Goal: Task Accomplishment & Management: Use online tool/utility

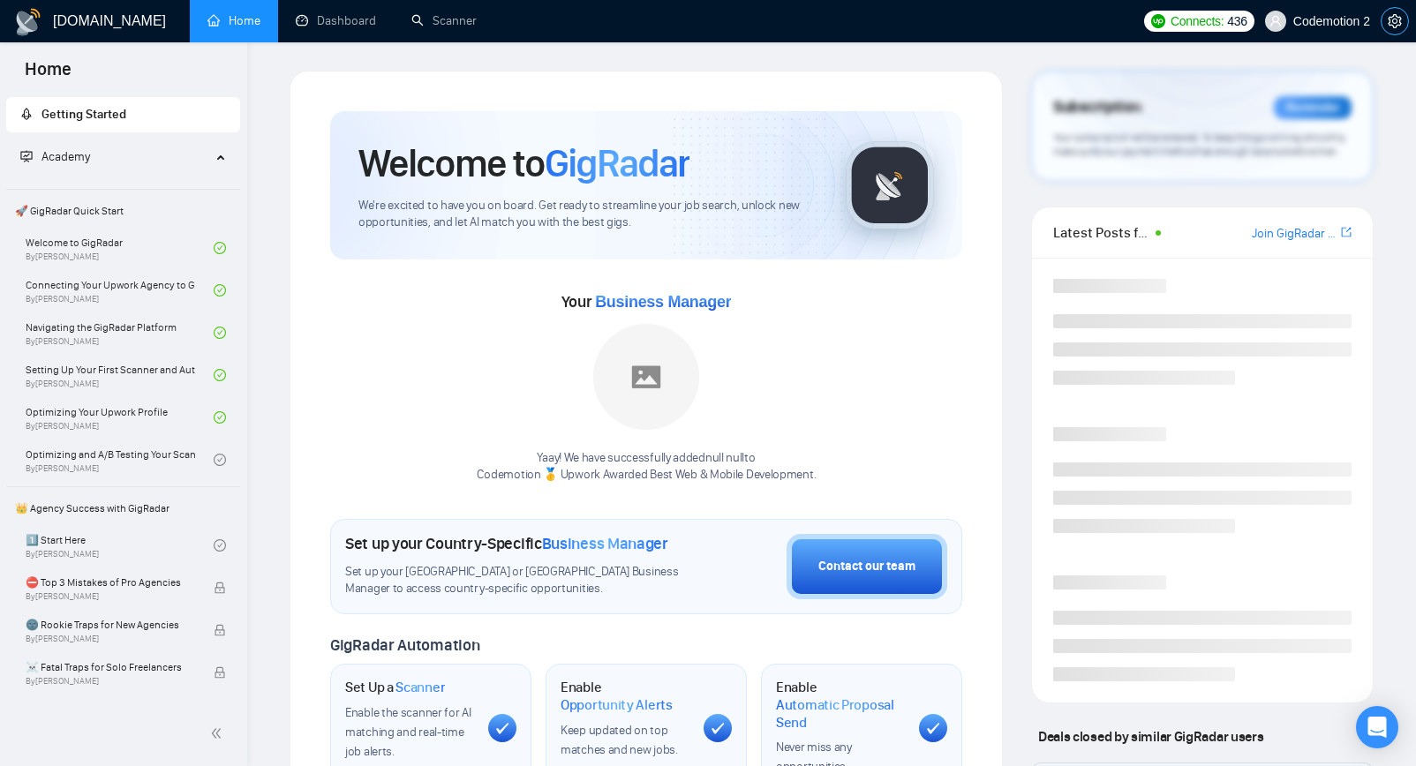
click at [1395, 20] on icon "setting" at bounding box center [1395, 21] width 14 height 14
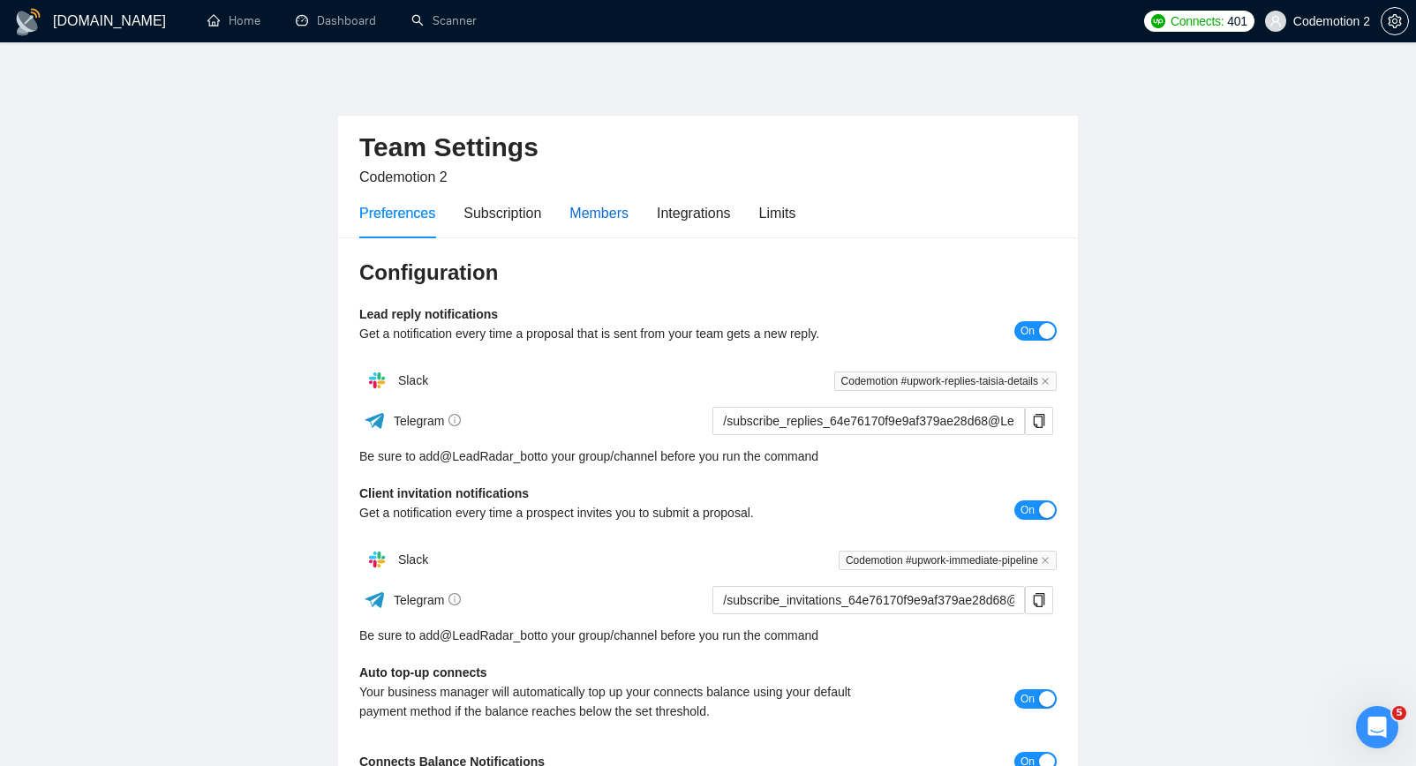
click at [612, 214] on div "Members" at bounding box center [599, 213] width 59 height 22
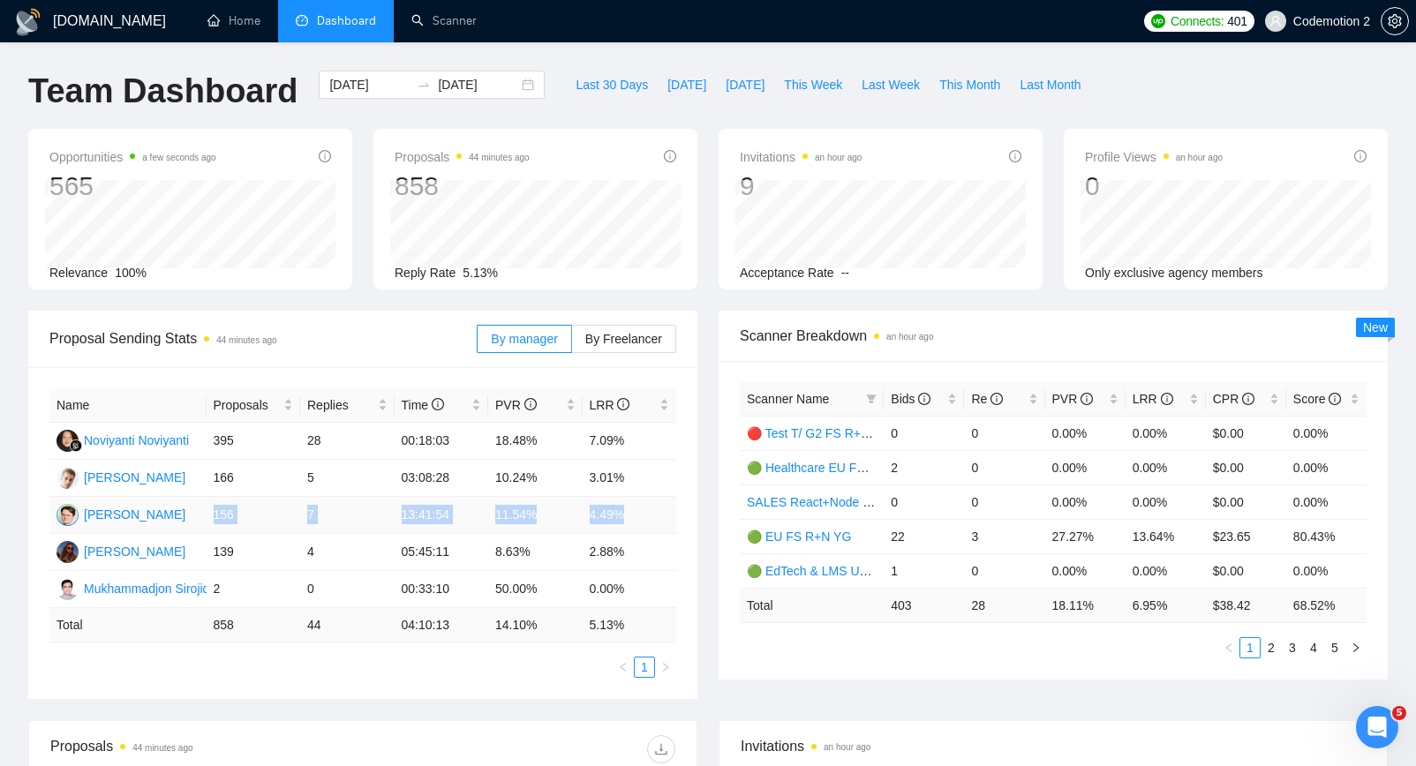
drag, startPoint x: 215, startPoint y: 510, endPoint x: 667, endPoint y: 510, distance: 452.1
click at [667, 510] on tr "Anton Pshenychnyi 156 7 13:41:54 11.54% 4.49%" at bounding box center [362, 515] width 627 height 37
click at [616, 340] on span "By Freelancer" at bounding box center [623, 339] width 77 height 14
click at [572, 343] on input "By Freelancer" at bounding box center [572, 343] width 0 height 0
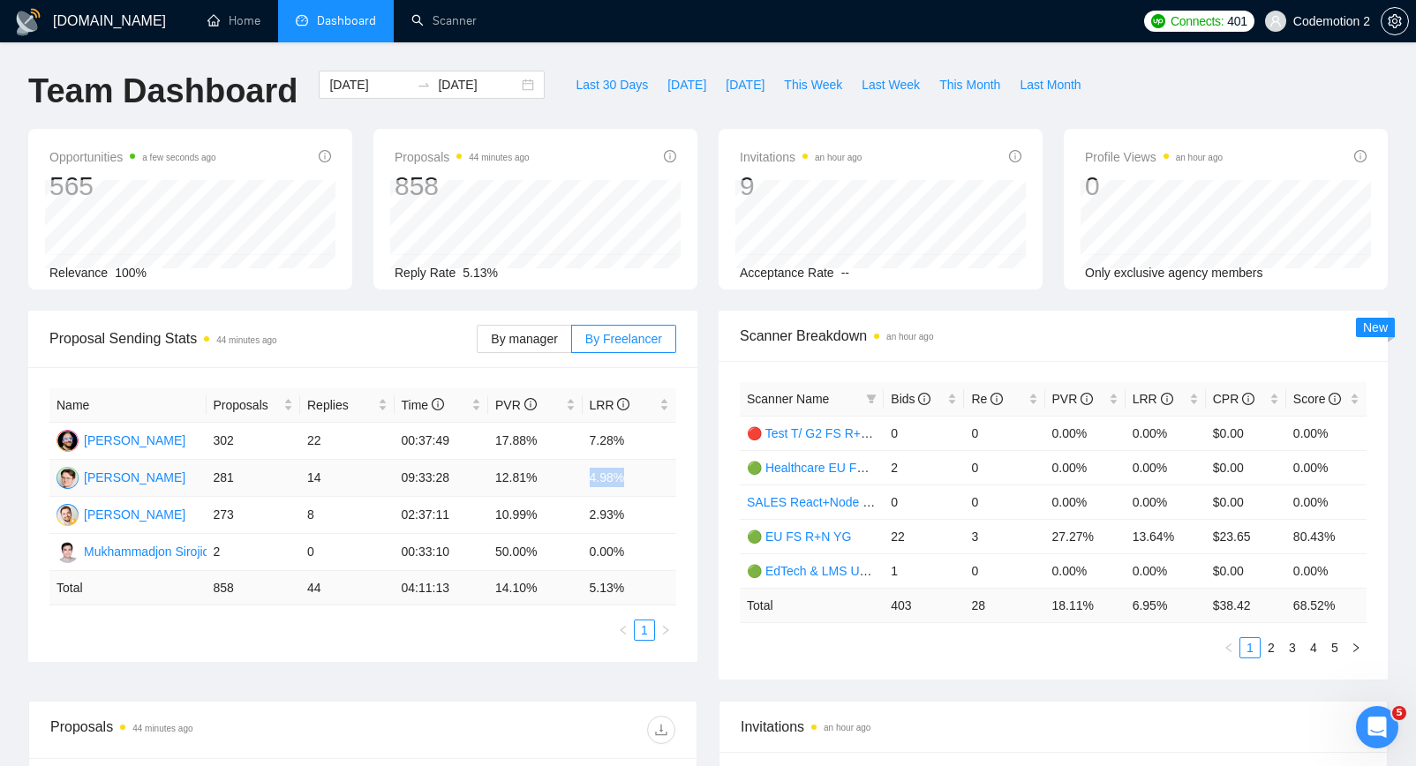
drag, startPoint x: 591, startPoint y: 478, endPoint x: 630, endPoint y: 478, distance: 39.7
click at [630, 478] on td "4.98%" at bounding box center [630, 478] width 94 height 37
drag, startPoint x: 637, startPoint y: 513, endPoint x: 204, endPoint y: 509, distance: 432.7
click at [204, 509] on tr "Vitaly Kushnir 273 8 02:37:11 10.99% 2.93%" at bounding box center [362, 515] width 627 height 37
drag, startPoint x: 211, startPoint y: 477, endPoint x: 641, endPoint y: 484, distance: 430.1
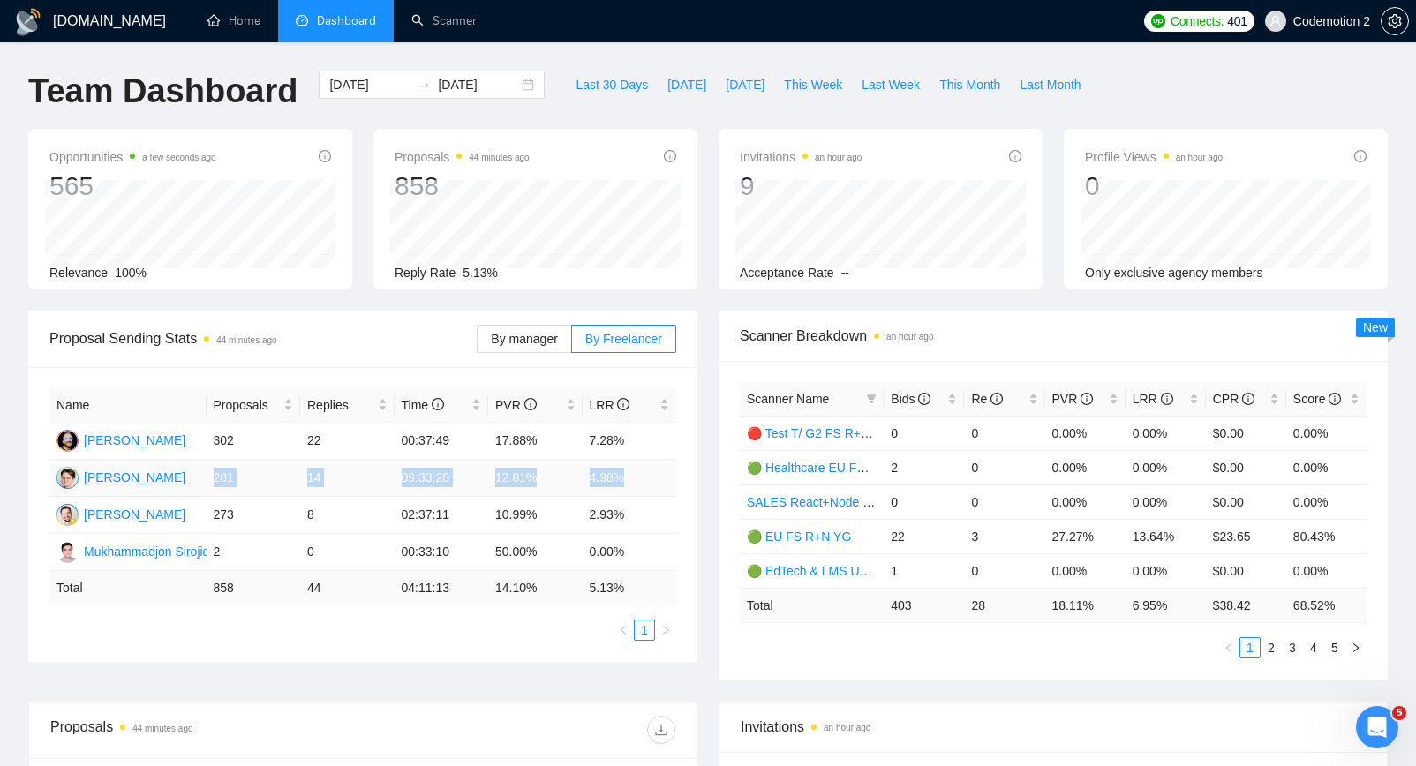
click at [643, 484] on tr "Anton Pshenychnyi 281 14 09:33:28 12.81% 4.98%" at bounding box center [362, 478] width 627 height 37
click at [522, 336] on span "By manager" at bounding box center [524, 339] width 66 height 14
click at [478, 343] on input "By manager" at bounding box center [478, 343] width 0 height 0
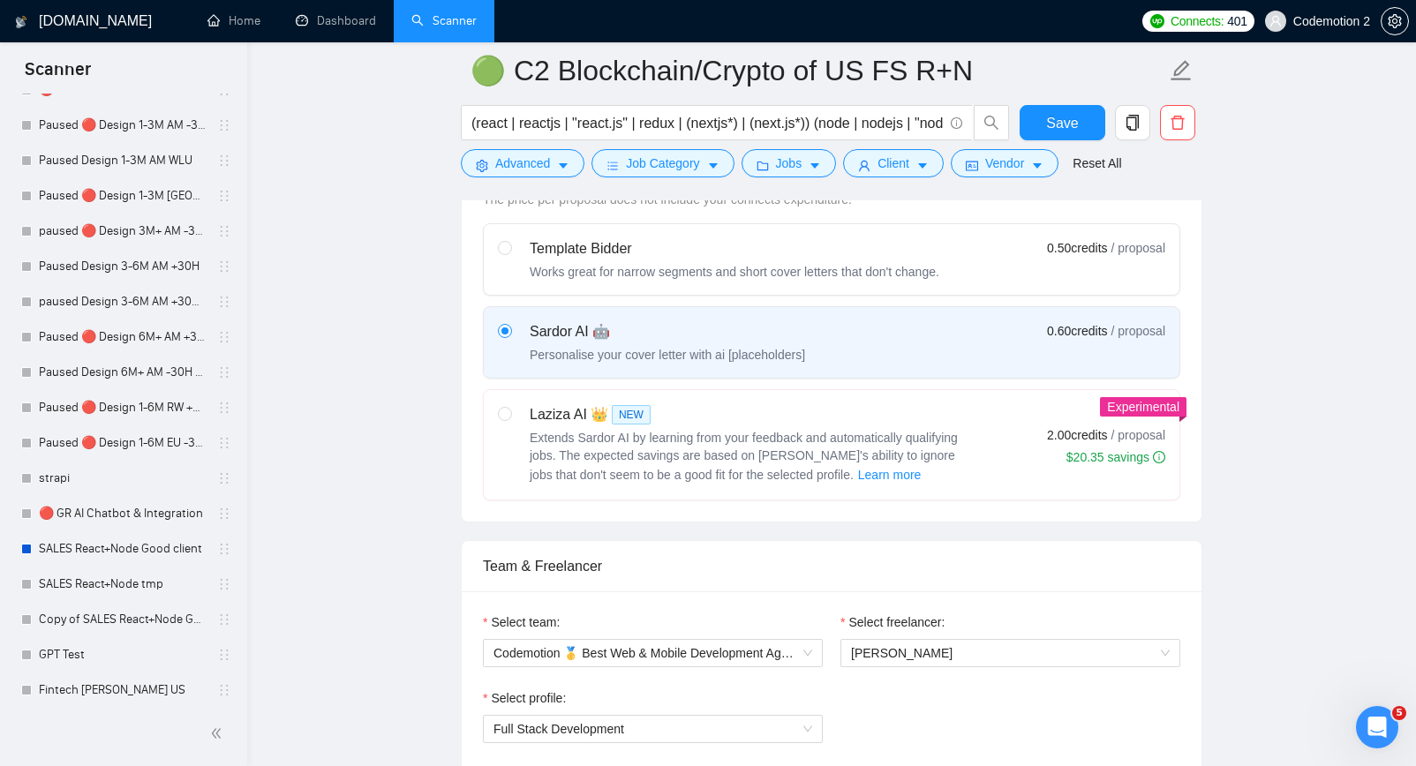
scroll to position [2658, 0]
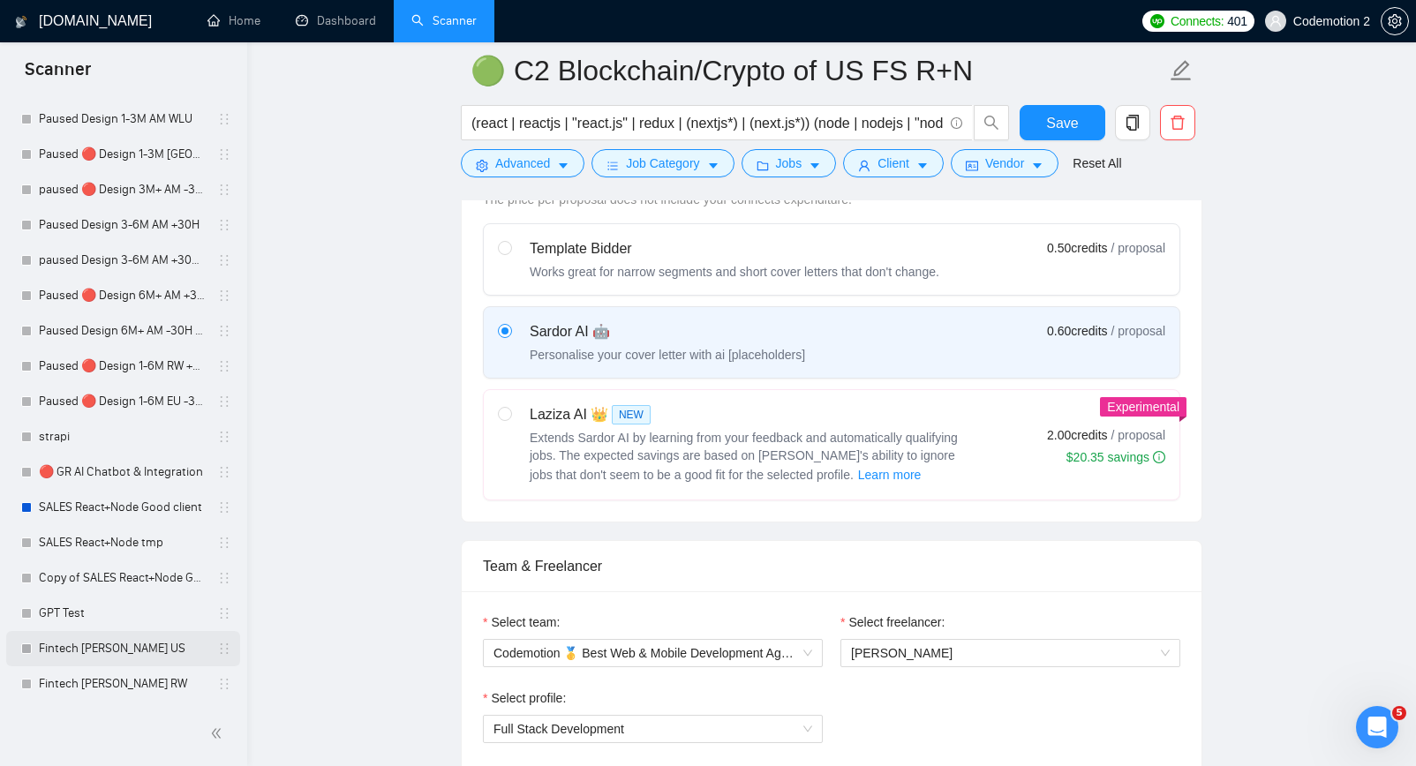
click at [117, 646] on link "Fintech Anton Pshenychnyj US" at bounding box center [123, 648] width 168 height 35
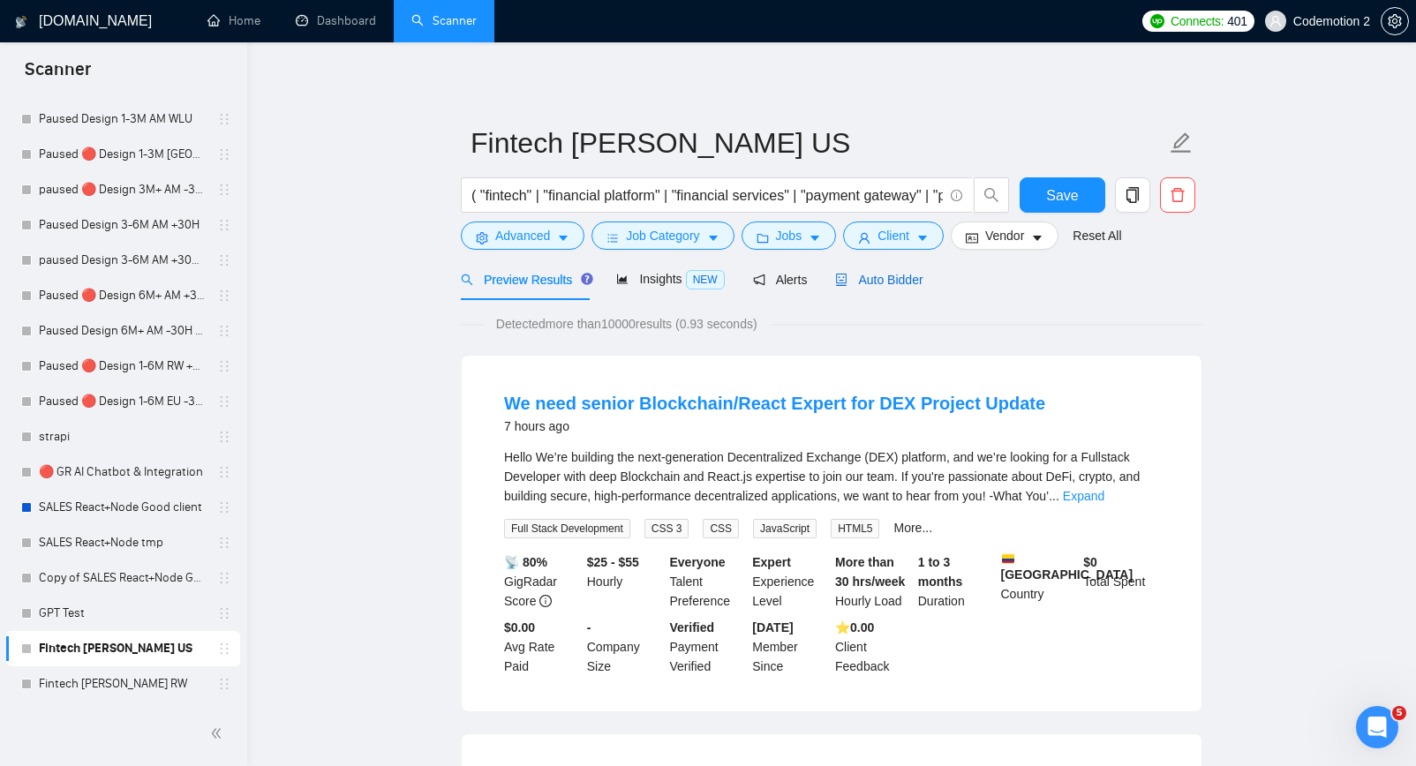
click at [892, 287] on div "Auto Bidder" at bounding box center [878, 279] width 87 height 19
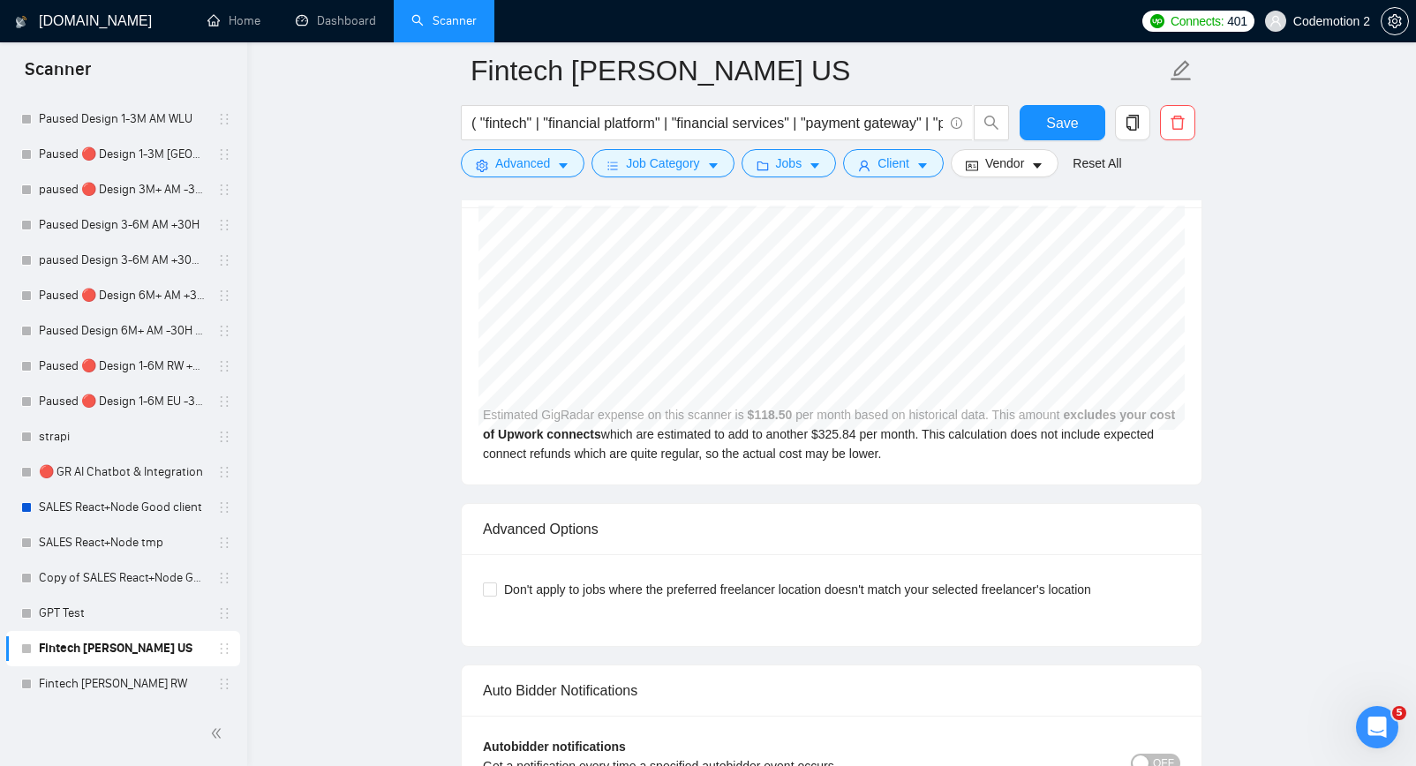
scroll to position [3558, 0]
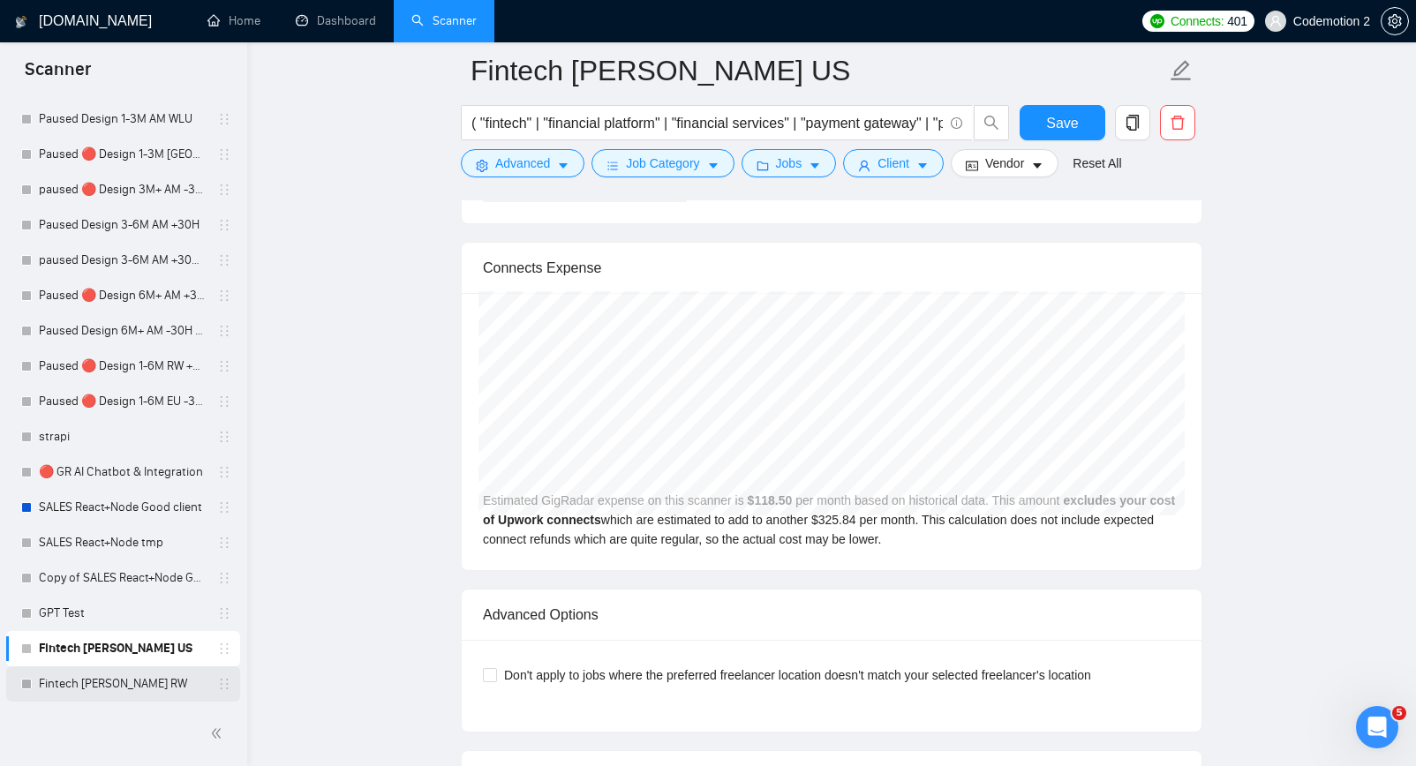
click at [117, 687] on link "Fintech Anton Pshenychnyj RW" at bounding box center [123, 684] width 168 height 35
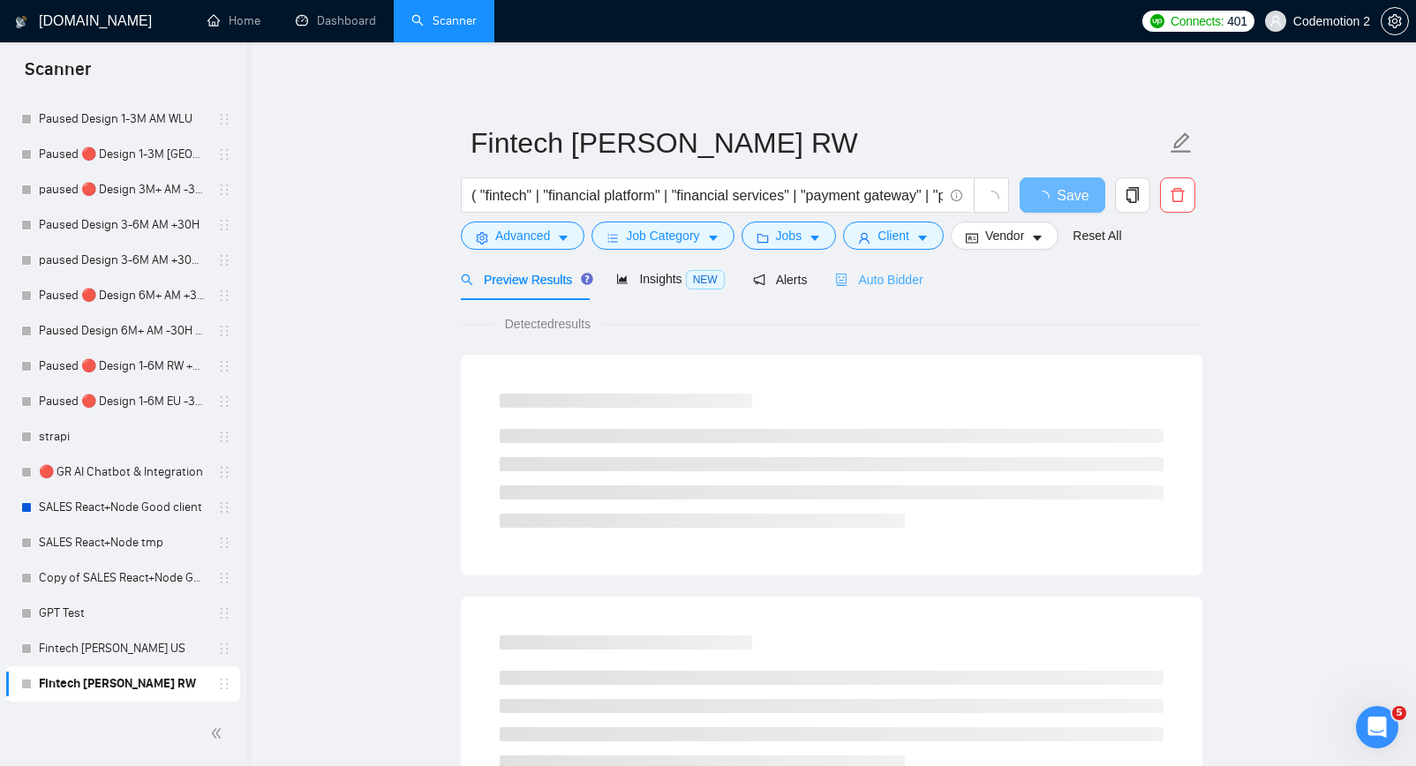
click at [886, 290] on div "Auto Bidder" at bounding box center [878, 279] width 87 height 41
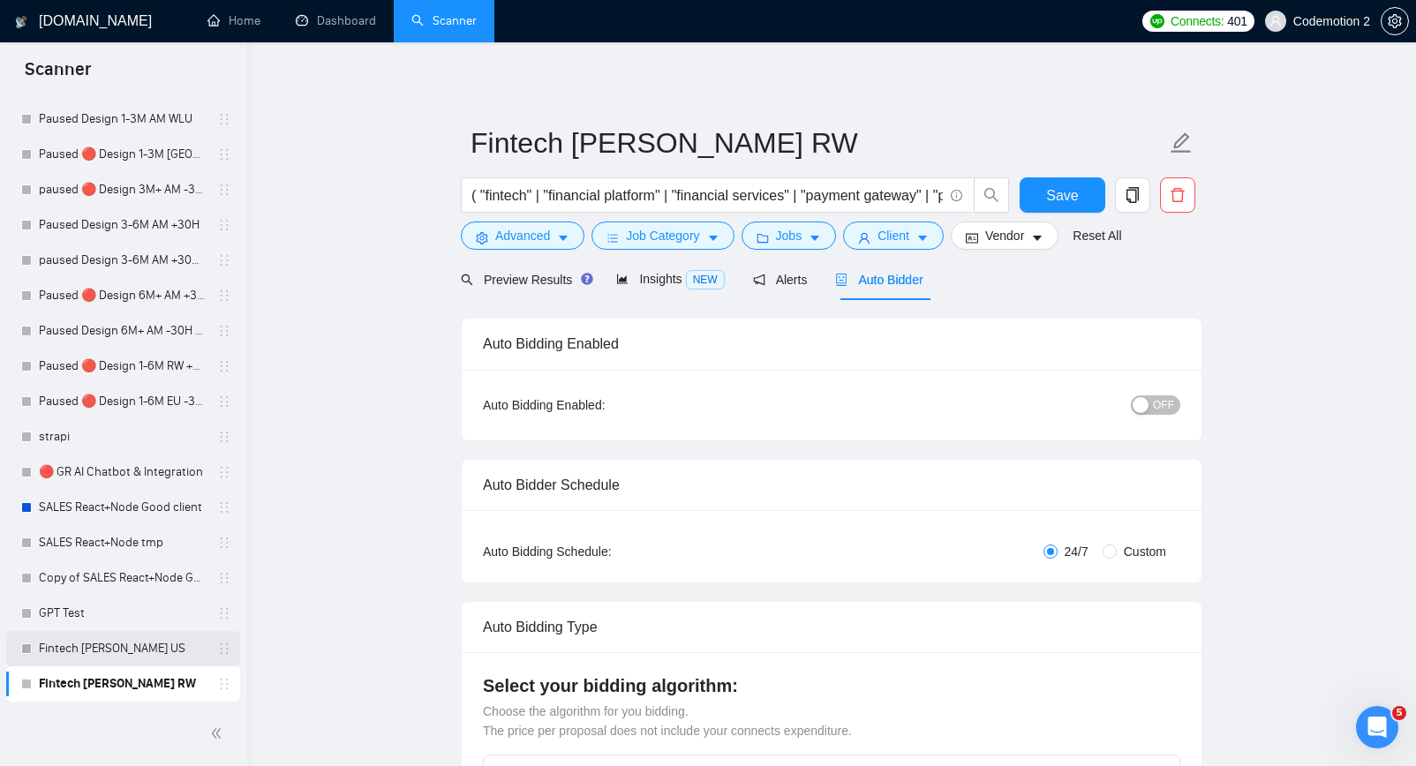
click at [141, 653] on link "Fintech [PERSON_NAME] US" at bounding box center [123, 648] width 168 height 35
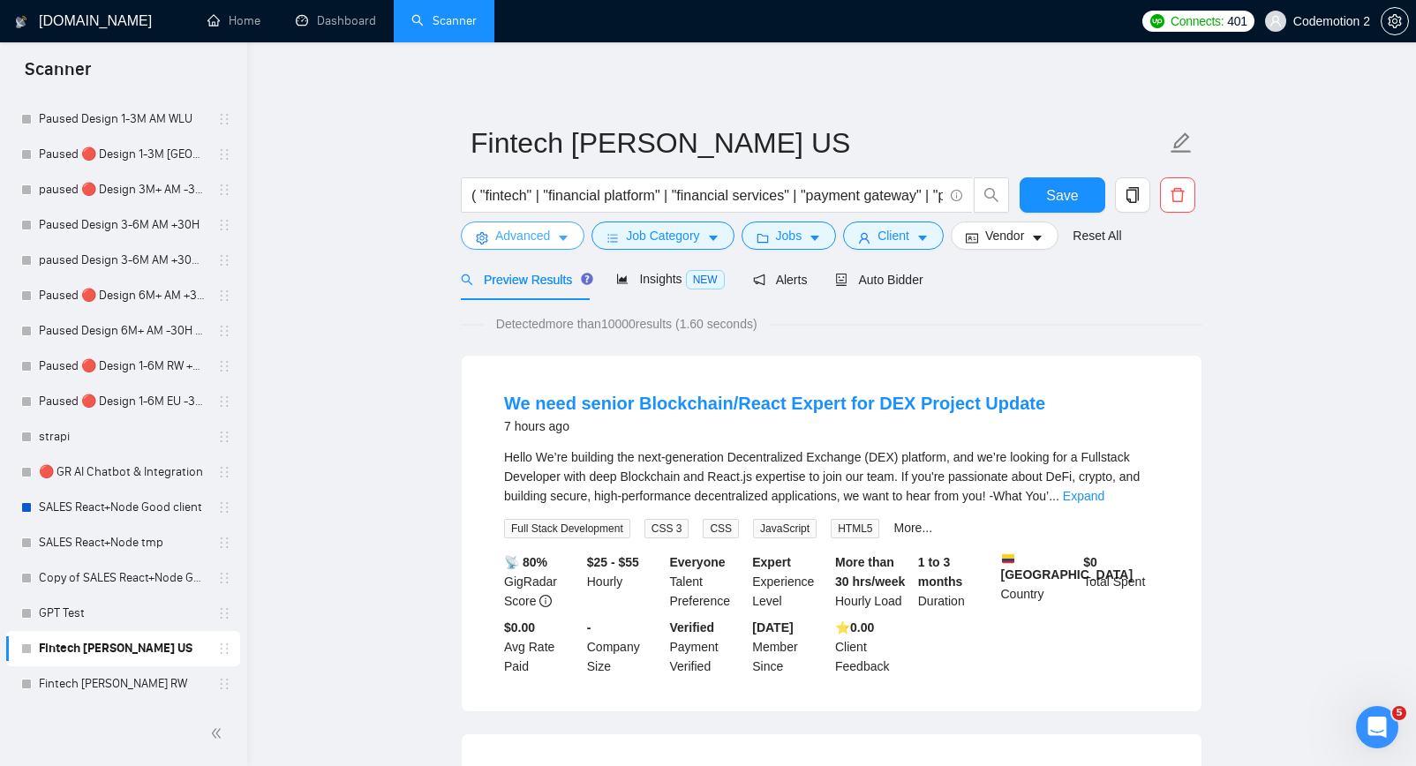
click at [568, 236] on icon "caret-down" at bounding box center [563, 238] width 12 height 12
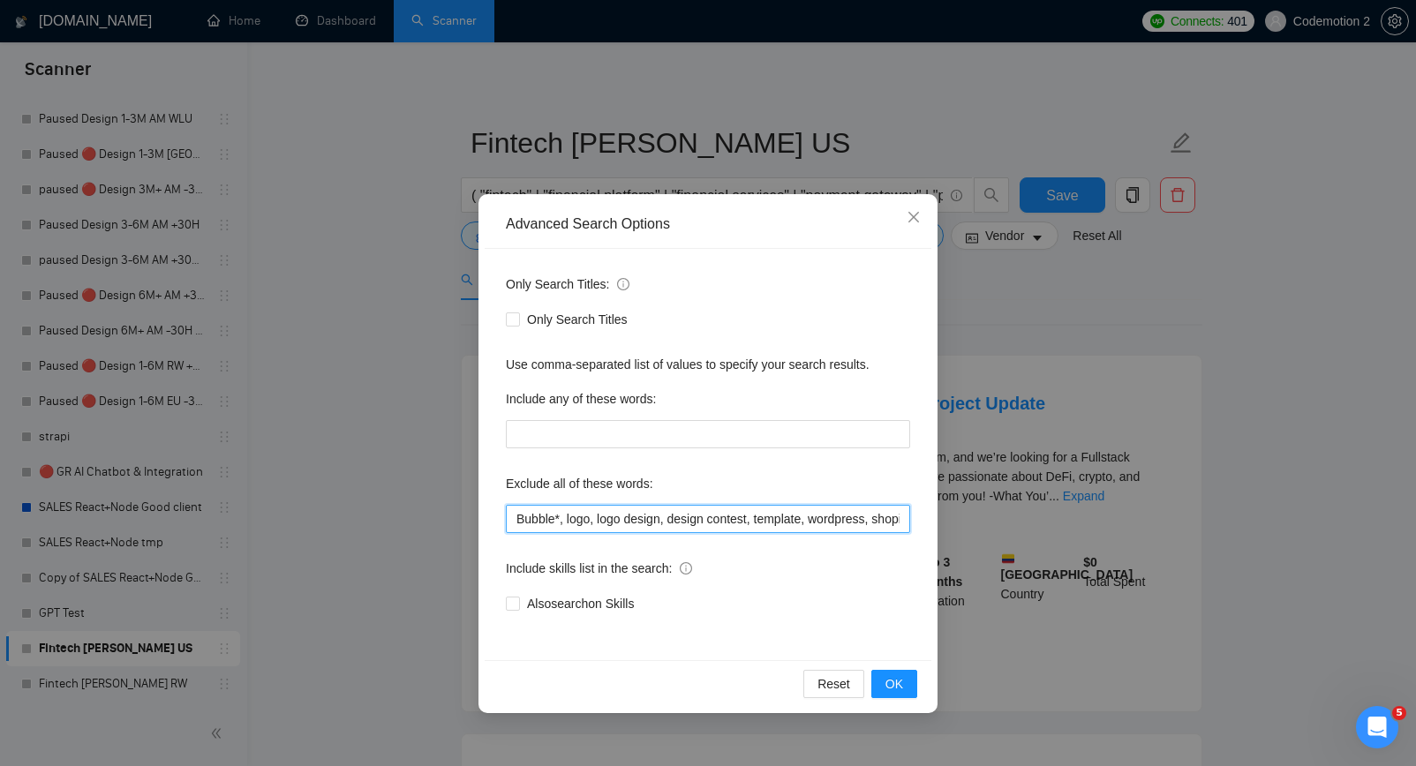
click at [643, 523] on input "Bubble*, logo, logo design, design contest, template, wordpress, shopify, wooco…" at bounding box center [708, 519] width 404 height 28
click at [425, 489] on div "Advanced Search Options Only Search Titles: Only Search Titles Use comma-separa…" at bounding box center [708, 383] width 1416 height 766
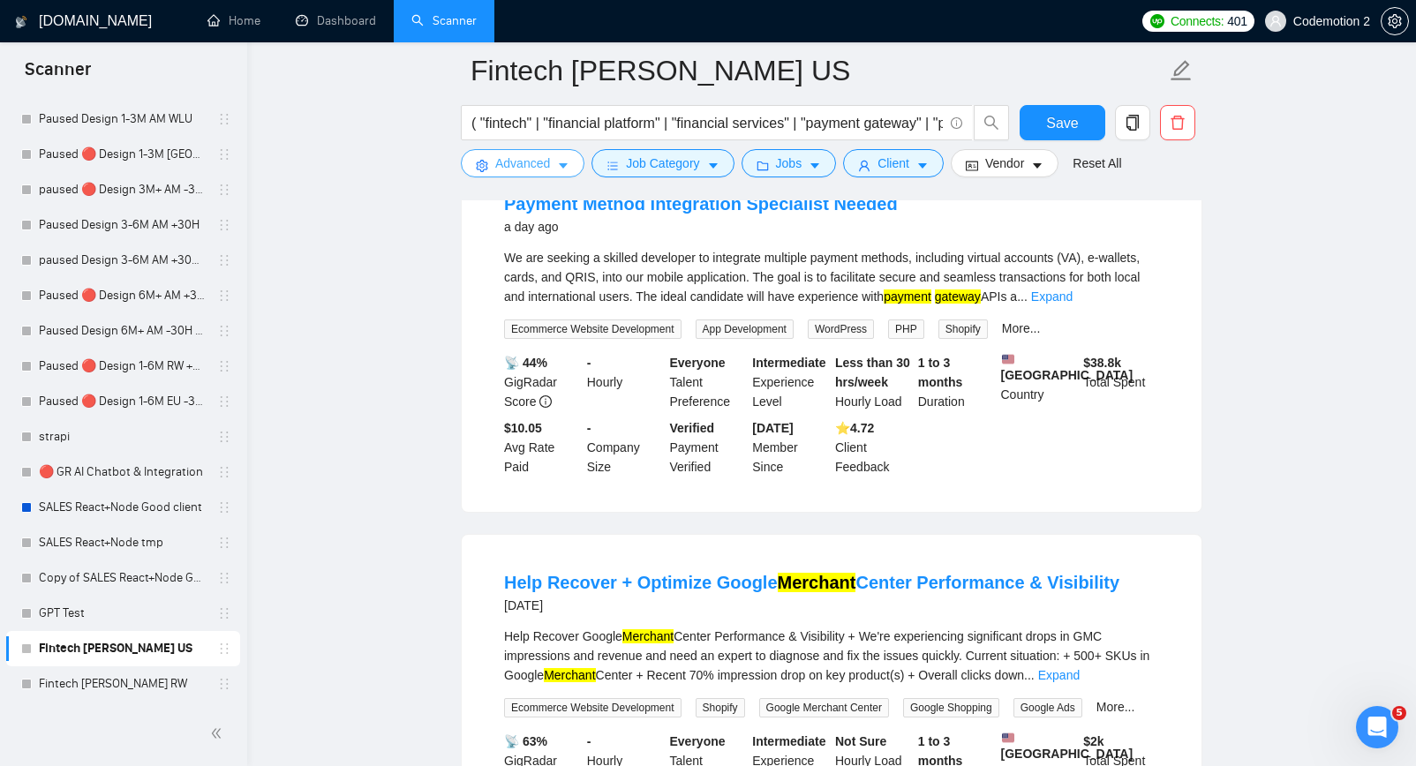
scroll to position [1079, 0]
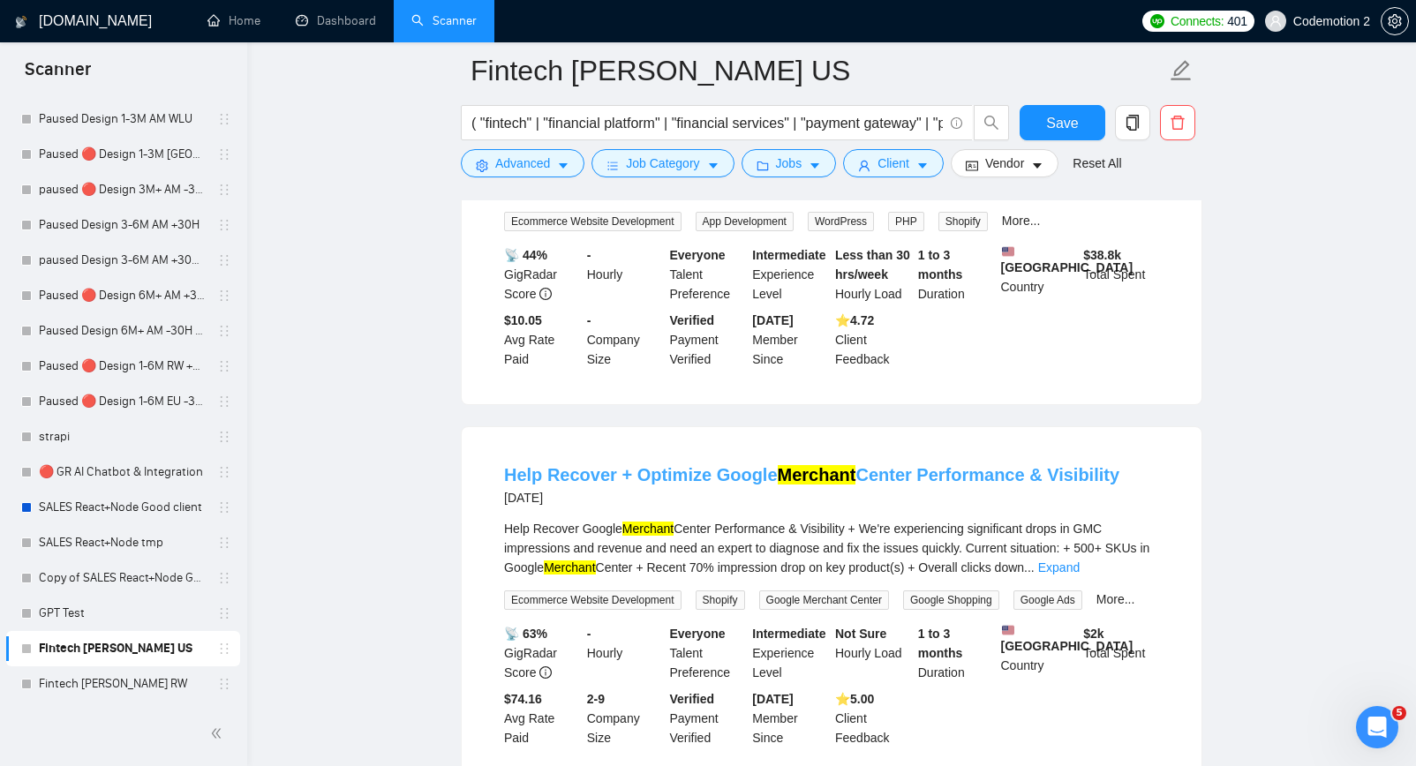
drag, startPoint x: 710, startPoint y: 486, endPoint x: 879, endPoint y: 485, distance: 169.5
drag, startPoint x: 584, startPoint y: 541, endPoint x: 681, endPoint y: 533, distance: 97.4
click at [681, 533] on div "Help Recover Google Merchant Center Performance & Visibility + We're experienci…" at bounding box center [831, 548] width 655 height 58
copy div "Google Merchant"
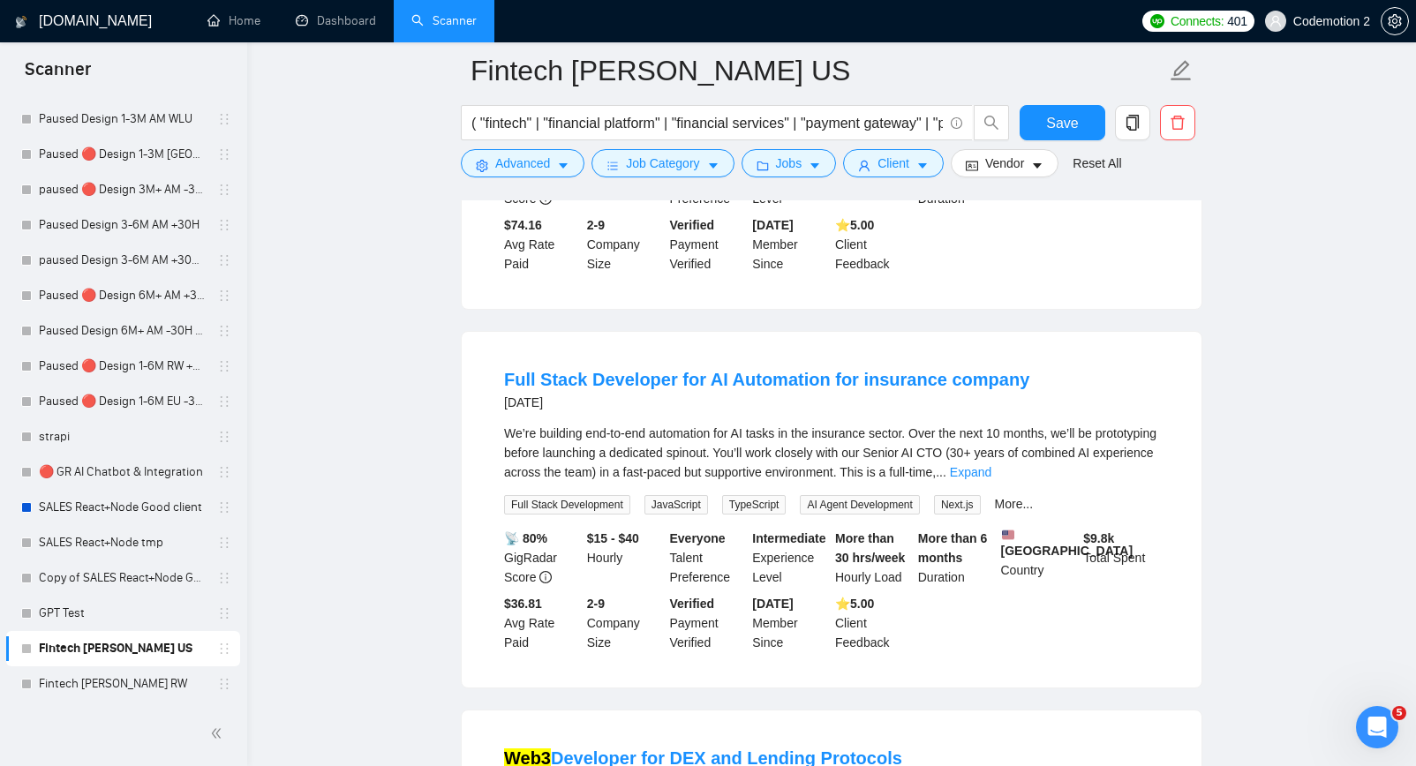
scroll to position [1565, 0]
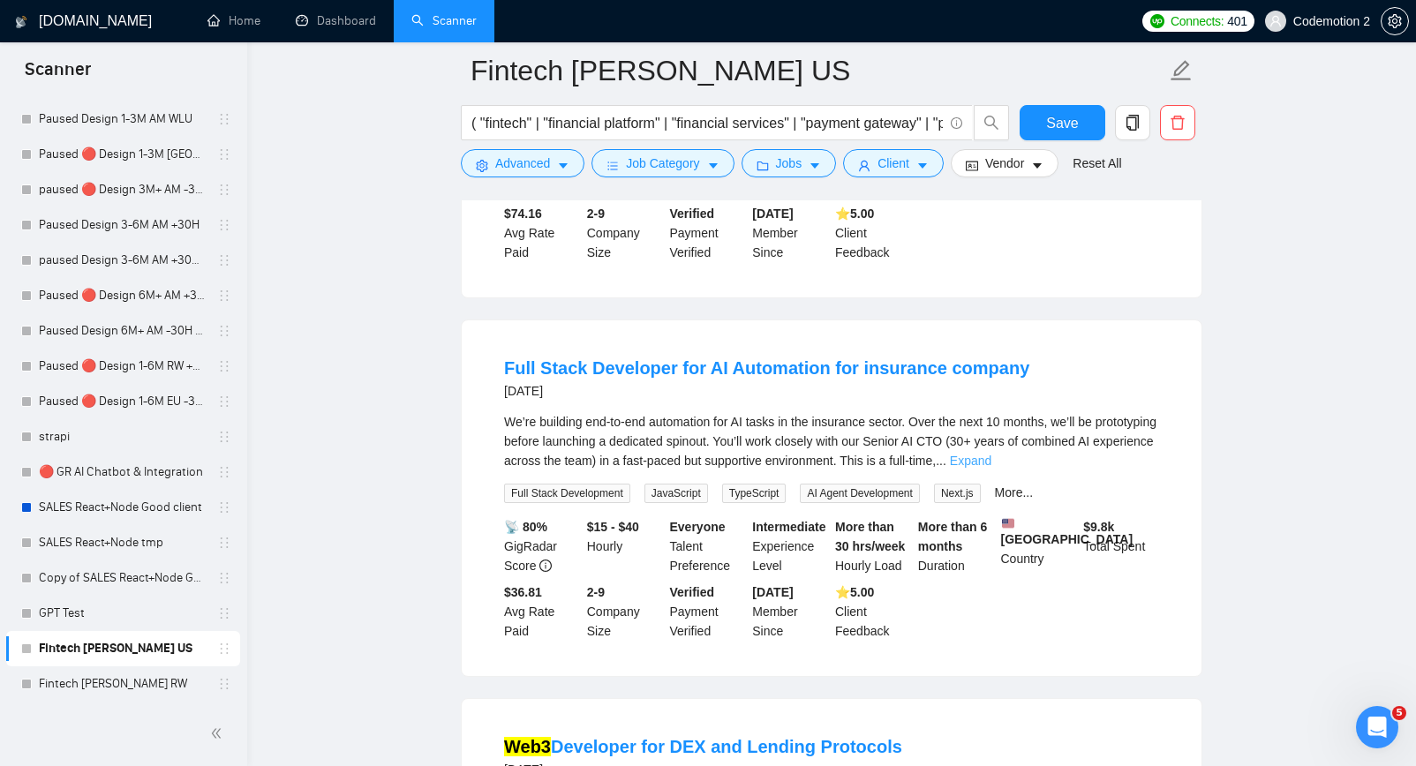
click at [992, 468] on link "Expand" at bounding box center [970, 461] width 41 height 14
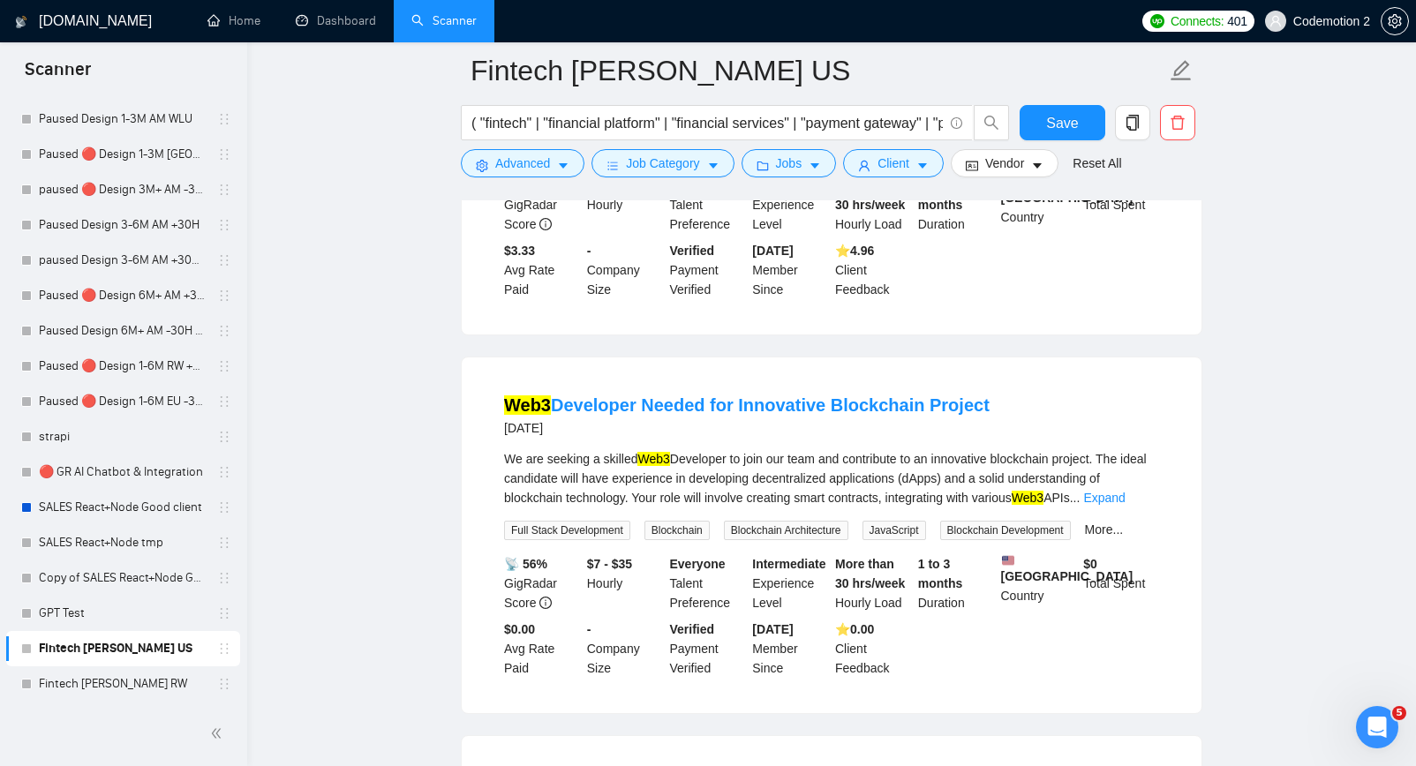
scroll to position [2800, 0]
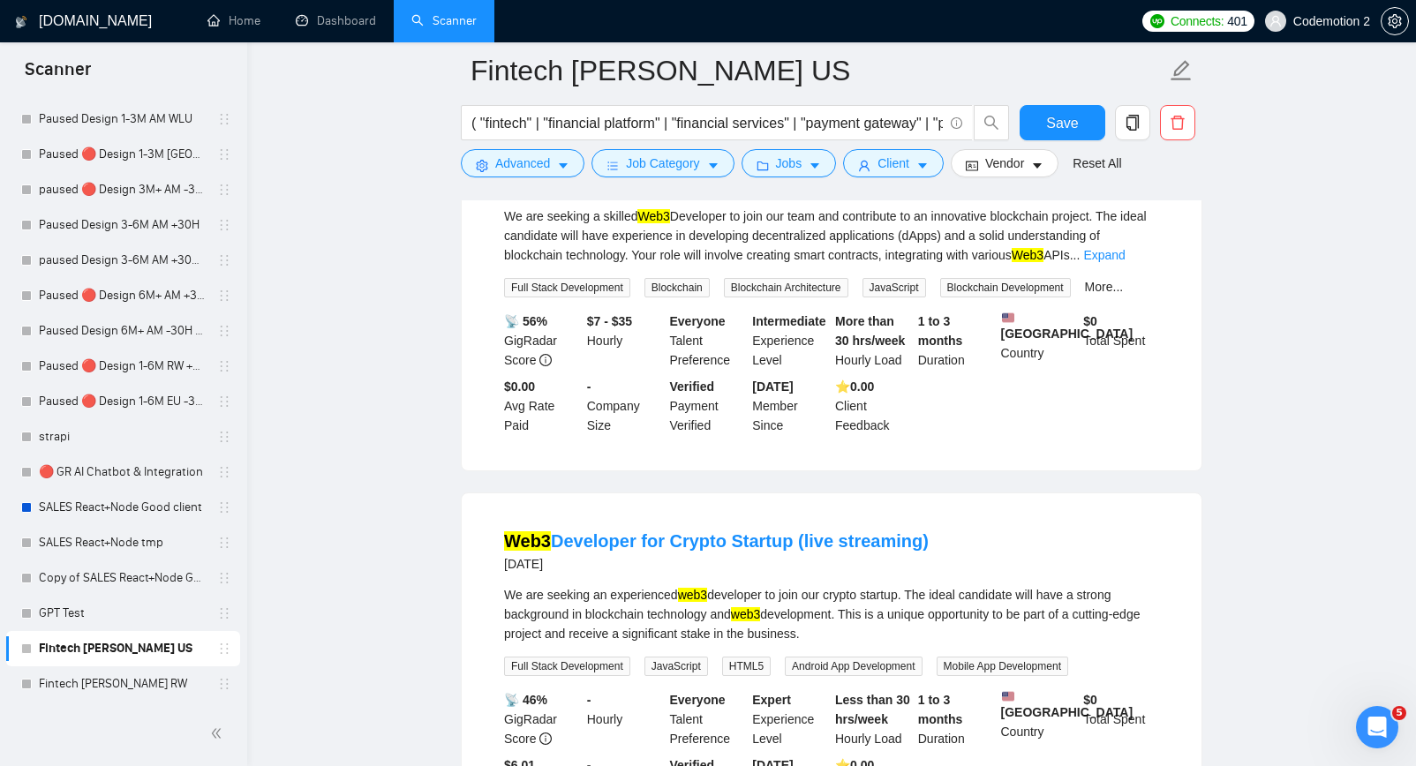
click at [1142, 265] on div "We are seeking a skilled Web3 Developer to join our team and contribute to an i…" at bounding box center [831, 236] width 655 height 58
click at [1125, 262] on link "Expand" at bounding box center [1103, 255] width 41 height 14
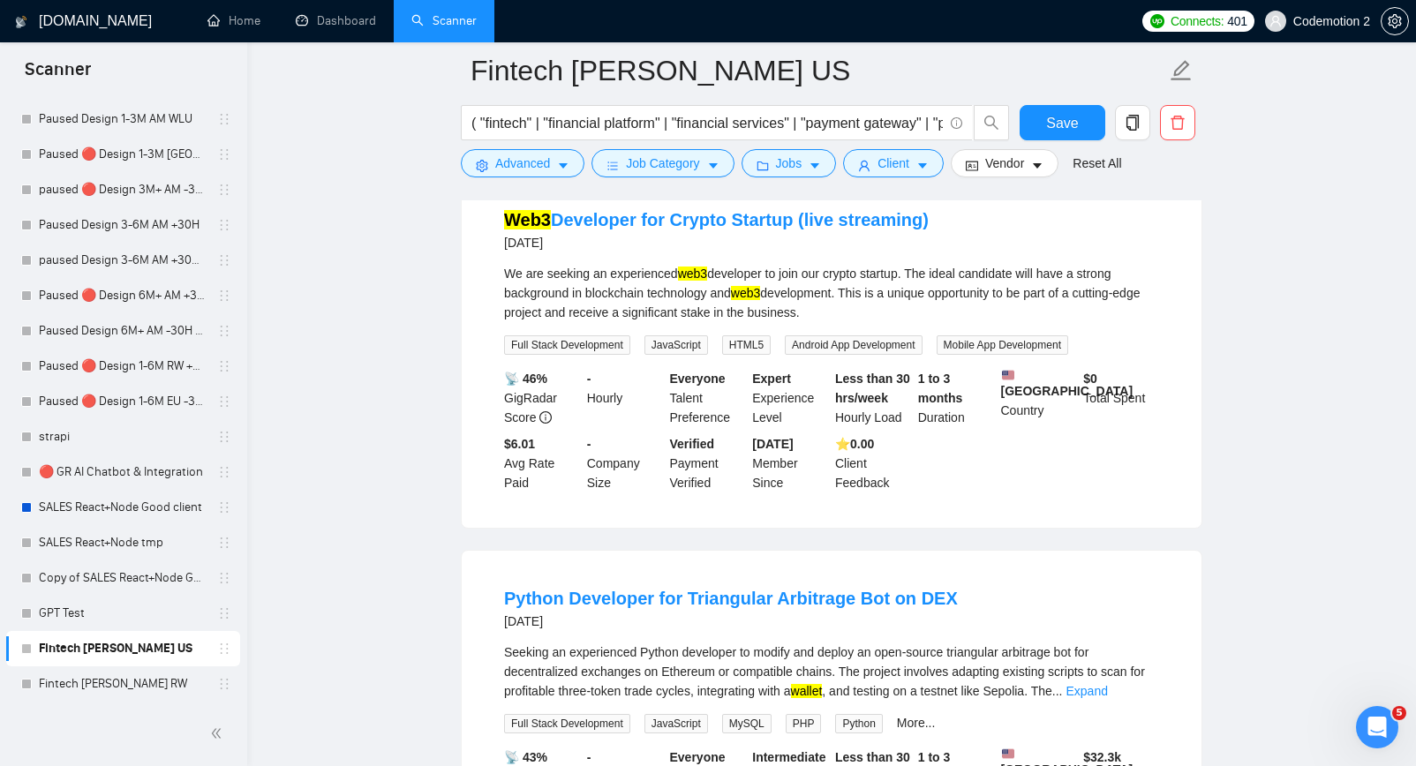
scroll to position [3102, 0]
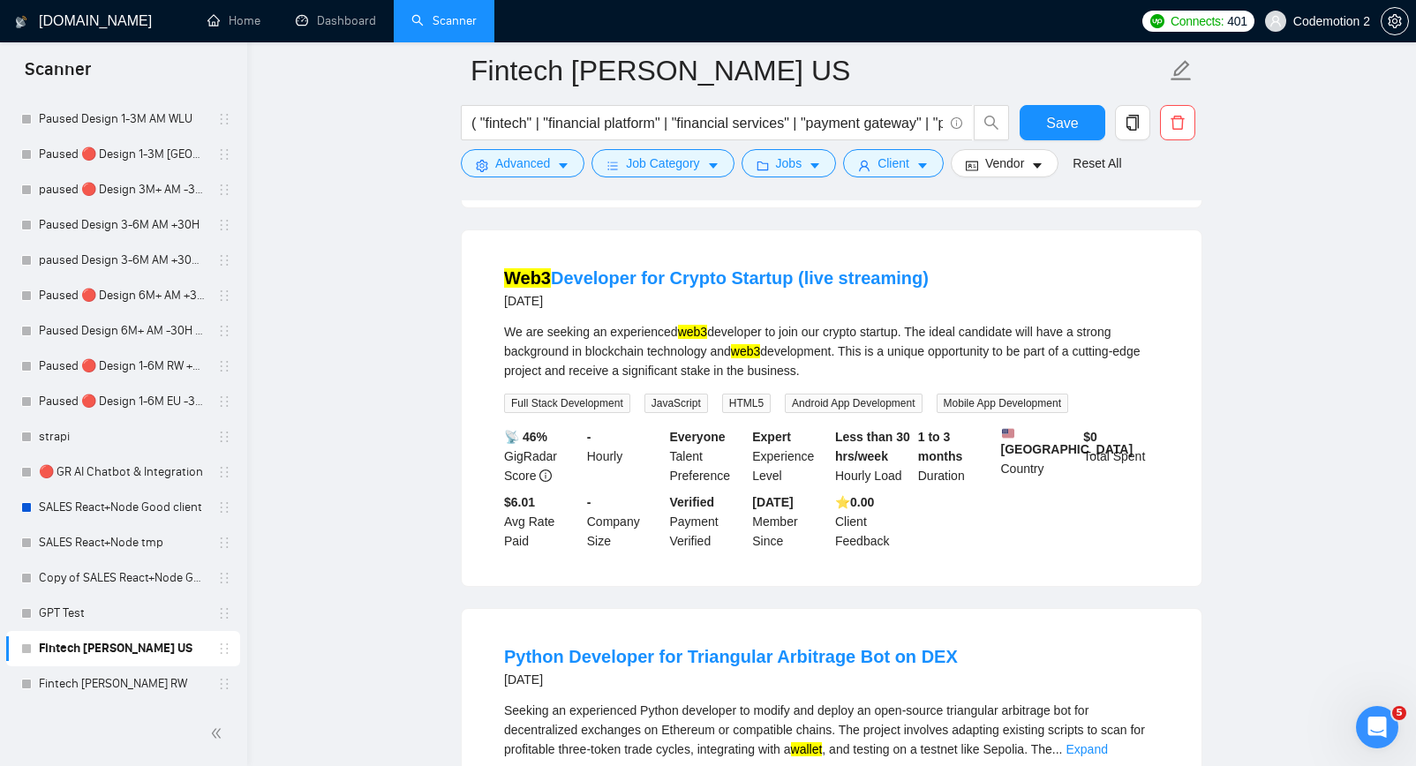
drag, startPoint x: 790, startPoint y: 421, endPoint x: 917, endPoint y: 453, distance: 130.2
click at [917, 381] on div "We are seeking an experienced web3 developer to join our crypto startup. The id…" at bounding box center [831, 351] width 655 height 58
click at [820, 381] on div "We are seeking an experienced web3 developer to join our crypto startup. The id…" at bounding box center [831, 351] width 655 height 58
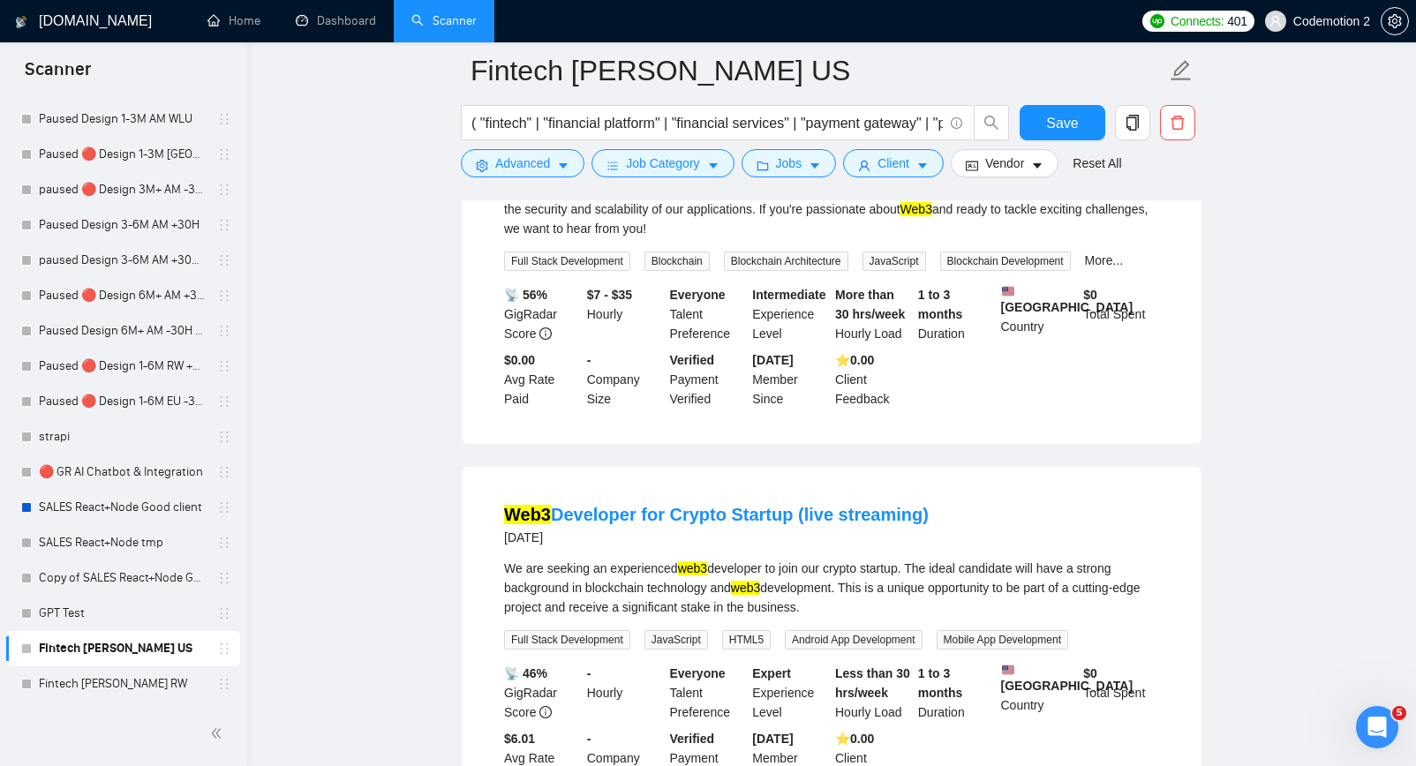
scroll to position [2867, 0]
click at [636, 118] on input "( "fintech" | "financial platform" | "financial services" | "payment gateway" |…" at bounding box center [706, 123] width 471 height 22
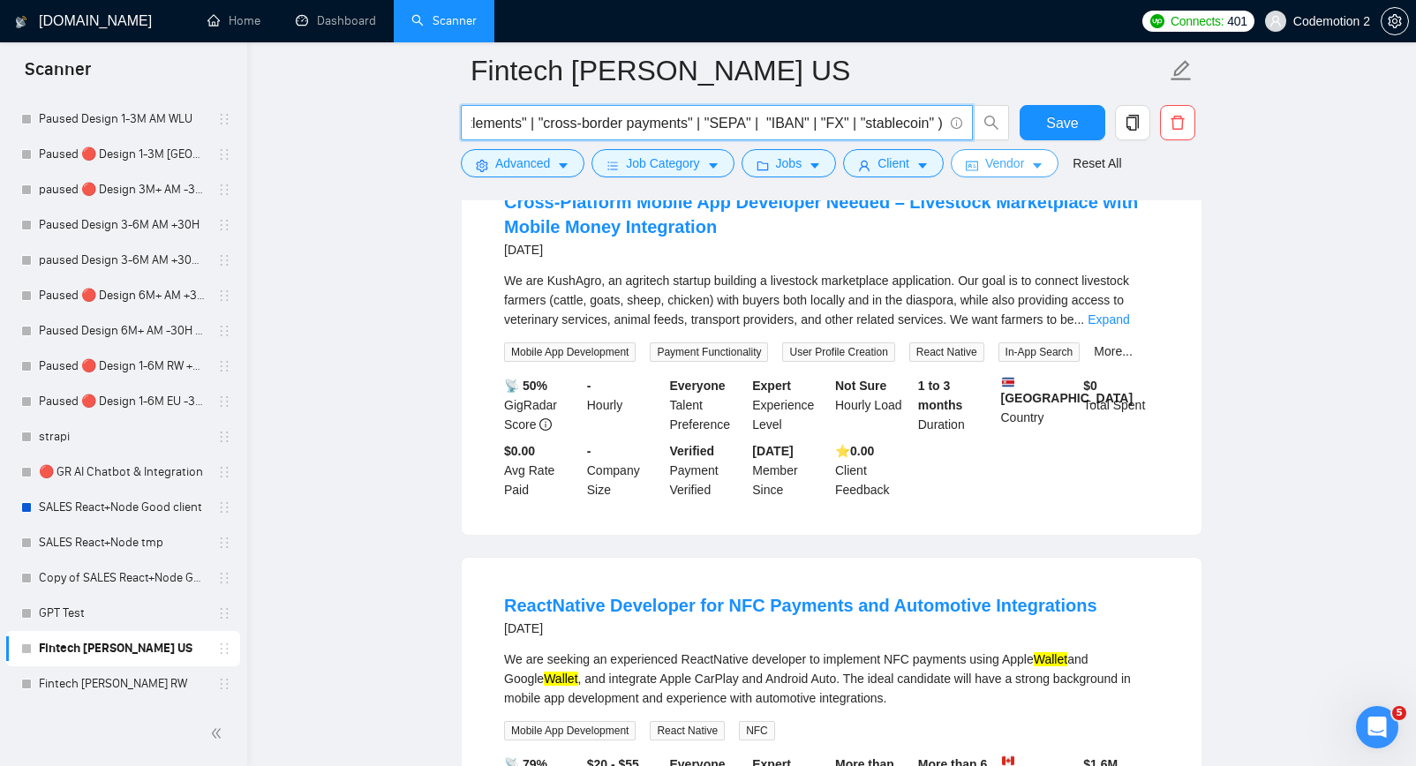
type input "( "fintech" | "financial platform" | "financial services" | "payment gateway" |…"
click at [1044, 163] on icon "caret-down" at bounding box center [1037, 166] width 12 height 12
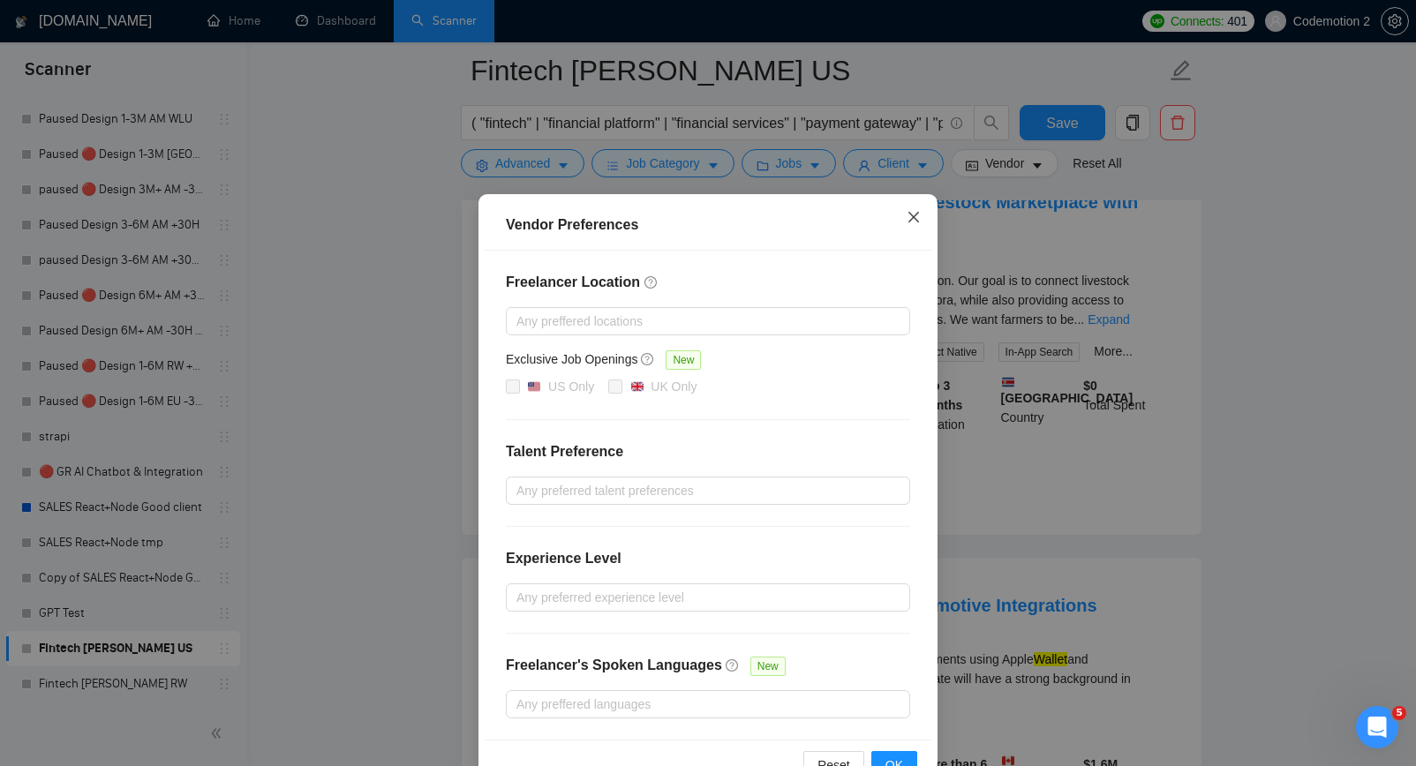
click at [909, 220] on icon "close" at bounding box center [914, 217] width 14 height 14
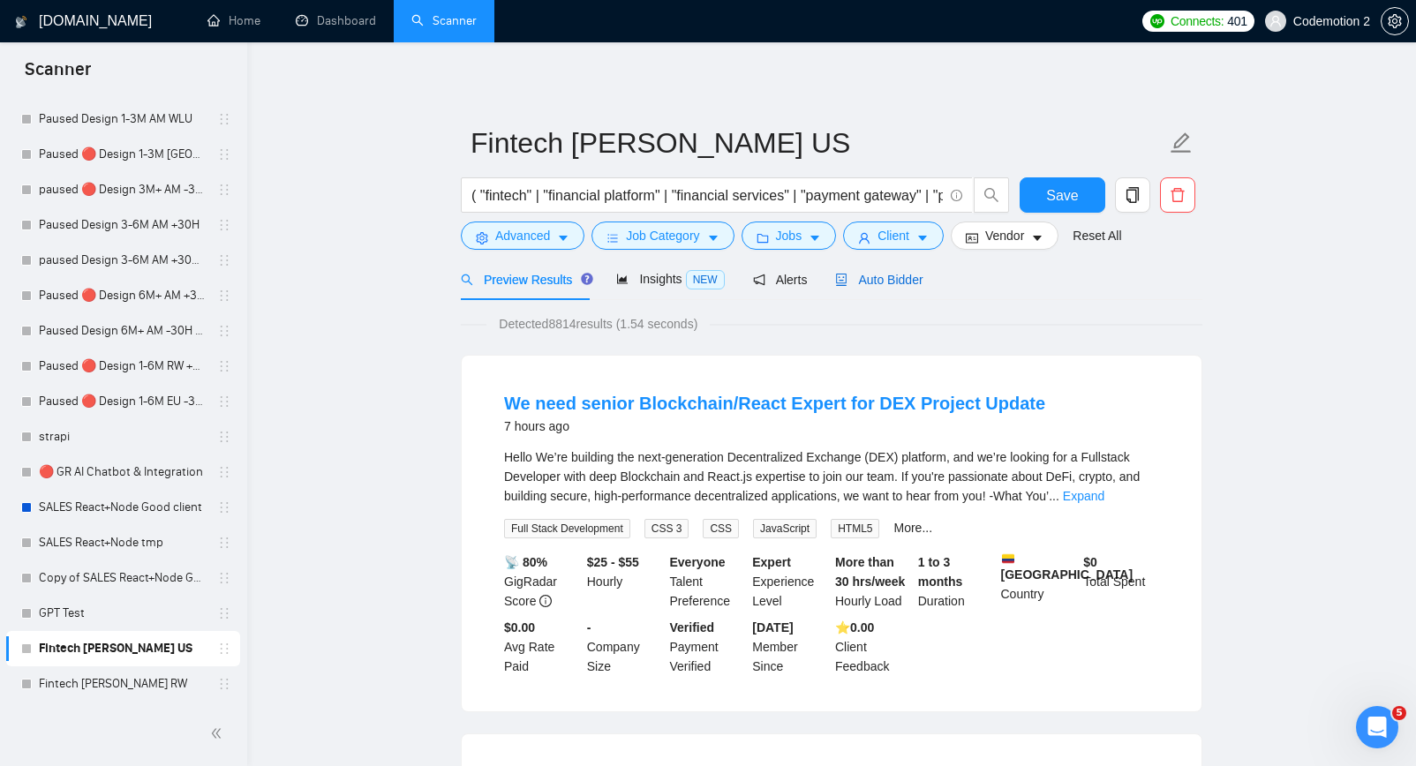
click at [920, 284] on span "Auto Bidder" at bounding box center [878, 280] width 87 height 14
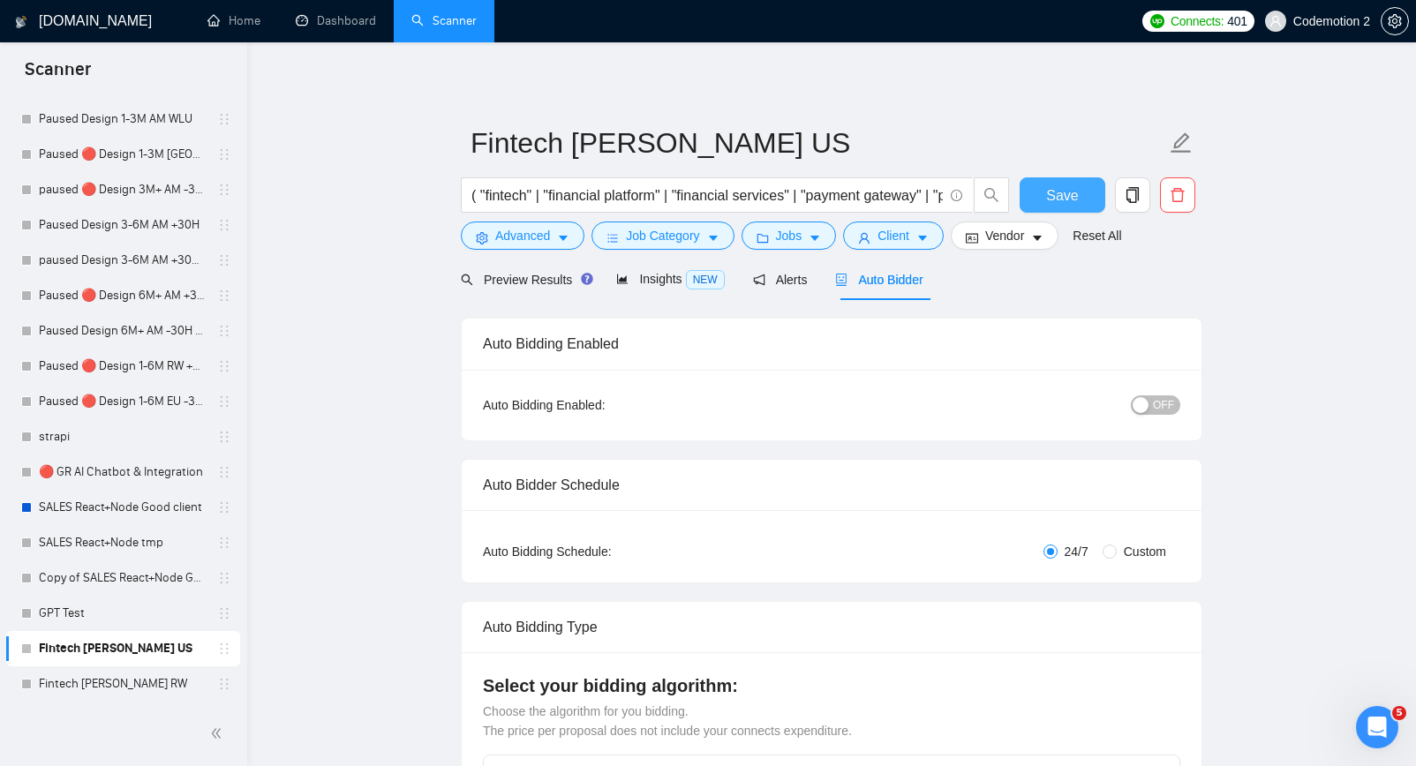
click at [1067, 195] on span "Save" at bounding box center [1062, 196] width 32 height 22
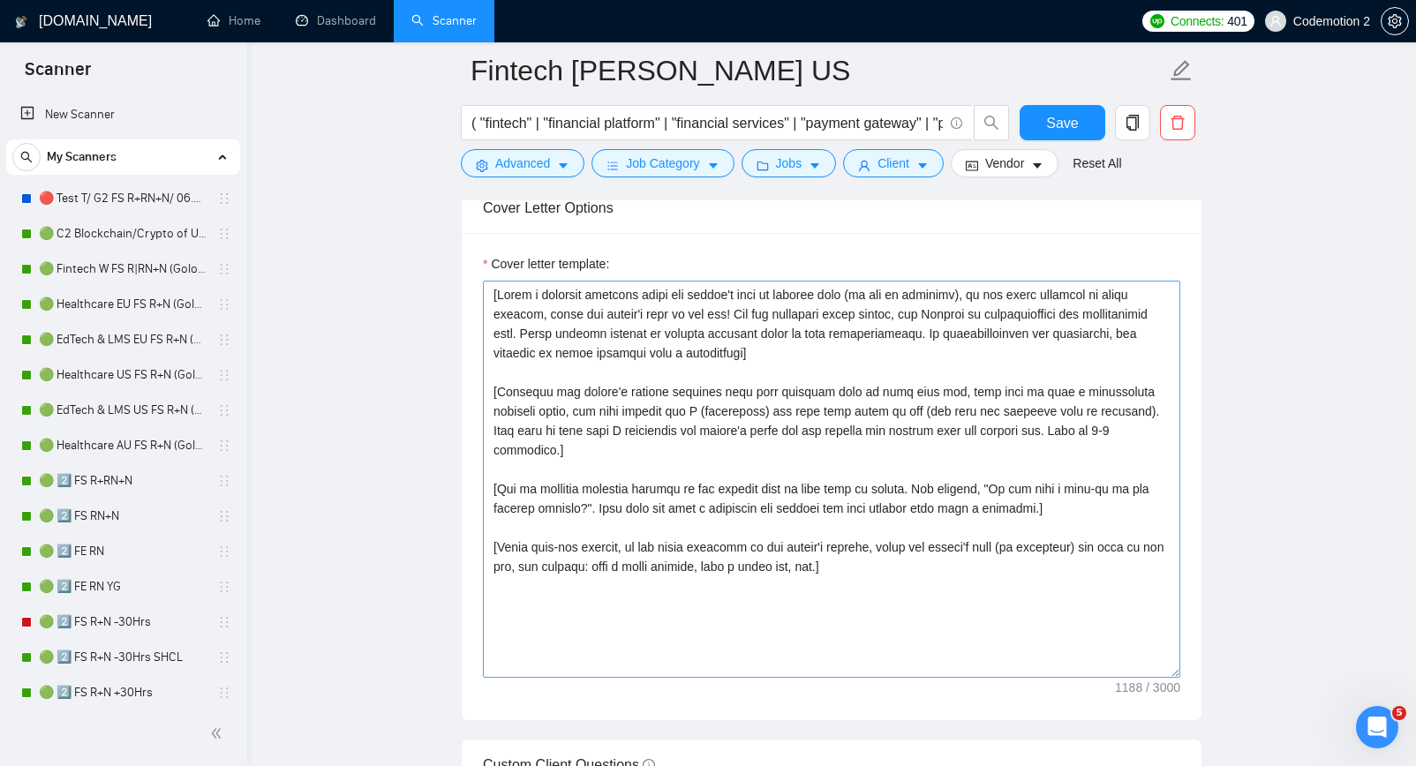
scroll to position [1876, 0]
click at [677, 494] on textarea "Cover letter template:" at bounding box center [832, 481] width 698 height 397
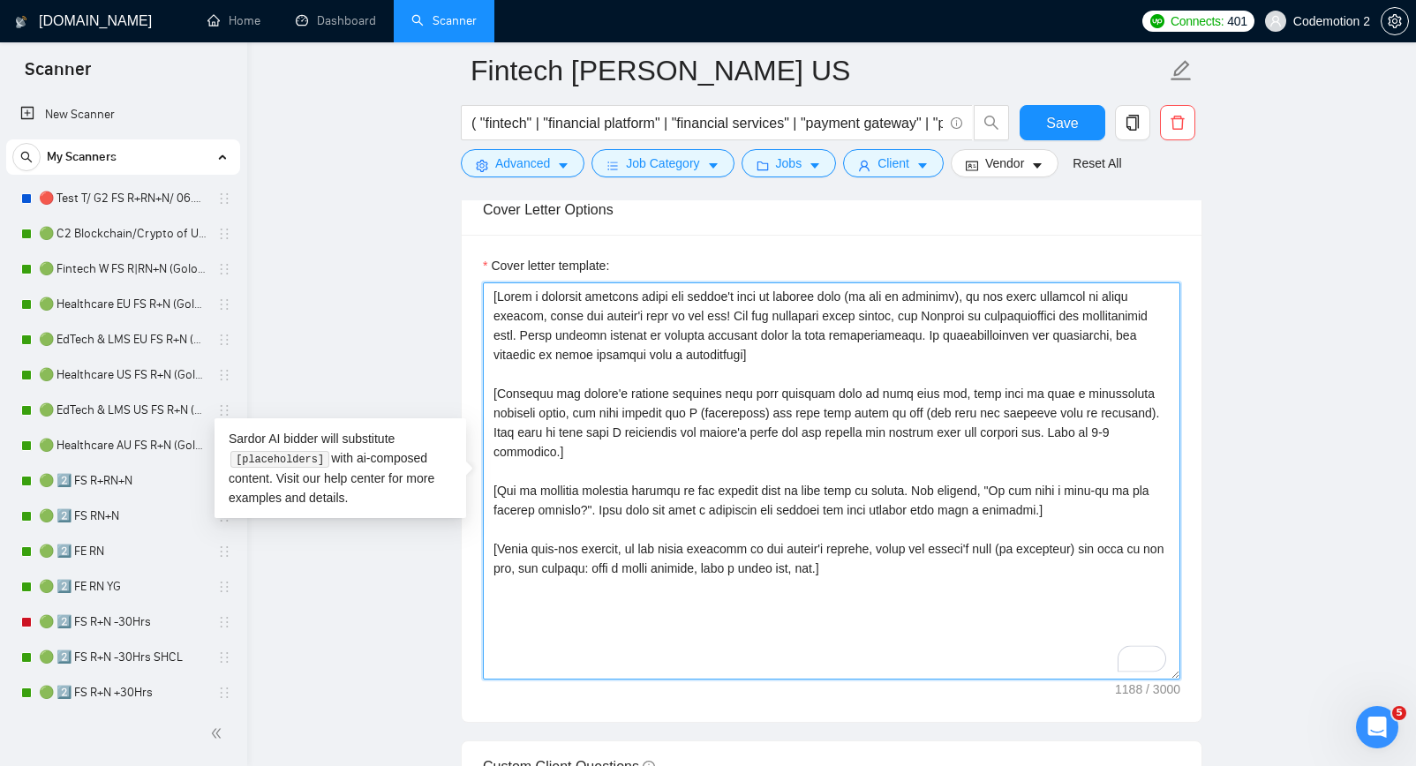
paste textarea "Analyze the job posting's tone (formal, casual, technical) and mirror it in the…"
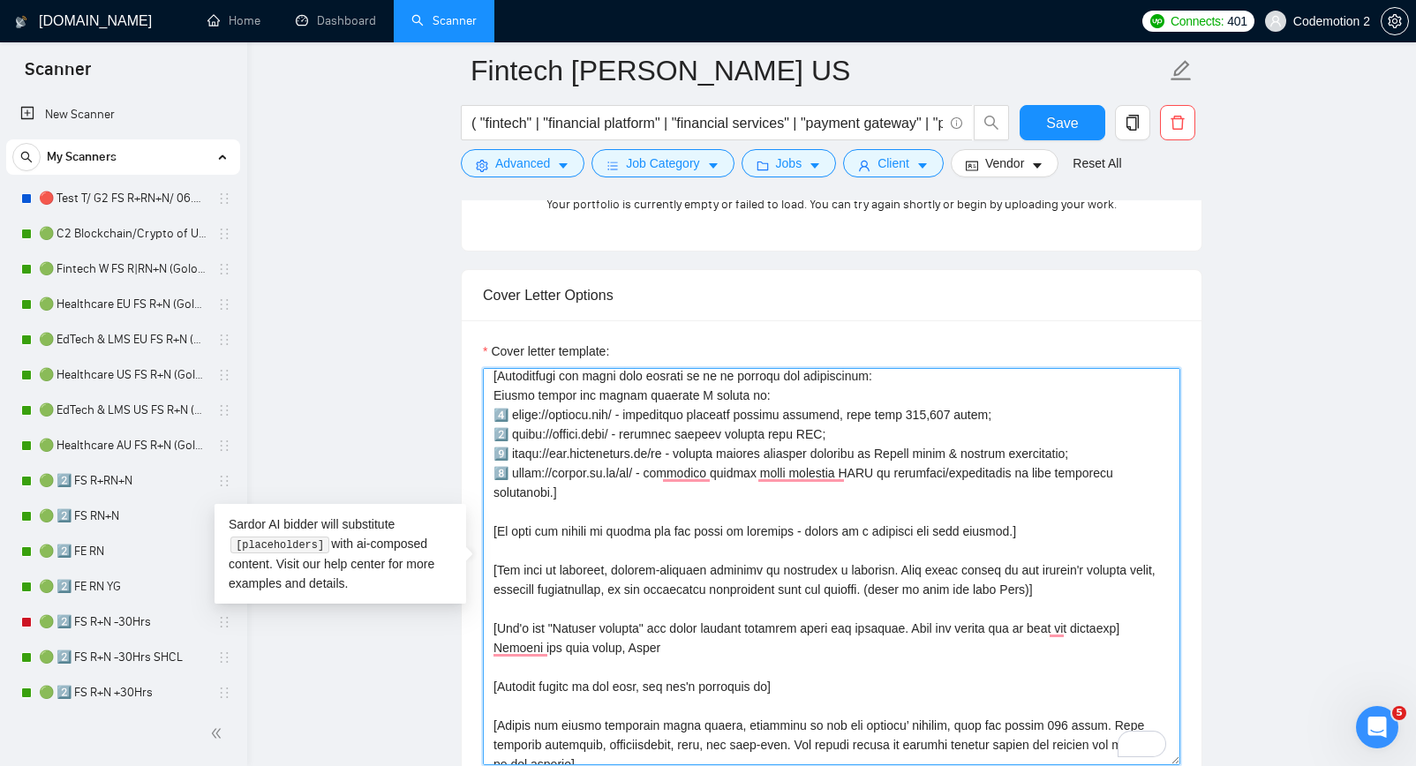
scroll to position [0, 0]
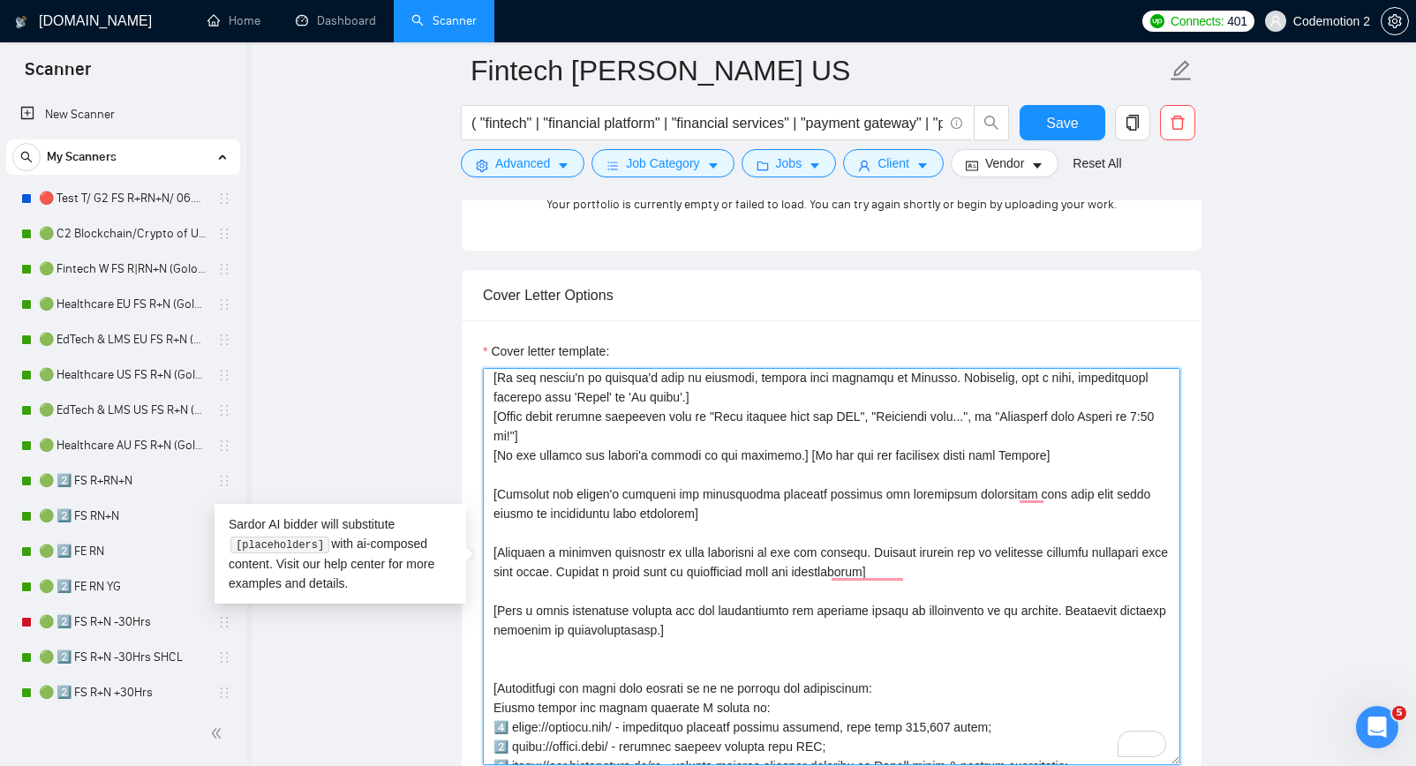
type textarea "[Analyze the job posting's tone (formal, casual, technical) and mirror it in th…"
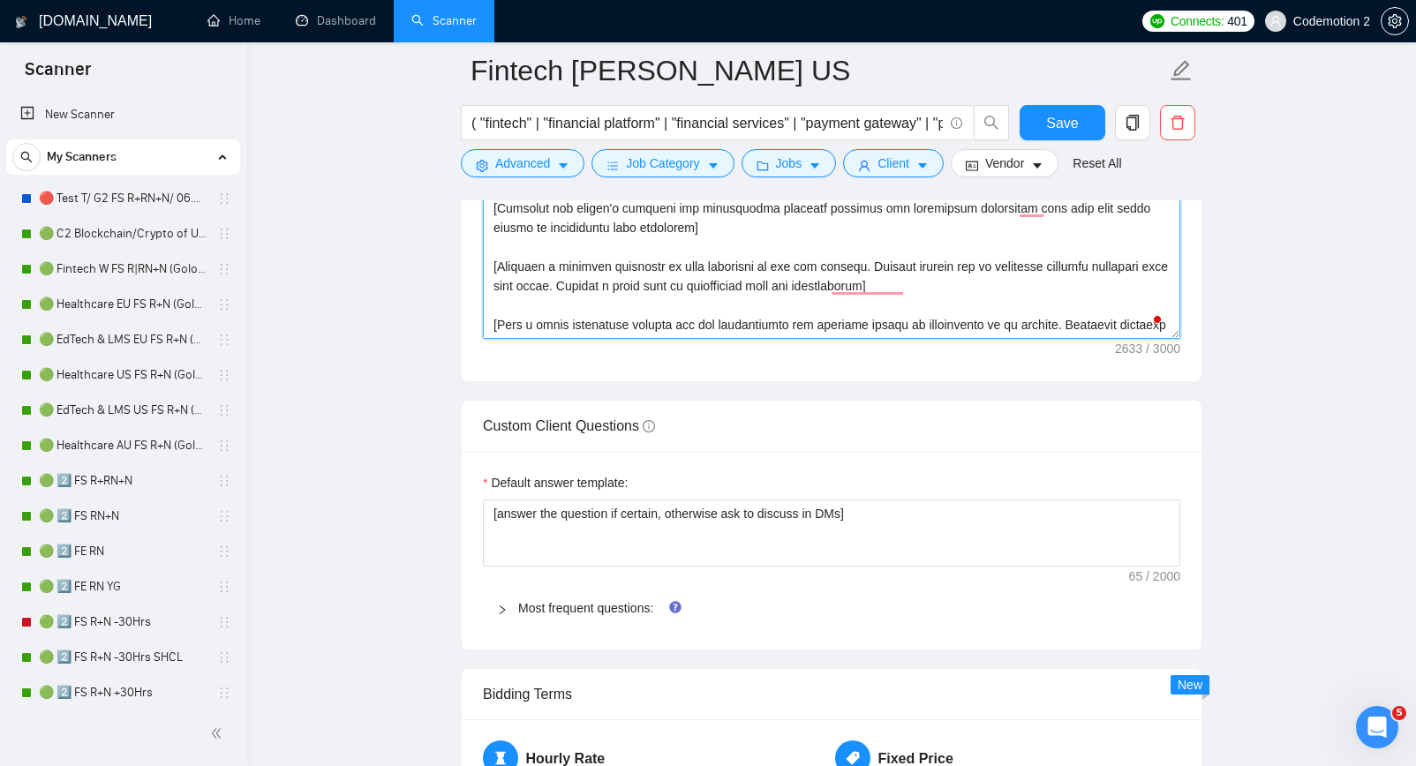
scroll to position [2304, 0]
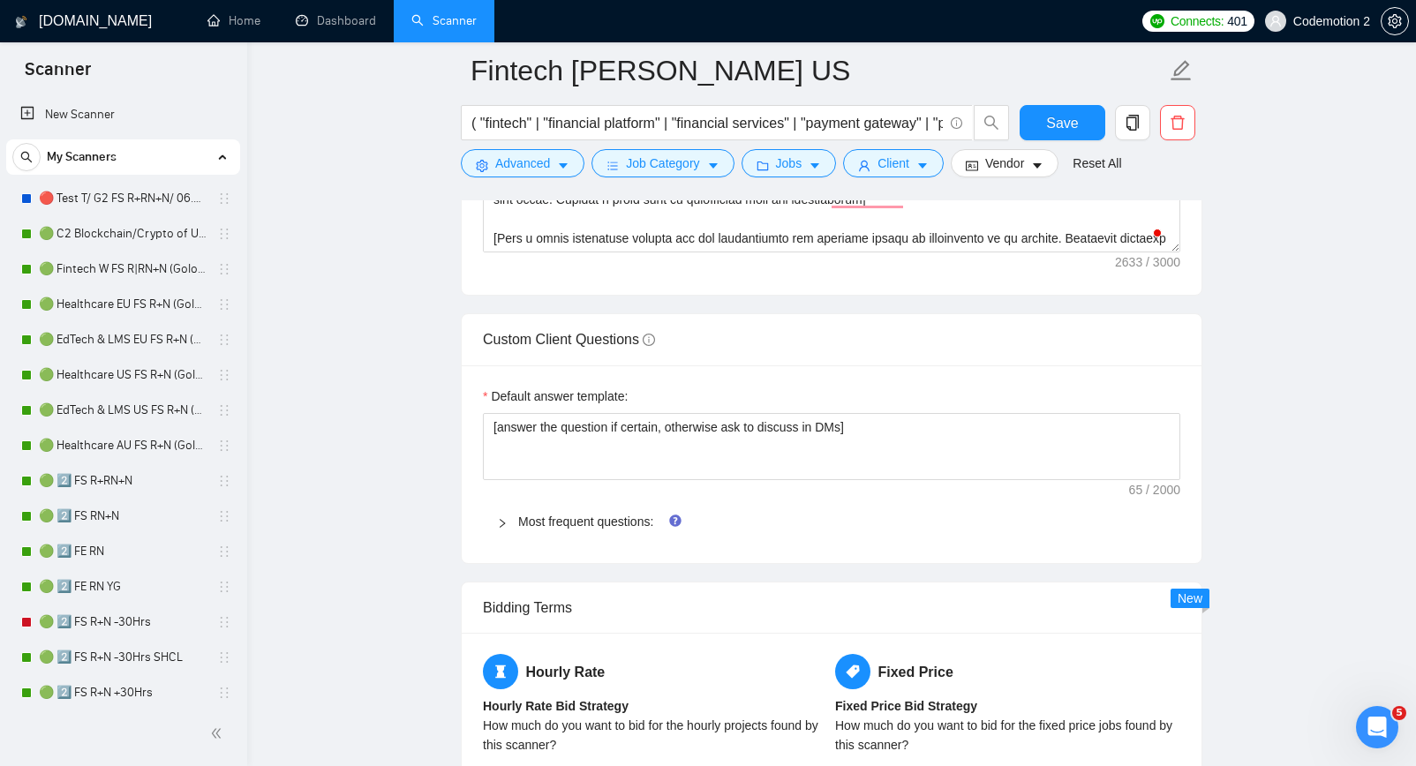
click at [502, 529] on div at bounding box center [507, 521] width 21 height 19
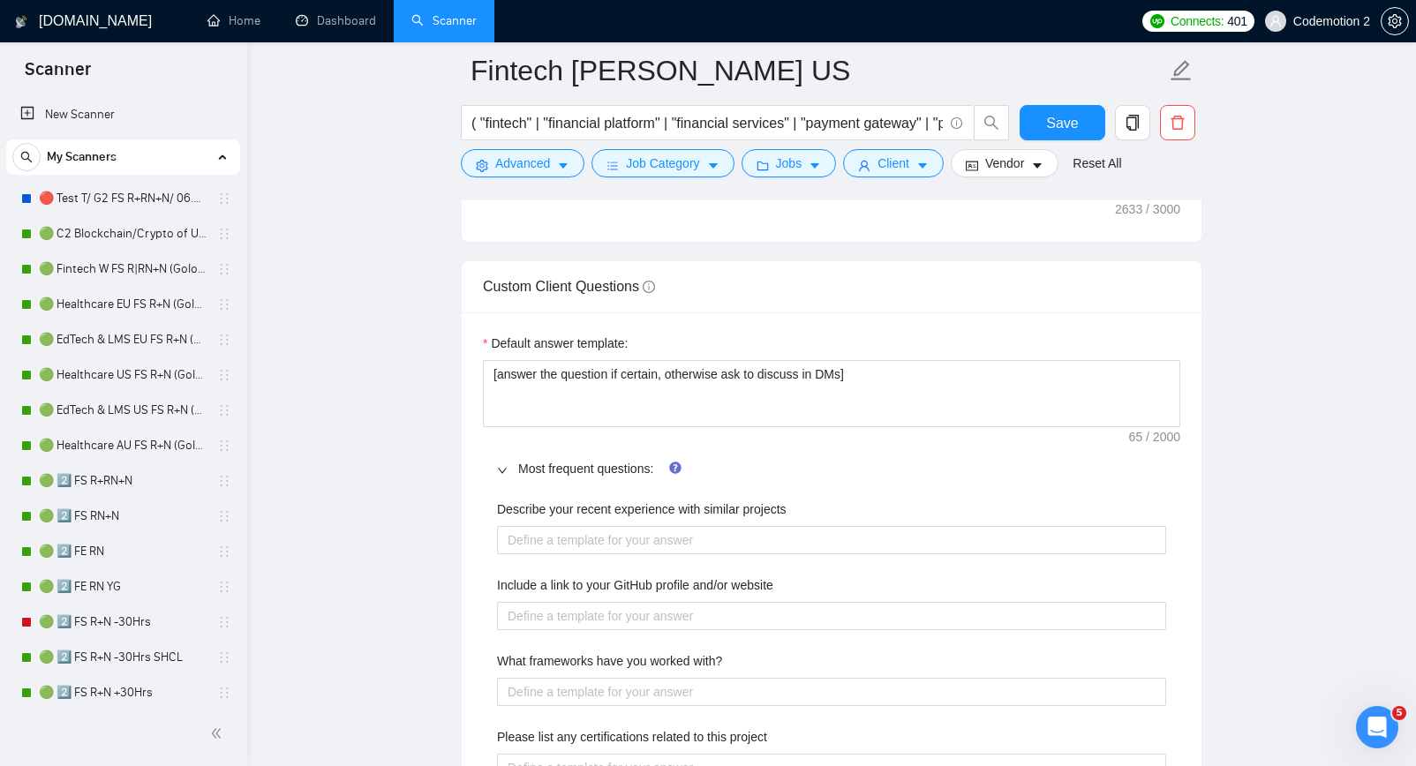
scroll to position [2330, 0]
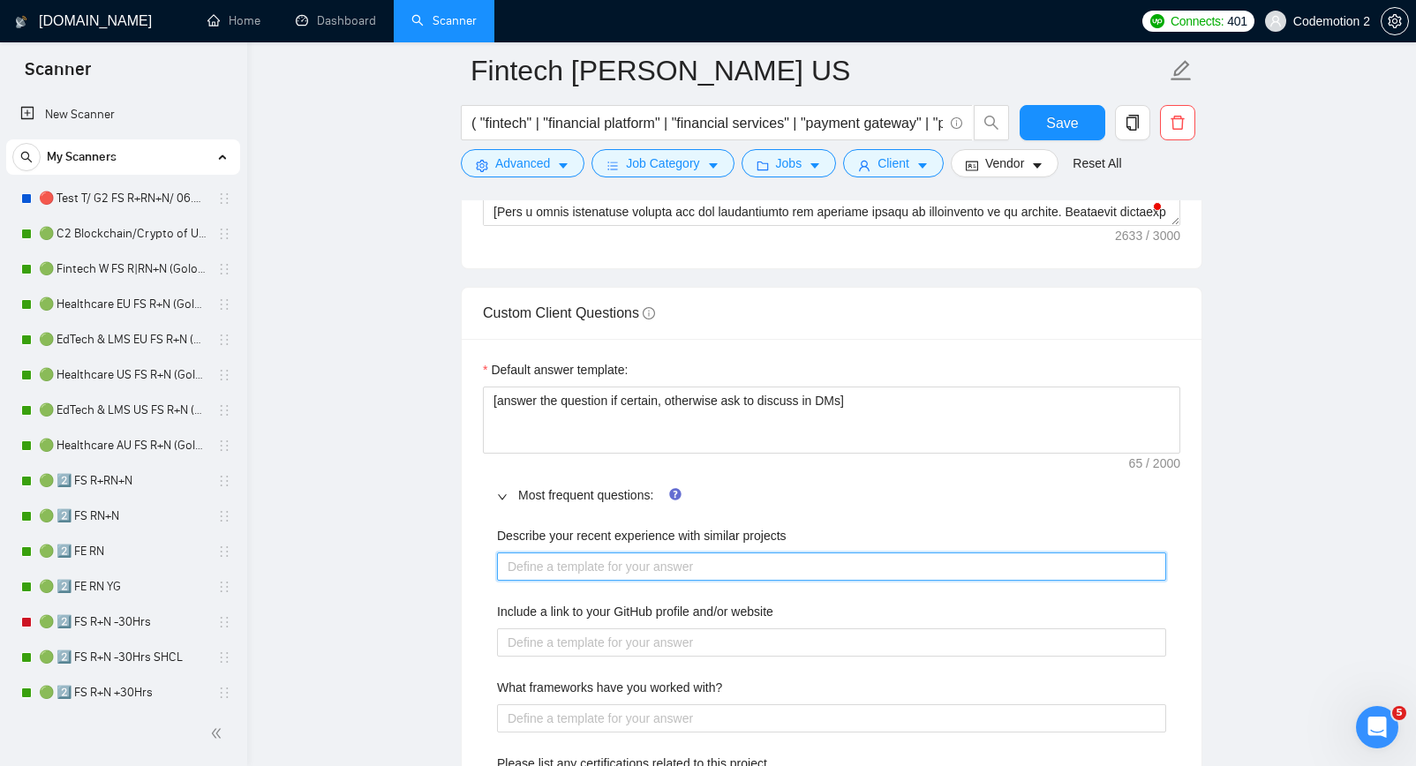
click at [607, 562] on projects "Describe your recent experience with similar projects" at bounding box center [831, 567] width 669 height 28
paste projects "[Answer based on information from the cover letter.]"
type projects "[Answer based on information from the cover letter.]"
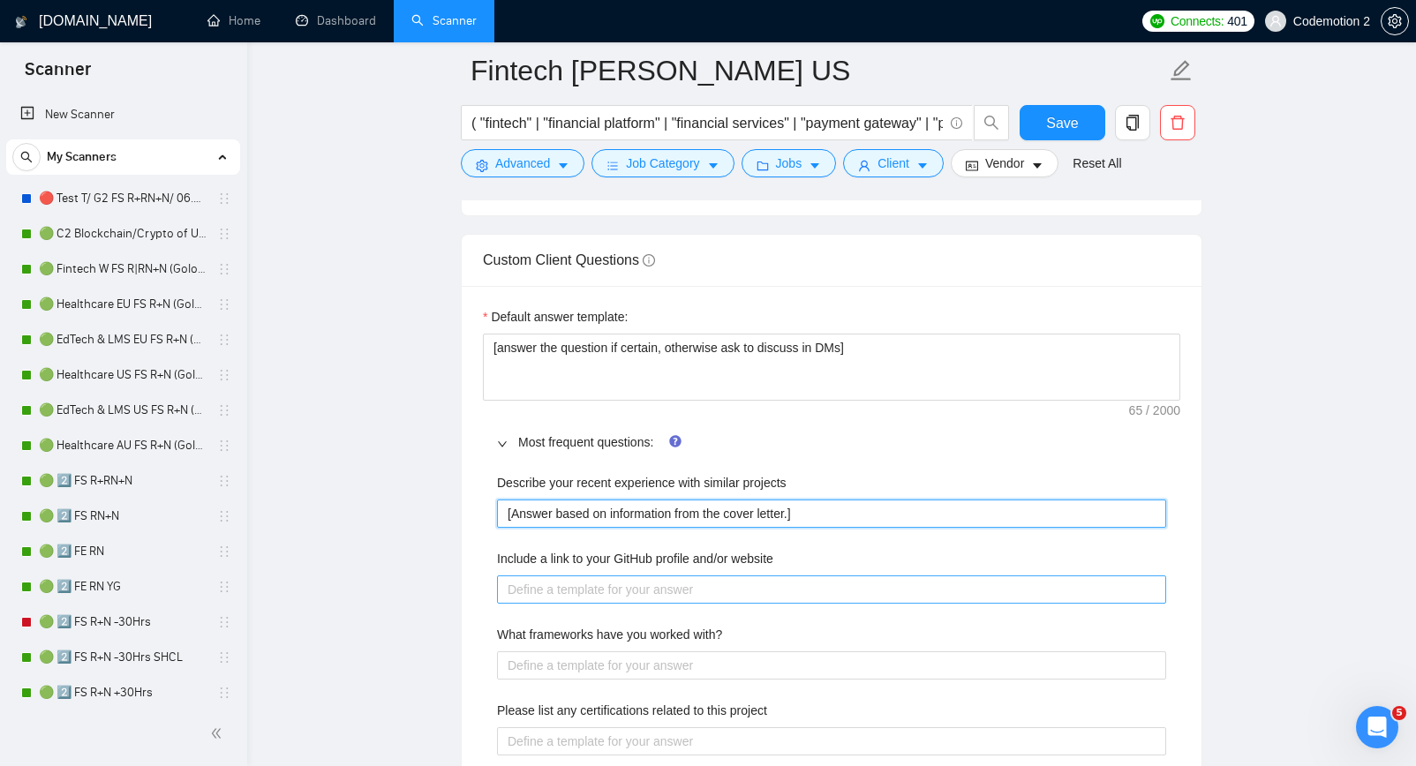
scroll to position [2387, 0]
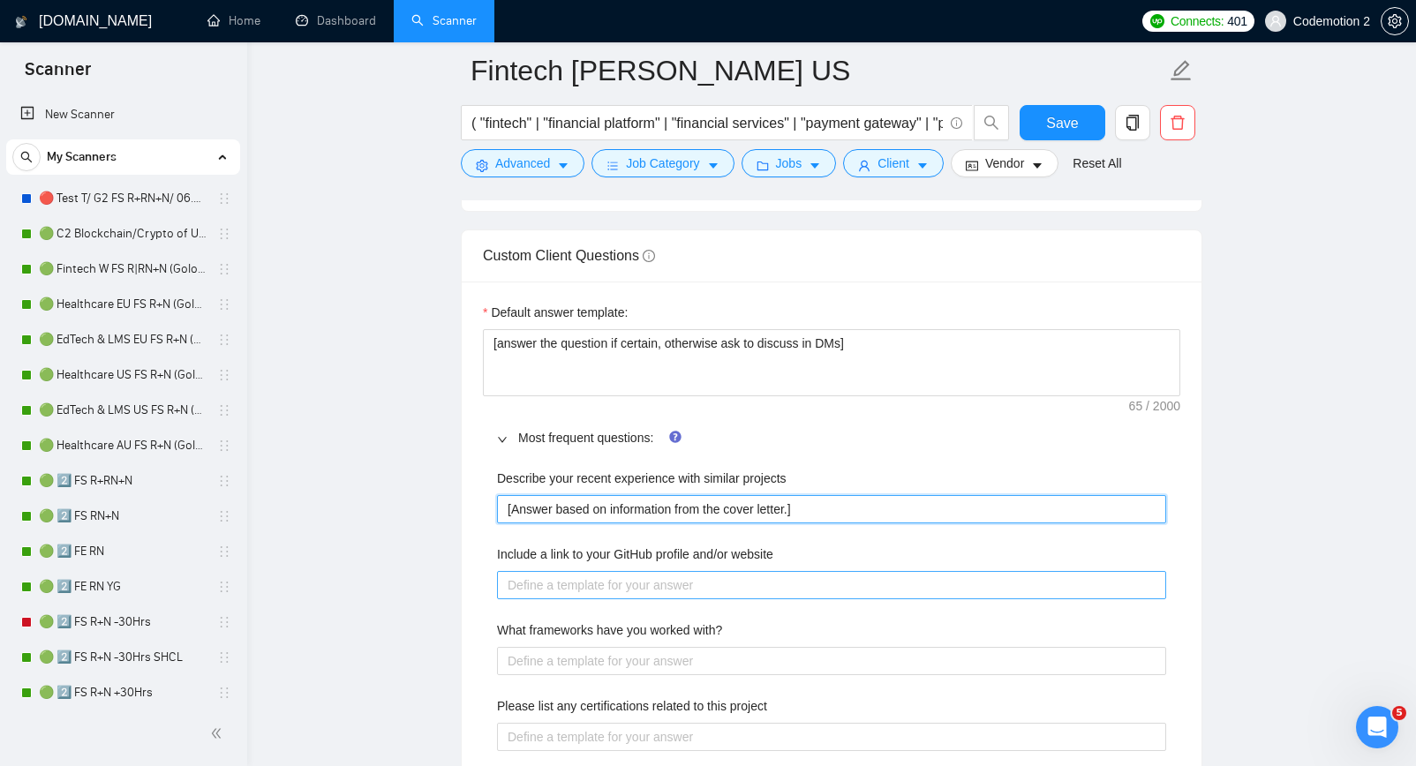
type projects "[Answer based on information from the cover letter.]"
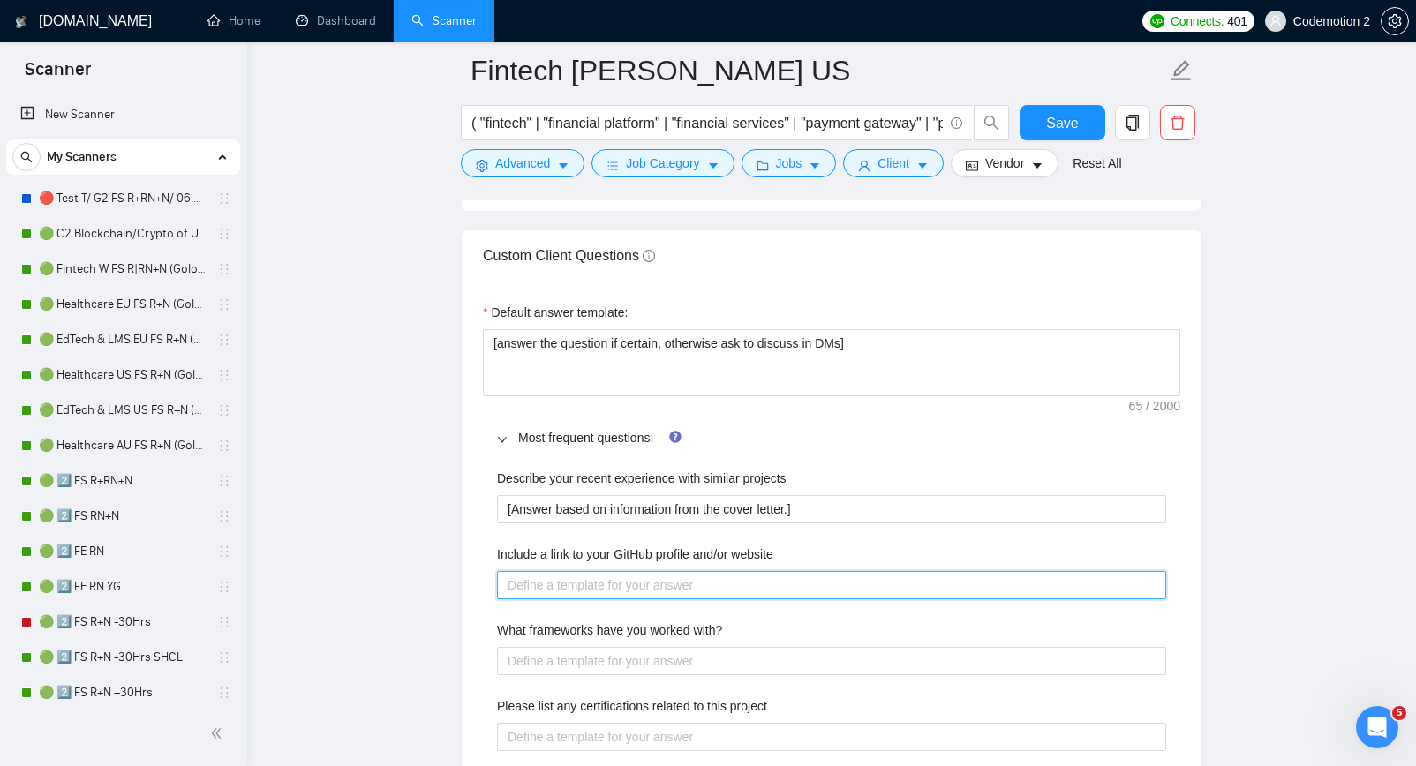
click at [630, 584] on website "Include a link to your GitHub profile and/or website" at bounding box center [831, 585] width 669 height 28
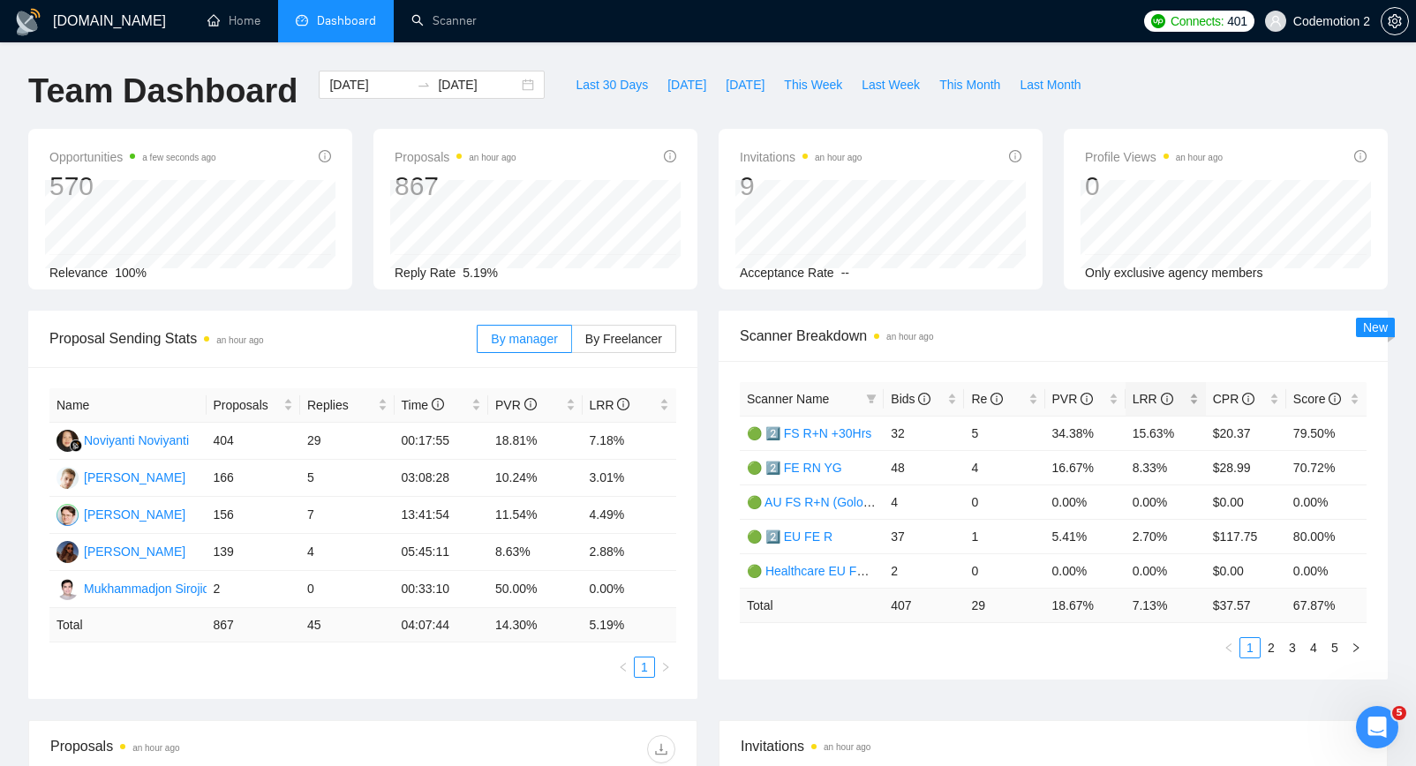
click at [1150, 395] on span "LRR" at bounding box center [1153, 399] width 41 height 14
click at [1149, 395] on span "LRR" at bounding box center [1153, 399] width 41 height 14
click at [834, 433] on link "🟢 2️⃣ FS R+N +30Hrs" at bounding box center [809, 433] width 124 height 14
click at [616, 77] on span "Last 30 Days" at bounding box center [612, 84] width 72 height 19
click at [1143, 396] on span "LRR" at bounding box center [1153, 399] width 41 height 14
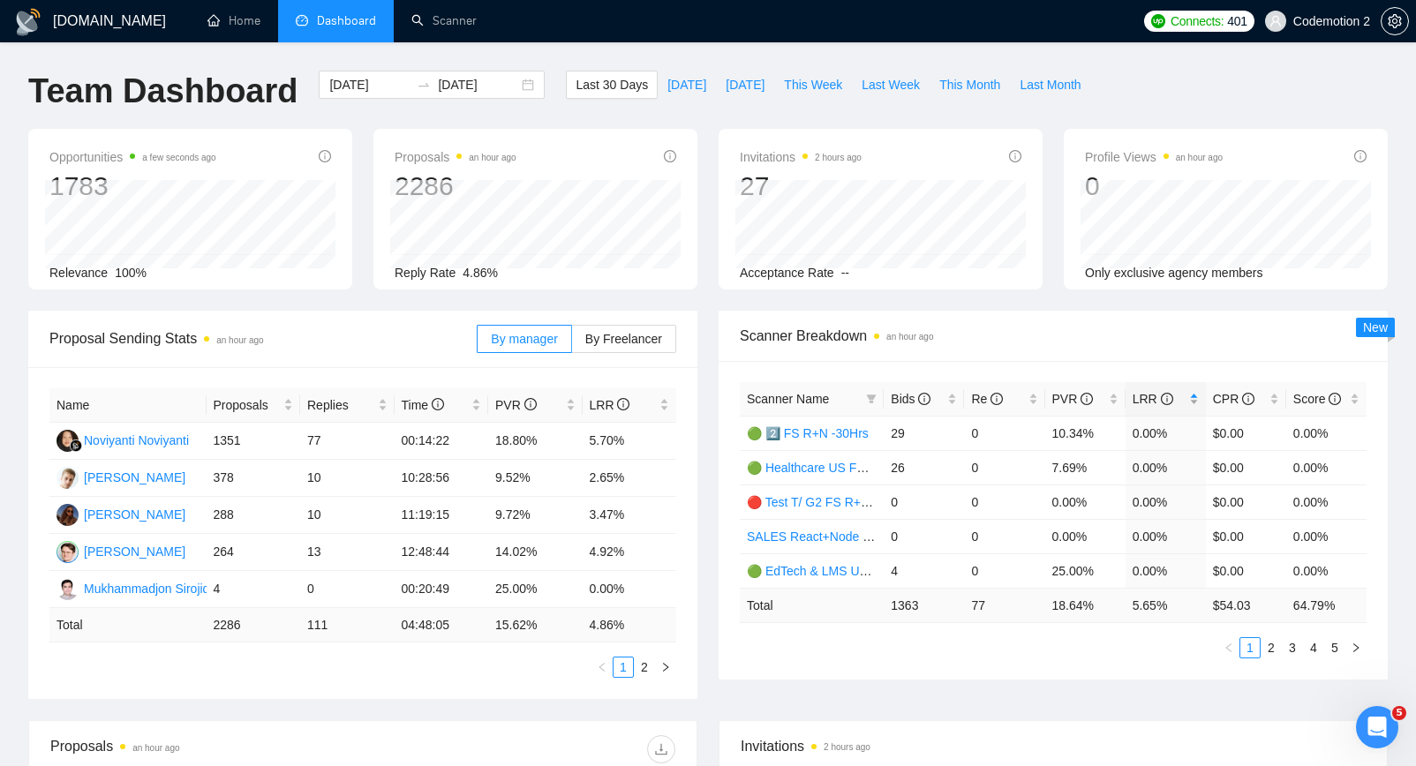
click at [1146, 396] on span "LRR" at bounding box center [1153, 399] width 41 height 14
click at [827, 427] on link "🟢 2️⃣ FS R+N +30Hrs YG" at bounding box center [820, 433] width 146 height 14
click at [821, 464] on link "🟢 Healthcare EU FS R+N (Golovach FS)" at bounding box center [862, 468] width 230 height 14
click at [808, 502] on link "🟢 2️⃣ FE RN YG" at bounding box center [794, 502] width 95 height 14
click at [808, 533] on link "🟢 2️⃣ FS R+N +30Hrs" at bounding box center [809, 537] width 124 height 14
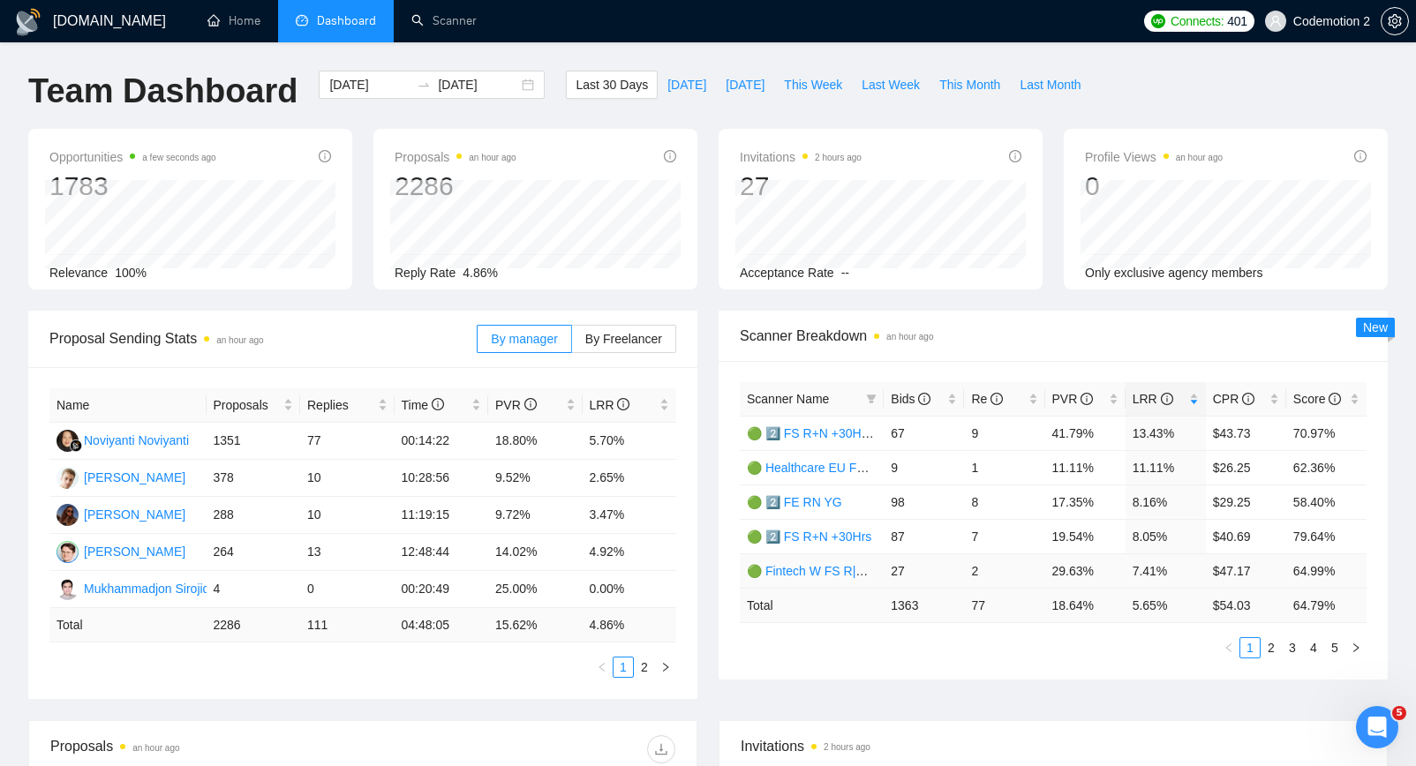
click at [813, 574] on link "🟢 Fintech W FS R|RN+N (Golovach FS)" at bounding box center [860, 571] width 226 height 14
click at [365, 87] on input "[DATE]" at bounding box center [369, 84] width 80 height 19
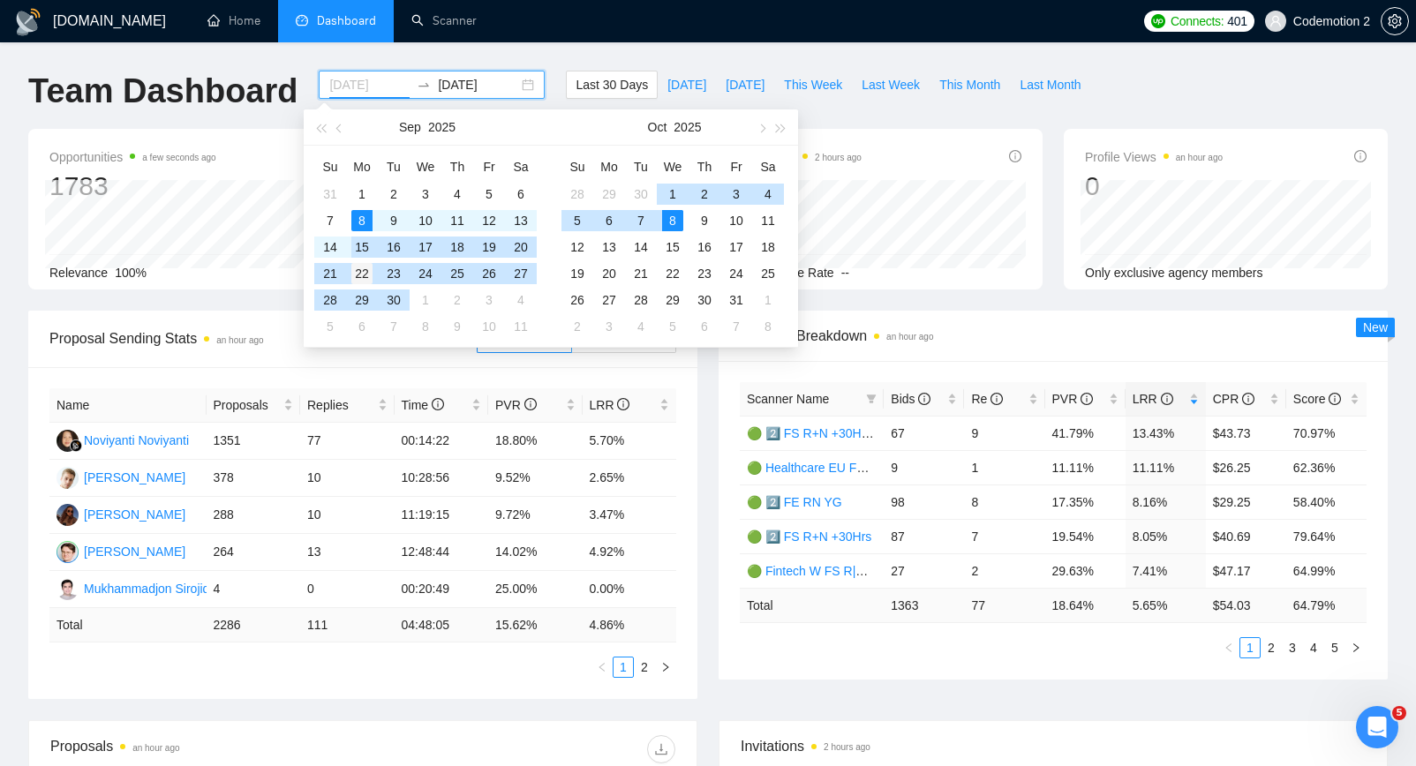
type input "[DATE]"
click at [363, 269] on div "22" at bounding box center [361, 273] width 21 height 21
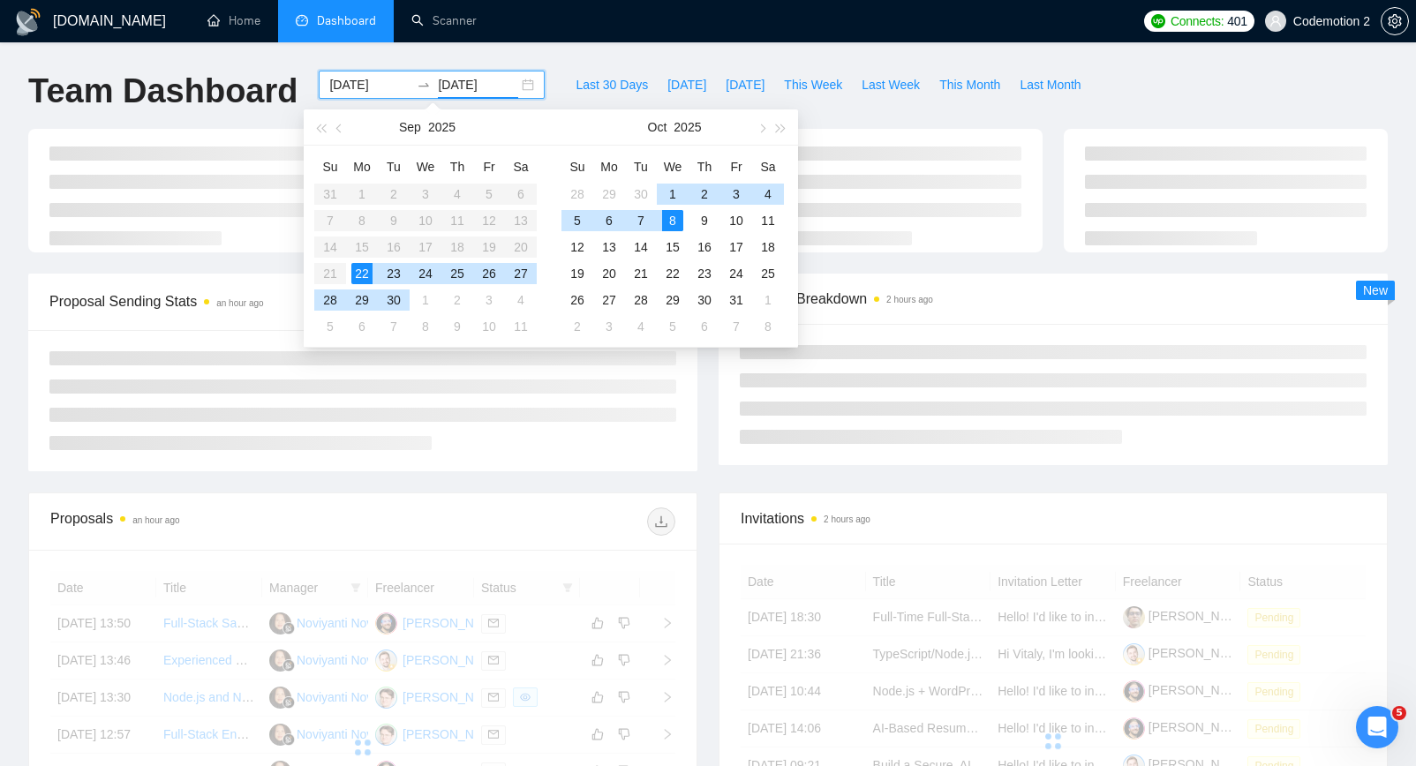
type input "[DATE]"
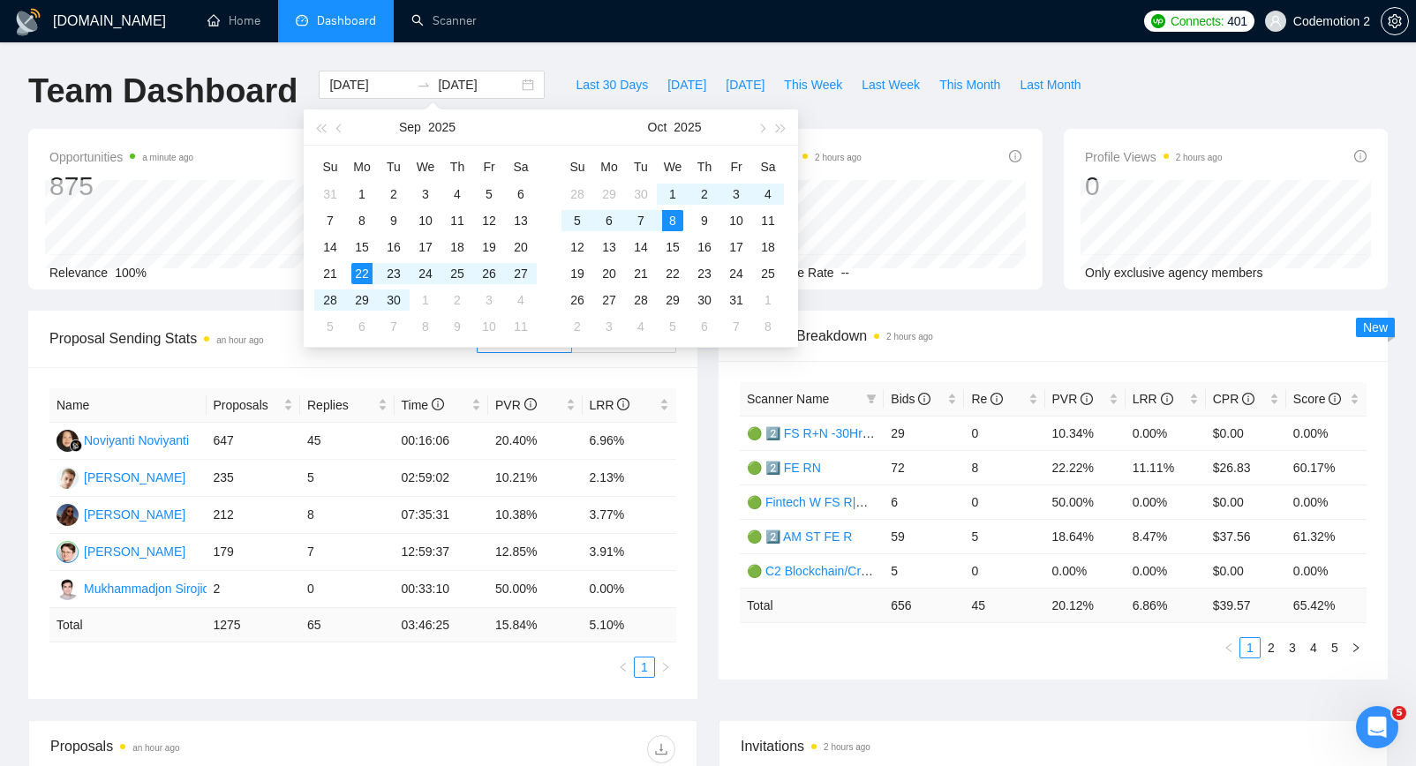
click at [710, 479] on div "Scanner Breakdown 2 hours ago Scanner Name Bids Re PVR LRR CPR Score 🟢 2️⃣ FS R…" at bounding box center [1053, 495] width 690 height 369
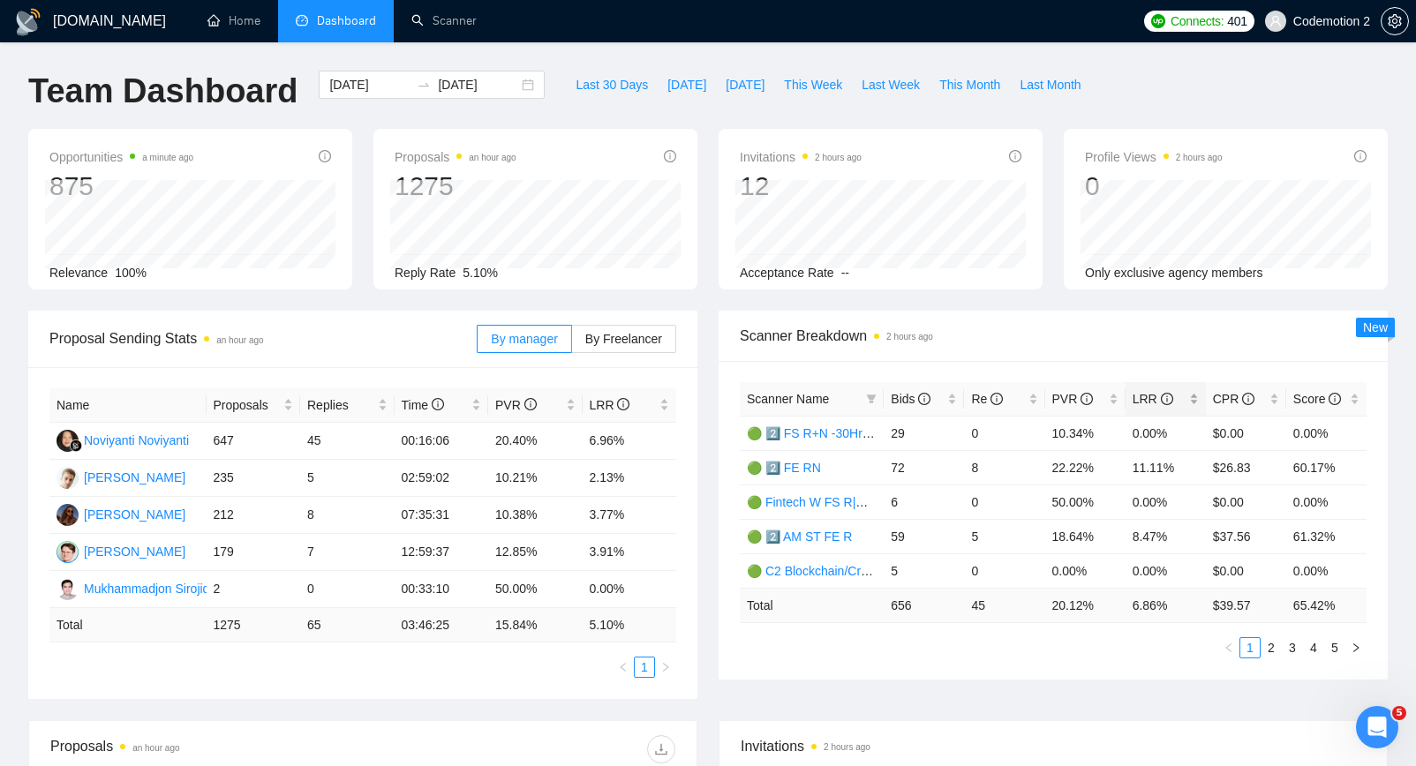
click at [1135, 393] on span "LRR" at bounding box center [1153, 399] width 41 height 14
click at [1139, 393] on span "LRR" at bounding box center [1153, 399] width 41 height 14
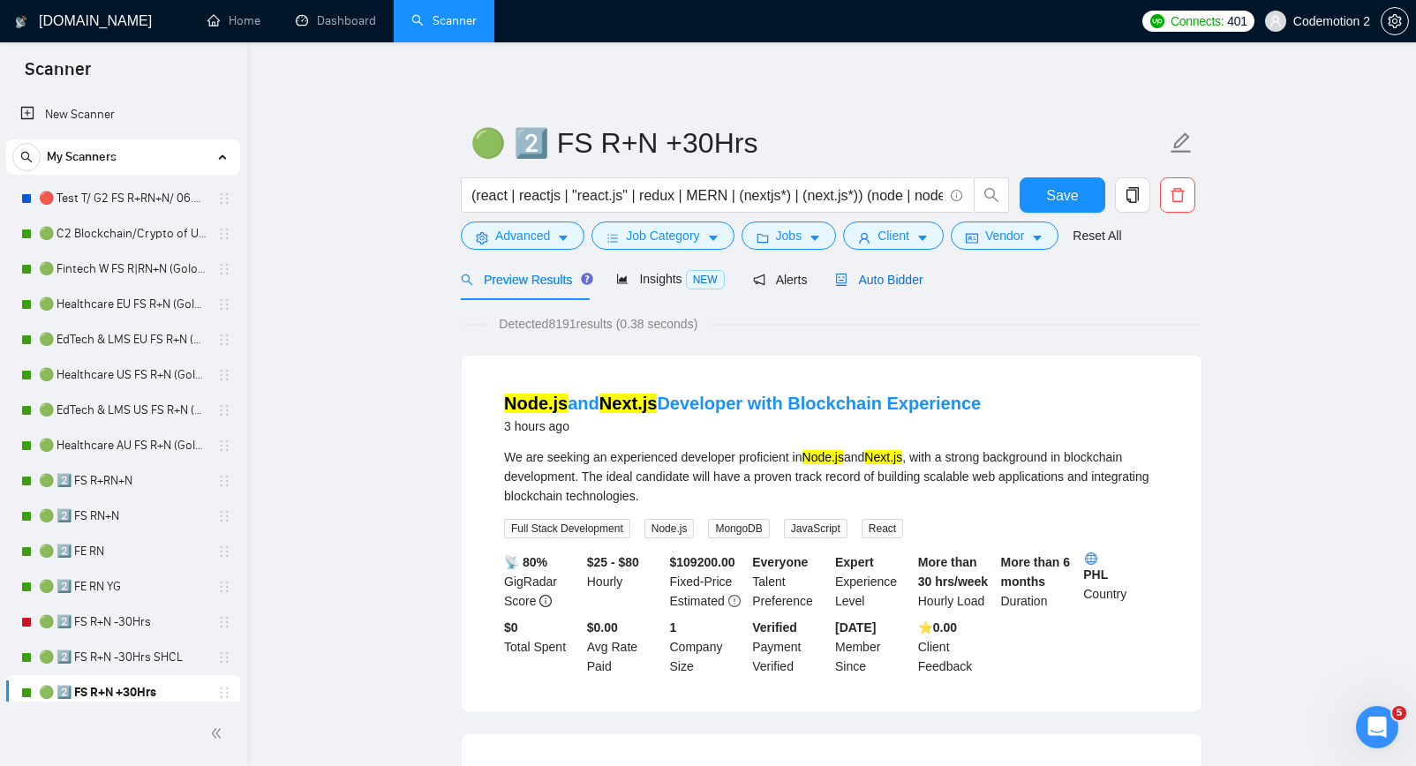
click at [913, 274] on span "Auto Bidder" at bounding box center [878, 280] width 87 height 14
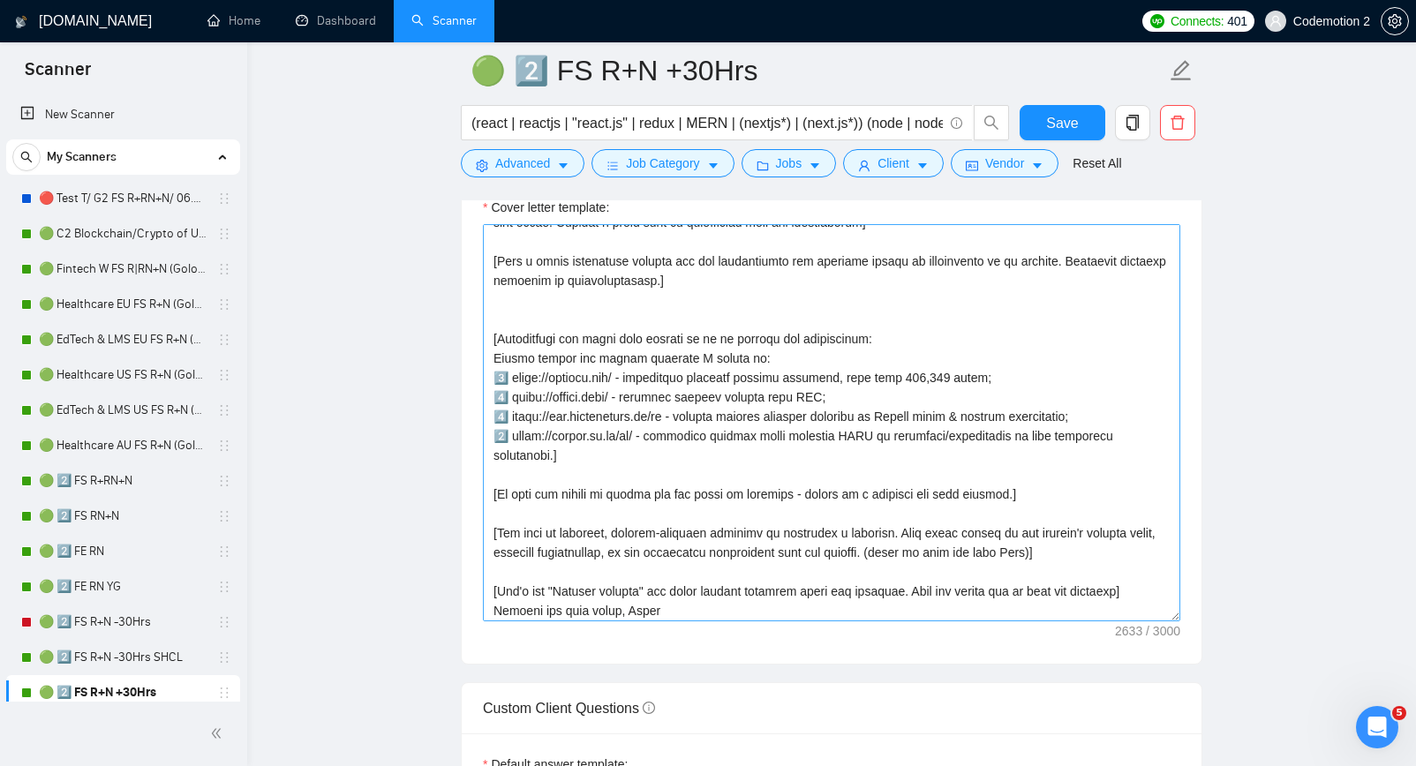
scroll to position [344, 0]
click at [739, 456] on textarea "Cover letter template:" at bounding box center [832, 422] width 698 height 397
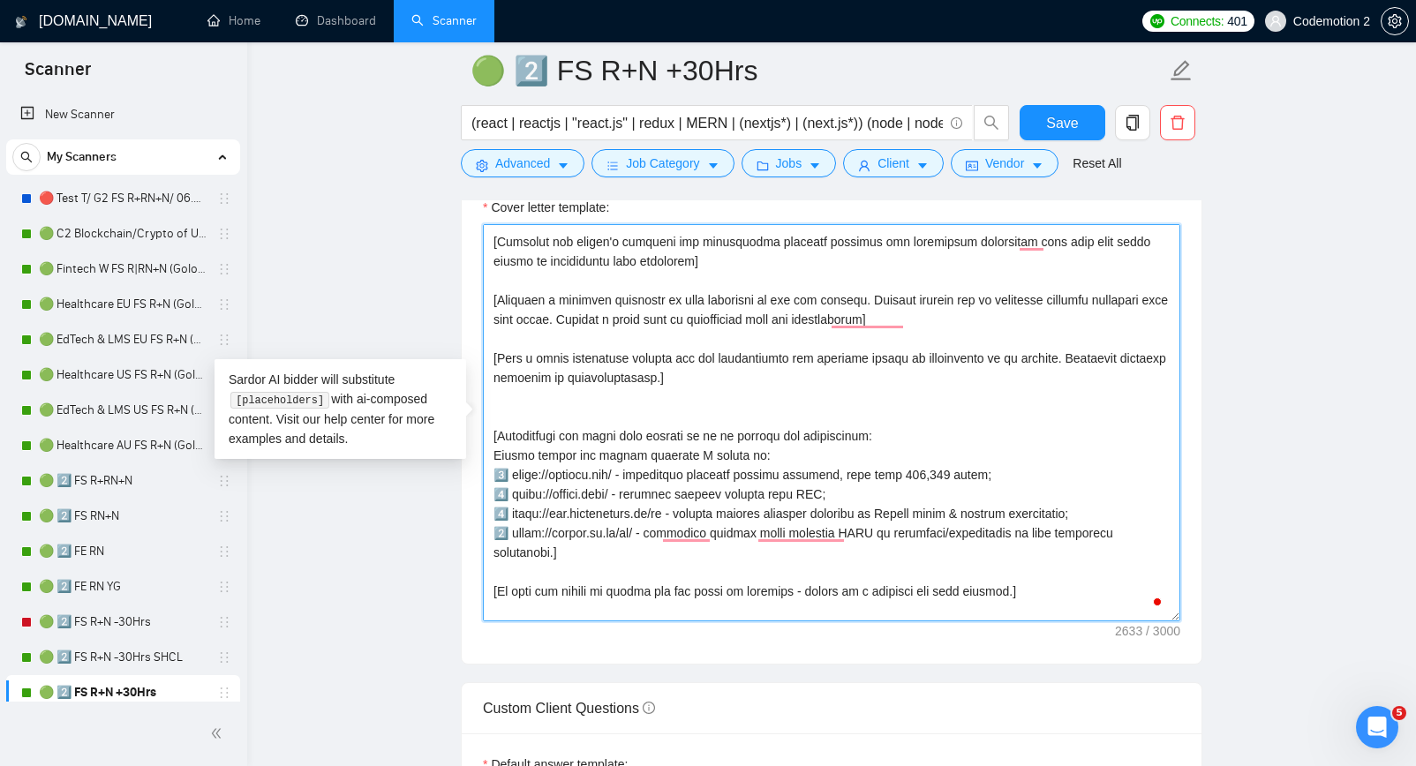
scroll to position [153, 0]
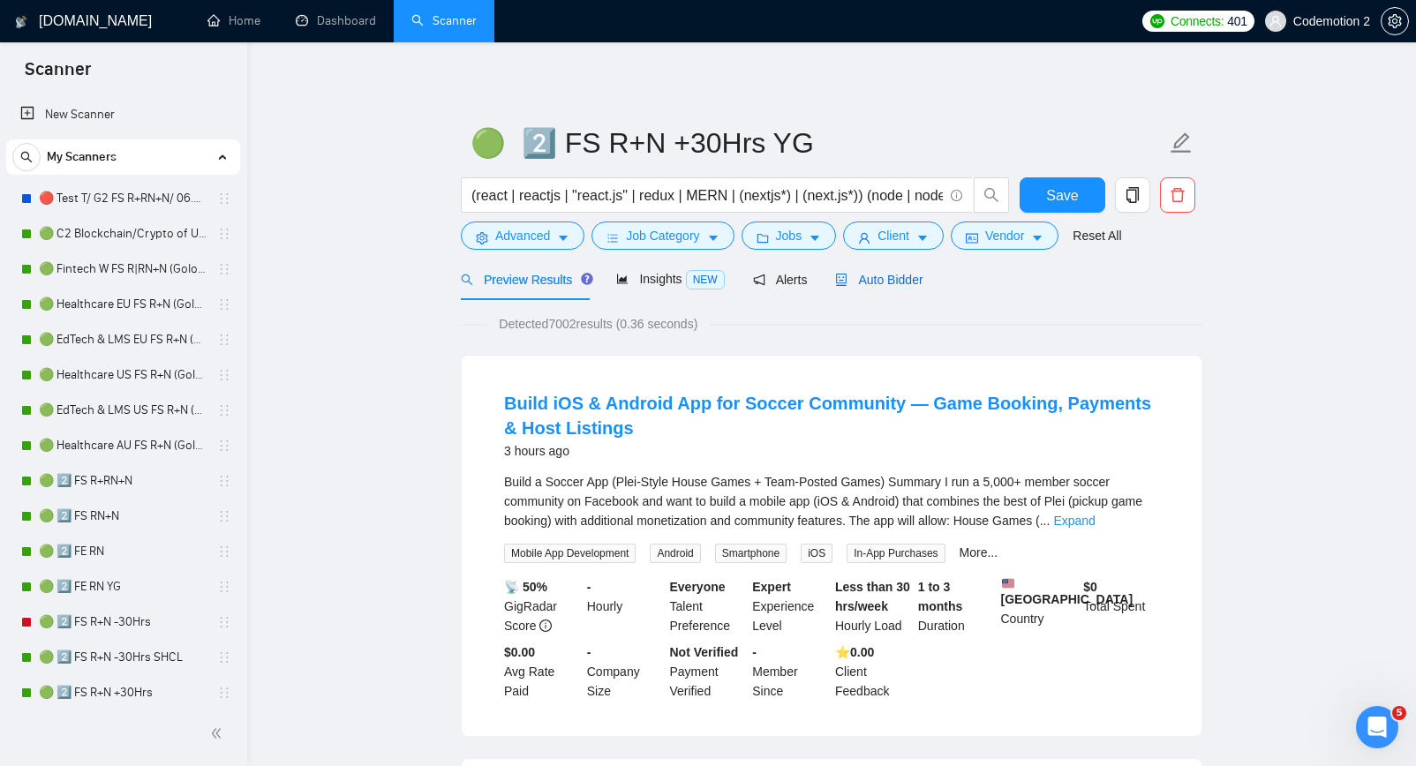
click at [900, 284] on span "Auto Bidder" at bounding box center [878, 280] width 87 height 14
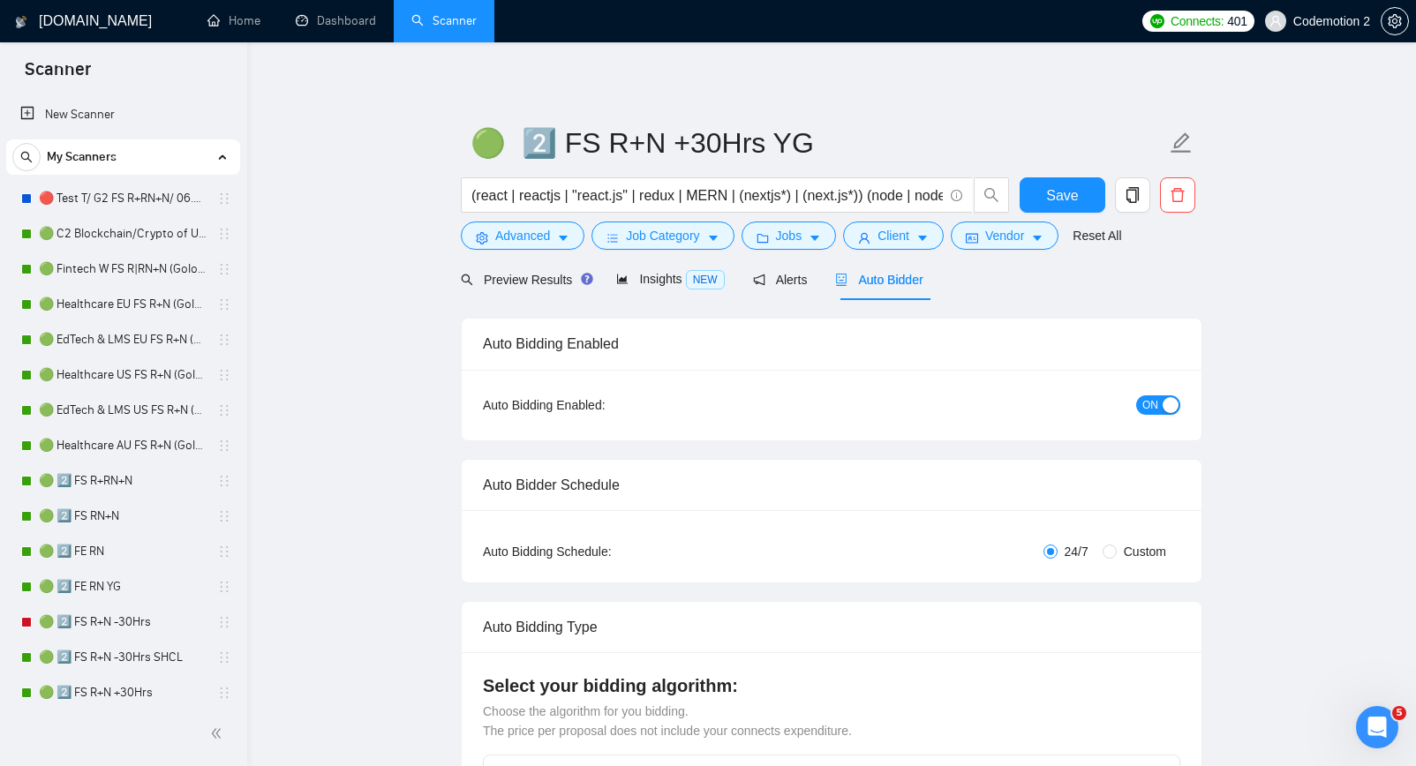
checkbox input "true"
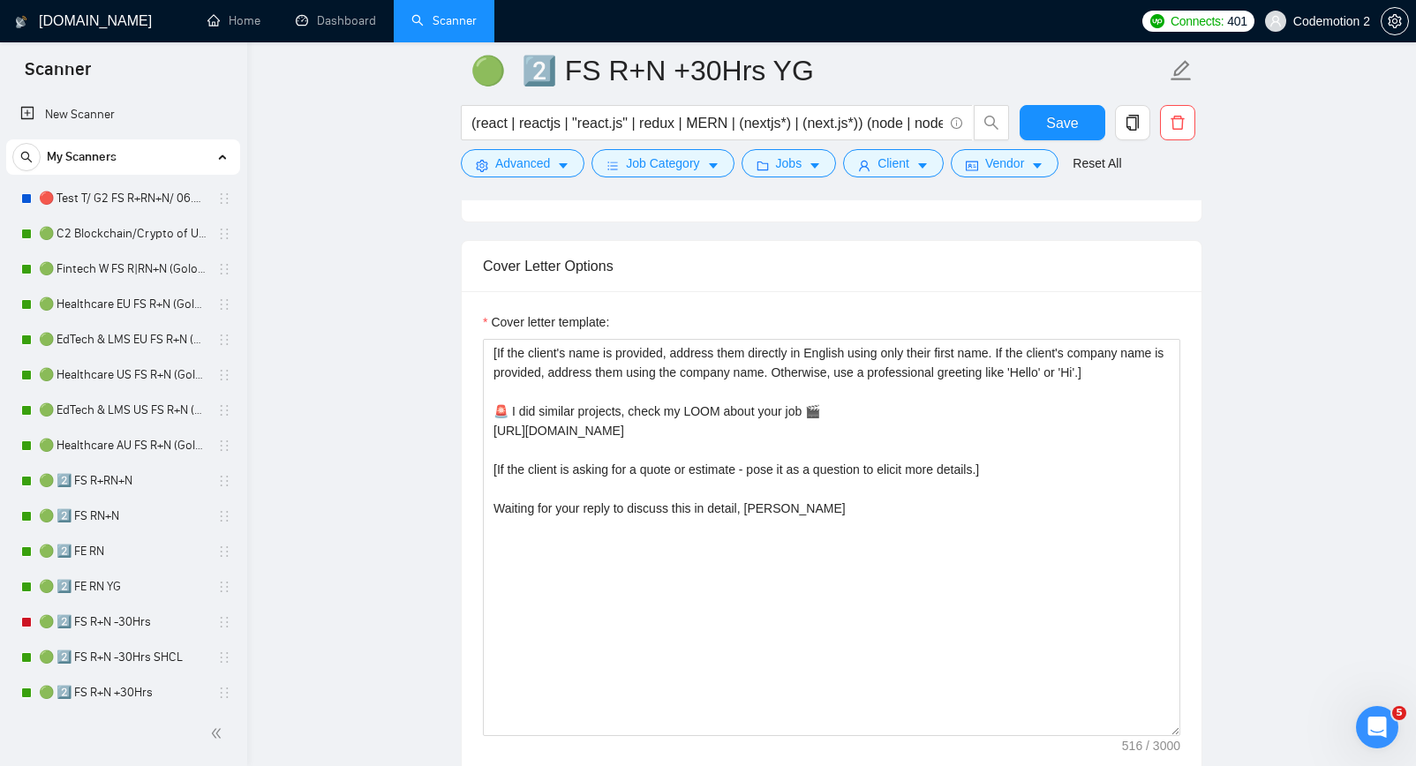
scroll to position [1943, 0]
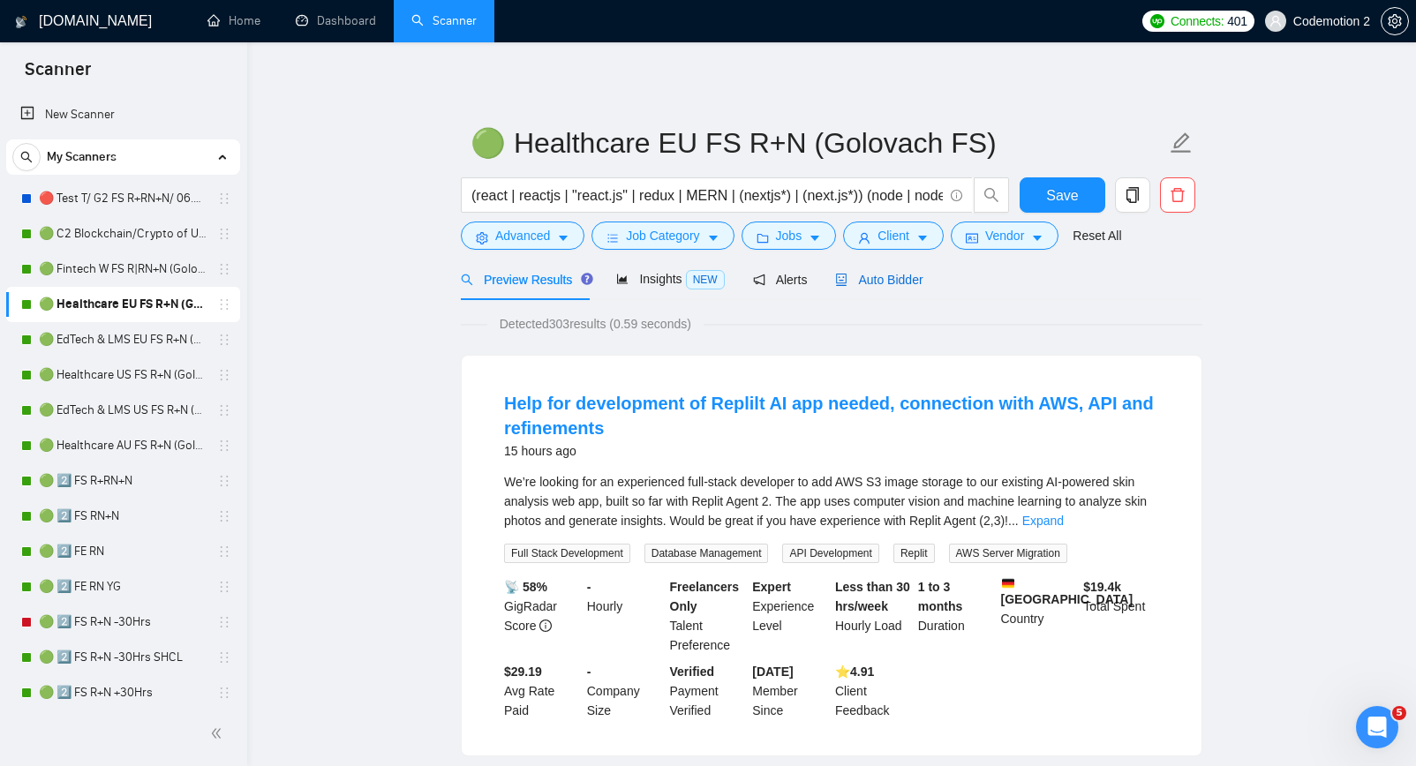
click at [860, 279] on span "Auto Bidder" at bounding box center [878, 280] width 87 height 14
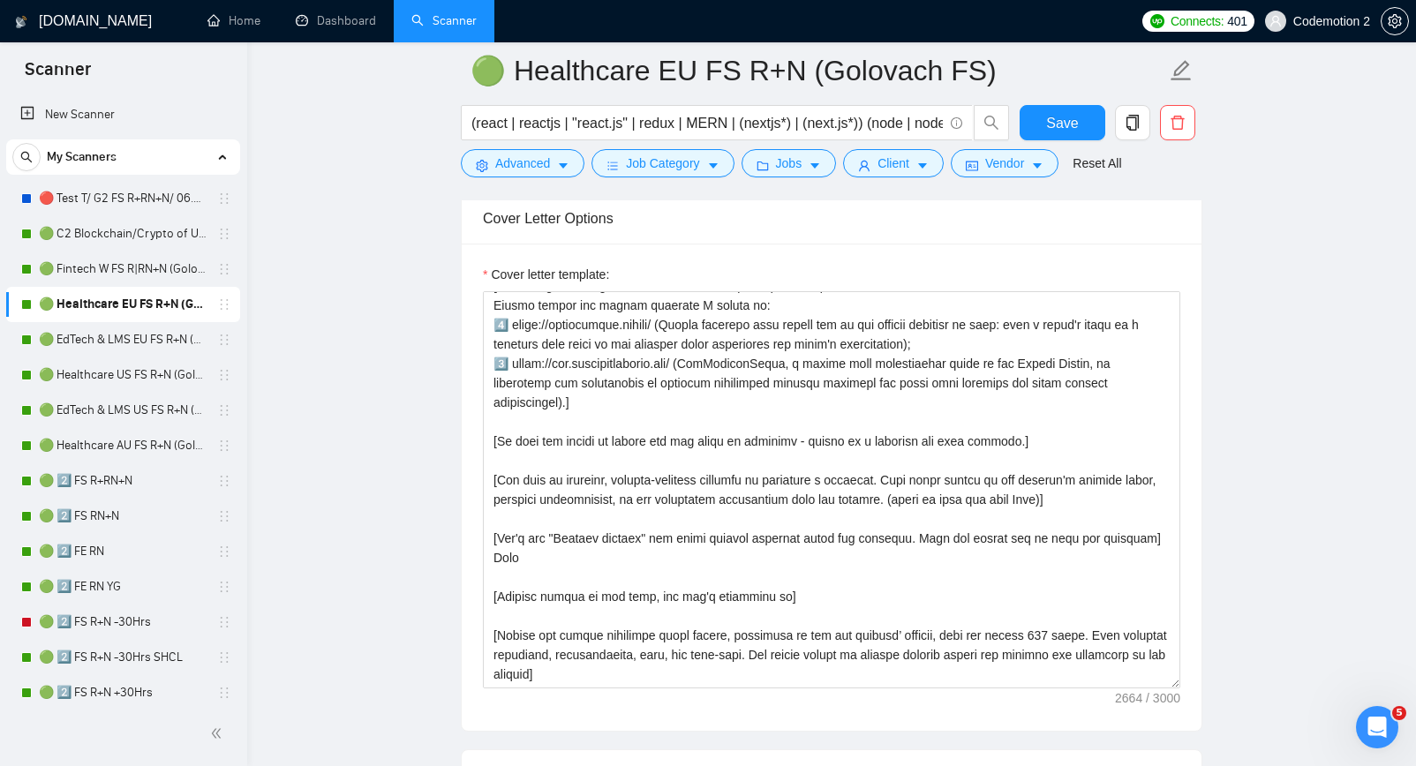
scroll to position [486, 0]
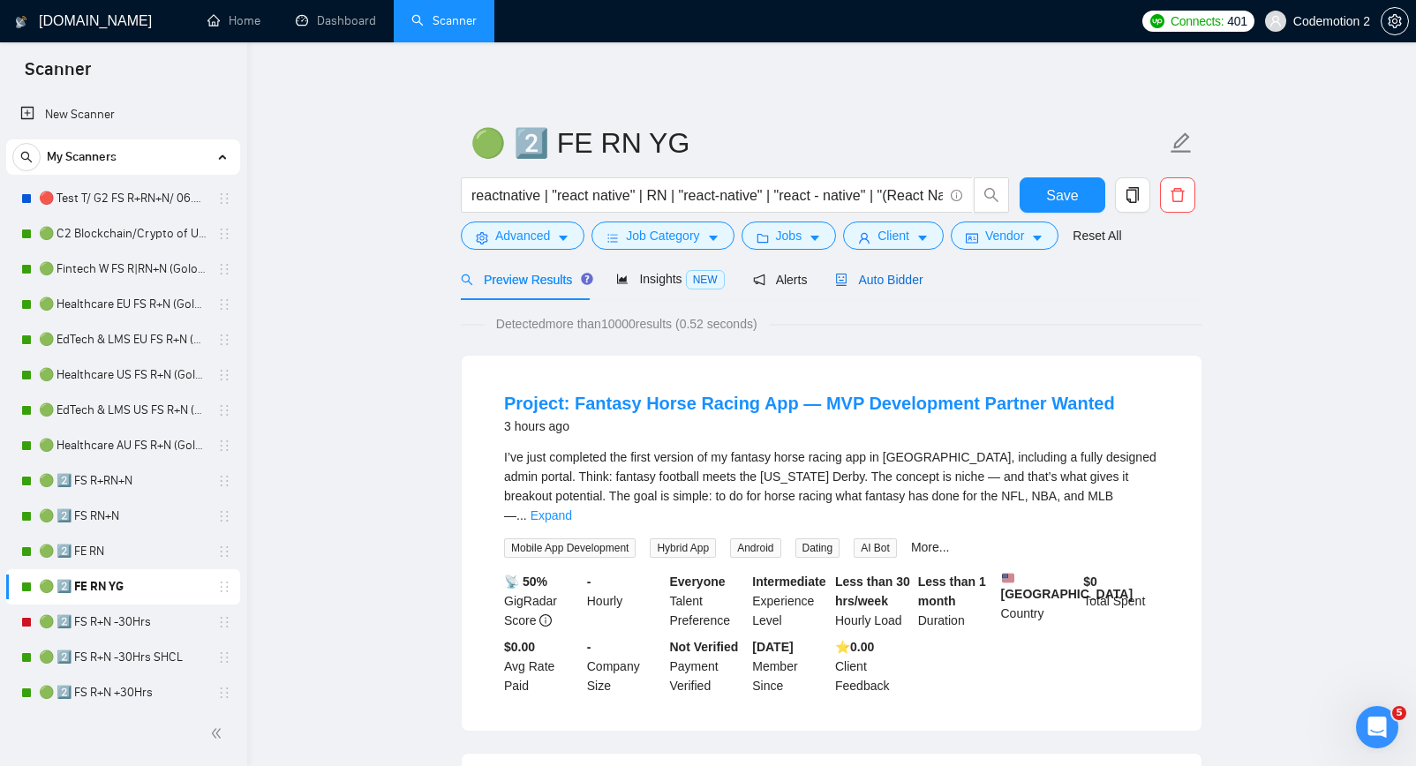
click at [905, 284] on span "Auto Bidder" at bounding box center [878, 280] width 87 height 14
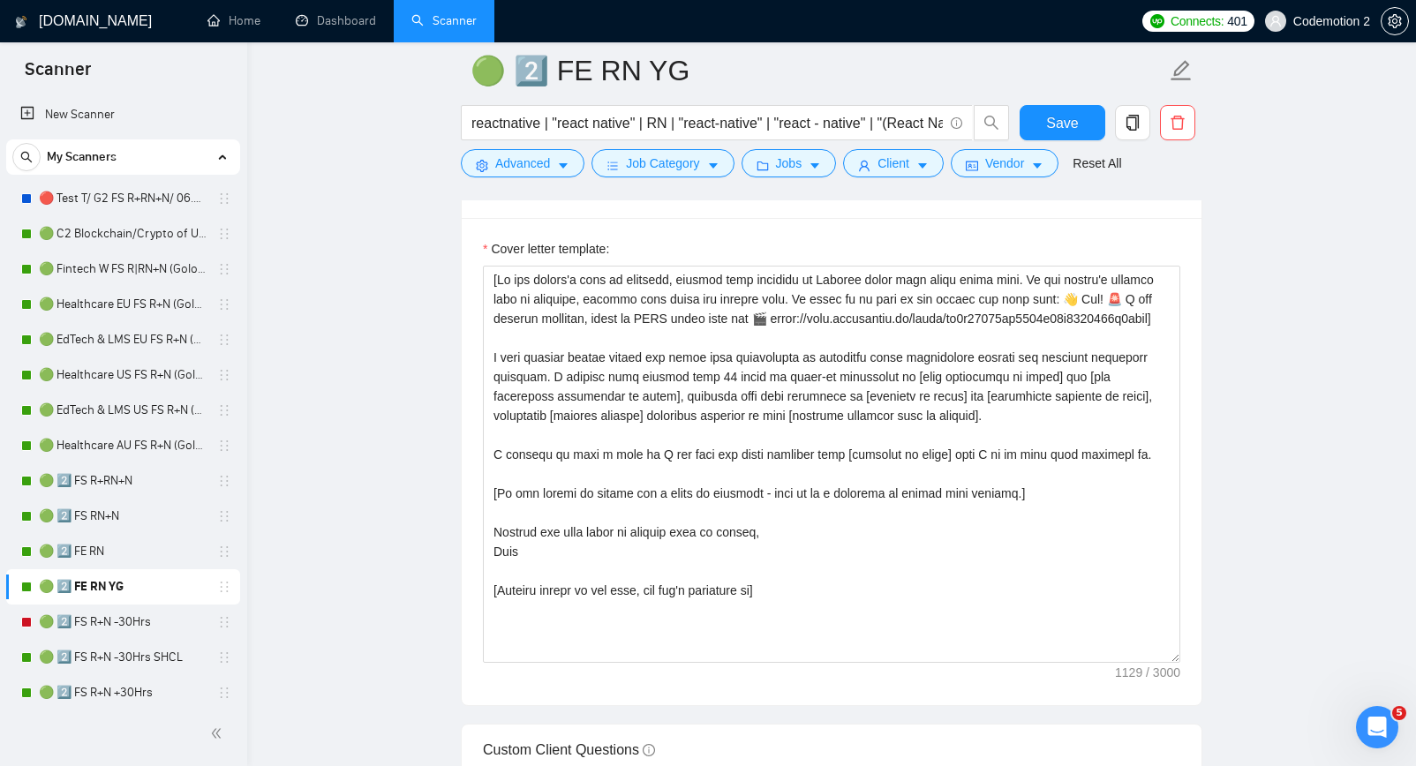
scroll to position [1927, 0]
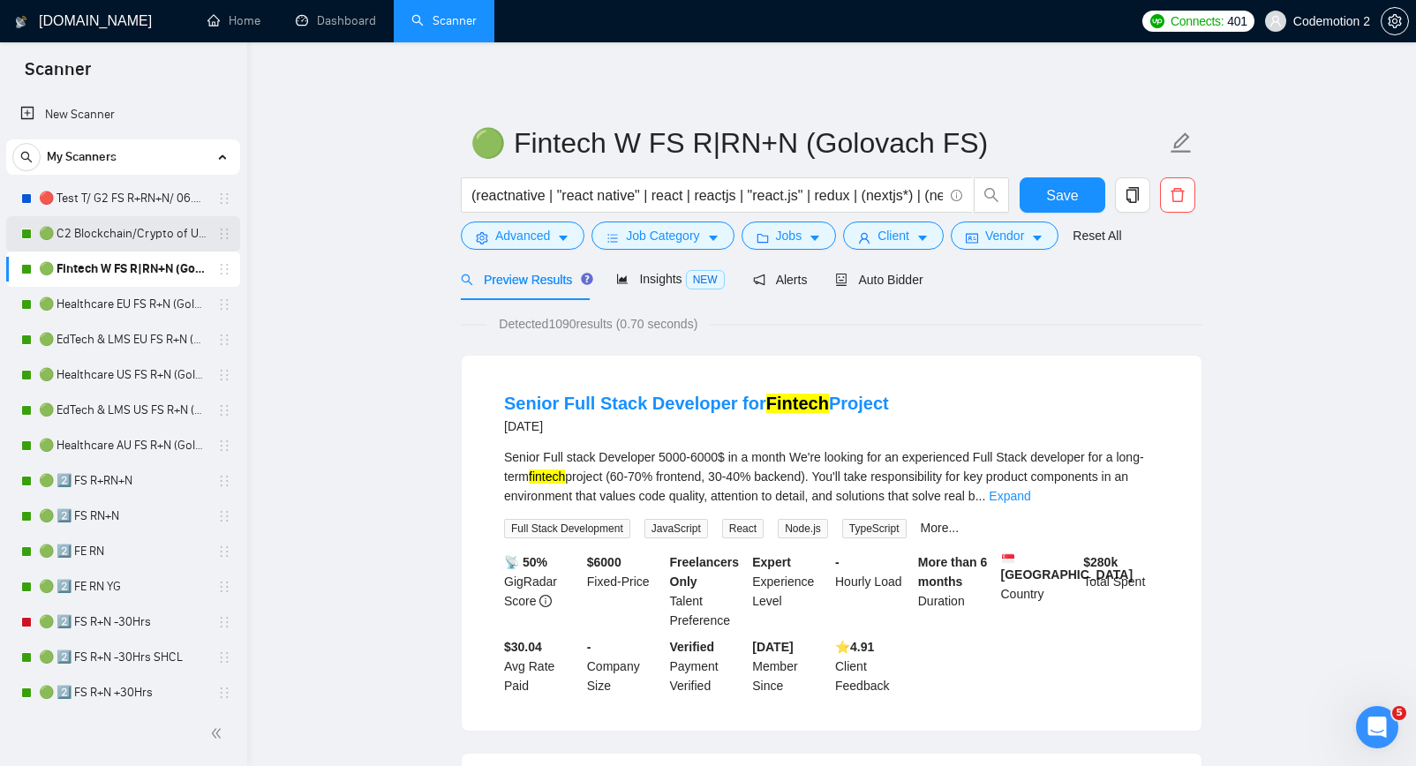
click at [97, 227] on link "🟢 C2 Blockchain/Crypto of US FS R+N" at bounding box center [123, 233] width 168 height 35
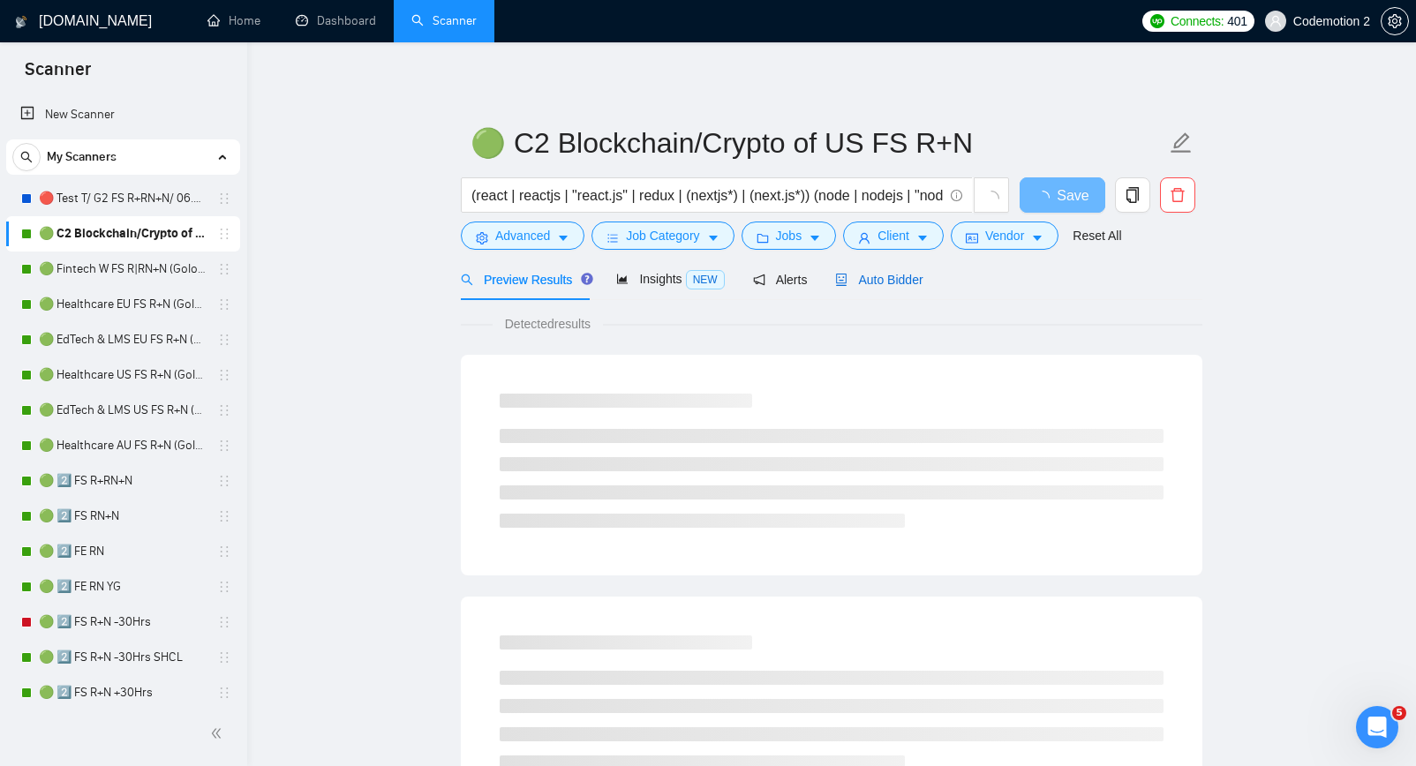
click at [892, 280] on span "Auto Bidder" at bounding box center [878, 280] width 87 height 14
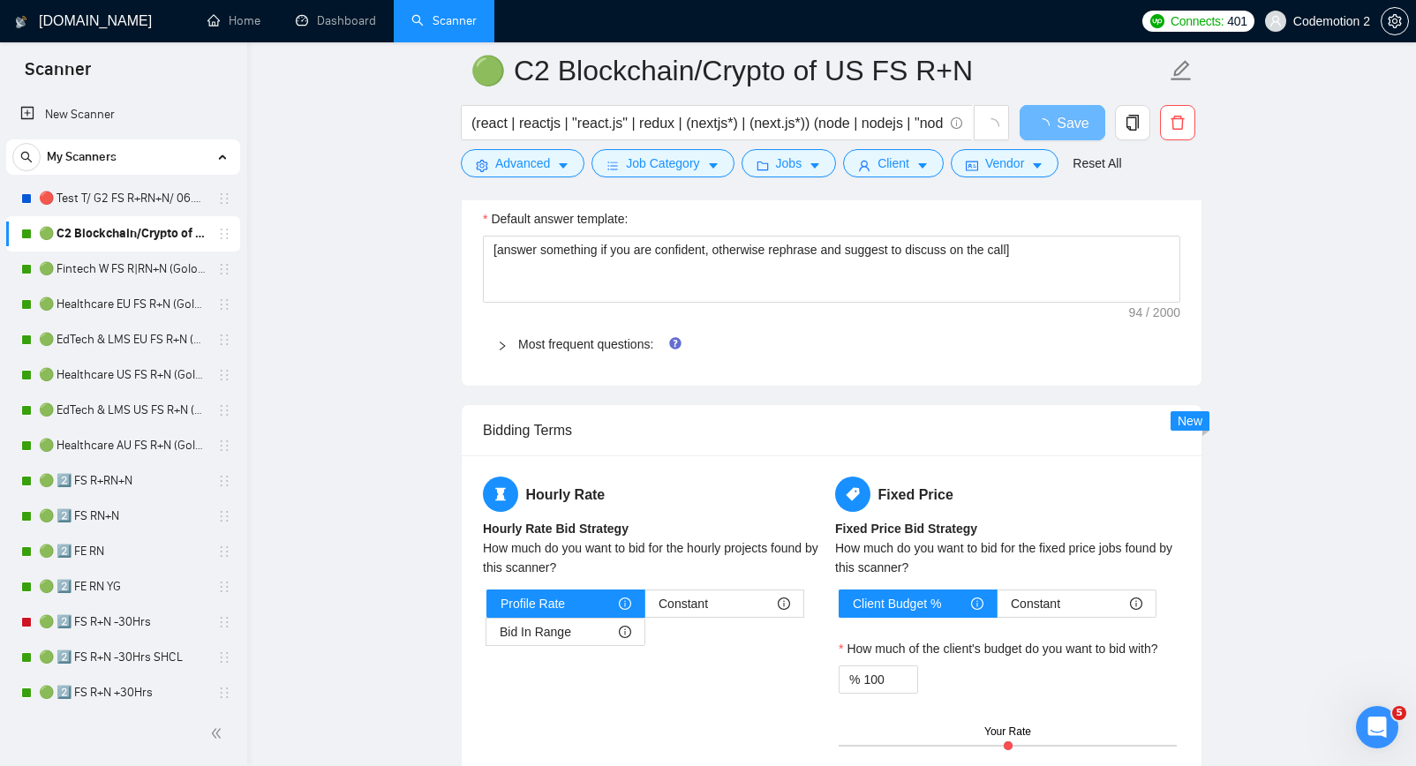
scroll to position [2455, 0]
click at [607, 347] on link "Most frequent questions:" at bounding box center [585, 345] width 135 height 14
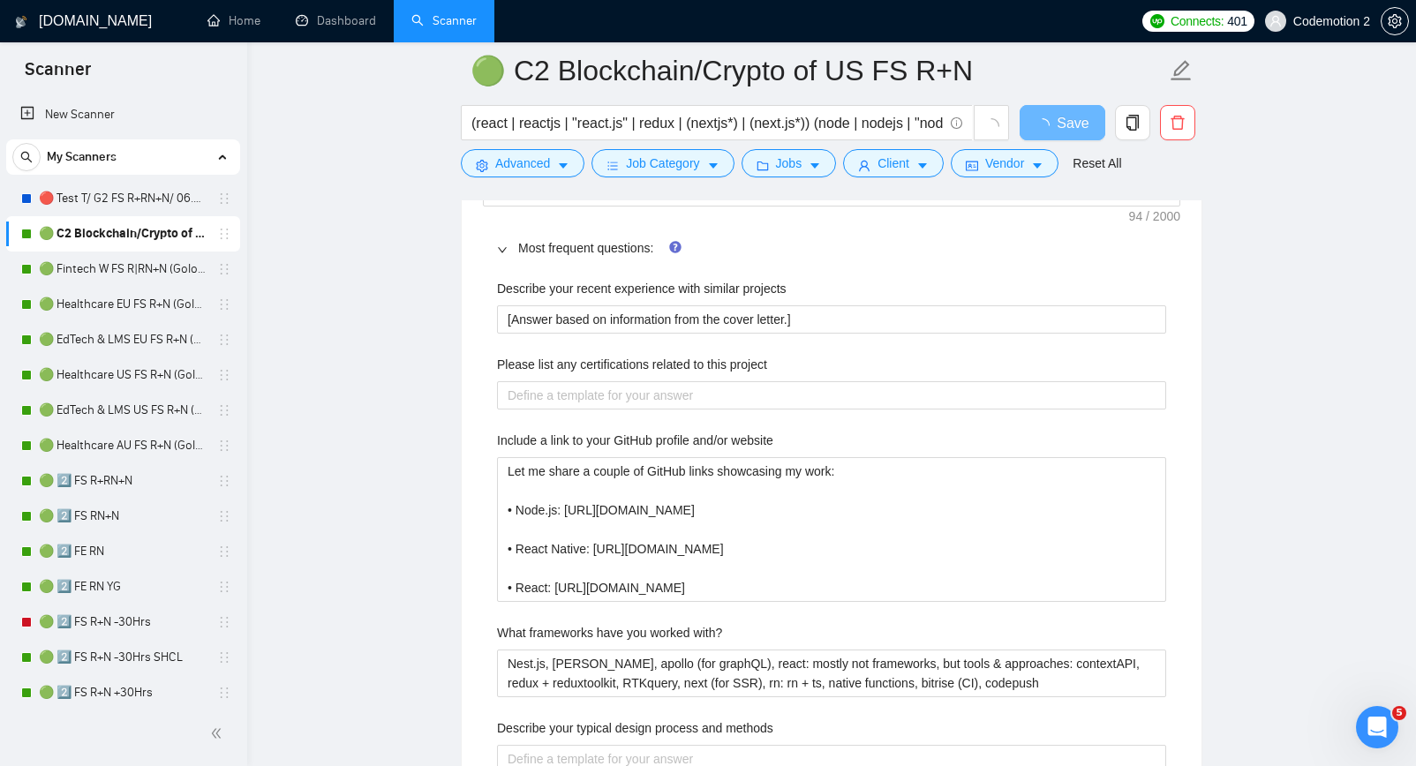
scroll to position [2550, 0]
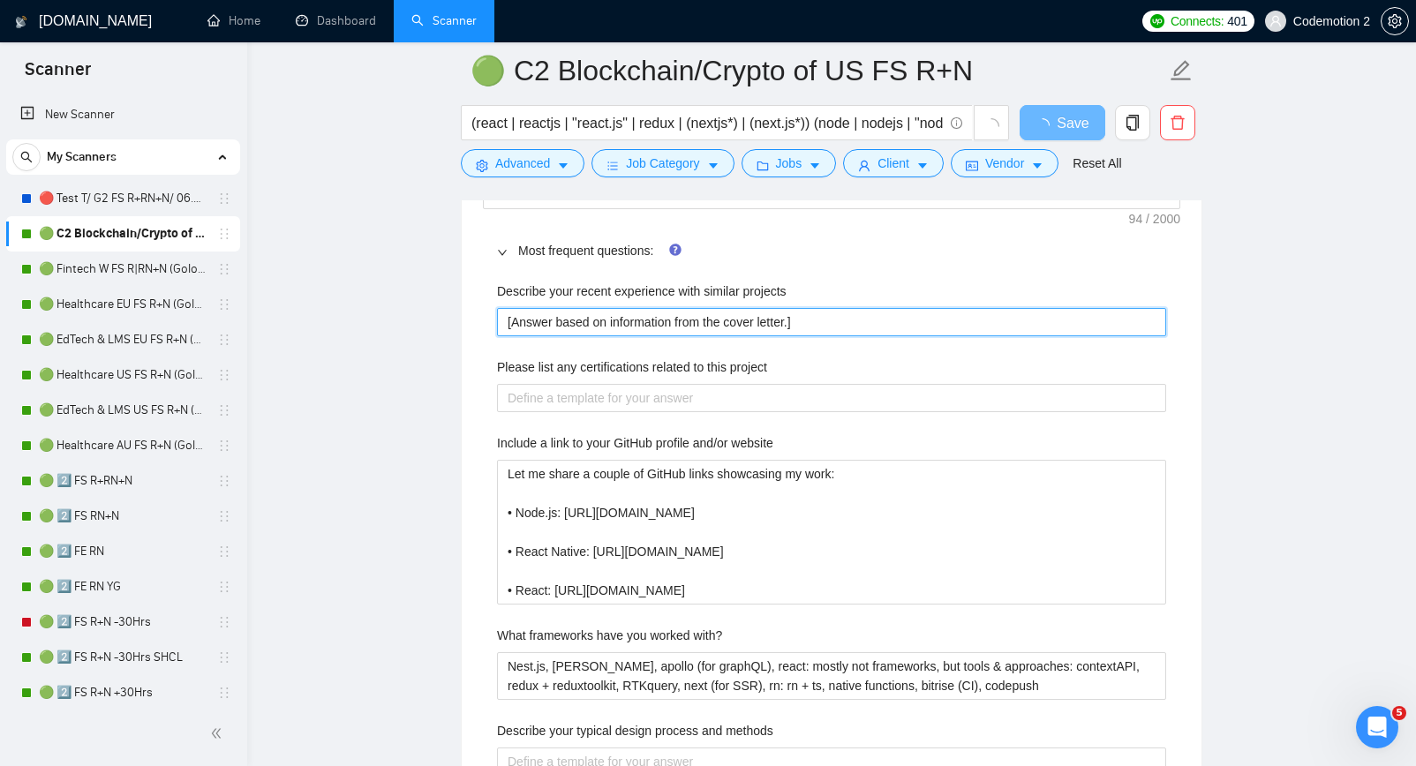
drag, startPoint x: 846, startPoint y: 323, endPoint x: 469, endPoint y: 306, distance: 377.4
click at [469, 306] on div "Default answer template: [answer something if you are confident, otherwise reph…" at bounding box center [832, 775] width 740 height 1362
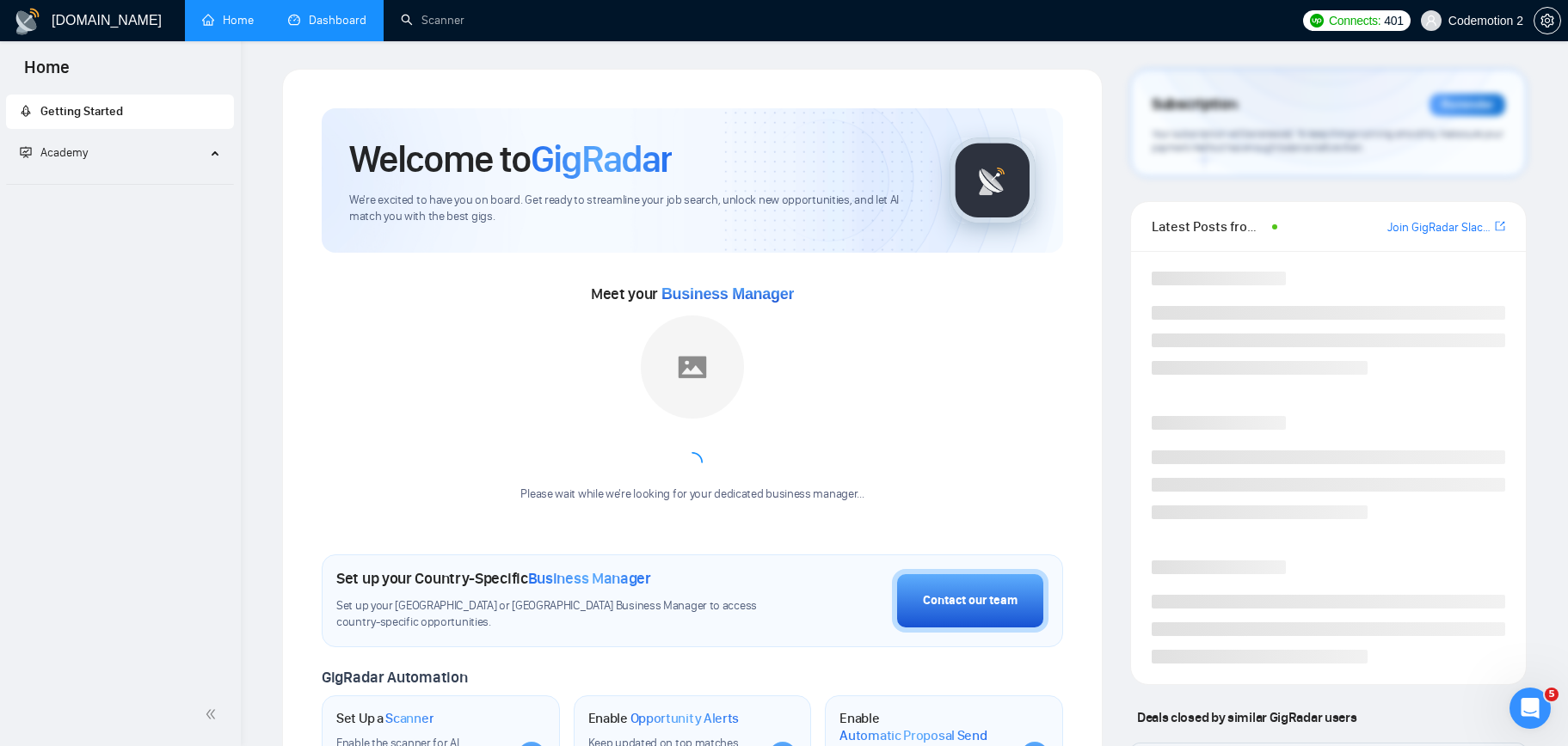
click at [340, 27] on link "Dashboard" at bounding box center [327, 19] width 78 height 15
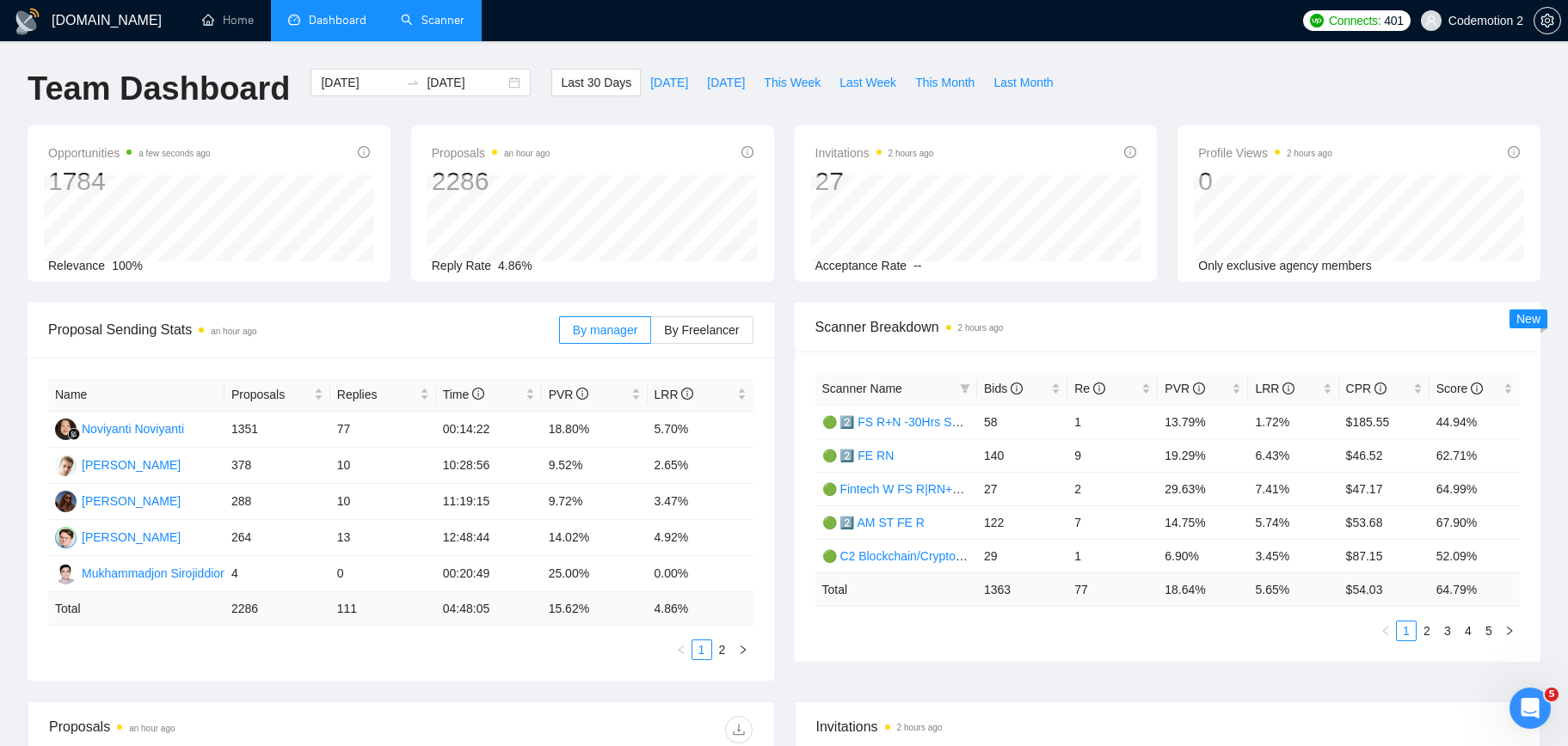
click at [436, 27] on link "Scanner" at bounding box center [431, 19] width 63 height 15
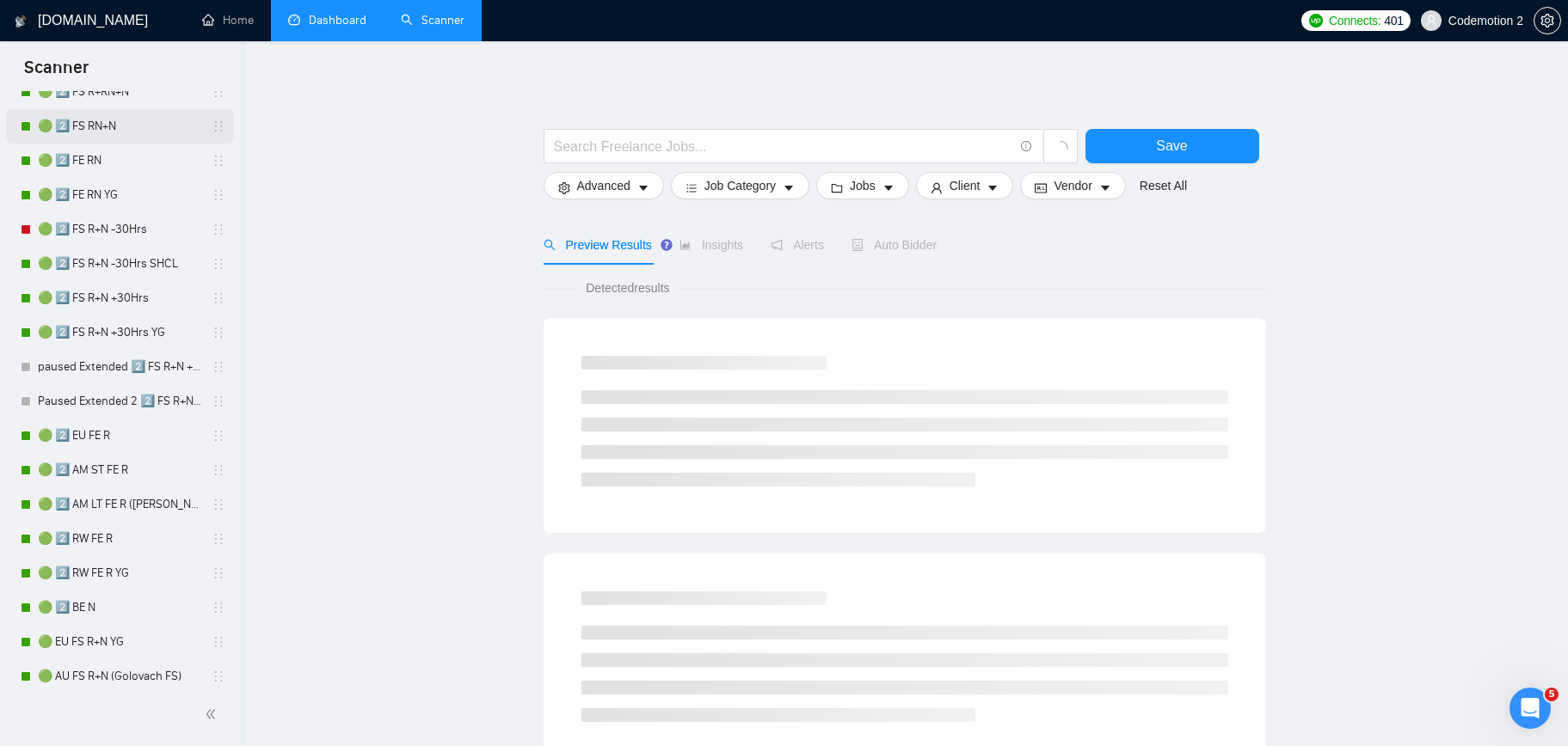
scroll to position [415, 0]
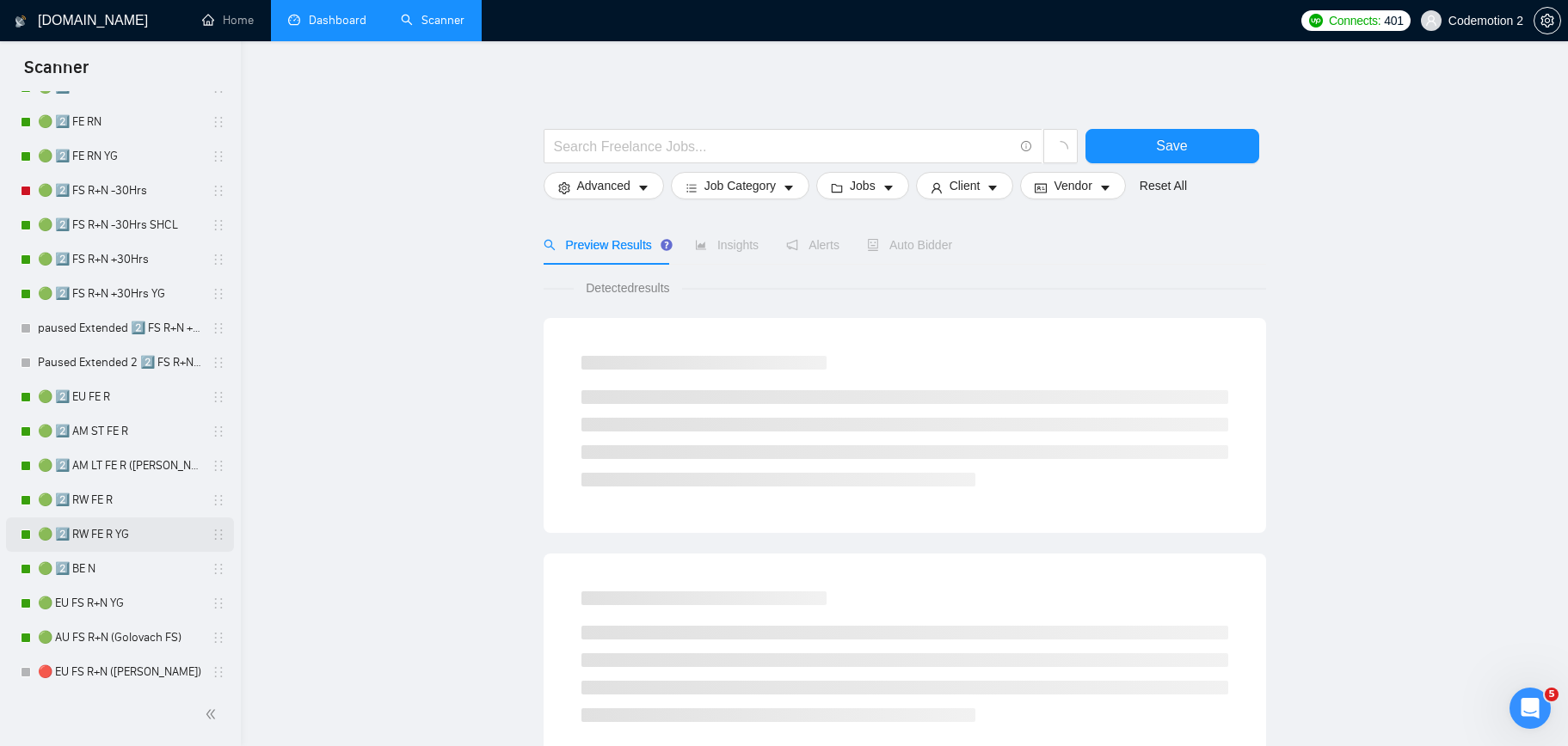
click at [123, 536] on link "🟢 2️⃣ RW FE R YG" at bounding box center [120, 535] width 164 height 34
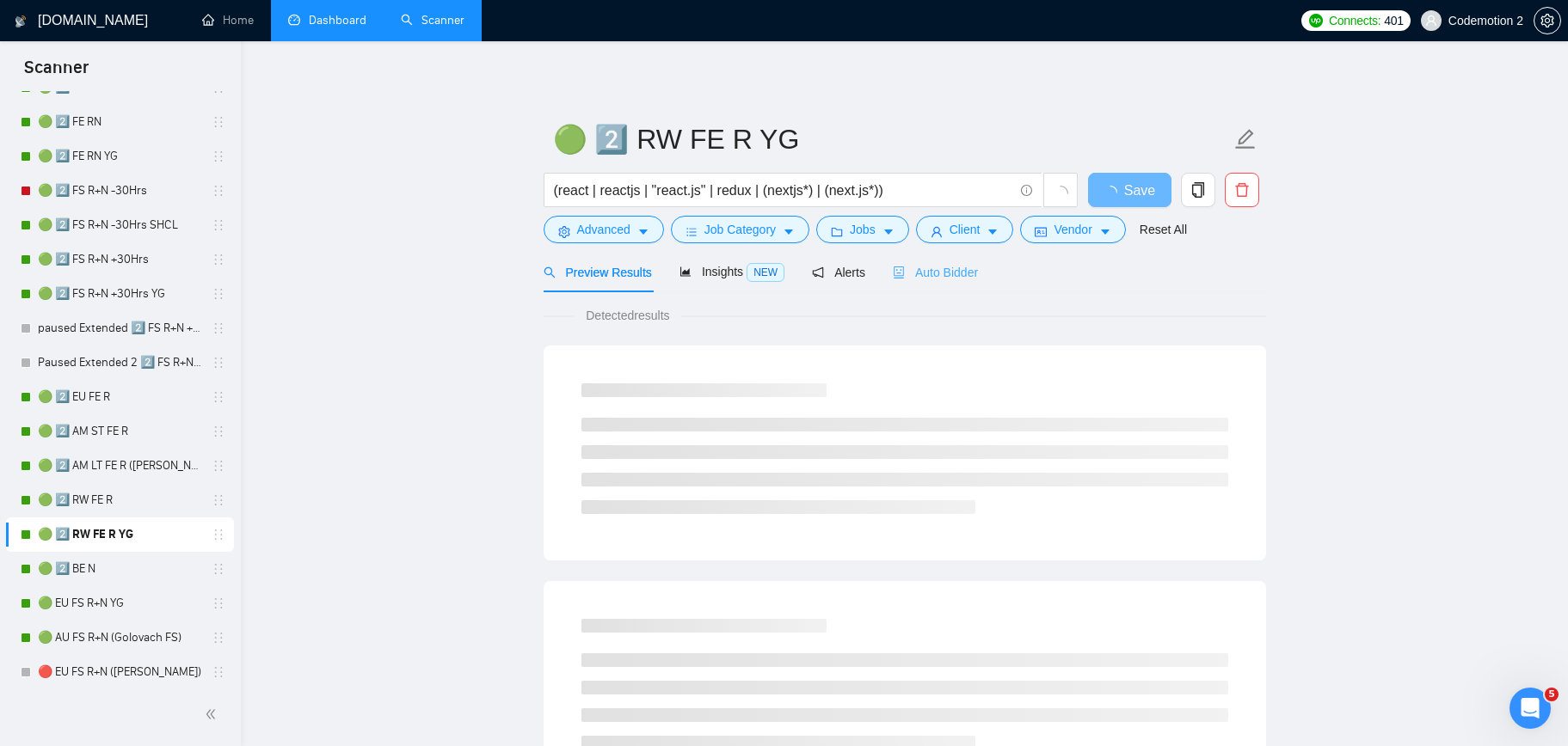
click at [927, 284] on div "Auto Bidder" at bounding box center [935, 272] width 85 height 40
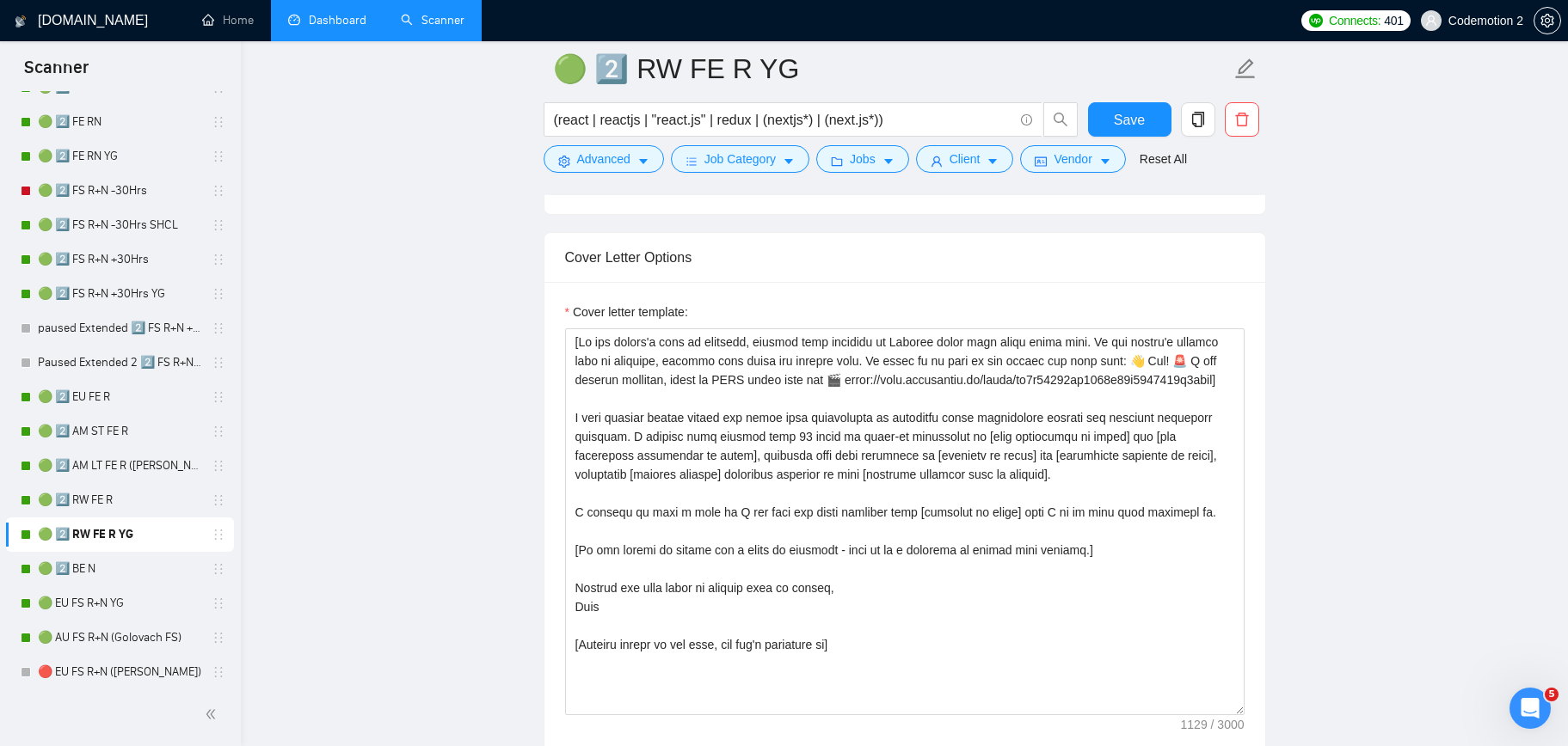
scroll to position [2436, 0]
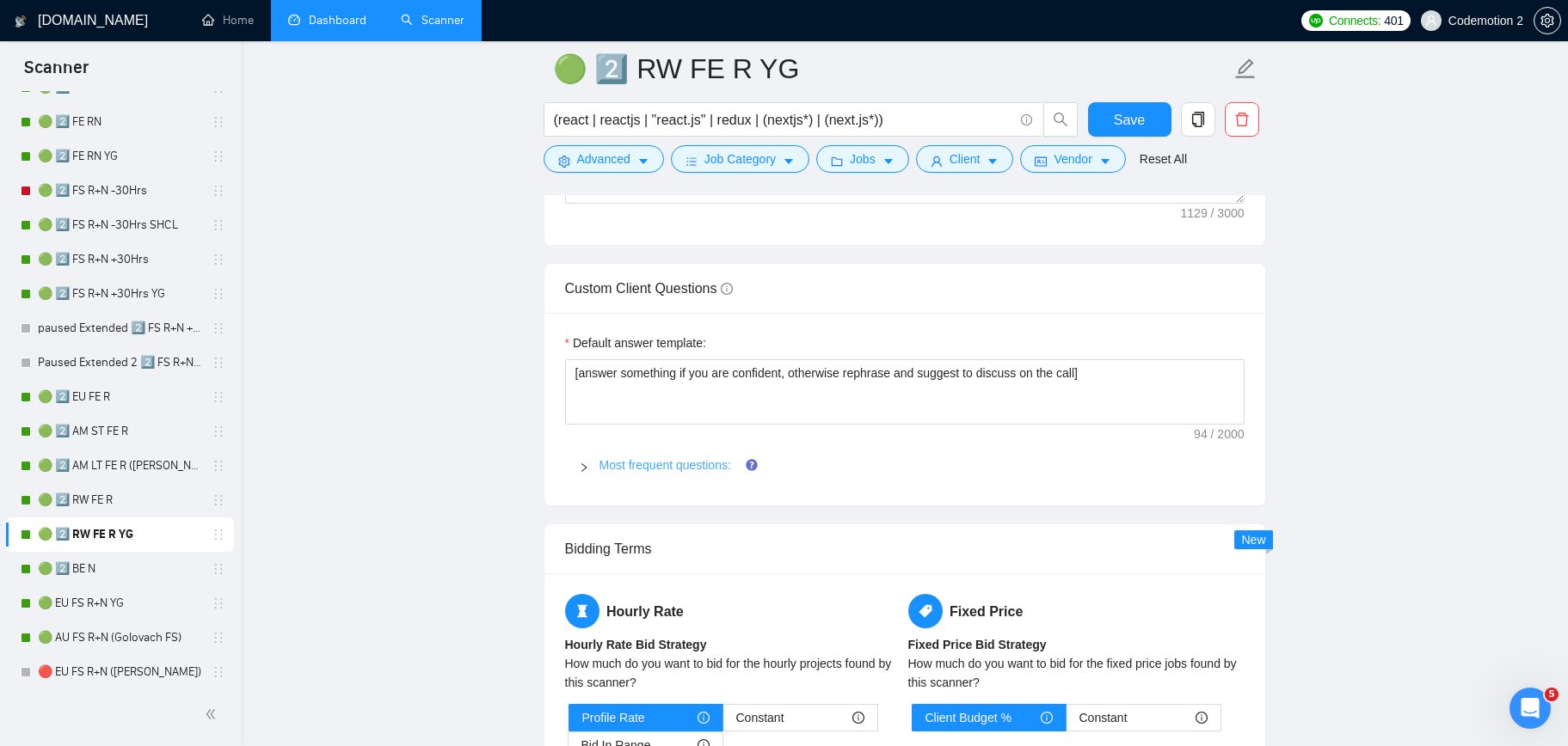
click at [689, 466] on link "Most frequent questions:" at bounding box center [664, 466] width 131 height 14
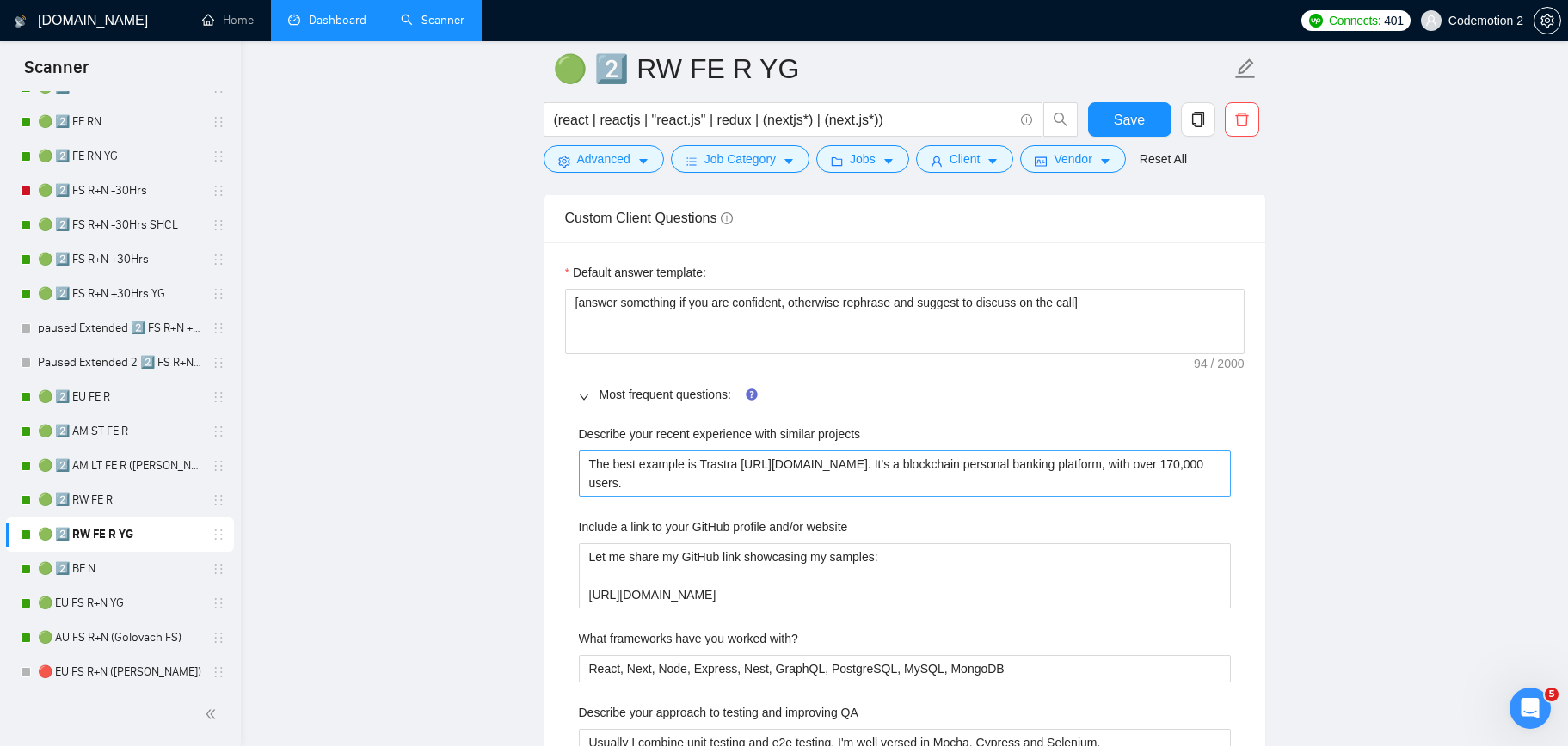
scroll to position [2569, 0]
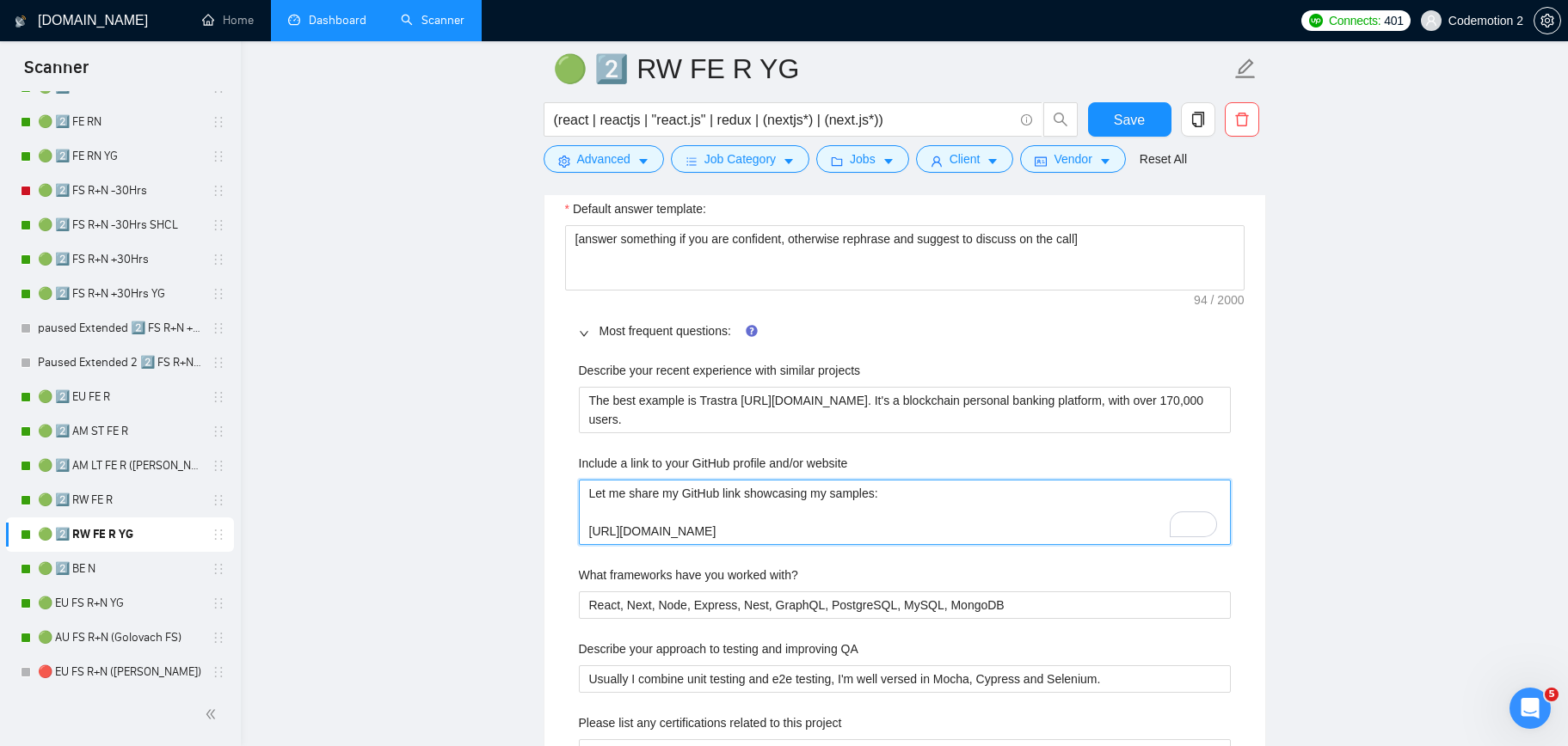
drag, startPoint x: 847, startPoint y: 534, endPoint x: 576, endPoint y: 535, distance: 271.0
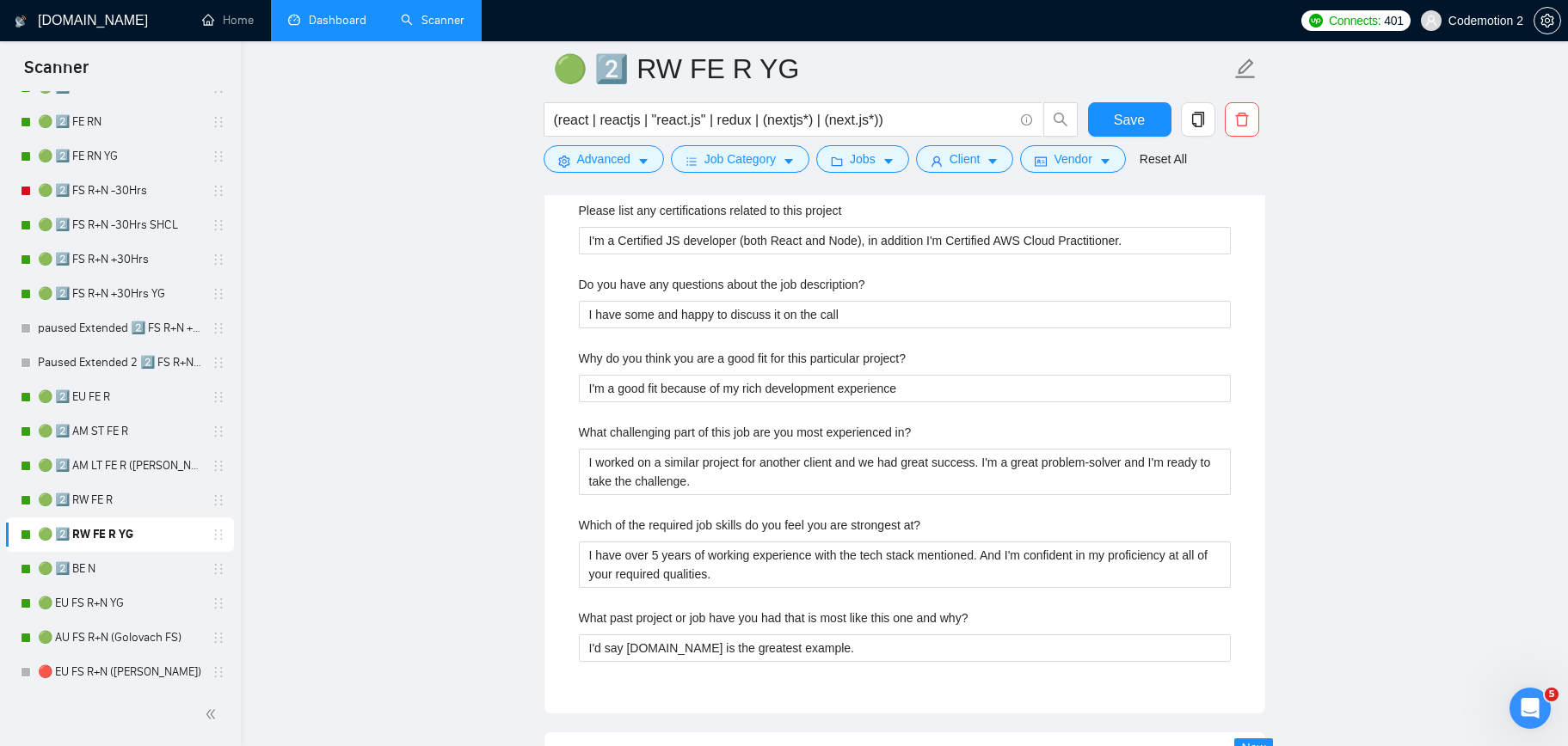
scroll to position [3085, 0]
click at [657, 552] on at\? "I have over 5 years of working experience with the tech stack mentioned. And I'…" at bounding box center [904, 562] width 652 height 47
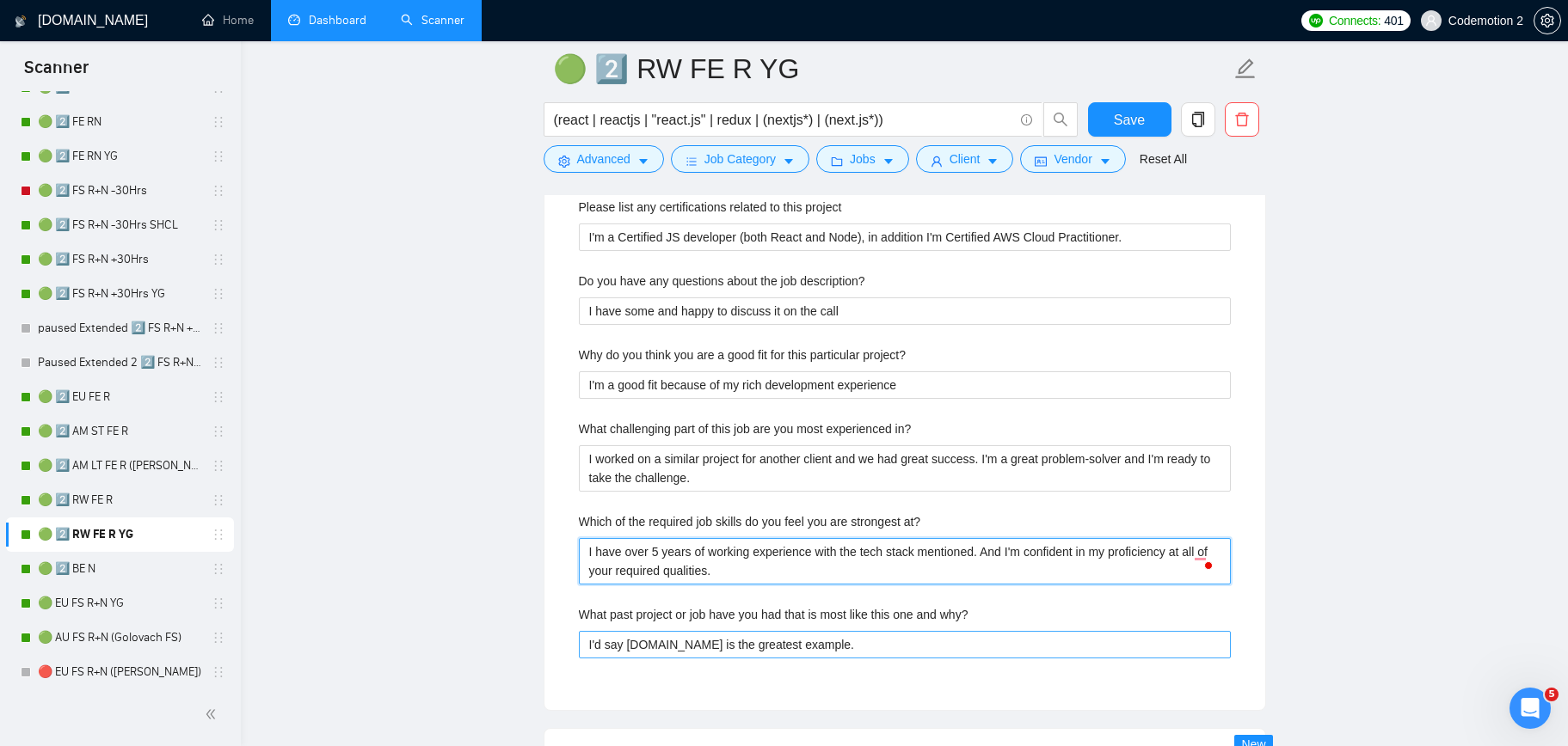
type at\? "I have over 8 years of working experience with the tech stack mentioned. And I'…"
click at [1128, 117] on span "Save" at bounding box center [1129, 120] width 31 height 21
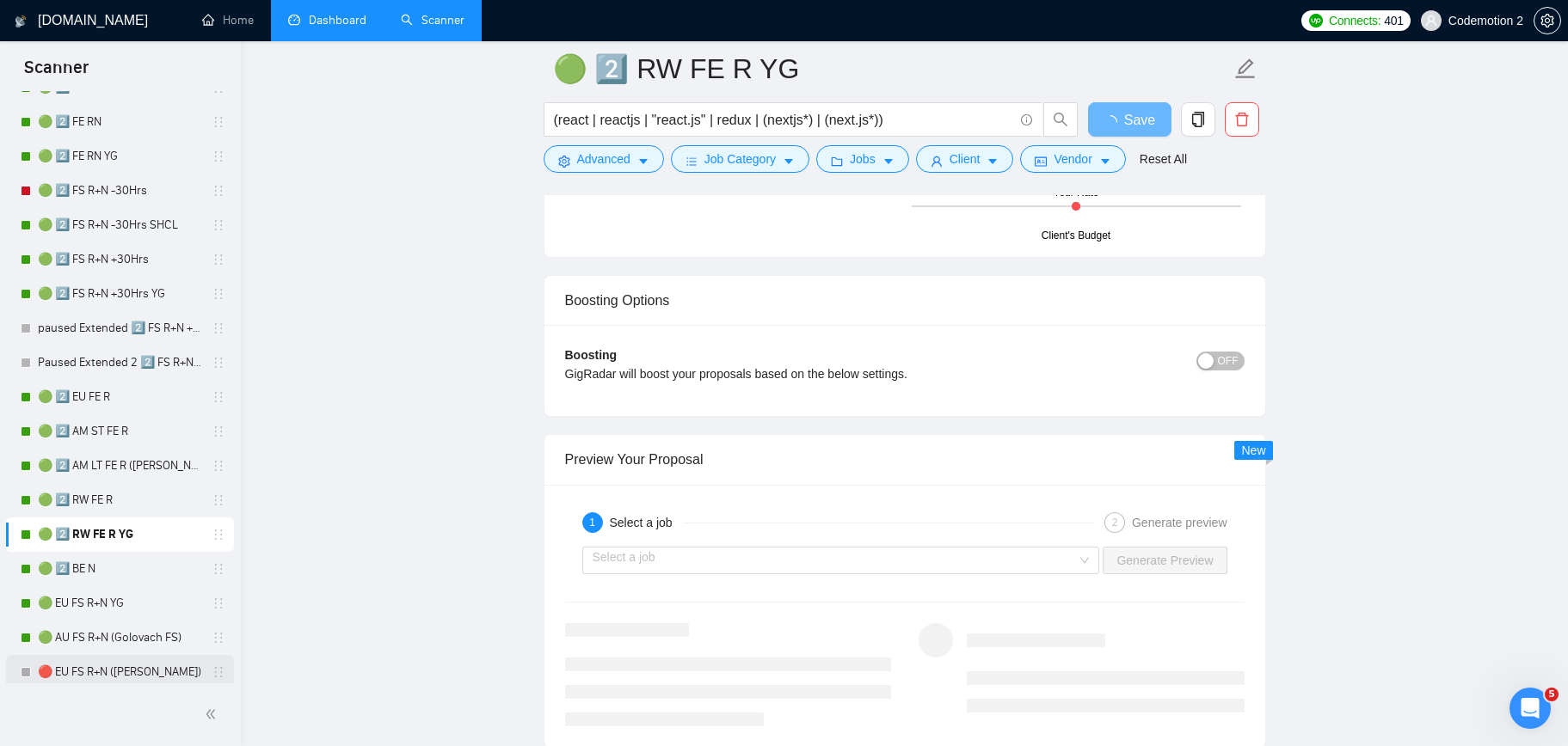
click at [120, 681] on link "🔴 EU FS R+N ([PERSON_NAME])" at bounding box center [120, 672] width 164 height 34
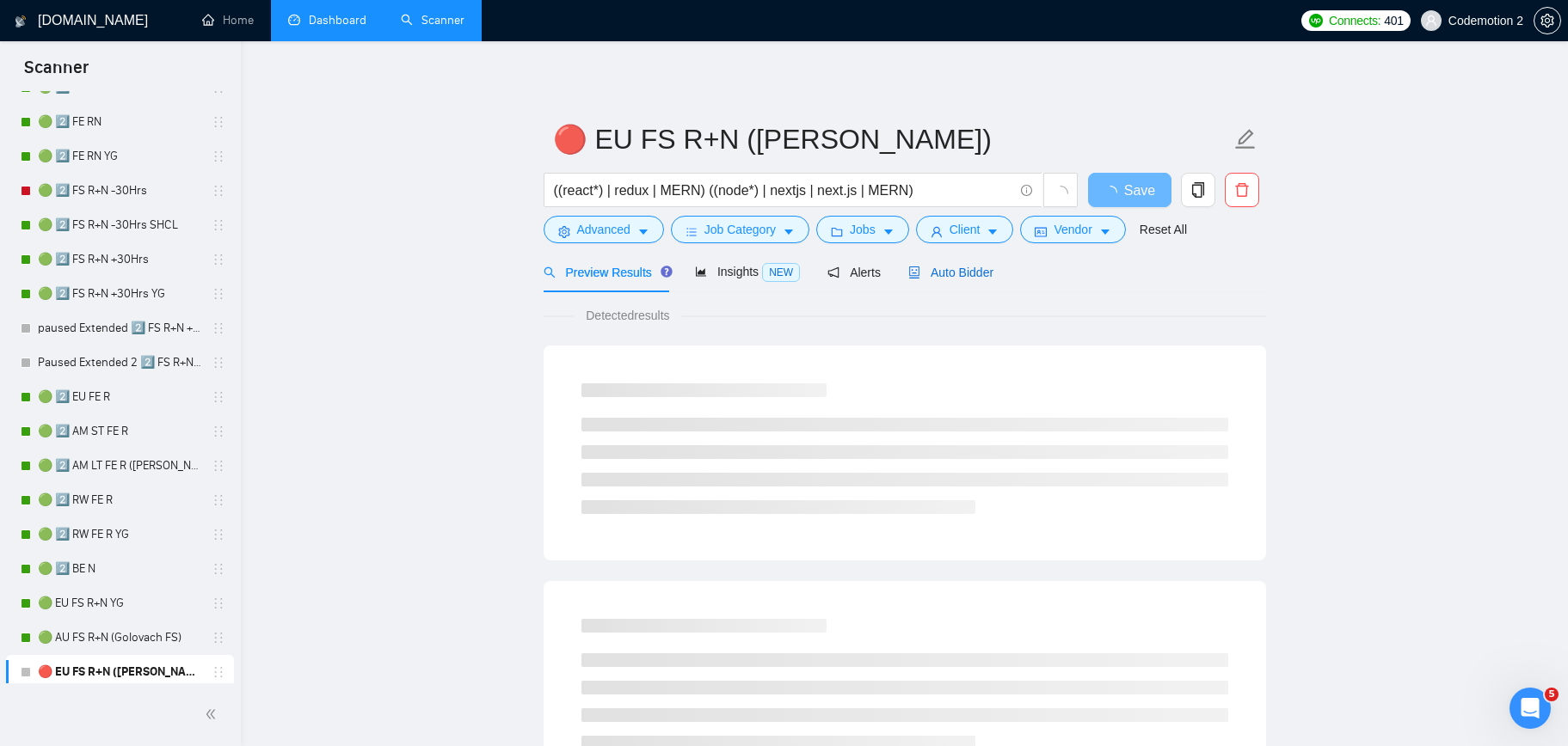
click at [950, 278] on span "Auto Bidder" at bounding box center [950, 273] width 85 height 14
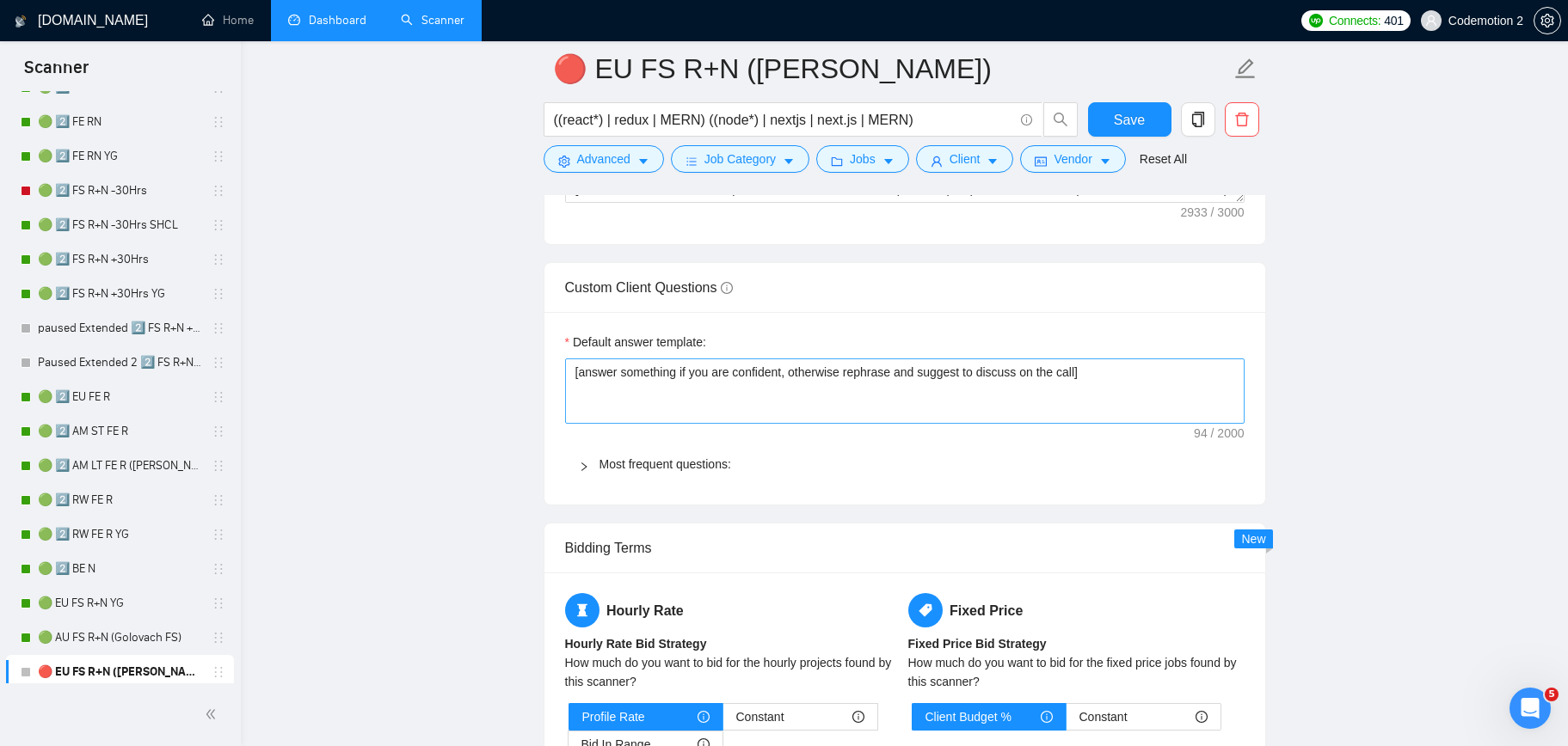
scroll to position [2406, 0]
click at [660, 466] on link "Most frequent questions:" at bounding box center [664, 464] width 131 height 14
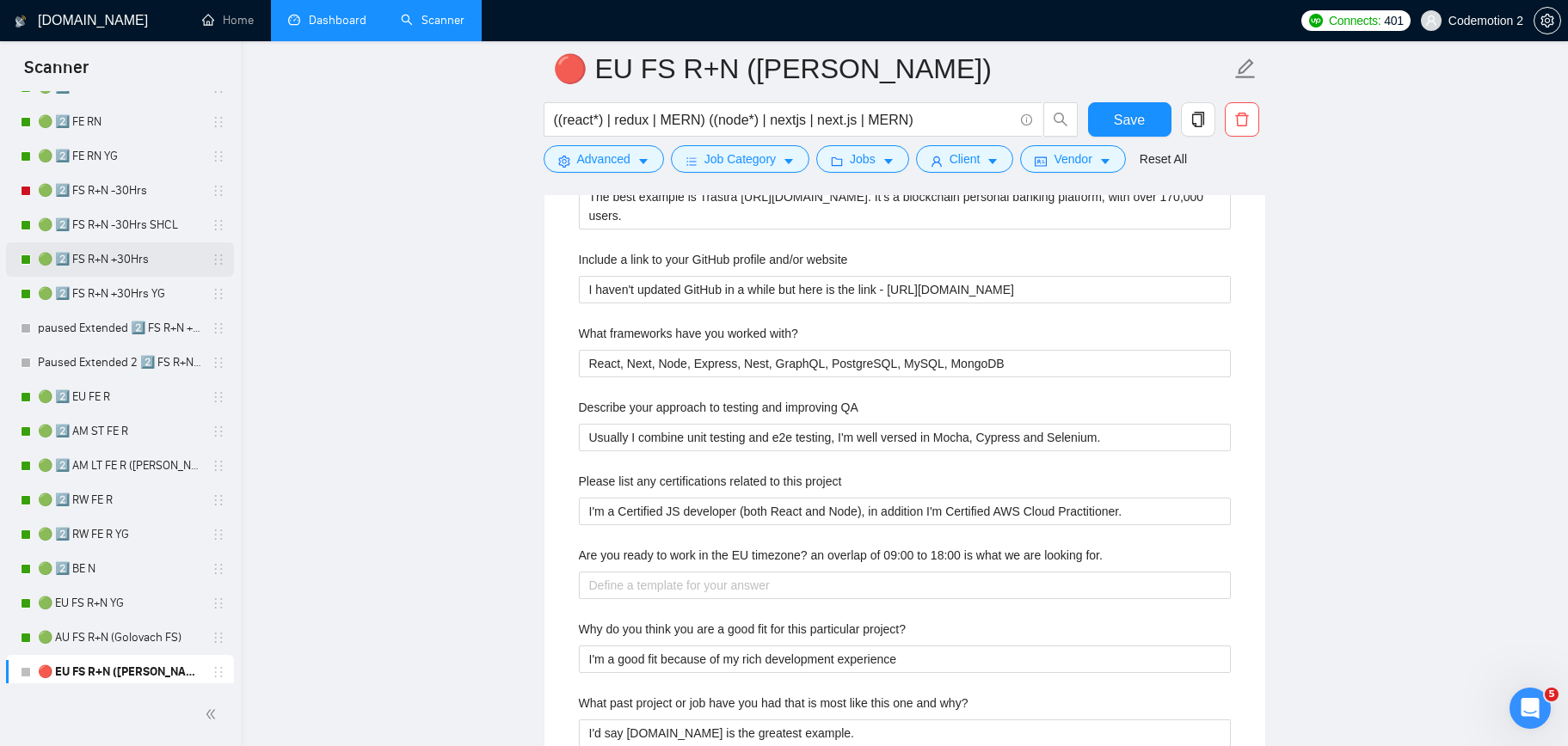
scroll to position [389, 0]
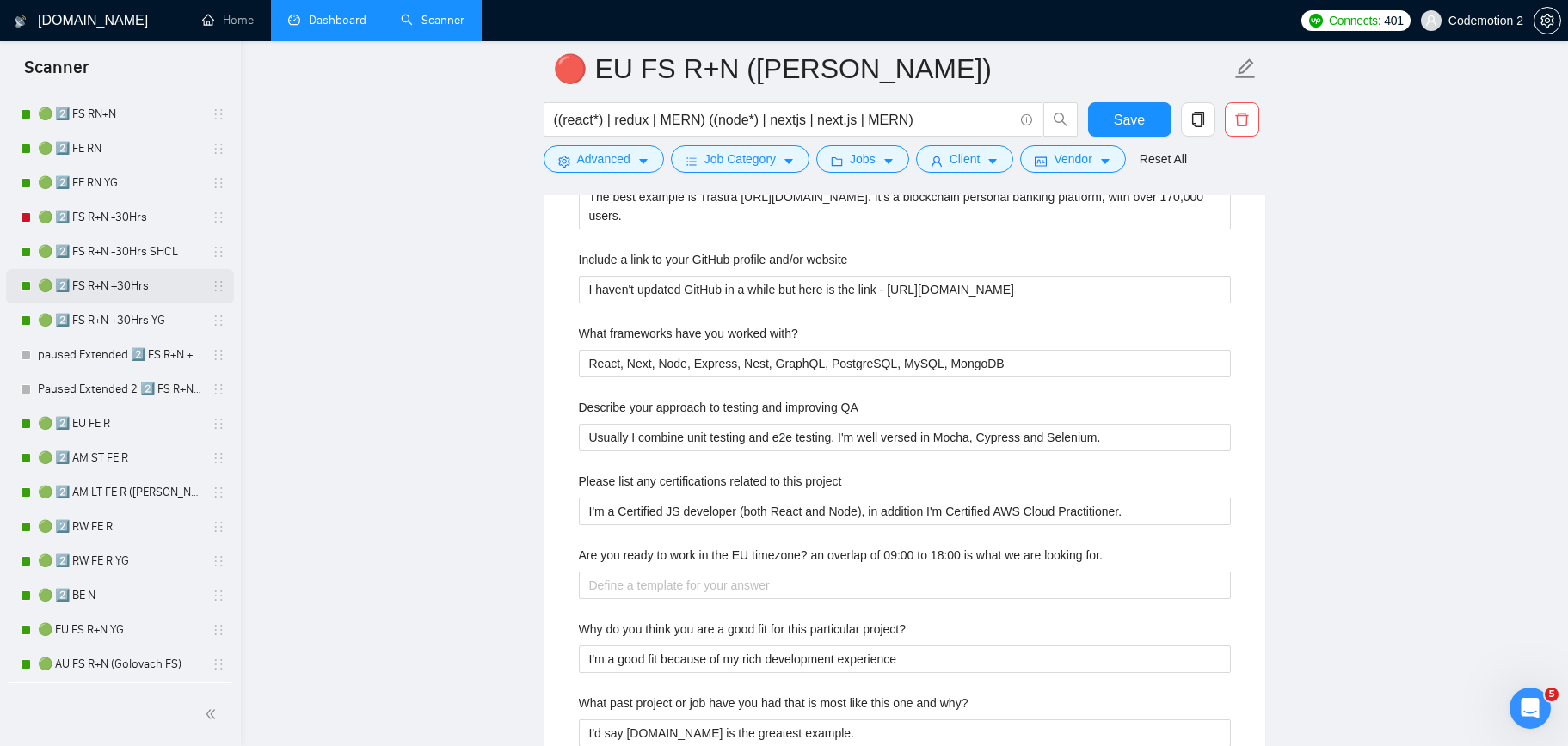
click at [104, 281] on link "🟢 2️⃣ FS R+N +30Hrs" at bounding box center [120, 285] width 164 height 34
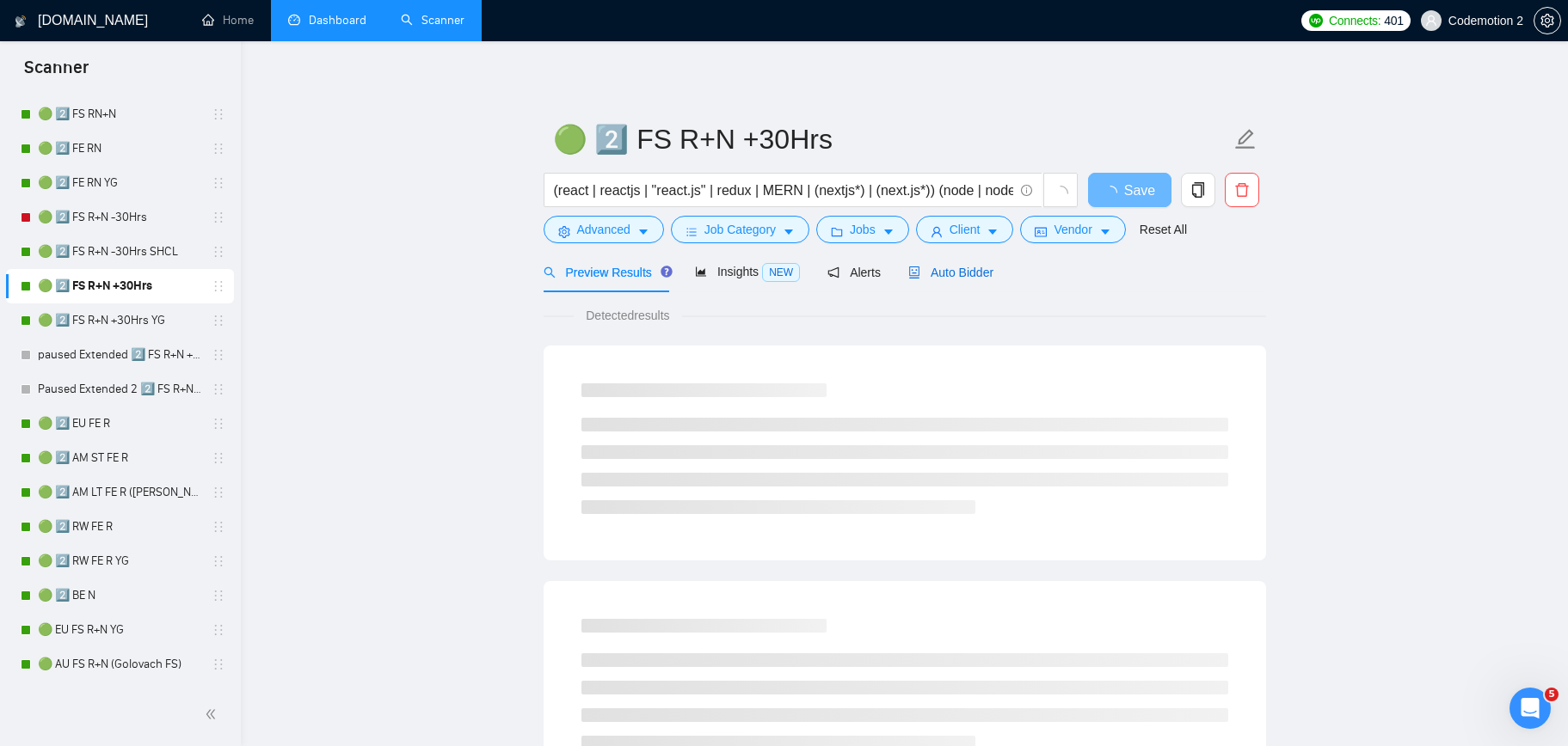
click at [947, 275] on span "Auto Bidder" at bounding box center [950, 273] width 85 height 14
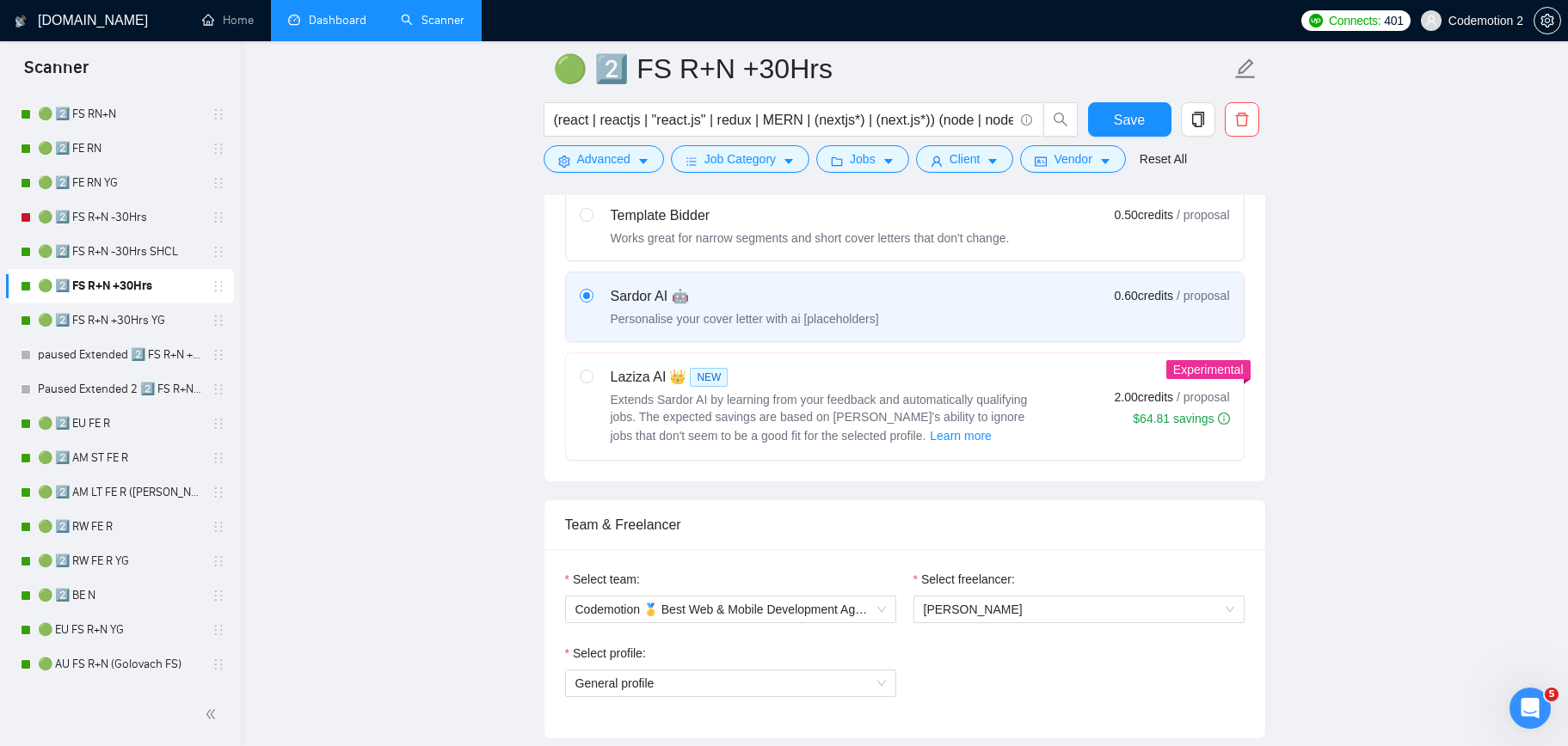
scroll to position [560, 0]
click at [106, 246] on link "🟢 2️⃣ FS R+N -30Hrs SHCL" at bounding box center [120, 251] width 164 height 34
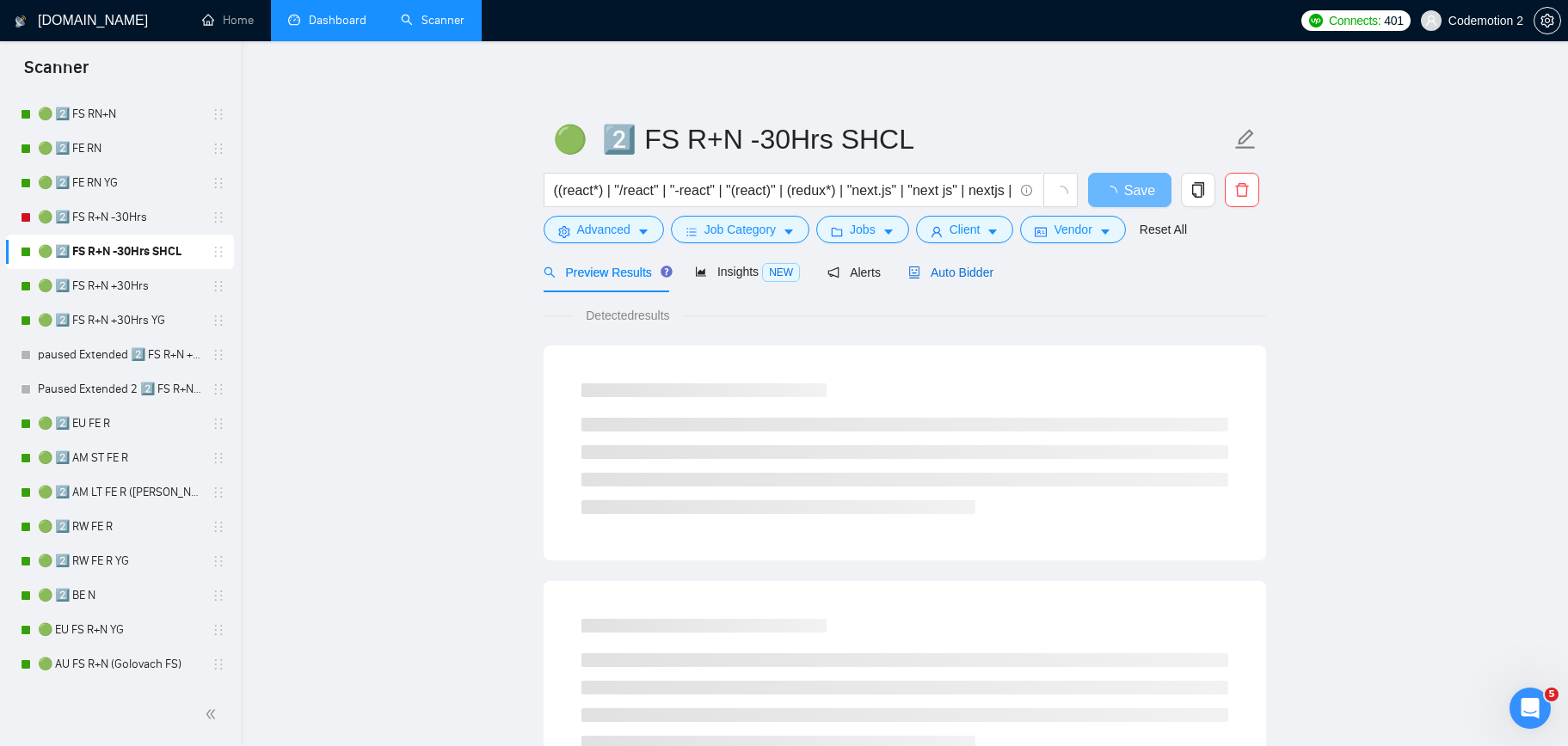
click at [985, 270] on span "Auto Bidder" at bounding box center [950, 273] width 85 height 14
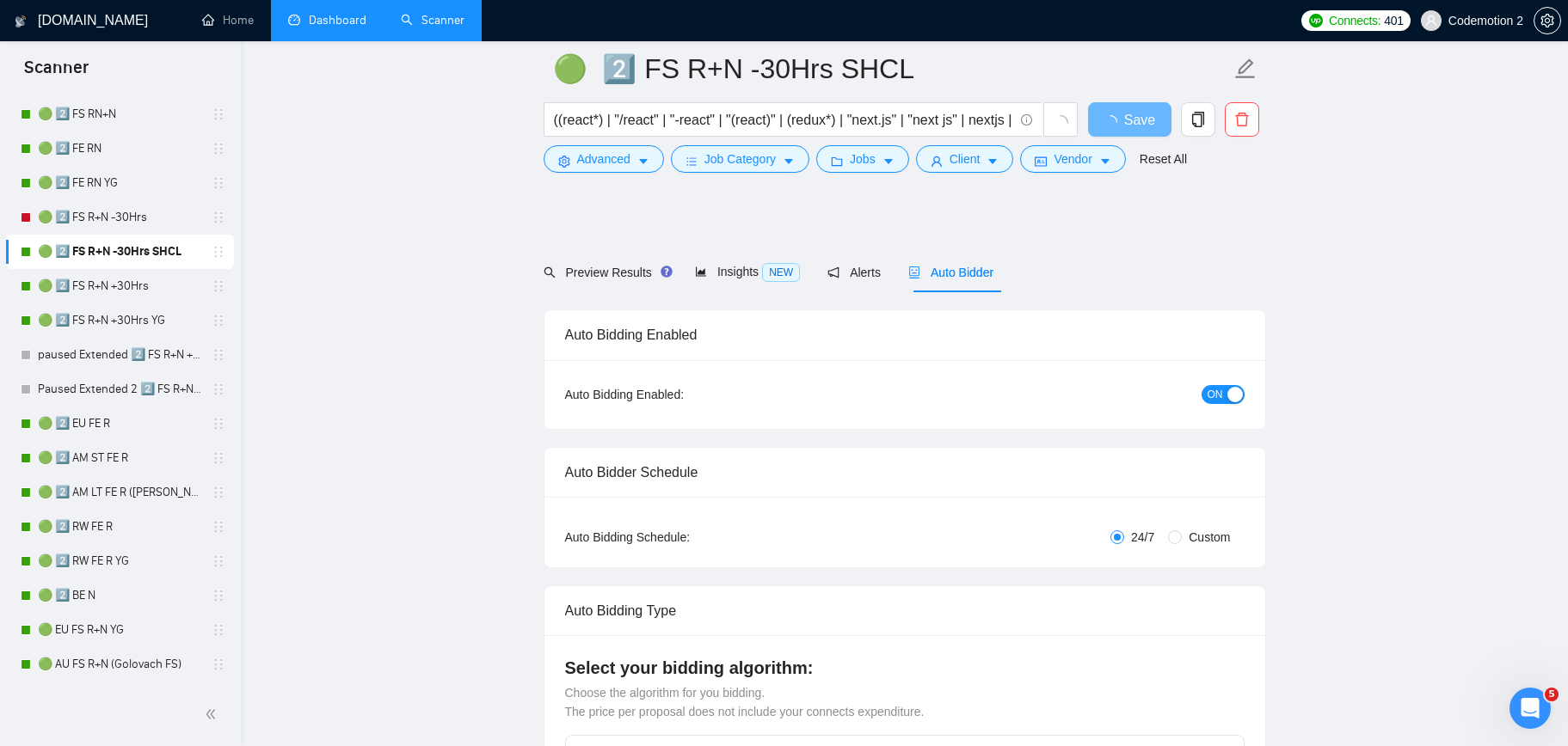
scroll to position [587, 0]
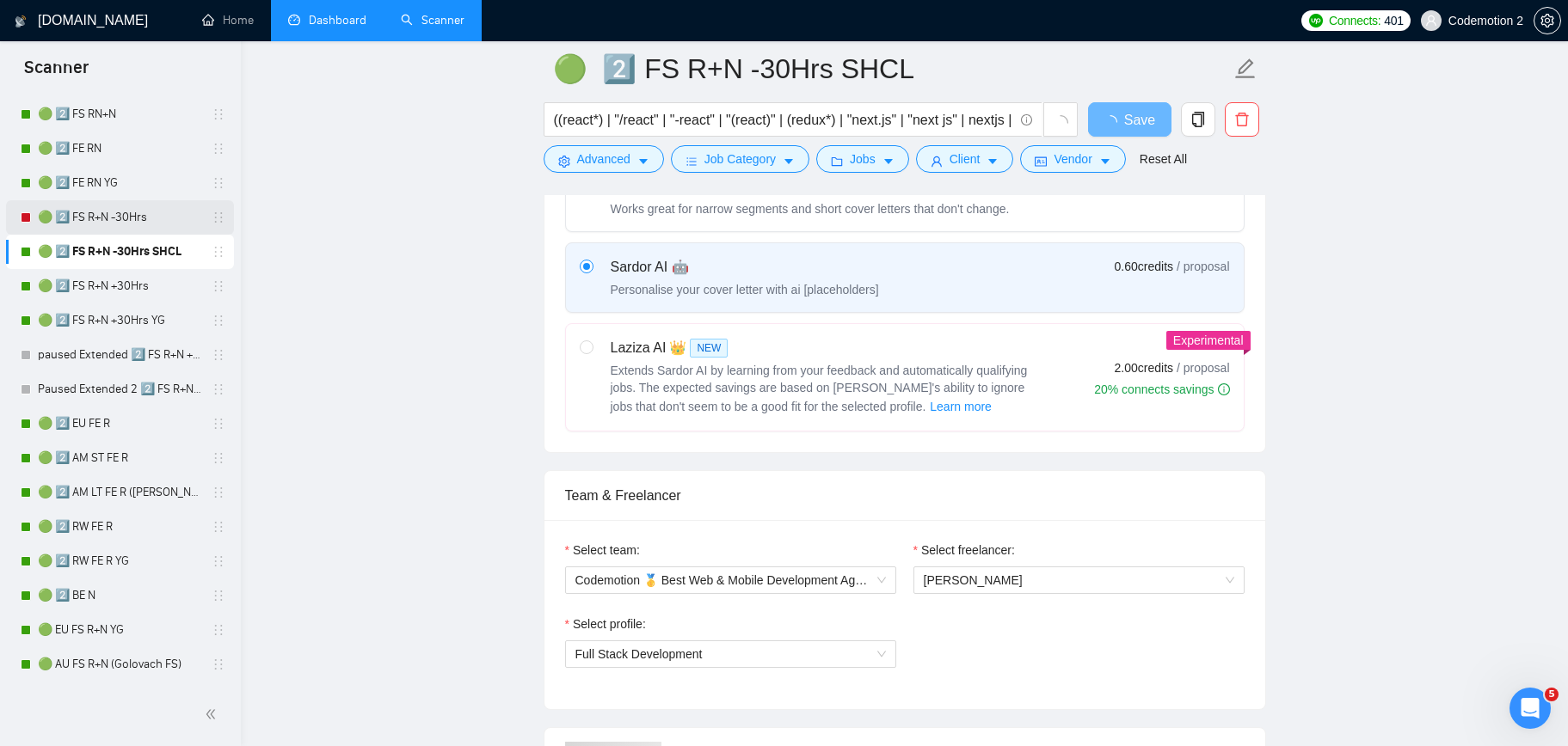
click at [94, 220] on link "🟢 2️⃣ FS R+N -30Hrs" at bounding box center [120, 217] width 164 height 34
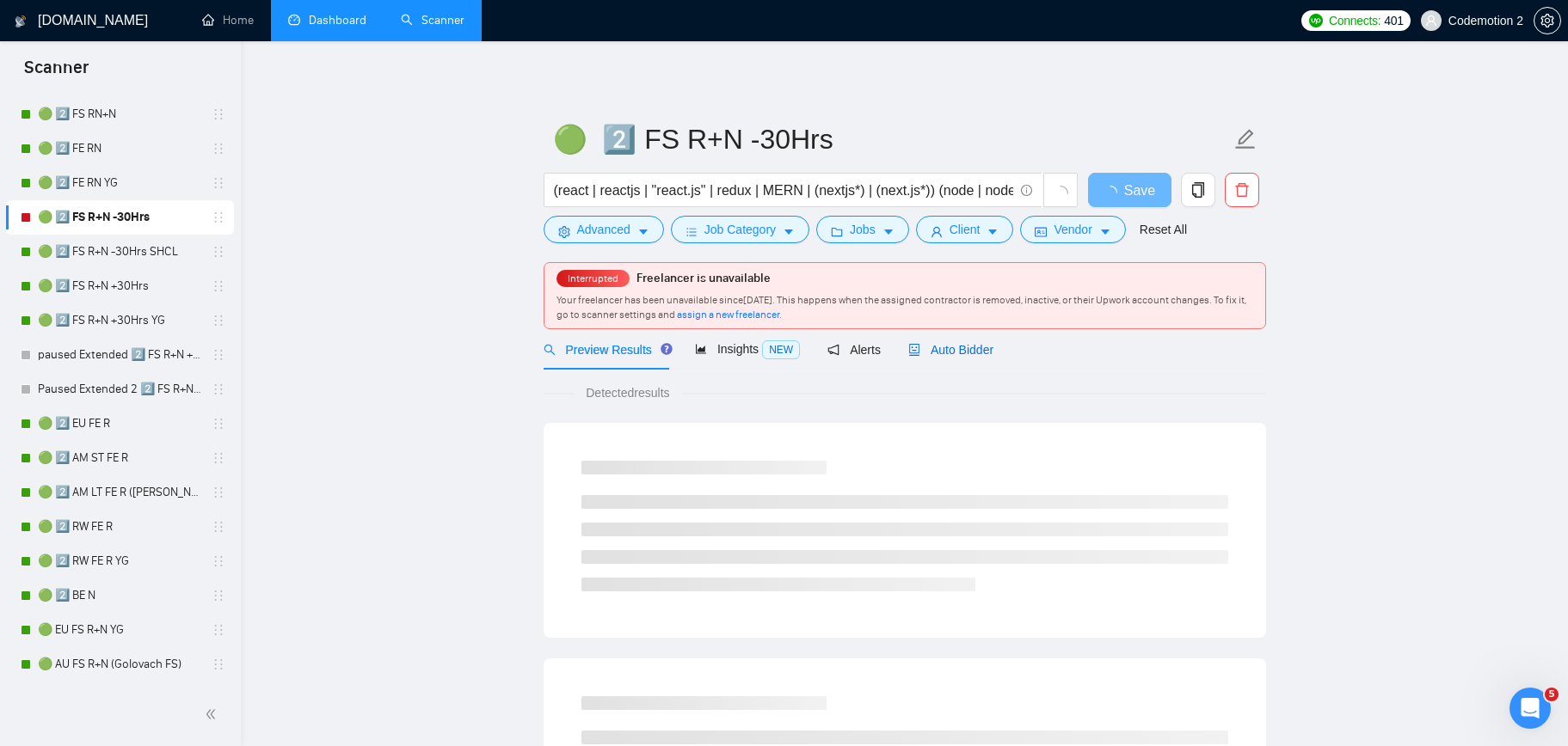
click at [944, 352] on span "Auto Bidder" at bounding box center [950, 350] width 85 height 14
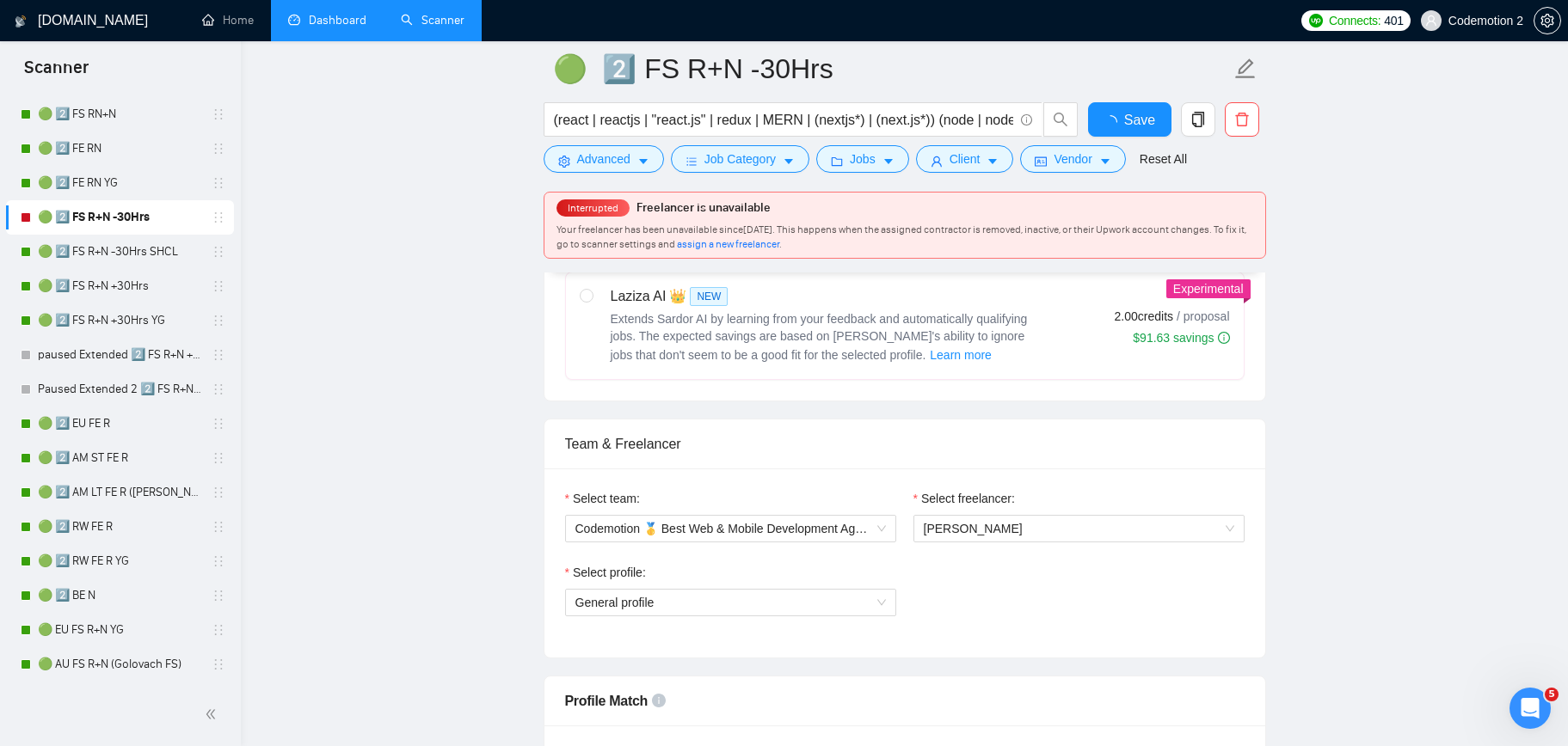
scroll to position [719, 0]
click at [587, 213] on span "Interrupted" at bounding box center [592, 207] width 61 height 12
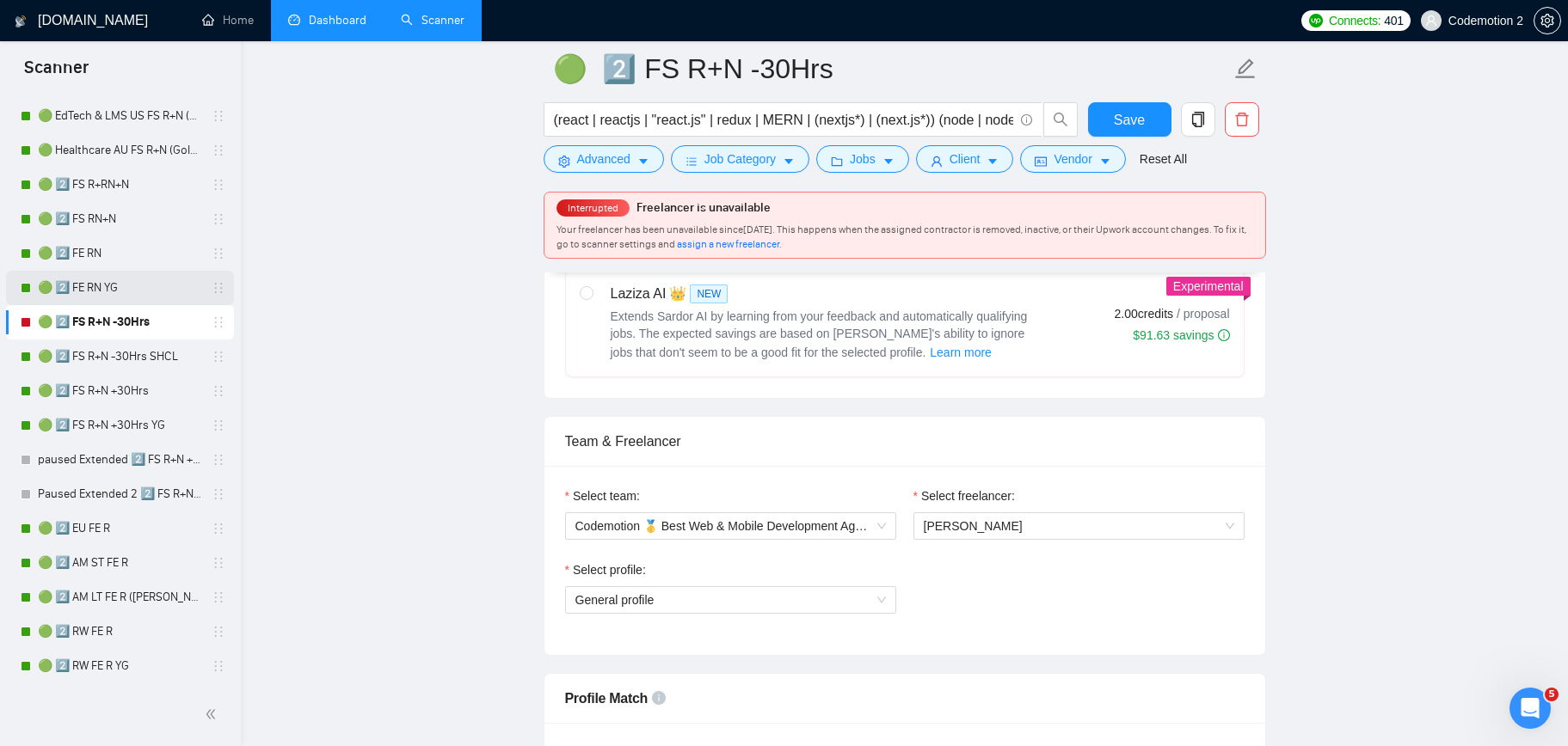
scroll to position [265, 0]
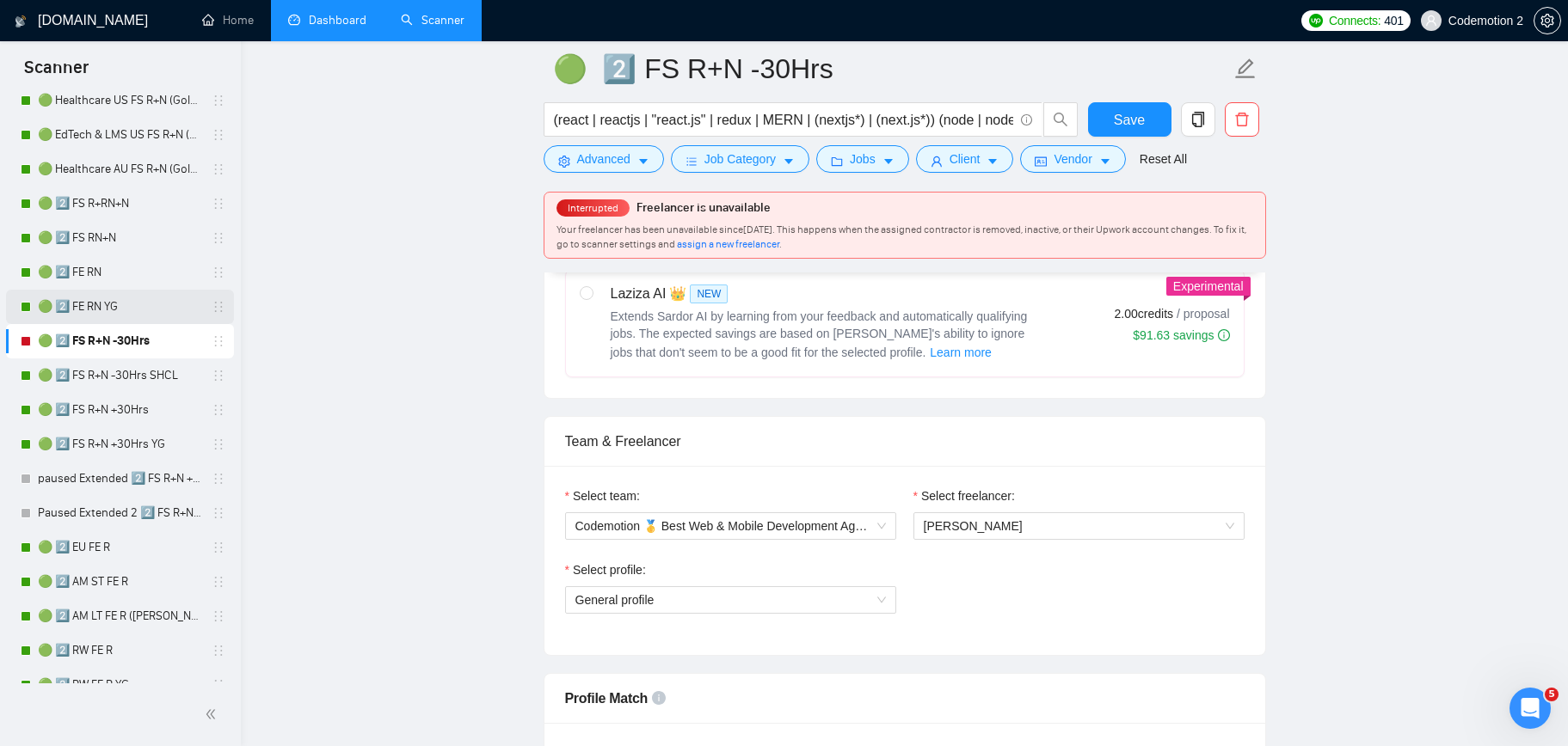
click at [95, 311] on link "🟢 2️⃣ FE RN YG" at bounding box center [120, 307] width 164 height 34
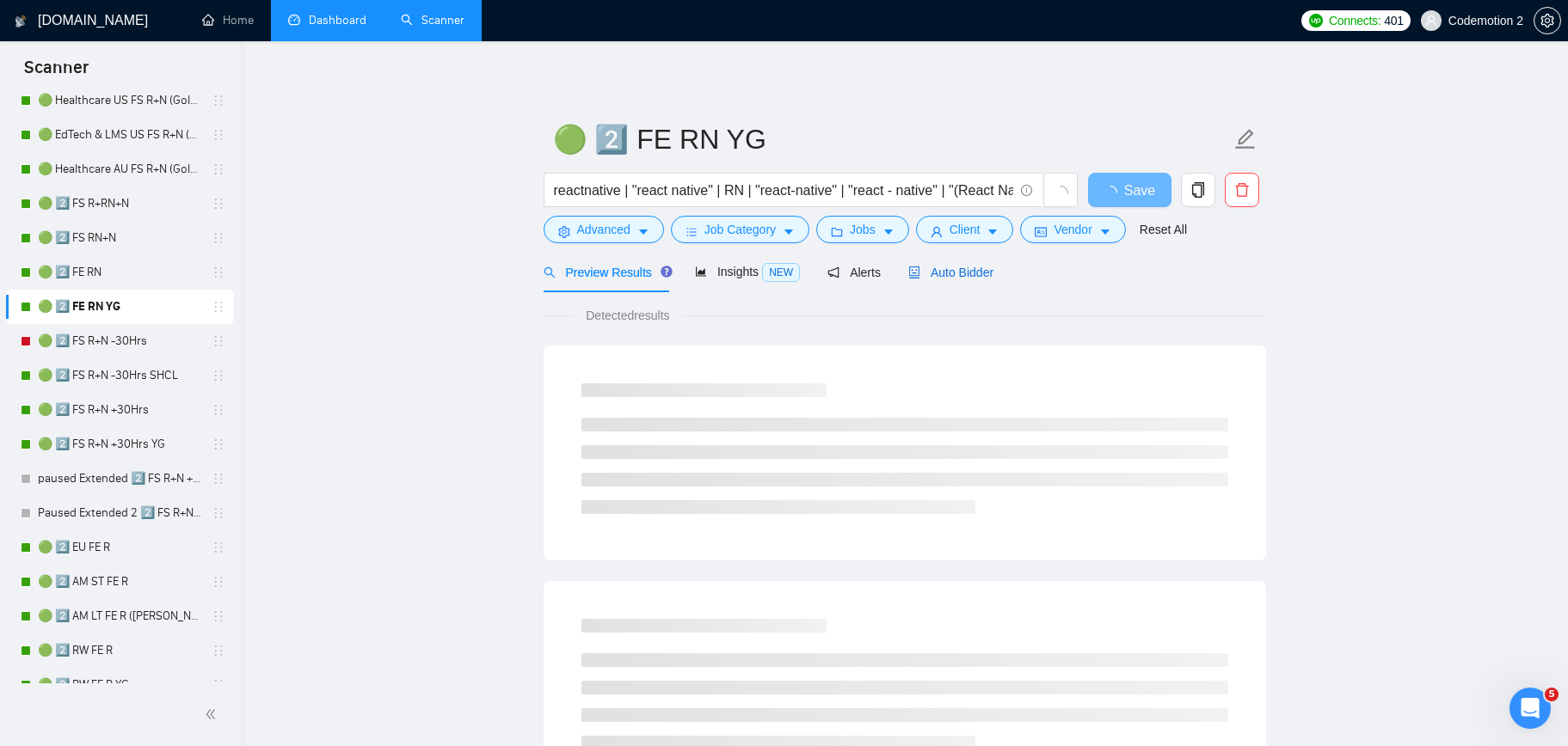
click at [964, 266] on span "Auto Bidder" at bounding box center [950, 273] width 85 height 14
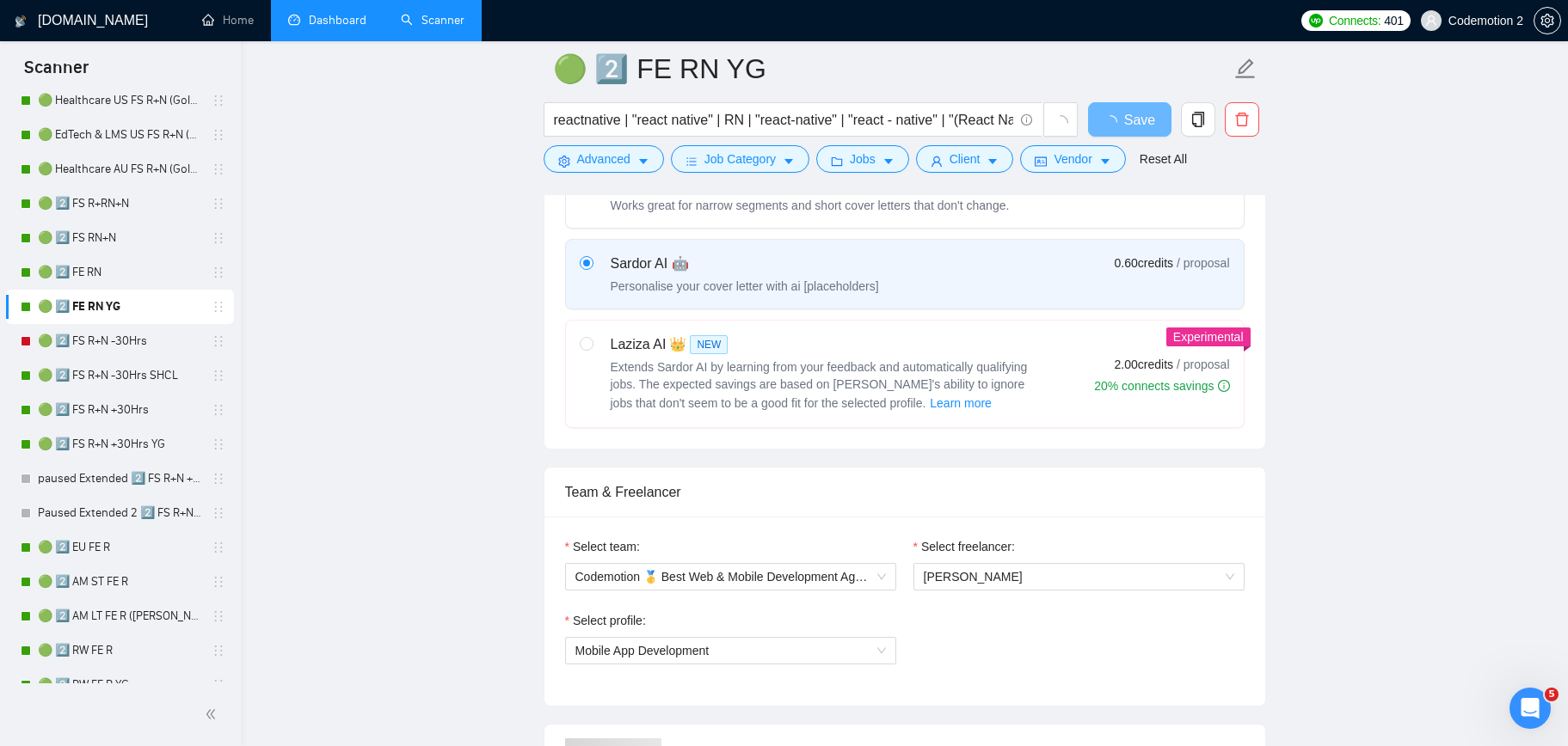
scroll to position [587, 0]
click at [109, 341] on link "🟢 2️⃣ FS R+N -30Hrs" at bounding box center [120, 341] width 164 height 34
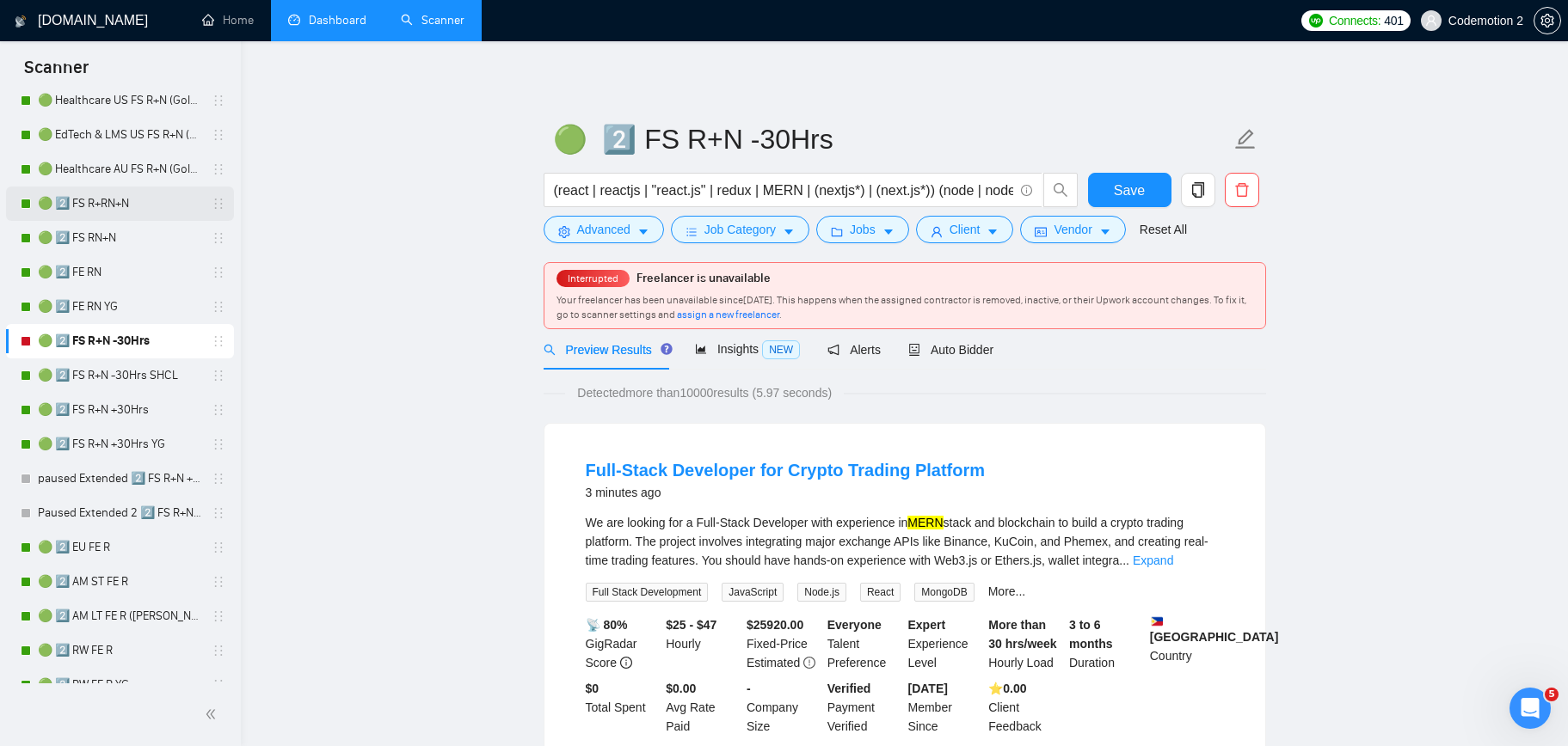
click at [102, 204] on link "🟢 2️⃣ FS R+RN+N" at bounding box center [120, 204] width 164 height 34
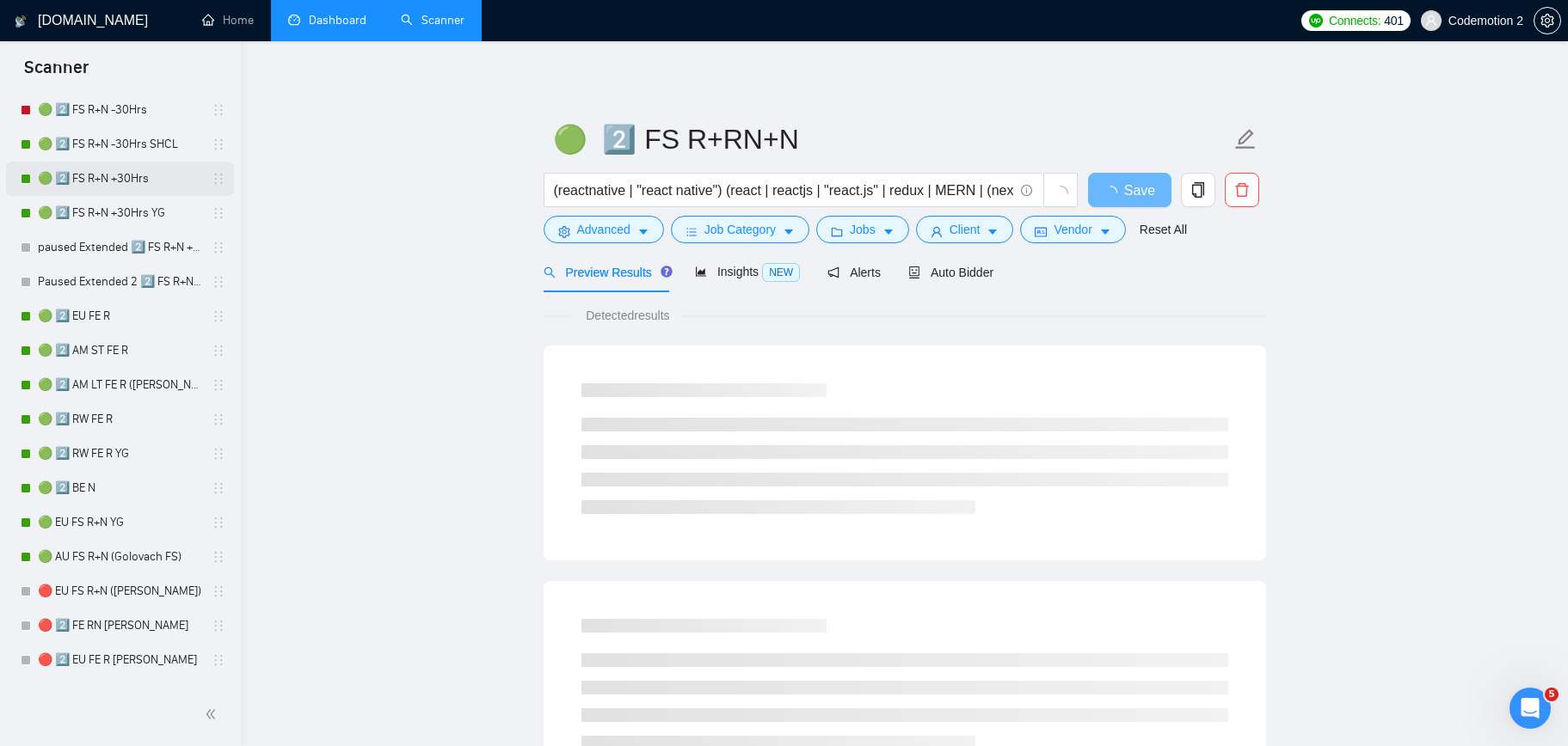
scroll to position [504, 0]
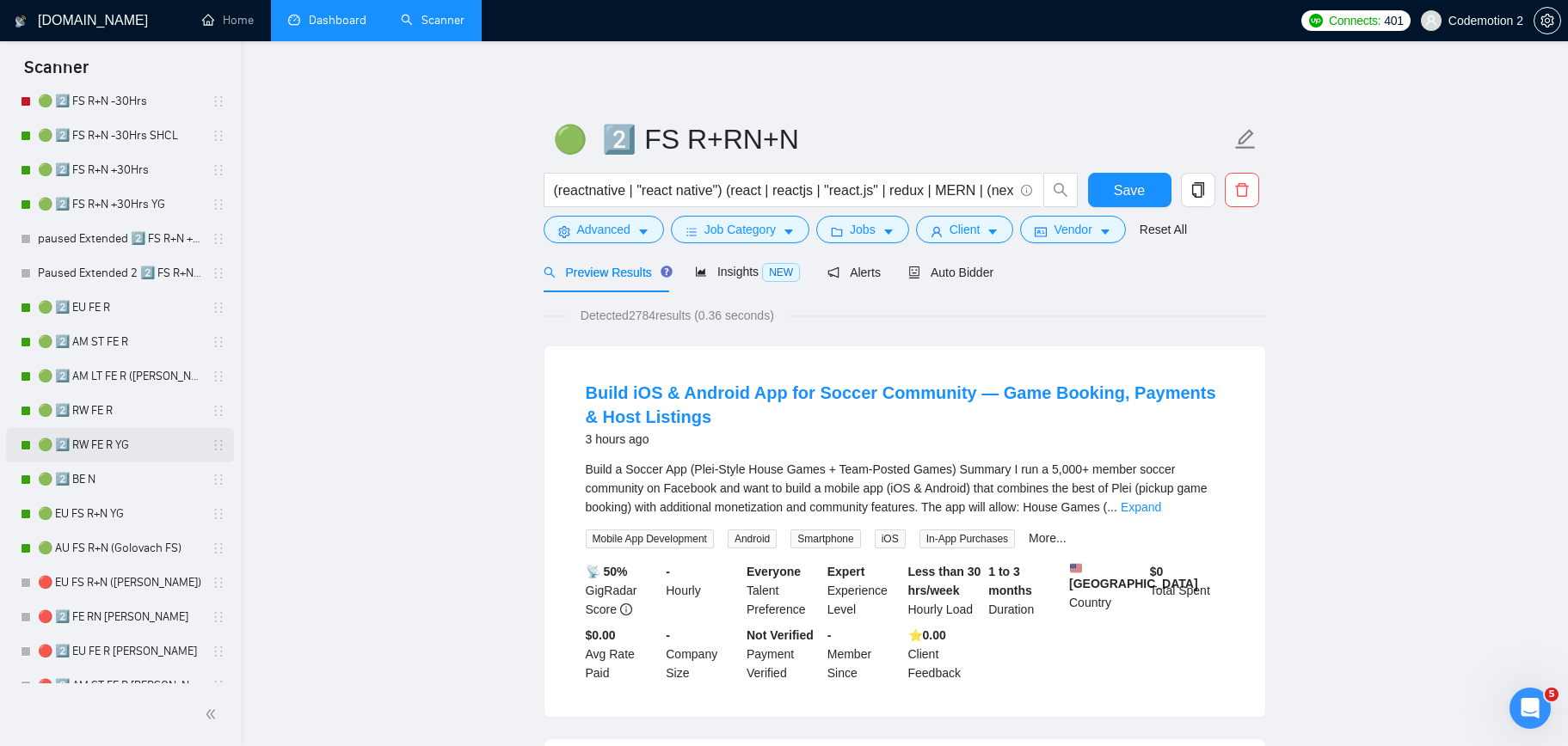
click at [106, 446] on link "🟢 2️⃣ RW FE R YG" at bounding box center [120, 445] width 164 height 34
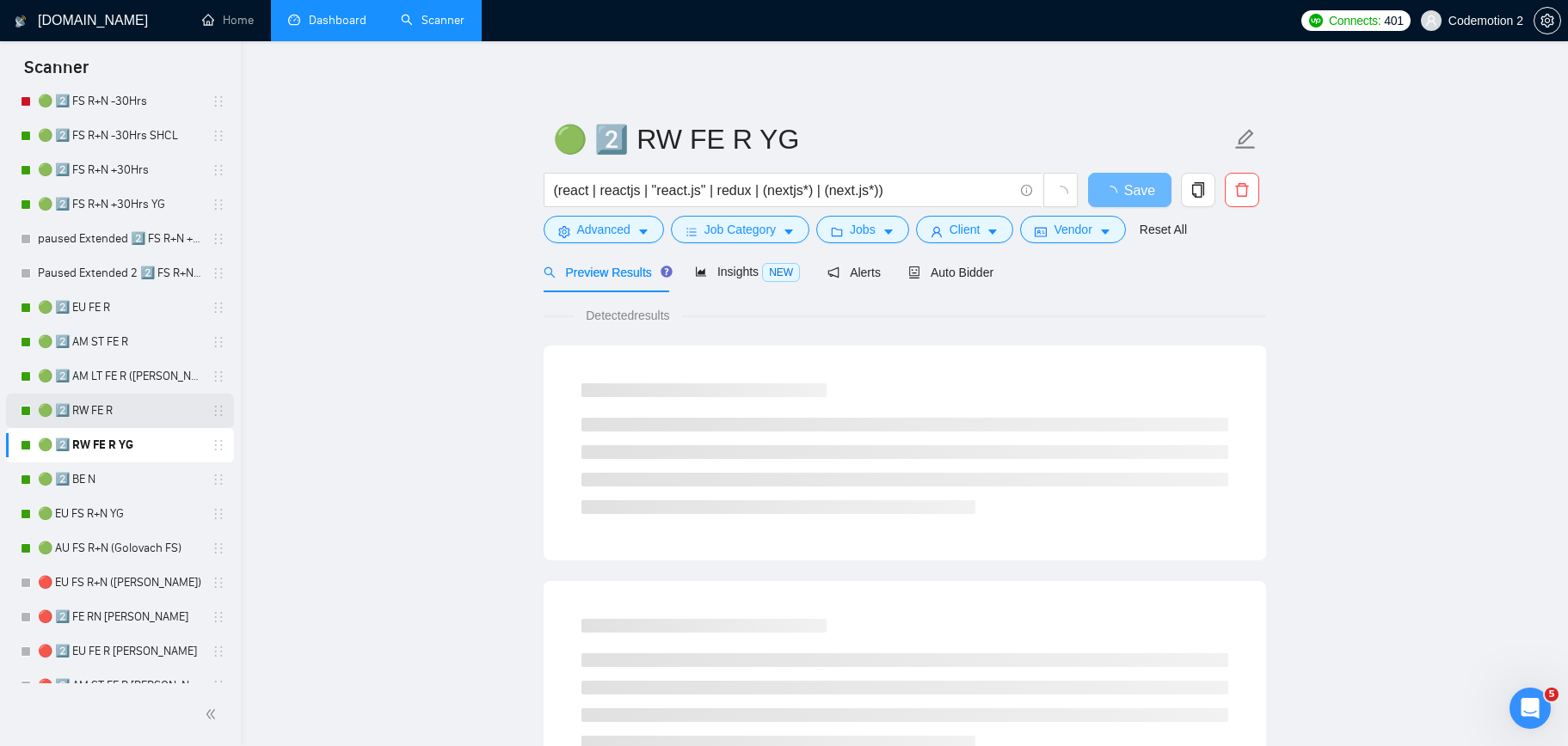
click at [105, 417] on link "🟢 2️⃣ RW FE R" at bounding box center [120, 410] width 164 height 34
click at [936, 270] on span "Auto Bidder" at bounding box center [950, 273] width 85 height 14
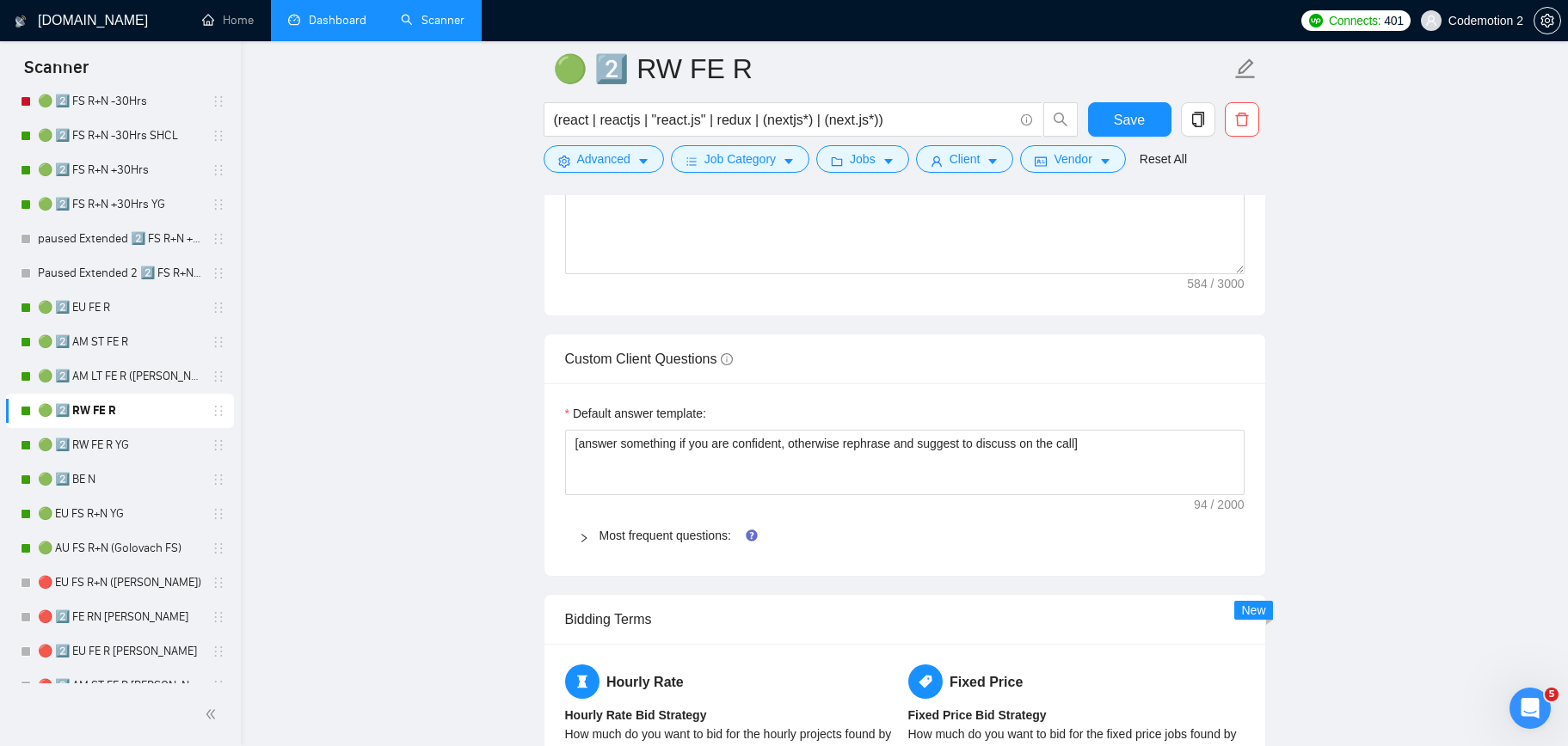
scroll to position [2384, 0]
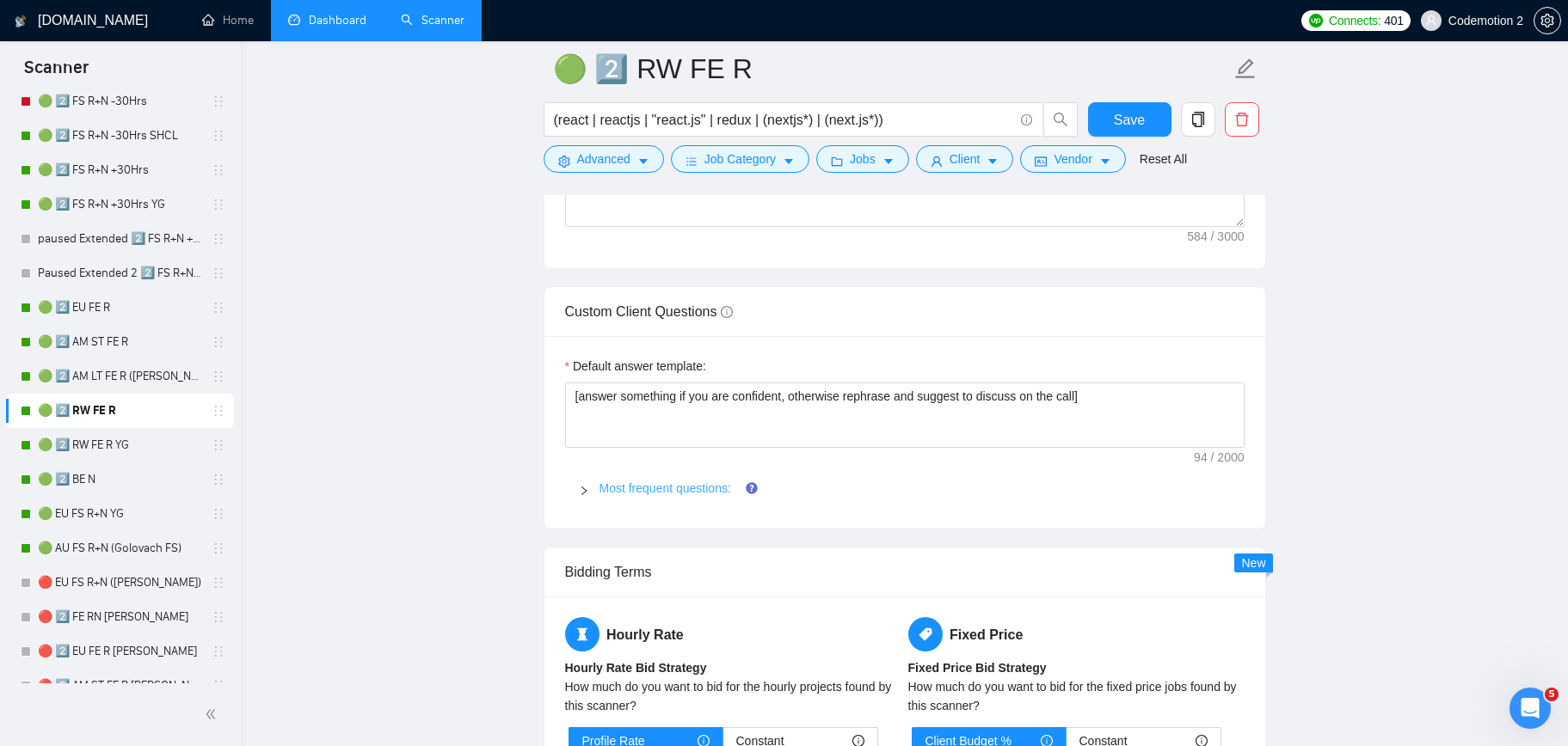
click at [643, 489] on link "Most frequent questions:" at bounding box center [664, 488] width 131 height 14
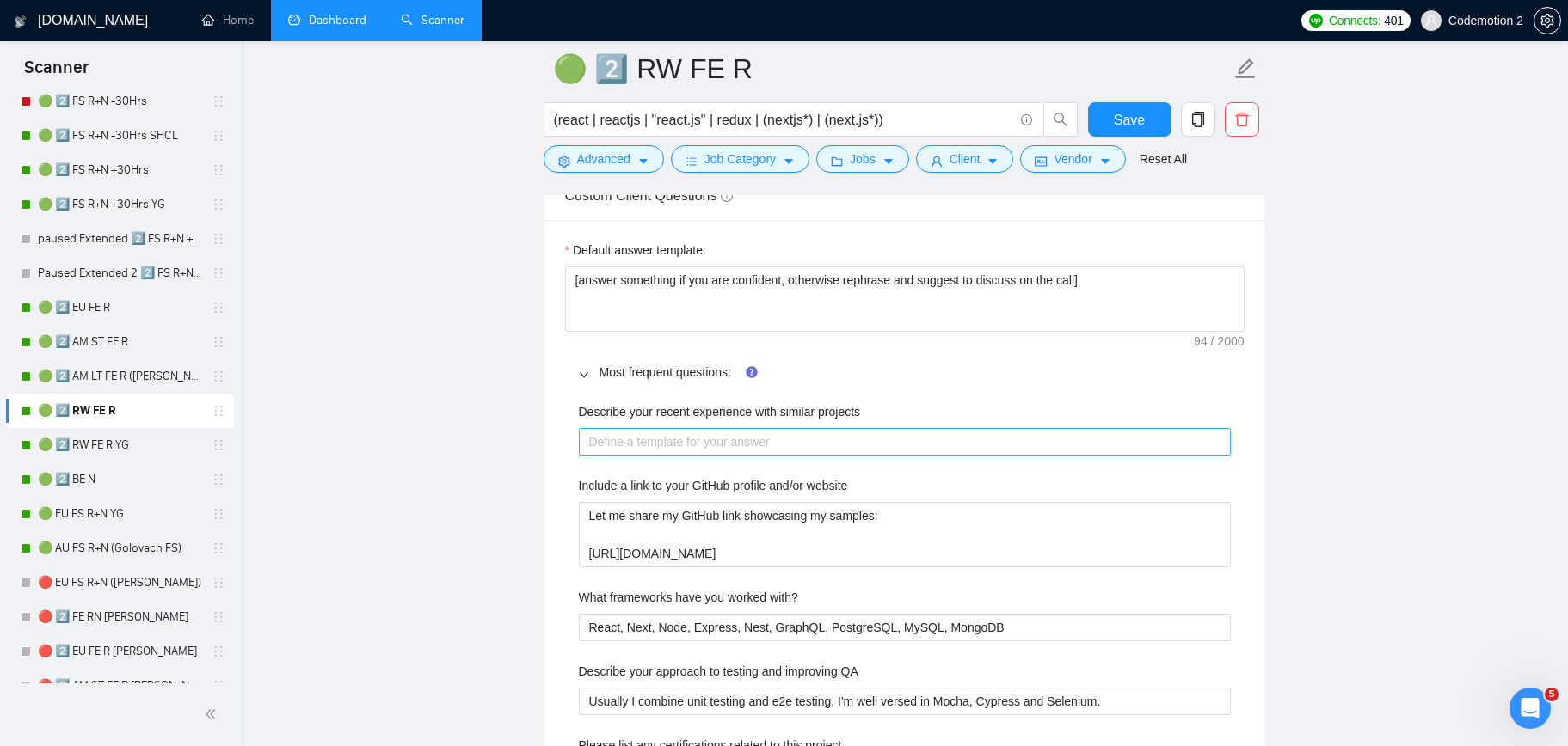
scroll to position [2502, 0]
drag, startPoint x: 893, startPoint y: 553, endPoint x: 569, endPoint y: 551, distance: 324.0
click at [486, 552] on main "🟢 2️⃣ RW FE R (react | reactjs | "react.js" | redux | (nextjs*) | (next.js*)) S…" at bounding box center [904, 497] width 1272 height 5859
click at [126, 384] on link "🟢 2️⃣ AM LT FE R ([PERSON_NAME])" at bounding box center [120, 376] width 164 height 34
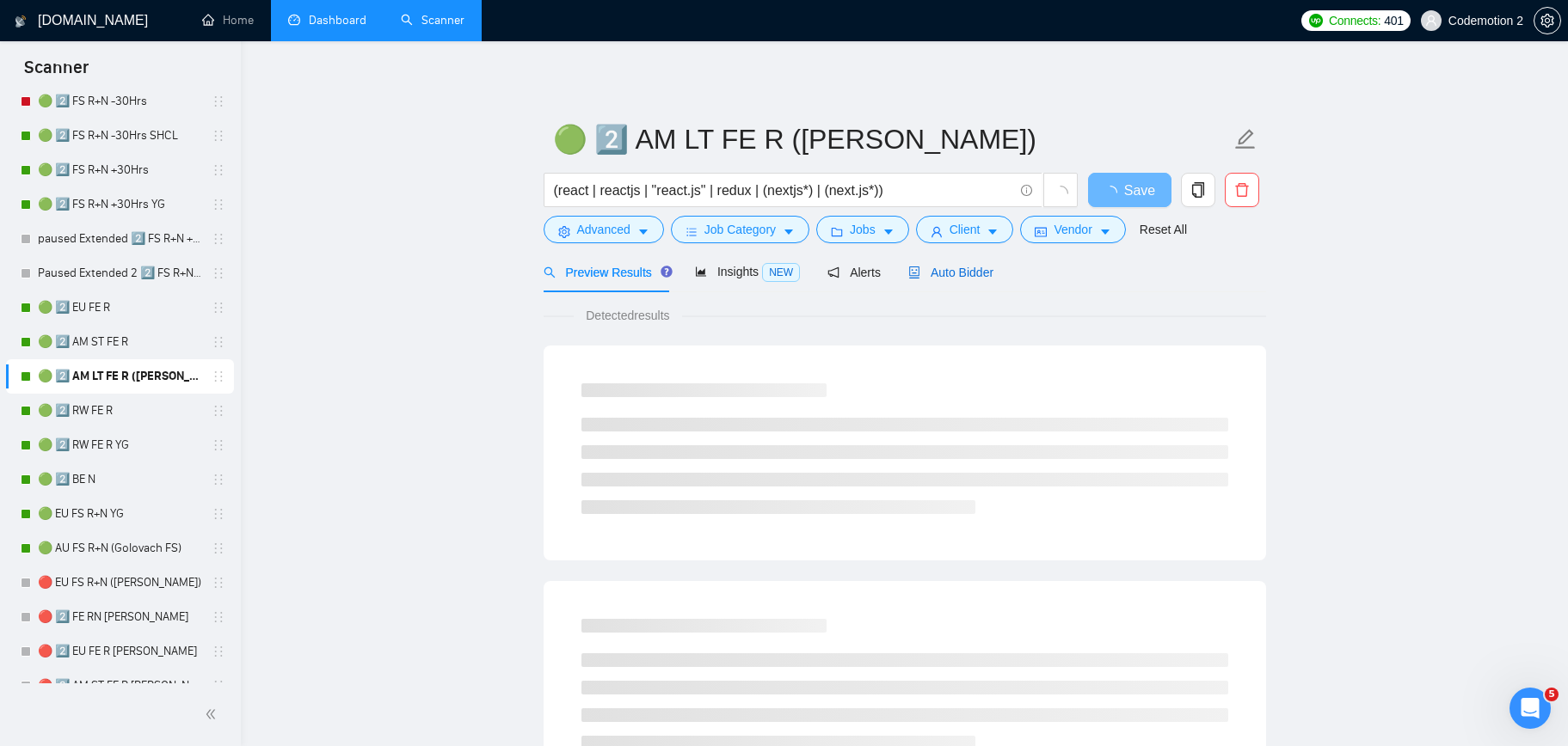
click at [935, 272] on span "Auto Bidder" at bounding box center [950, 273] width 85 height 14
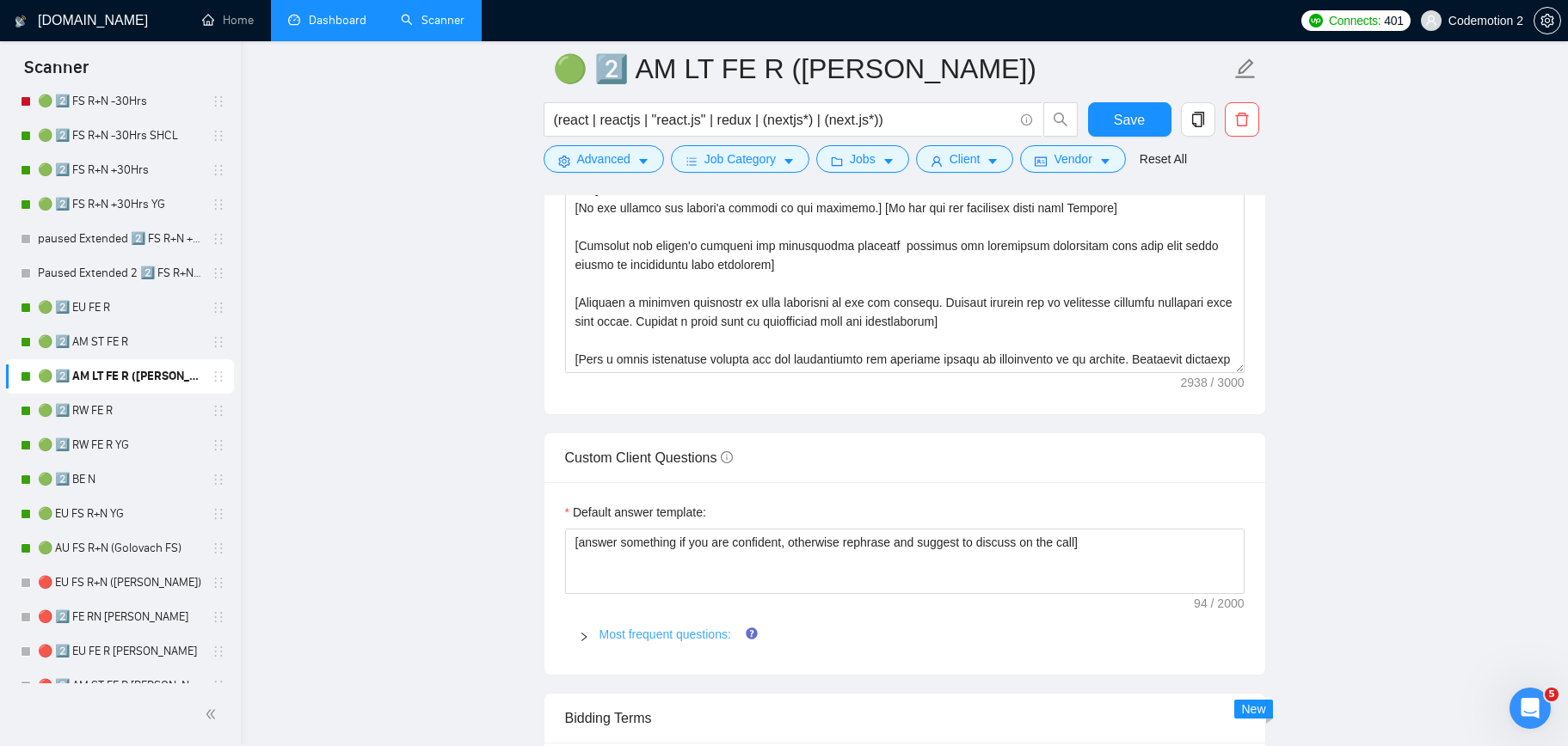
click at [651, 637] on link "Most frequent questions:" at bounding box center [664, 635] width 131 height 14
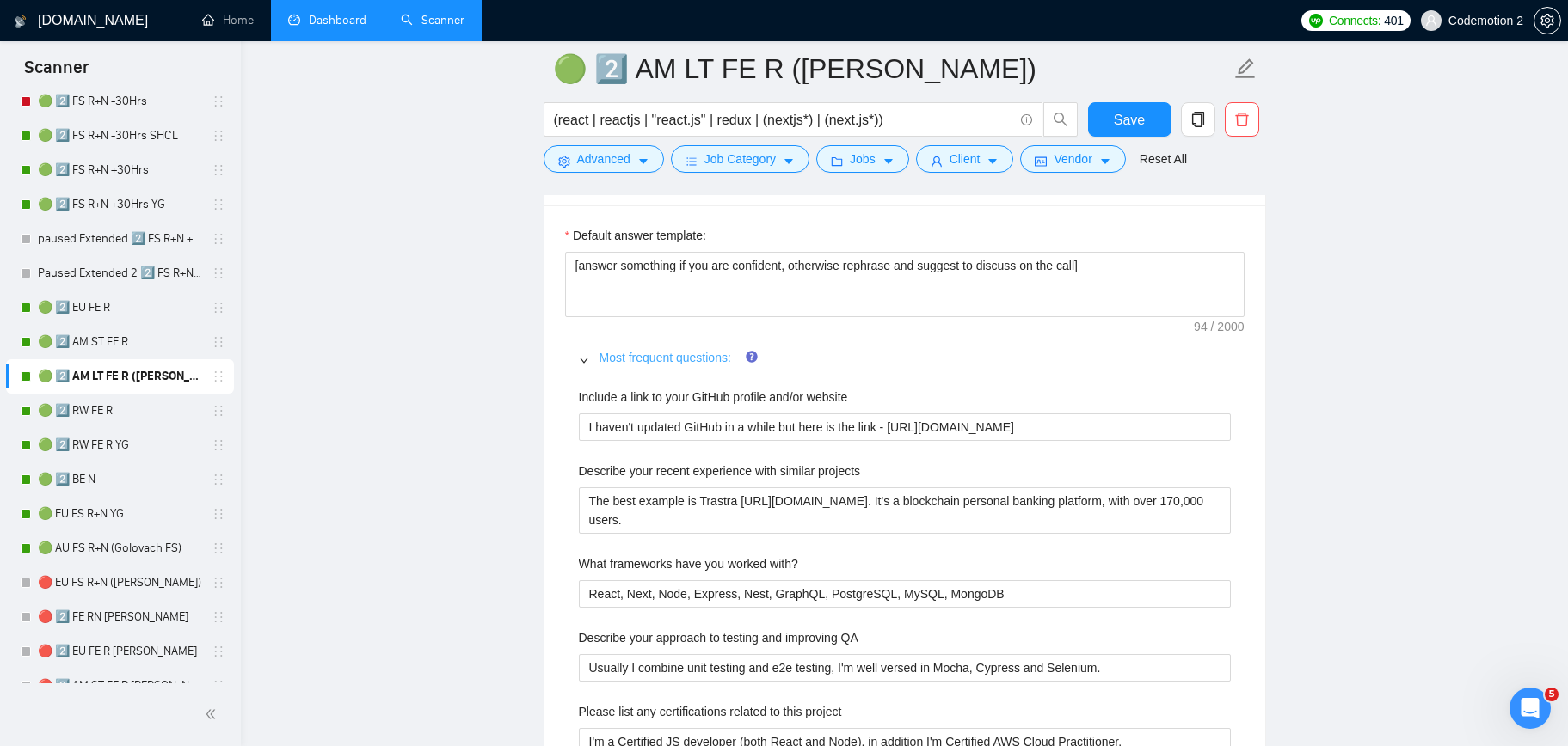
scroll to position [2399, 0]
drag, startPoint x: 1074, startPoint y: 427, endPoint x: 899, endPoint y: 423, distance: 175.0
click at [899, 423] on website "I haven't updated GitHub in a while but here is the link - https://github.com/d…" at bounding box center [904, 425] width 652 height 27
click at [1066, 423] on website "I haven't updated GitHub in a while but here is the link - https://github.com/d…" at bounding box center [904, 425] width 652 height 27
click at [1103, 105] on button "Save" at bounding box center [1130, 119] width 84 height 34
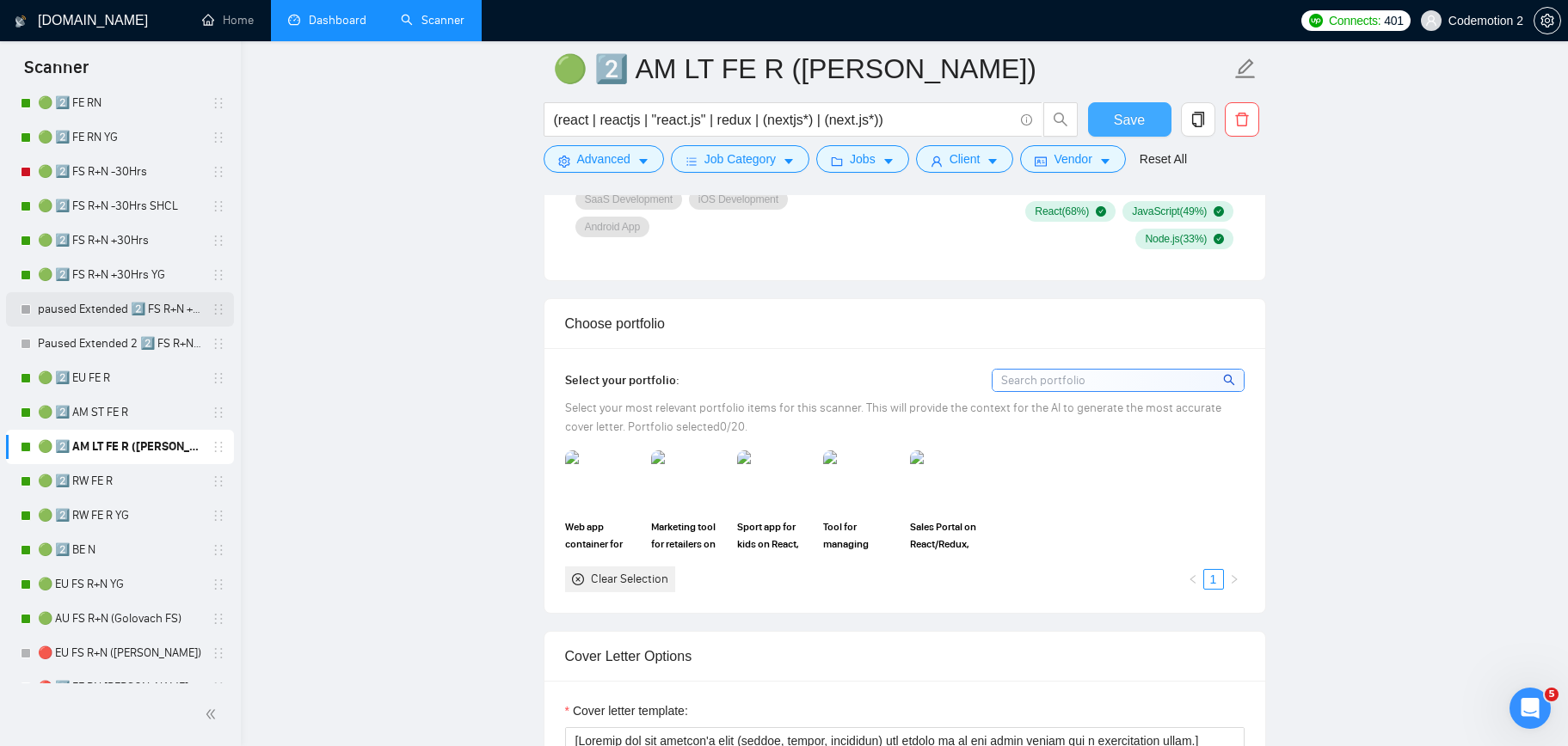
scroll to position [358, 0]
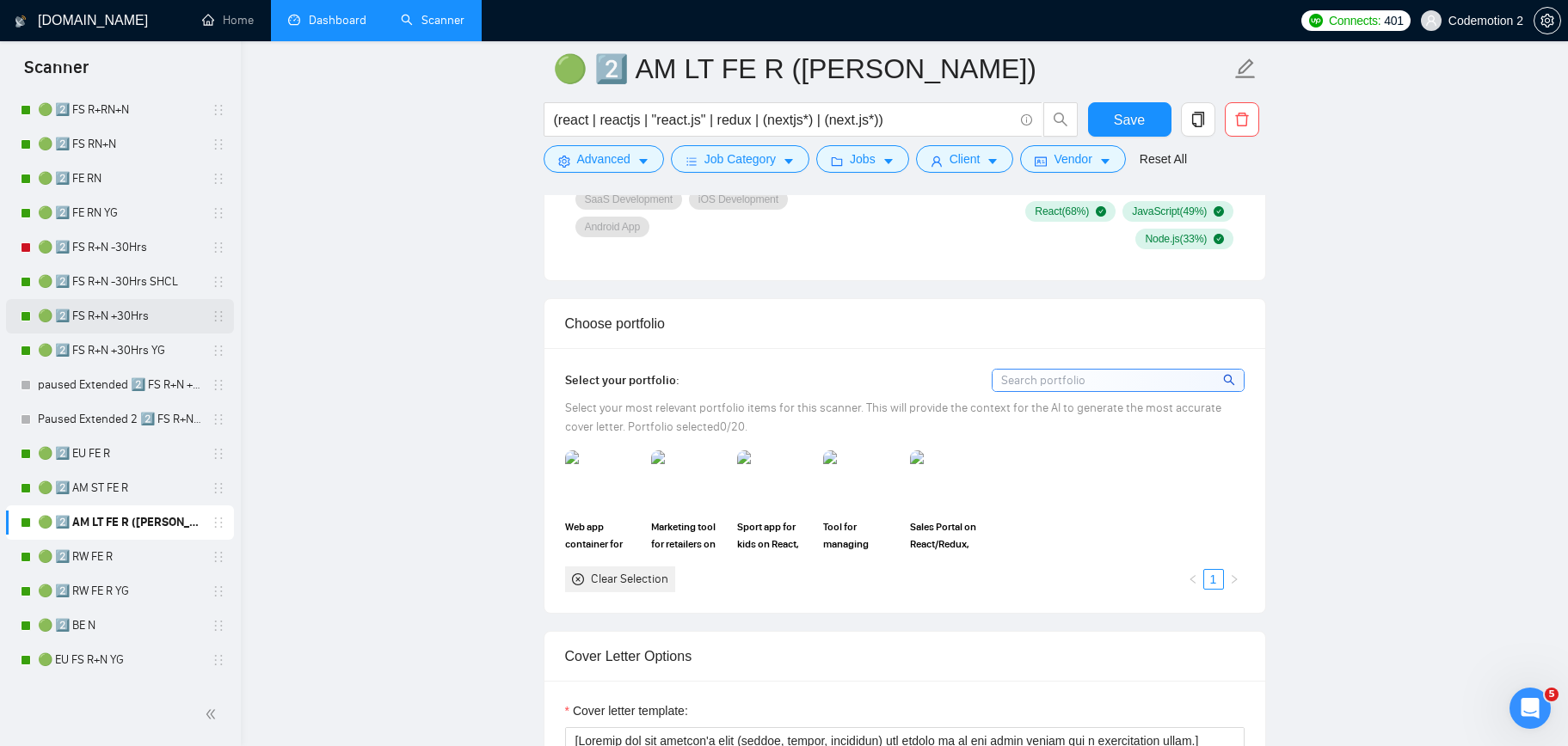
click at [118, 308] on link "🟢 2️⃣ FS R+N +30Hrs" at bounding box center [120, 316] width 164 height 34
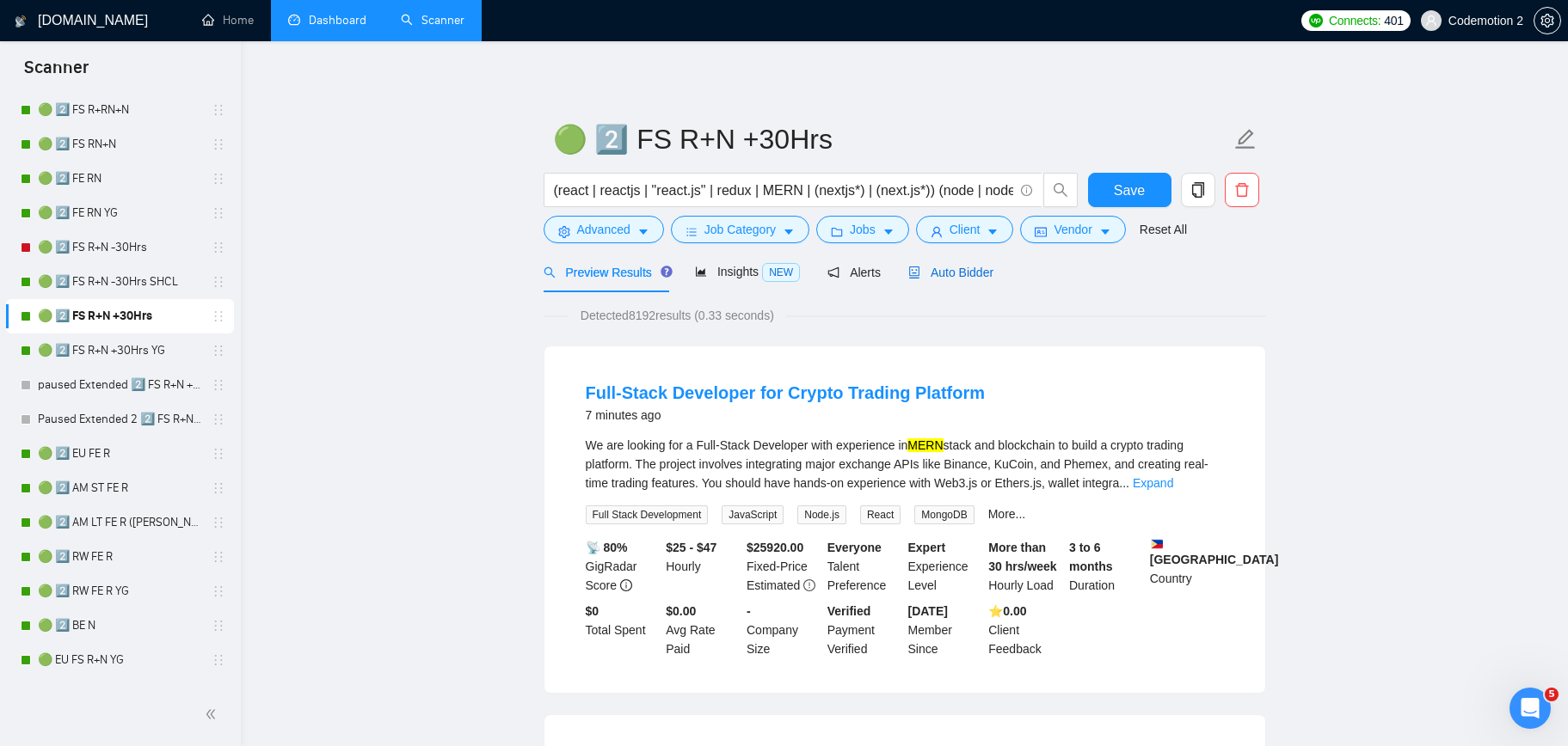
click at [957, 274] on span "Auto Bidder" at bounding box center [950, 273] width 85 height 14
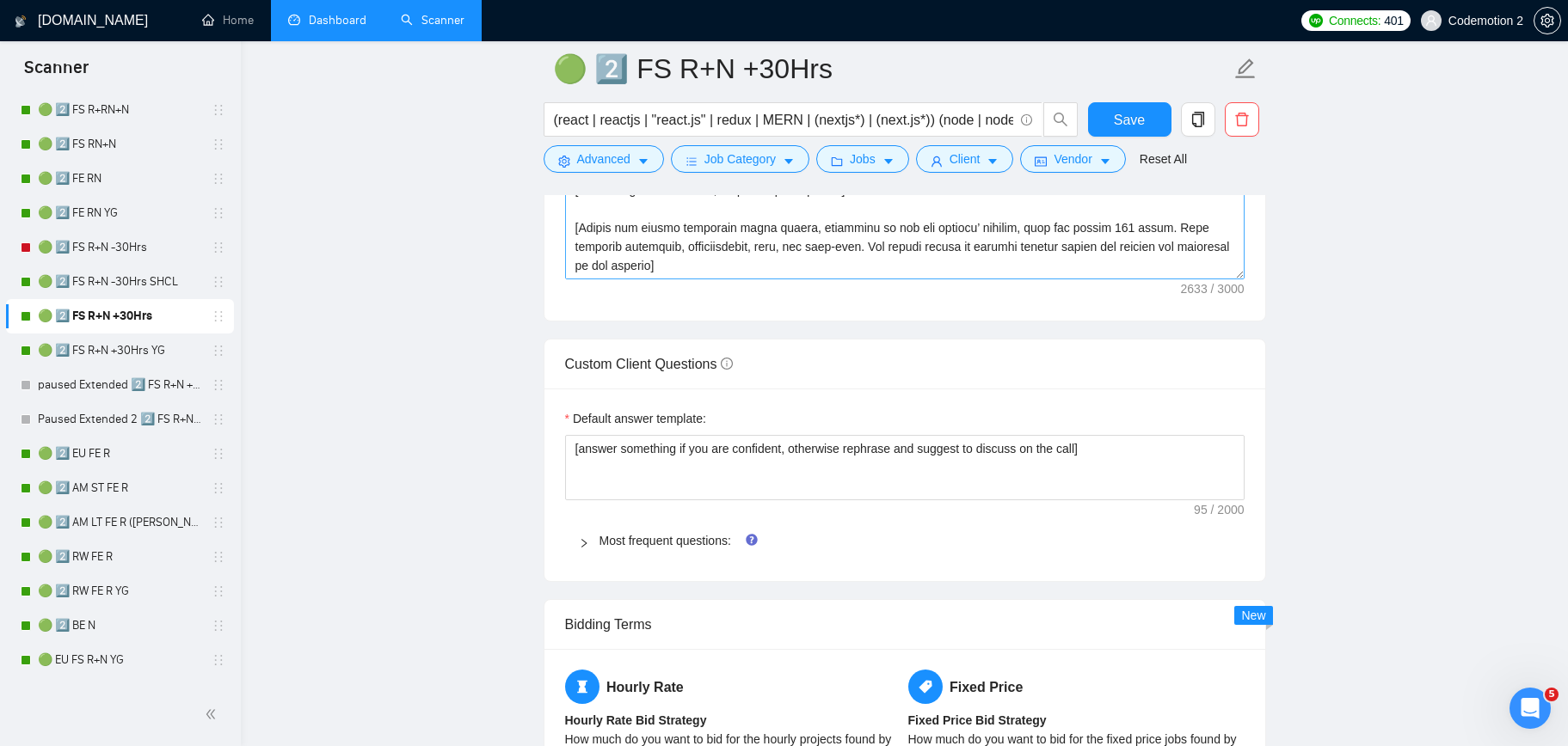
scroll to position [2239, 0]
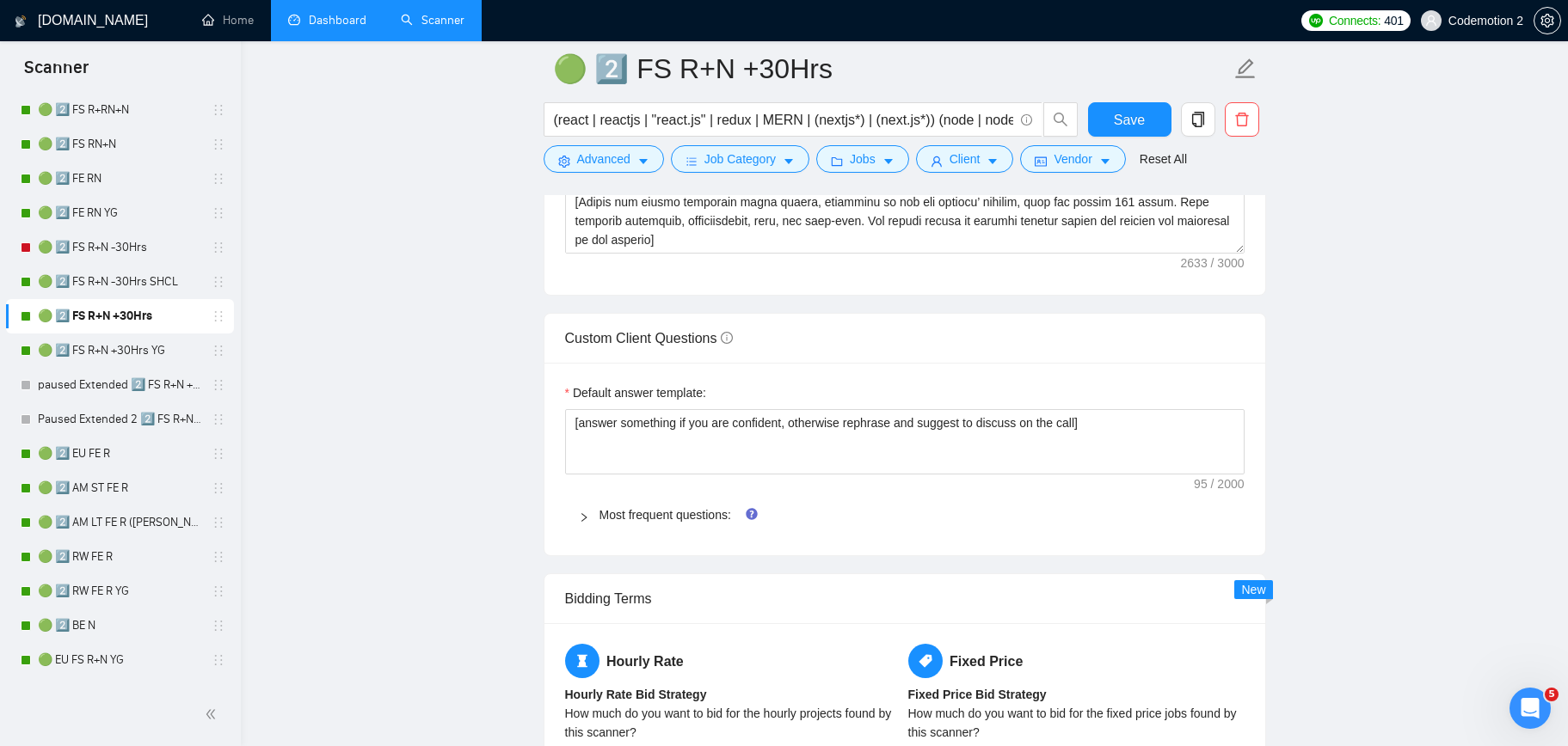
click at [692, 523] on span "Most frequent questions:" at bounding box center [915, 514] width 631 height 19
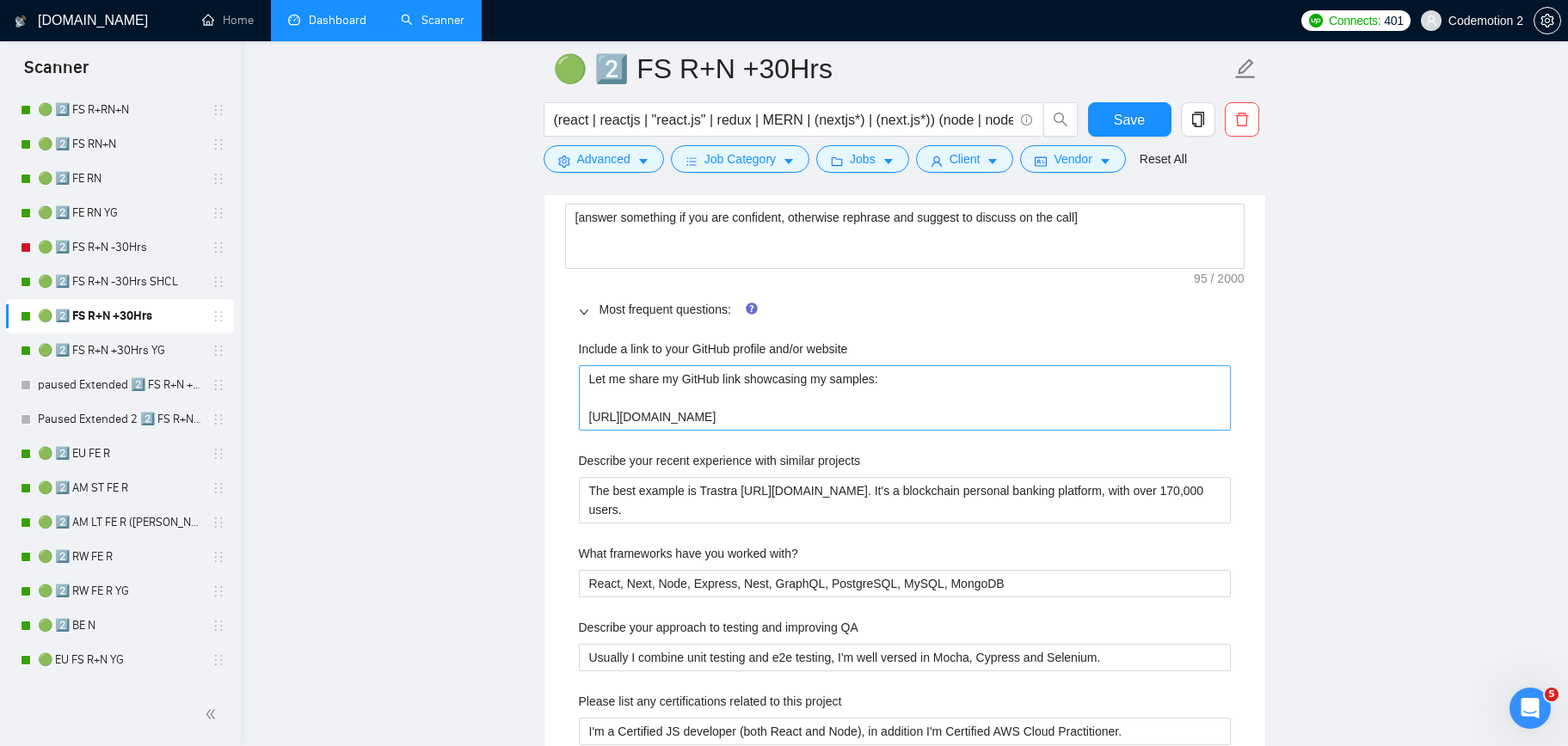
scroll to position [2447, 0]
drag, startPoint x: 888, startPoint y: 418, endPoint x: 567, endPoint y: 373, distance: 324.1
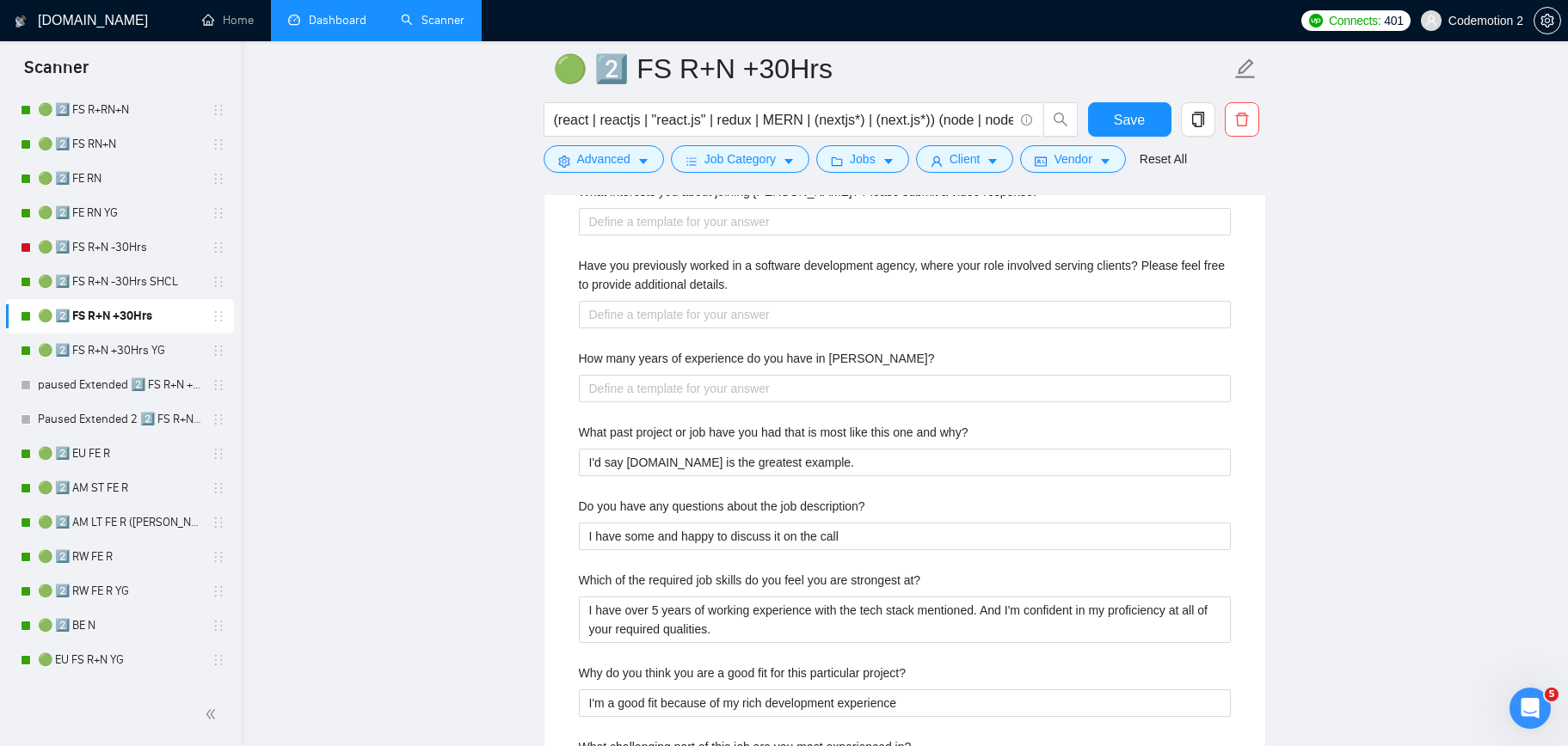
scroll to position [3479, 0]
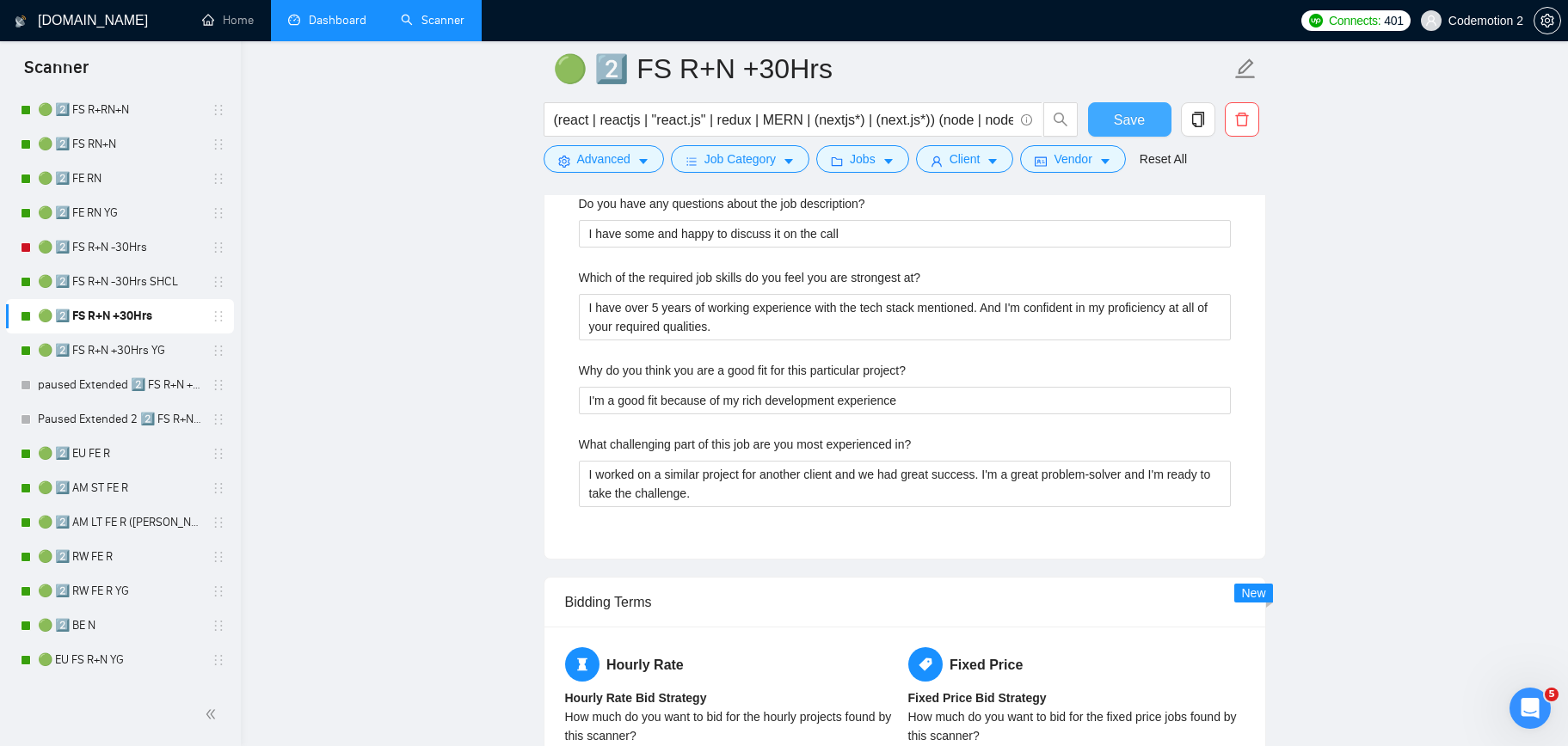
click at [1120, 113] on span "Save" at bounding box center [1129, 120] width 31 height 21
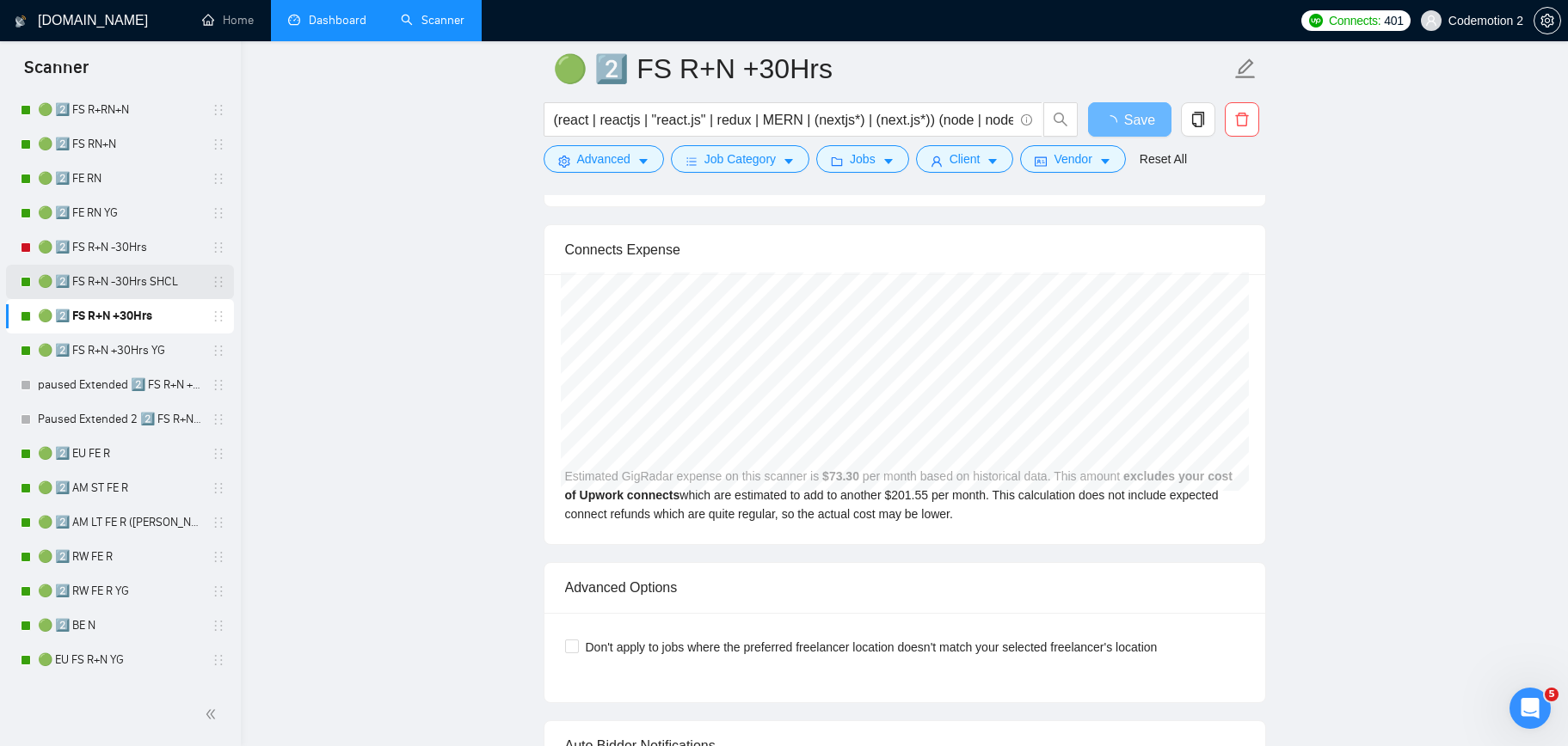
click at [121, 280] on link "🟢 2️⃣ FS R+N -30Hrs SHCL" at bounding box center [120, 281] width 164 height 34
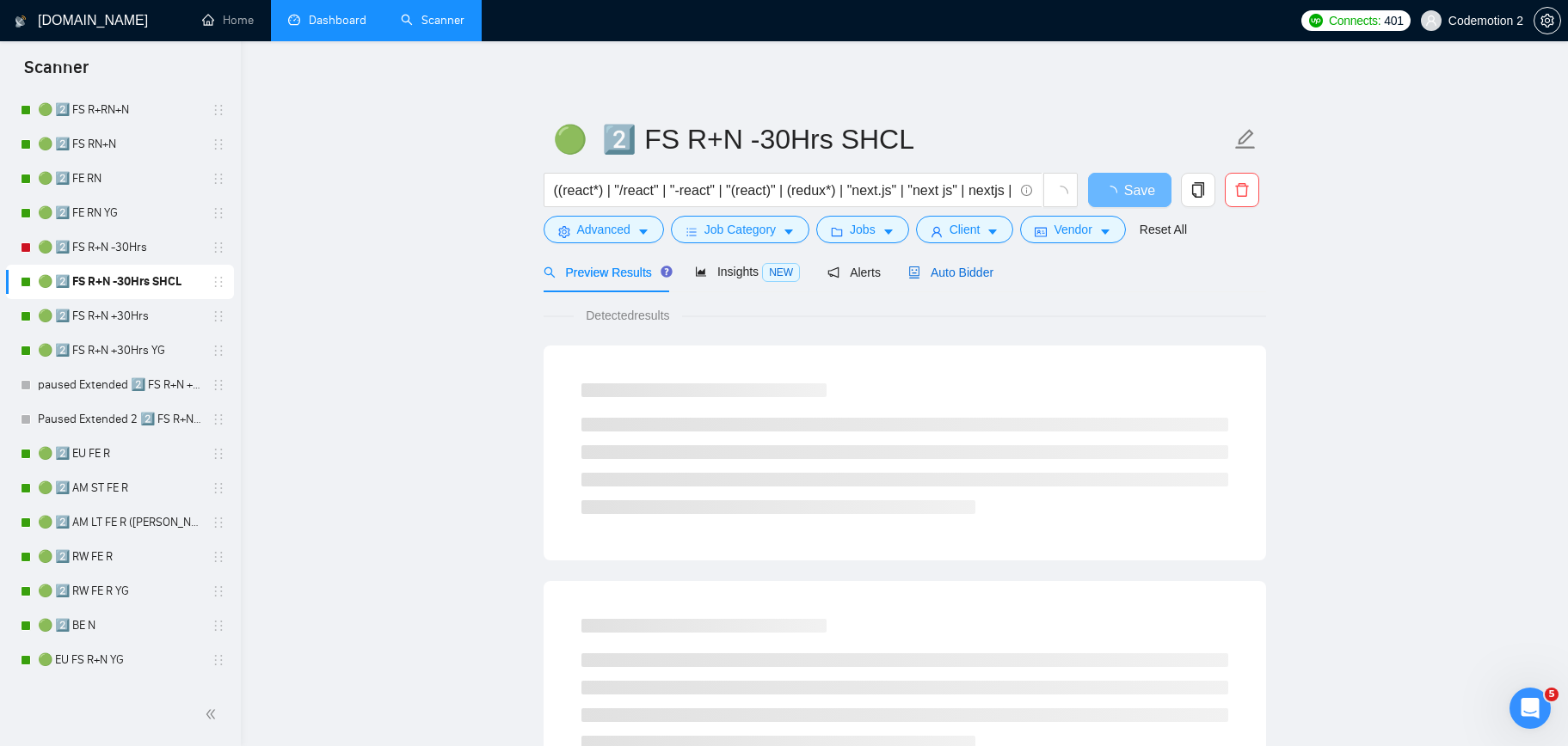
click at [954, 275] on span "Auto Bidder" at bounding box center [950, 273] width 85 height 14
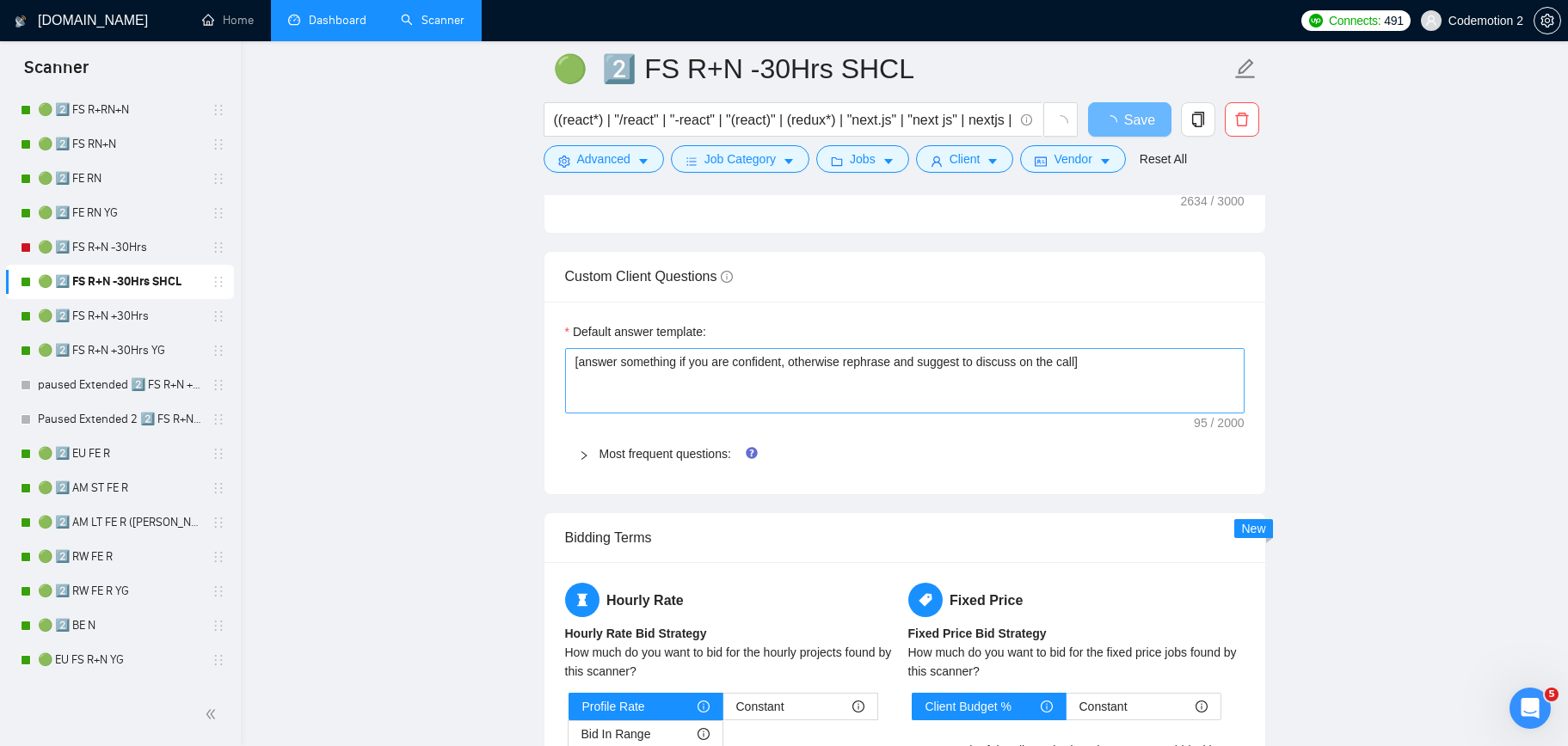
scroll to position [2292, 0]
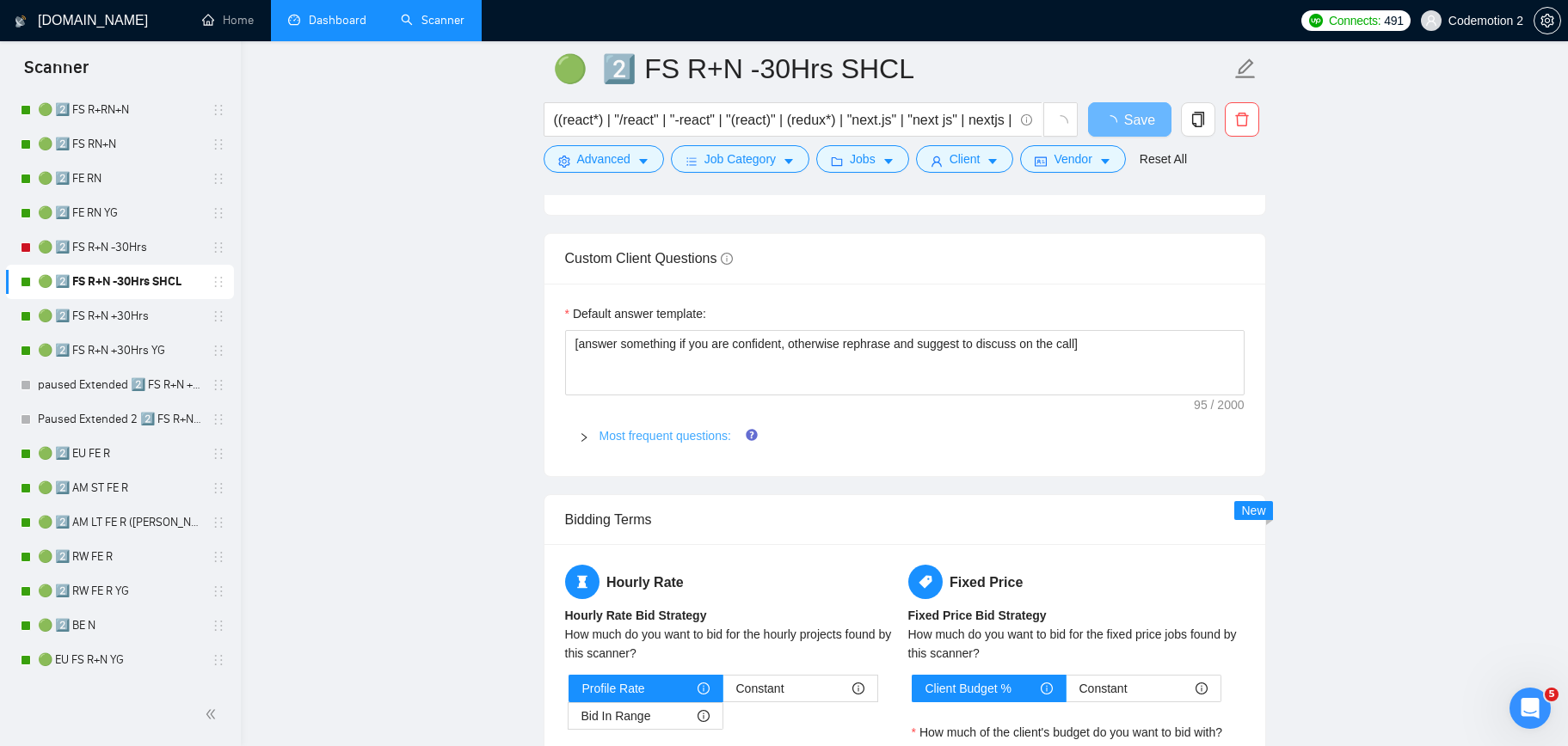
click at [660, 439] on link "Most frequent questions:" at bounding box center [664, 436] width 131 height 14
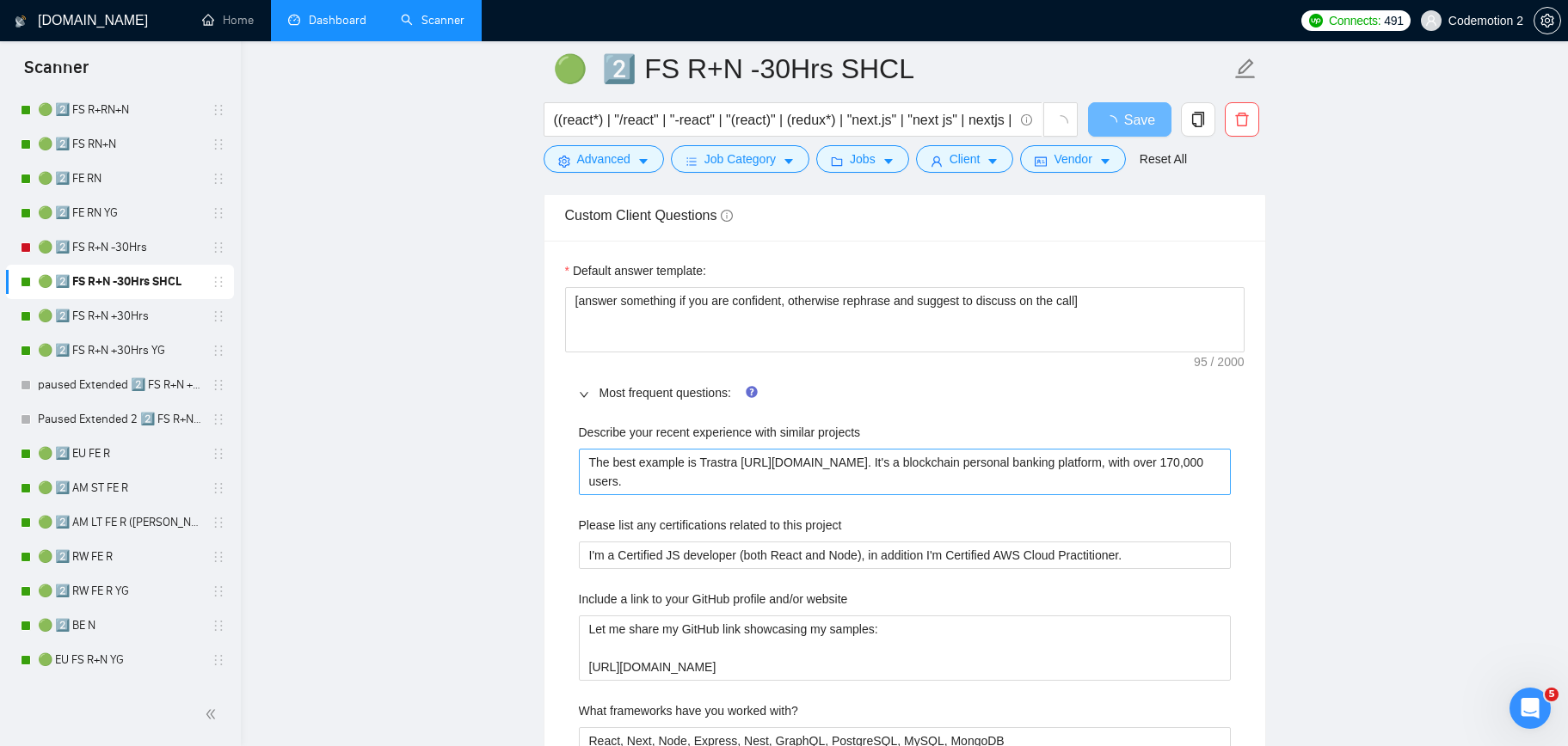
scroll to position [2355, 0]
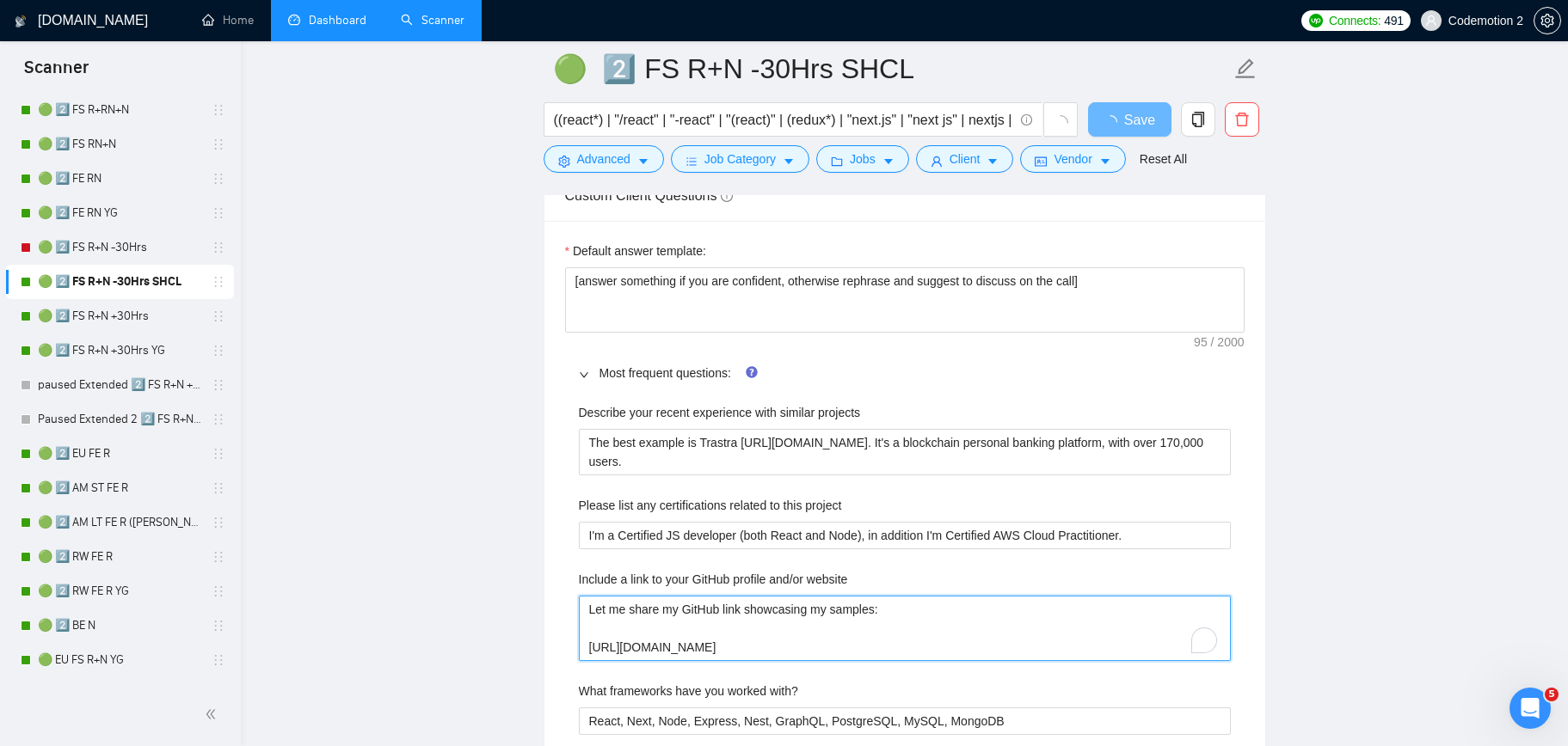
drag, startPoint x: 847, startPoint y: 649, endPoint x: 581, endPoint y: 605, distance: 269.6
click at [581, 605] on website "Let me share my GitHub link showcasing my samples: https://github.com/ygolovach…" at bounding box center [904, 628] width 652 height 65
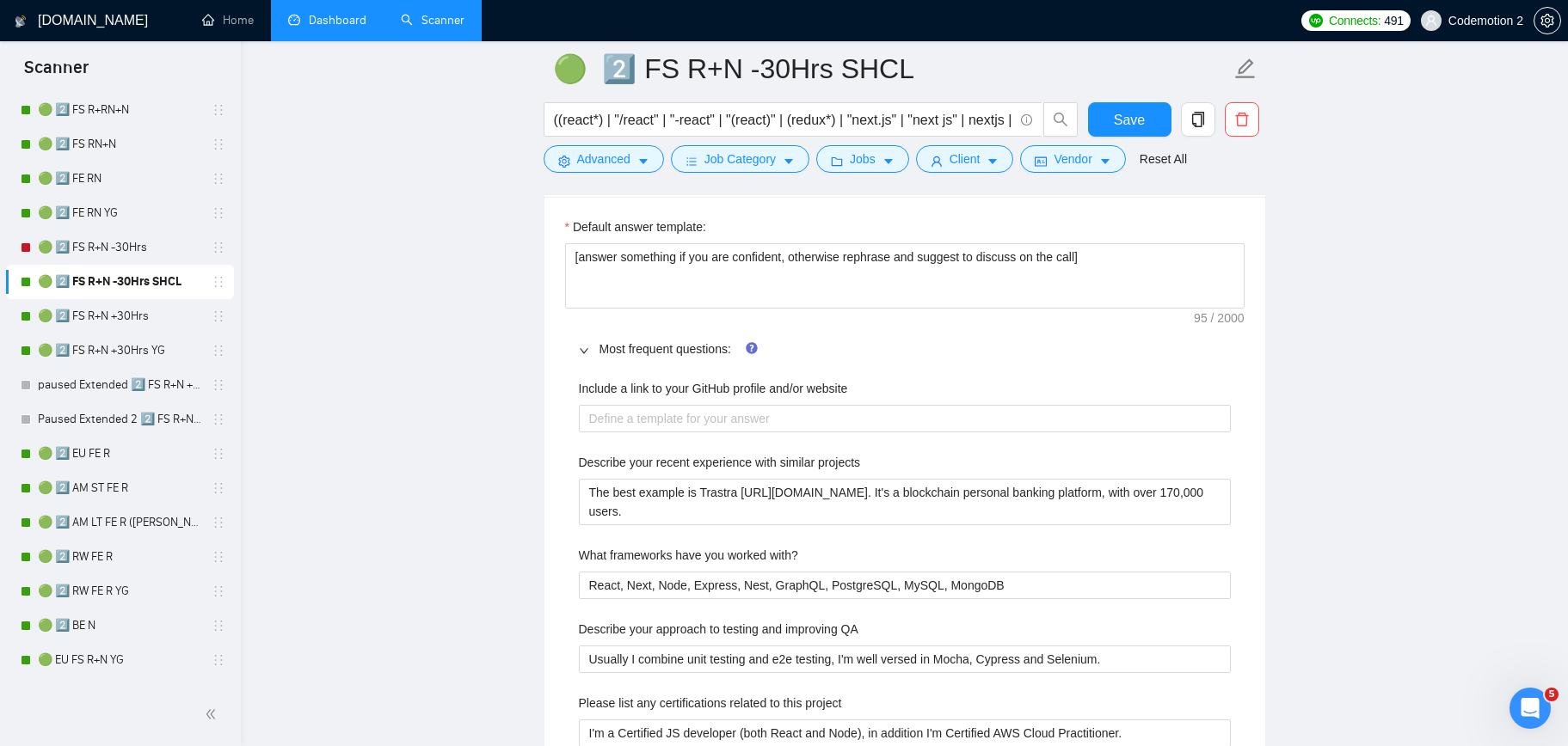
scroll to position [2402, 0]
click at [1125, 121] on span "Save" at bounding box center [1129, 120] width 31 height 21
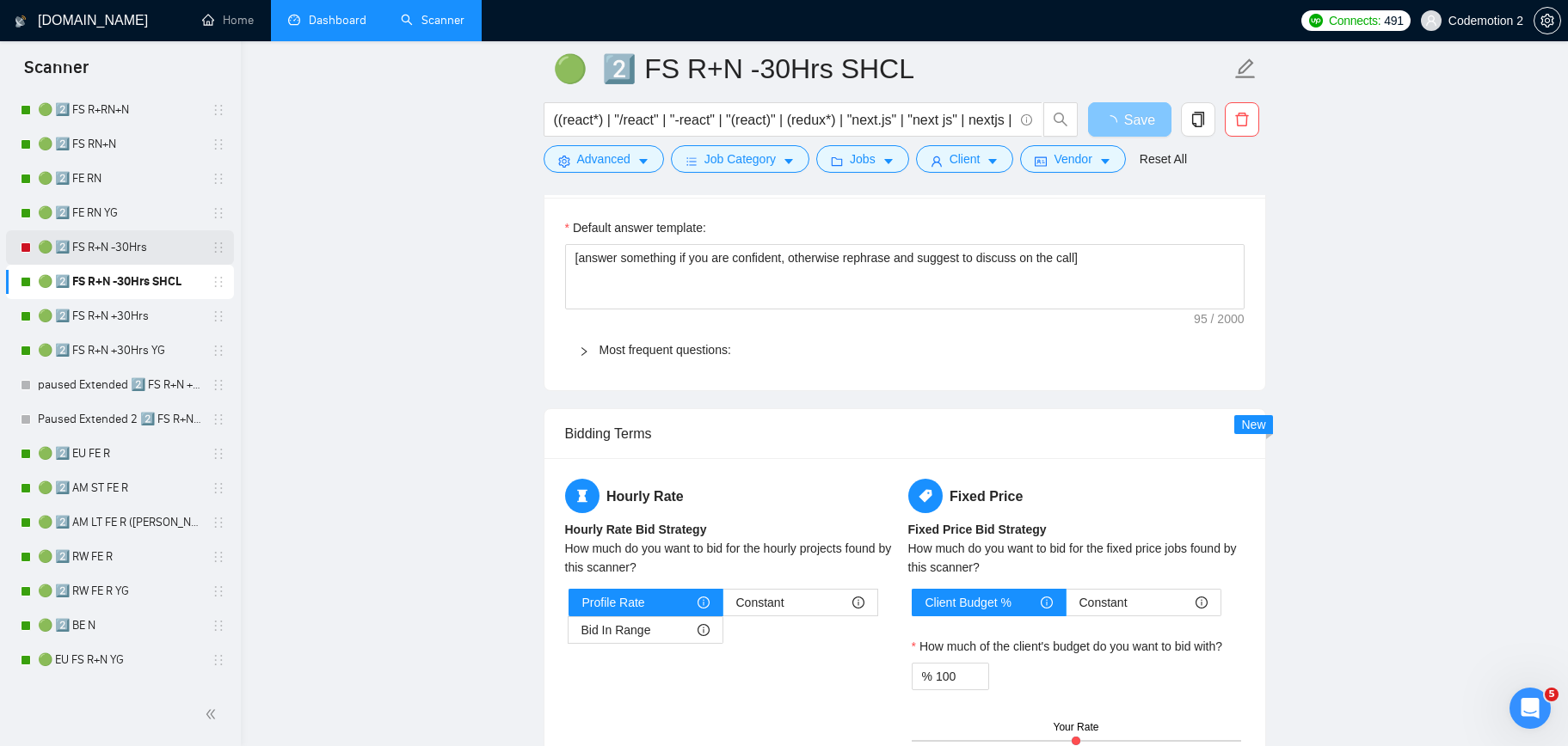
scroll to position [308, 0]
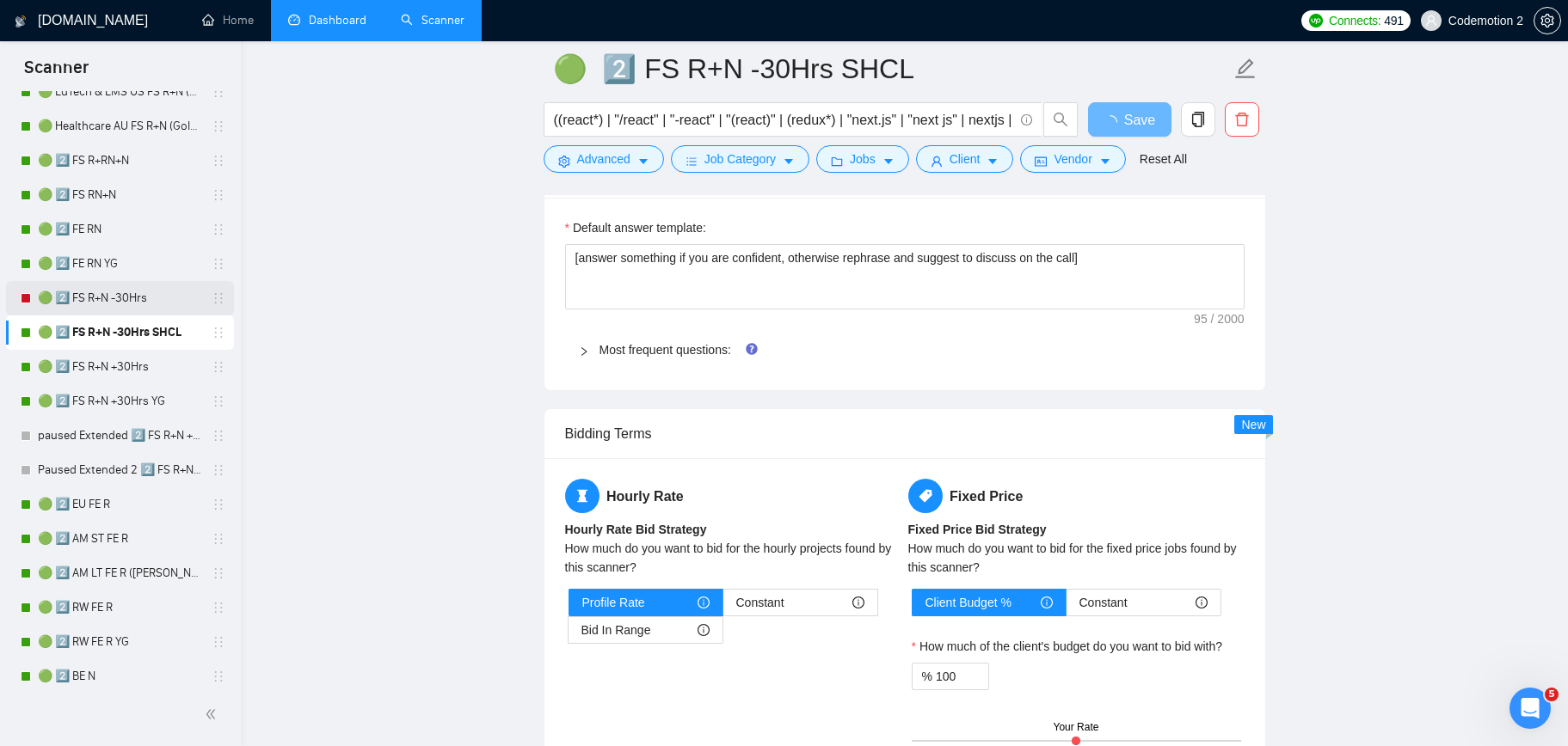
click at [115, 301] on link "🟢 2️⃣ FS R+N -30Hrs" at bounding box center [120, 298] width 164 height 34
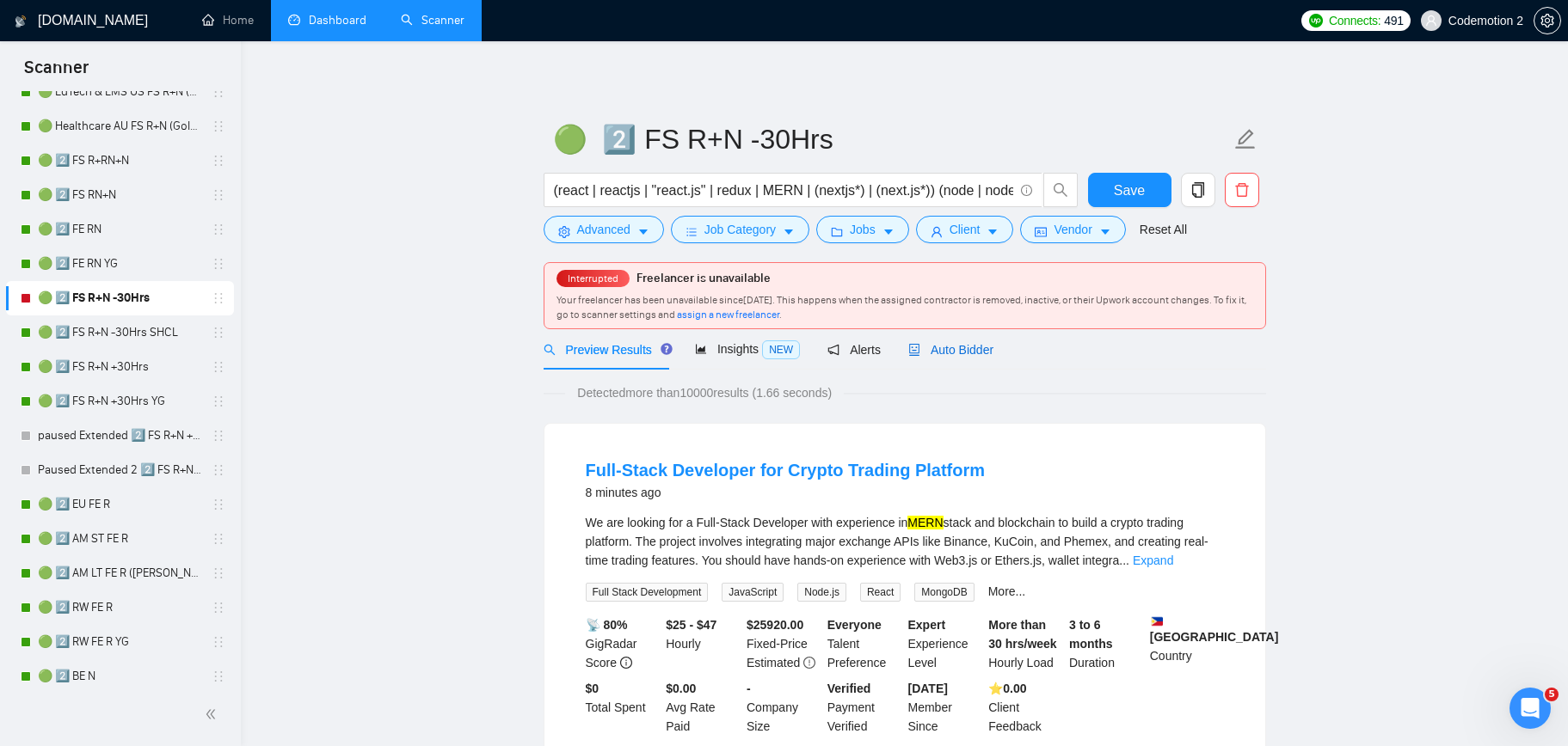
click at [958, 350] on span "Auto Bidder" at bounding box center [950, 350] width 85 height 14
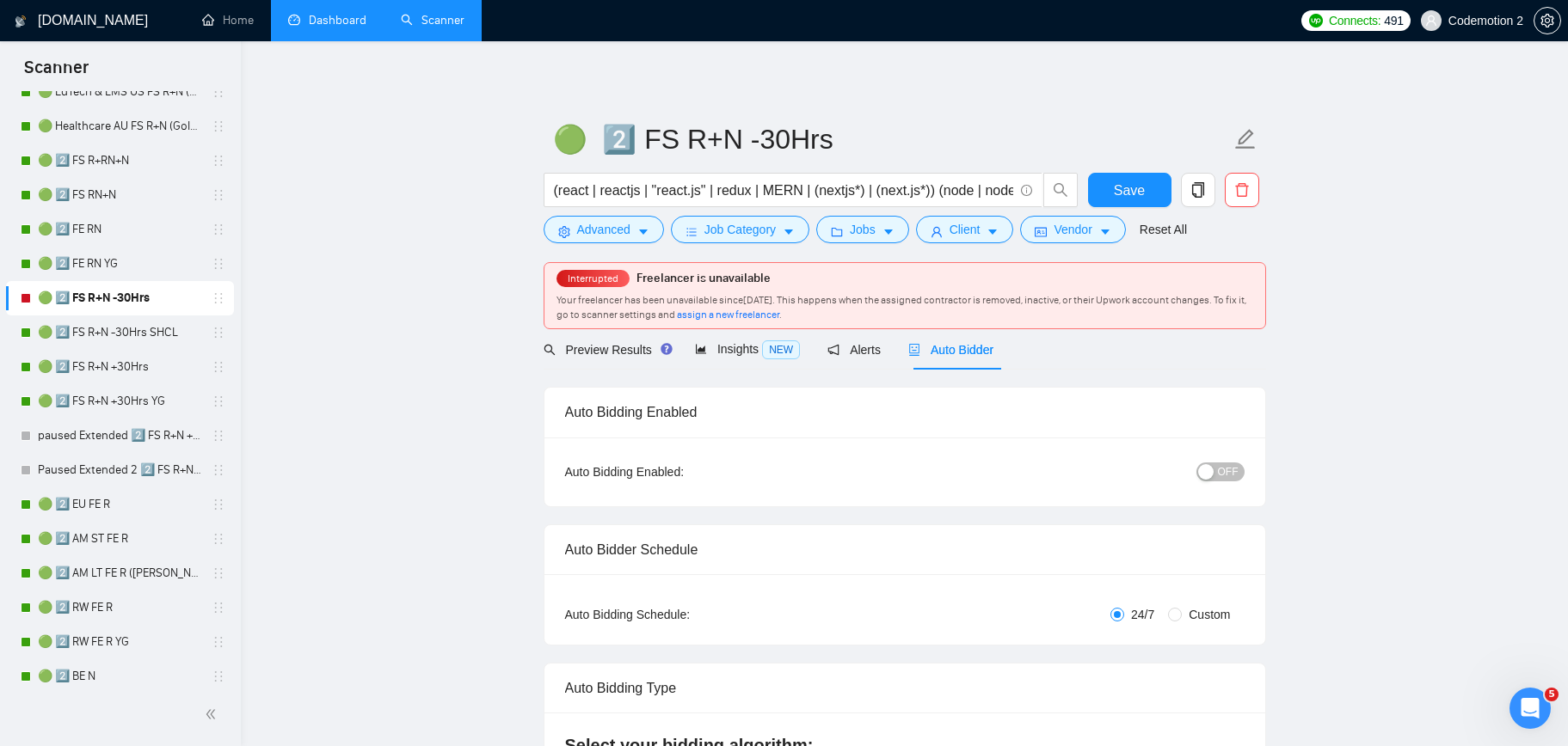
click at [1221, 476] on span "OFF" at bounding box center [1227, 471] width 20 height 19
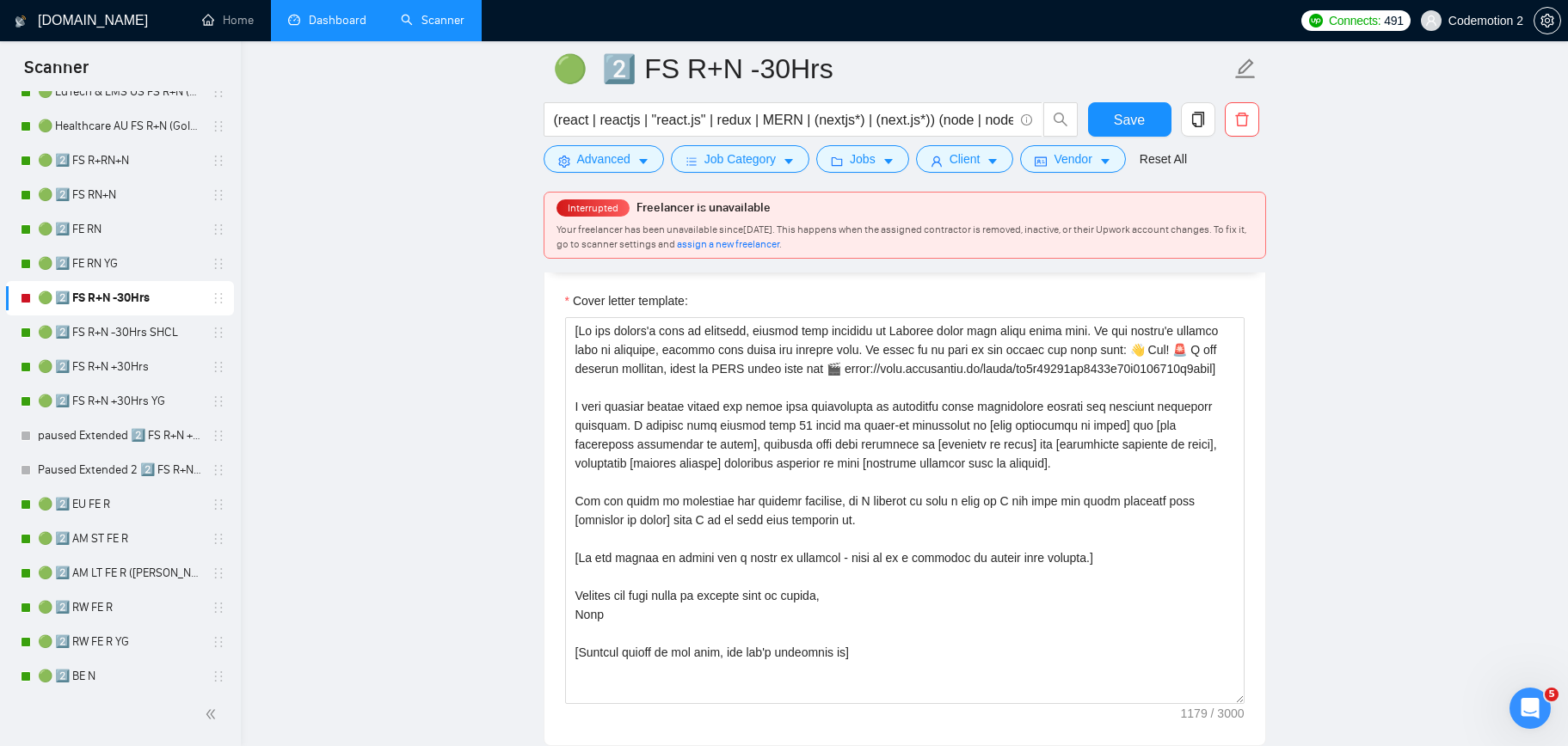
scroll to position [1979, 0]
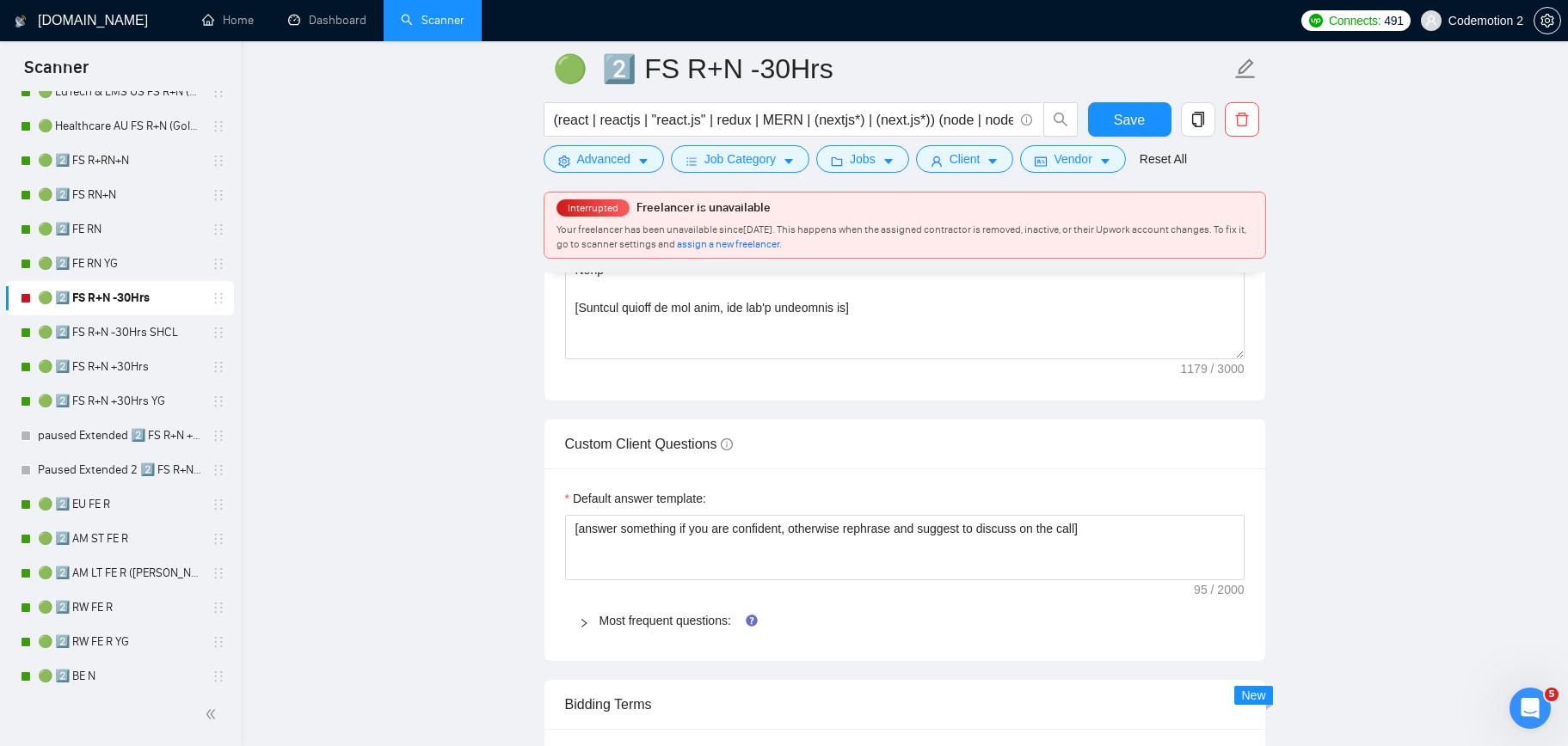
scroll to position [2329, 0]
click at [636, 618] on link "Most frequent questions:" at bounding box center [664, 621] width 131 height 14
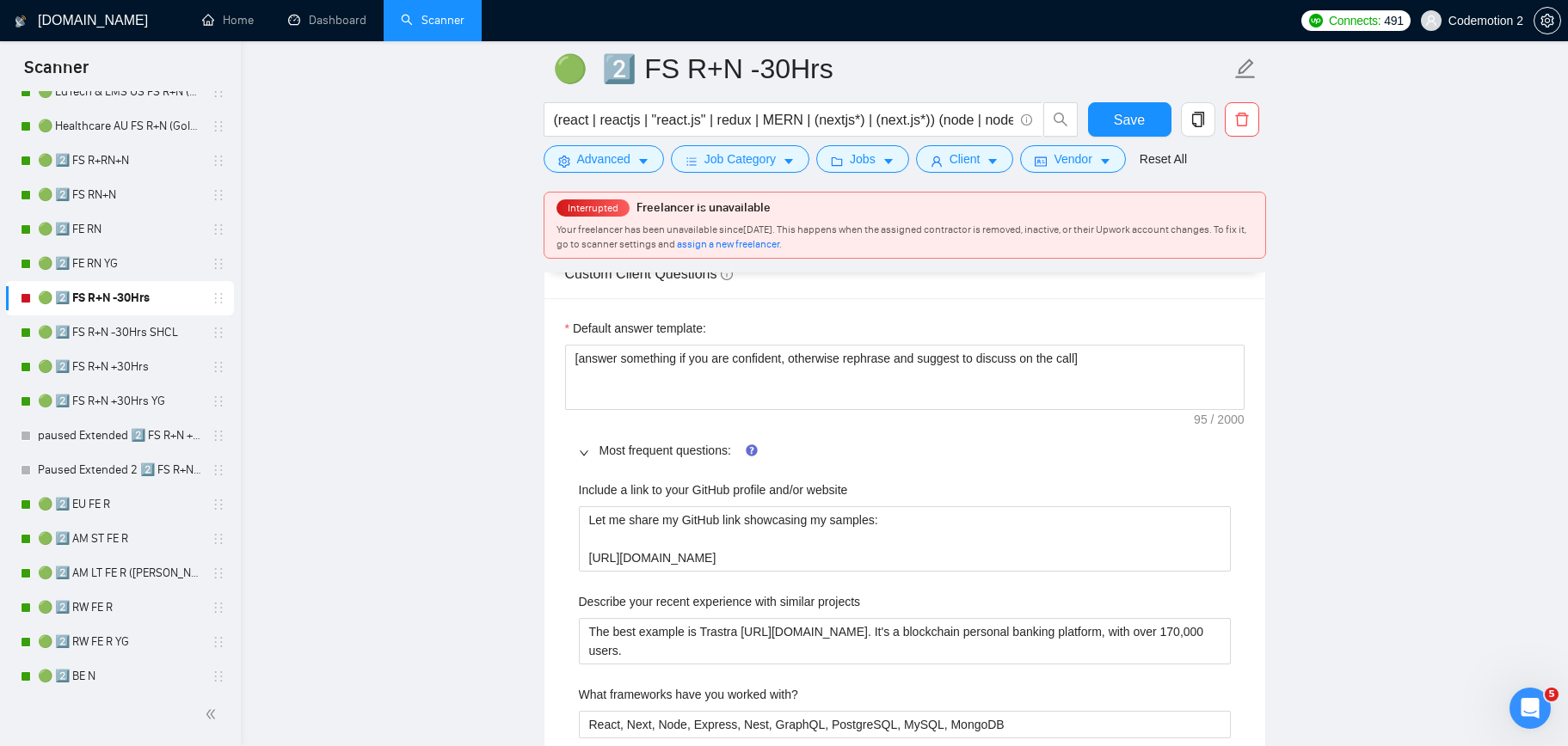
scroll to position [308, 0]
click at [1352, 350] on main "🟢 2️⃣ FS R+N -30Hrs (react | reactjs | "react.js" | redux | MERN | (nextjs*) | …" at bounding box center [904, 717] width 1272 height 6295
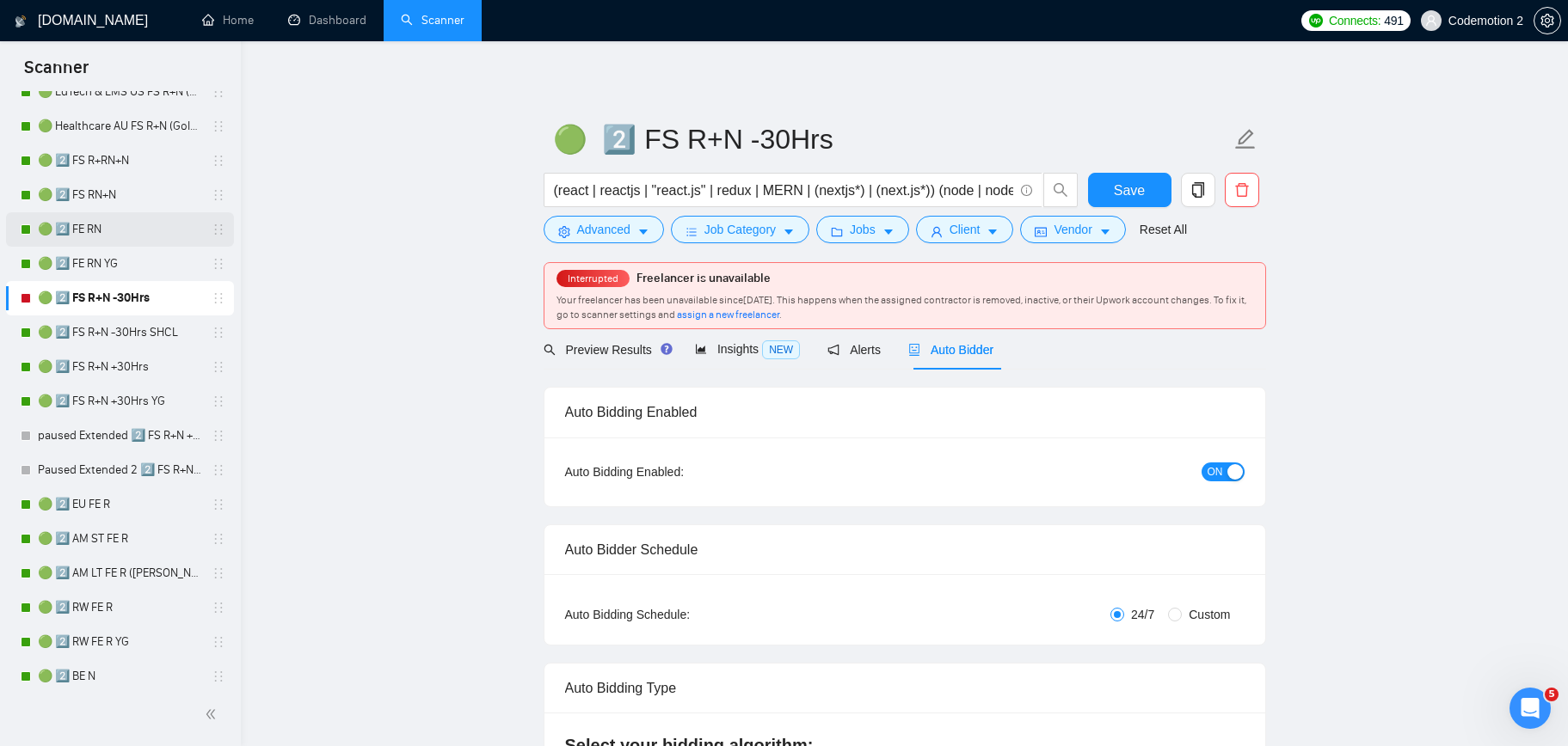
scroll to position [0, 0]
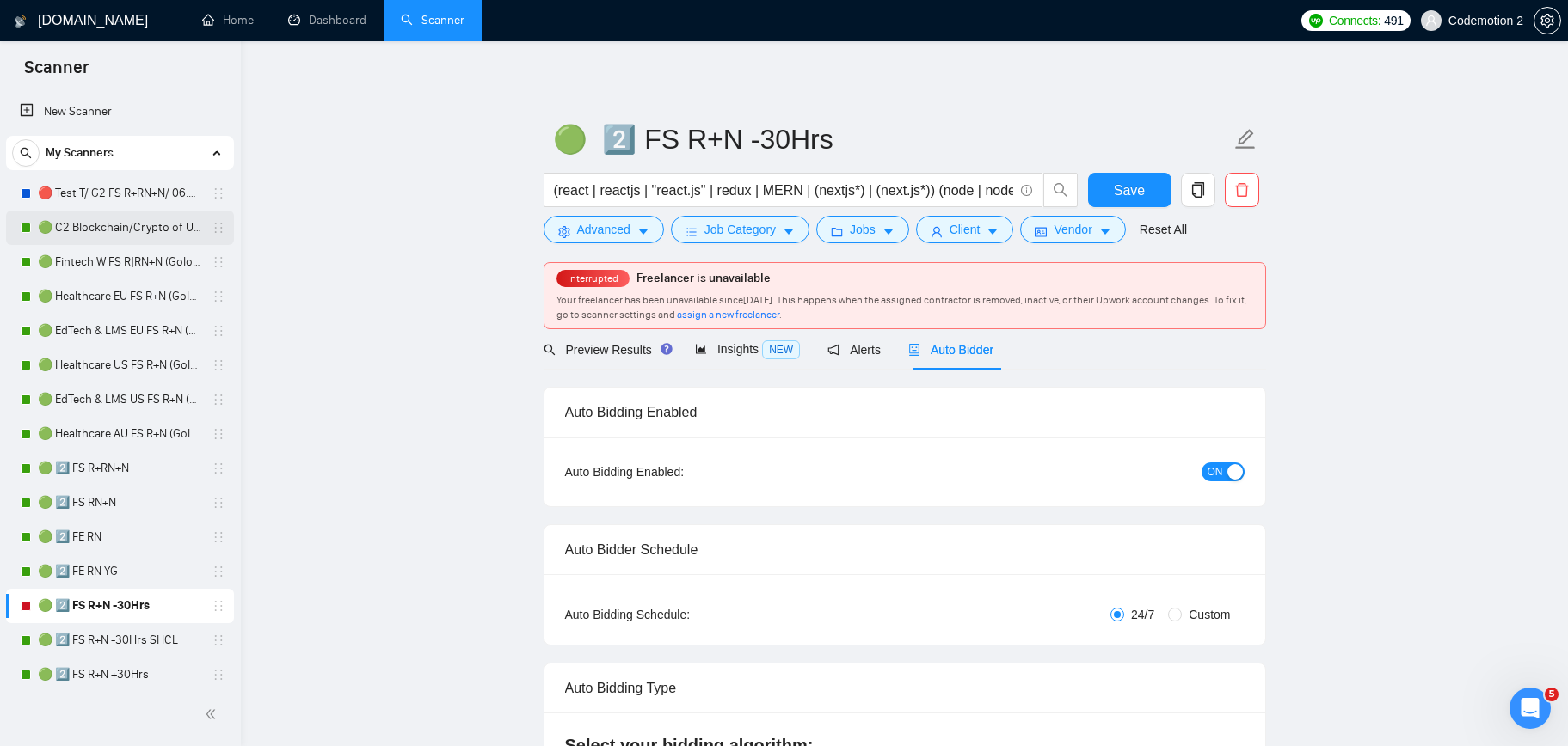
click at [113, 226] on link "🟢 C2 Blockchain/Crypto of US FS R+N" at bounding box center [120, 227] width 164 height 34
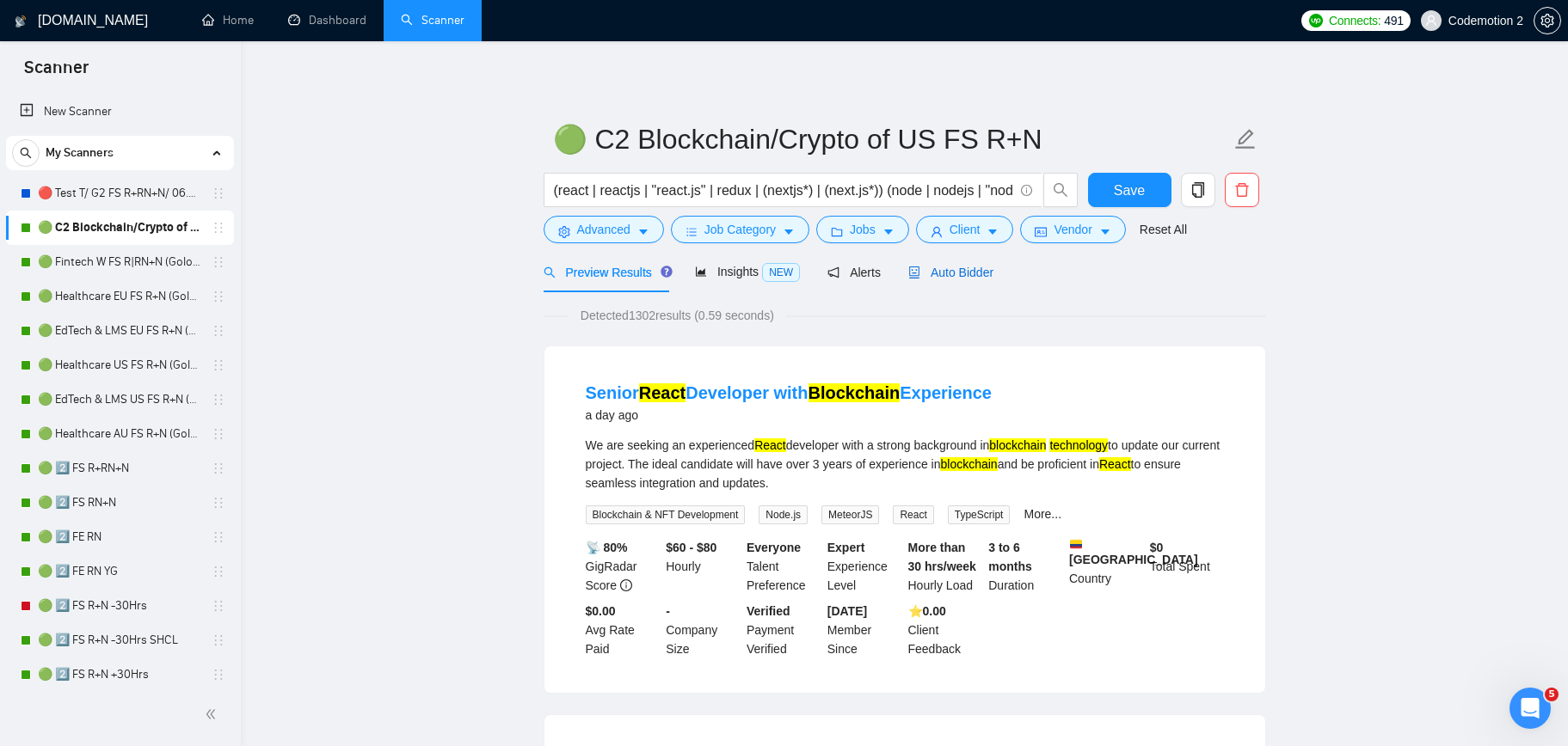
click at [974, 277] on span "Auto Bidder" at bounding box center [950, 273] width 85 height 14
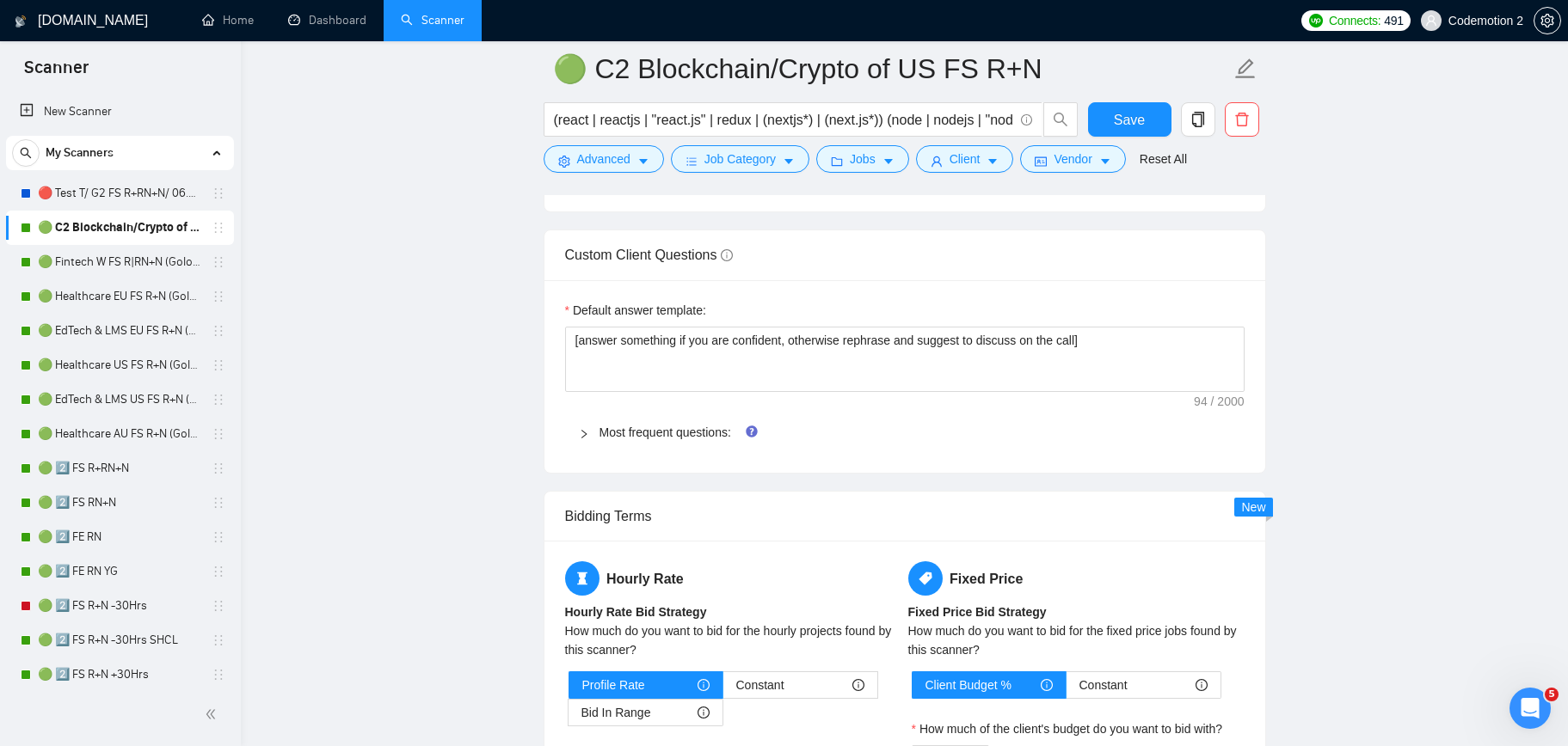
scroll to position [2349, 0]
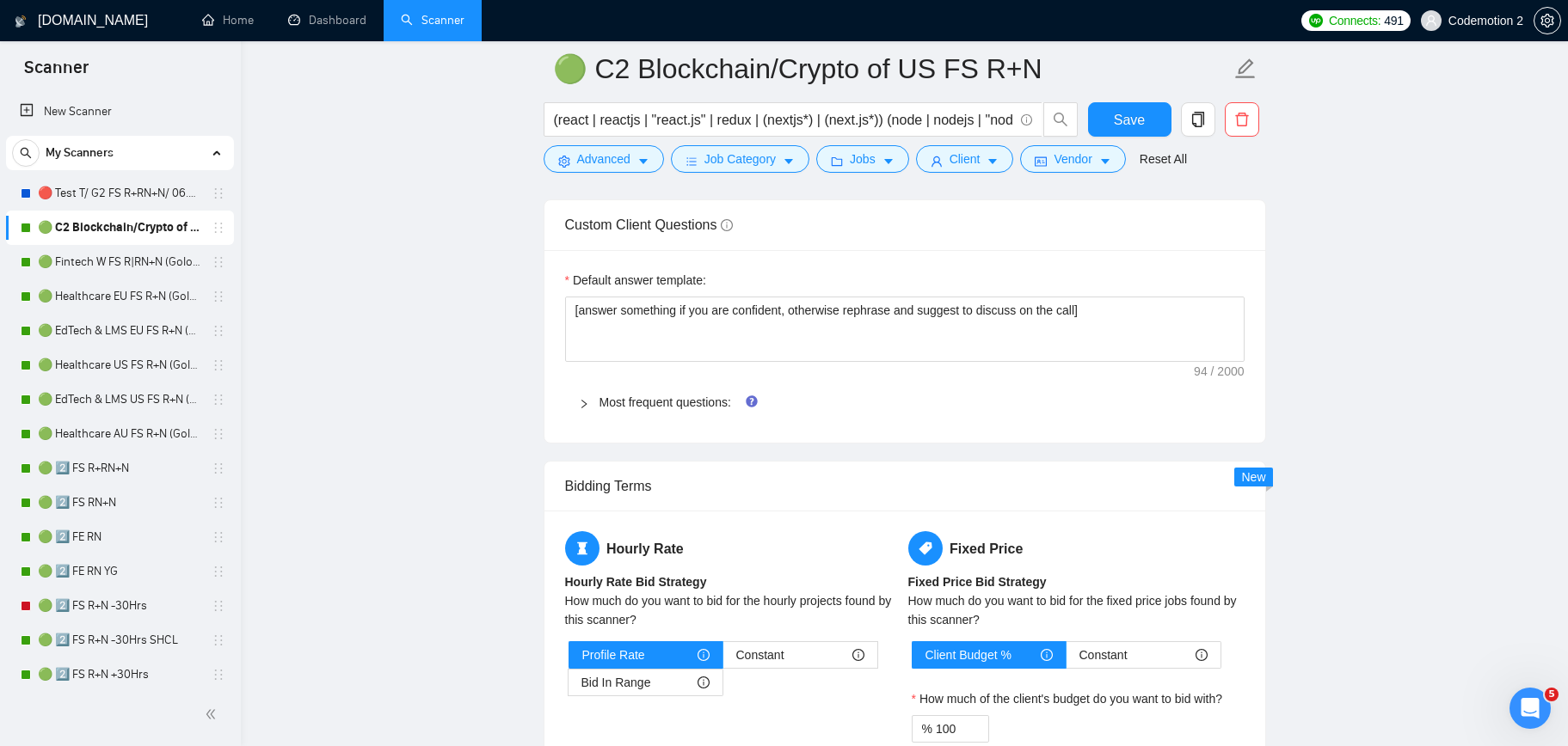
click at [689, 409] on span "Most frequent questions:" at bounding box center [915, 402] width 631 height 19
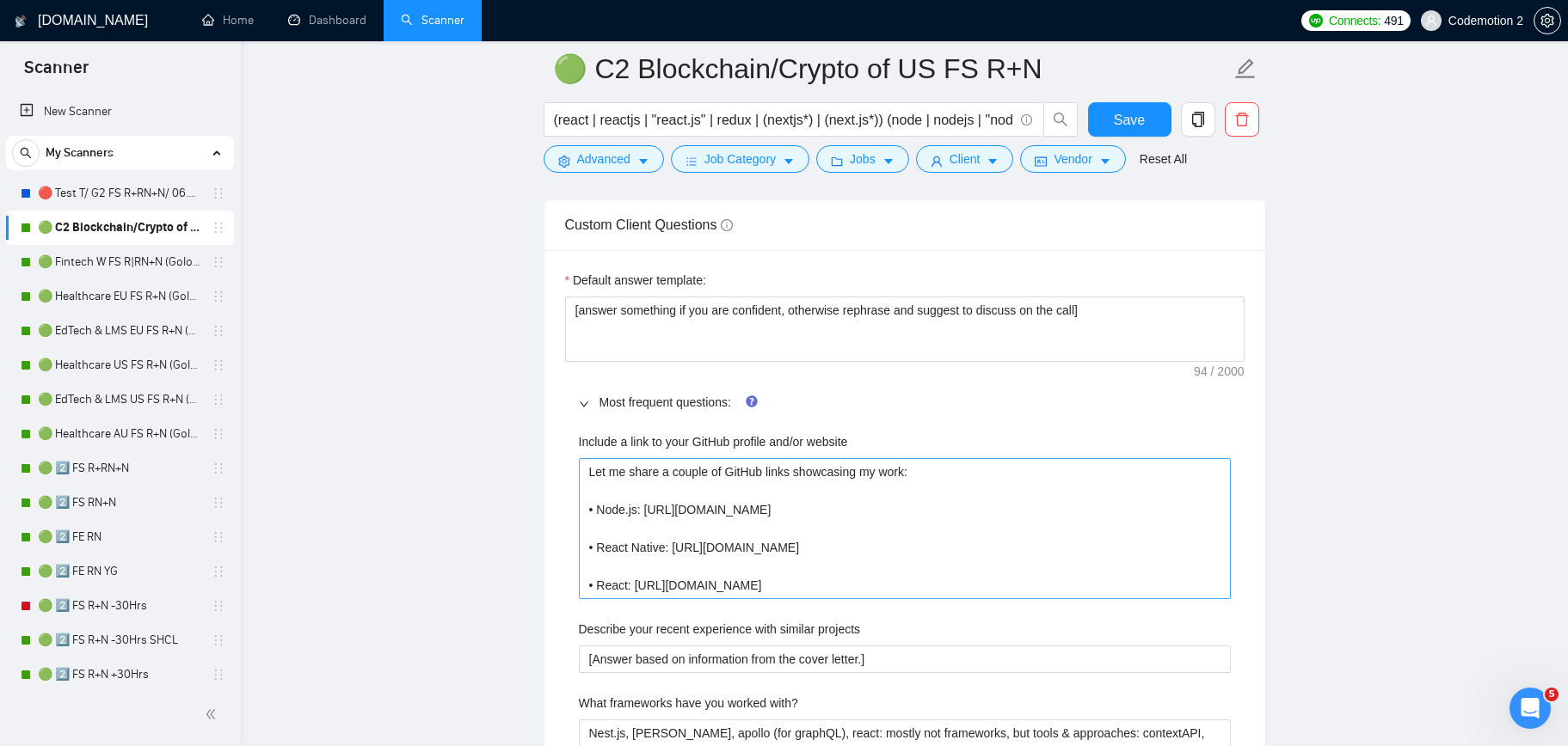
scroll to position [2354, 0]
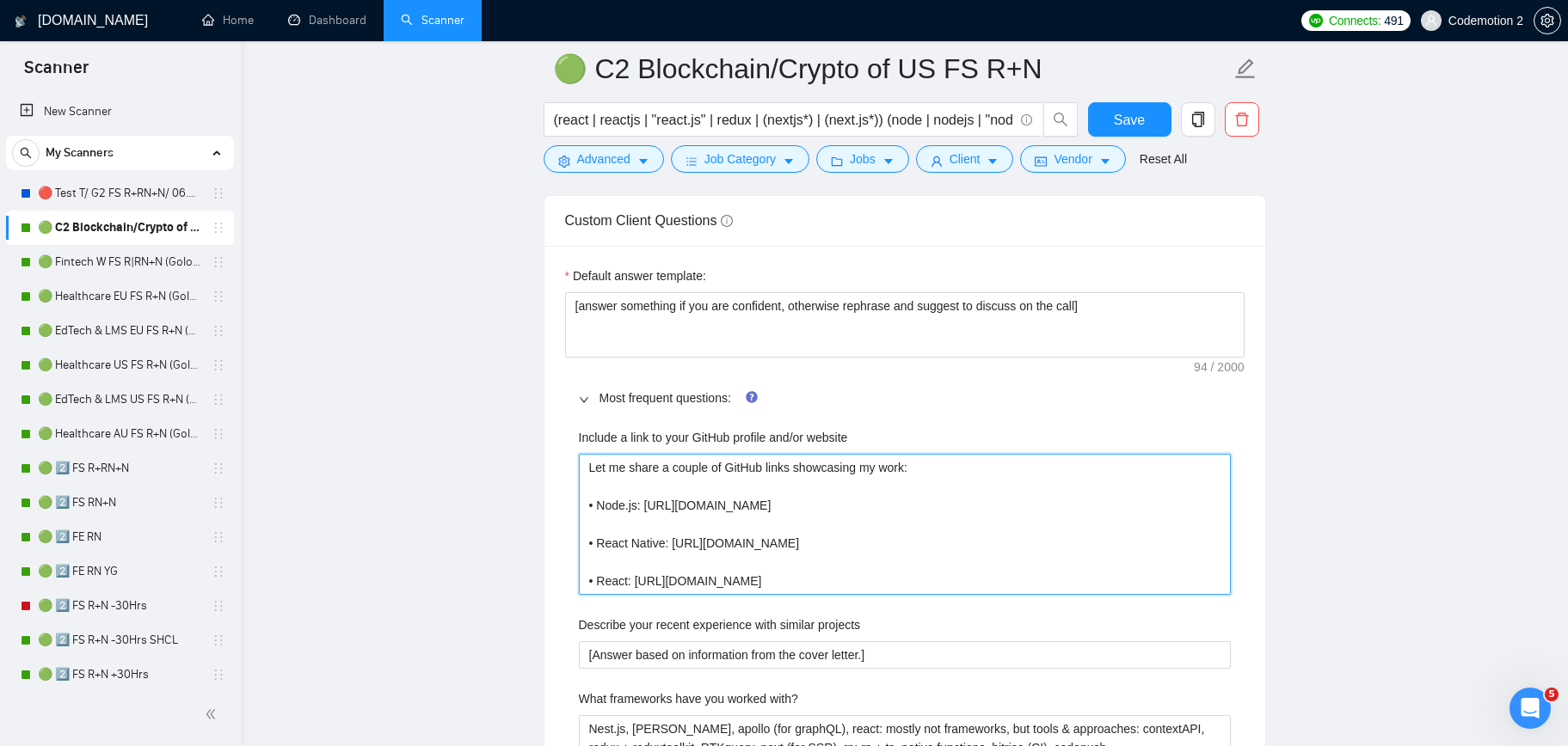
click at [589, 470] on website "Let me share a couple of GitHub links showcasing my work: • Node.js: [URL][DOMA…" at bounding box center [904, 524] width 652 height 141
type website "Let me share a couple of GitHub links showcasing my work: • Node.js: [URL][DOMA…"
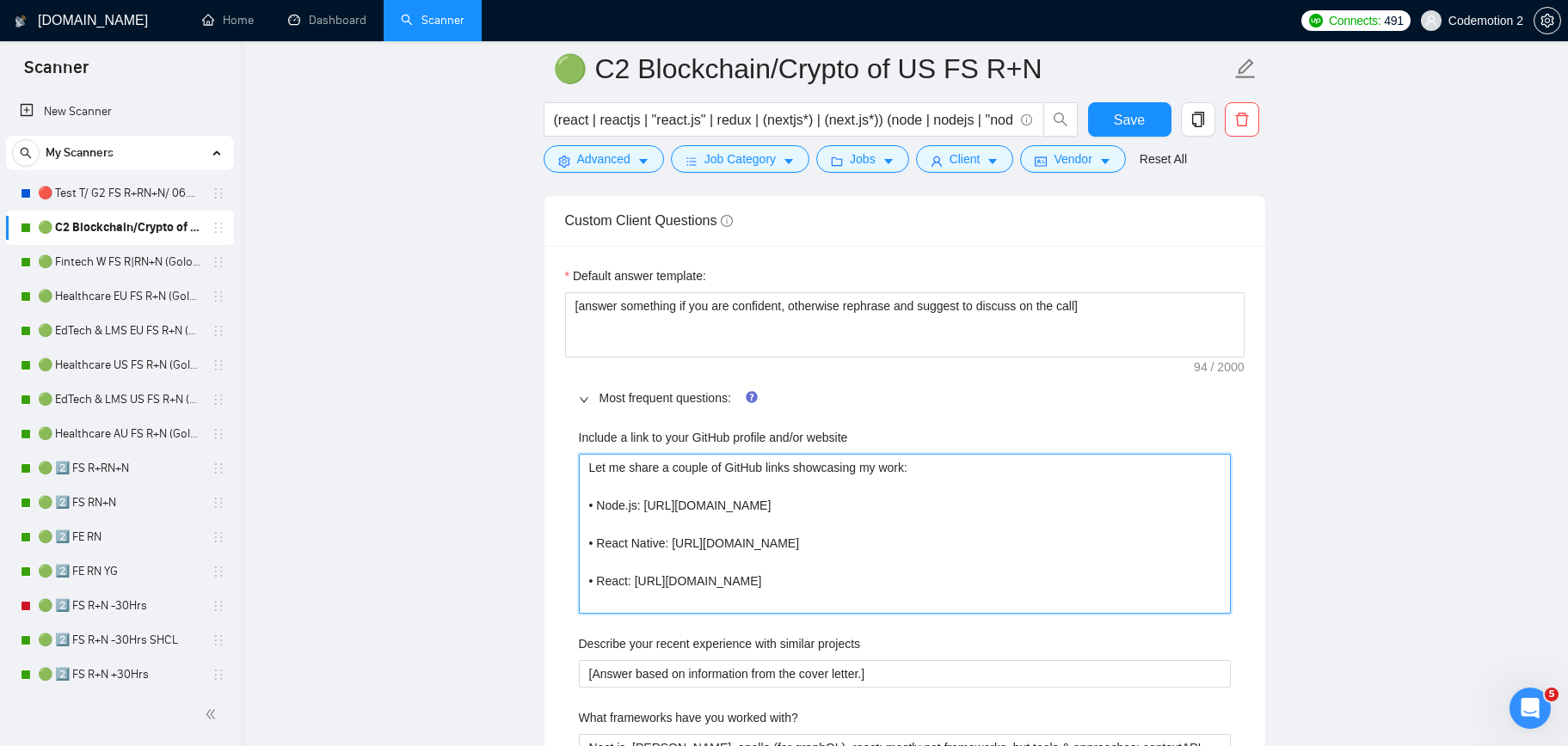
type website "Let me share a couple of GitHub links showcasing my work: • Node.js: [URL][DOMA…"
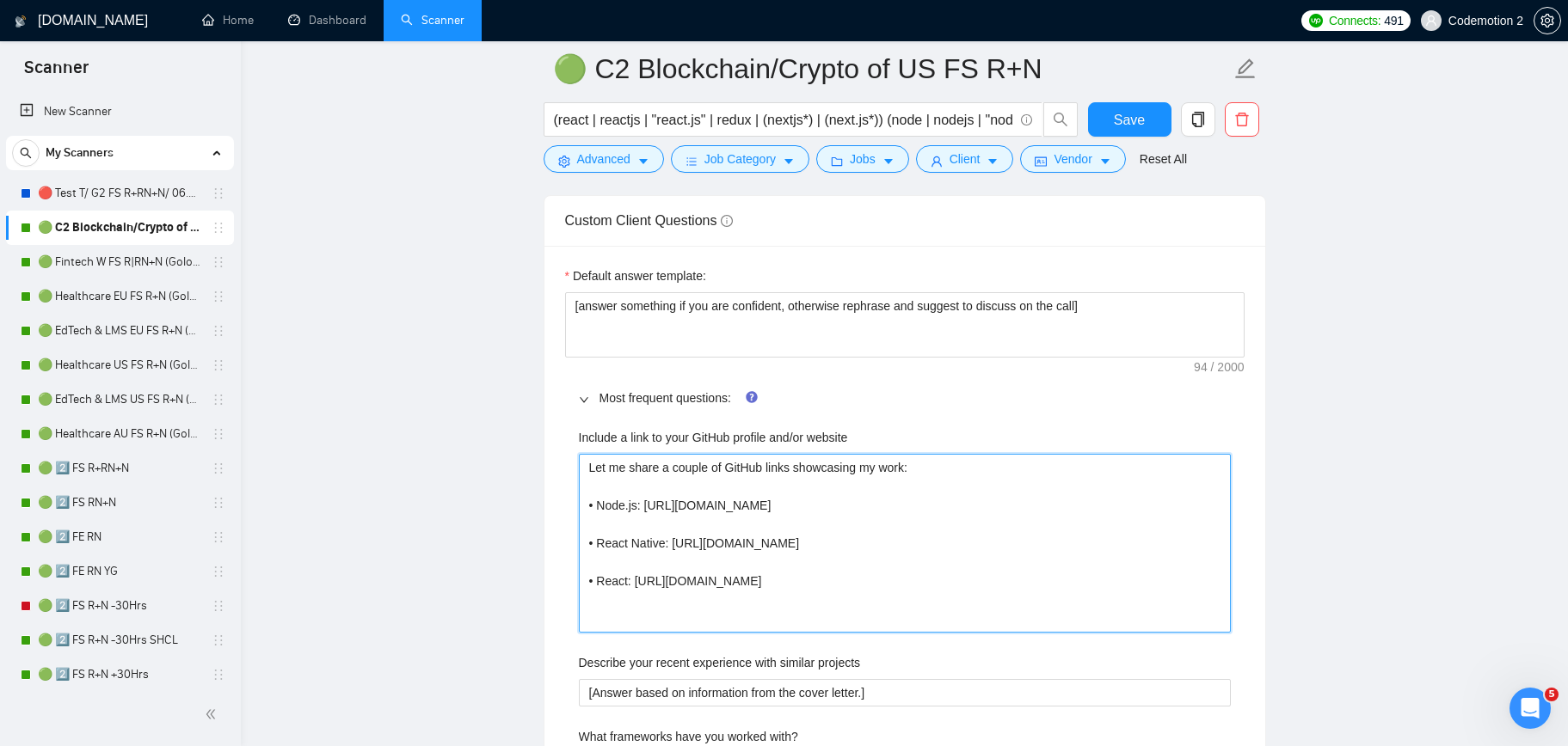
type website "Ш Let me share a couple of GitHub links showcasing my work: • Node.js: https://…"
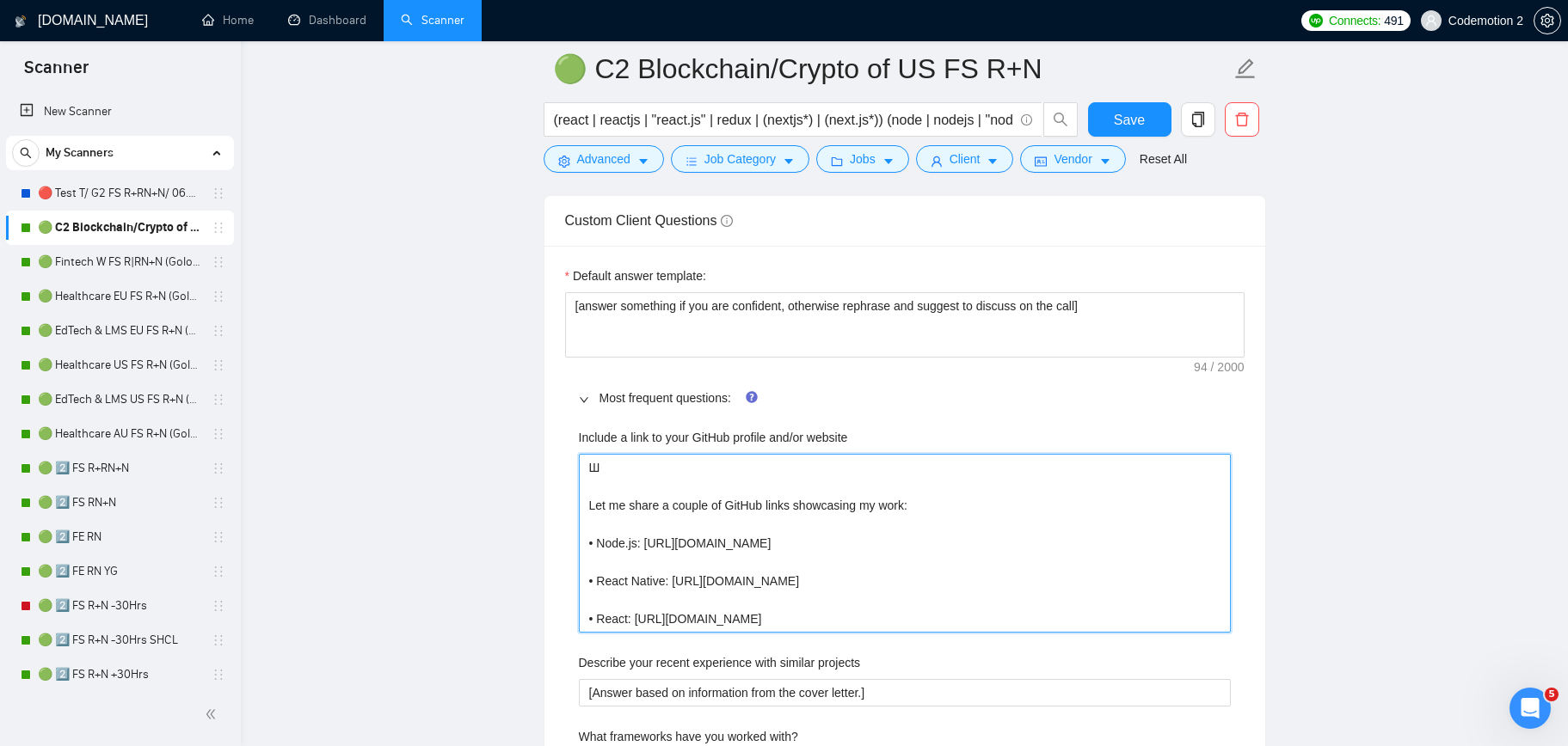
type website "Шє Let me share a couple of GitHub links showcasing my work: • Node.js: https:/…"
type website "Шєь Let me share a couple of GitHub links showcasing my work: • Node.js: https:…"
type website "Шєь т Let me share a couple of GitHub links showcasing my work: • Node.js: http…"
type website "Шєь тщ Let me share a couple of GitHub links showcasing my work: • Node.js: htt…"
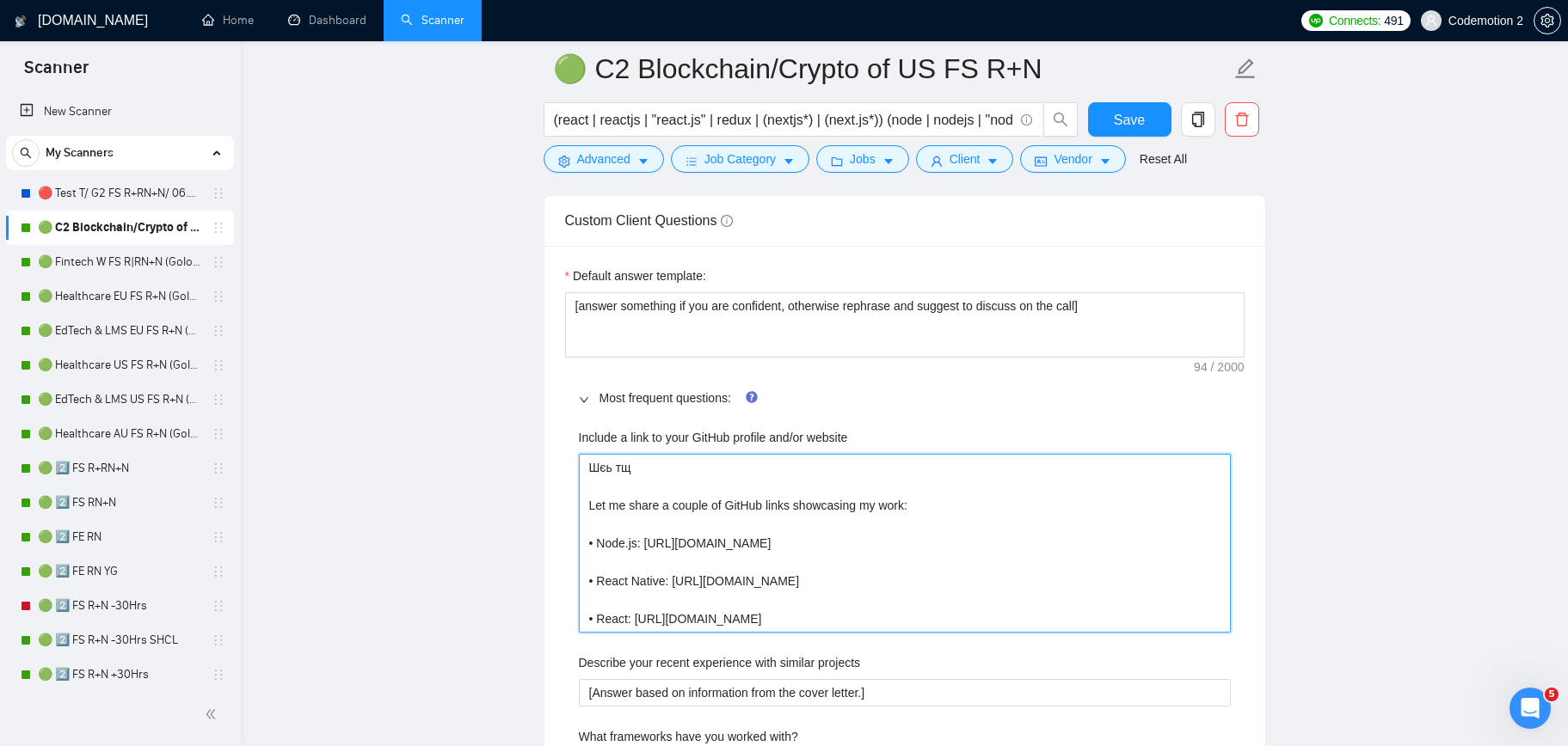
type website "Шєь тще Let me share a couple of GitHub links showcasing my work: • Node.js: ht…"
type website "Ш Let me share a couple of GitHub links showcasing my work: • Node.js: https://…"
type website "Шь Let me share a couple of GitHub links showcasing my work: • Node.js: https:/…"
type website "Ш Let me share a couple of GitHub links showcasing my work: • Node.js: https://…"
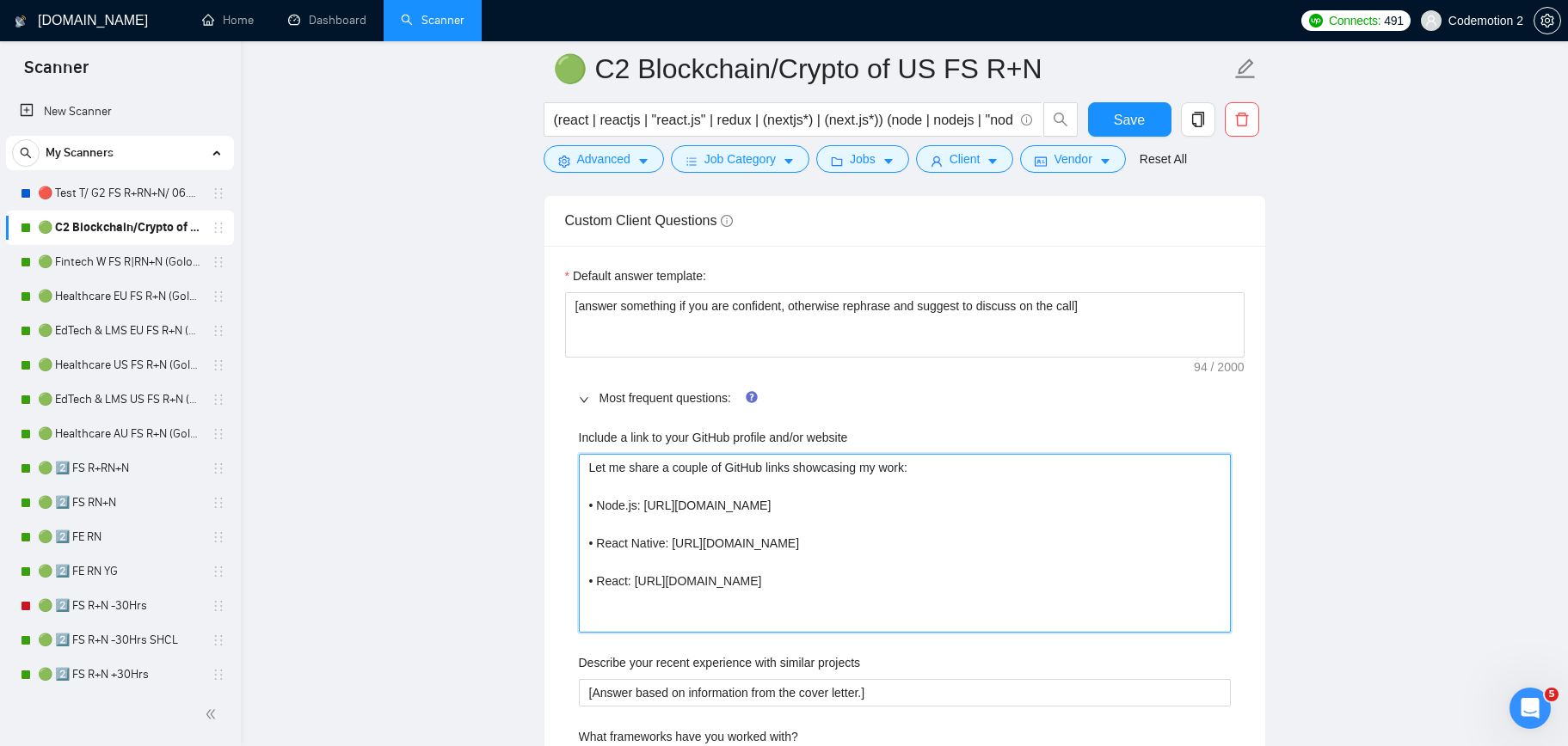
type website "I Let me share a couple of GitHub links showcasing my work: • Node.js: https://…"
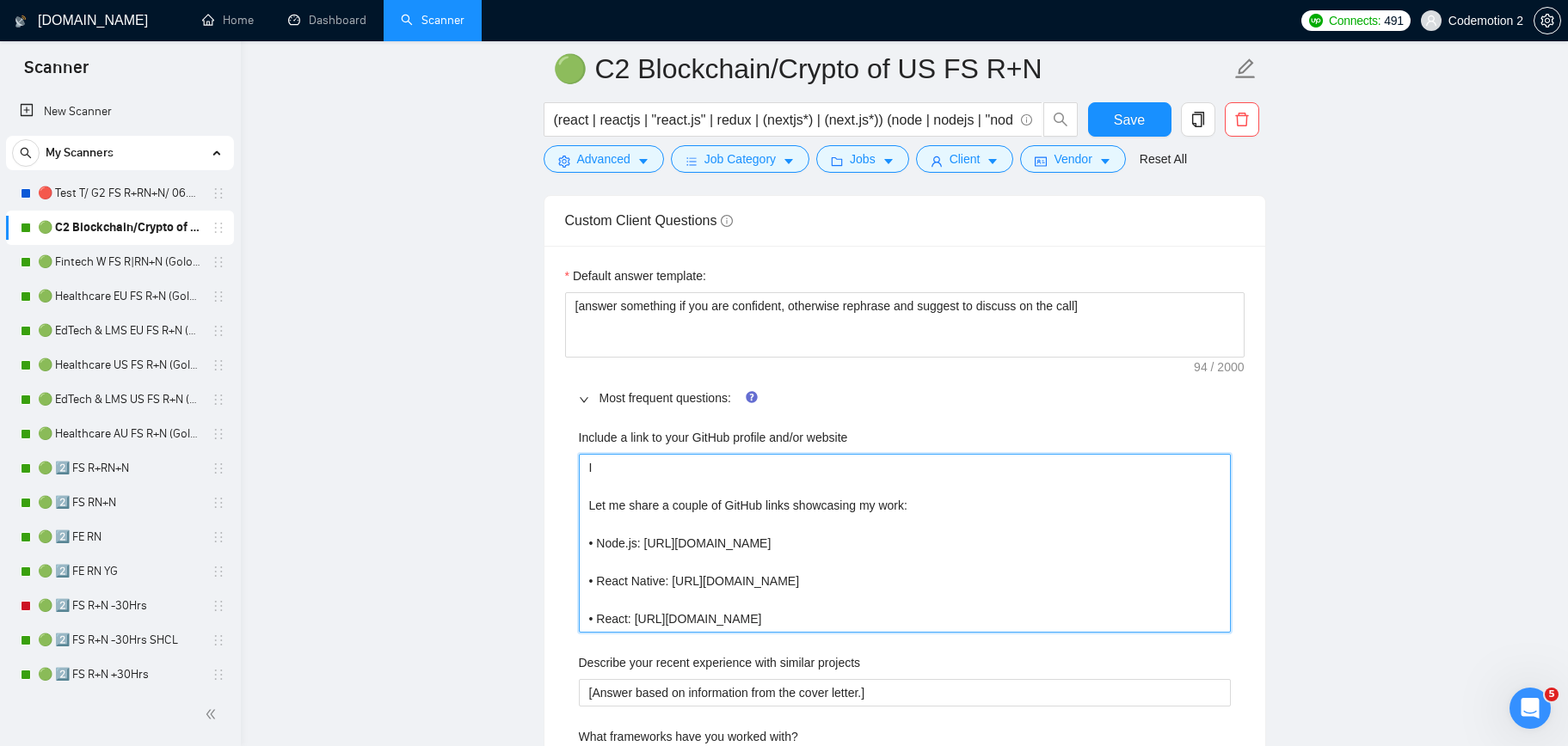
type website "Let me share a couple of GitHub links showcasing my work: • Node.js: [URL][DOMA…"
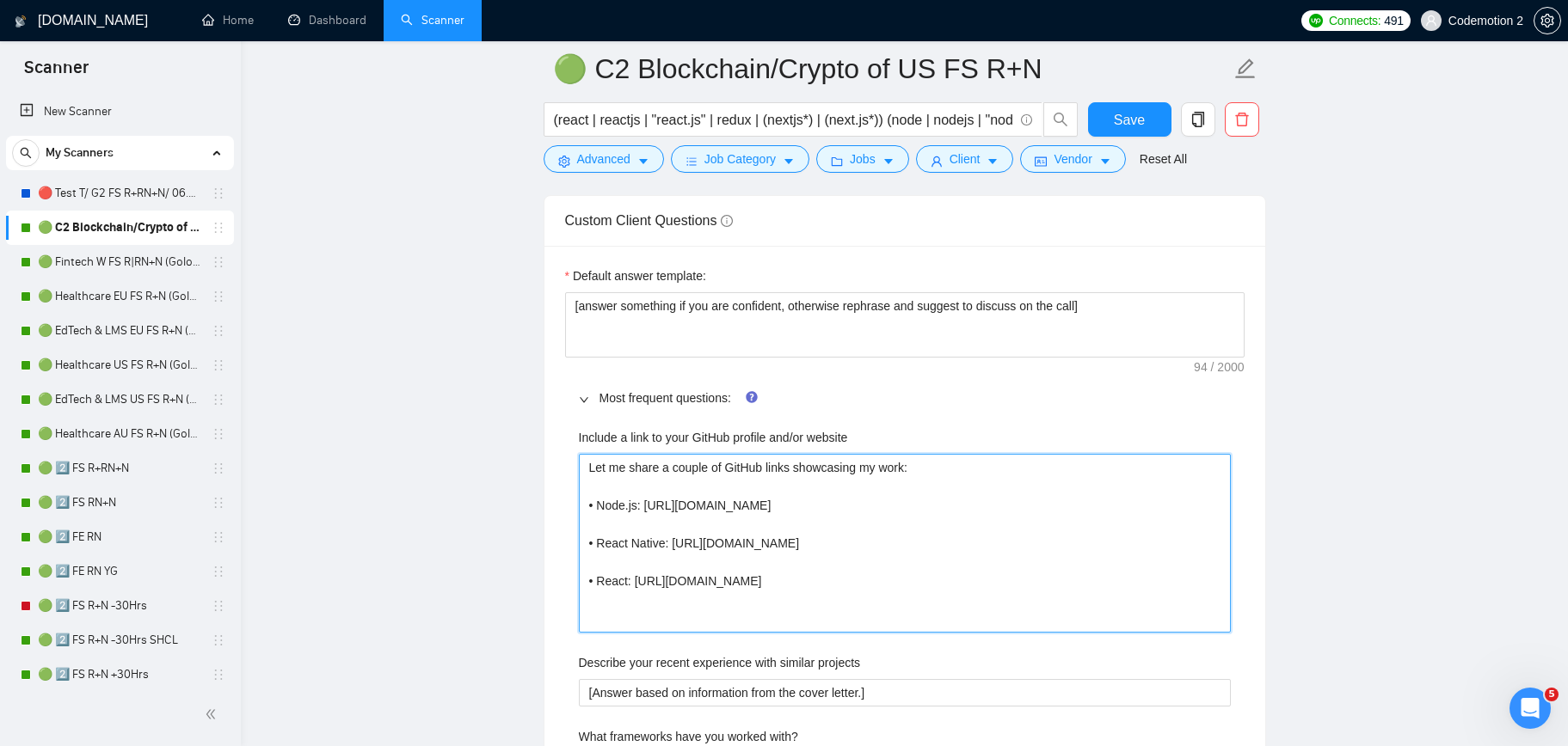
type website "I Let me share a couple of GitHub links showcasing my work: • Node.js: https://…"
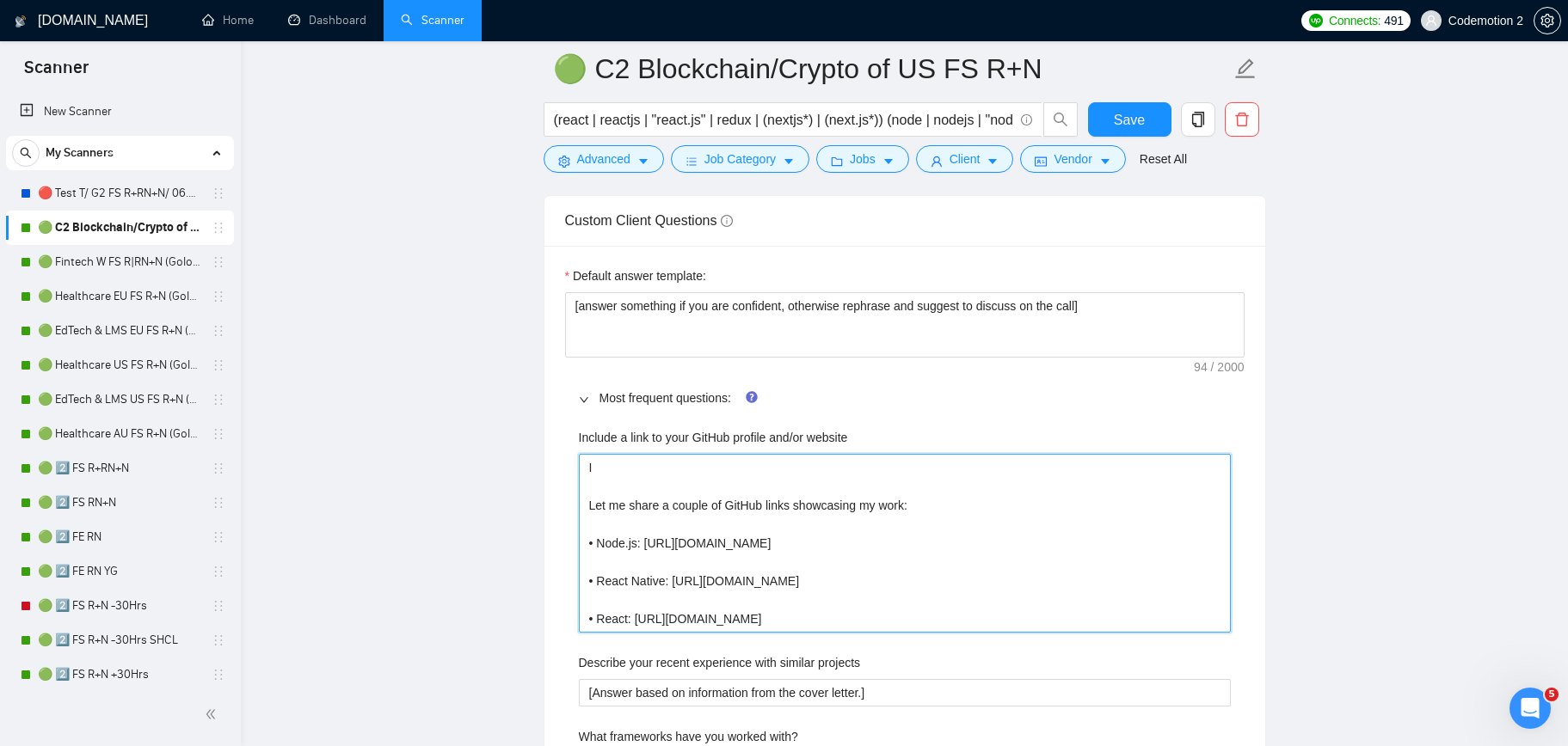
type website "I Let me share a couple of GitHub links showcasing my work: • Node.js: https://…"
type website "I h Let me share a couple of GitHub links showcasing my work: • Node.js: https:…"
type website "I ha Let me share a couple of GitHub links showcasing my work: • Node.js: https…"
type website "I hav Let me share a couple of GitHub links showcasing my work: • Node.js: http…"
type website "I have Let me share a couple of GitHub links showcasing my work: • Node.js: htt…"
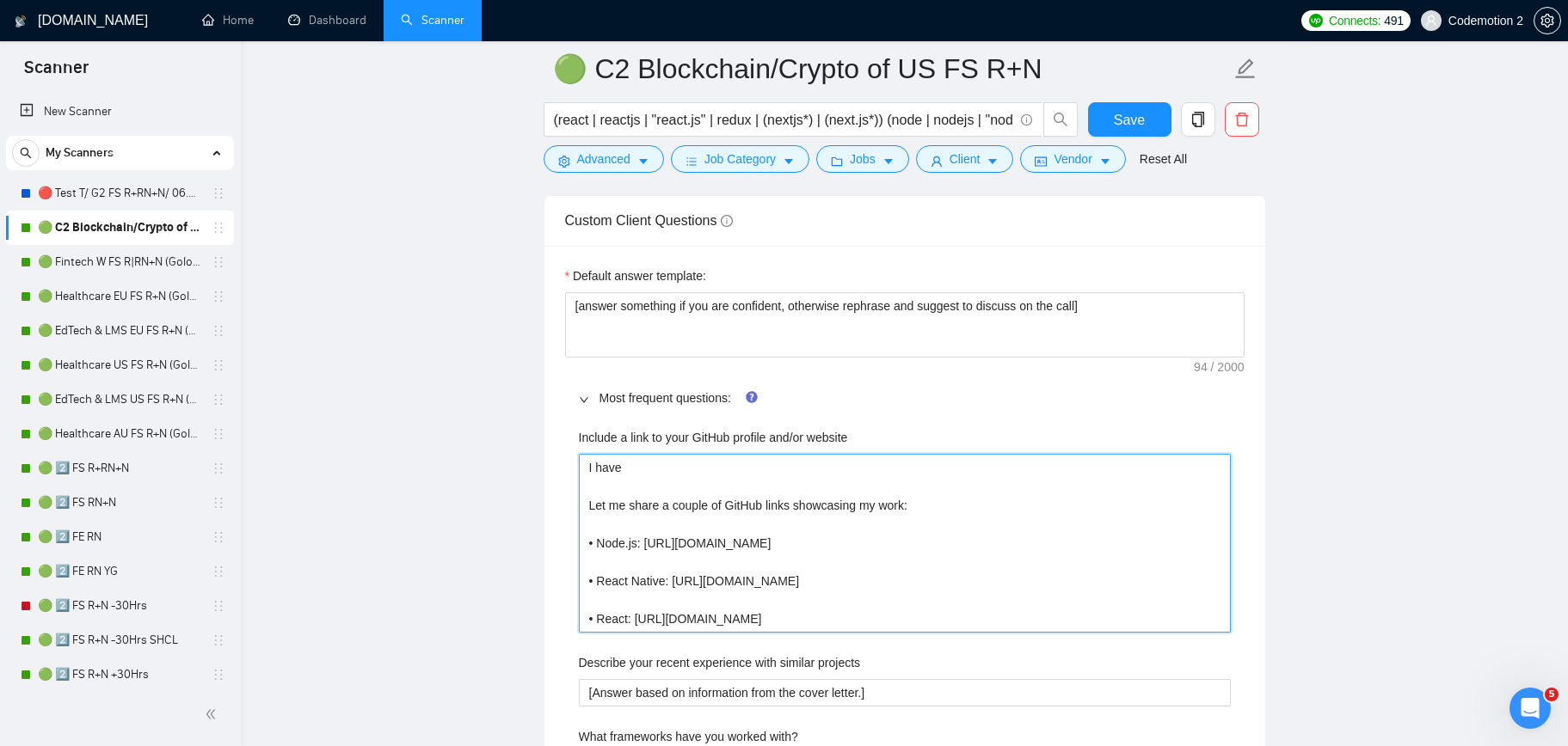
type website "I haven Let me share a couple of GitHub links showcasing my work: • Node.js: ht…"
type website "I havent Let me share a couple of GitHub links showcasing my work: • Node.js: h…"
type website "I havent, Let me share a couple of GitHub links showcasing my work: • Node.js: …"
type website "I havent Let me share a couple of GitHub links showcasing my work: • Node.js: h…"
type website "I haven Let me share a couple of GitHub links showcasing my work: • Node.js: ht…"
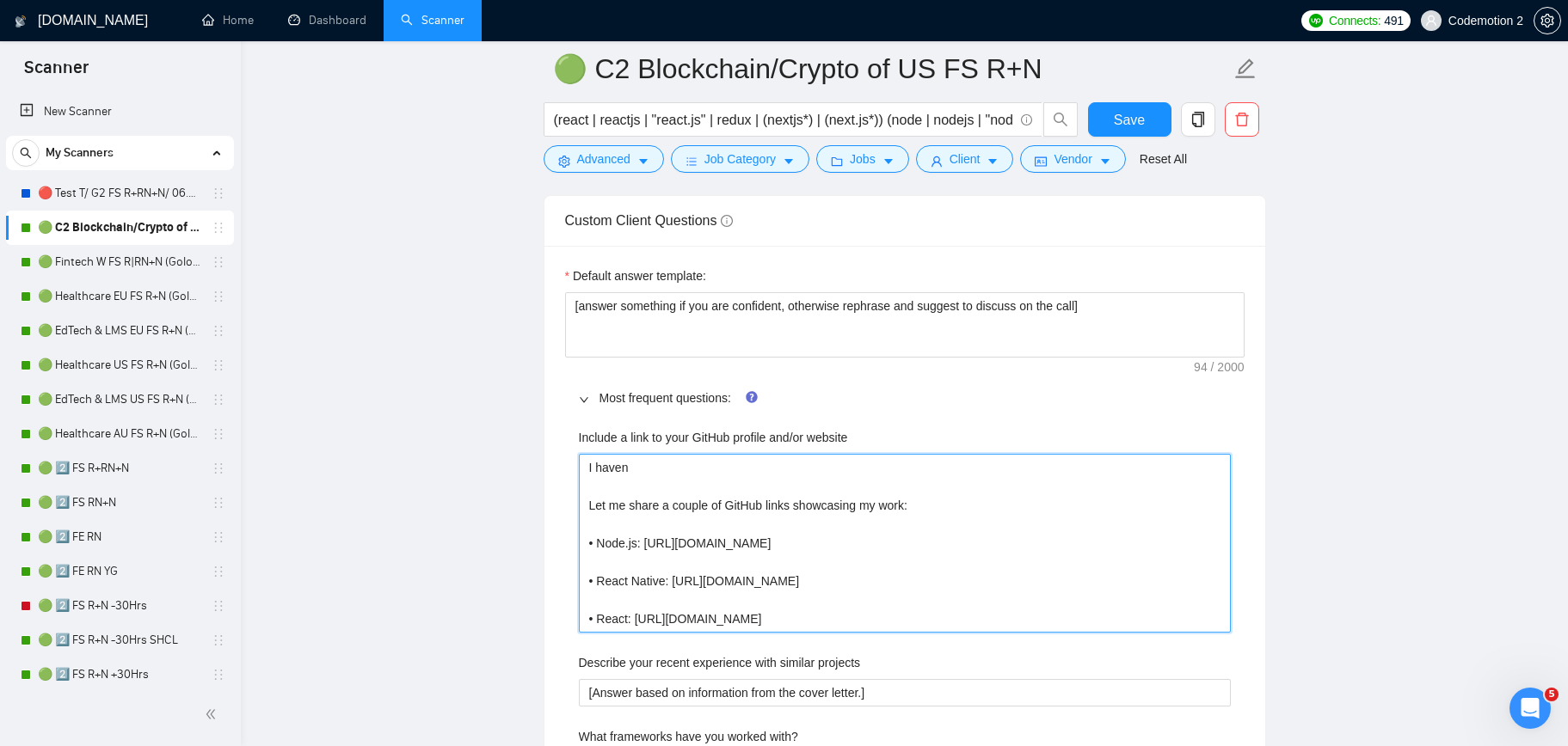
type website "I haven, Let me share a couple of GitHub links showcasing my work: • Node.js: h…"
type website "I haven,t Let me share a couple of GitHub links showcasing my work: • Node.js: …"
type website "I haven, Let me share a couple of GitHub links showcasing my work: • Node.js: h…"
type website "I haven Let me share a couple of GitHub links showcasing my work: • Node.js: ht…"
type website "I havenn Let me share a couple of GitHub links showcasing my work: • Node.js: h…"
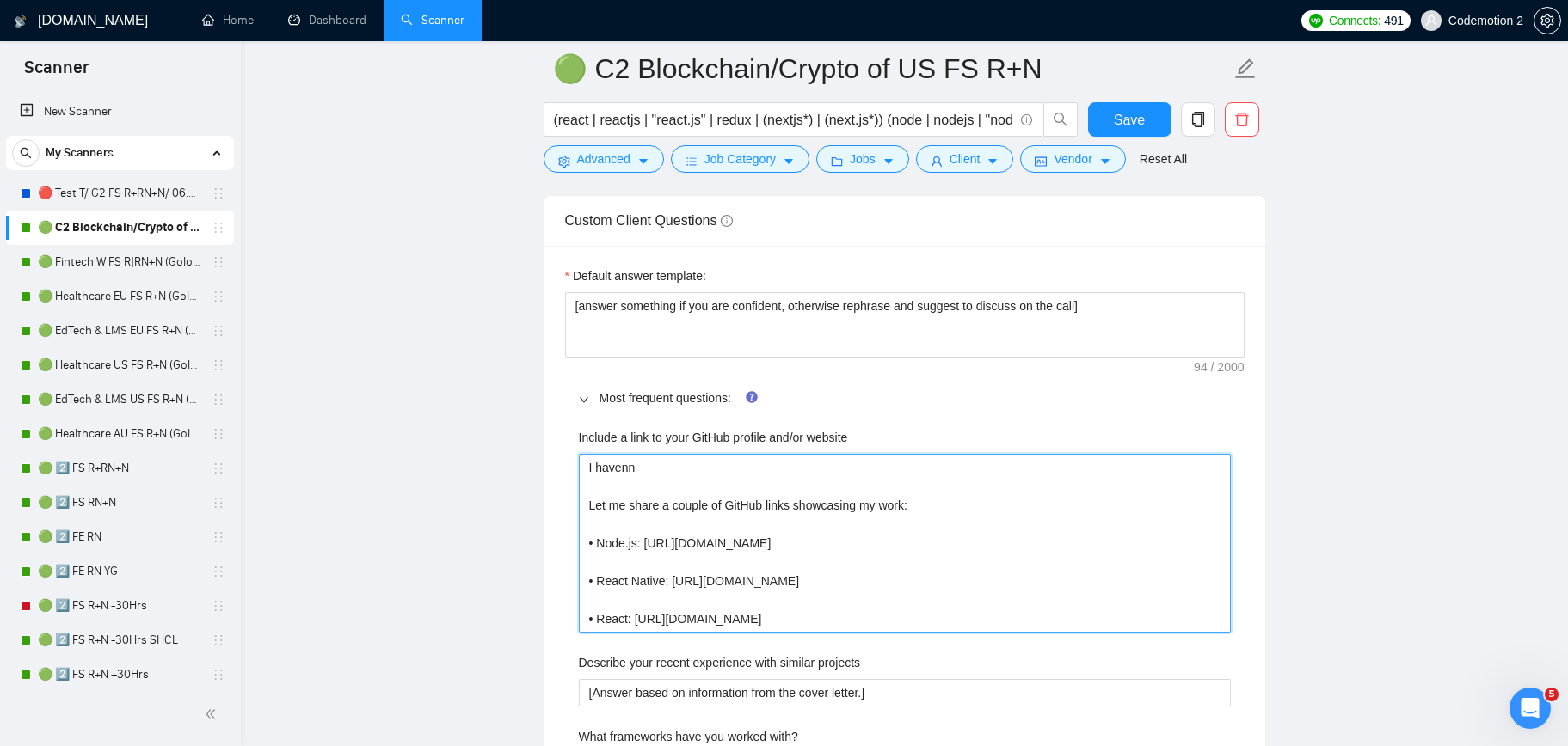
type website "I haven Let me share a couple of GitHub links showcasing my work: • Node.js: ht…"
type website "I haven' Let me share a couple of GitHub links showcasing my work: • Node.js: h…"
type website "I haven't Let me share a couple of GitHub links showcasing my work: • Node.js: …"
type website "I haven't b Let me share a couple of GitHub links showcasing my work: • Node.js…"
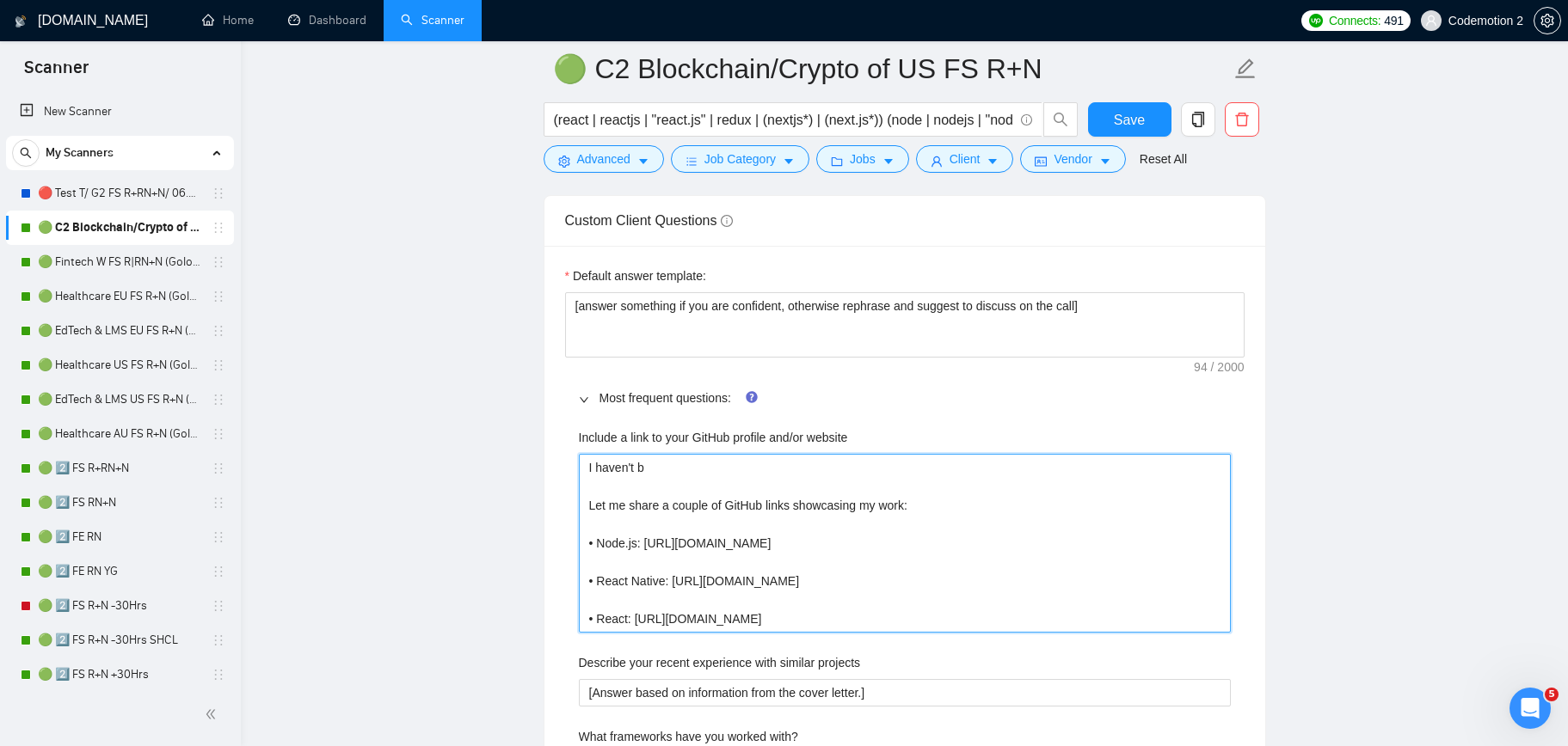
type website "I haven't be Let me share a couple of GitHub links showcasing my work: • Node.j…"
type website "I haven't bee Let me share a couple of GitHub links showcasing my work: • Node.…"
type website "I haven't been Let me share a couple of GitHub links showcasing my work: • Node…"
type website "I haven't been u Let me share a couple of GitHub links showcasing my work: • No…"
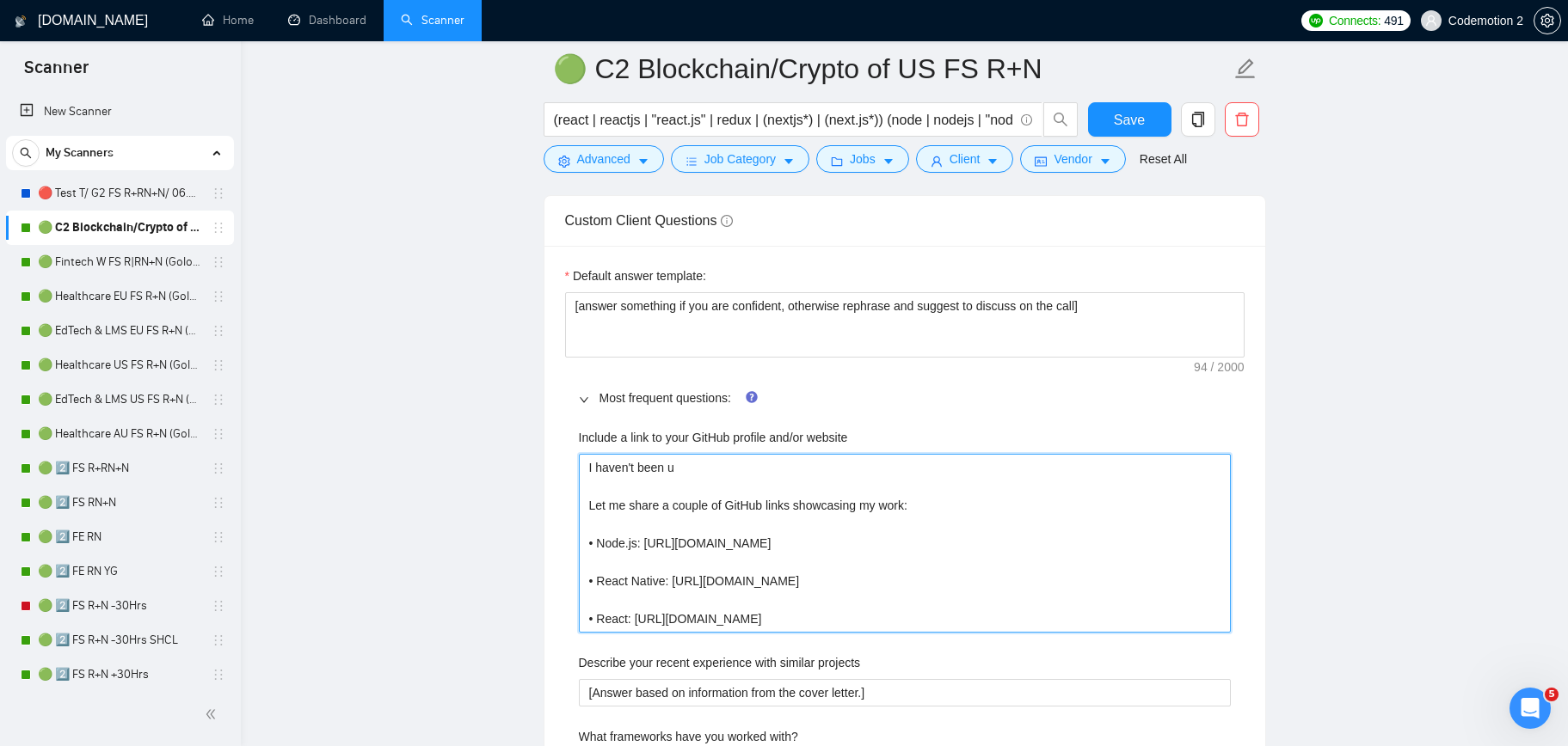
type website "I haven't been us Let me share a couple of GitHub links showcasing my work: • N…"
type website "I haven't been usi Let me share a couple of GitHub links showcasing my work: • …"
type website "I haven't been usin Let me share a couple of GitHub links showcasing my work: •…"
type website "I haven't been using Let me share a couple of GitHub links showcasing my work: …"
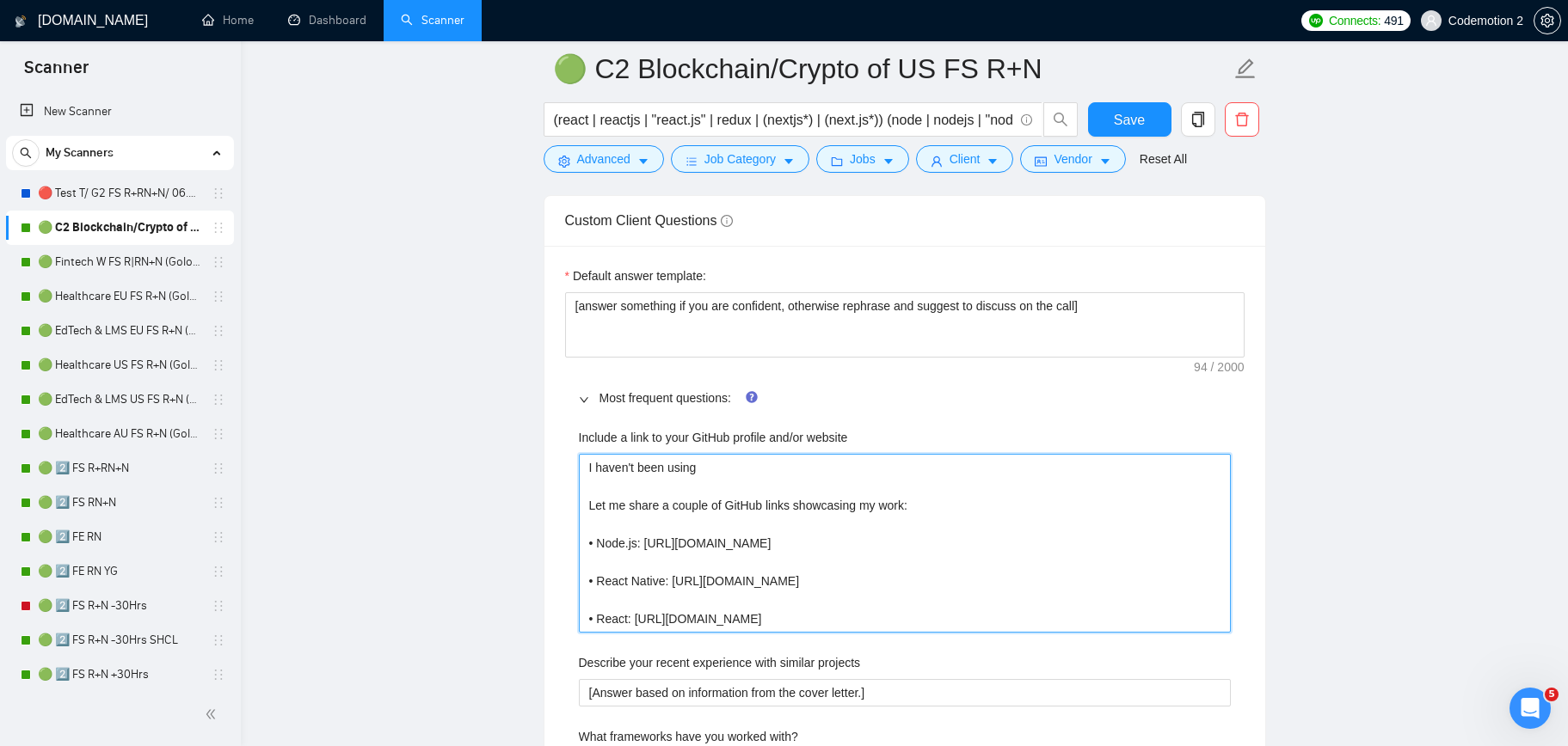
type website "I haven't been using m Let me share a couple of GitHub links showcasing my work…"
type website "I haven't been using my Let me share a couple of GitHub links showcasing my wor…"
type website "I haven't been using my g Let me share a couple of GitHub links showcasing my w…"
type website "I haven't been using my gi Let me share a couple of GitHub links showcasing my …"
type website "I haven't been using my git Let me share a couple of GitHub links showcasing my…"
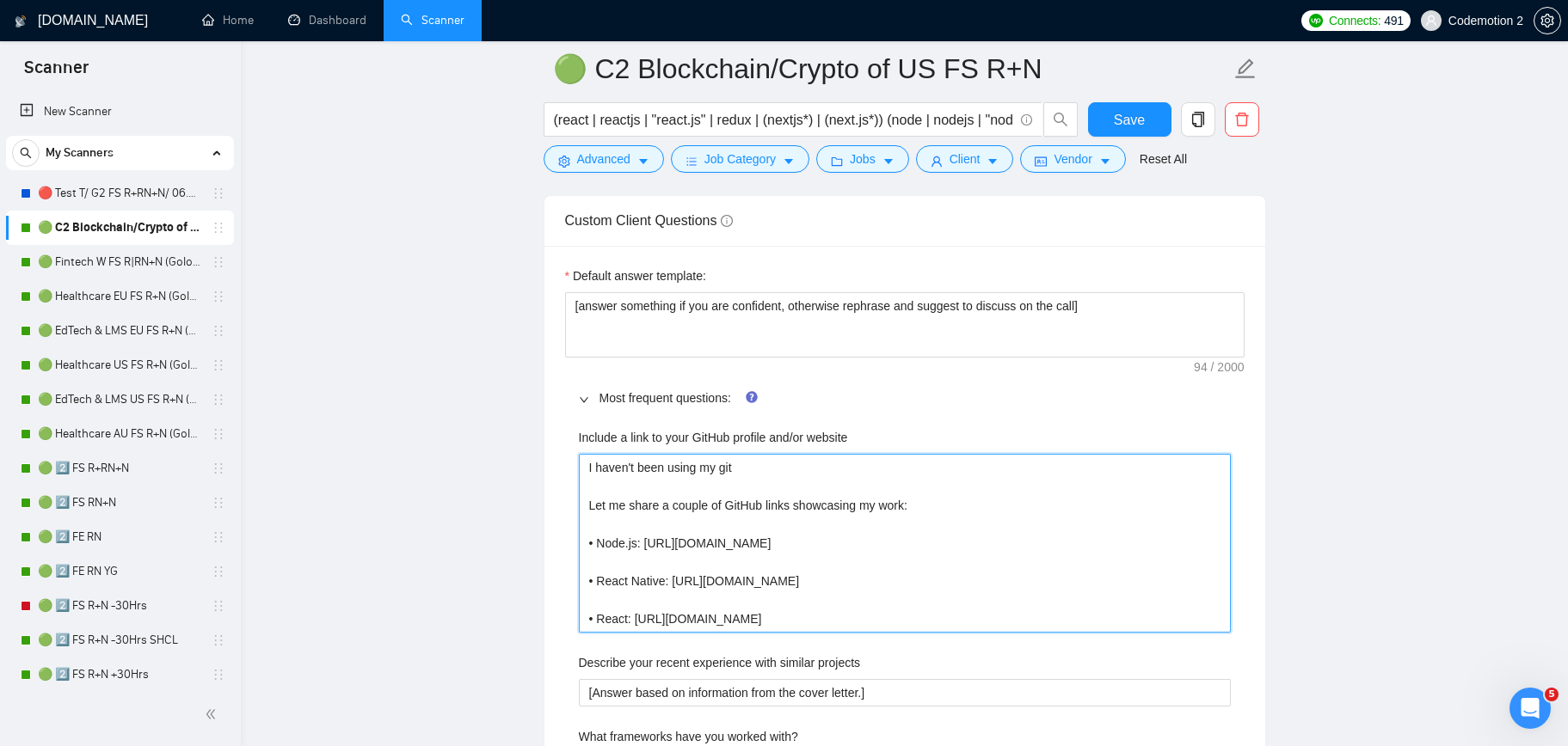
type website "I haven't been using my gith Let me share a couple of GitHub links showcasing m…"
type website "I haven't been using my githu Let me share a couple of GitHub links showcasing …"
type website "I haven't been using my github Let me share a couple of GitHub links showcasing…"
type website "I haven't been using my github f Let me share a couple of GitHub links showcasi…"
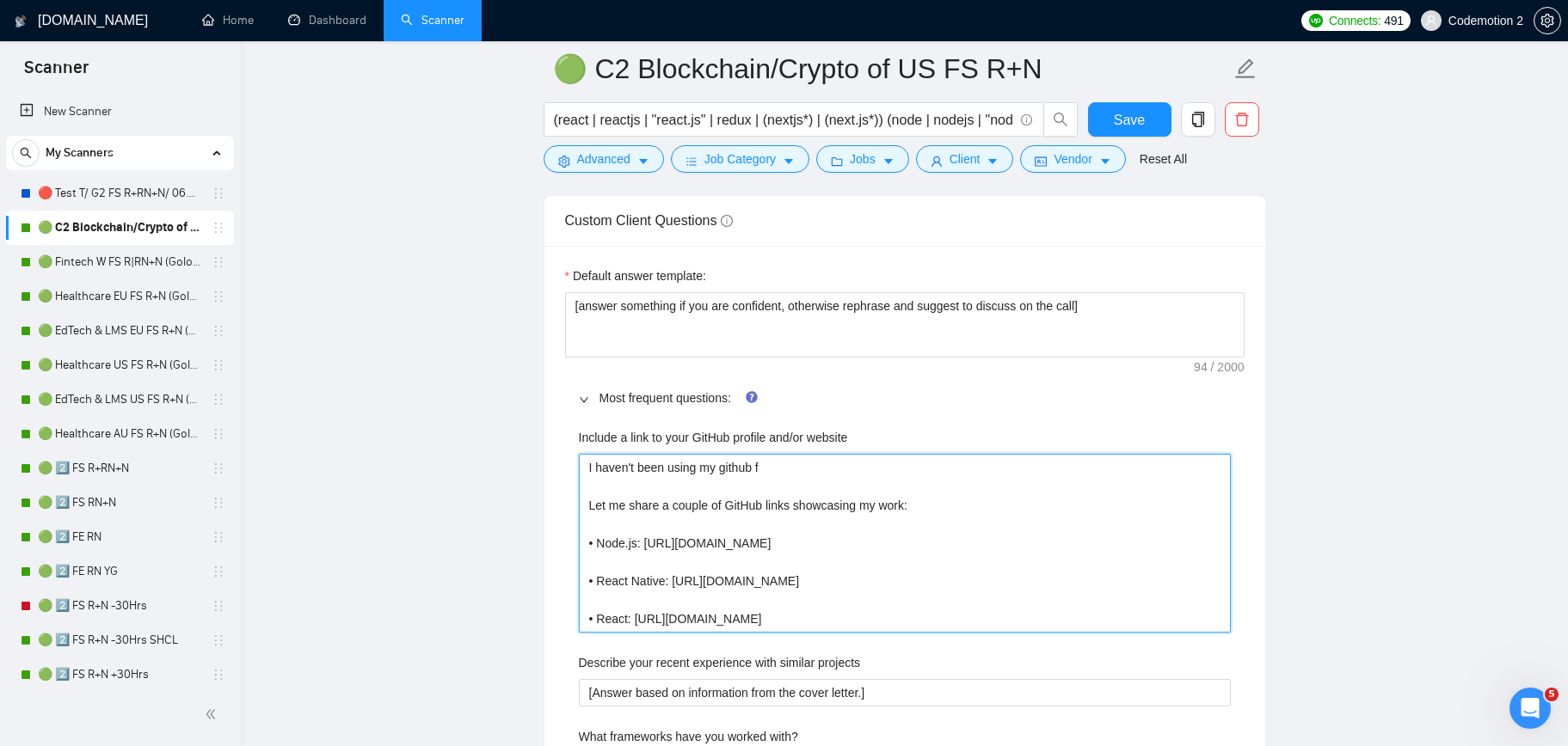
type website "I haven't been using my github fo Let me share a couple of GitHub links showcas…"
type website "I haven't been using my github for Let me share a couple of GitHub links showca…"
type website "I haven't been using my github for. Let me share a couple of GitHub links showc…"
type website "I haven't been using my github for Let me share a couple of GitHub links showca…"
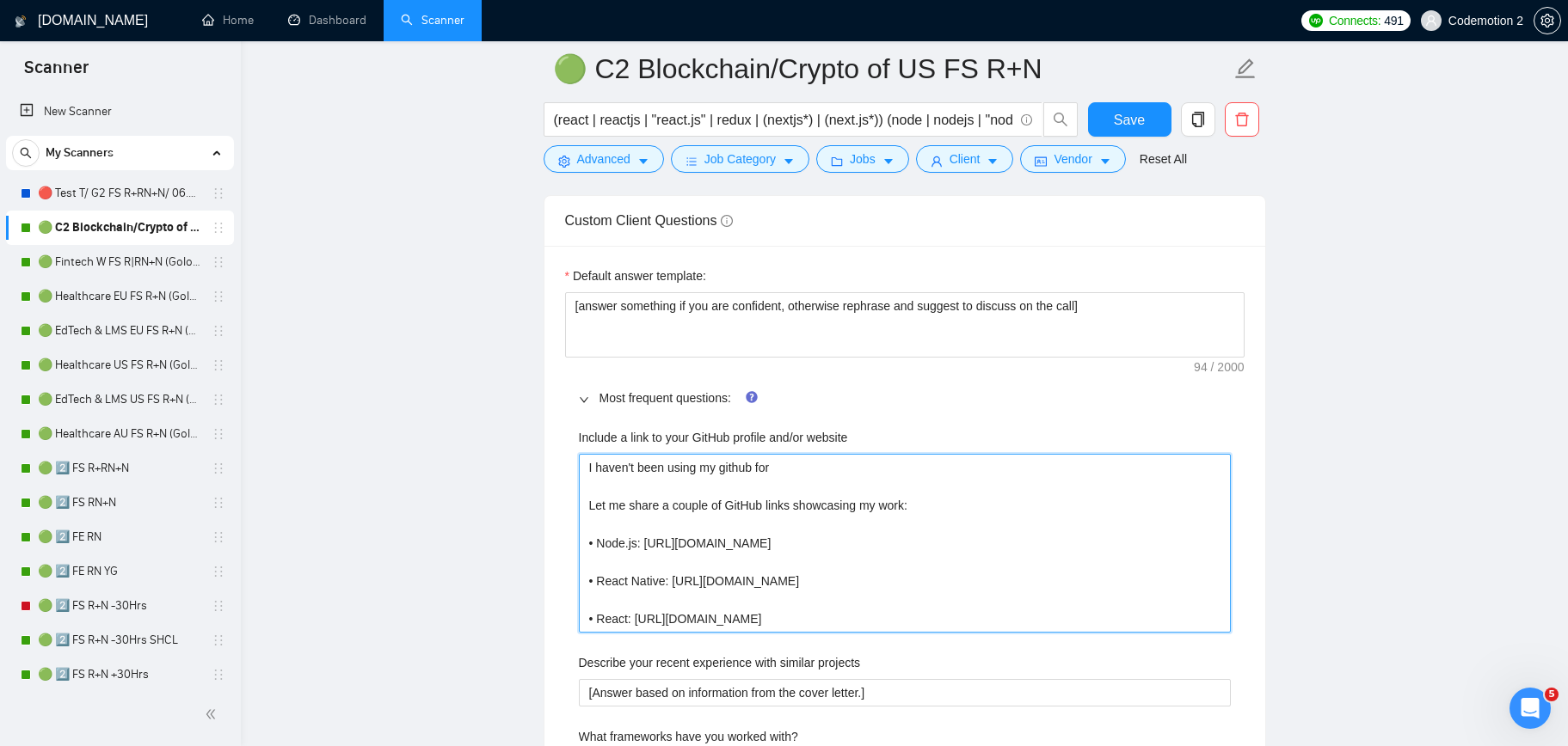
type website "I haven't been using my github for Let me share a couple of GitHub links showca…"
type website "I haven't been using my github for a Let me share a couple of GitHub links show…"
type website "I haven't been using my github for a w Let me share a couple of GitHub links sh…"
type website "I haven't been using my github for a wh Let me share a couple of GitHub links s…"
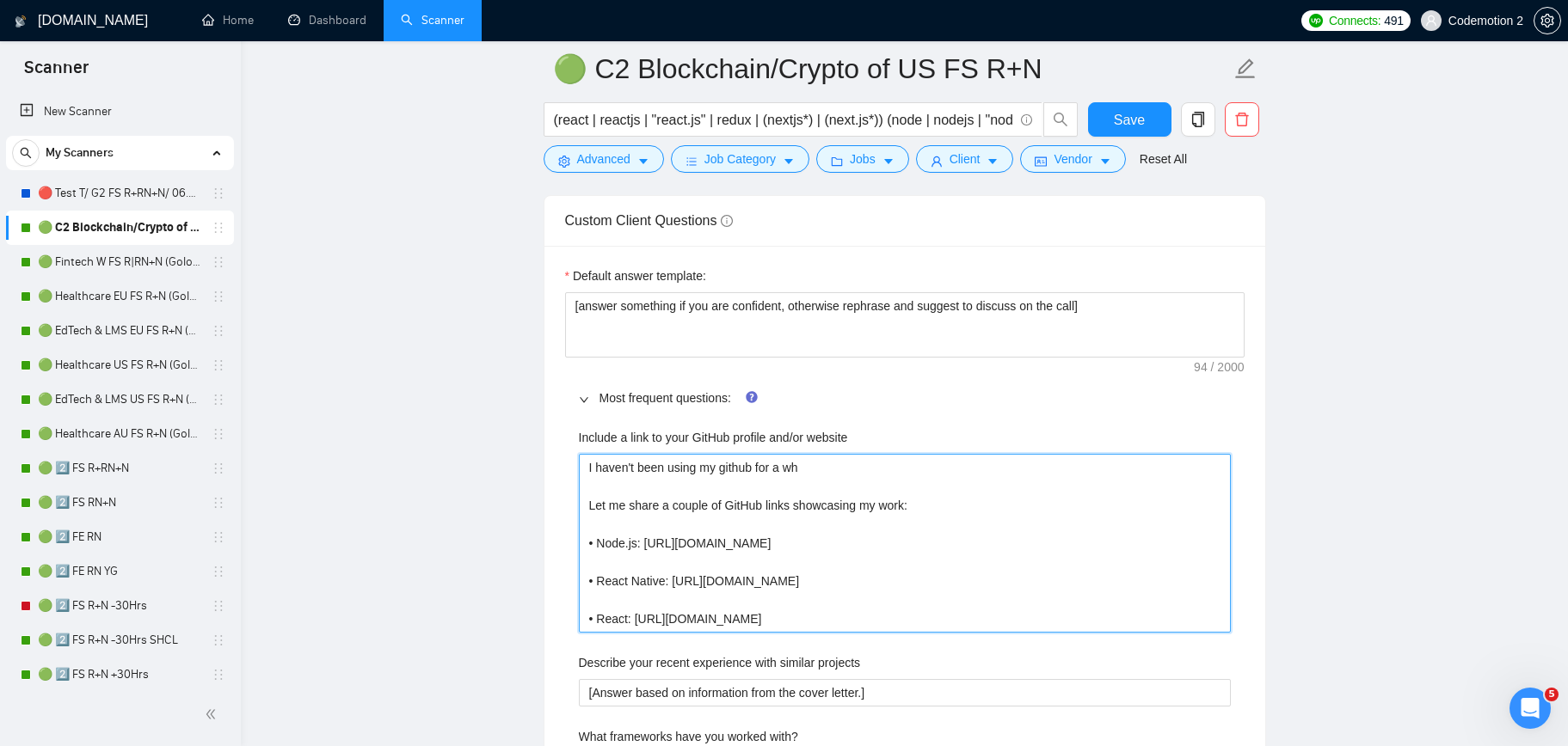
type website "I haven't been using my github for a whi Let me share a couple of GitHub links …"
type website "I haven't been using my github for a while Let me share a couple of GitHub link…"
type website "I haven't been using my github for a while. Let me share a couple of GitHub lin…"
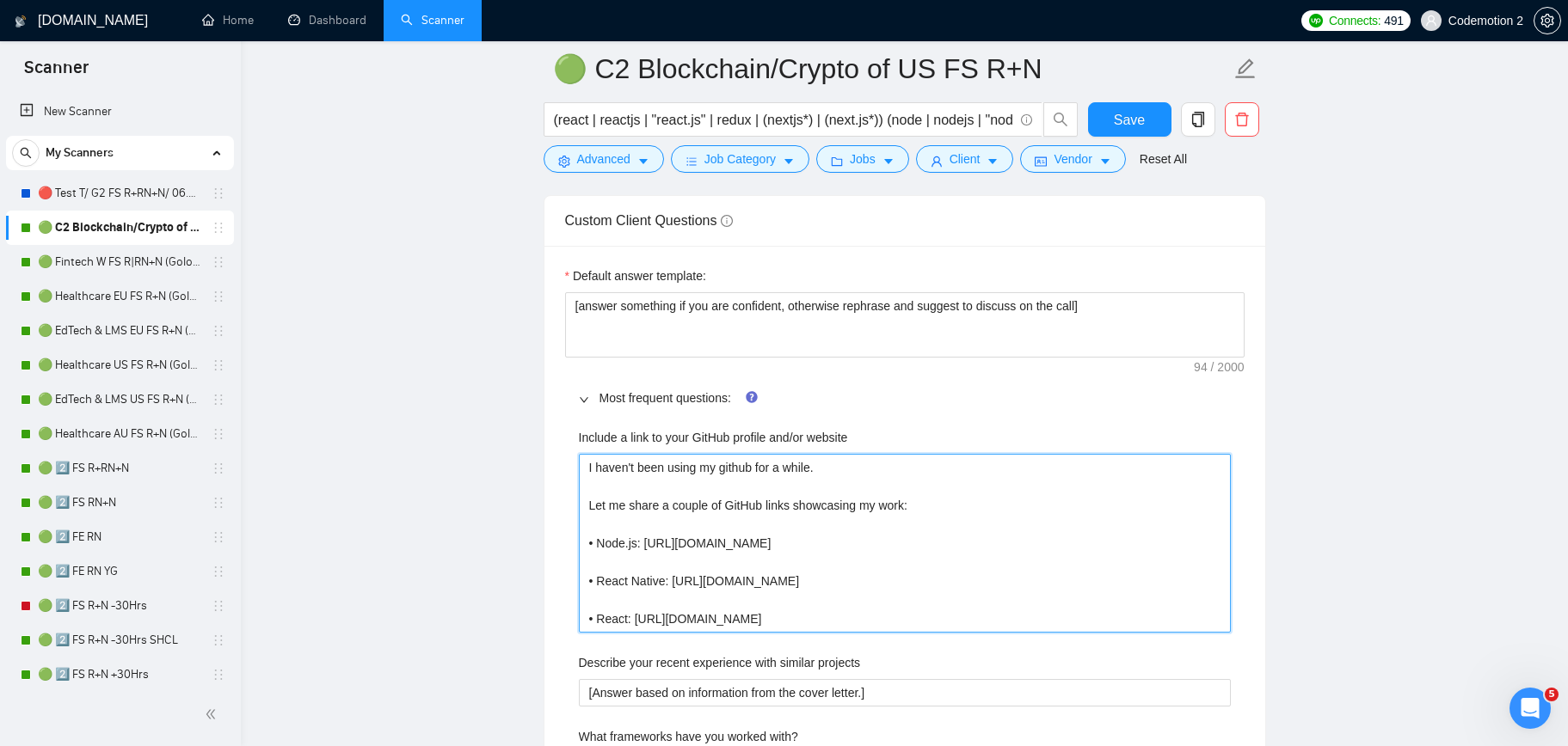
paste website "https://github.com/apshenychnyj"
type website "I haven't been using my github for a while. https://github.com/apshenychnyj Let…"
click at [591, 506] on website "I haven't been using my github for a while. https://github.com/apshenychnyj Let…" at bounding box center [904, 543] width 652 height 179
type website "I haven't been using my github for a while. https://github.com/apshenychnyj BLe…"
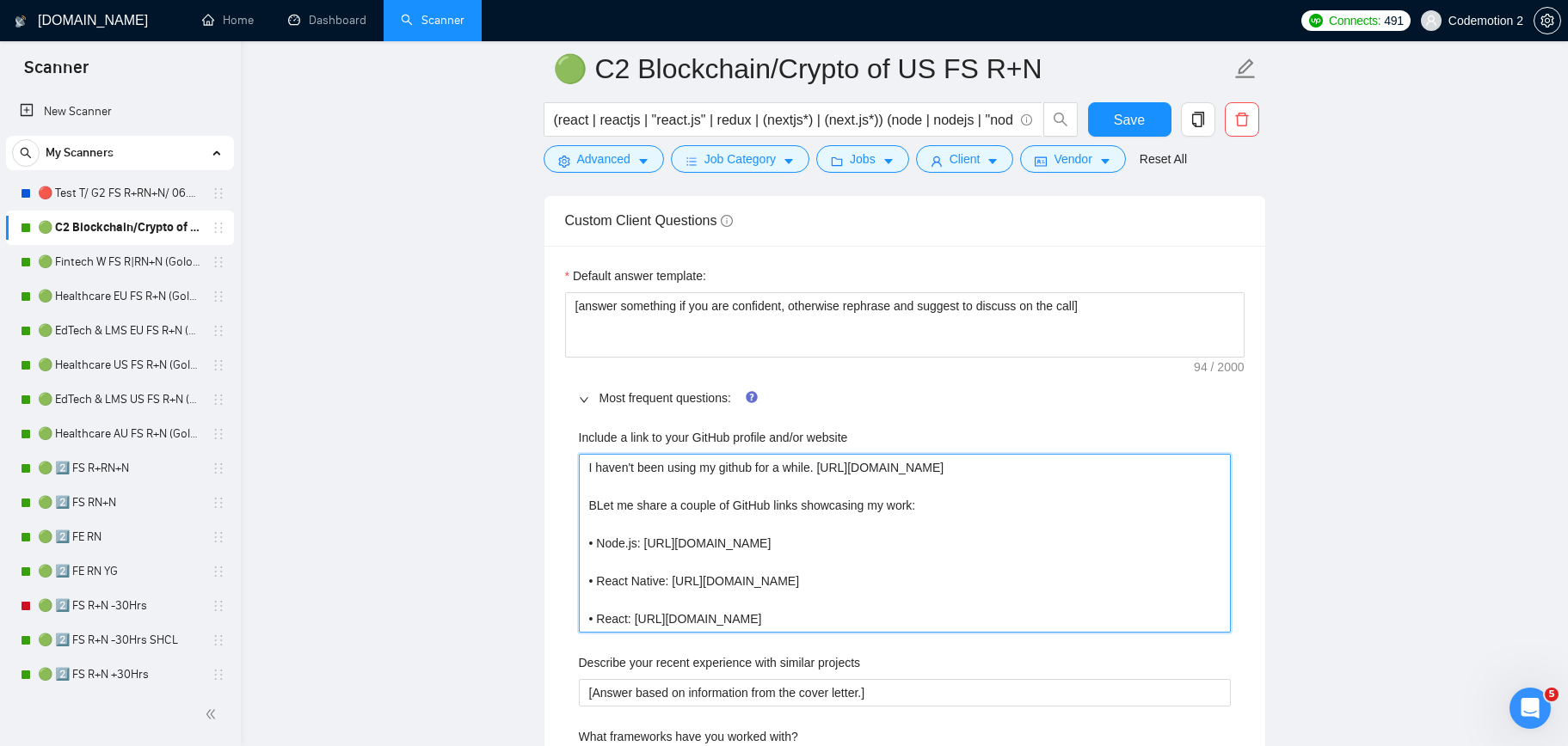
type website "I haven't been using my github for a while. https://github.com/apshenychnyj BuL…"
type website "I haven't been using my github for a while. https://github.com/apshenychnyj But…"
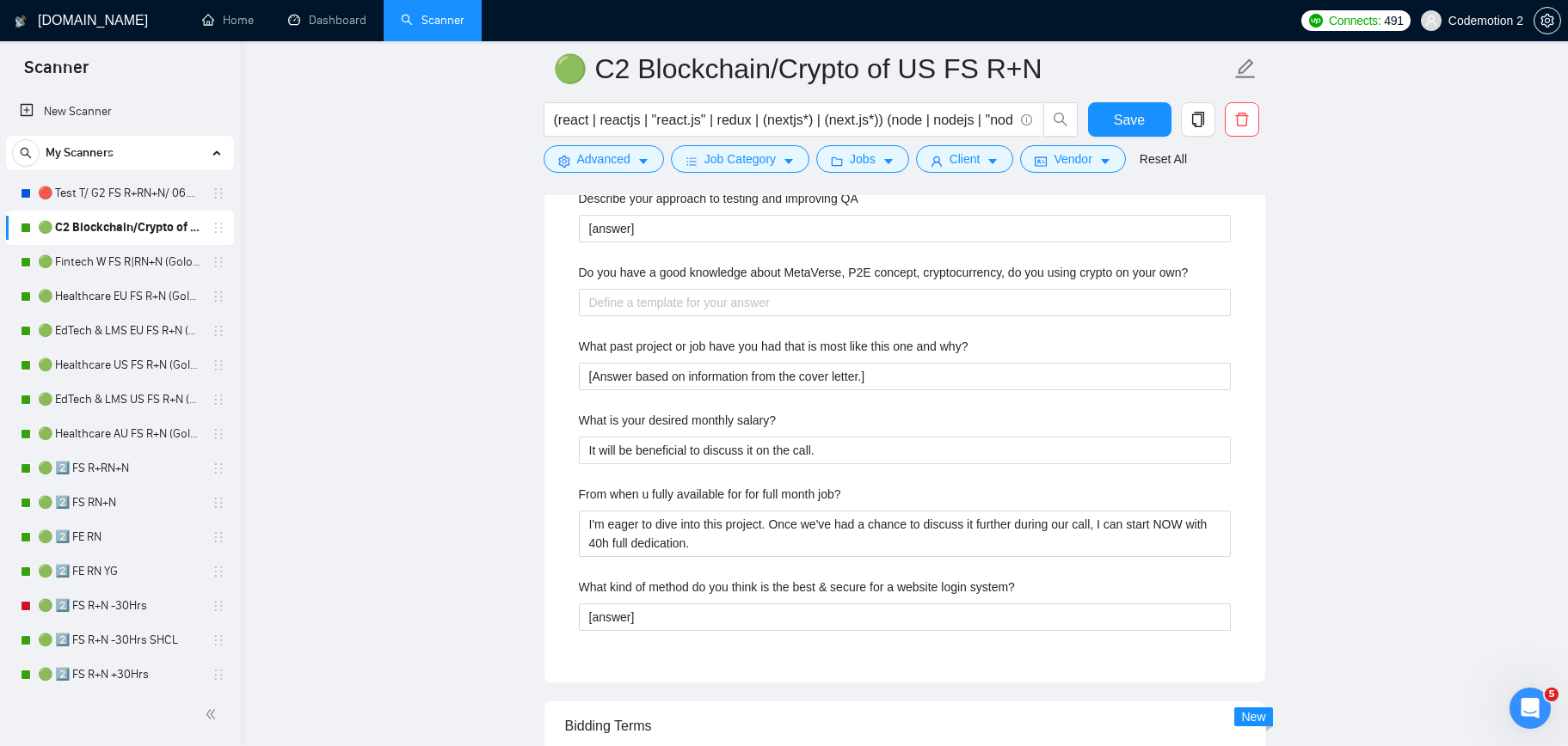
scroll to position [3109, 0]
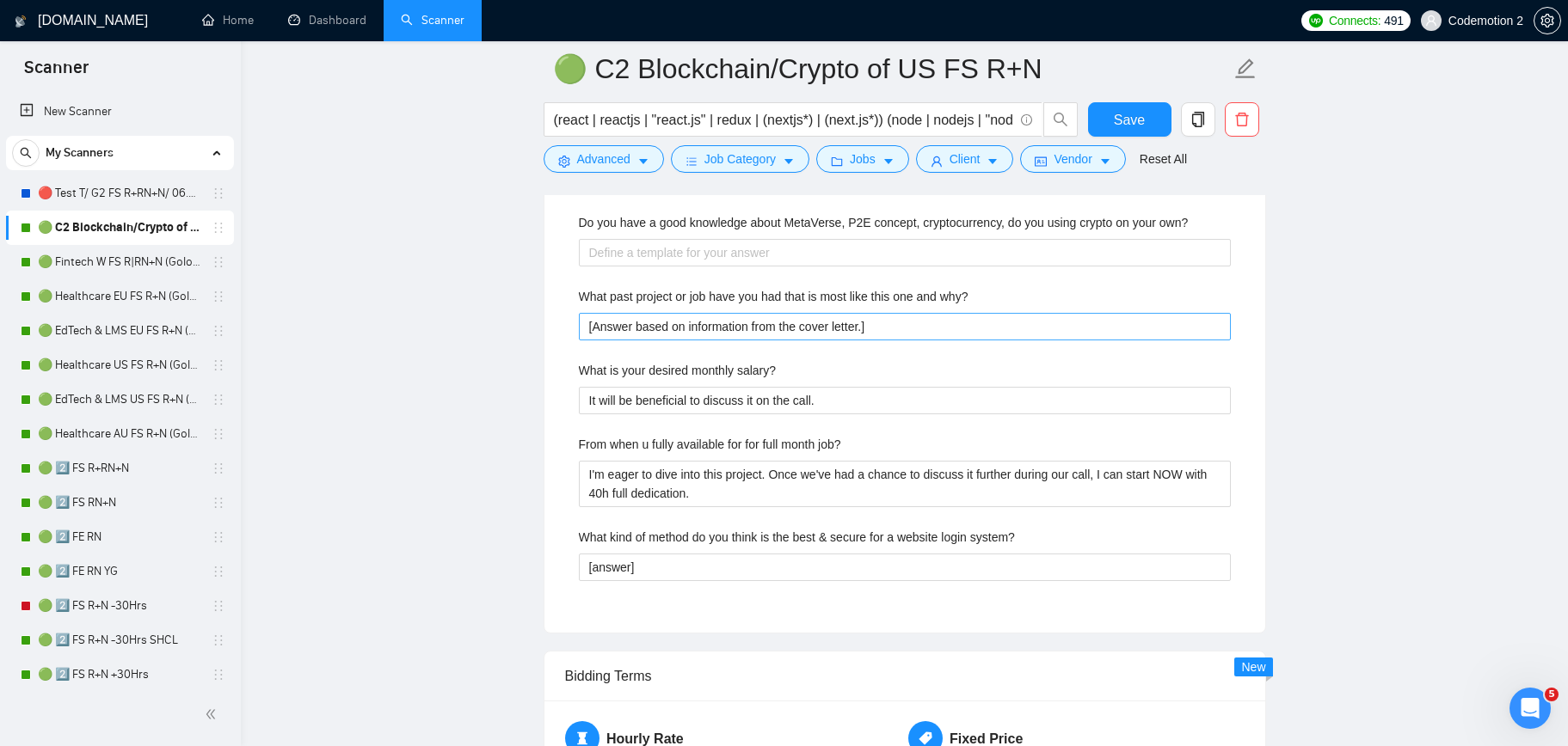
type website "I haven't been using my github for a while. [URL][DOMAIN_NAME] But let me share…"
drag, startPoint x: 914, startPoint y: 324, endPoint x: 535, endPoint y: 321, distance: 379.0
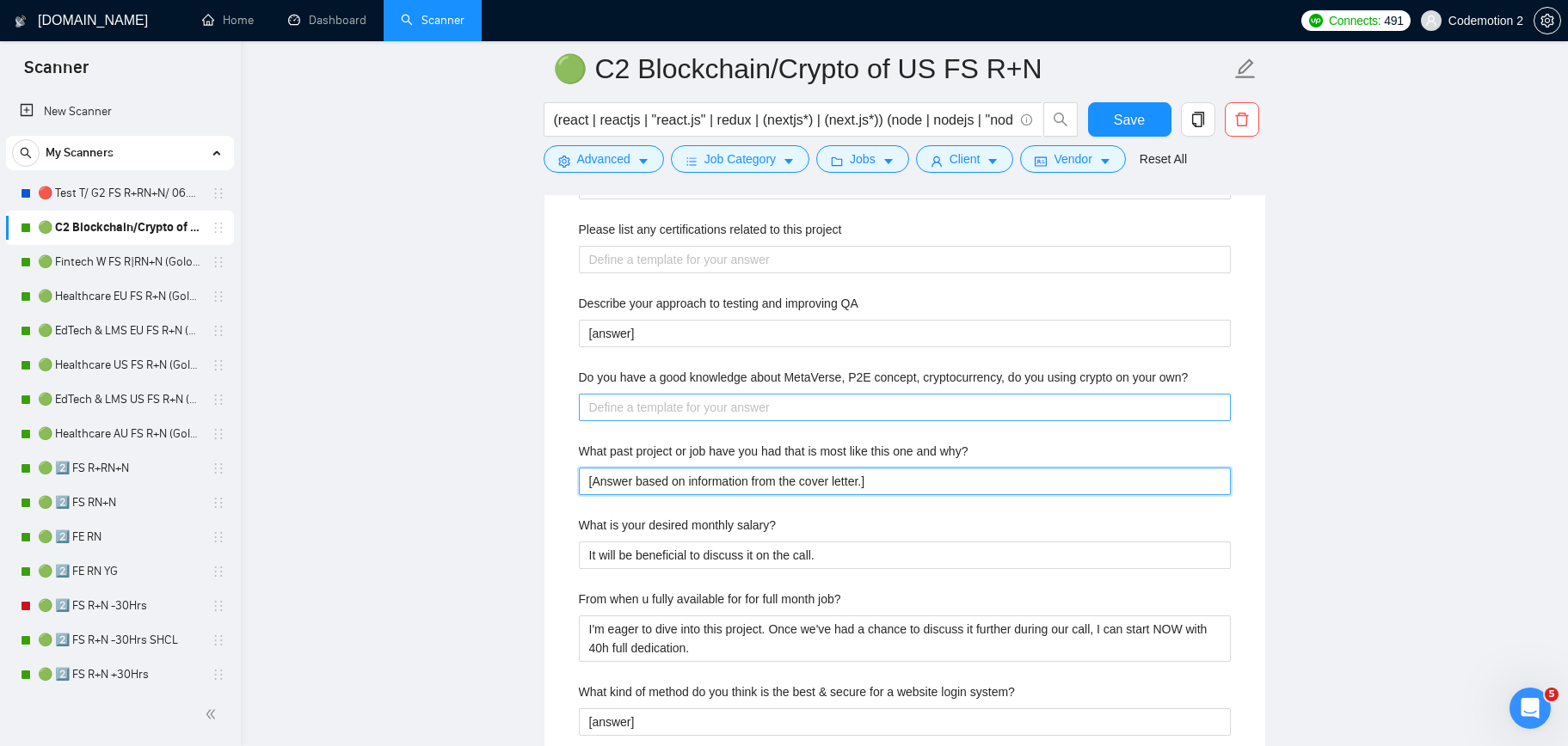
scroll to position [2953, 0]
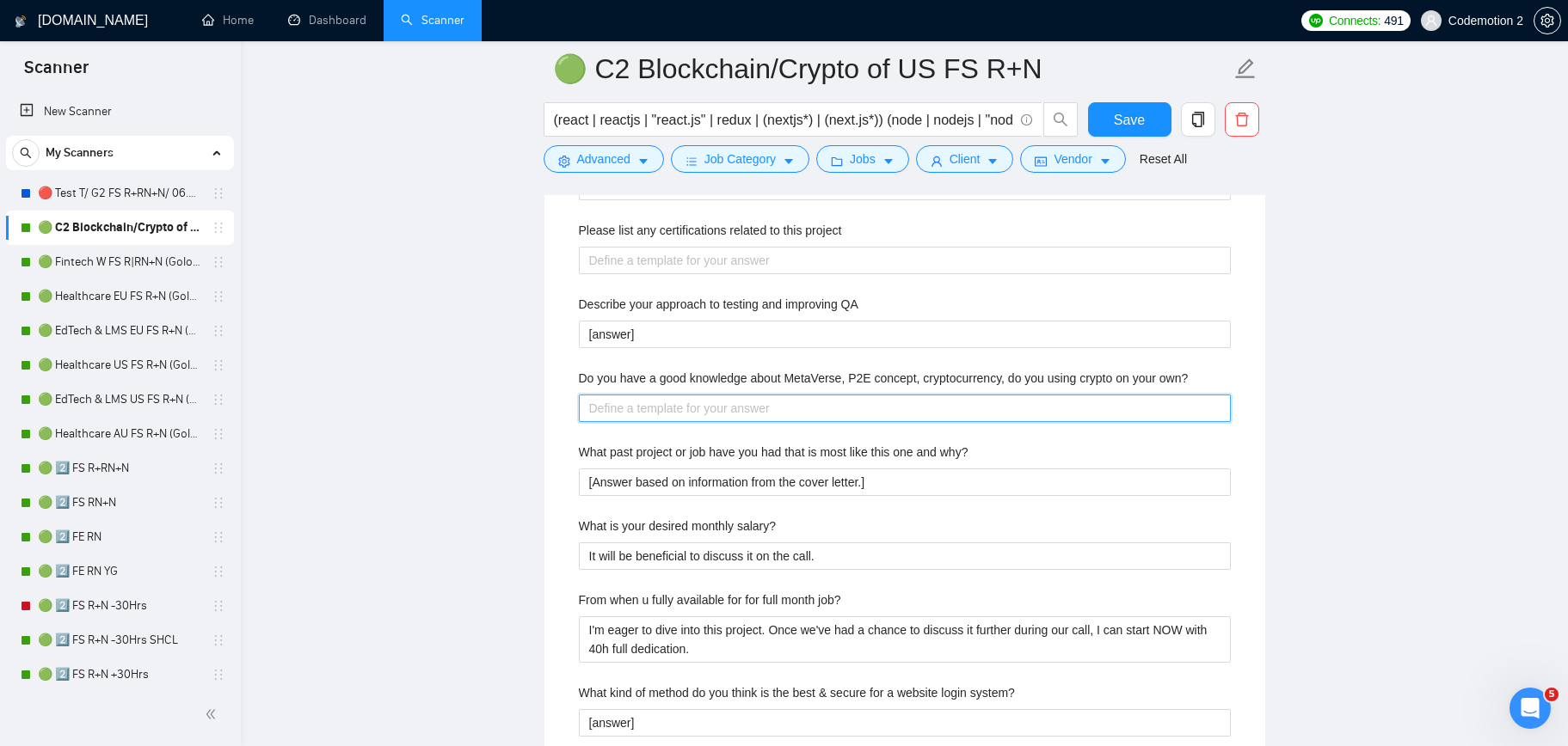
click at [710, 413] on own\? "Do you have a good knowledge about MetaVerse, P2E concept, cryptocurrency, do y…" at bounding box center [904, 408] width 652 height 27
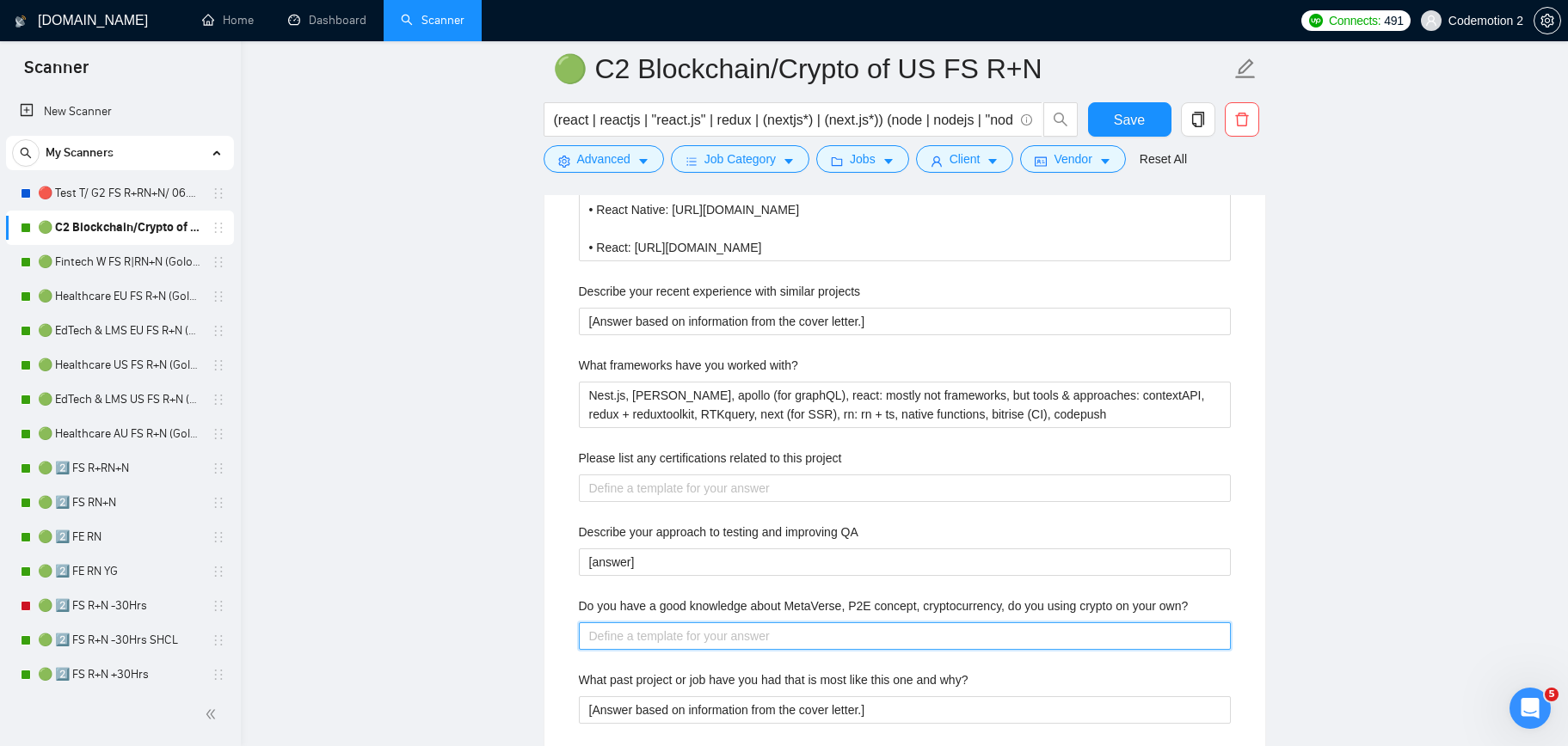
scroll to position [2691, 0]
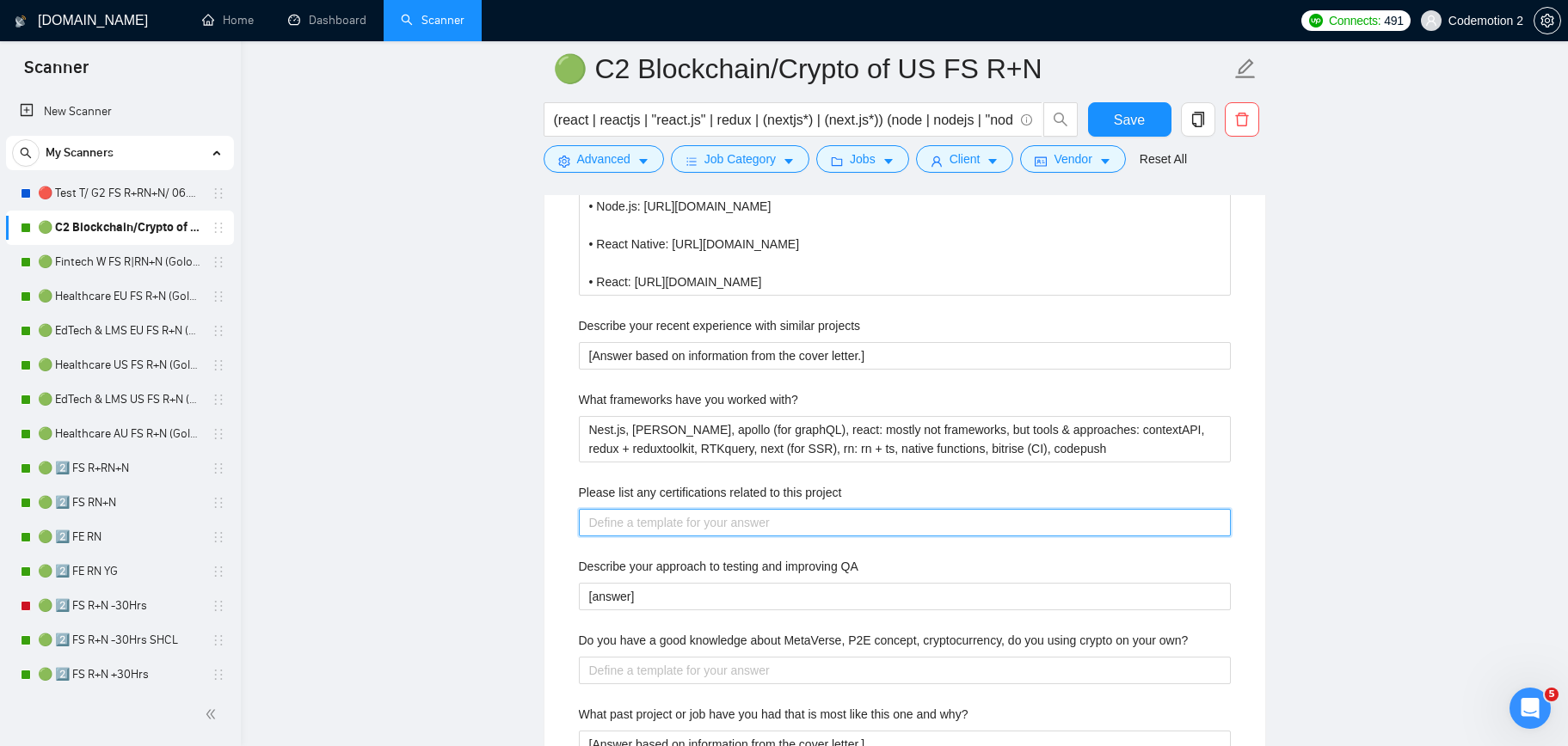
click at [704, 520] on project "Please list any certifications related to this project" at bounding box center [904, 523] width 652 height 27
paste project "[Answer based on information from the cover letter.]"
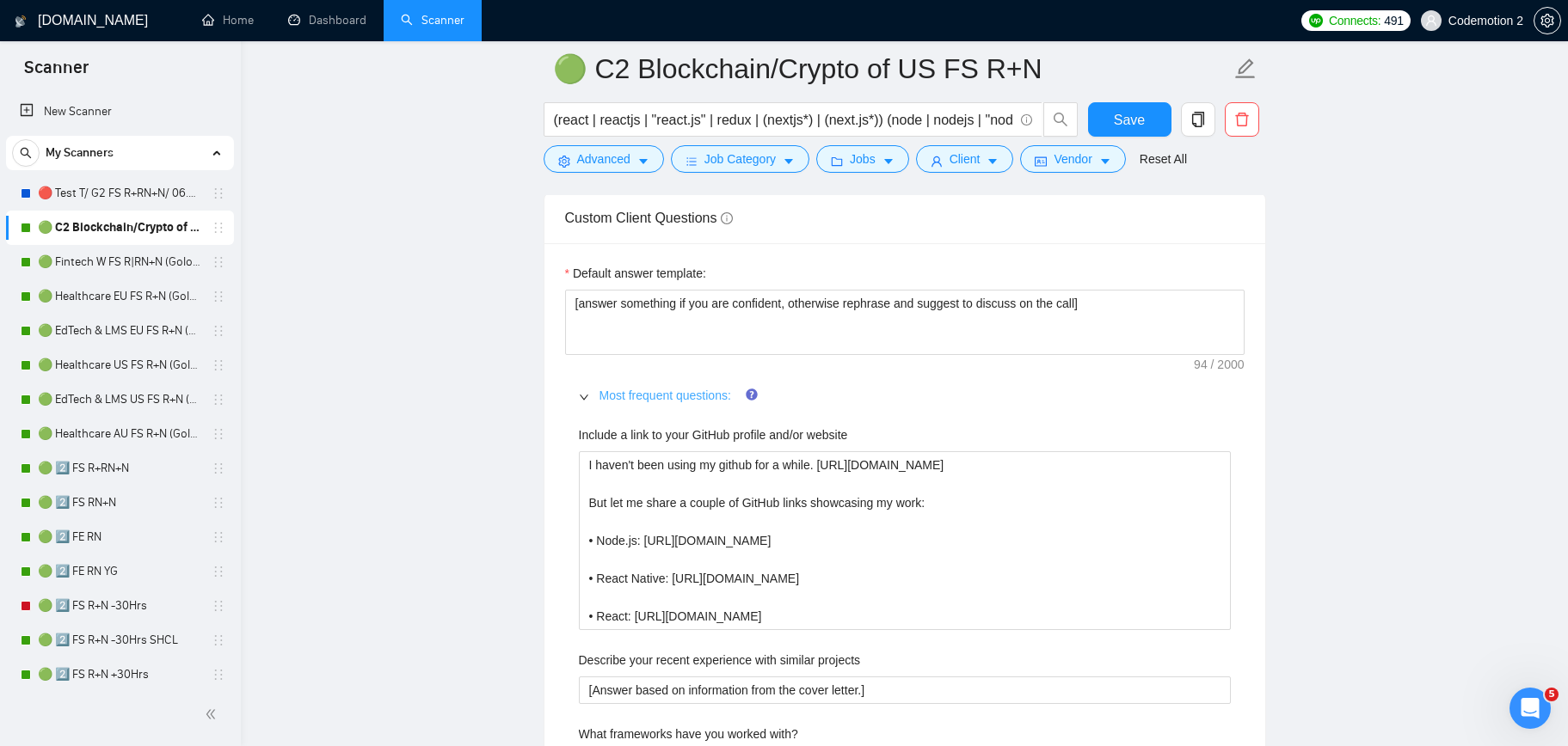
scroll to position [2359, 0]
type project "[Answer based on information from the cover letter.]"
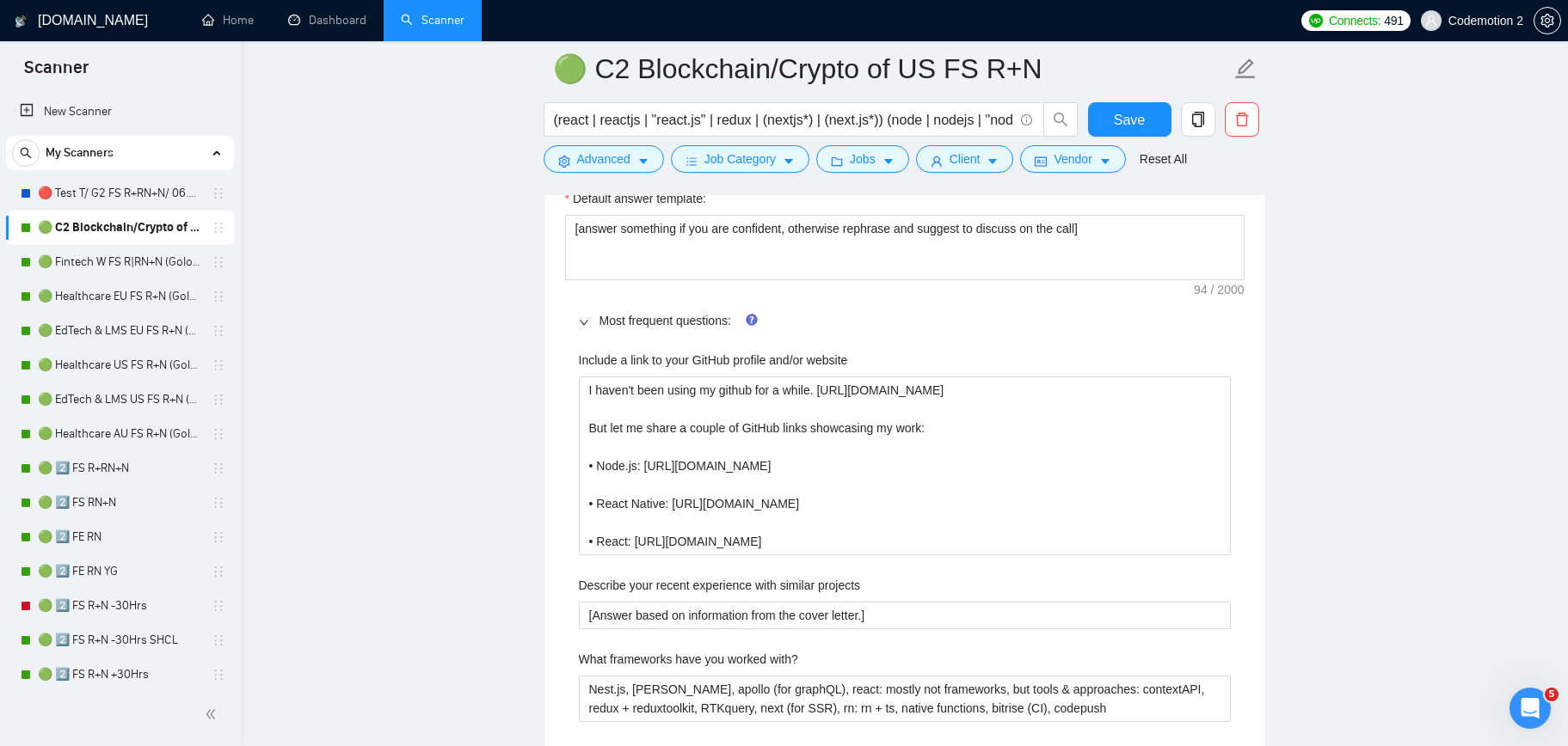
scroll to position [2415, 0]
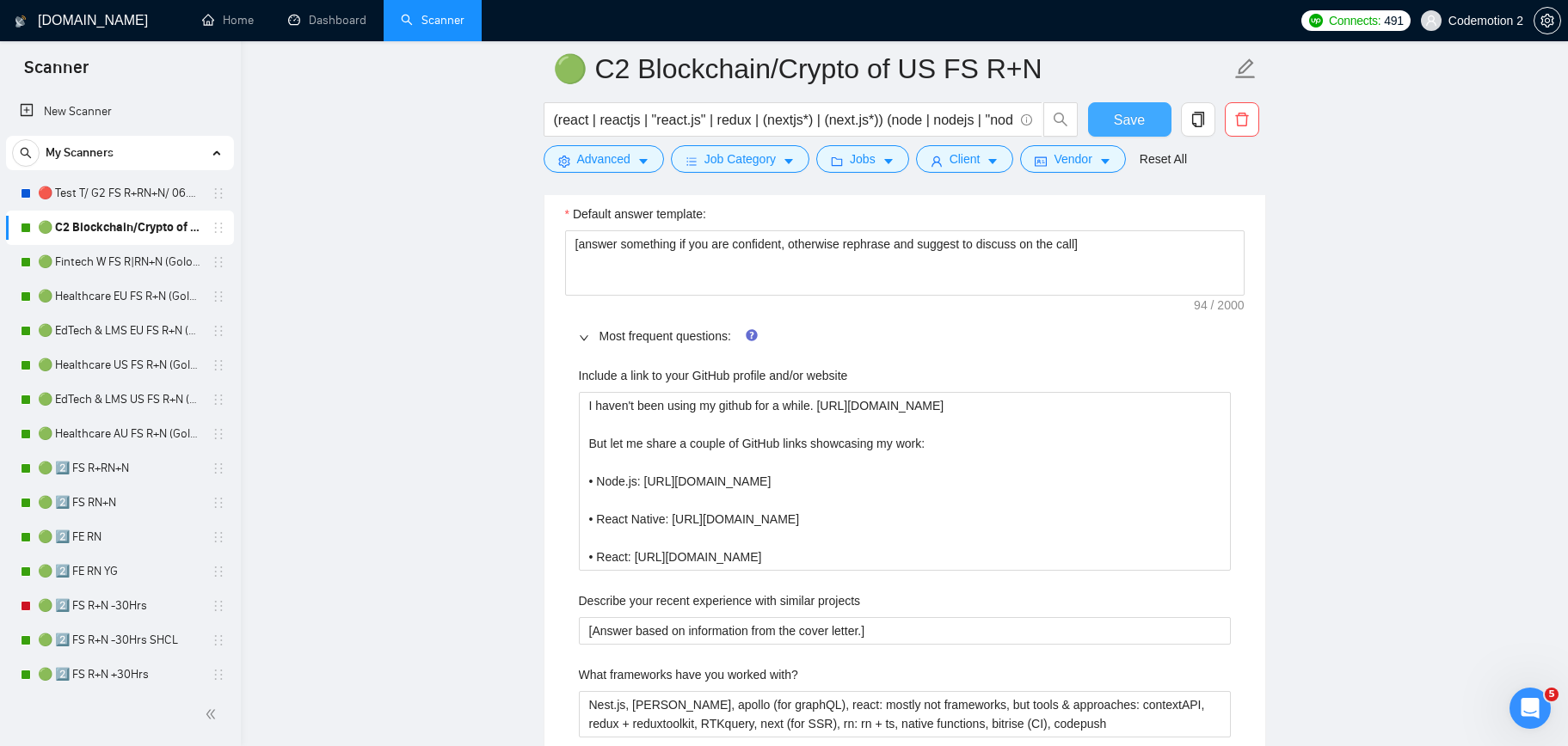
click at [1133, 116] on span "Save" at bounding box center [1129, 120] width 31 height 21
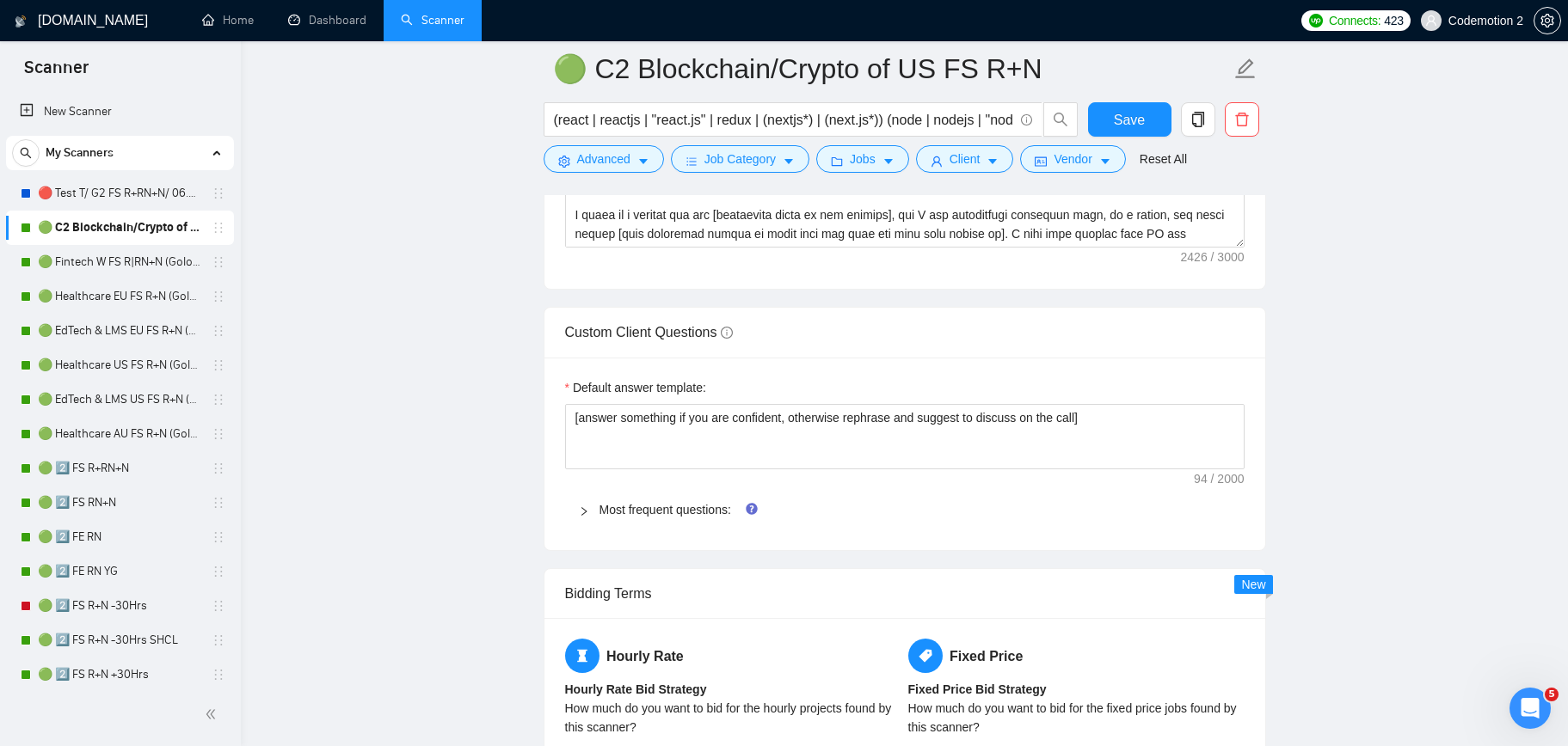
scroll to position [2238, 0]
click at [680, 515] on link "Most frequent questions:" at bounding box center [664, 513] width 131 height 14
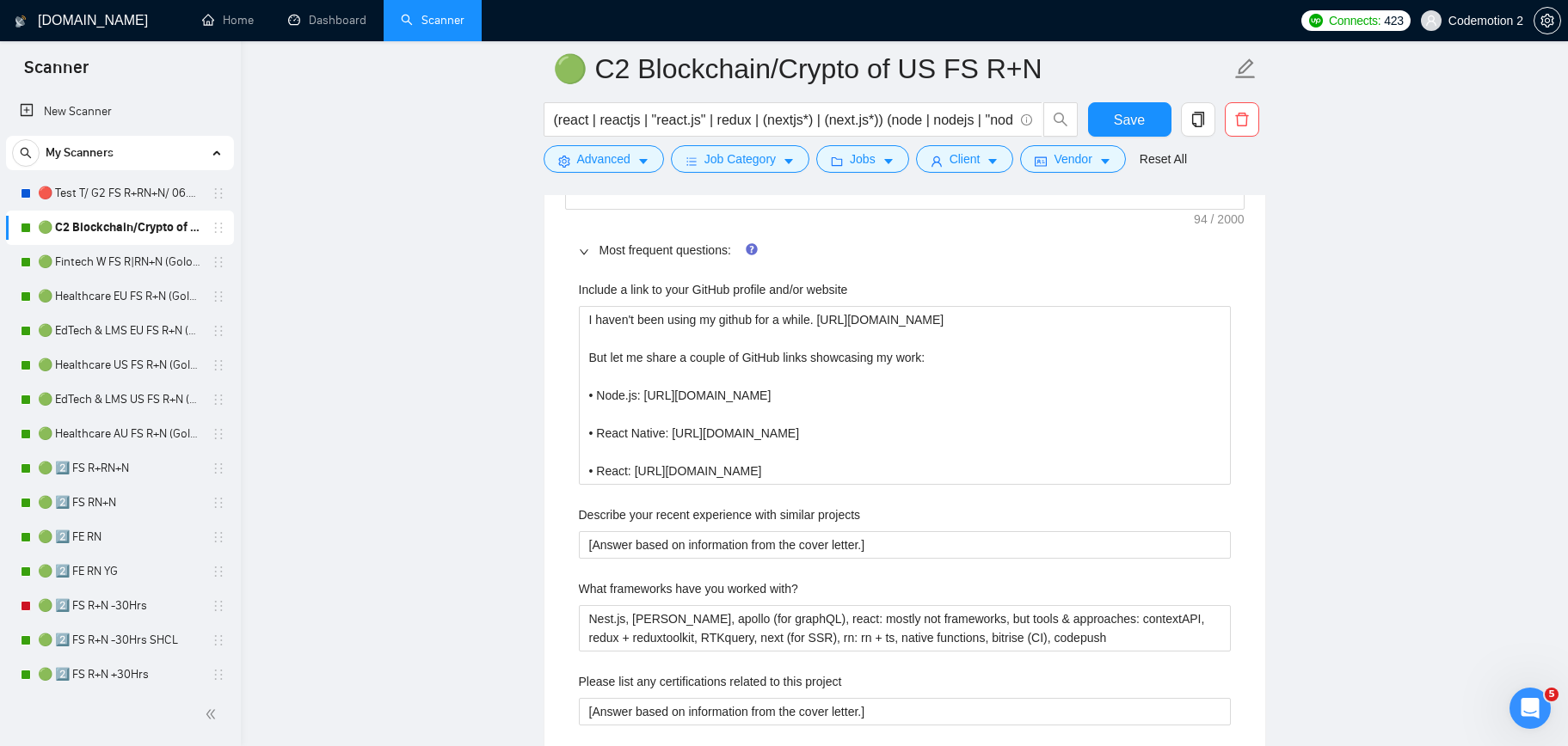
scroll to position [2508, 0]
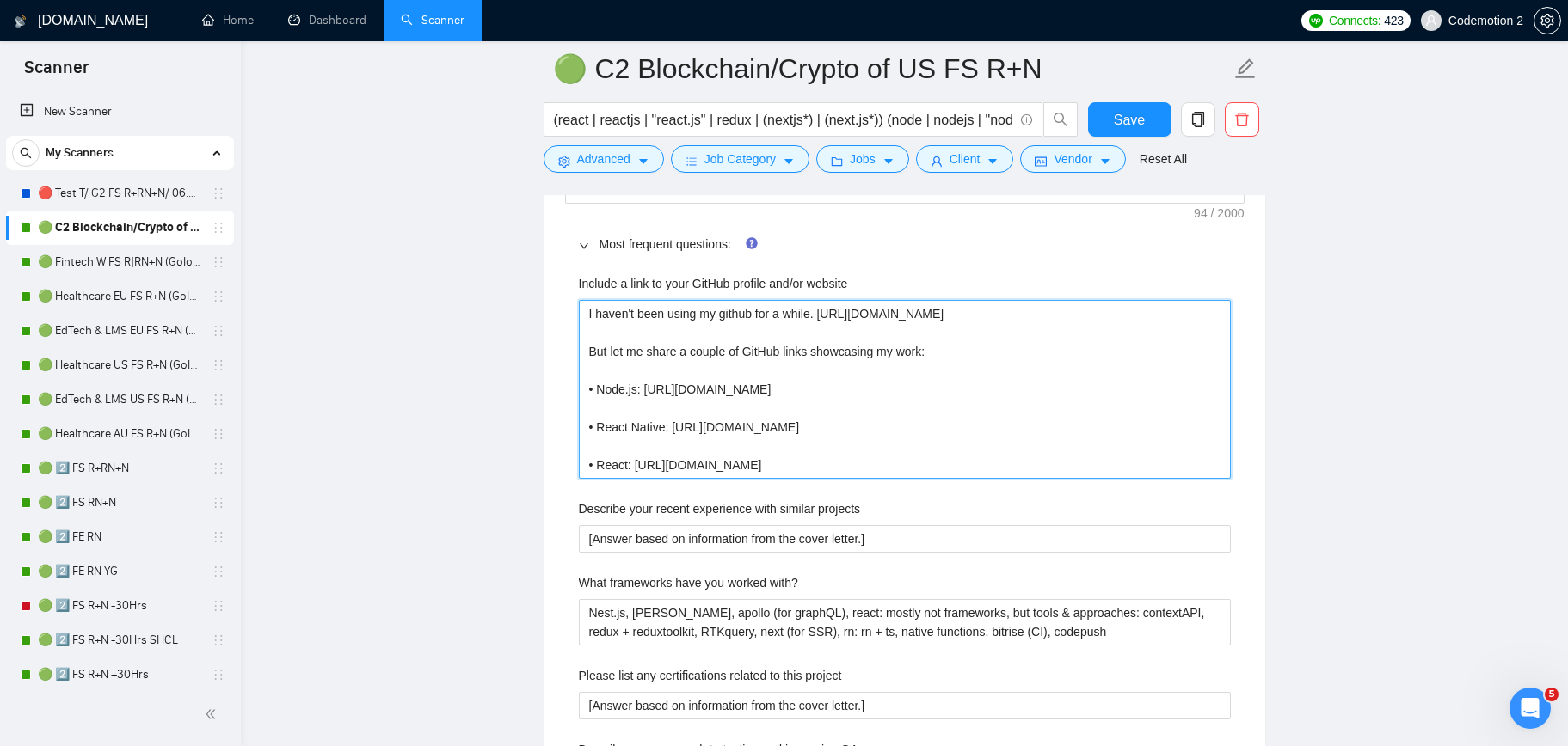
click at [828, 434] on website "I haven't been using my github for a while. [URL][DOMAIN_NAME] But let me share…" at bounding box center [904, 390] width 652 height 179
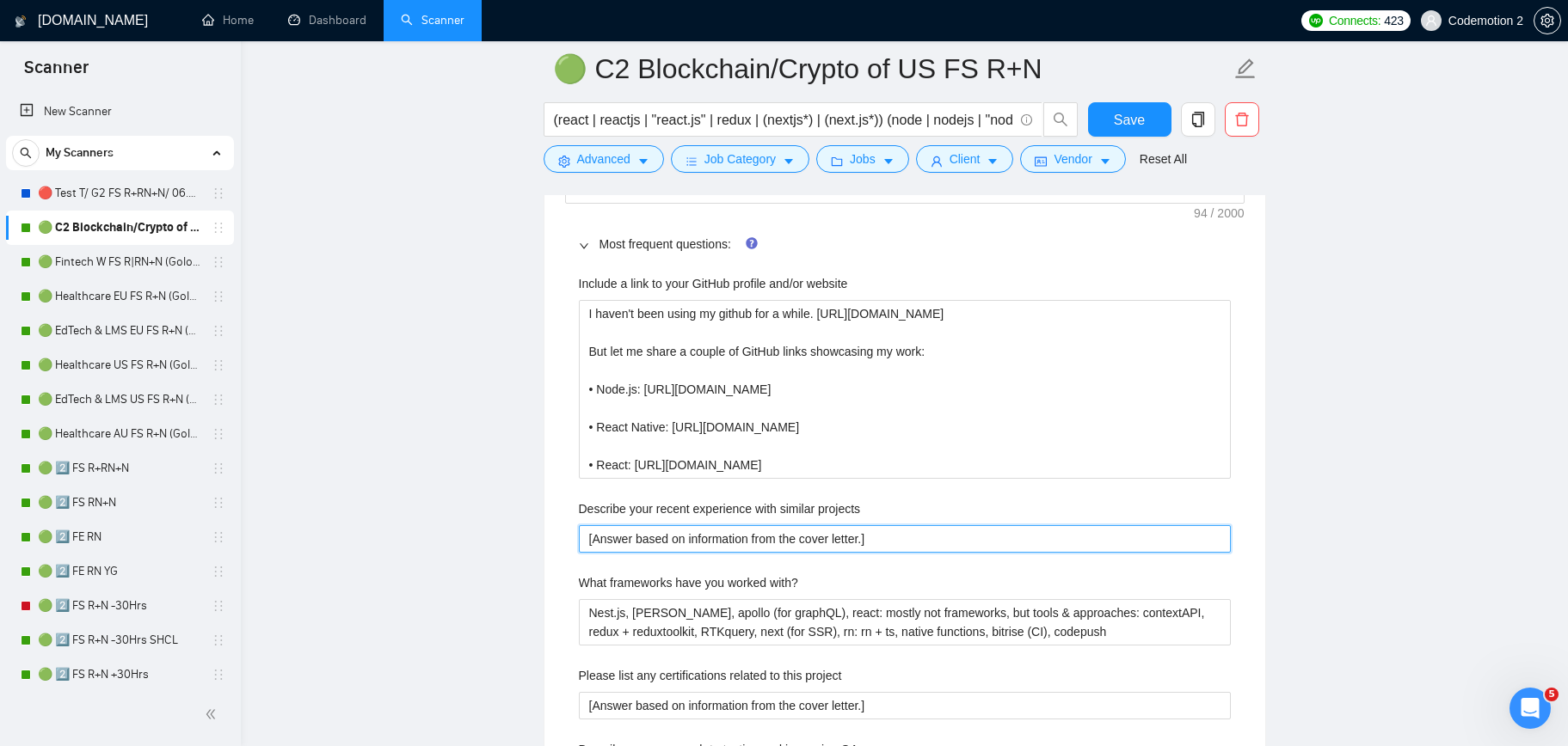
click at [902, 539] on projects "[Answer based on information from the cover letter.]" at bounding box center [904, 539] width 652 height 27
type projects "[Answer based on information from the cover letter. ]"
type projects "[Answer based on information from the cover letter. O]"
type projects "[Answer based on information from the cover letter. Or]"
type projects "[Answer based on information from the cover letter. Or ]"
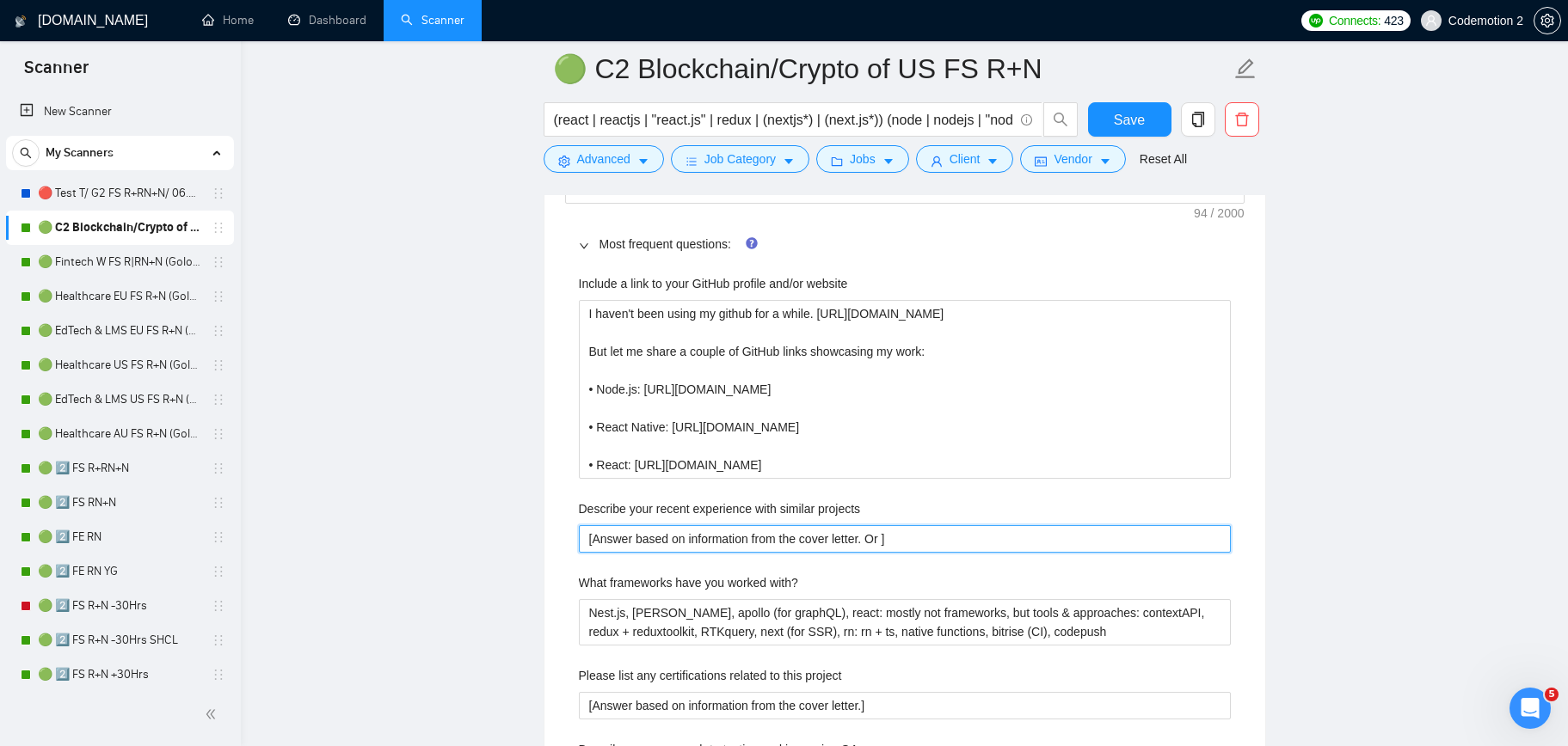
type projects "[Answer based on information from the cover letter. Or p]"
type projects "[Answer based on information from the cover letter. Or pr]"
type projects "[Answer based on information from the cover letter. Or pro]"
type projects "[Answer based on information from the cover letter. Or prov]"
type projects "[Answer based on information from the cover letter. Or provi]"
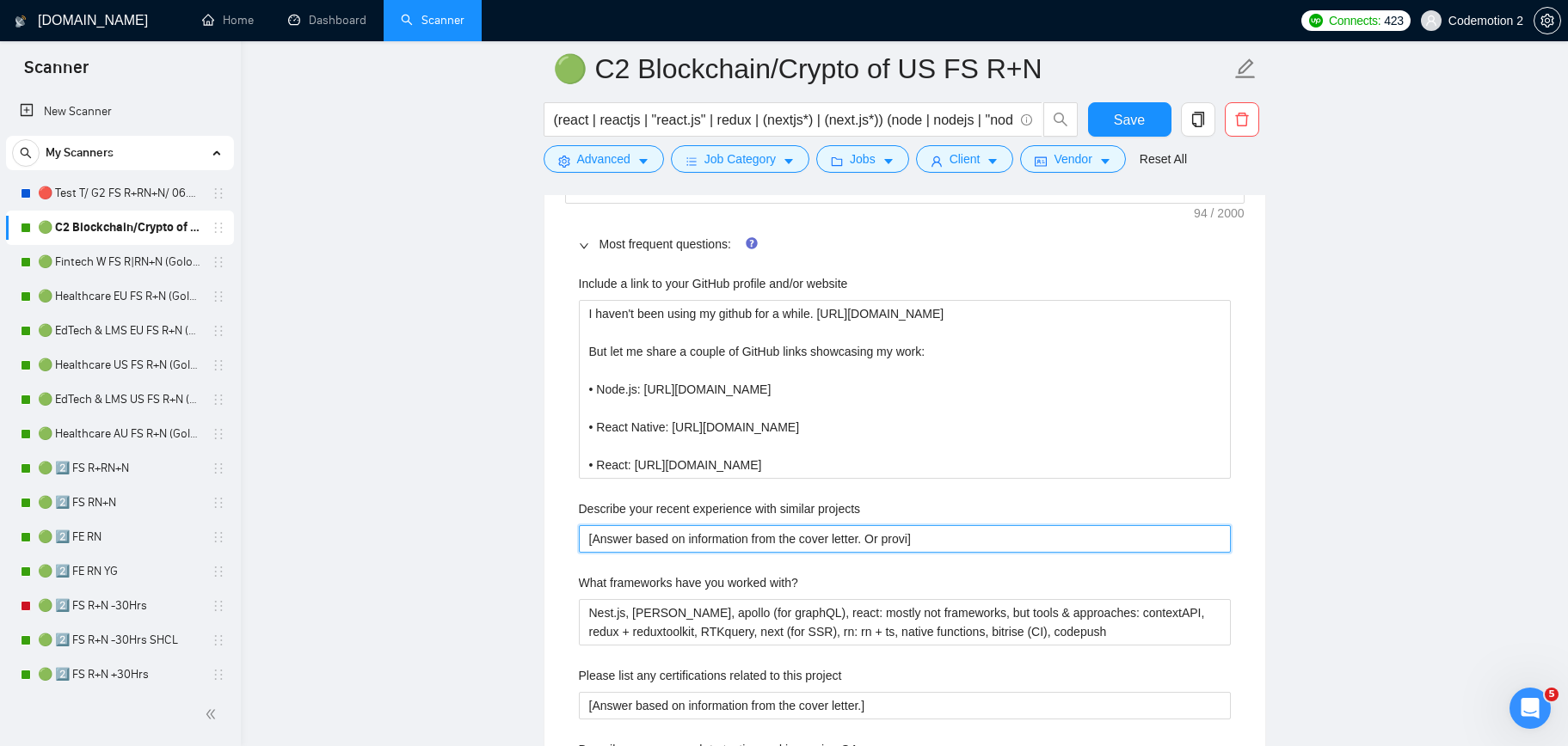
type projects "[Answer based on information from the cover letter. Or provid]"
type projects "[Answer based on information from the cover letter. Or provide]"
type projects "[Answer based on information from the cover letter. Or provide ]"
type projects "[Answer based on information from the cover letter. Or provide a]"
type projects "[Answer based on information from the cover letter. Or provide a ]"
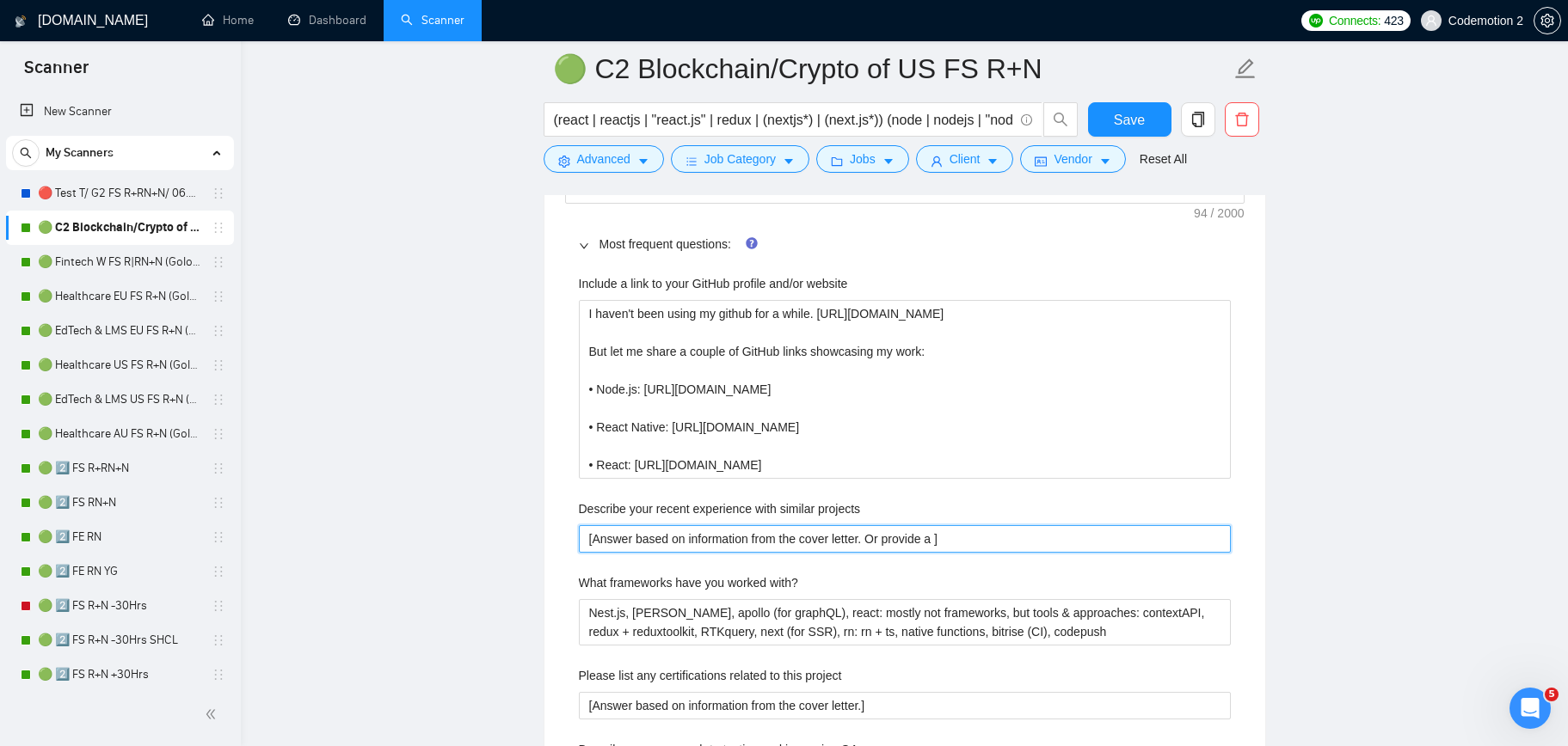
type projects "[Answer based on information from the cover letter. Or provide a s]"
type projects "[Answer based on information from the cover letter. Or provide a sh]"
type projects "[Answer based on information from the cover letter. Or provide a sho]"
type projects "[Answer based on information from the cover letter. Or provide a shor]"
type projects "[Answer based on information from the cover letter. Or provide a short ]"
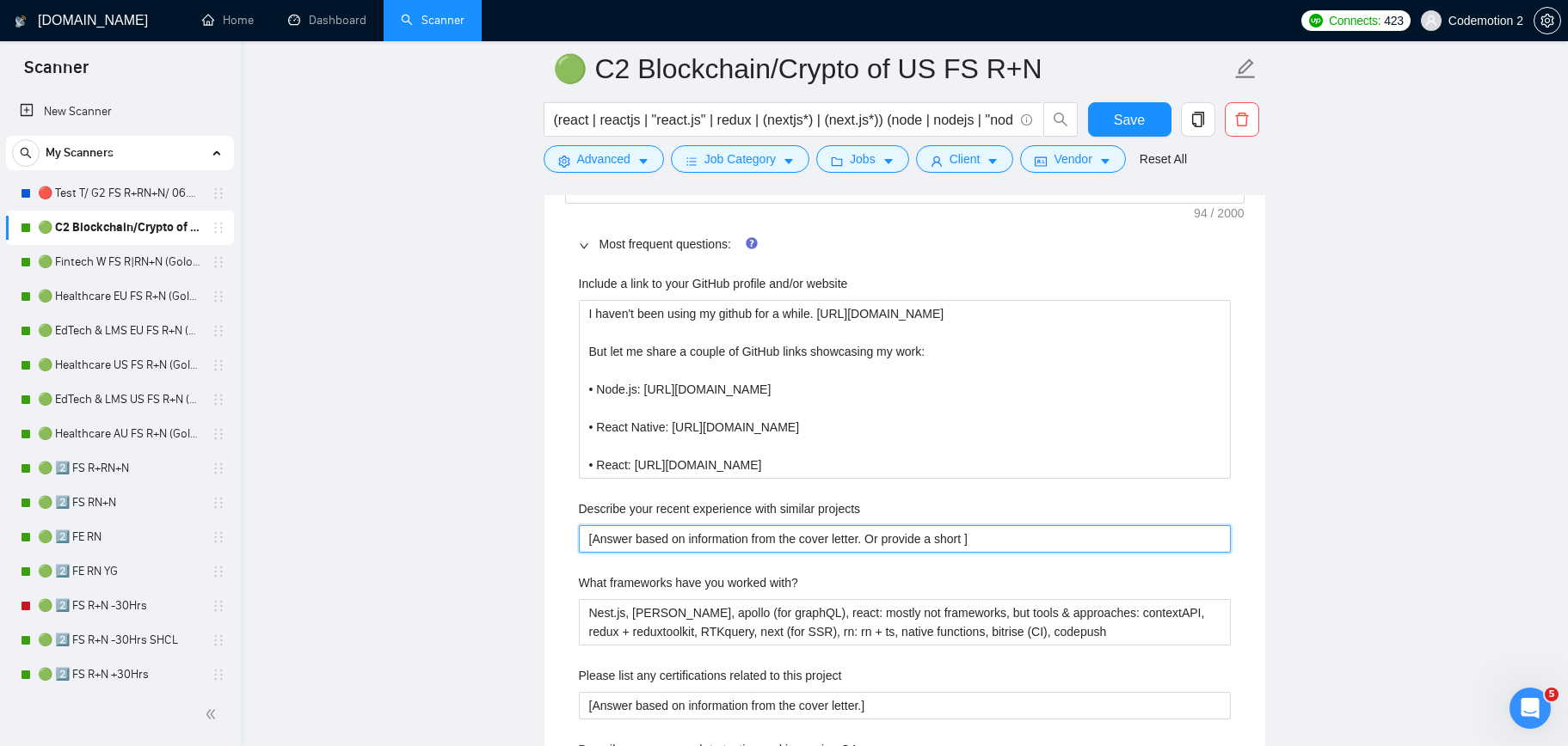
type projects "[Answer based on information from the cover letter. Or provide a short a]"
type projects "[Answer based on information from the cover letter. Or provide a short an]"
type projects "[Answer based on information from the cover letter. Or provide a short ans]"
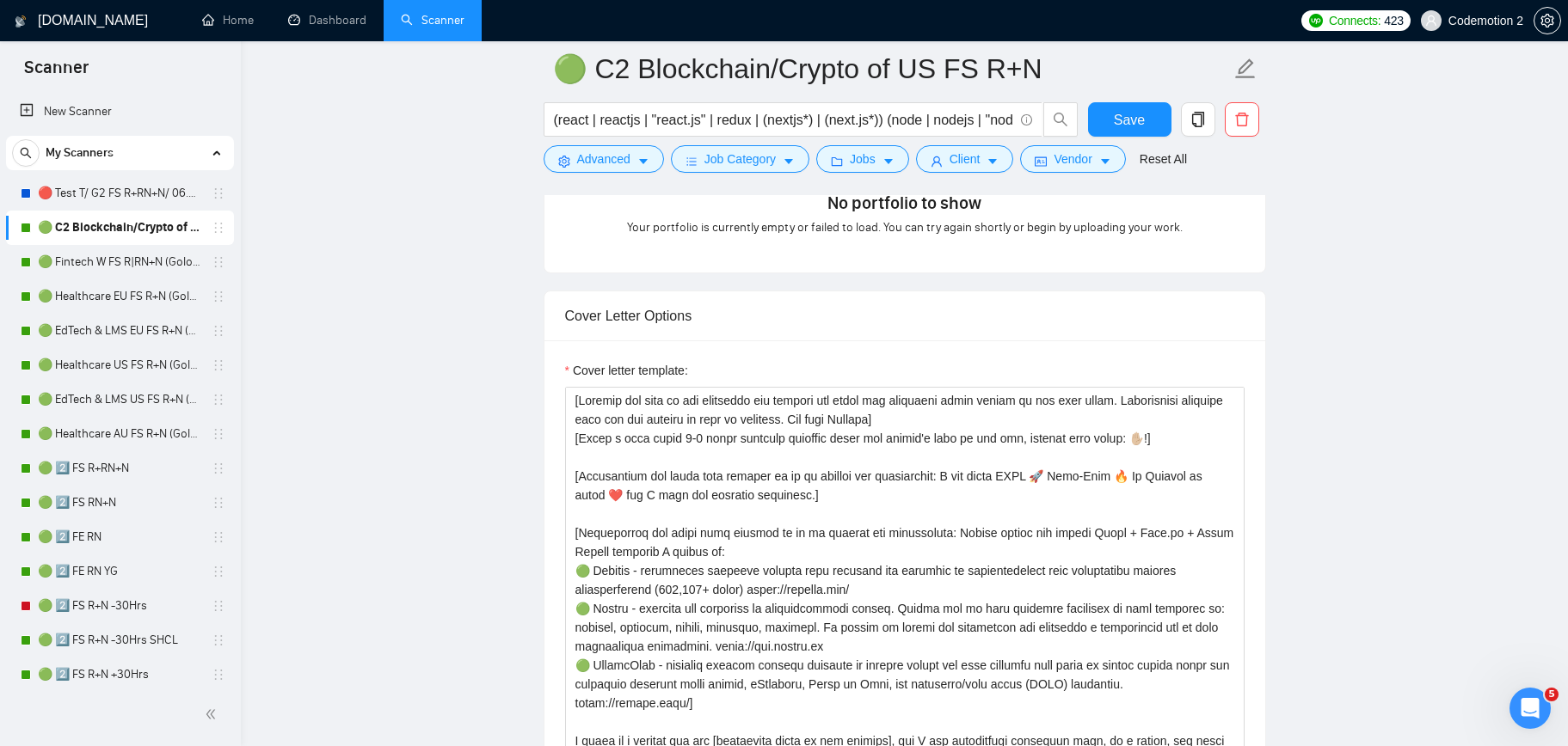
scroll to position [1585, 0]
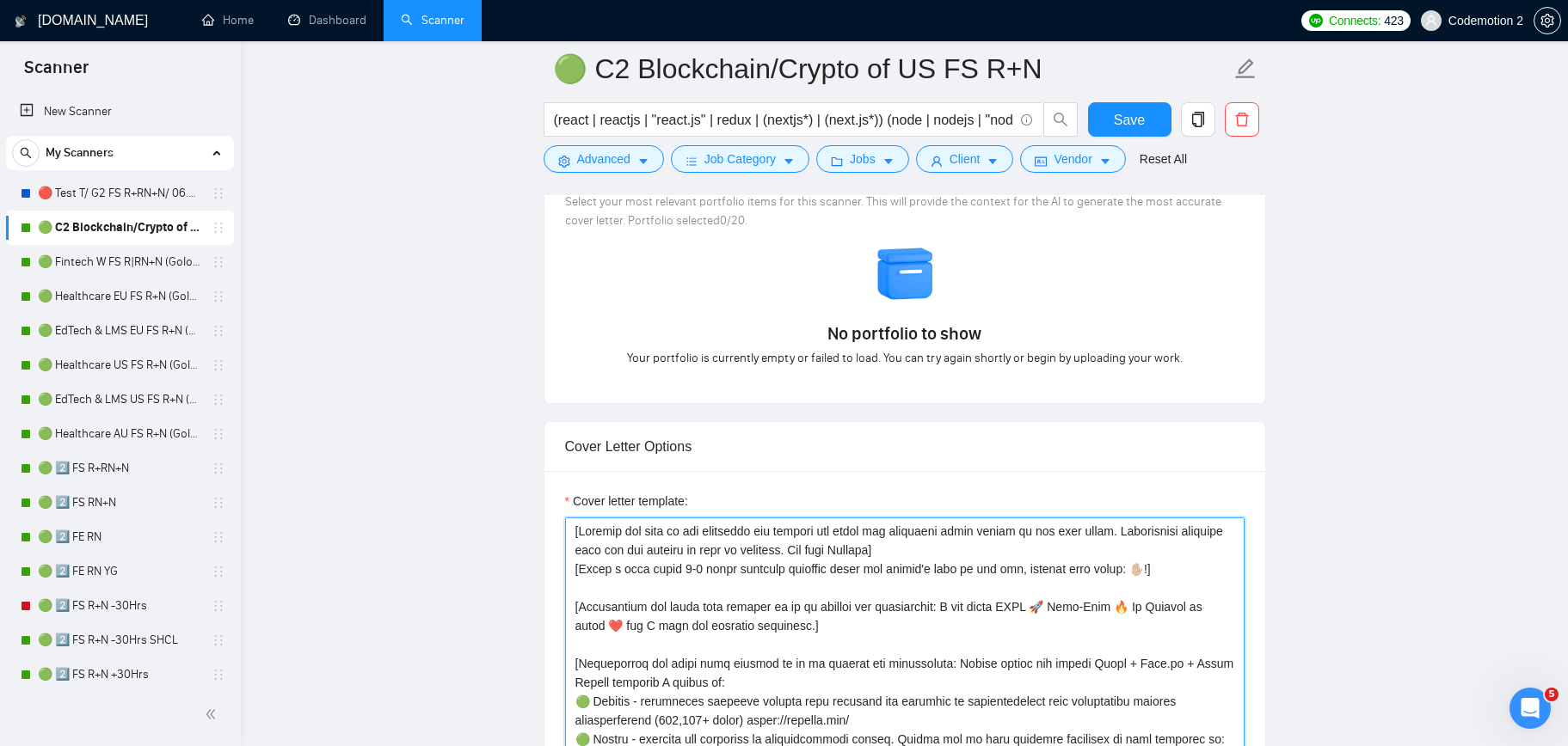
click at [746, 600] on textarea "Cover letter template:" at bounding box center [905, 711] width 680 height 387
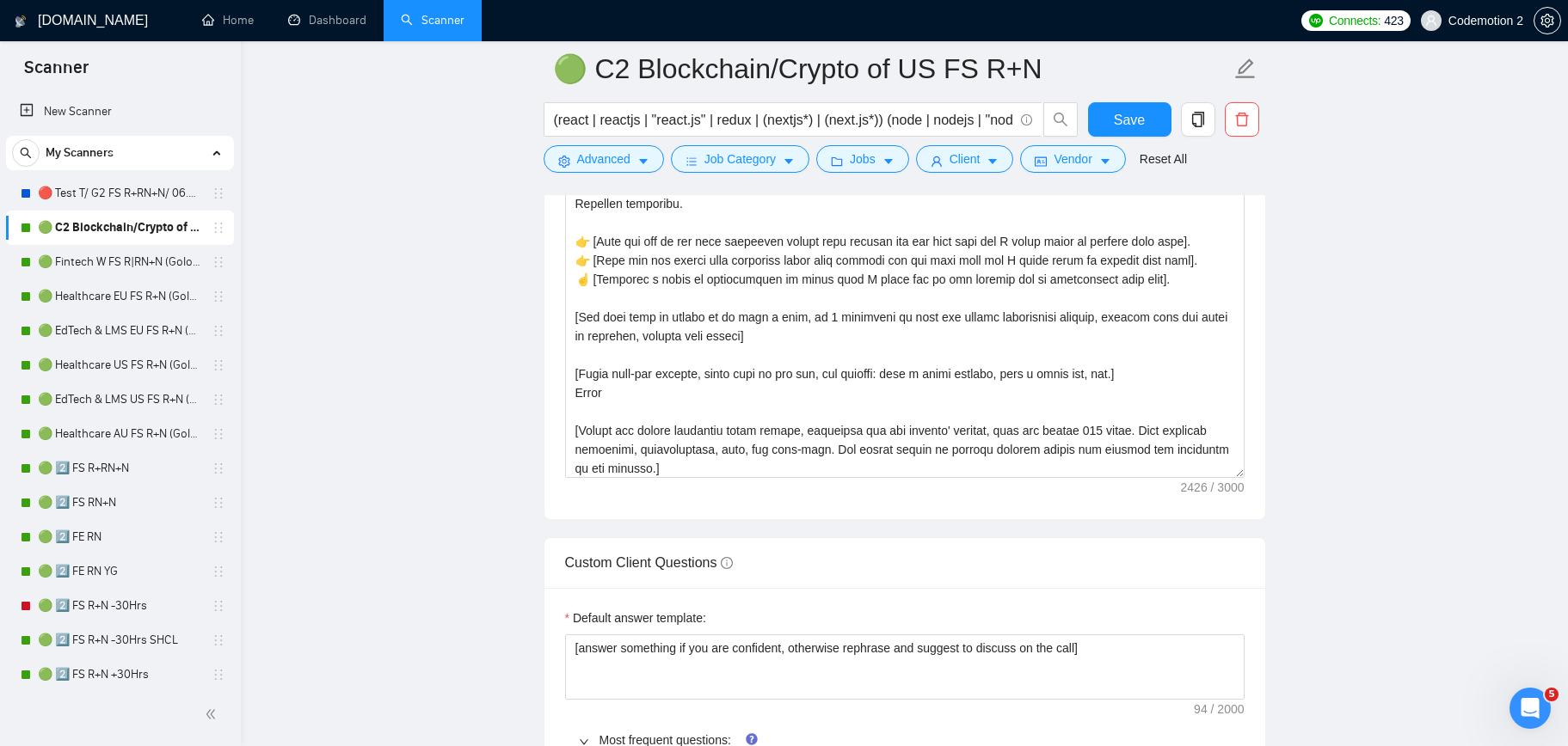
scroll to position [283, 0]
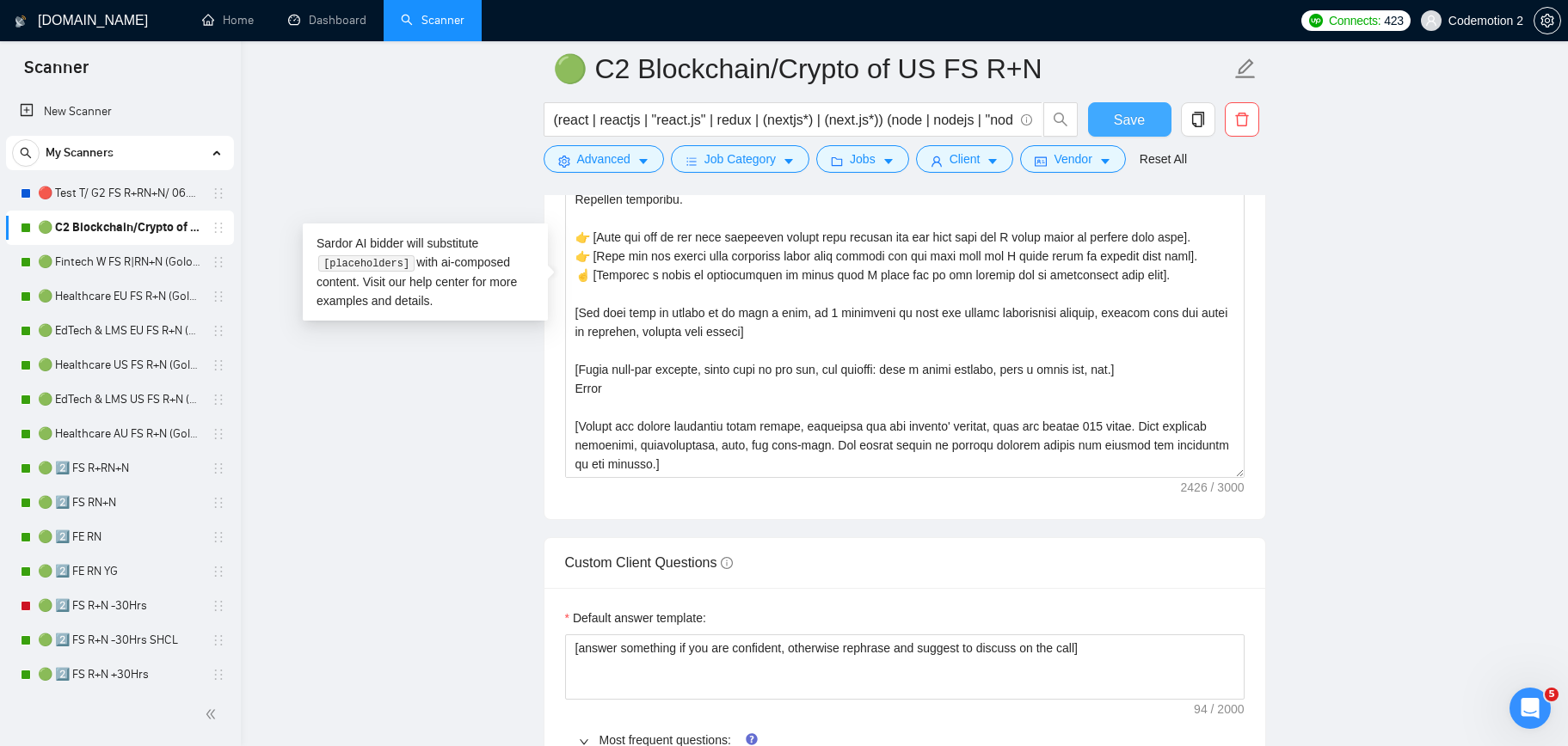
click at [1131, 115] on span "Save" at bounding box center [1129, 120] width 31 height 21
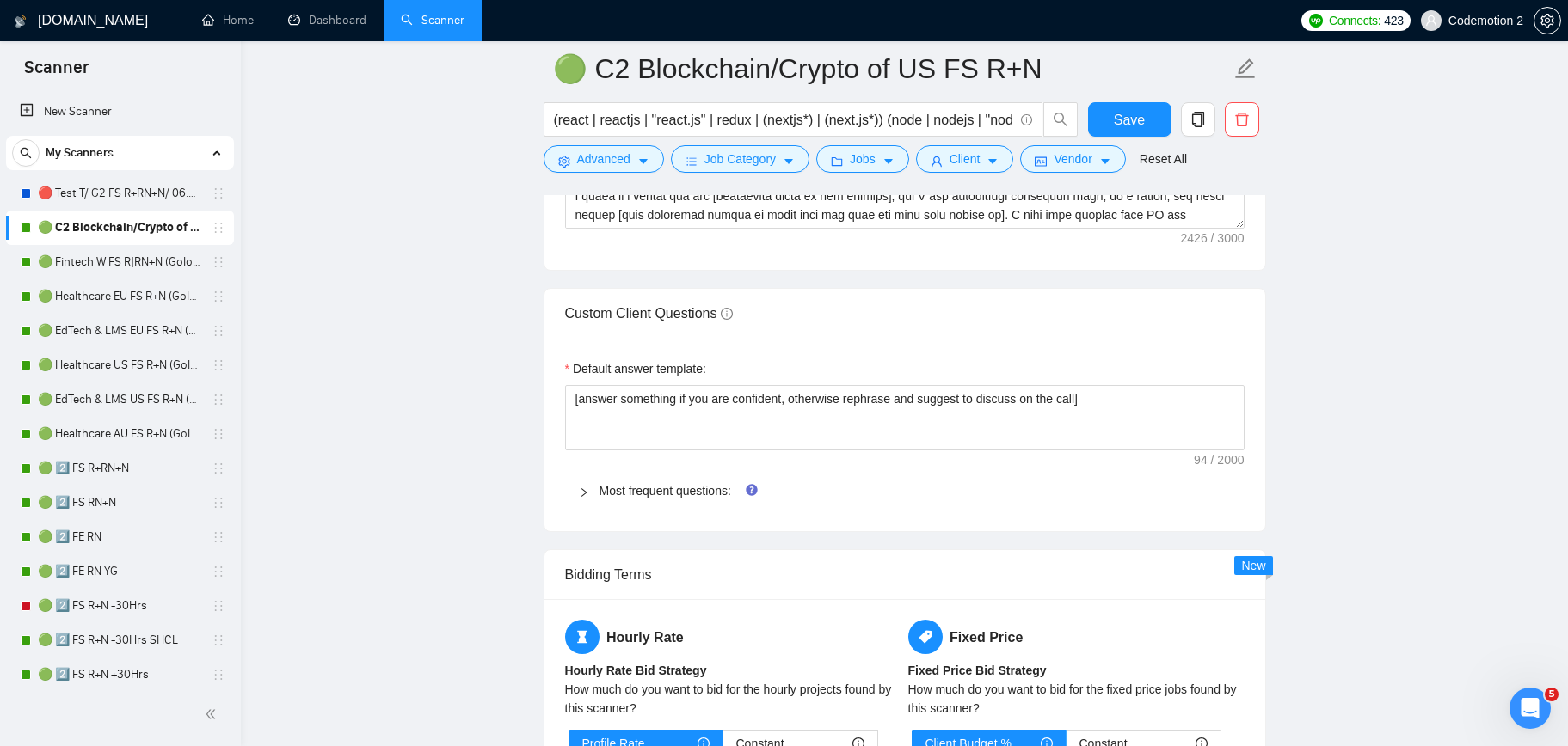
scroll to position [2262, 0]
click at [665, 494] on link "Most frequent questions:" at bounding box center [664, 489] width 131 height 14
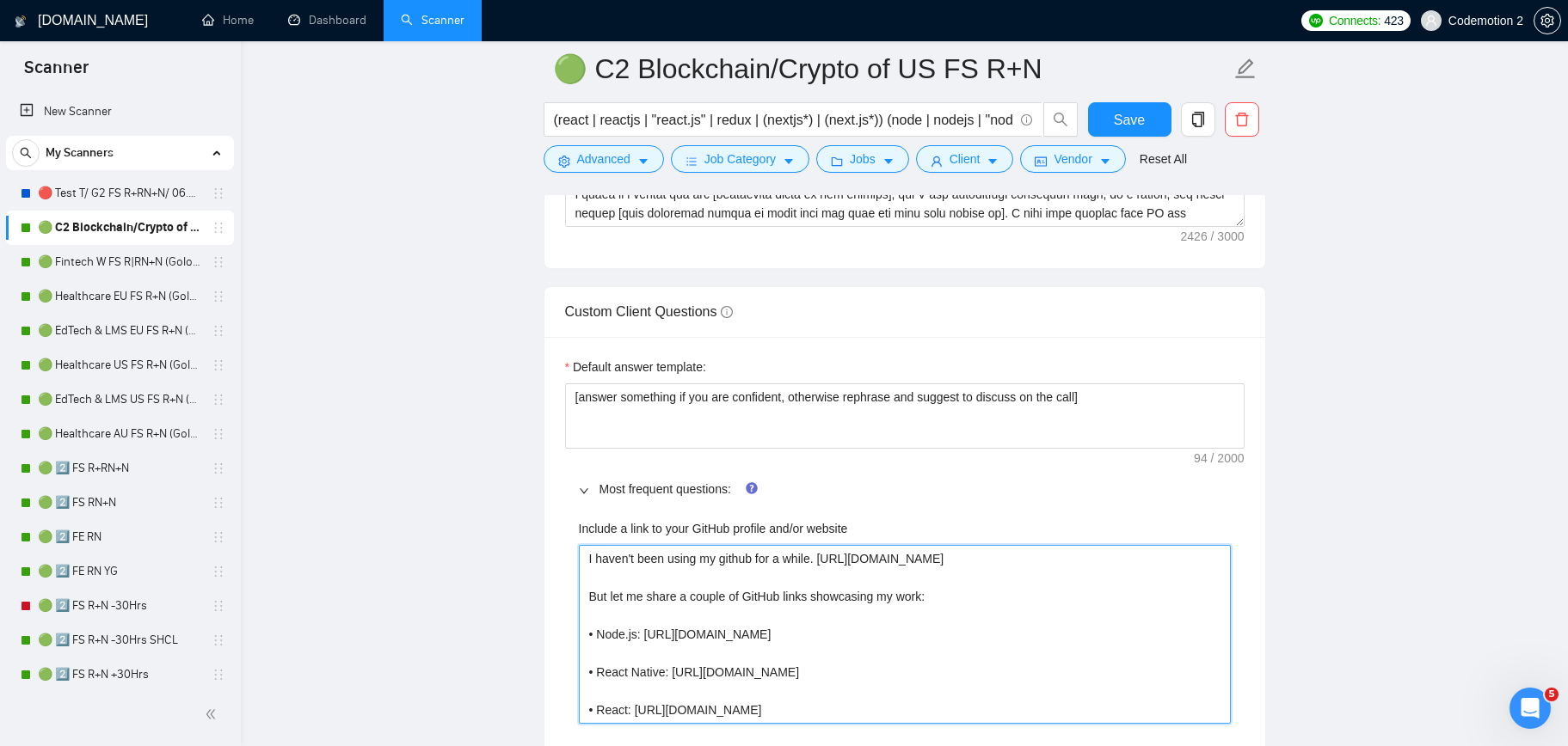
click at [709, 599] on website "I haven't been using my github for a while. [URL][DOMAIN_NAME] But let me share…" at bounding box center [904, 635] width 652 height 179
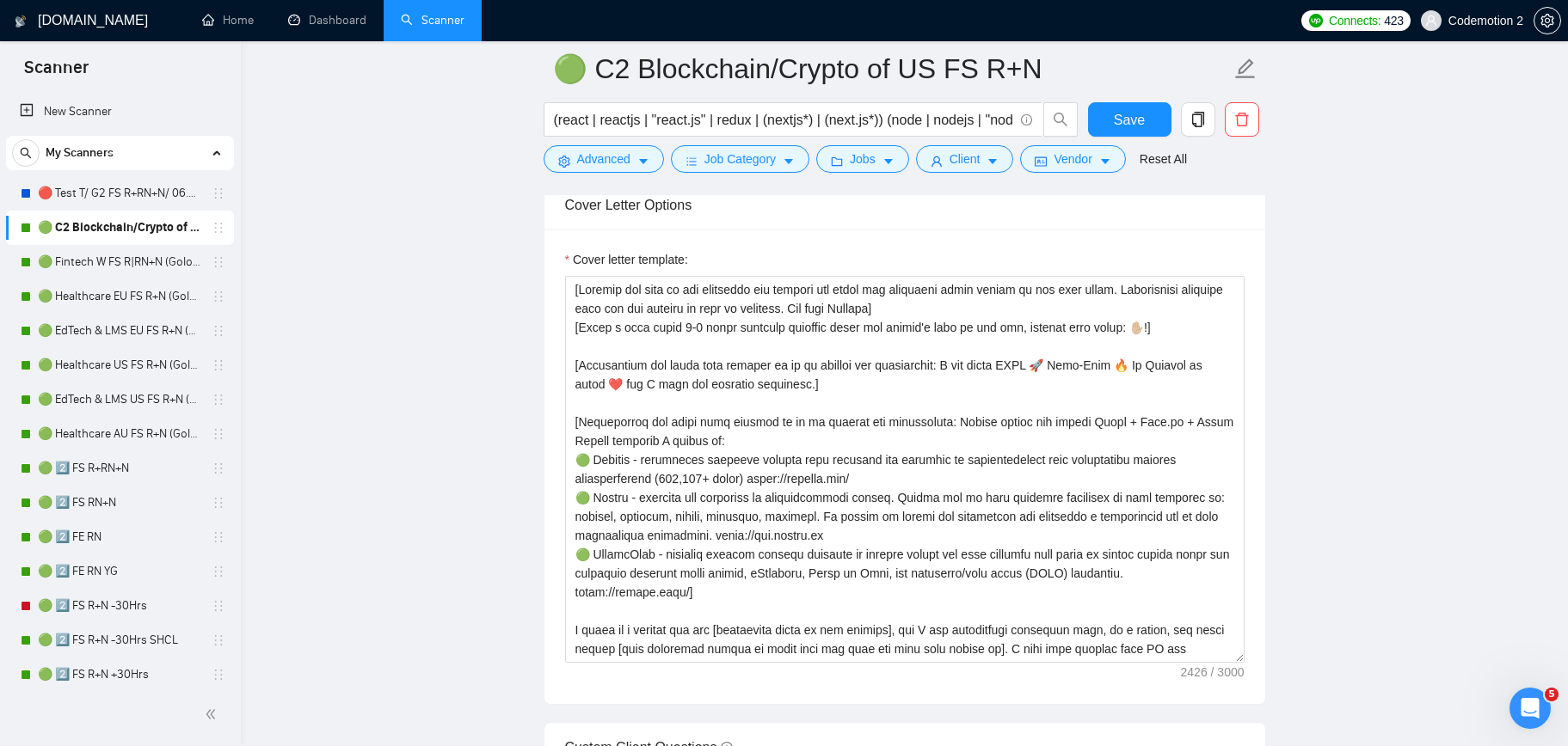
scroll to position [1797, 0]
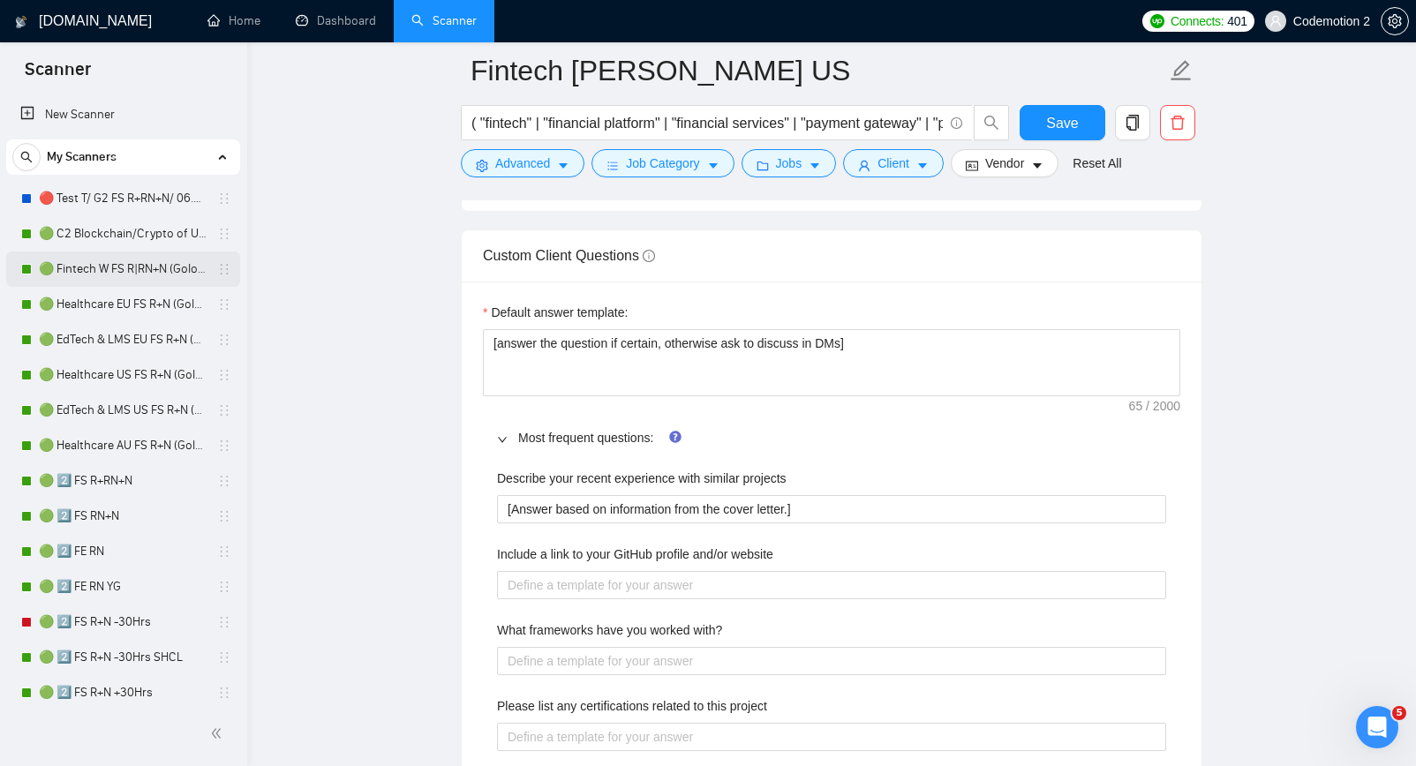
click at [98, 266] on link "🟢 Fintech W FS R|RN+N (Golovach FS)" at bounding box center [123, 269] width 168 height 35
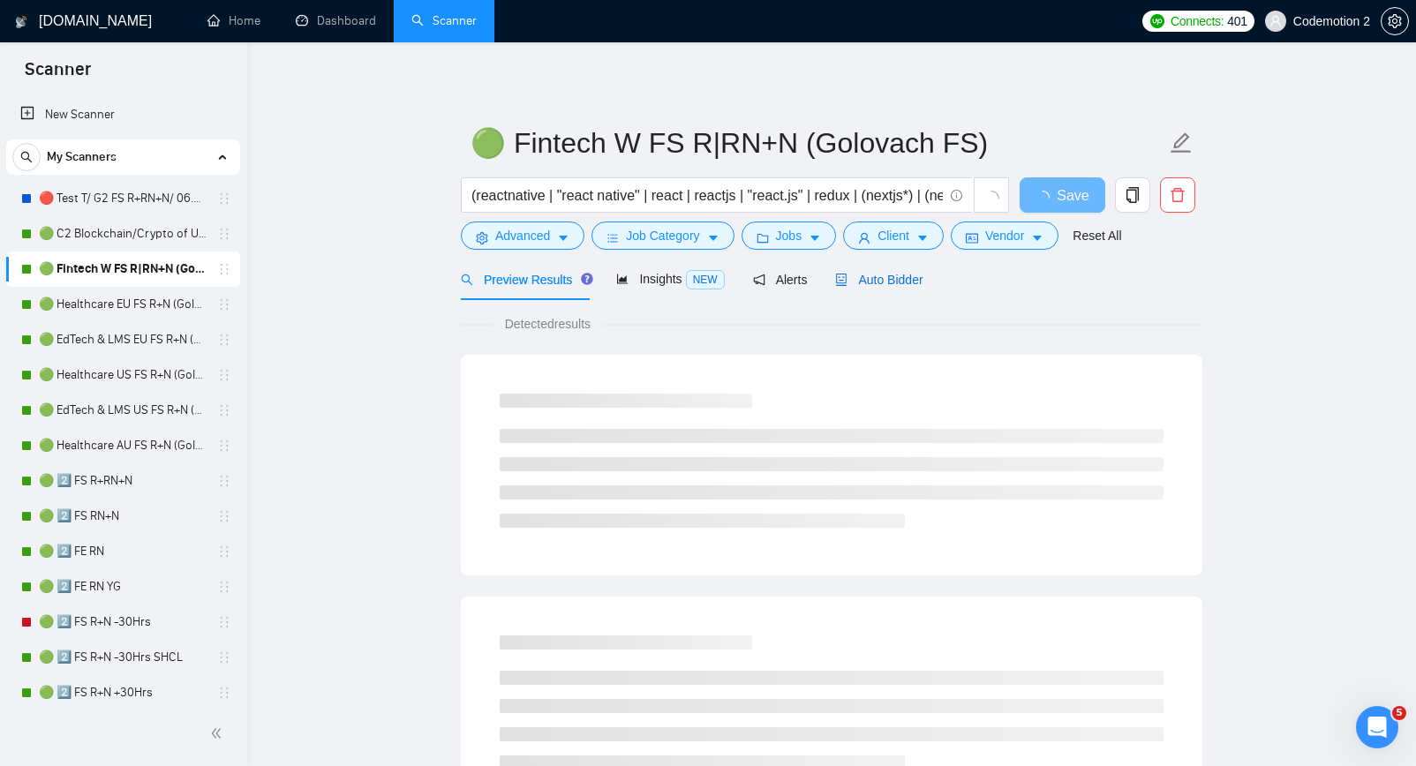
click at [904, 280] on span "Auto Bidder" at bounding box center [878, 280] width 87 height 14
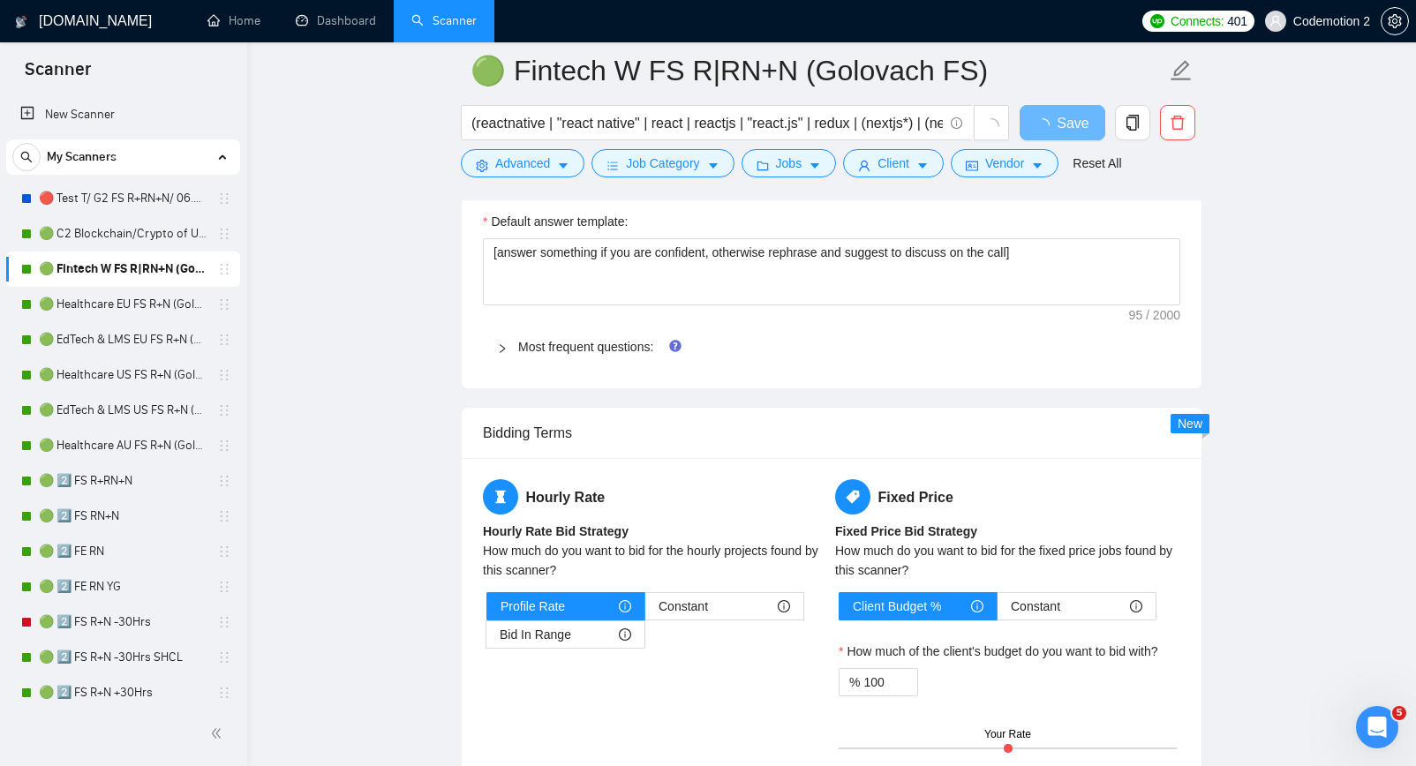
scroll to position [2463, 0]
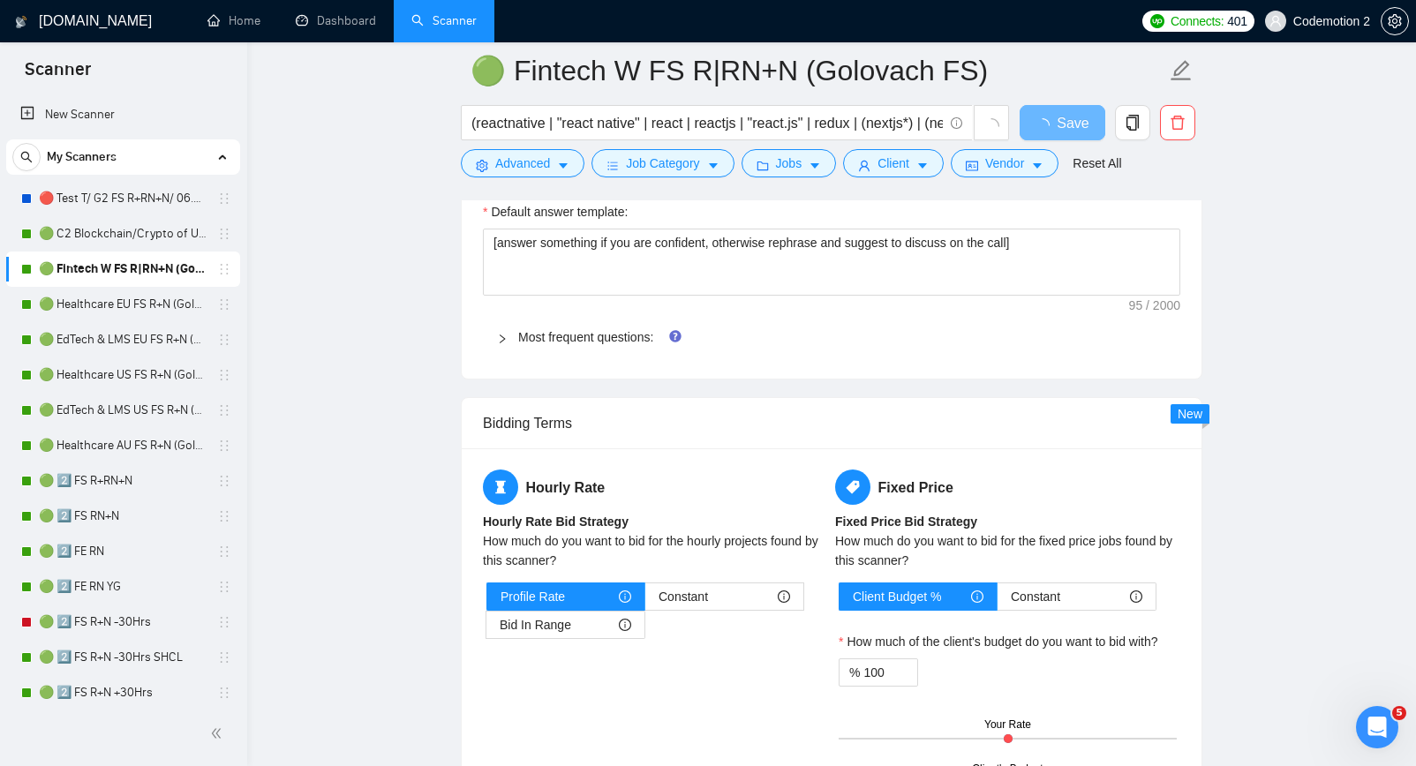
click at [570, 344] on span "Most frequent questions:" at bounding box center [842, 337] width 648 height 19
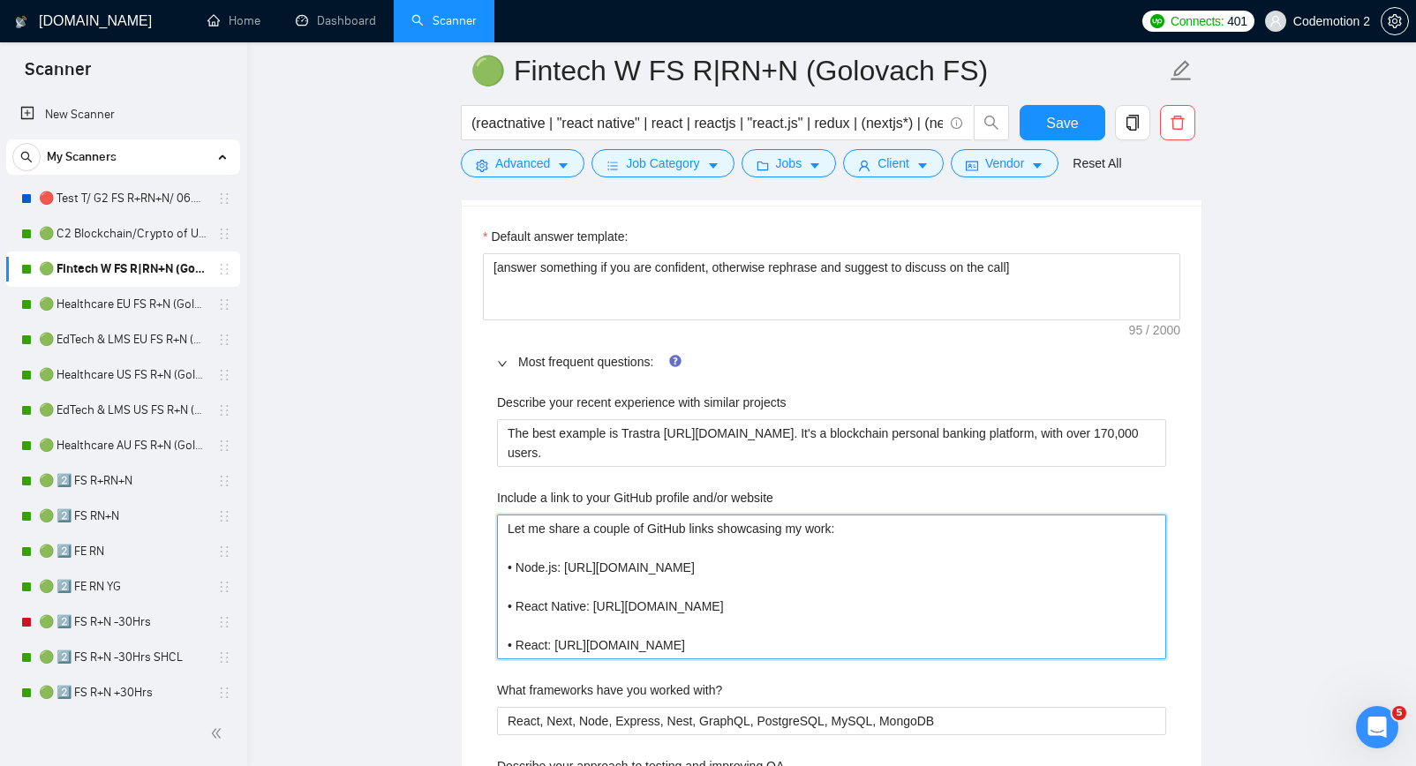
click at [681, 583] on website "Let me share a couple of GitHub links showcasing my work: • Node.js: https://gi…" at bounding box center [831, 587] width 669 height 145
paste website "I haven't been using my github for a while. https://github.com/apshenychnyj But…"
type website "I haven't been using my github for a while. [URL][DOMAIN_NAME] But let me share…"
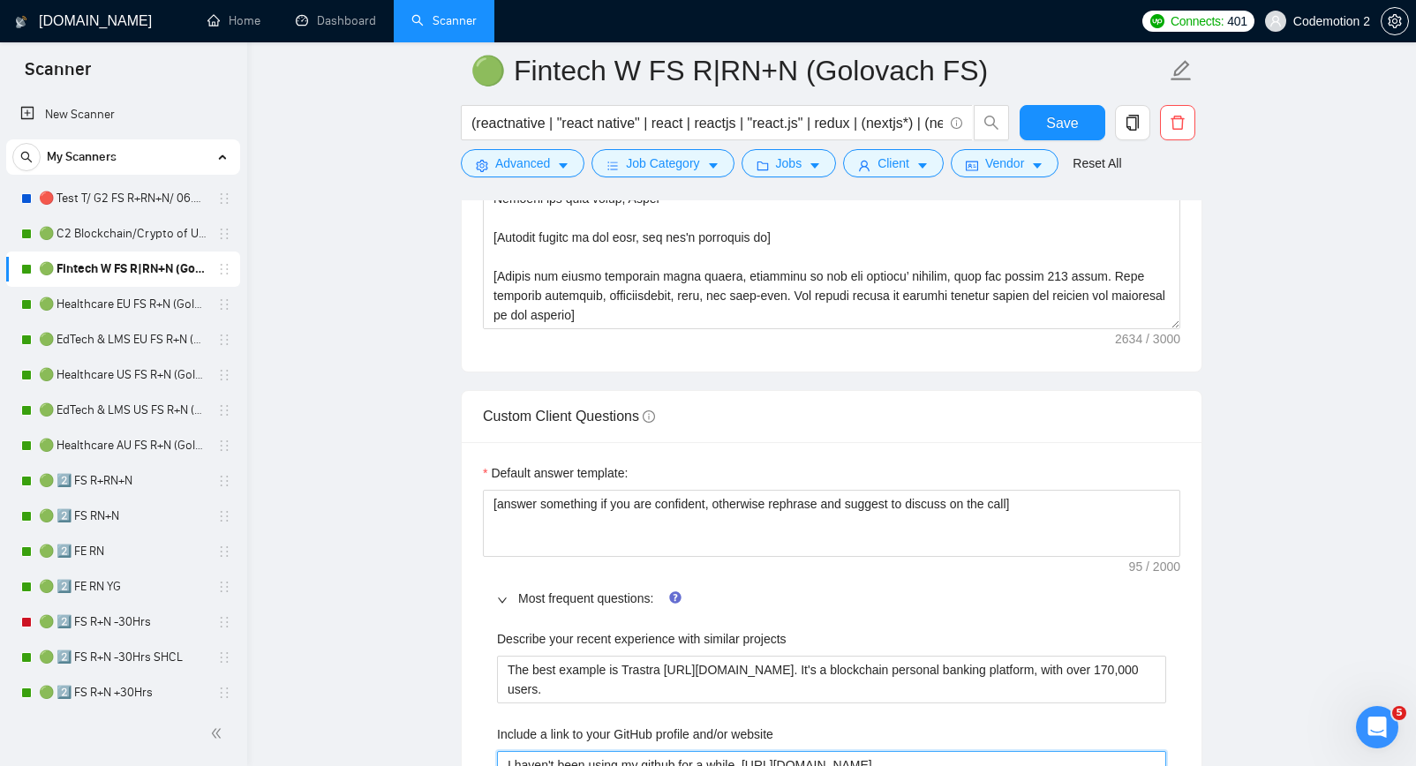
scroll to position [2199, 0]
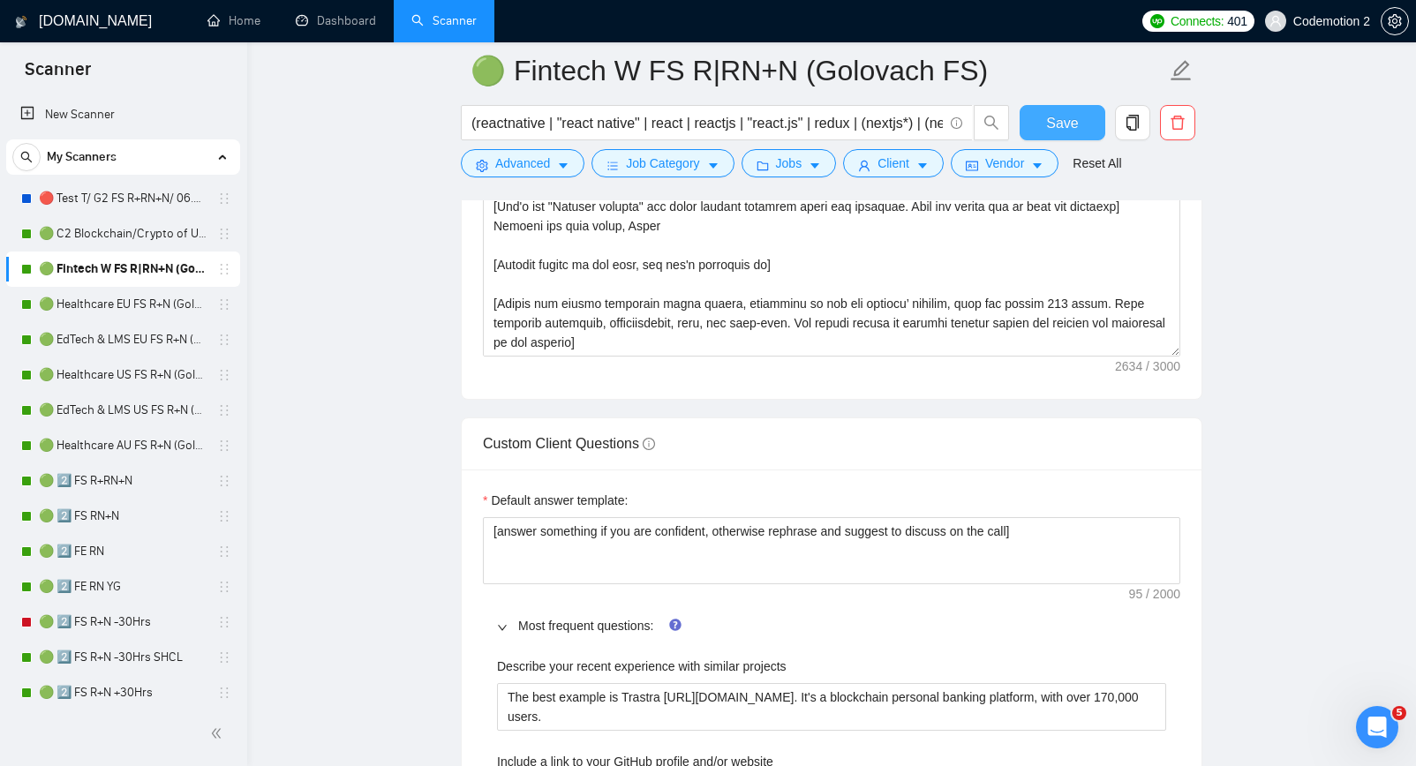
type website "I haven't been using my github for a while. [URL][DOMAIN_NAME] But let me share…"
click at [1053, 124] on span "Save" at bounding box center [1062, 123] width 32 height 22
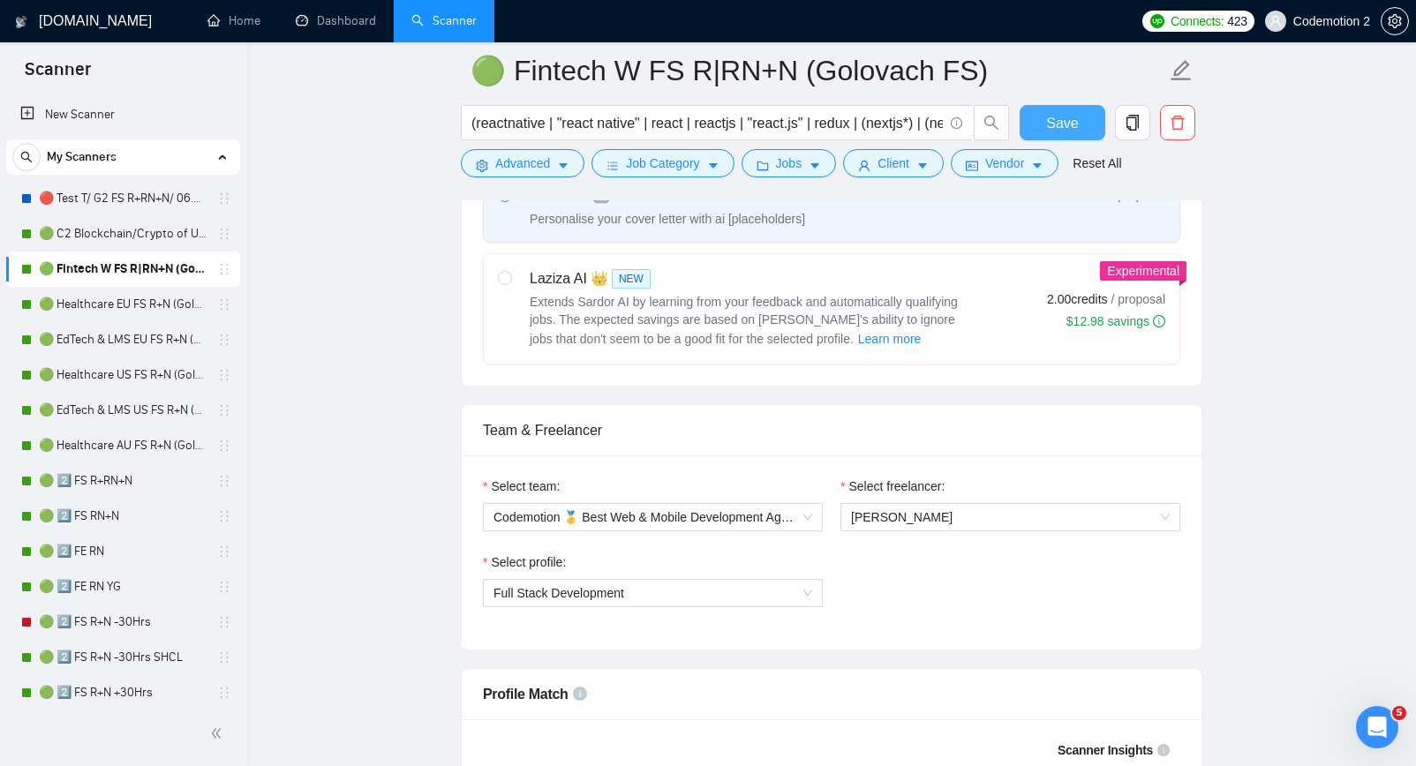
scroll to position [554, 0]
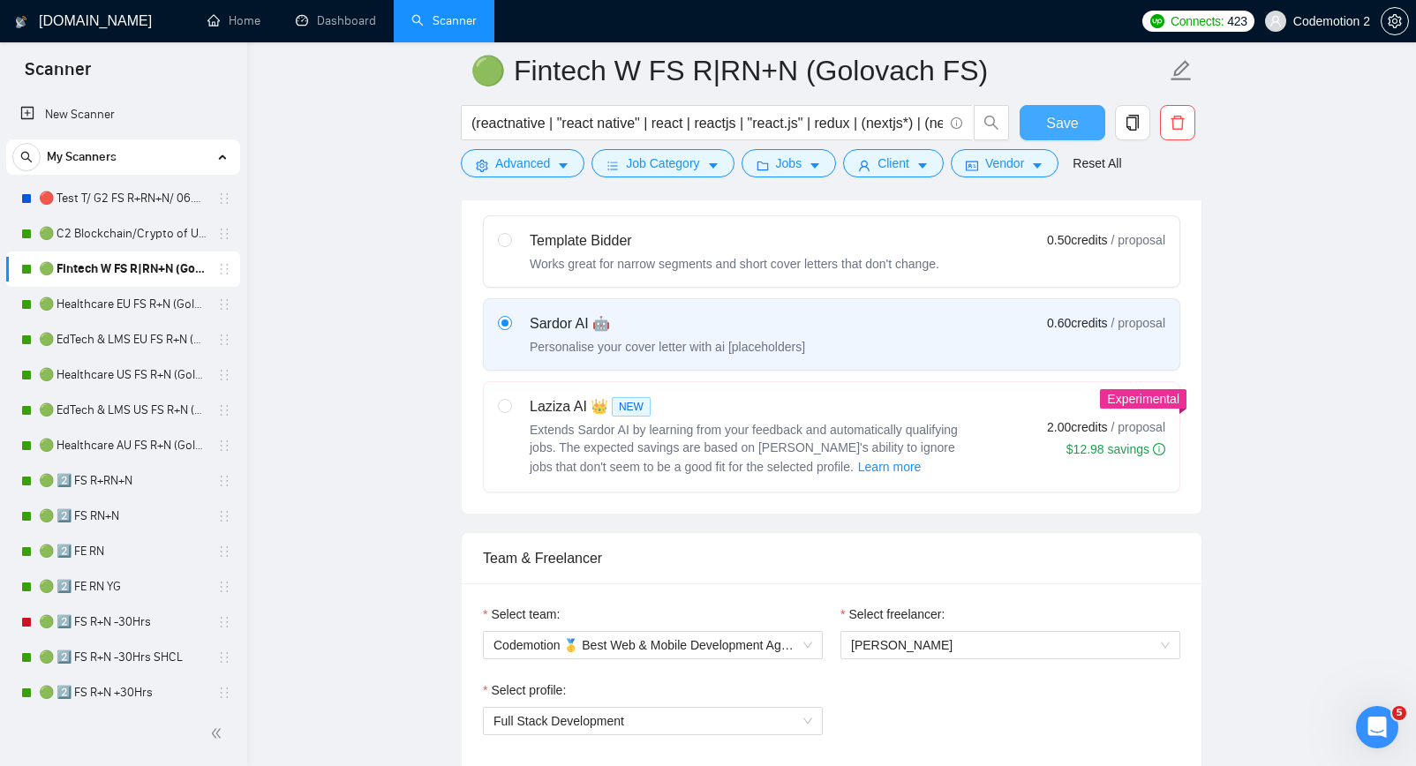
click at [1059, 124] on span "Save" at bounding box center [1062, 123] width 32 height 22
click at [118, 303] on link "🟢 Healthcare EU FS R+N (Golovach FS)" at bounding box center [123, 304] width 168 height 35
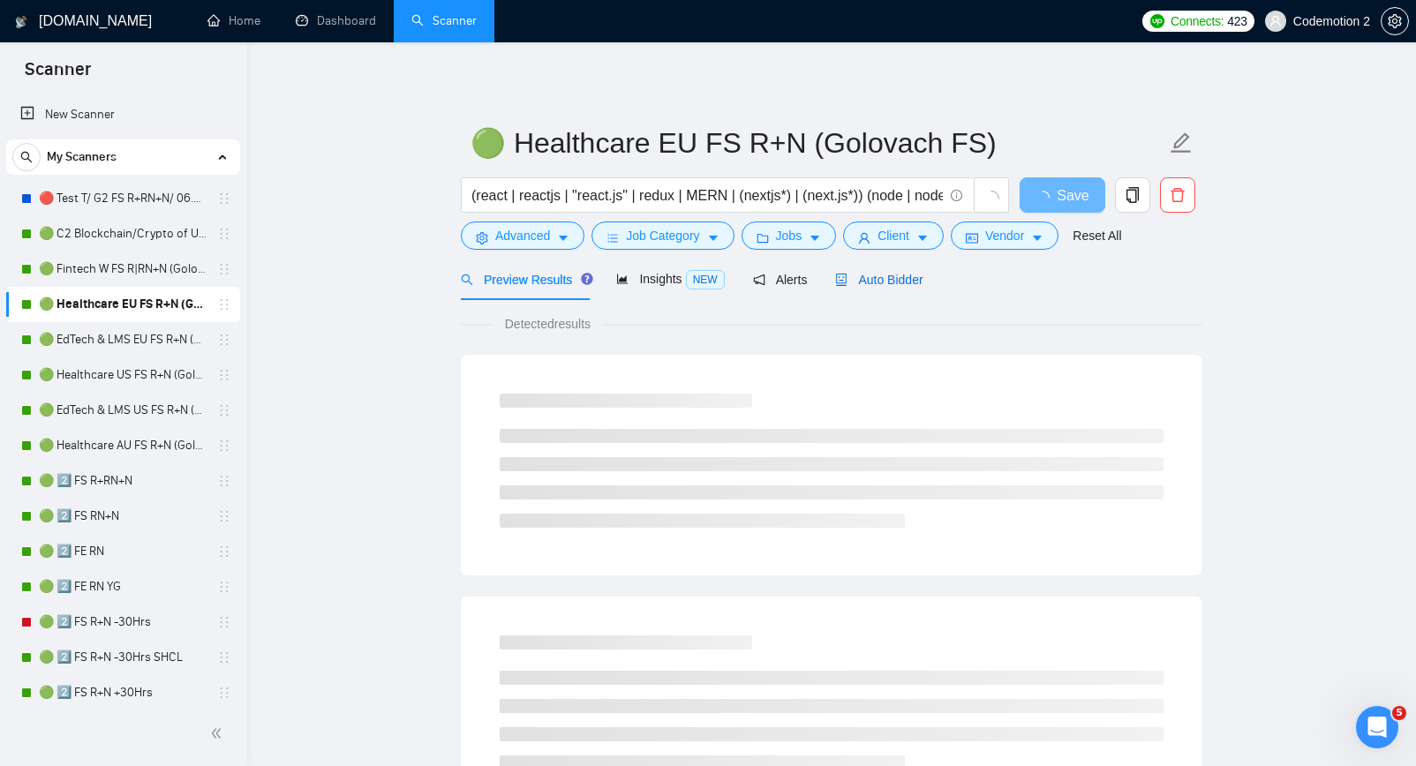
click at [879, 281] on span "Auto Bidder" at bounding box center [878, 280] width 87 height 14
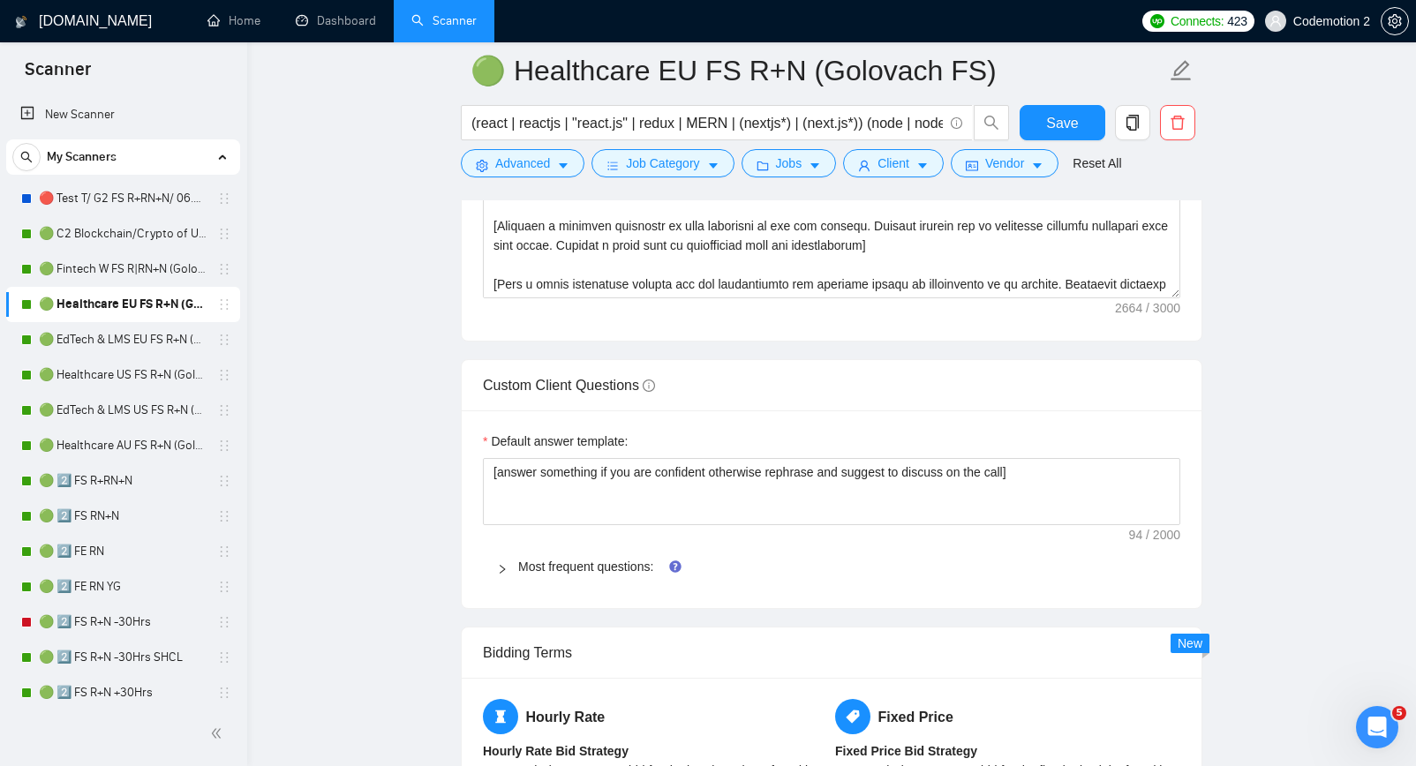
scroll to position [2497, 0]
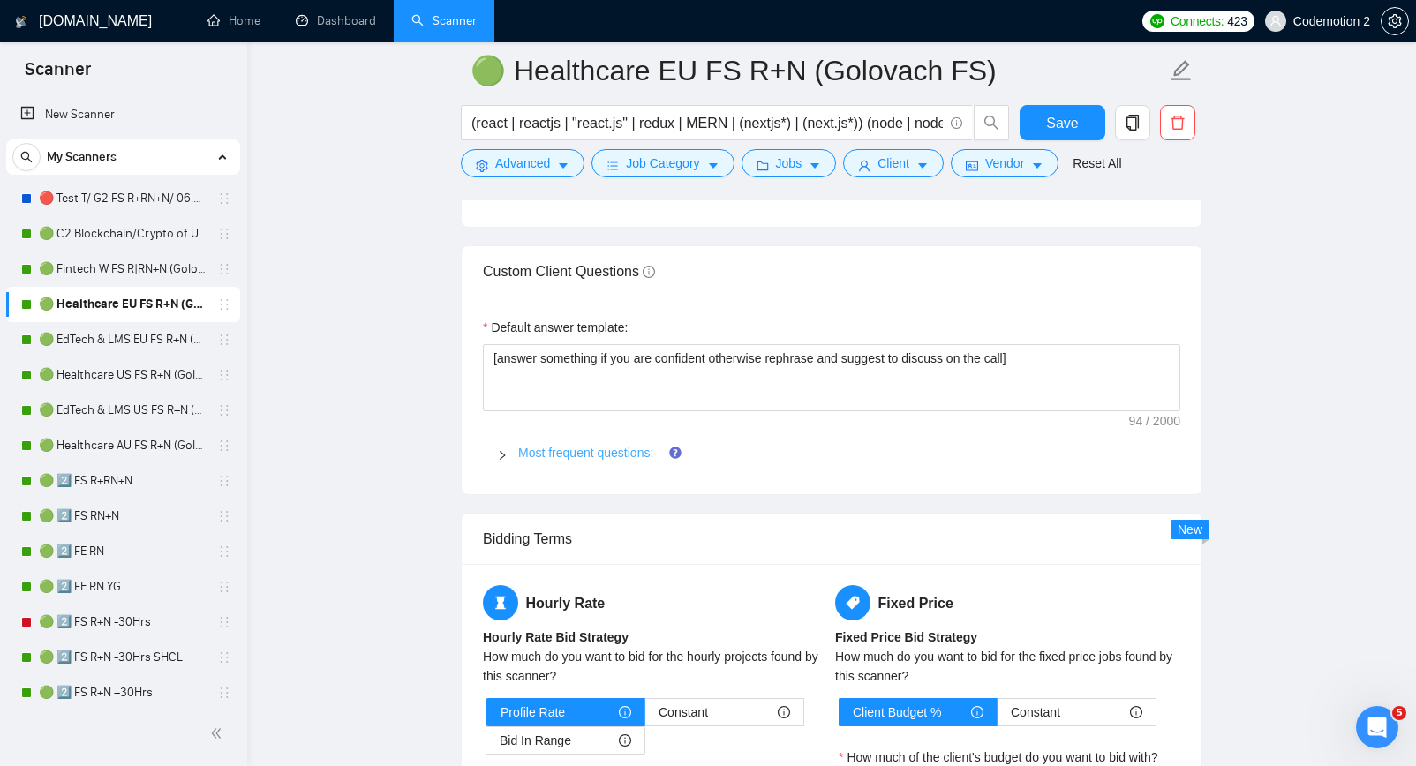
click at [592, 456] on link "Most frequent questions:" at bounding box center [585, 453] width 135 height 14
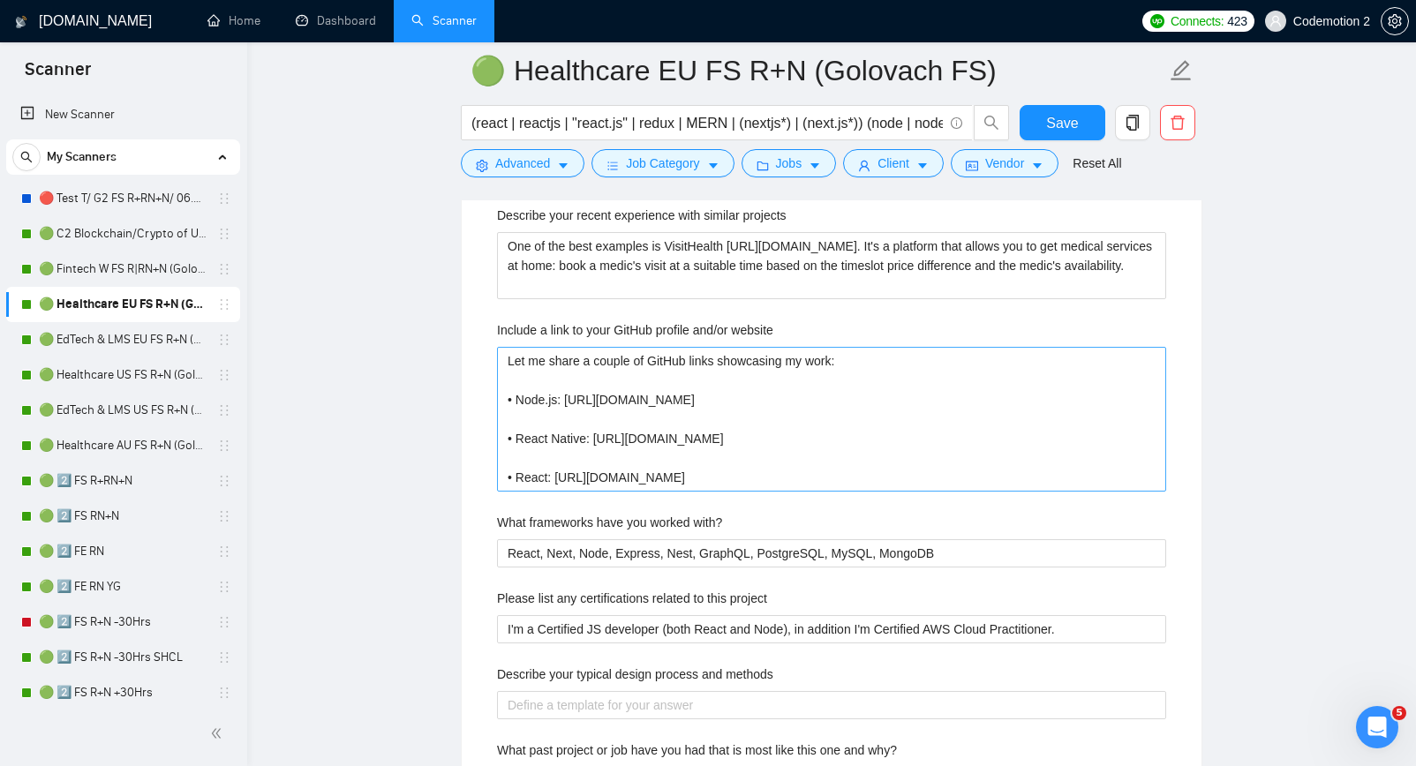
scroll to position [3081, 0]
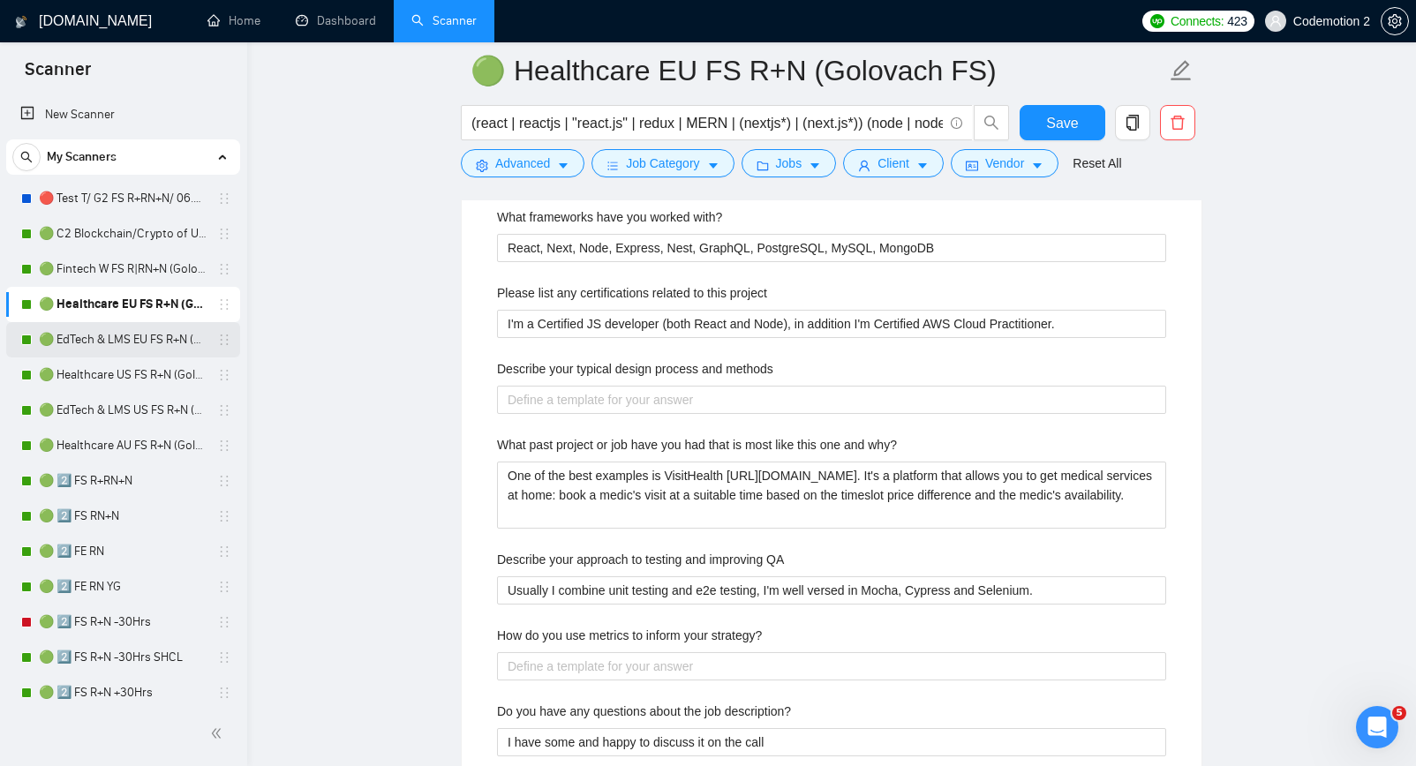
click at [111, 337] on link "🟢 EdTech & LMS EU FS R+N (Golovach FS)" at bounding box center [123, 339] width 168 height 35
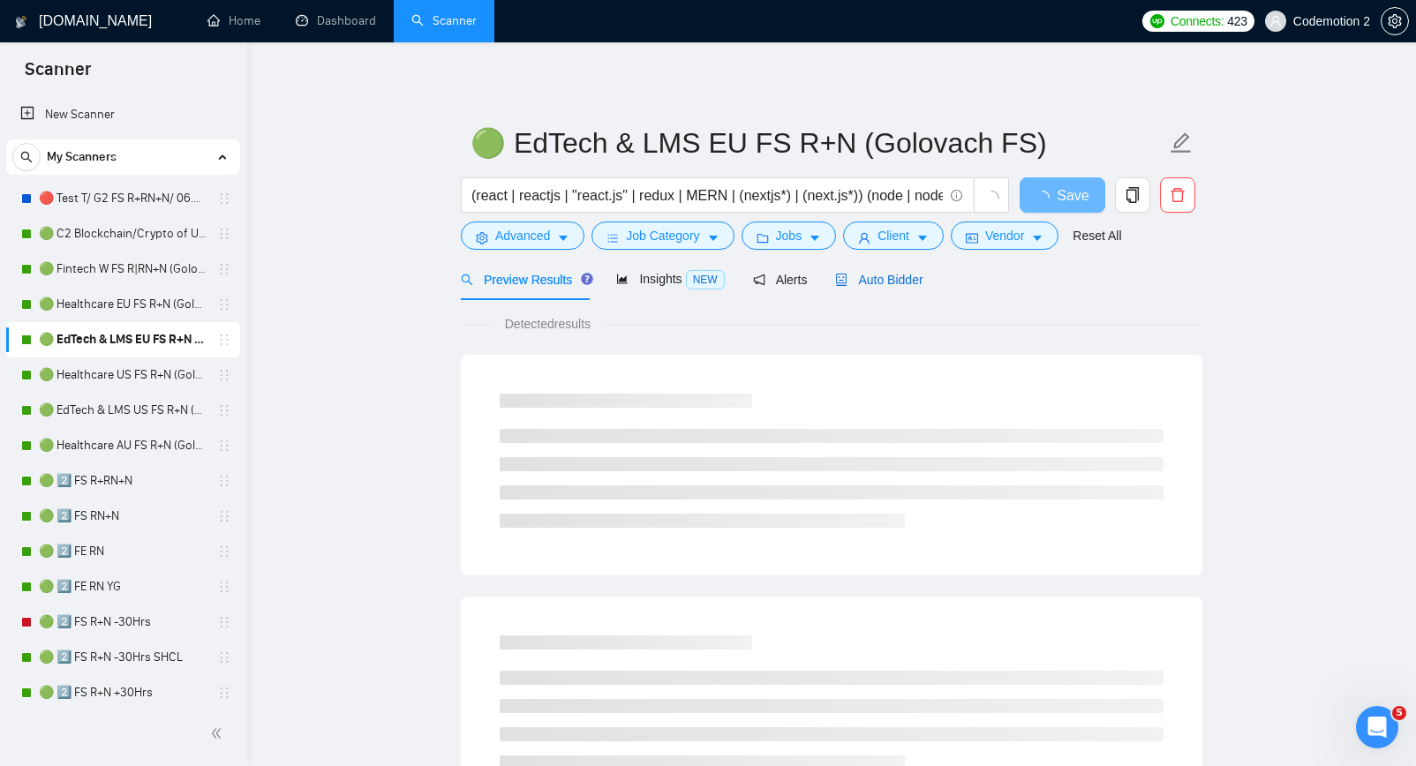
click at [920, 273] on span "Auto Bidder" at bounding box center [878, 280] width 87 height 14
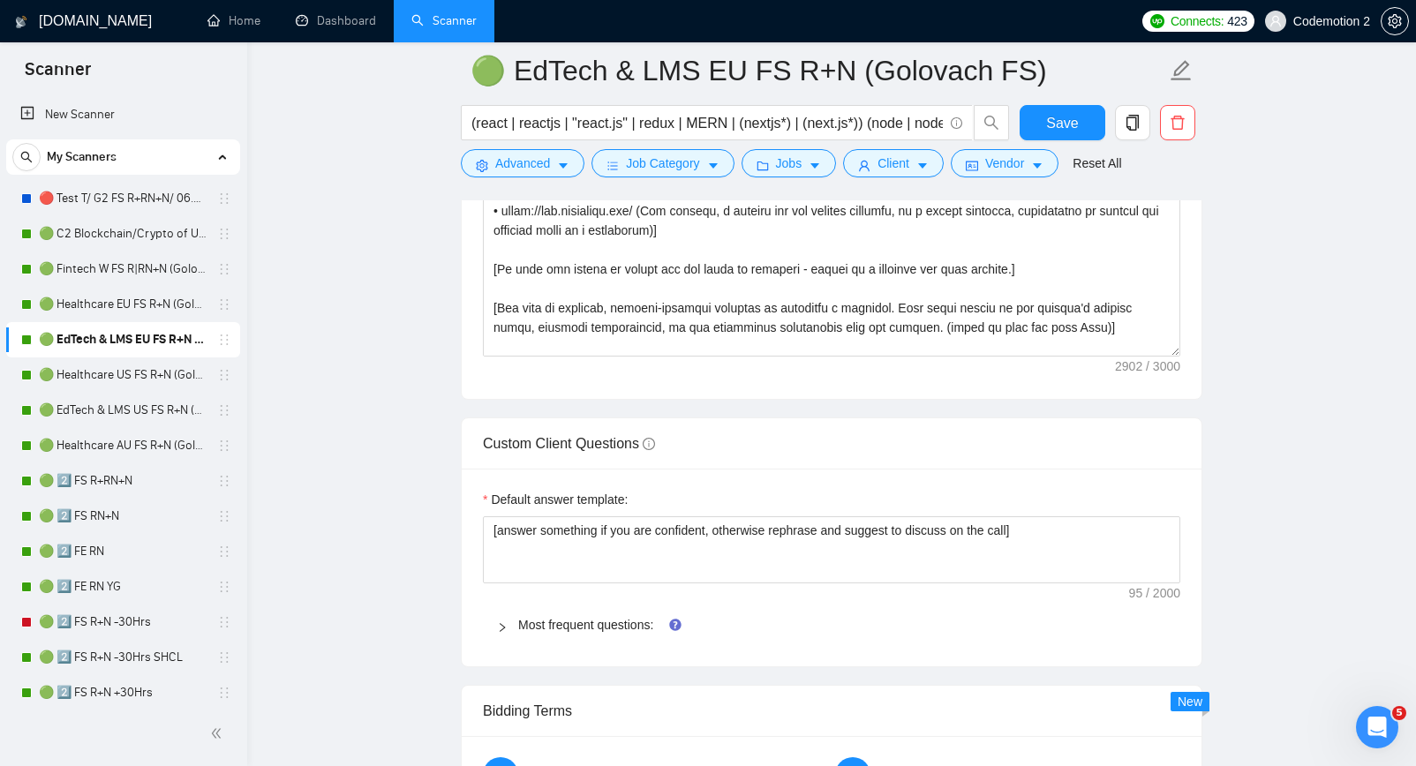
scroll to position [2346, 0]
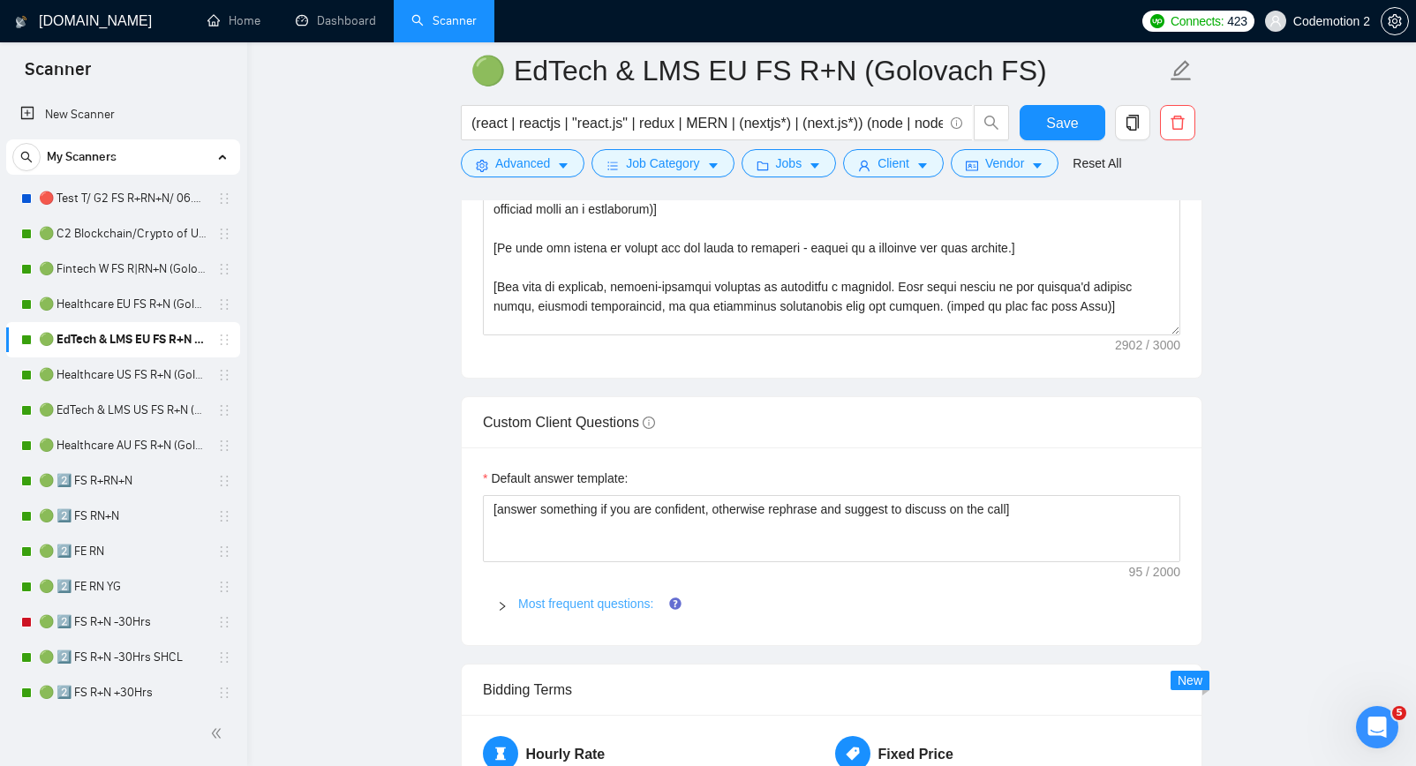
click at [606, 602] on link "Most frequent questions:" at bounding box center [585, 604] width 135 height 14
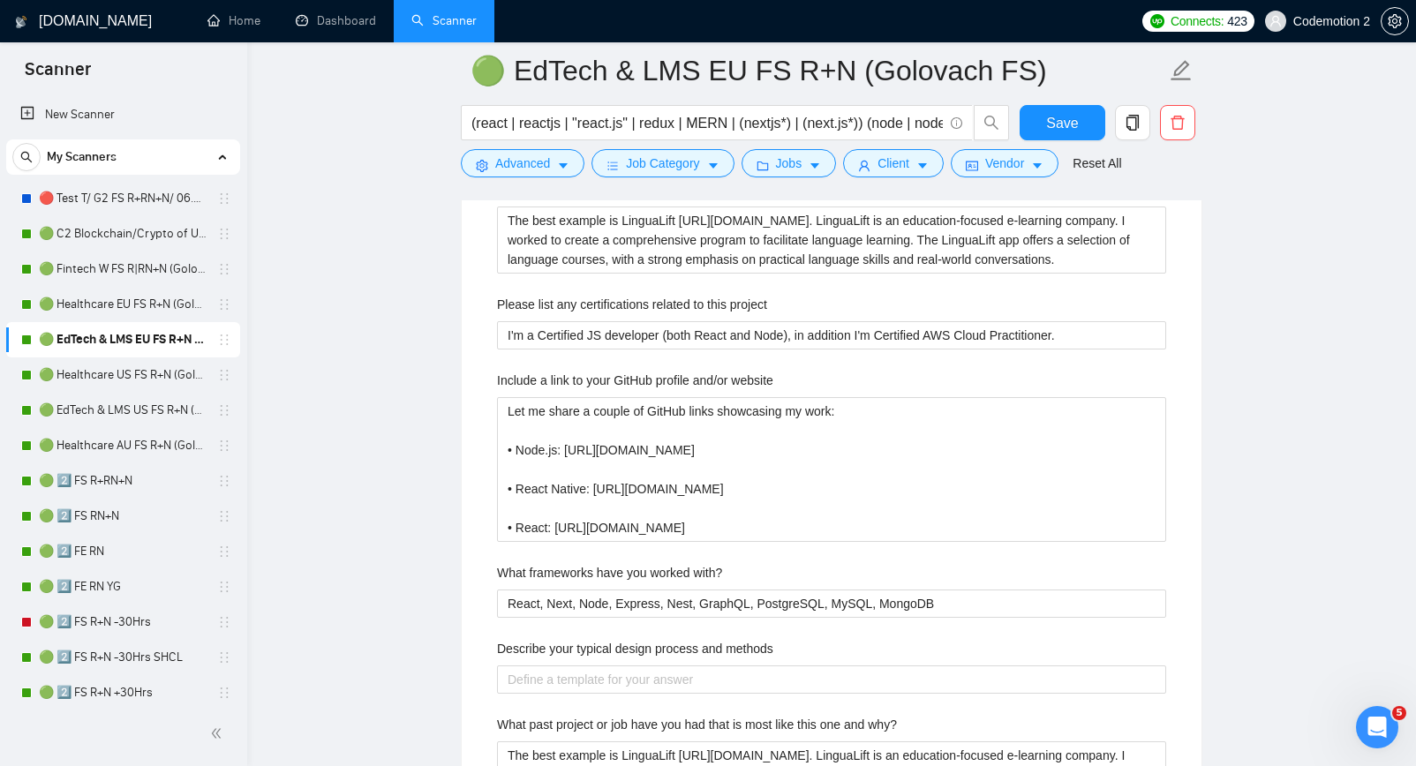
scroll to position [2803, 0]
click at [117, 379] on link "🟢 Healthcare US FS R+N (Golovach FS)" at bounding box center [123, 375] width 168 height 35
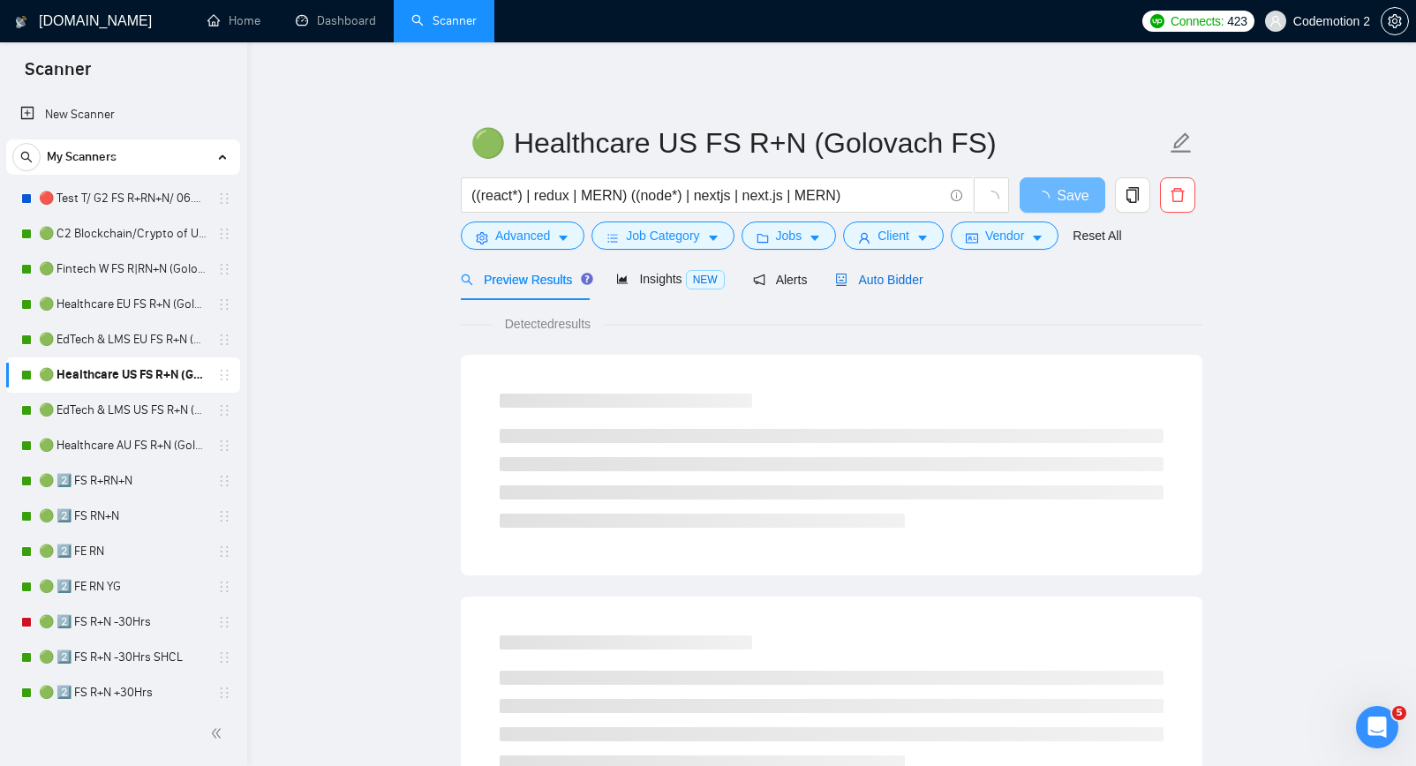
click at [886, 275] on span "Auto Bidder" at bounding box center [878, 280] width 87 height 14
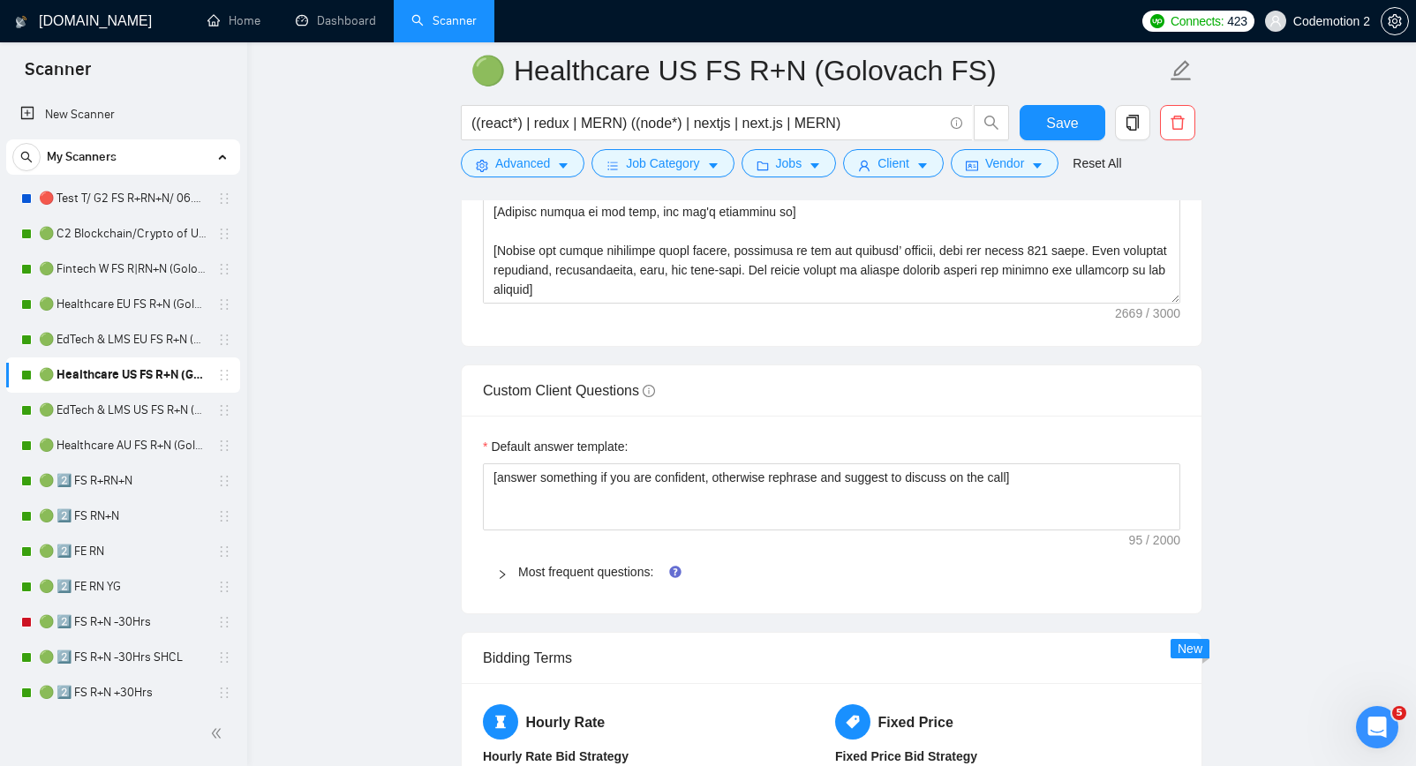
scroll to position [2426, 0]
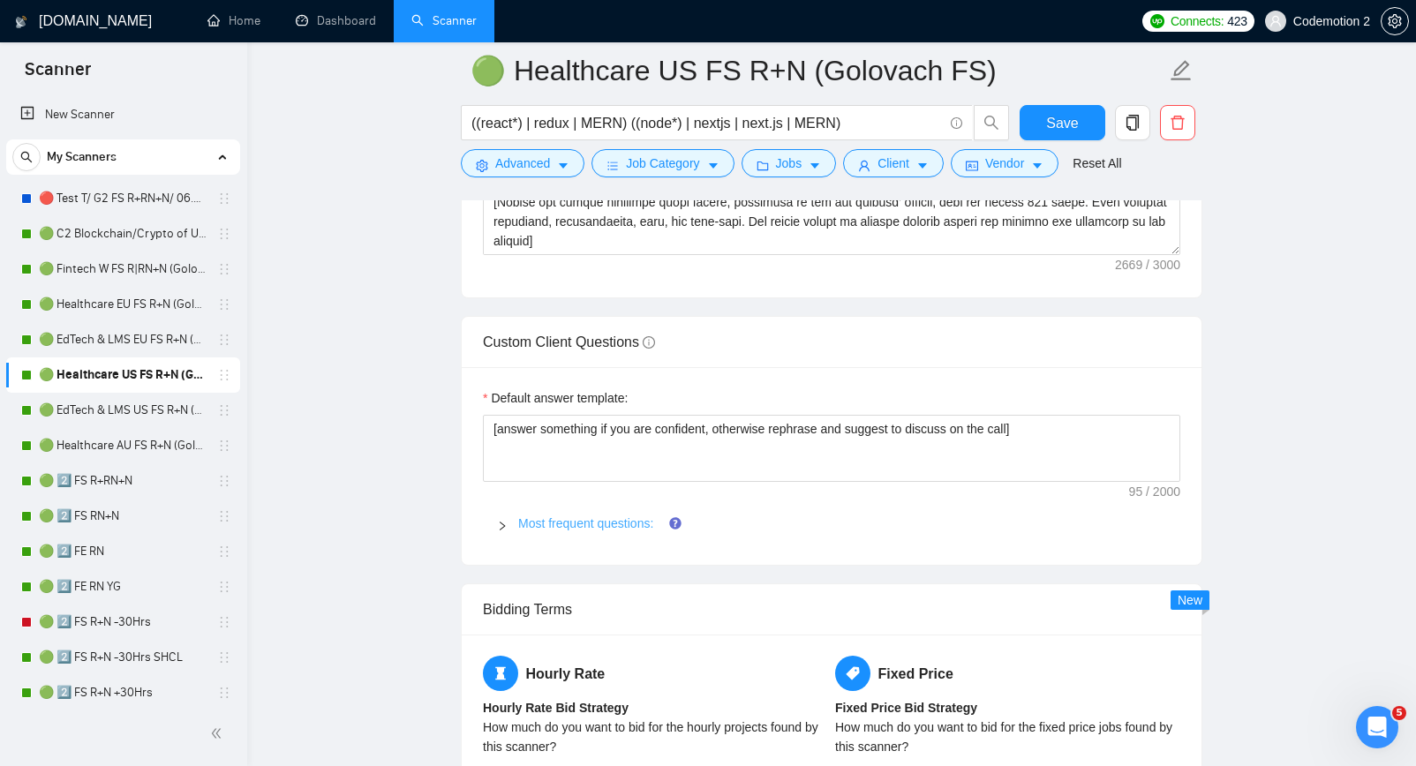
click at [583, 520] on link "Most frequent questions:" at bounding box center [585, 524] width 135 height 14
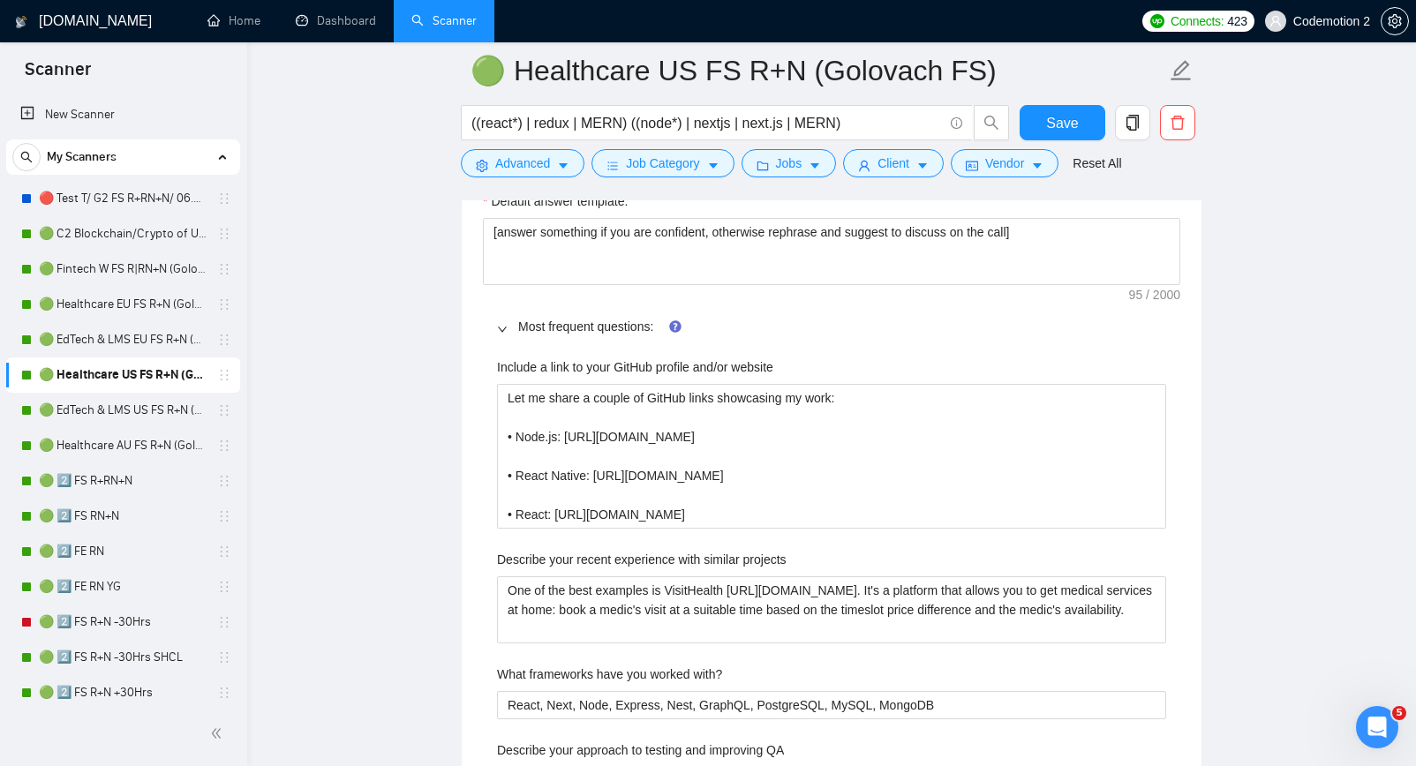
scroll to position [2624, 0]
click at [125, 405] on link "🟢 EdTech & LMS US FS R+N (Golovach FS)" at bounding box center [123, 410] width 168 height 35
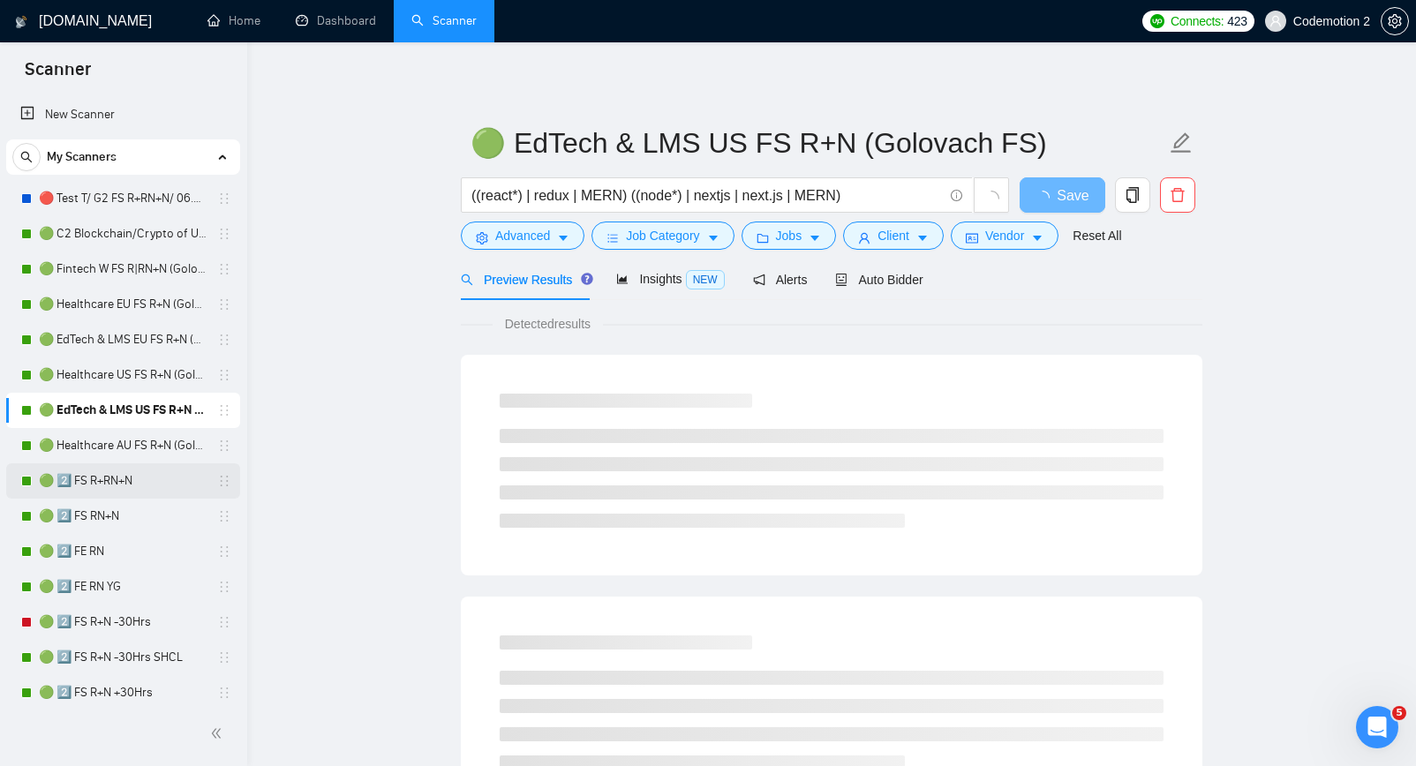
click at [112, 485] on link "🟢 2️⃣ FS R+RN+N" at bounding box center [123, 481] width 168 height 35
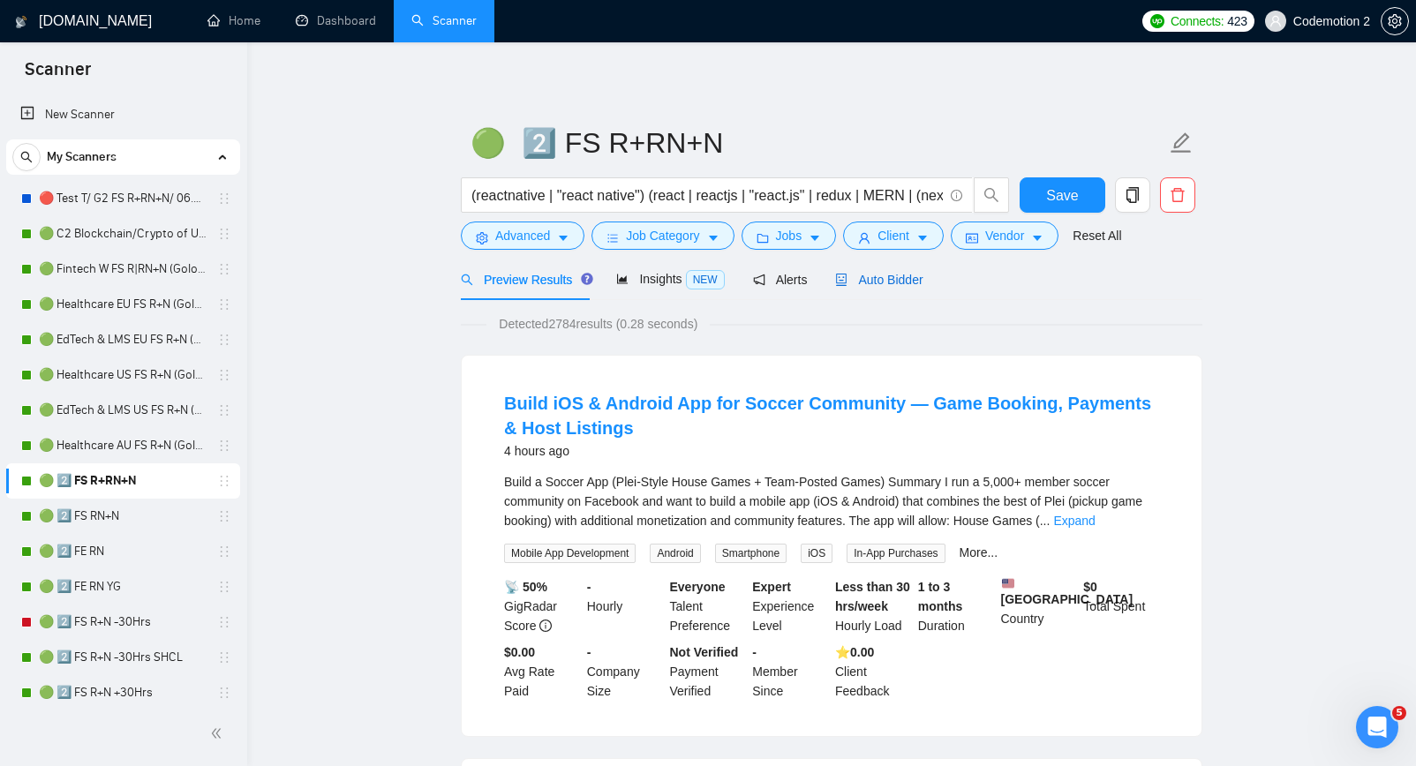
click at [897, 283] on span "Auto Bidder" at bounding box center [878, 280] width 87 height 14
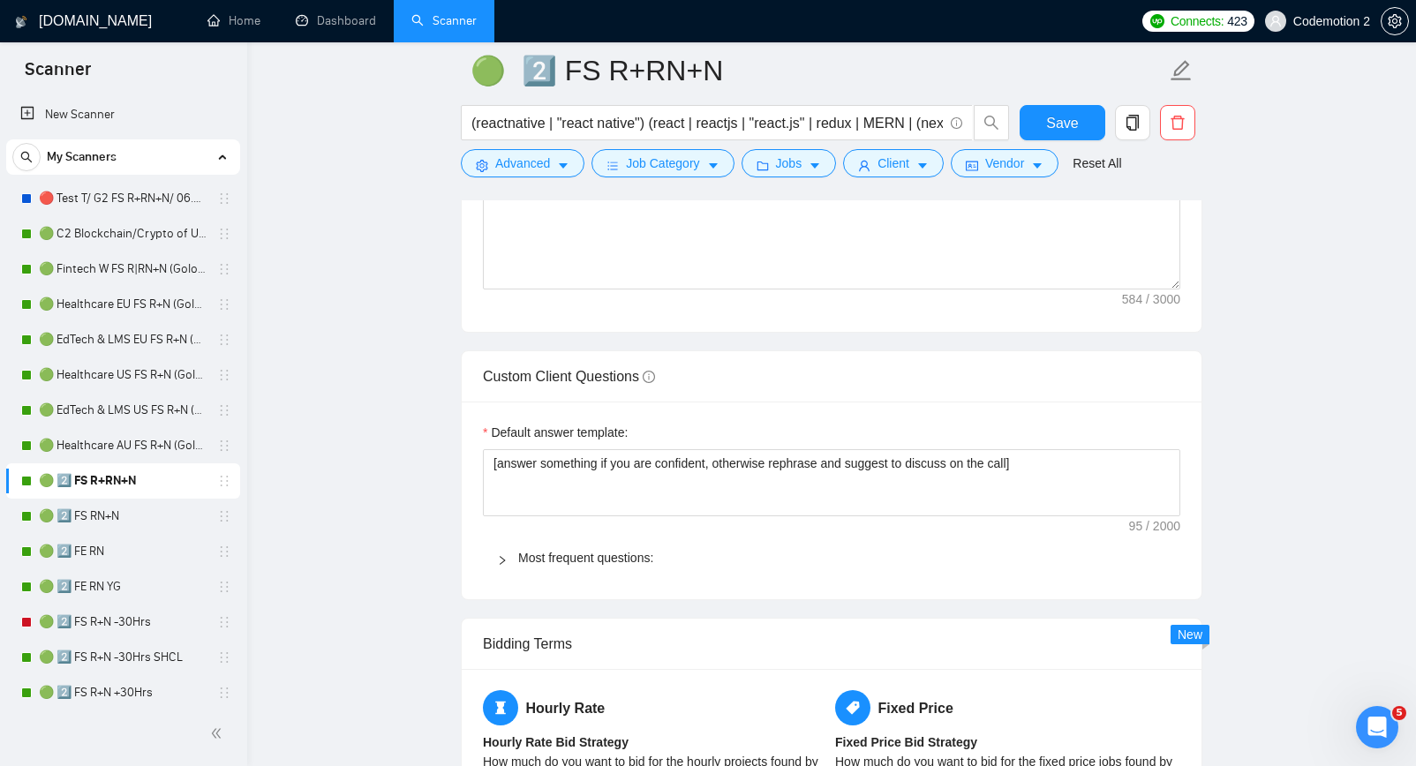
scroll to position [2497, 0]
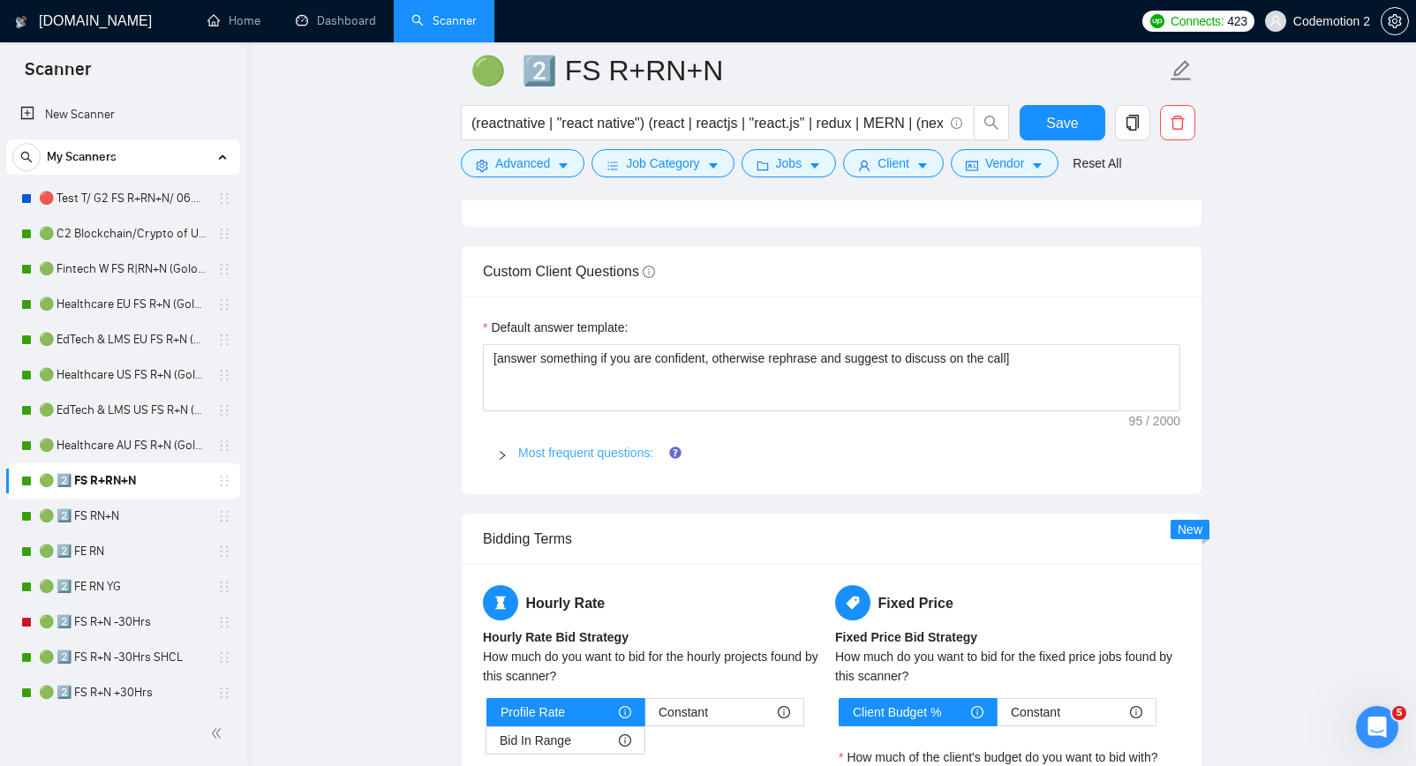
click at [577, 452] on link "Most frequent questions:" at bounding box center [585, 453] width 135 height 14
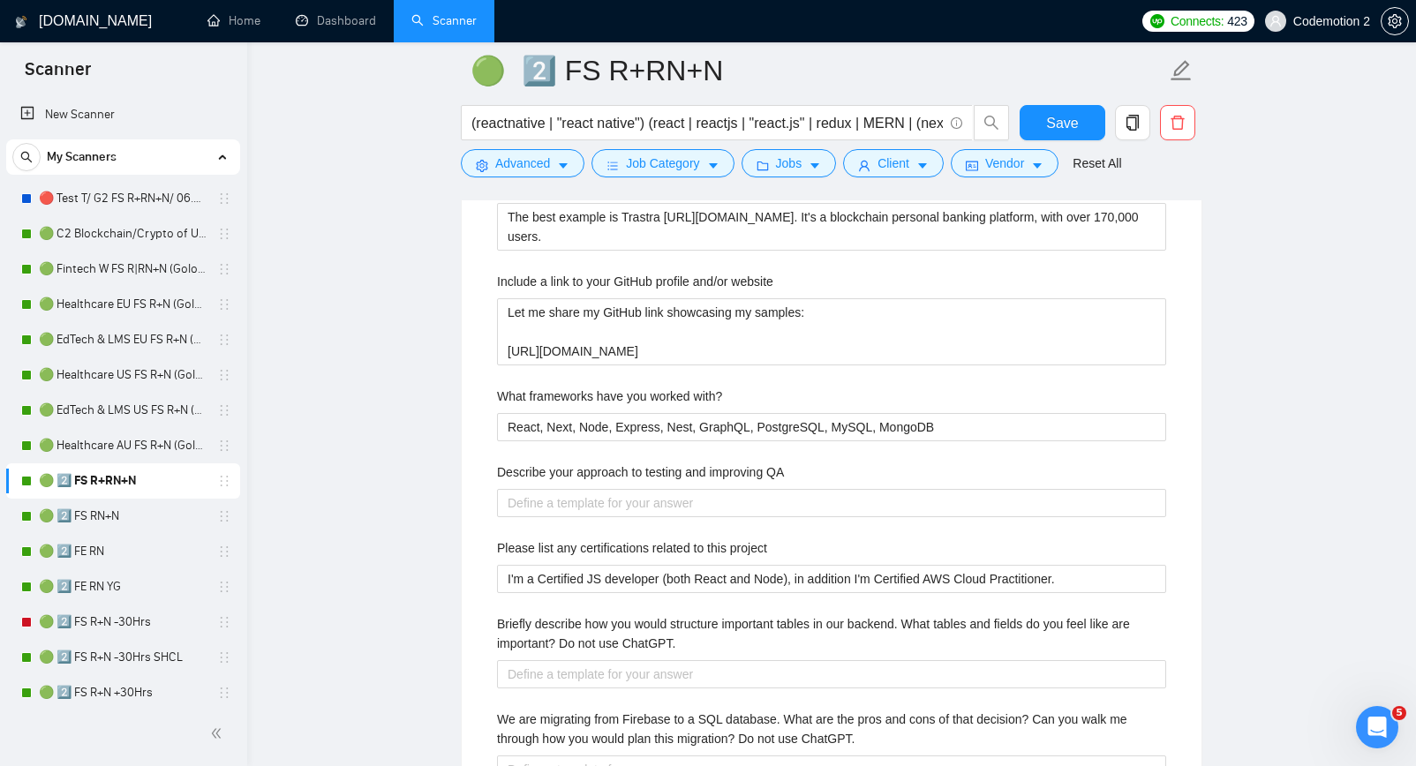
scroll to position [2805, 0]
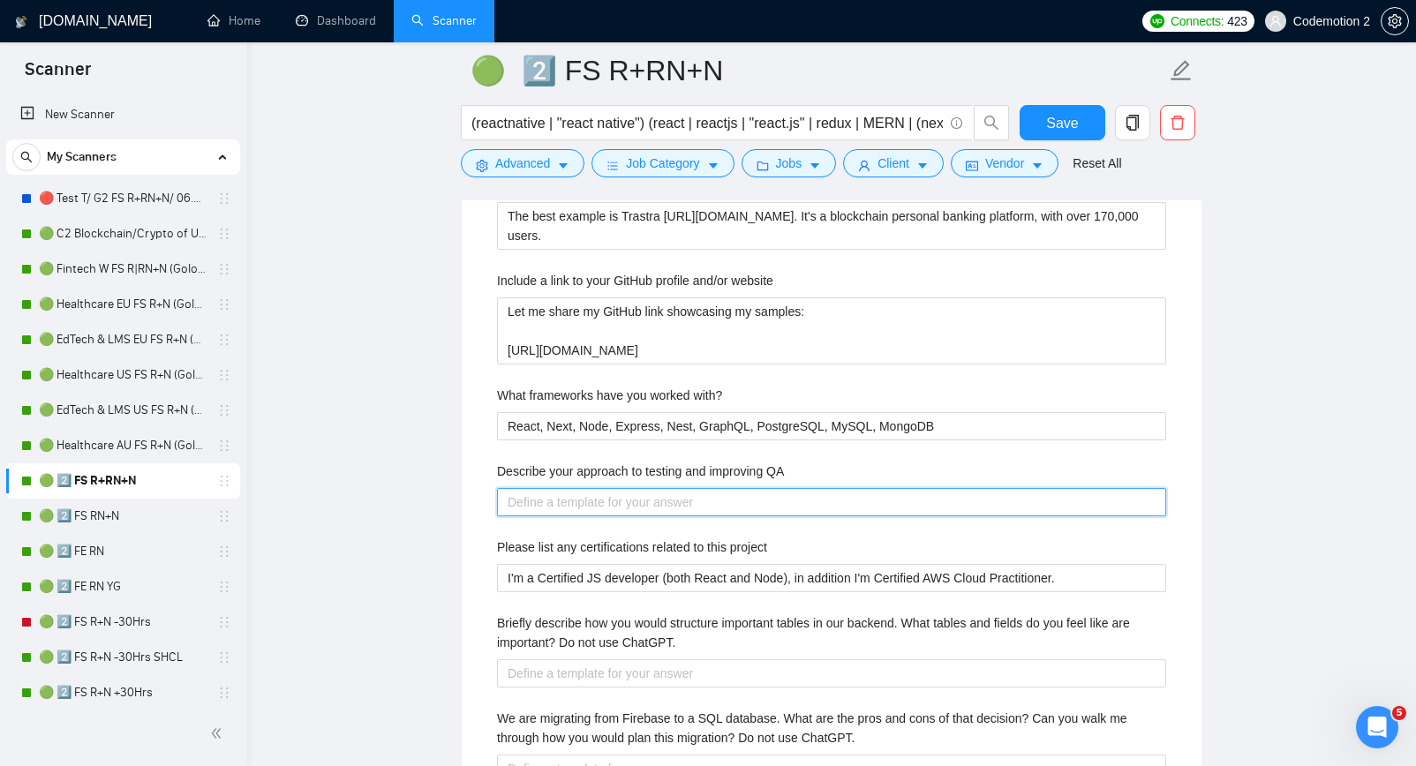
click at [598, 503] on QA "Describe your approach to testing and improving QA" at bounding box center [831, 502] width 669 height 28
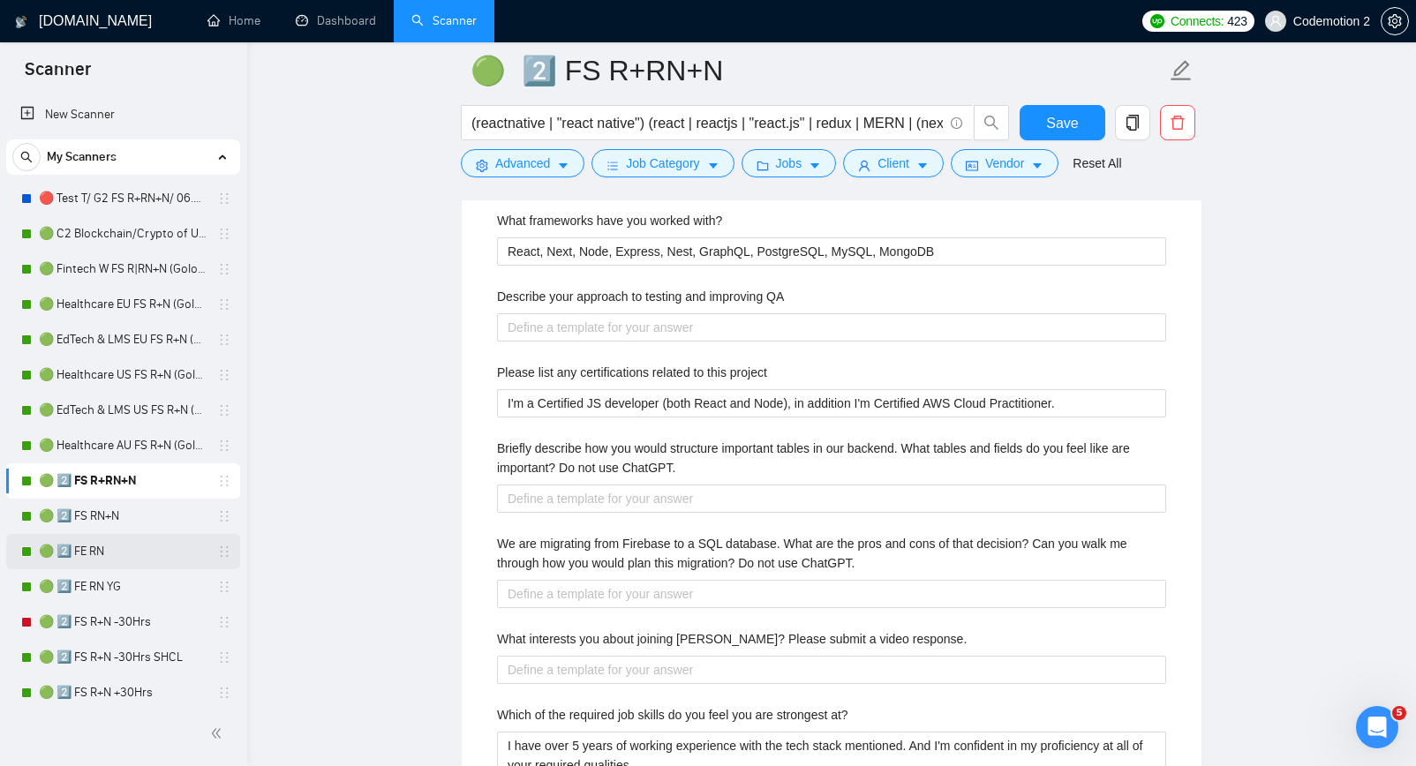
scroll to position [2976, 0]
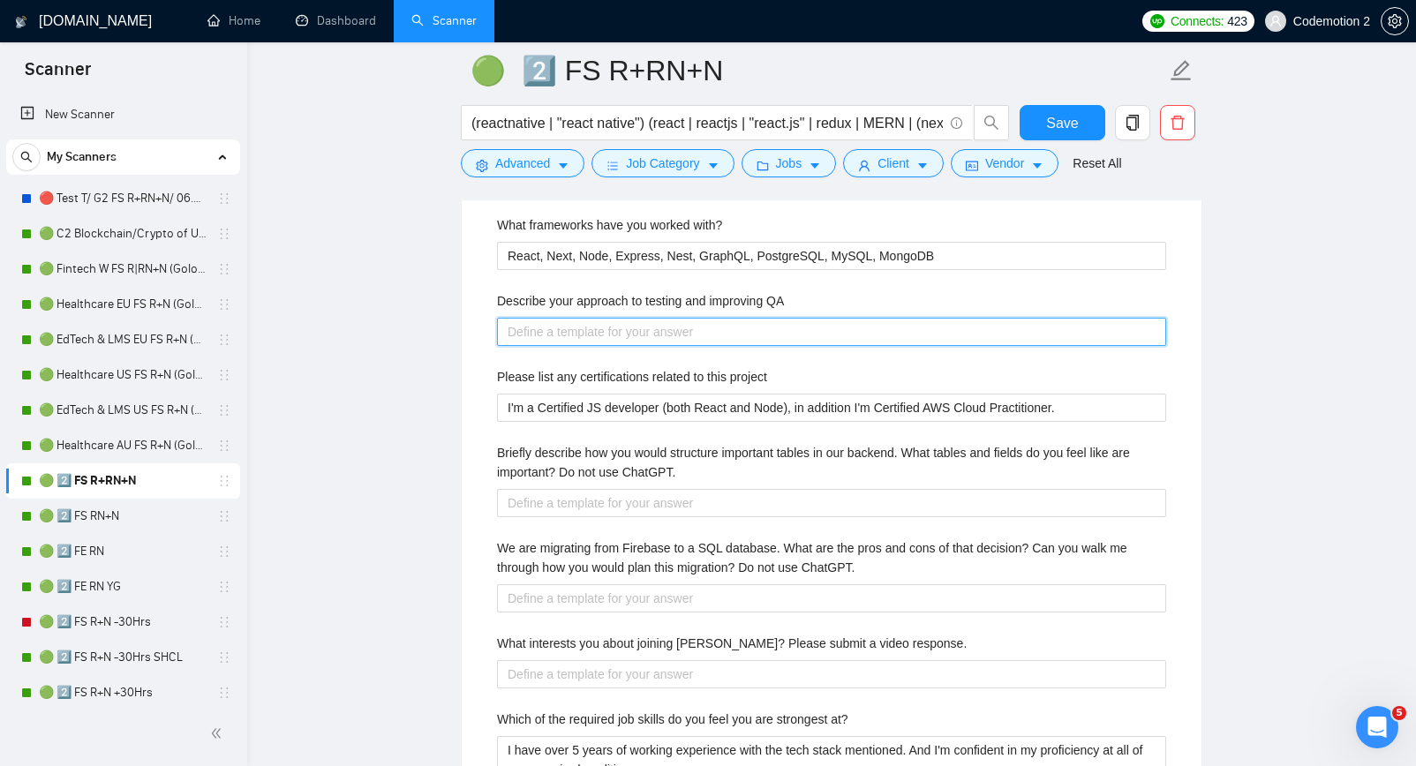
click at [586, 334] on QA "Describe your approach to testing and improving QA" at bounding box center [831, 332] width 669 height 28
paste QA "[Answer based on information from the cover letter. Or provide a short answer w…"
type QA "[Answer based on information from the cover letter. Or provide a short answer w…"
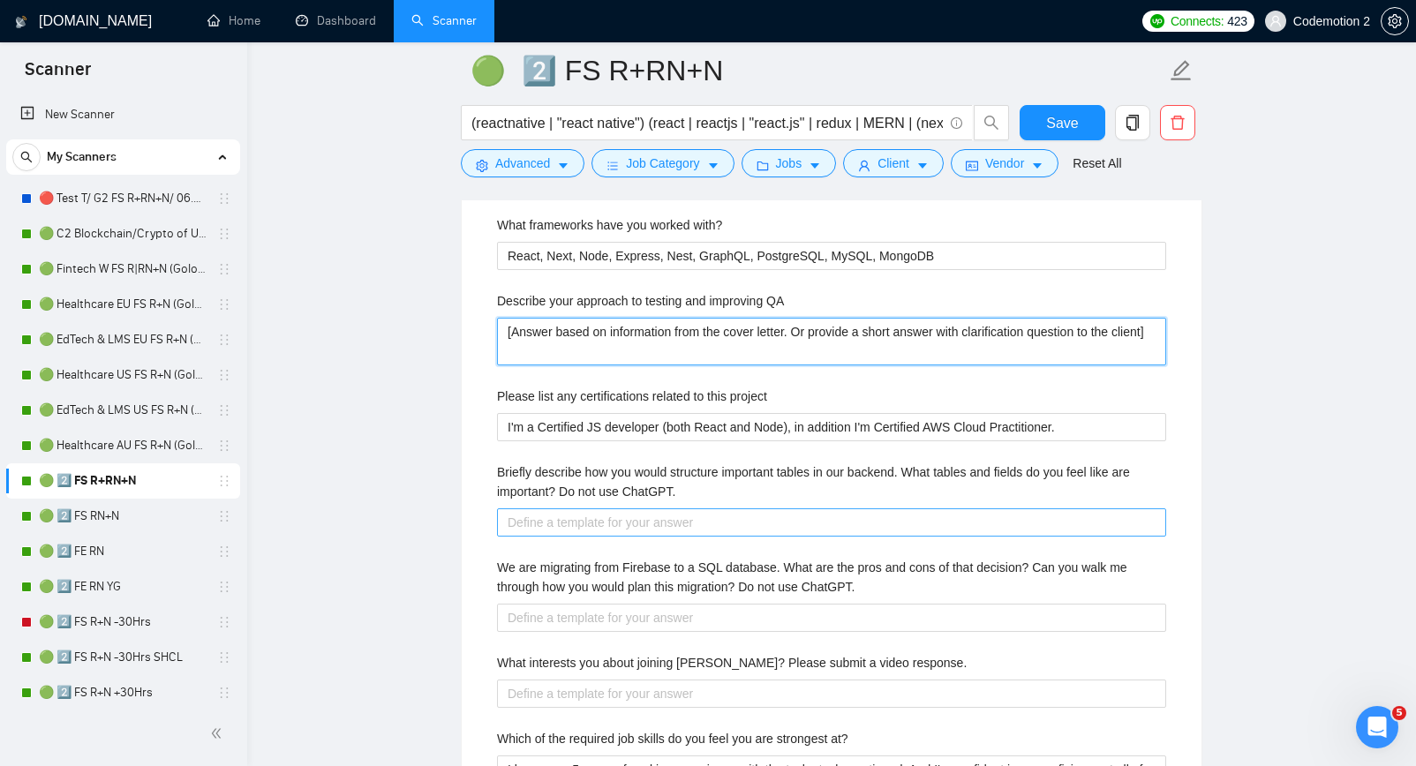
type QA "[Answer based on information from the cover letter. Or provide a short answer w…"
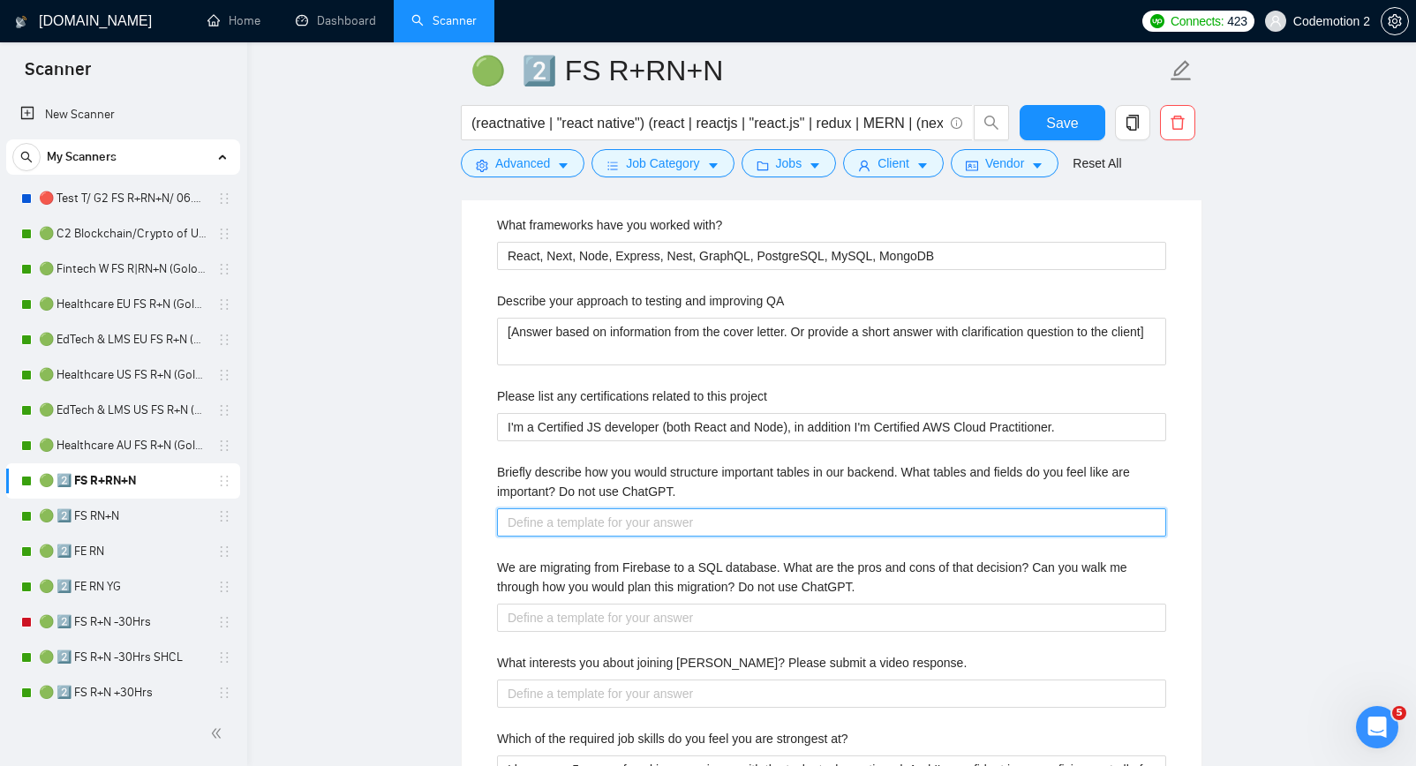
click at [574, 531] on ChatGPT\ "Briefly describe how you would structure important tables in our backend. What …" at bounding box center [831, 523] width 669 height 28
paste ChatGPT\ "[Answer based on information from the cover letter. Or provide a short answer w…"
type ChatGPT\ "[Answer based on information from the cover letter. Or provide a short answer w…"
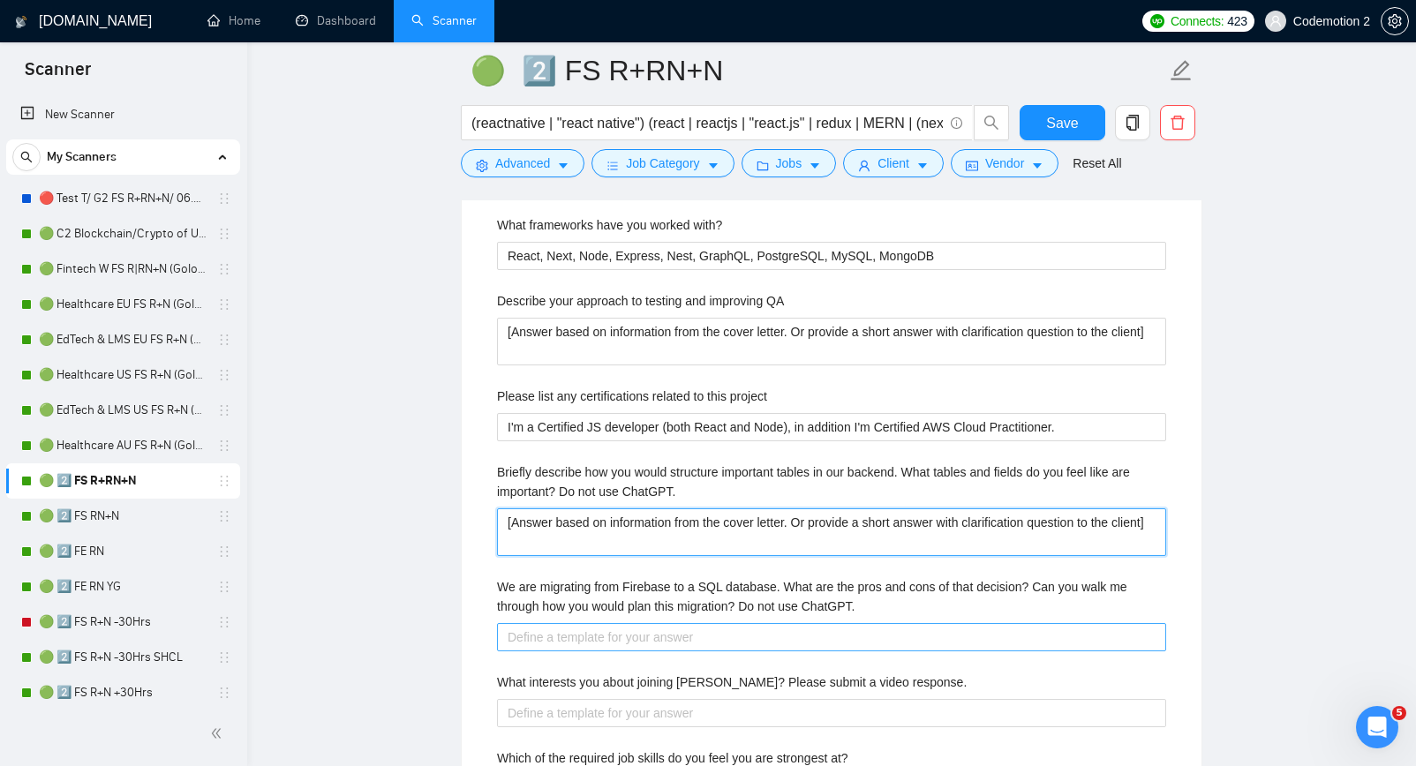
type ChatGPT\ "[Answer based on information from the cover letter. Or provide a short answer w…"
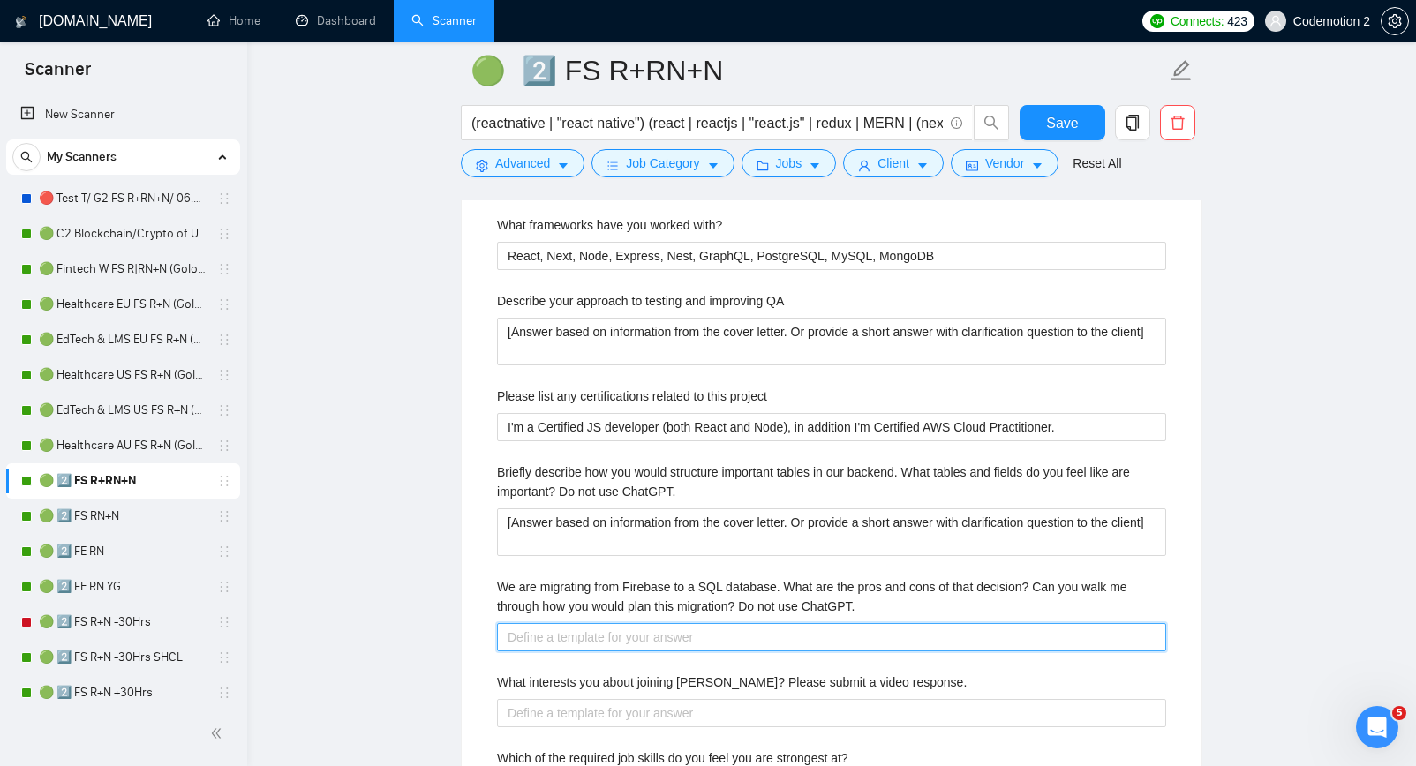
click at [583, 635] on ChatGPT\ "We are migrating from Firebase to a SQL database. What are the pros and cons of…" at bounding box center [831, 637] width 669 height 28
paste ChatGPT\ "[Answer based on information from the cover letter. Or provide a short answer w…"
type ChatGPT\ "[Answer based on information from the cover letter. Or provide a short answer w…"
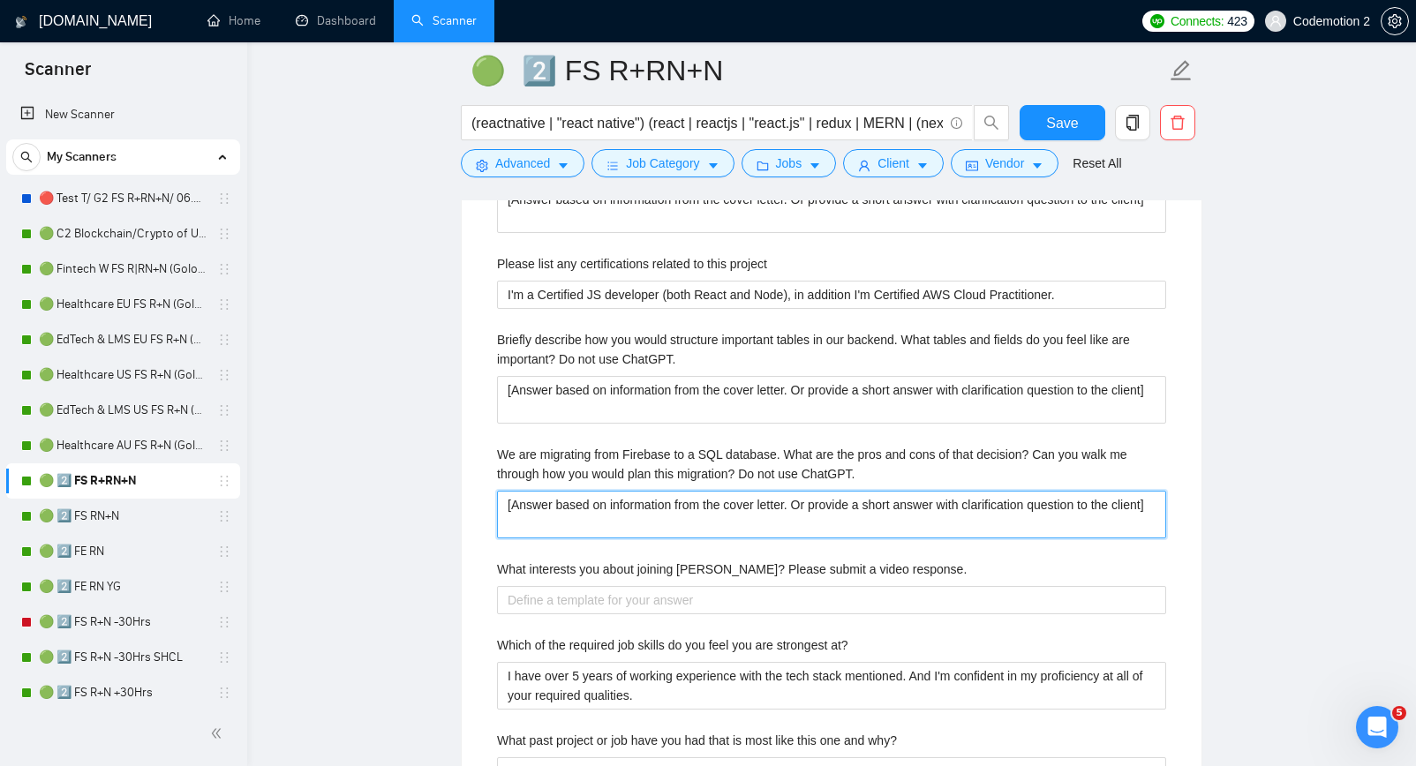
scroll to position [3225, 0]
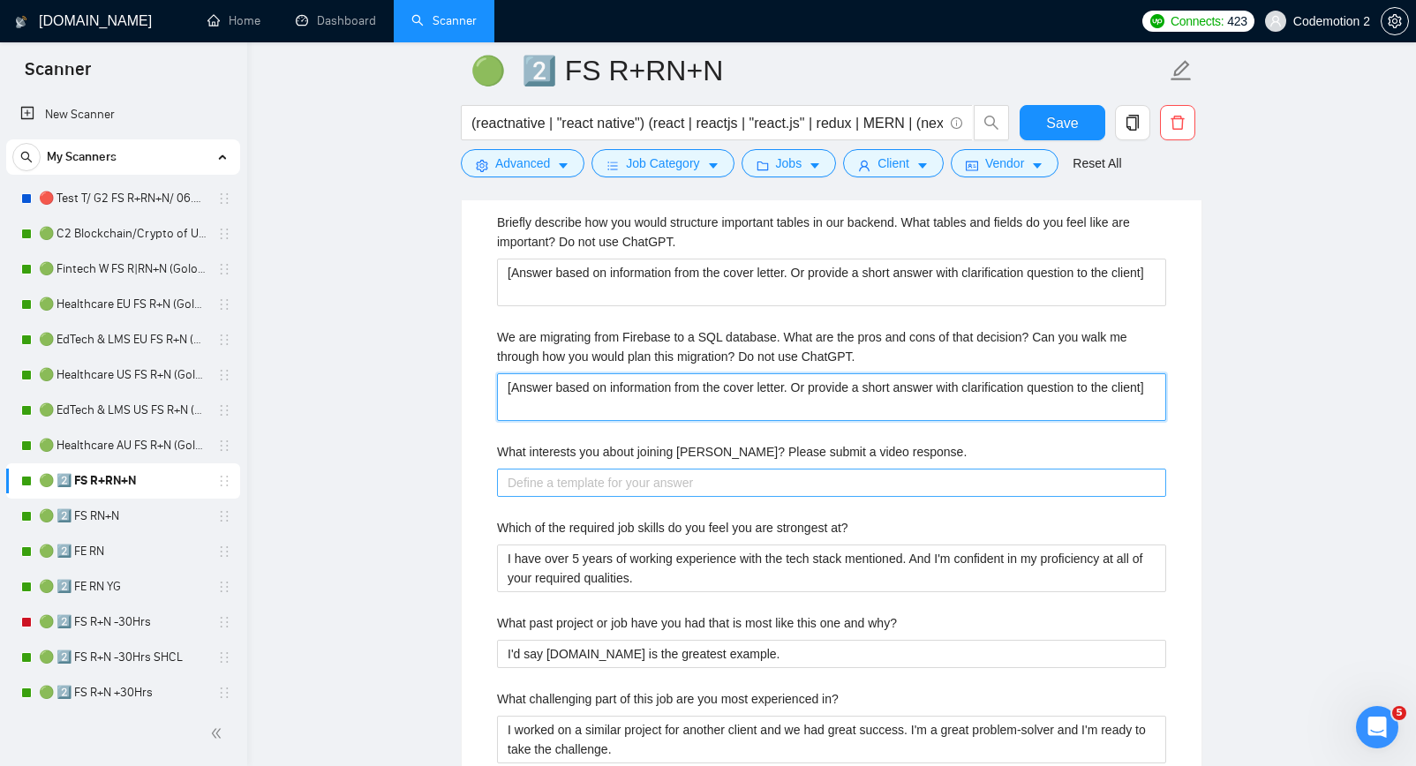
type ChatGPT\ "[Answer based on information from the cover letter. Or provide a short answer w…"
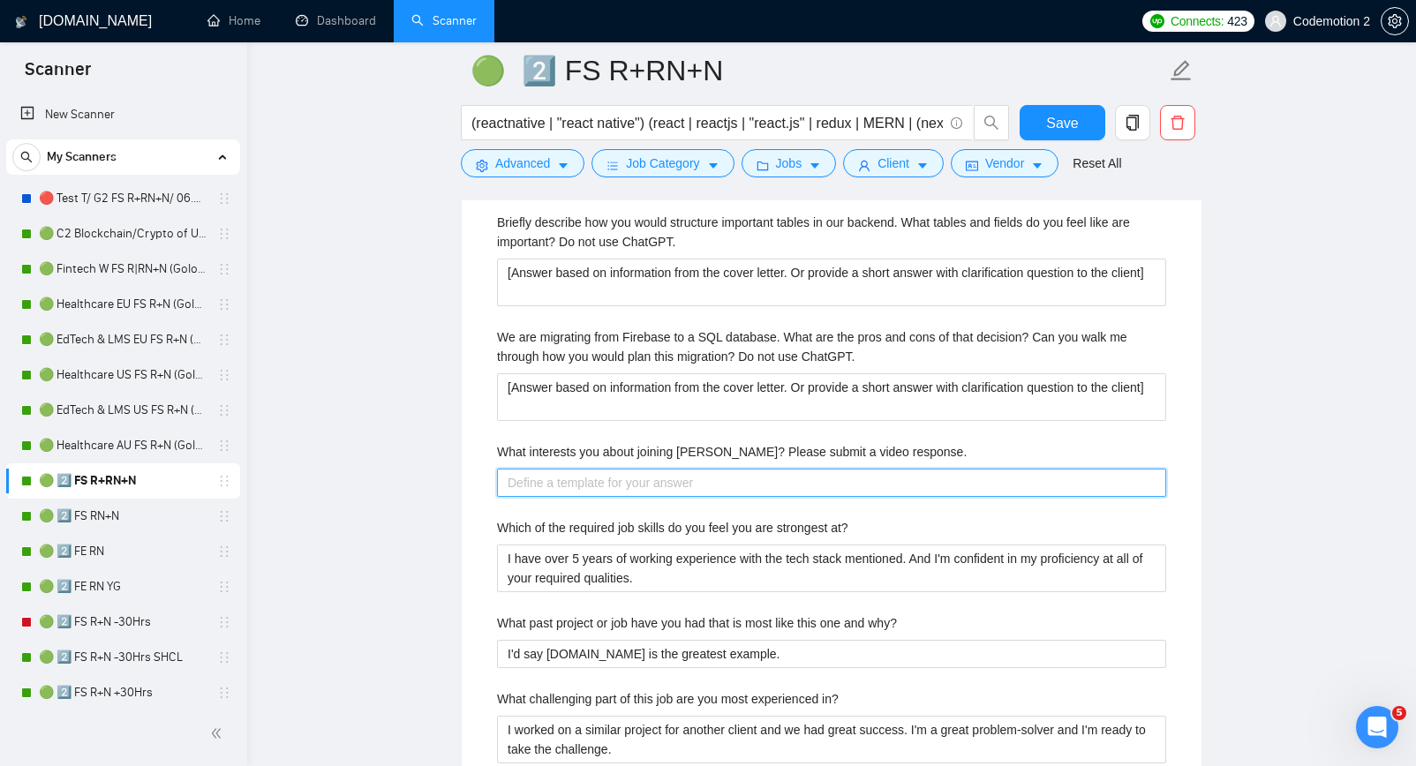
click at [576, 476] on response\ "What interests you about joining Veriswap? Please submit a video response." at bounding box center [831, 483] width 669 height 28
paste response\ "[Answer based on information from the cover letter. Or provide a short answer w…"
type response\ "[Answer based on information from the cover letter. Or provide a short answer w…"
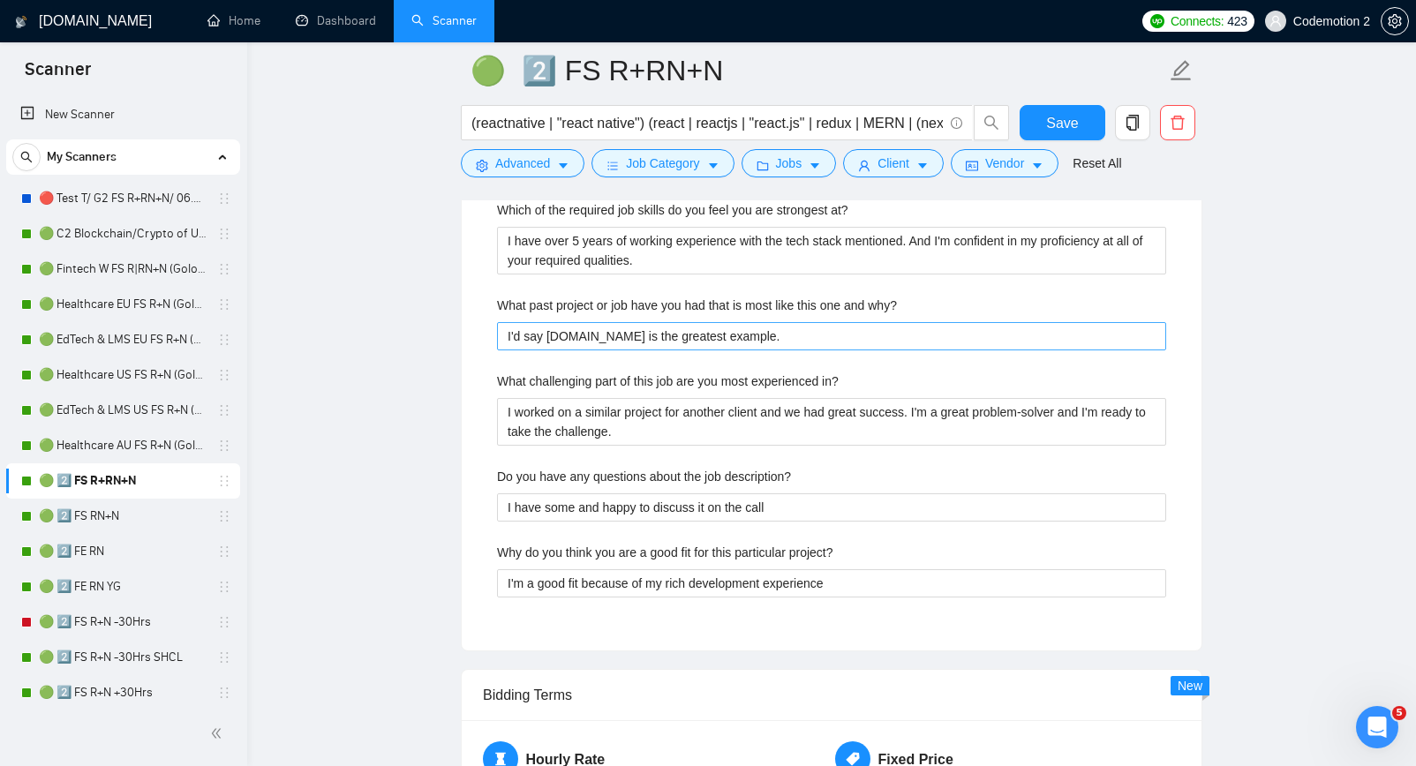
scroll to position [3564, 0]
type response\ "[Answer based on information from the cover letter. Or provide a short answer w…"
click at [1067, 112] on span "Save" at bounding box center [1062, 123] width 32 height 22
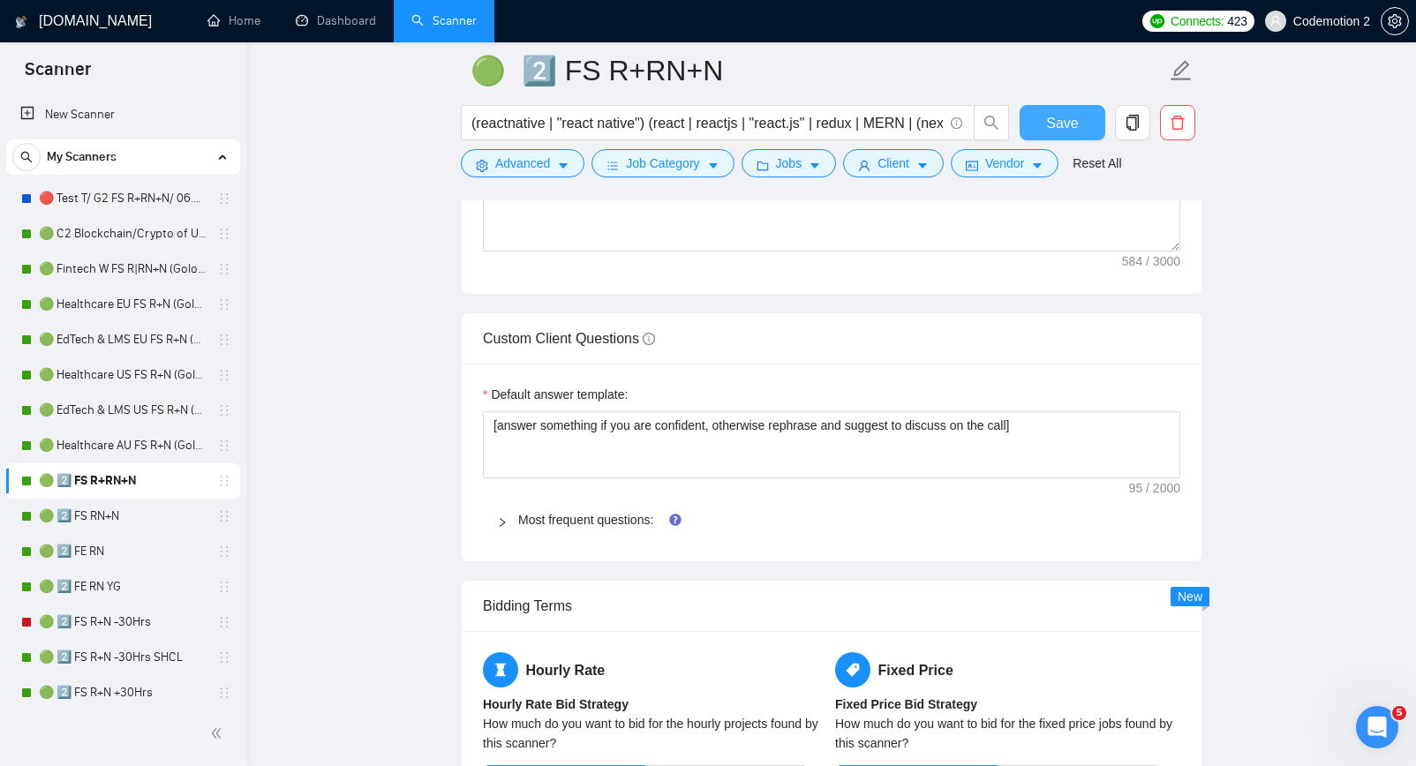
scroll to position [2500, 0]
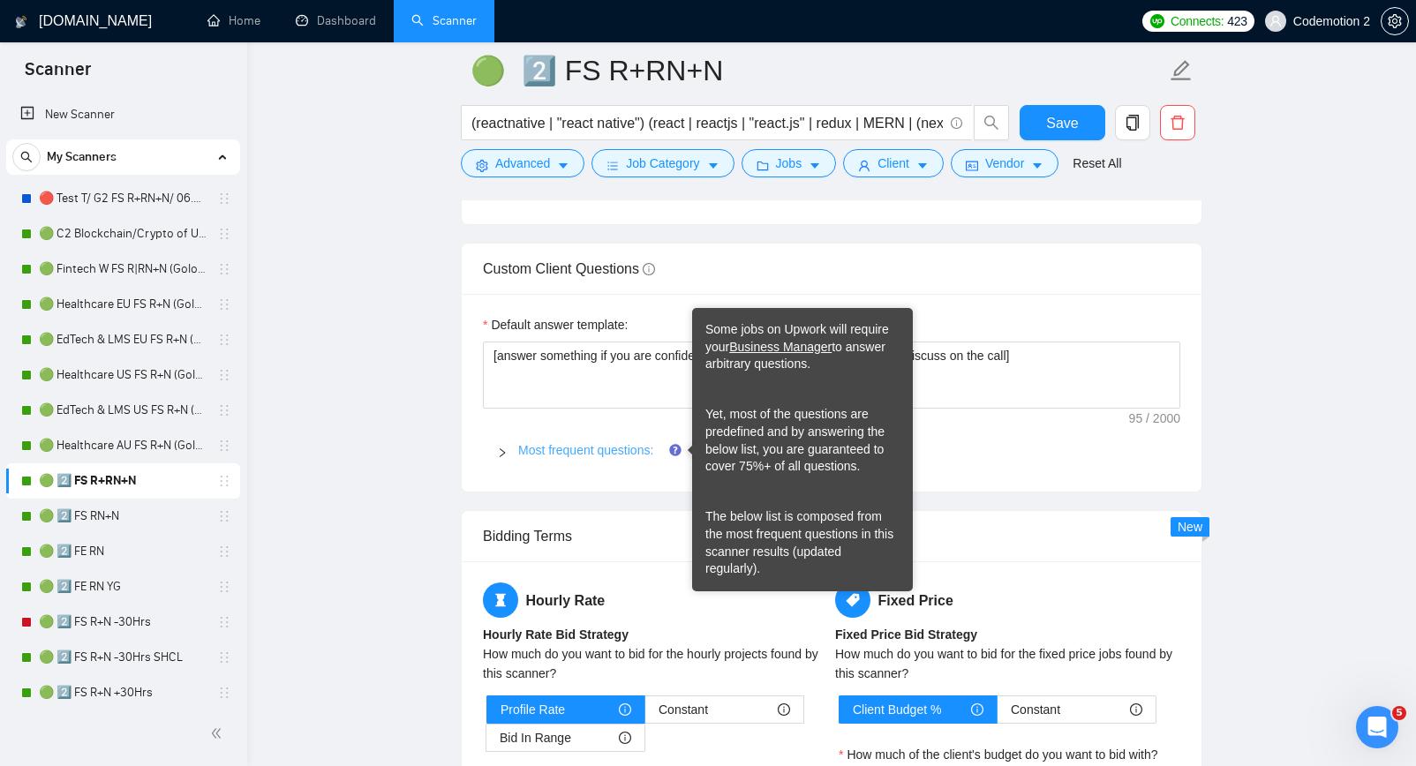
click at [632, 447] on link "Most frequent questions:" at bounding box center [585, 450] width 135 height 14
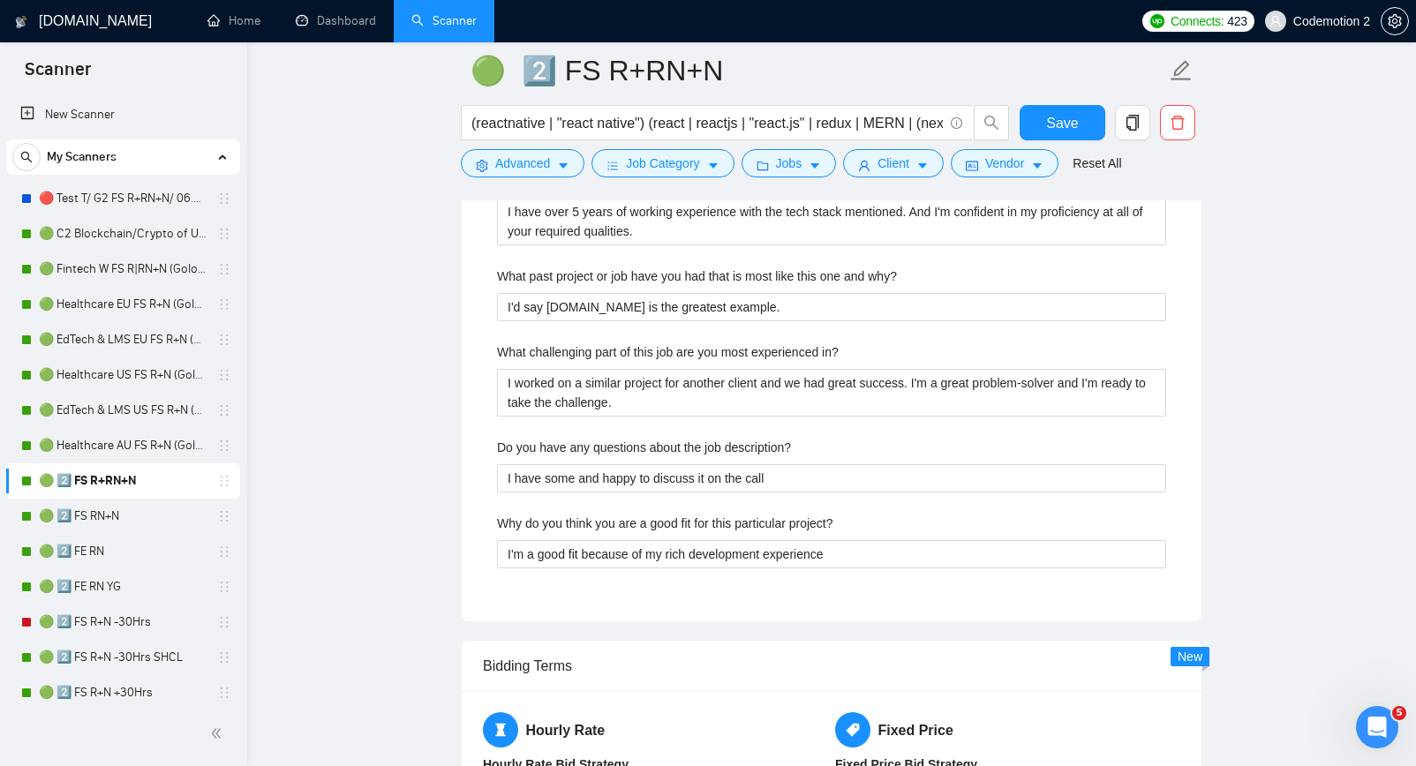
scroll to position [3613, 0]
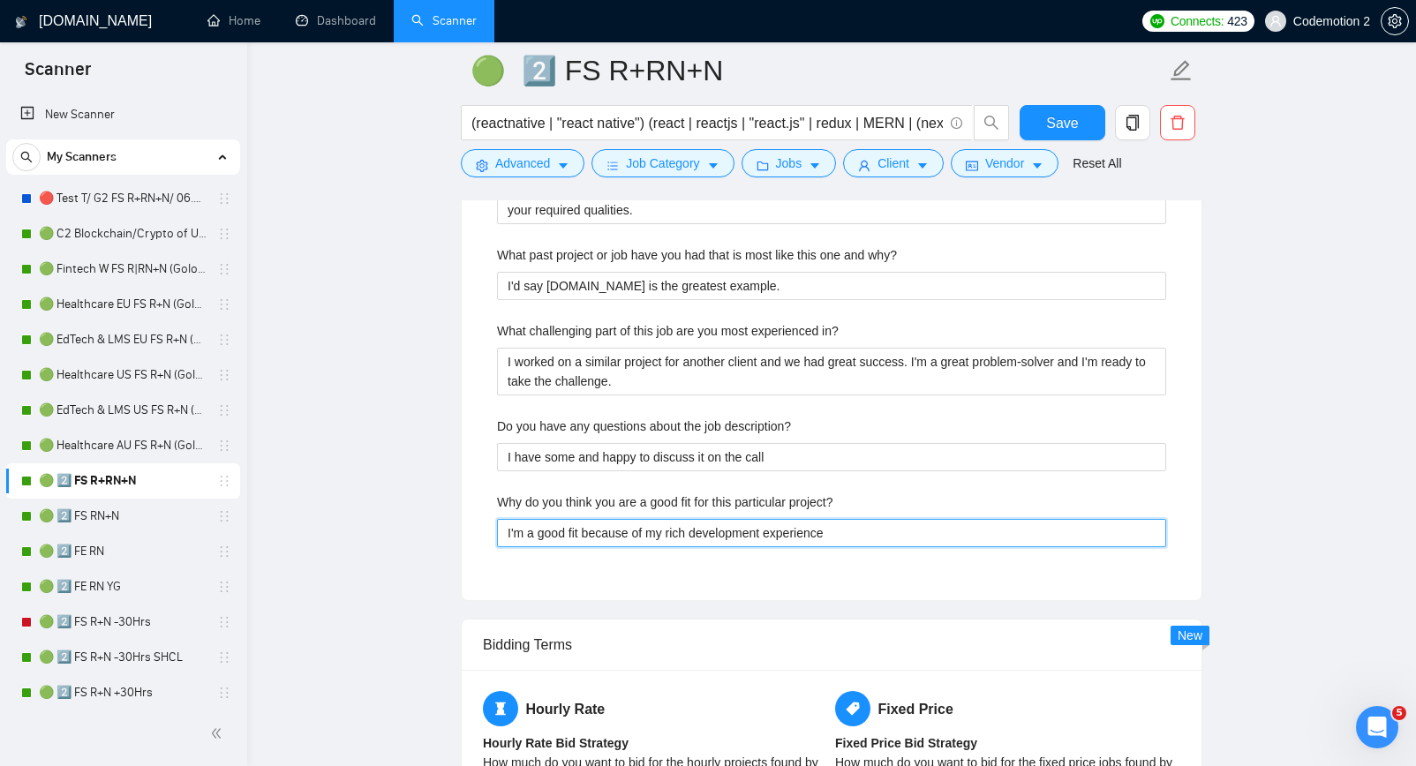
drag, startPoint x: 637, startPoint y: 533, endPoint x: 650, endPoint y: 532, distance: 13.4
click at [650, 532] on project\? "I'm a good fit because of my rich development experience" at bounding box center [831, 533] width 669 height 28
click at [885, 543] on project\? "I'm a good fit because of my rich development experience" at bounding box center [831, 533] width 669 height 28
type project\? "I'm a good fit because of my rich development experience i"
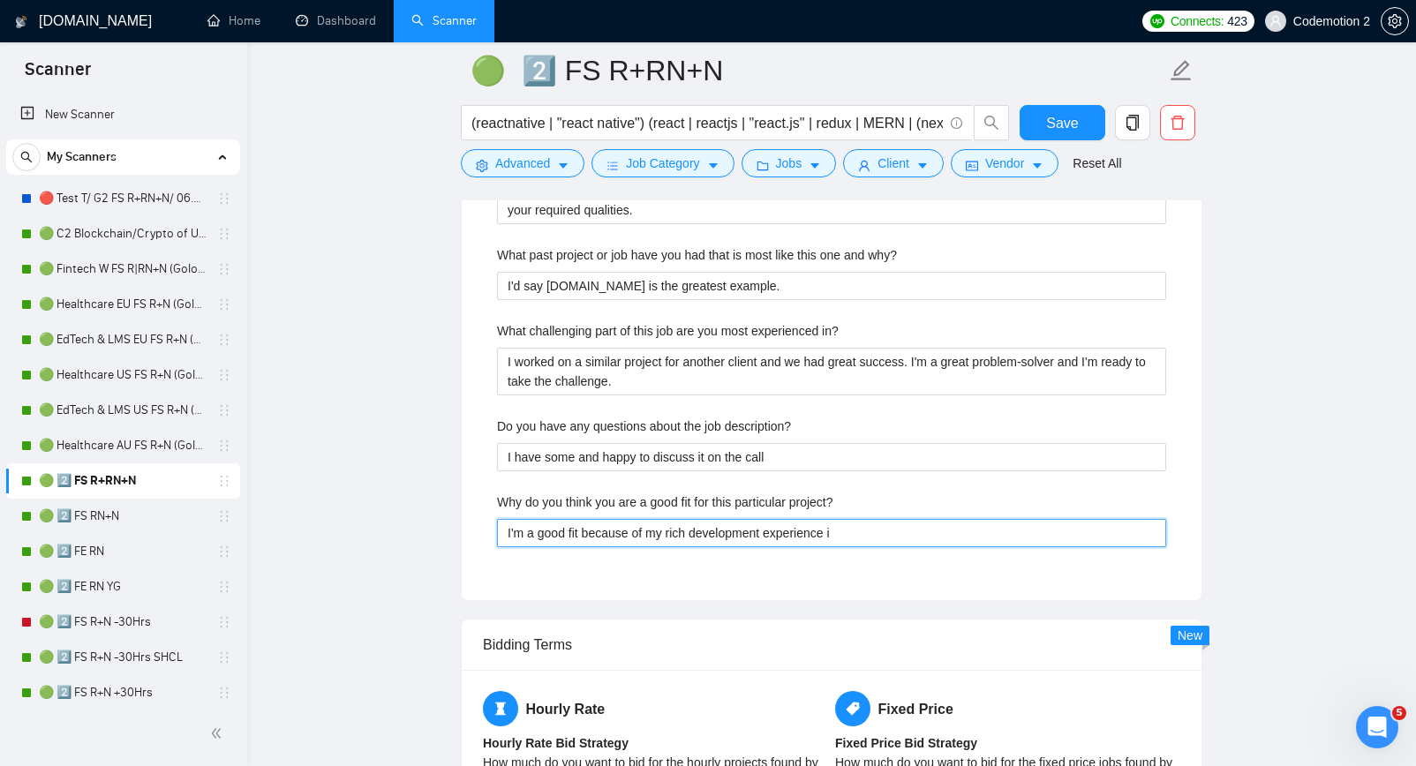
type project\? "I'm a good fit because of my rich development experience i c"
type project\? "I'm a good fit because of my rich development experience i ca"
type project\? "I'm a good fit because of my rich development experience i can"
type project\? "I'm a good fit because of my rich development experience i can h"
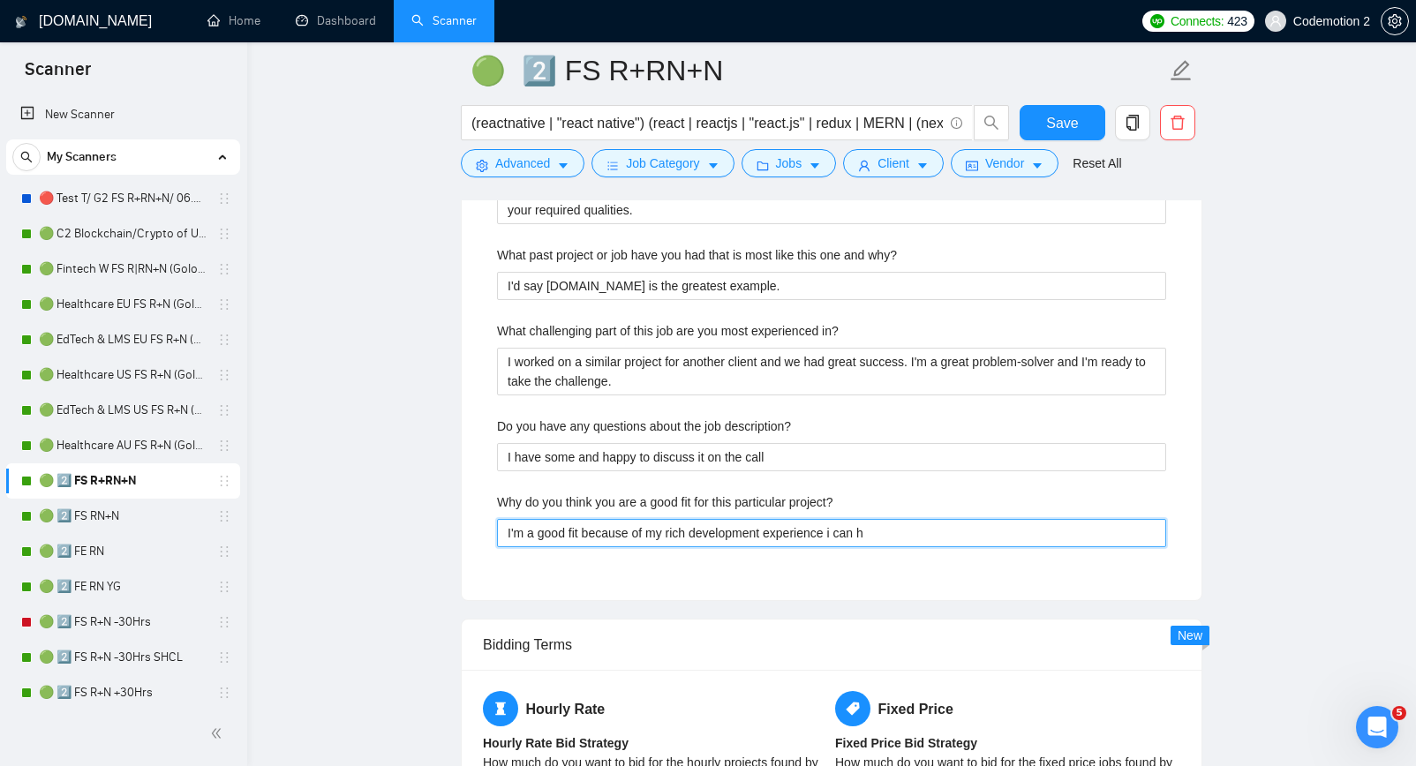
type project\? "I'm a good fit because of my rich development experience i can ha"
type project\? "I'm a good fit because of my rich development experience i can han"
type project\? "I'm a good fit because of my rich development experience i can hand"
type project\? "I'm a good fit because of my rich development experience i can handl"
type project\? "I'm a good fit because of my rich development experience i can handle"
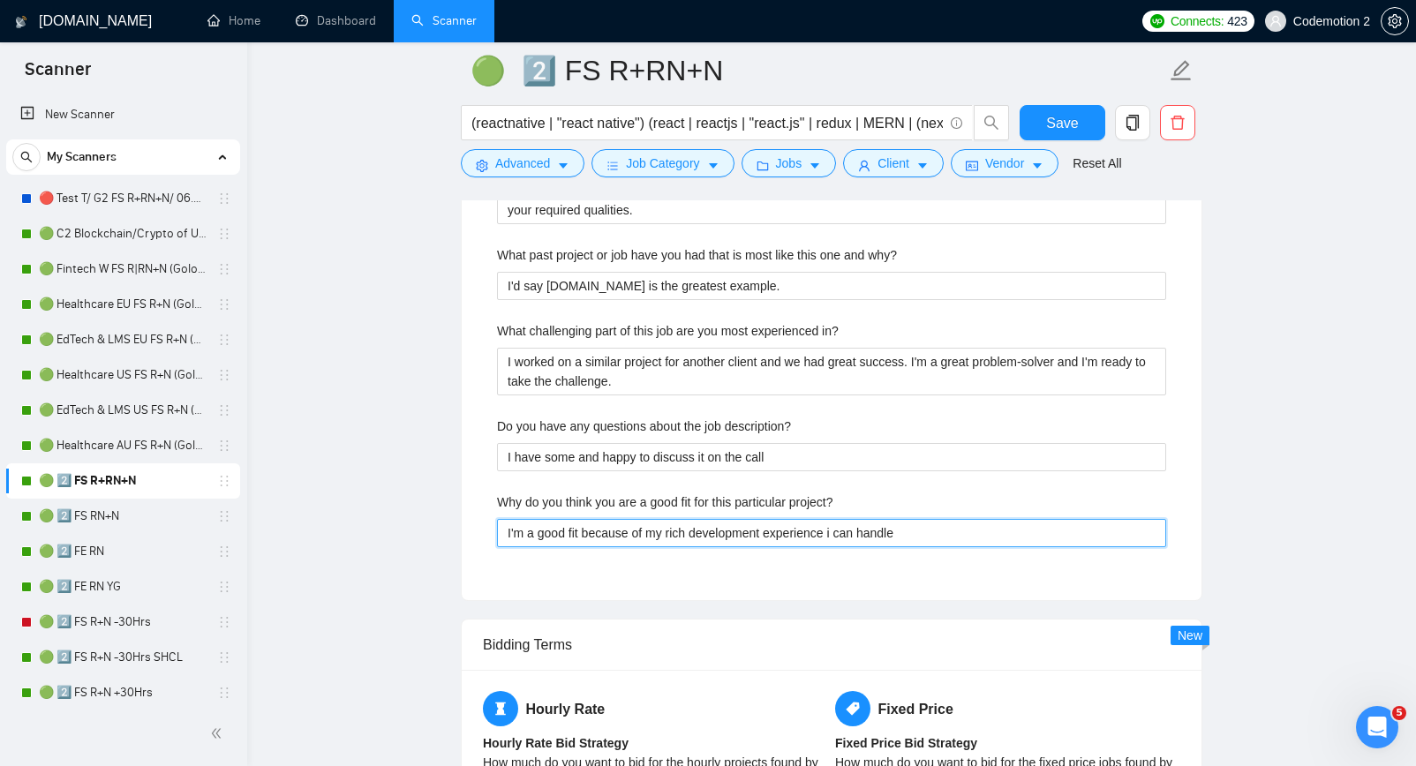
type project\? "I'm a good fit because of my rich development experience i can handle"
type project\? "I'm a good fit because of my rich development experience i can handle a"
type project\? "I'm a good fit because of my rich development experience i can handle an"
type project\? "I'm a good fit because of my rich development experience i can handle and"
type project\? "I'm a good fit because of my rich development experience i can handle and d"
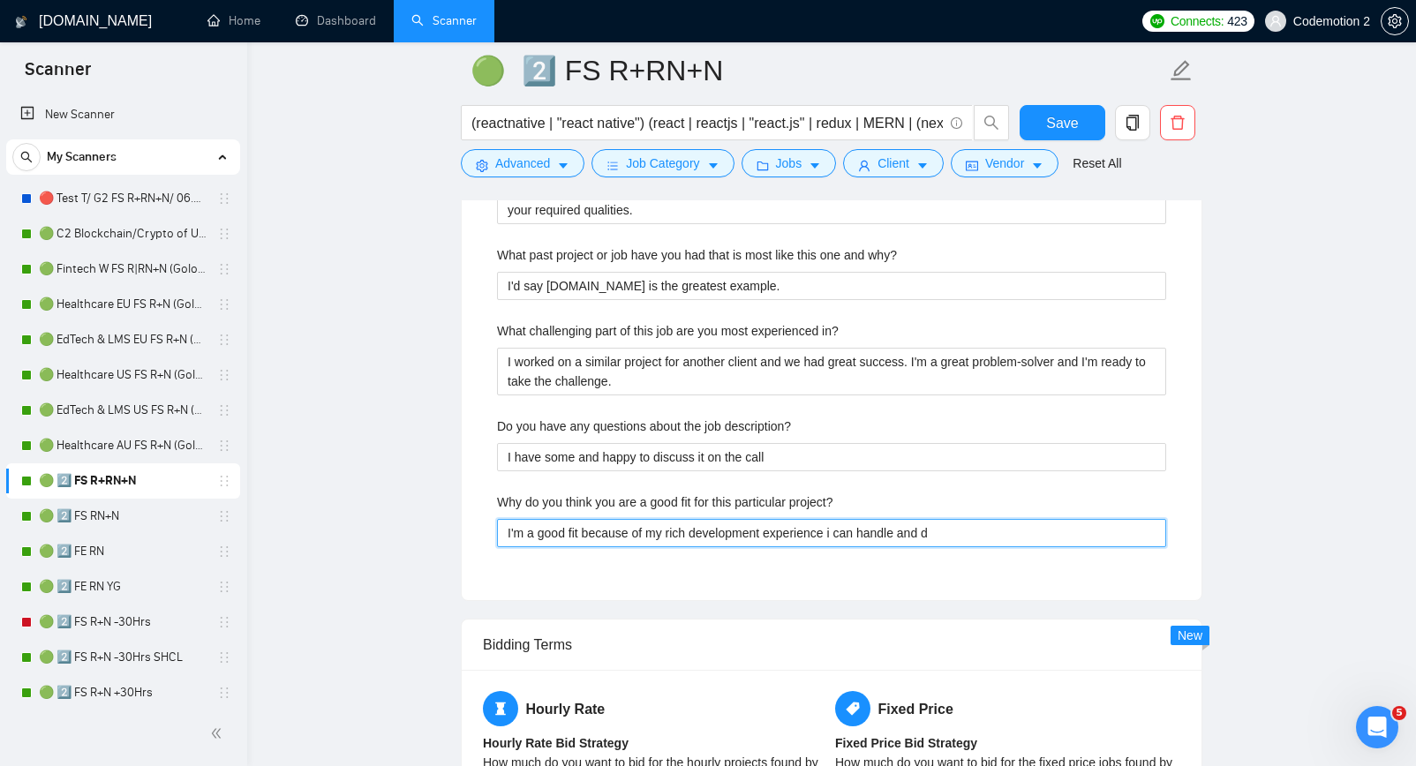
type project\? "I'm a good fit because of my rich development experience i can handle and de"
type project\? "I'm a good fit because of my rich development experience i can handle and del"
type project\? "I'm a good fit because of my rich development experience i can handle and deli"
type project\? "I'm a good fit because of my rich development experience i can handle and deliv"
type project\? "I'm a good fit because of my rich development experience i can handle and delive"
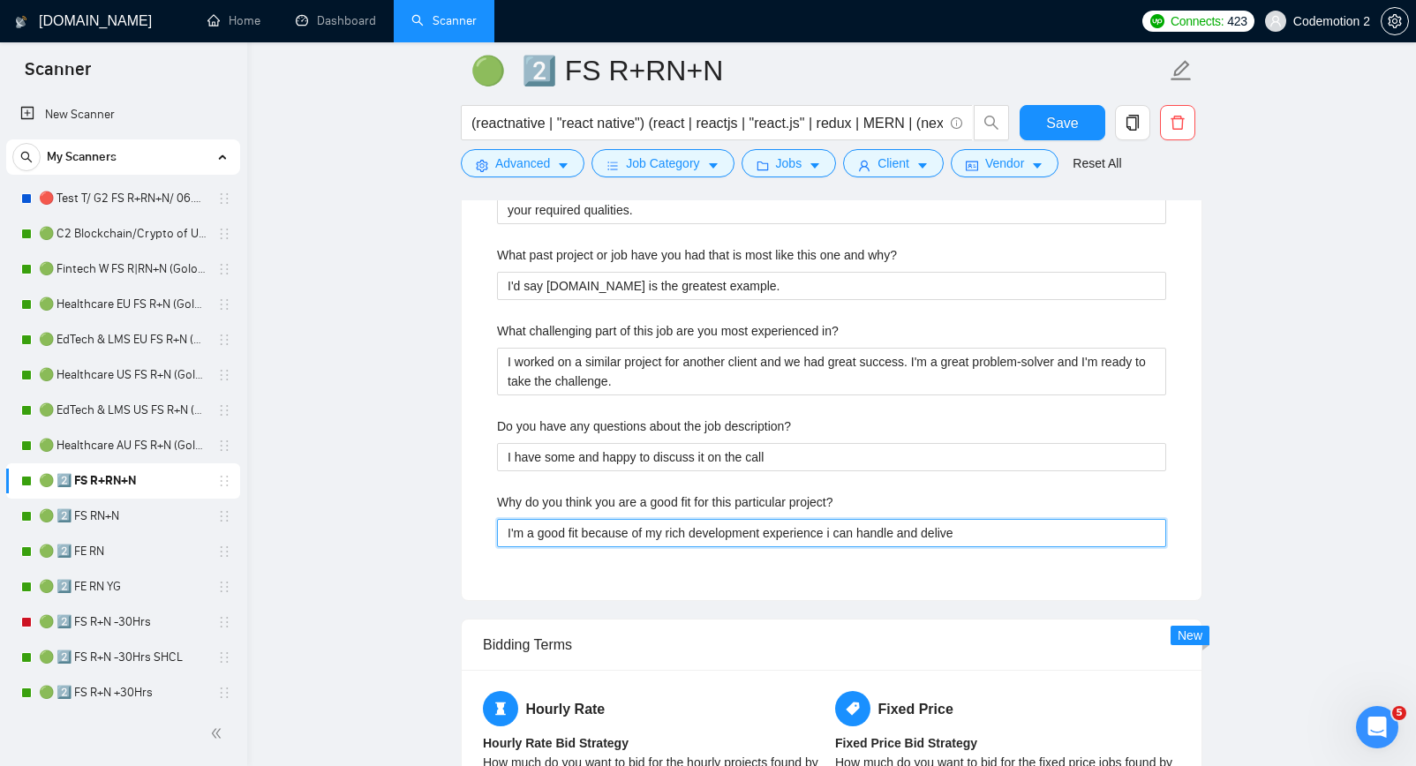
type project\? "I'm a good fit because of my rich development experience i can handle and deliv…"
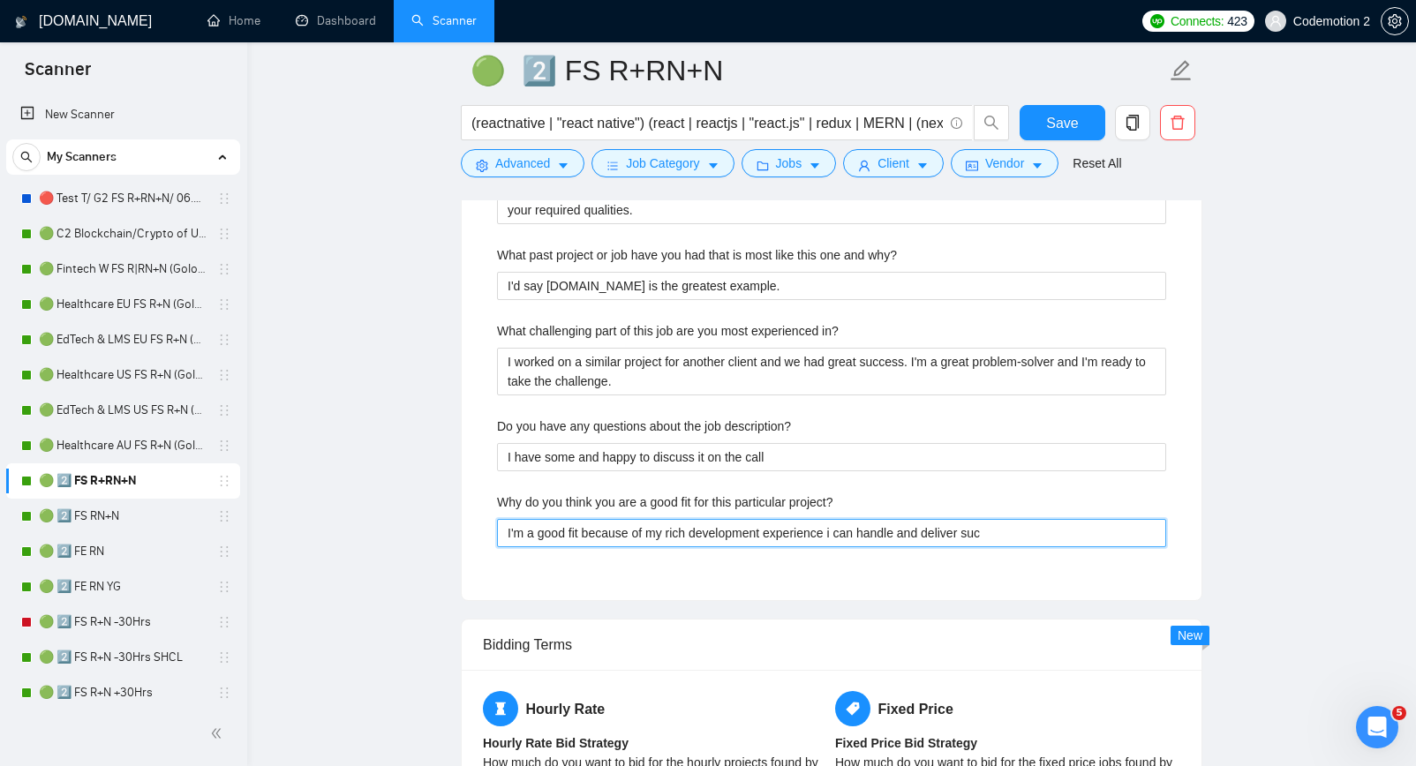
type project\? "I'm a good fit because of my rich development experience i can handle and deliv…"
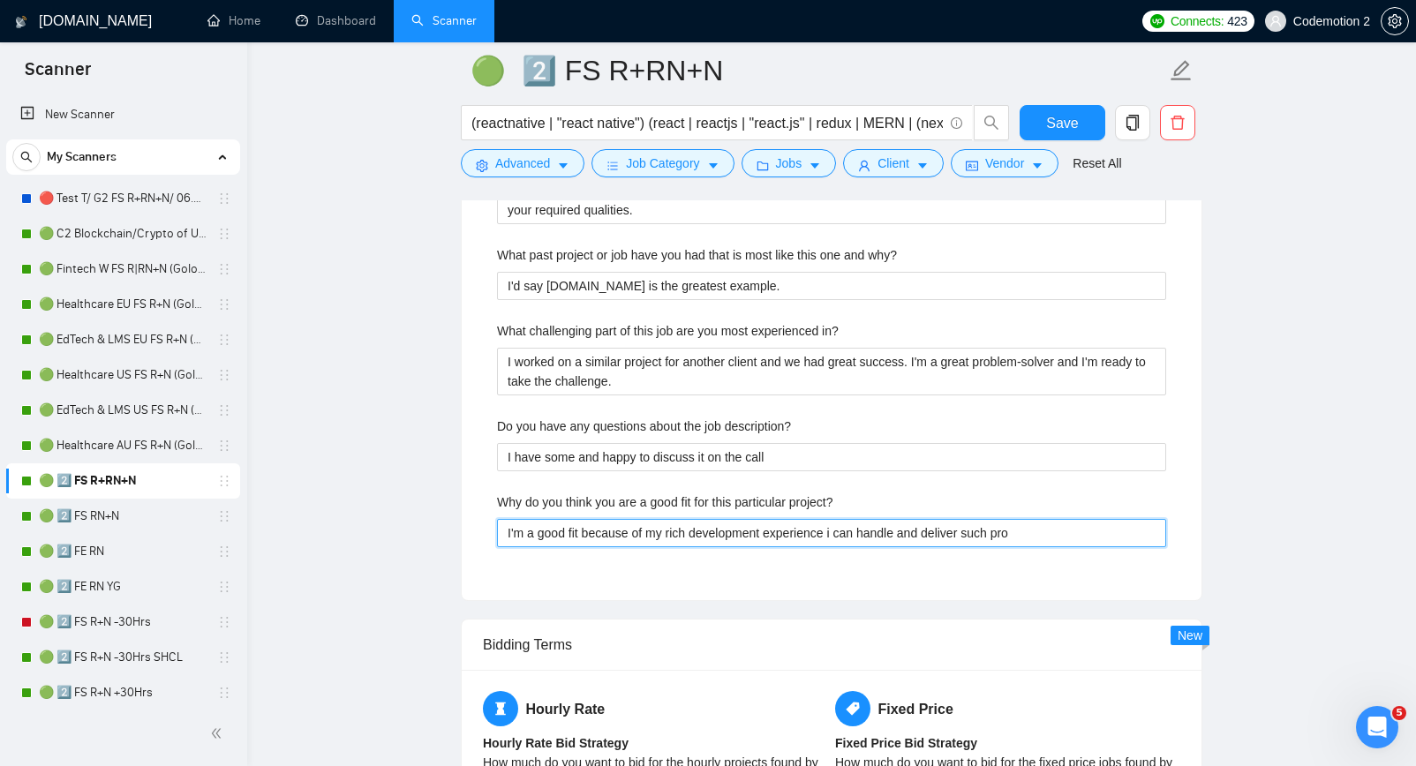
type project\? "I'm a good fit because of my rich development experience i can handle and deliv…"
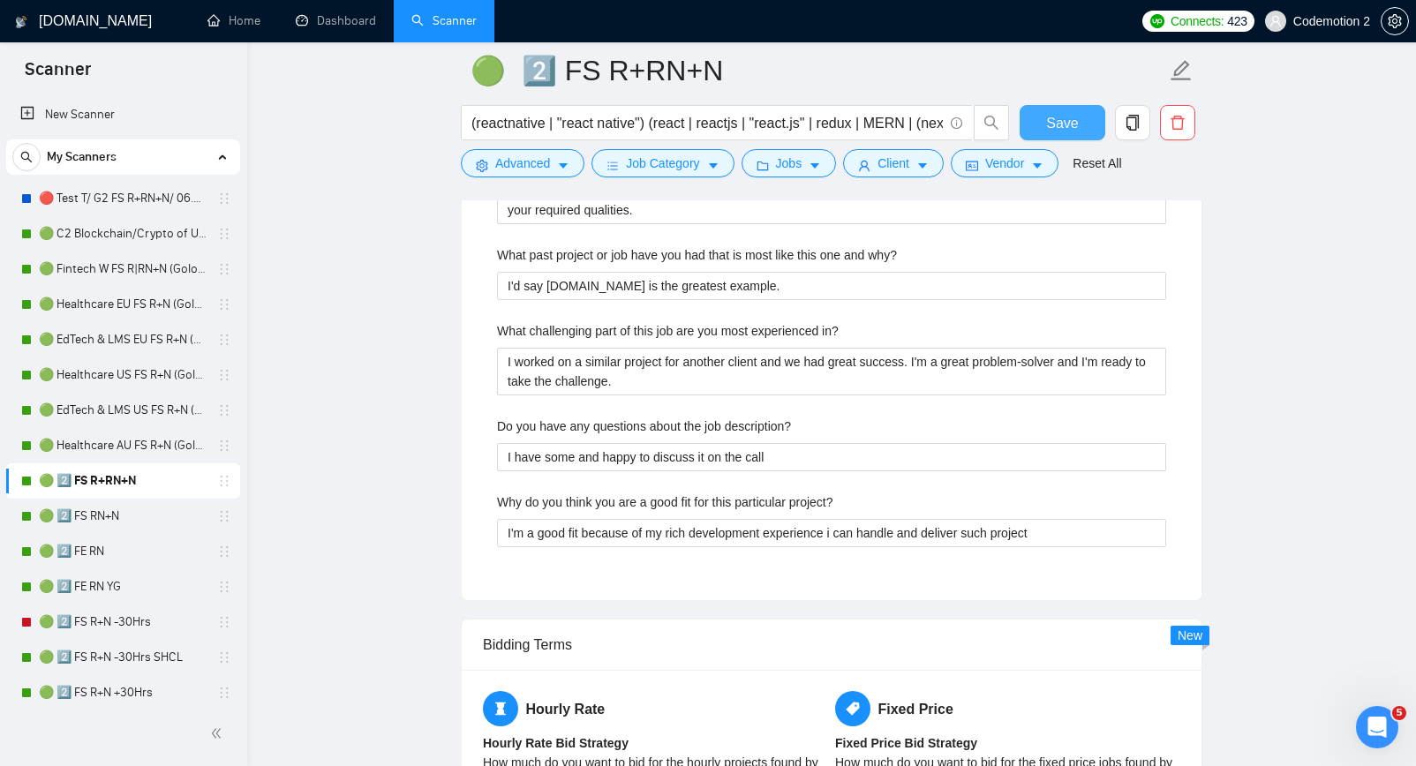
click at [1073, 117] on span "Save" at bounding box center [1062, 123] width 32 height 22
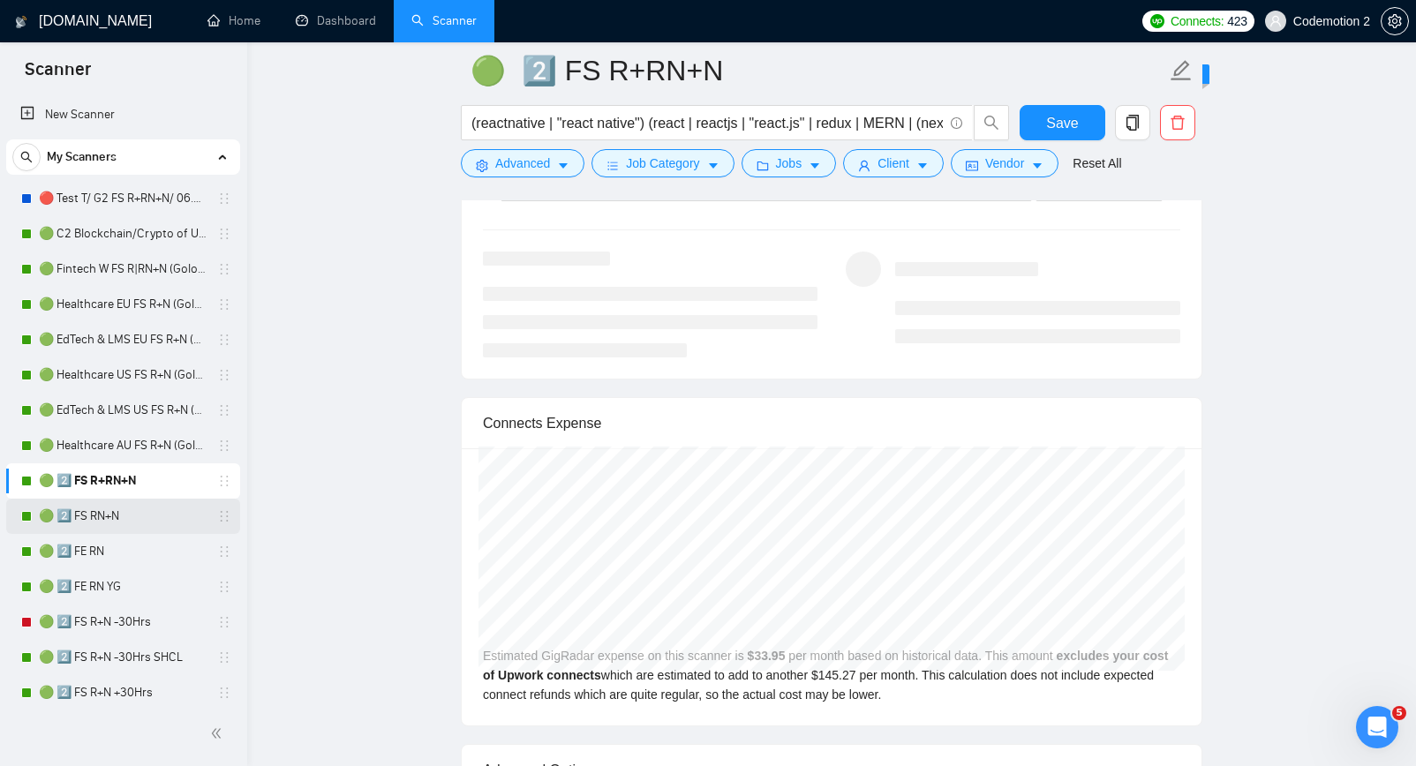
click at [119, 517] on link "🟢 2️⃣ FS RN+N" at bounding box center [123, 516] width 168 height 35
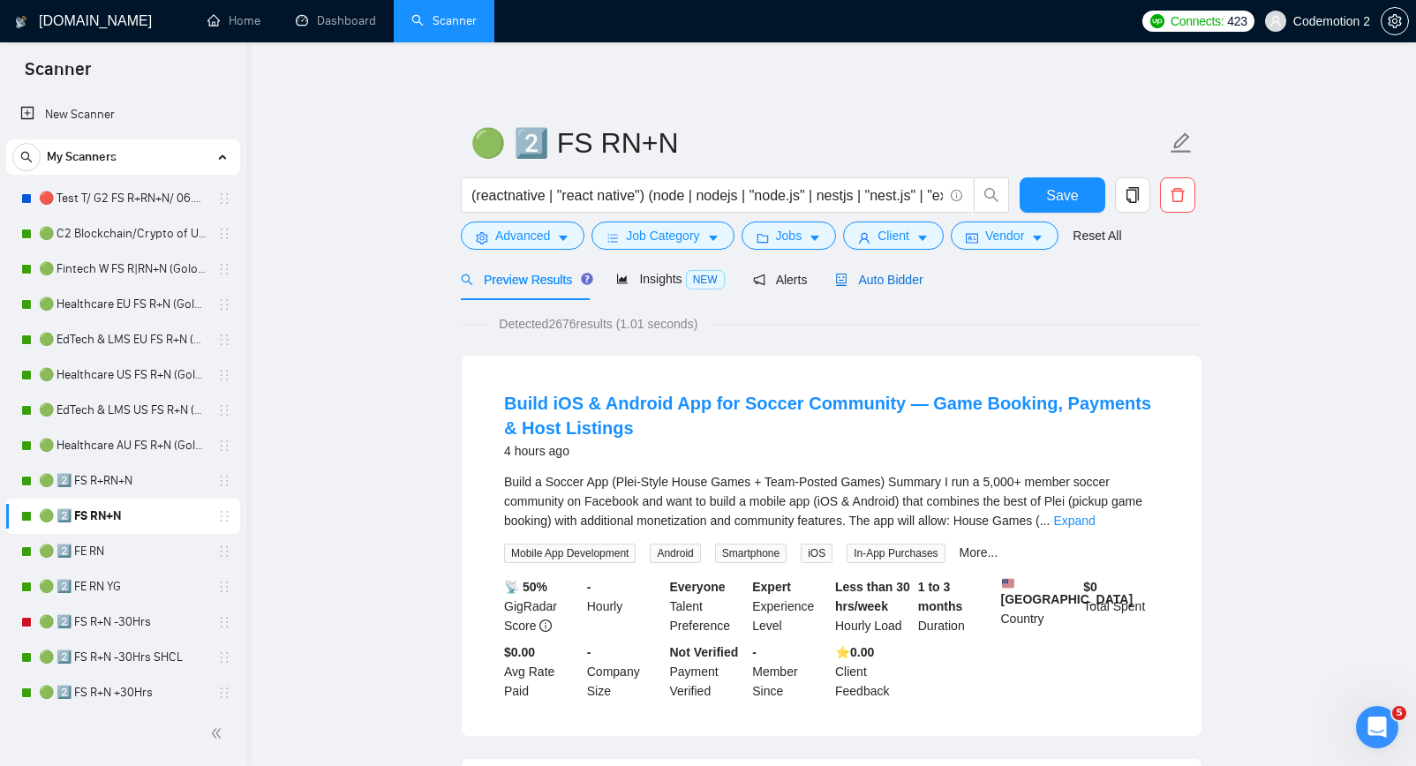
click at [872, 284] on span "Auto Bidder" at bounding box center [878, 280] width 87 height 14
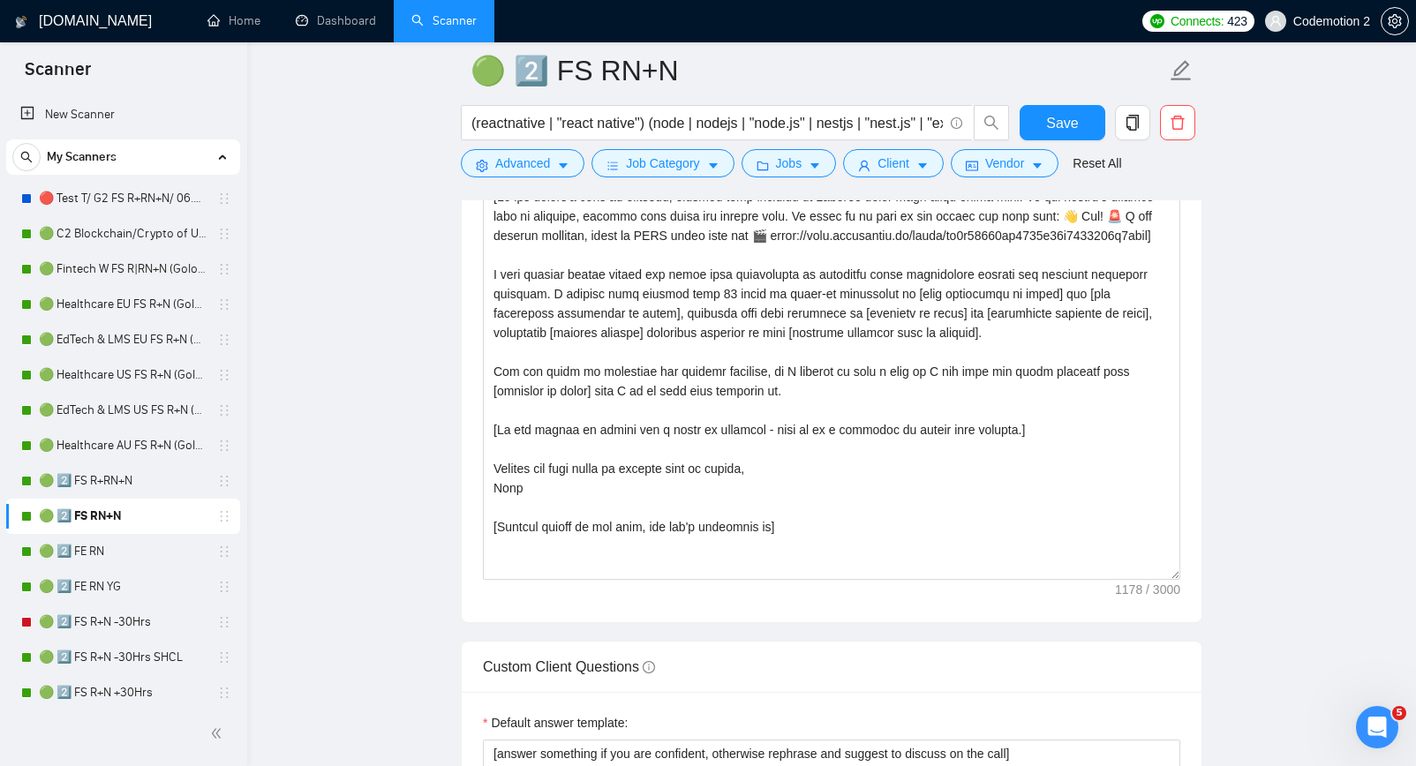
scroll to position [2403, 0]
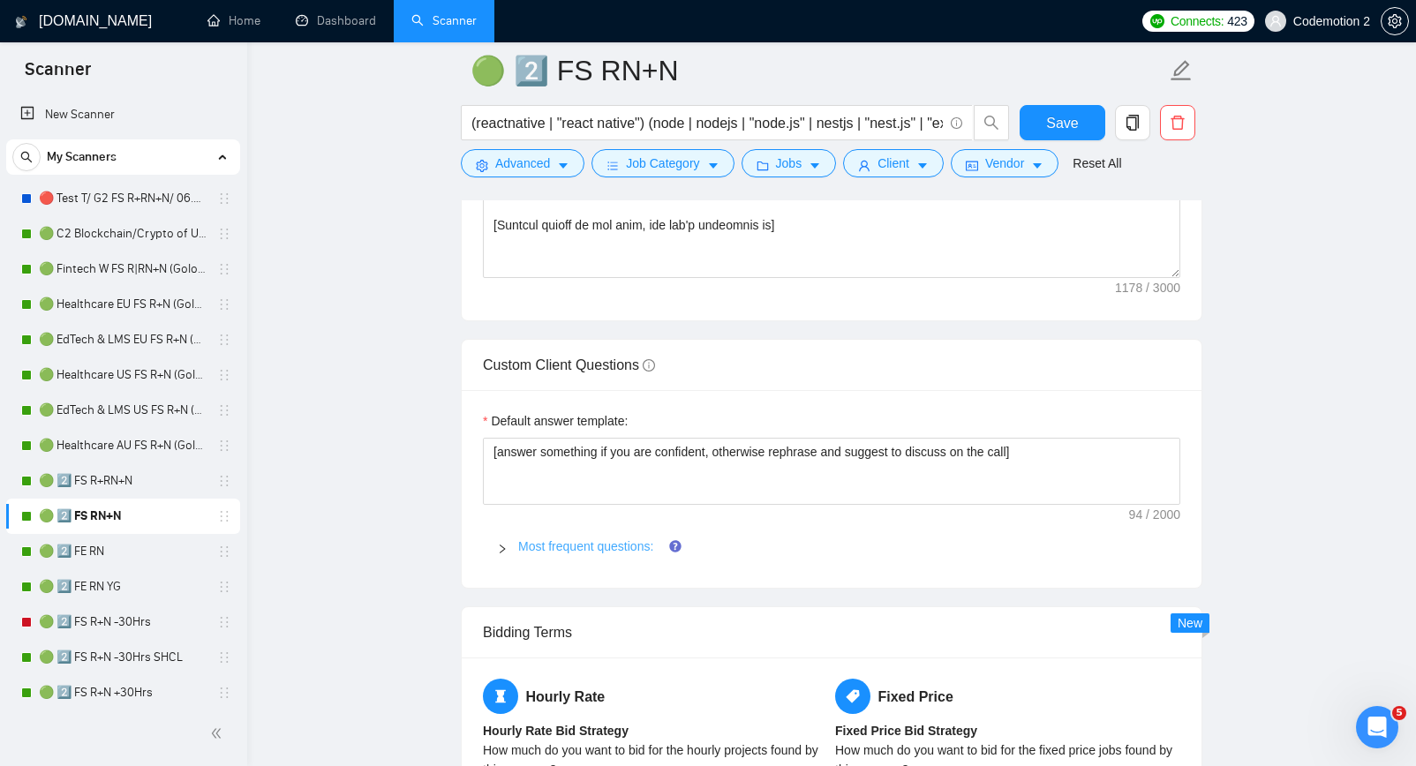
click at [631, 543] on link "Most frequent questions:" at bounding box center [585, 546] width 135 height 14
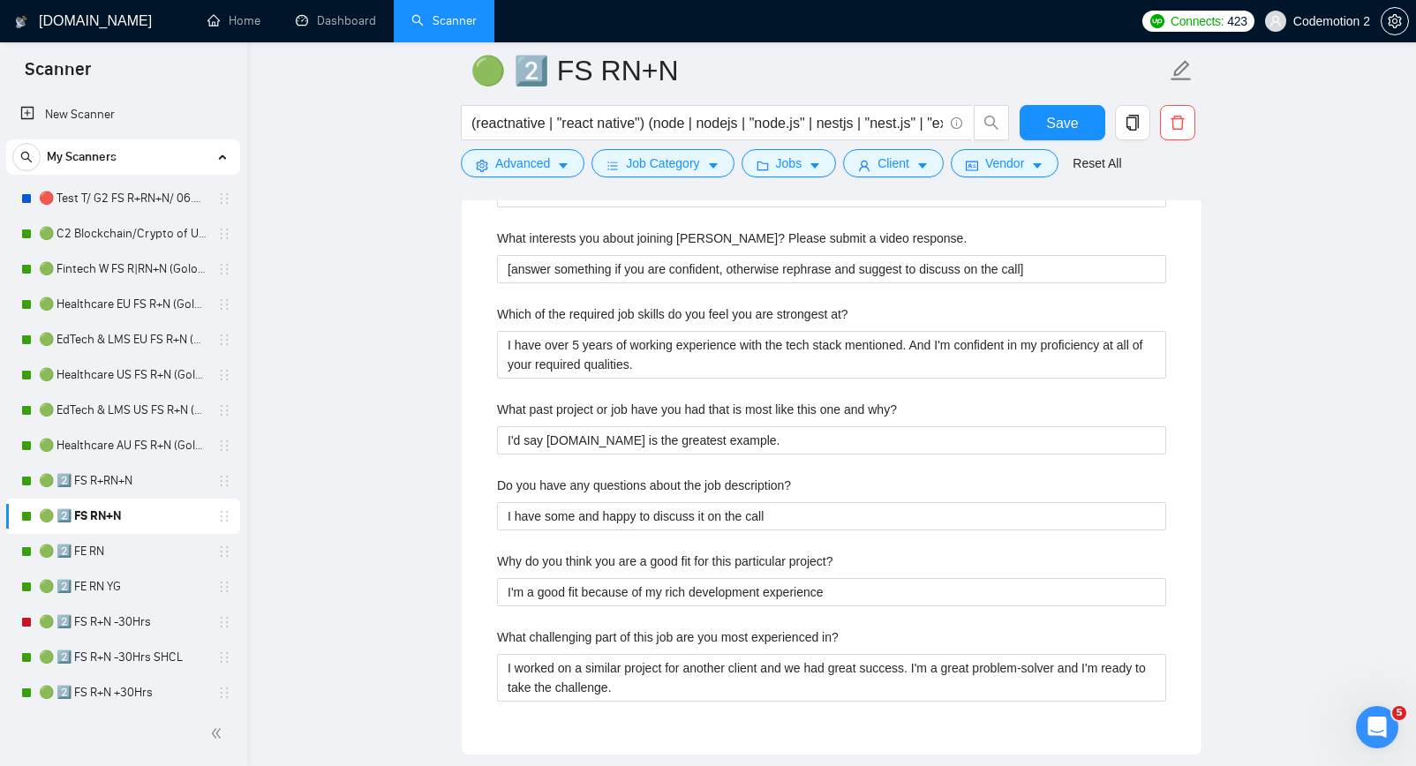
scroll to position [3603, 0]
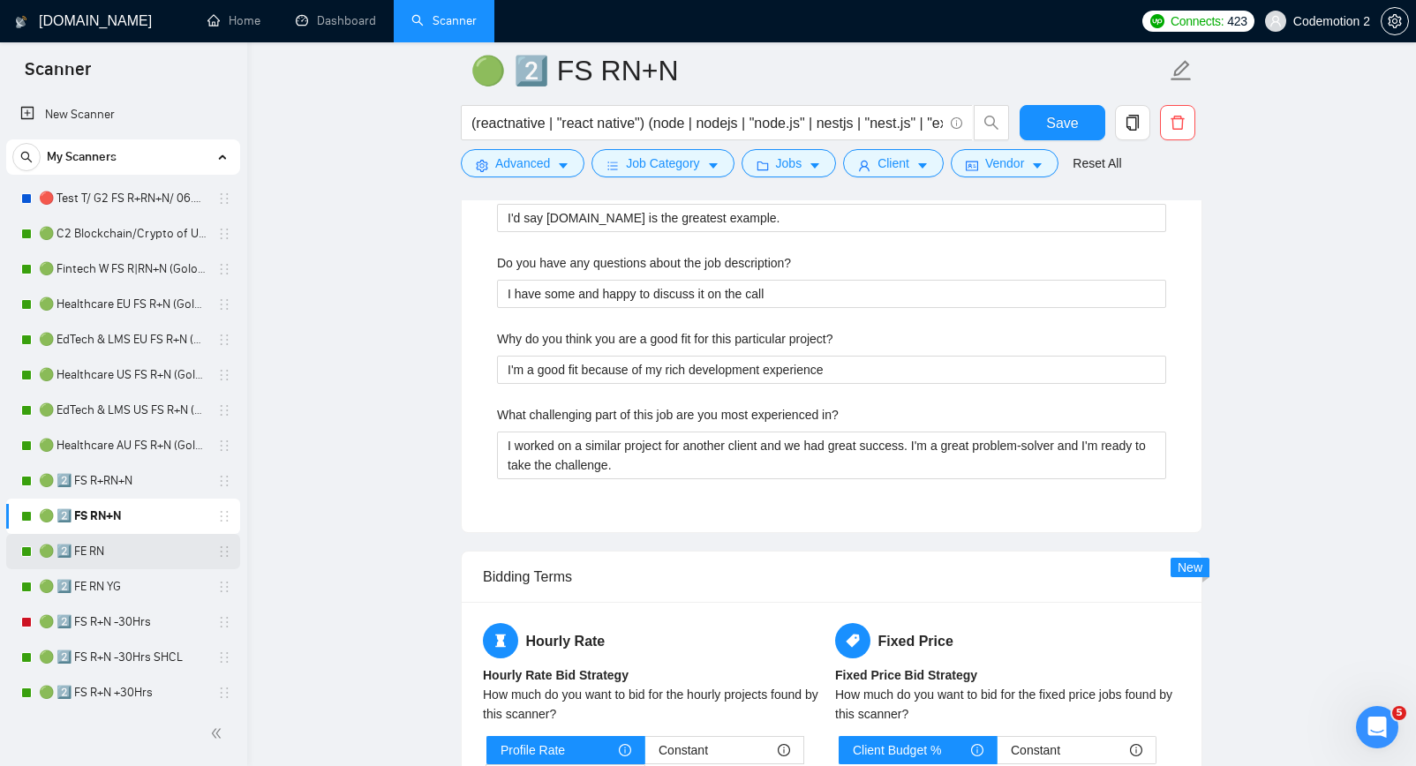
click at [112, 547] on link "🟢 2️⃣ FE RN" at bounding box center [123, 551] width 168 height 35
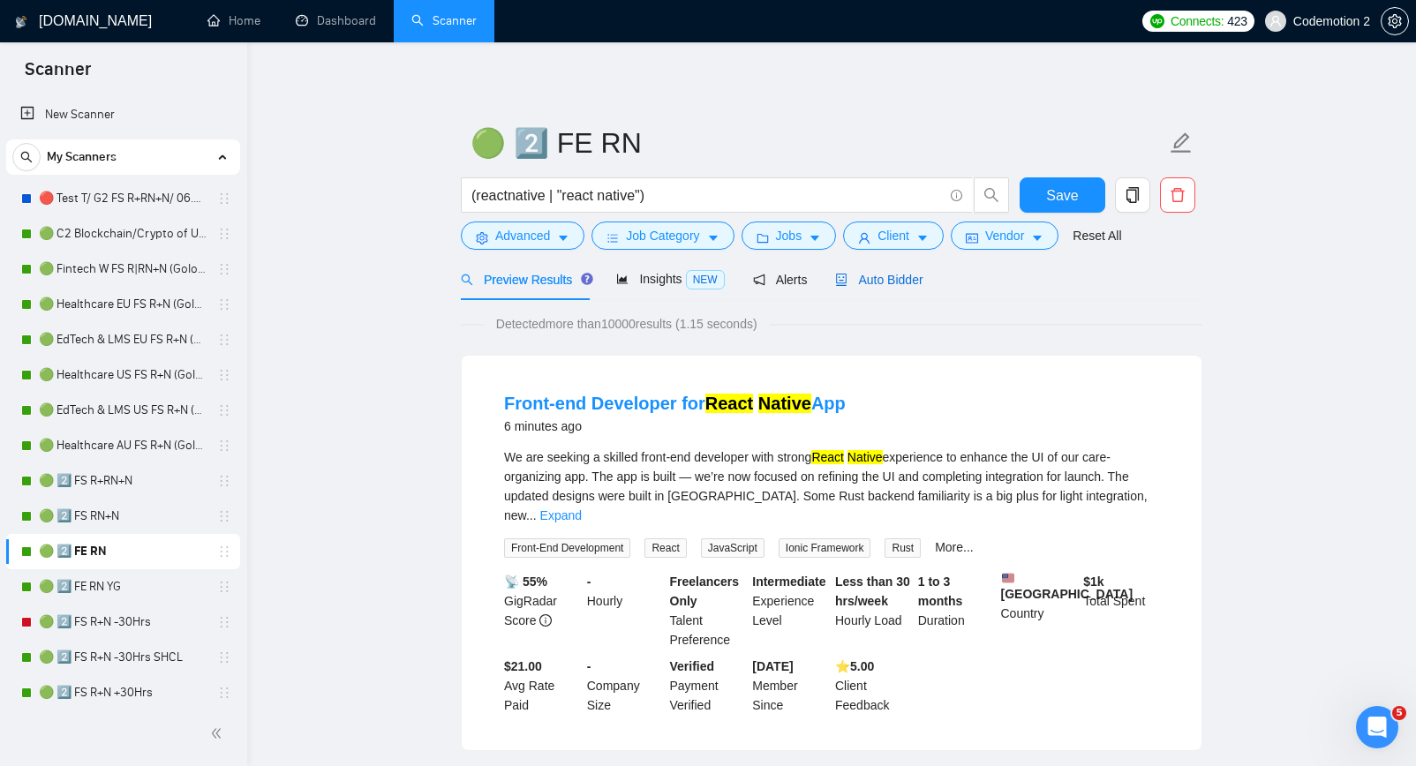
click at [878, 279] on span "Auto Bidder" at bounding box center [878, 280] width 87 height 14
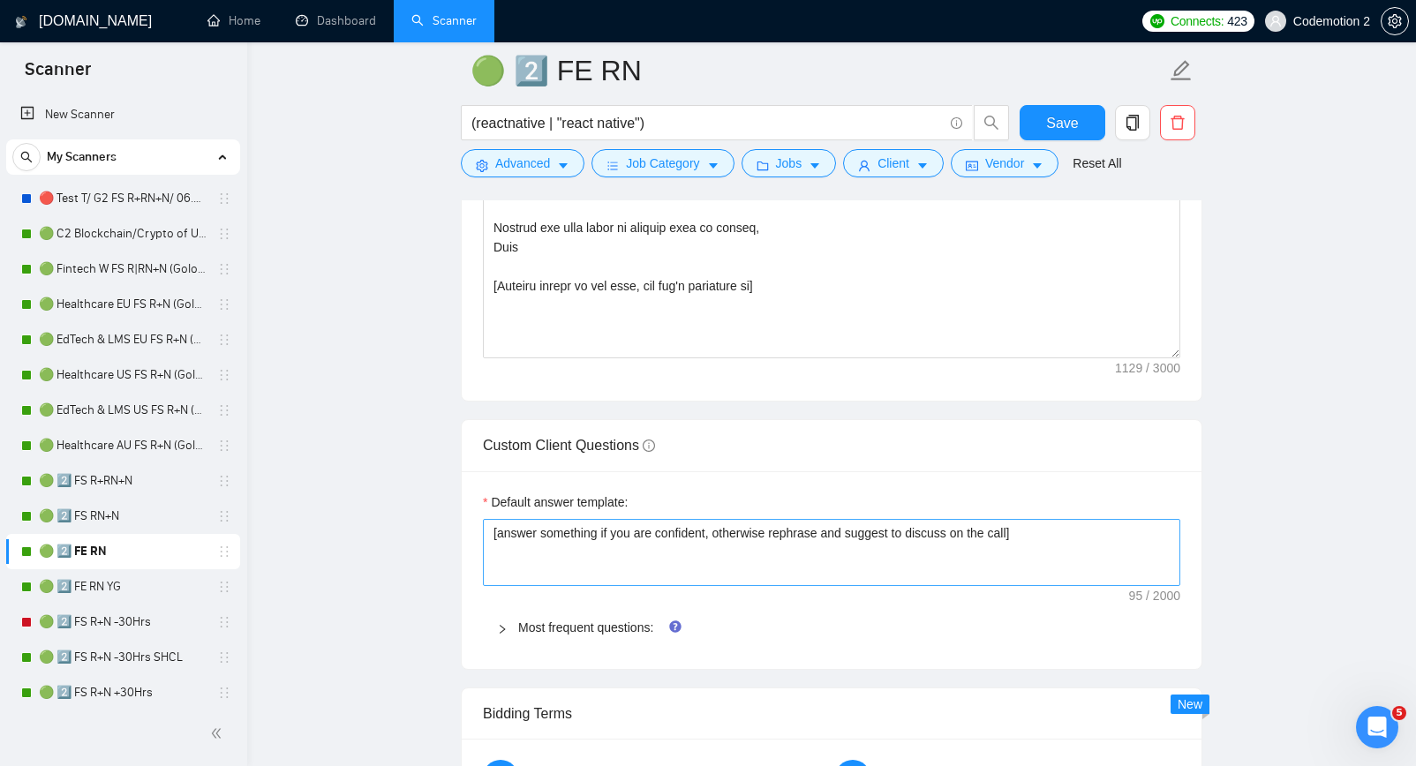
scroll to position [2224, 0]
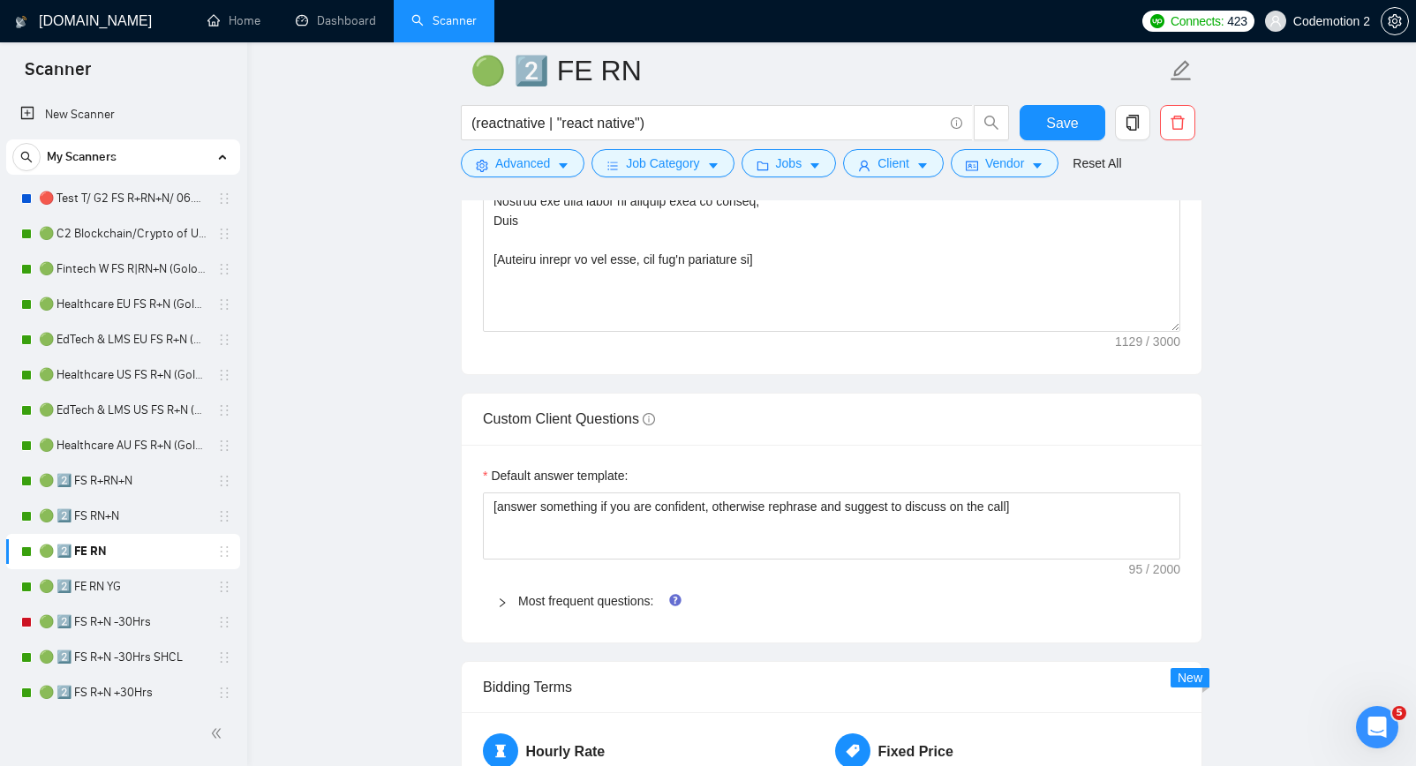
click at [551, 615] on div "Most frequent questions:" at bounding box center [832, 601] width 698 height 41
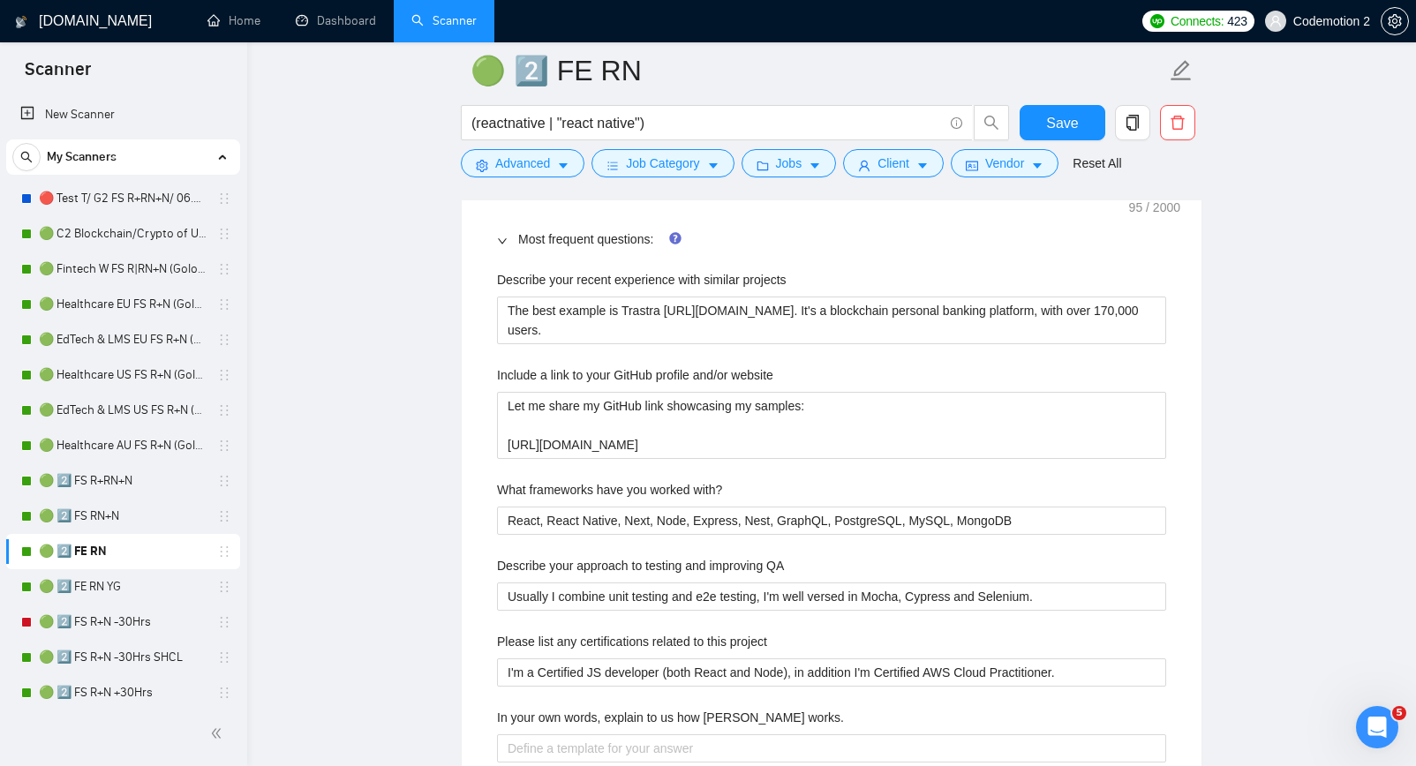
scroll to position [2772, 0]
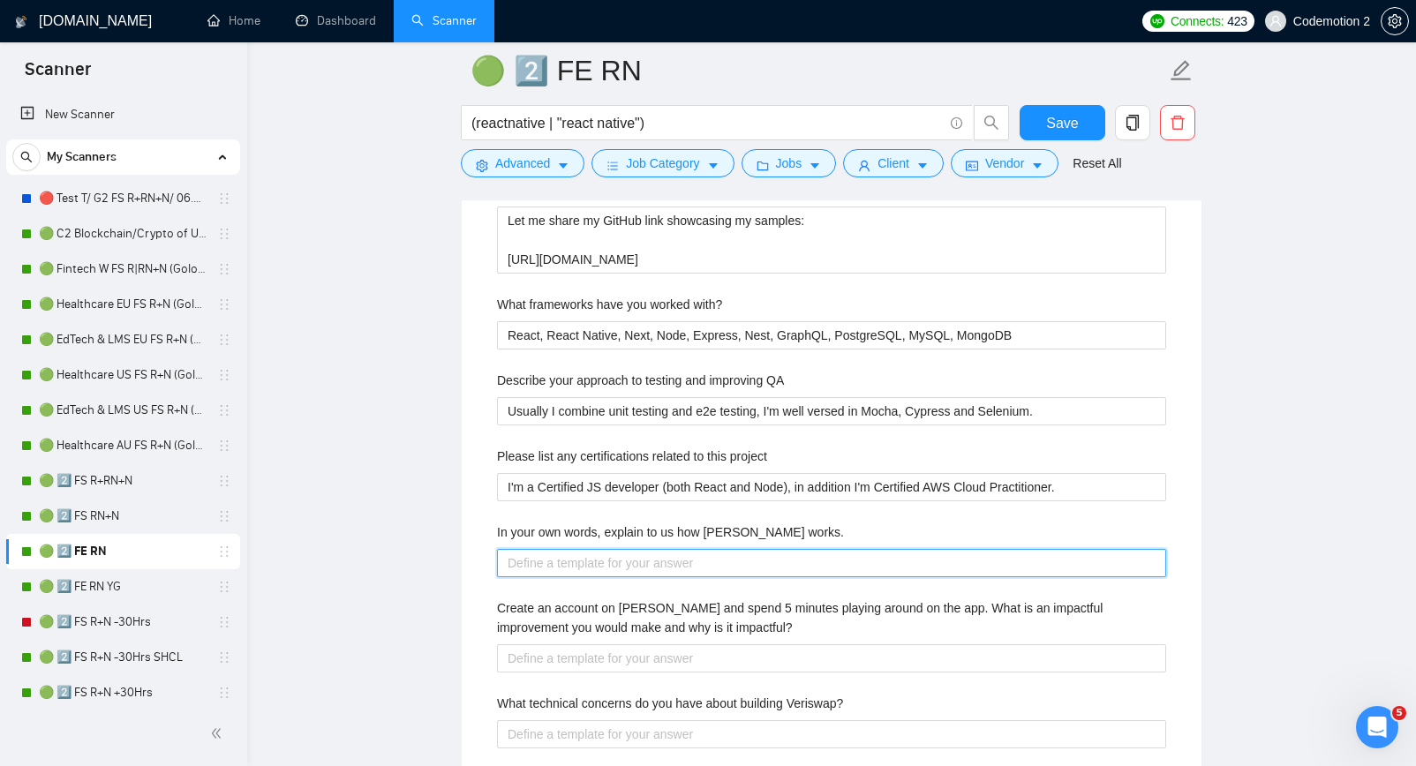
click at [572, 559] on works\ "In your own words, explain to us how Veriswap works." at bounding box center [831, 563] width 669 height 28
paste works\ "[Answer based on information from the cover letter. Or provide a short answer w…"
type works\ "[Answer based on information from the cover letter. Or provide a short answer w…"
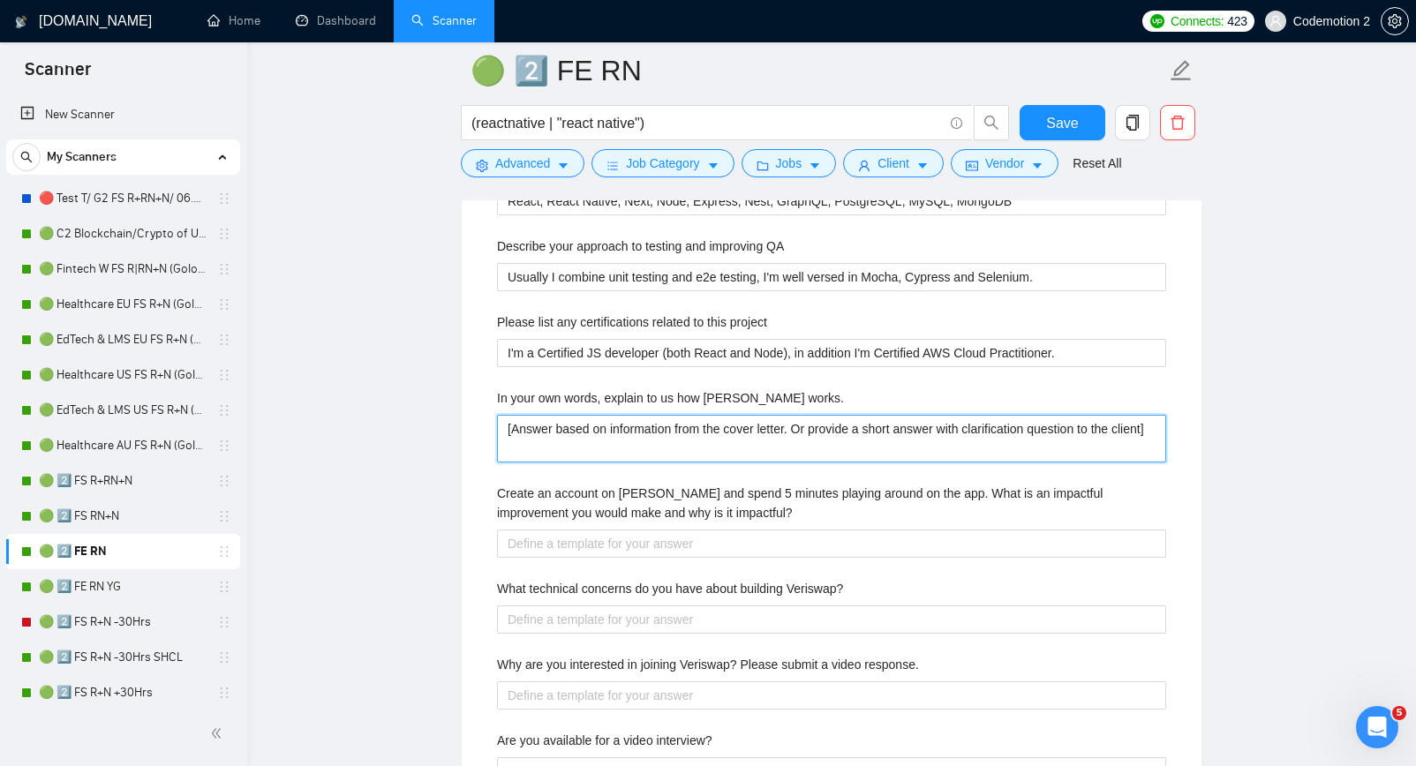
scroll to position [2926, 0]
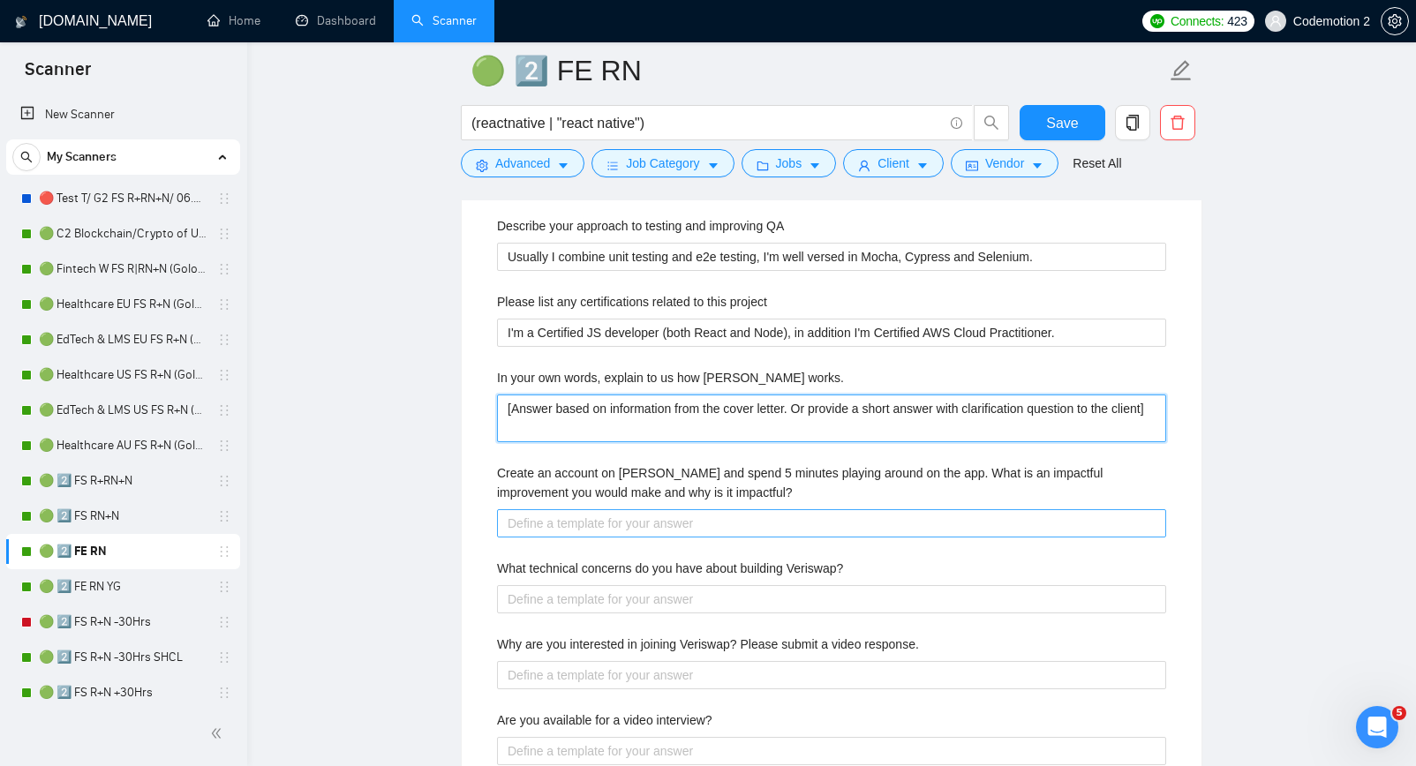
type works\ "[Answer based on information from the cover letter. Or provide a short answer w…"
click at [581, 517] on impactful\? "Create an account on Veriswap and spend 5 minutes playing around on the app. Wh…" at bounding box center [831, 523] width 669 height 28
paste impactful\? "[Answer based on information from the cover letter. Or provide a short answer w…"
type impactful\? "[Answer based on information from the cover letter. Or provide a short answer w…"
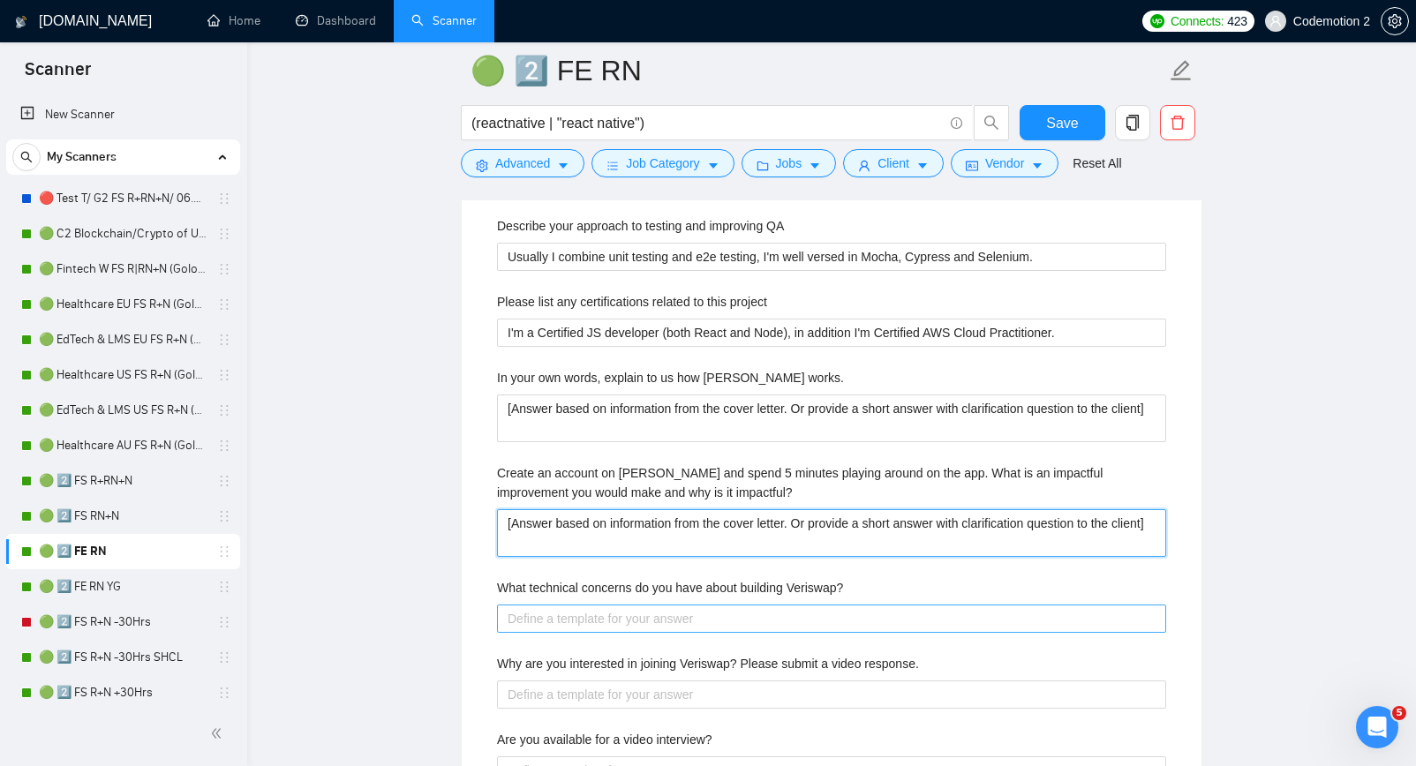
type impactful\? "[Answer based on information from the cover letter. Or provide a short answer w…"
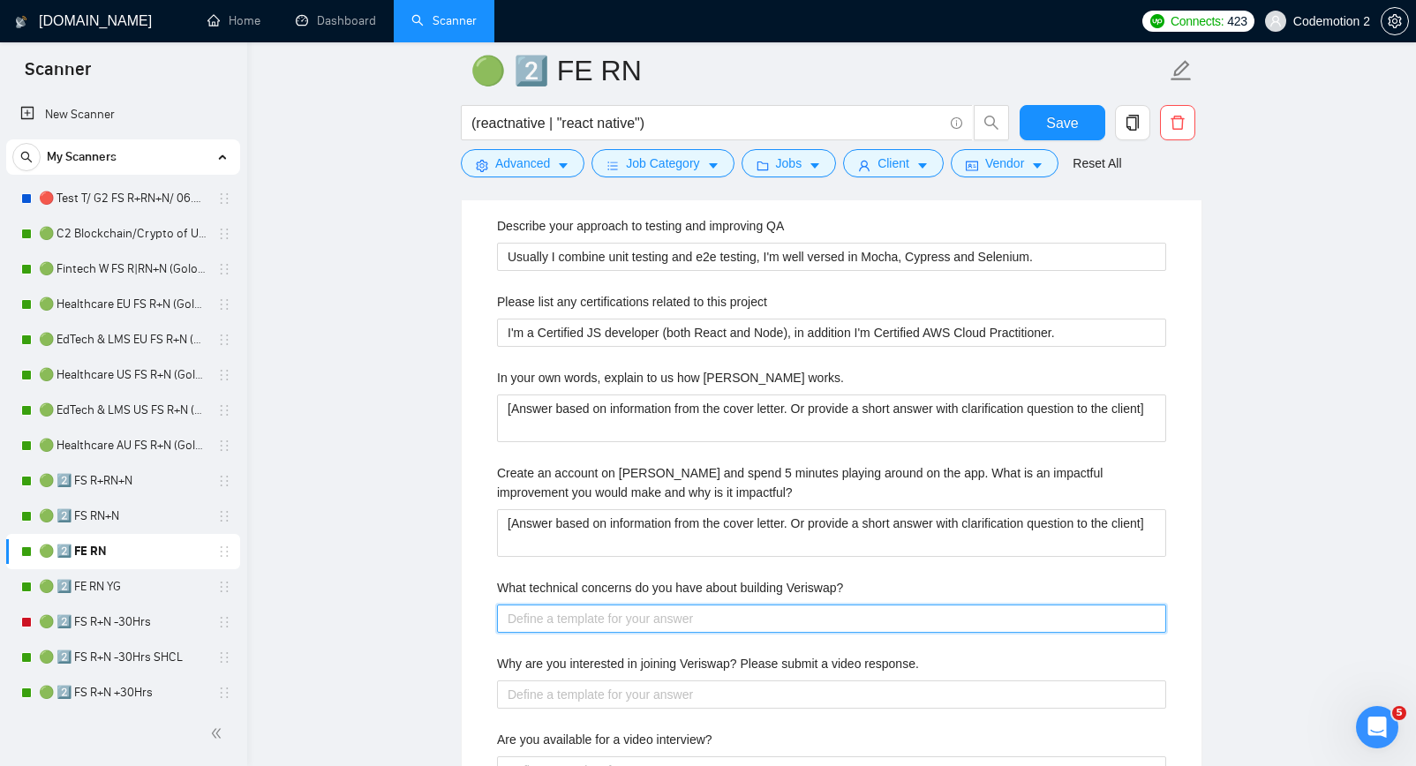
click at [577, 615] on Veriswap\? "What technical concerns do you have about building Veriswap?" at bounding box center [831, 619] width 669 height 28
paste Veriswap\? "[Answer based on information from the cover letter. Or provide a short answer w…"
type Veriswap\? "[Answer based on information from the cover letter. Or provide a short answer w…"
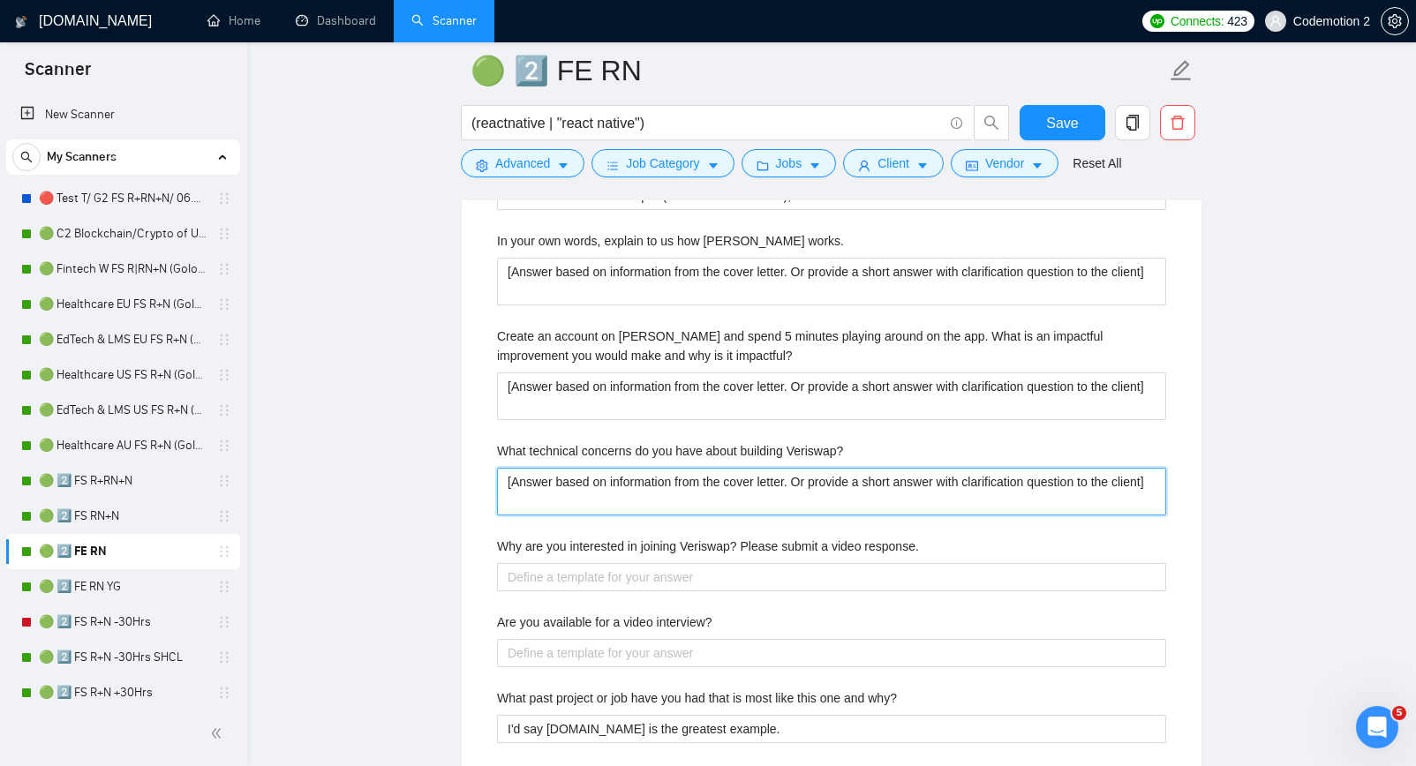
scroll to position [3153, 0]
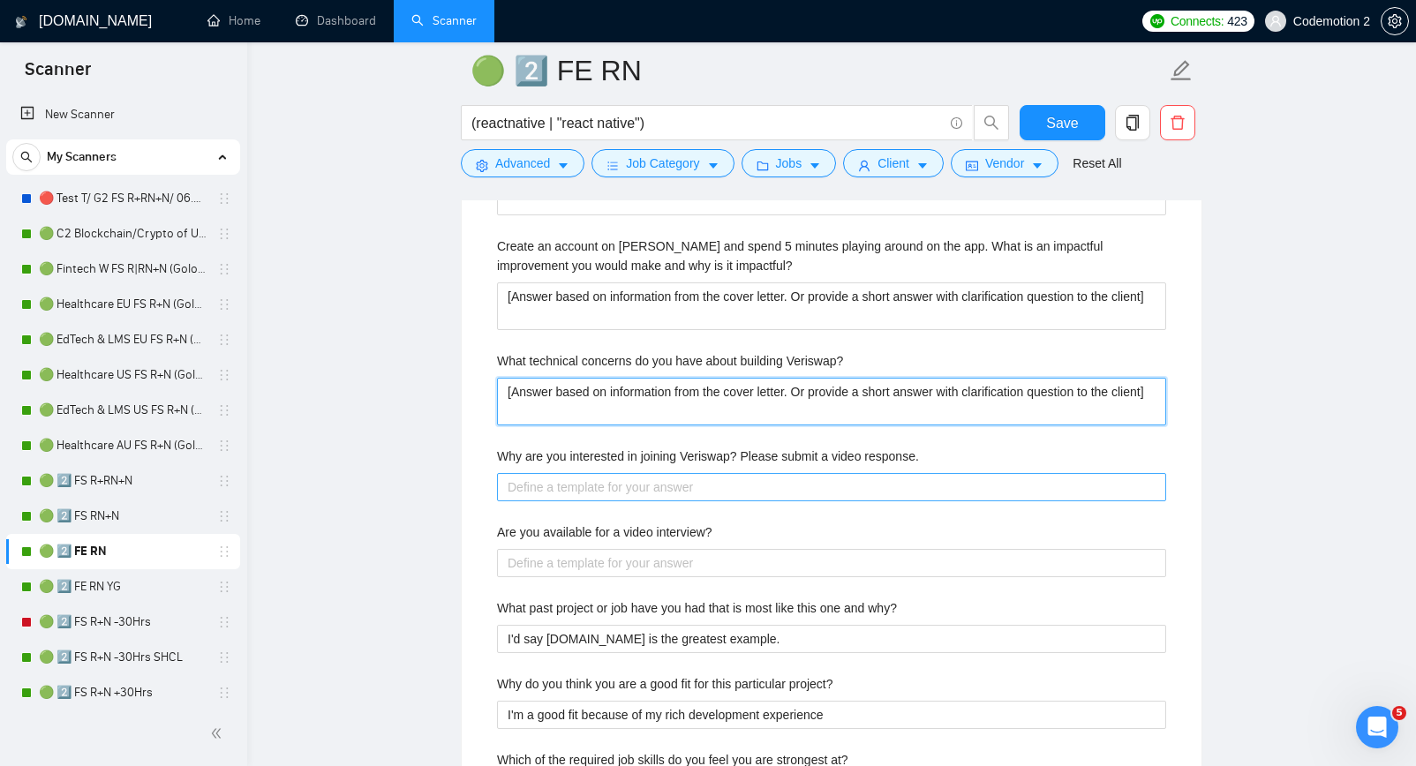
type Veriswap\? "[Answer based on information from the cover letter. Or provide a short answer w…"
click at [593, 487] on response\ "Why are you interested in joining Veriswap? Please submit a video response." at bounding box center [831, 487] width 669 height 28
paste response\ "[Answer based on information from the cover letter. Or provide a short answer w…"
type response\ "[Answer based on information from the cover letter. Or provide a short answer w…"
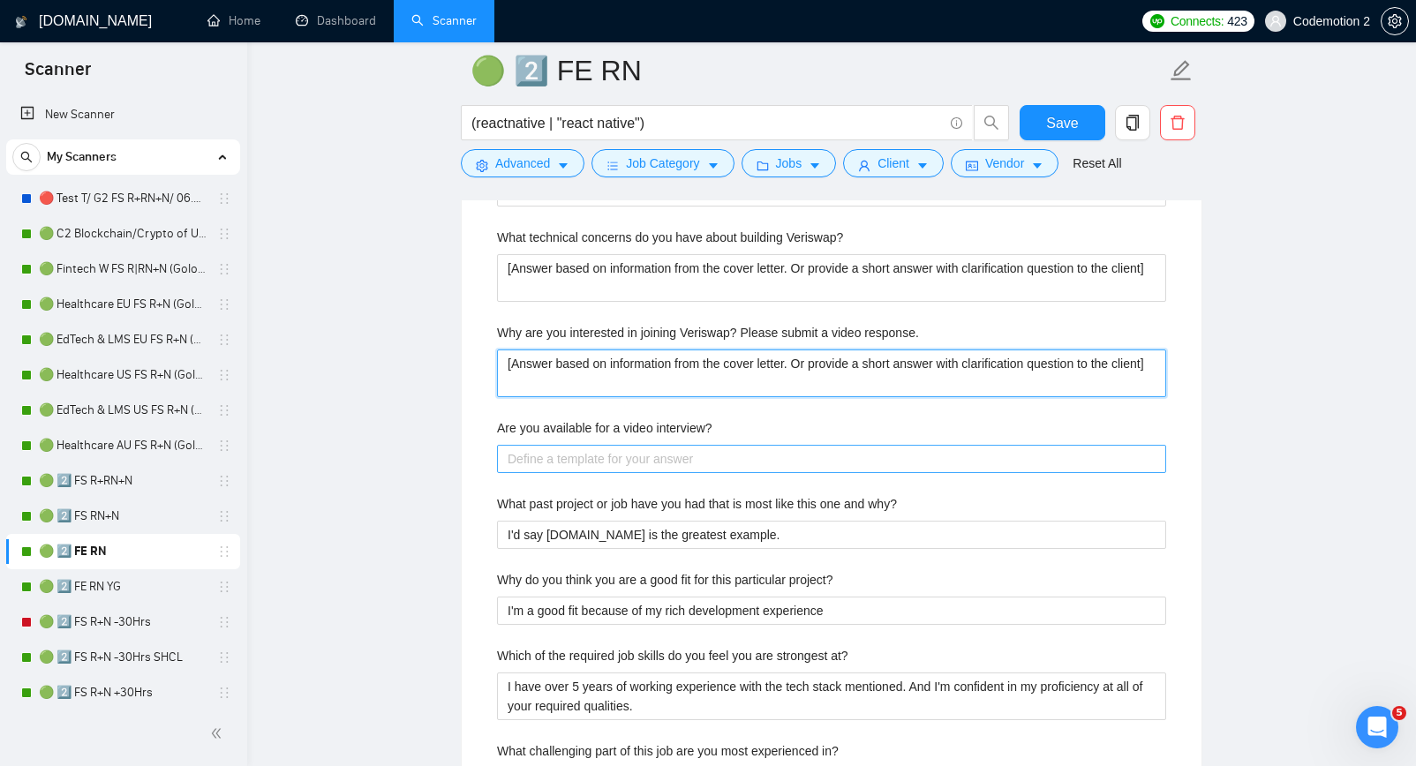
scroll to position [3383, 0]
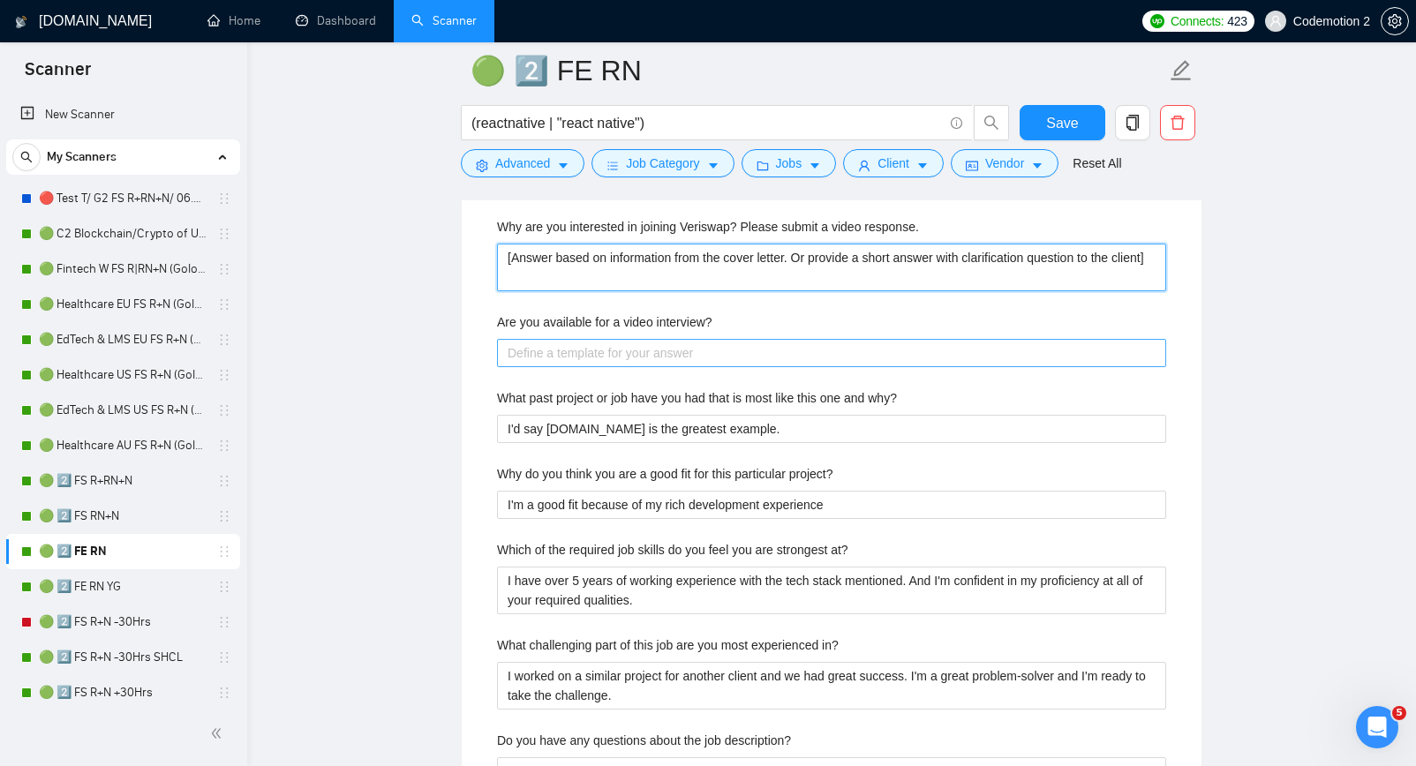
type response\ "[Answer based on information from the cover letter. Or provide a short answer w…"
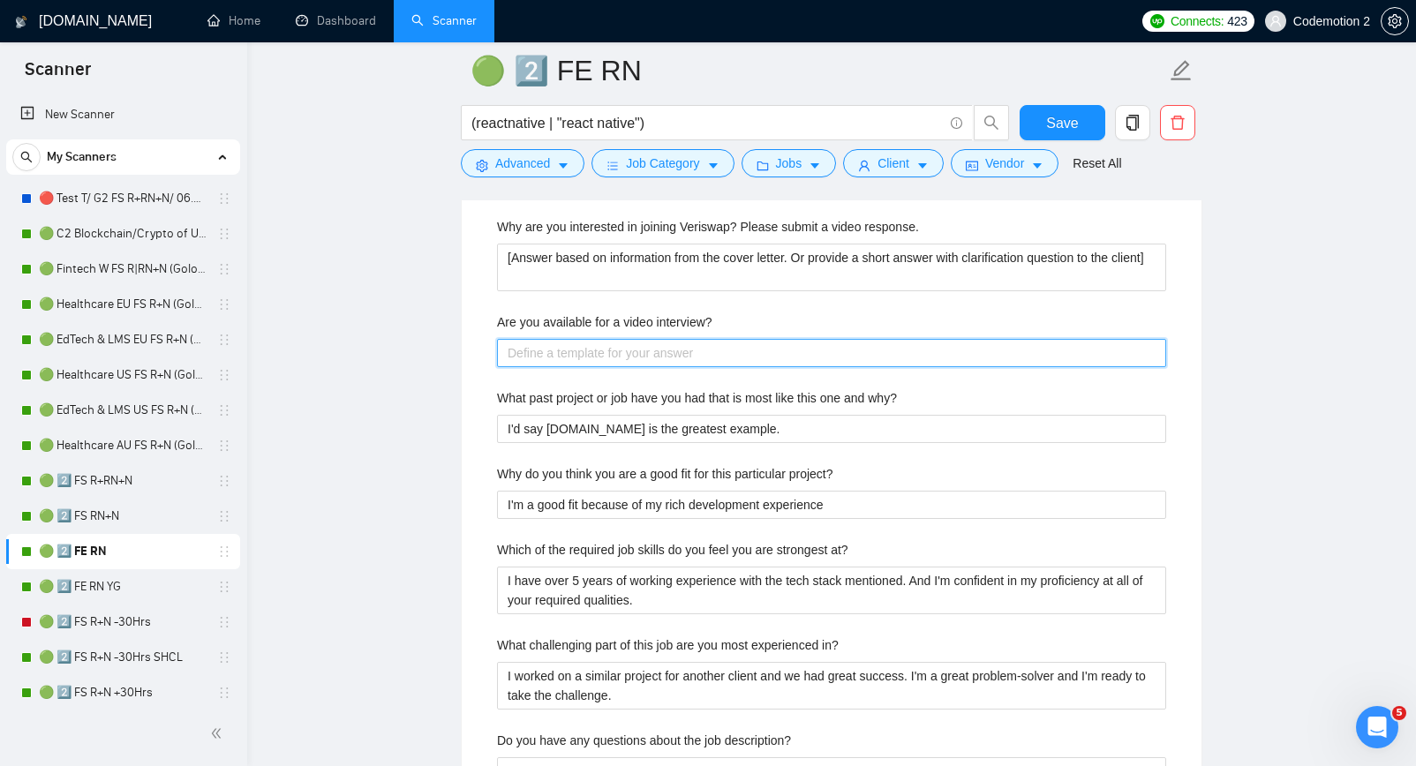
click at [585, 362] on interview\? "Are you available for a video interview?" at bounding box center [831, 353] width 669 height 28
paste interview\? "[Answer based on information from the cover letter. Or provide a short answer w…"
type interview\? "[Answer based on information from the cover letter. Or provide a short answer w…"
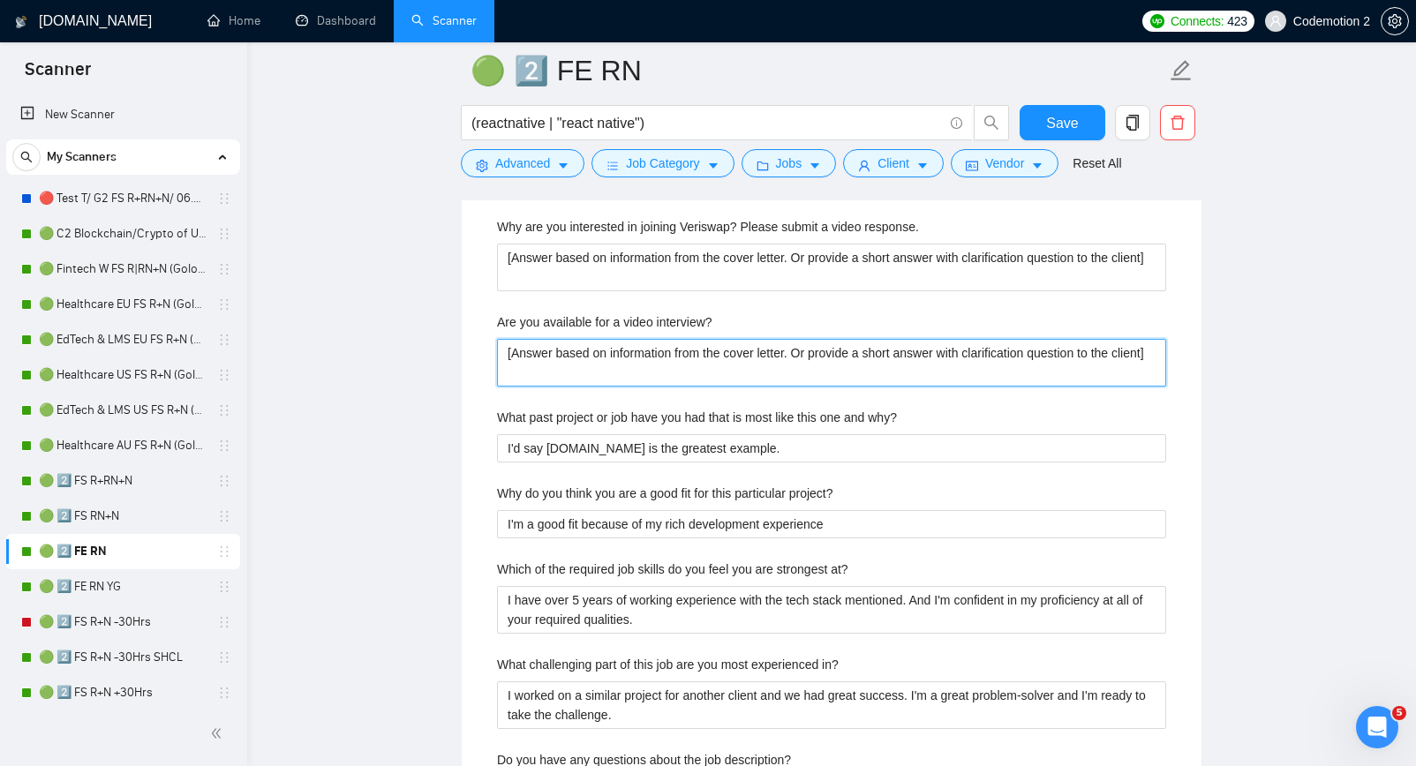
drag, startPoint x: 594, startPoint y: 378, endPoint x: 491, endPoint y: 346, distance: 108.1
click at [491, 346] on div "Describe your recent experience with similar projects The best example is Trast…" at bounding box center [832, 150] width 698 height 1374
type interview\? "D"
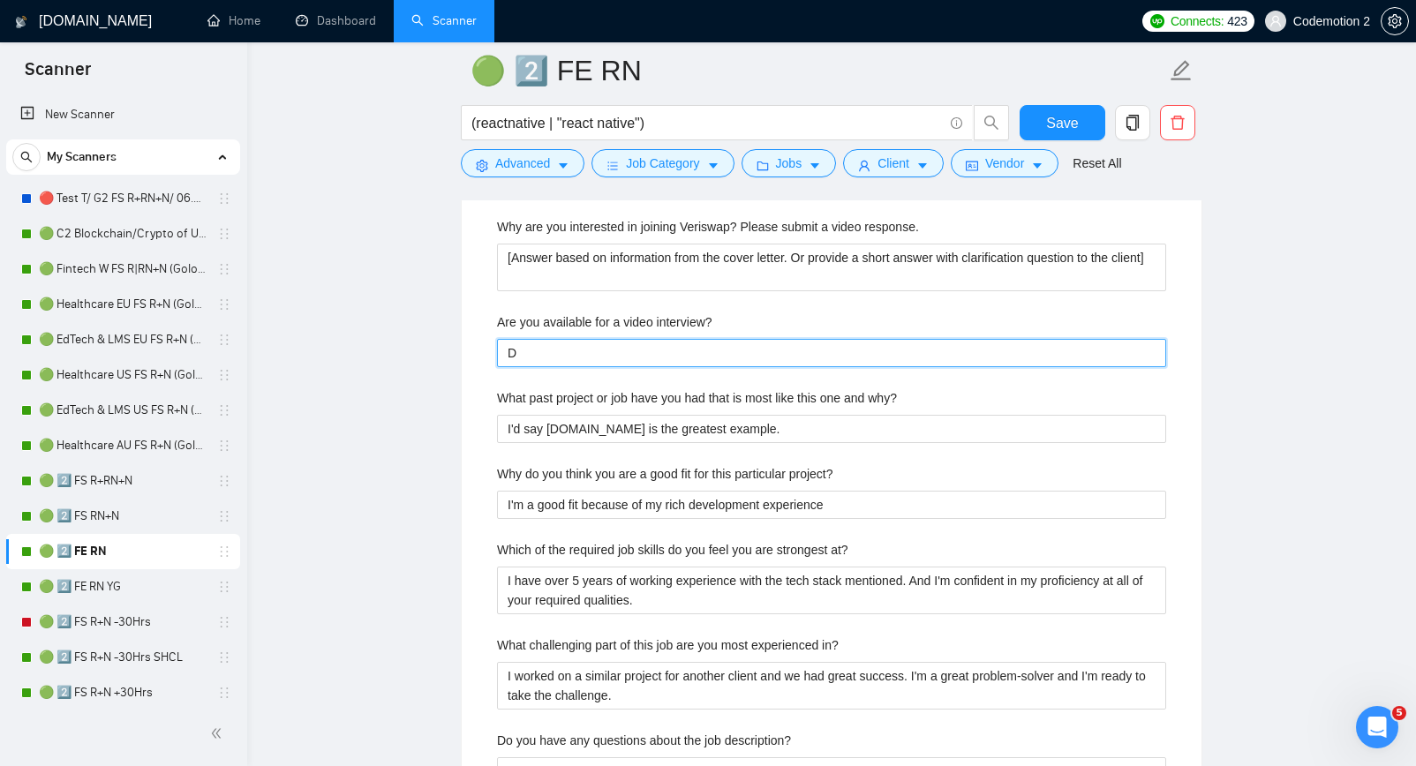
type interview\? "De"
type interview\? "Def"
type interview\? "Defi"
type interview\? "Defin"
type interview\? "Defini"
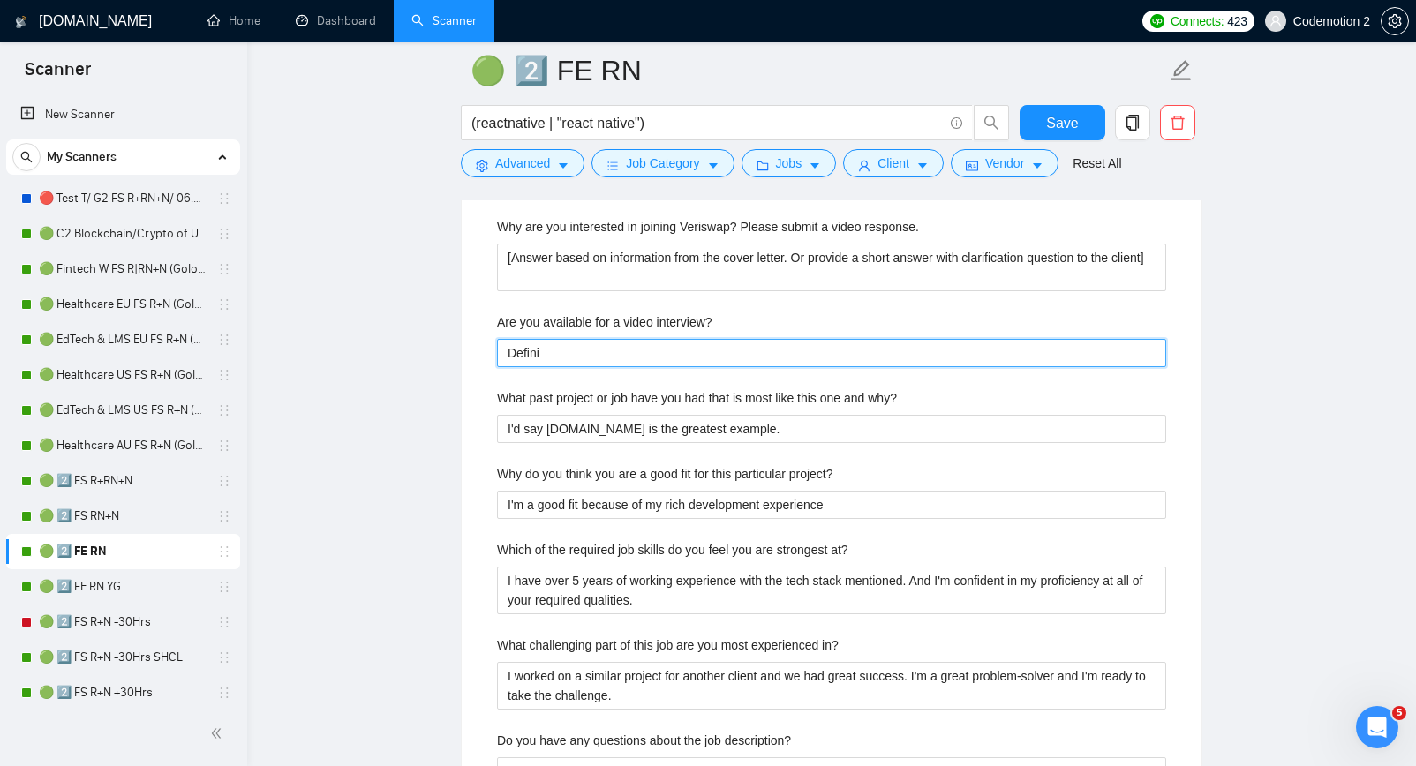
type interview\? "Definit"
type interview\? "Definitel"
type interview\? "Definitelu"
type interview\? "Definiteluy"
type interview\? "Definitelu"
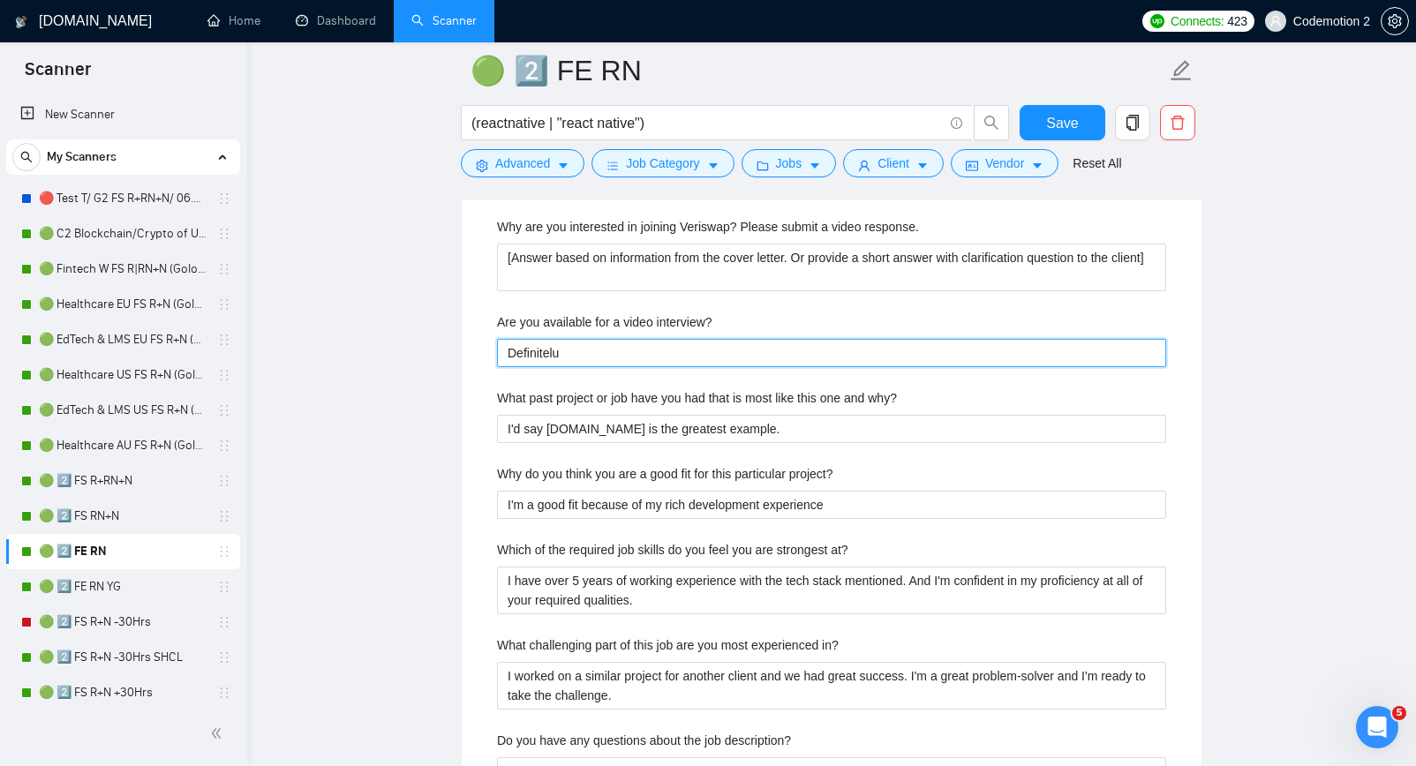
type interview\? "Definitel"
type interview\? "Definitelu"
type interview\? "Definiteluy"
type interview\? "Definitelu"
type interview\? "Definitel"
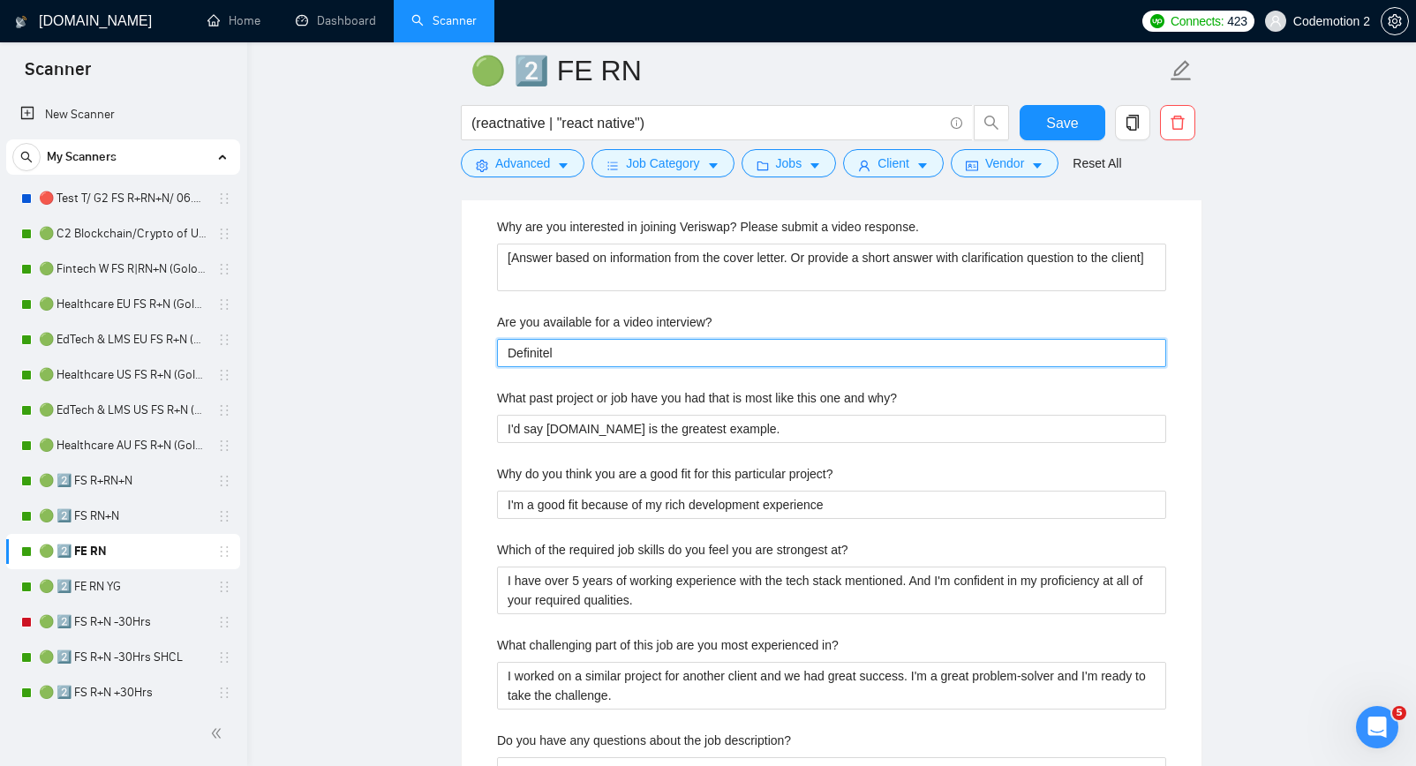
type interview\? "Definitelu"
type interview\? "Definitel"
type interview\? "Definitely"
type interview\? "Definitely,"
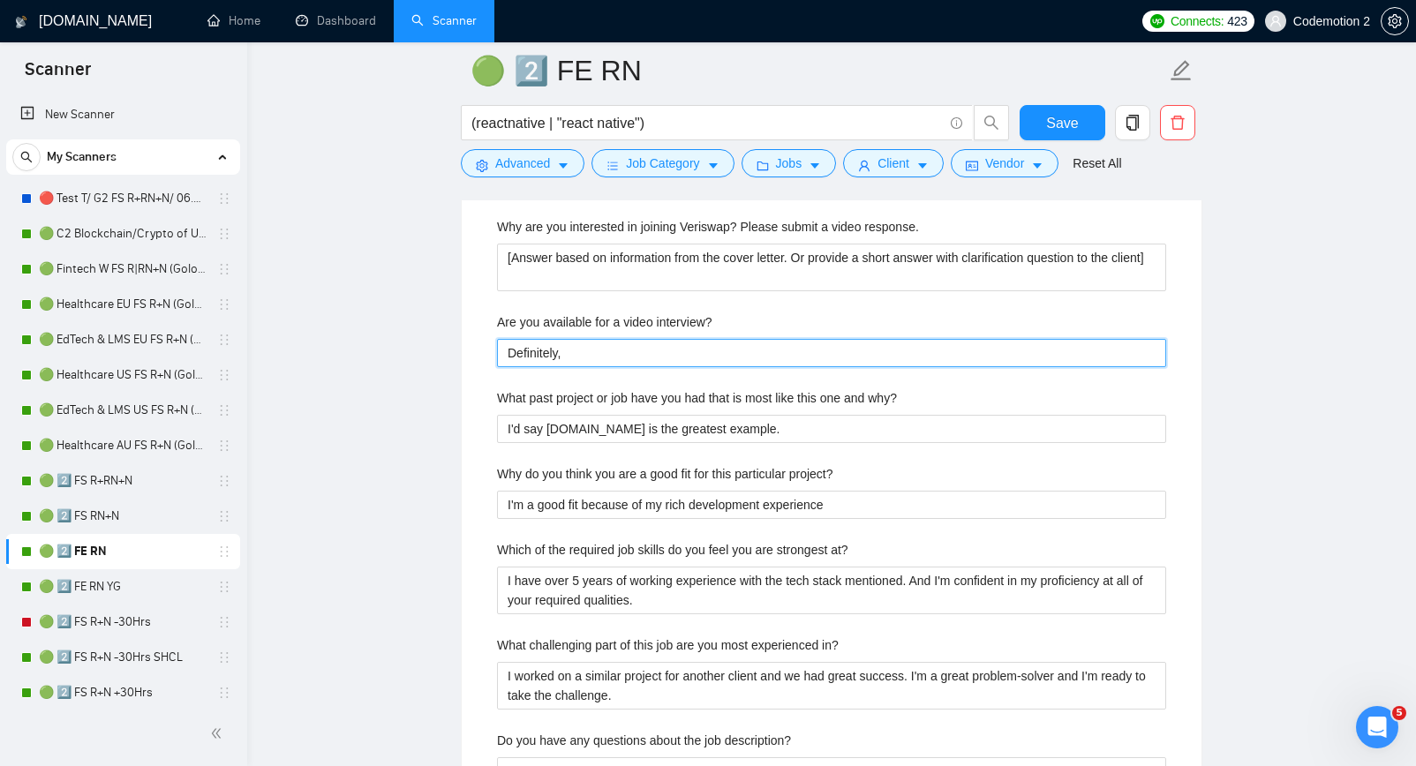
type interview\? "Definitely, l"
type interview\? "Definitely, le"
type interview\? "Definitely, let"
type interview\? "Definitely, lets"
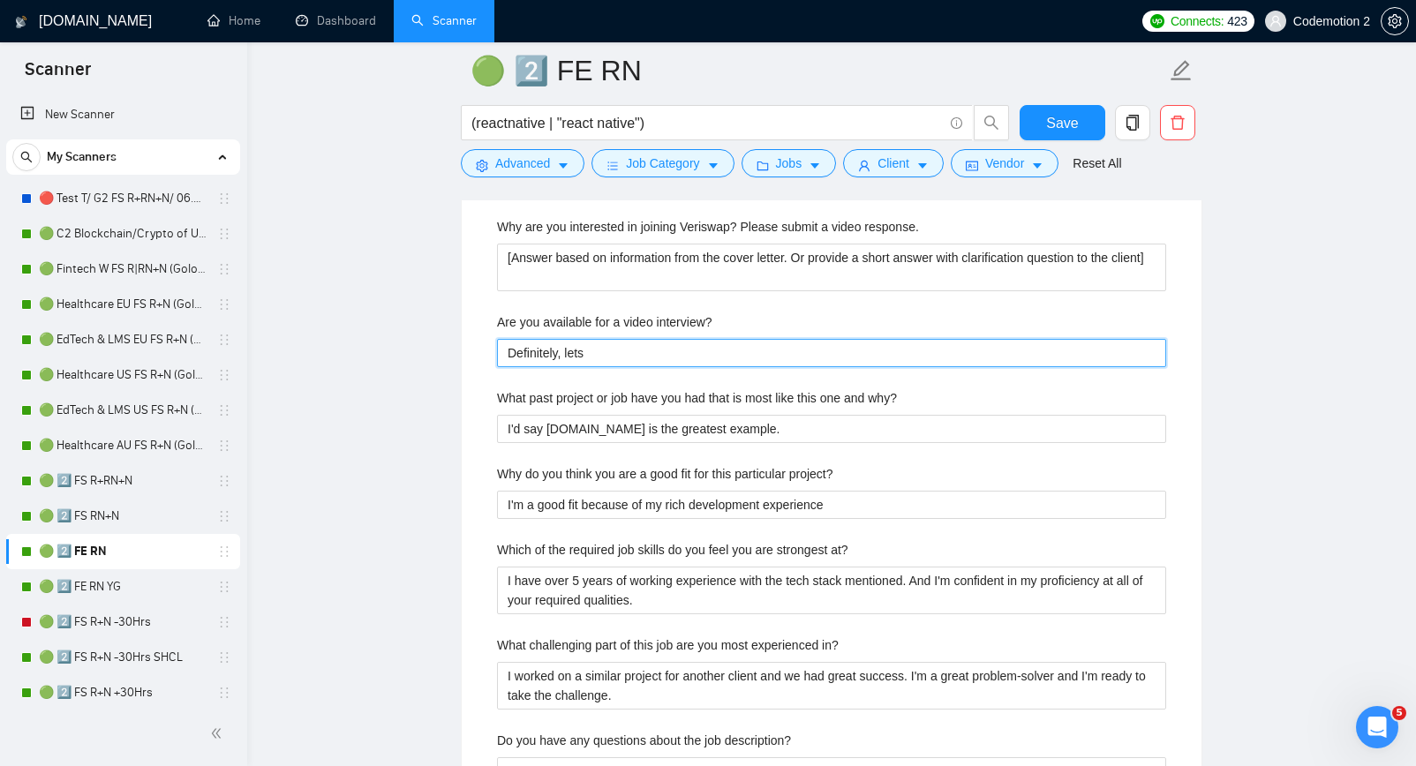
type interview\? "Definitely, lets a"
type interview\? "Definitely, lets ar"
type interview\? "Definitely, lets arr"
type interview\? "Definitely, lets arra"
type interview\? "Definitely, lets arran"
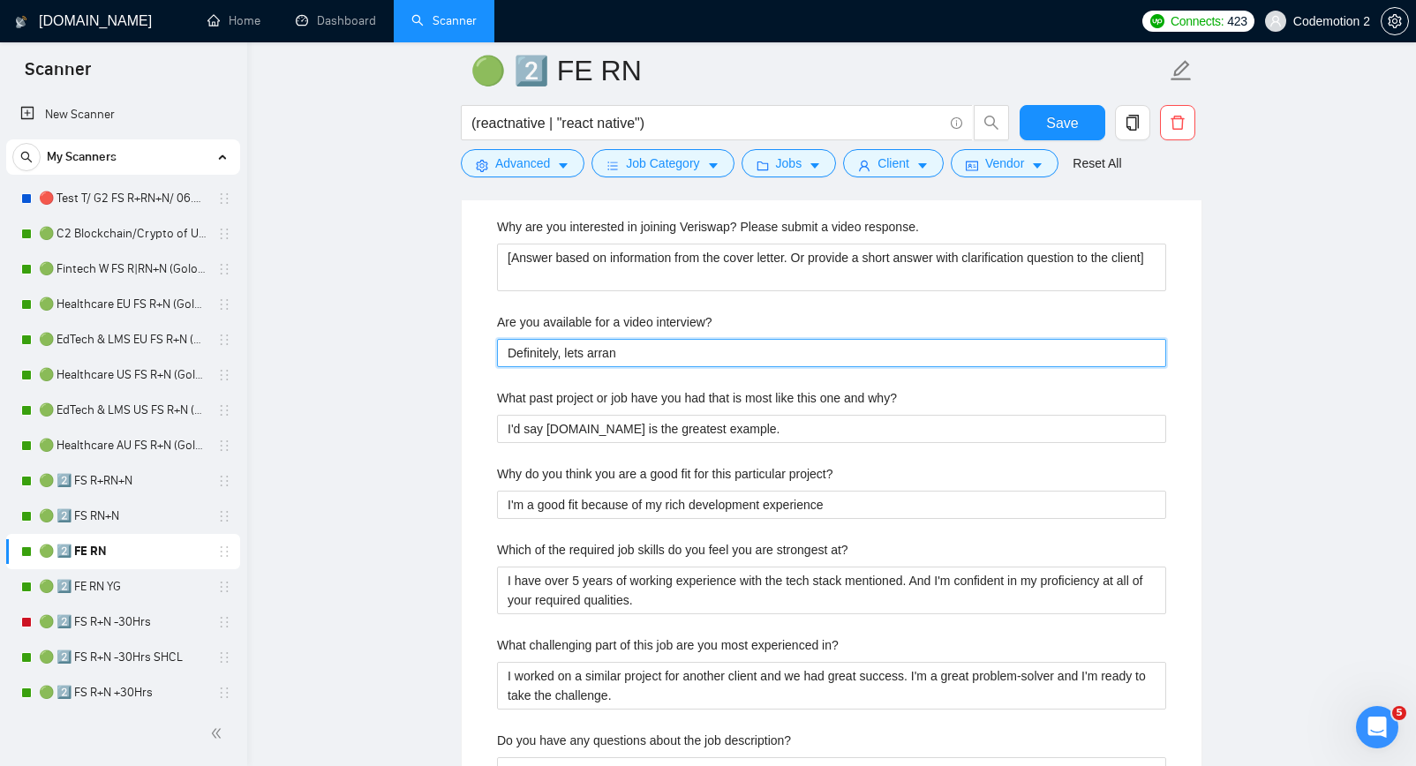
type interview\? "Definitely, lets arrang"
type interview\? "Definitely, lets arrange"
type interview\? "Definitely, lets arrange a"
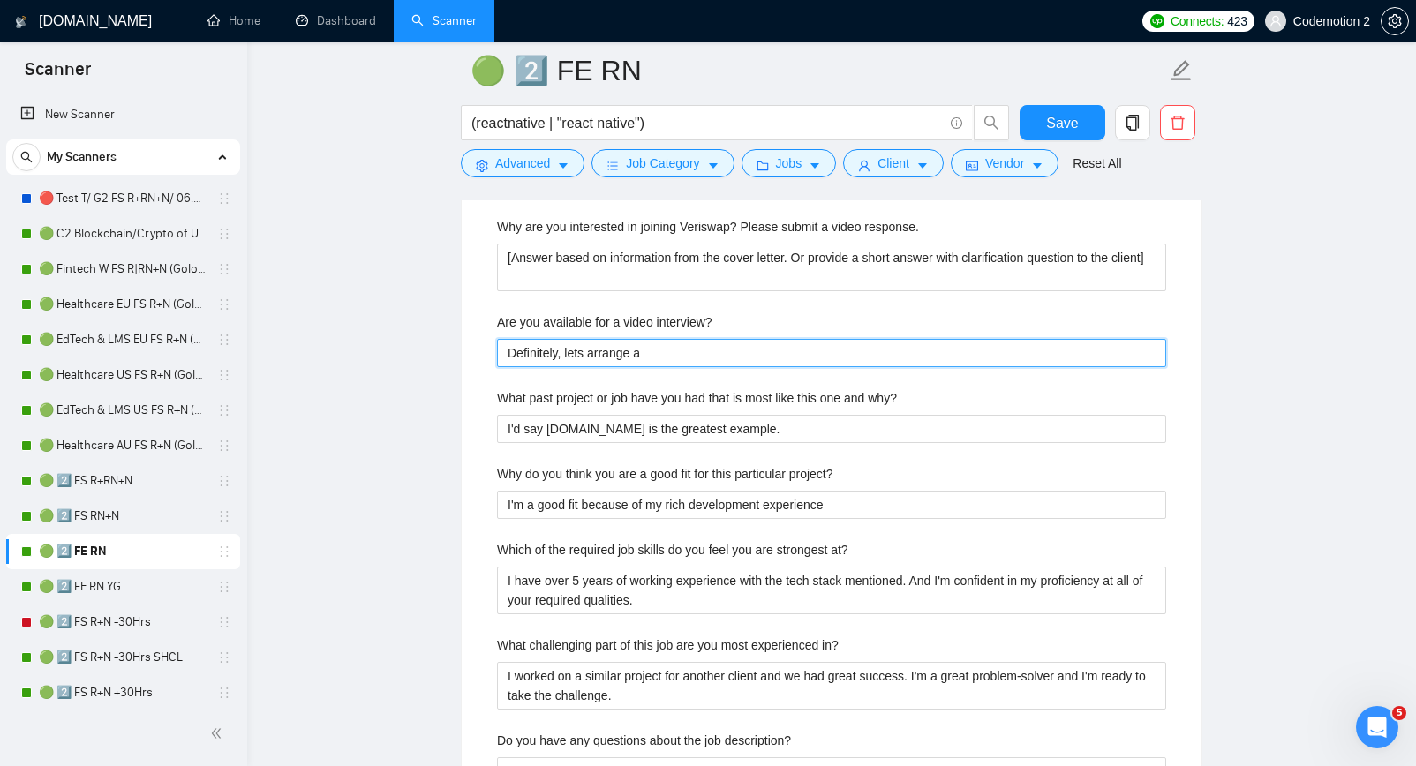
type interview\? "Definitely, lets arrange a t"
type interview\? "Definitely, lets arrange a ti"
type interview\? "Definitely, lets arrange a time"
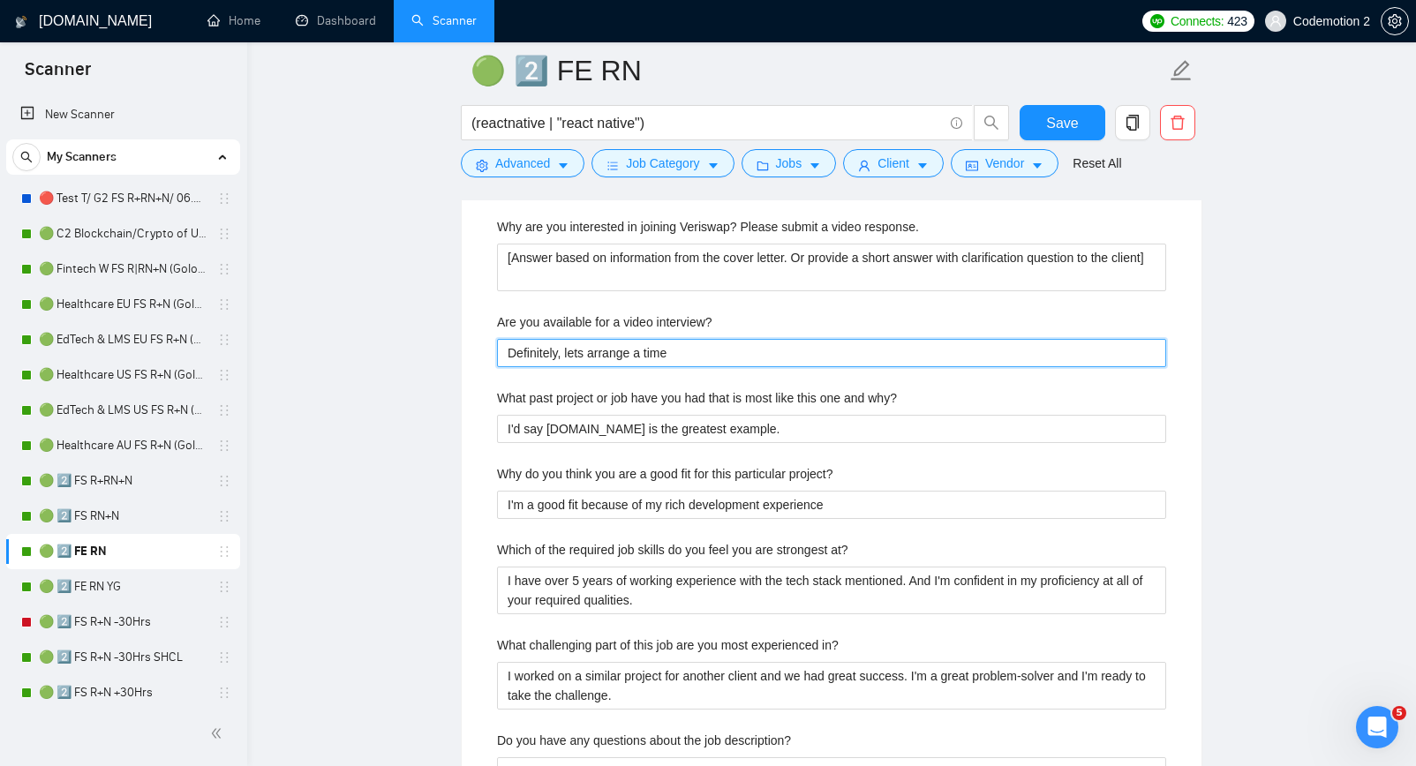
type interview\? "Definitely, lets arrange a time"
type interview\? "Definitely, lets arrange a time t"
type interview\? "Definitely, lets arrange a time th"
type interview\? "Definitely, lets arrange a time tha"
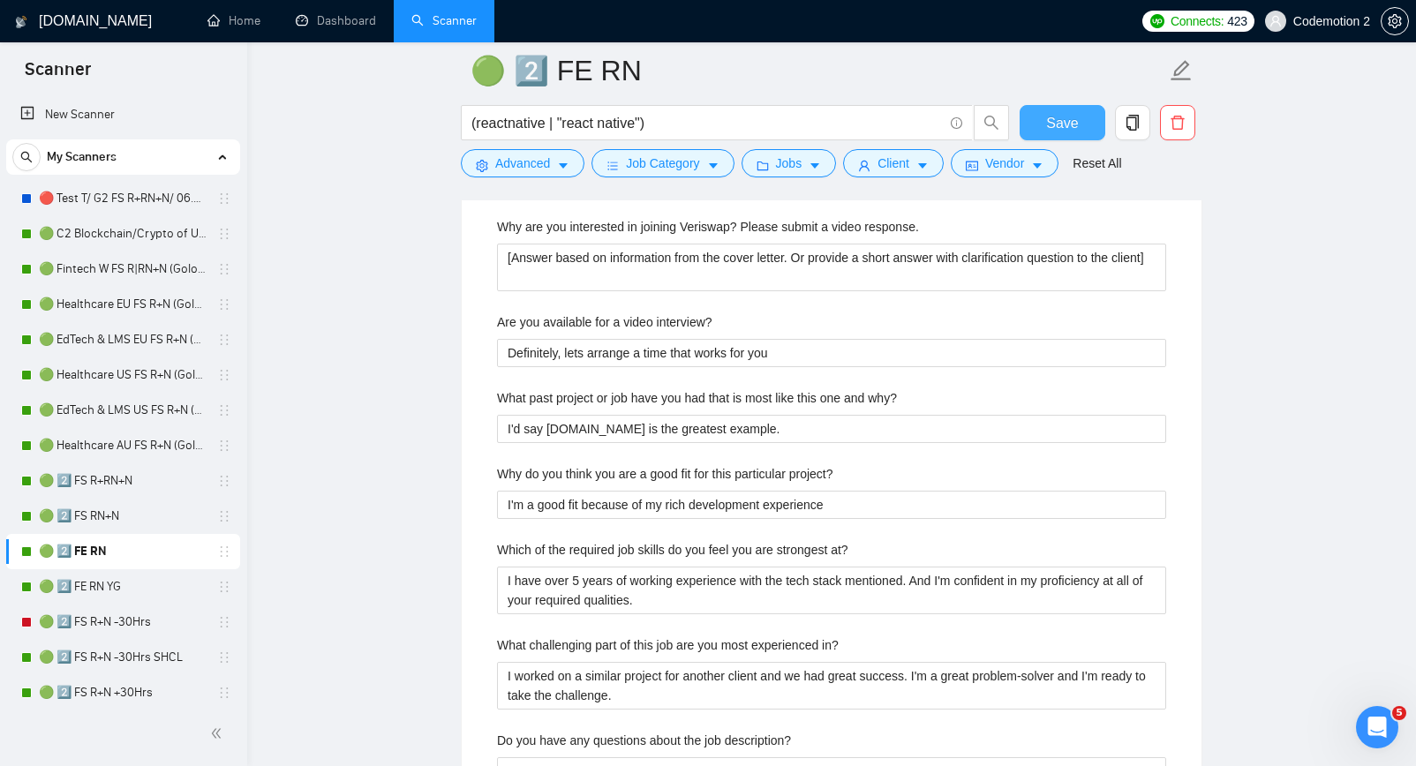
click at [1028, 127] on button "Save" at bounding box center [1063, 122] width 86 height 35
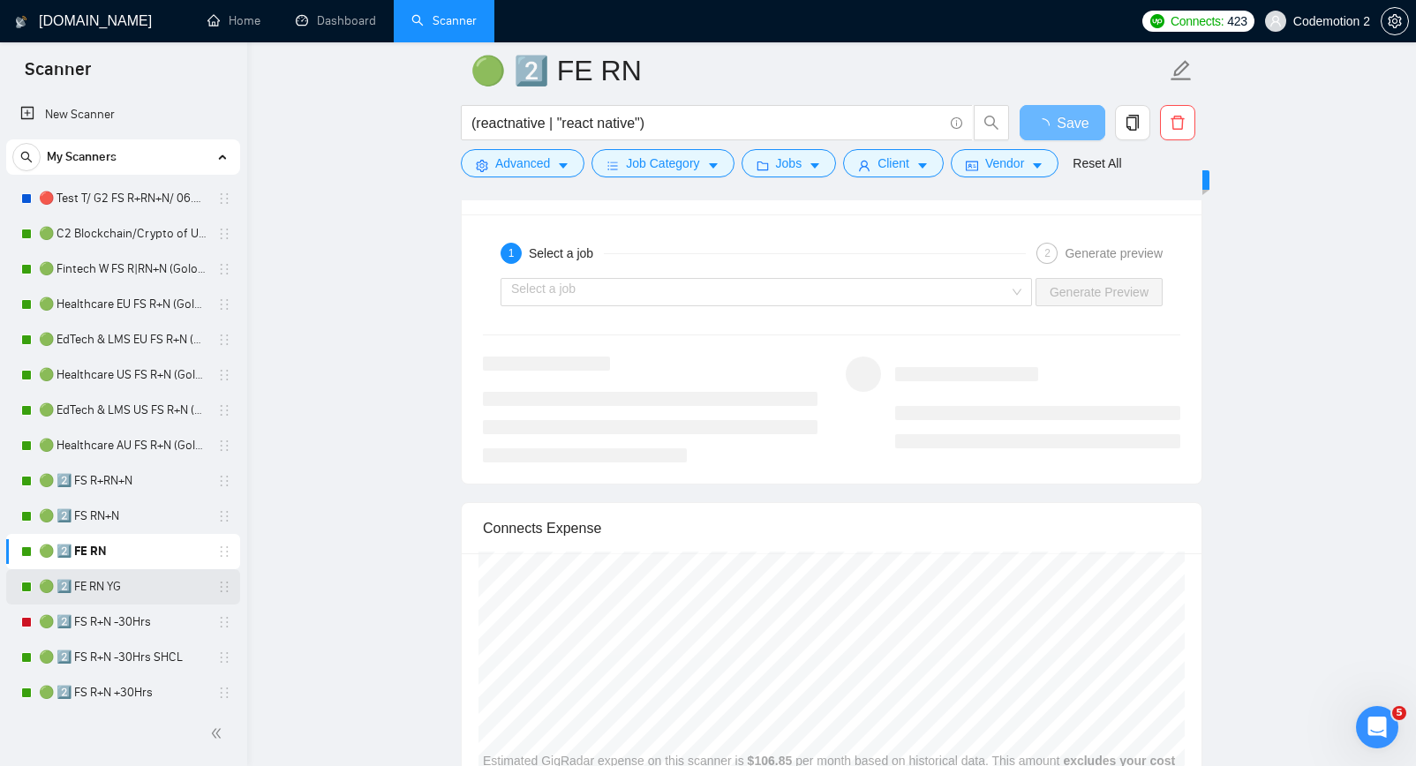
click at [123, 591] on link "🟢 2️⃣ FE RN YG" at bounding box center [123, 587] width 168 height 35
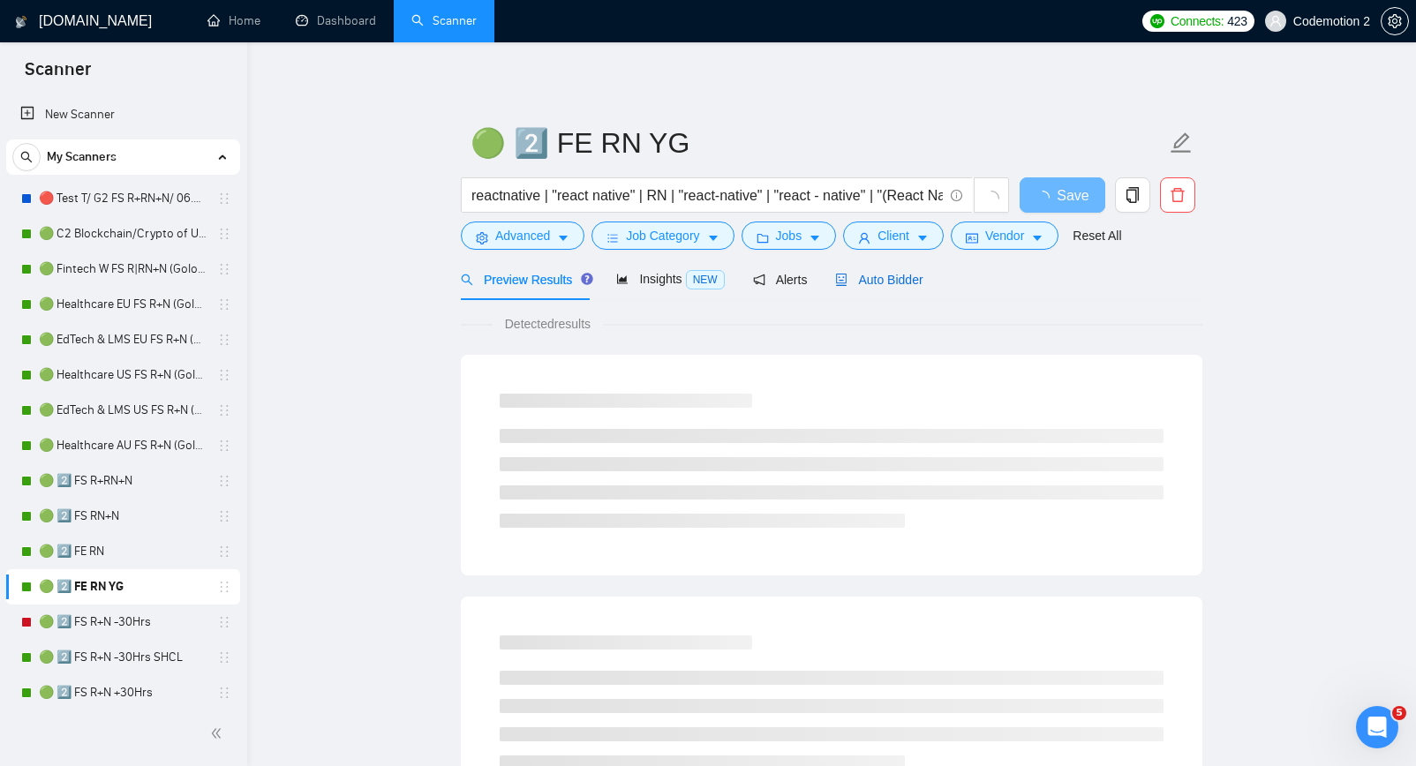
click at [871, 282] on span "Auto Bidder" at bounding box center [878, 280] width 87 height 14
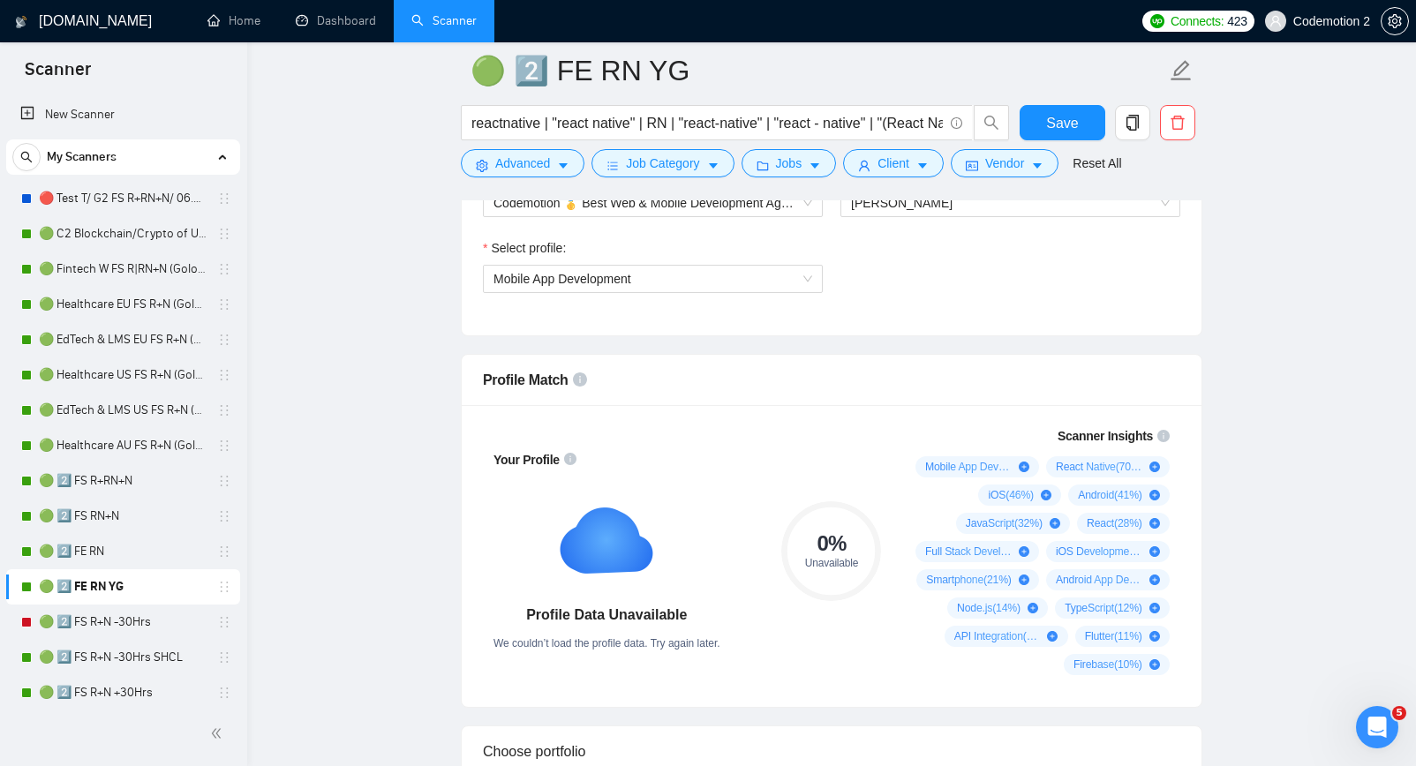
scroll to position [1128, 0]
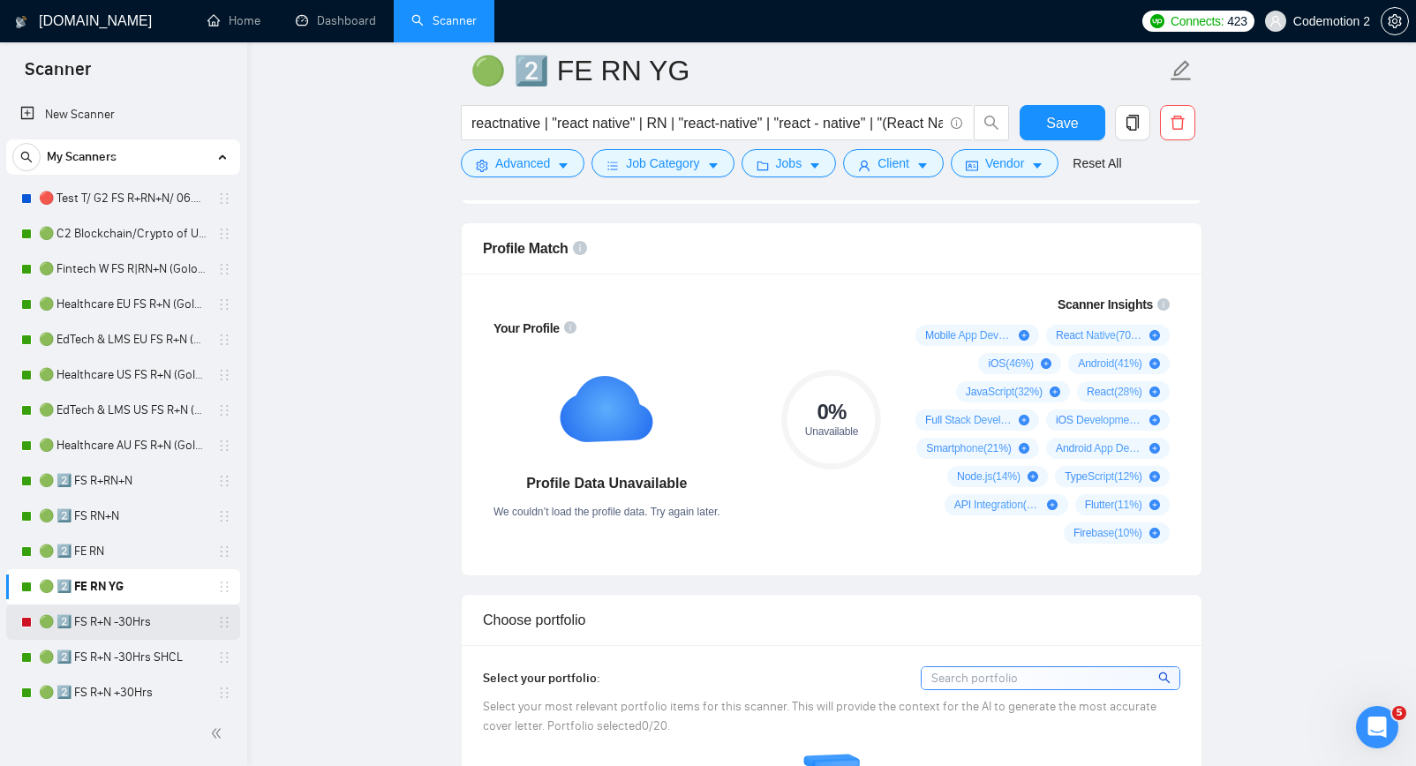
click at [107, 622] on link "🟢 2️⃣ FS R+N -30Hrs" at bounding box center [123, 622] width 168 height 35
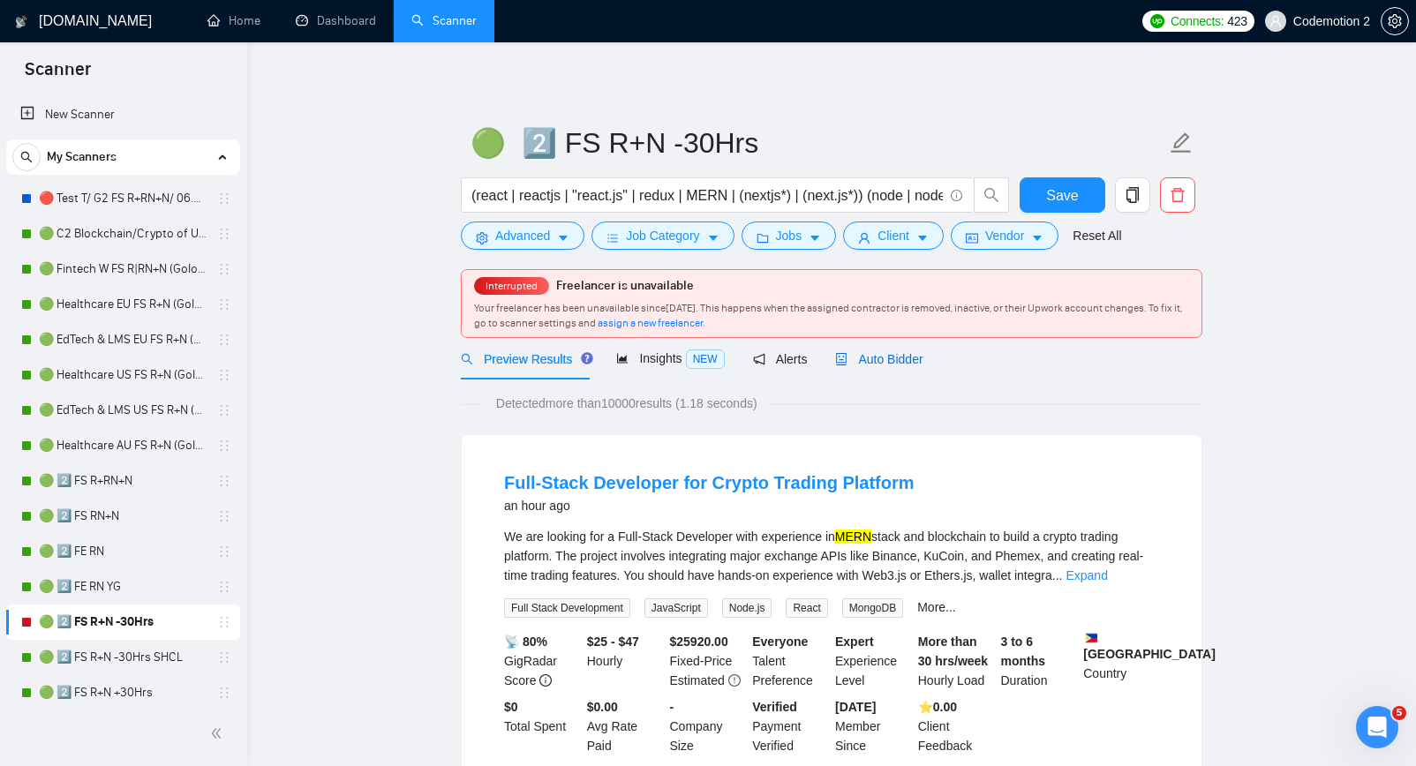
click at [901, 363] on span "Auto Bidder" at bounding box center [878, 359] width 87 height 14
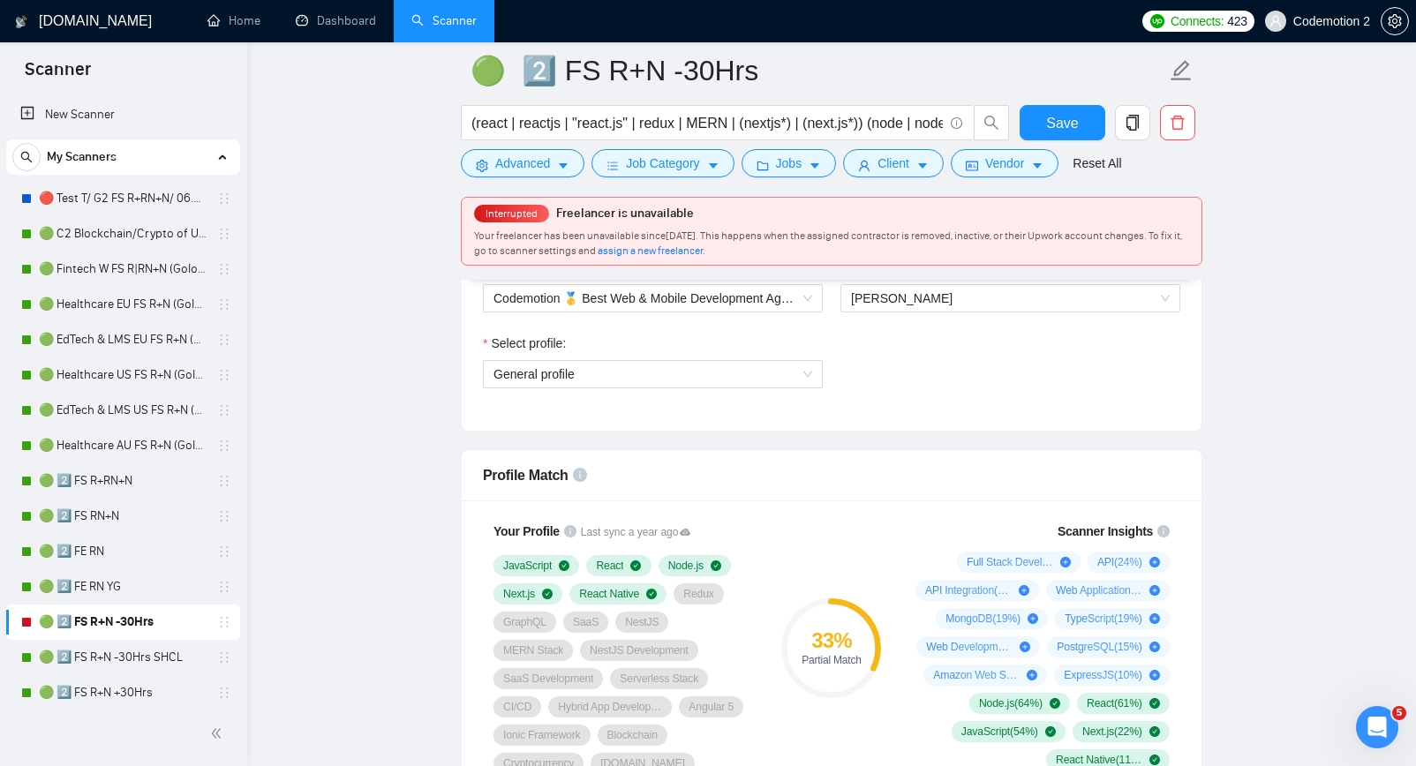
scroll to position [975, 0]
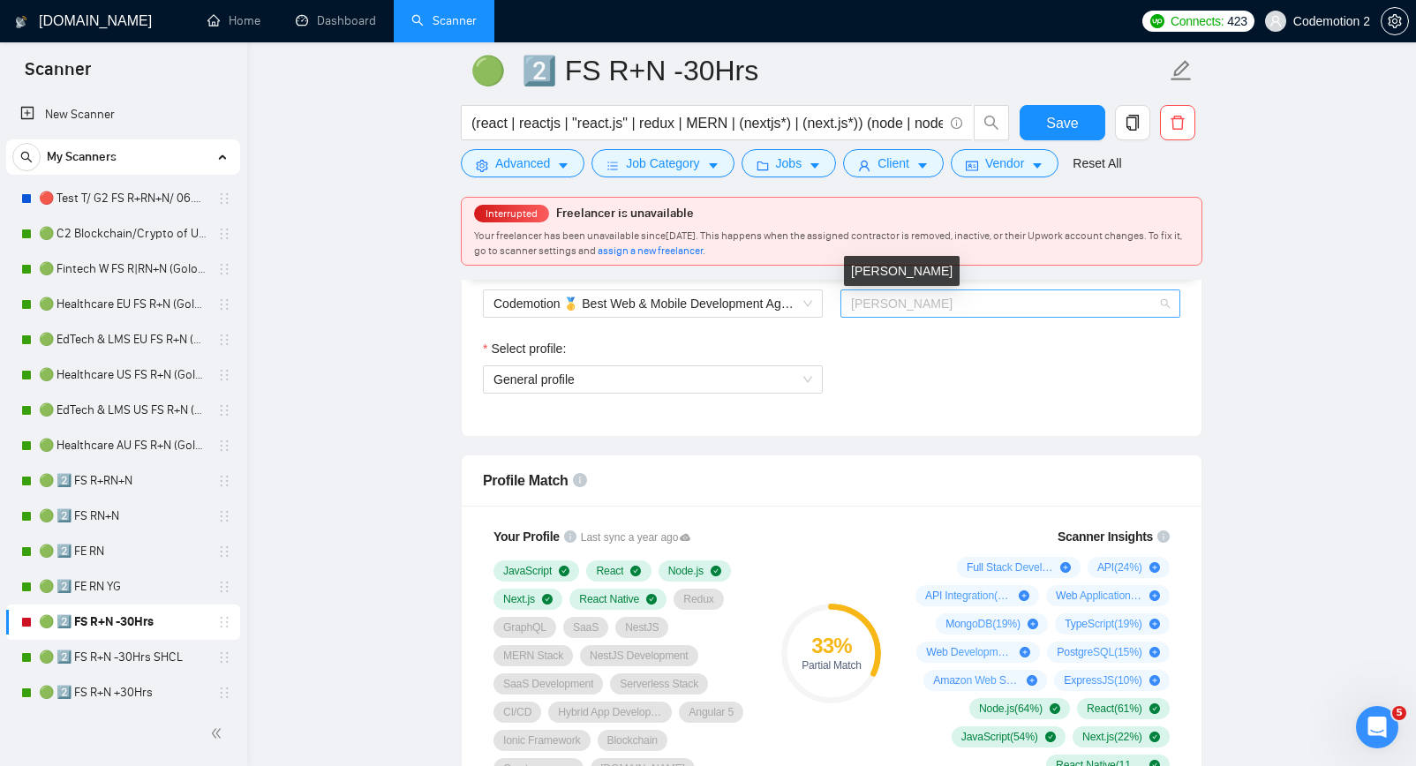
click at [914, 298] on span "Yaroslav Golovach" at bounding box center [902, 304] width 102 height 14
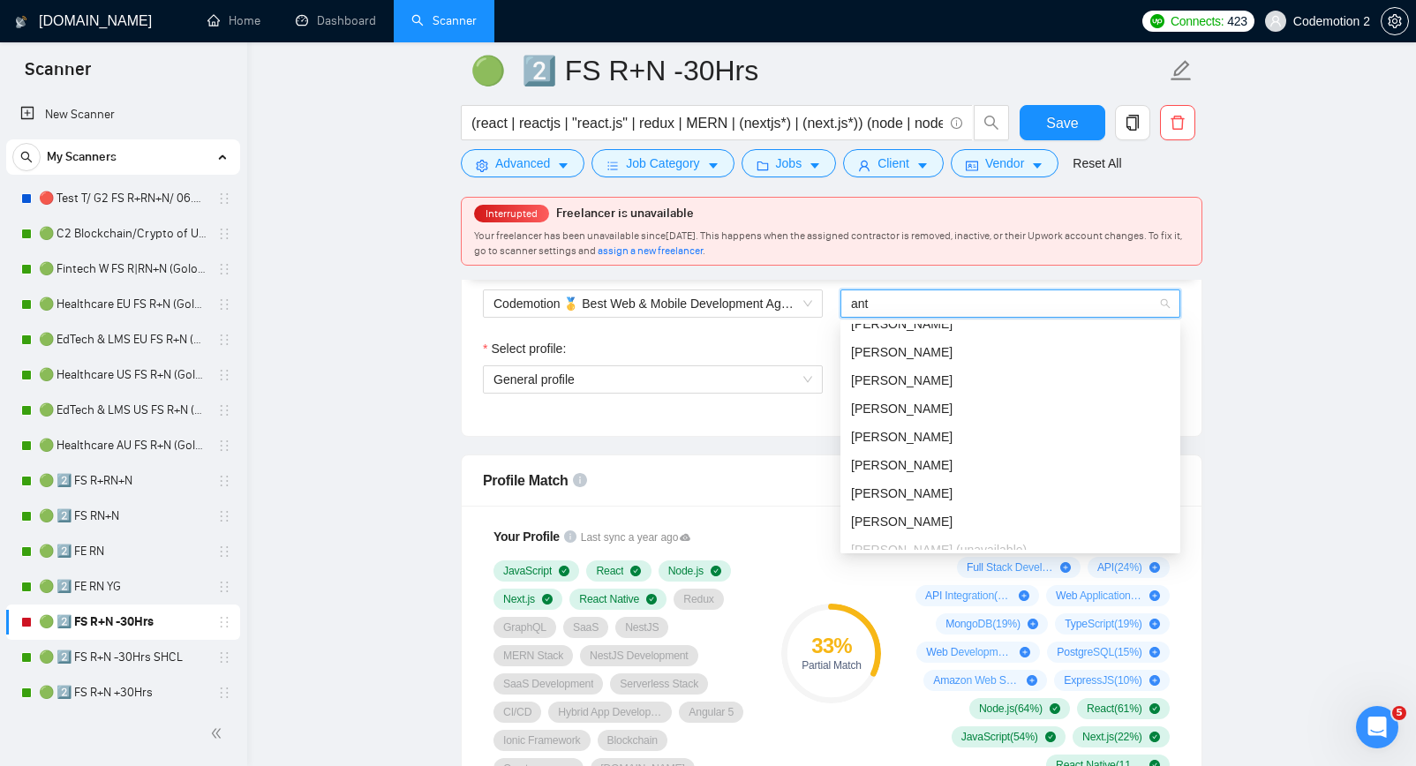
scroll to position [0, 0]
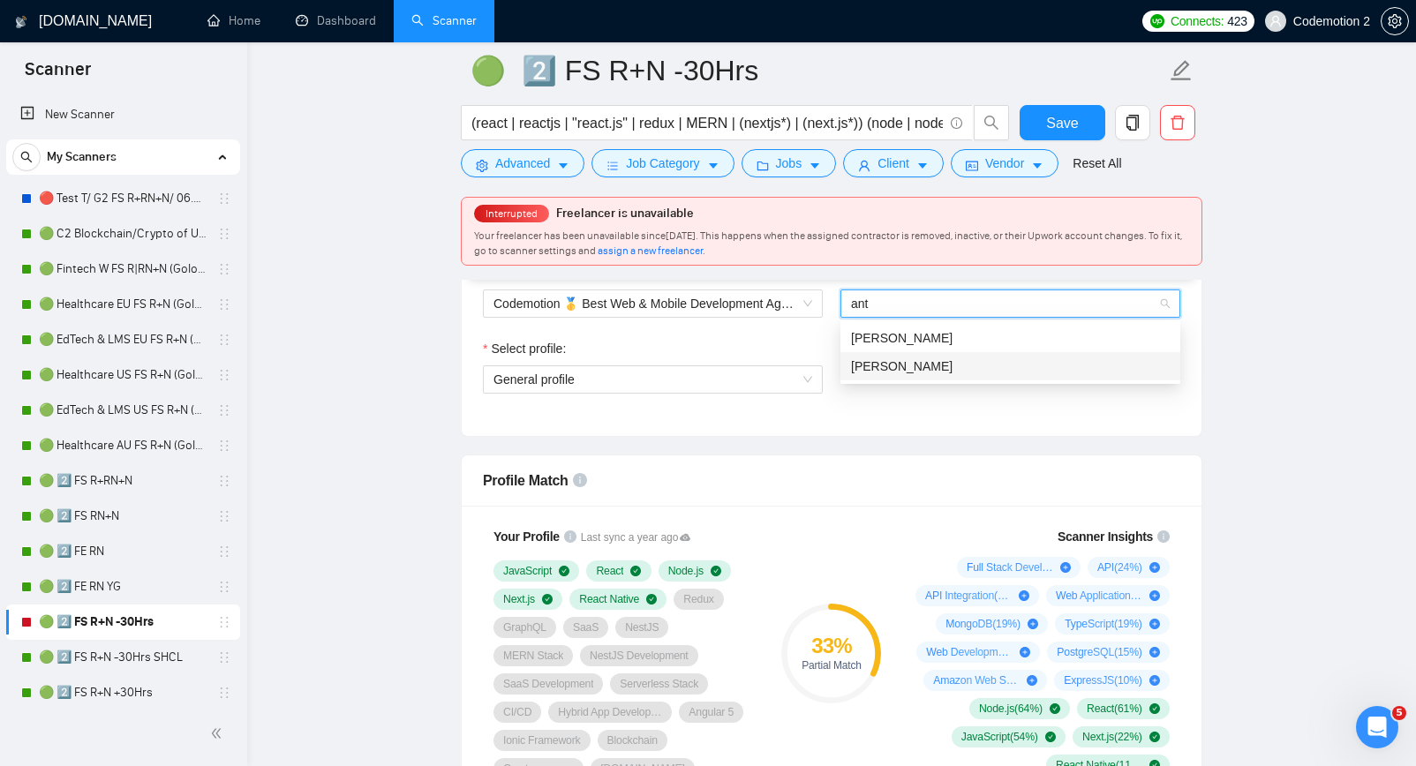
click at [916, 359] on span "Anton Pshenychnyi" at bounding box center [902, 366] width 102 height 14
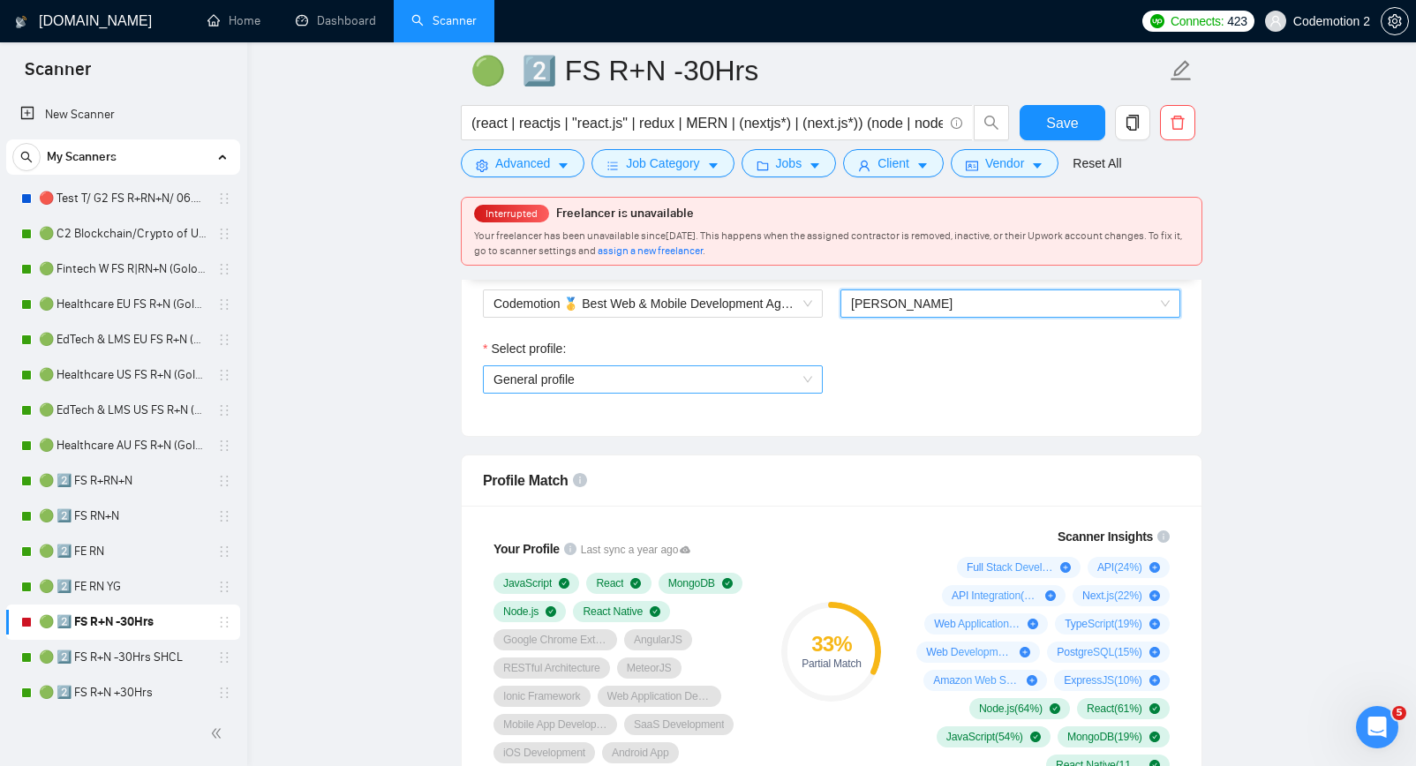
click at [803, 381] on span "General profile" at bounding box center [653, 379] width 319 height 26
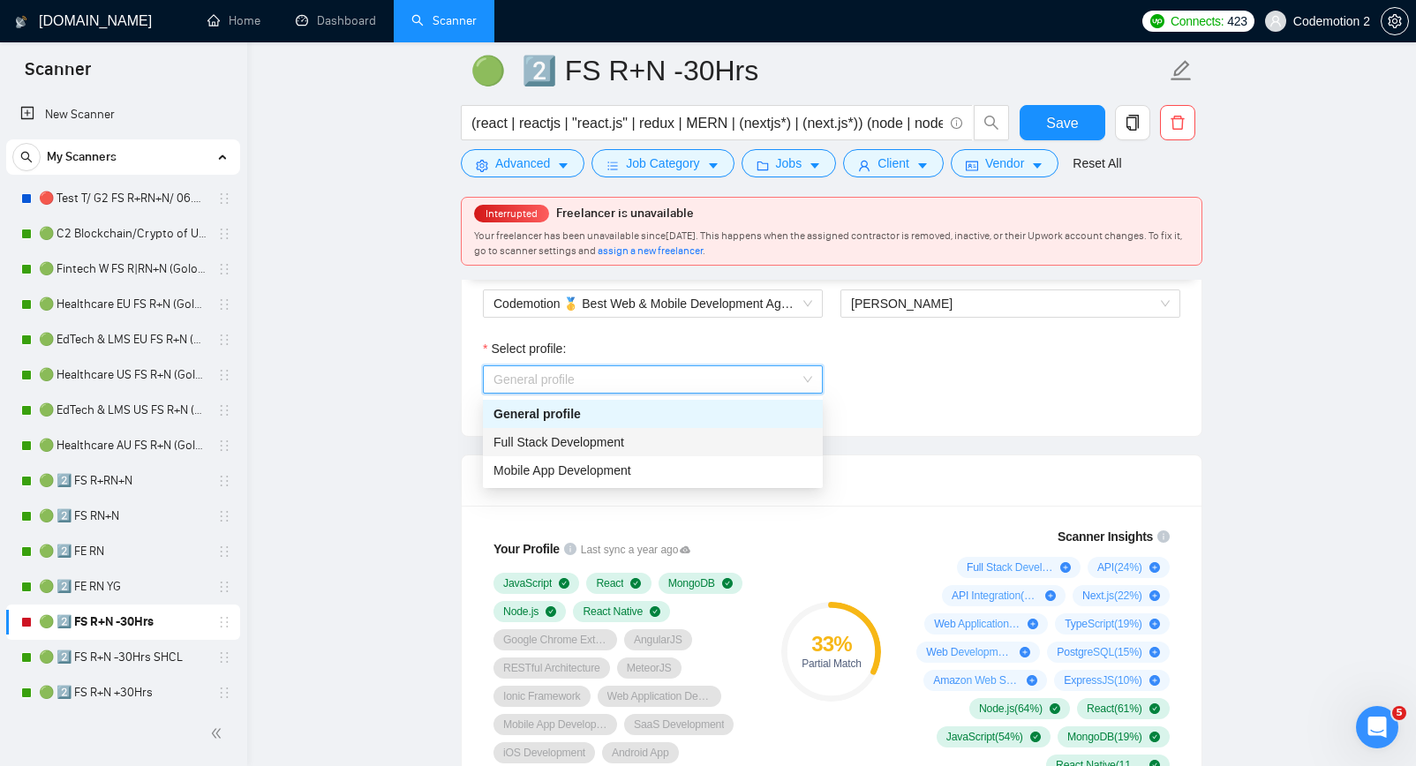
click at [710, 440] on div "Full Stack Development" at bounding box center [653, 442] width 319 height 19
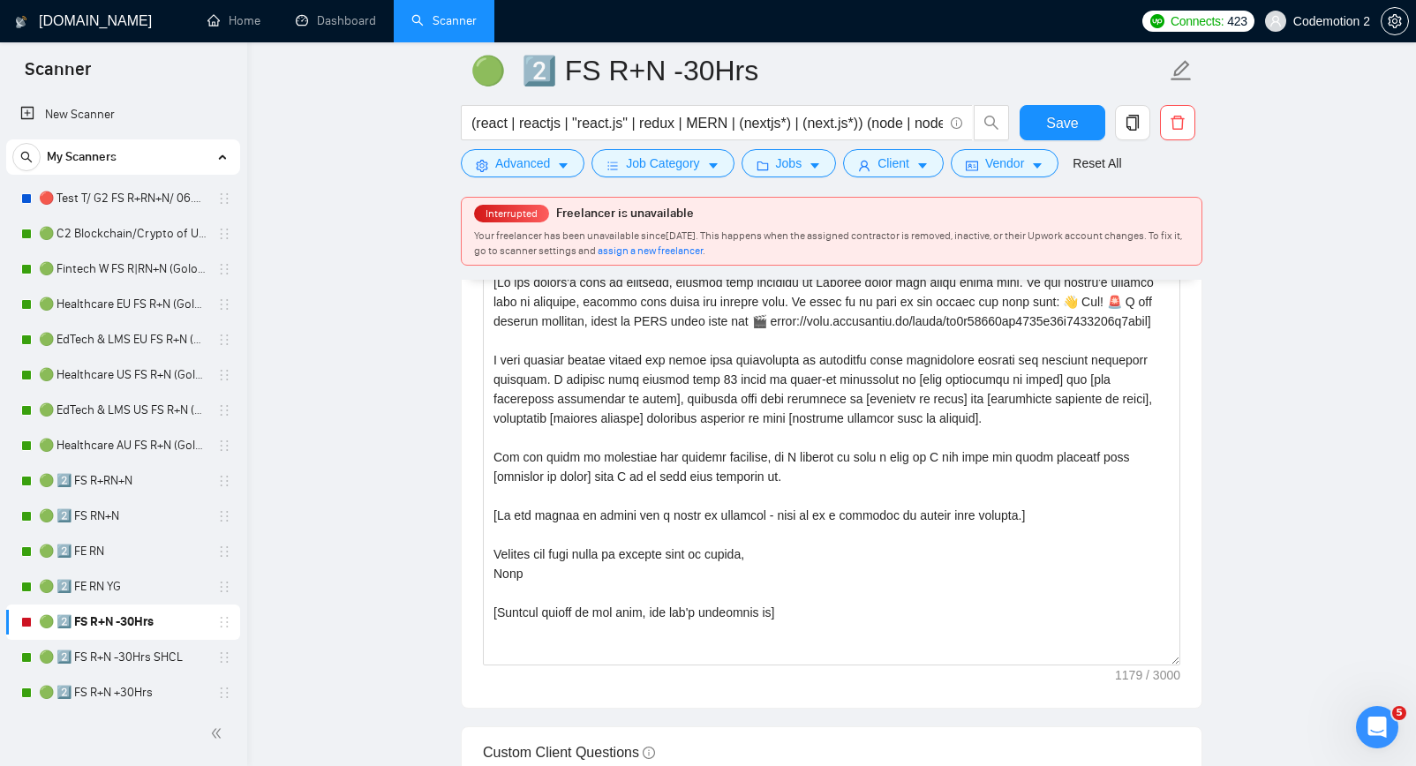
scroll to position [2001, 0]
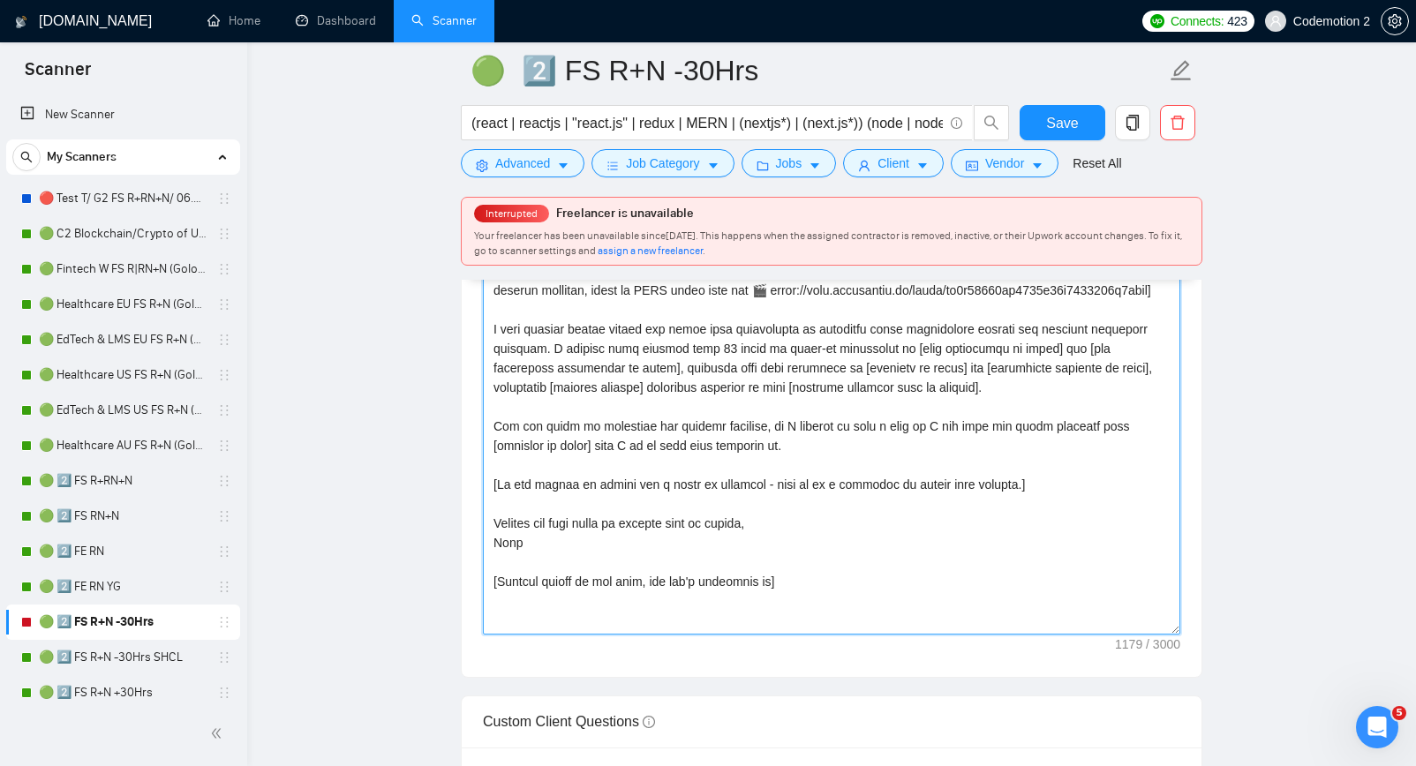
click at [576, 501] on textarea "Cover letter template:" at bounding box center [832, 436] width 698 height 397
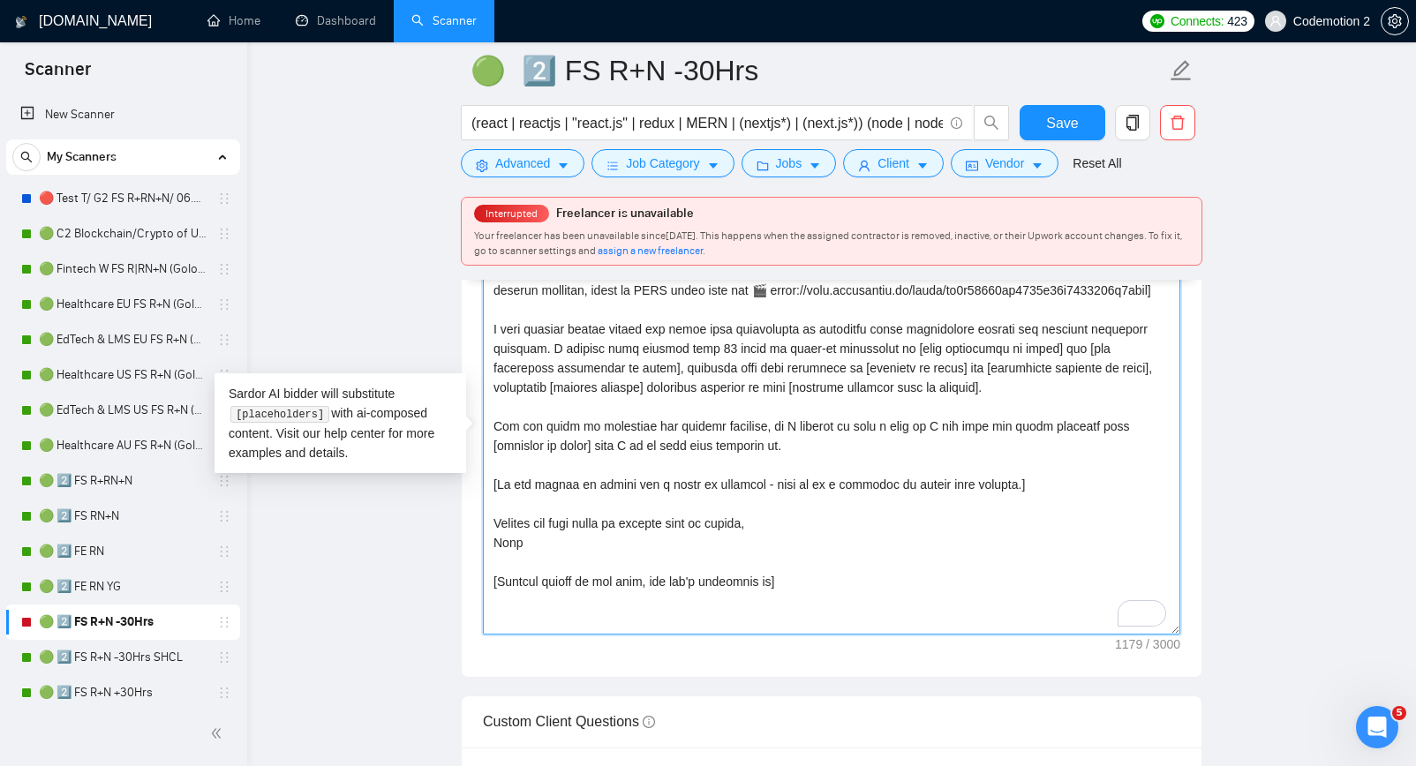
click at [576, 501] on textarea "Cover letter template:" at bounding box center [832, 436] width 698 height 397
click at [772, 583] on textarea "Cover letter template:" at bounding box center [832, 436] width 698 height 397
click at [767, 539] on textarea "Cover letter template:" at bounding box center [832, 436] width 698 height 397
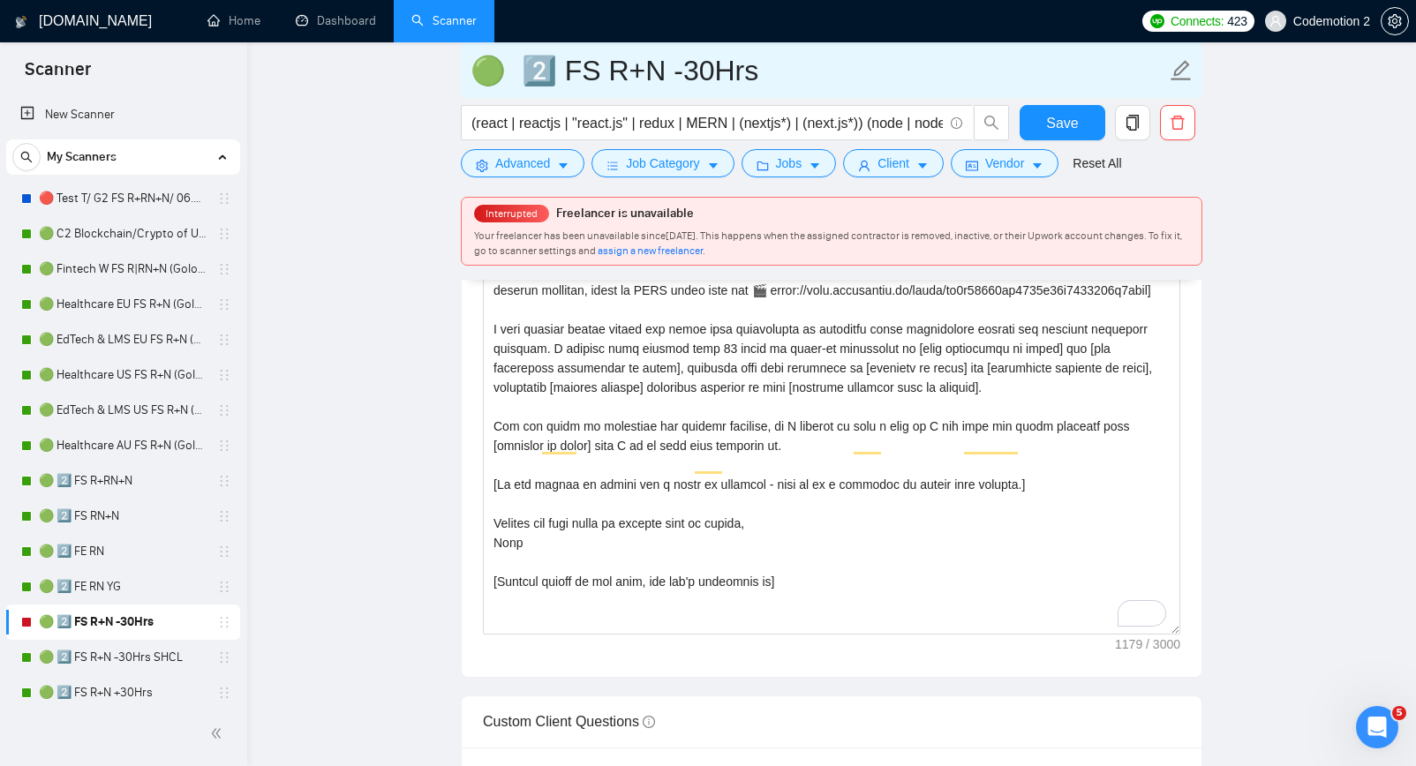
drag, startPoint x: 757, startPoint y: 76, endPoint x: 514, endPoint y: 74, distance: 242.8
click at [514, 74] on input "🟢 2️⃣ FS R+N -30Hrs" at bounding box center [819, 71] width 696 height 44
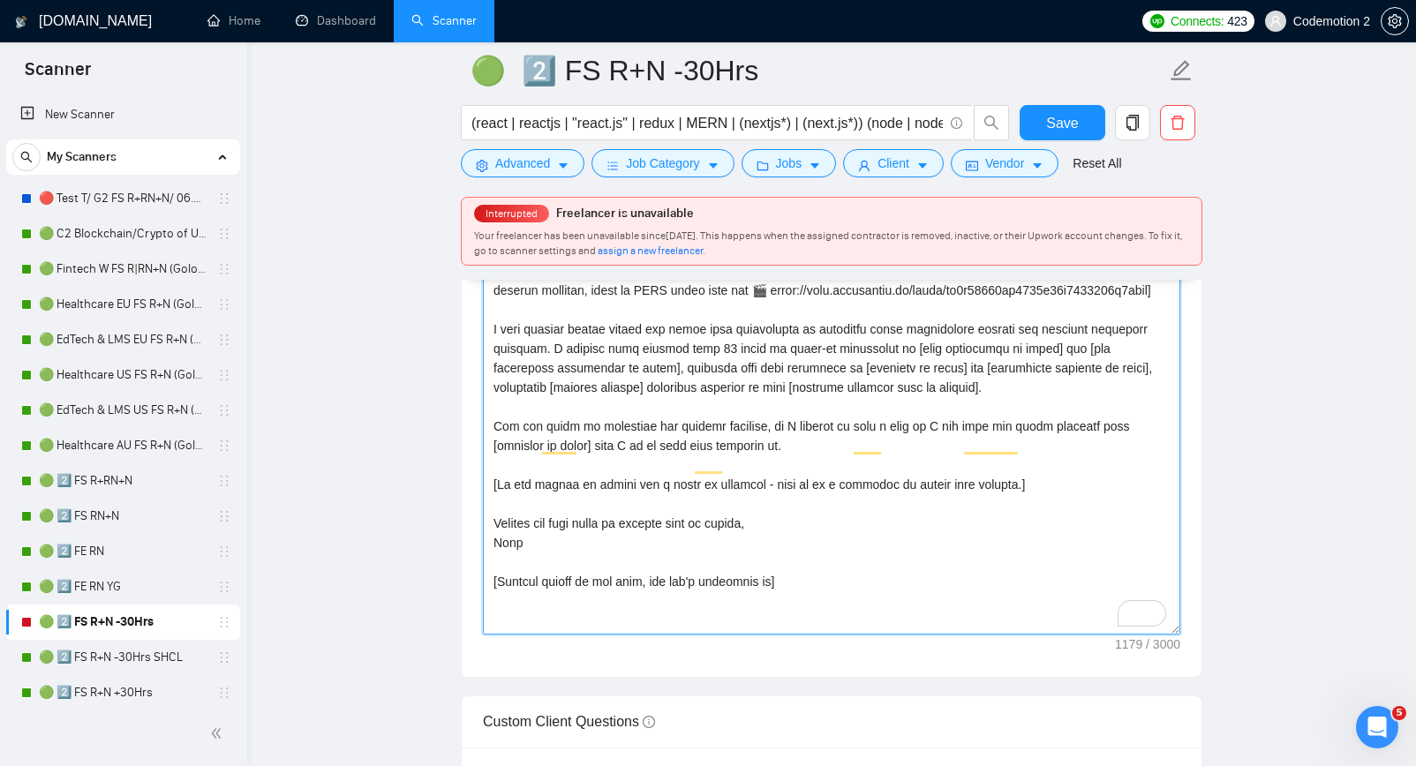
click at [630, 494] on textarea "Cover letter template:" at bounding box center [832, 436] width 698 height 397
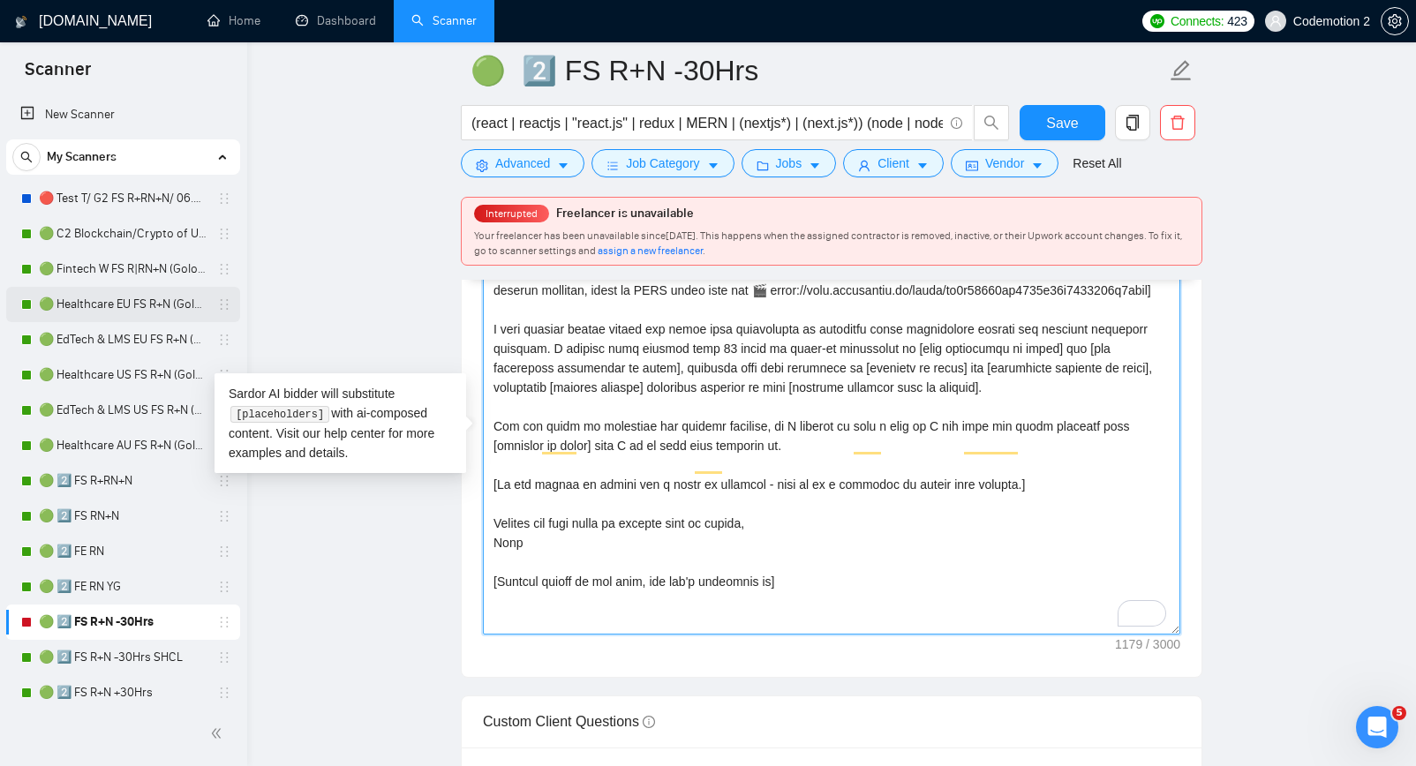
paste textarea "Analyze the tone of the following job posting and write the following cover let…"
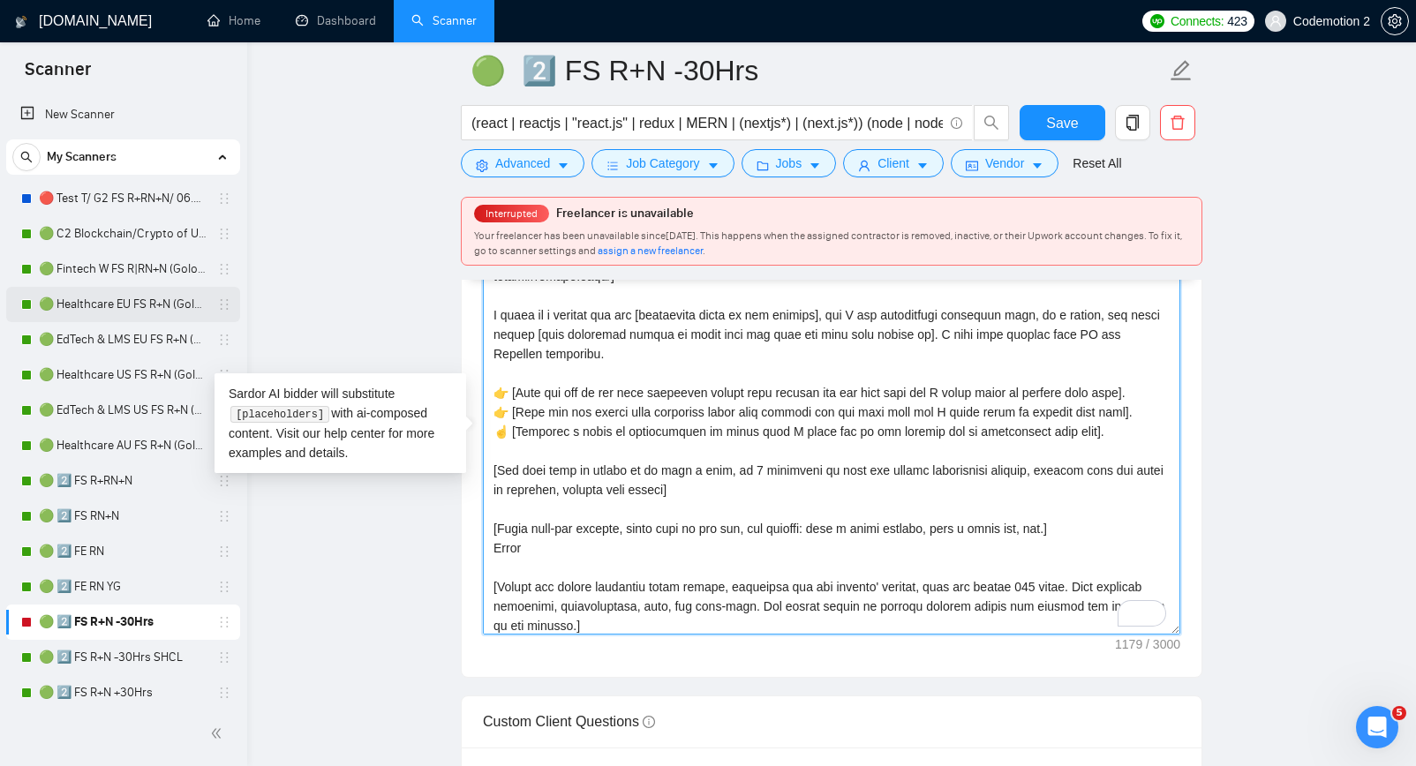
scroll to position [286, 0]
click at [694, 383] on textarea "Cover letter template:" at bounding box center [832, 436] width 698 height 397
paste textarea "job posting's tone (formal, casual, technical) and mirror it in the cover lette…"
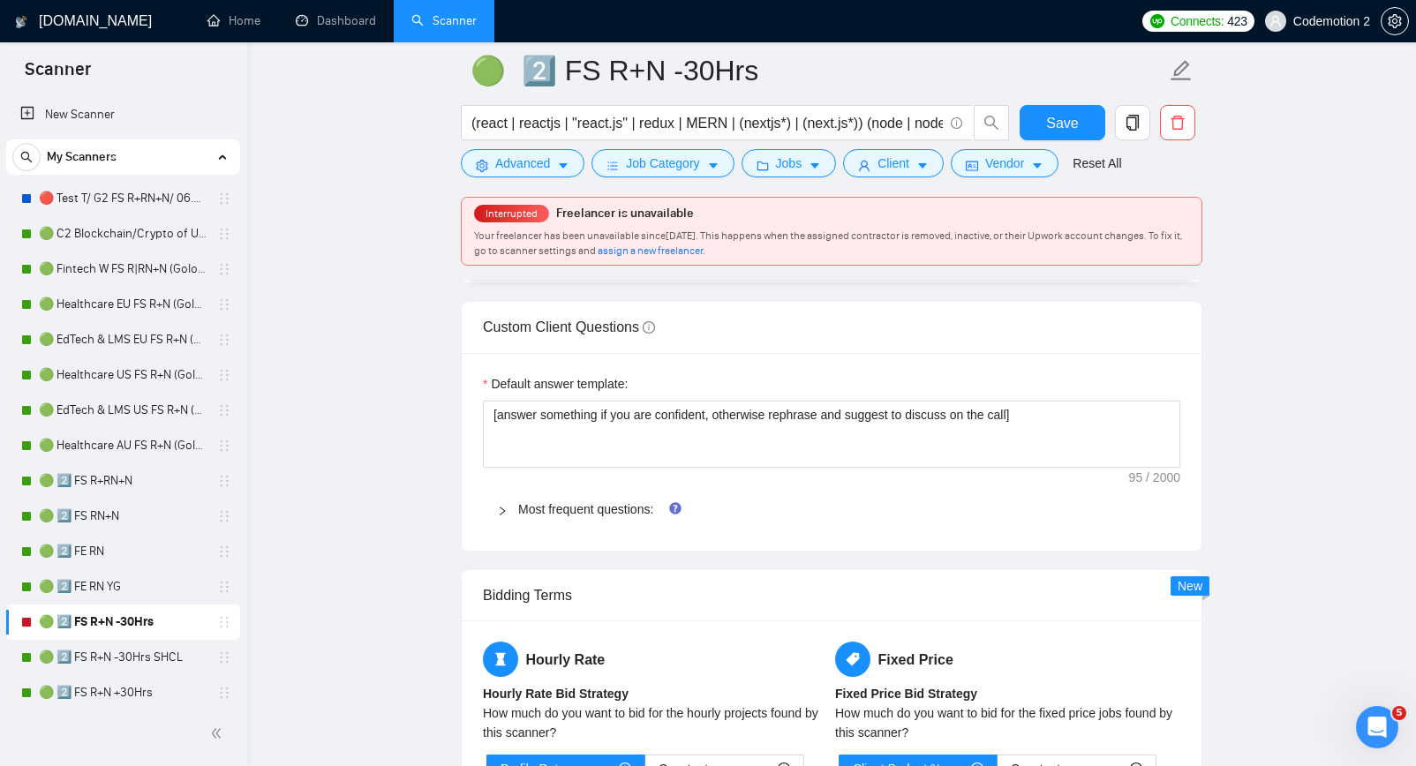
scroll to position [2396, 0]
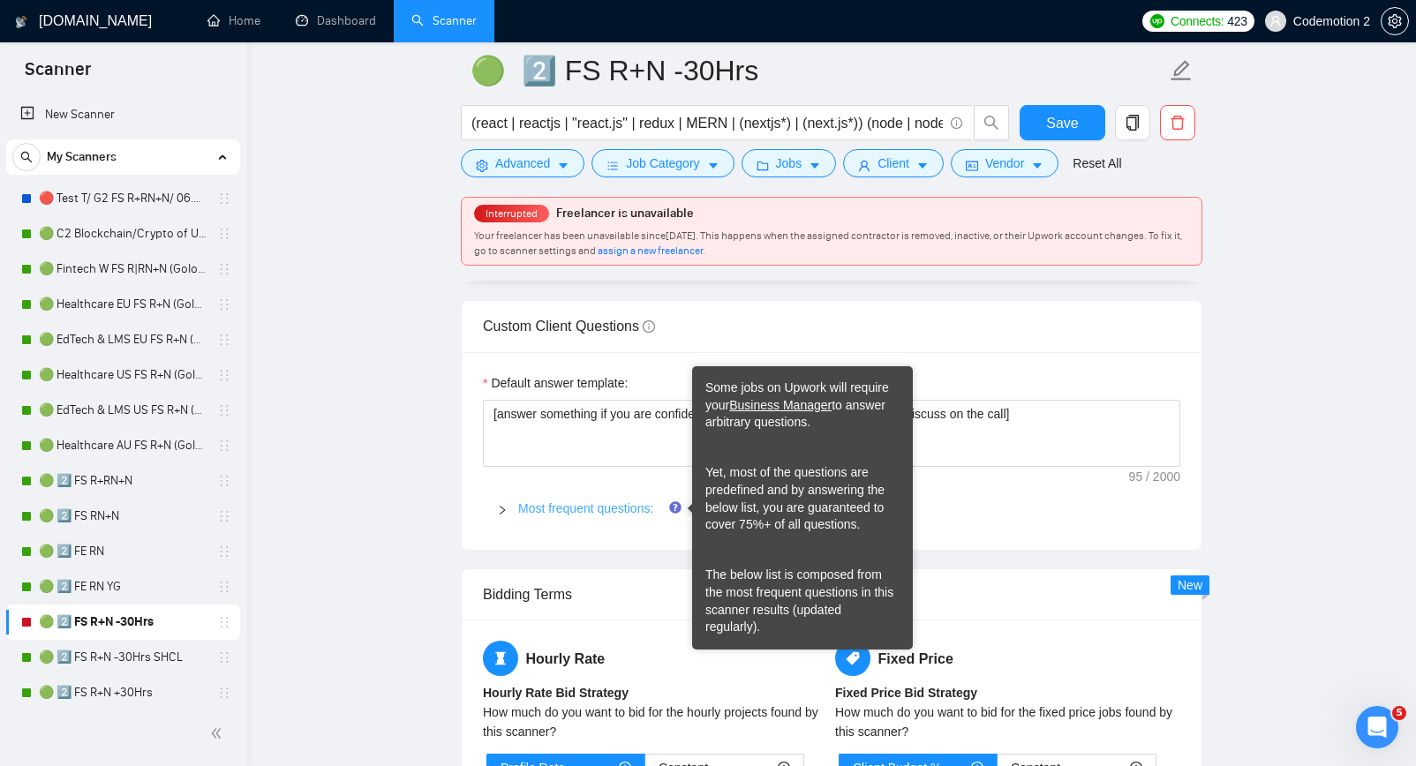
click at [626, 505] on link "Most frequent questions:" at bounding box center [585, 509] width 135 height 14
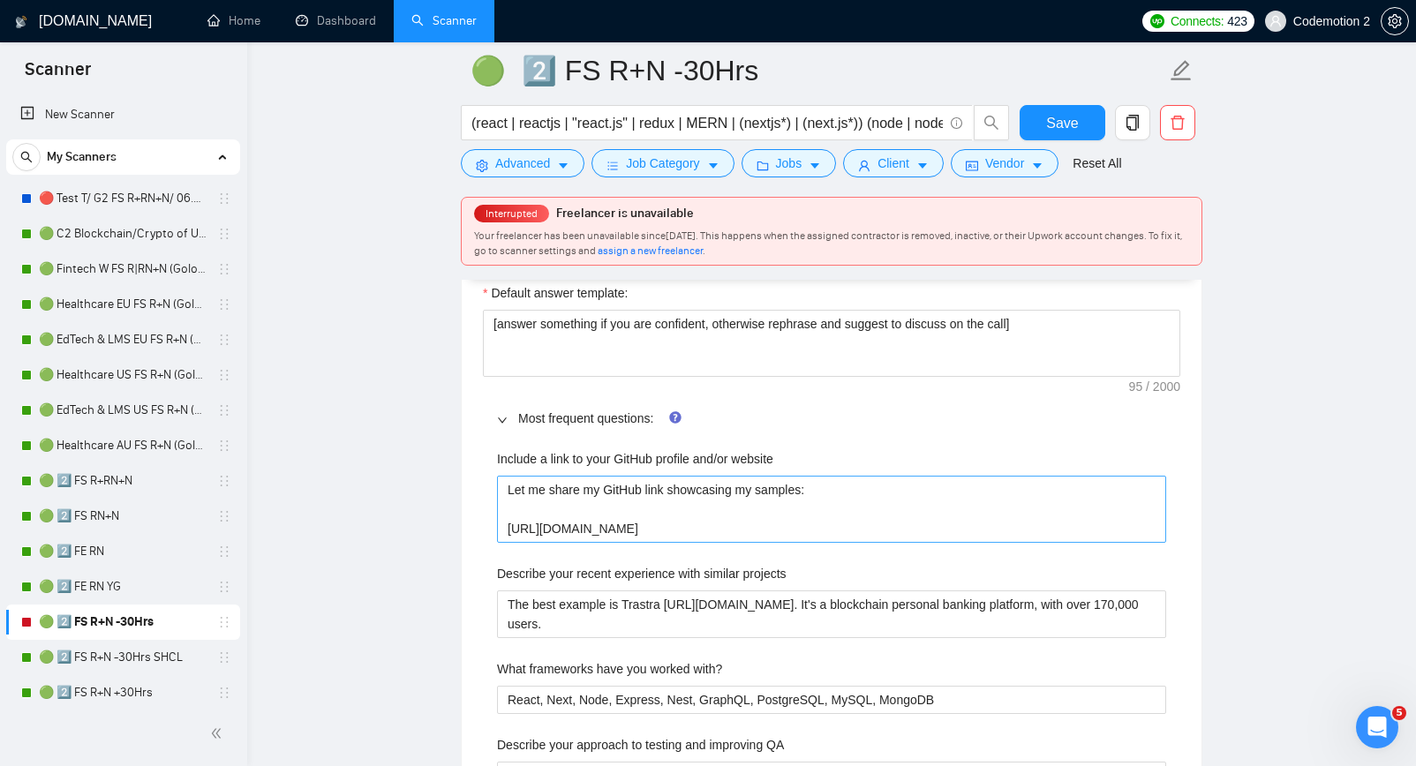
scroll to position [2485, 0]
click at [532, 517] on website "Let me share my GitHub link showcasing my samples: https://github.com/ygolovach…" at bounding box center [831, 511] width 669 height 67
paste website "I haven't been using my github for a while. https://github.com/apshenychnyj But…"
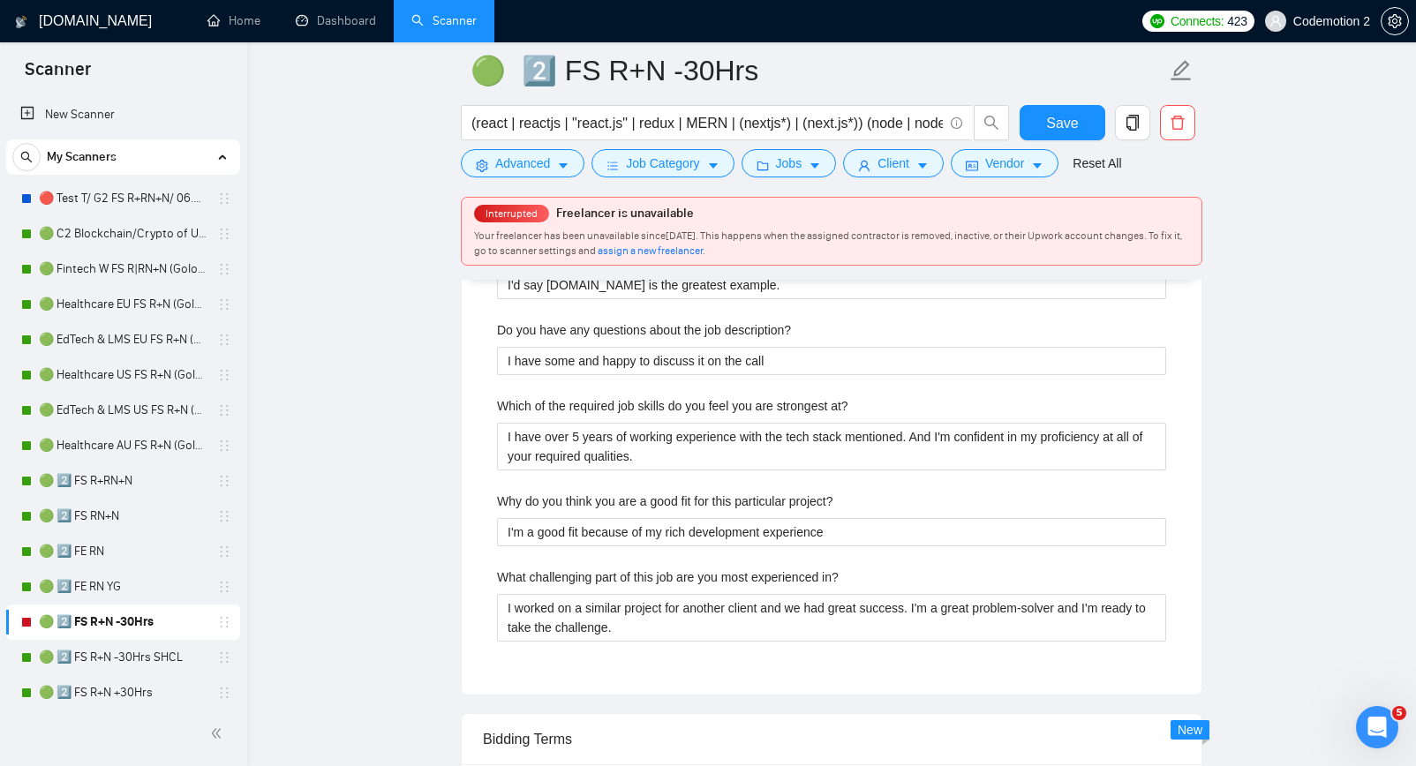
scroll to position [3754, 0]
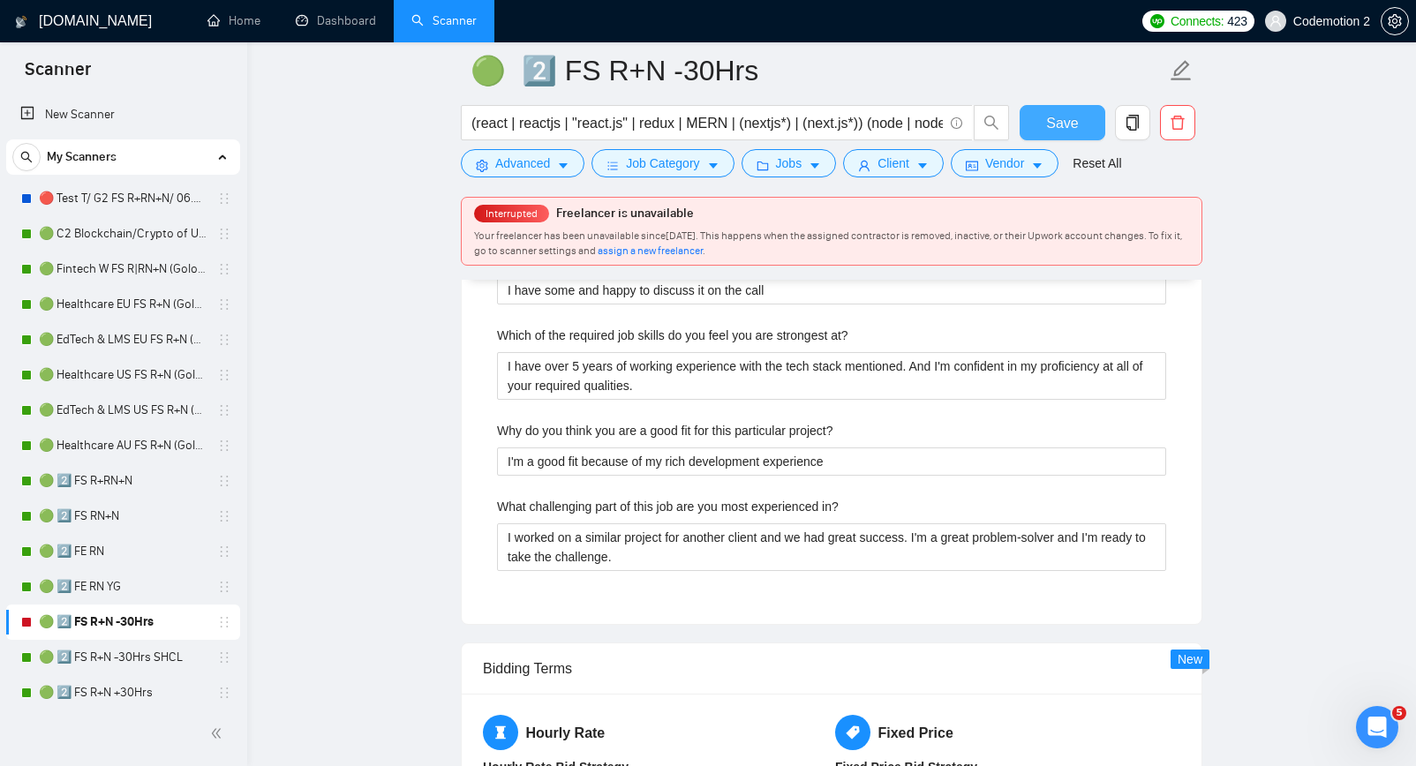
click at [1052, 125] on span "Save" at bounding box center [1062, 123] width 32 height 22
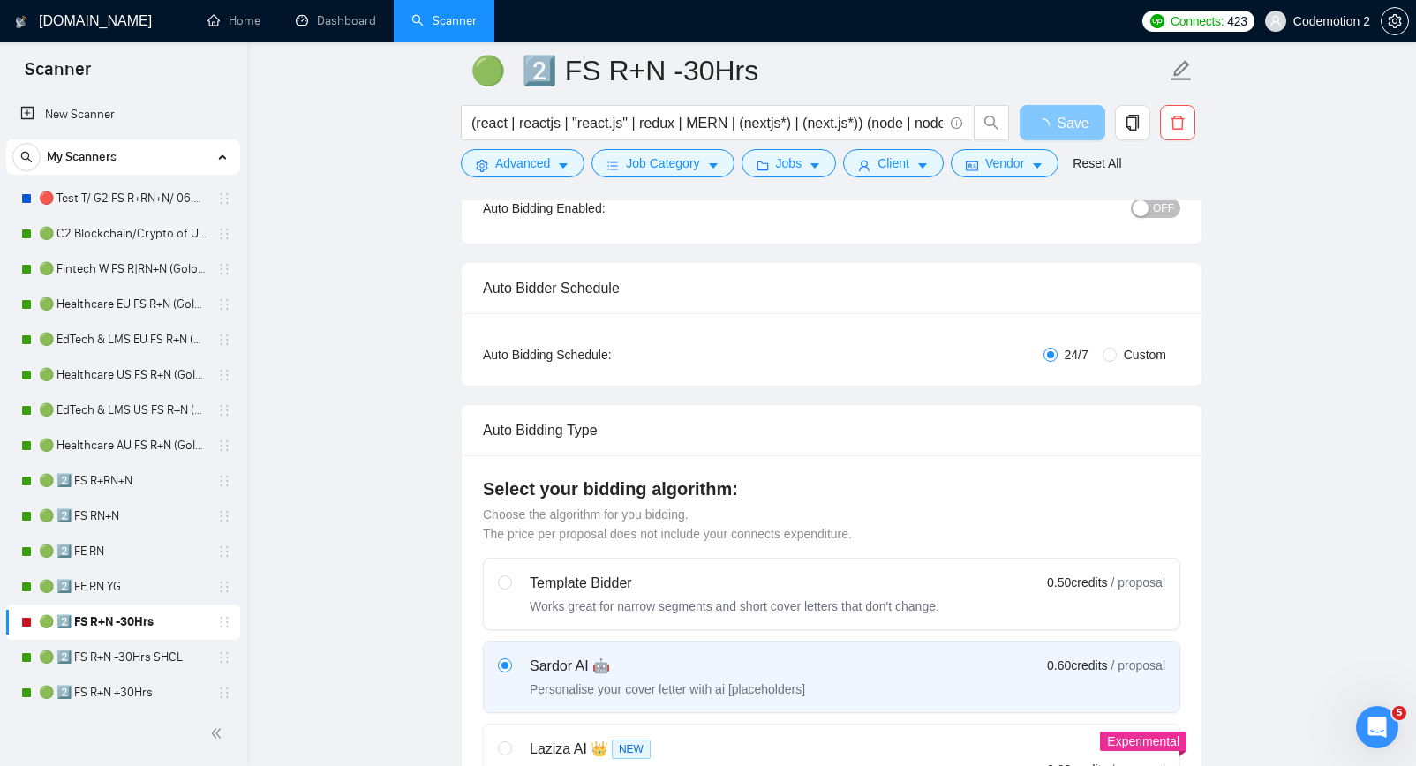
scroll to position [0, 0]
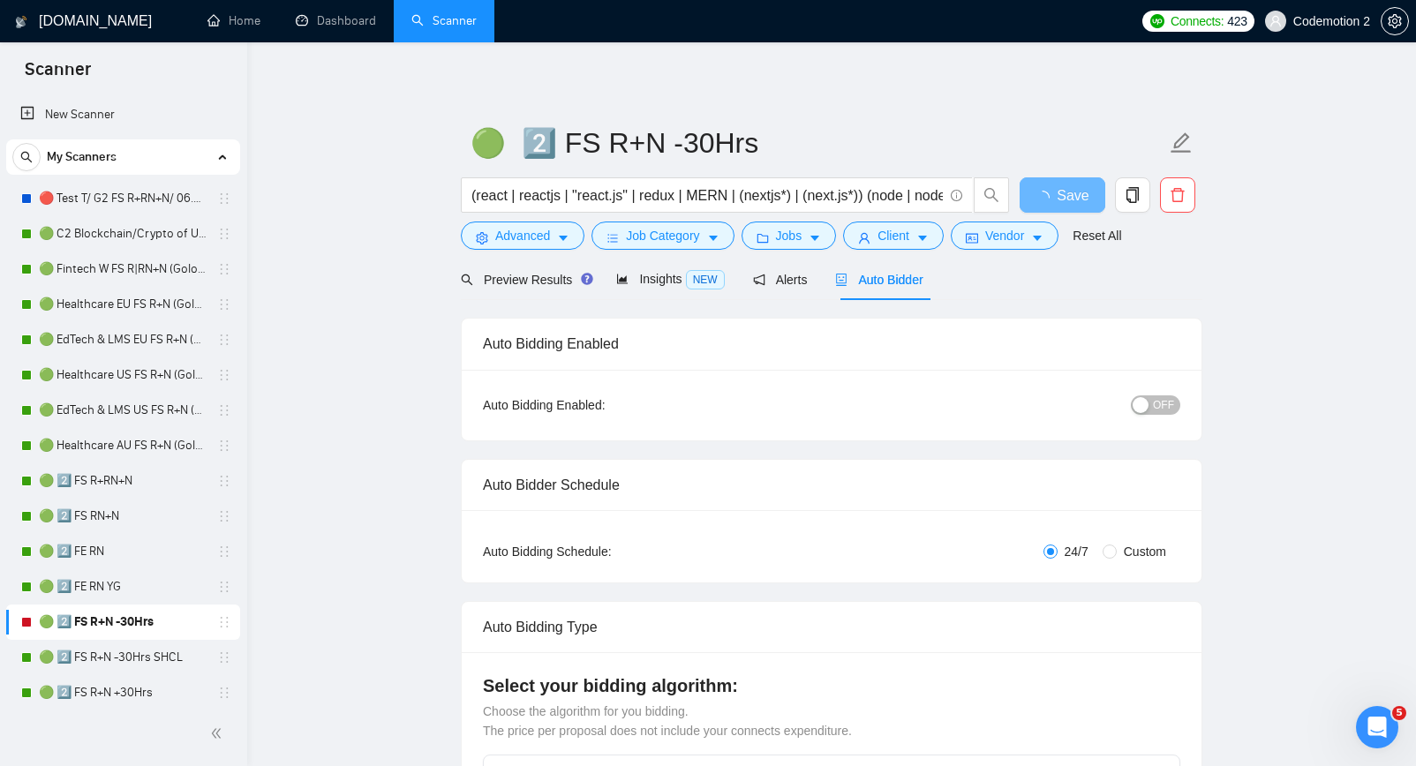
click at [1157, 399] on span "OFF" at bounding box center [1163, 405] width 21 height 19
click at [1068, 195] on span "Save" at bounding box center [1062, 196] width 32 height 22
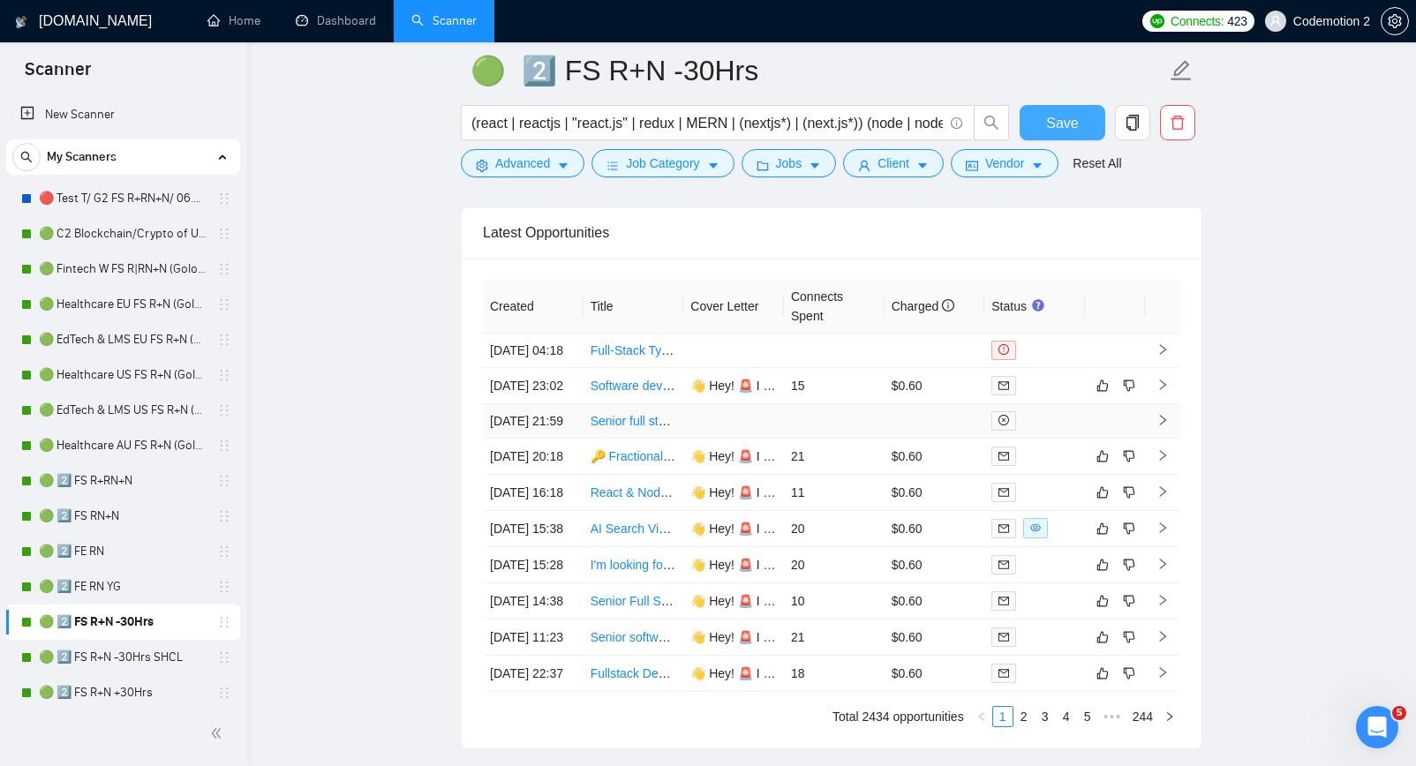
scroll to position [4273, 0]
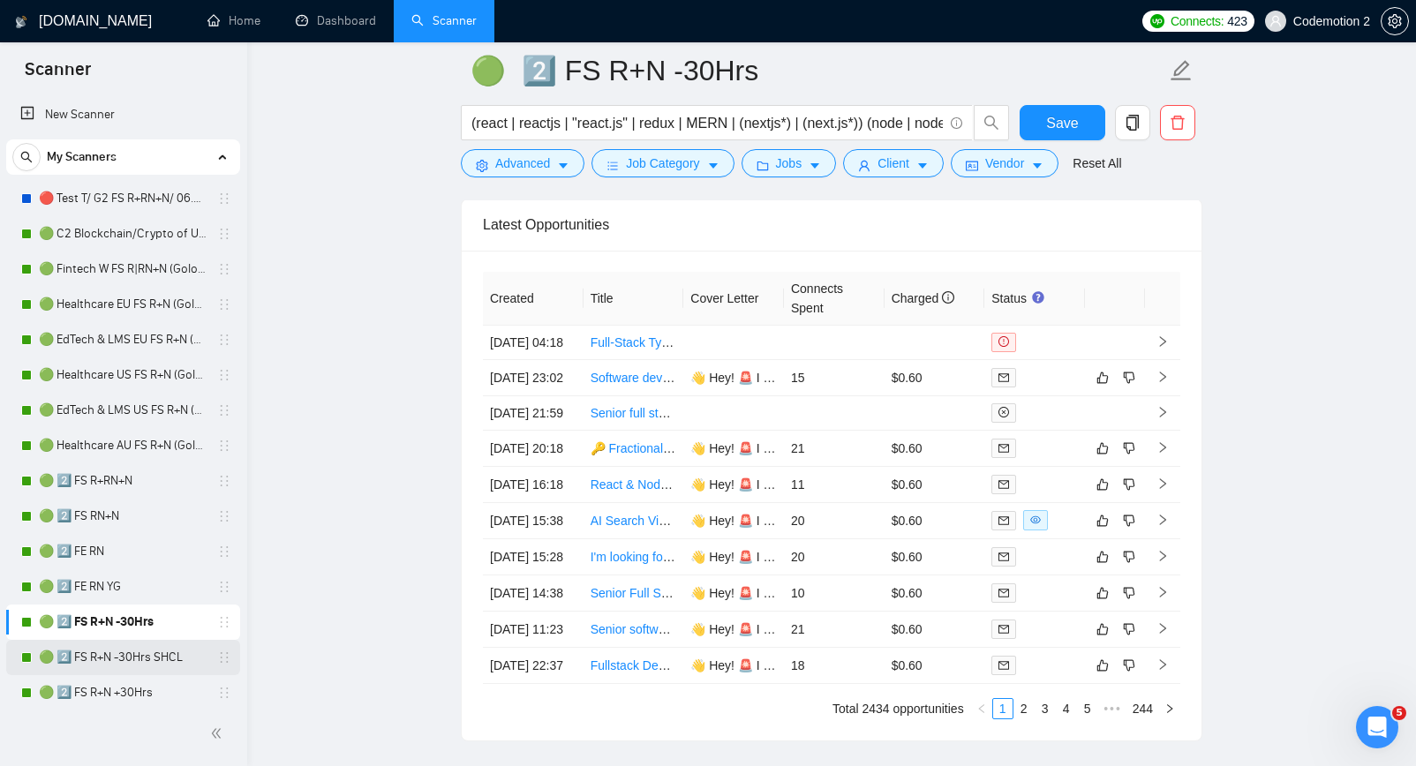
click at [124, 666] on link "🟢 2️⃣ FS R+N -30Hrs SHCL" at bounding box center [123, 657] width 168 height 35
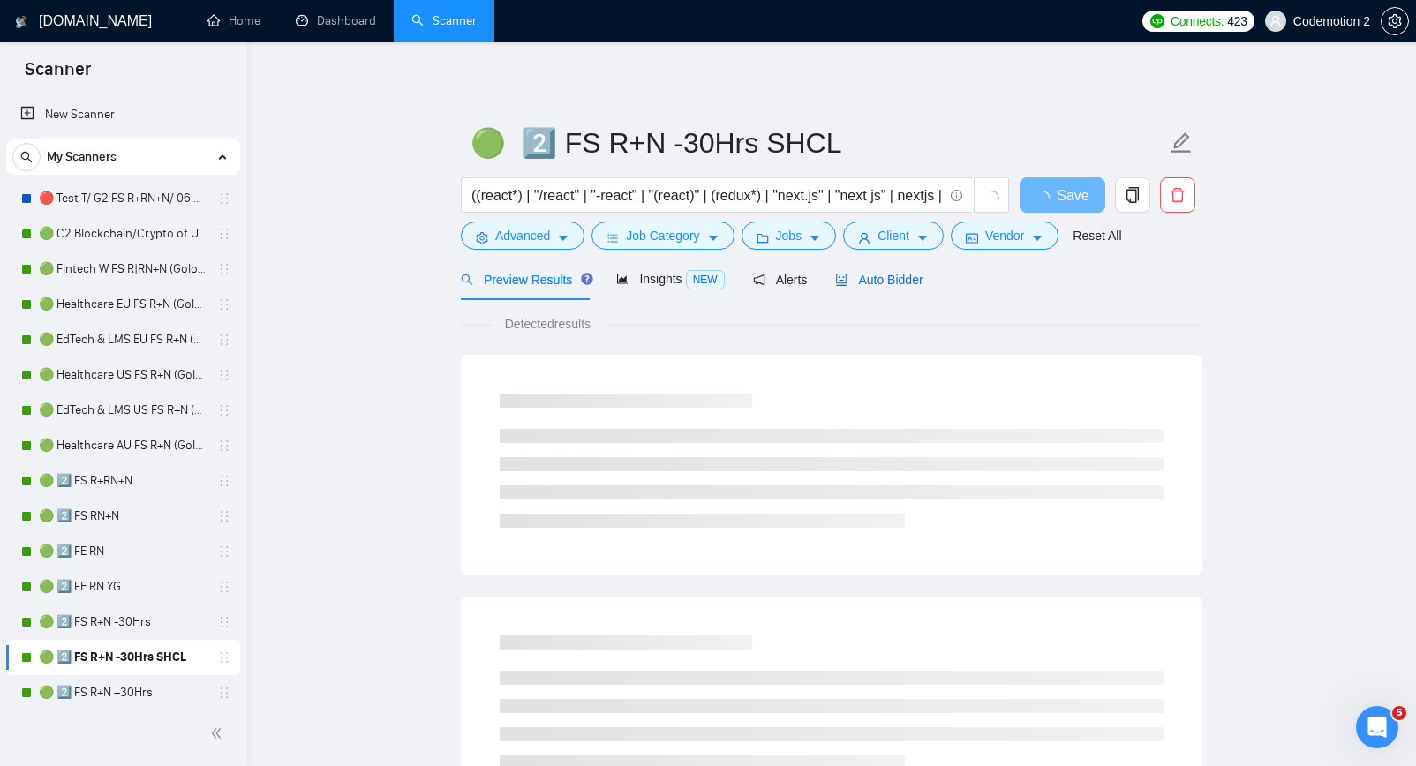
click at [869, 287] on span "Auto Bidder" at bounding box center [878, 280] width 87 height 14
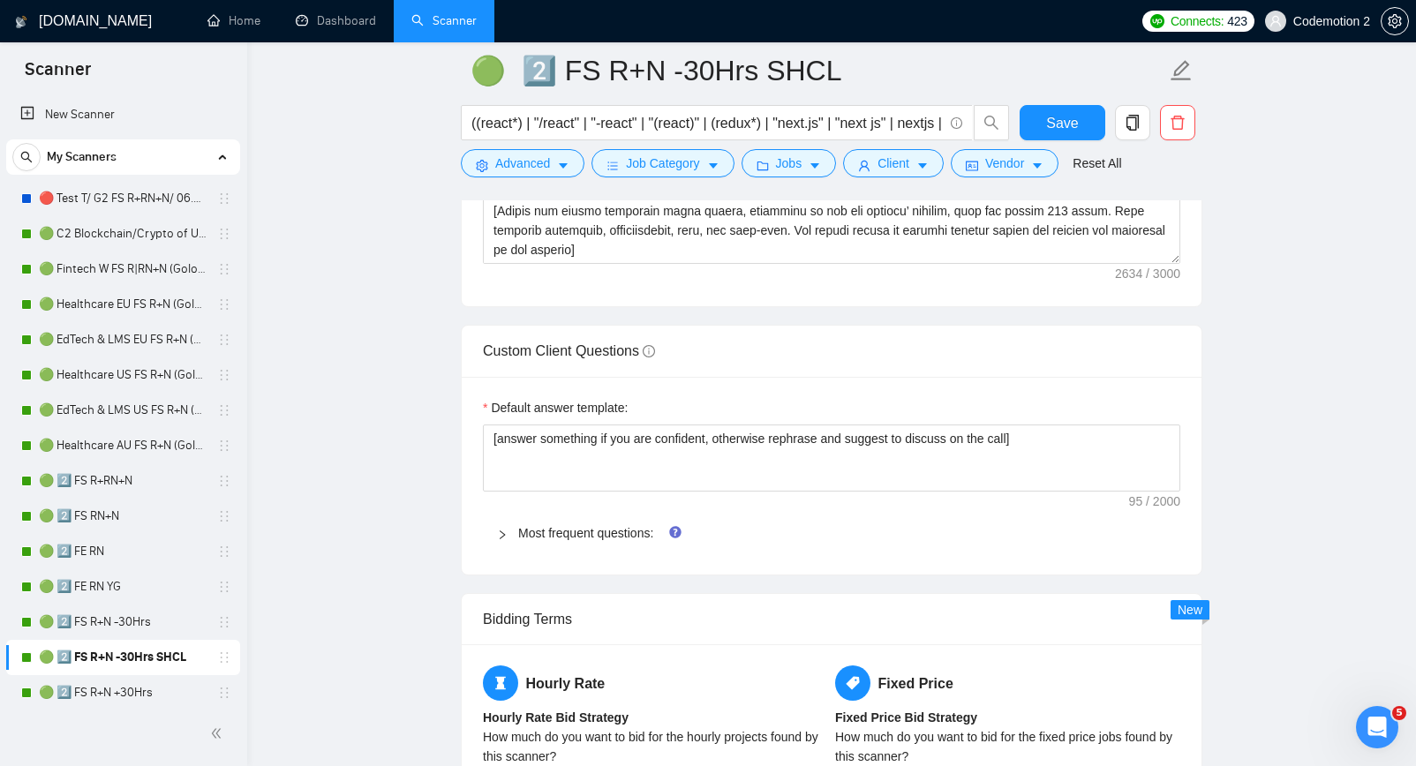
scroll to position [2300, 0]
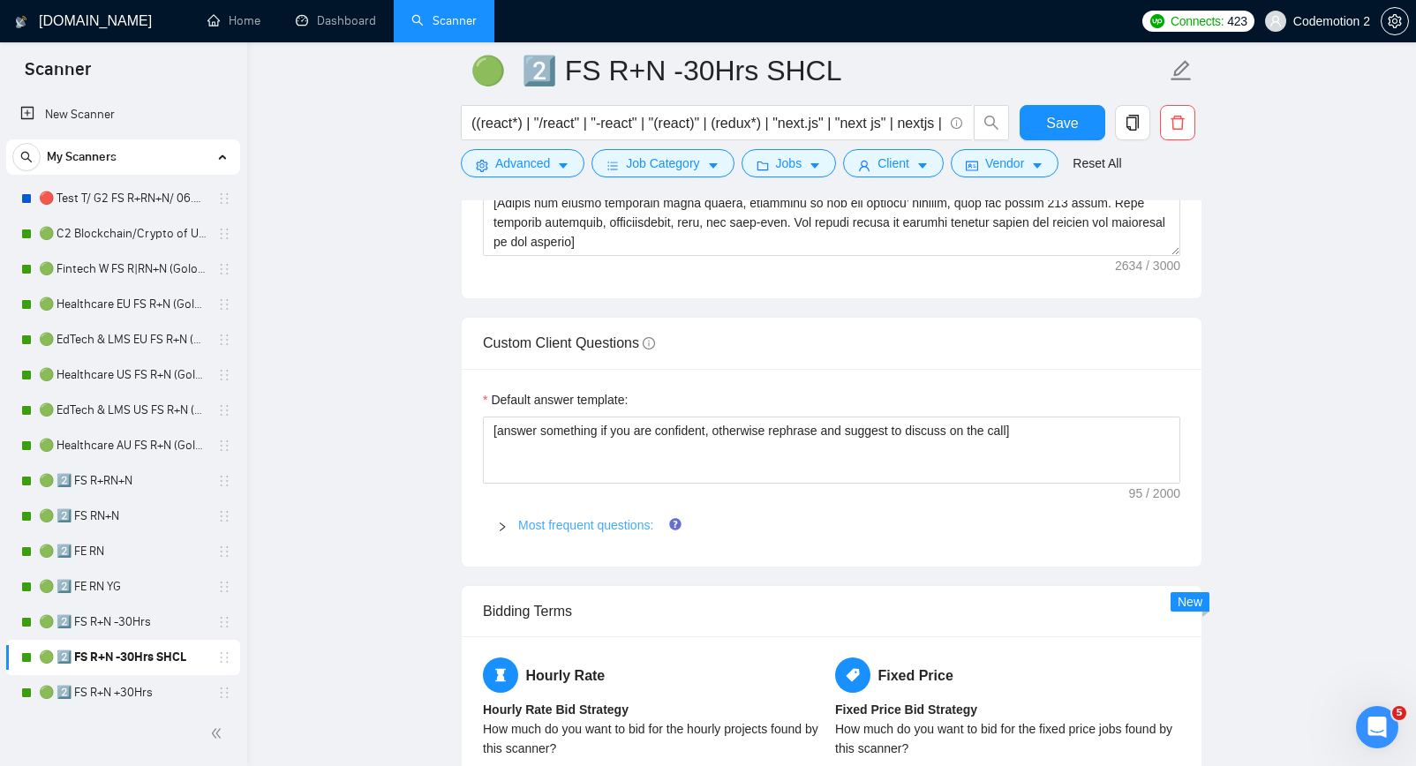
click at [590, 518] on link "Most frequent questions:" at bounding box center [585, 525] width 135 height 14
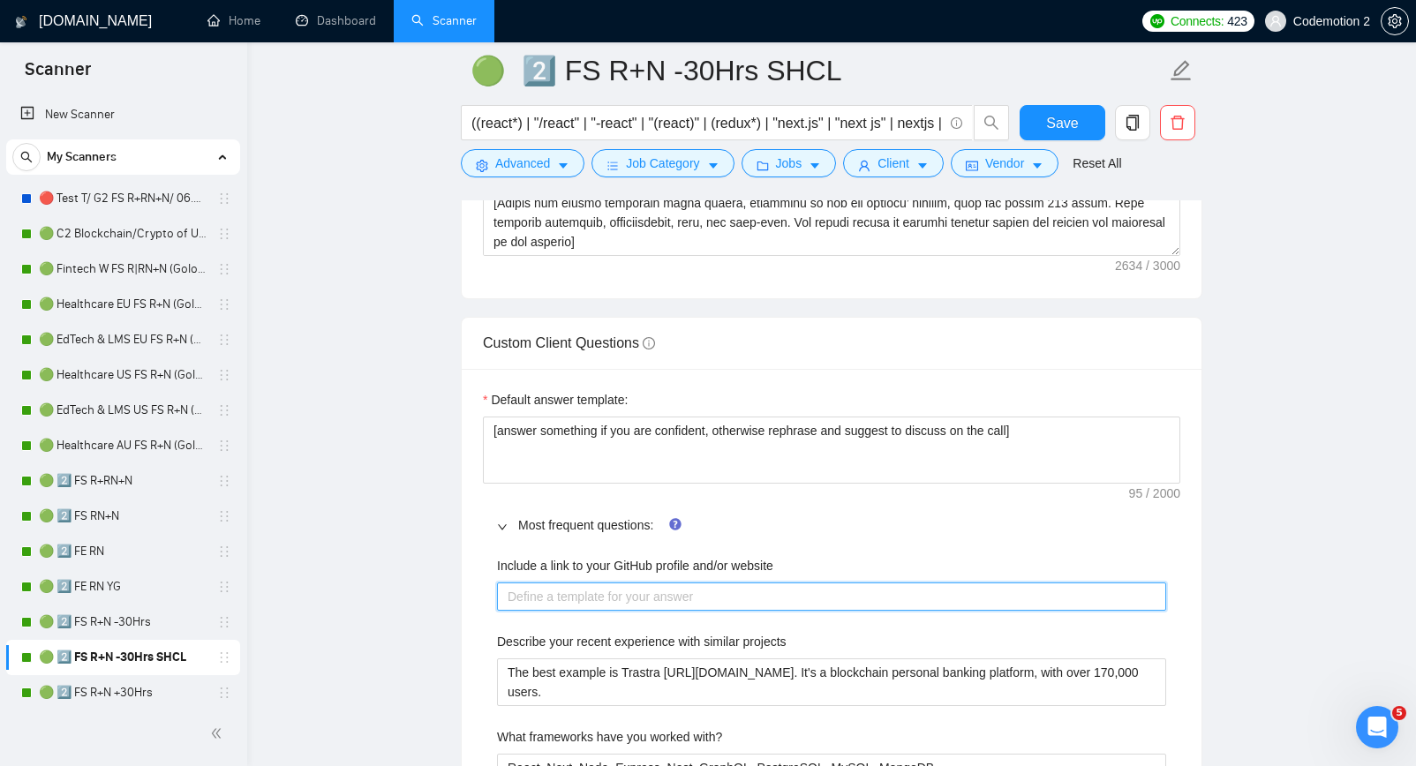
click at [621, 600] on website "Include a link to your GitHub profile and/or website" at bounding box center [831, 597] width 669 height 28
paste website "I haven't been using my github for a while. https://github.com/apshenychnyj But…"
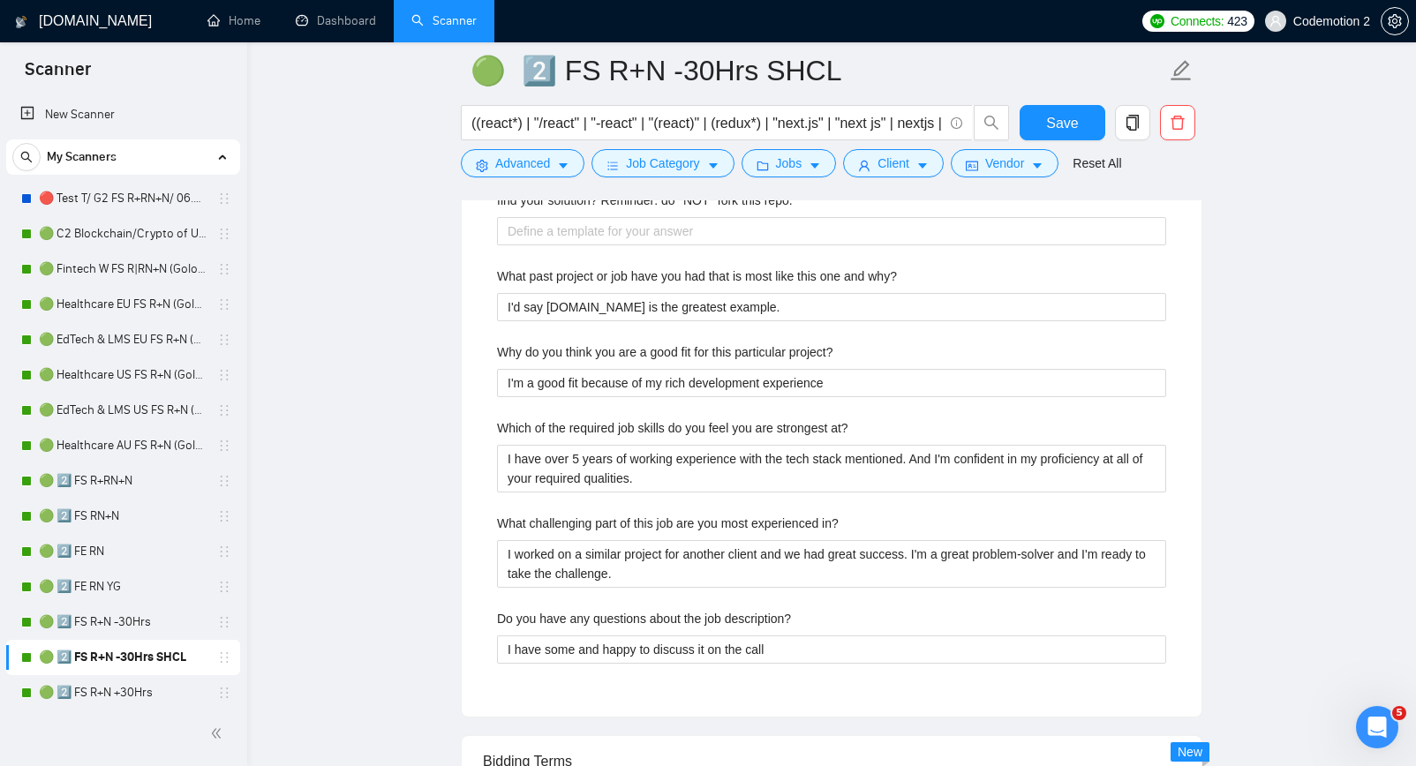
scroll to position [3730, 0]
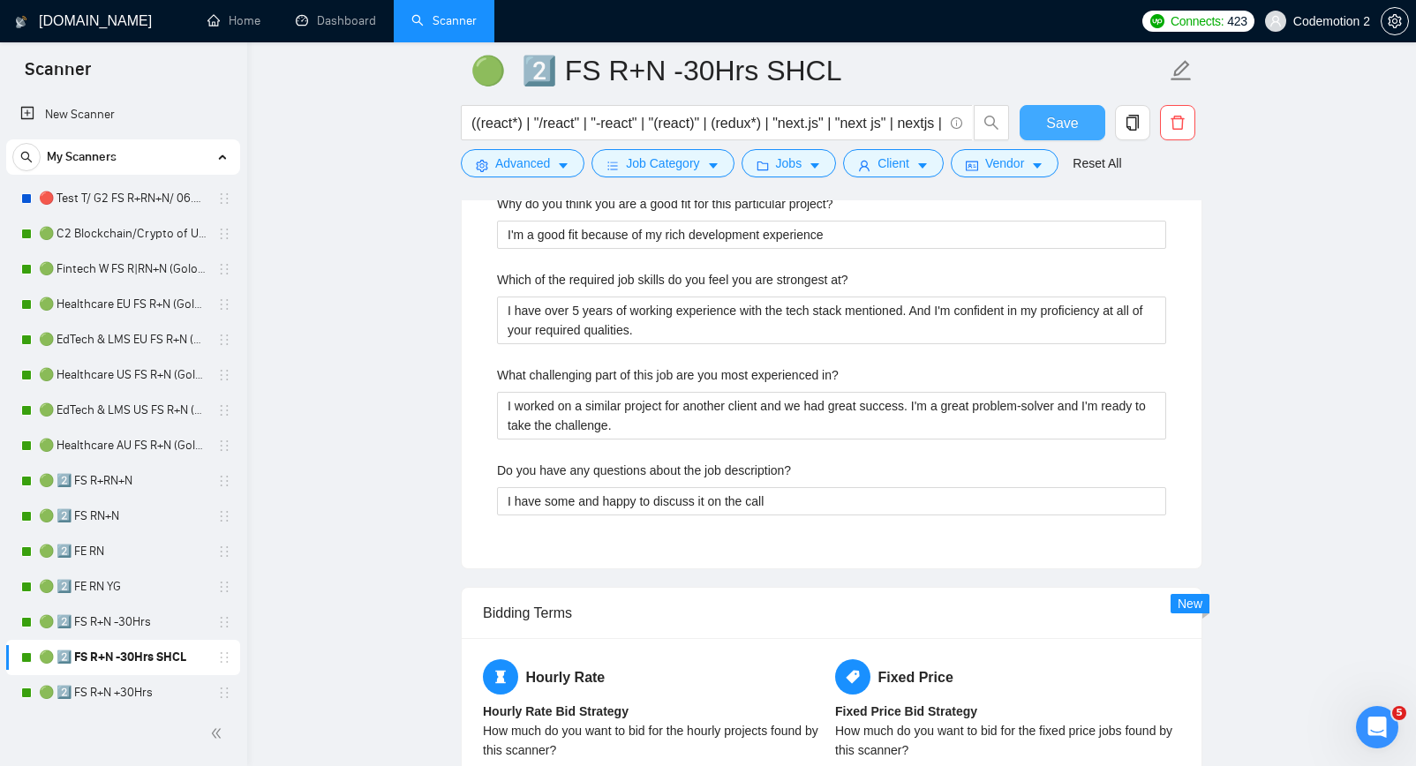
click at [1051, 120] on span "Save" at bounding box center [1062, 123] width 32 height 22
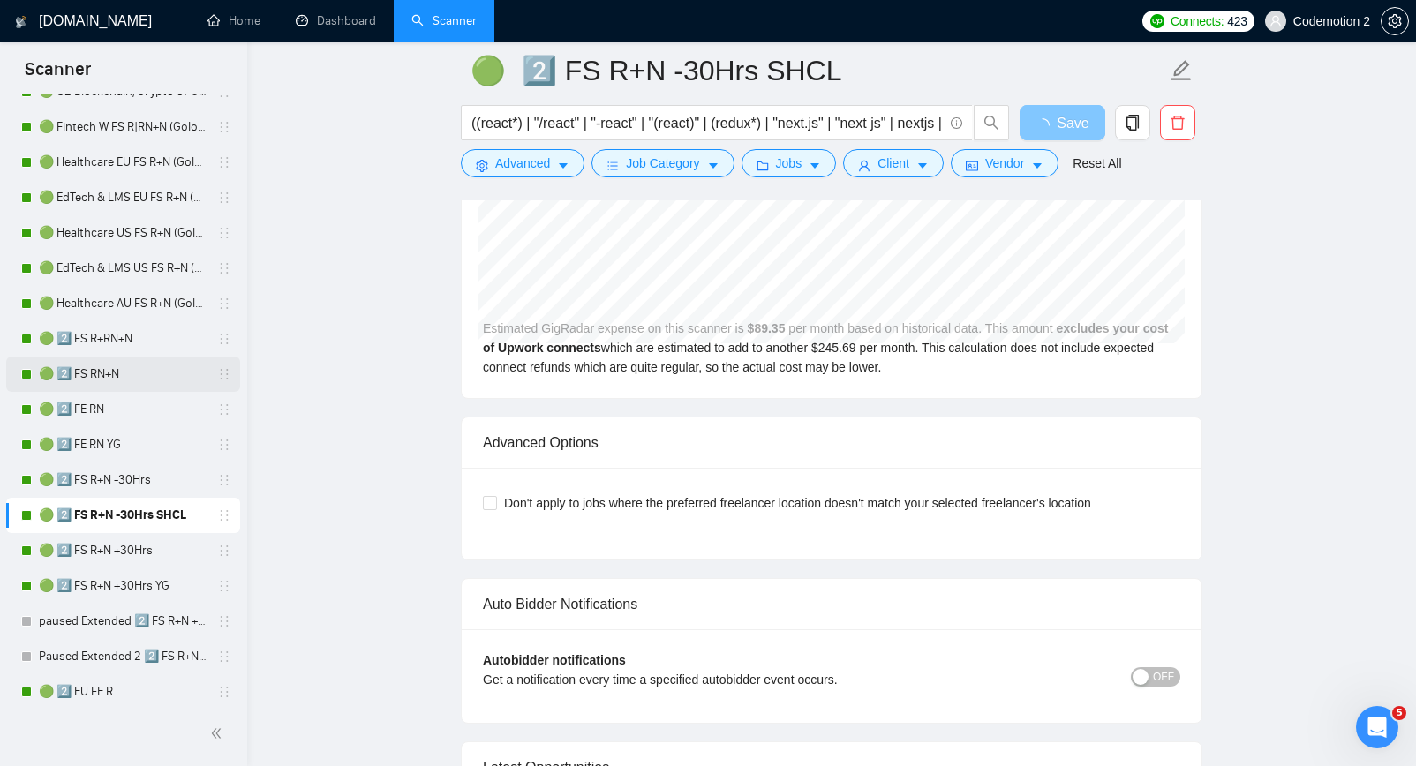
scroll to position [143, 0]
click at [110, 545] on link "🟢 2️⃣ FS R+N +30Hrs" at bounding box center [123, 549] width 168 height 35
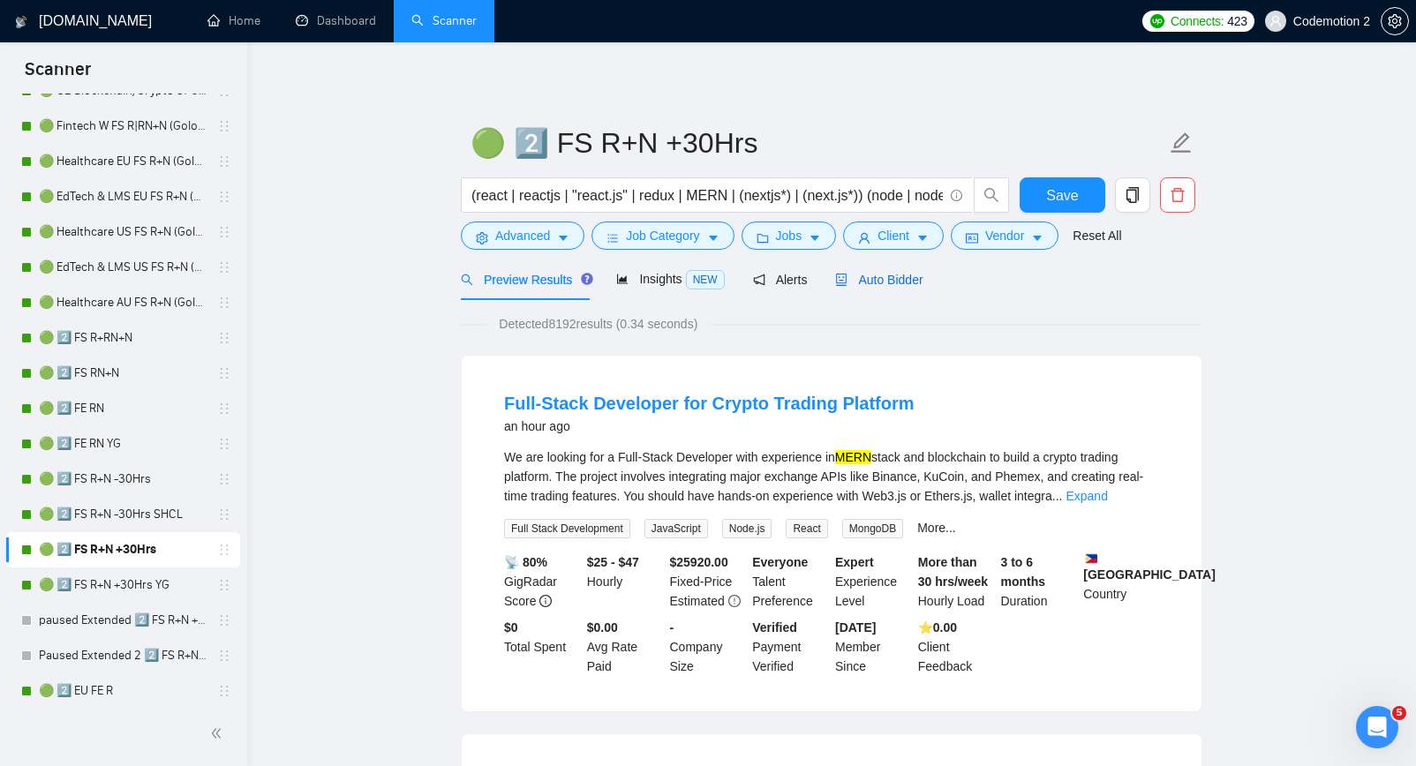
click at [900, 280] on span "Auto Bidder" at bounding box center [878, 280] width 87 height 14
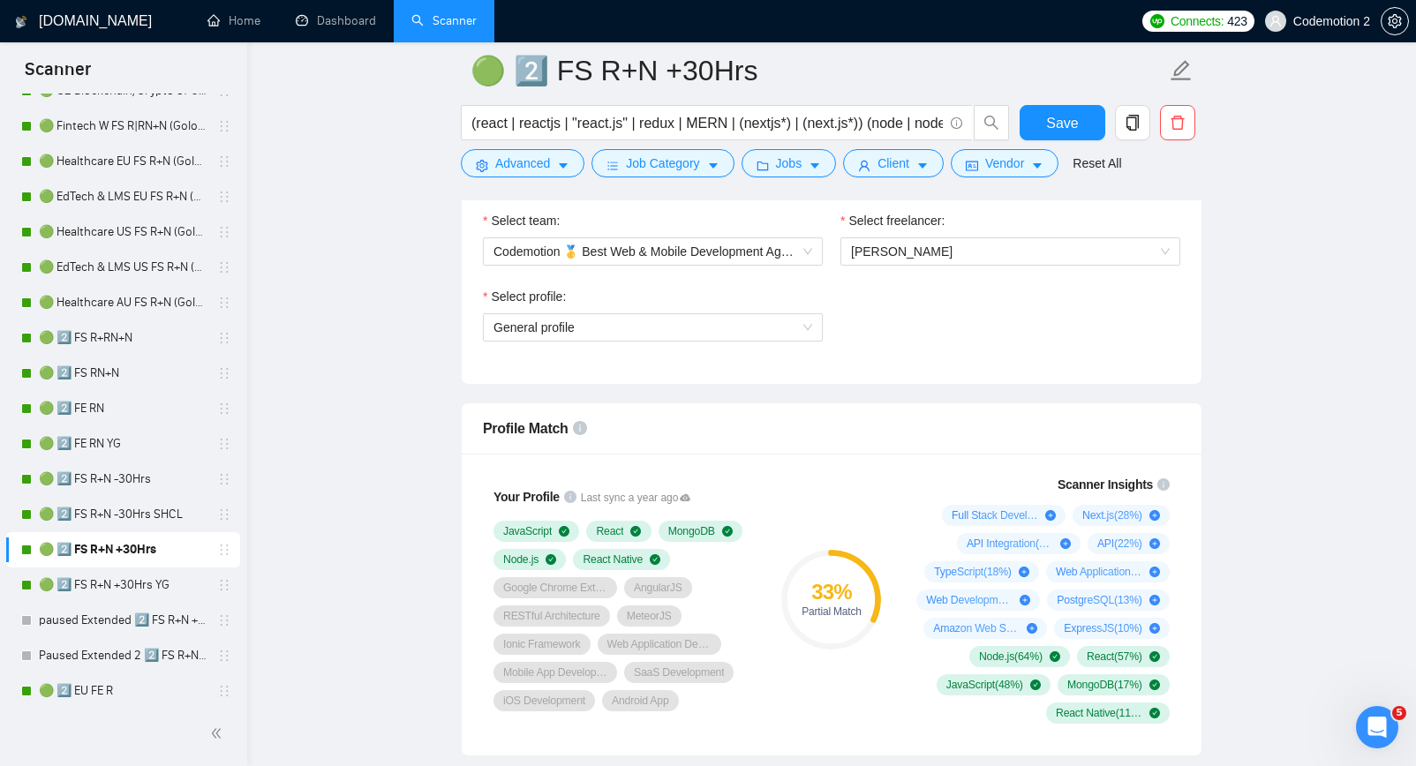
scroll to position [947, 0]
click at [784, 332] on span "General profile" at bounding box center [653, 328] width 319 height 26
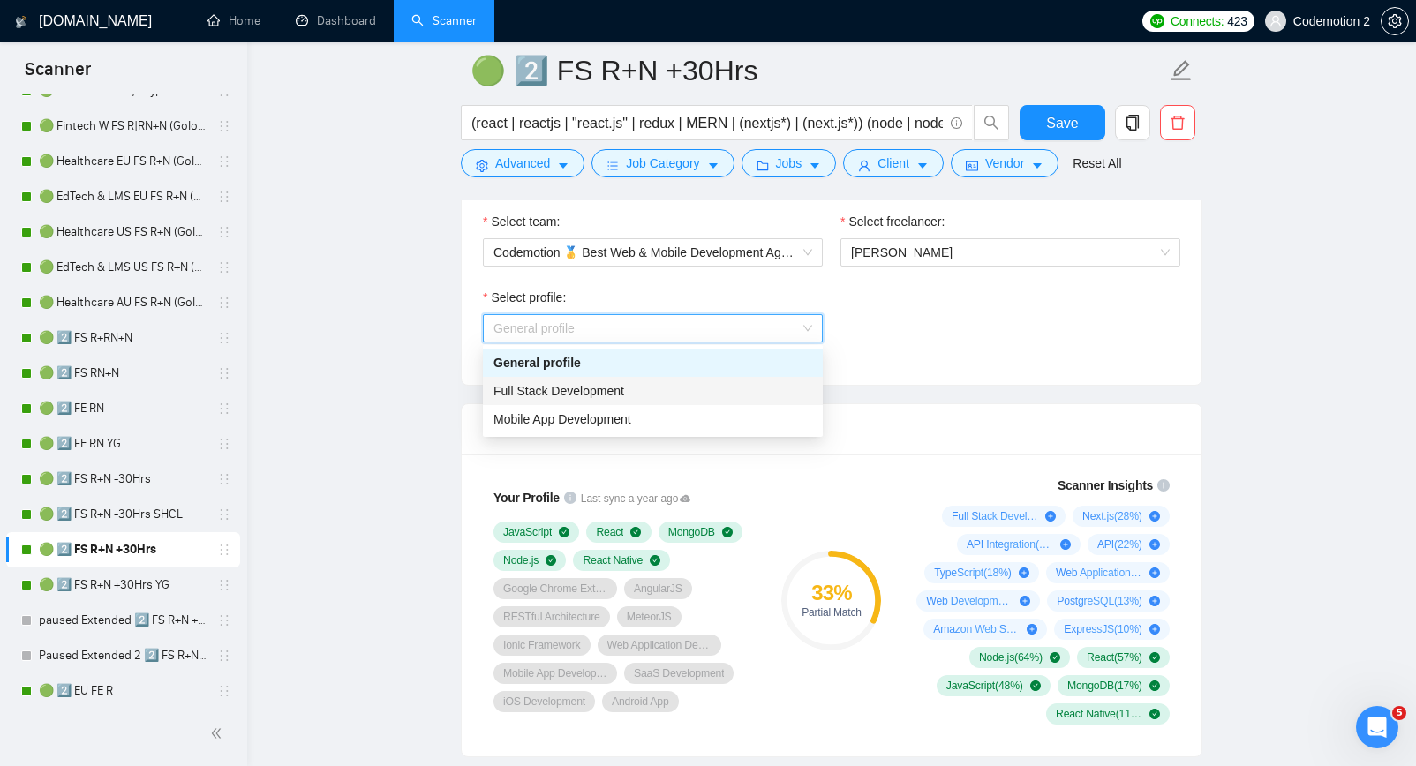
click at [785, 393] on div "Full Stack Development" at bounding box center [653, 390] width 319 height 19
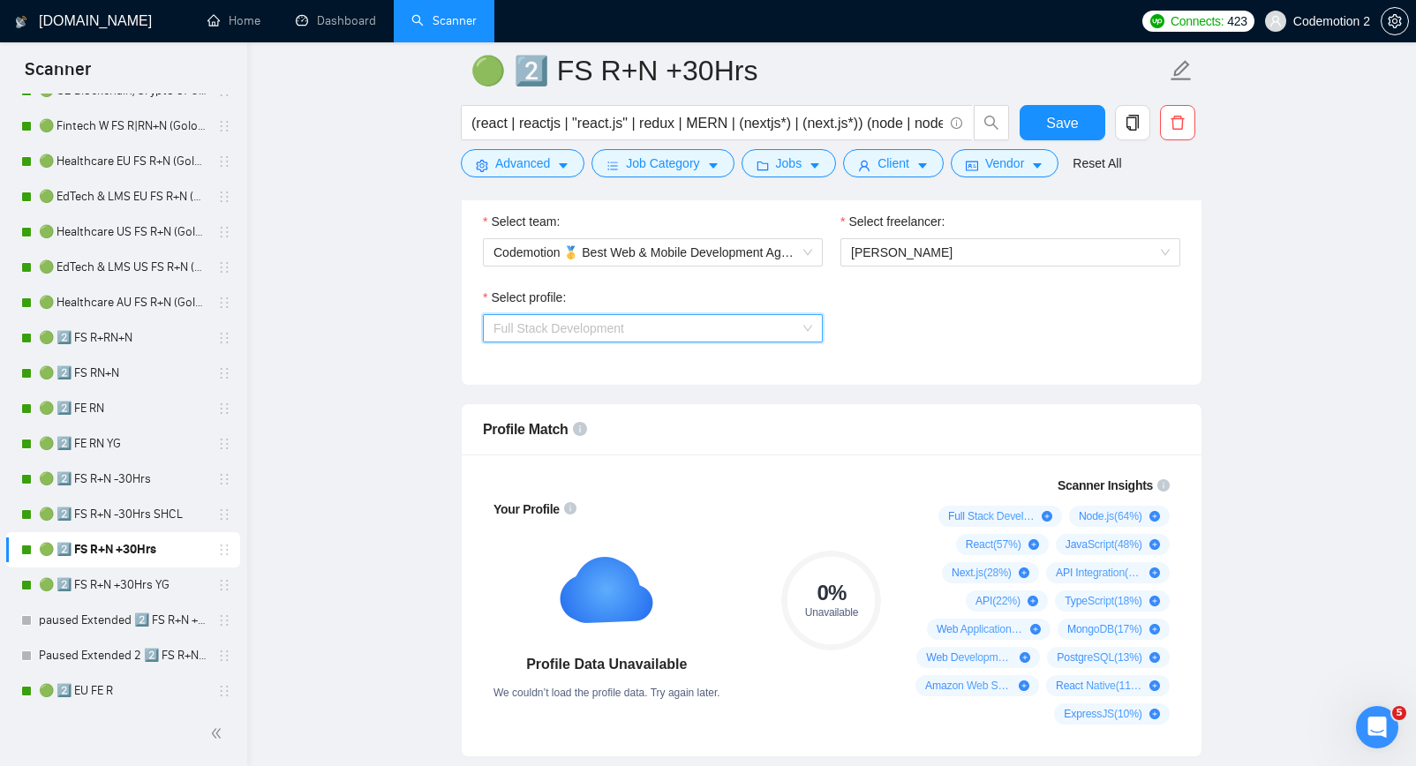
click at [804, 339] on span "Full Stack Development" at bounding box center [653, 328] width 319 height 26
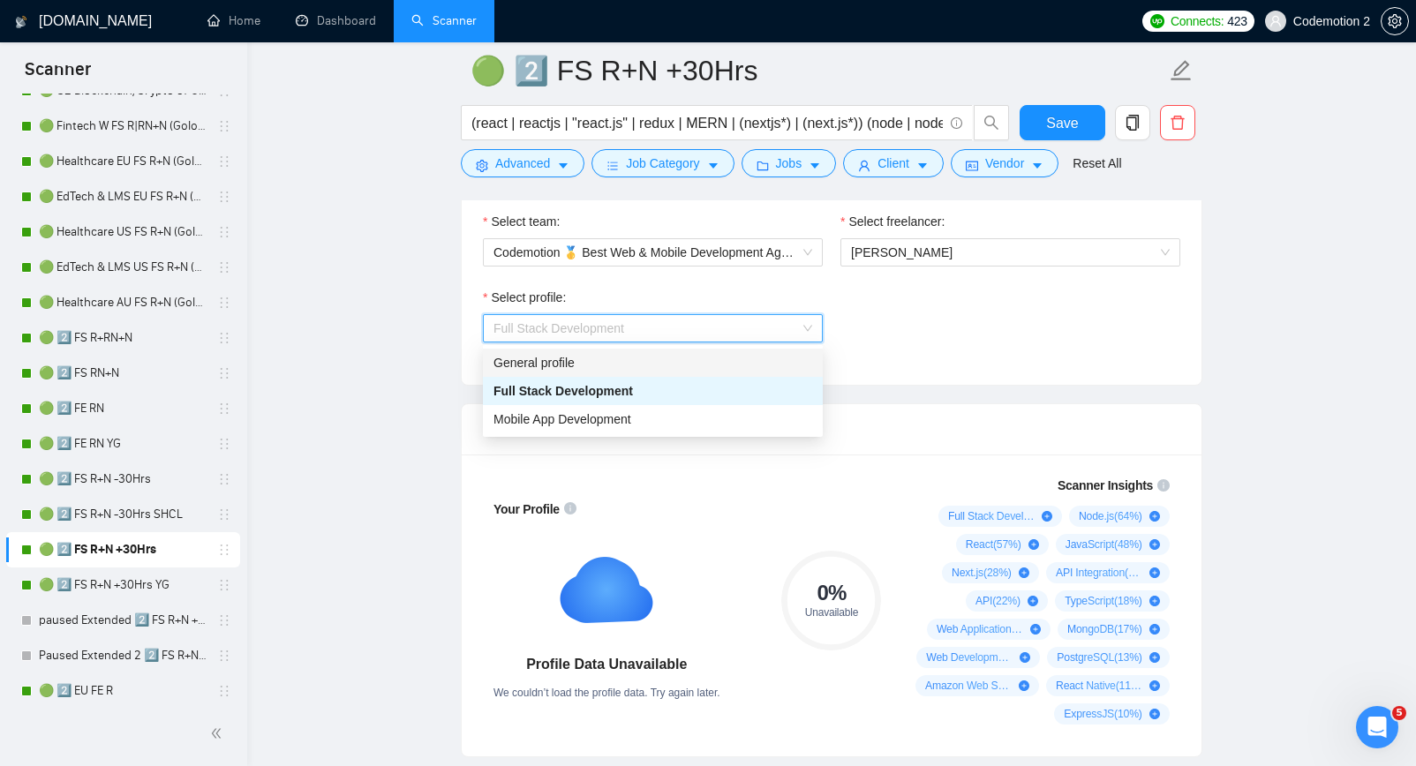
click at [717, 360] on div "General profile" at bounding box center [653, 362] width 319 height 19
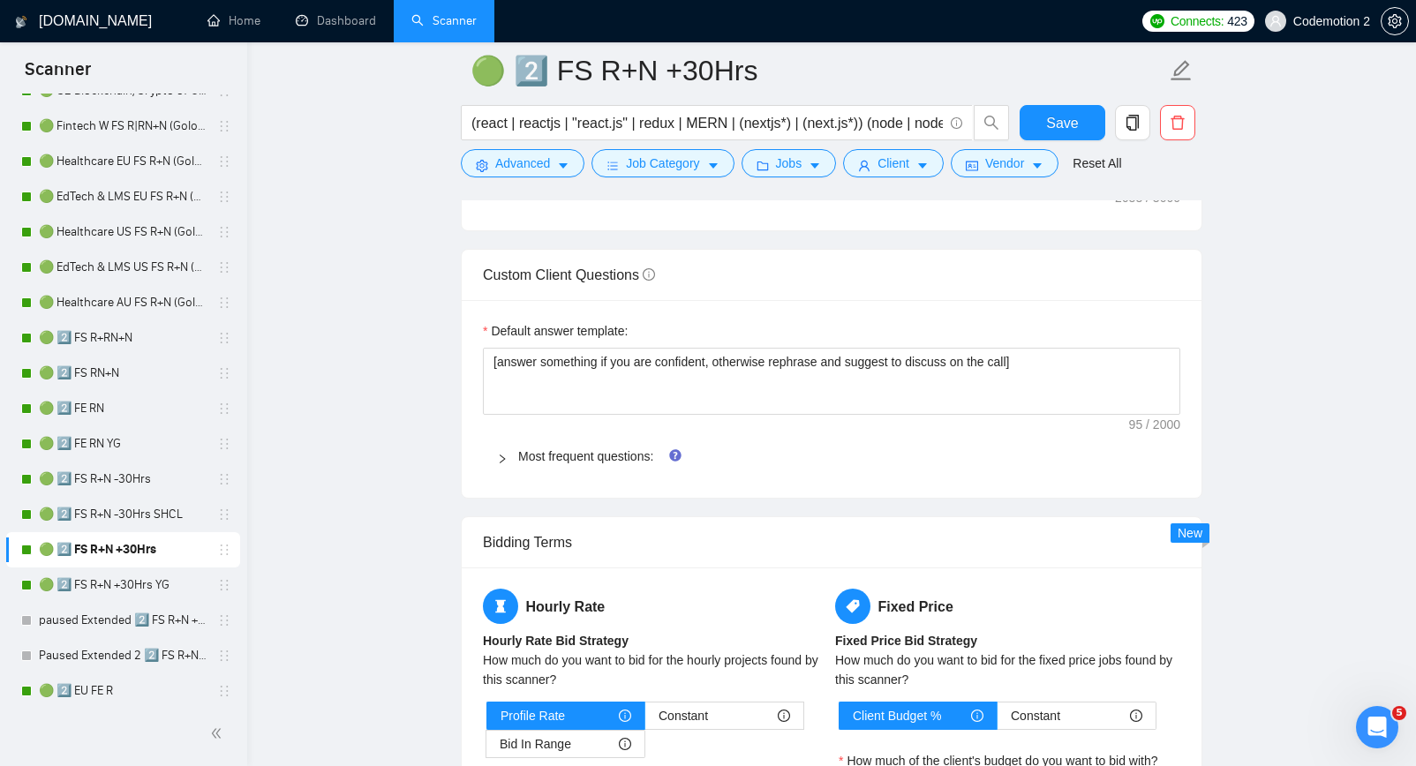
scroll to position [2402, 0]
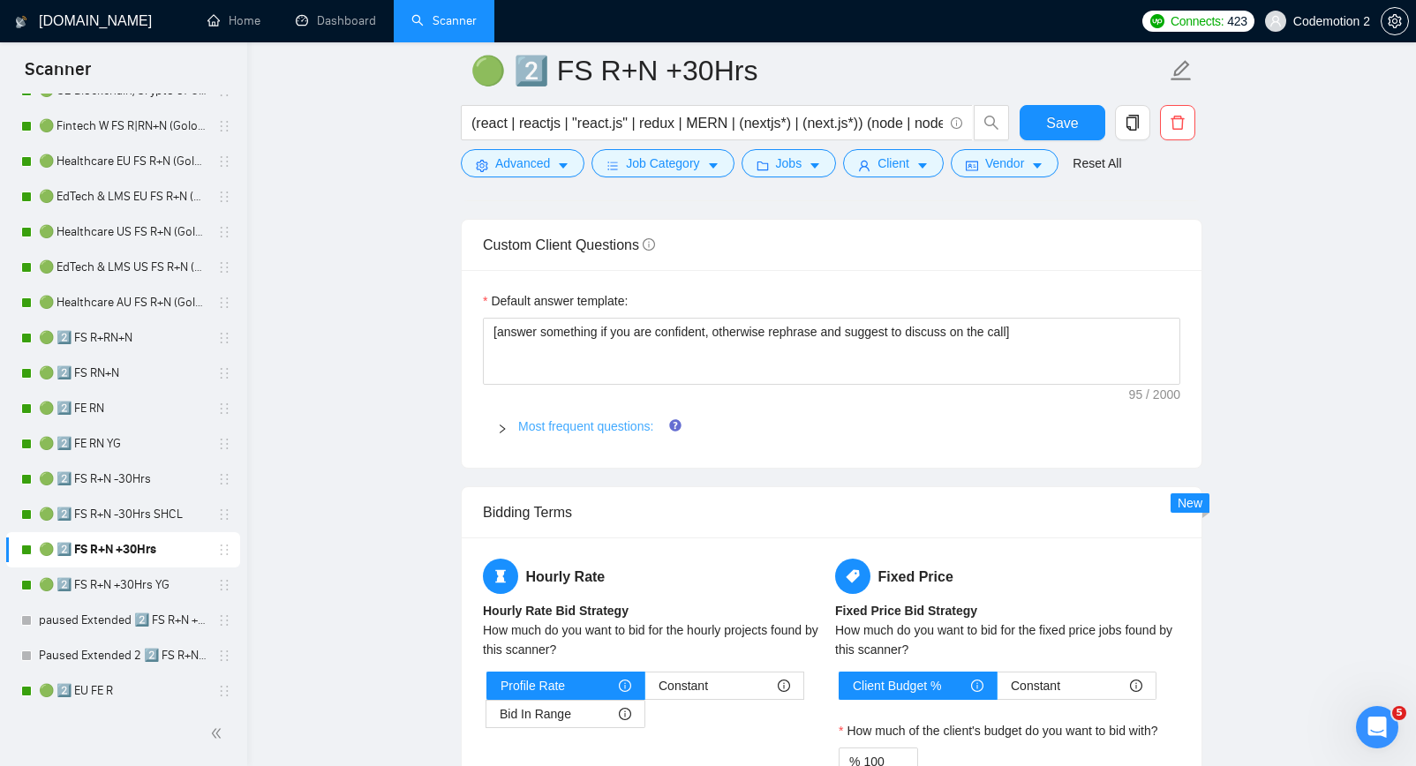
click at [562, 426] on link "Most frequent questions:" at bounding box center [585, 426] width 135 height 14
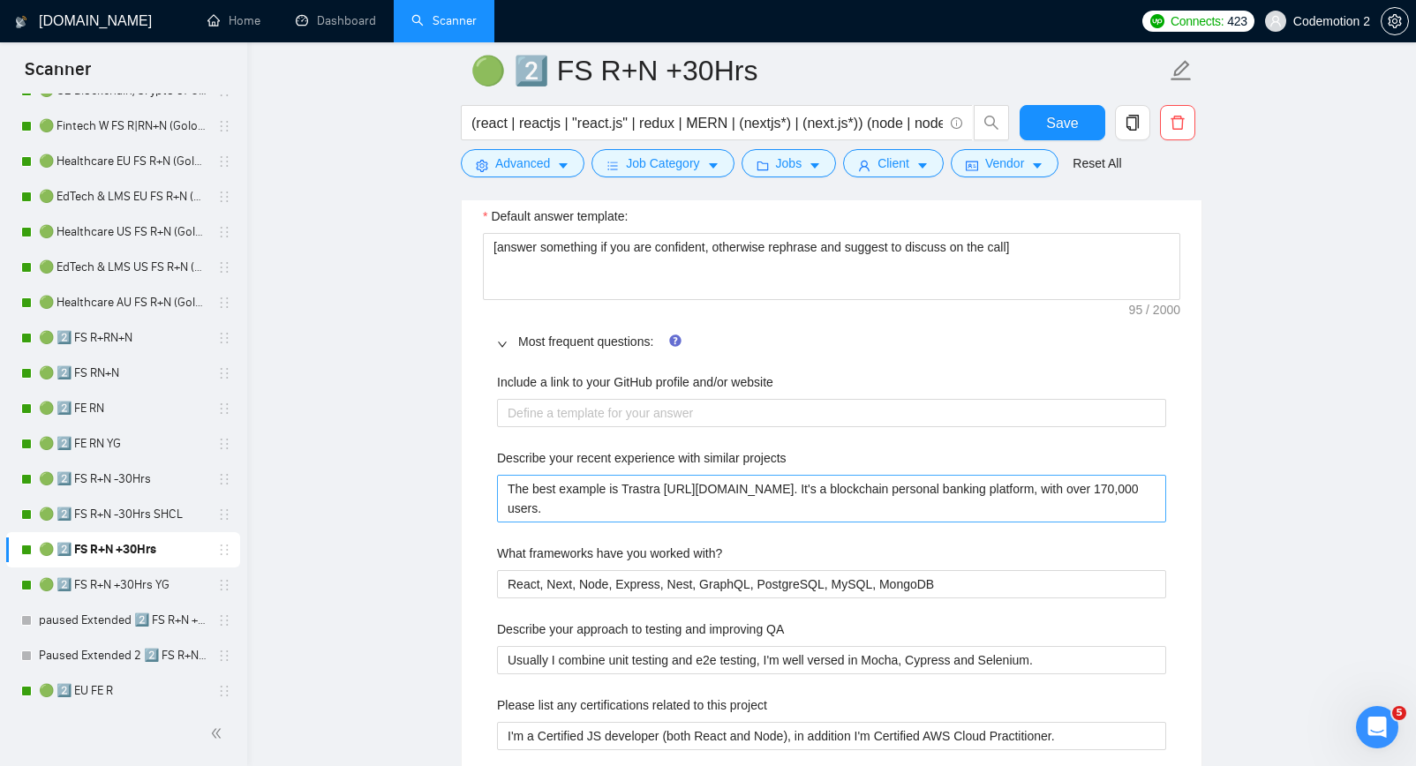
scroll to position [2532, 0]
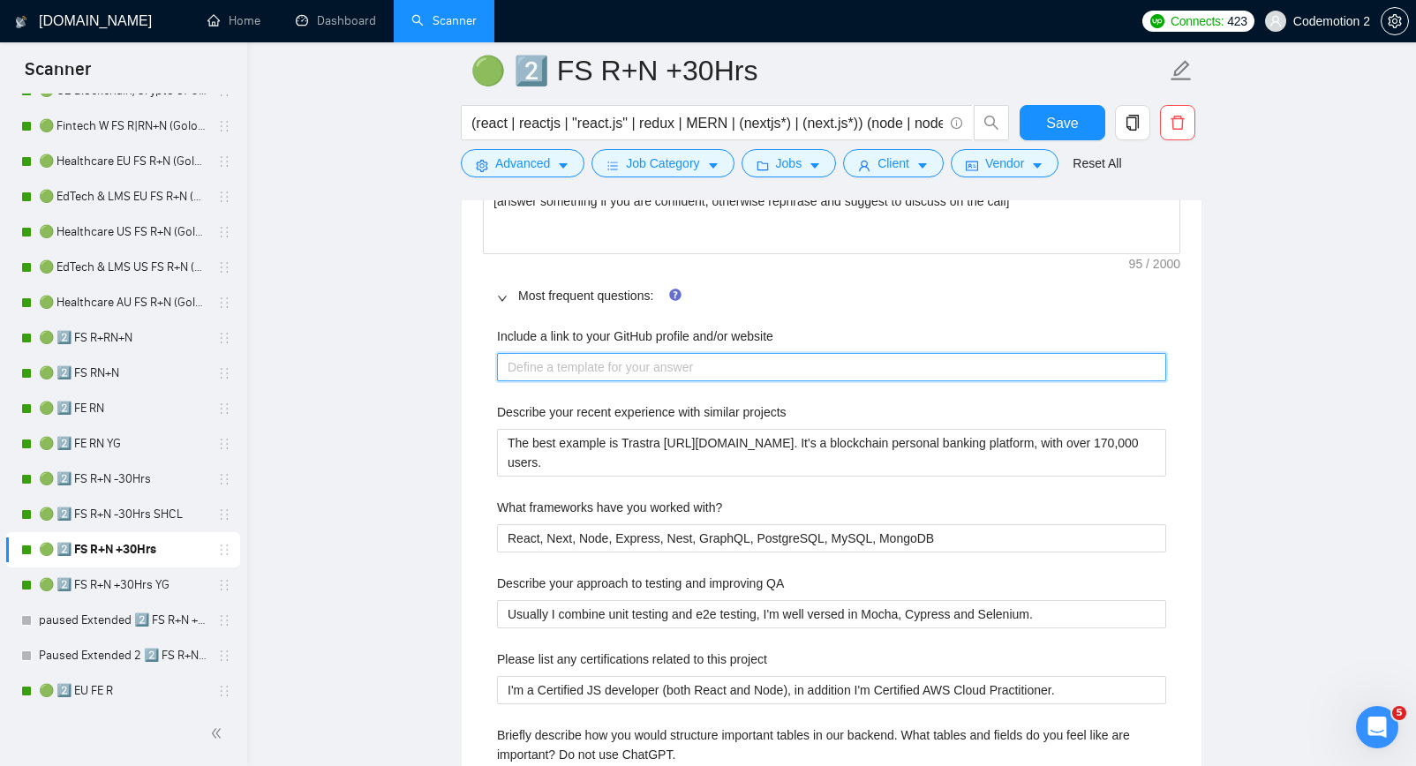
click at [637, 371] on website "Include a link to your GitHub profile and/or website" at bounding box center [831, 367] width 669 height 28
paste website "I haven't been using my github for a while. https://github.com/apshenychnyj But…"
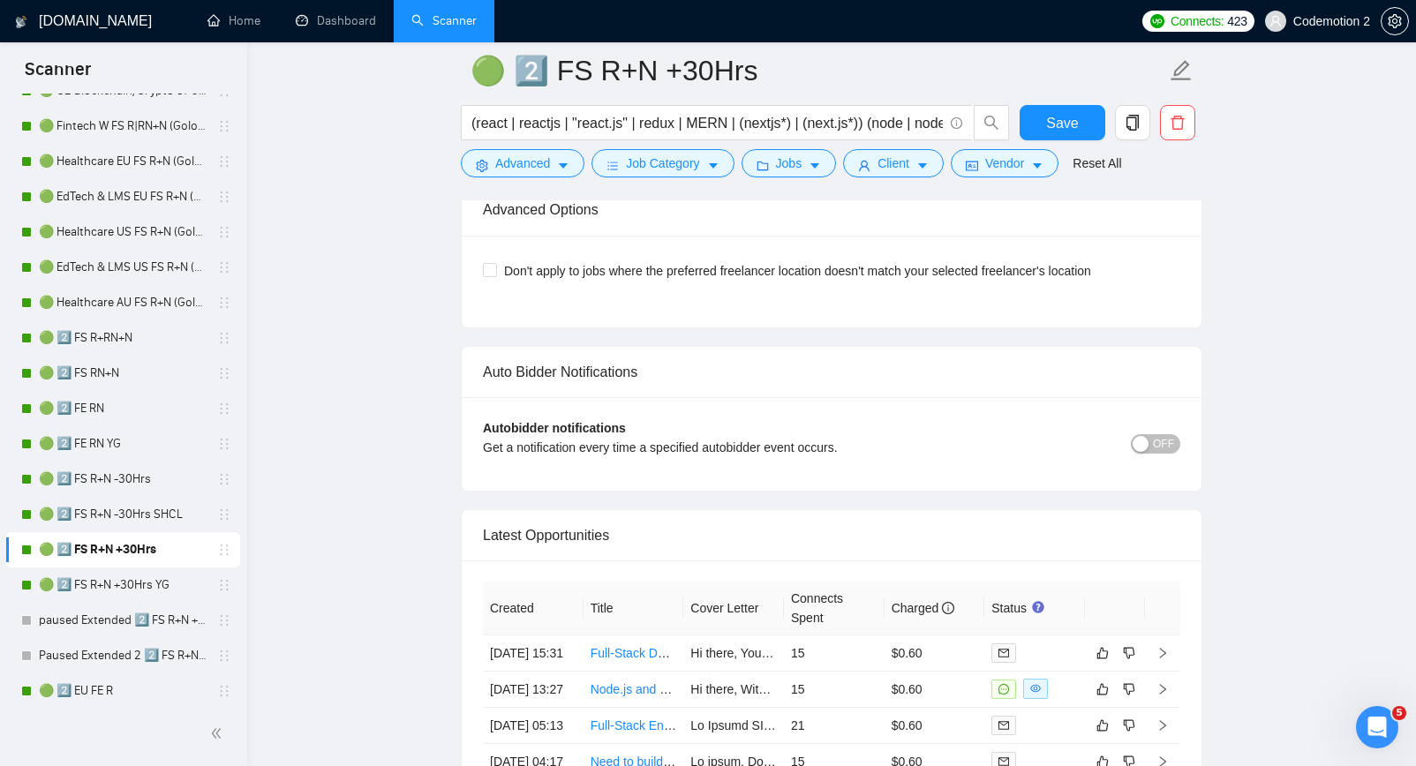
scroll to position [5546, 0]
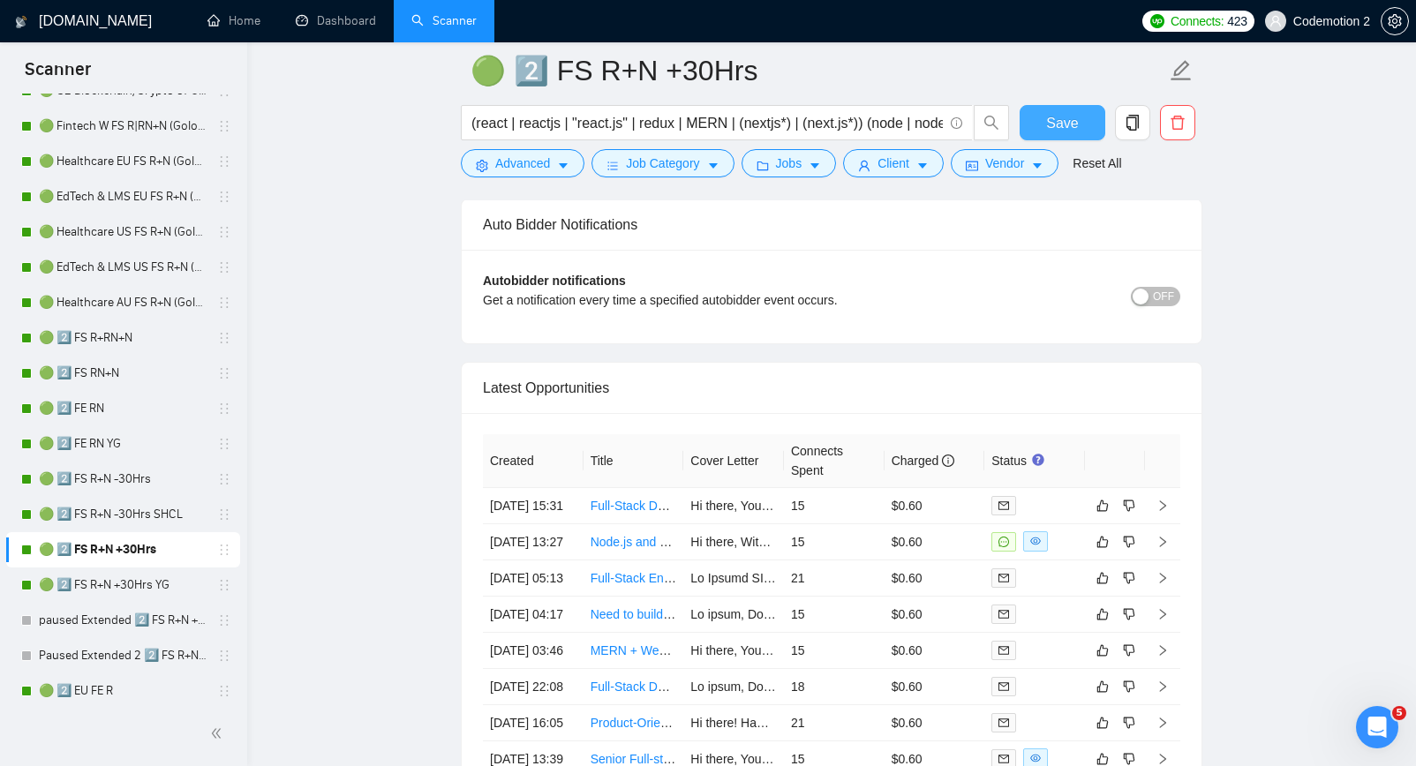
click at [1062, 119] on span "Save" at bounding box center [1062, 123] width 32 height 22
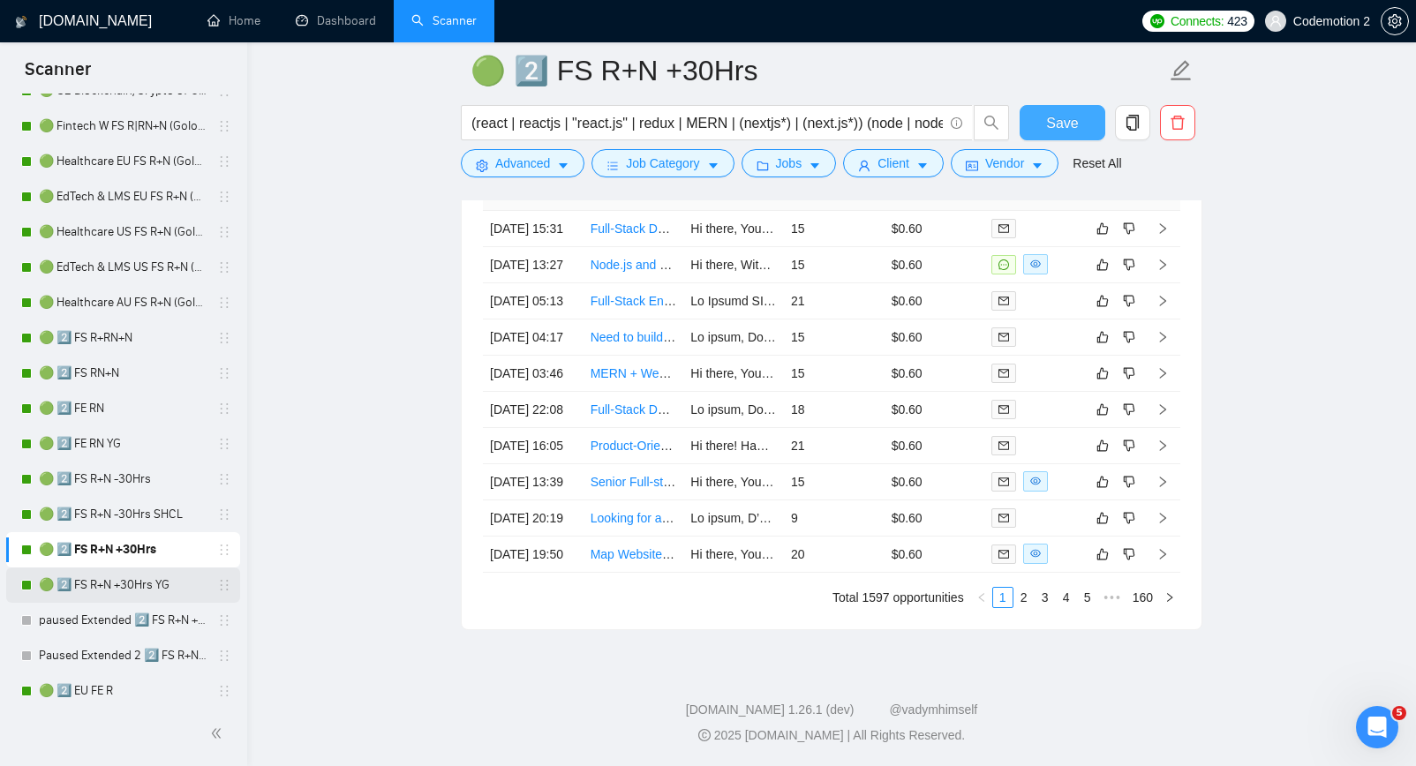
scroll to position [4568, 0]
click at [106, 581] on link "🟢 2️⃣ FS R+N +30Hrs YG" at bounding box center [123, 585] width 168 height 35
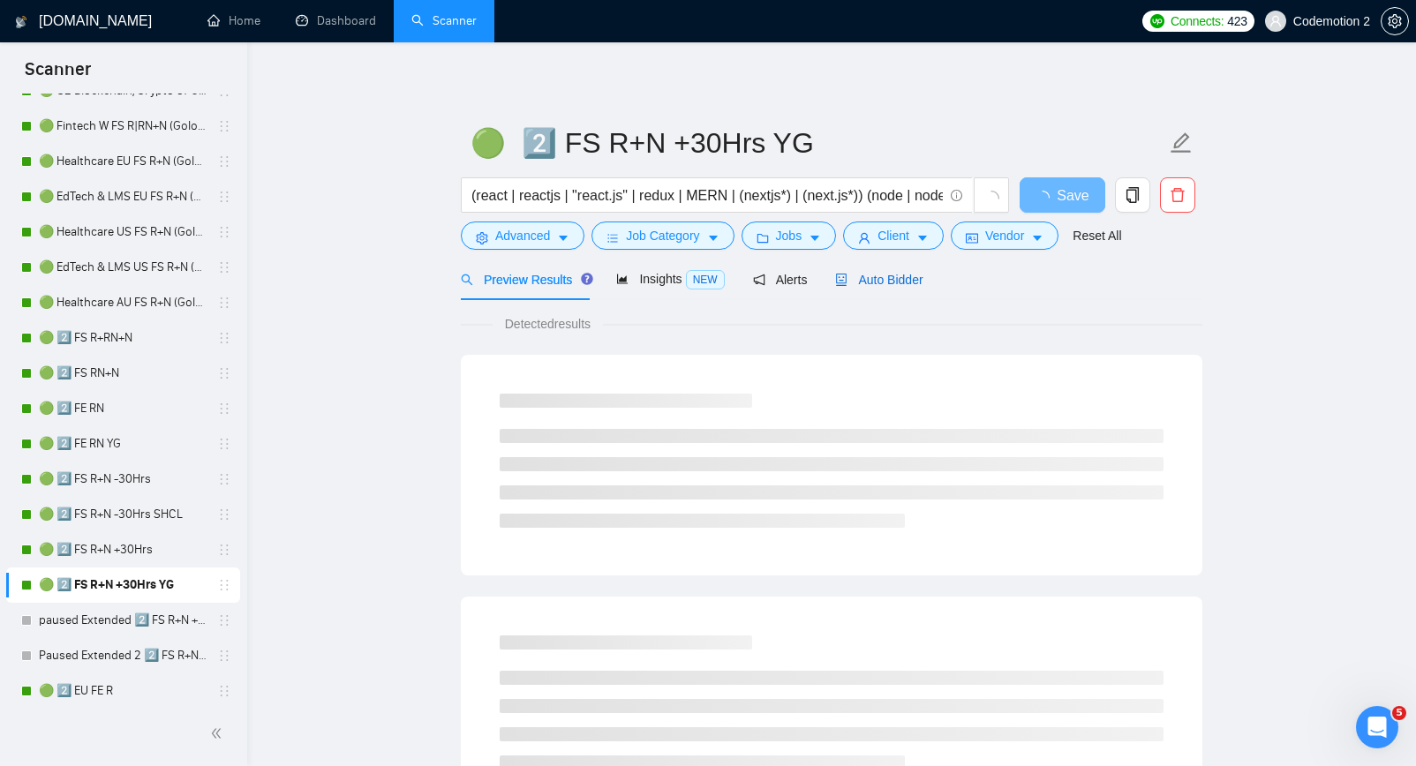
click at [881, 281] on span "Auto Bidder" at bounding box center [878, 280] width 87 height 14
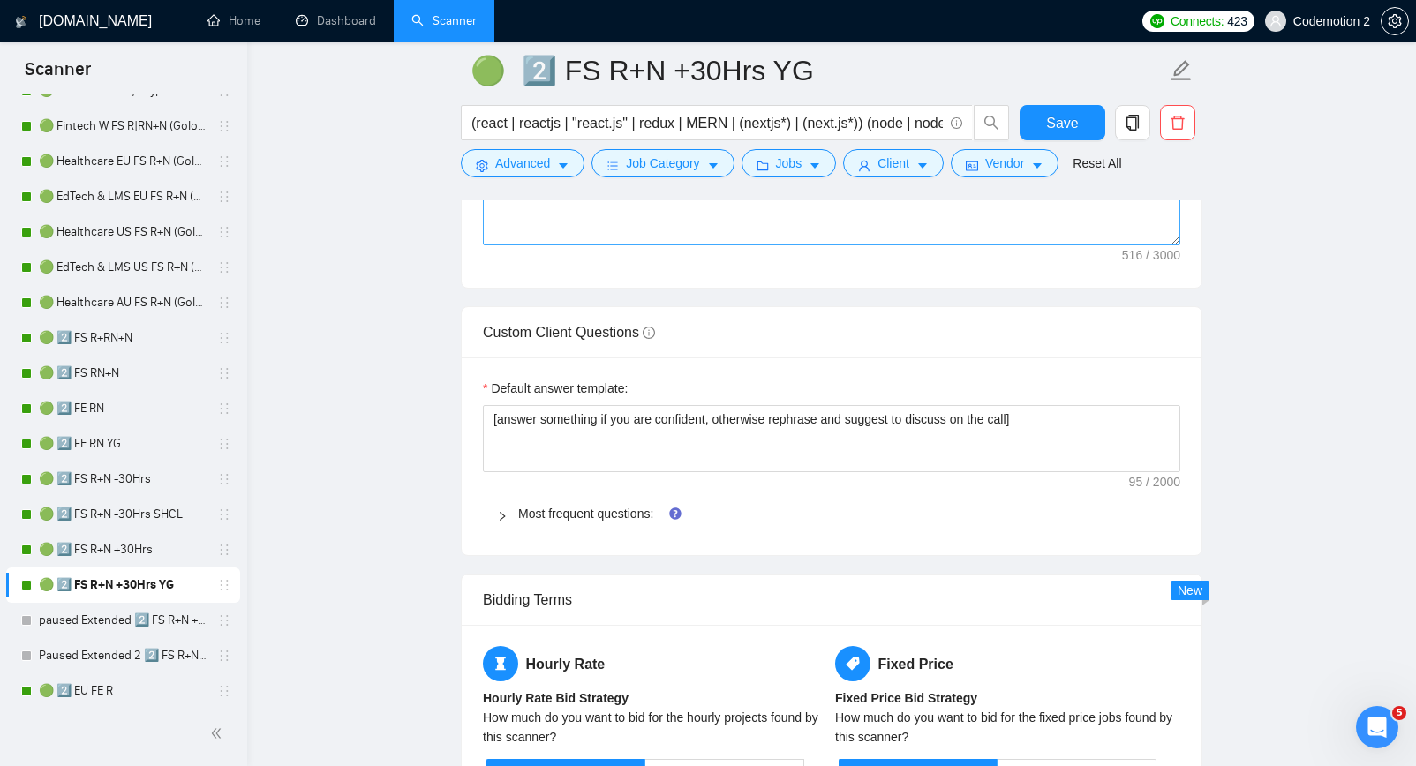
scroll to position [2549, 0]
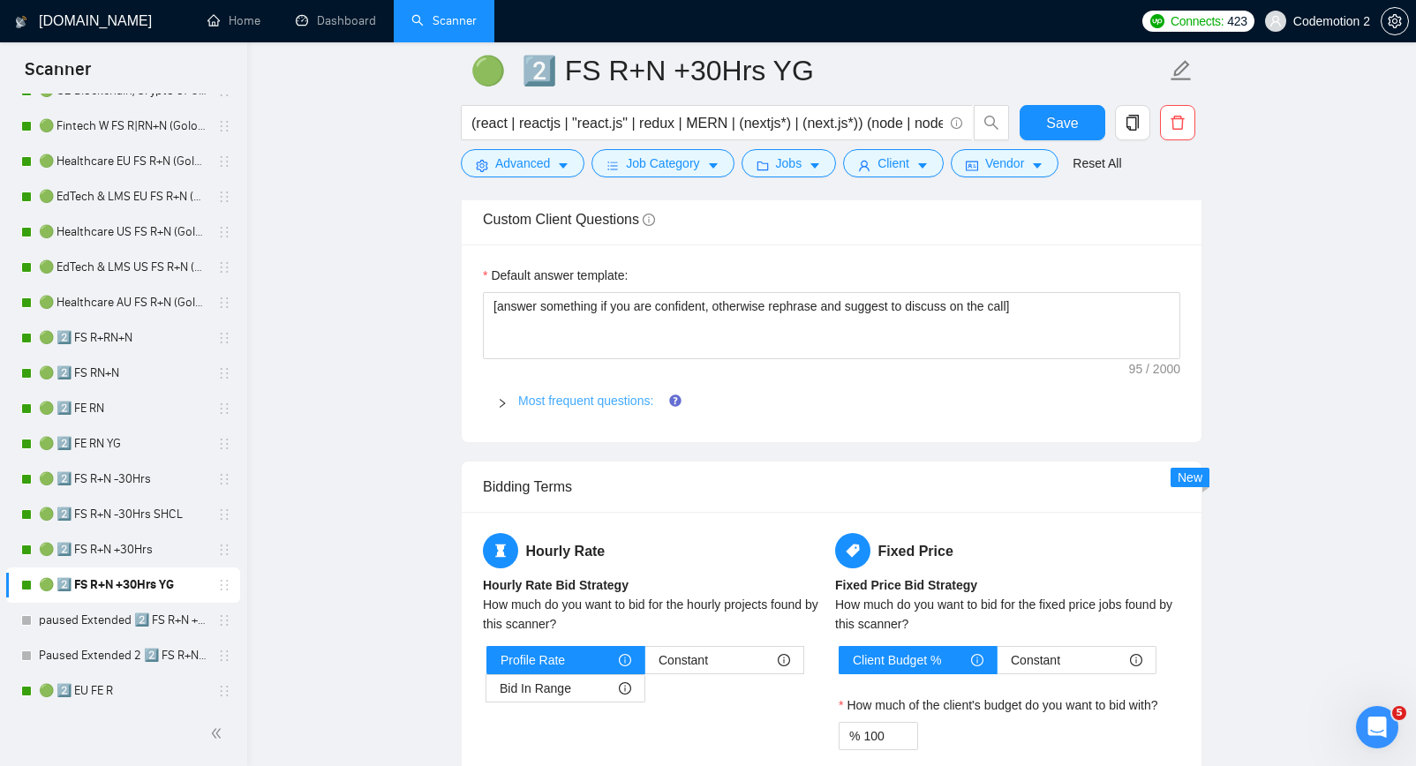
click at [563, 404] on link "Most frequent questions:" at bounding box center [585, 401] width 135 height 14
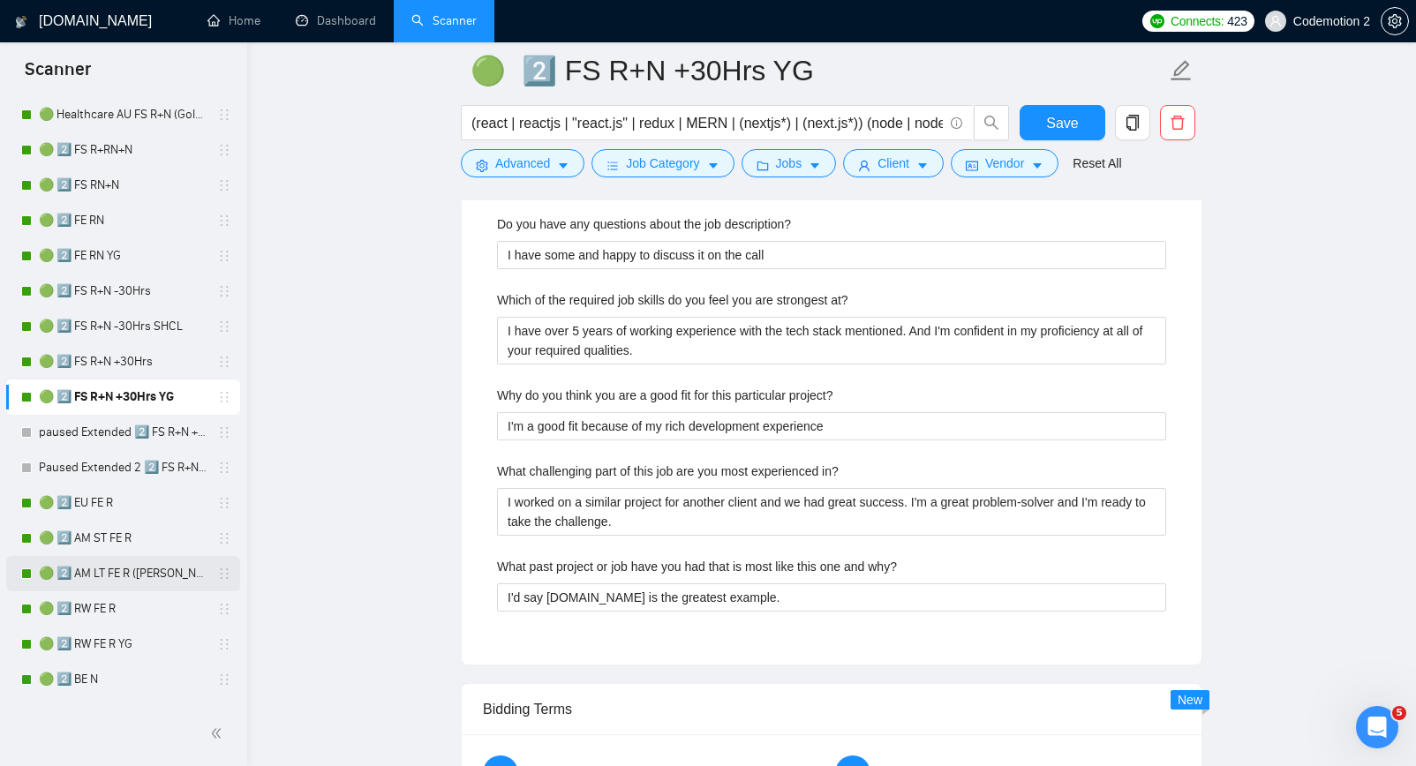
scroll to position [340, 0]
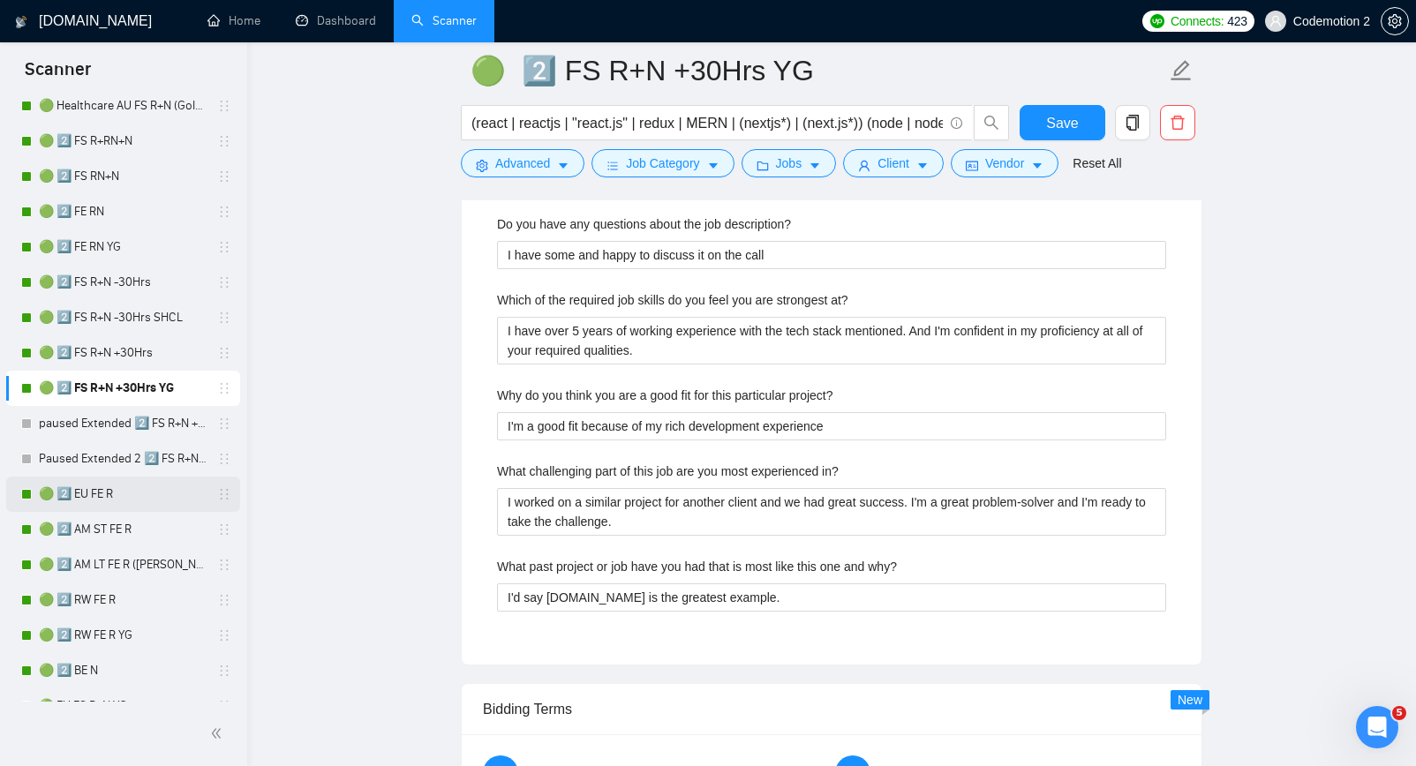
click at [92, 500] on link "🟢 2️⃣ EU FE R" at bounding box center [123, 494] width 168 height 35
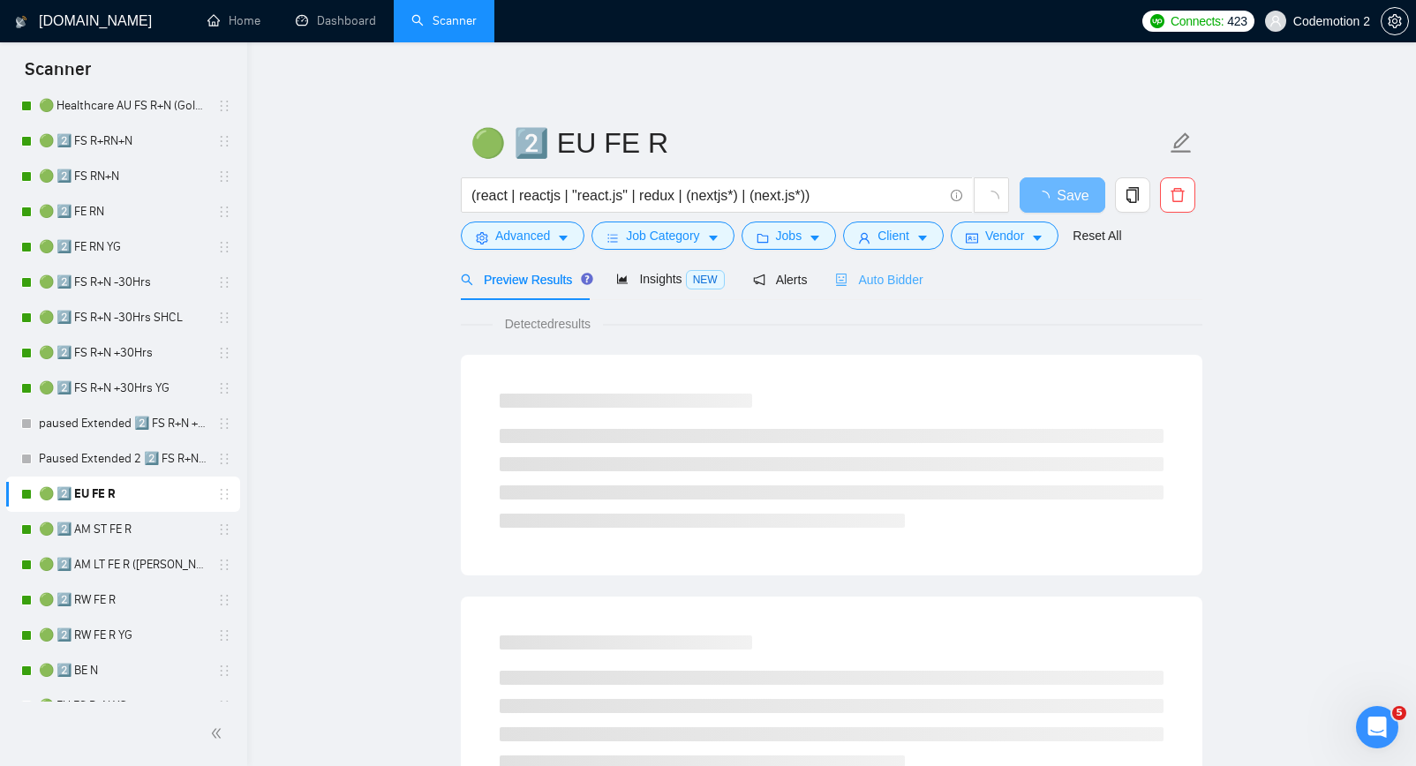
click at [879, 290] on div "Auto Bidder" at bounding box center [878, 279] width 87 height 41
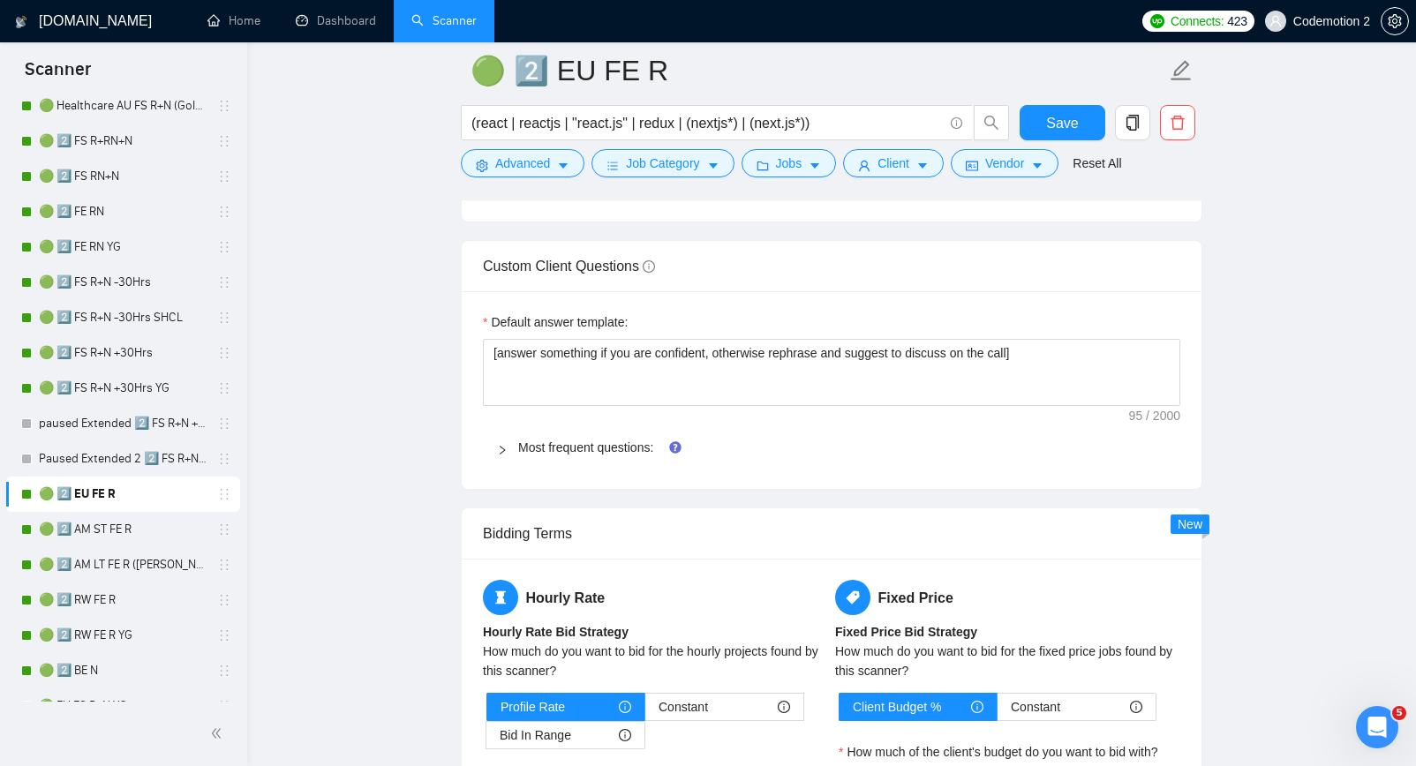
scroll to position [2501, 0]
click at [571, 449] on link "Most frequent questions:" at bounding box center [585, 448] width 135 height 14
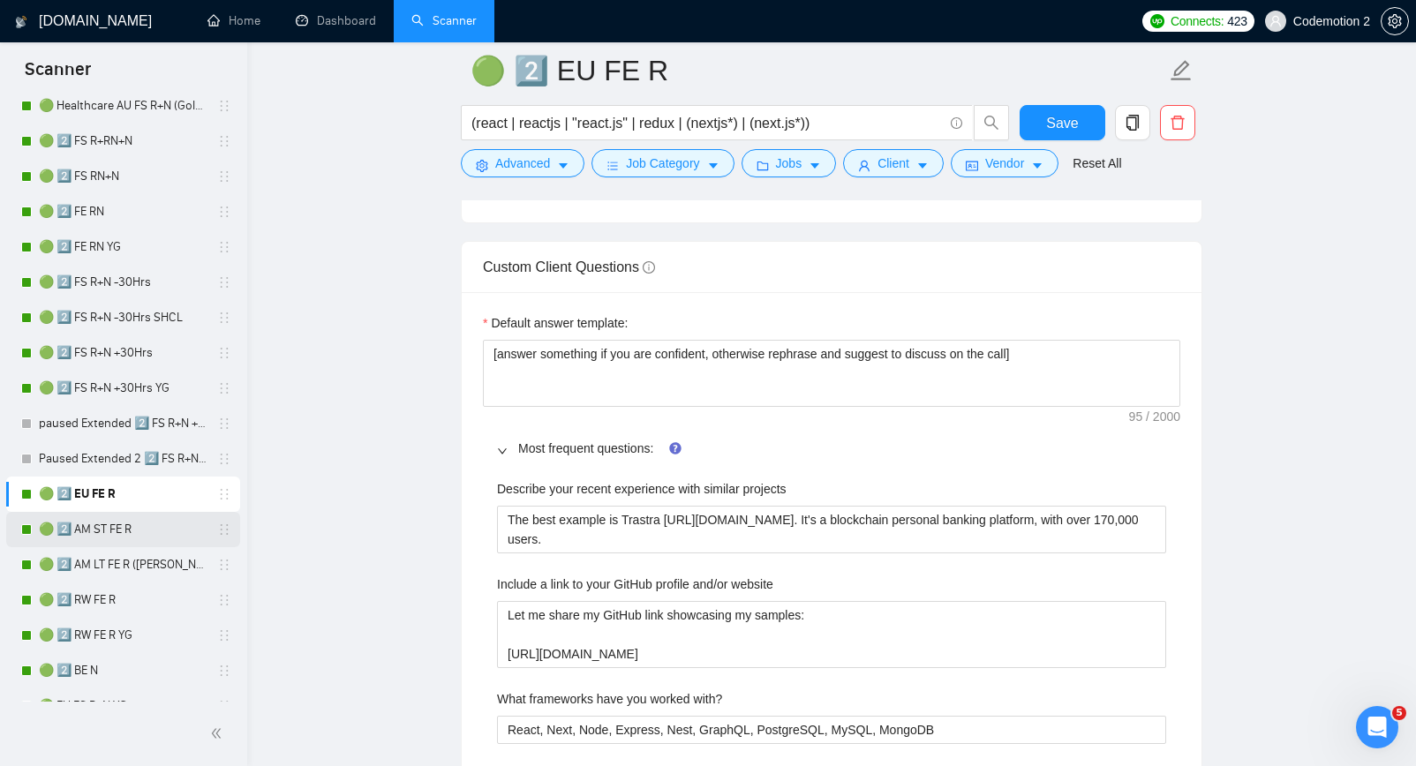
click at [119, 533] on link "🟢 2️⃣ AM ST FE R" at bounding box center [123, 529] width 168 height 35
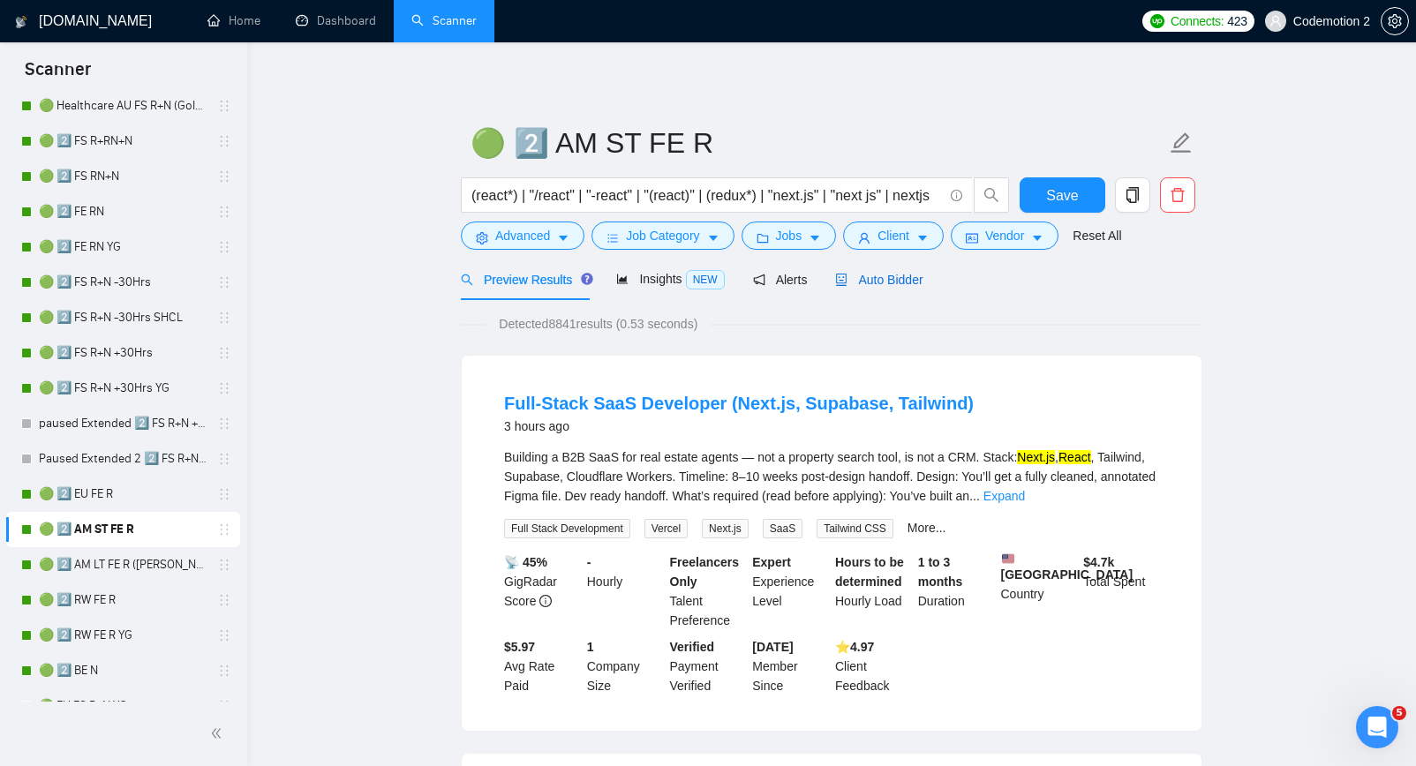
click at [881, 283] on span "Auto Bidder" at bounding box center [878, 280] width 87 height 14
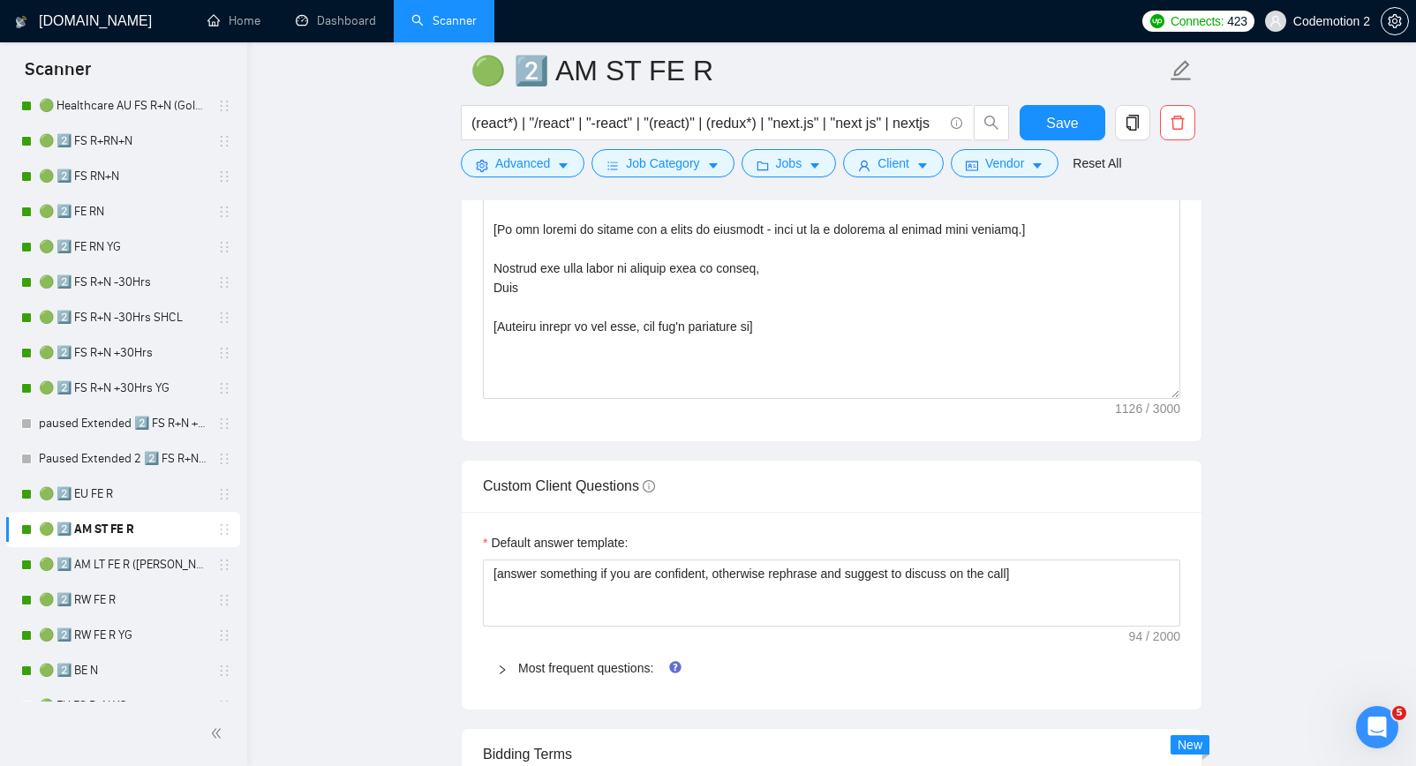
scroll to position [2425, 0]
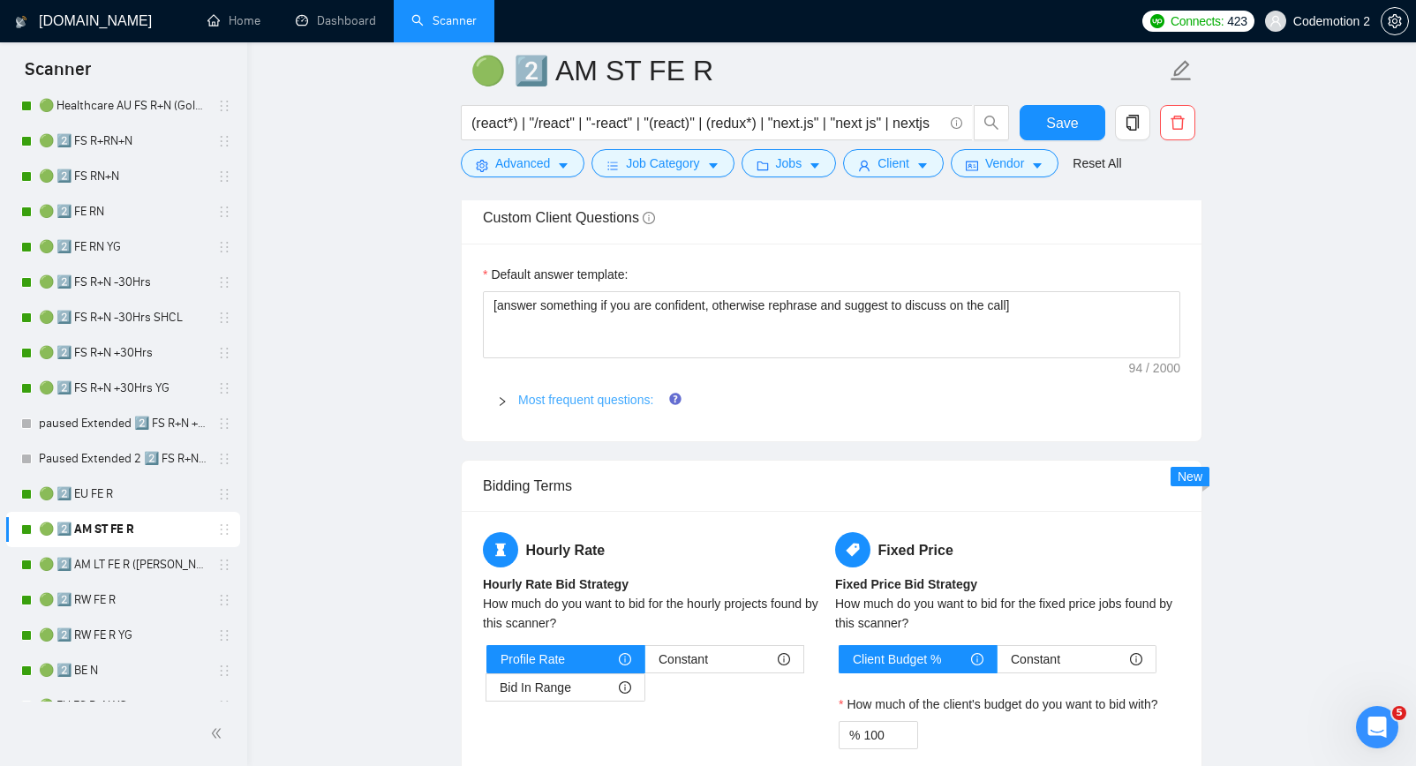
click at [617, 399] on link "Most frequent questions:" at bounding box center [585, 400] width 135 height 14
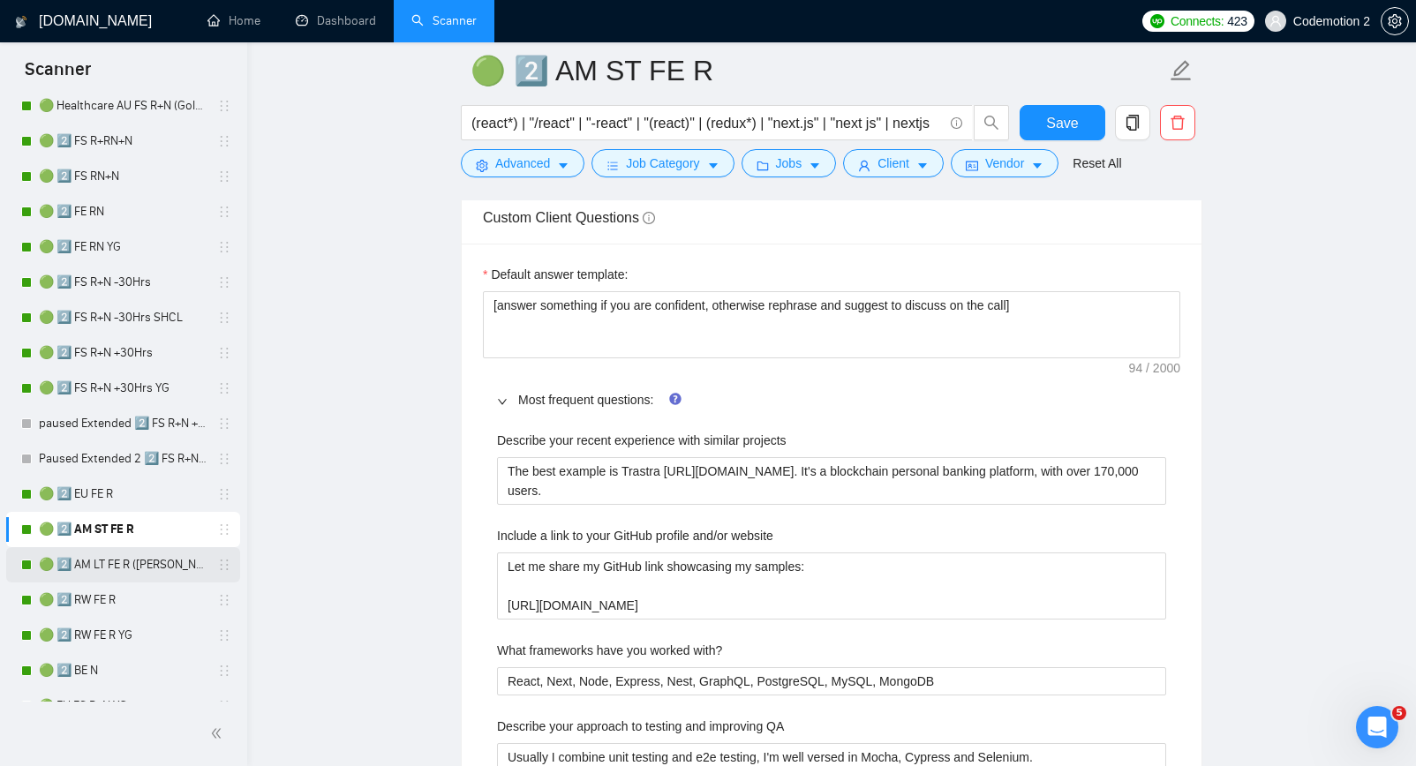
click at [112, 566] on link "🟢 2️⃣ AM LT FE R ([PERSON_NAME])" at bounding box center [123, 564] width 168 height 35
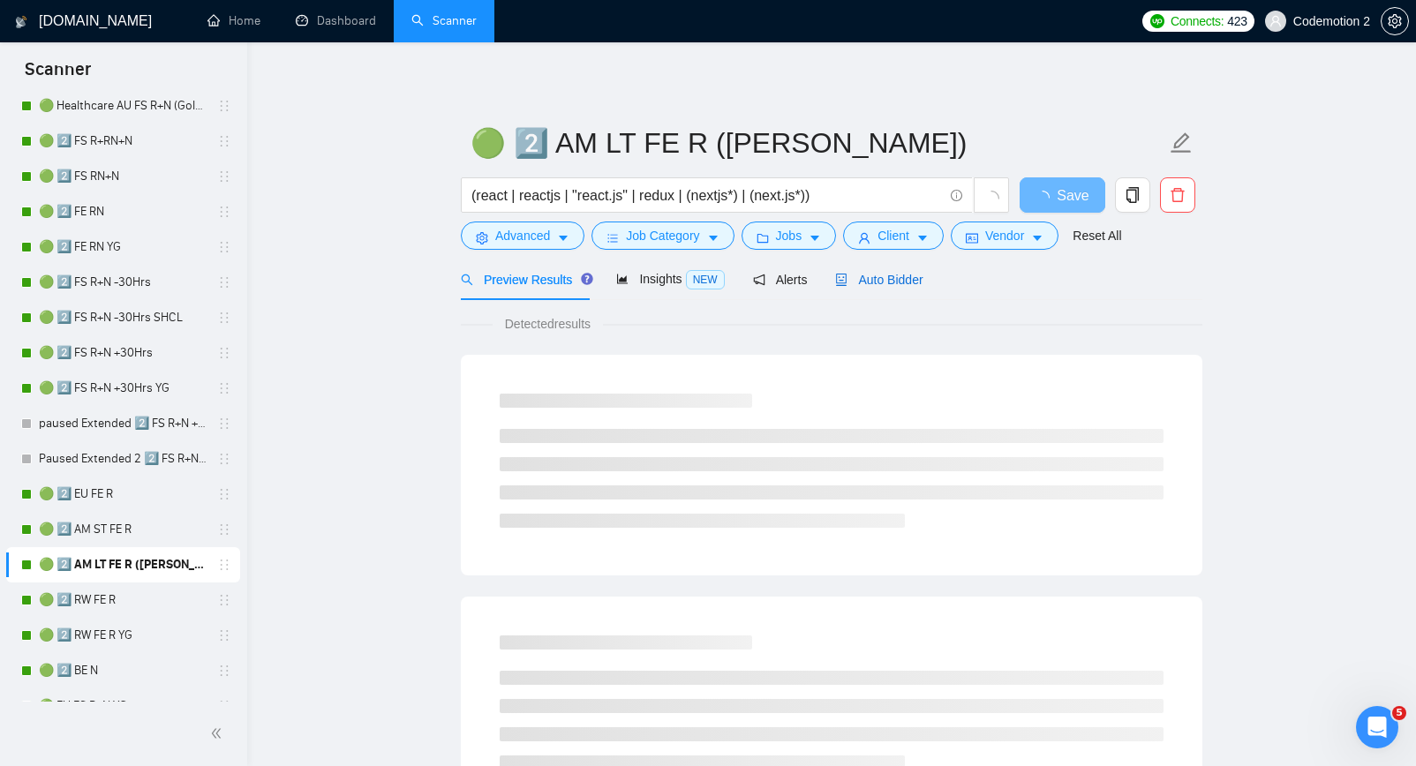
click at [881, 276] on span "Auto Bidder" at bounding box center [878, 280] width 87 height 14
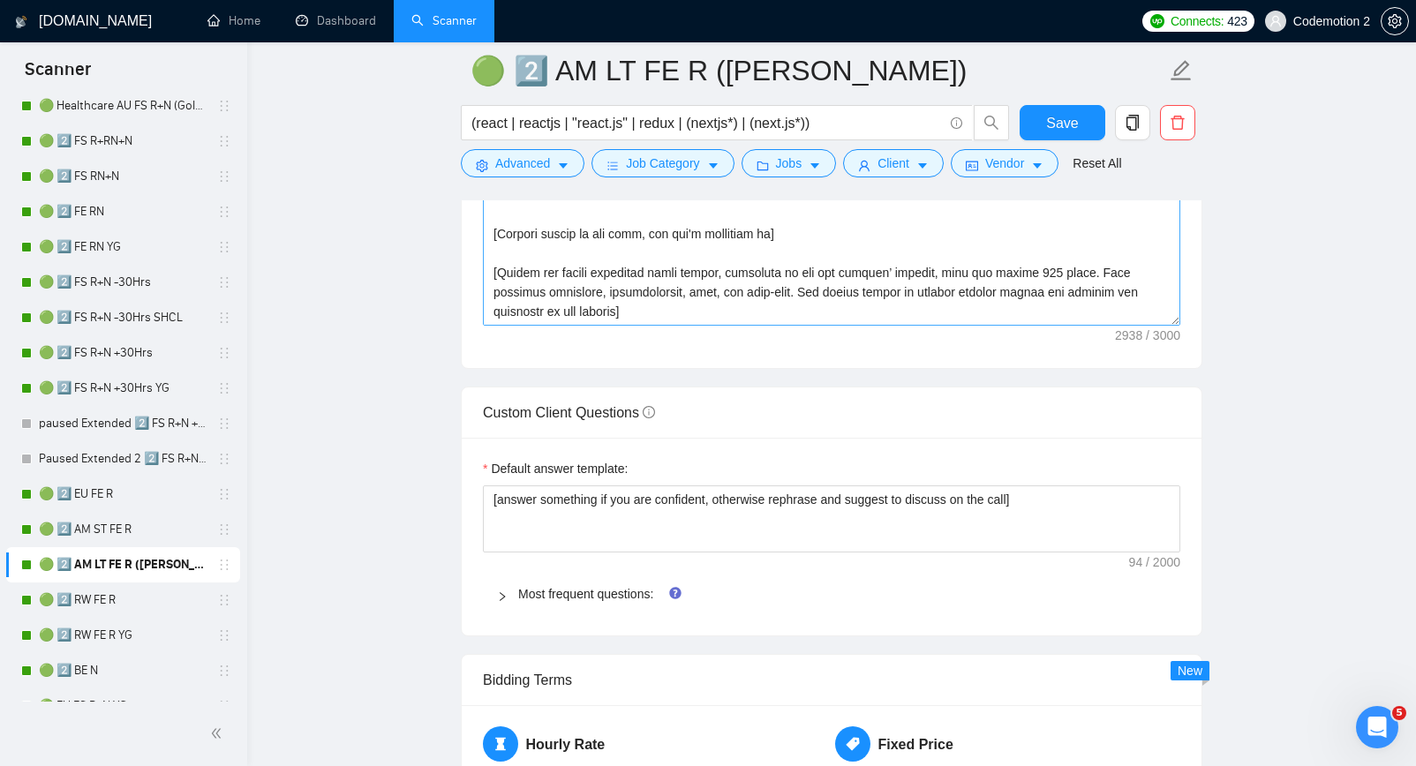
scroll to position [2242, 0]
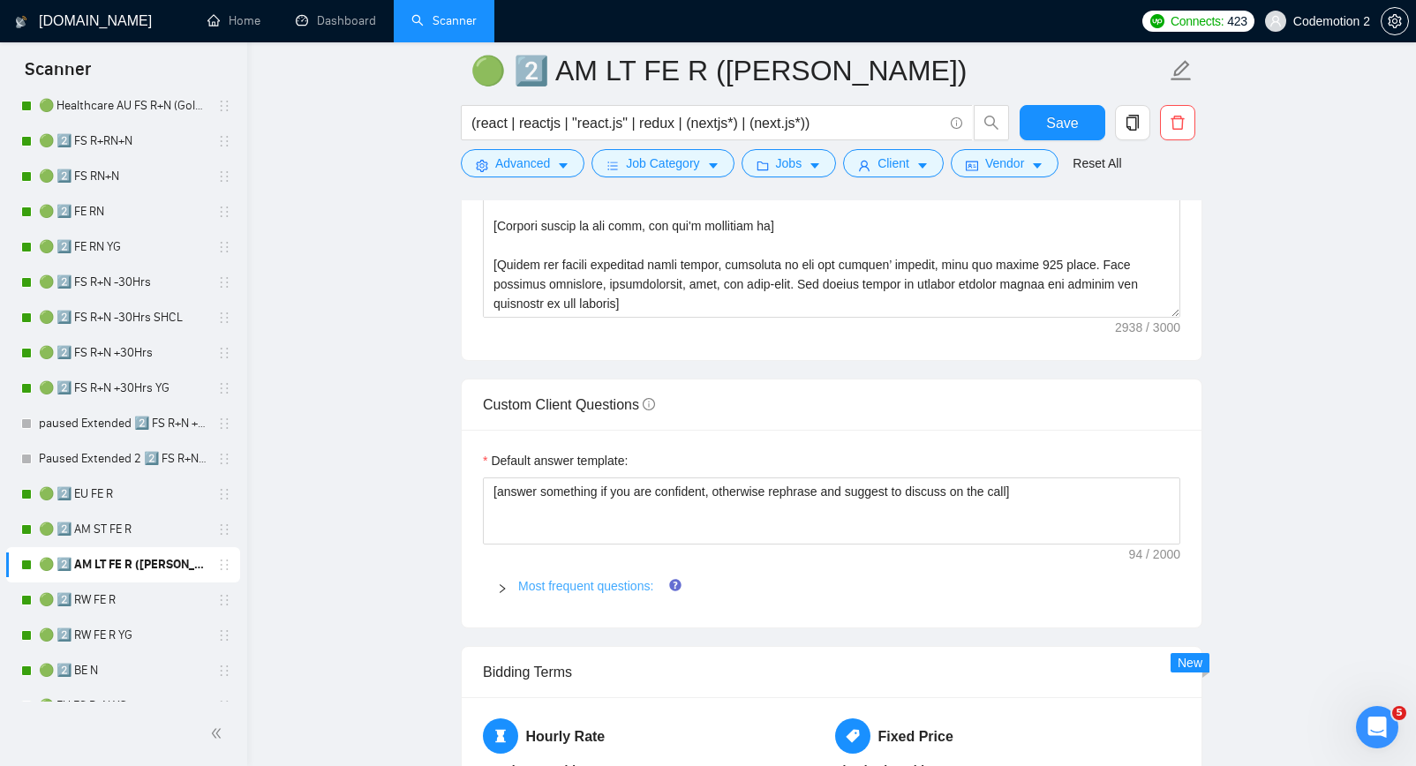
click at [645, 579] on link "Most frequent questions:" at bounding box center [585, 586] width 135 height 14
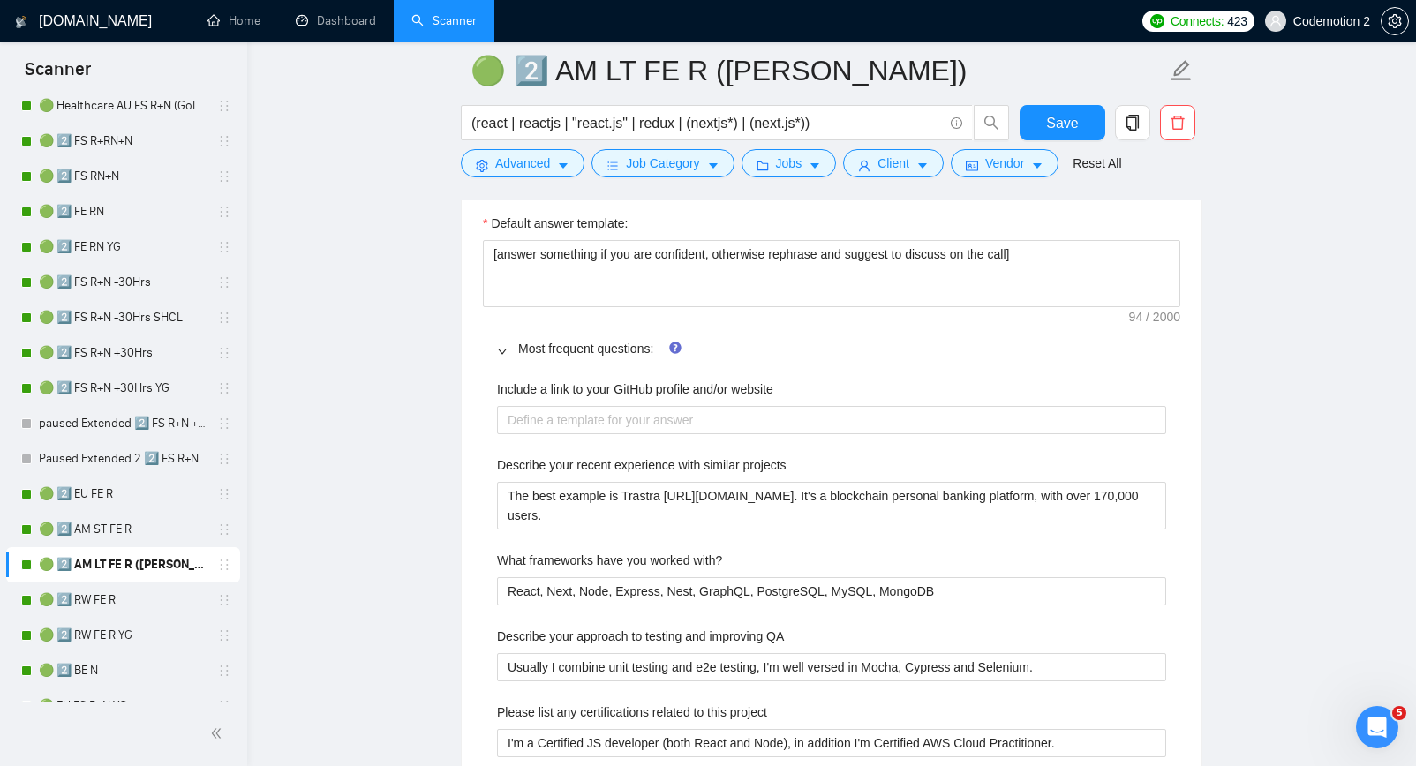
scroll to position [2482, 0]
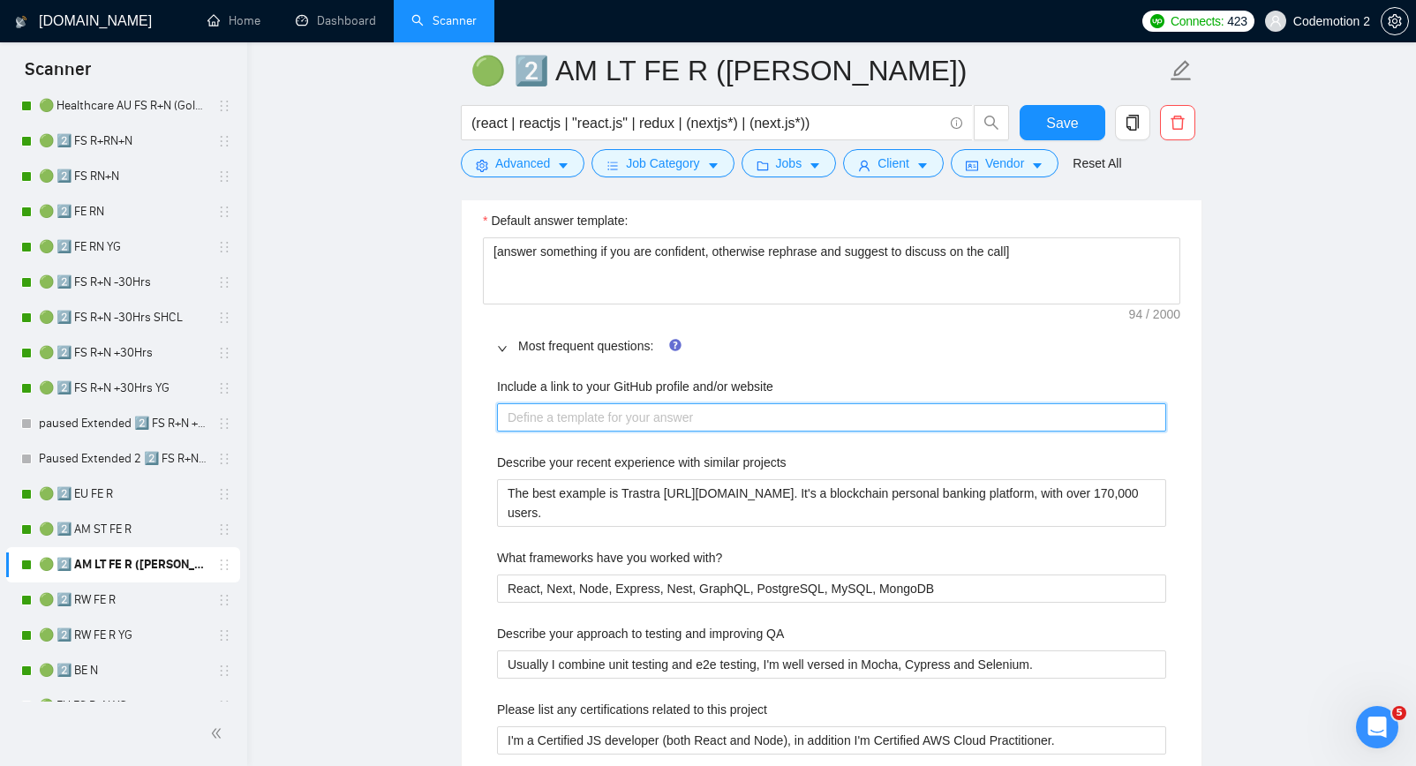
click at [624, 419] on website "Include a link to your GitHub profile and/or website" at bounding box center [831, 418] width 669 height 28
paste website "I haven't been using my github for a while. https://github.com/apshenychnyj But…"
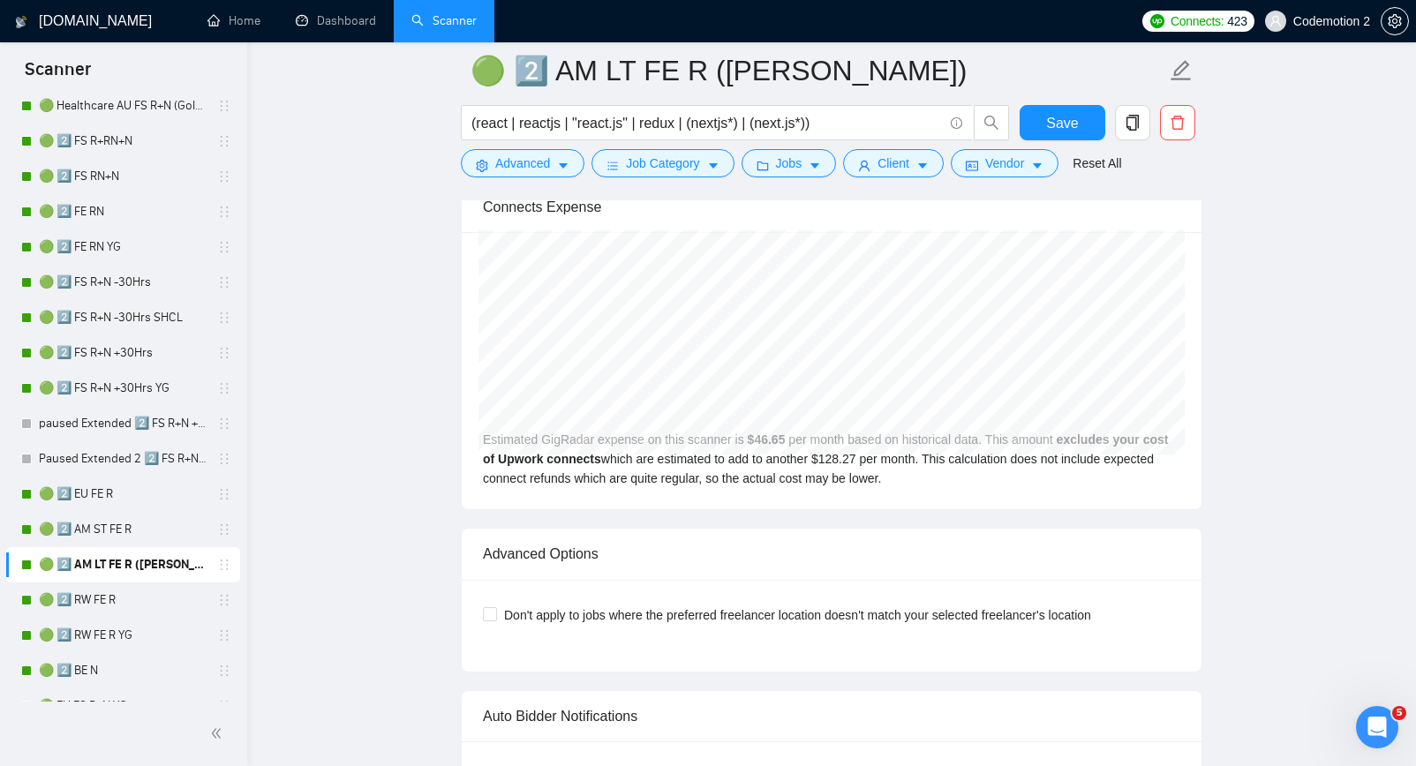
scroll to position [4347, 0]
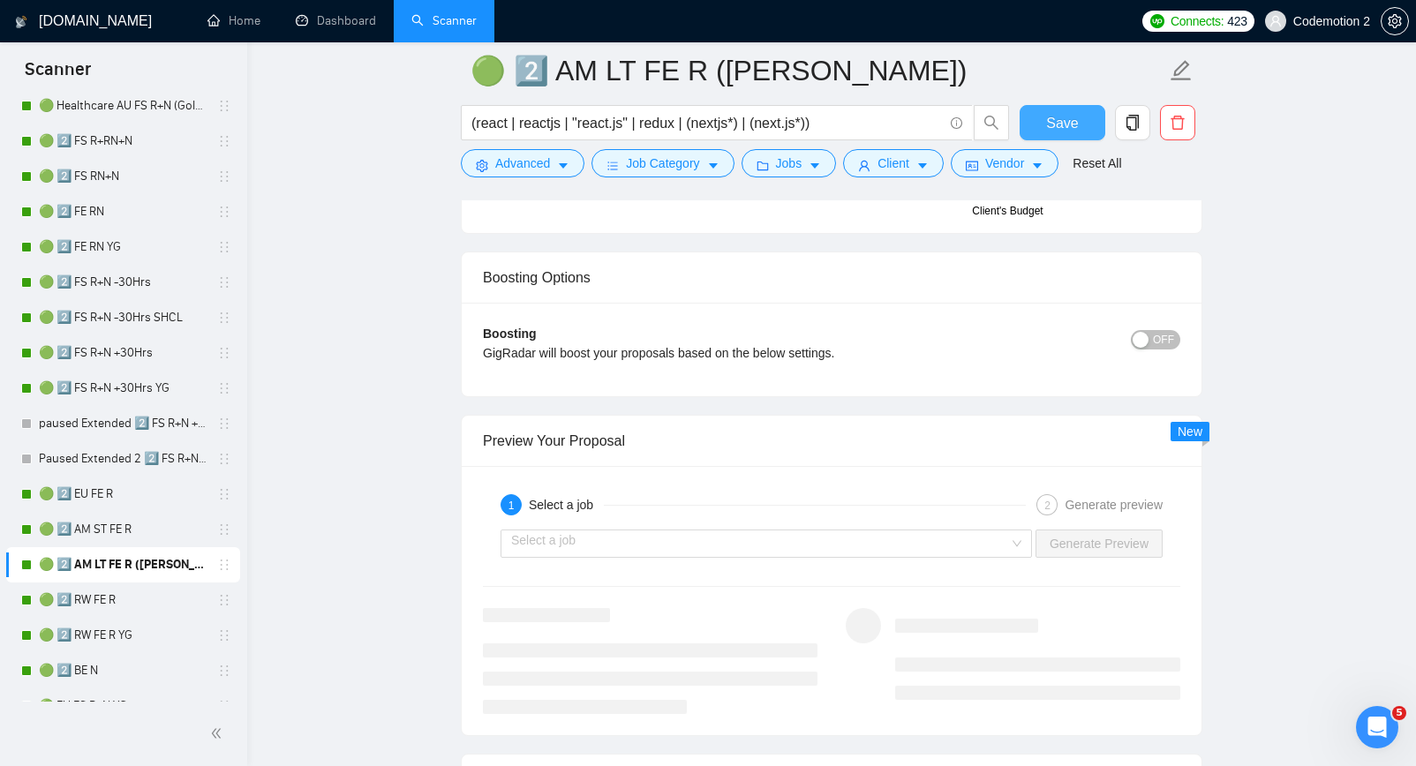
click at [1064, 121] on span "Save" at bounding box center [1062, 123] width 32 height 22
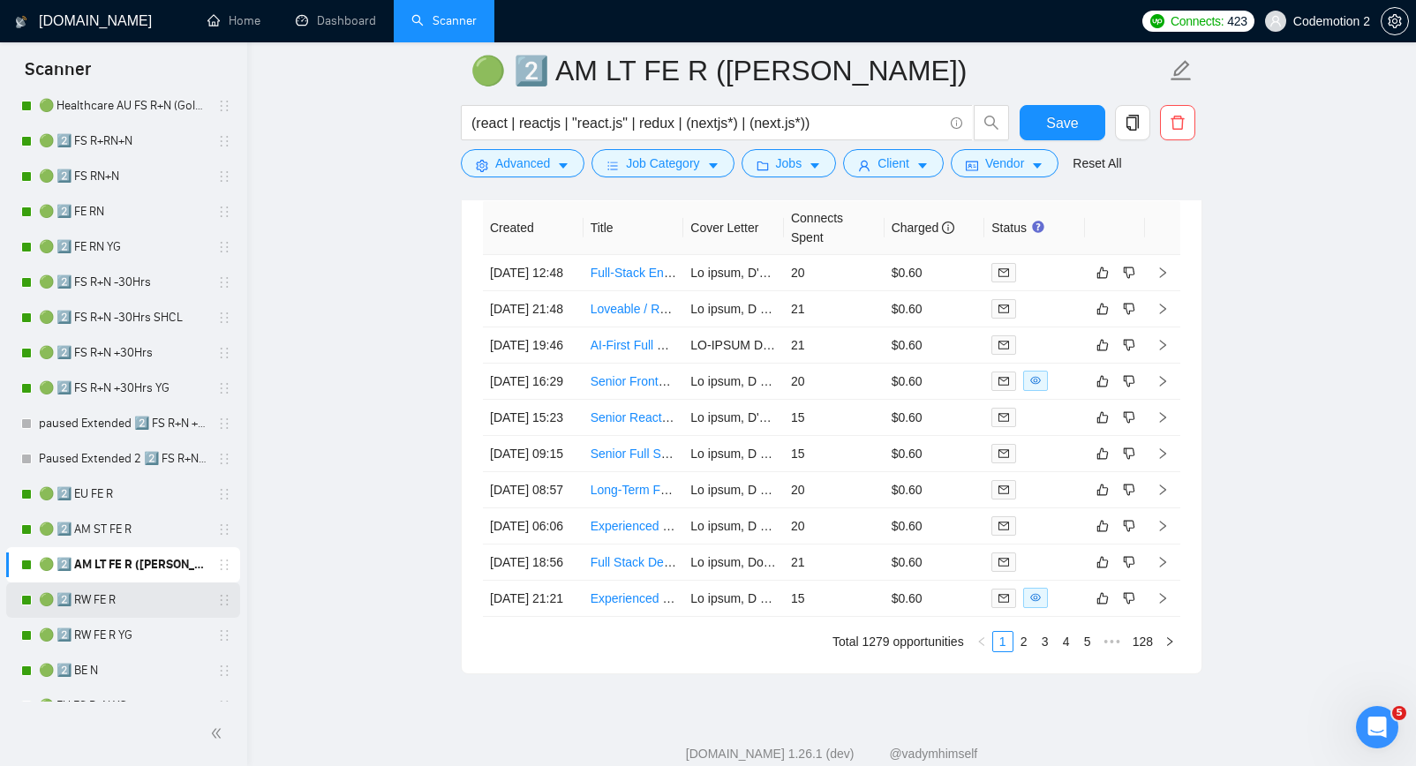
click at [105, 602] on link "🟢 2️⃣ RW FE R" at bounding box center [123, 600] width 168 height 35
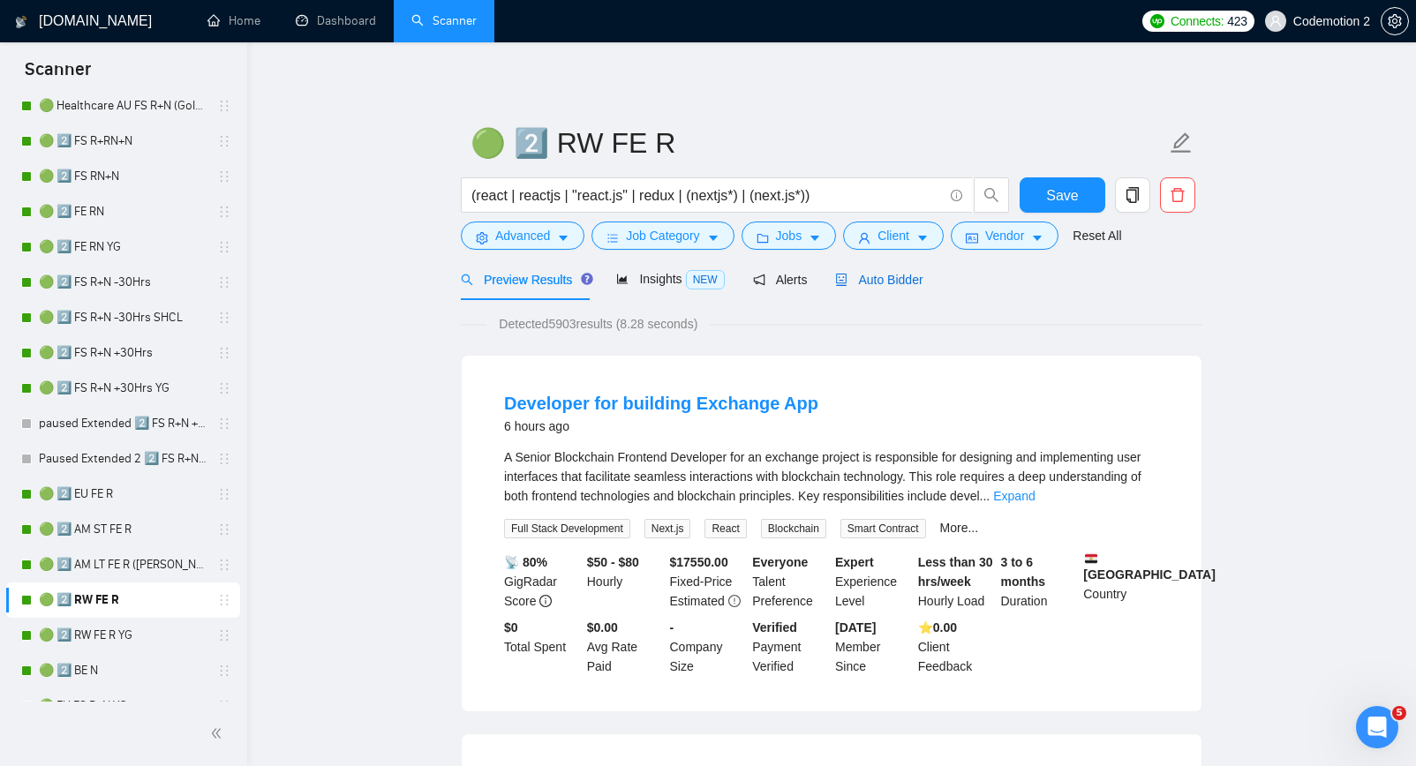
click at [848, 282] on icon "robot" at bounding box center [841, 280] width 12 height 12
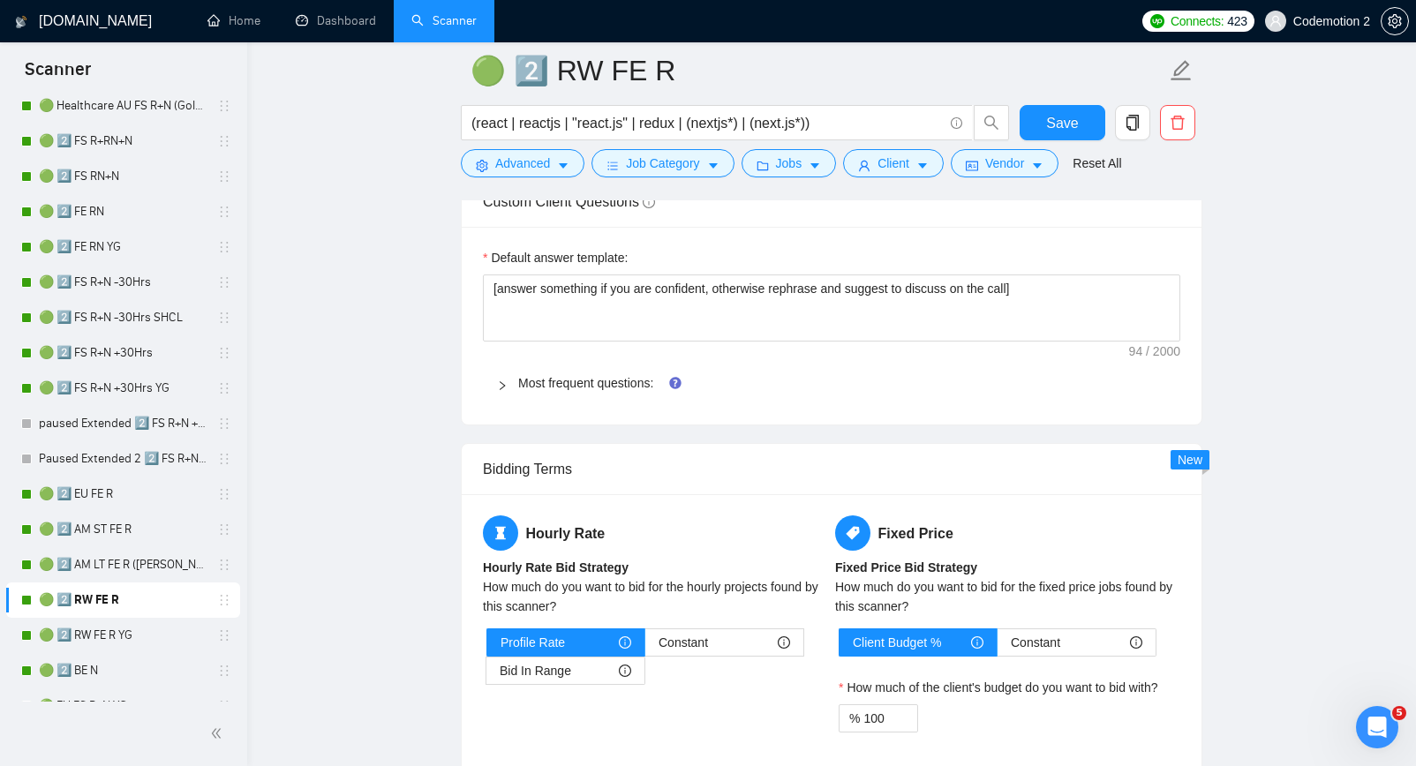
scroll to position [2558, 0]
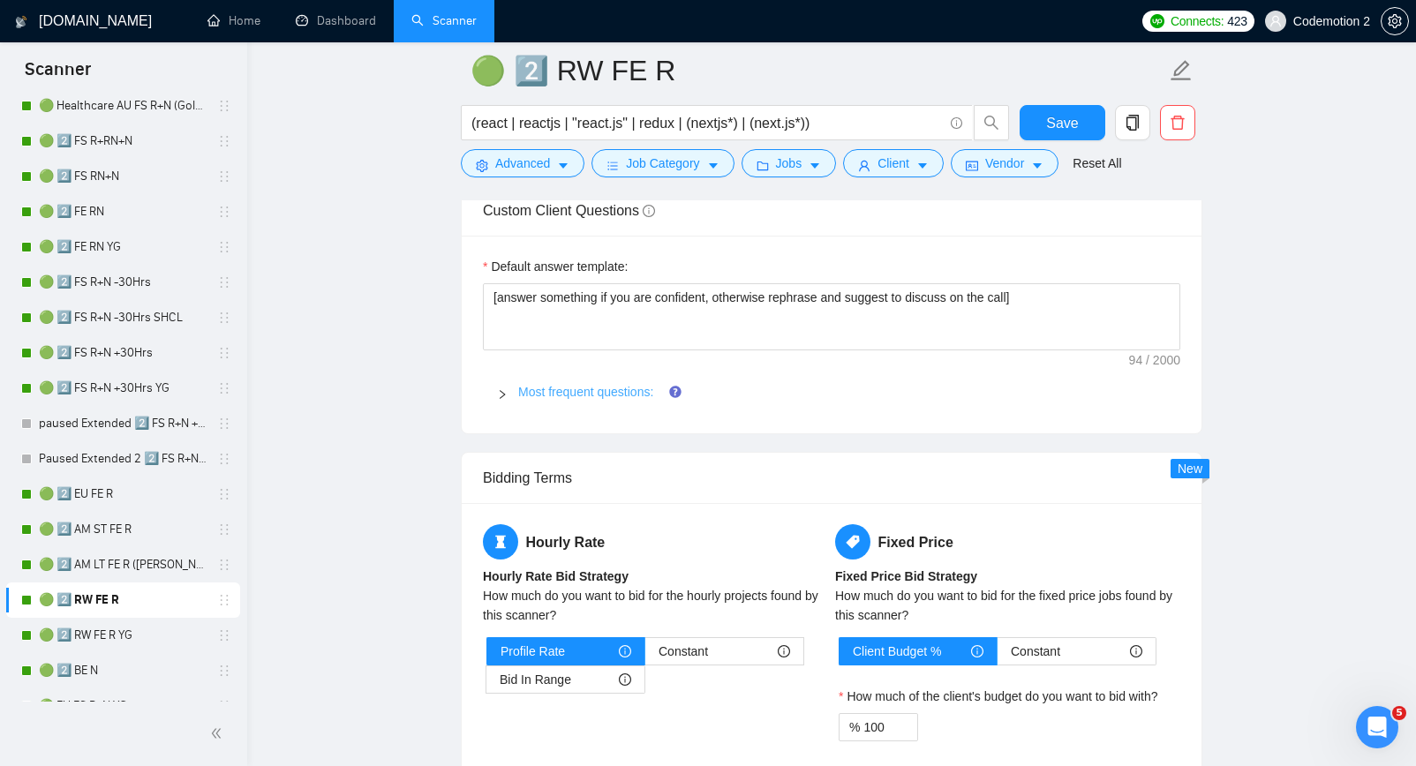
click at [596, 390] on link "Most frequent questions:" at bounding box center [585, 392] width 135 height 14
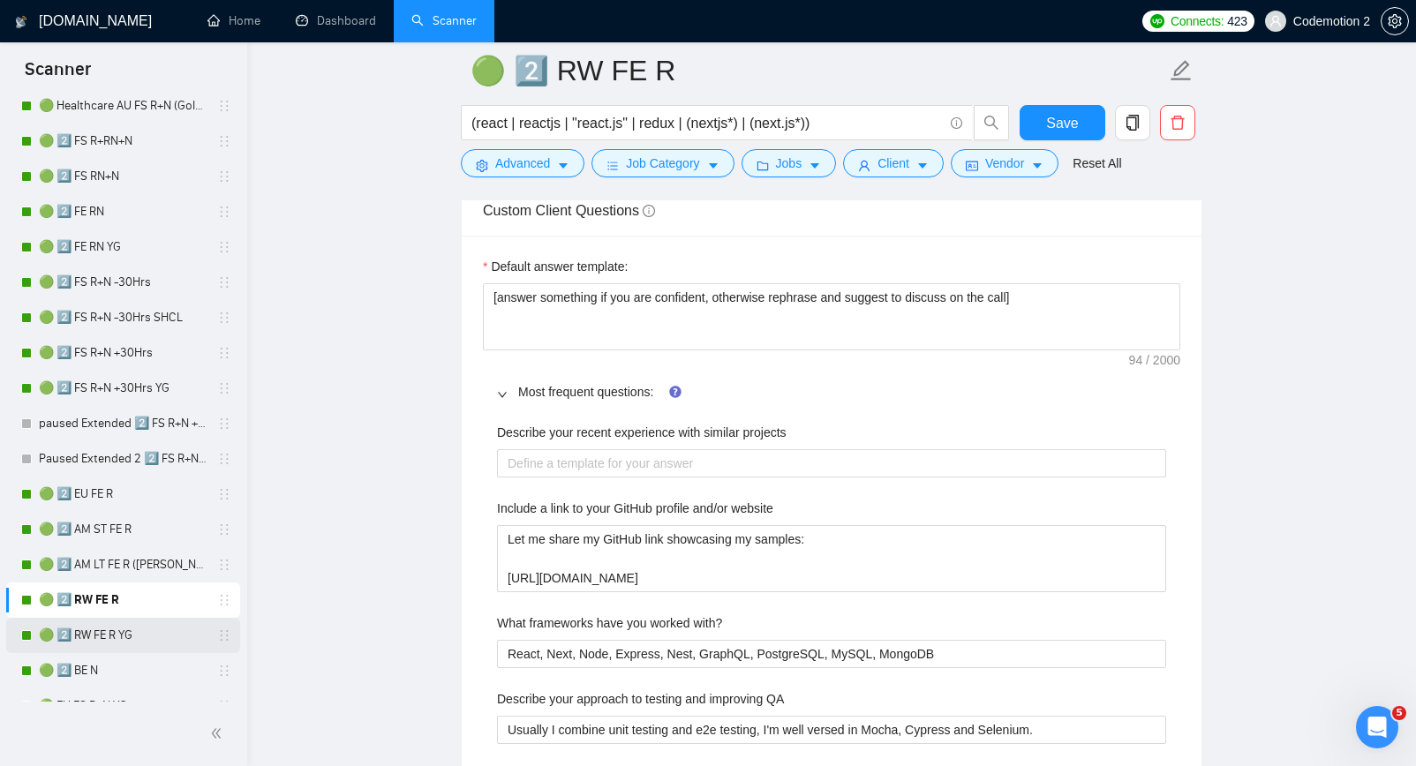
click at [110, 634] on link "🟢 2️⃣ RW FE R YG" at bounding box center [123, 635] width 168 height 35
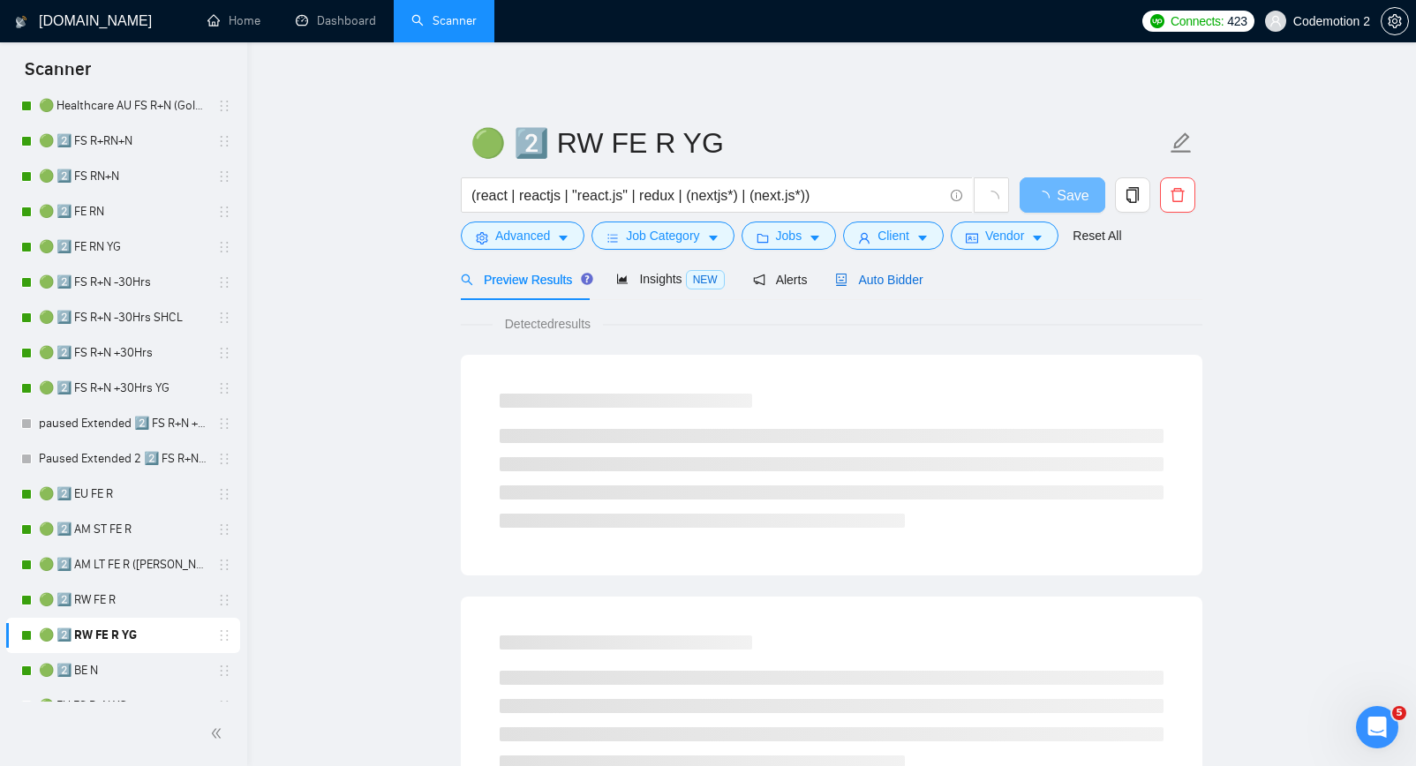
click at [899, 284] on span "Auto Bidder" at bounding box center [878, 280] width 87 height 14
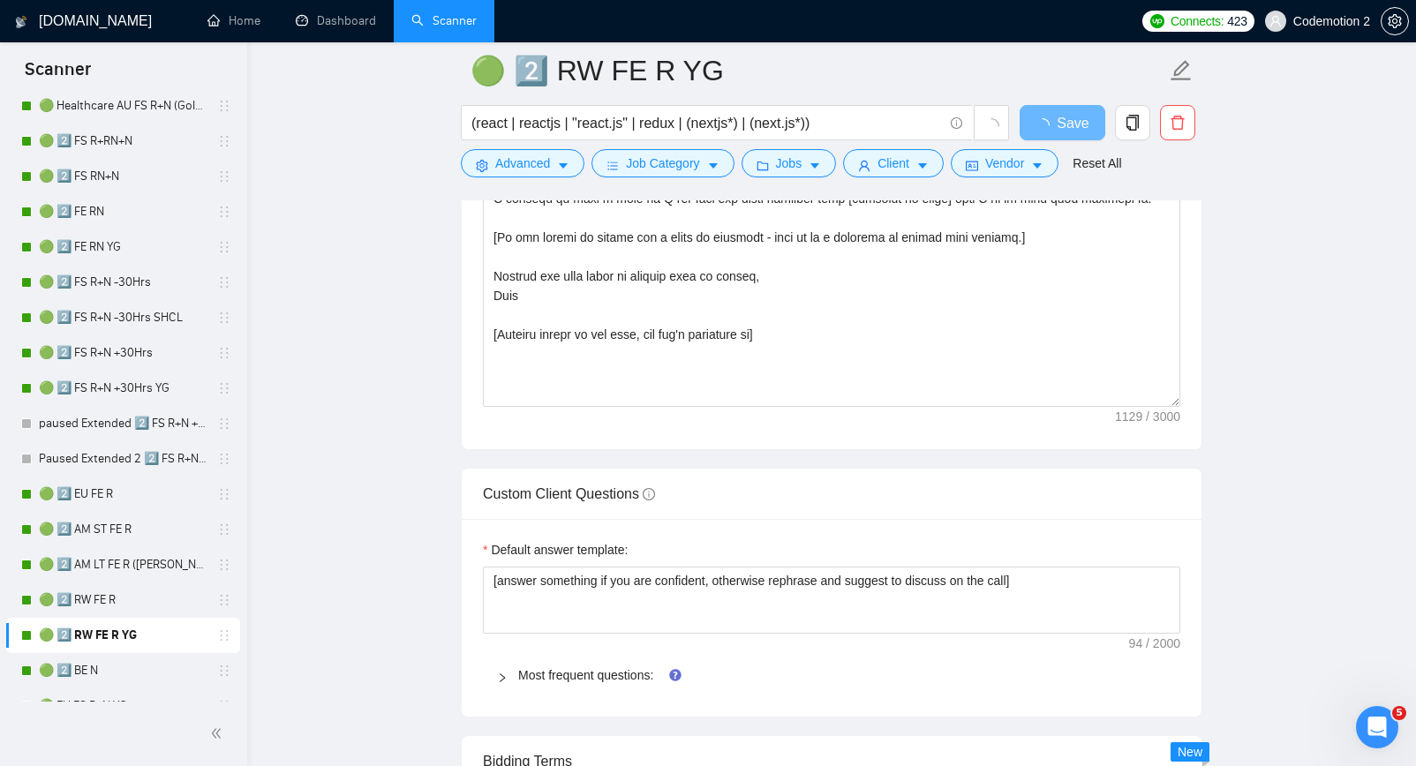
scroll to position [2279, 0]
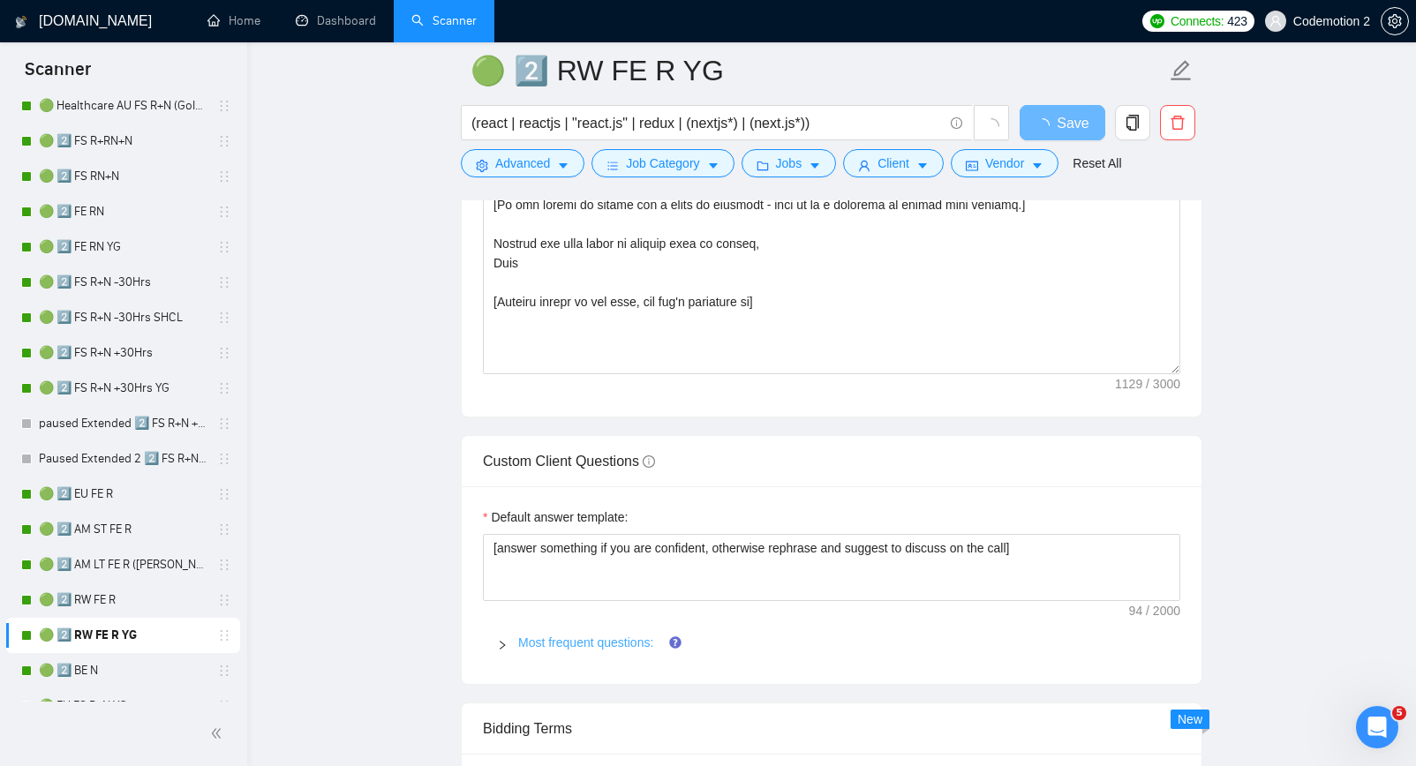
click at [619, 641] on link "Most frequent questions:" at bounding box center [585, 643] width 135 height 14
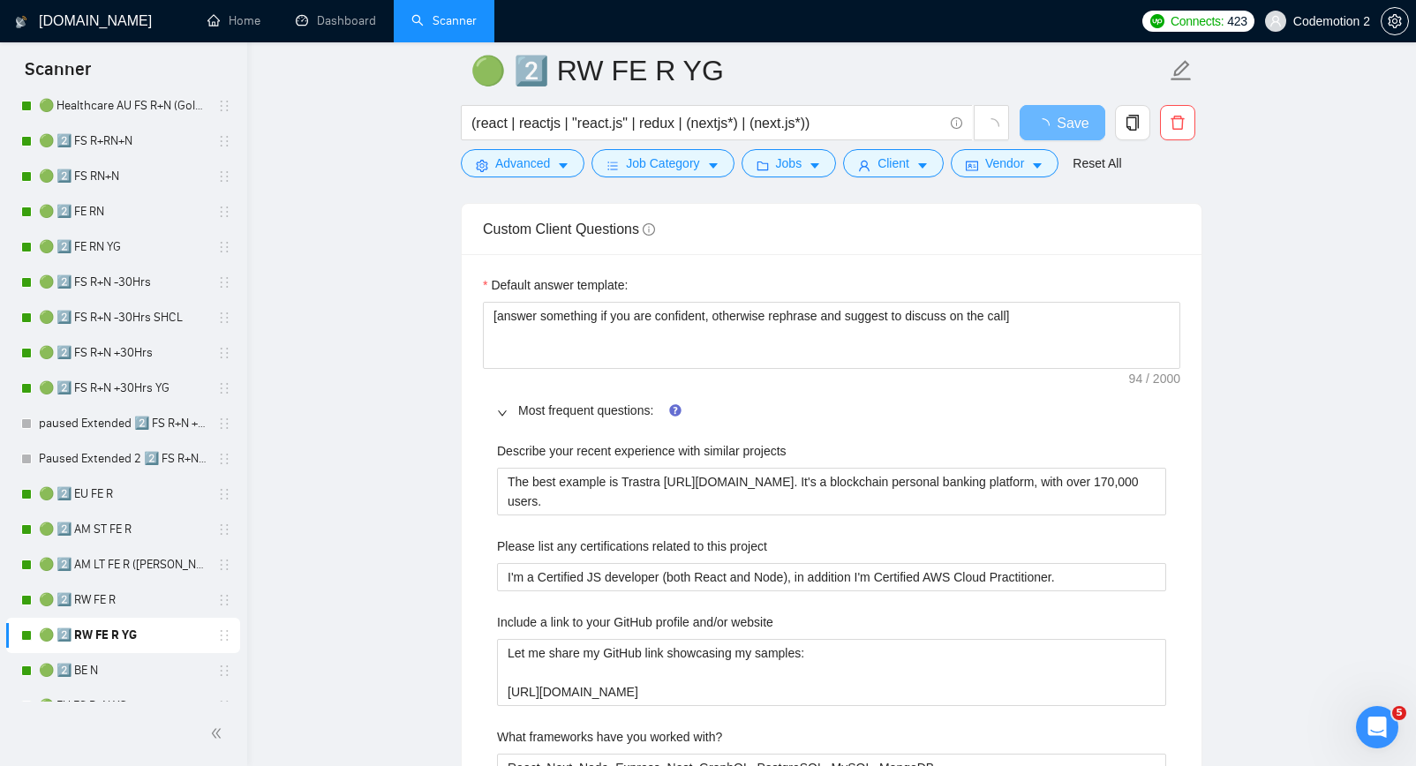
scroll to position [2517, 0]
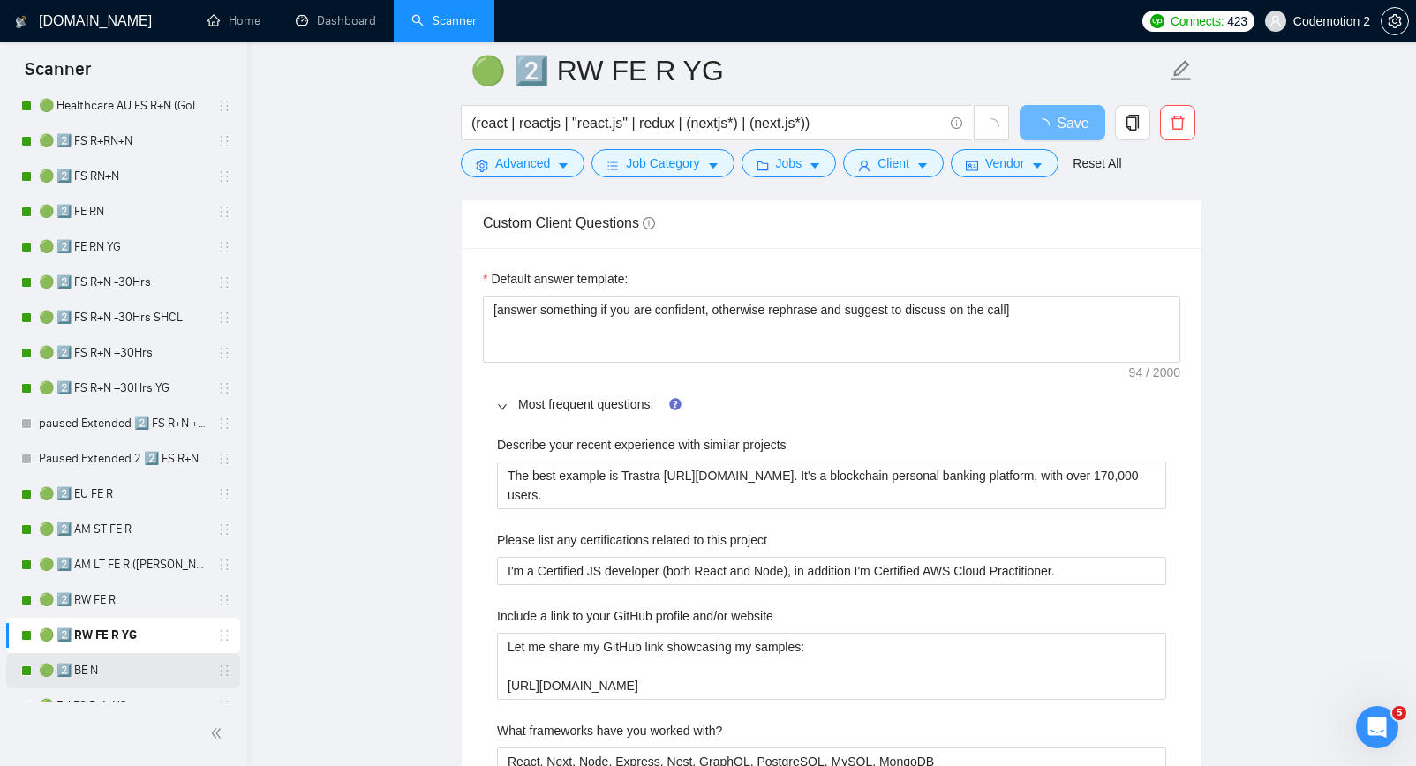
click at [103, 673] on link "🟢 2️⃣ BE N" at bounding box center [123, 670] width 168 height 35
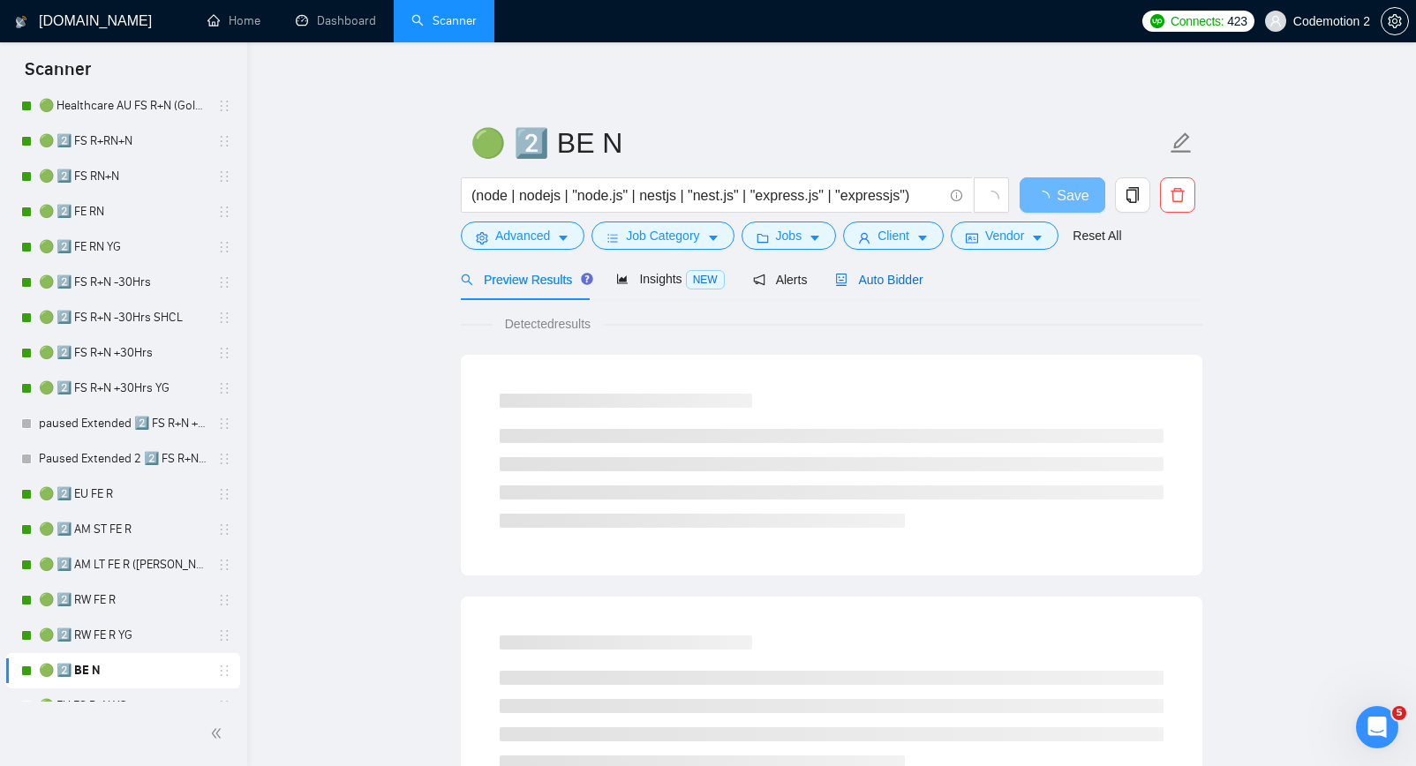
click at [897, 281] on span "Auto Bidder" at bounding box center [878, 280] width 87 height 14
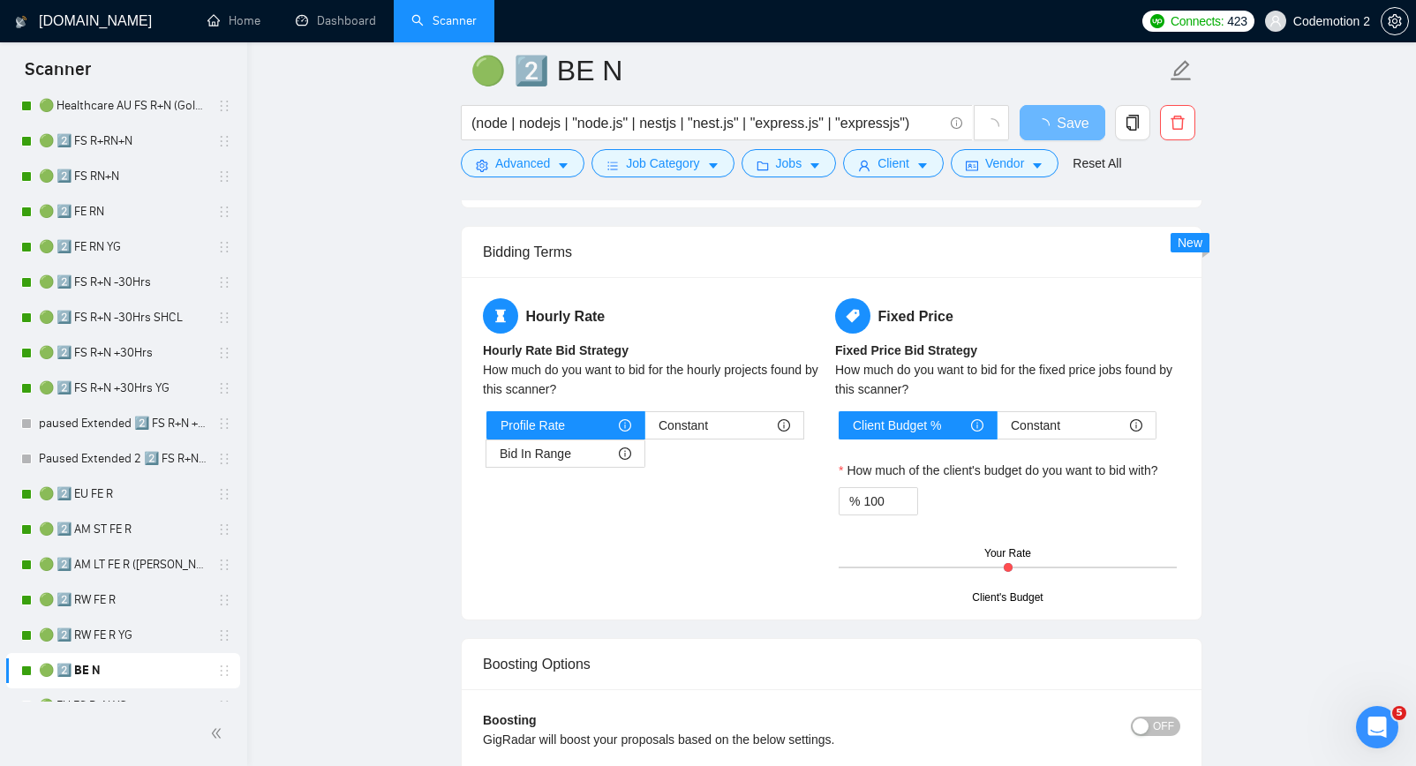
scroll to position [2322, 0]
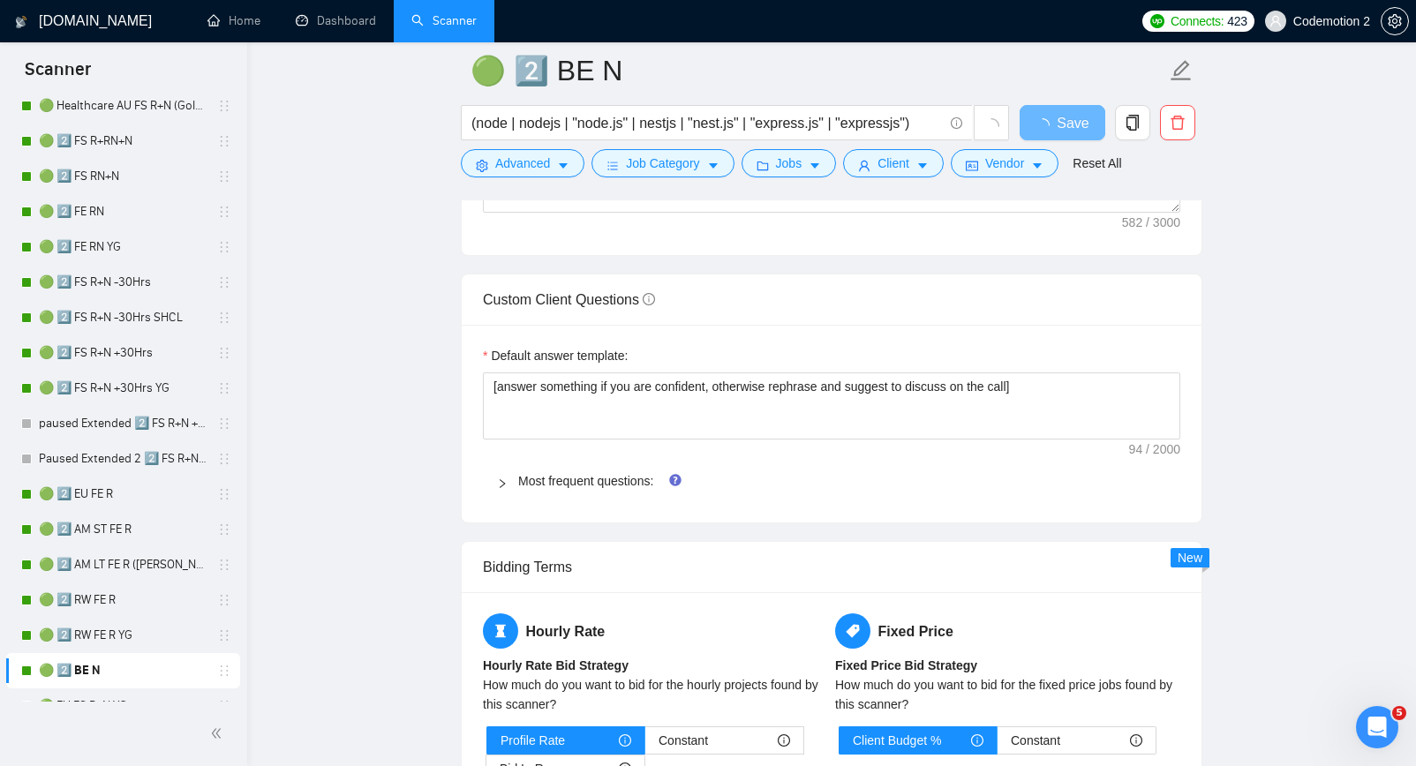
click at [635, 500] on div "Most frequent questions:" at bounding box center [832, 481] width 698 height 41
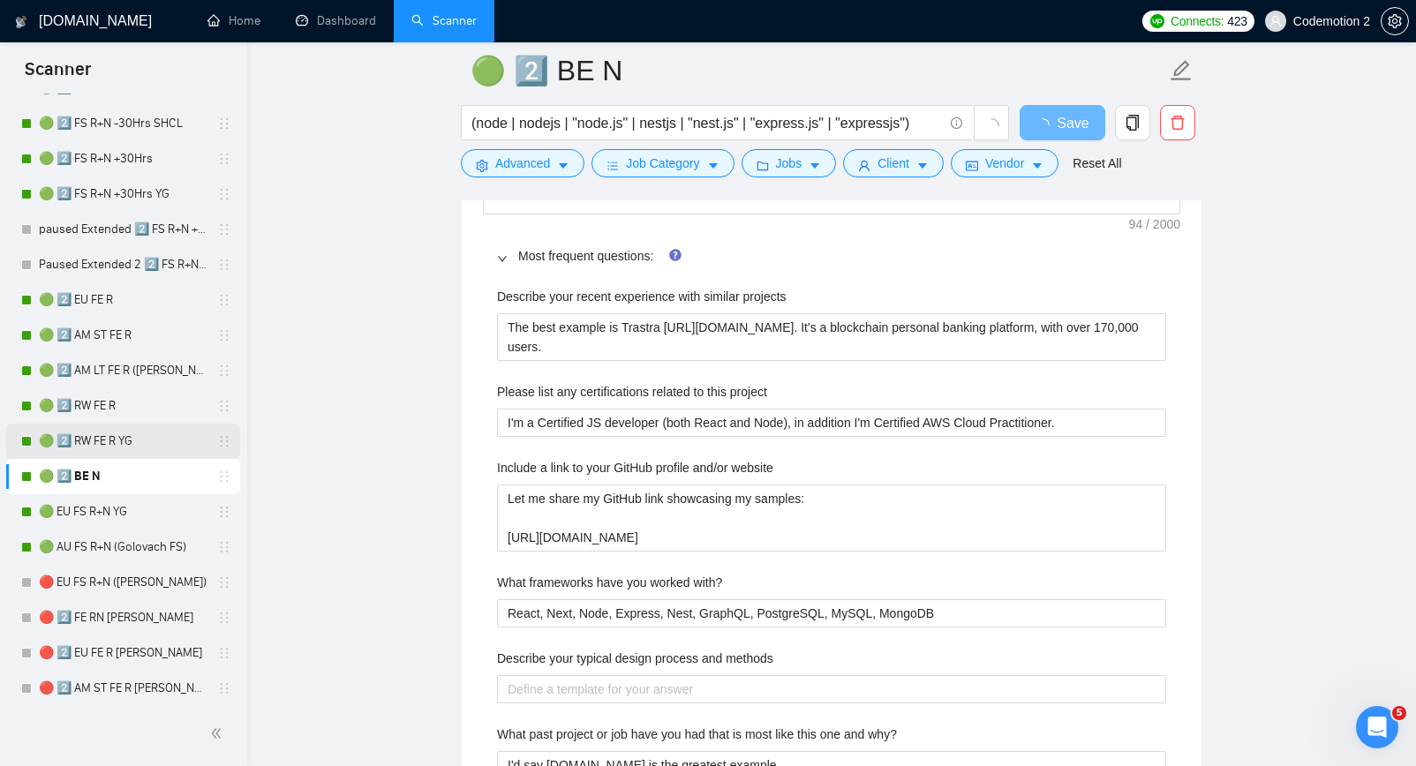
scroll to position [537, 0]
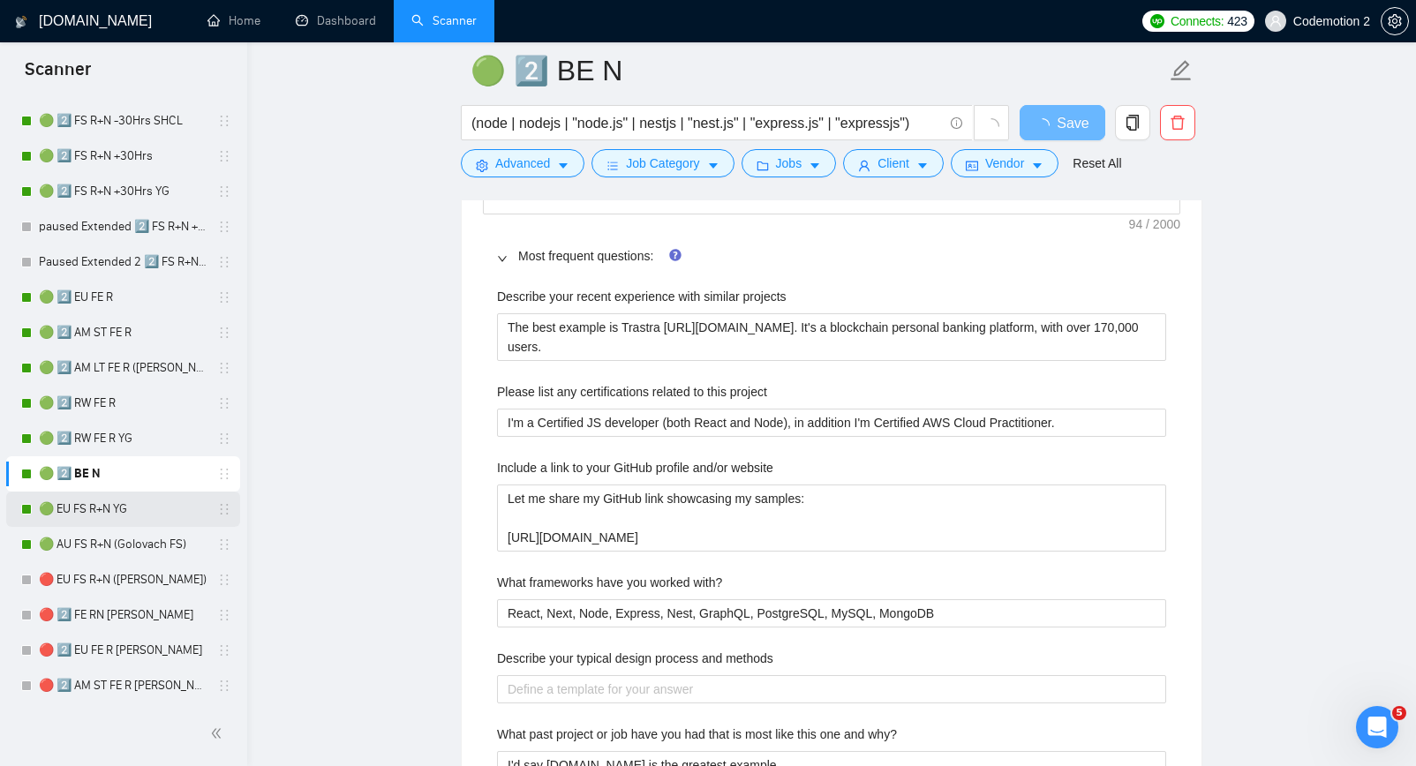
click at [96, 508] on link "🟢 EU FS R+N YG" at bounding box center [123, 509] width 168 height 35
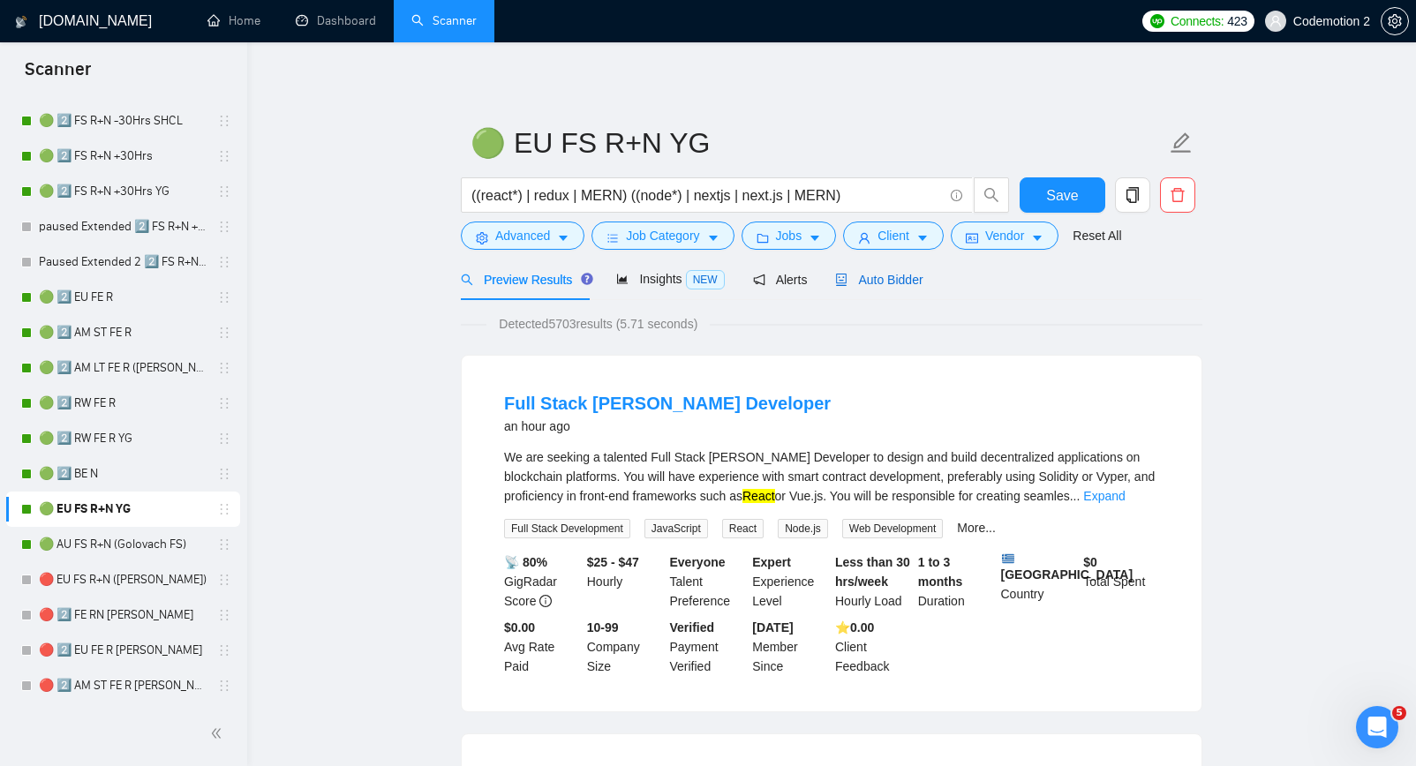
click at [904, 281] on span "Auto Bidder" at bounding box center [878, 280] width 87 height 14
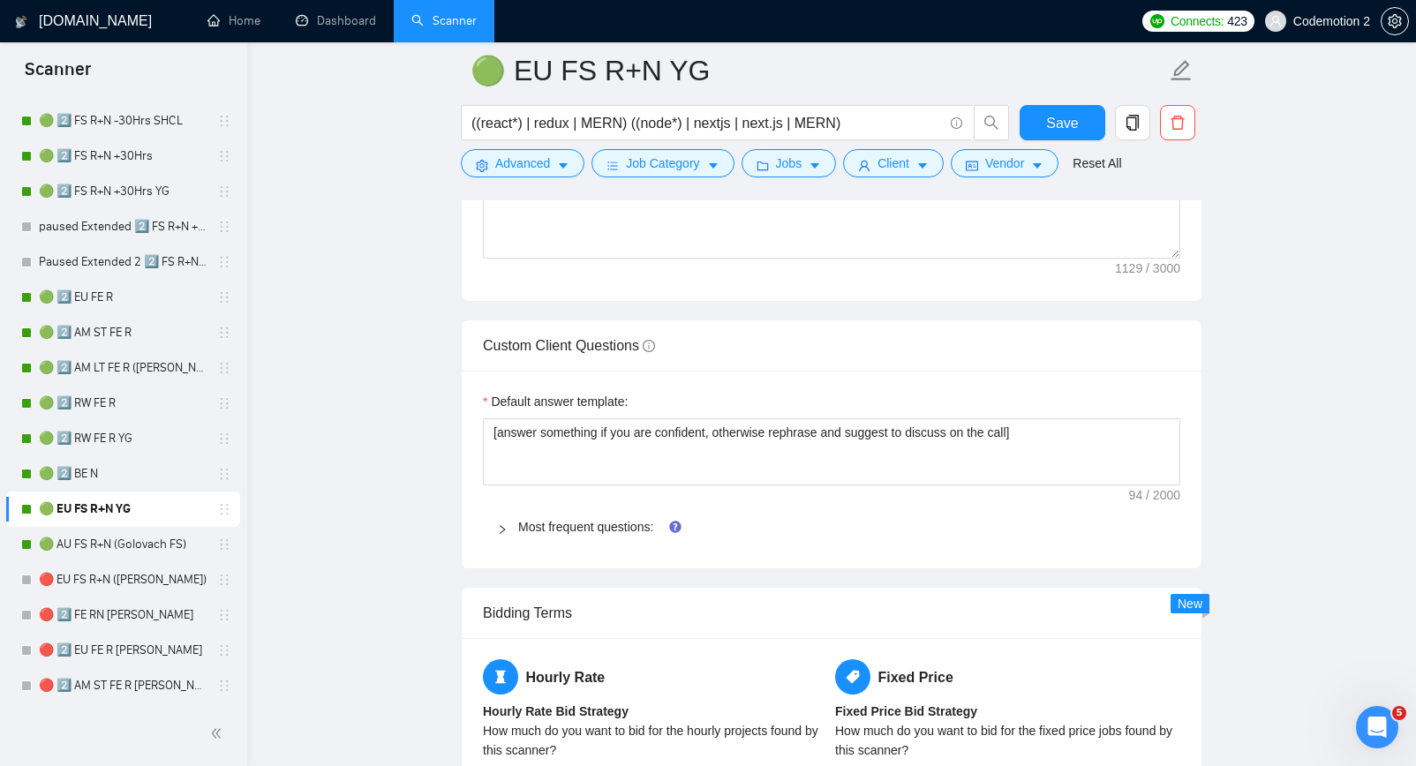
scroll to position [2424, 0]
click at [653, 530] on link "Most frequent questions:" at bounding box center [585, 526] width 135 height 14
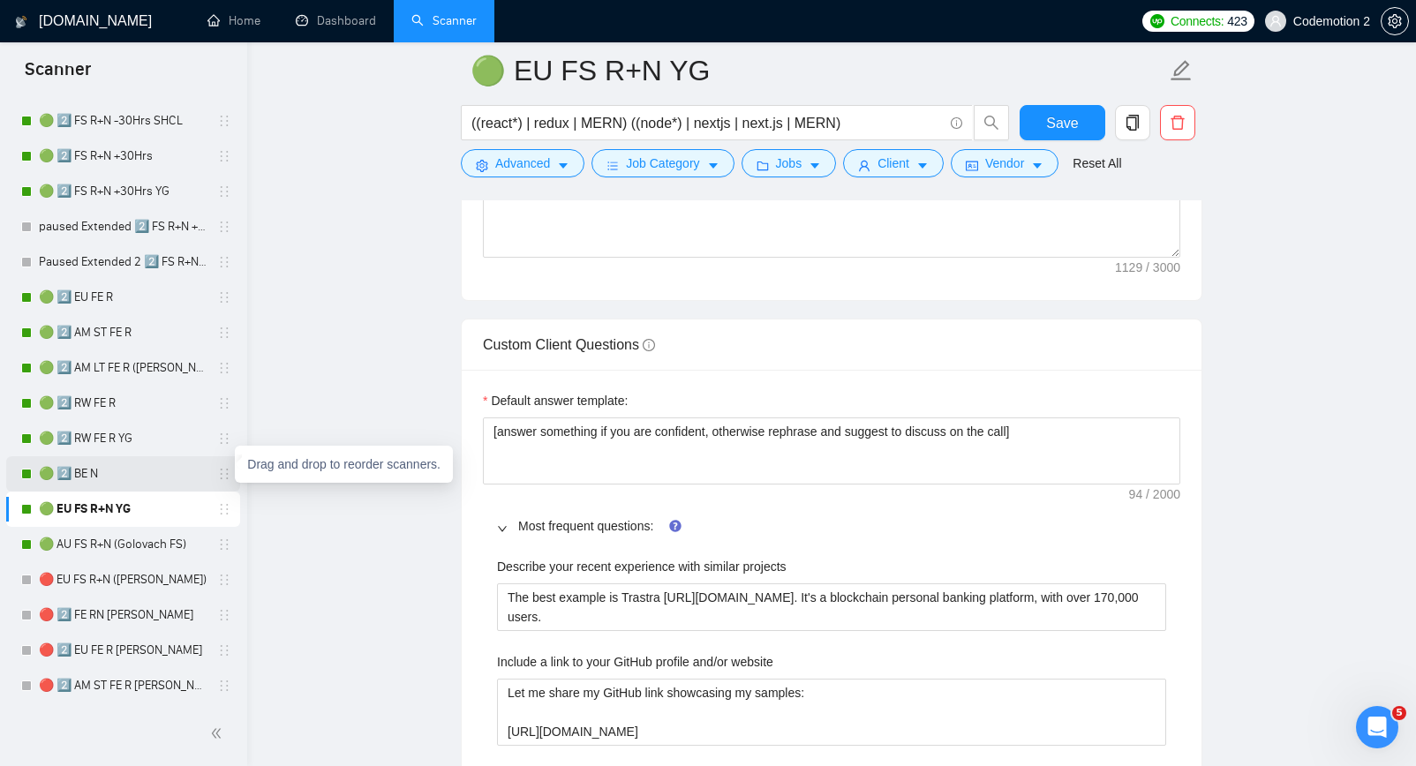
scroll to position [600, 0]
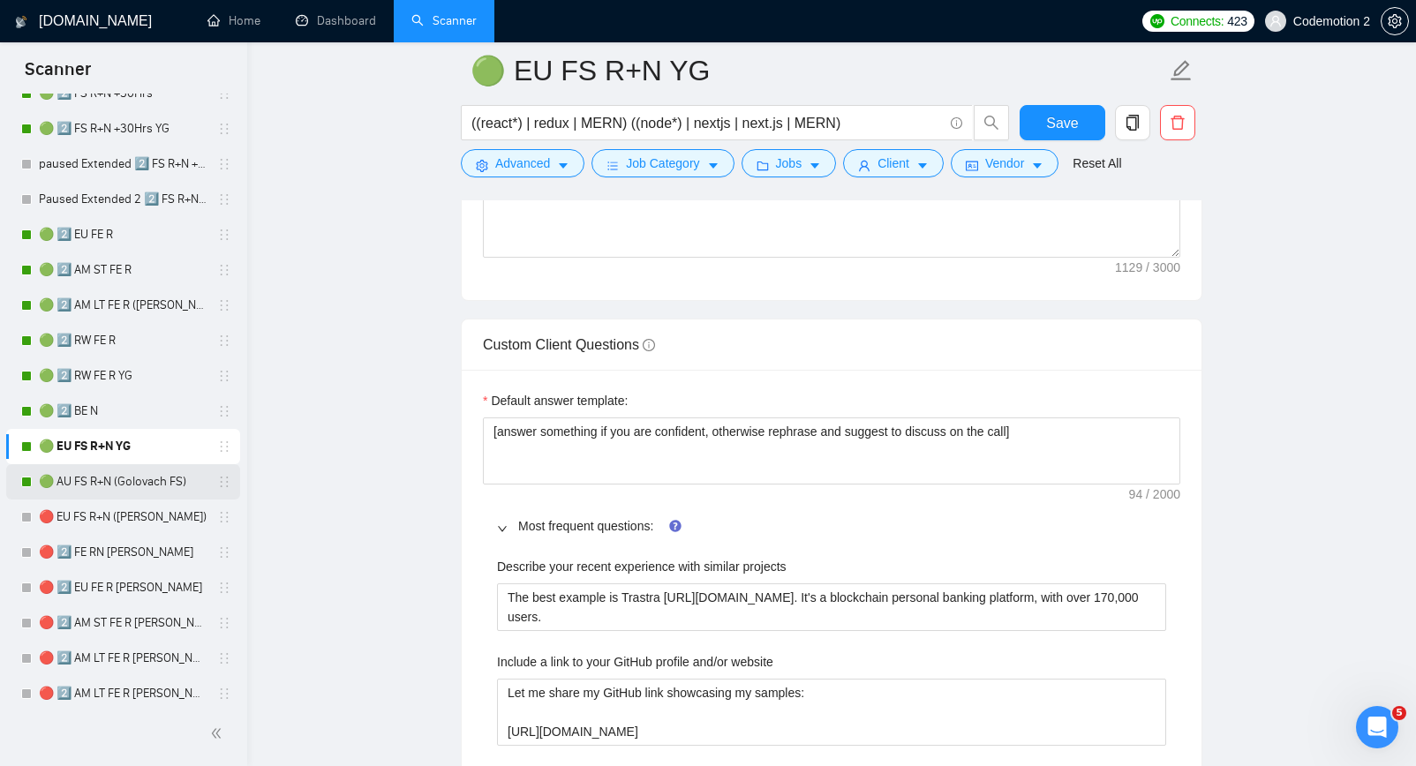
click at [152, 482] on link "🟢 AU FS R+N (Golovach FS)" at bounding box center [123, 481] width 168 height 35
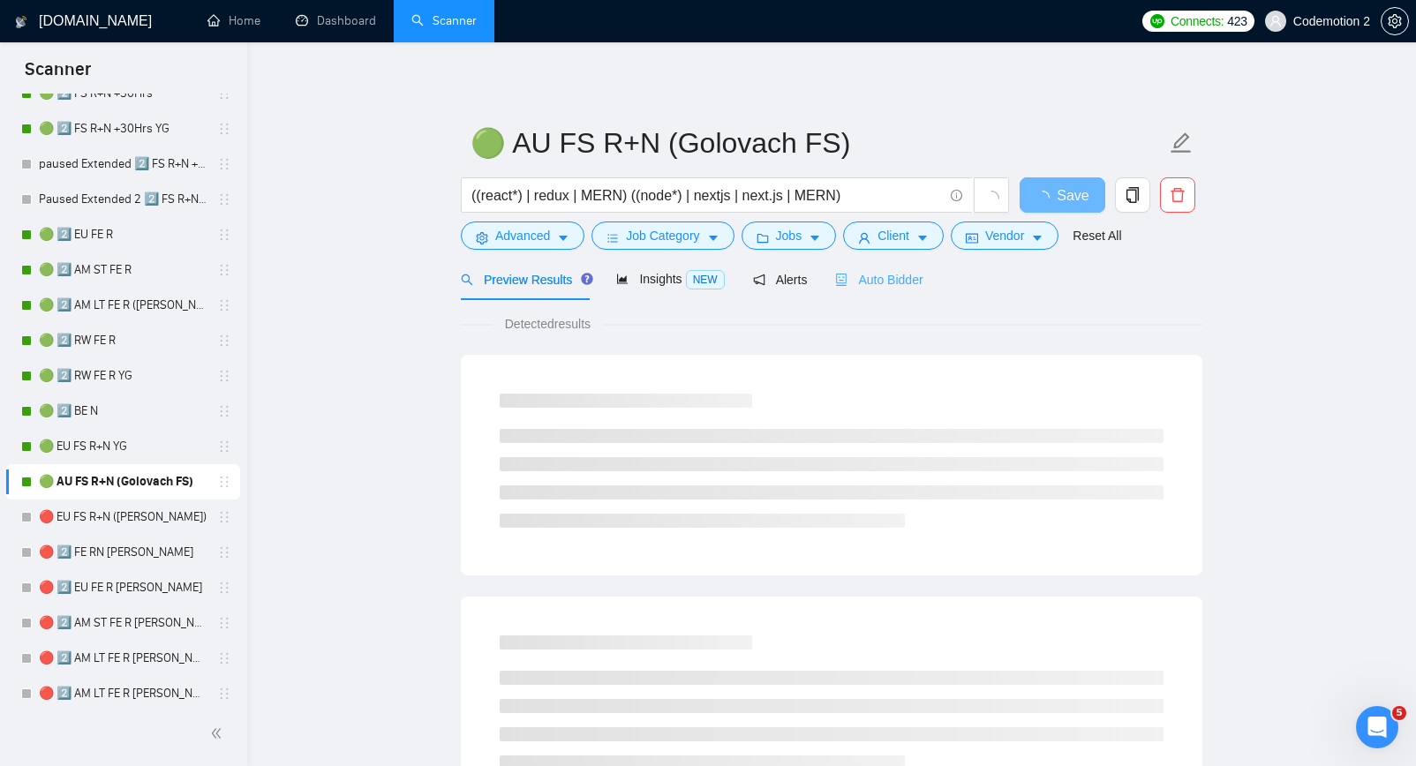
click at [885, 295] on div "Auto Bidder" at bounding box center [878, 279] width 87 height 41
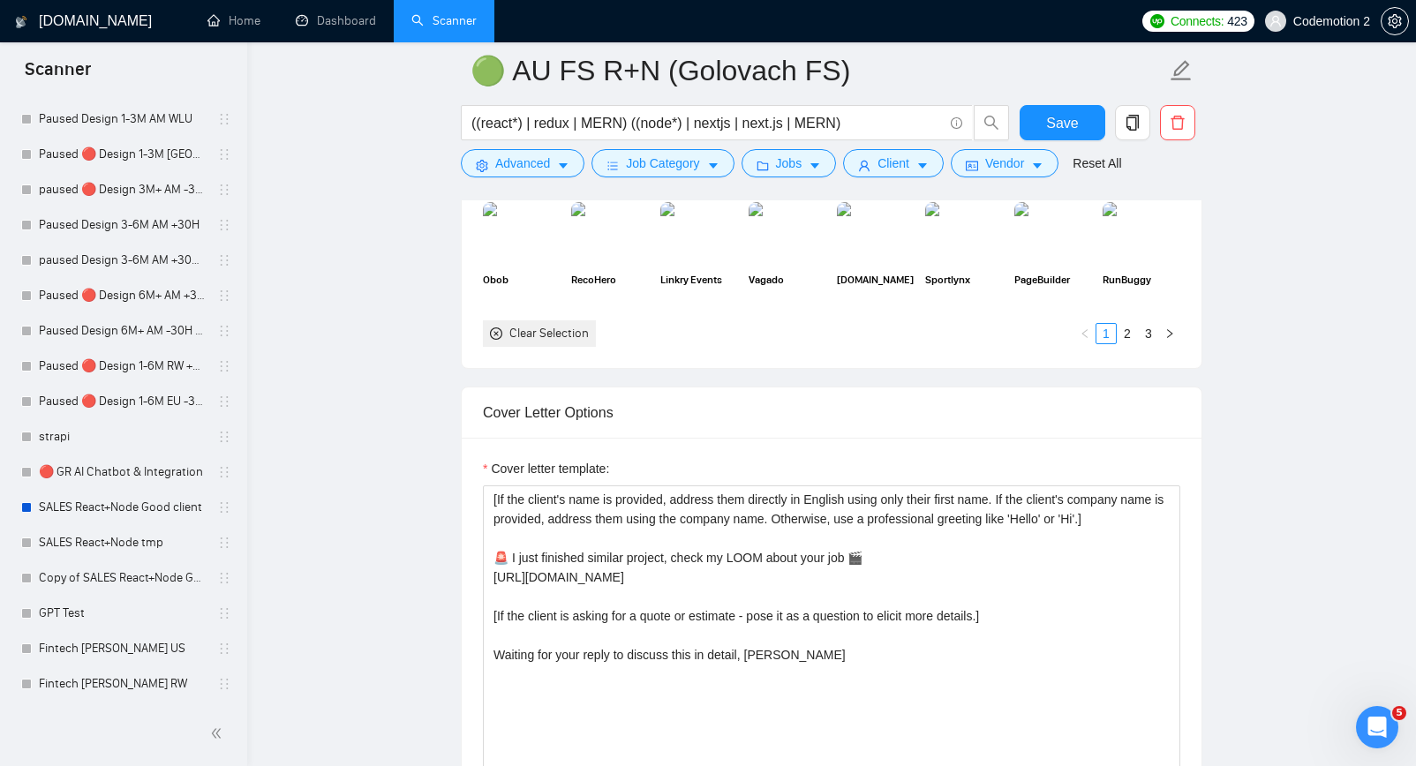
scroll to position [2139, 0]
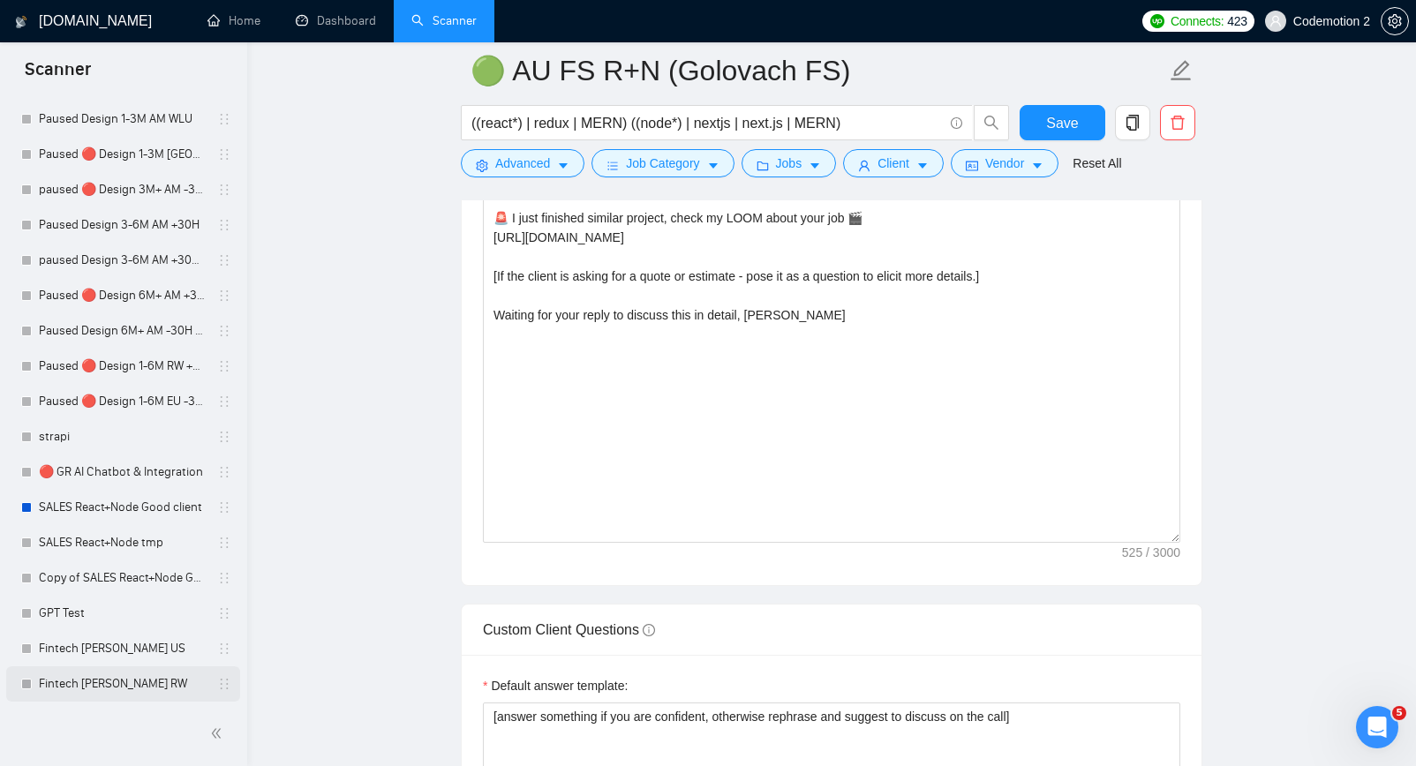
click at [87, 682] on link "Fintech [PERSON_NAME] RW" at bounding box center [123, 684] width 168 height 35
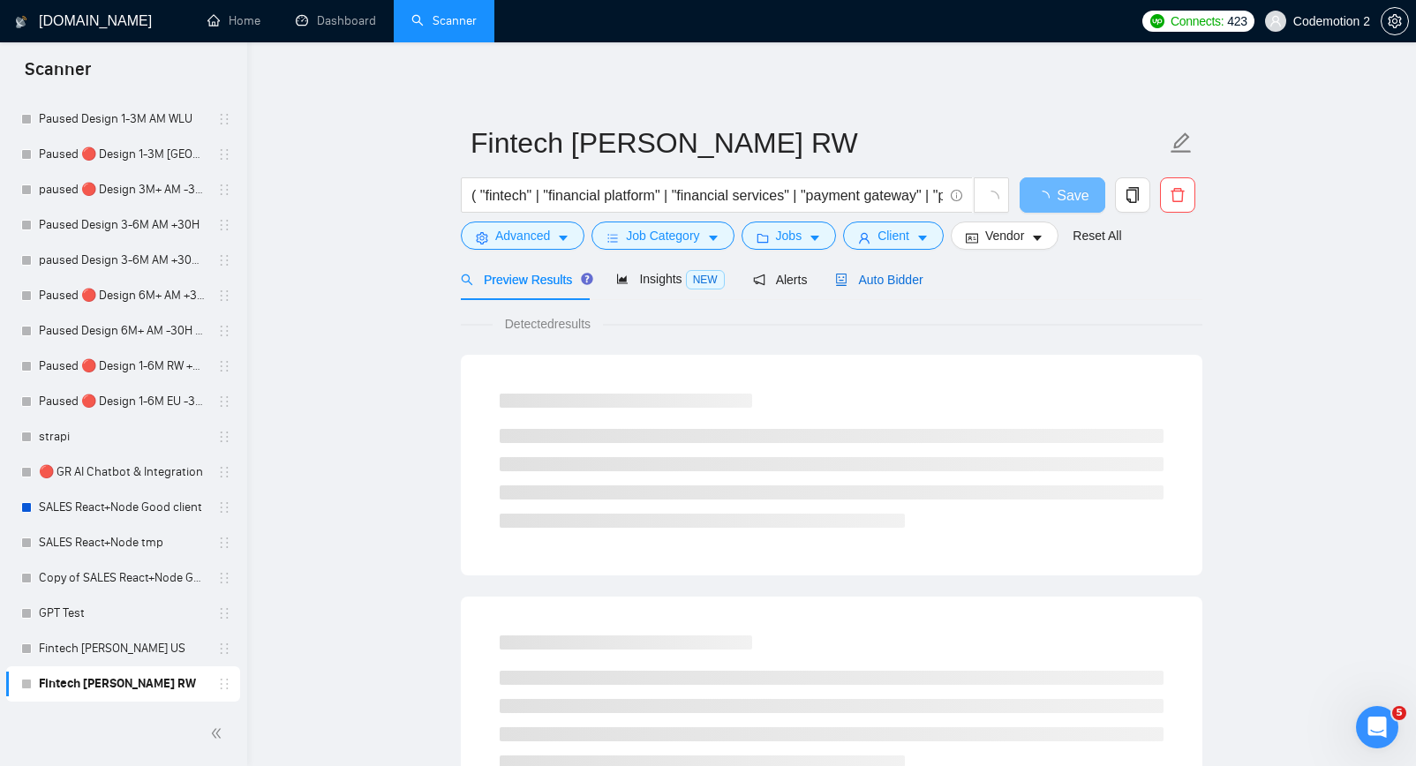
click at [900, 283] on span "Auto Bidder" at bounding box center [878, 280] width 87 height 14
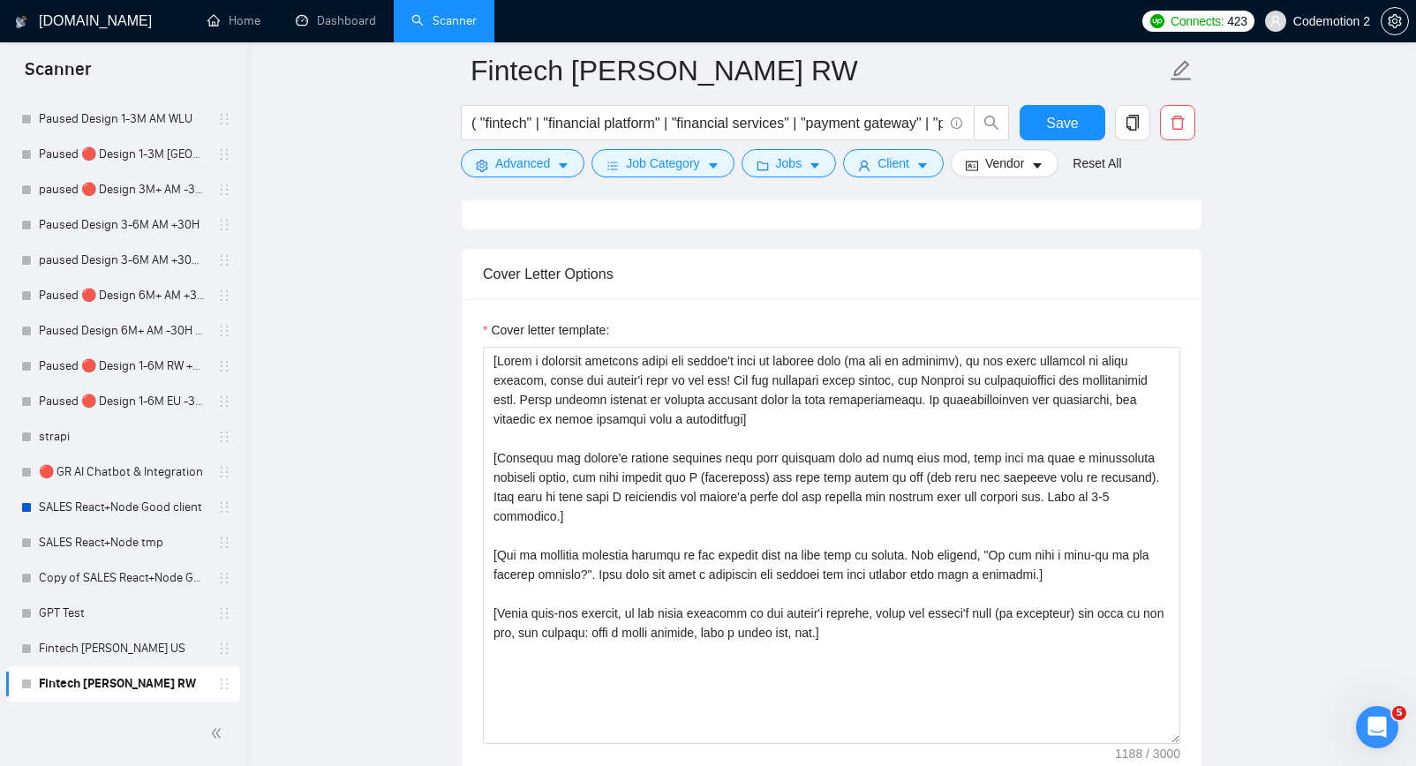
scroll to position [1815, 0]
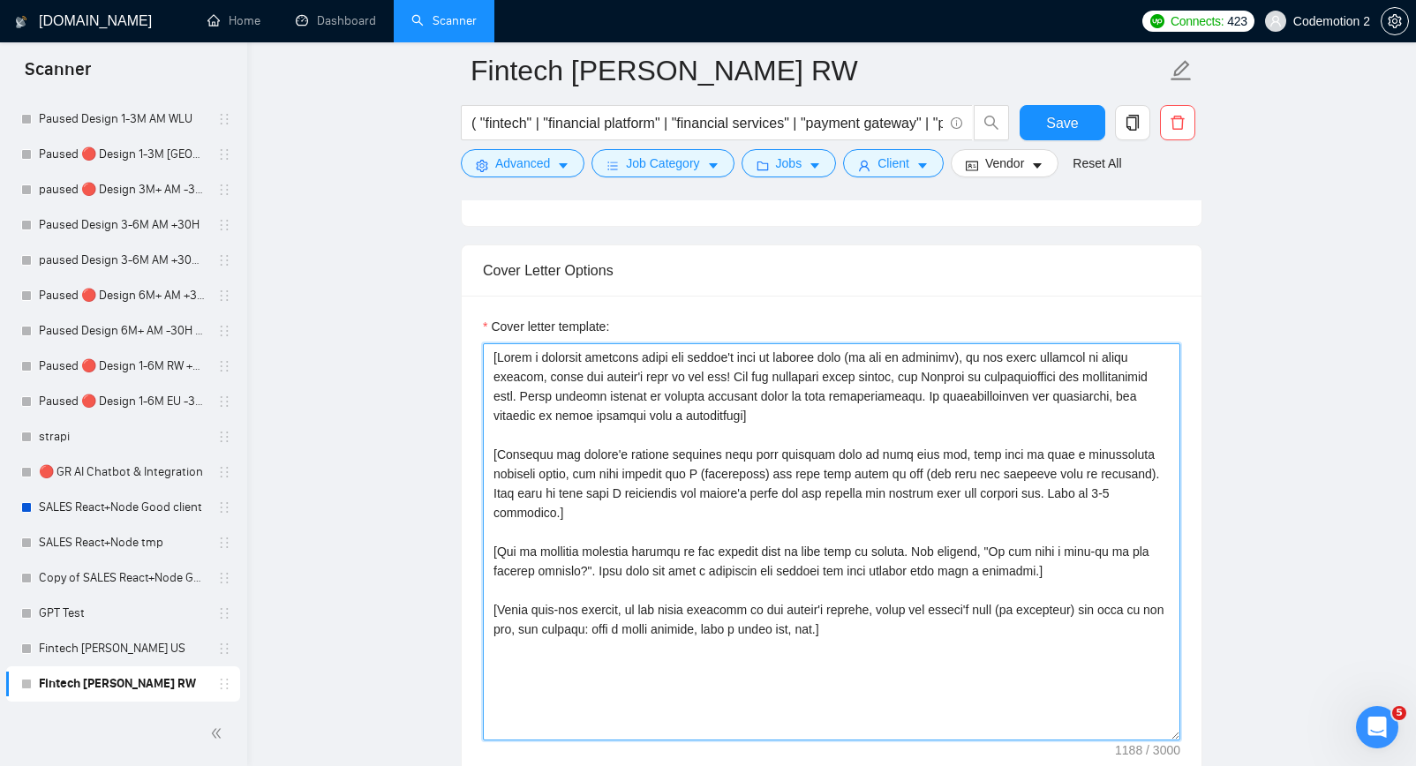
click at [702, 483] on textarea "Cover letter template:" at bounding box center [832, 541] width 698 height 397
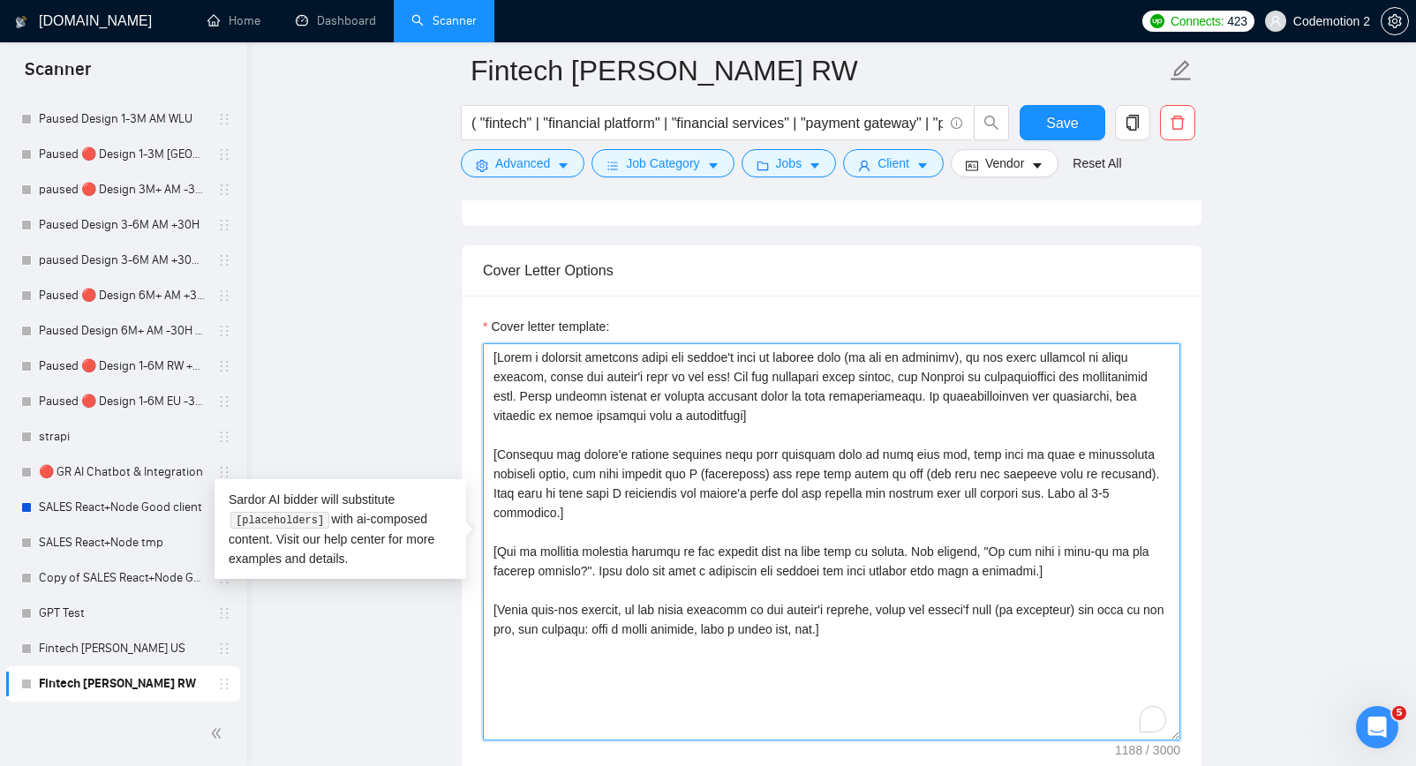
paste textarea "Analyze the job posting's tone (formal, casual, technical) and mirror it in the…"
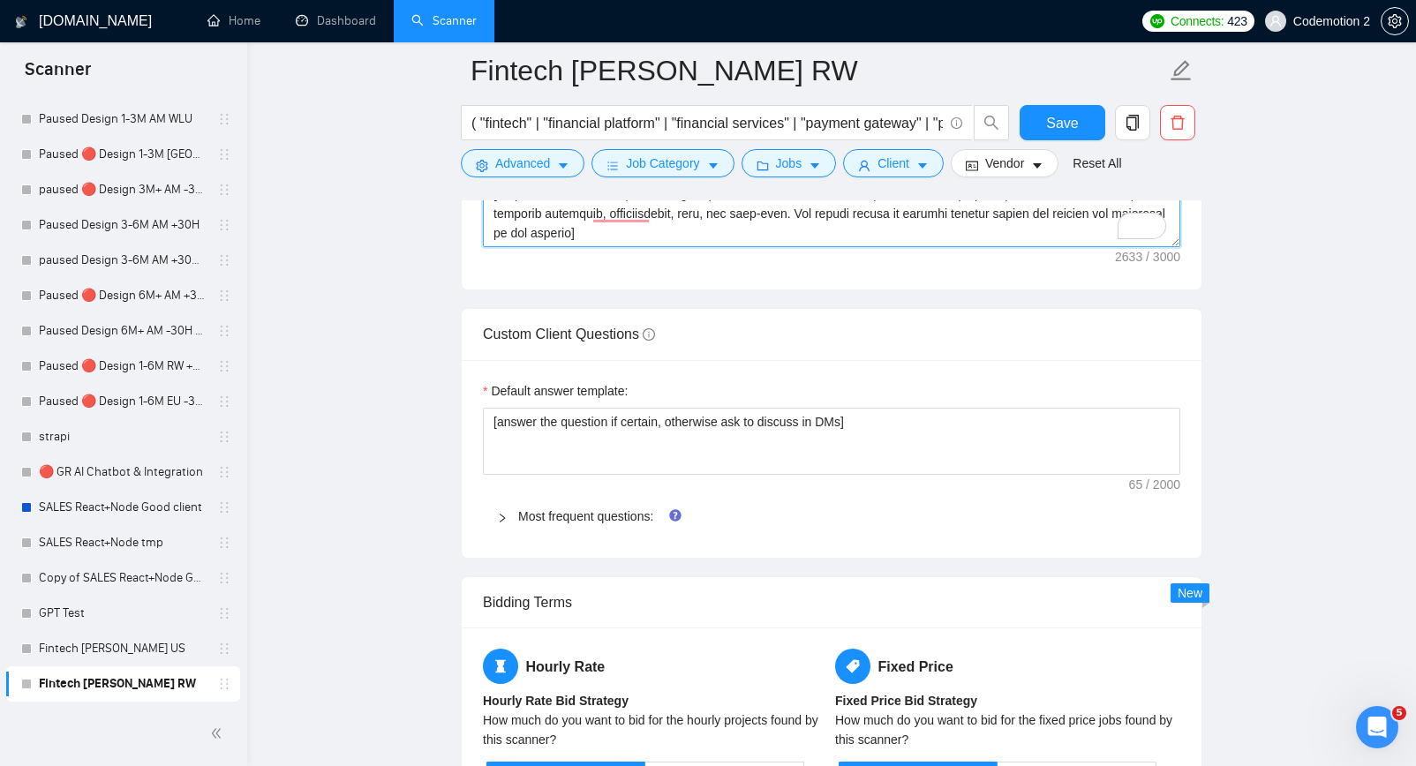
scroll to position [2313, 0]
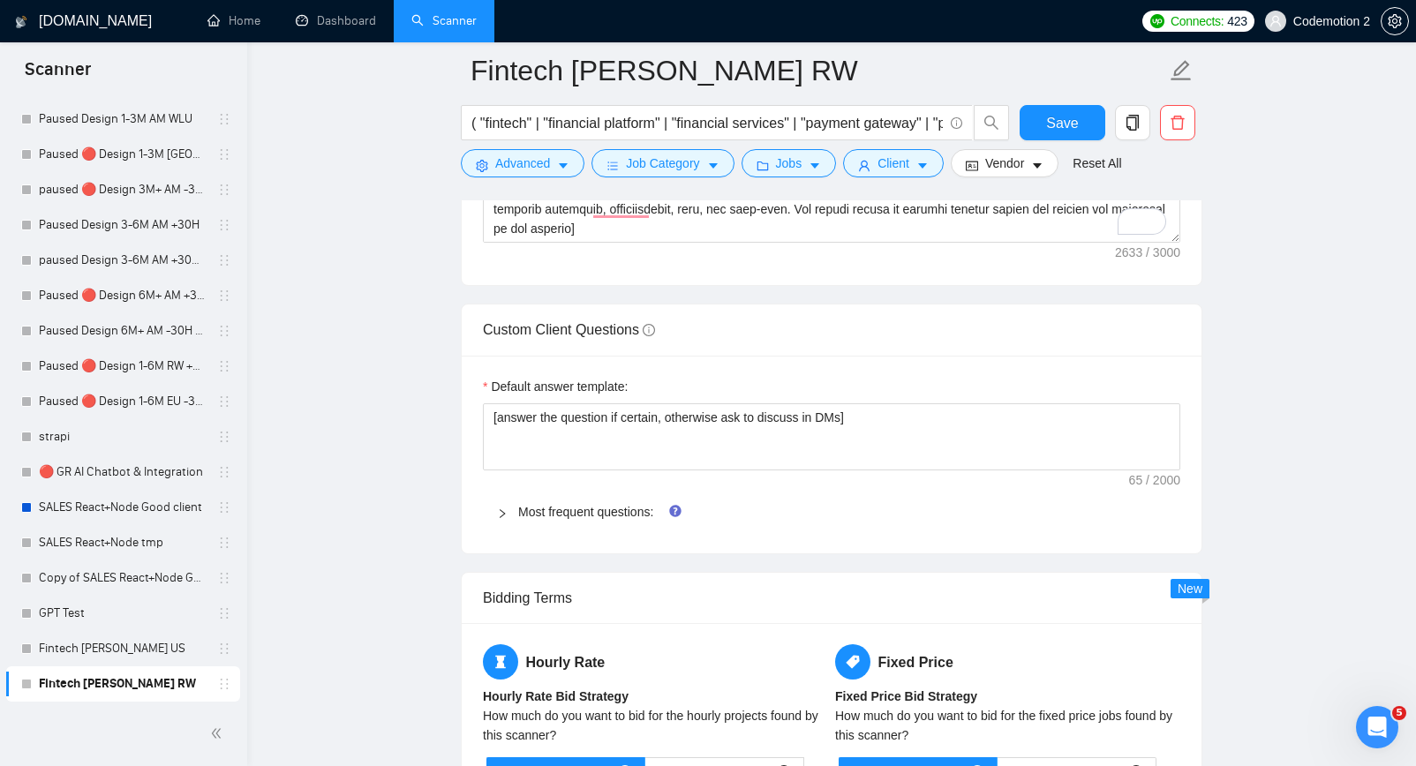
click at [539, 521] on span "Most frequent questions:" at bounding box center [842, 511] width 648 height 19
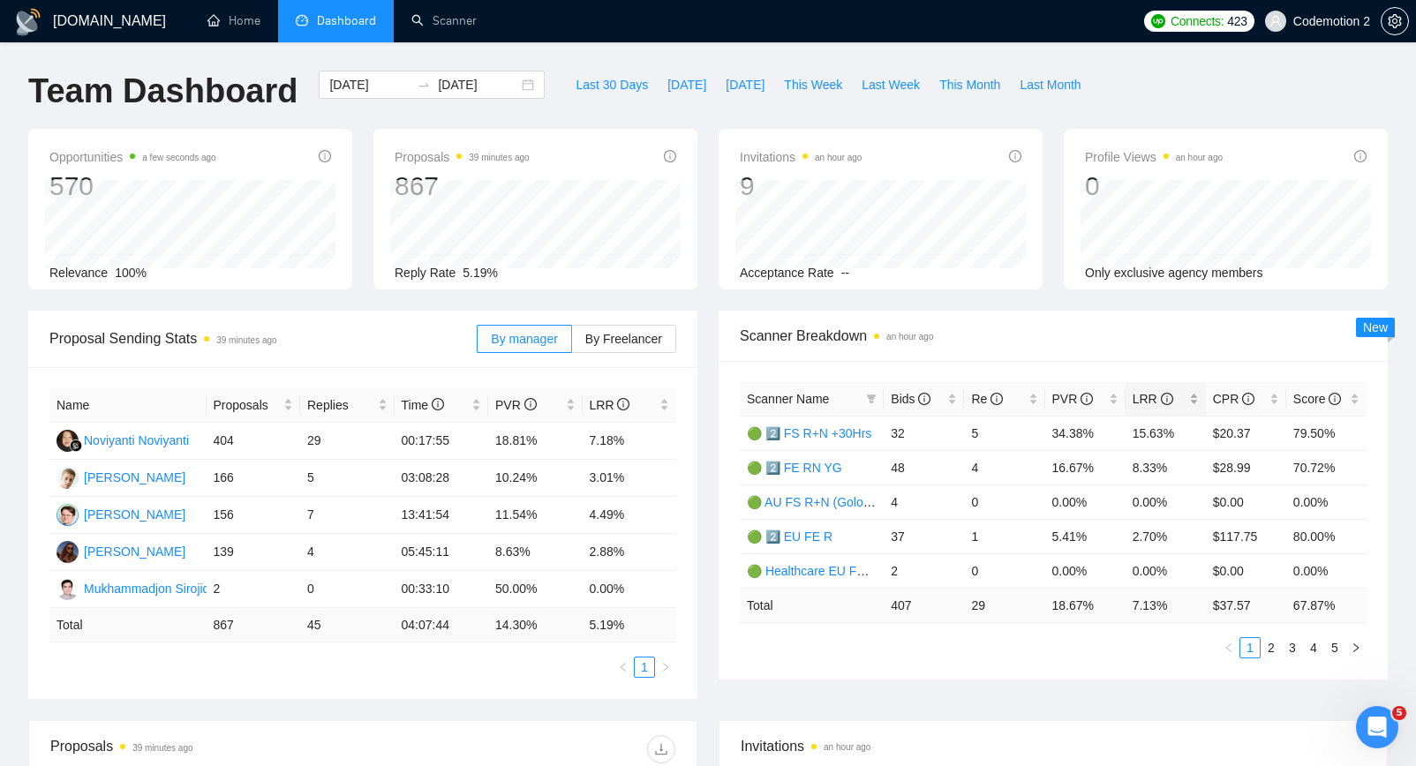
click at [1139, 401] on span "LRR" at bounding box center [1153, 399] width 41 height 14
click at [1139, 397] on span "LRR" at bounding box center [1153, 399] width 41 height 14
click at [832, 430] on link "🟢 2️⃣ FS R+N +30Hrs" at bounding box center [809, 433] width 124 height 14
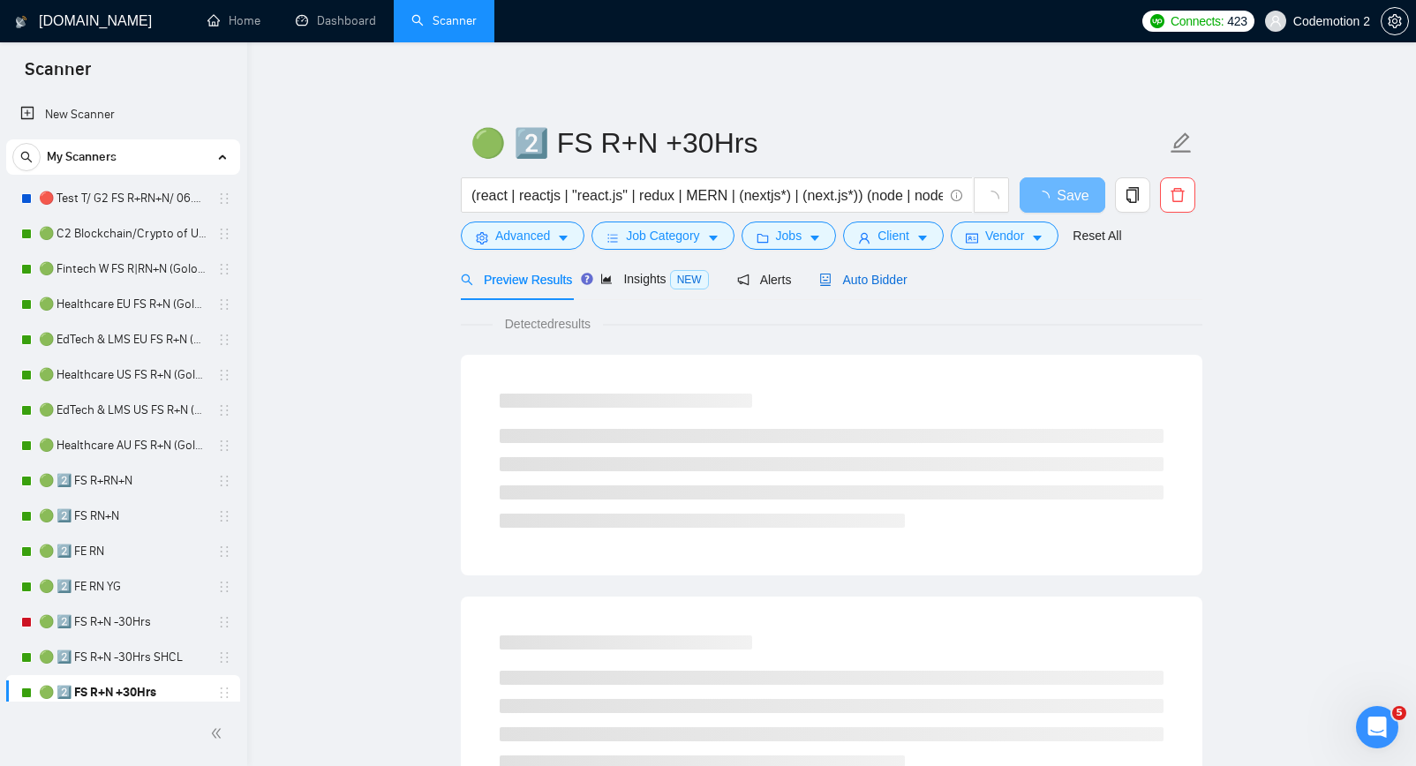
click at [863, 276] on span "Auto Bidder" at bounding box center [862, 280] width 87 height 14
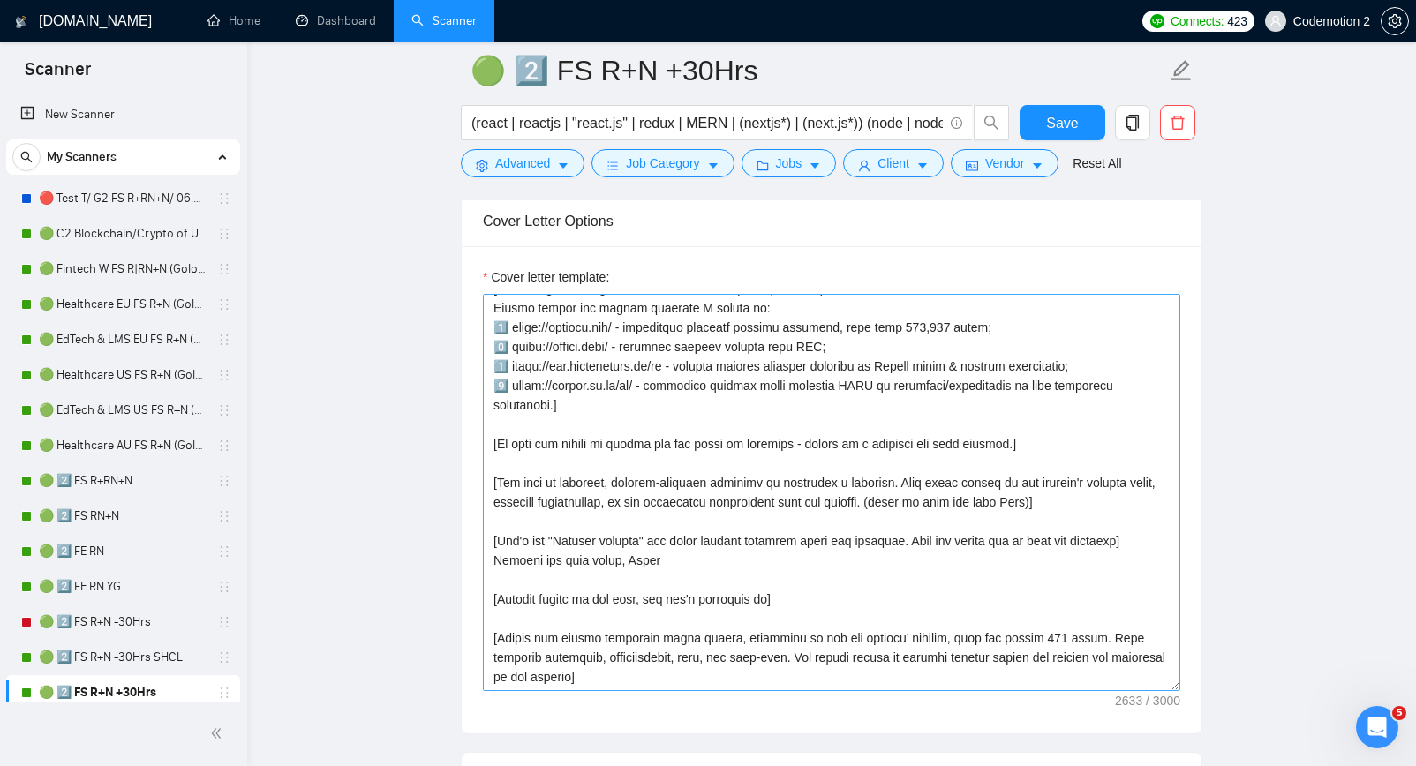
scroll to position [505, 0]
click at [651, 438] on textarea "Cover letter template:" at bounding box center [832, 492] width 698 height 397
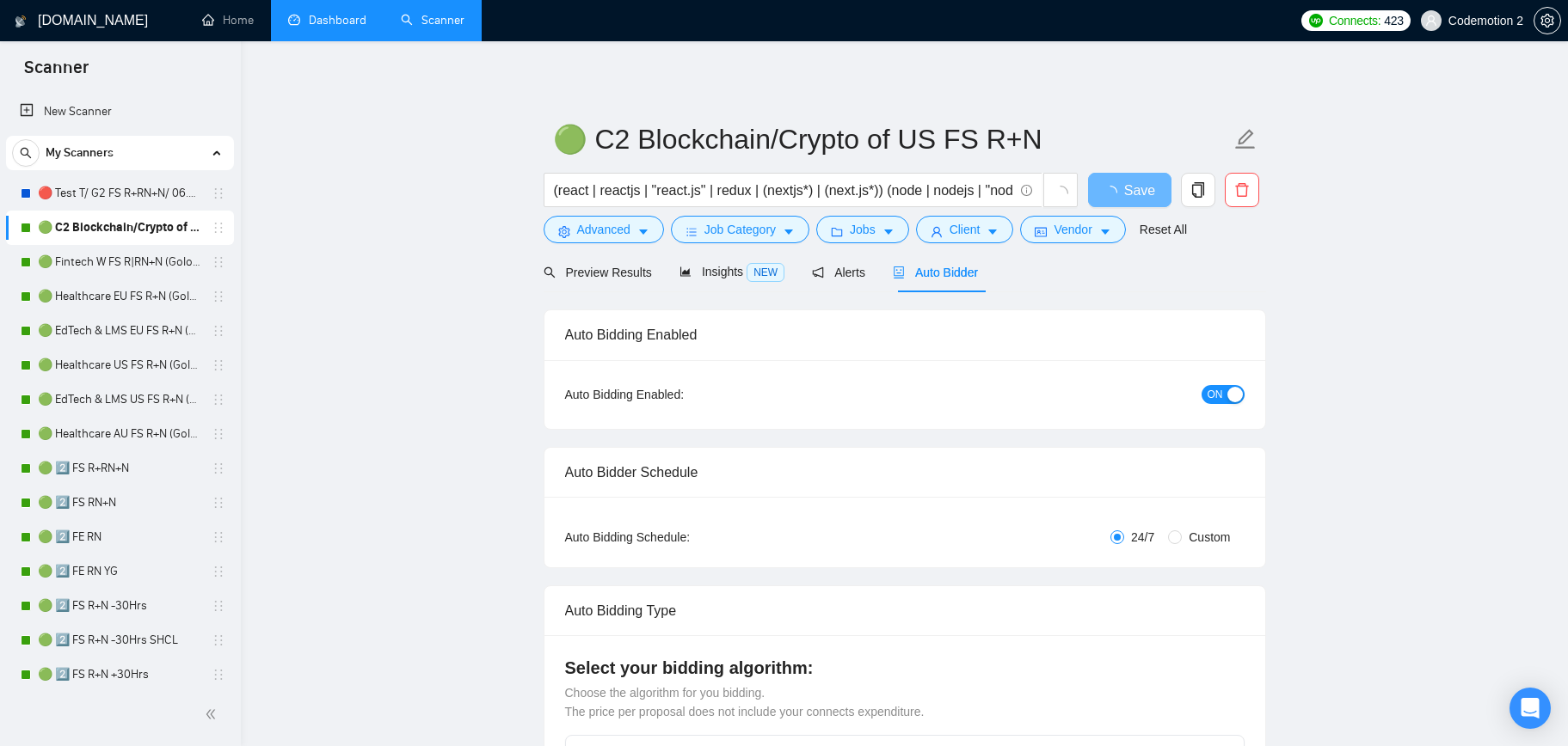
click at [332, 22] on link "Dashboard" at bounding box center [327, 19] width 78 height 15
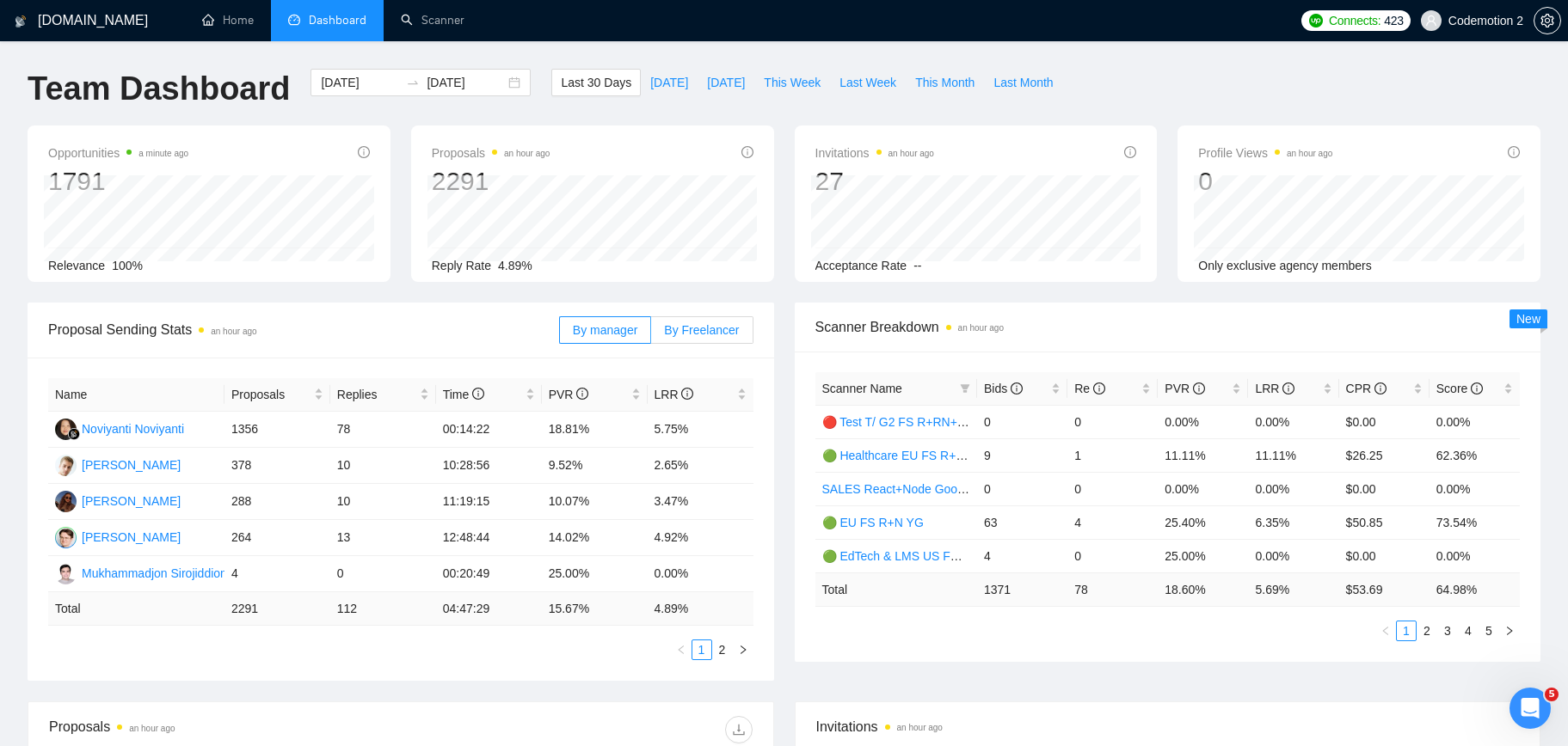
click at [677, 340] on label "By Freelancer" at bounding box center [701, 330] width 101 height 27
click at [651, 334] on input "By Freelancer" at bounding box center [651, 334] width 0 height 0
click at [729, 653] on link "2" at bounding box center [722, 650] width 19 height 19
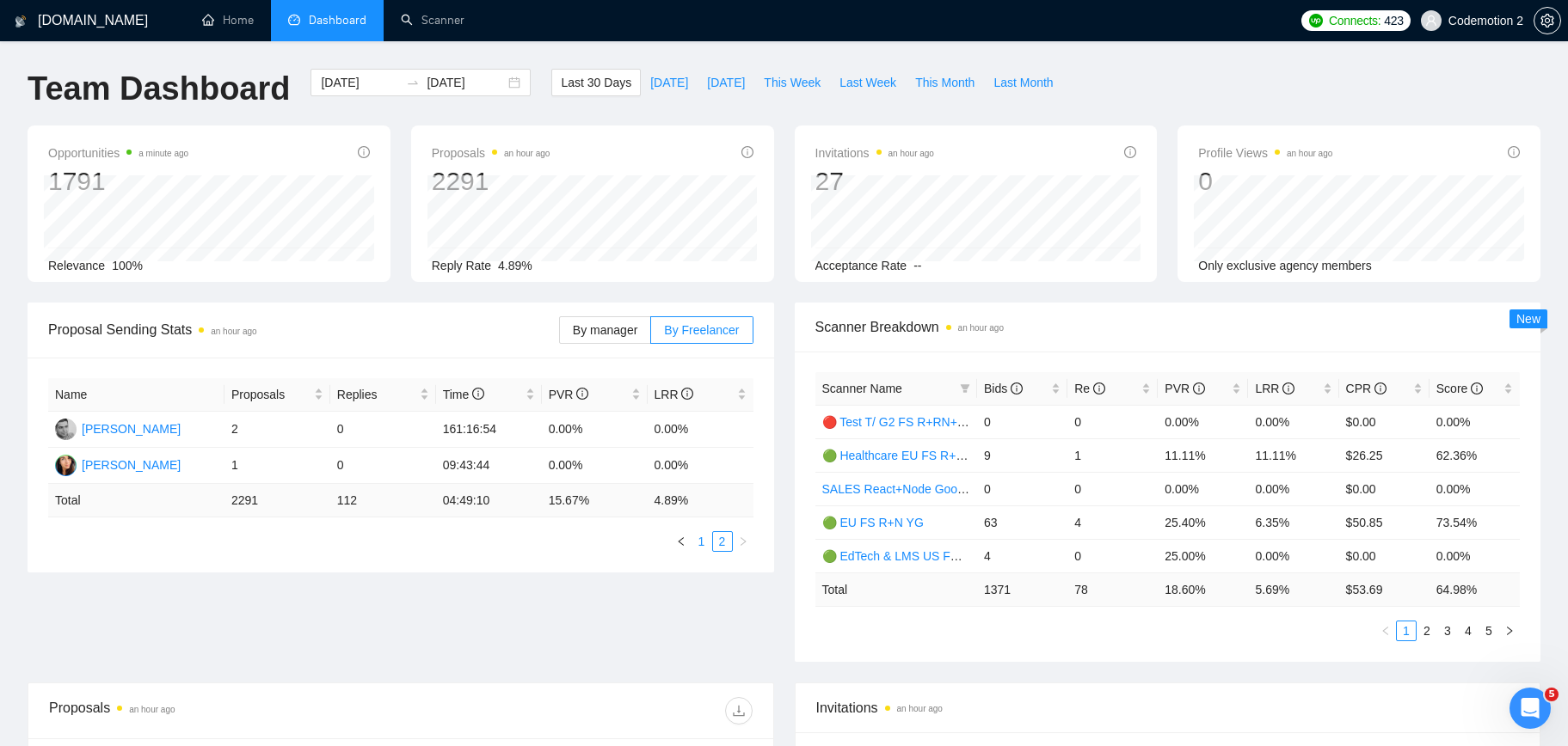
click at [702, 543] on link "1" at bounding box center [701, 541] width 19 height 19
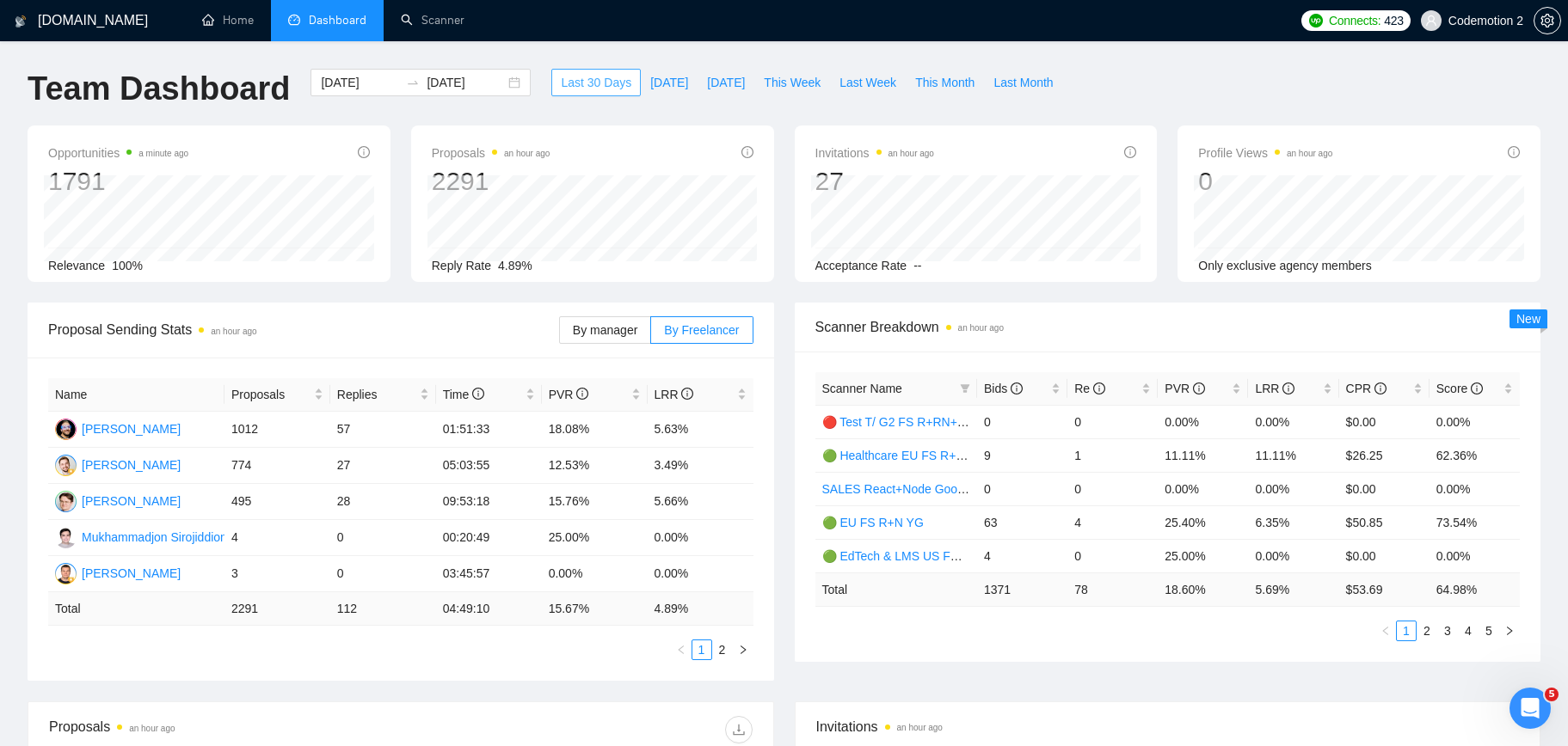
click at [589, 88] on span "Last 30 Days" at bounding box center [596, 82] width 70 height 19
click at [719, 649] on link "2" at bounding box center [722, 650] width 19 height 19
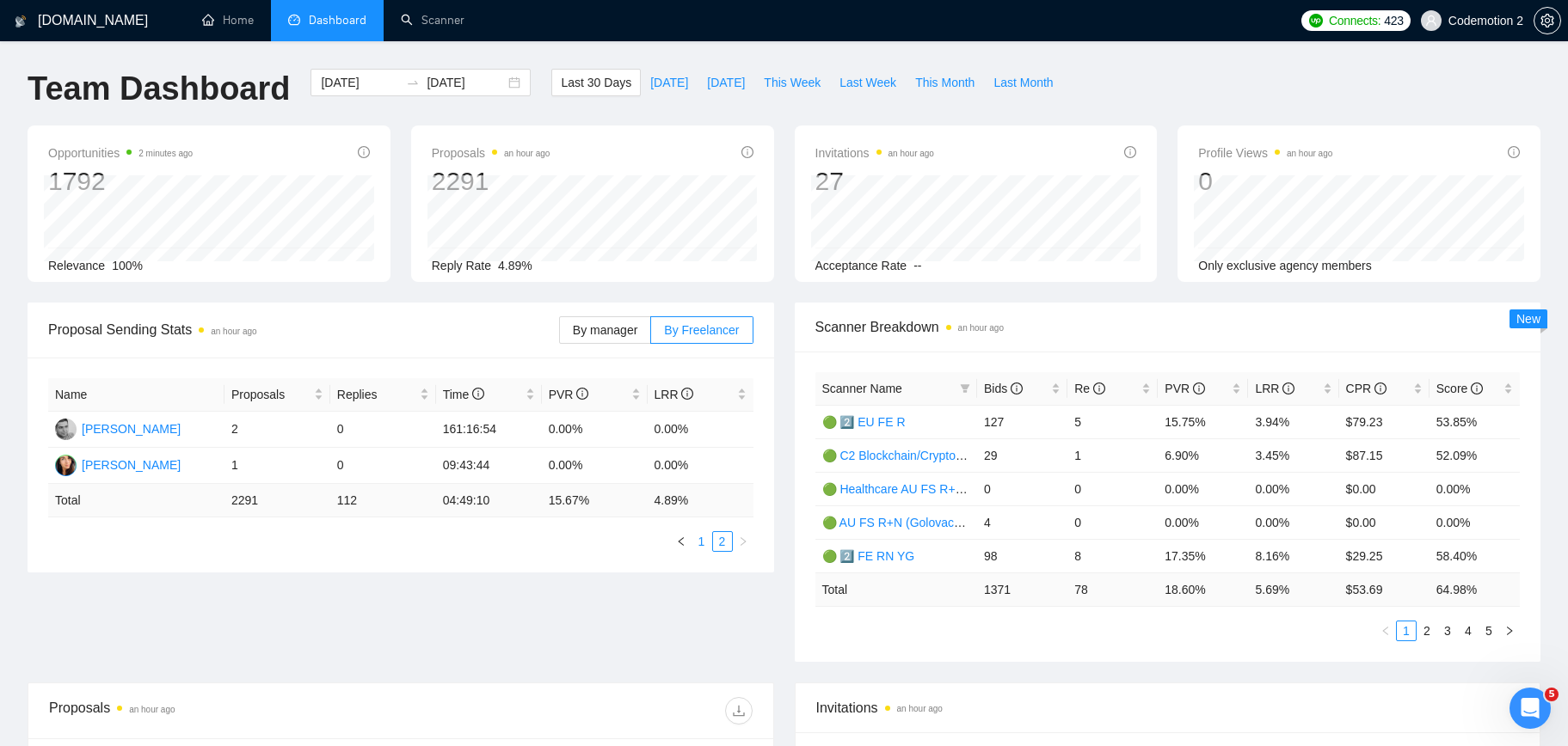
click at [697, 540] on link "1" at bounding box center [701, 541] width 19 height 19
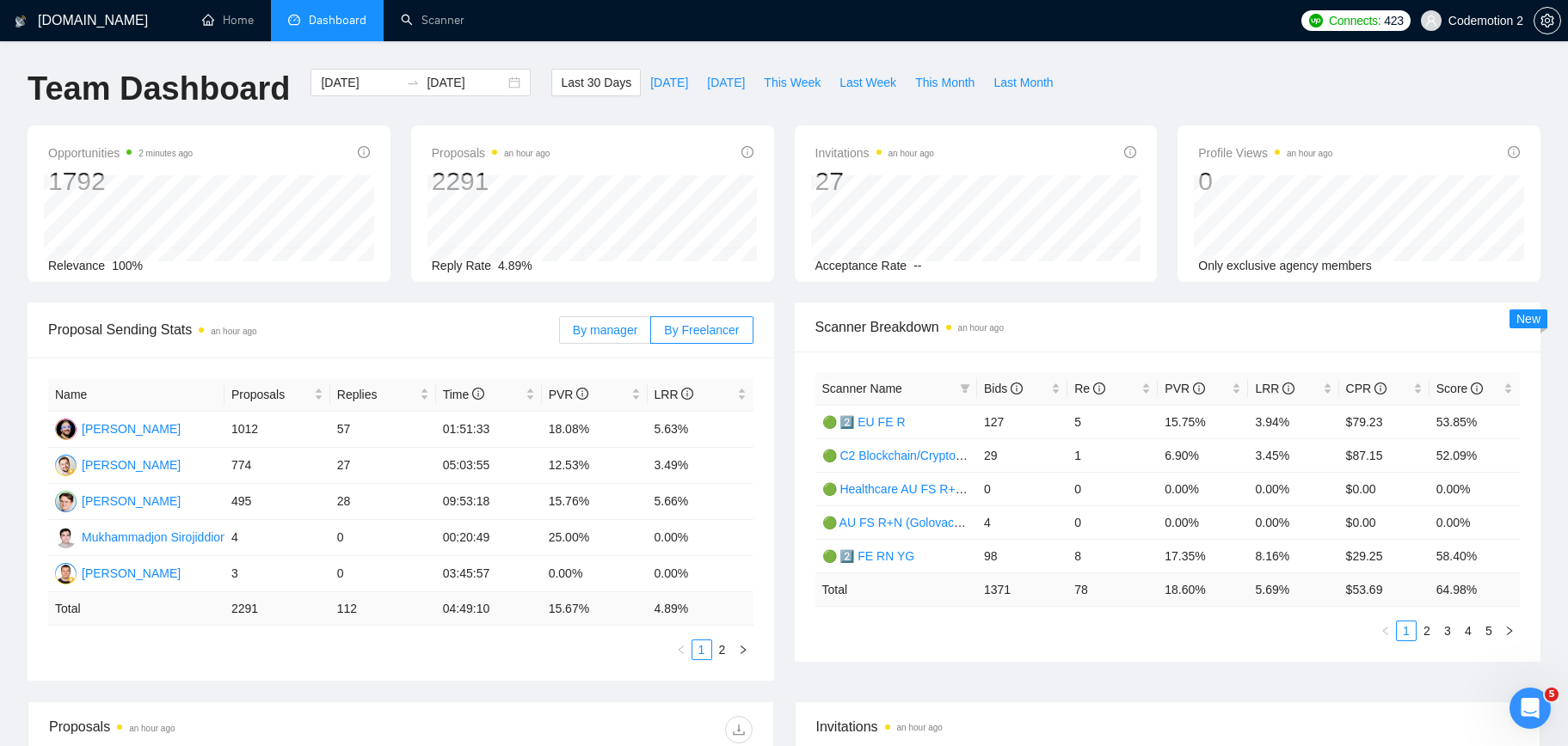
click at [607, 324] on span "By manager" at bounding box center [605, 330] width 64 height 14
click at [560, 334] on input "By manager" at bounding box center [560, 334] width 0 height 0
click at [721, 652] on link "2" at bounding box center [722, 650] width 19 height 19
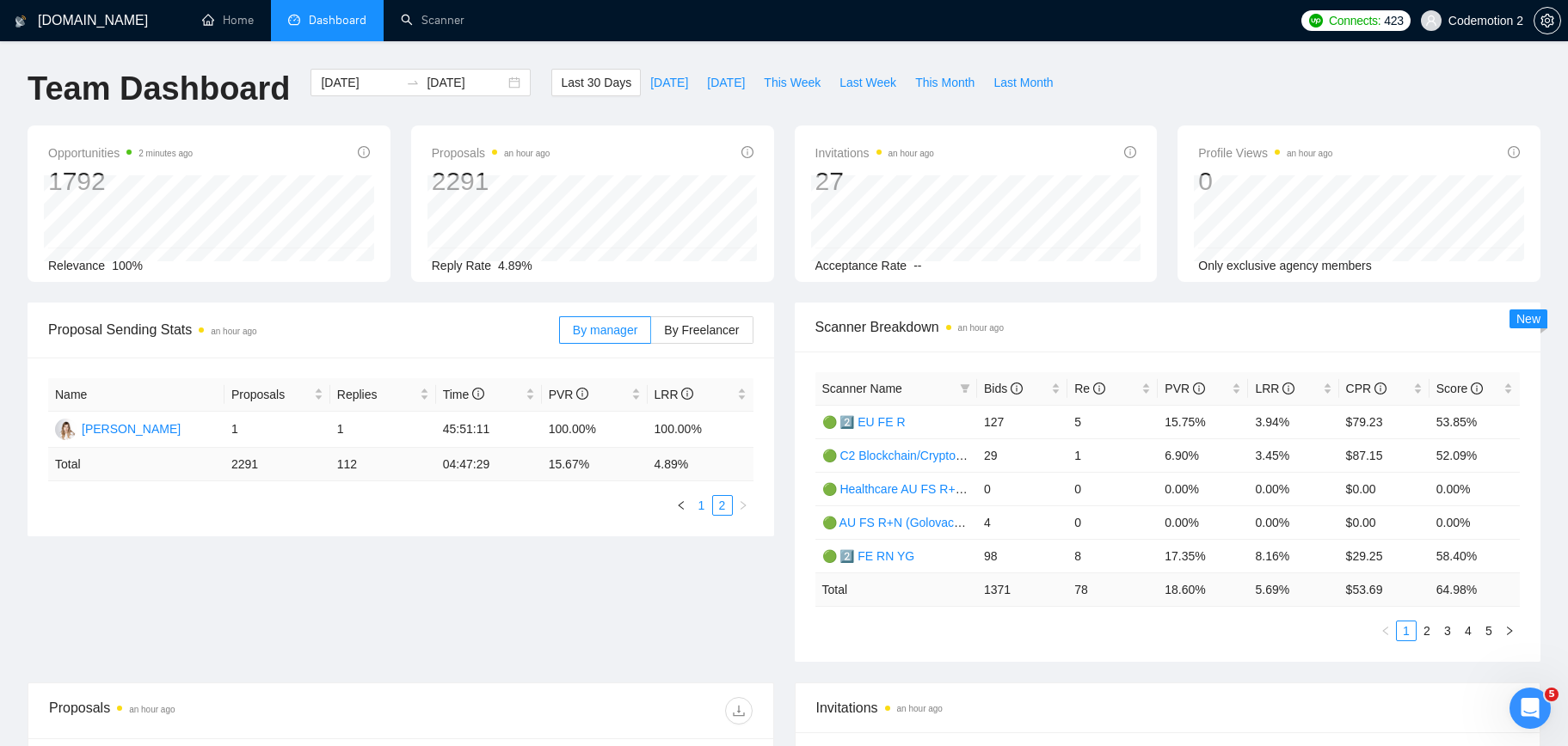
click at [701, 501] on link "1" at bounding box center [701, 504] width 19 height 19
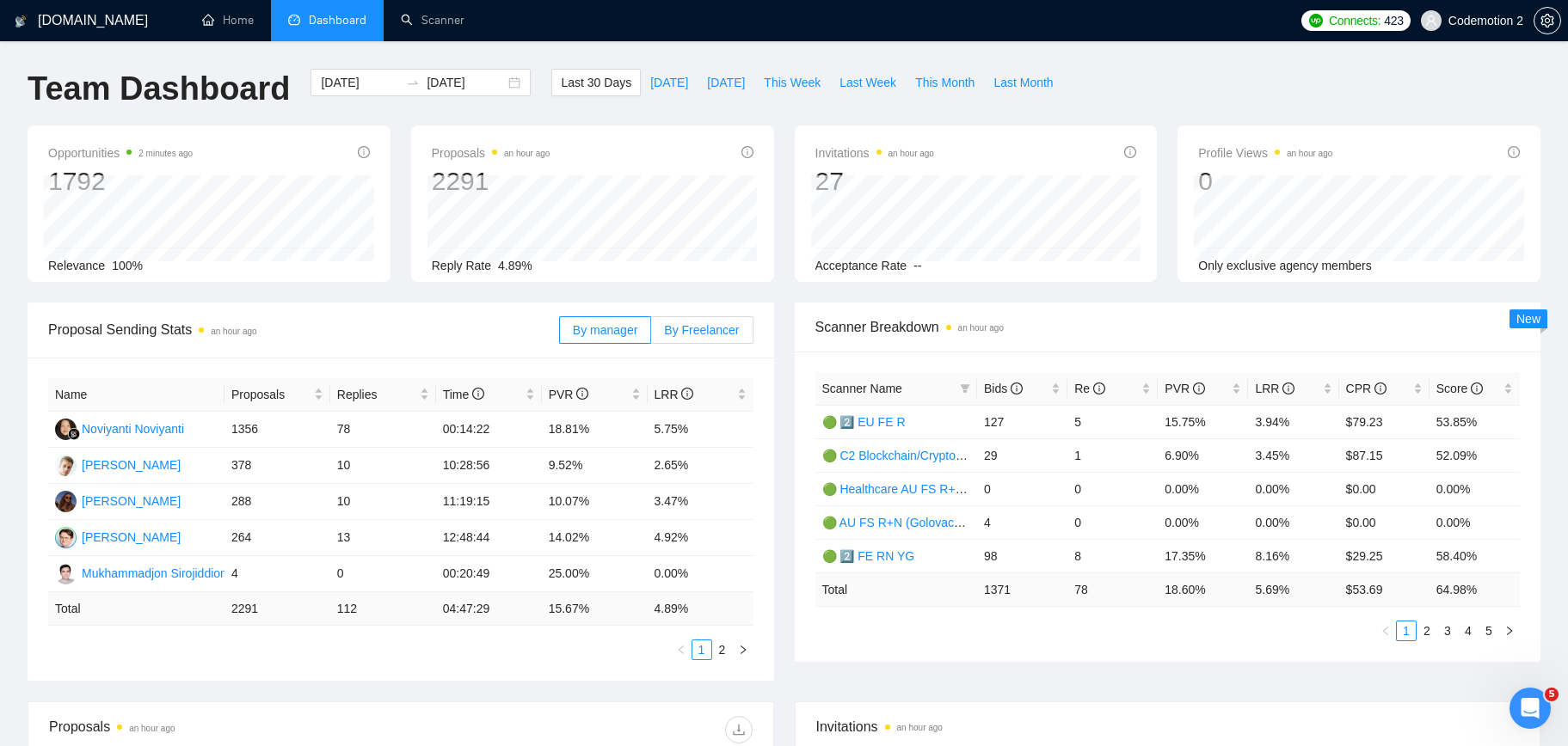
click at [694, 334] on span "By Freelancer" at bounding box center [701, 330] width 75 height 14
click at [651, 334] on input "By Freelancer" at bounding box center [651, 334] width 0 height 0
click at [1277, 386] on span "LRR" at bounding box center [1274, 389] width 40 height 14
click at [1269, 386] on span "LRR" at bounding box center [1274, 389] width 40 height 14
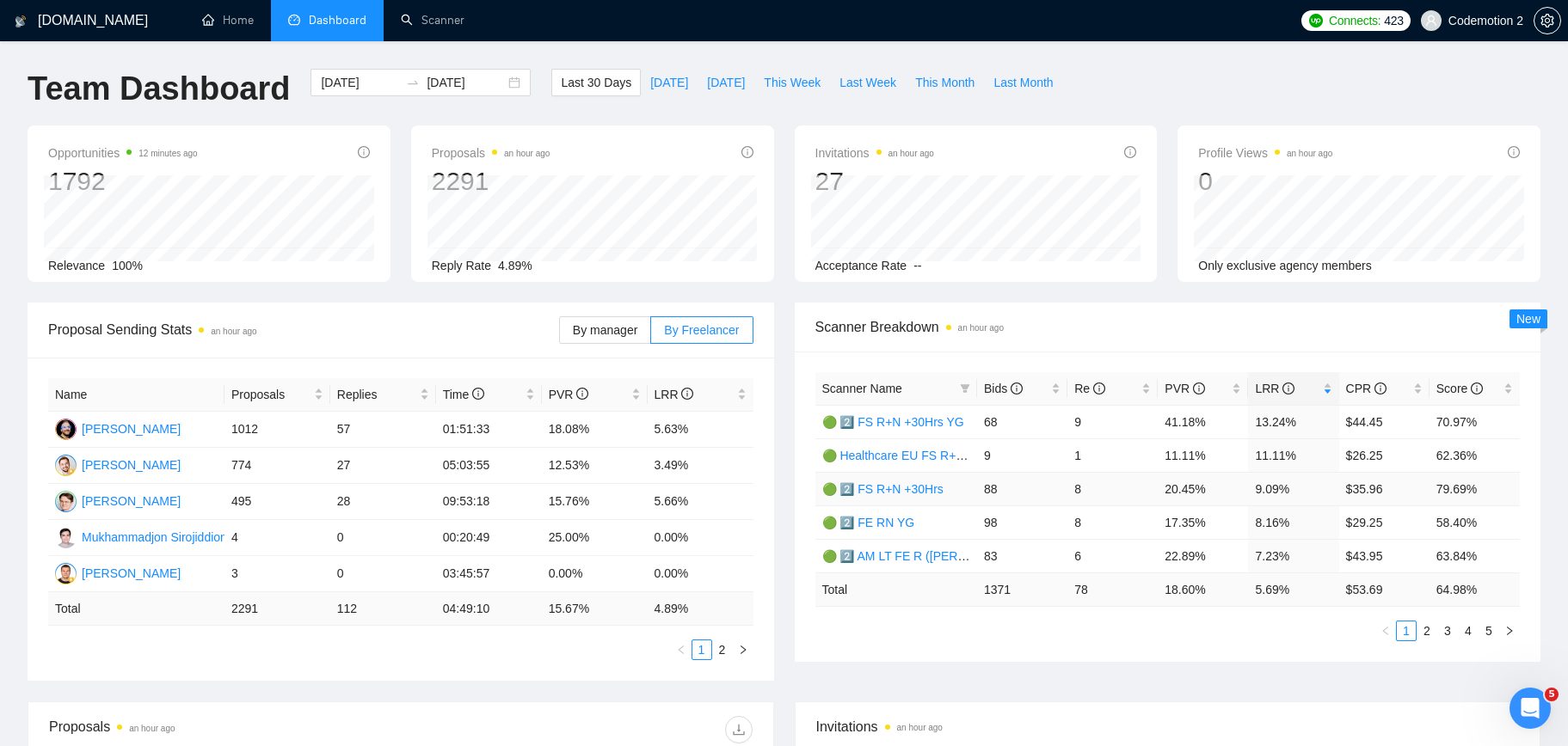
click at [909, 491] on link "🟢 2️⃣ FS R+N +30Hrs" at bounding box center [882, 489] width 121 height 14
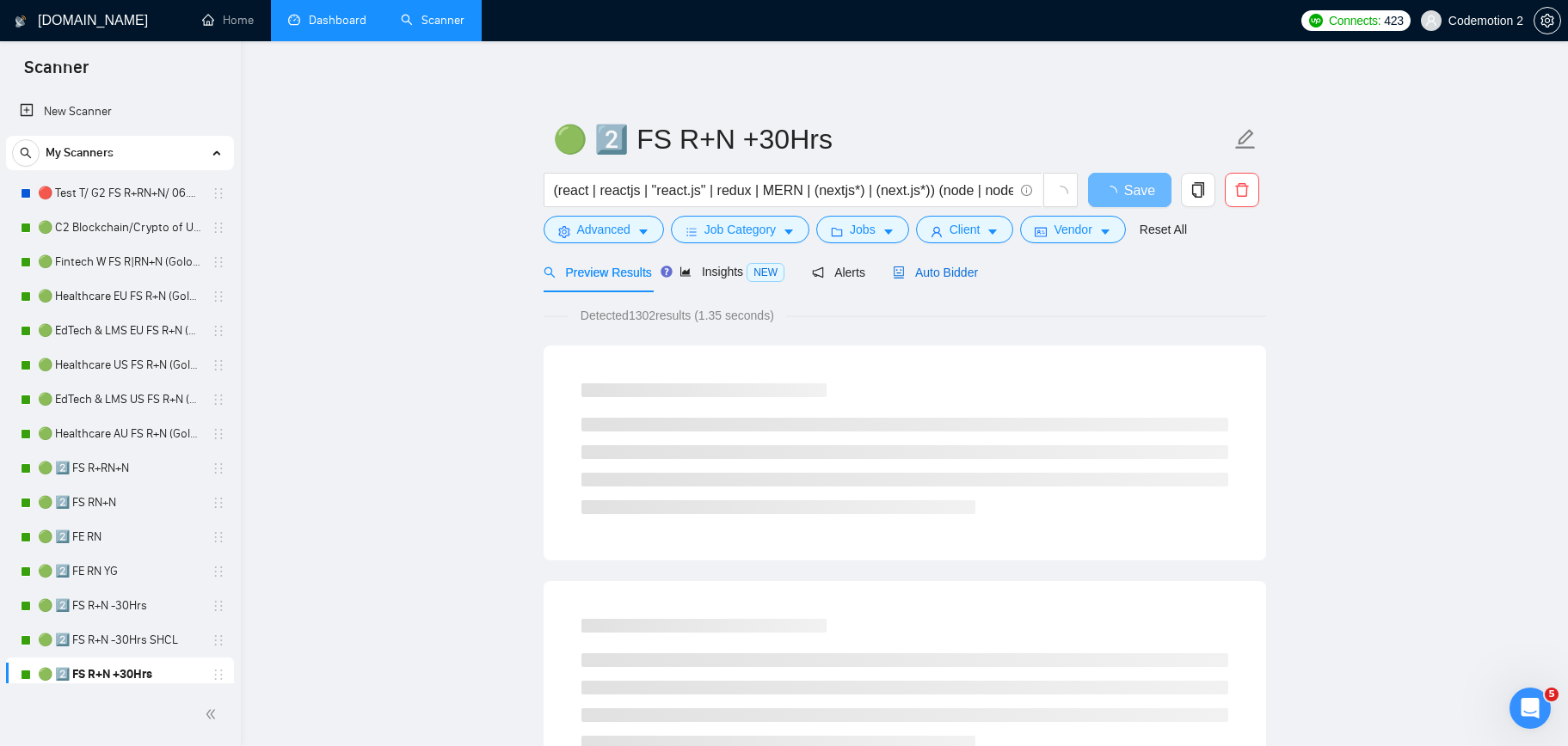
click at [947, 274] on span "Auto Bidder" at bounding box center [935, 273] width 85 height 14
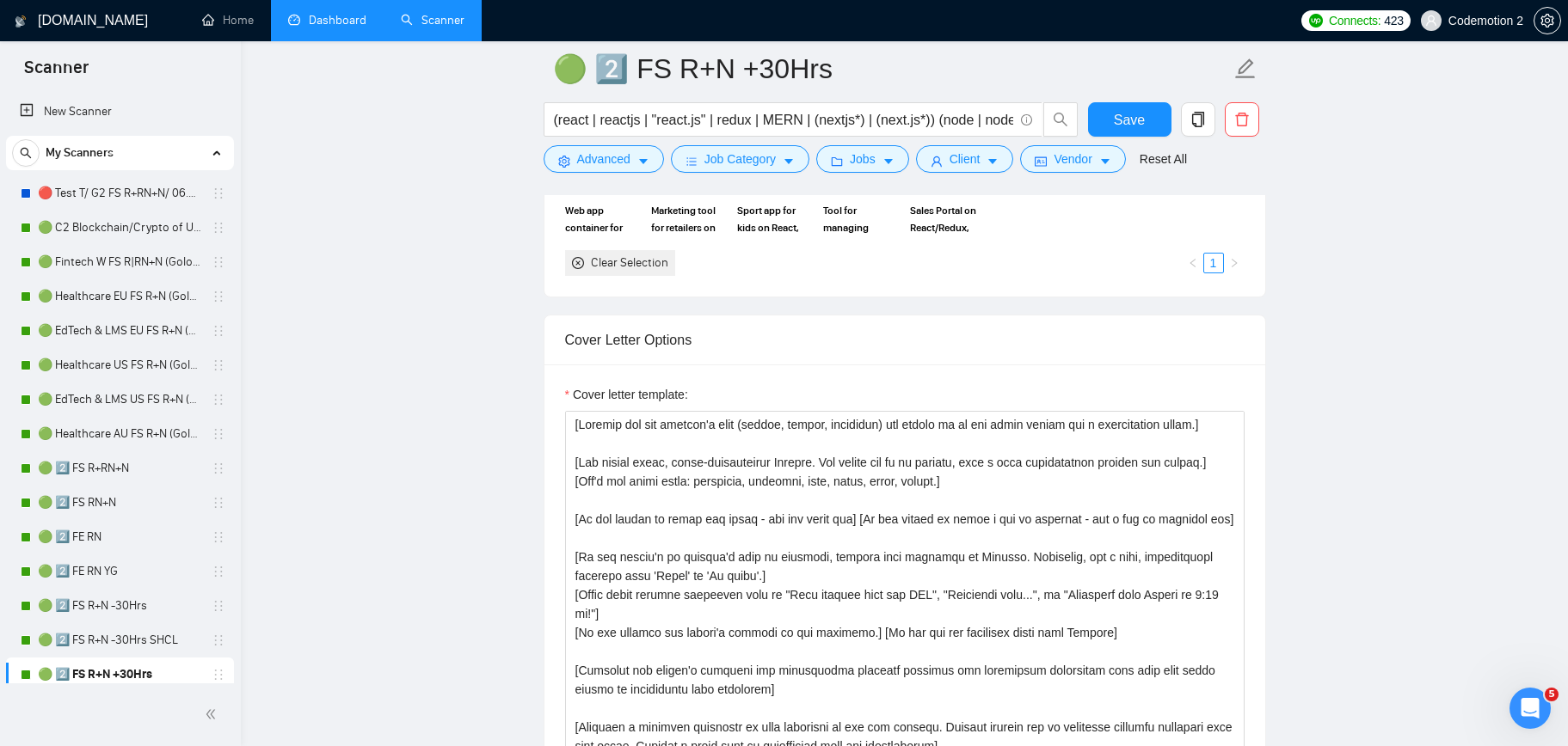
scroll to position [1878, 0]
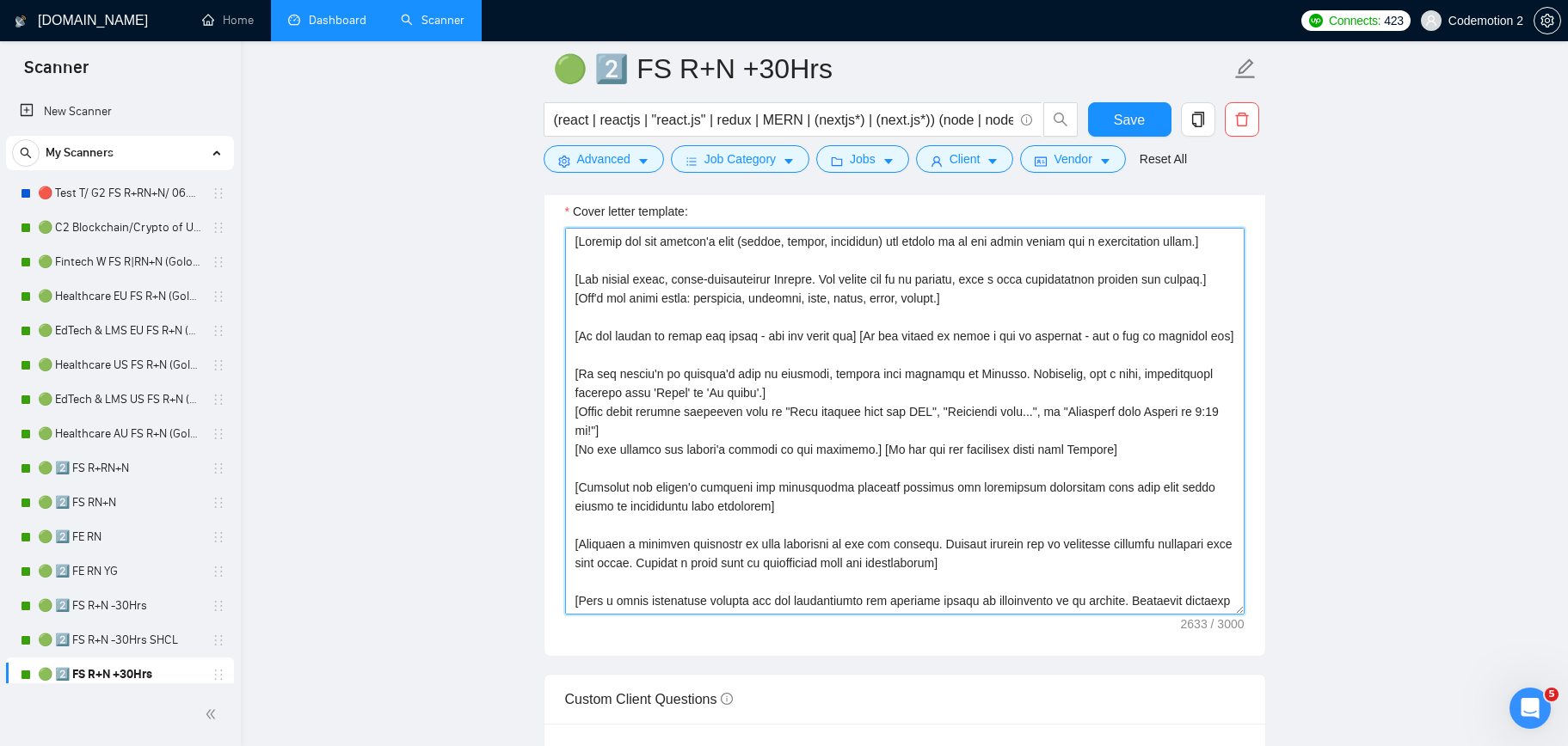
click at [693, 444] on textarea "Cover letter template:" at bounding box center [905, 421] width 680 height 387
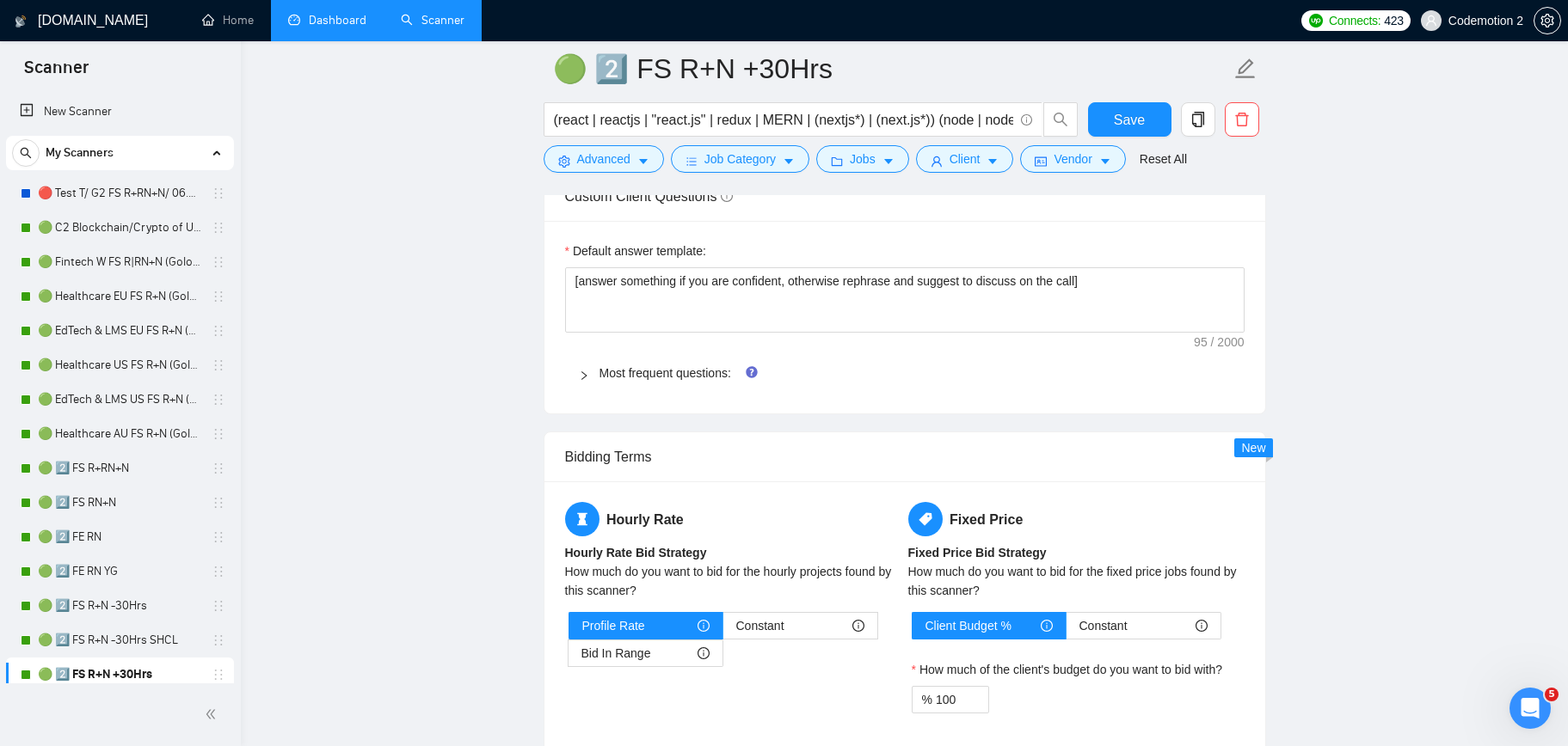
scroll to position [2384, 0]
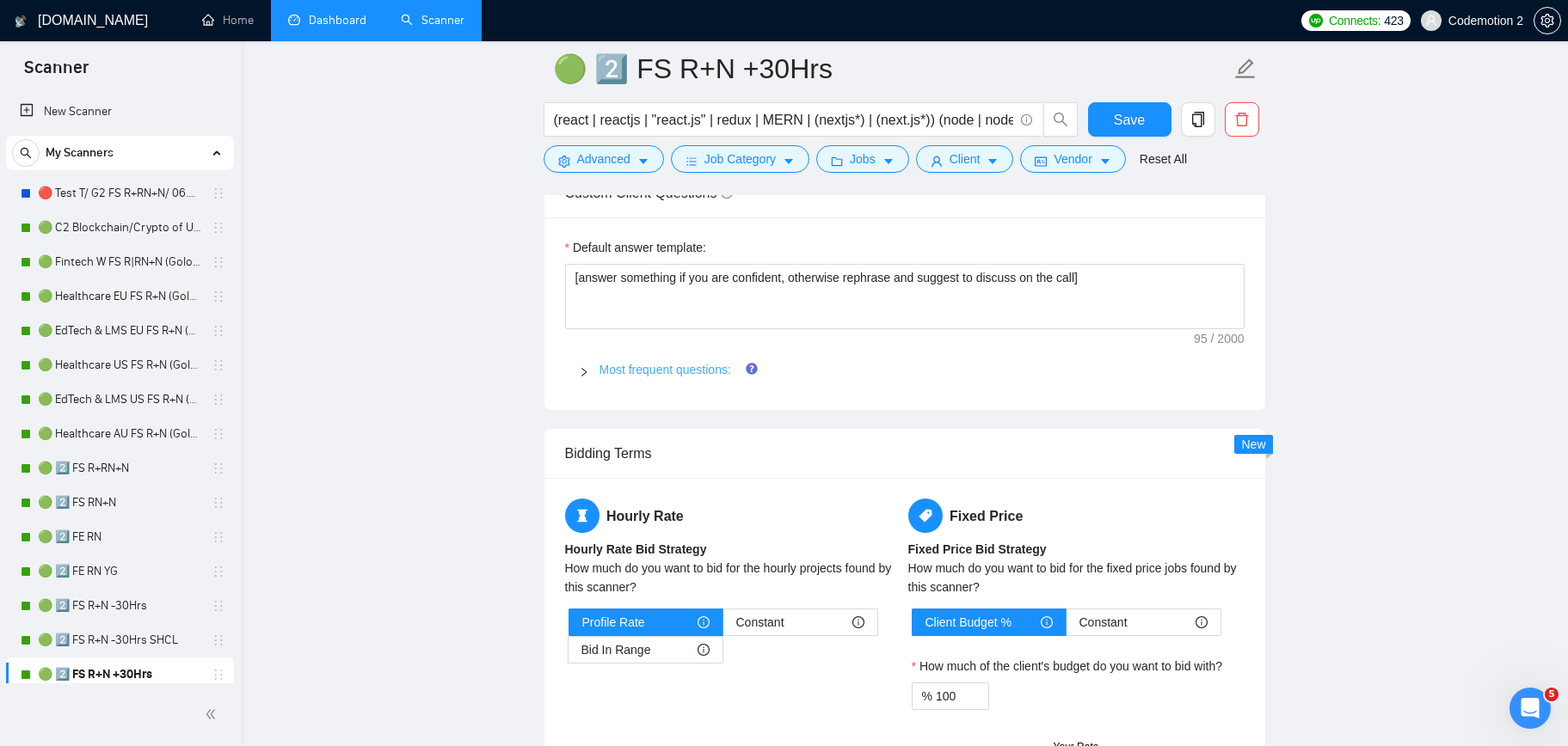
click at [628, 371] on link "Most frequent questions:" at bounding box center [664, 370] width 131 height 14
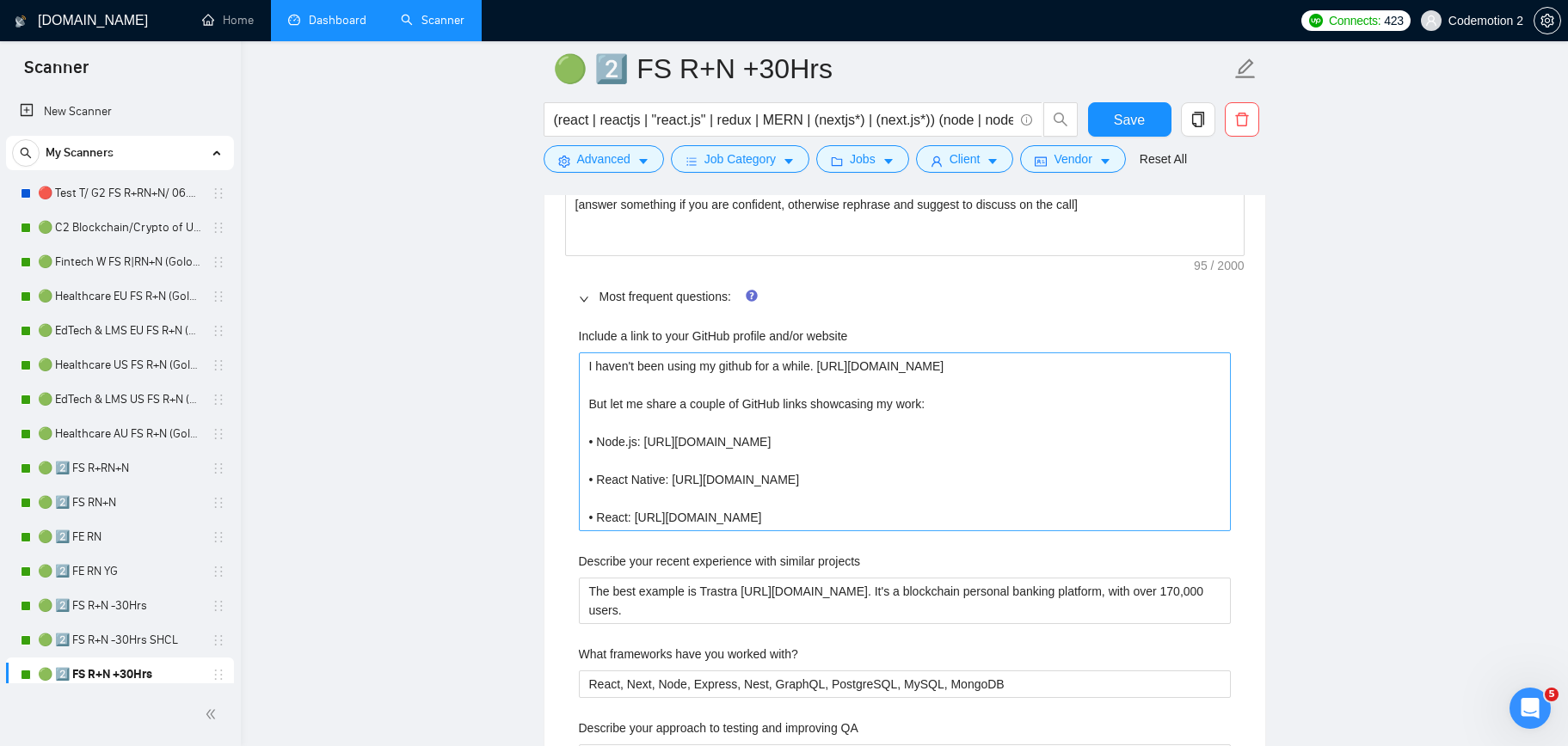
scroll to position [2473, 0]
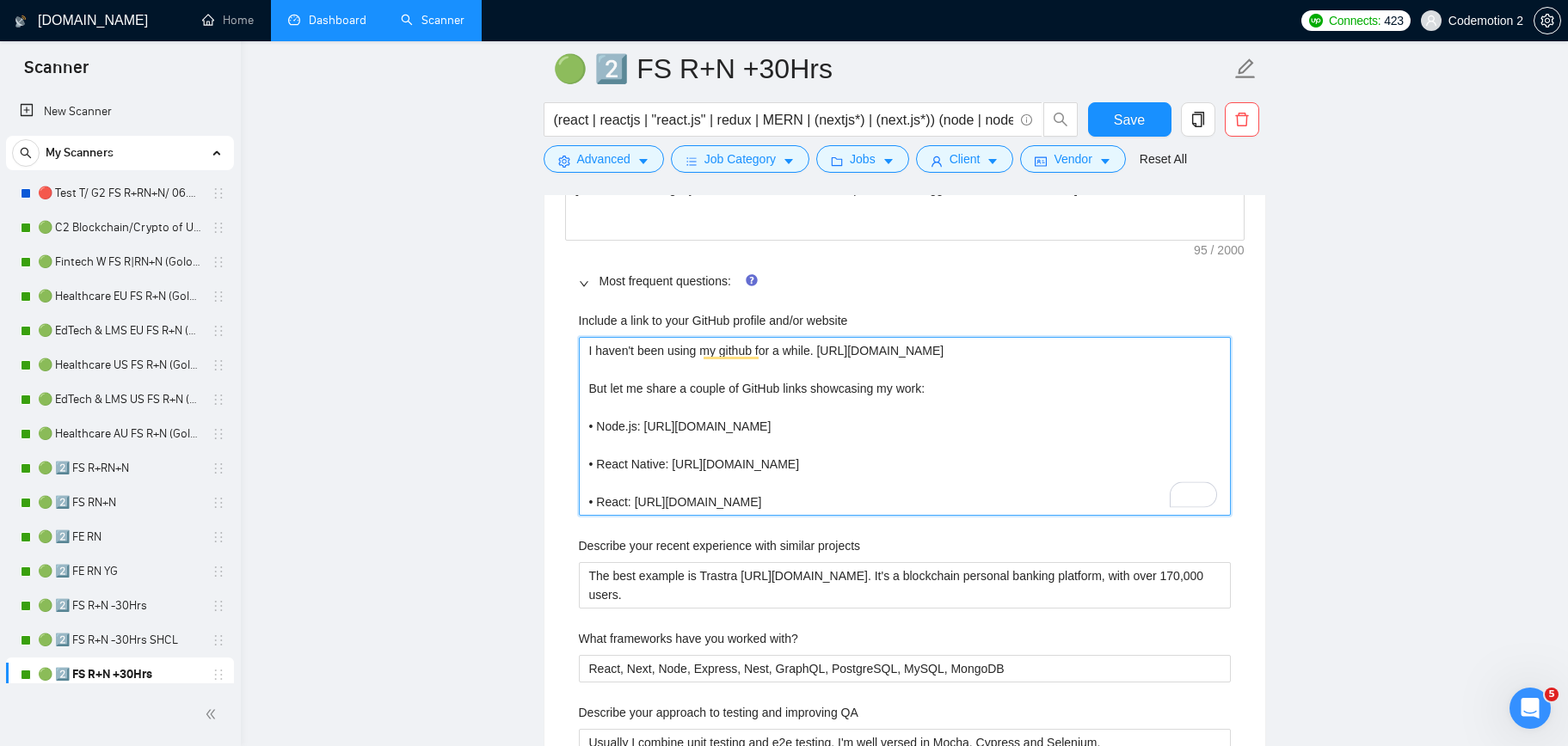
drag, startPoint x: 972, startPoint y: 503, endPoint x: 578, endPoint y: 339, distance: 426.8
click at [579, 339] on website "I haven't been using my github for a while. [URL][DOMAIN_NAME] But let me share…" at bounding box center [904, 427] width 652 height 179
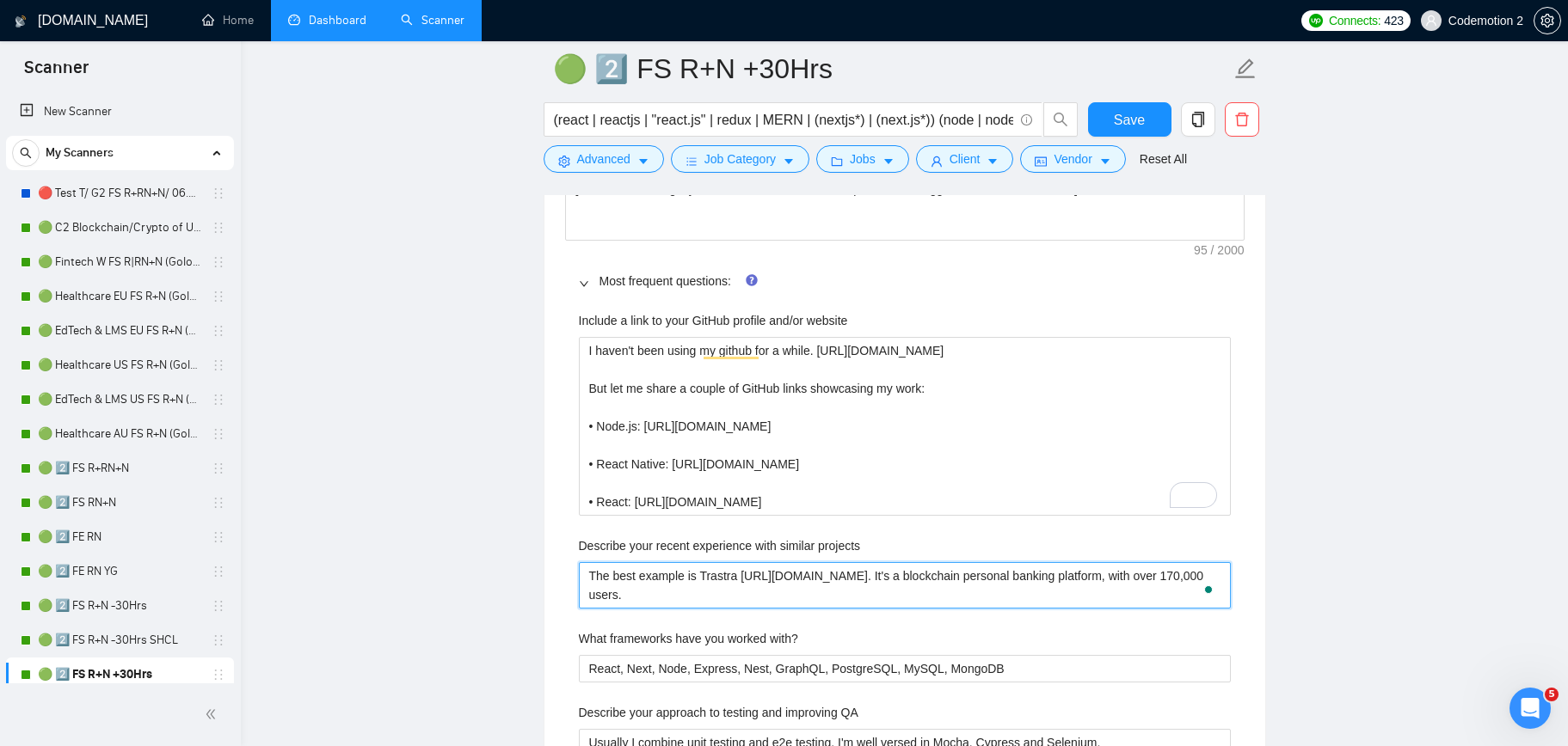
drag, startPoint x: 683, startPoint y: 598, endPoint x: 578, endPoint y: 568, distance: 109.2
click at [579, 567] on projects "The best example is Trastra [URL][DOMAIN_NAME]. It's a blockchain personal bank…" at bounding box center [904, 585] width 652 height 47
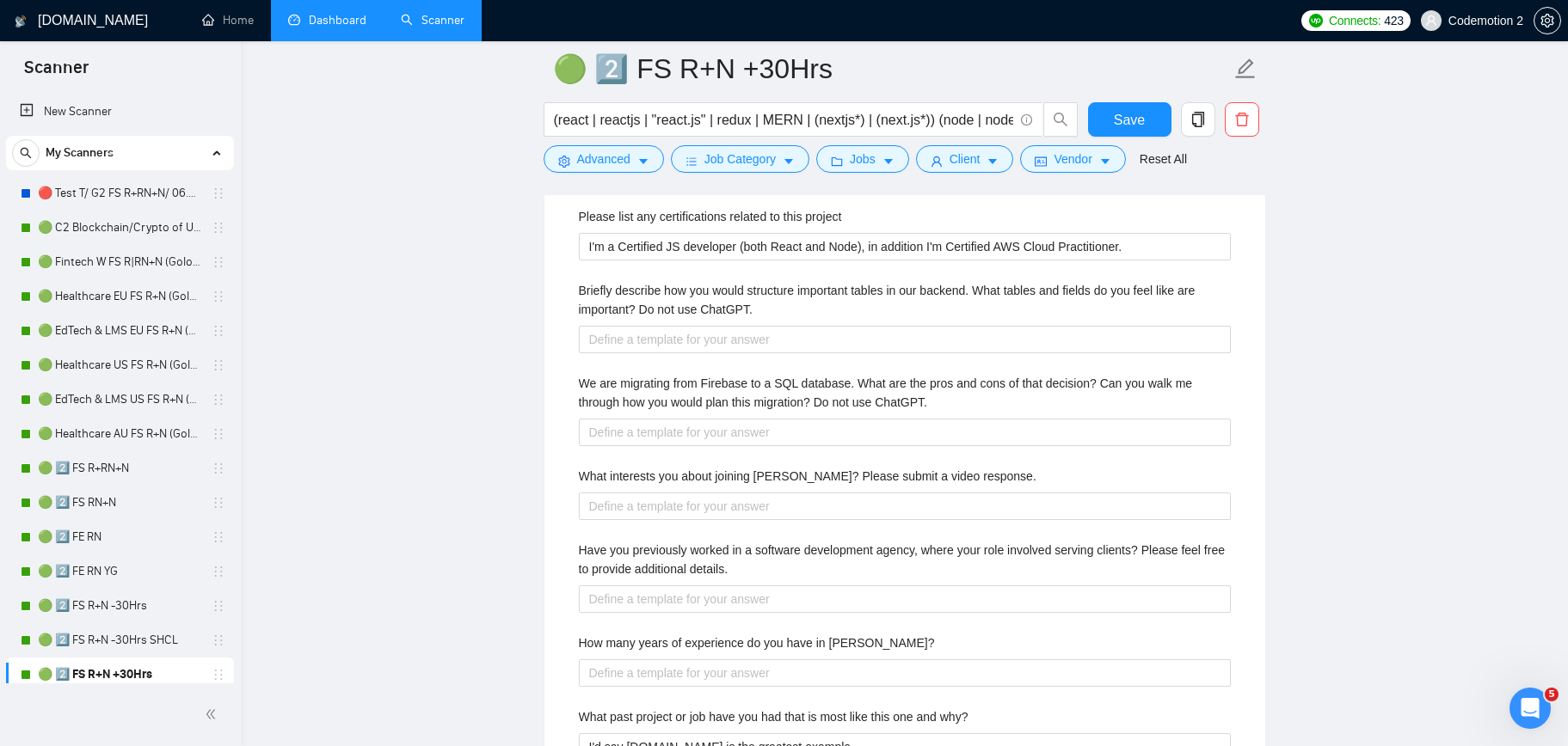
scroll to position [3314, 0]
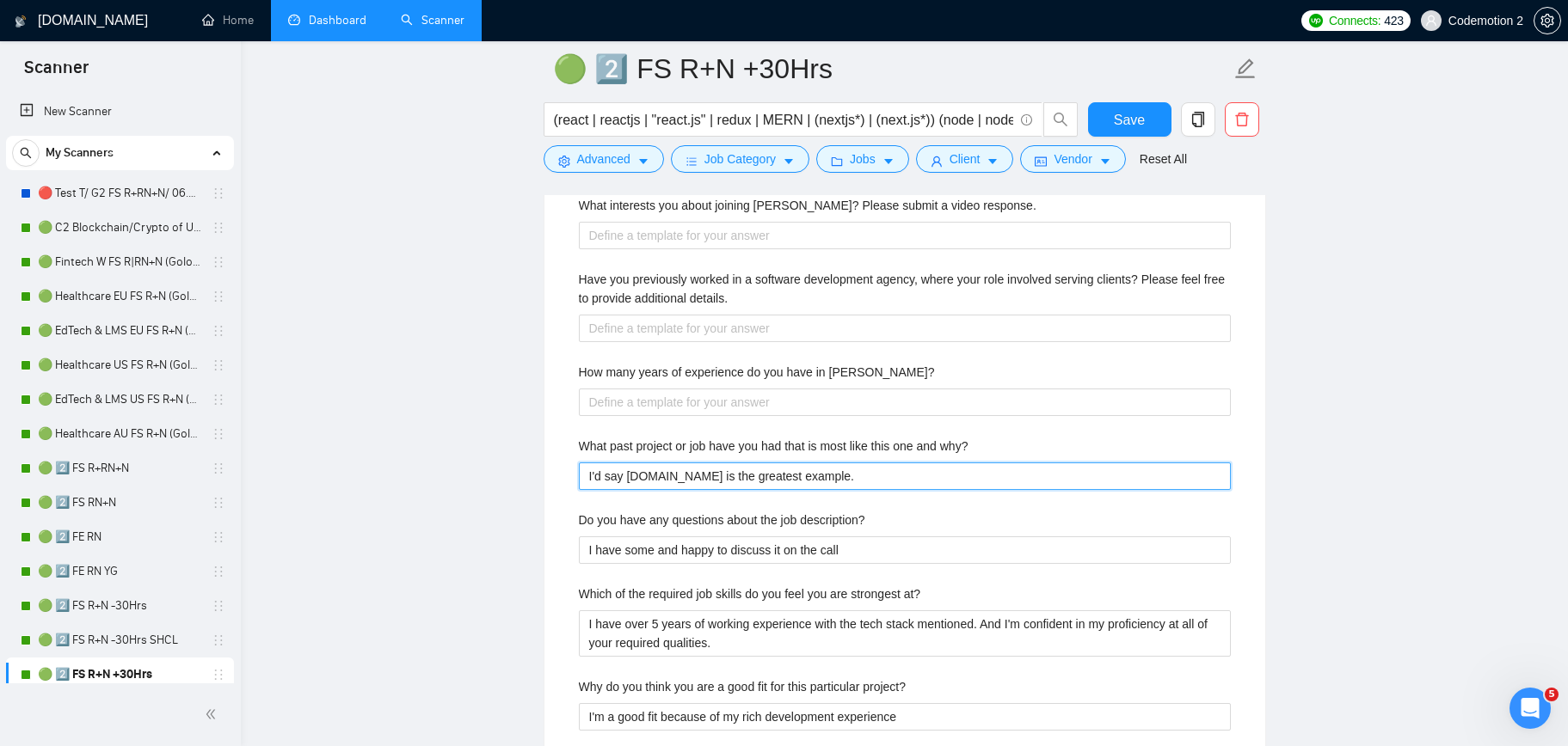
drag, startPoint x: 962, startPoint y: 475, endPoint x: 541, endPoint y: 472, distance: 421.0
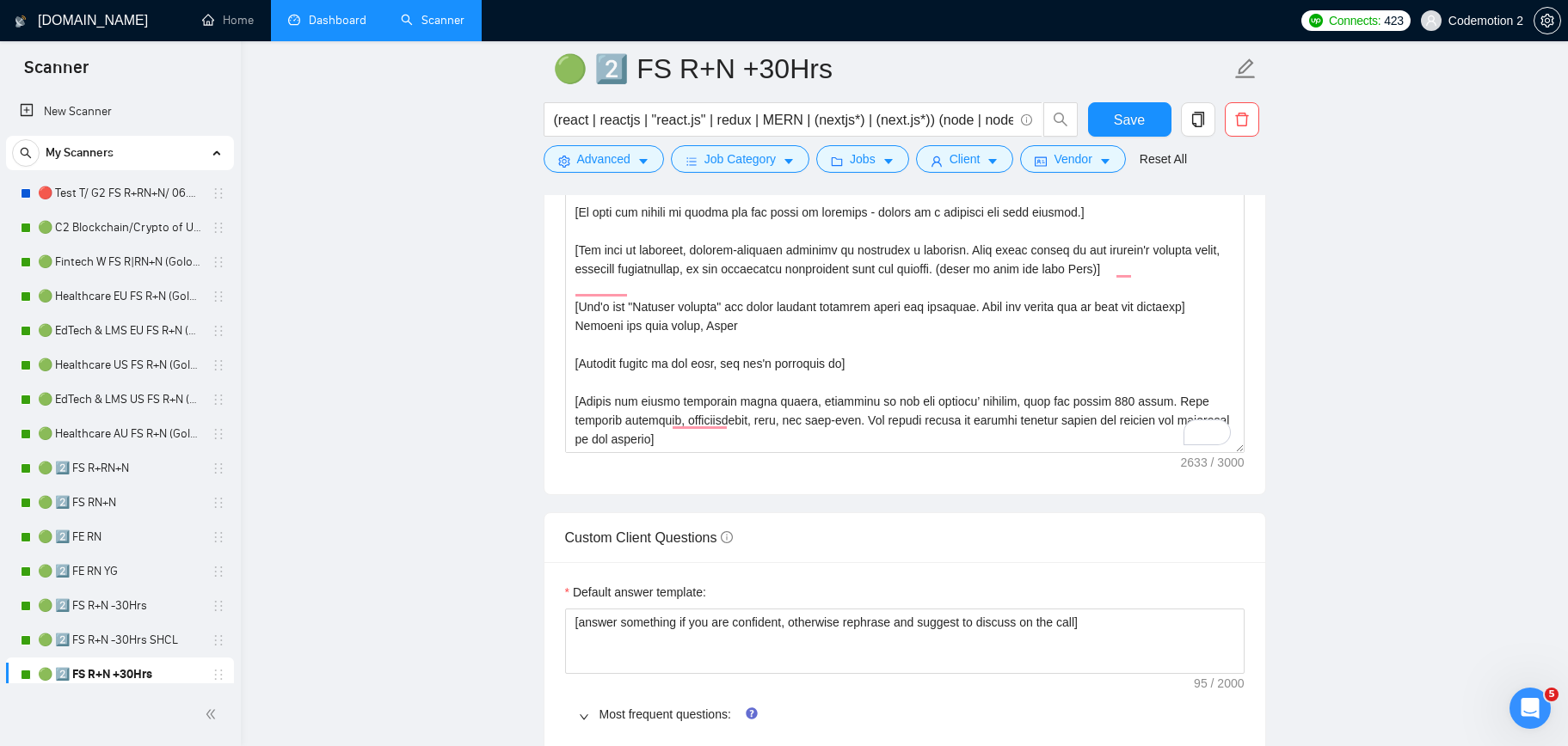
scroll to position [0, 0]
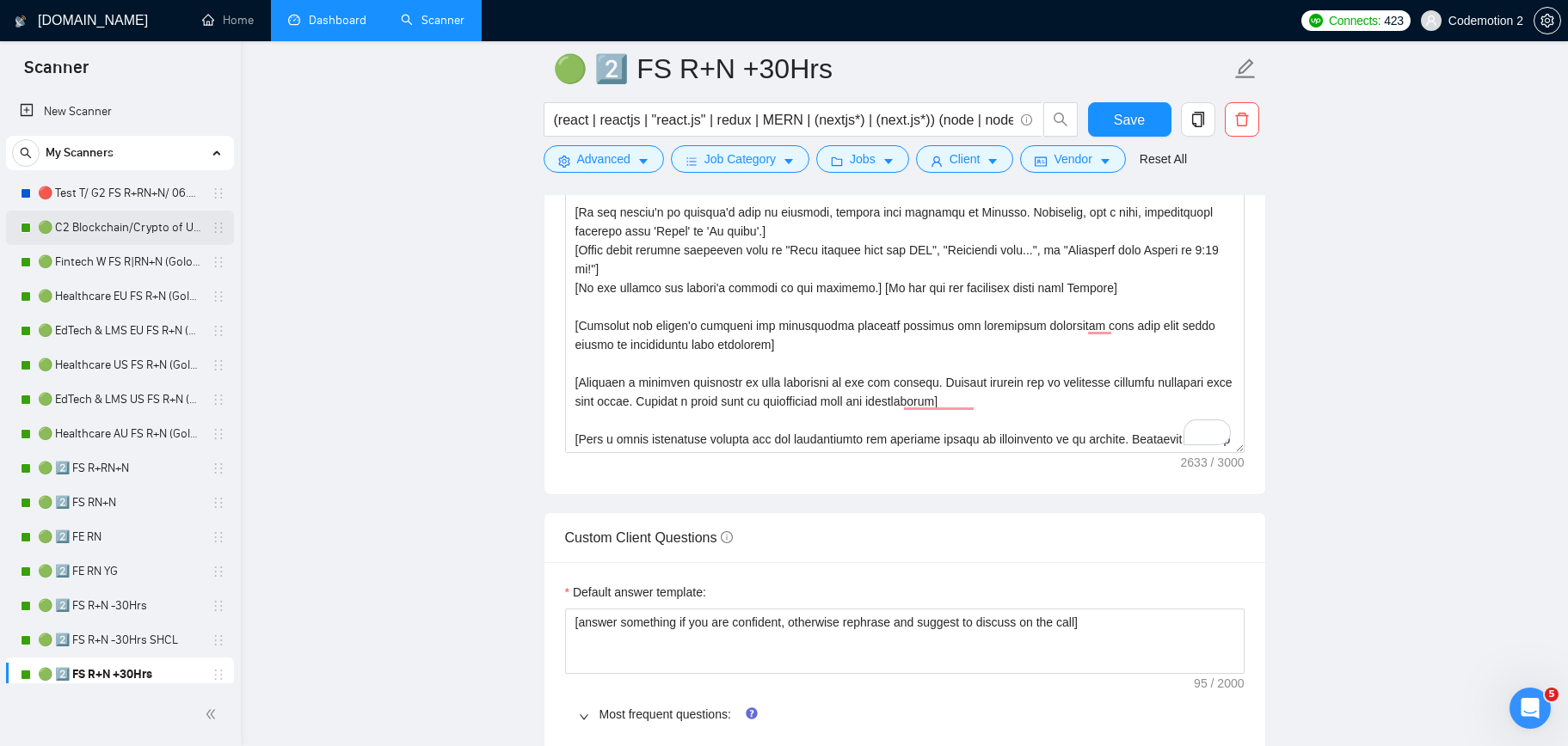
click at [77, 239] on link "🟢 C2 Blockchain/Crypto of US FS R+N" at bounding box center [120, 227] width 164 height 34
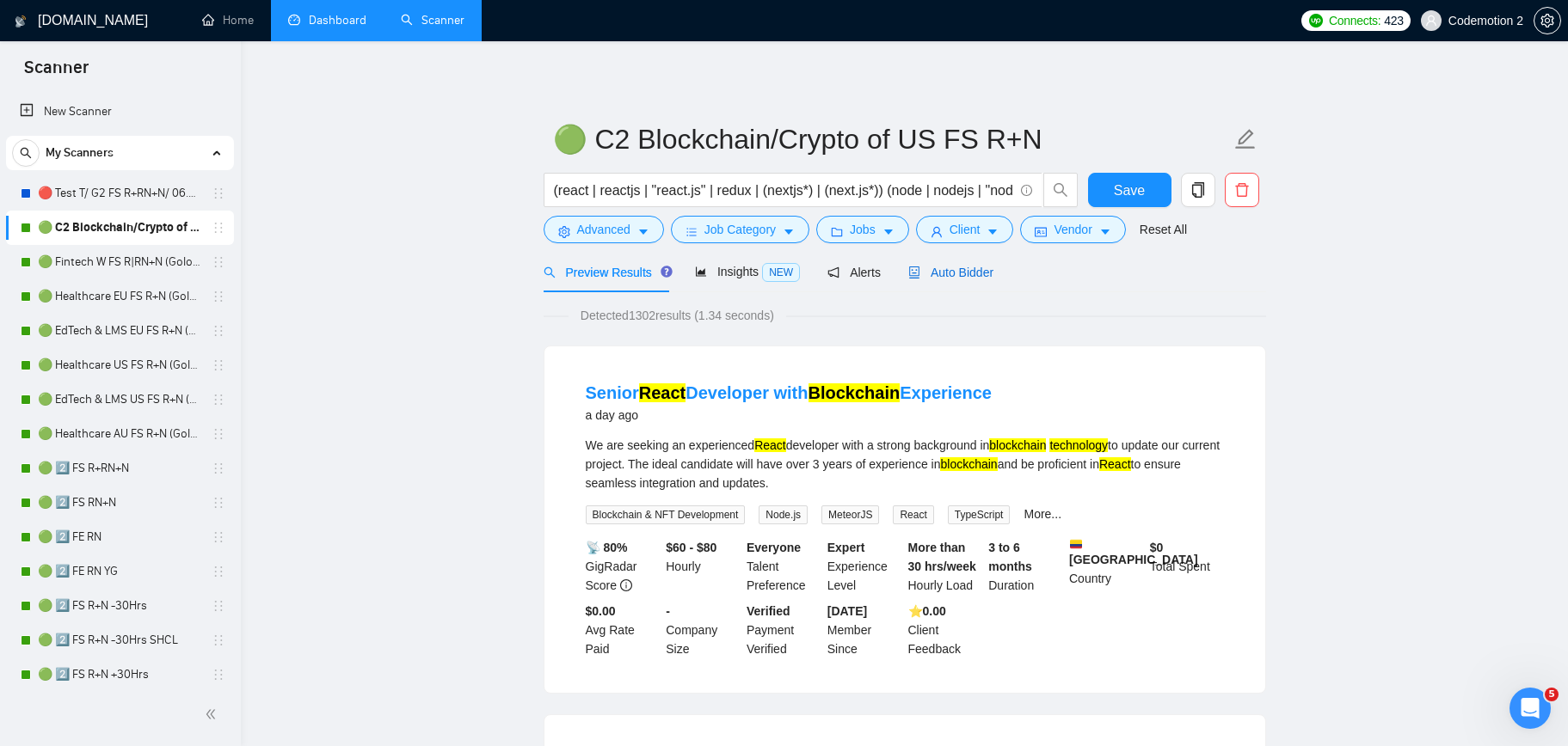
click at [953, 263] on div "Auto Bidder" at bounding box center [950, 272] width 85 height 19
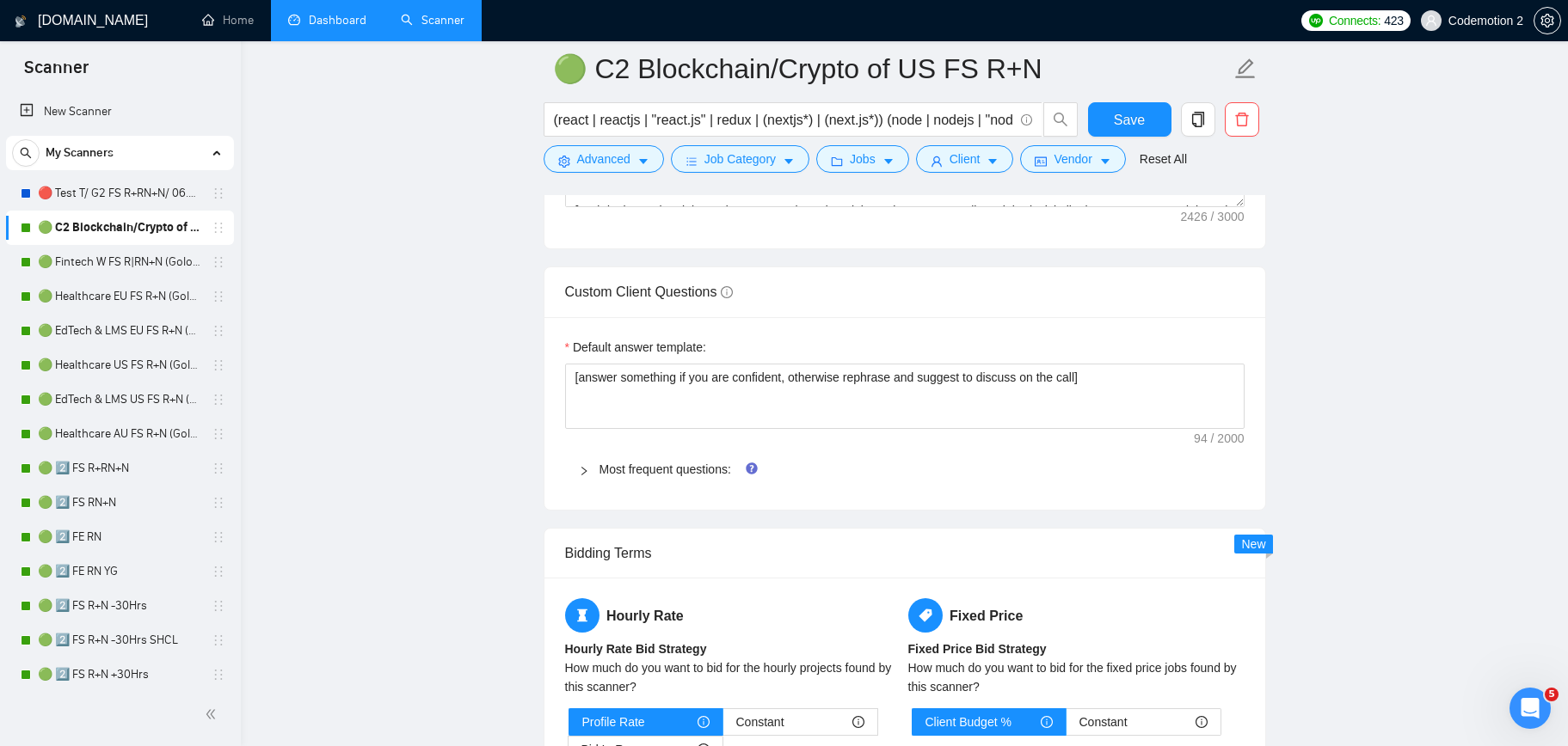
scroll to position [2306, 0]
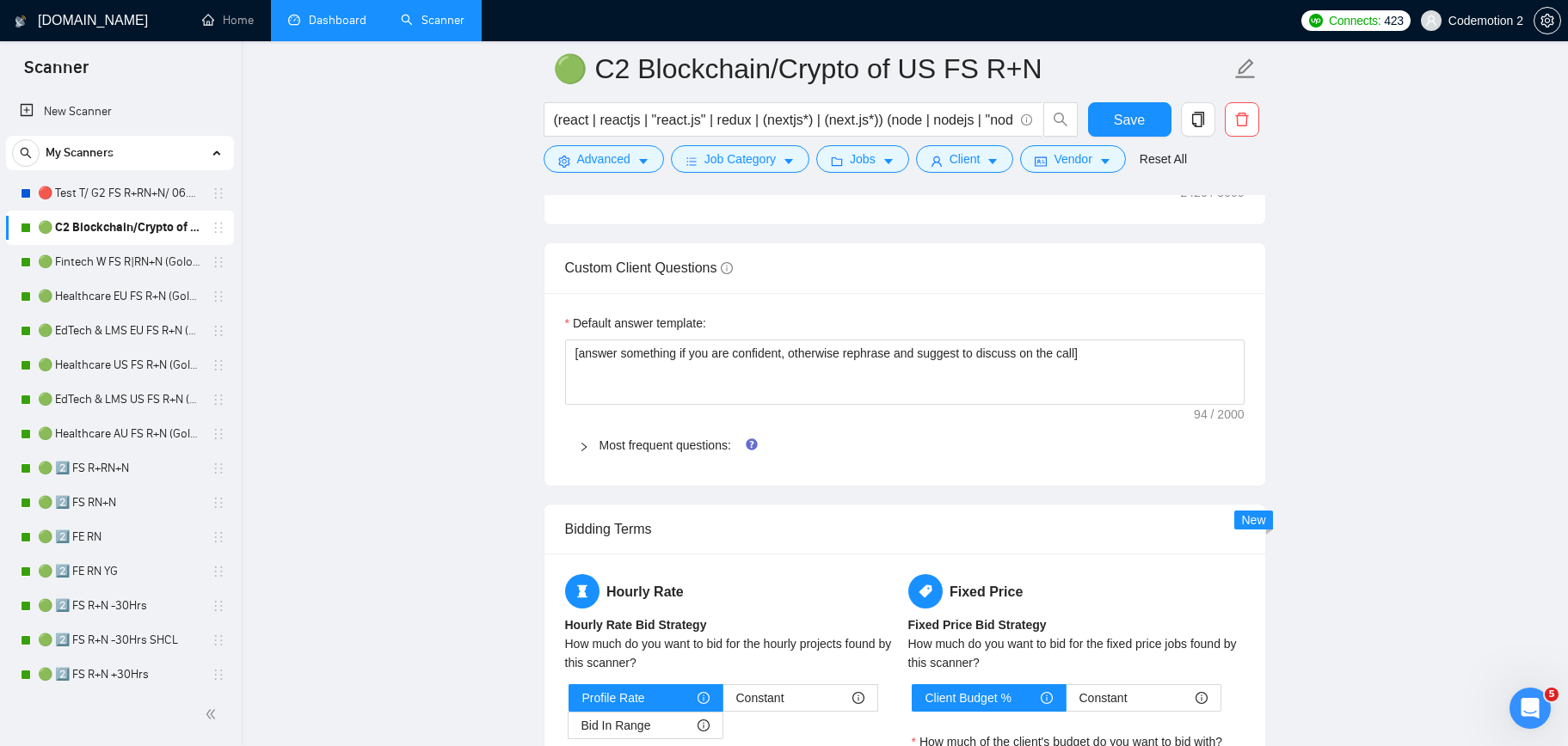
click at [694, 416] on div "Default answer template: [answer something if you are confident, otherwise reph…" at bounding box center [905, 390] width 721 height 193
click at [691, 441] on link "Most frequent questions:" at bounding box center [664, 445] width 131 height 14
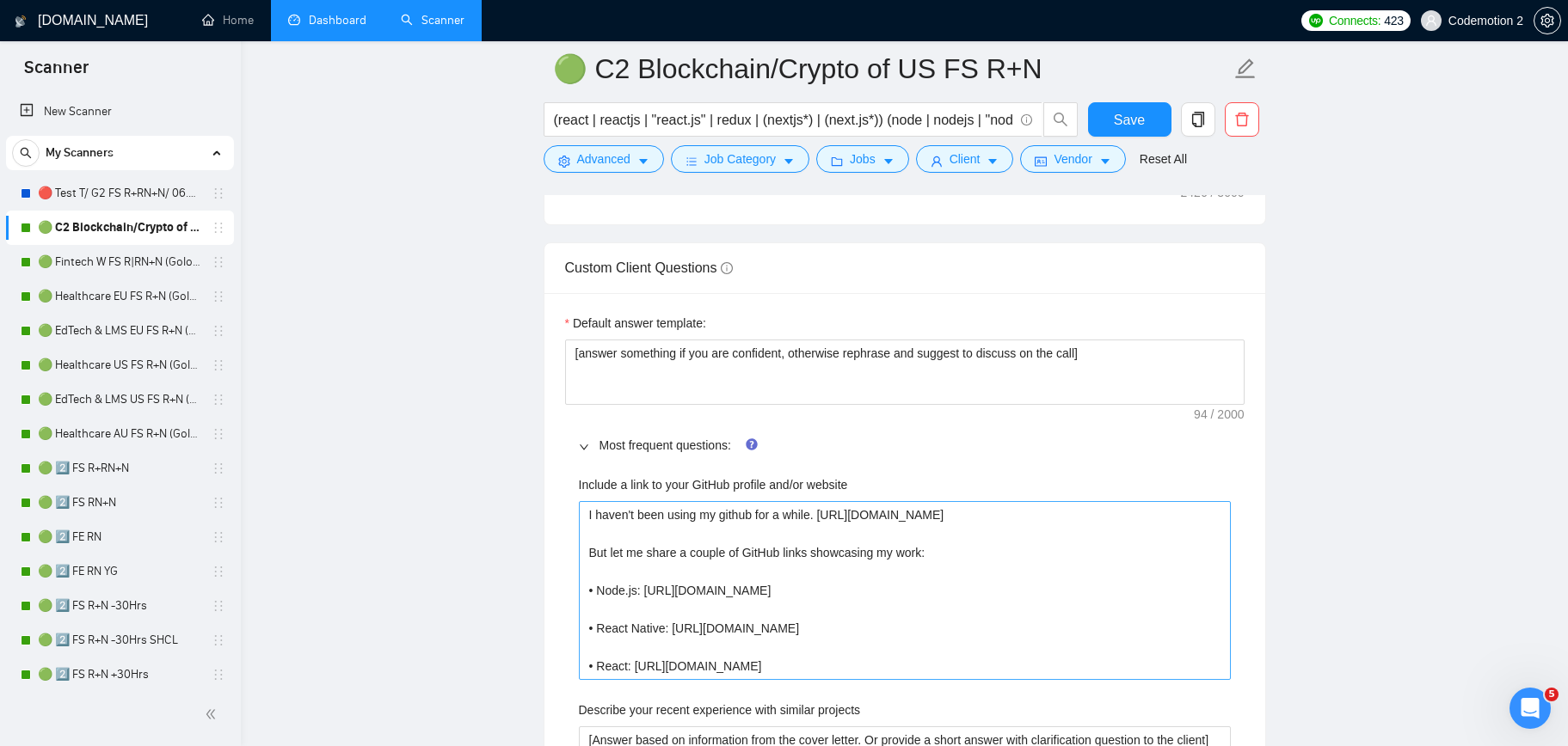
scroll to position [2620, 0]
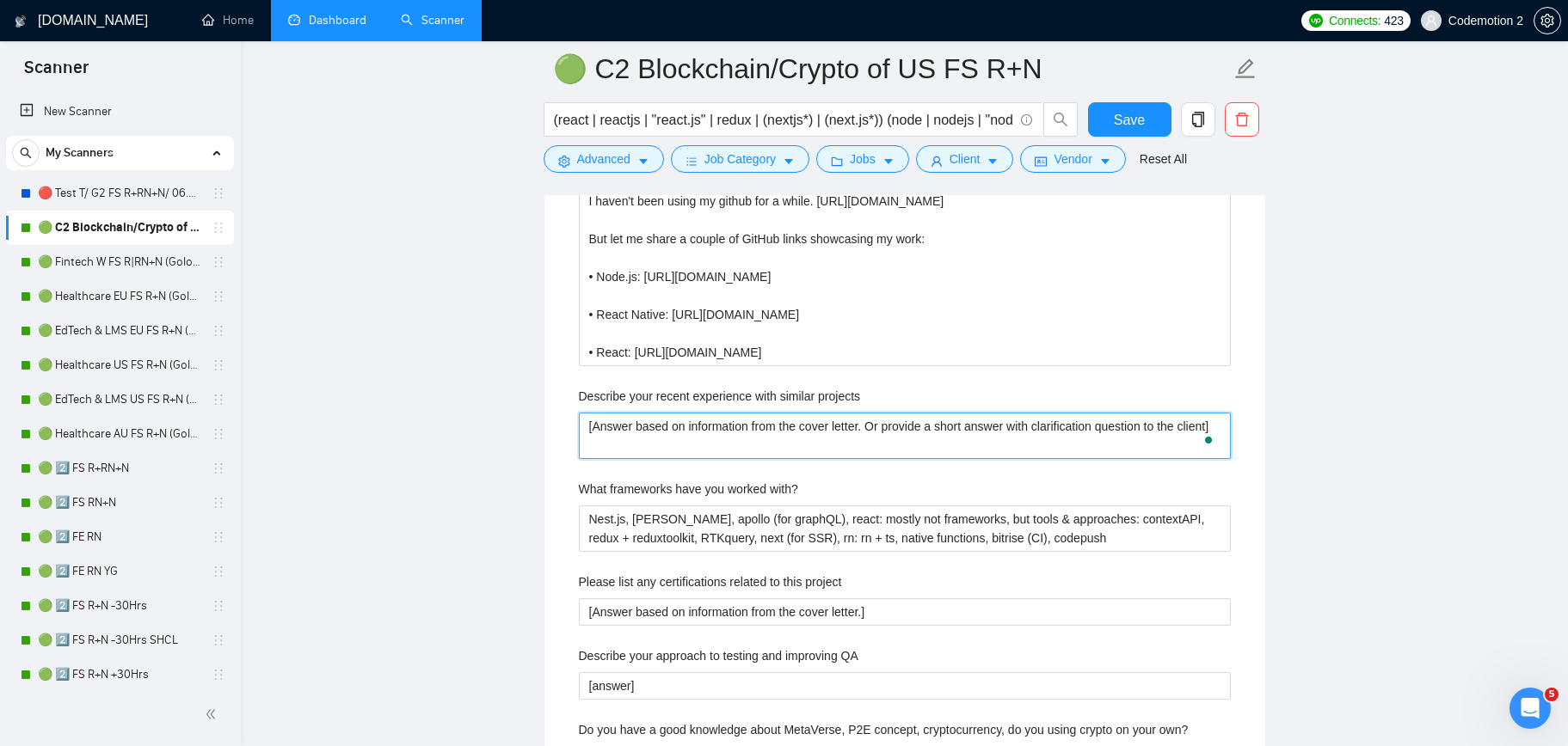
drag, startPoint x: 709, startPoint y: 454, endPoint x: 551, endPoint y: 419, distance: 161.8
click at [551, 419] on div "Default answer template: [answer something if you are confident, otherwise reph…" at bounding box center [905, 560] width 721 height 1161
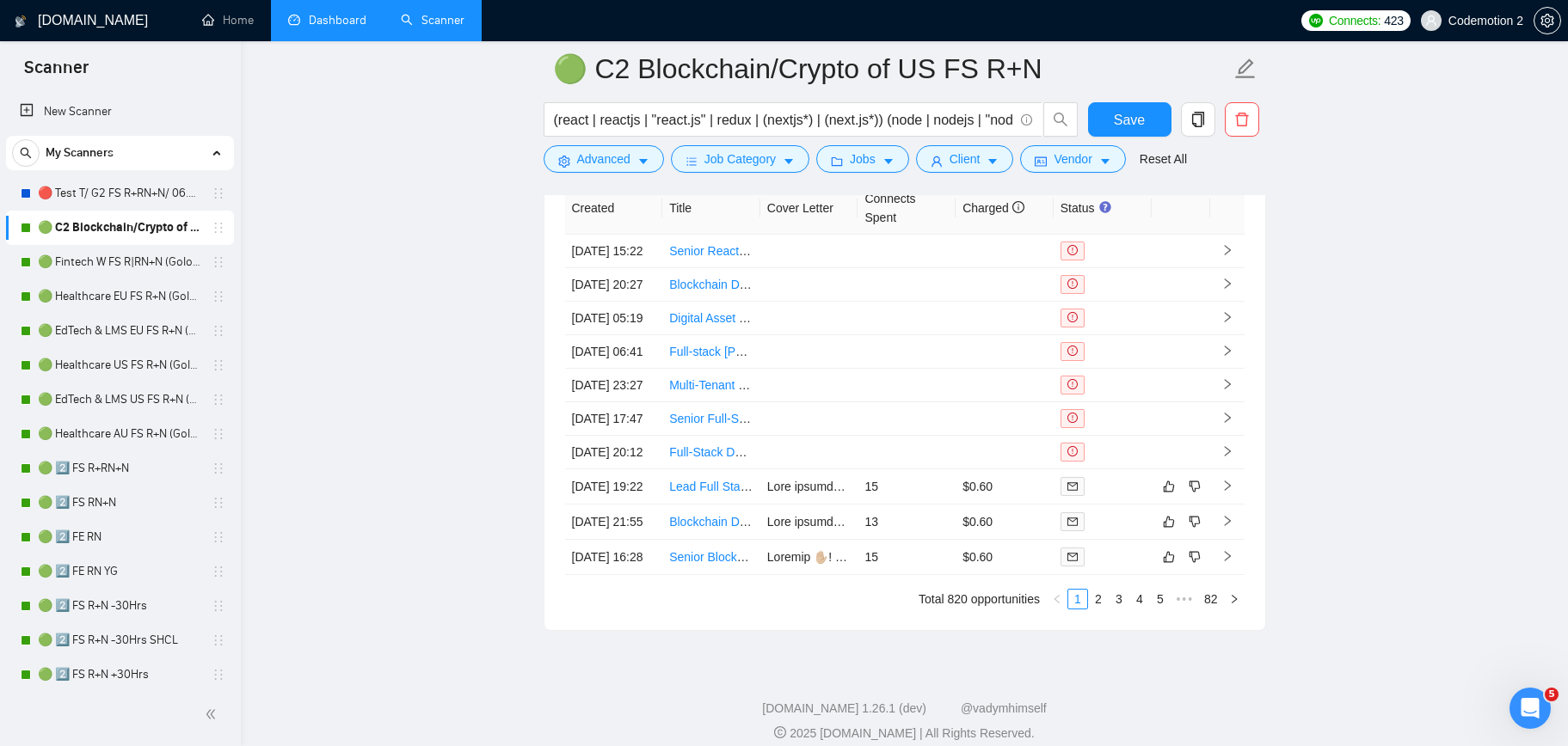
scroll to position [5236, 0]
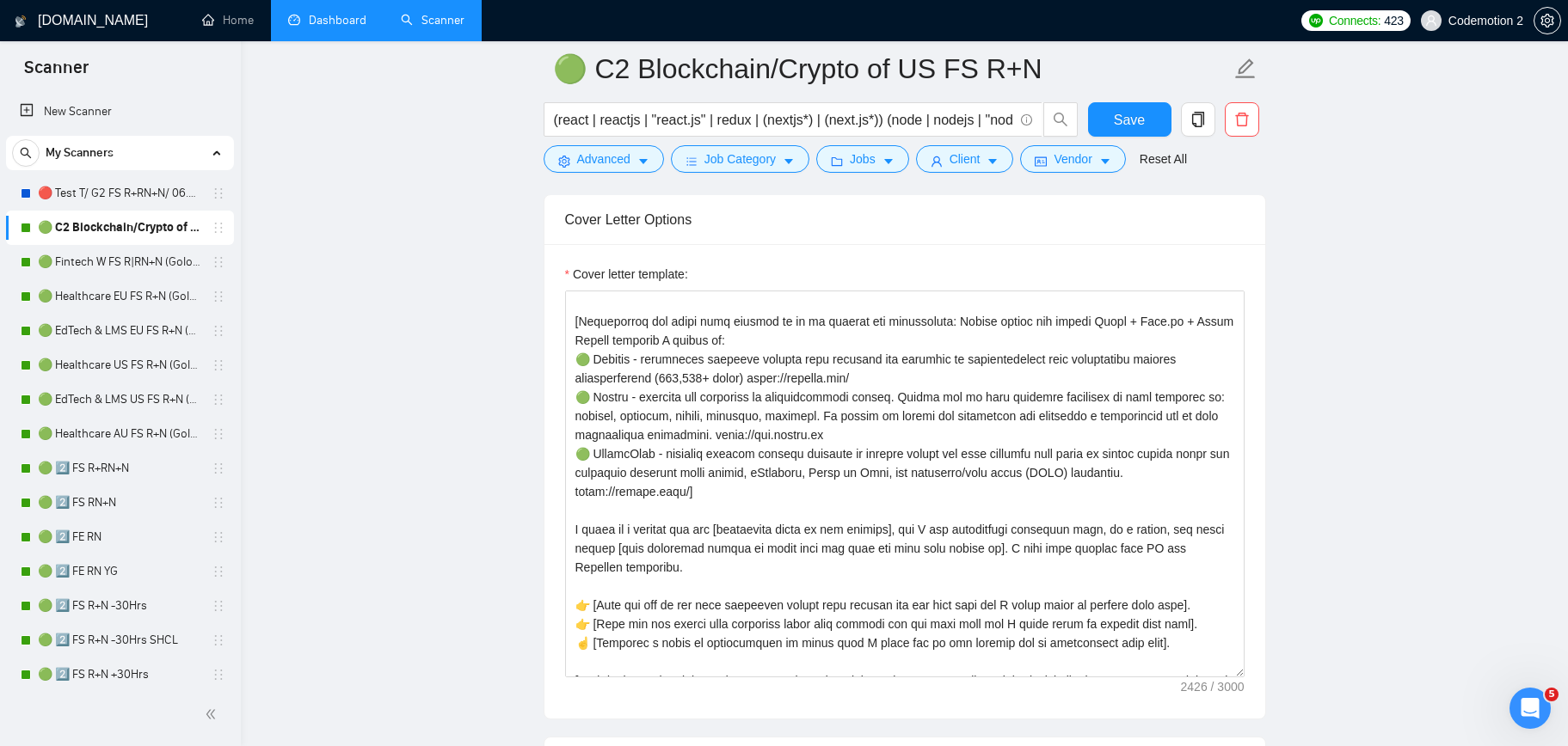
scroll to position [1675, 0]
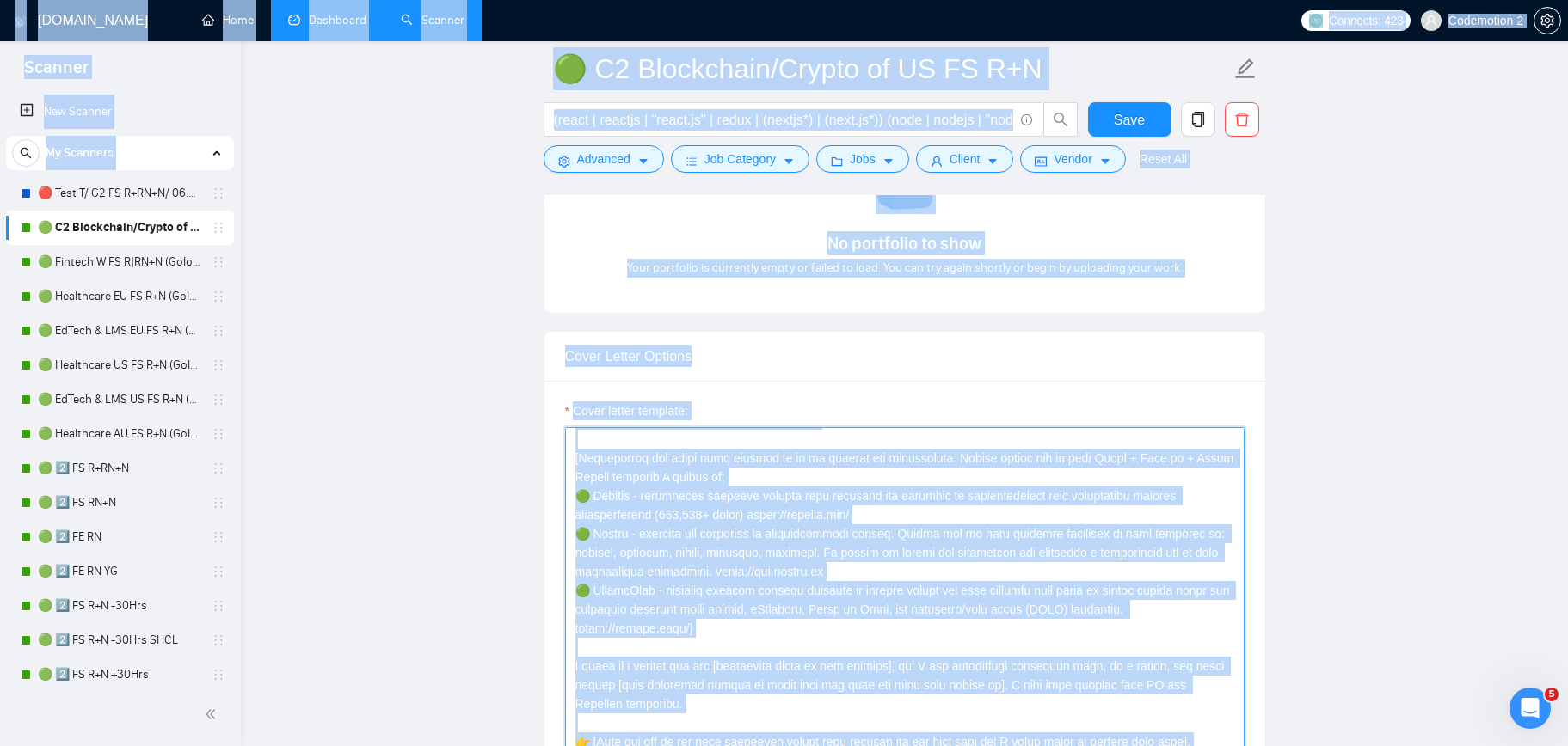
click at [832, 471] on textarea "Cover letter template:" at bounding box center [905, 620] width 680 height 387
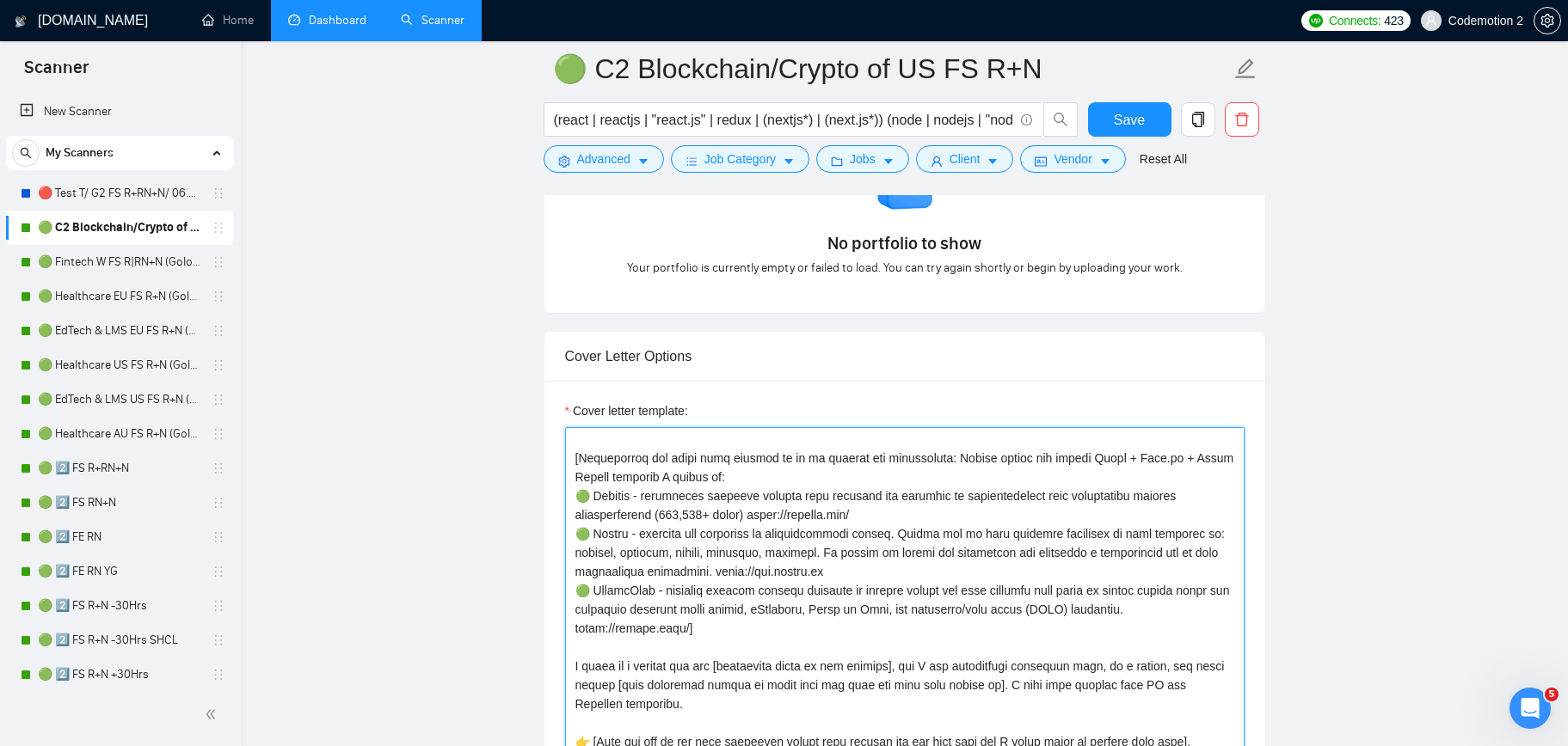
scroll to position [115, 0]
click at [832, 471] on textarea "Cover letter template:" at bounding box center [905, 620] width 680 height 387
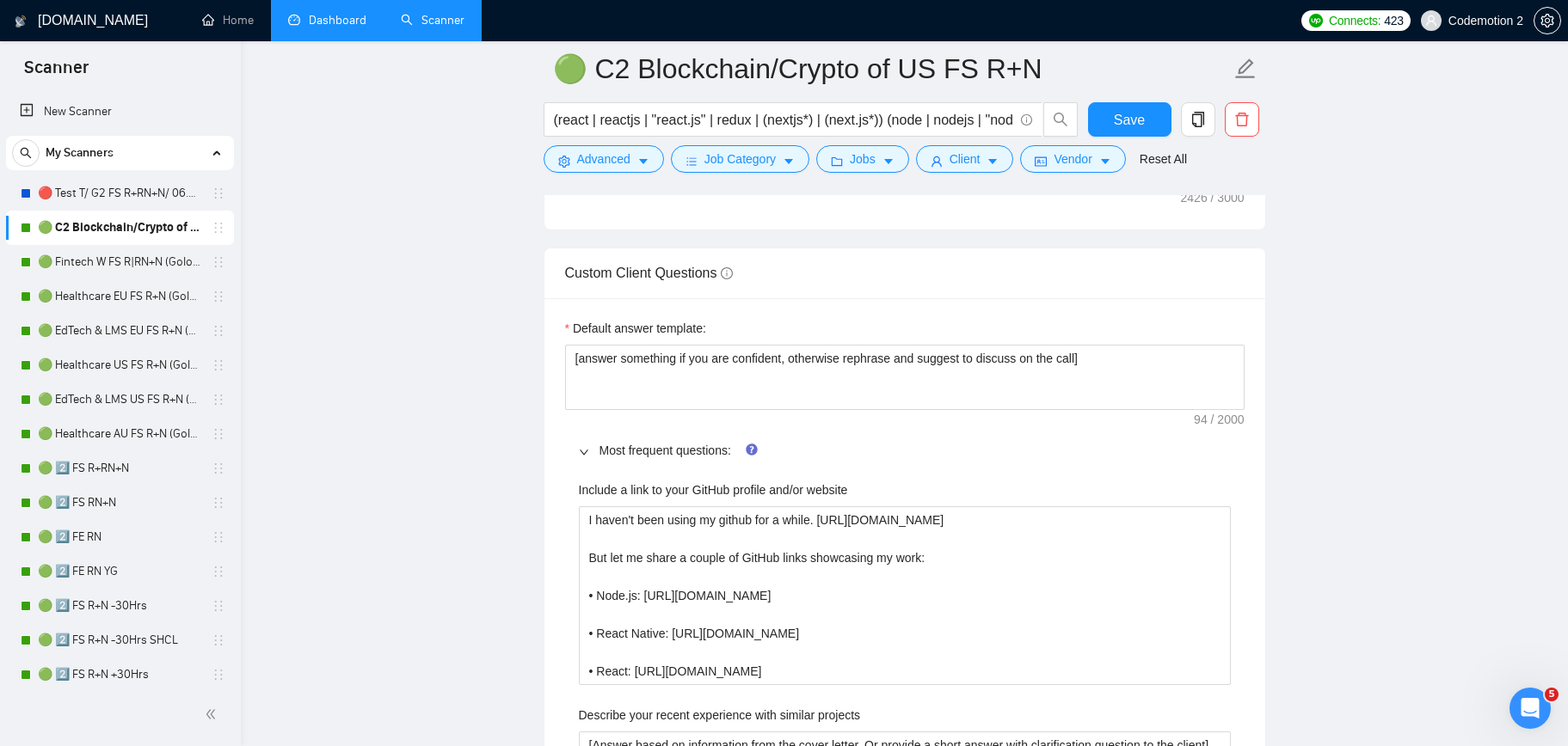
scroll to position [2465, 0]
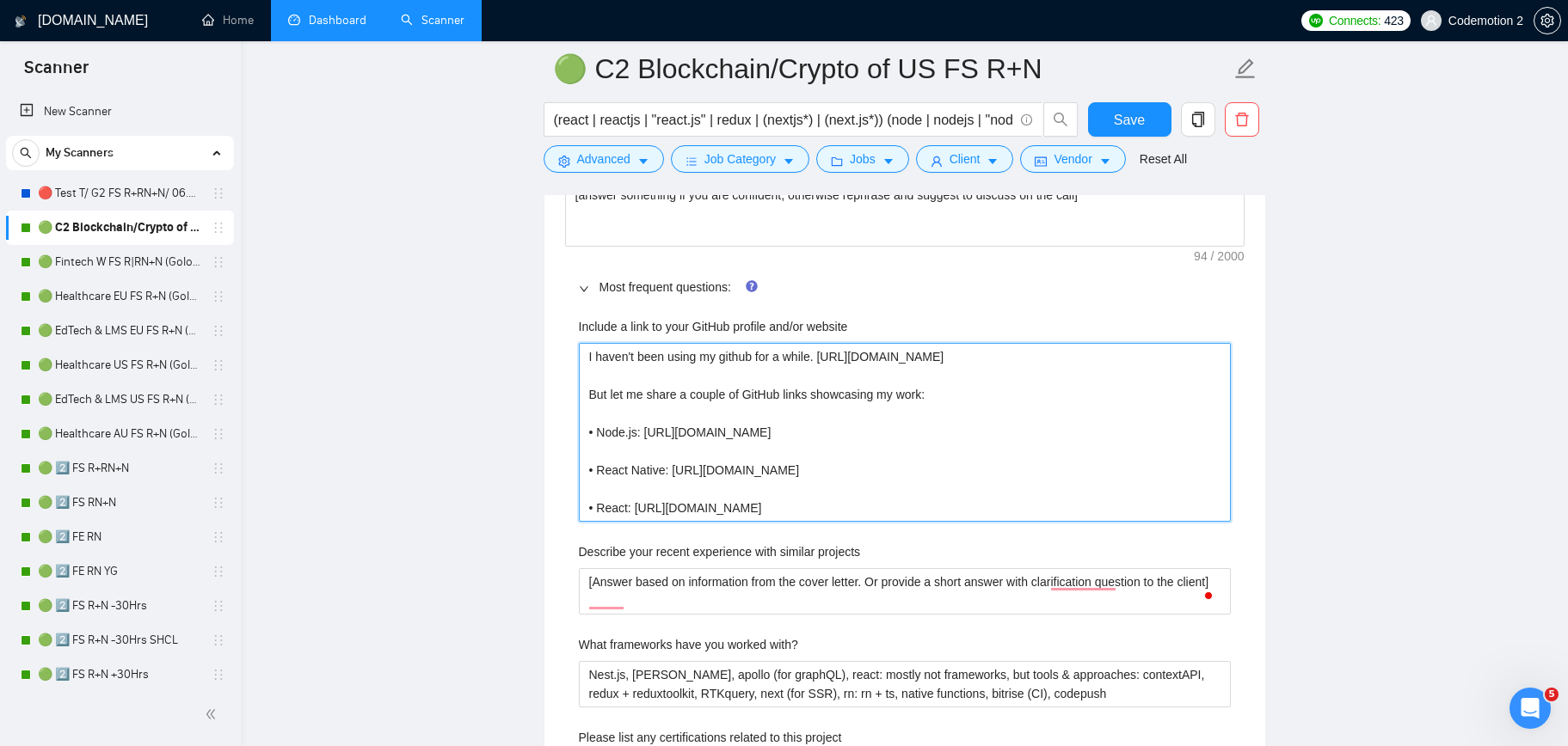
click at [954, 418] on website "I haven't been using my github for a while. [URL][DOMAIN_NAME] But let me share…" at bounding box center [904, 432] width 652 height 179
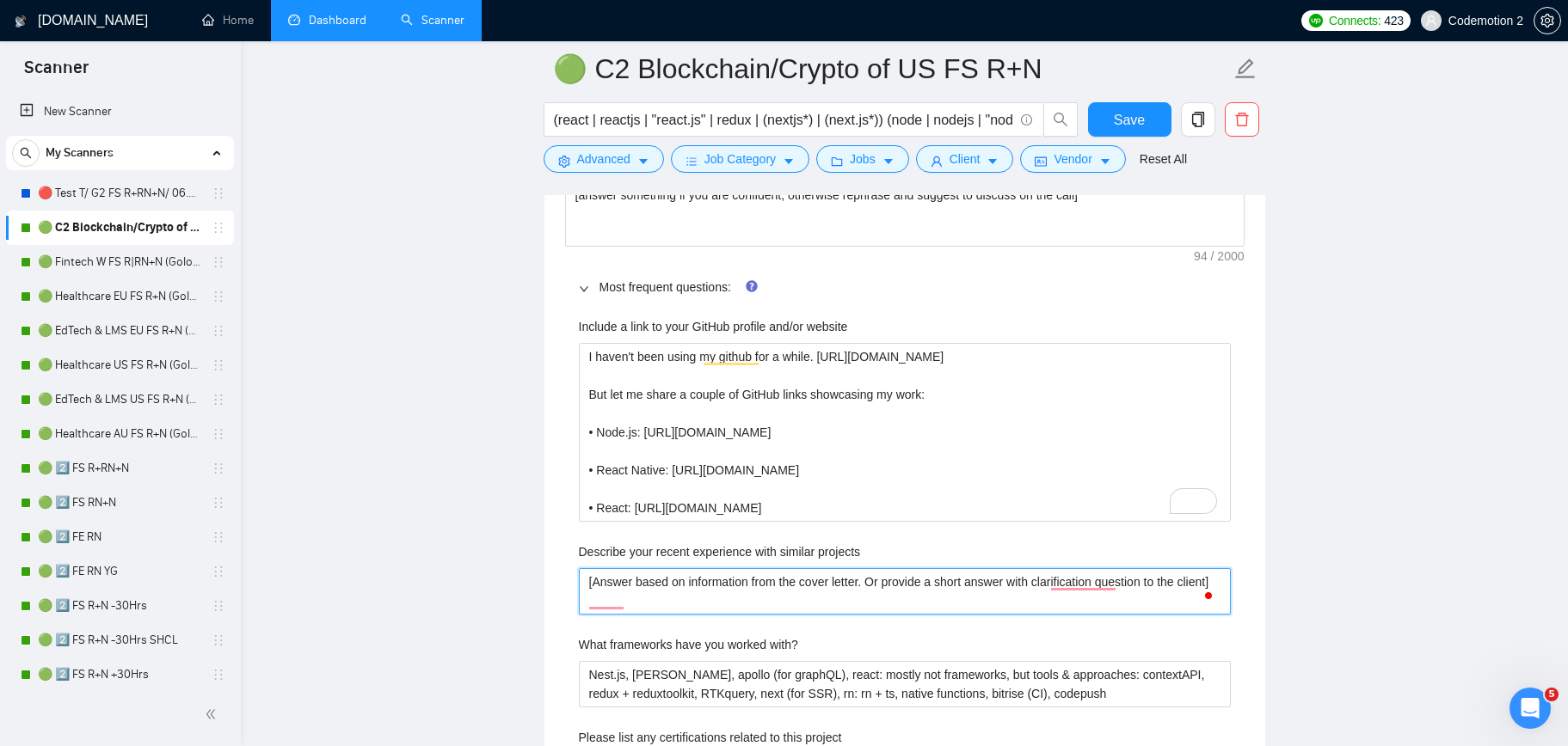
drag, startPoint x: 812, startPoint y: 606, endPoint x: 559, endPoint y: 584, distance: 254.0
click at [559, 584] on div "Default answer template: [answer something if you are confident, otherwise reph…" at bounding box center [905, 716] width 721 height 1161
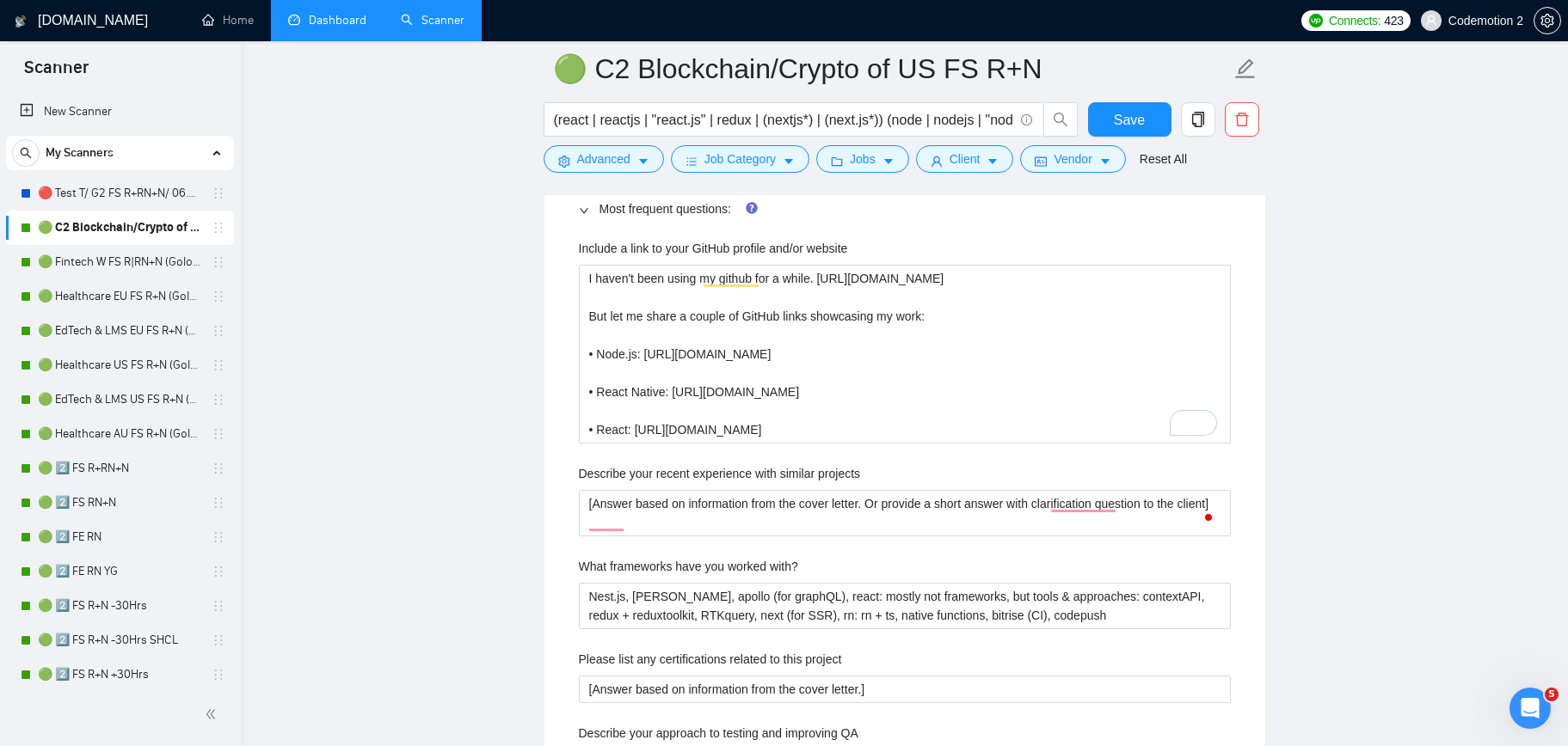
scroll to position [2559, 0]
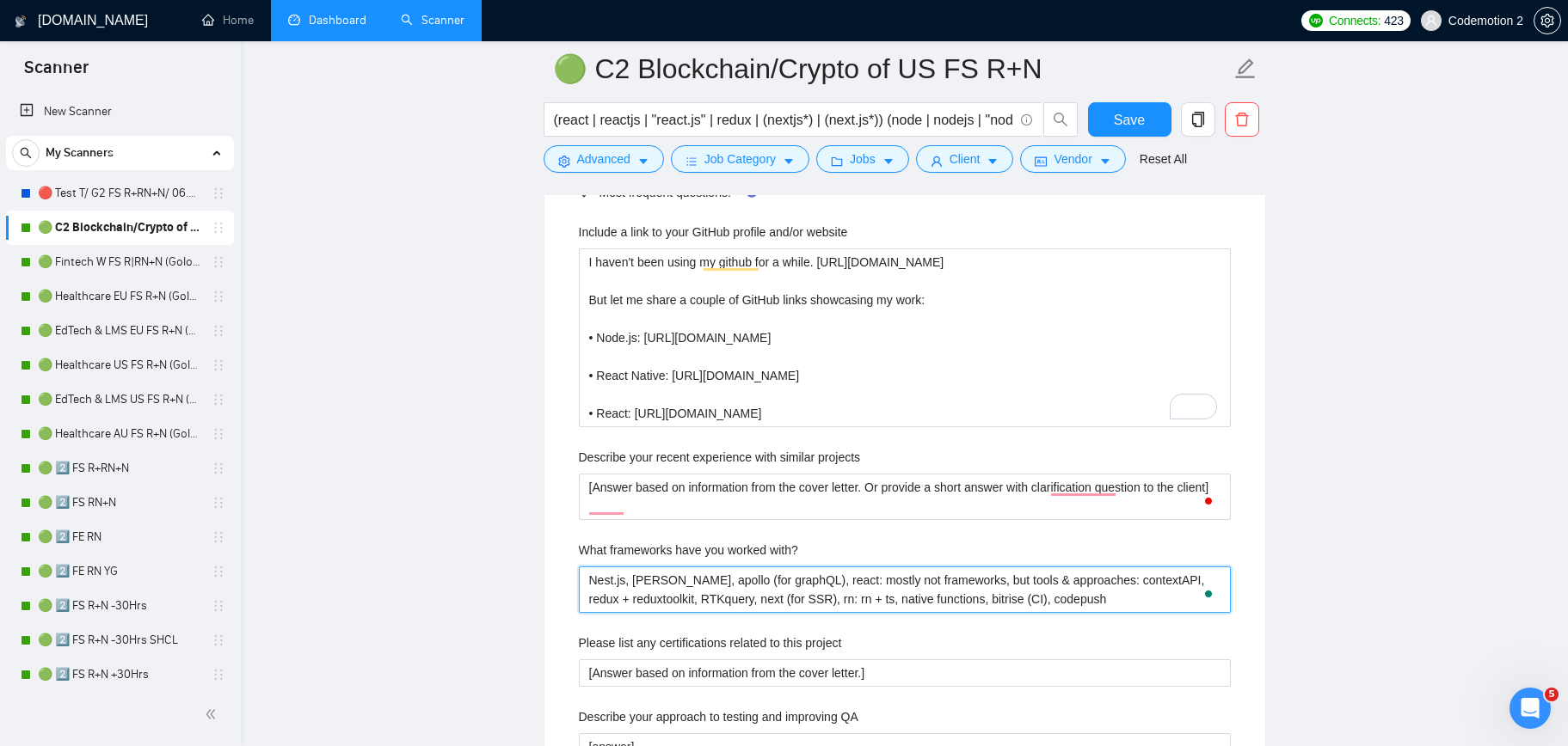
drag, startPoint x: 1101, startPoint y: 600, endPoint x: 567, endPoint y: 576, distance: 534.5
click at [567, 576] on div "Include a link to your GitHub profile and/or website I haven't been using my gi…" at bounding box center [905, 696] width 680 height 968
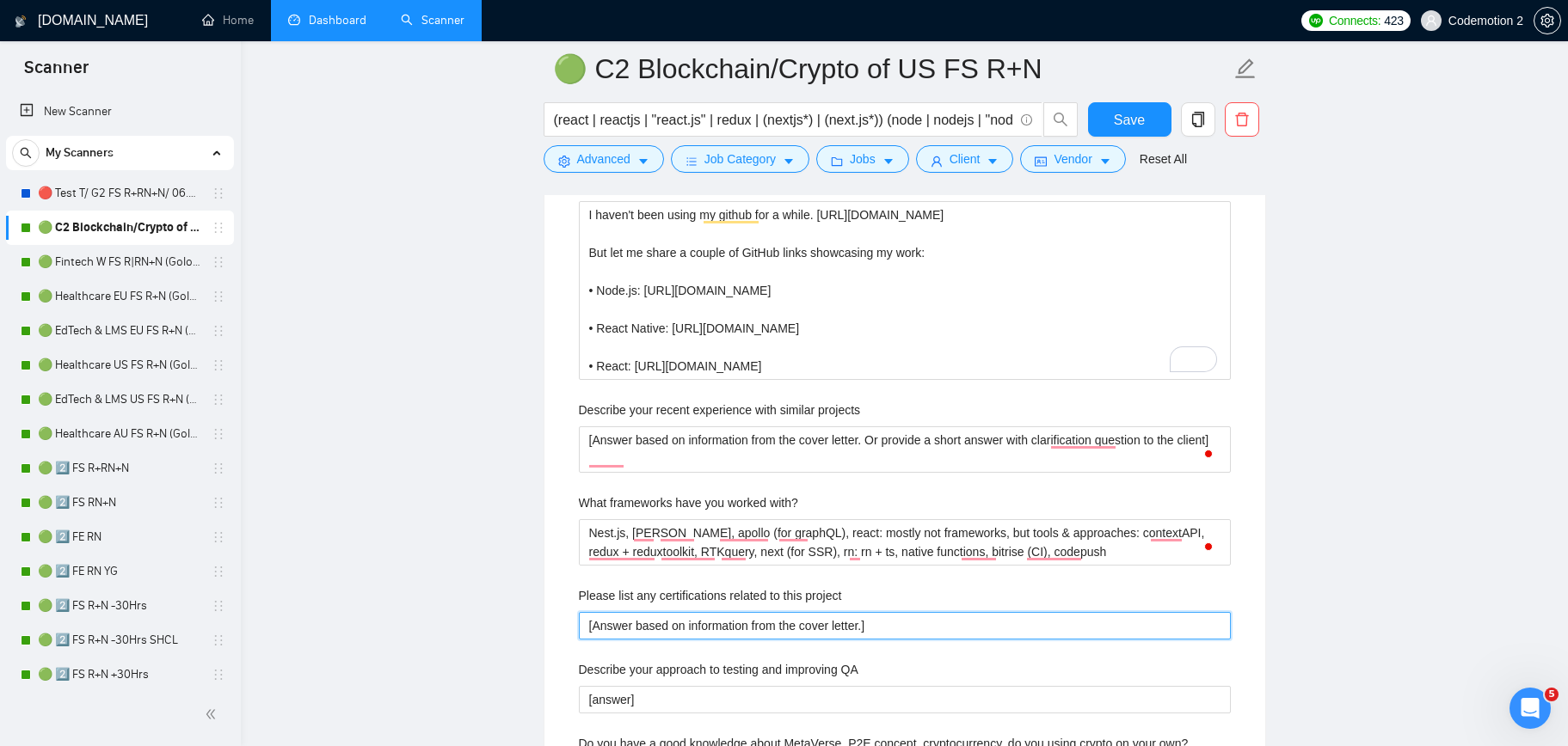
drag, startPoint x: 955, startPoint y: 626, endPoint x: 532, endPoint y: 623, distance: 423.0
click at [532, 623] on main "🟢 C2 Blockchain/Crypto of US FS R+N (react | reactjs | "react.js" | redux | (ne…" at bounding box center [904, 350] width 1272 height 5775
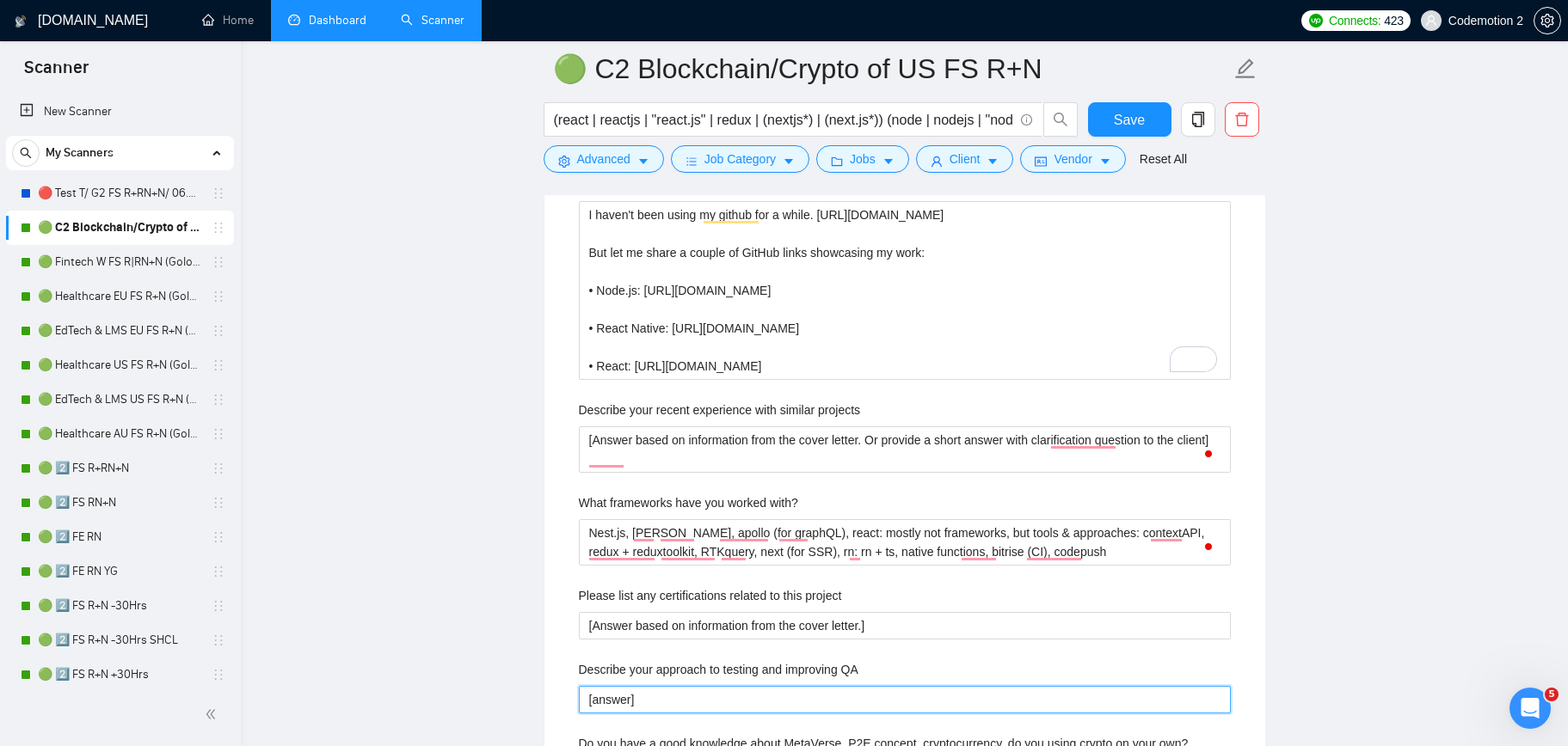
drag, startPoint x: 696, startPoint y: 701, endPoint x: 533, endPoint y: 701, distance: 163.0
click at [533, 701] on main "🟢 C2 Blockchain/Crypto of US FS R+N (react | reactjs | "react.js" | redux | (ne…" at bounding box center [904, 350] width 1272 height 5775
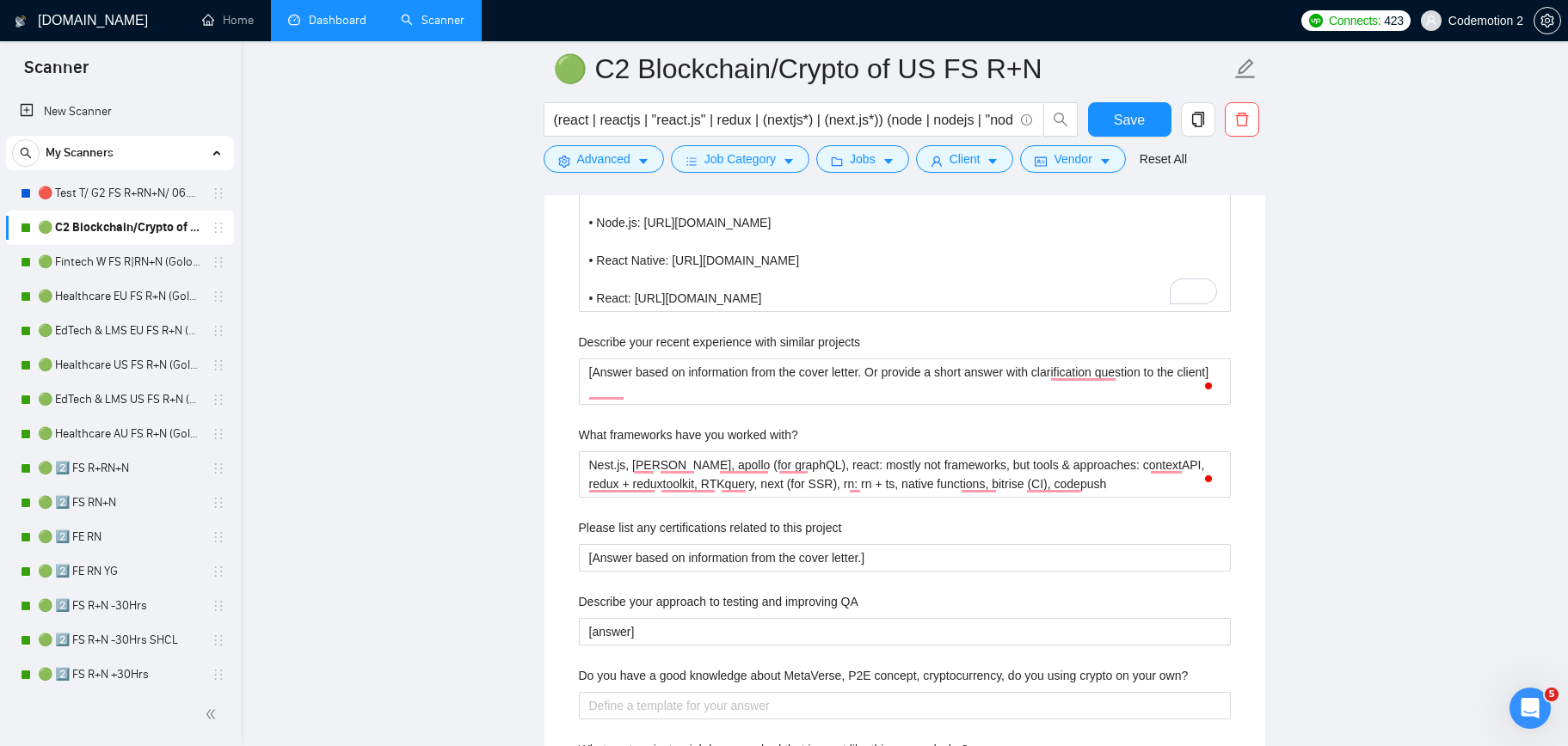
scroll to position [2653, 0]
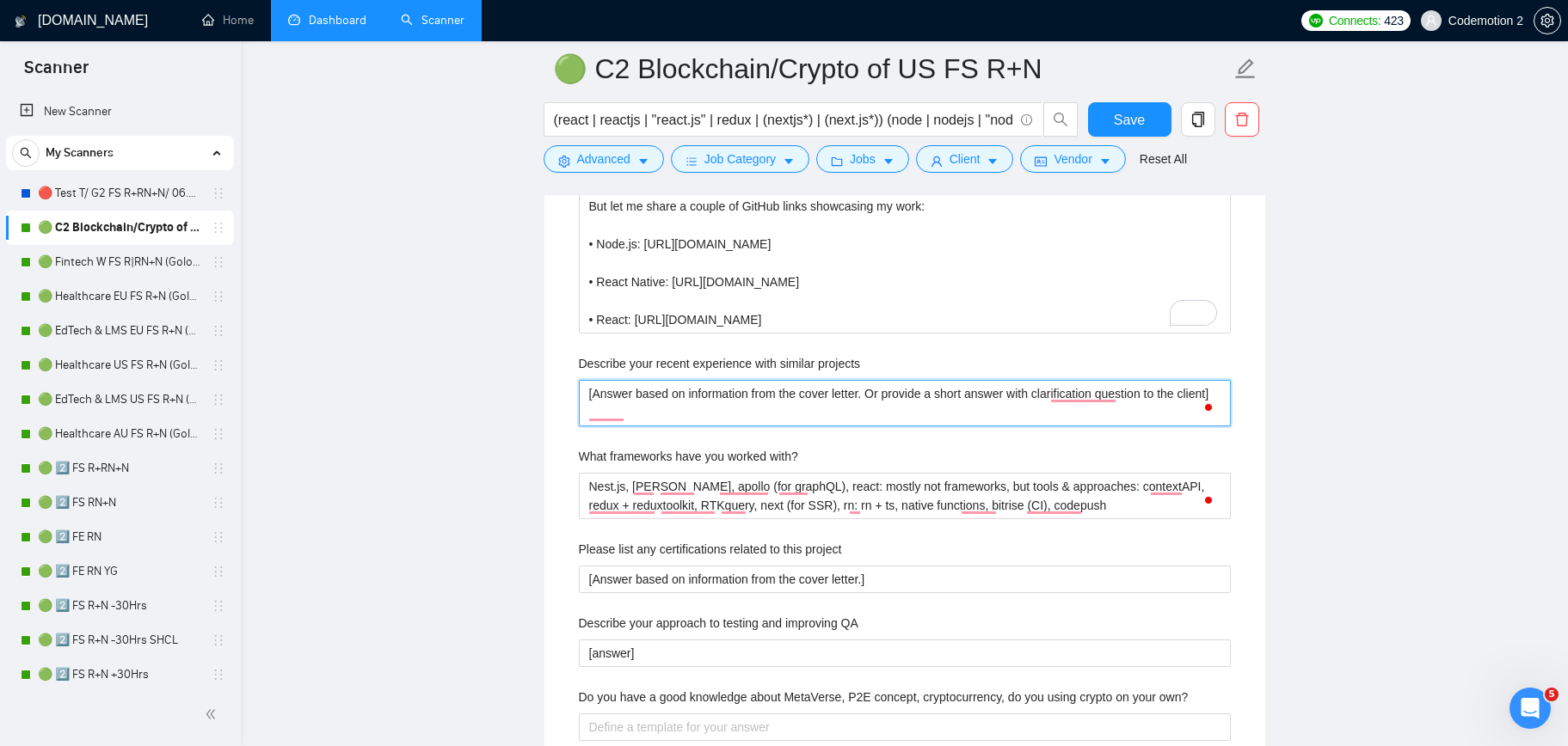
drag, startPoint x: 761, startPoint y: 417, endPoint x: 560, endPoint y: 378, distance: 204.7
click at [560, 378] on div "Default answer template: [answer something if you are confident, otherwise reph…" at bounding box center [905, 527] width 721 height 1161
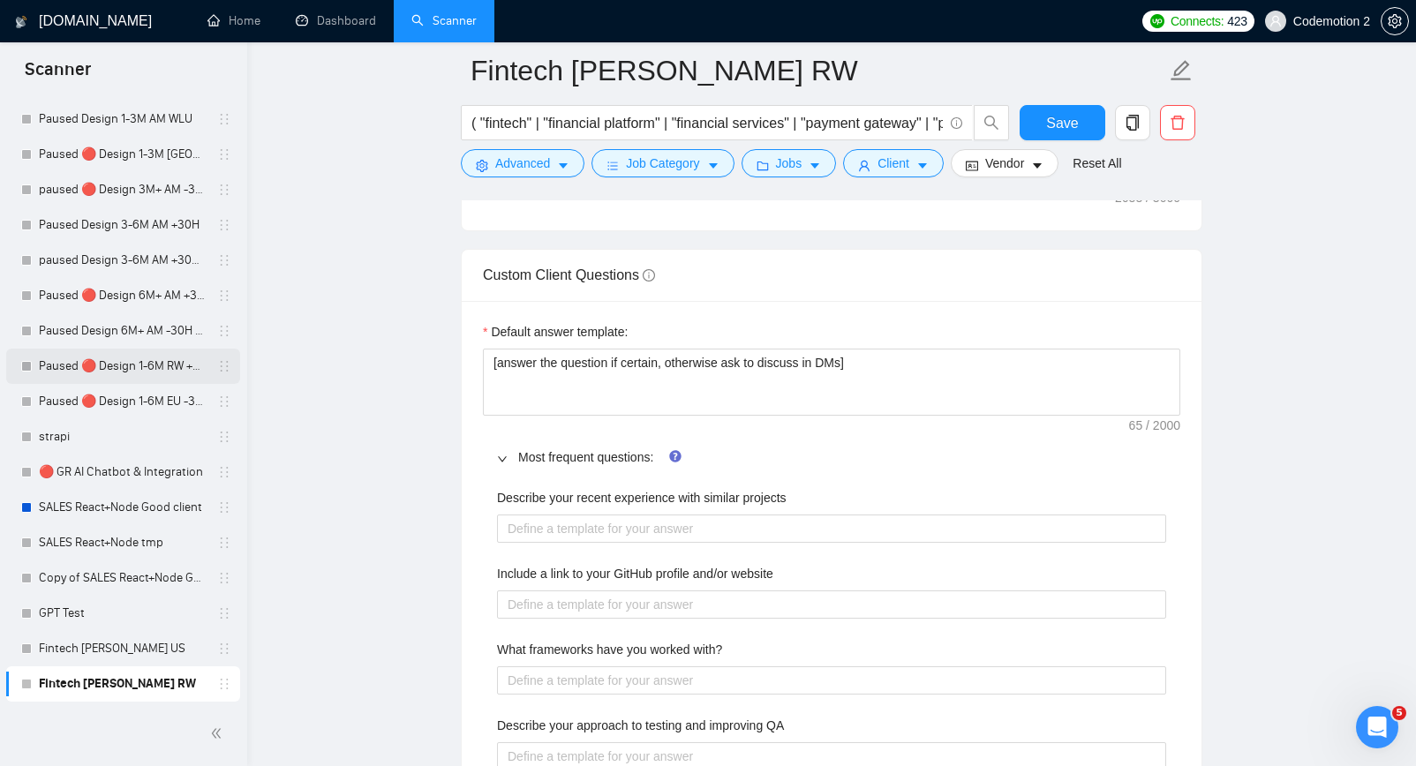
scroll to position [2369, 0]
click at [615, 606] on website "Include a link to your GitHub profile and/or website" at bounding box center [831, 604] width 669 height 28
paste website "I haven't been using my github for a while. [URL][DOMAIN_NAME] But let me share…"
type website "I haven't been using my github for a while. [URL][DOMAIN_NAME] But let me share…"
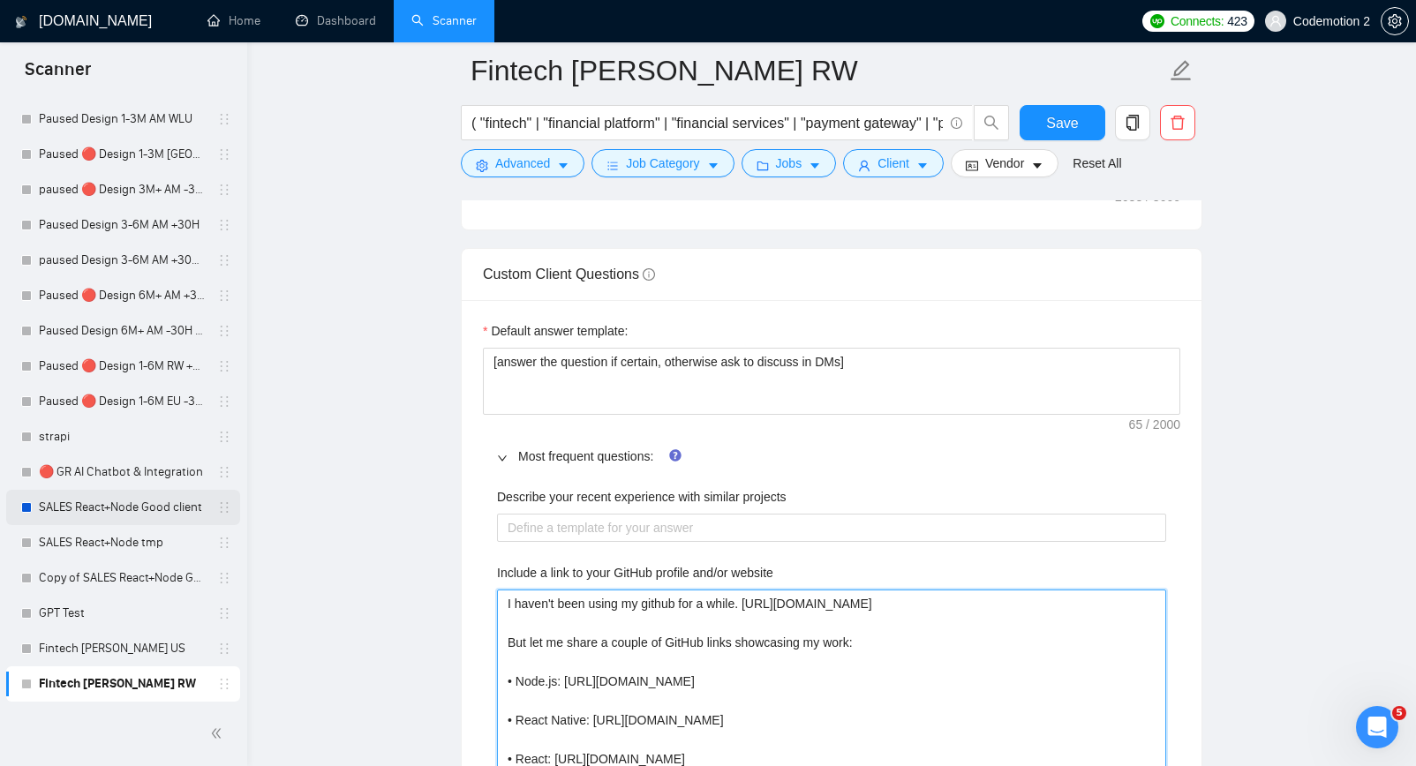
type website "I haven't been using my github for a while. [URL][DOMAIN_NAME] But let me share…"
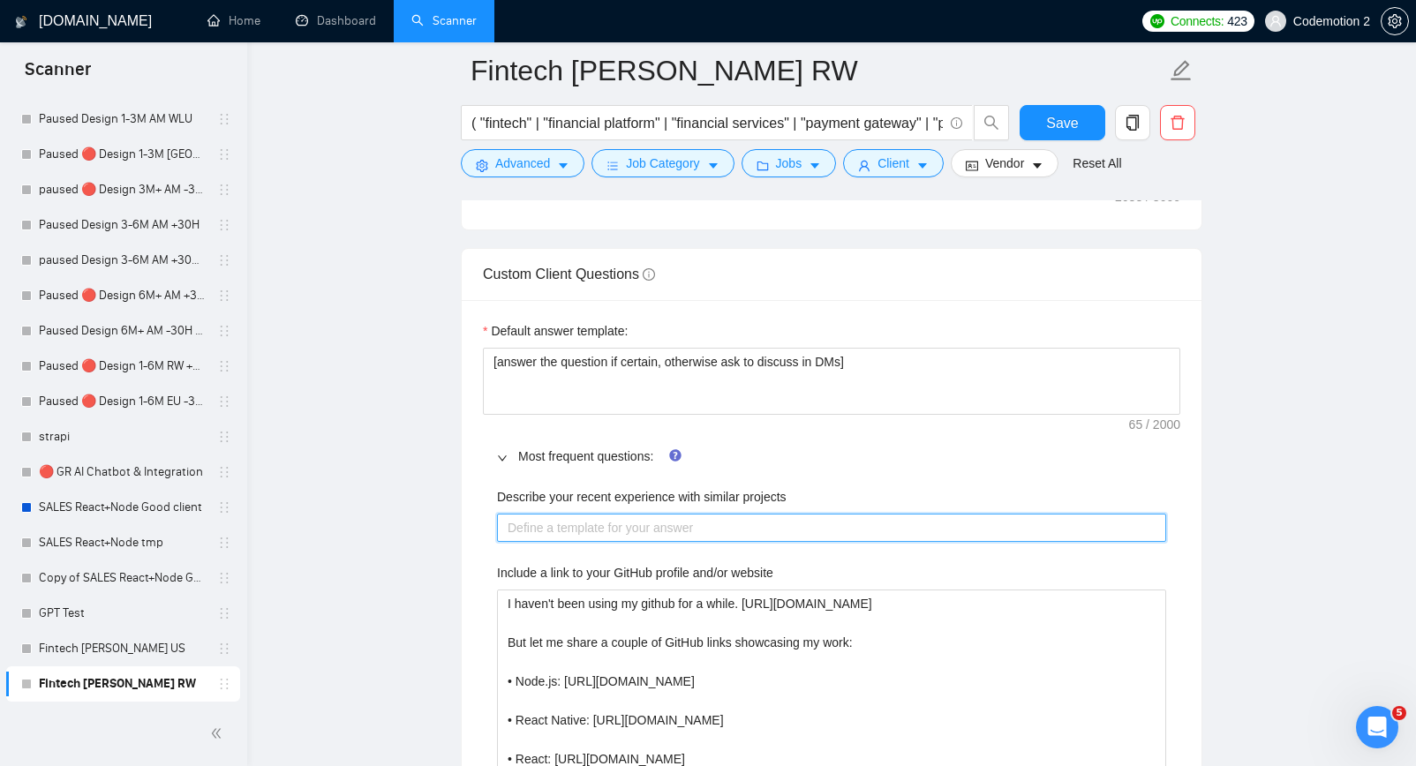
click at [568, 525] on projects "Describe your recent experience with similar projects" at bounding box center [831, 528] width 669 height 28
paste projects "The best example is Trastra [URL][DOMAIN_NAME]. It's a blockchain personal bank…"
type projects "The best example is Trastra [URL][DOMAIN_NAME]. It's a blockchain personal bank…"
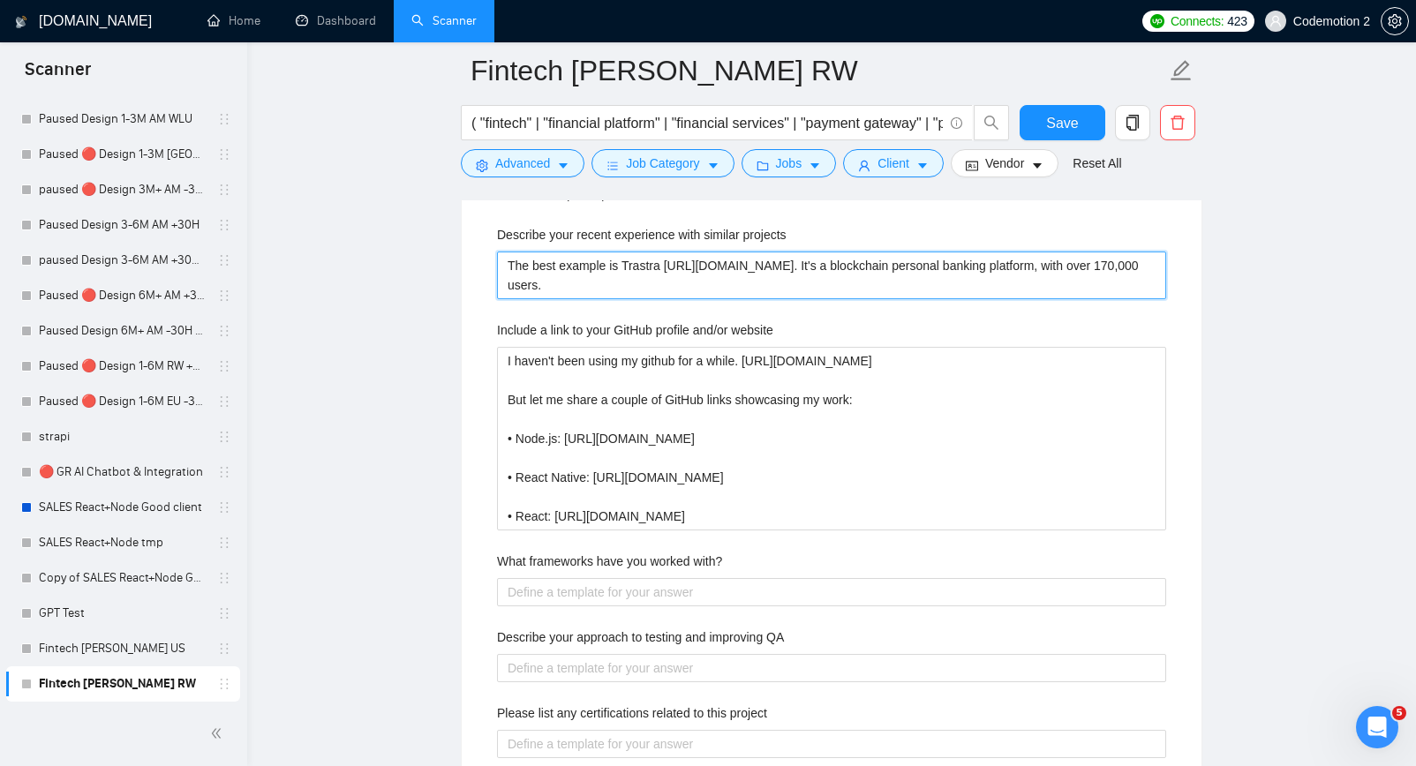
scroll to position [2648, 0]
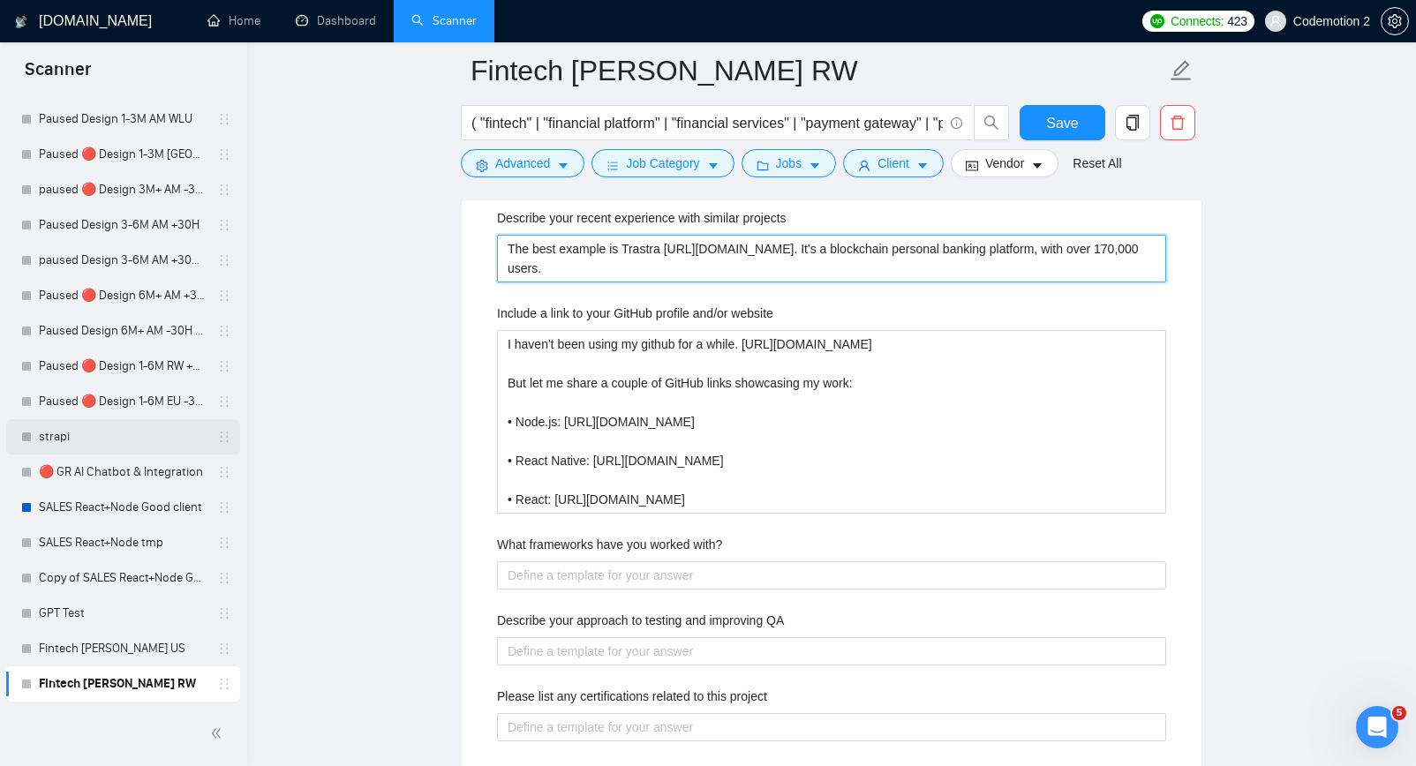
type projects "The best example is Trastra [URL][DOMAIN_NAME]. It's a blockchain personal bank…"
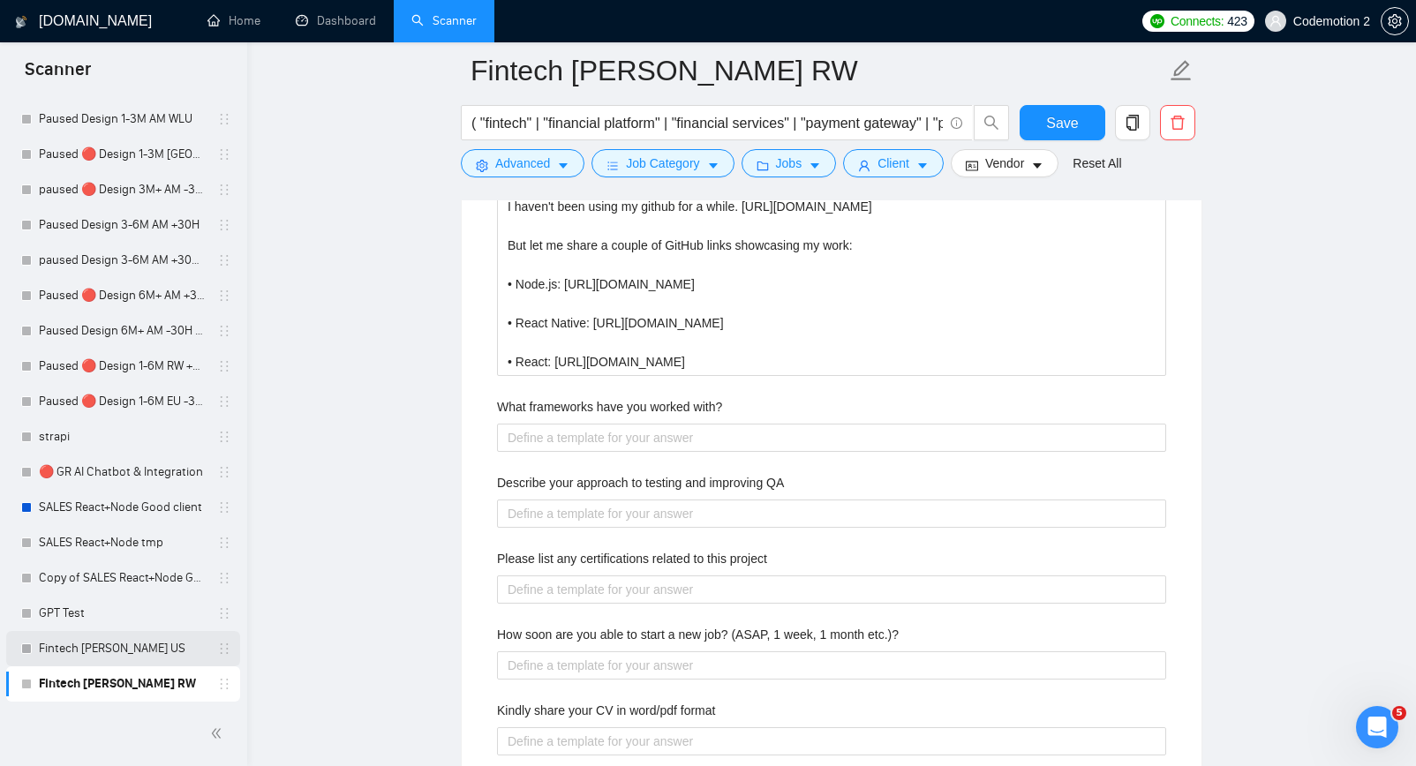
scroll to position [2784, 0]
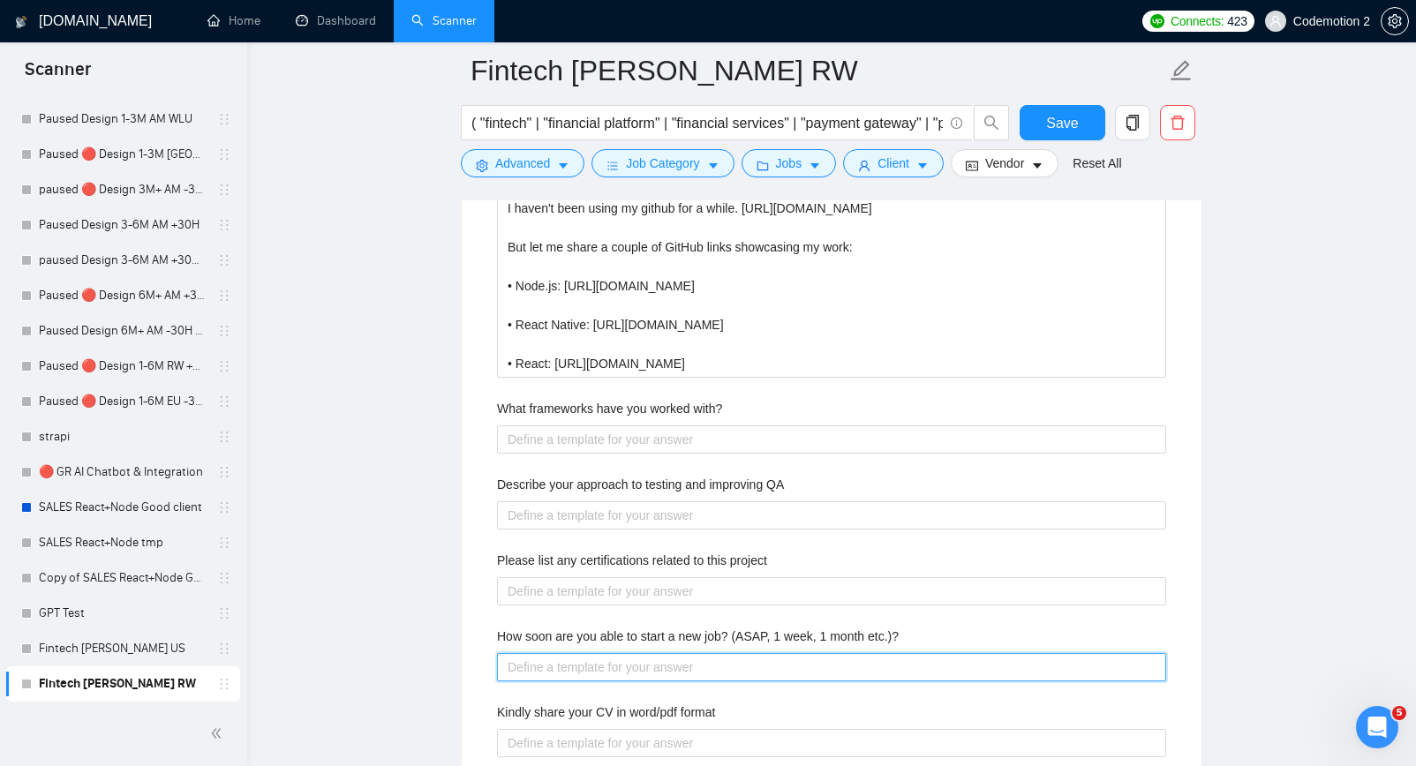
click at [617, 668] on etc\ "How soon are you able to start a new job? (ASAP, 1 week, 1 month etc.)?" at bounding box center [831, 667] width 669 height 28
type etc\ "Ш"
type etc\ "Ш с"
type etc\ "Ш сф"
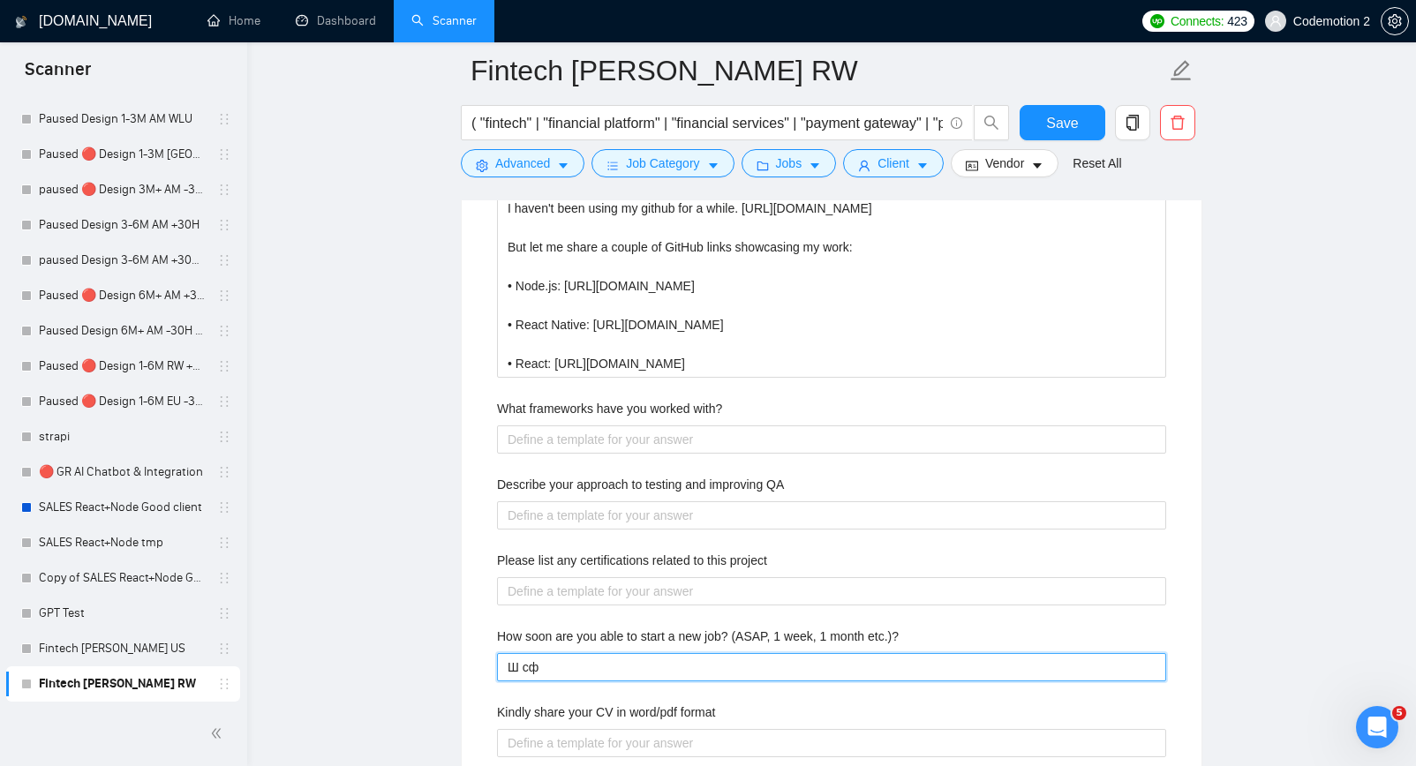
type etc\ "Ш сфт"
type etc\ "I"
type etc\ "I c"
type etc\ "I ca"
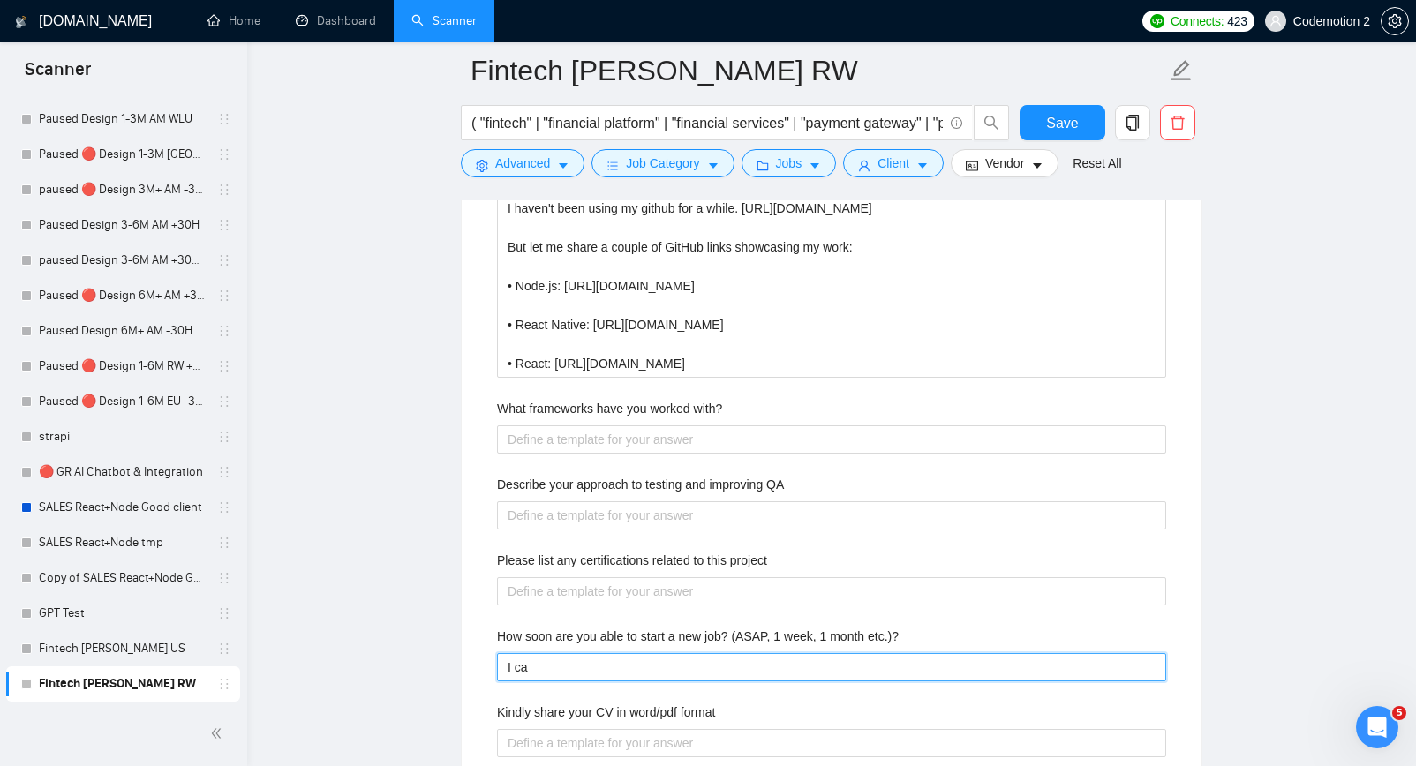
type etc\ "I can"
type etc\ "I can s"
type etc\ "I can st"
type etc\ "I can sta"
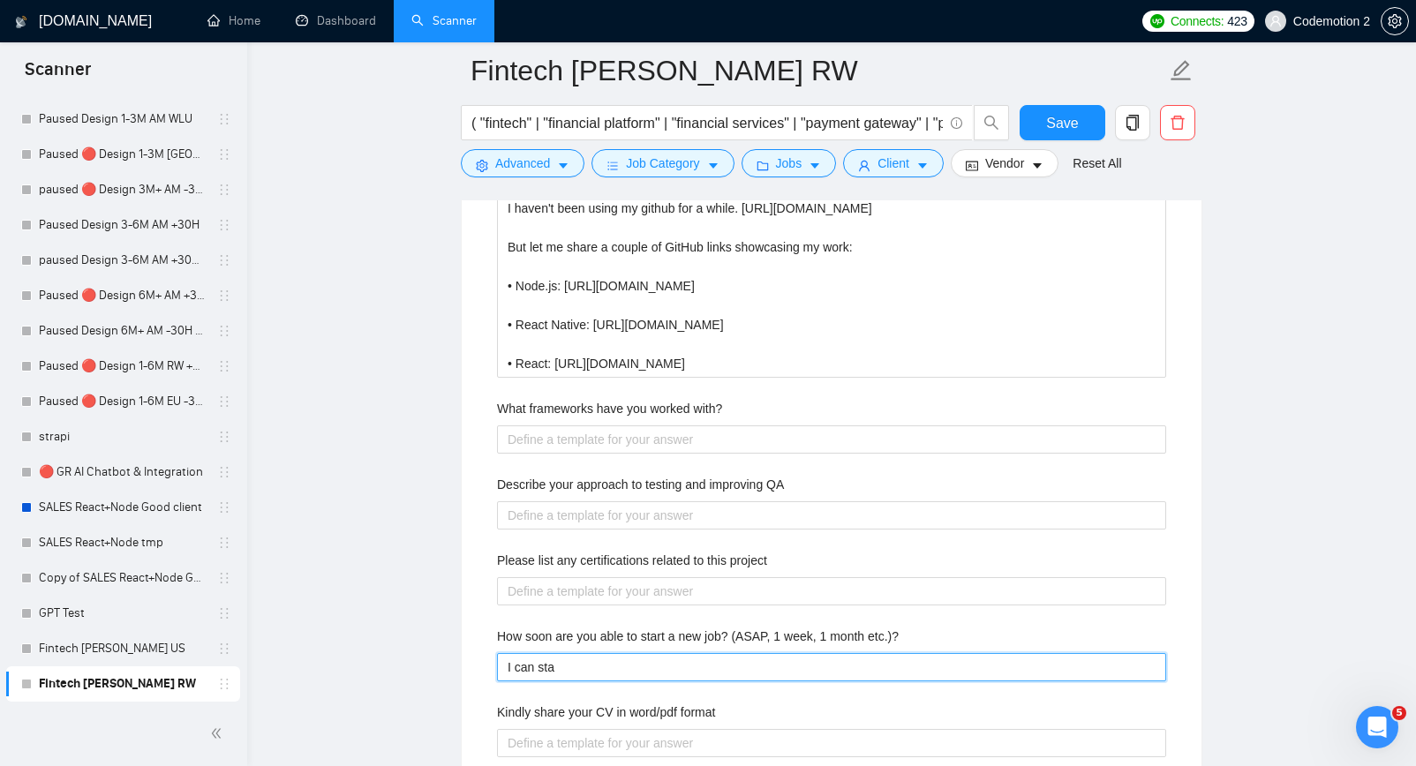
type etc\ "I can star"
type etc\ "I can start"
type etc\ "I can start a"
type etc\ "I can start as"
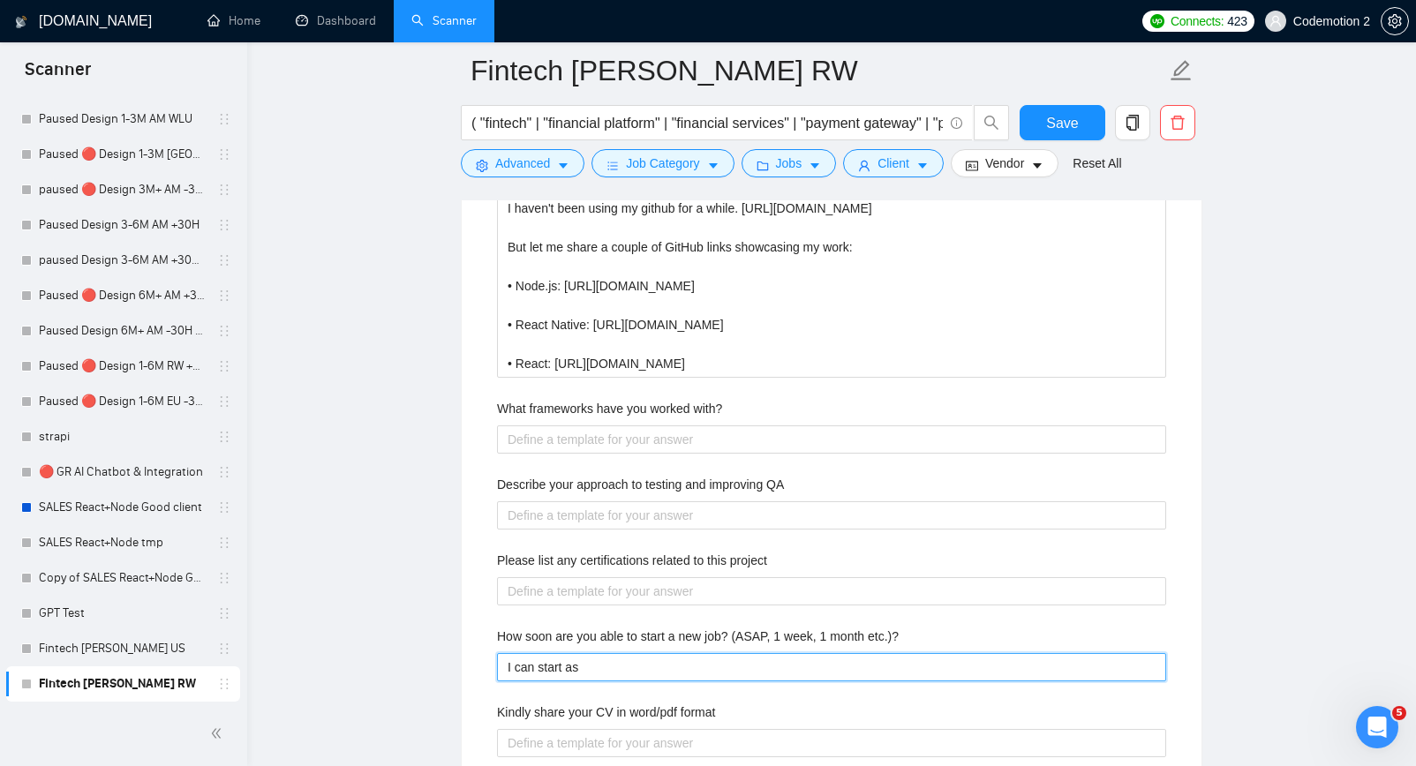
type etc\ "I can start asa"
type etc\ "I can start asap"
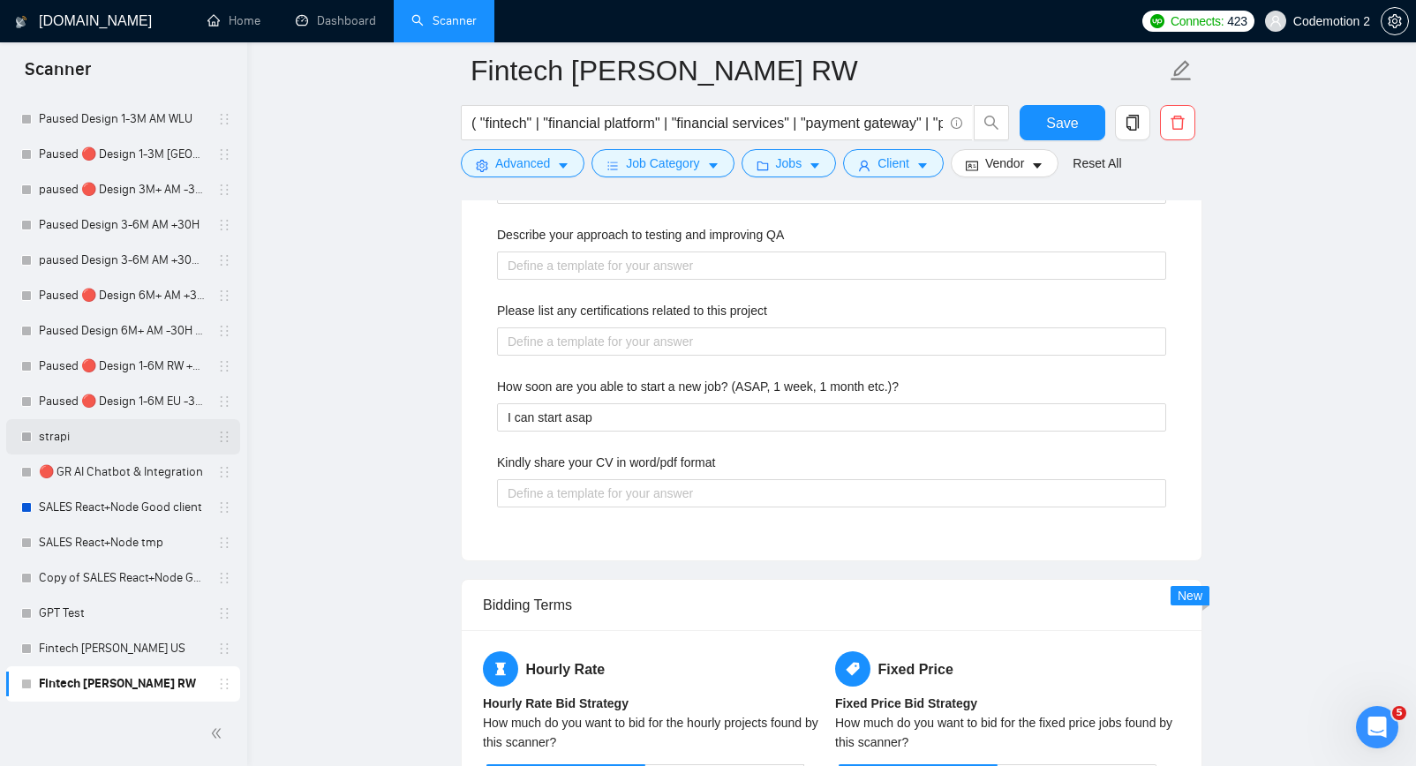
scroll to position [2837, 0]
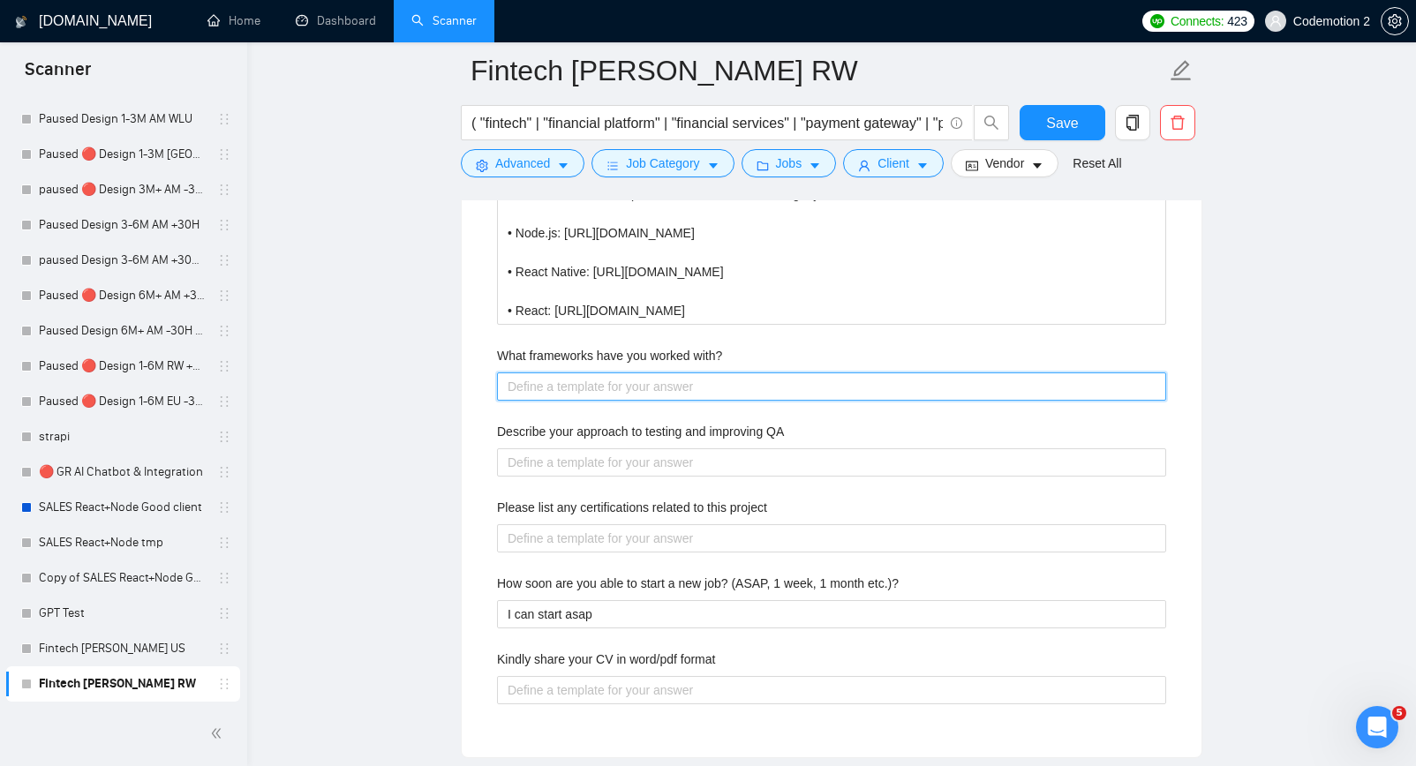
click at [570, 381] on with\? "What frameworks have you worked with?" at bounding box center [831, 387] width 669 height 28
paste with\? "[Answer based on information from the cover letter. Or provide a short answer w…"
type with\? "[Answer based on information from the cover letter. Or provide a short answer w…"
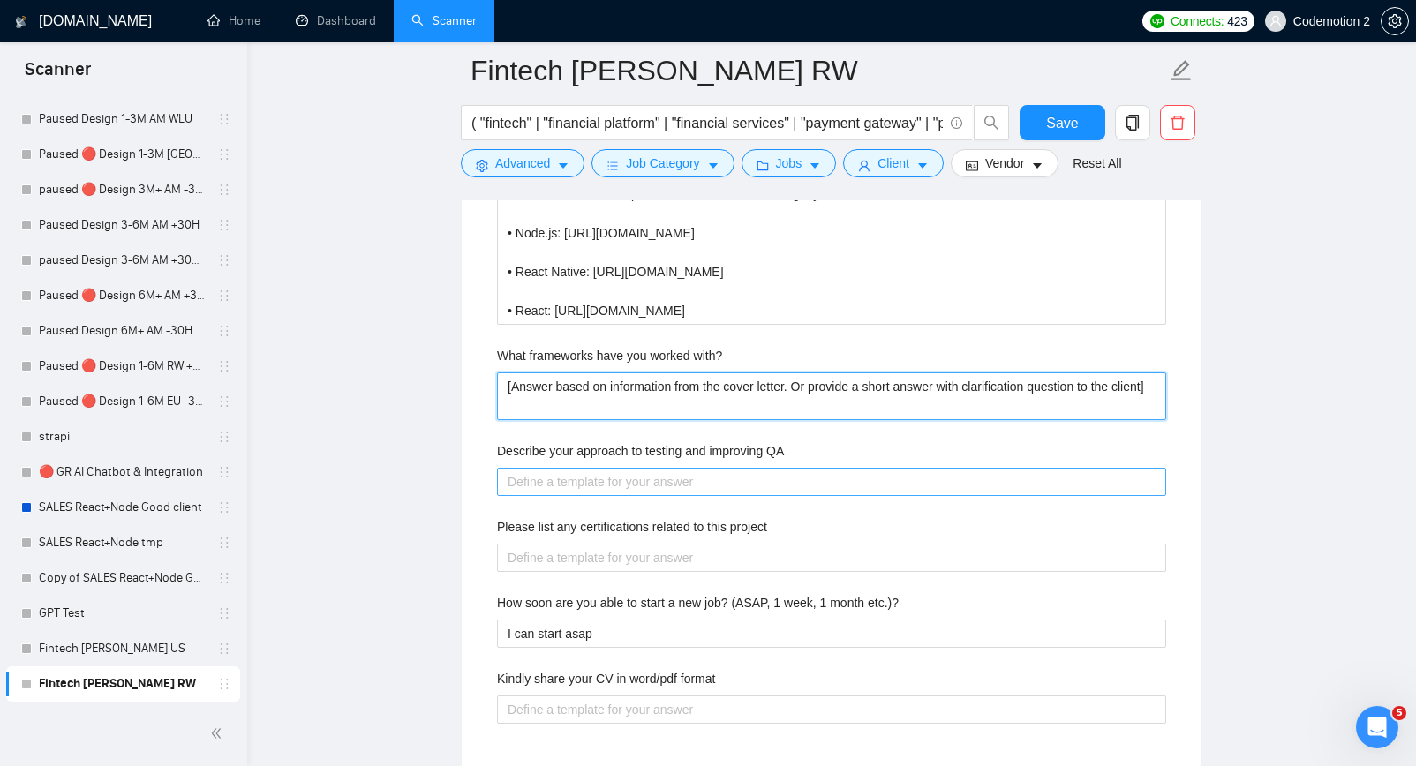
type with\? "[Answer based on information from the cover letter. Or provide a short answer w…"
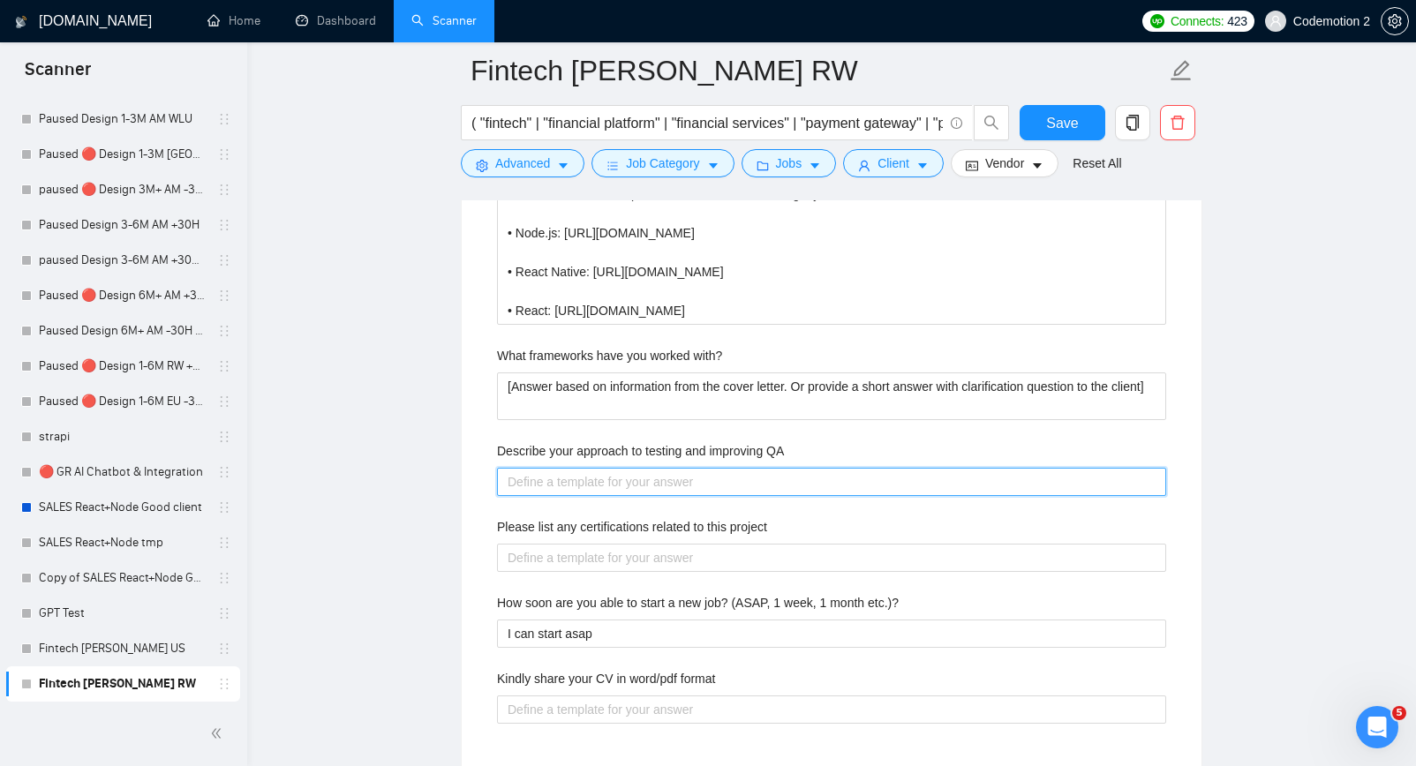
click at [549, 476] on QA "Describe your approach to testing and improving QA" at bounding box center [831, 482] width 669 height 28
paste QA "[Answer based on information from the cover letter. Or provide a short answer w…"
type QA "[Answer based on information from the cover letter. Or provide a short answer w…"
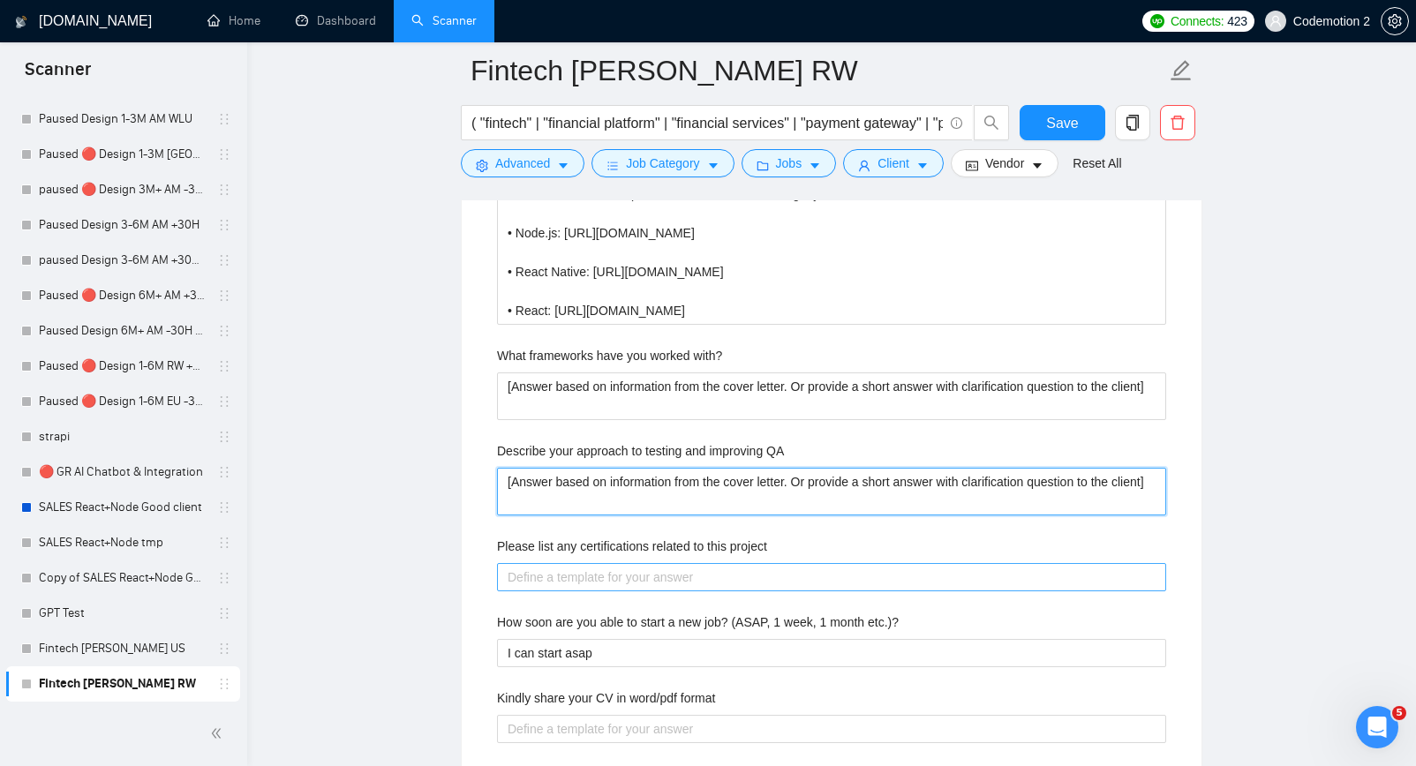
type QA "[Answer based on information from the cover letter. Or provide a short answer w…"
click at [551, 575] on project "Please list any certifications related to this project" at bounding box center [831, 577] width 669 height 28
paste project "[Answer based on information from the cover letter. Or provide a short answer w…"
type project "[Answer based on information from the cover letter. Or provide a short answer w…"
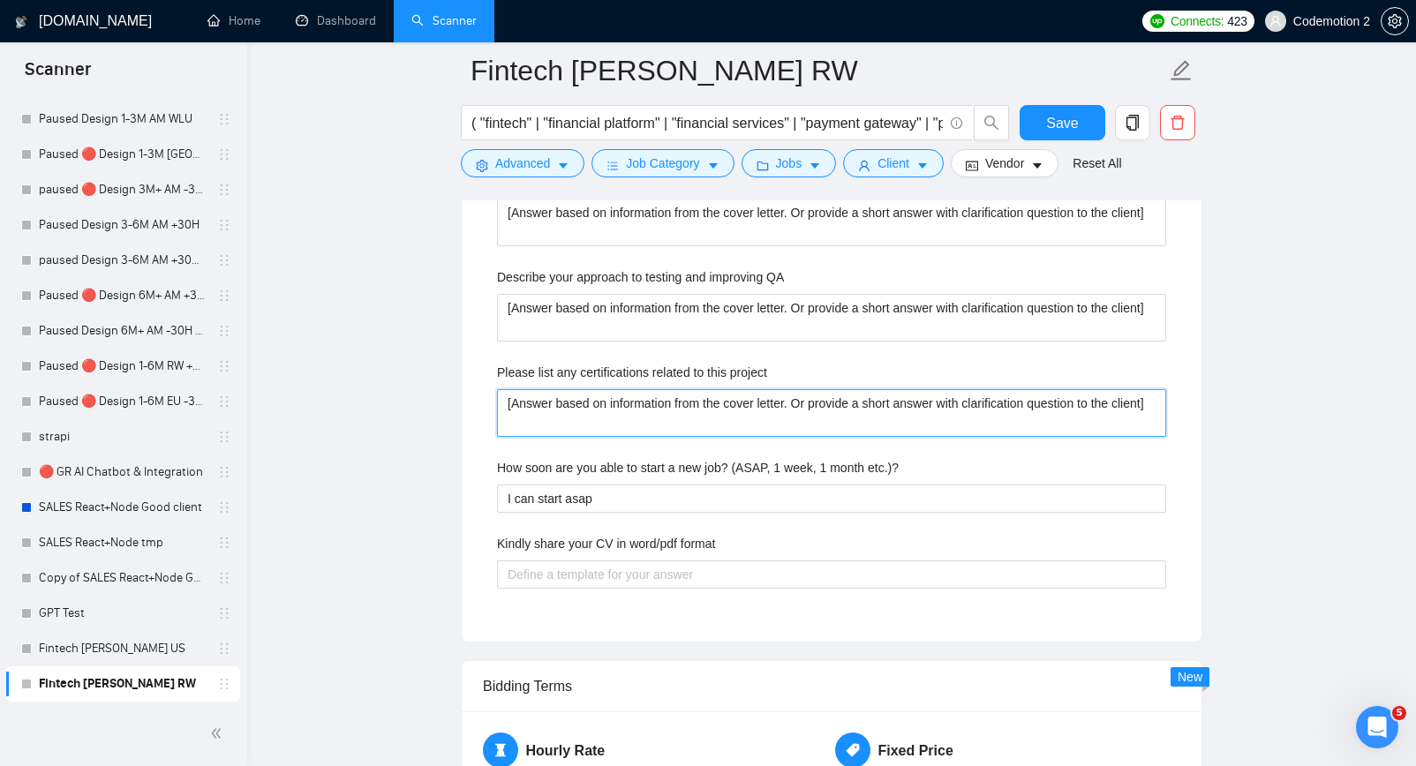
scroll to position [3010, 0]
type project "[Answer based on information from the cover letter. Or provide a short answer w…"
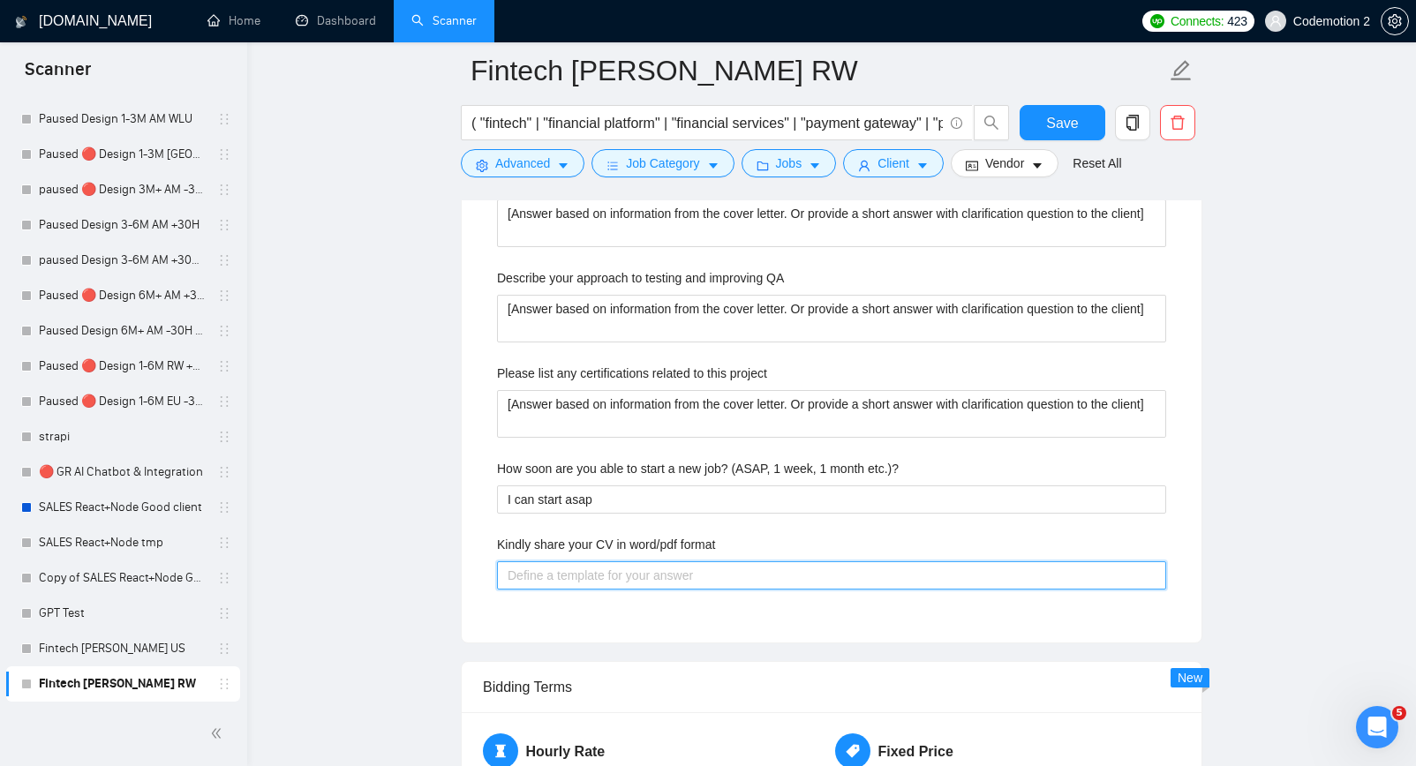
click at [570, 579] on format "Kindly share your CV in word/pdf format" at bounding box center [831, 576] width 669 height 28
paste format "[Answer based on information from the cover letter. Or provide a short answer w…"
type format "[Answer based on information from the cover letter. Or provide a short answer w…"
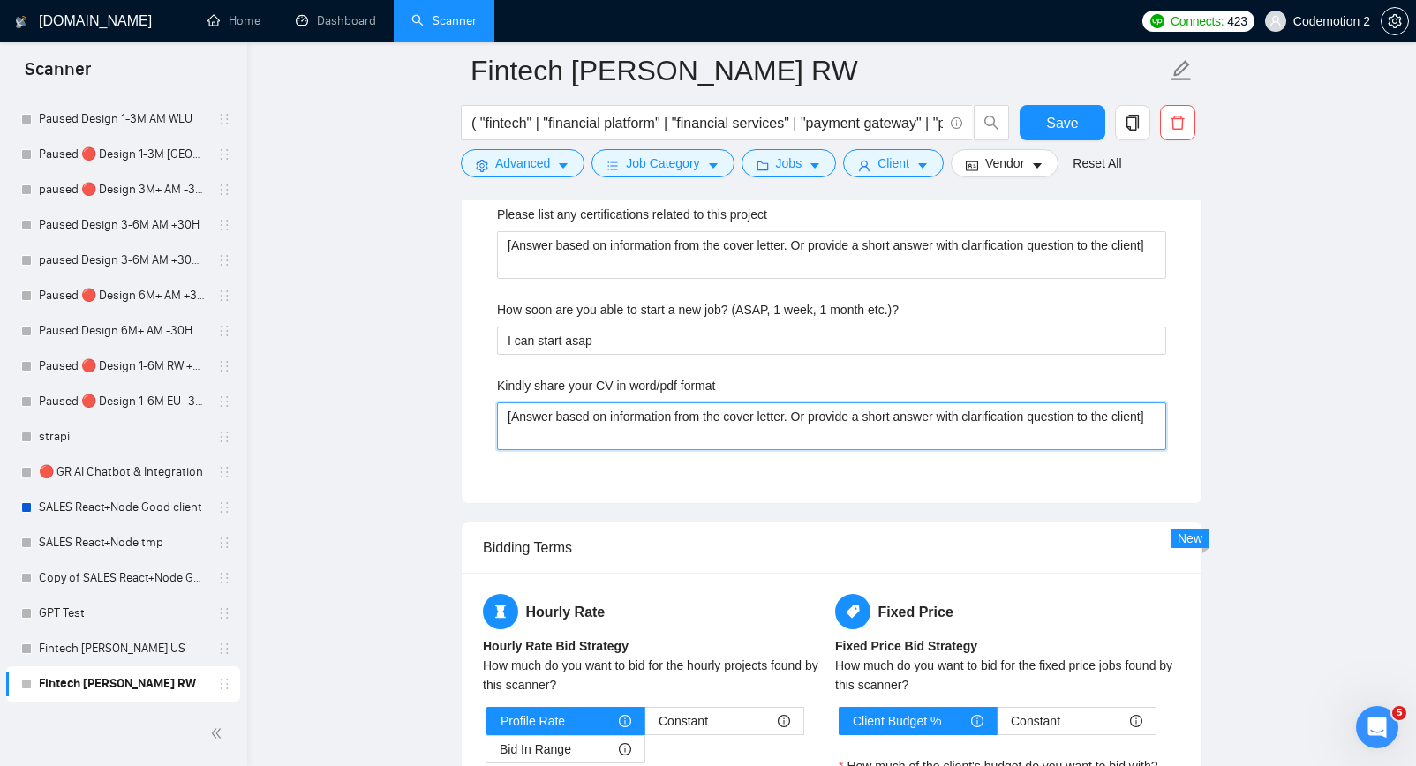
scroll to position [3168, 0]
drag, startPoint x: 587, startPoint y: 446, endPoint x: 485, endPoint y: 418, distance: 106.2
click at [485, 418] on div "Describe your recent experience with similar projects The best example is Trast…" at bounding box center [832, 80] width 698 height 805
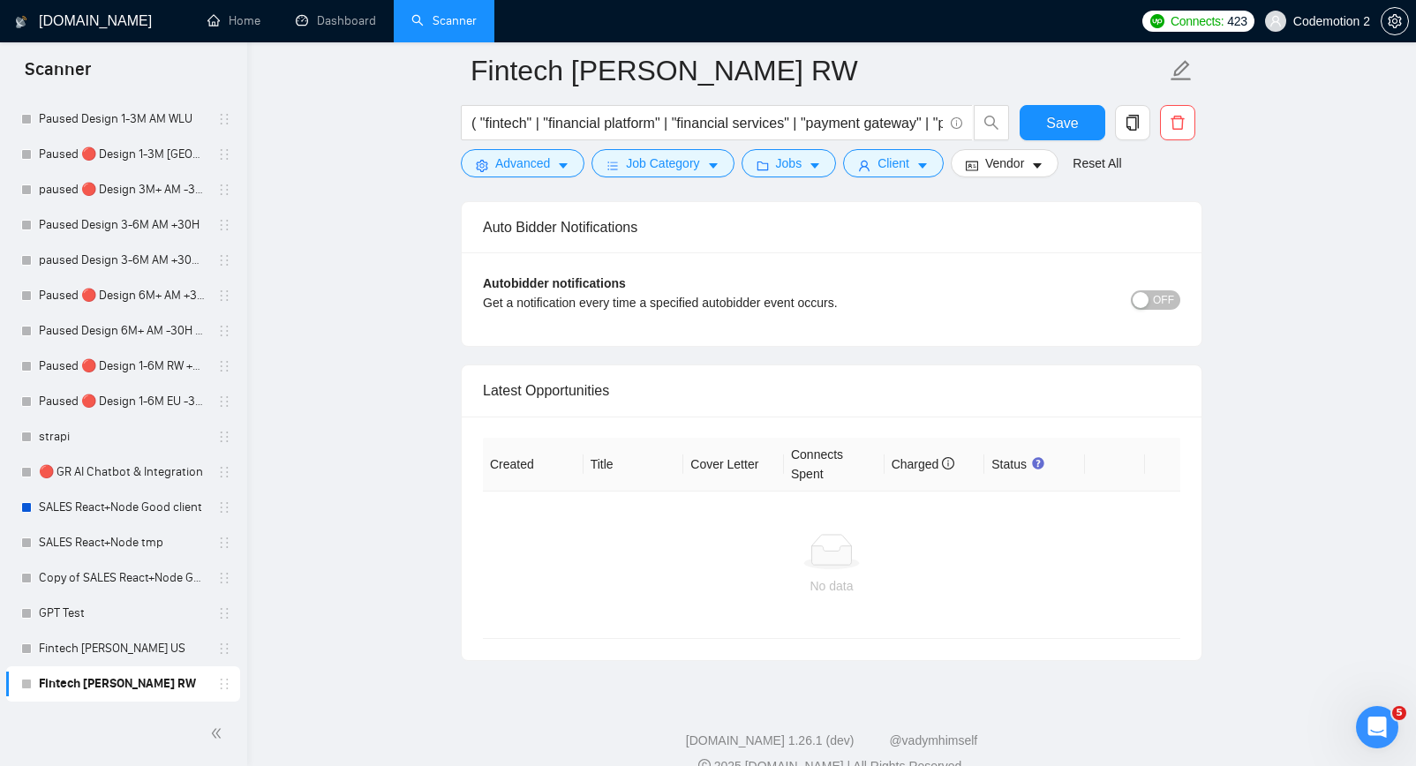
scroll to position [4585, 0]
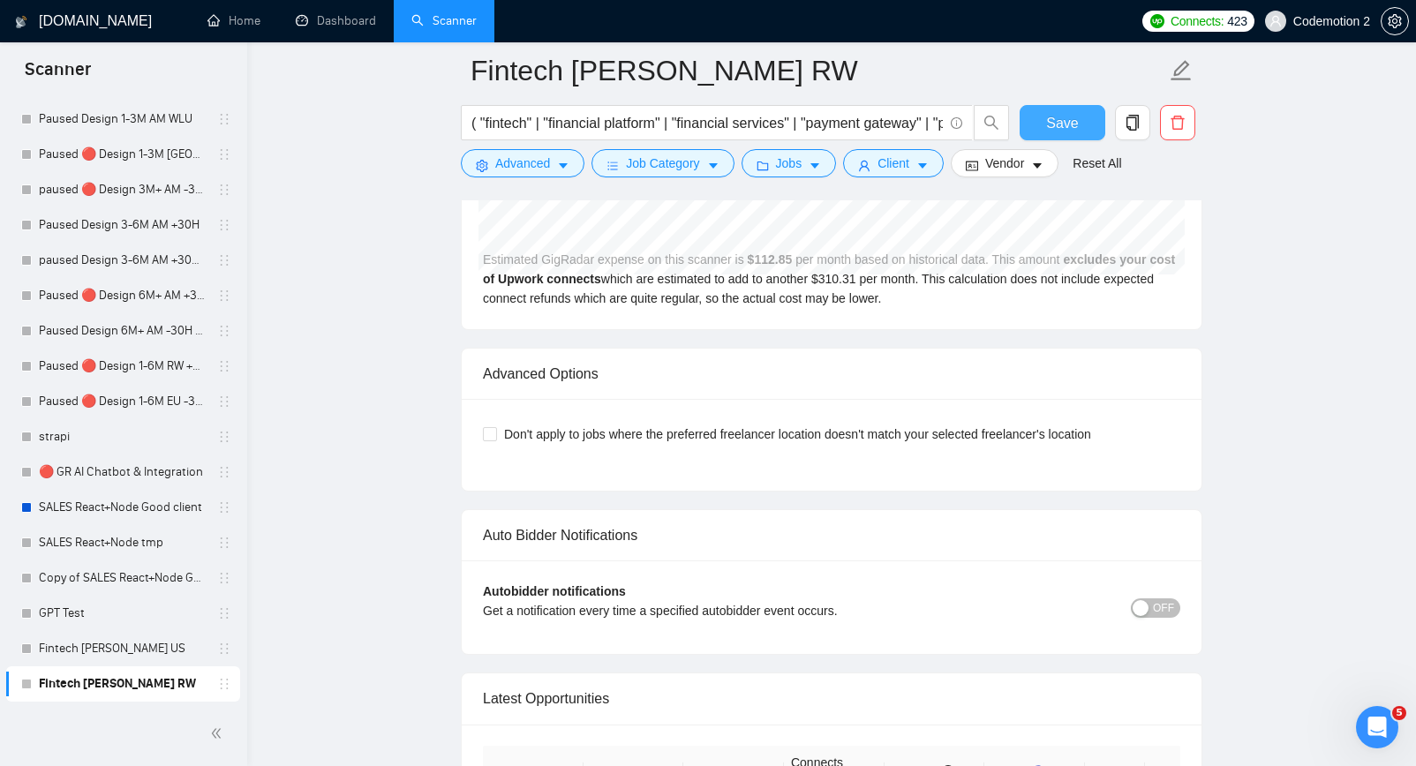
click at [1075, 123] on span "Save" at bounding box center [1062, 123] width 32 height 22
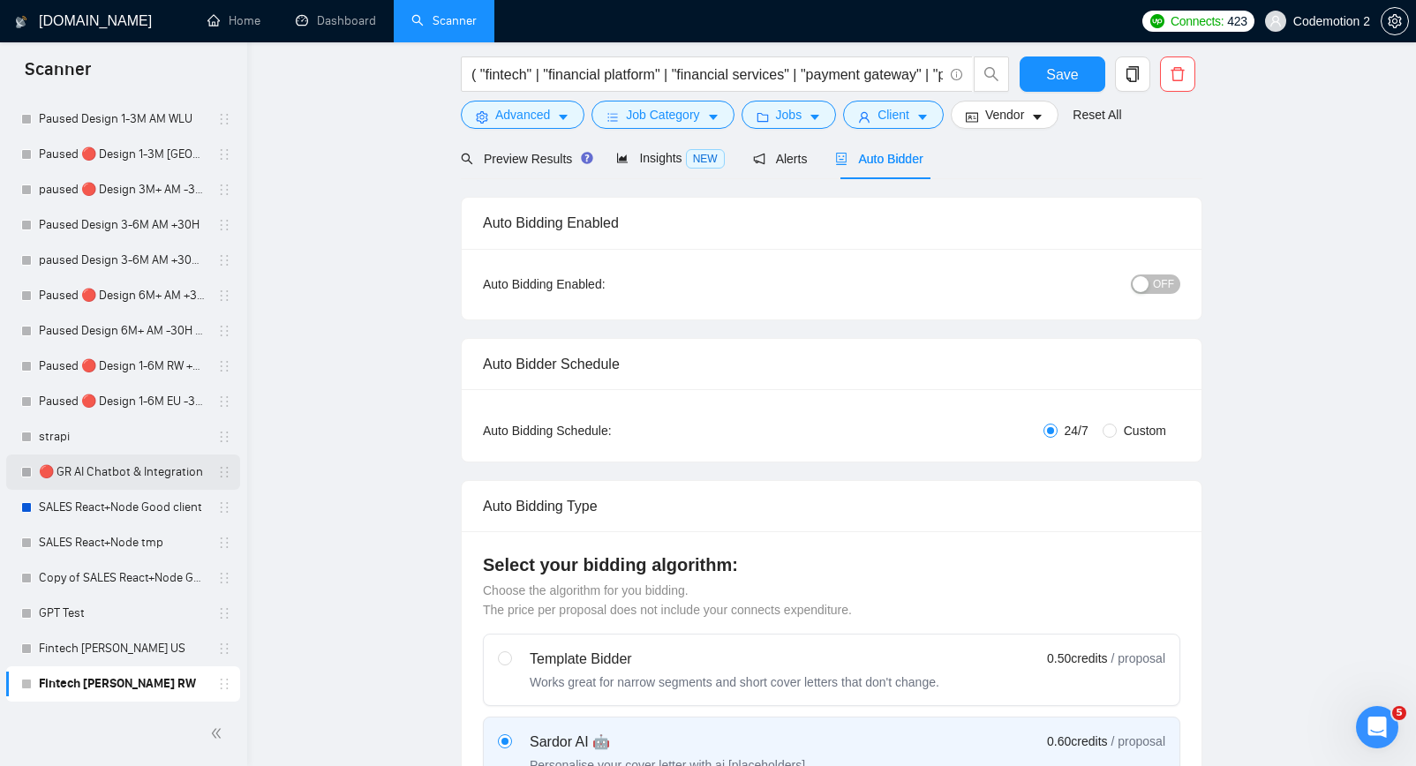
scroll to position [0, 0]
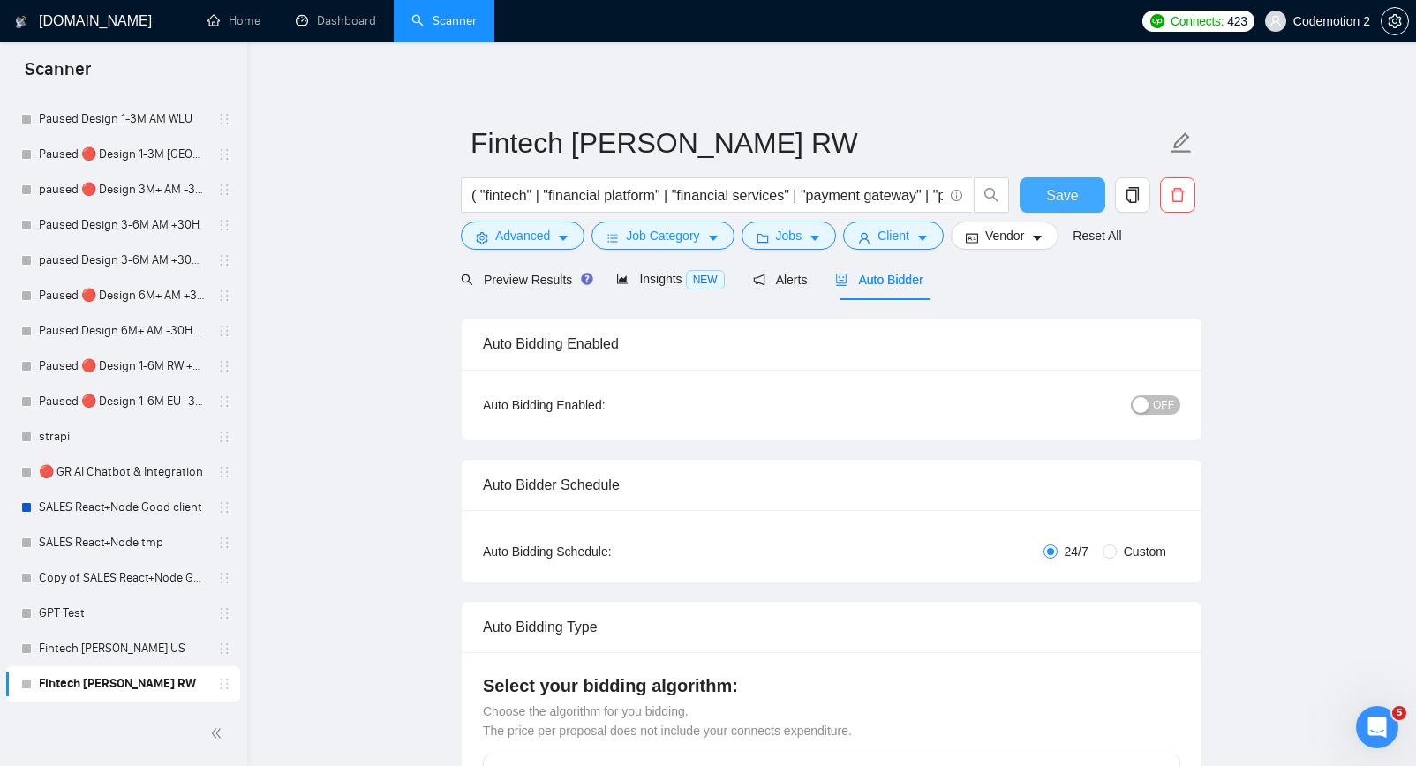
click at [1035, 189] on button "Save" at bounding box center [1063, 194] width 86 height 35
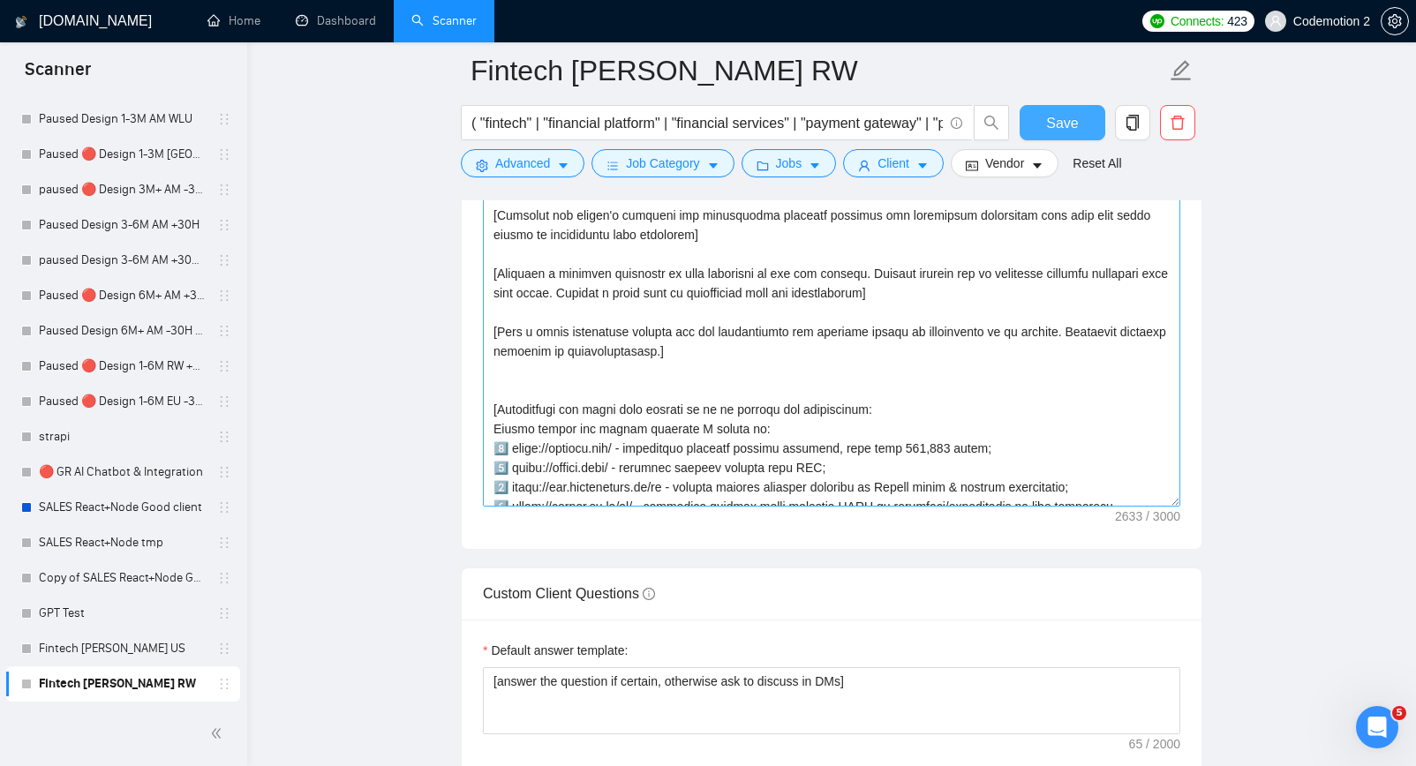
scroll to position [157, 0]
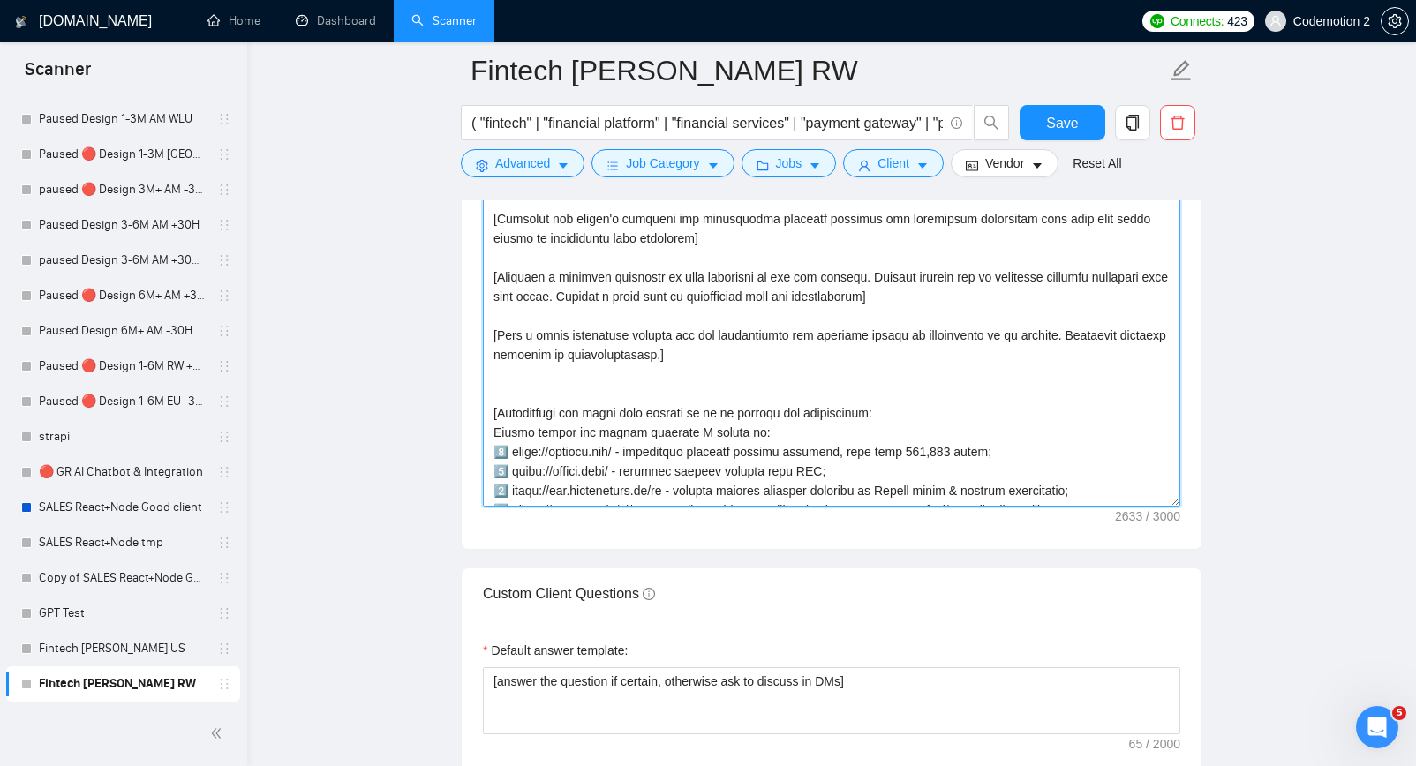
click at [662, 384] on textarea "Cover letter template:" at bounding box center [832, 307] width 698 height 397
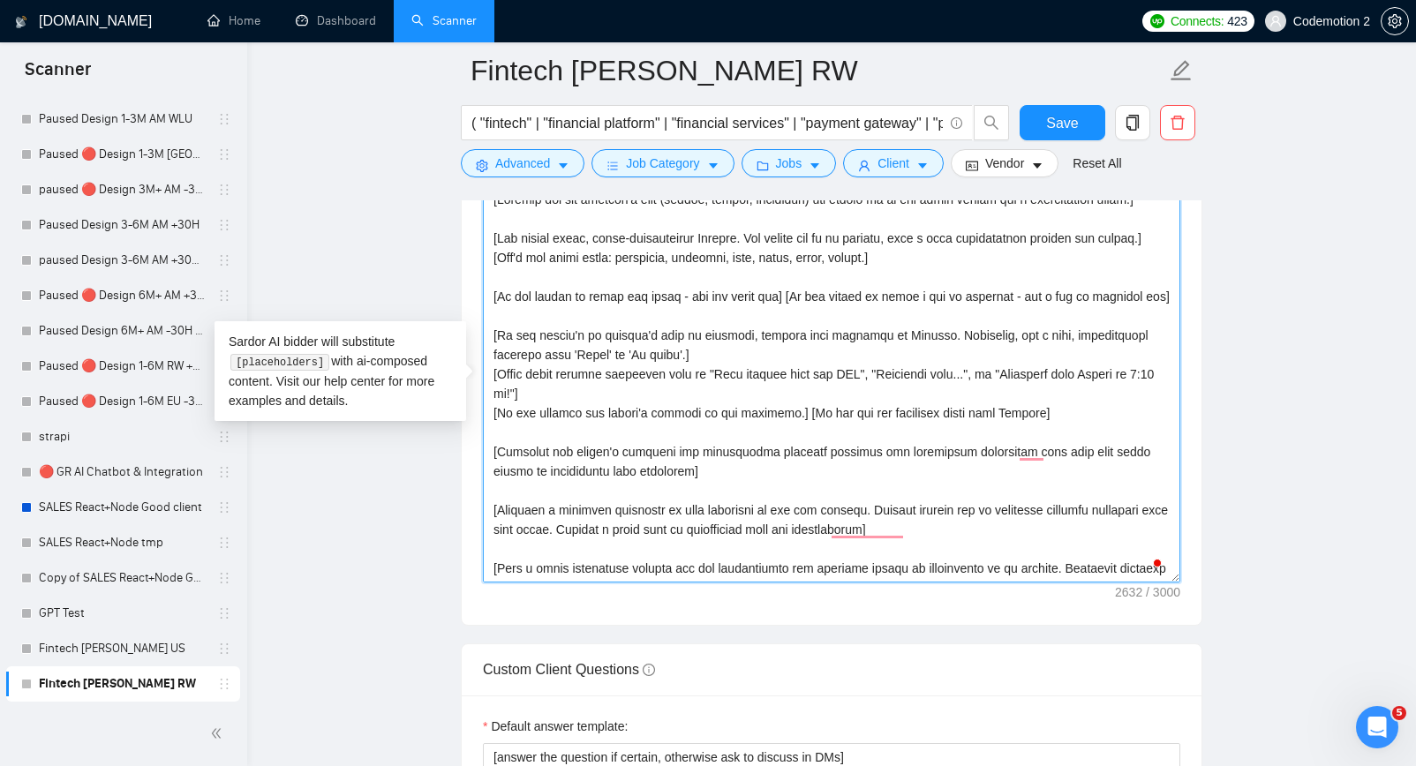
scroll to position [122, 0]
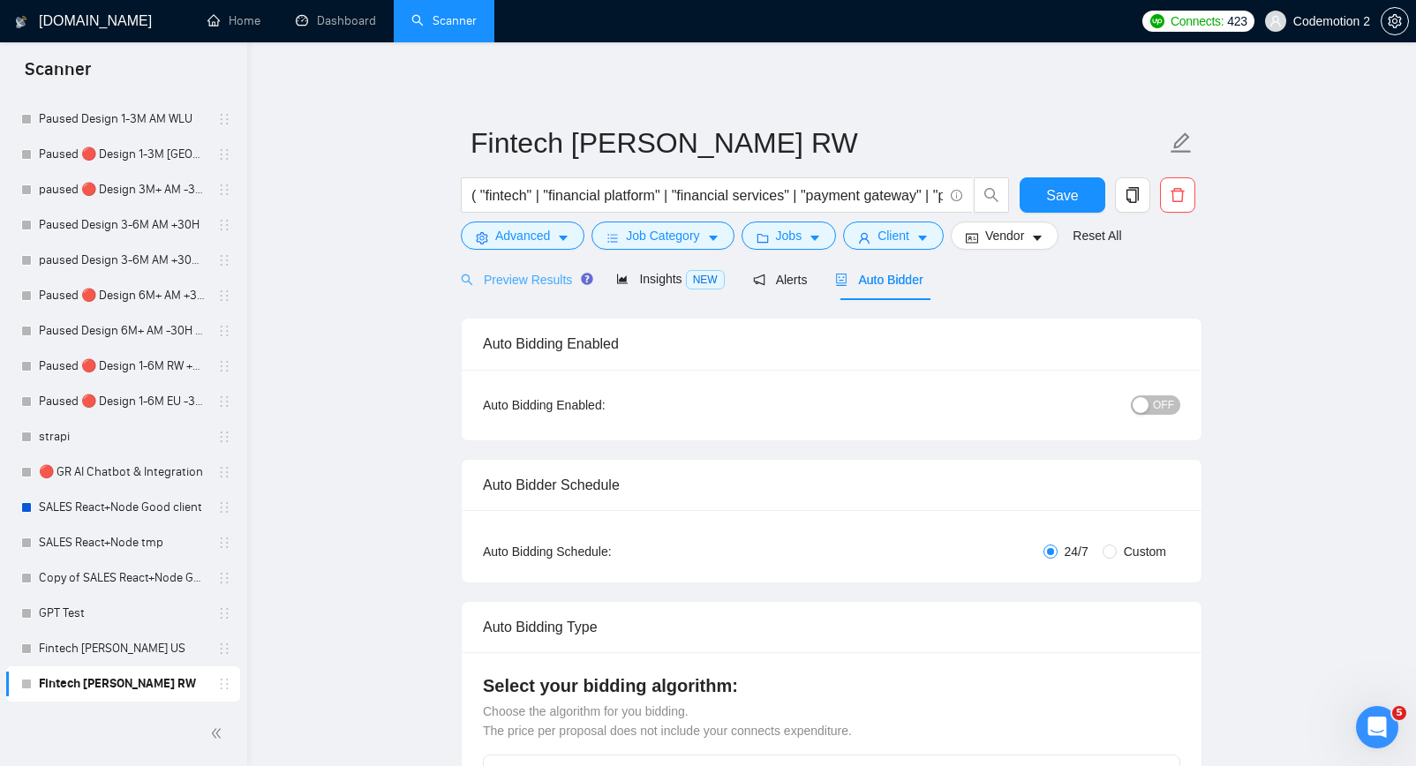
type textarea "[Analyze the job posting's tone (formal, casual, technical) and mirror it in th…"
click at [559, 286] on span "Preview Results" at bounding box center [524, 280] width 127 height 14
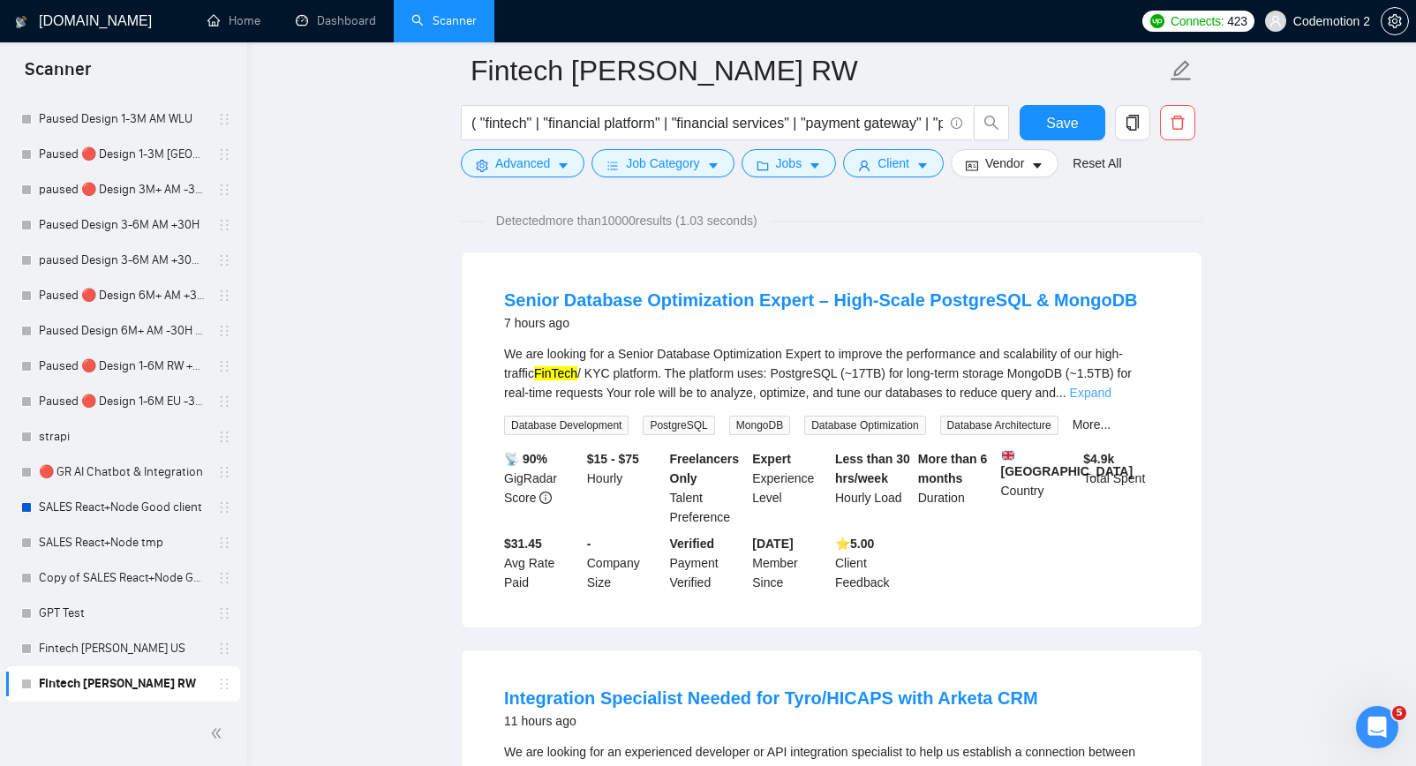
click at [1112, 396] on link "Expand" at bounding box center [1090, 393] width 41 height 14
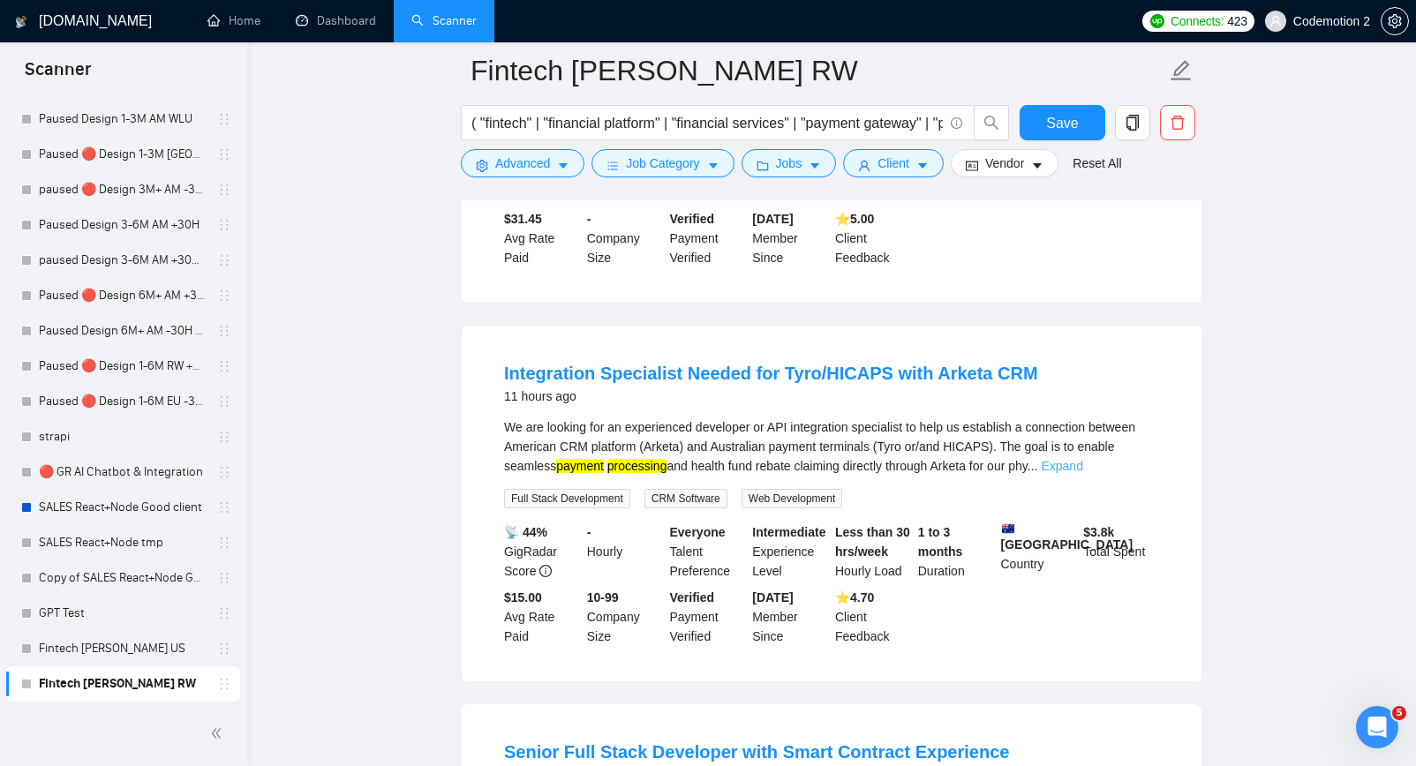
click at [1082, 473] on link "Expand" at bounding box center [1061, 466] width 41 height 14
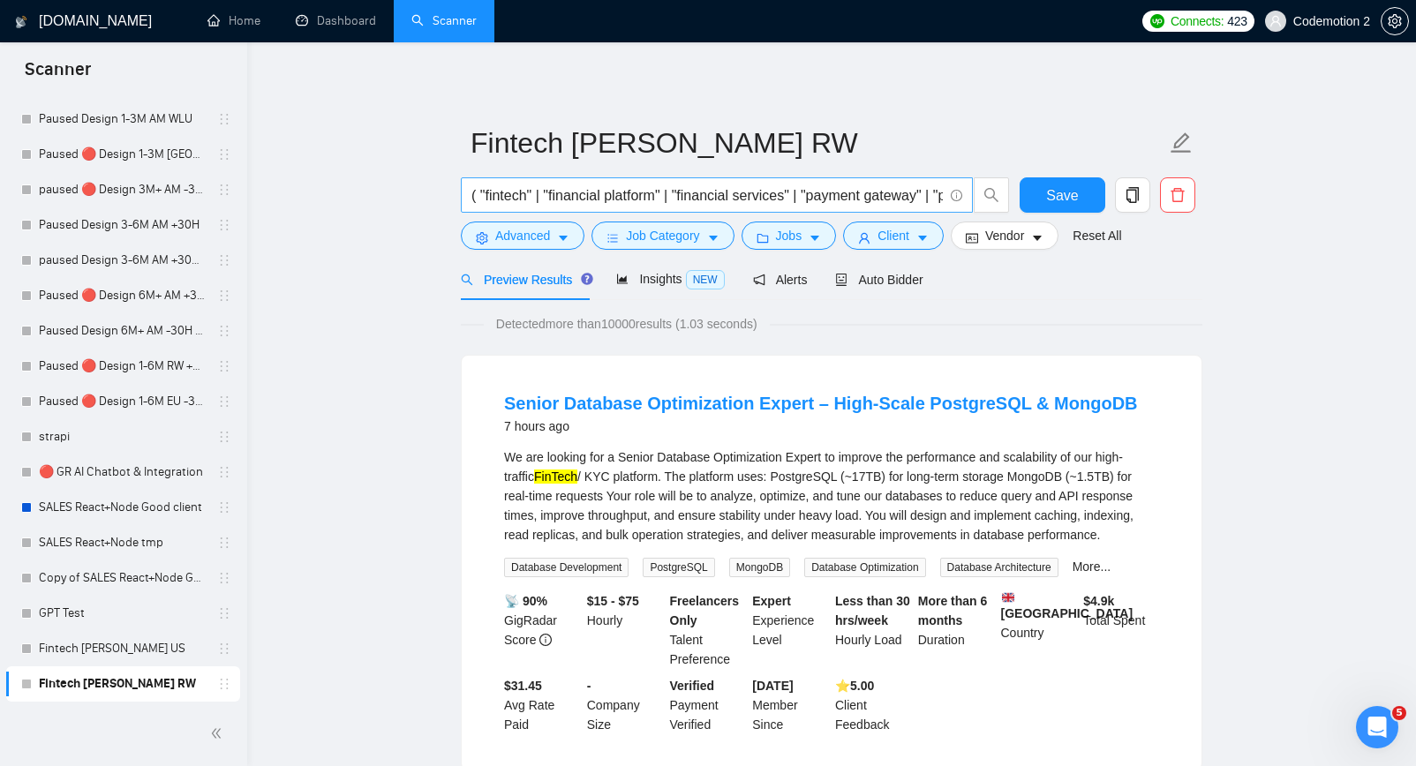
click at [833, 194] on input "( "fintech" | "financial platform" | "financial services" | "payment gateway" |…" at bounding box center [706, 196] width 471 height 22
click at [886, 193] on input "( "fintech" | "financial platform" | "financial services" | "payment gateway" |…" at bounding box center [706, 196] width 471 height 22
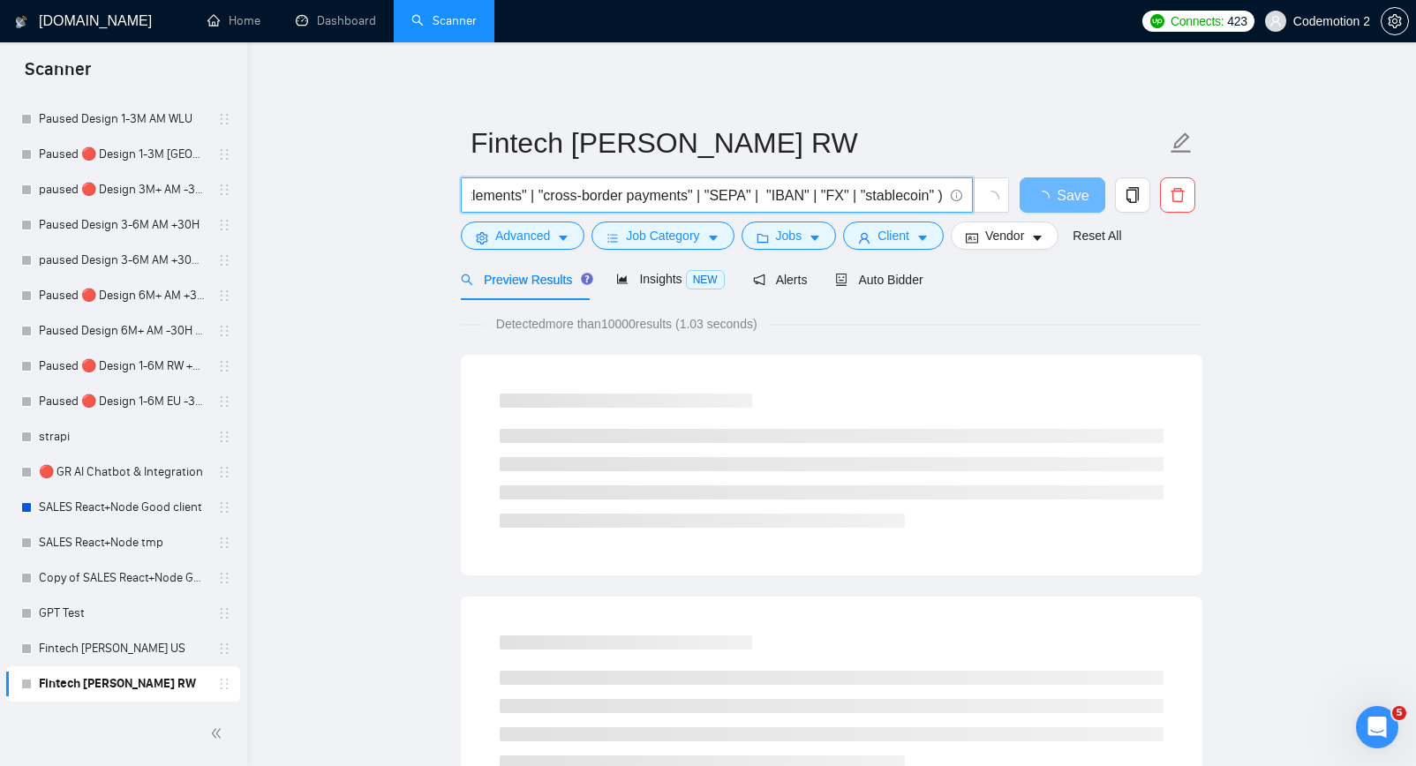
scroll to position [0, 2505]
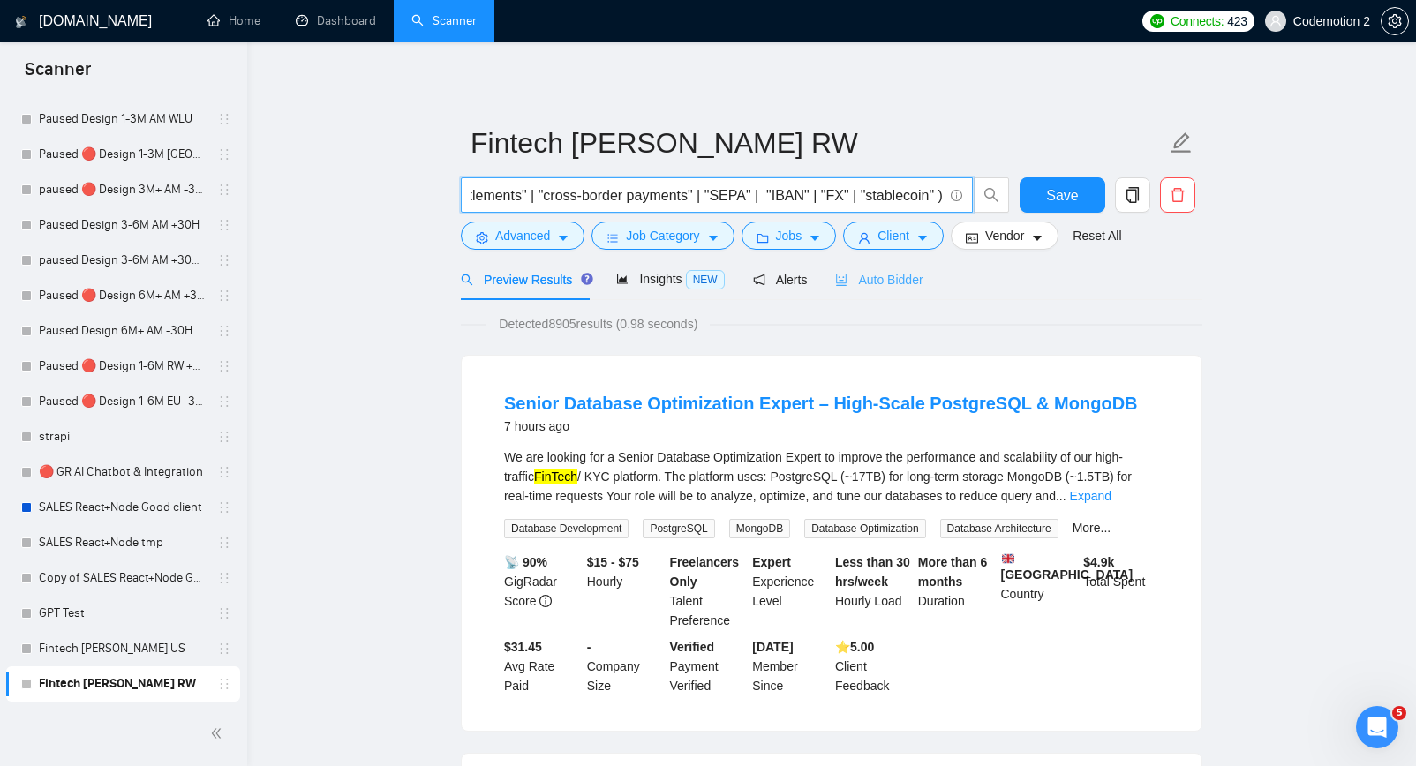
type input "( "fintech" | "financial platform" | "financial services" | "payment gateway" |…"
click at [877, 281] on span "Auto Bidder" at bounding box center [878, 280] width 87 height 14
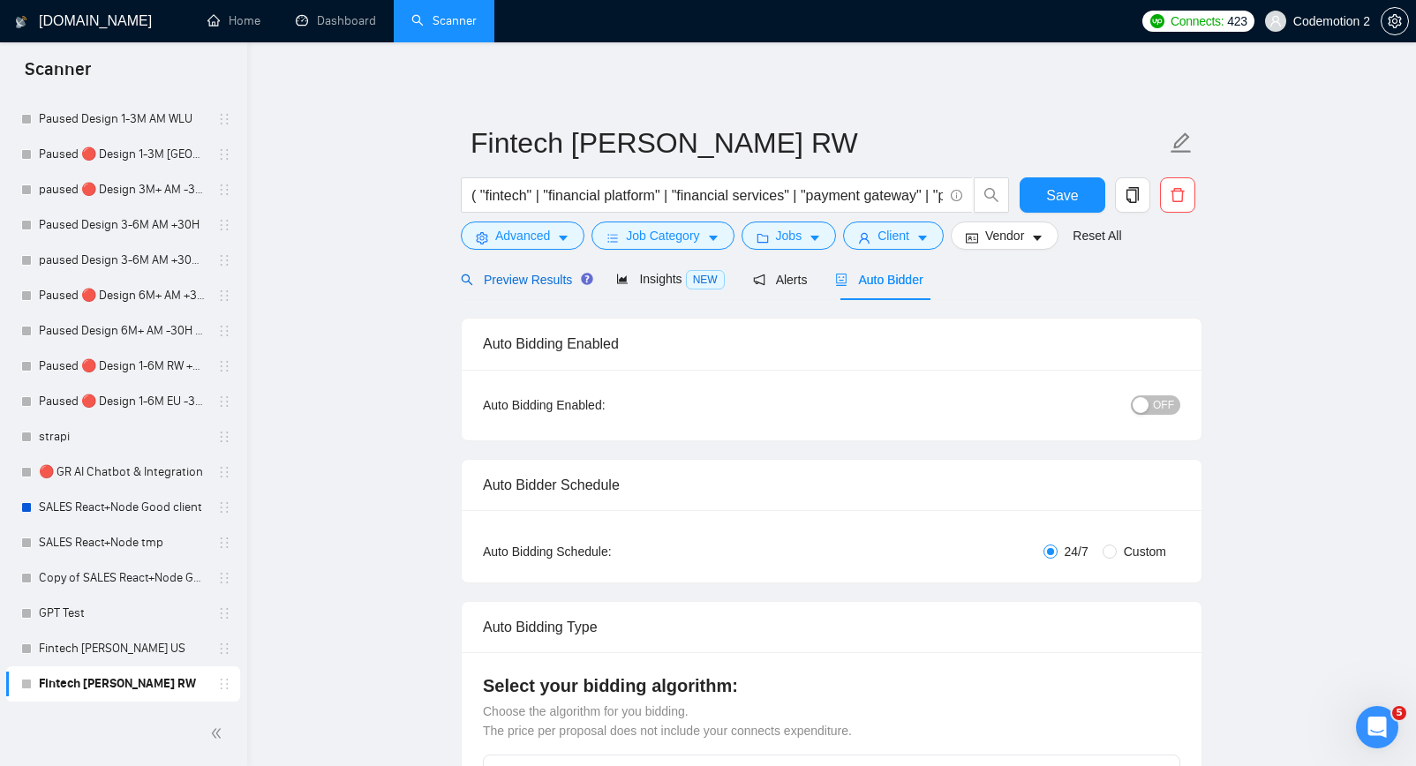
click at [521, 277] on span "Preview Results" at bounding box center [524, 280] width 127 height 14
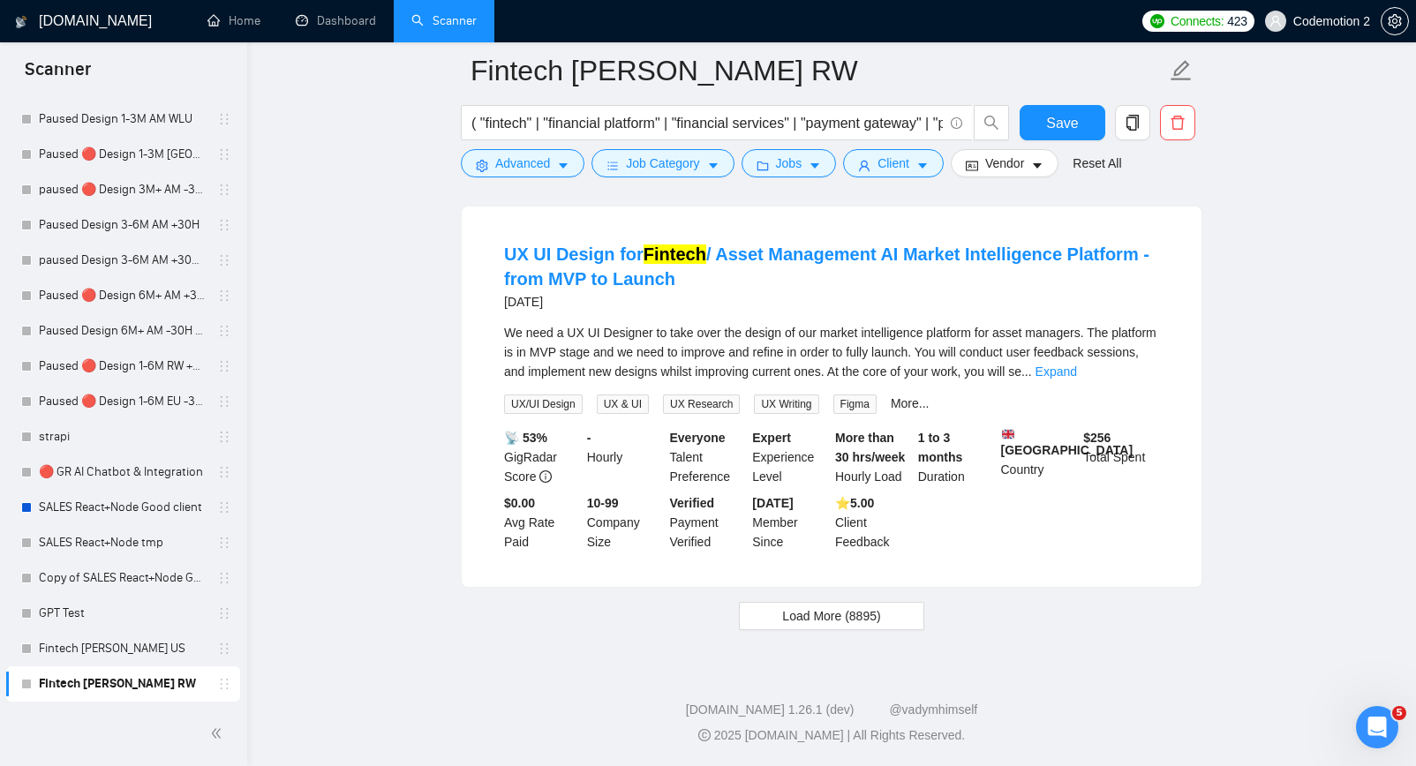
scroll to position [3670, 0]
click at [835, 614] on span "Load More (8895)" at bounding box center [831, 616] width 98 height 19
click at [1077, 366] on link "Expand" at bounding box center [1056, 372] width 41 height 14
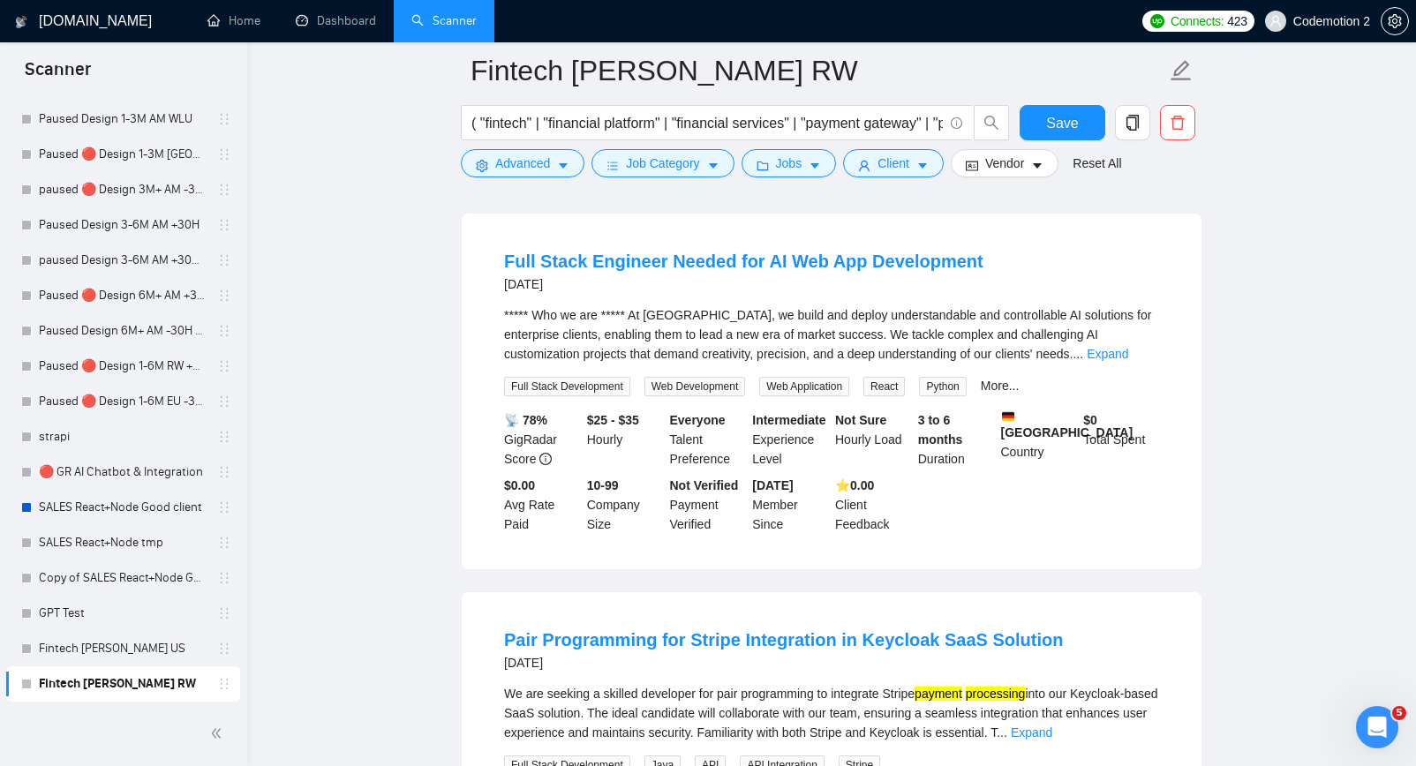
scroll to position [4794, 0]
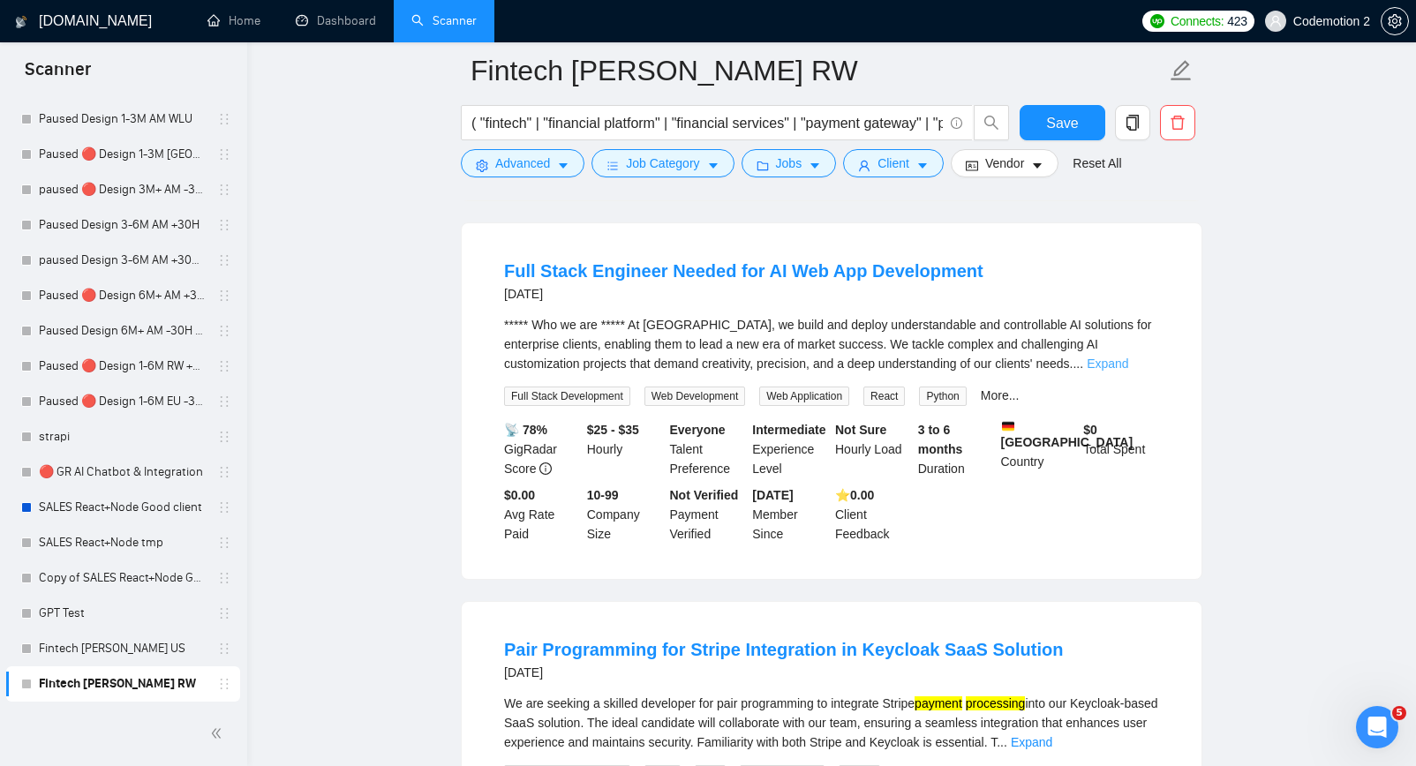
click at [1128, 371] on link "Expand" at bounding box center [1107, 364] width 41 height 14
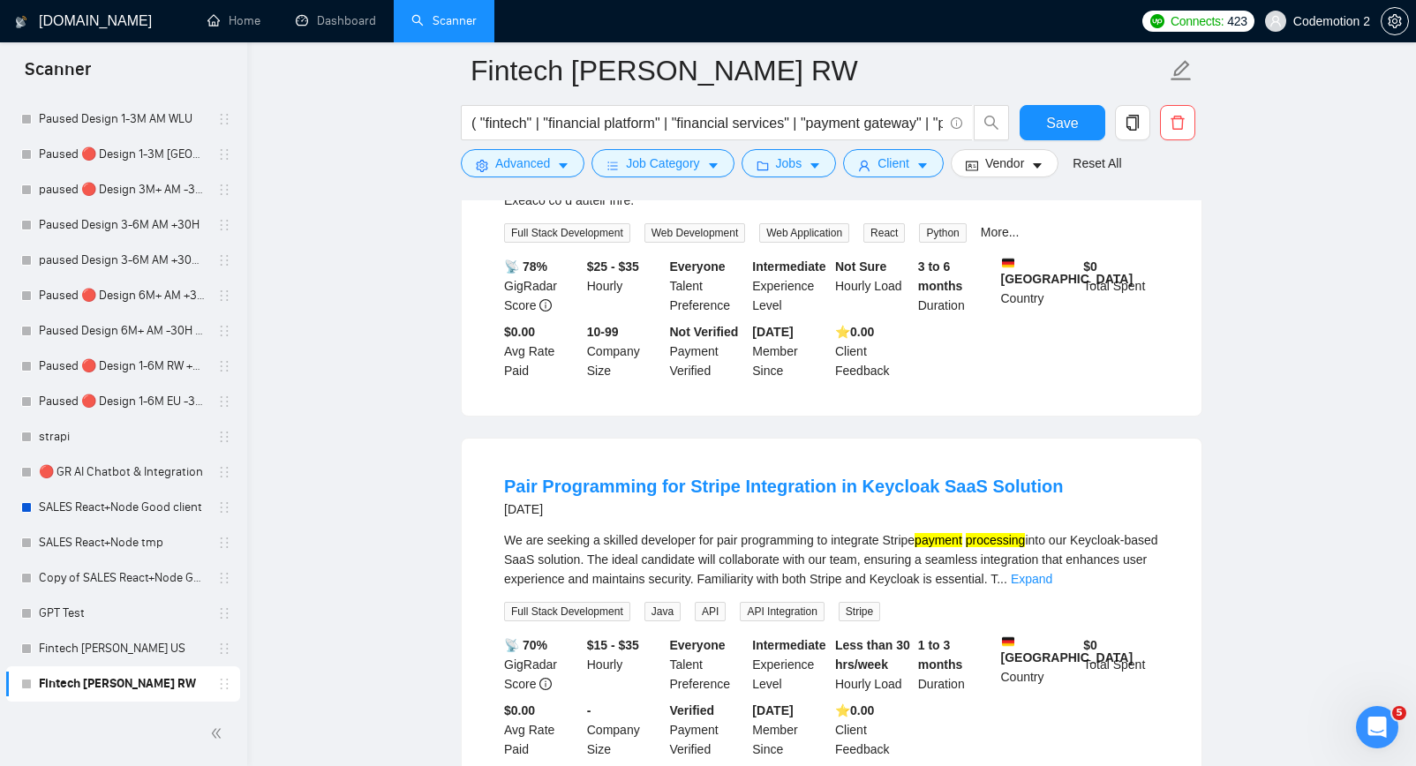
scroll to position [5393, 0]
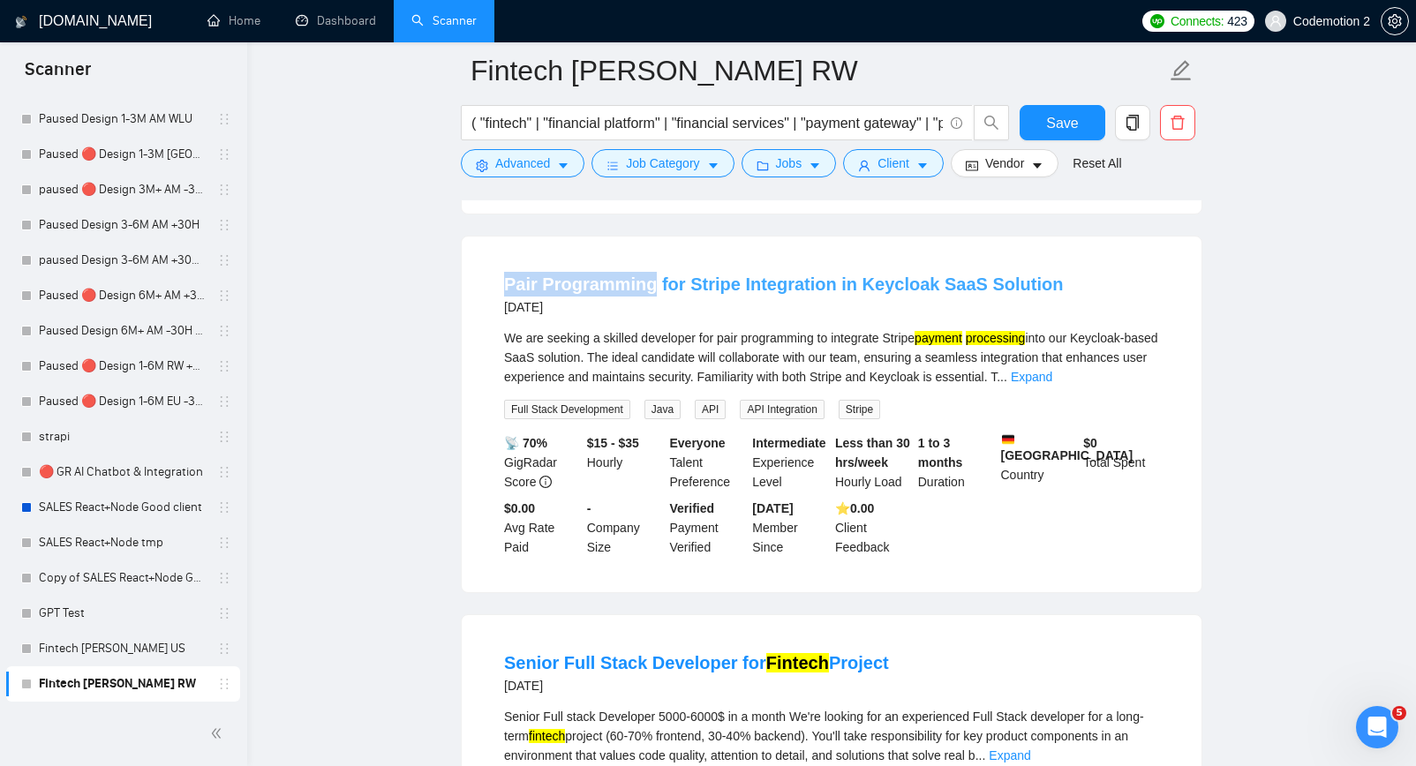
drag, startPoint x: 489, startPoint y: 318, endPoint x: 651, endPoint y: 320, distance: 161.6
click at [651, 320] on li "Pair Programming for Stripe Integration in Keycloak SaaS Solution 2 days ago We…" at bounding box center [832, 414] width 698 height 313
copy link "Pair Programming"
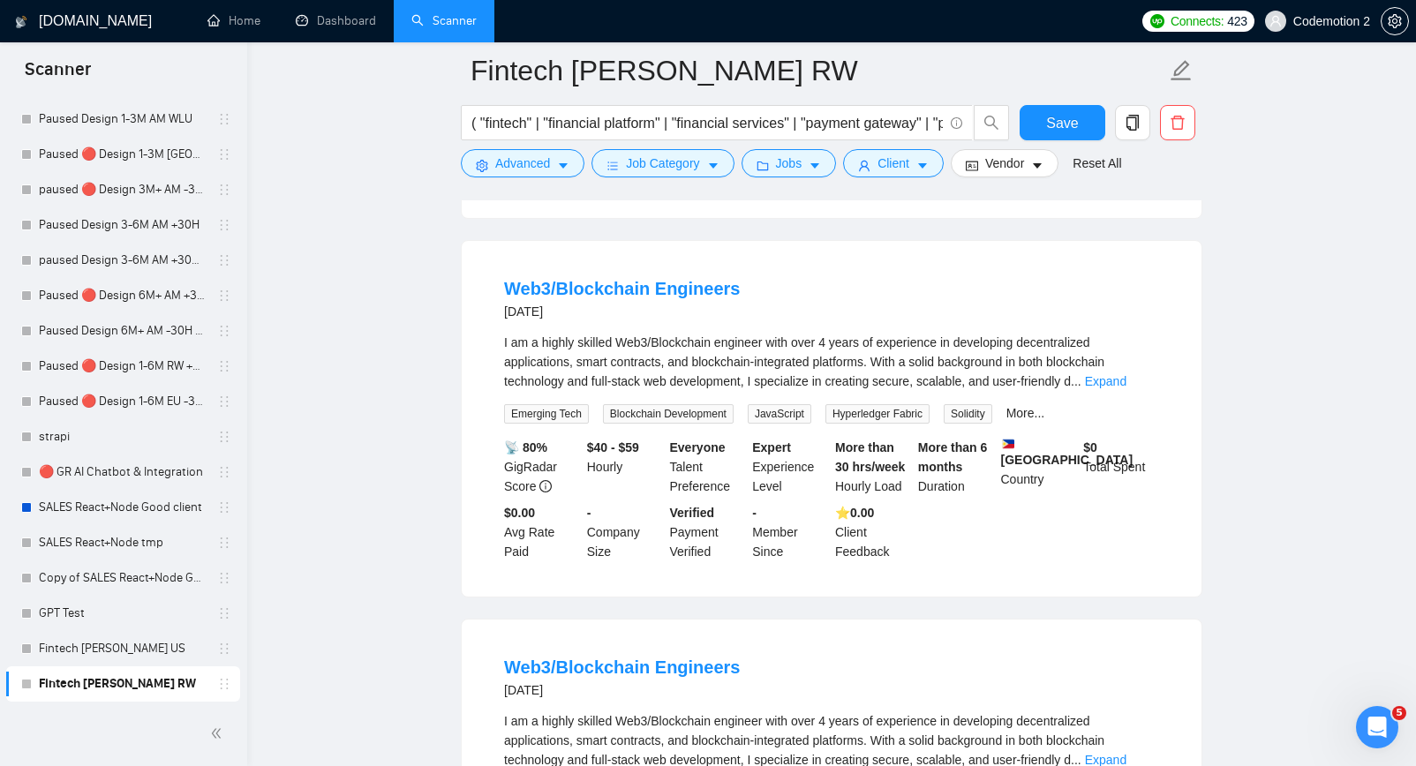
scroll to position [6180, 0]
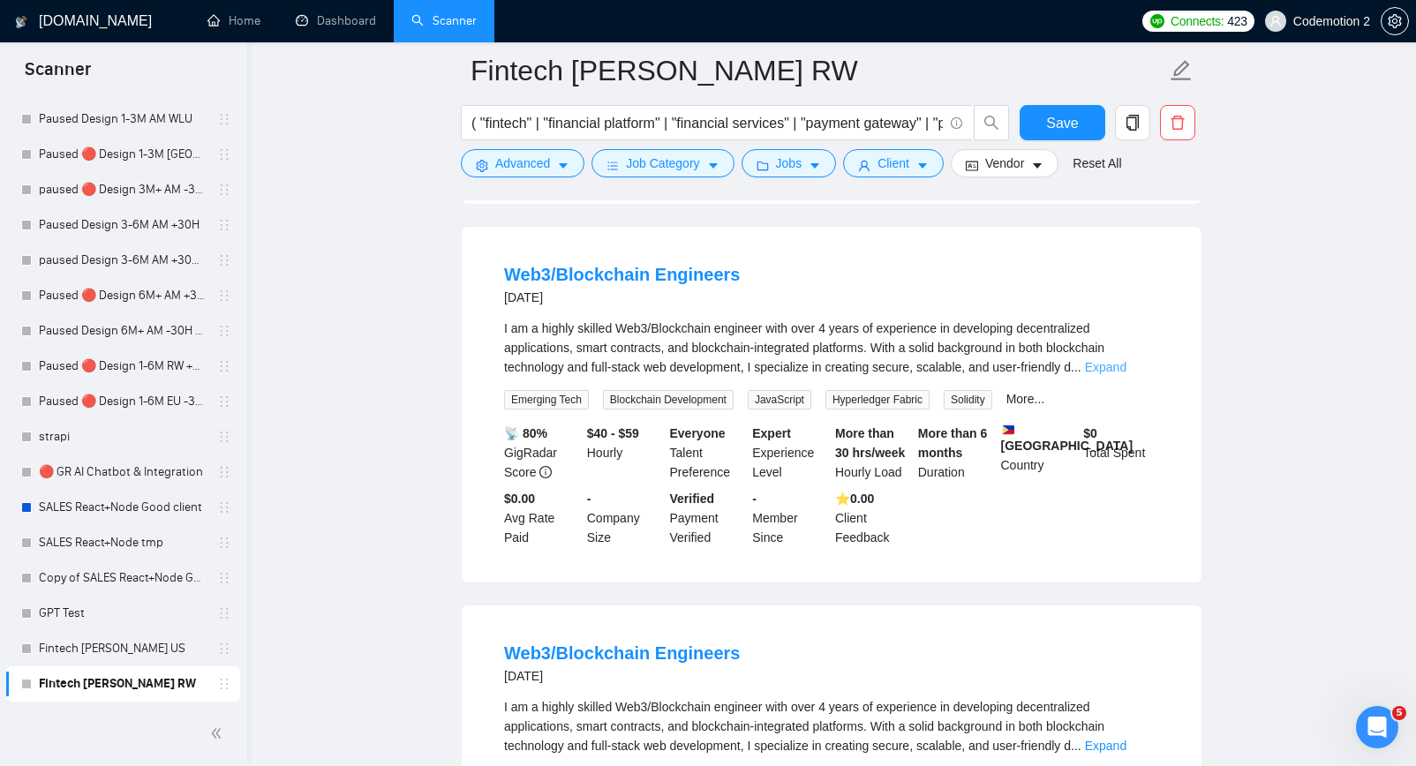
click at [1127, 374] on link "Expand" at bounding box center [1105, 367] width 41 height 14
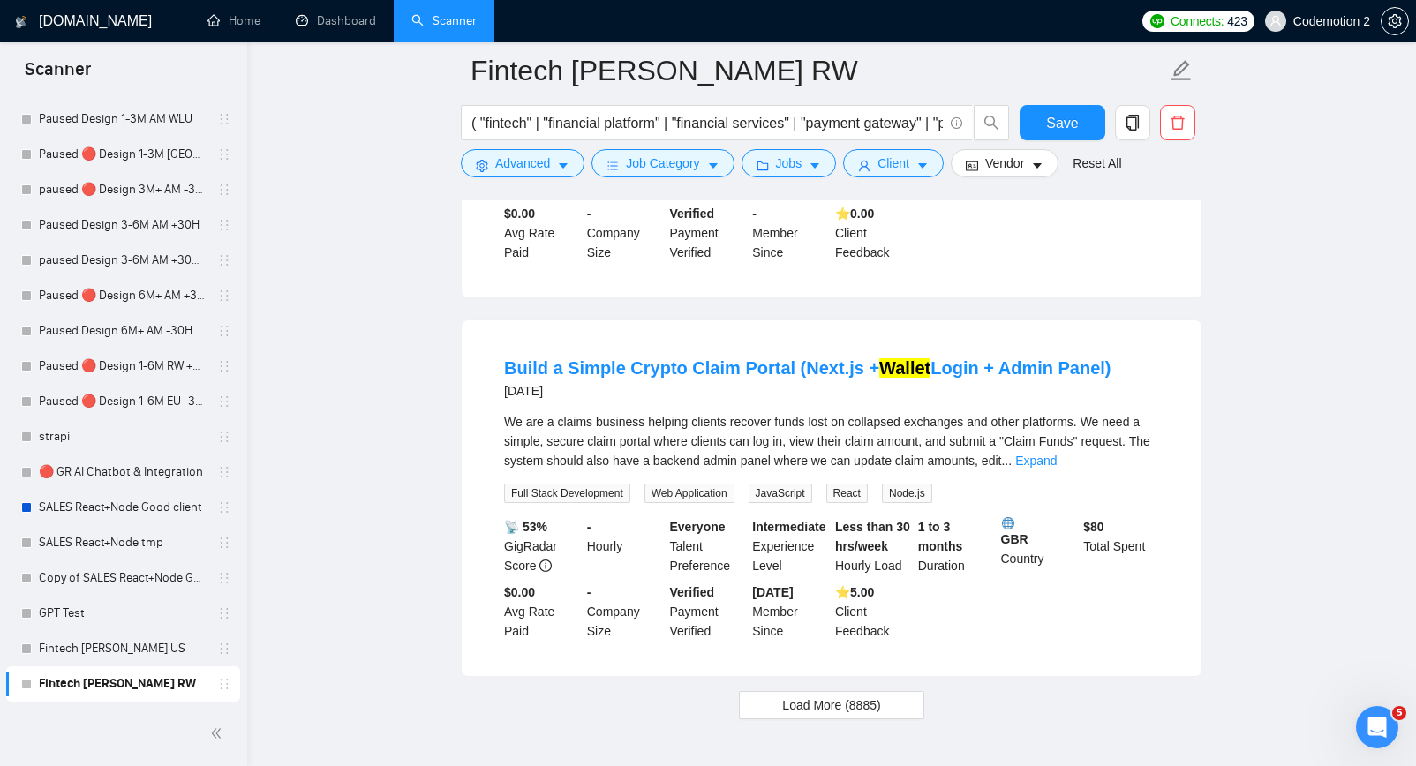
scroll to position [7904, 0]
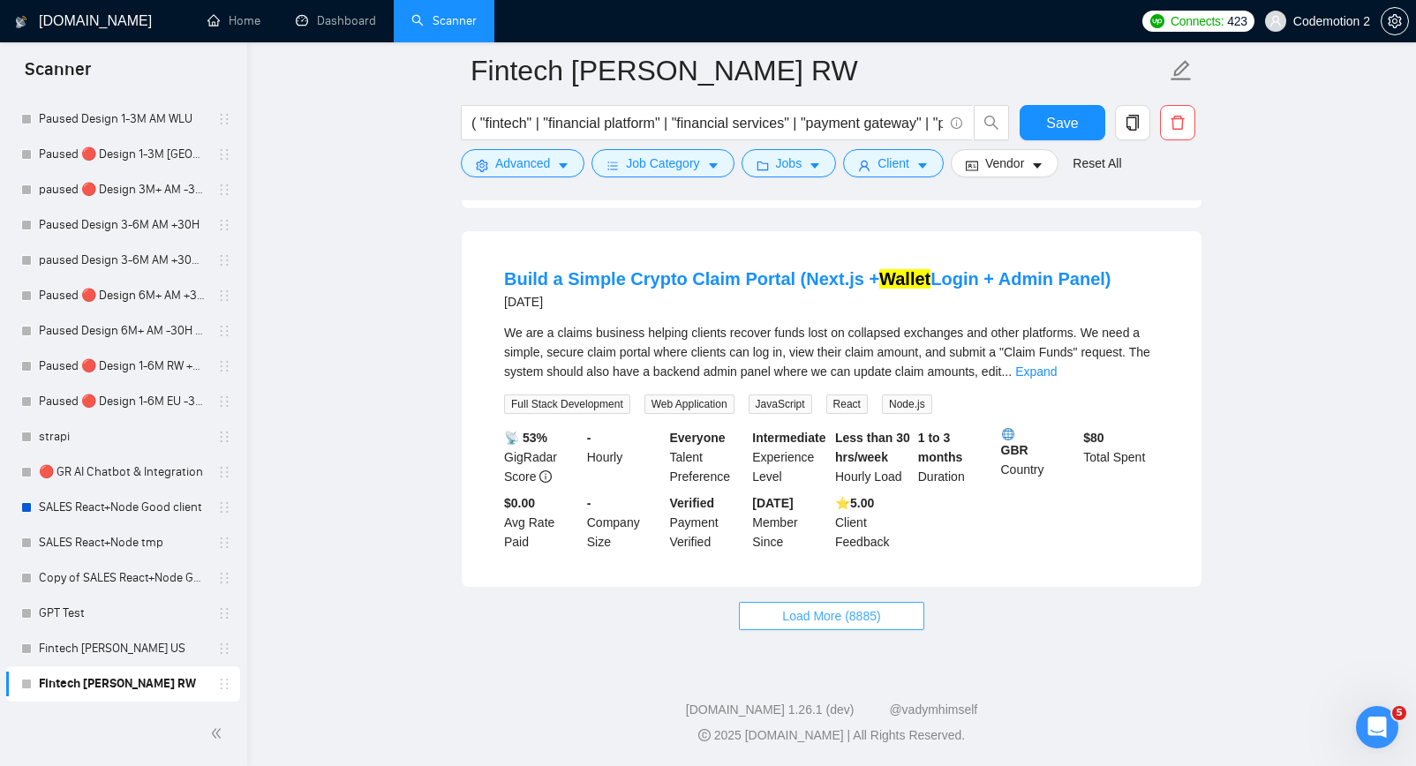
click at [870, 612] on span "Load More (8885)" at bounding box center [831, 616] width 98 height 19
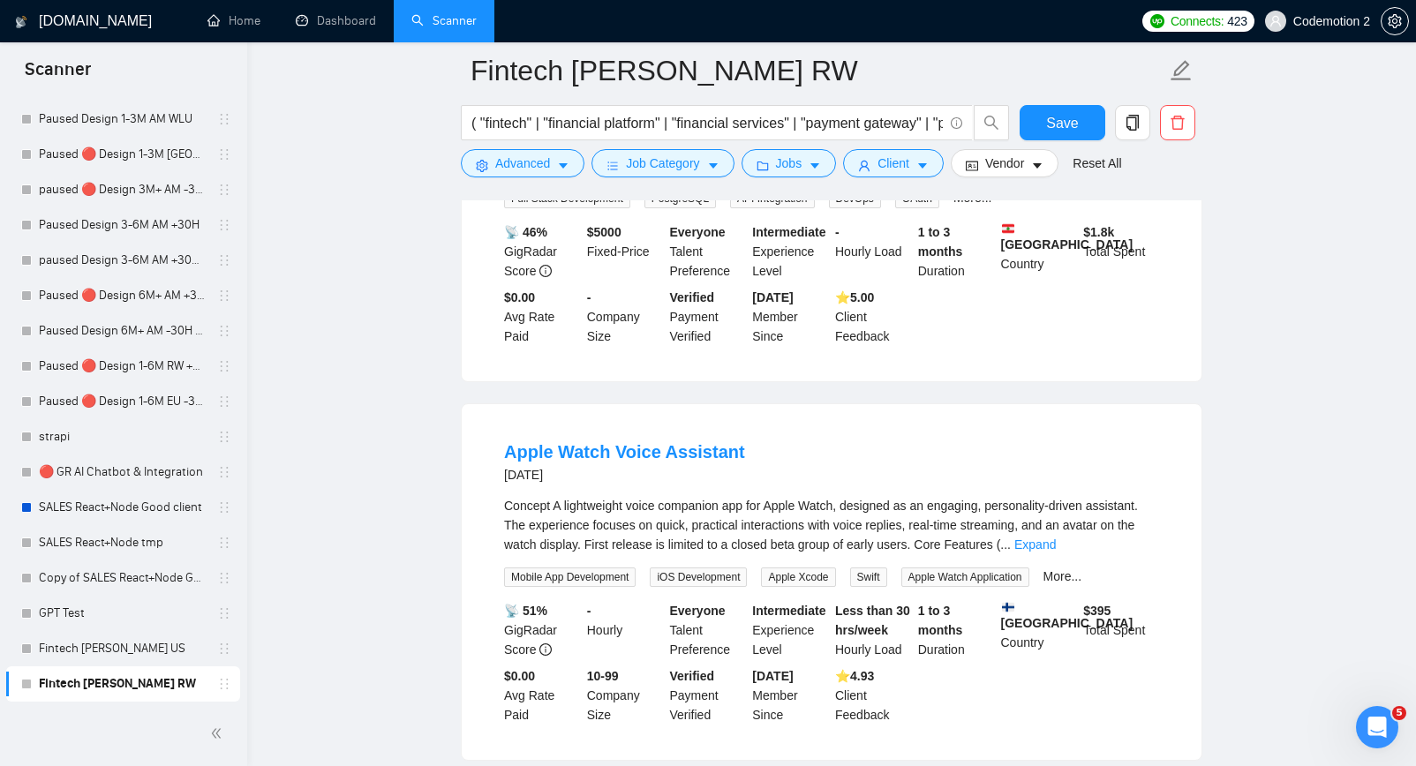
scroll to position [8604, 0]
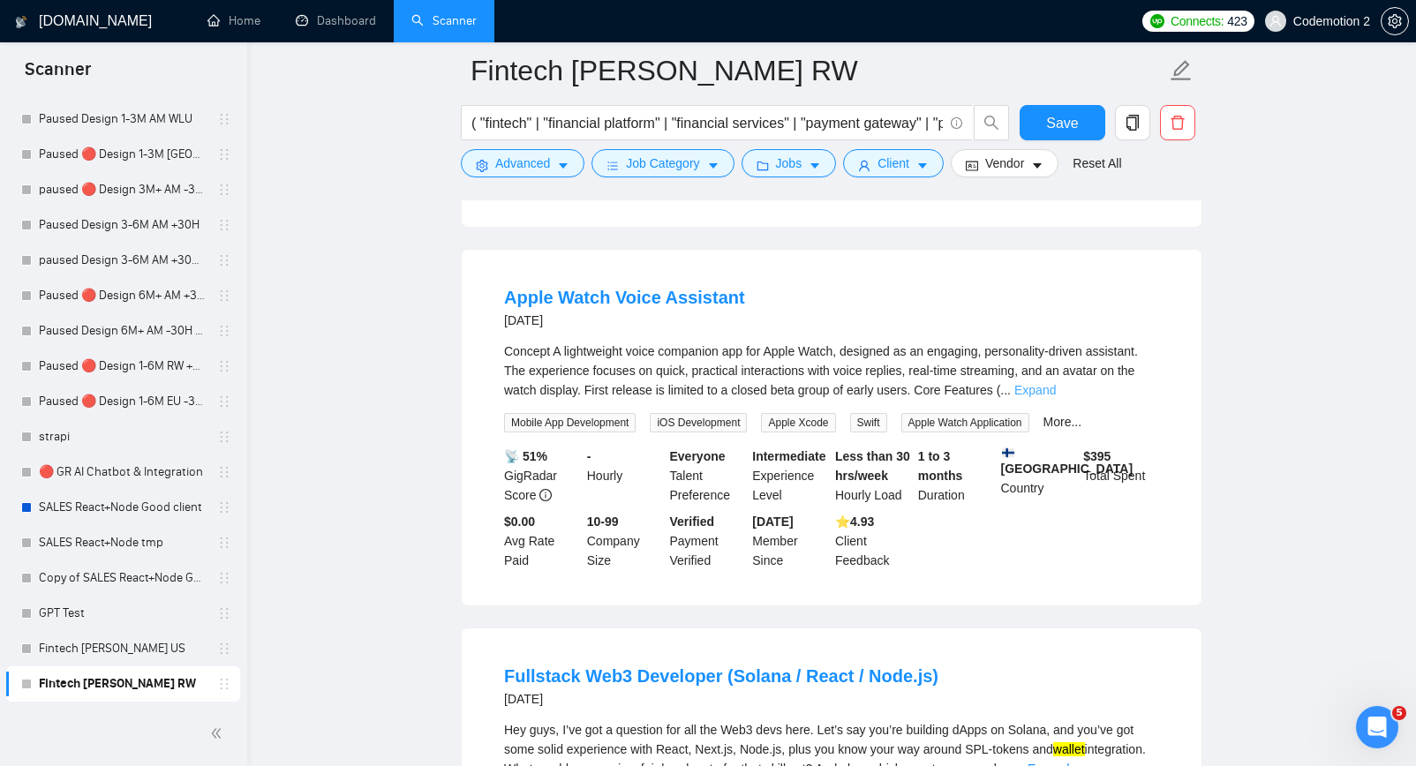
click at [1056, 397] on link "Expand" at bounding box center [1035, 390] width 41 height 14
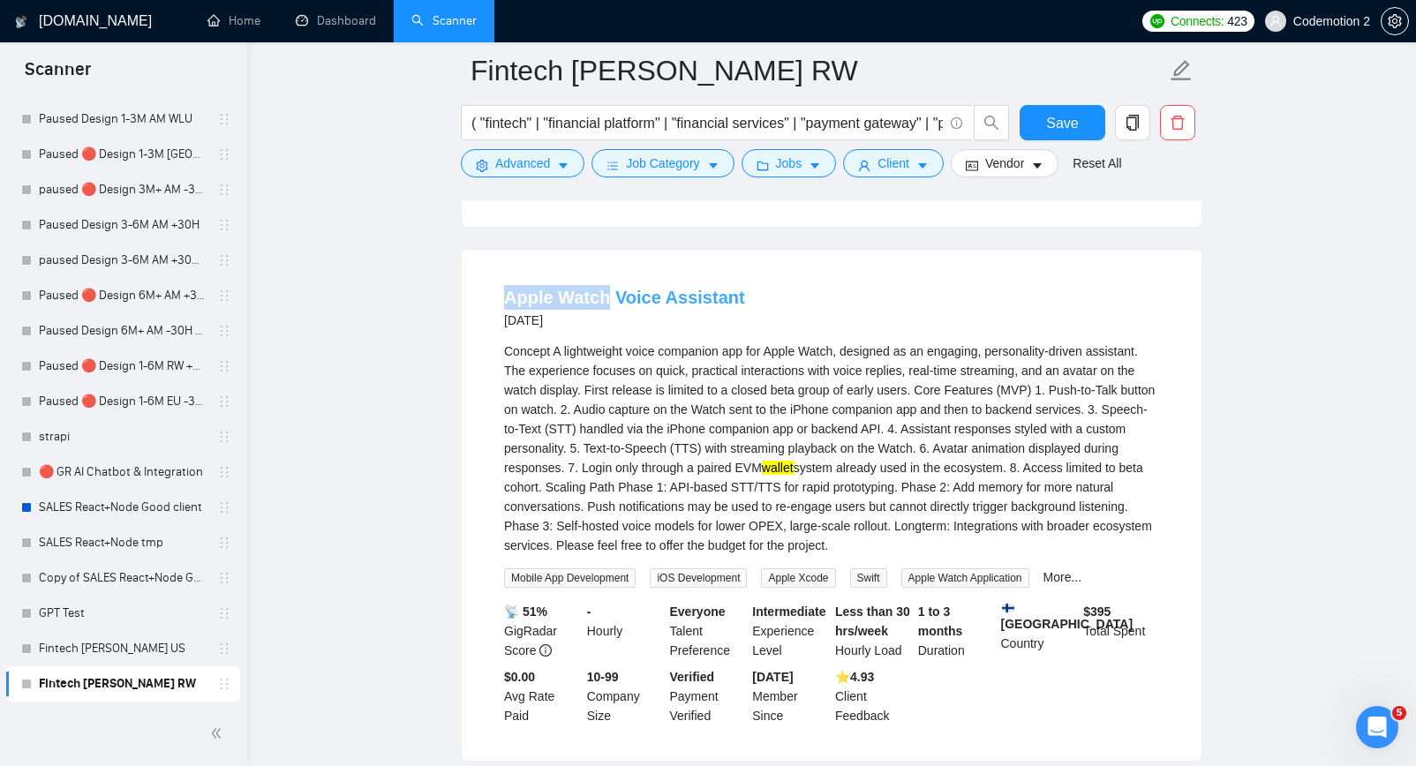
drag, startPoint x: 493, startPoint y: 333, endPoint x: 605, endPoint y: 340, distance: 112.4
click at [606, 339] on li "Apple Watch Voice Assistant 6 days ago Concept A lightweight voice companion ap…" at bounding box center [832, 505] width 698 height 469
copy link "Apple Watch"
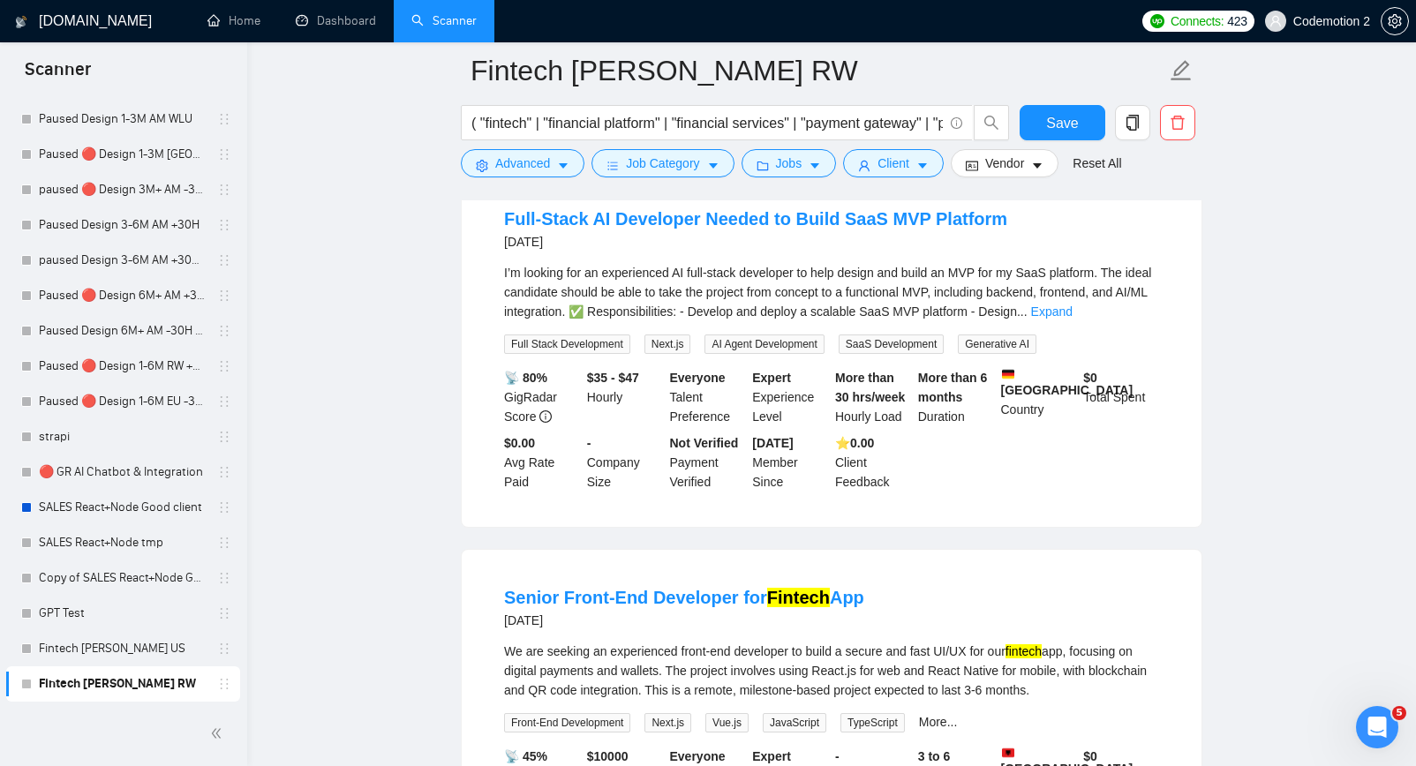
scroll to position [9995, 0]
click at [1073, 318] on link "Expand" at bounding box center [1051, 311] width 41 height 14
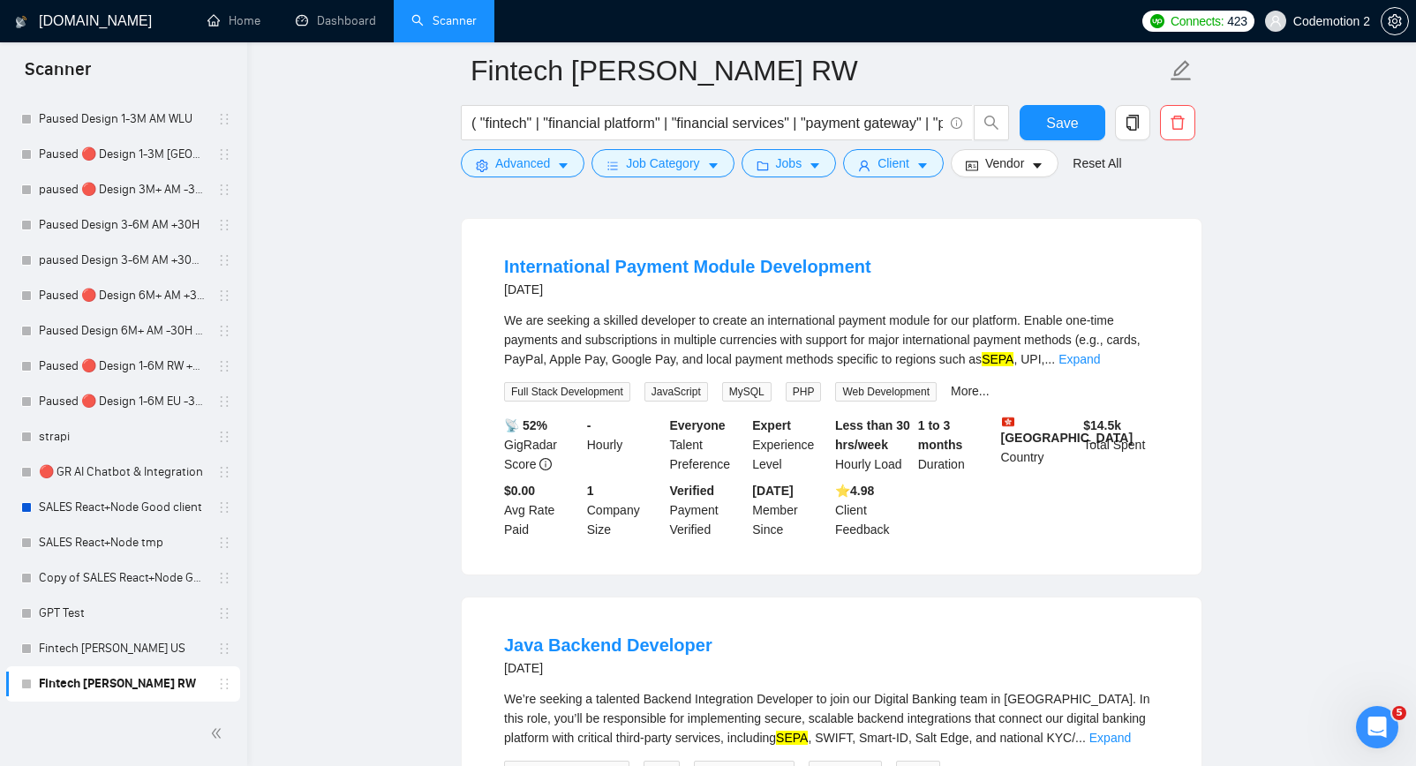
scroll to position [11576, 0]
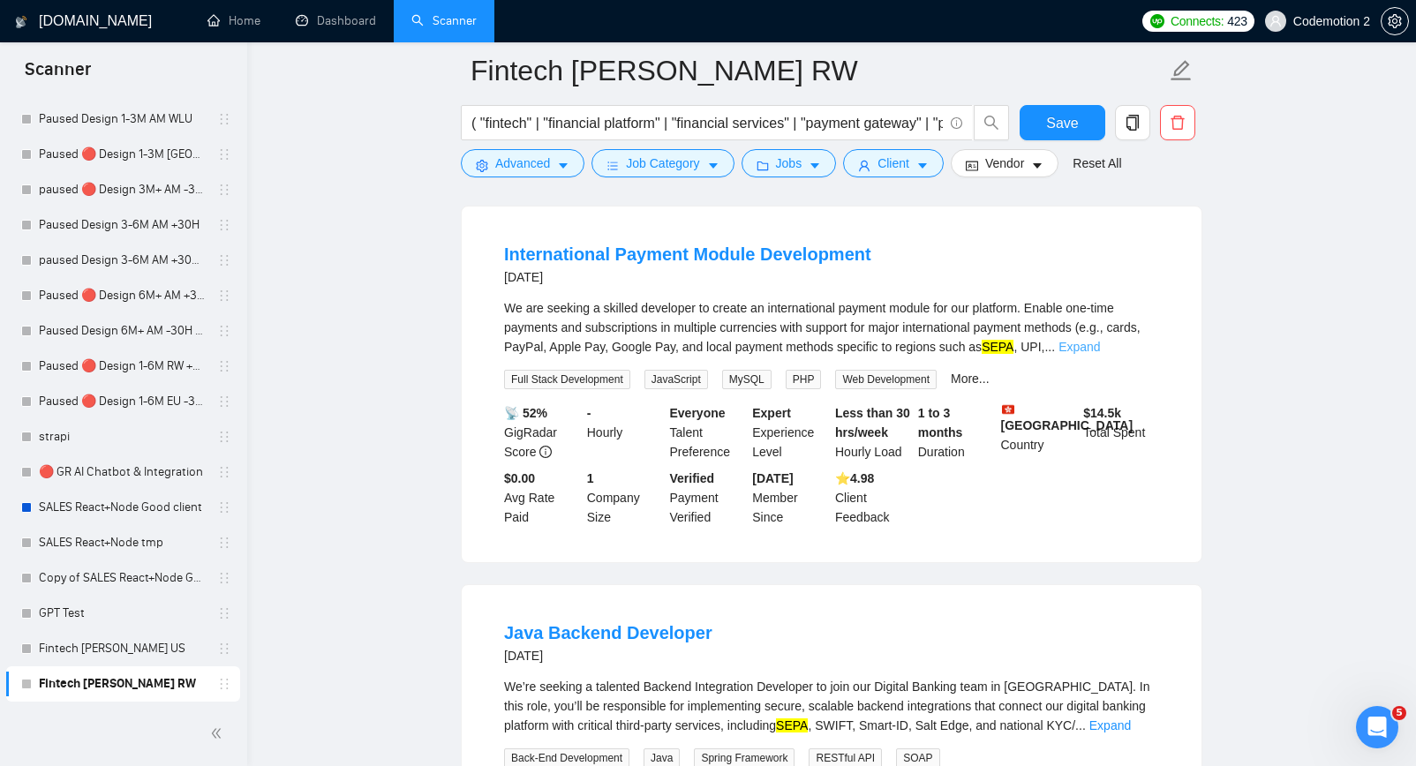
click at [1100, 354] on link "Expand" at bounding box center [1079, 347] width 41 height 14
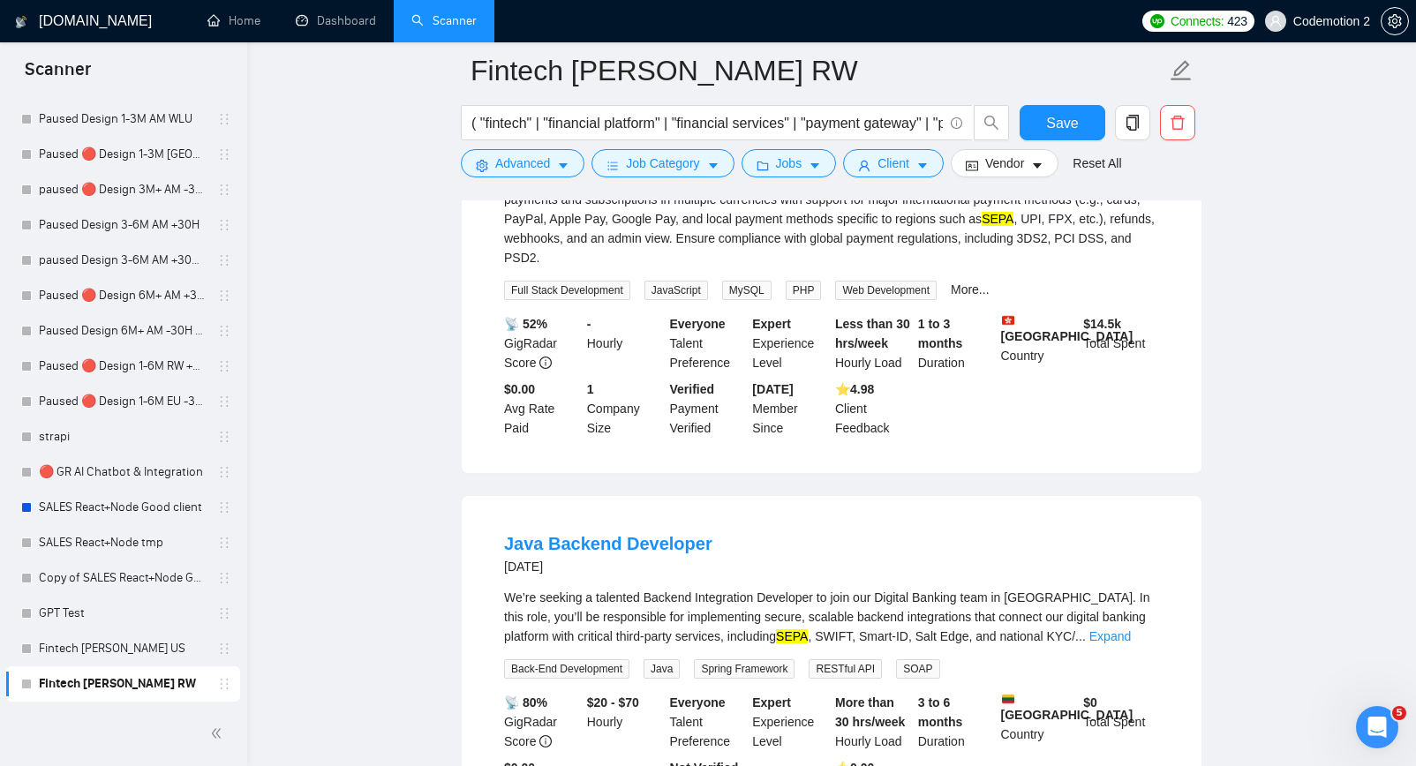
scroll to position [12001, 0]
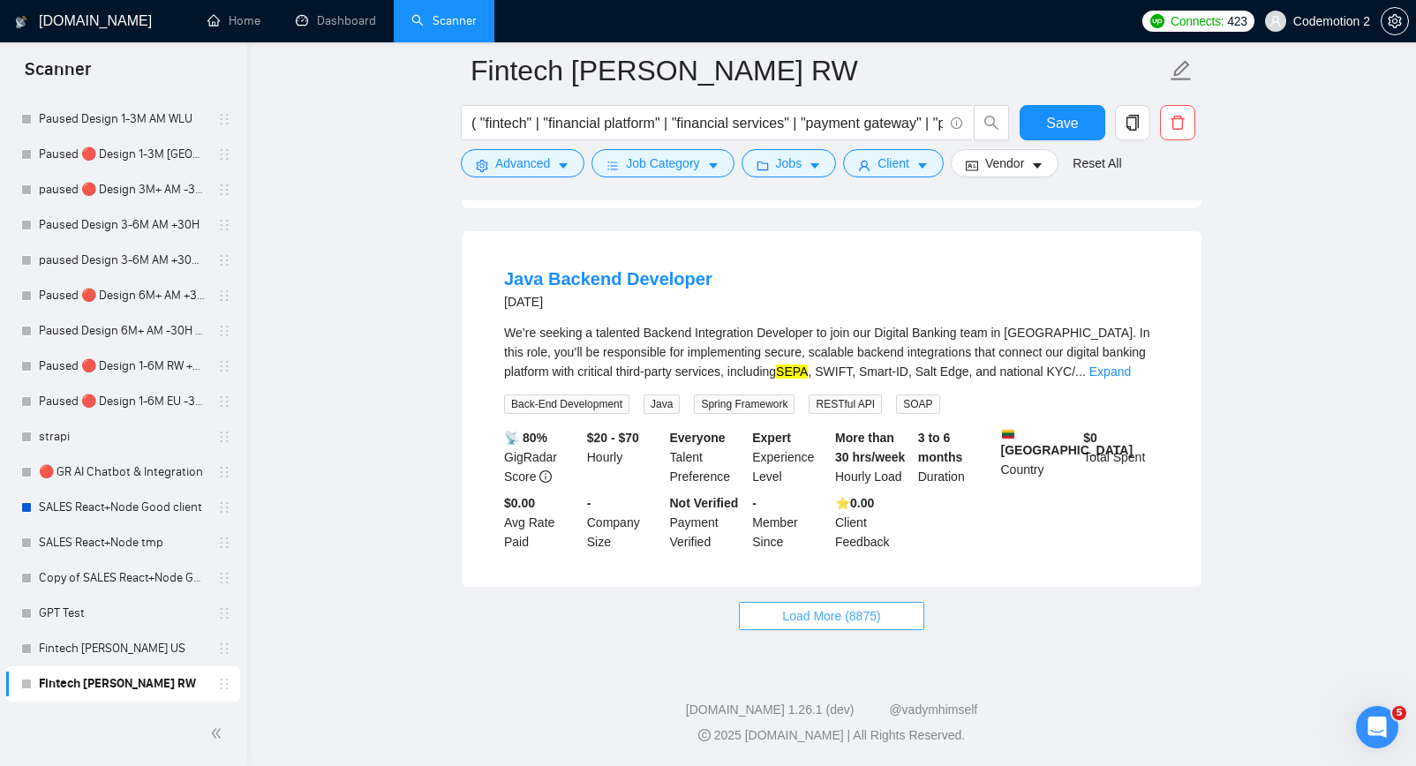
click at [818, 626] on span "Load More (8875)" at bounding box center [831, 616] width 98 height 19
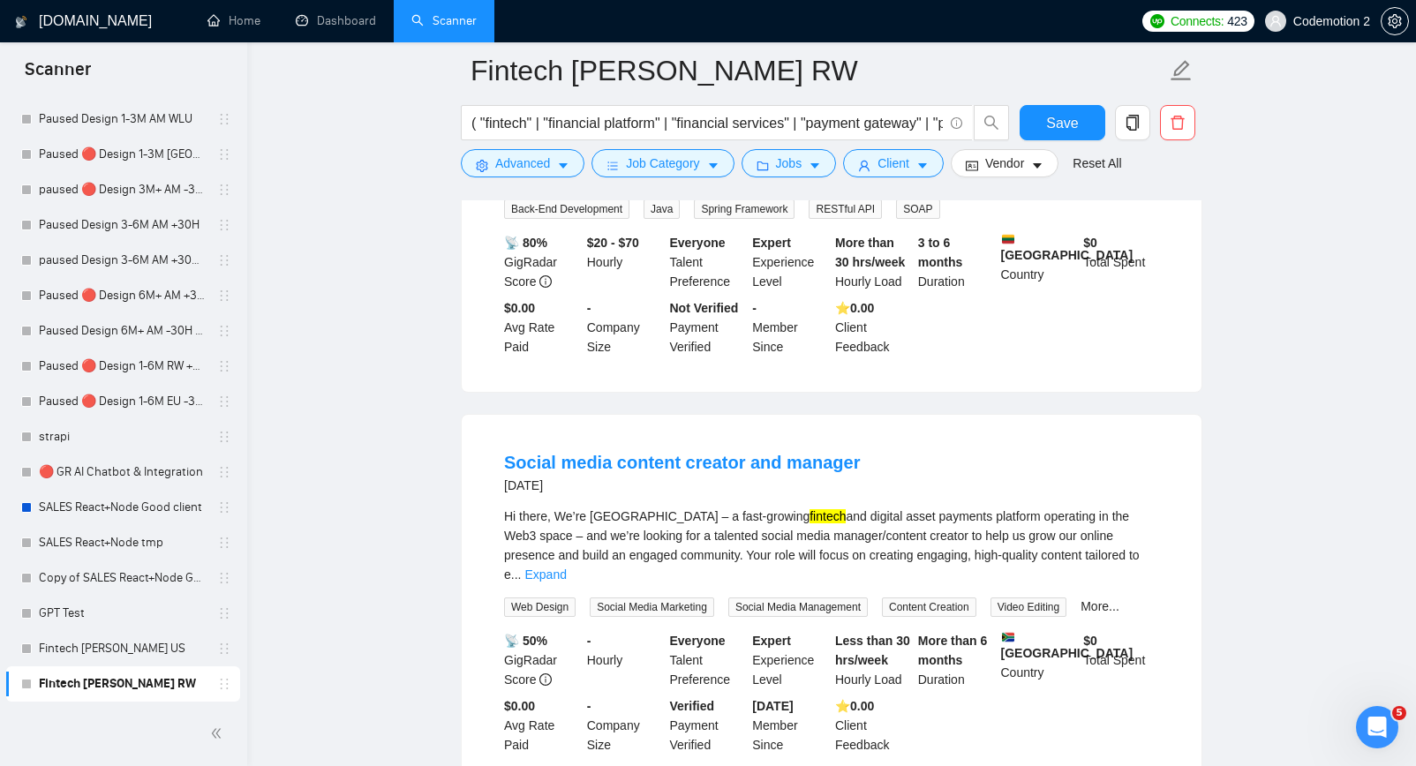
scroll to position [12170, 0]
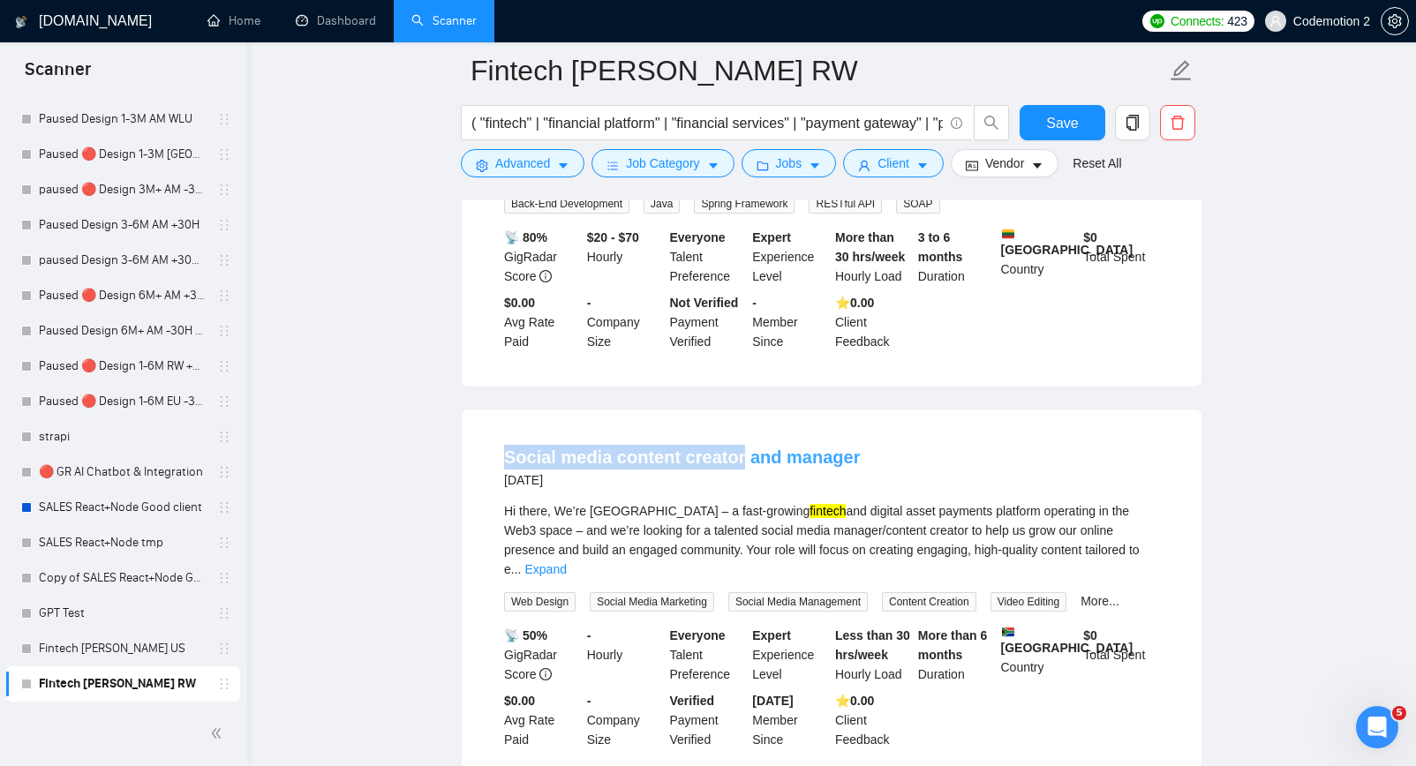
drag, startPoint x: 497, startPoint y: 505, endPoint x: 734, endPoint y: 505, distance: 236.6
click at [734, 505] on li "Social media content creator and manager 9 days ago Hi there, We’re Kwiikpay – …" at bounding box center [832, 597] width 698 height 333
copy link "Social media content creator"
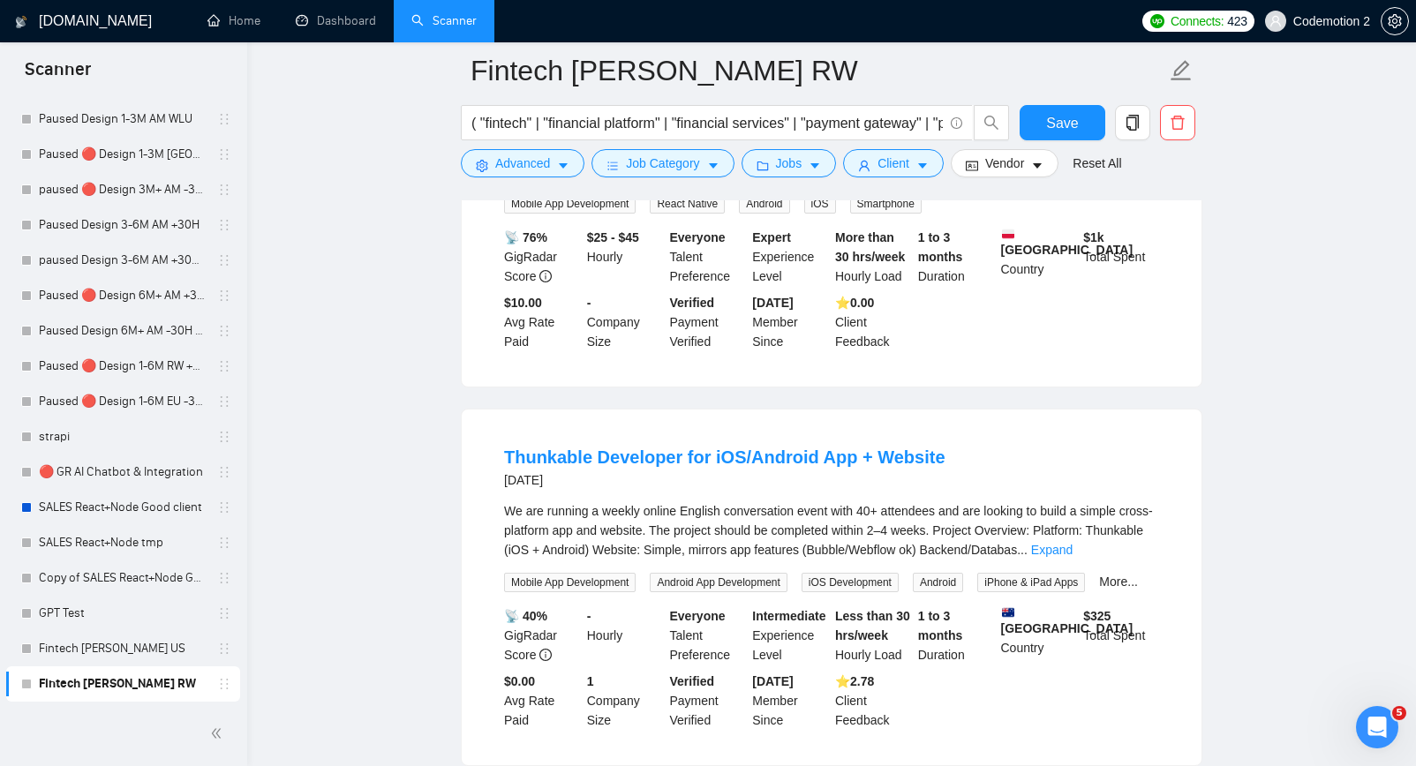
scroll to position [12969, 0]
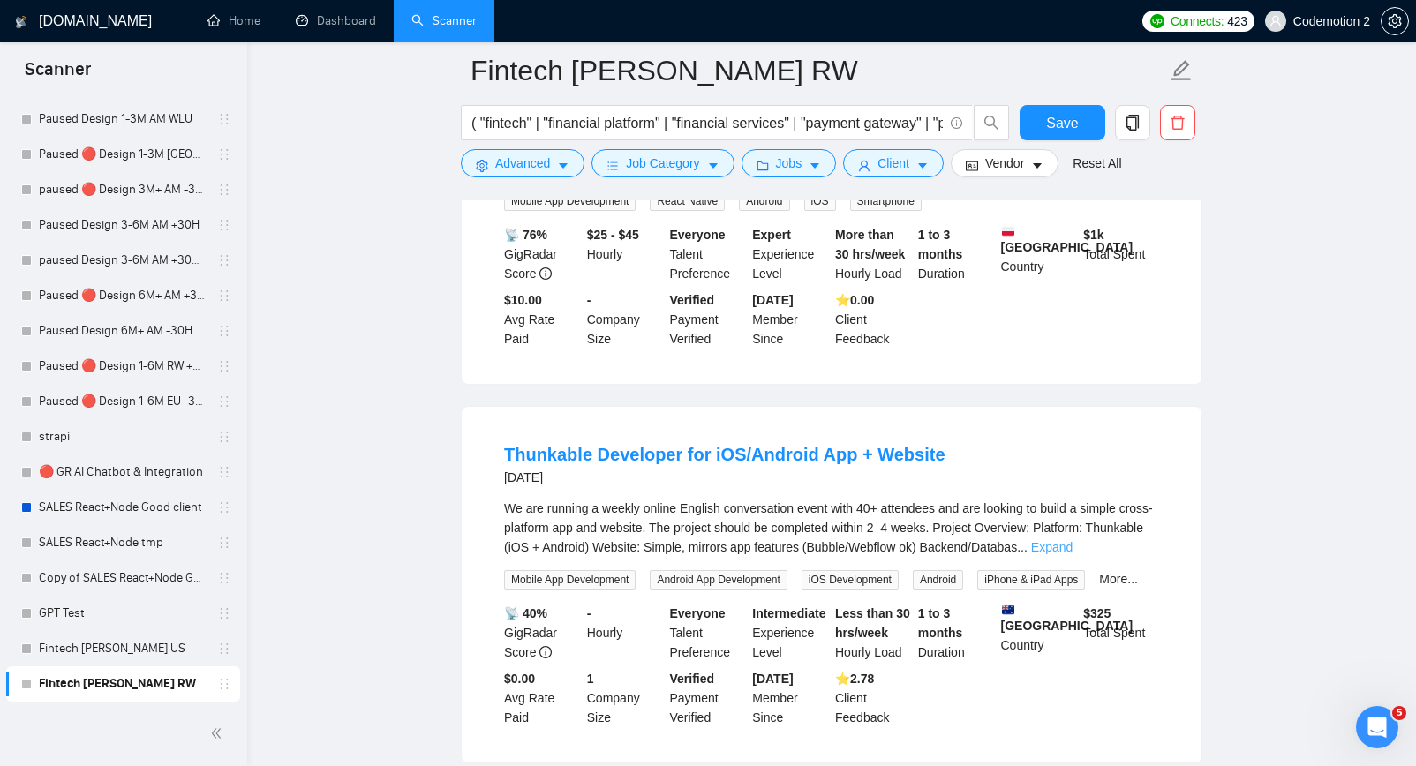
click at [1073, 554] on link "Expand" at bounding box center [1051, 547] width 41 height 14
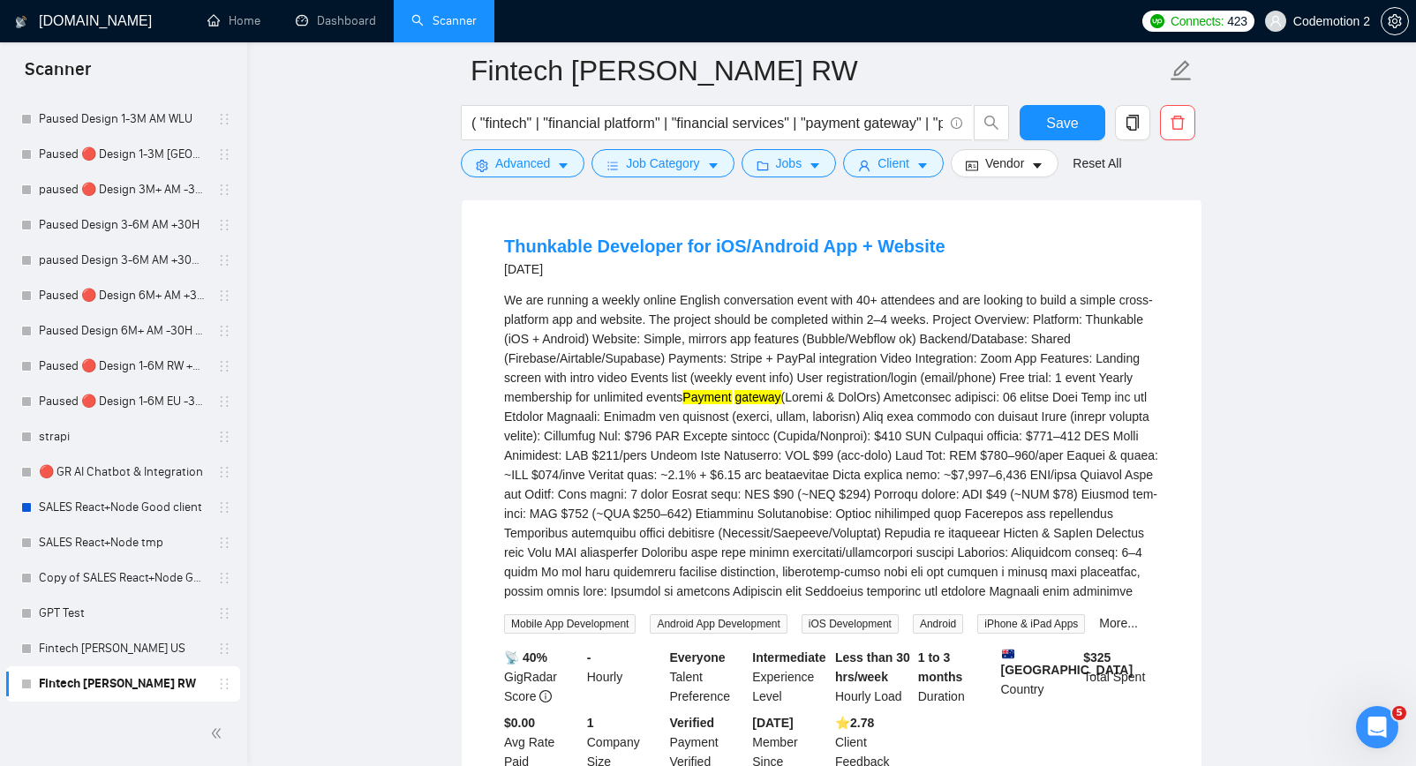
scroll to position [13170, 0]
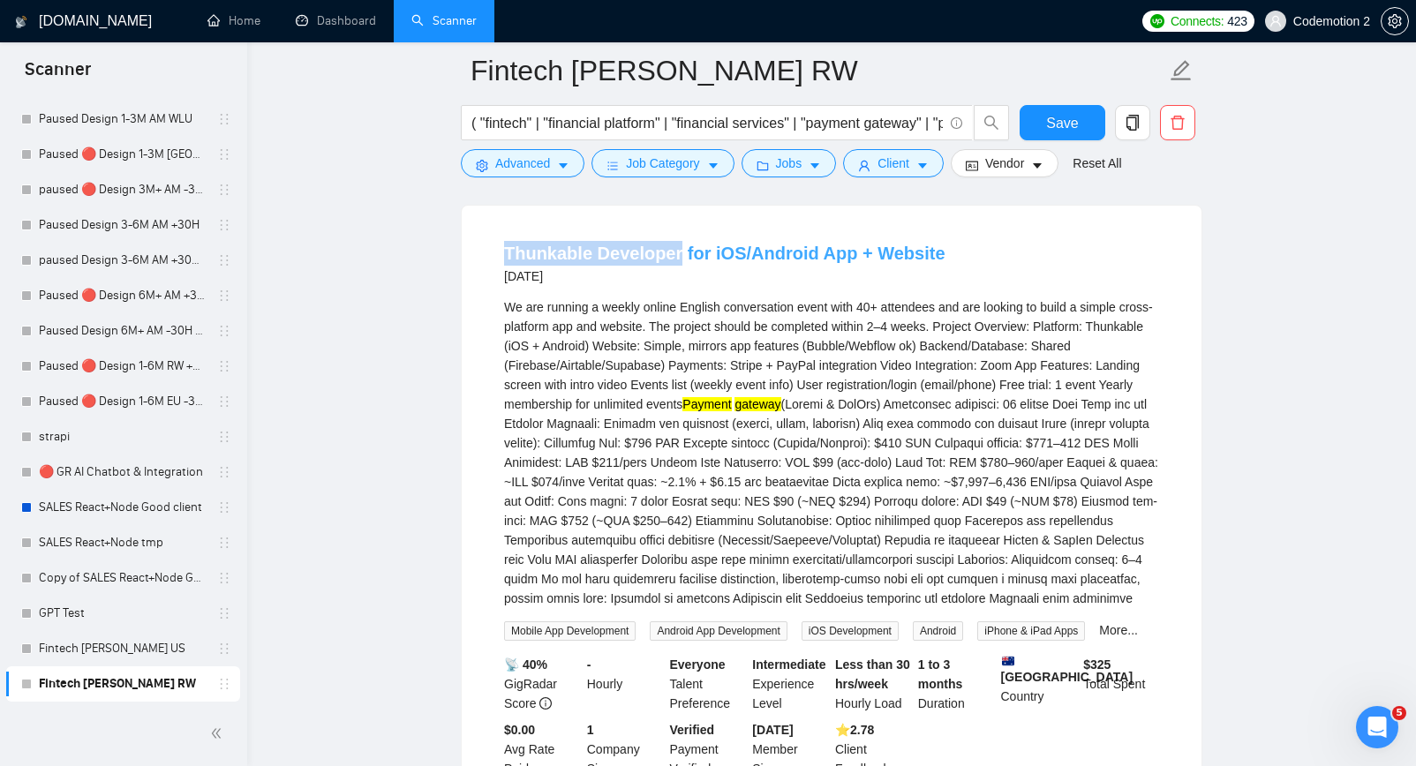
drag, startPoint x: 494, startPoint y: 267, endPoint x: 677, endPoint y: 264, distance: 182.8
click at [677, 264] on li "Thunkable Developer for iOS/Android App + Website 10 days ago We are running a …" at bounding box center [832, 510] width 698 height 566
copy link "Thunkable Developer"
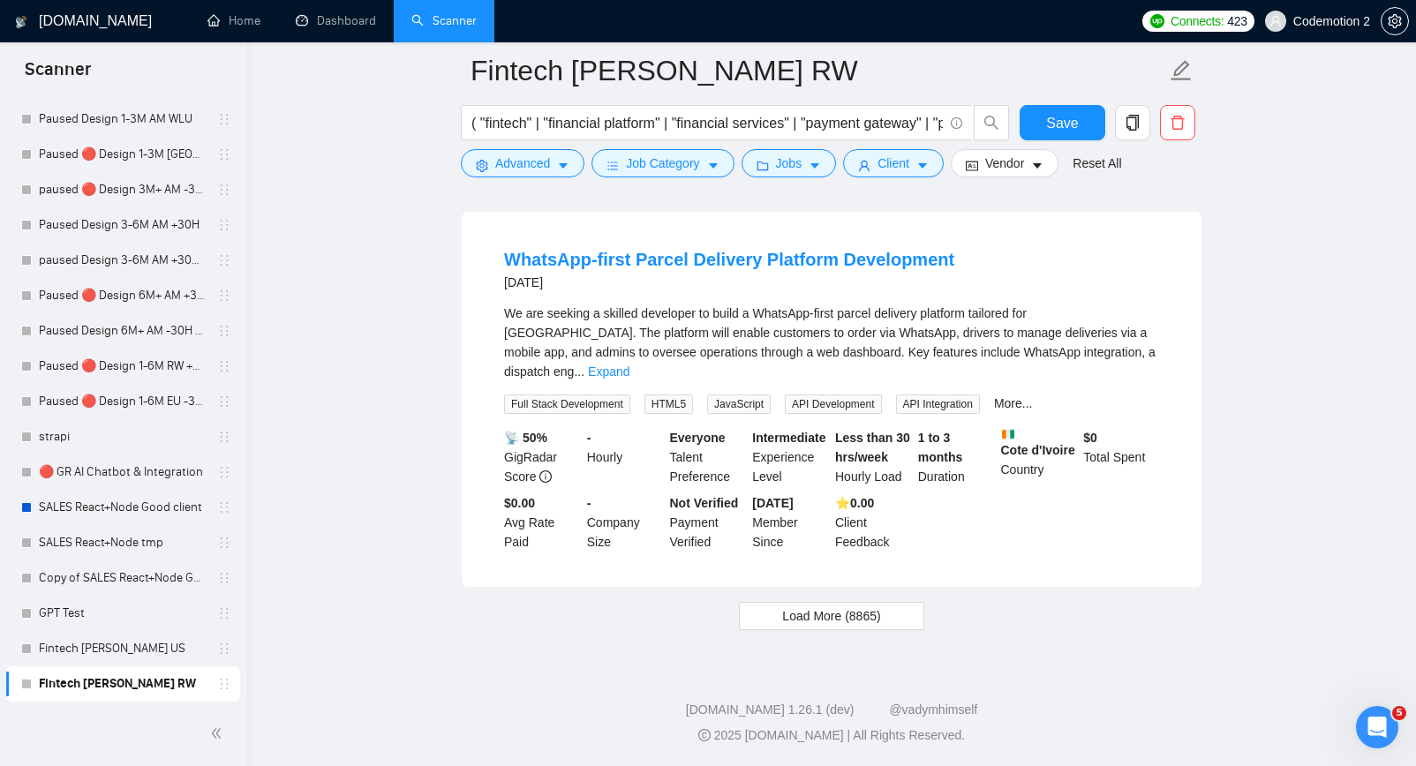
scroll to position [16160, 0]
click at [811, 606] on button "Load More (8865)" at bounding box center [831, 616] width 185 height 28
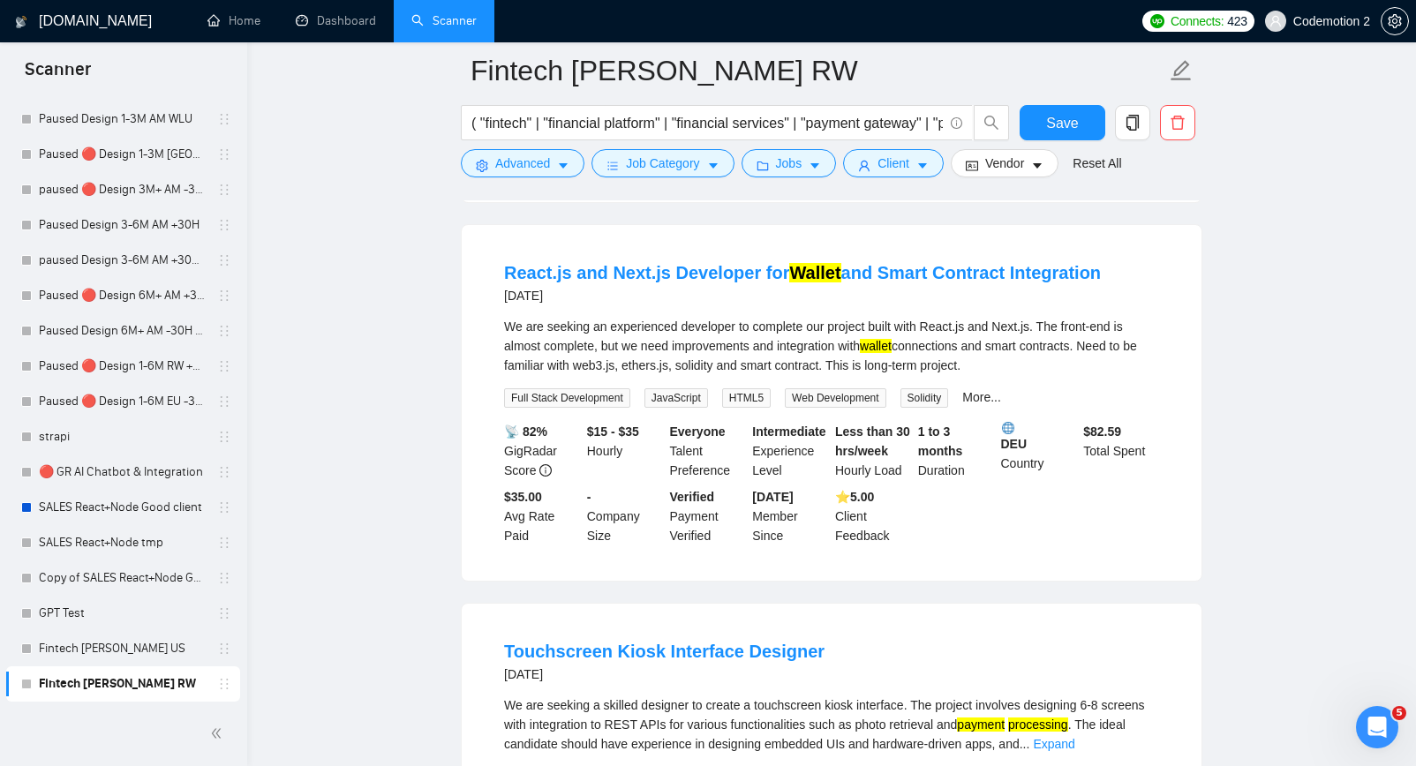
scroll to position [16800, 0]
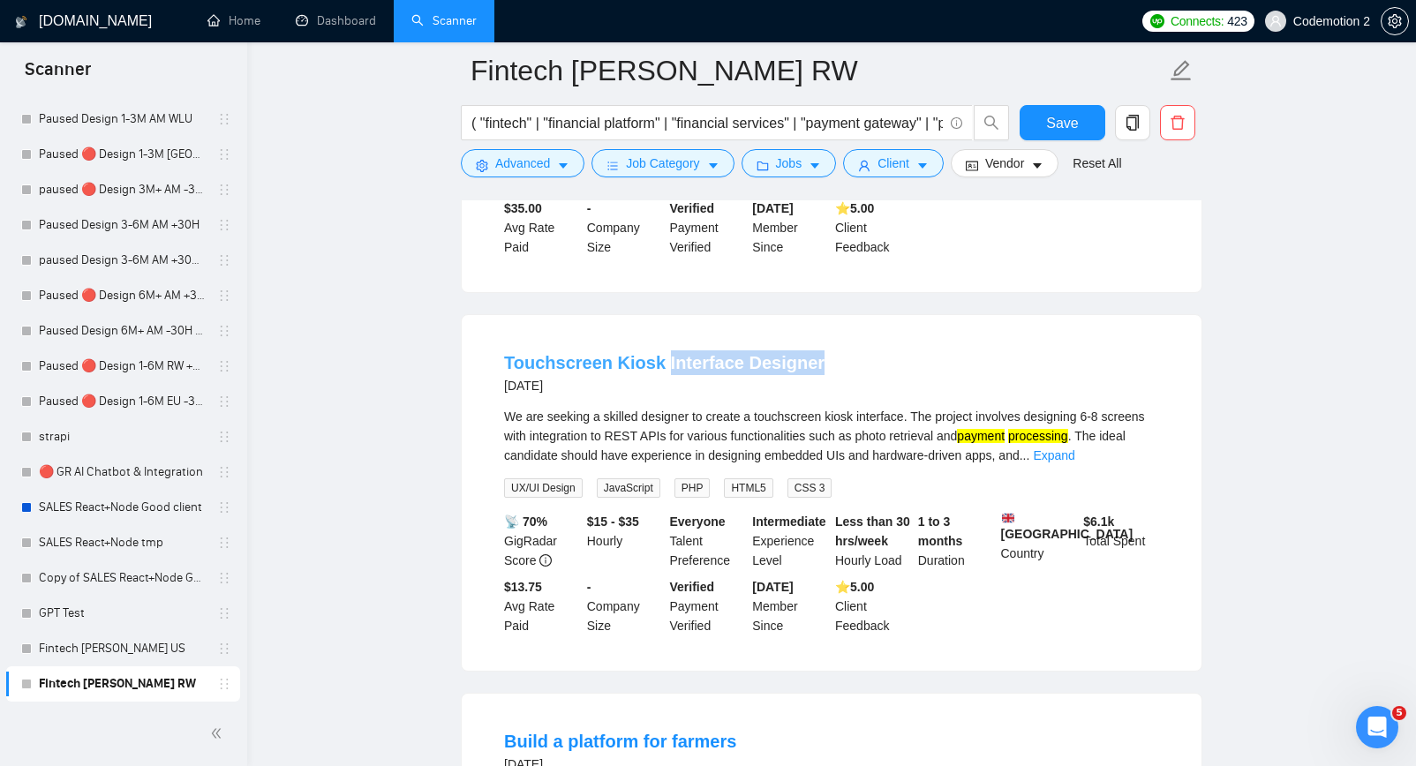
drag, startPoint x: 839, startPoint y: 396, endPoint x: 660, endPoint y: 389, distance: 179.4
click at [660, 389] on div "Touchscreen Kiosk Interface Designer 13 days ago" at bounding box center [831, 374] width 655 height 46
copy link "Interface Designer"
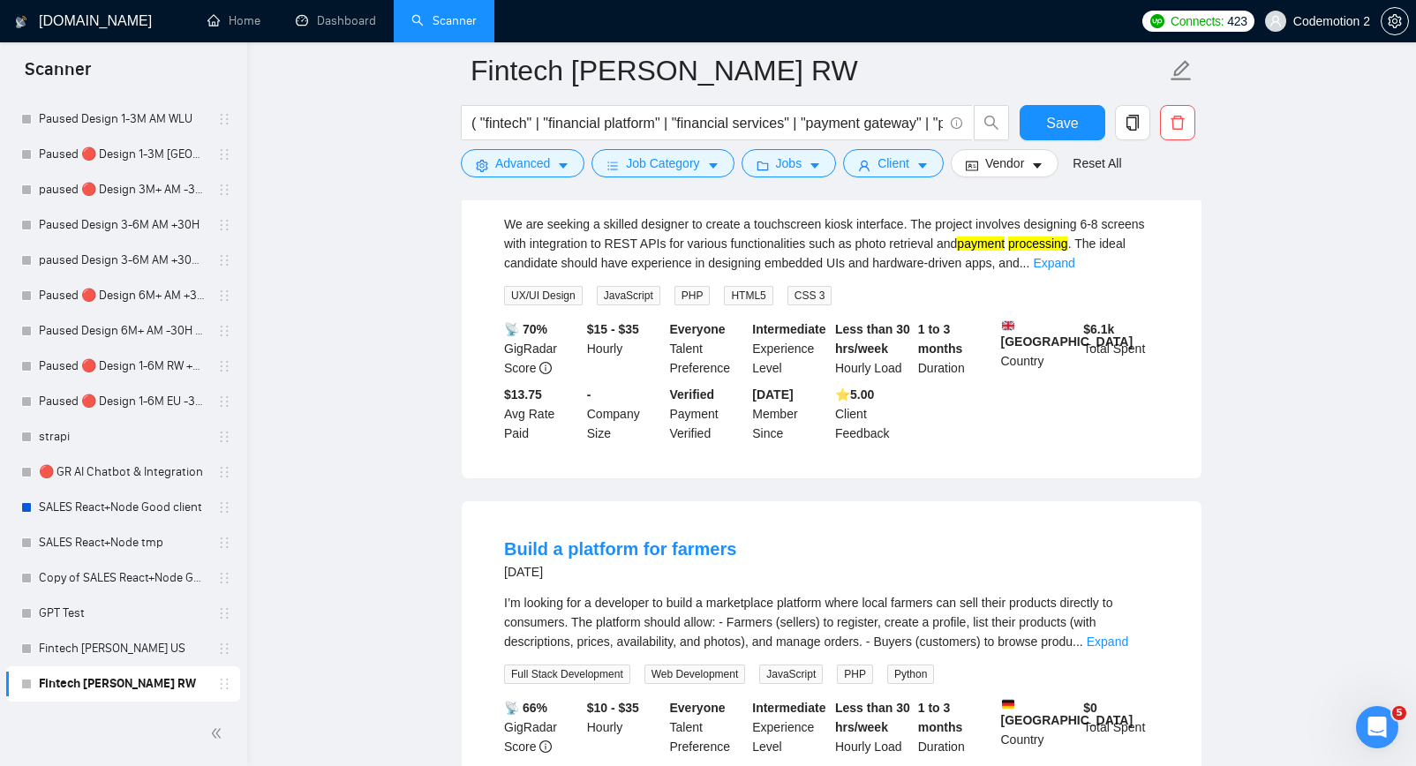
scroll to position [17284, 0]
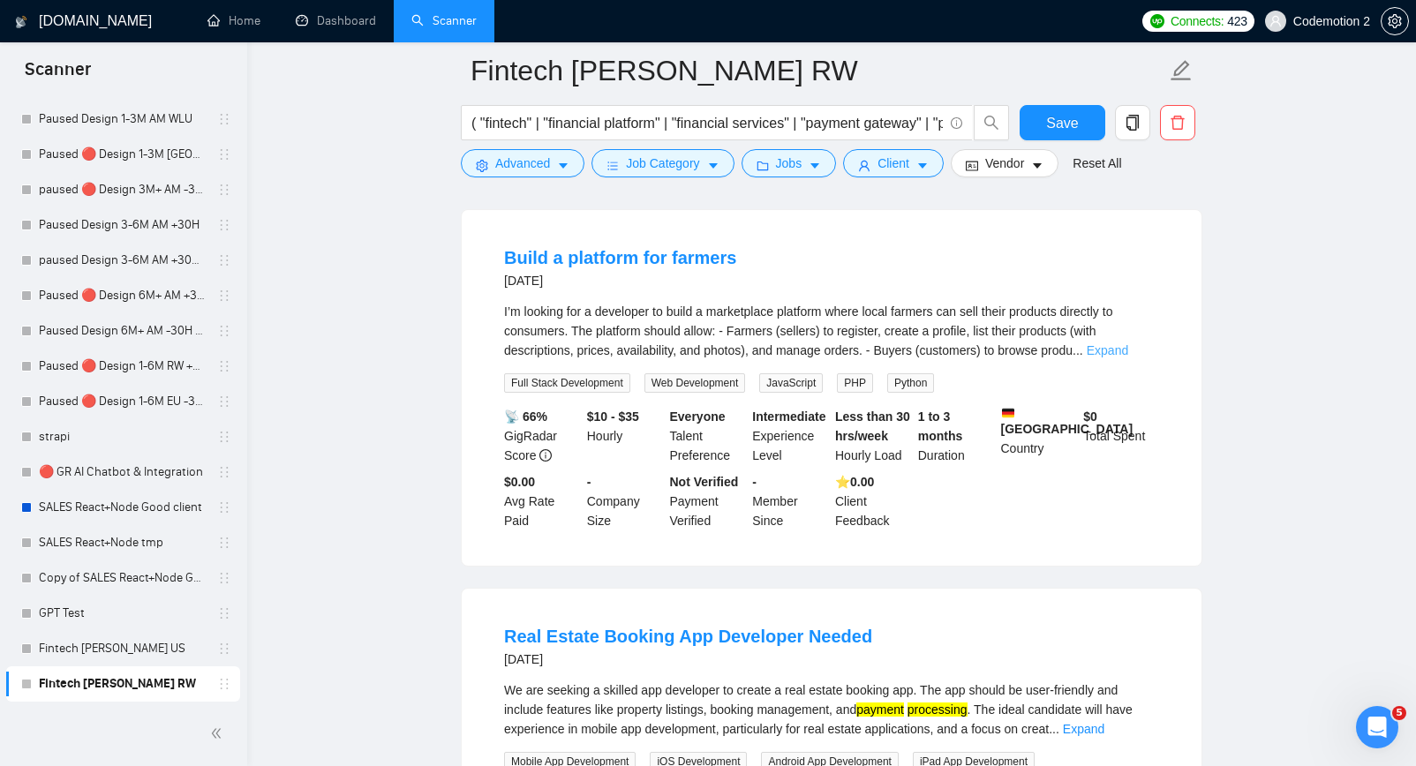
click at [1128, 358] on link "Expand" at bounding box center [1107, 350] width 41 height 14
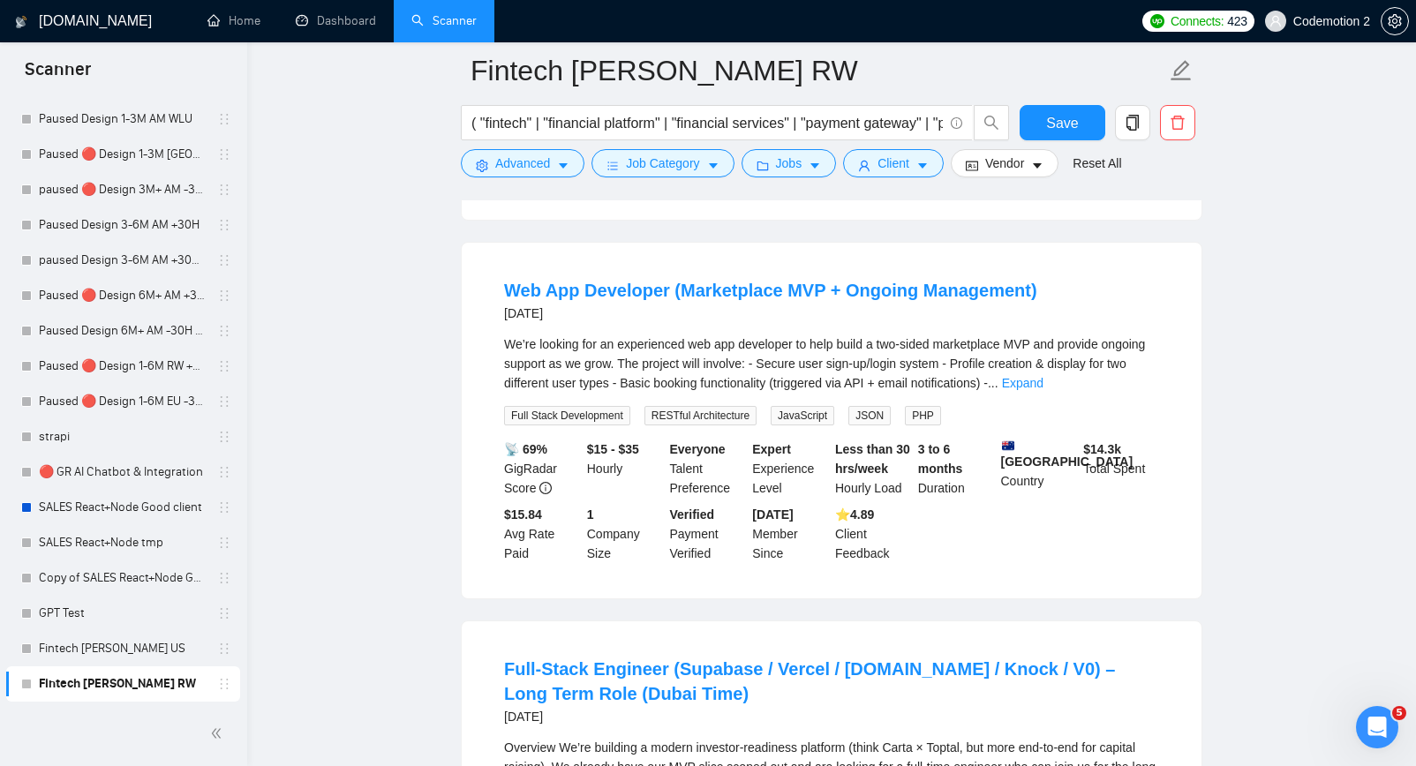
scroll to position [18282, 0]
click at [1044, 388] on link "Expand" at bounding box center [1022, 381] width 41 height 14
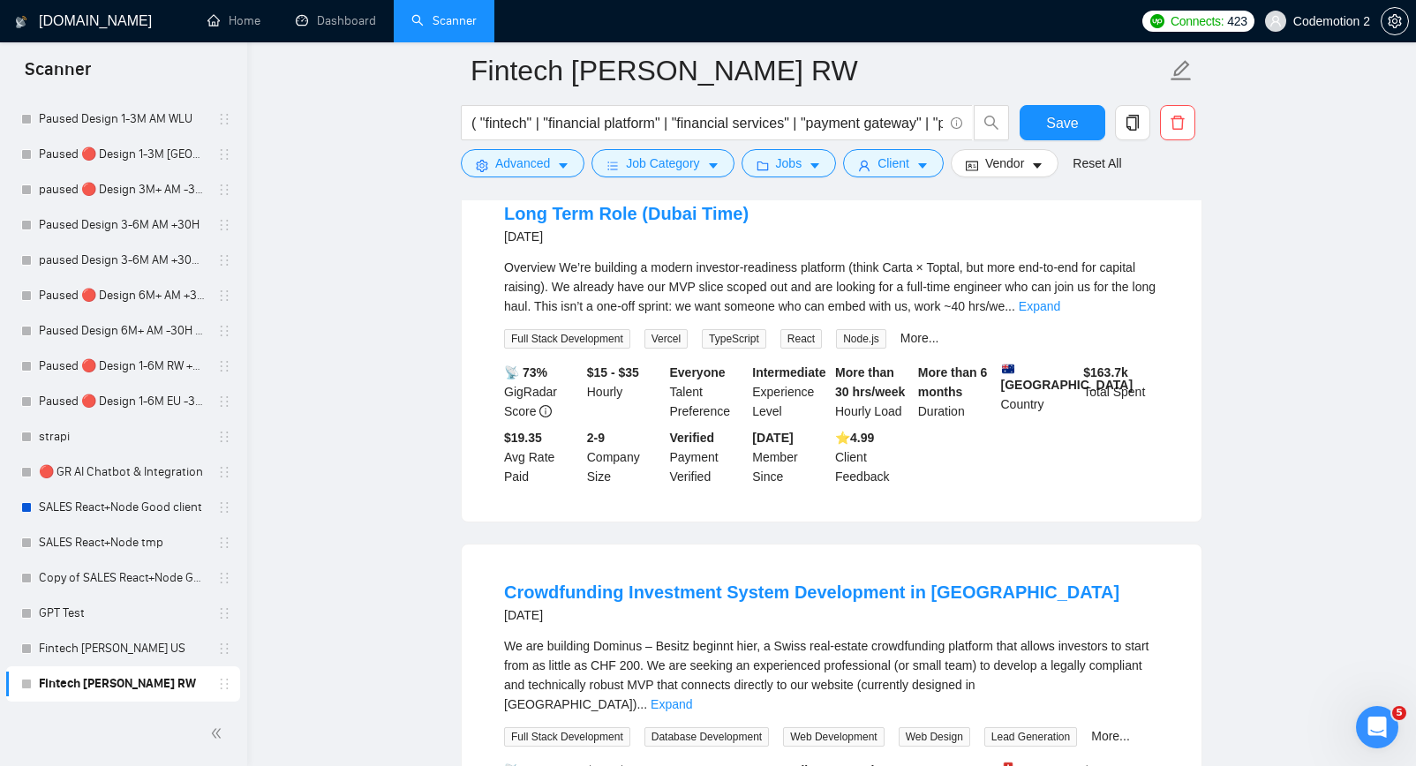
scroll to position [18956, 0]
click at [1060, 313] on link "Expand" at bounding box center [1039, 305] width 41 height 14
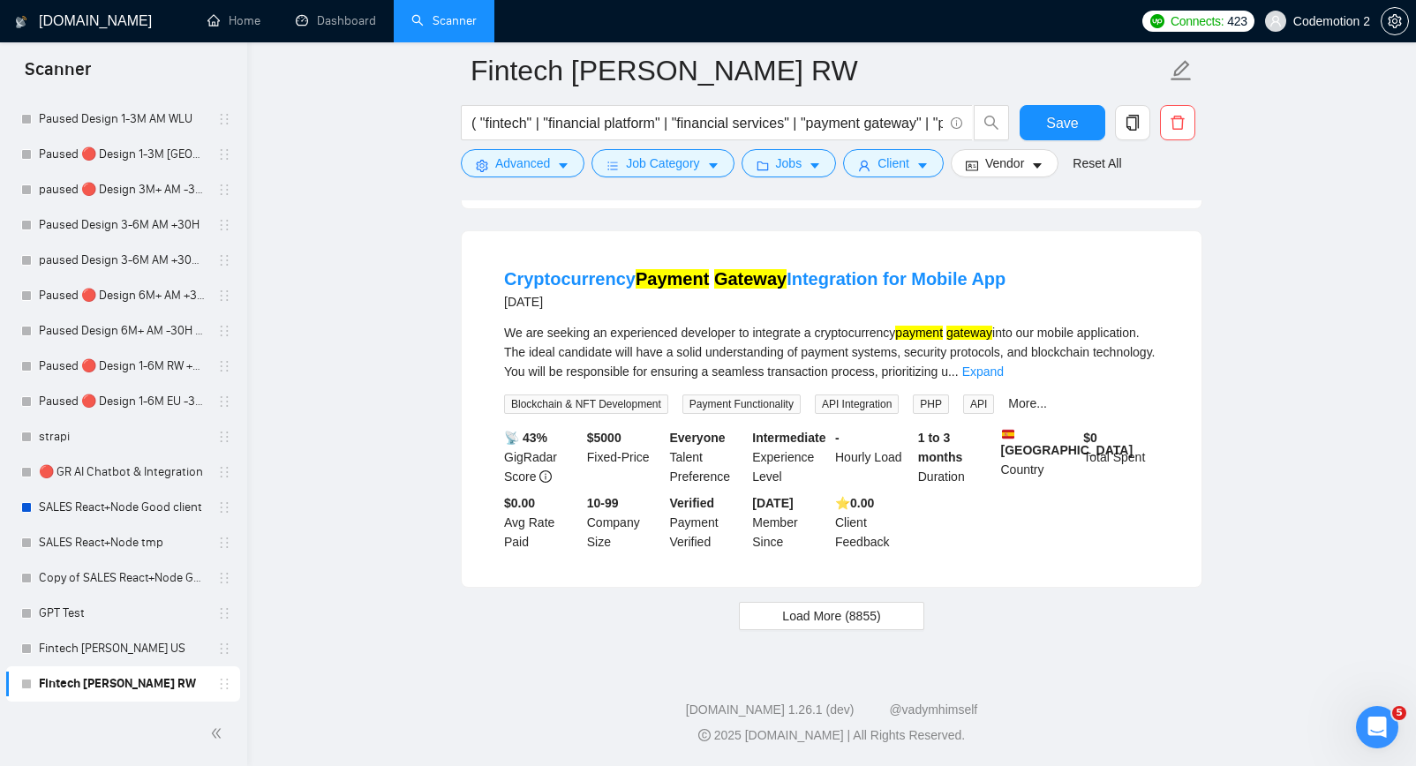
scroll to position [20832, 0]
click at [821, 623] on span "Load More (8855)" at bounding box center [831, 616] width 98 height 19
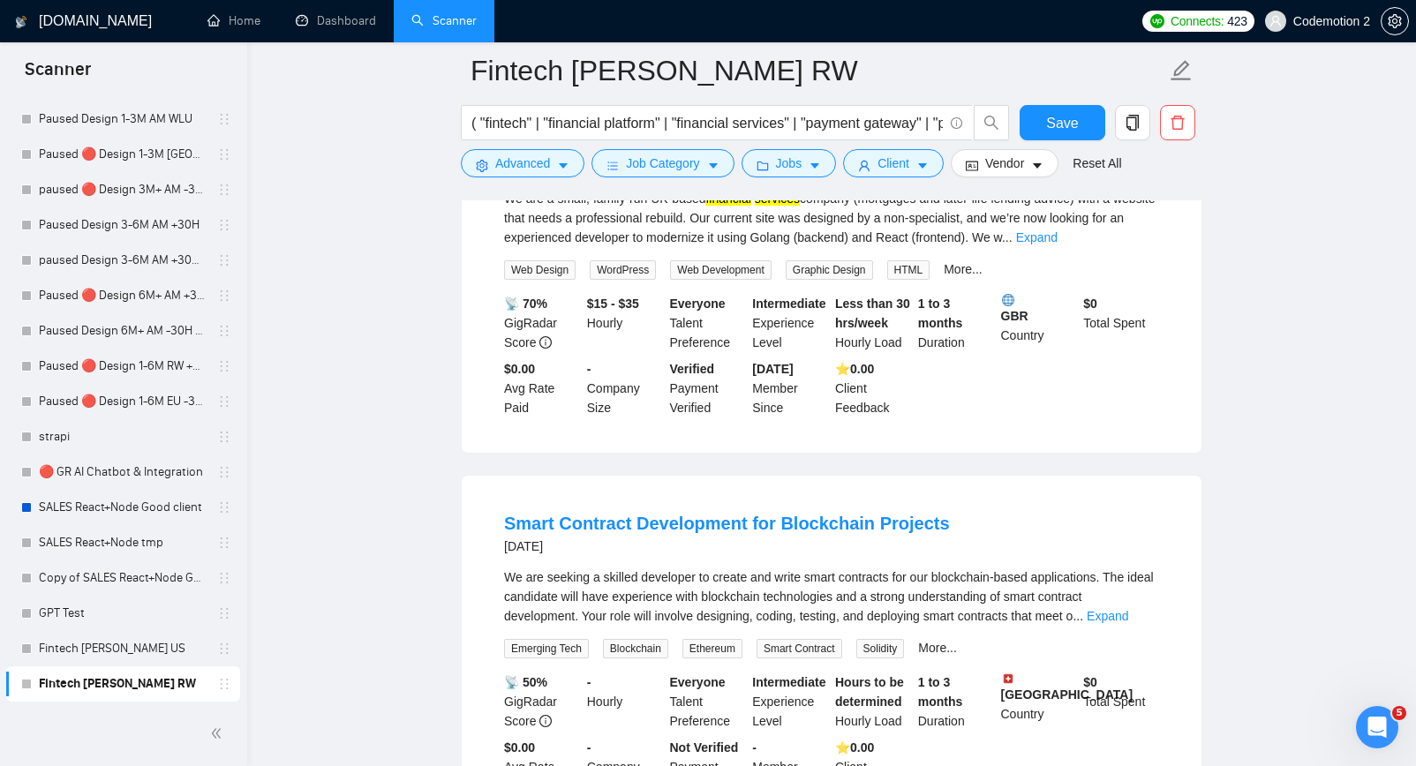
scroll to position [22424, 0]
click at [565, 168] on icon "caret-down" at bounding box center [563, 166] width 12 height 12
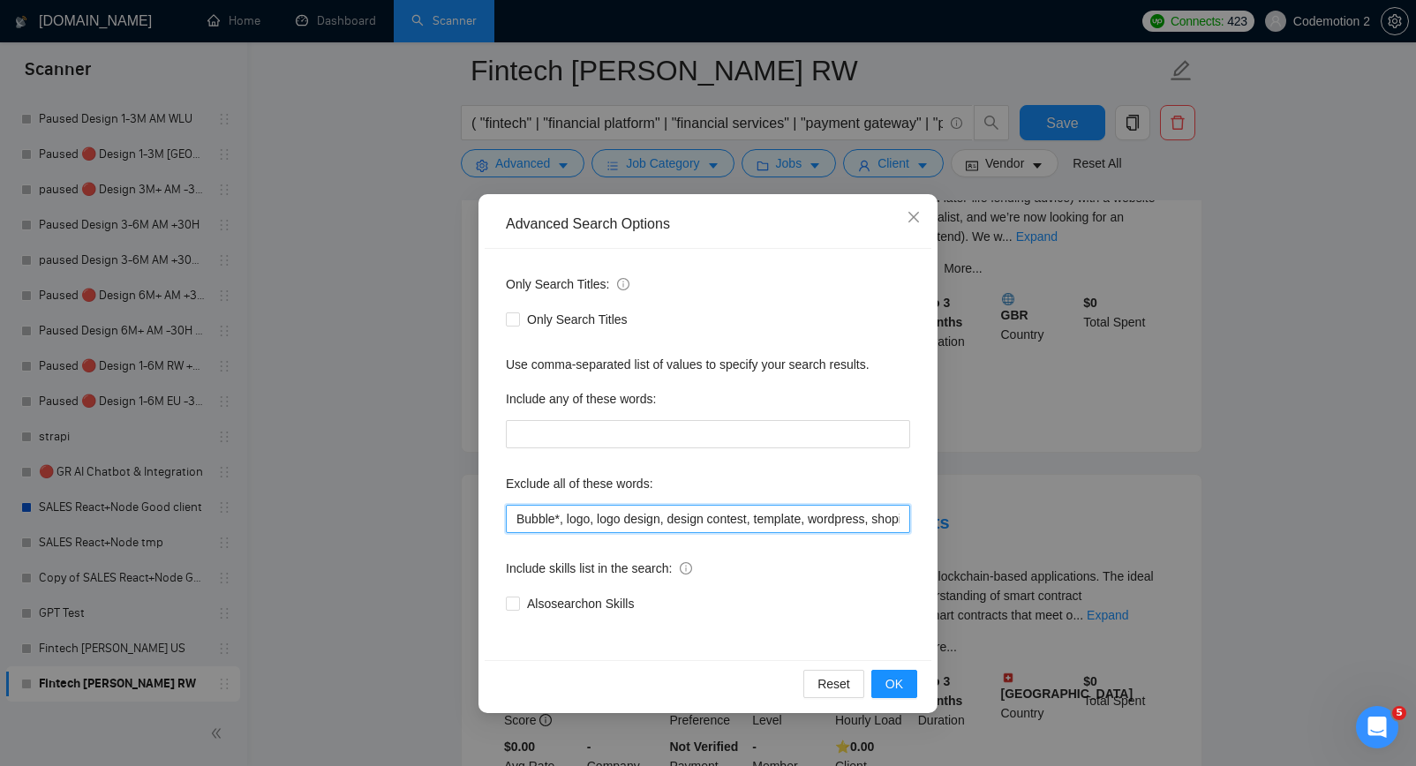
click at [567, 517] on input "Bubble*, logo, logo design, design contest, template, wordpress, shopify, wooco…" at bounding box center [708, 519] width 404 height 28
paste input "Google Merchant, Pair Programming, Apple Watch, Social media content creator, T…"
type input "Bubble*, logo, logo design, design contest, template, wordpress, shopify, wooco…"
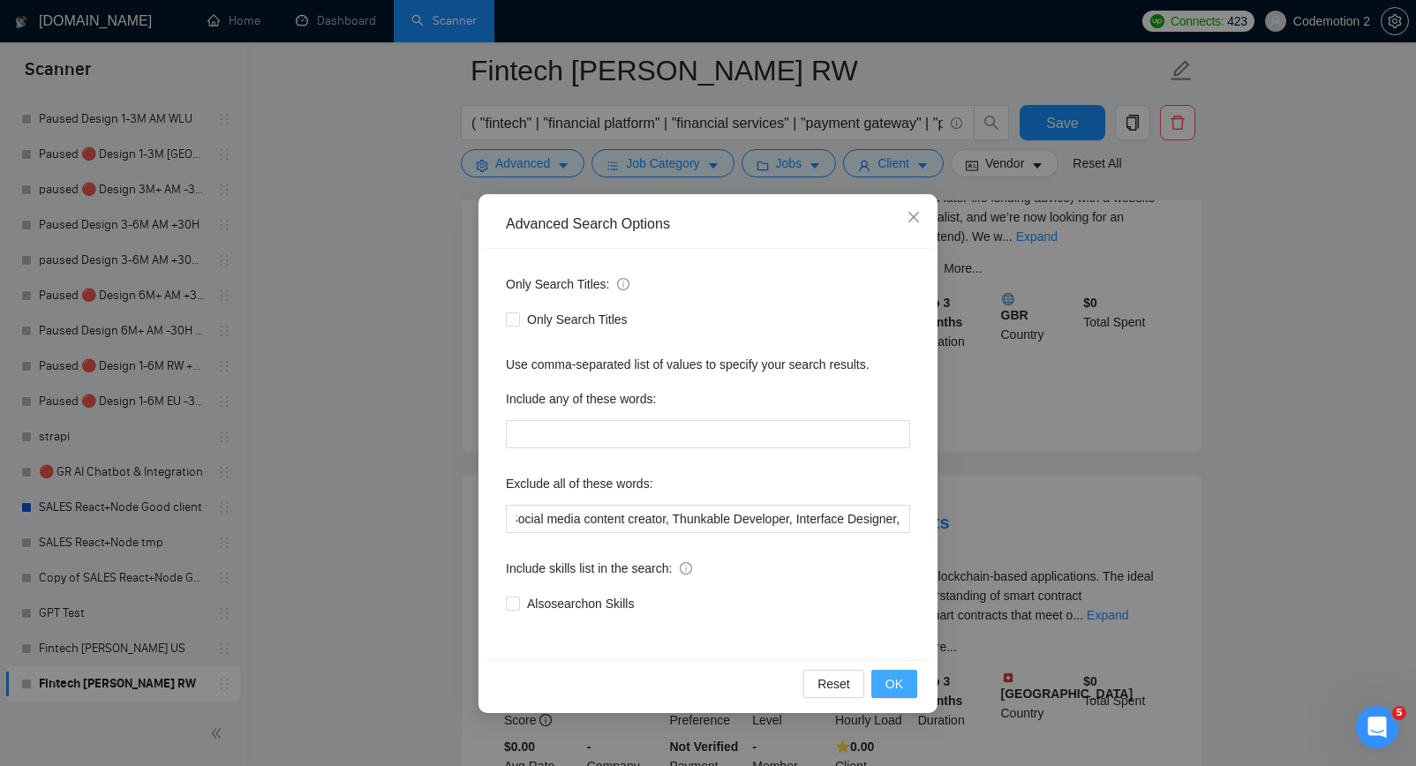
click at [890, 675] on span "OK" at bounding box center [895, 684] width 18 height 19
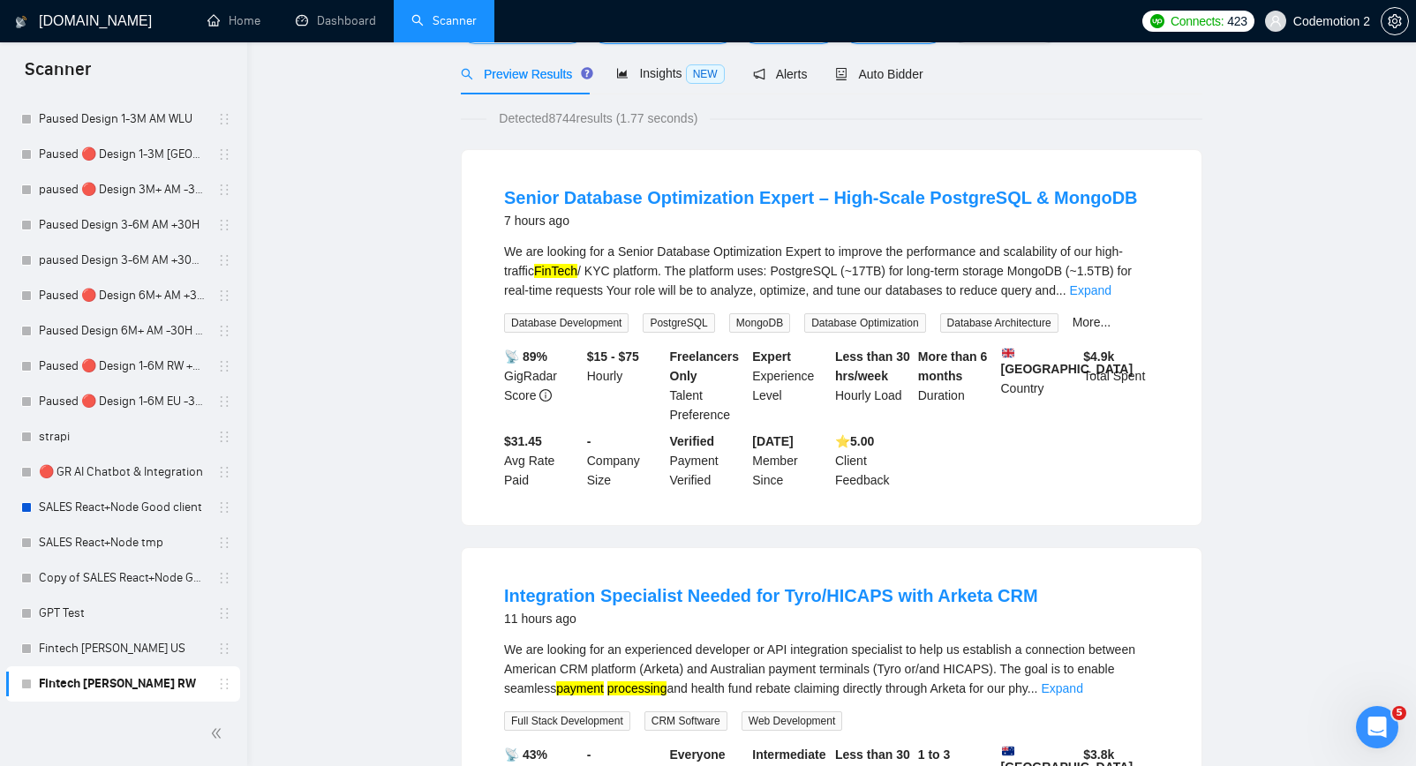
scroll to position [0, 0]
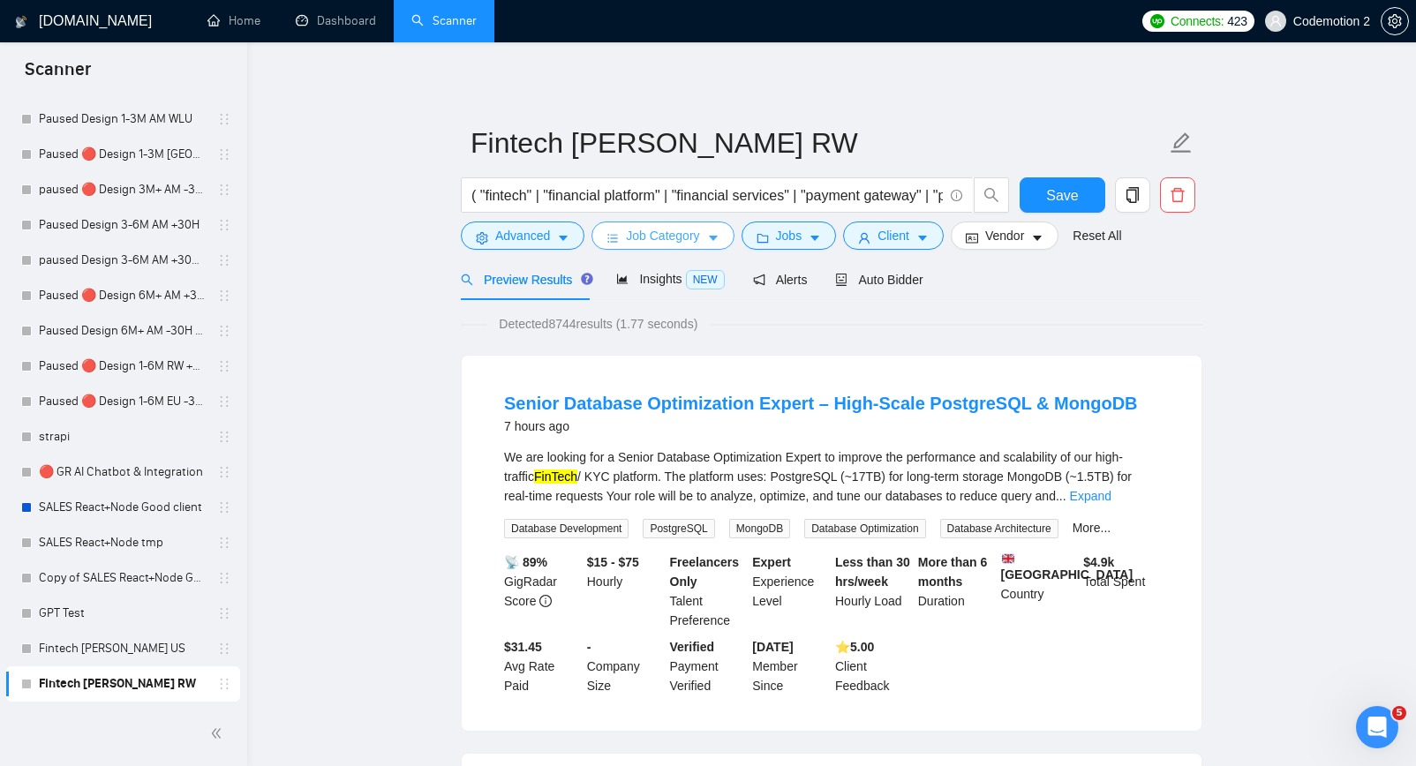
click at [720, 242] on icon "caret-down" at bounding box center [713, 238] width 12 height 12
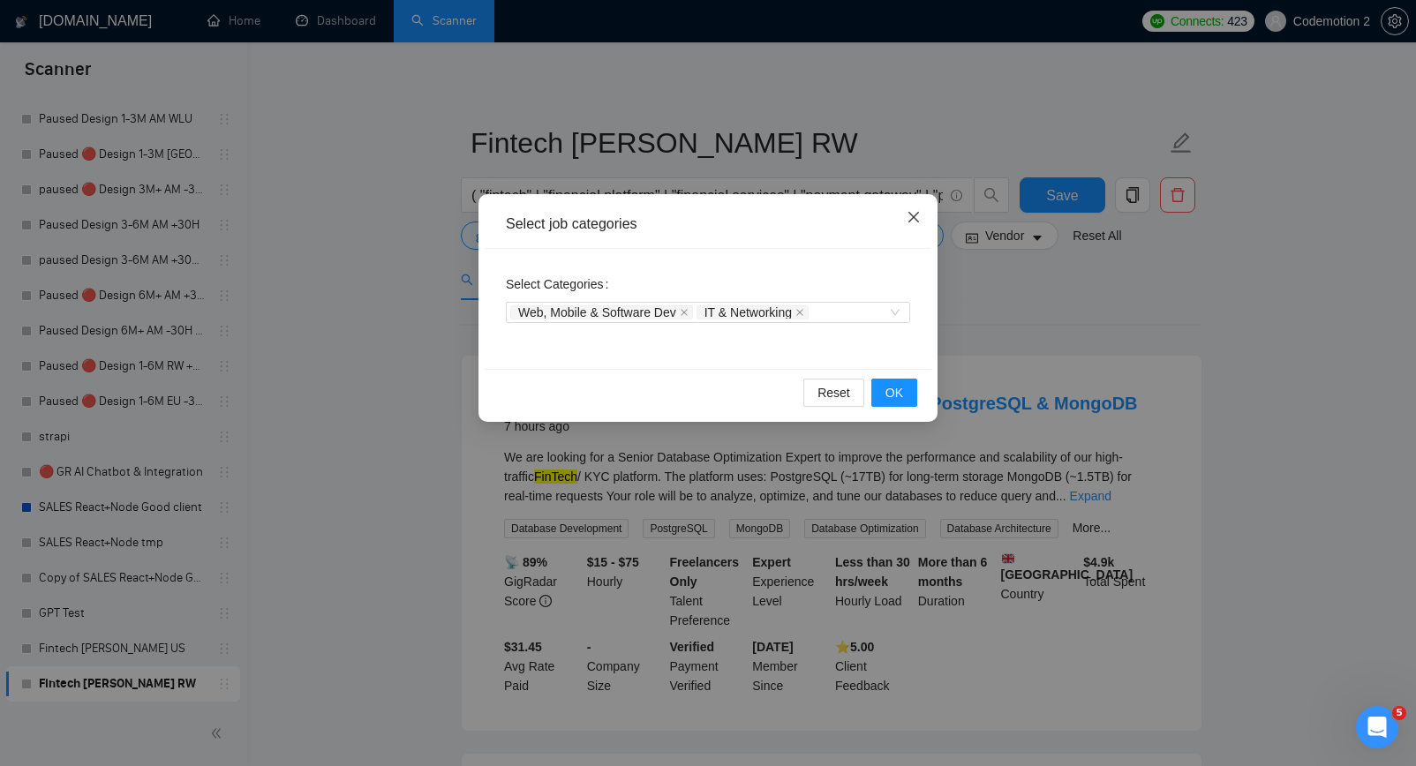
click at [917, 214] on icon "close" at bounding box center [914, 217] width 14 height 14
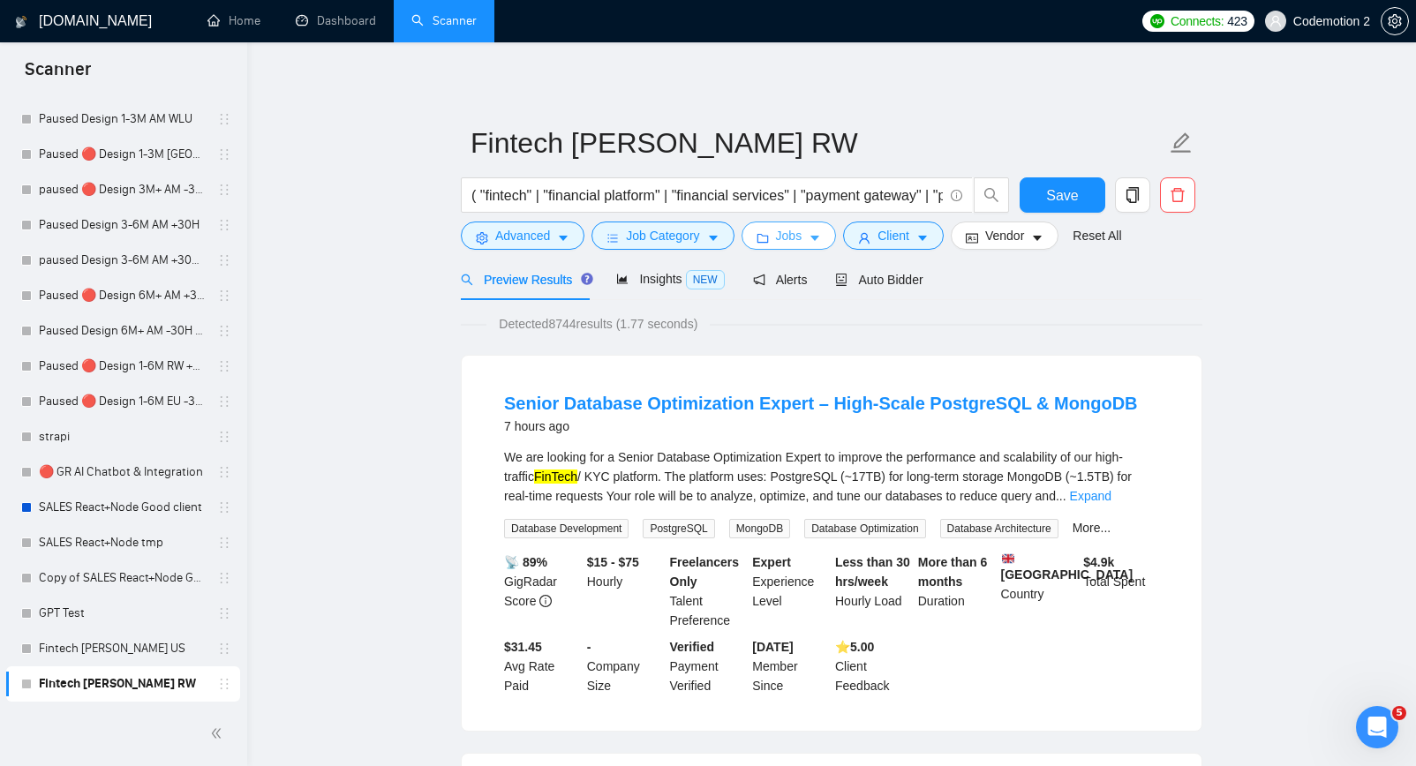
click at [817, 238] on icon "caret-down" at bounding box center [815, 238] width 12 height 12
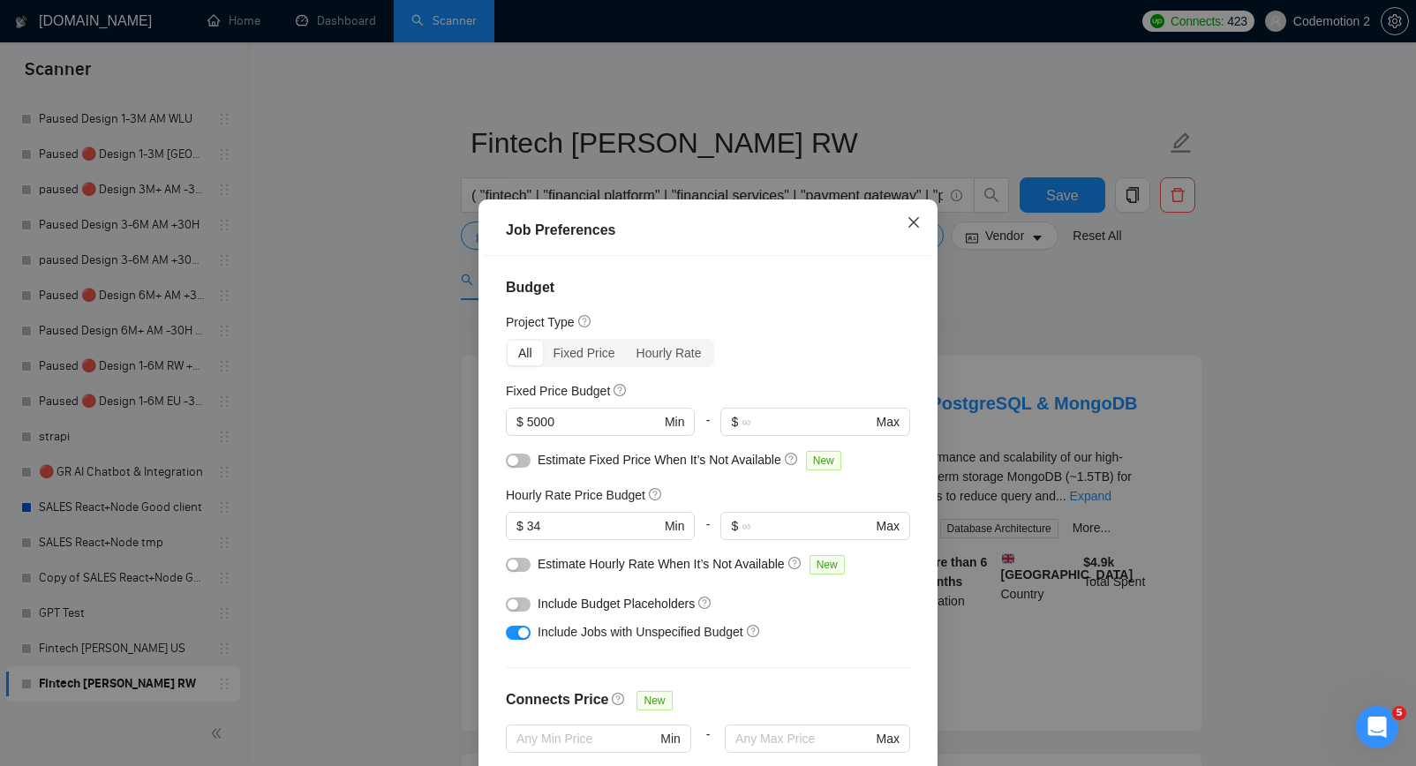
click at [916, 223] on icon "close" at bounding box center [914, 222] width 14 height 14
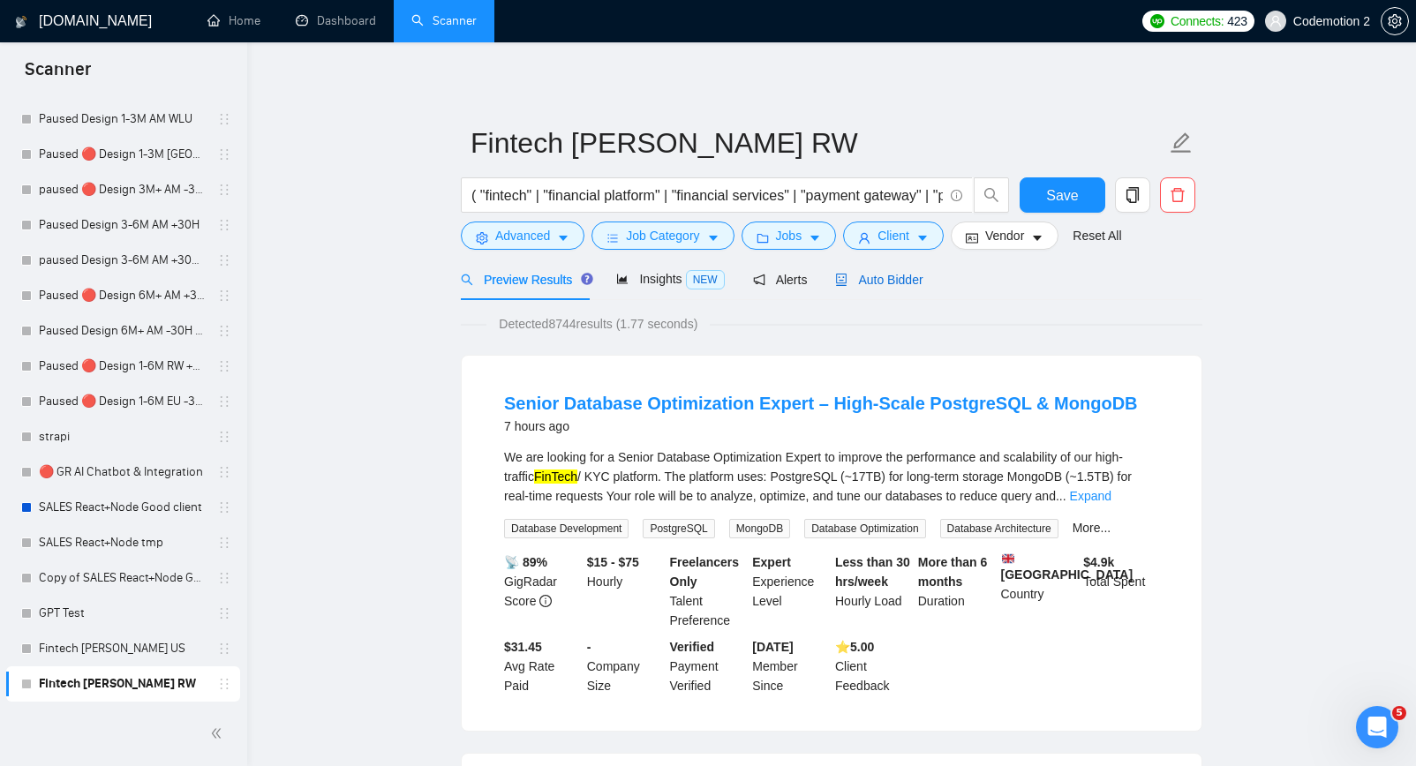
click at [898, 280] on span "Auto Bidder" at bounding box center [878, 280] width 87 height 14
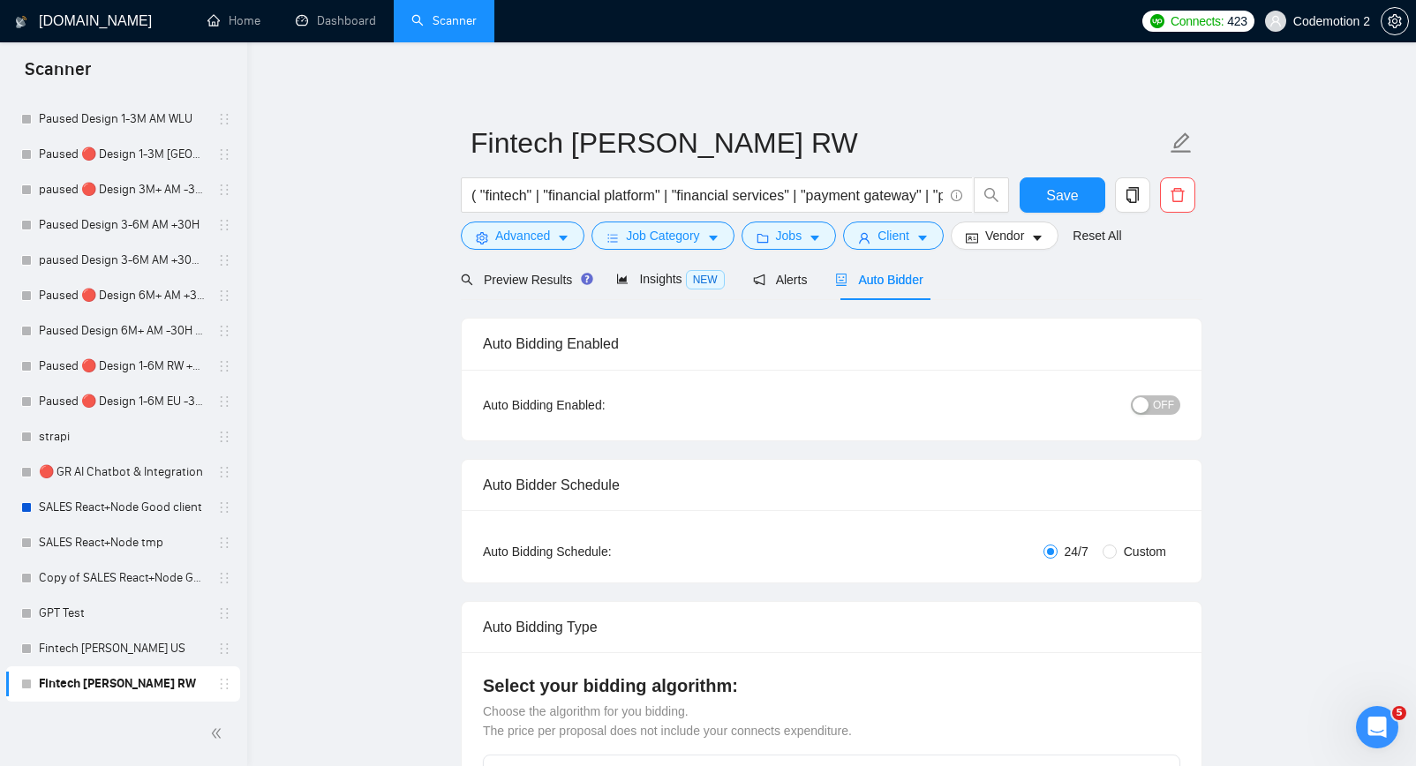
click at [1154, 403] on span "OFF" at bounding box center [1163, 405] width 21 height 19
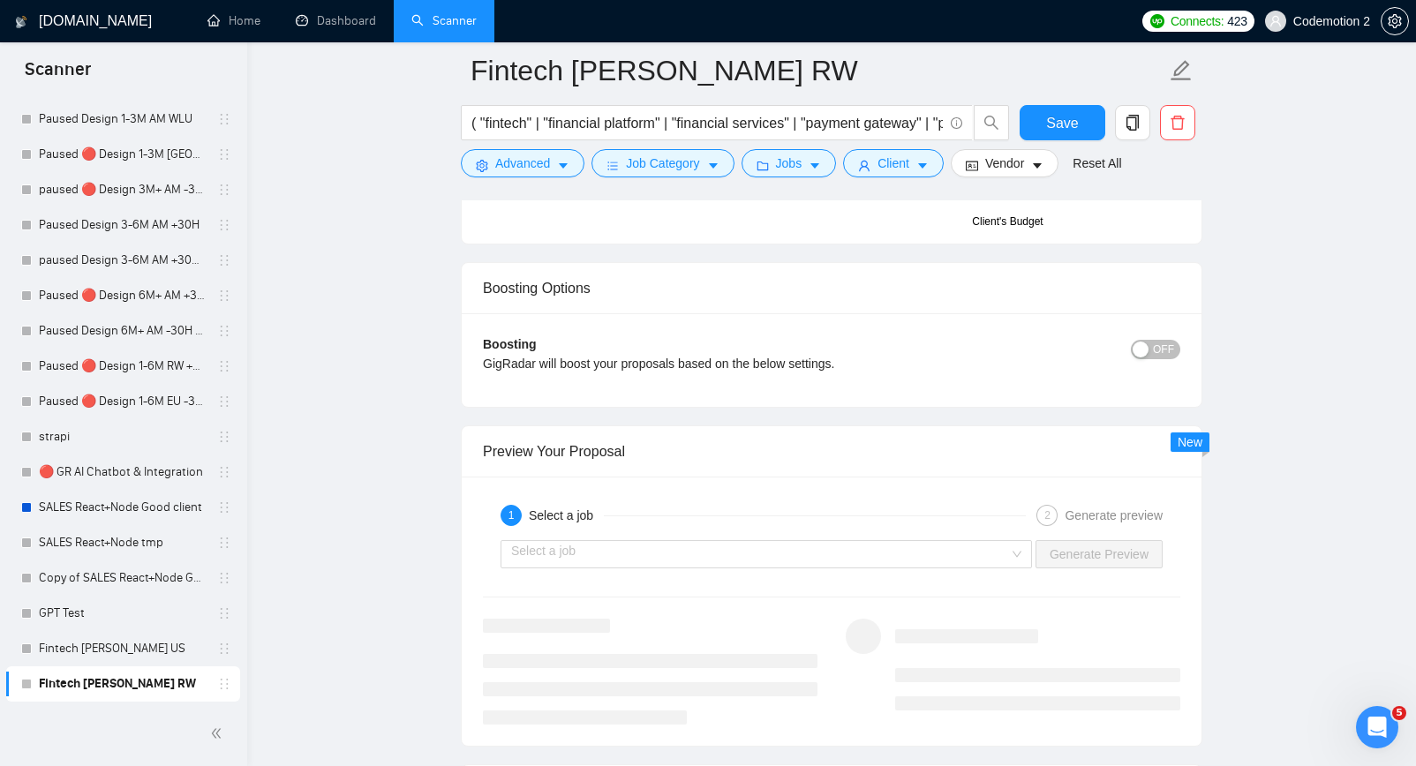
scroll to position [3019, 0]
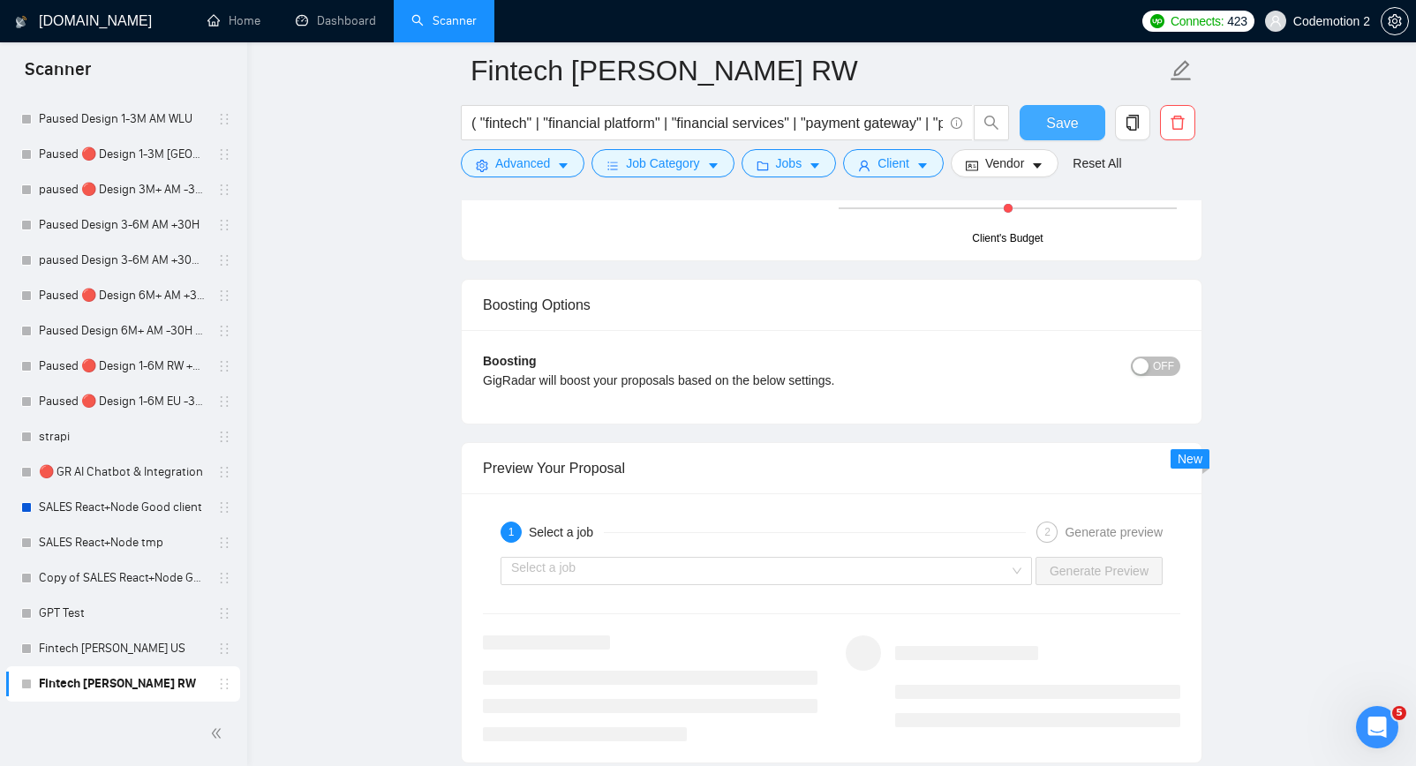
click at [1045, 120] on button "Save" at bounding box center [1063, 122] width 86 height 35
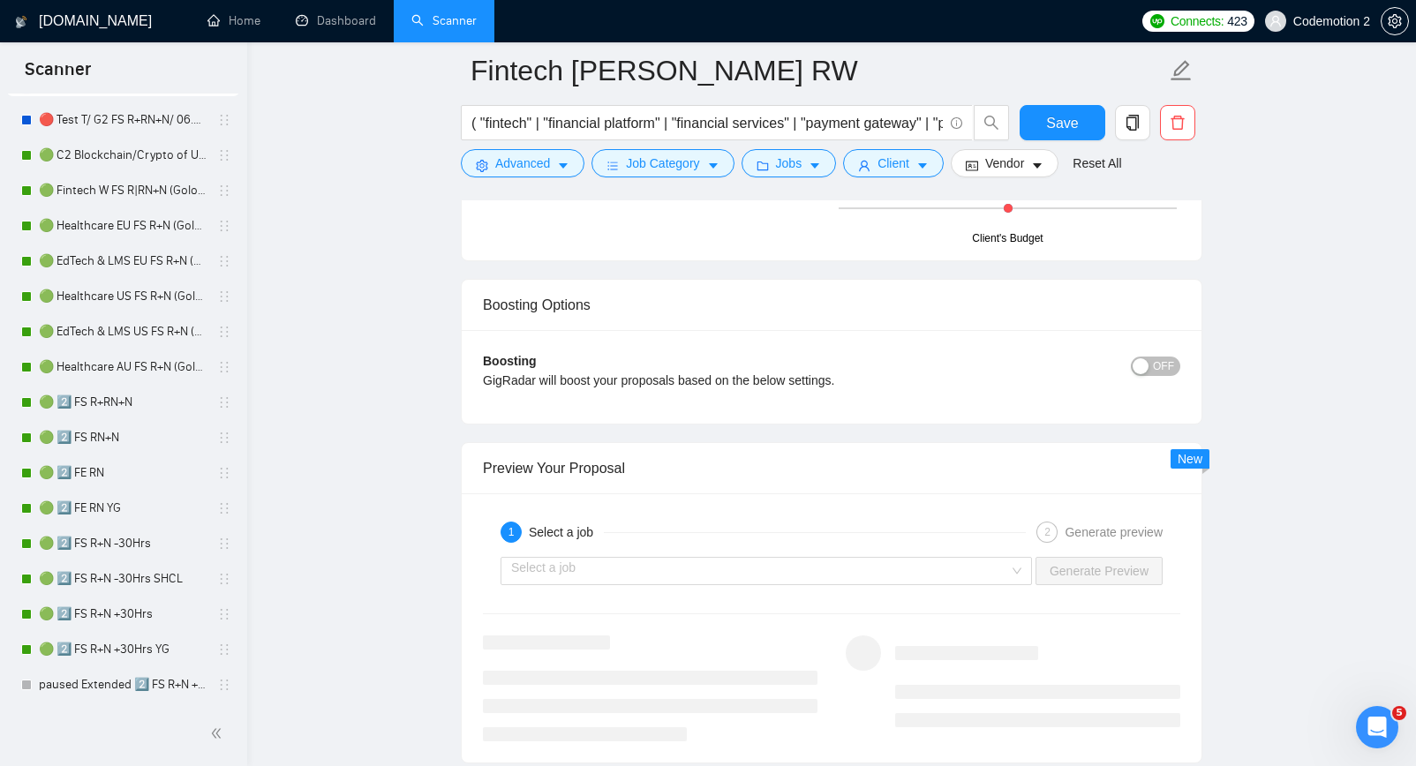
scroll to position [0, 0]
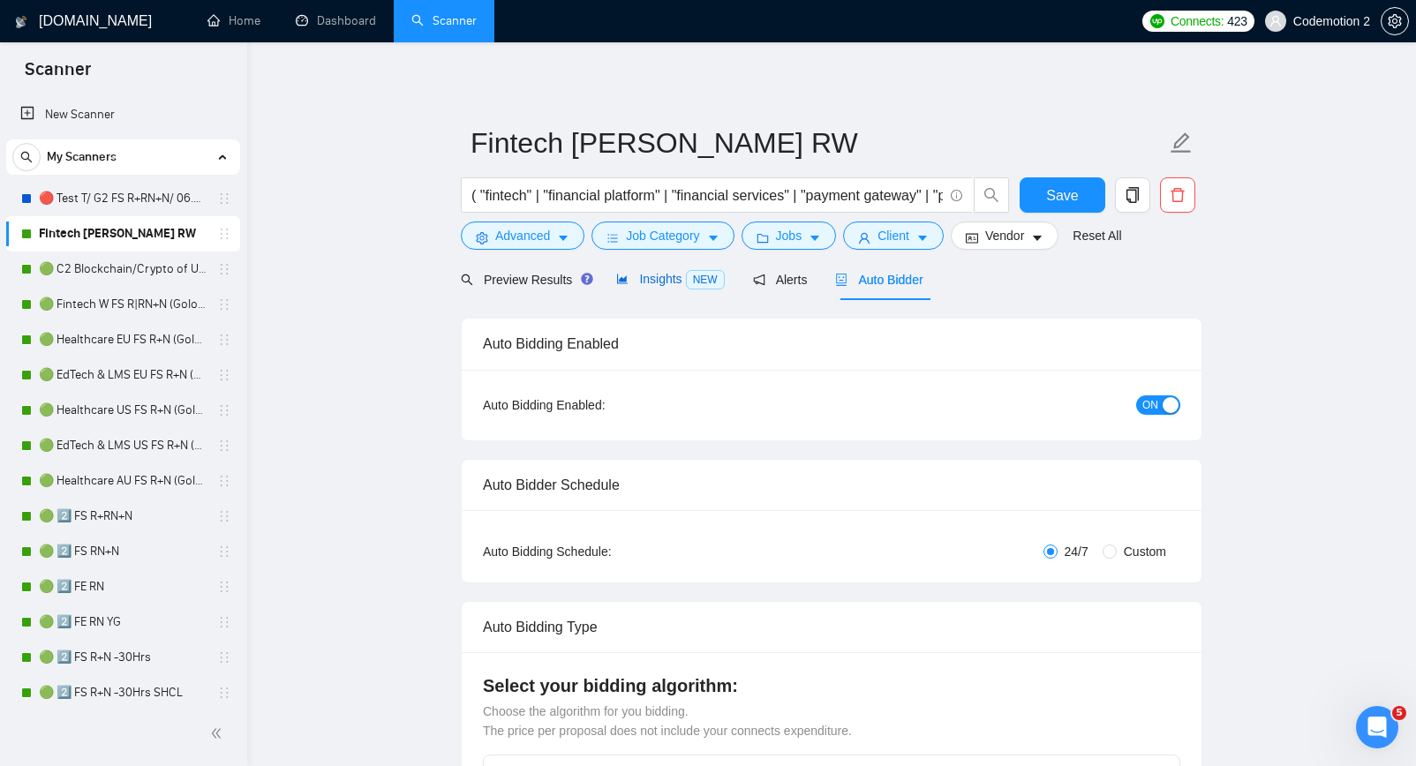
click at [668, 282] on span "Insights NEW" at bounding box center [670, 279] width 108 height 14
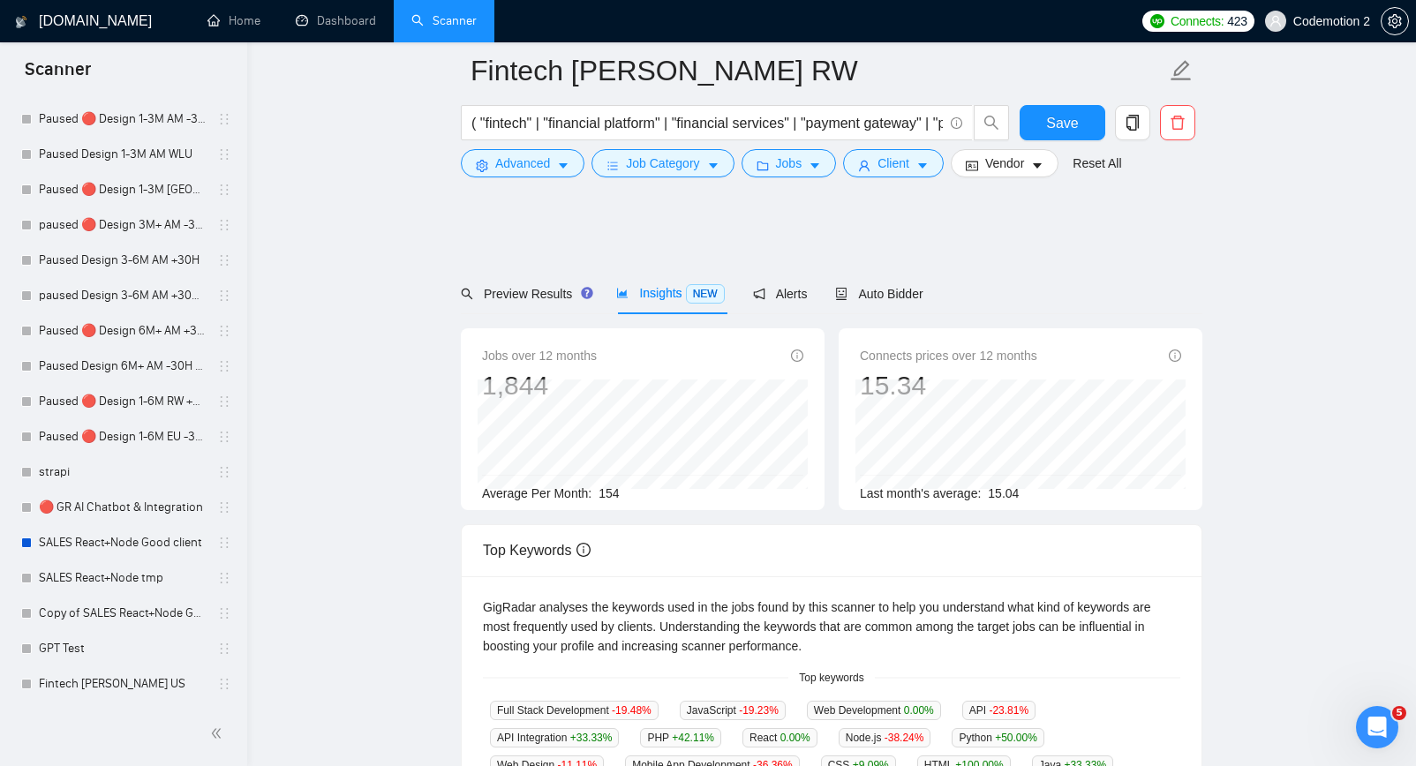
scroll to position [658, 0]
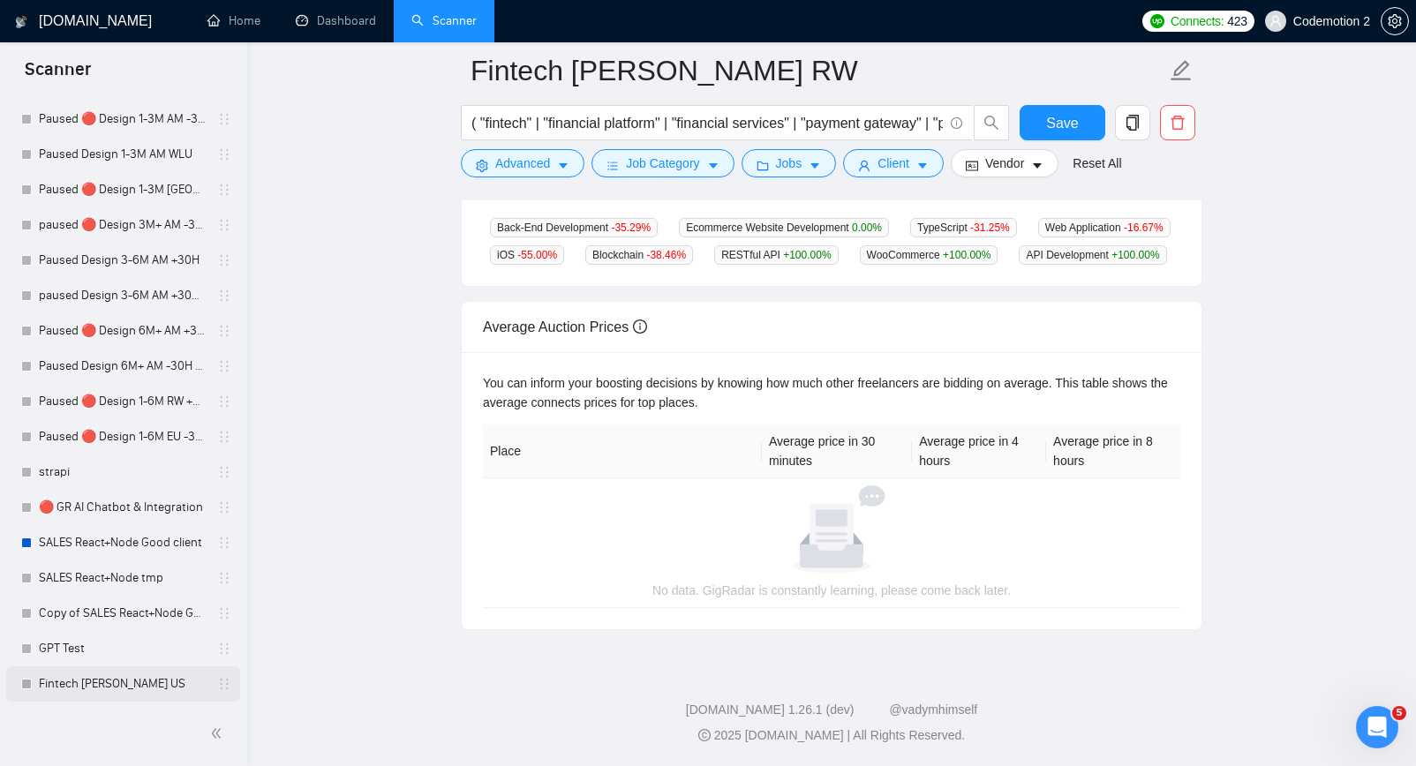
click at [76, 682] on link "Fintech [PERSON_NAME] US" at bounding box center [123, 684] width 168 height 35
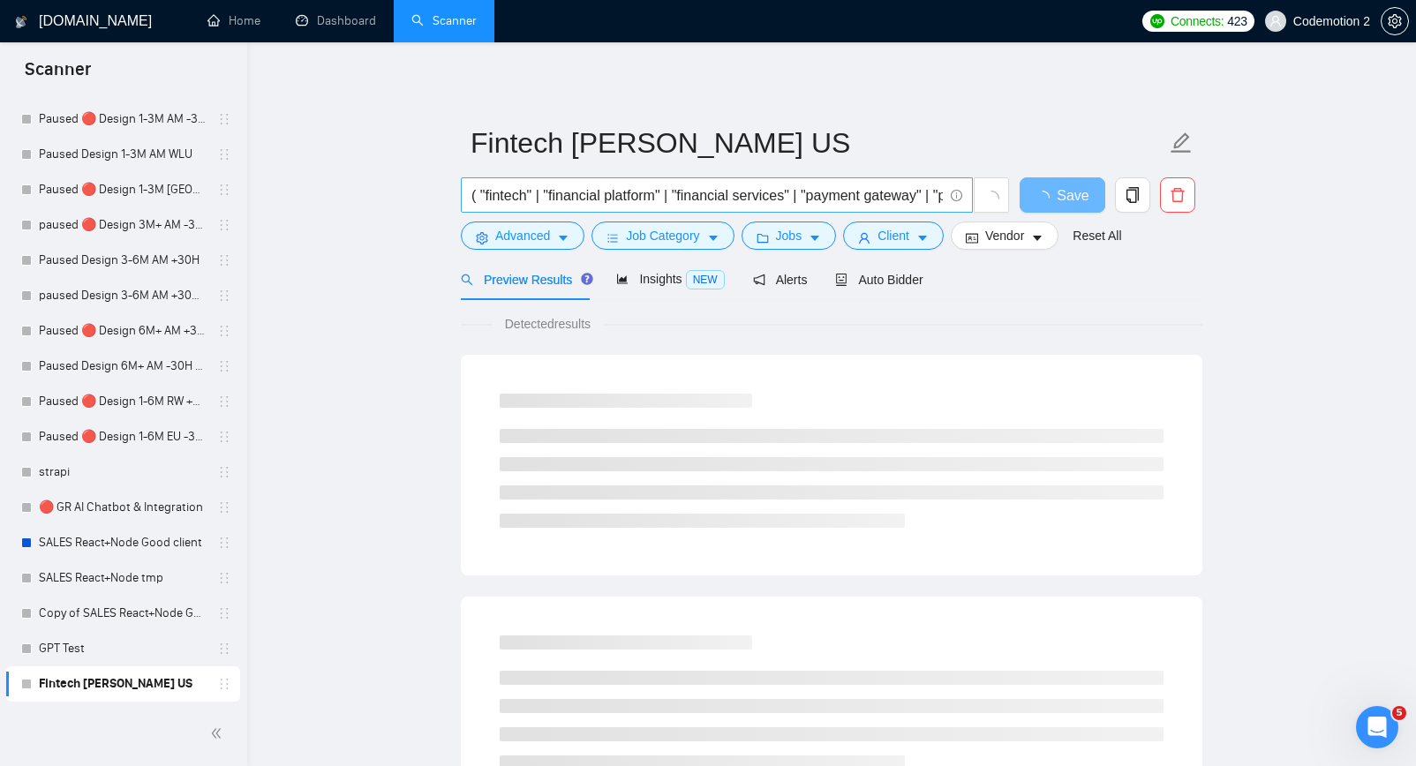
click at [814, 192] on input "( "fintech" | "financial platform" | "financial services" | "payment gateway" |…" at bounding box center [706, 196] width 471 height 22
click at [559, 231] on span "caret-down" at bounding box center [563, 237] width 12 height 13
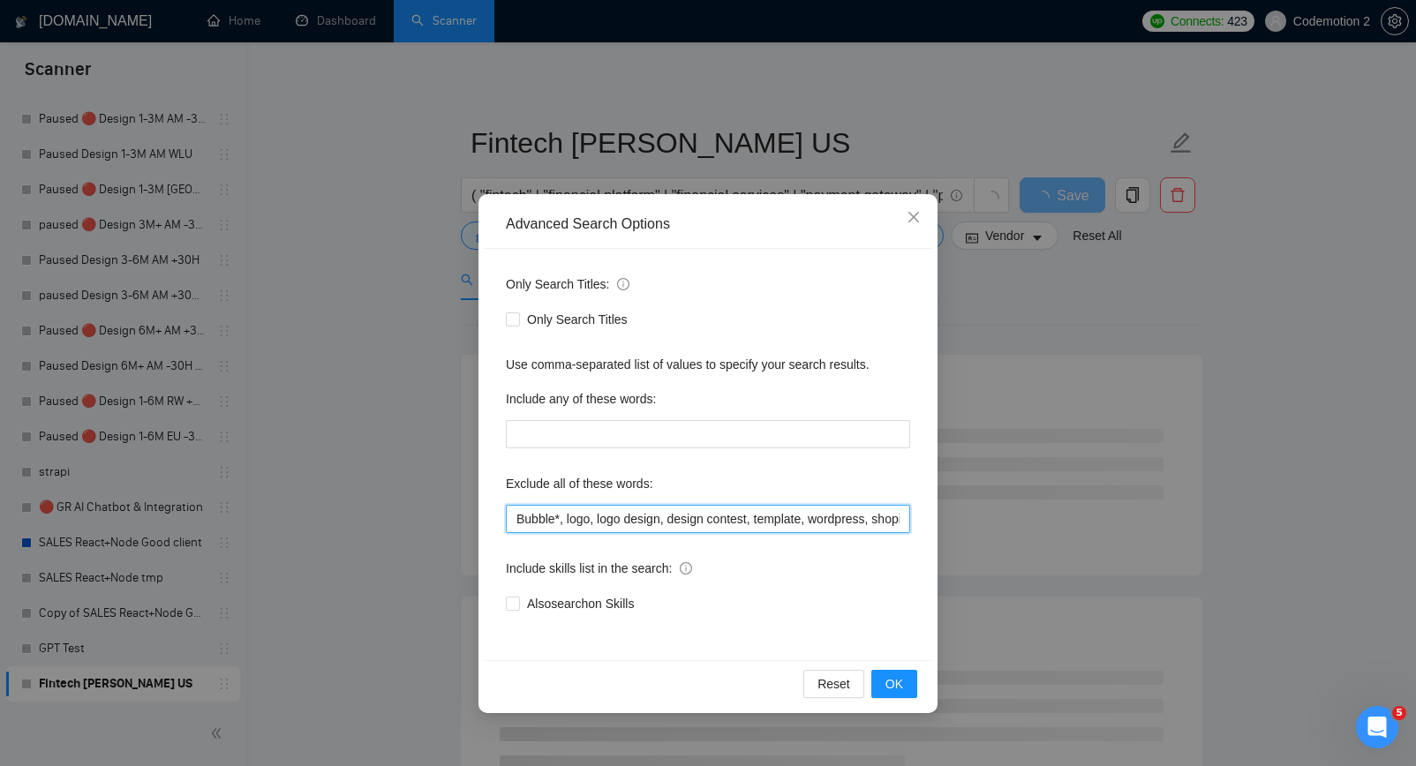
click at [606, 508] on input "Bubble*, logo, logo design, design contest, template, wordpress, shopify, wooco…" at bounding box center [708, 519] width 404 height 28
click at [606, 515] on input "Bubble*, logo, logo design, design contest, template, wordpress, shopify, wooco…" at bounding box center [708, 519] width 404 height 28
paste input "Google Merchant, Pair Programming, Apple Watch, Social media content creator, T…"
type input "Bubble*, logo, logo design, design contest, template, wordpress, shopify, wooco…"
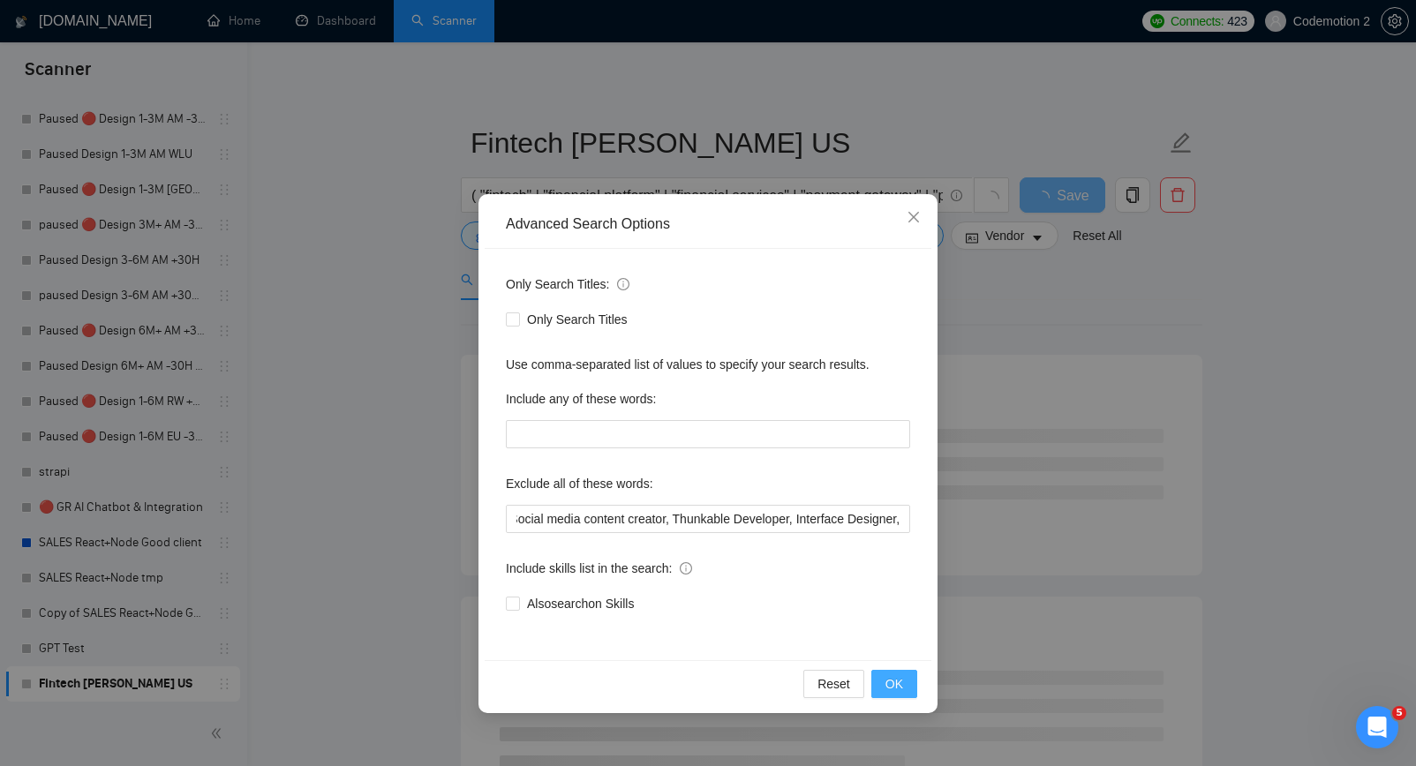
click at [899, 686] on span "OK" at bounding box center [895, 684] width 18 height 19
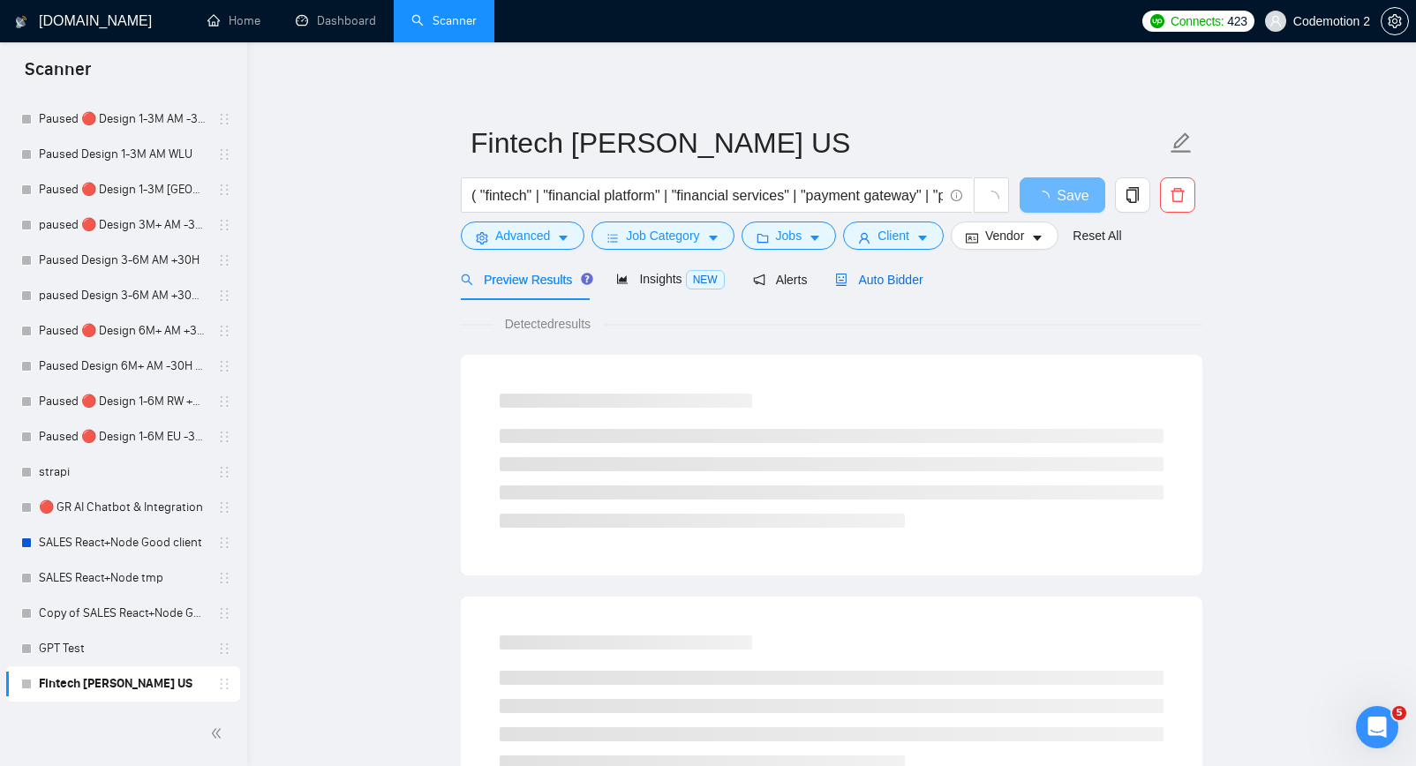
click at [892, 283] on span "Auto Bidder" at bounding box center [878, 280] width 87 height 14
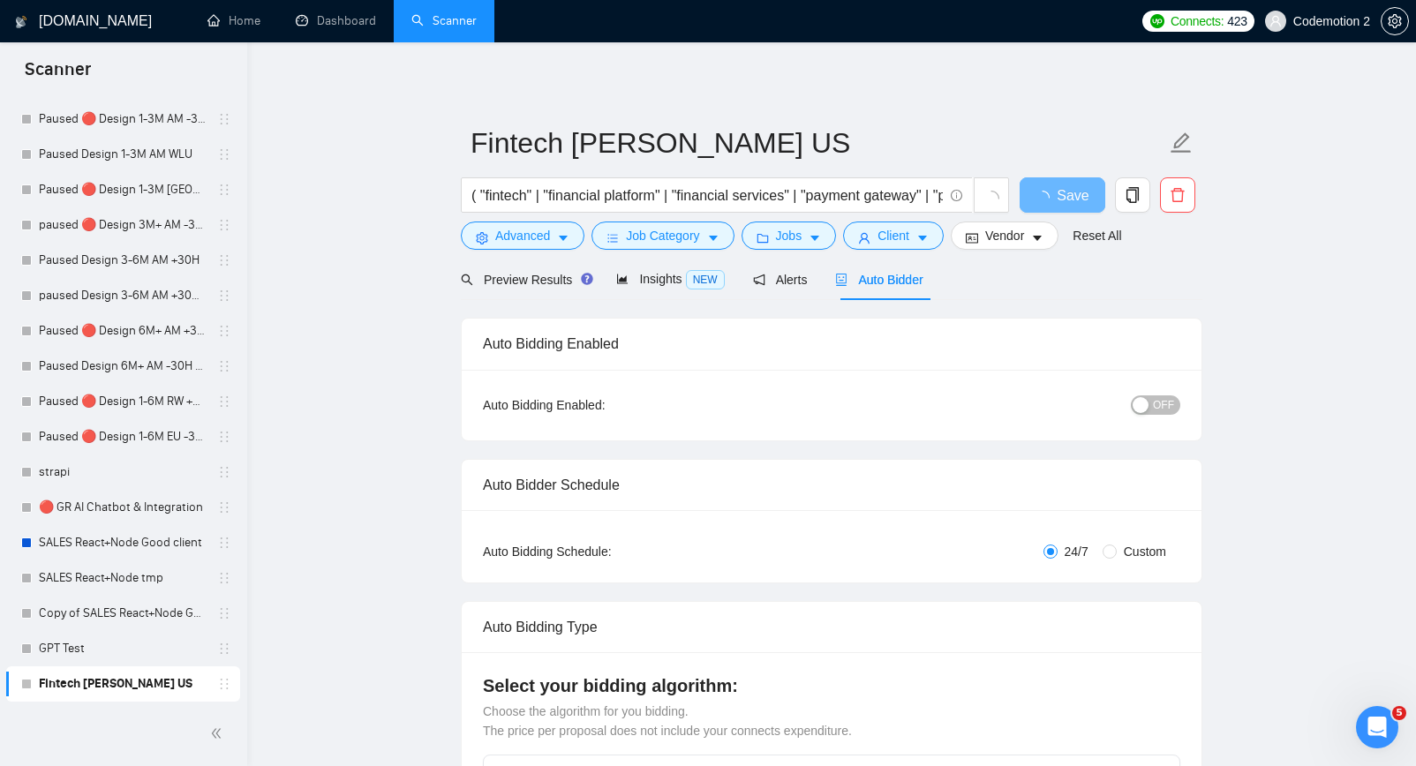
click at [1149, 409] on div "button" at bounding box center [1141, 405] width 16 height 16
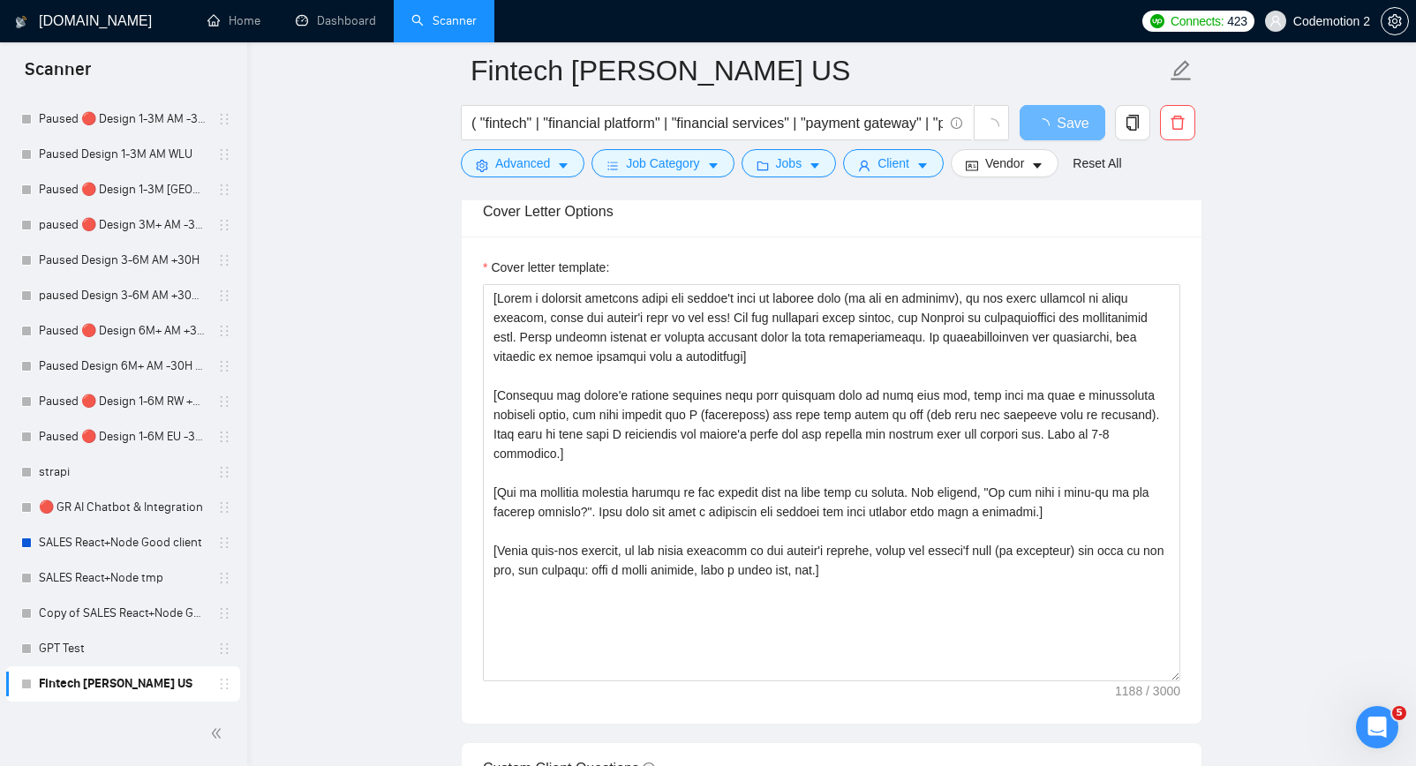
scroll to position [1857, 0]
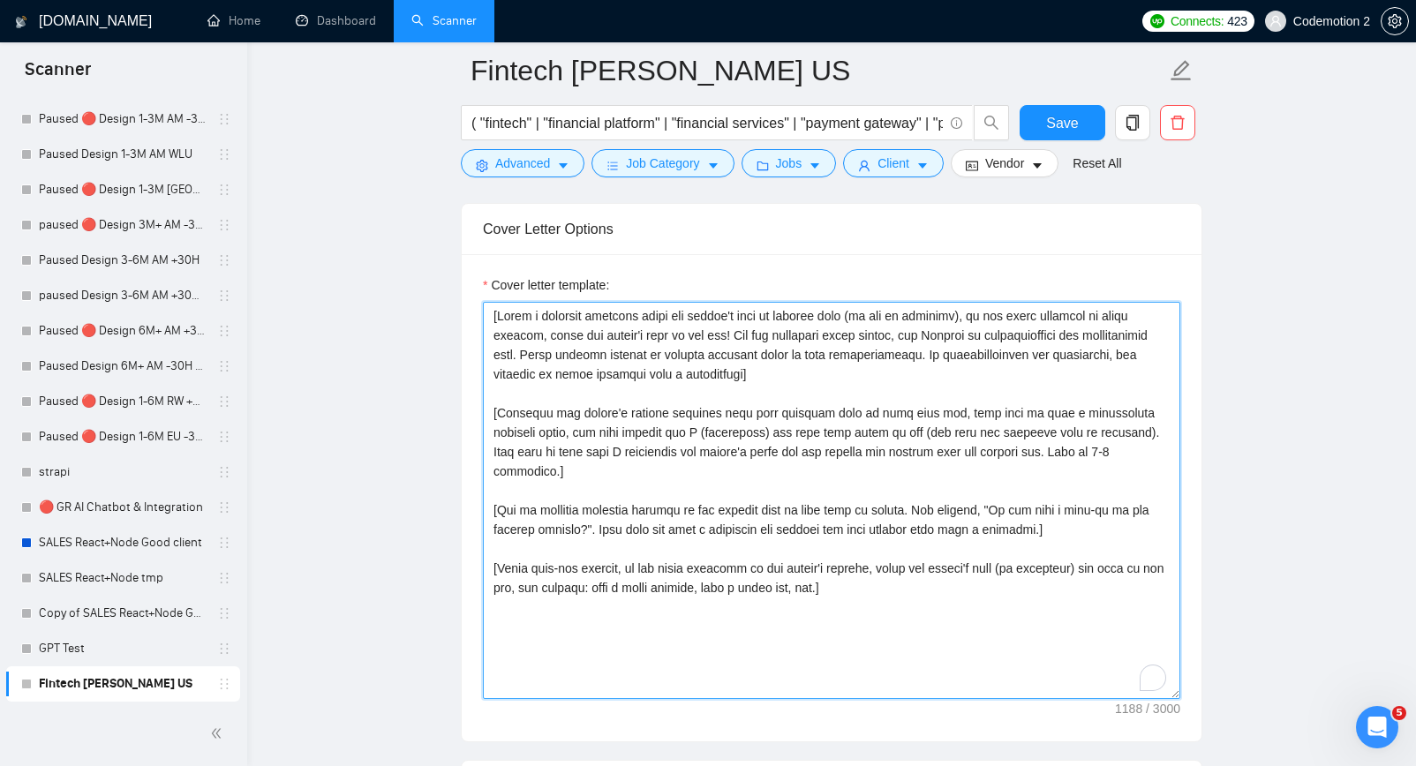
click at [688, 432] on textarea "Cover letter template:" at bounding box center [832, 500] width 698 height 397
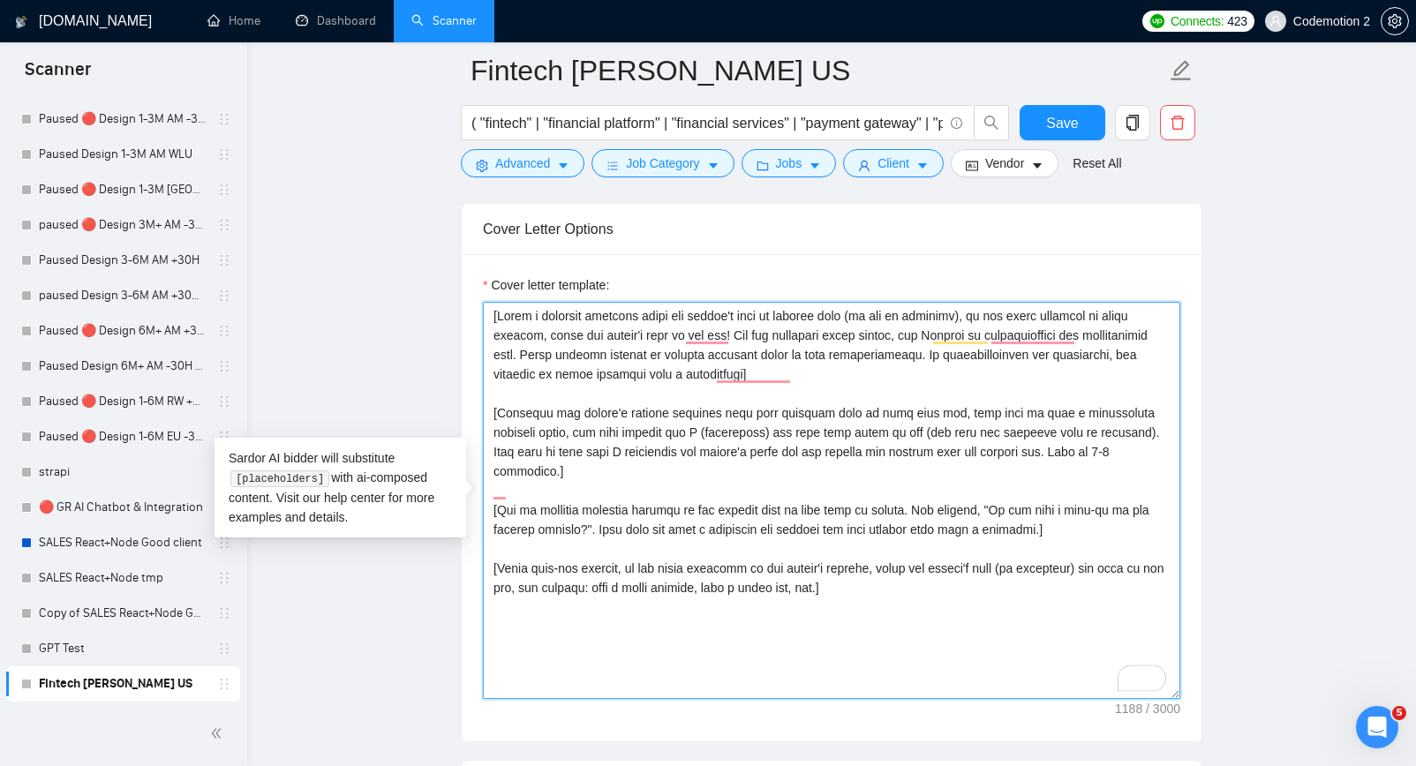
paste textarea "Analyze the tone of the following job posting and write the following cover let…"
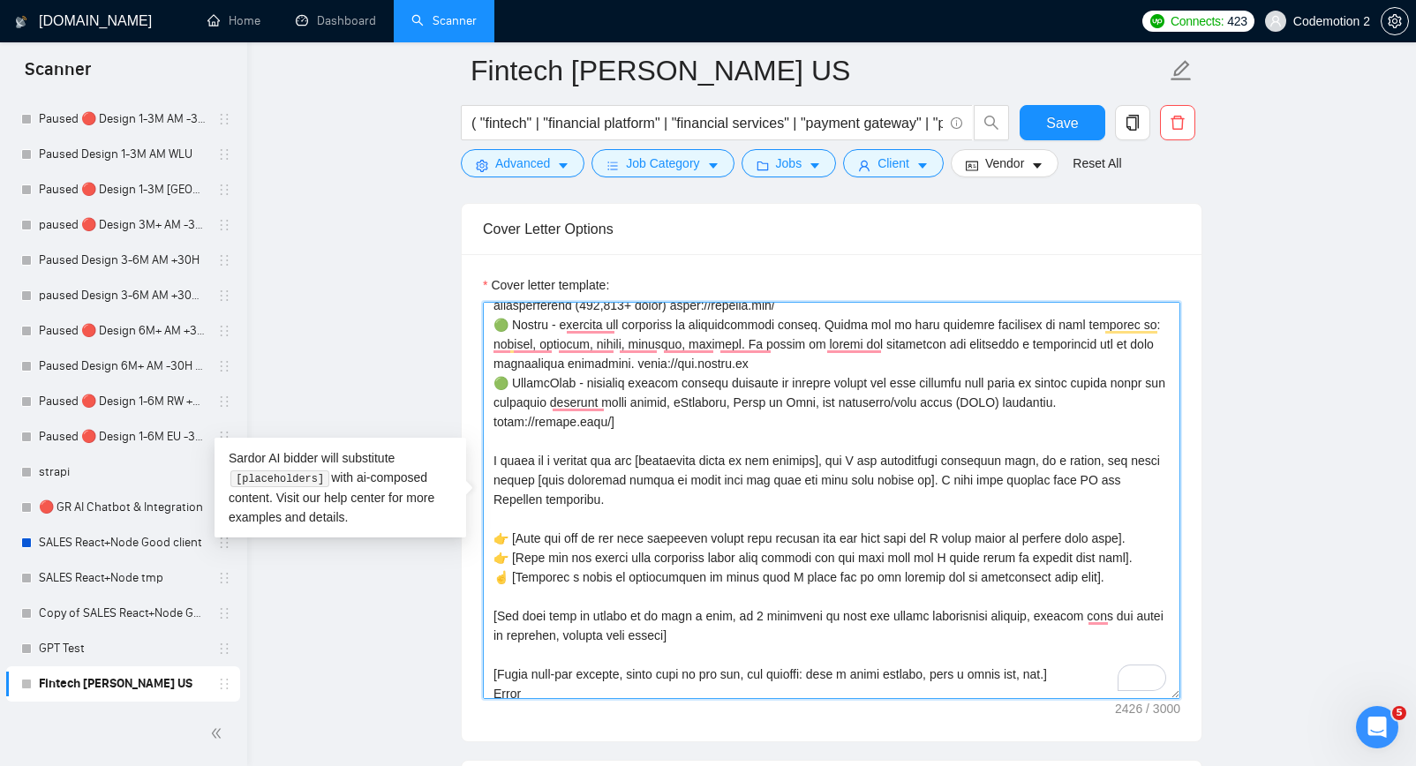
scroll to position [291, 0]
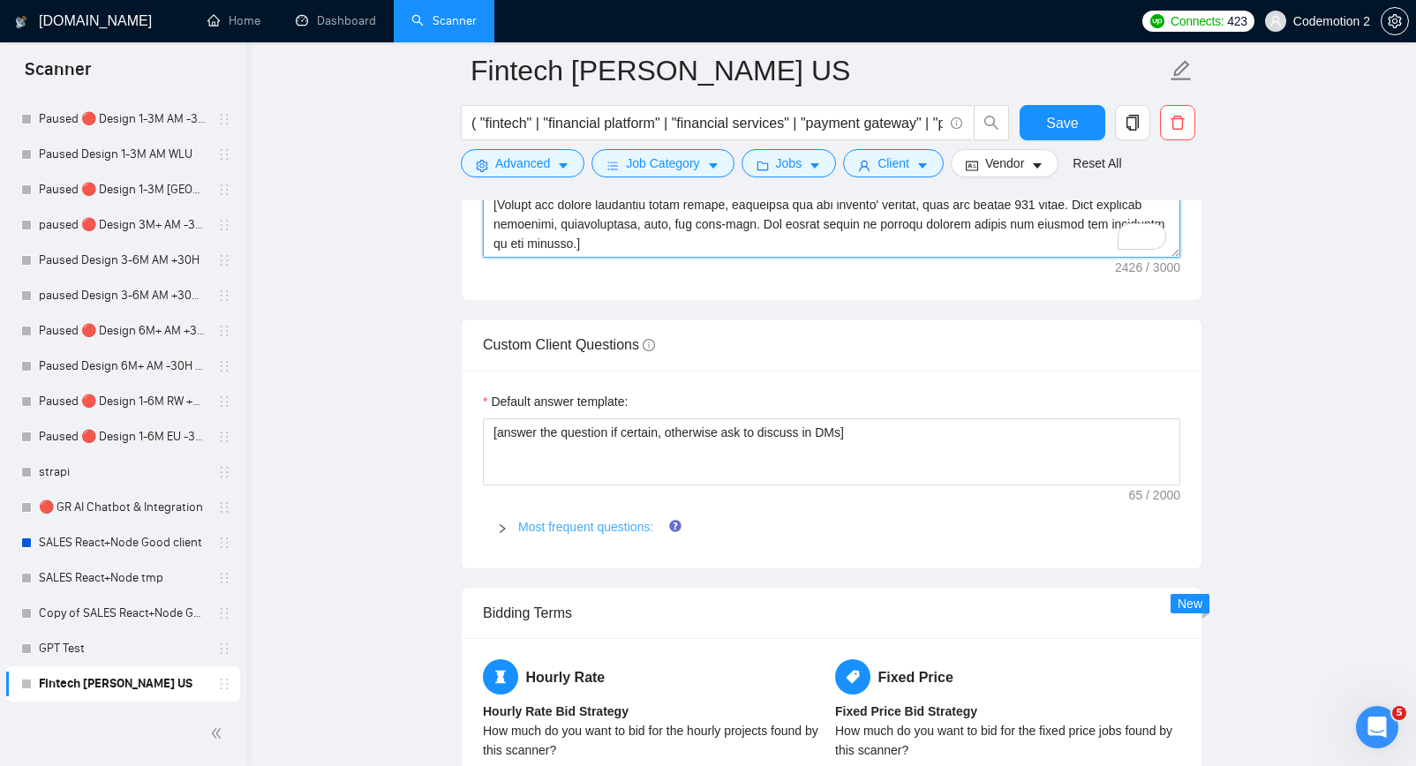
type textarea "[Analyze the tone of the following job posting and write the following cover le…"
click at [602, 527] on link "Most frequent questions:" at bounding box center [585, 527] width 135 height 14
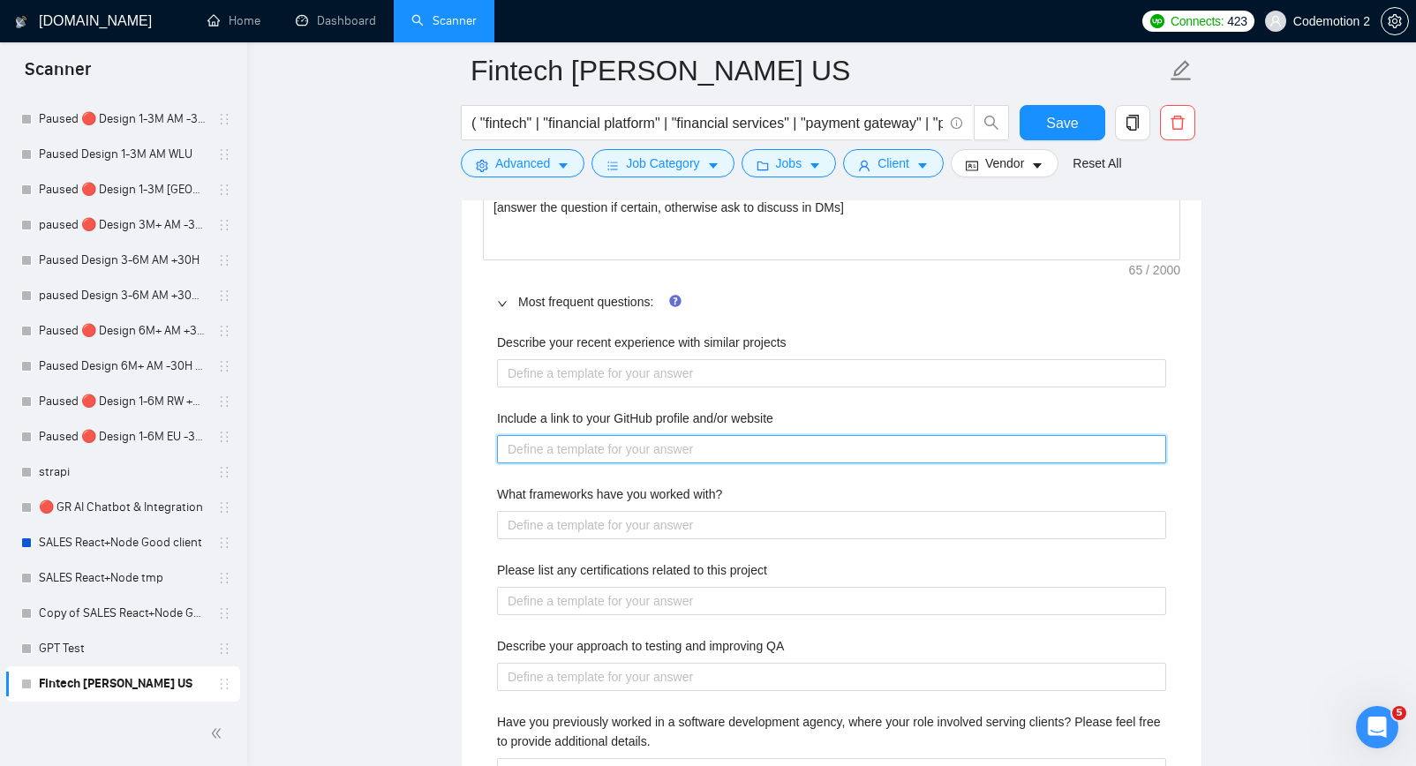
click at [657, 452] on website "Include a link to your GitHub profile and/or website" at bounding box center [831, 449] width 669 height 28
paste website "I haven't been using my github for a while. https://github.com/apshenychnyj But…"
type website "I haven't been using my github for a while. https://github.com/apshenychnyj But…"
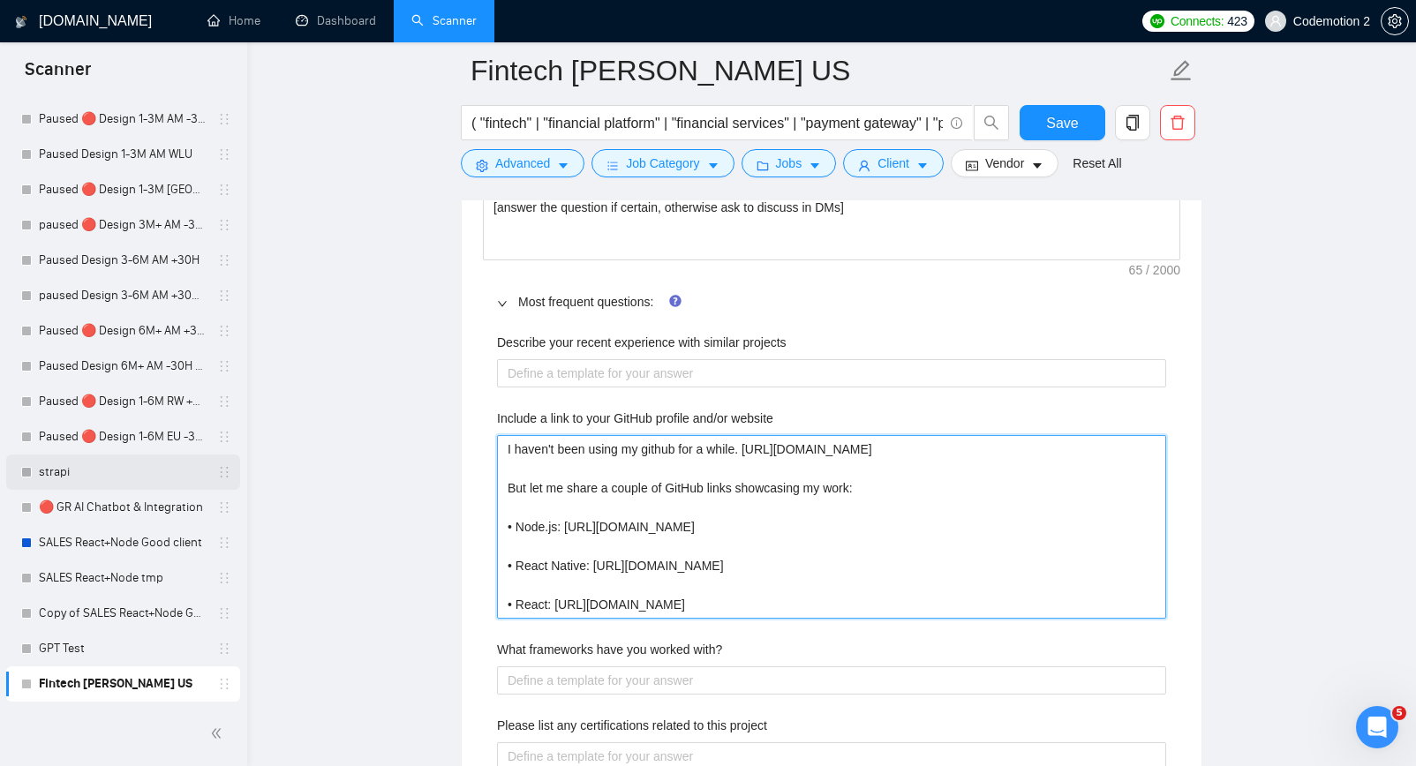
type website "I haven't been using my github for a while. https://github.com/apshenychnyj But…"
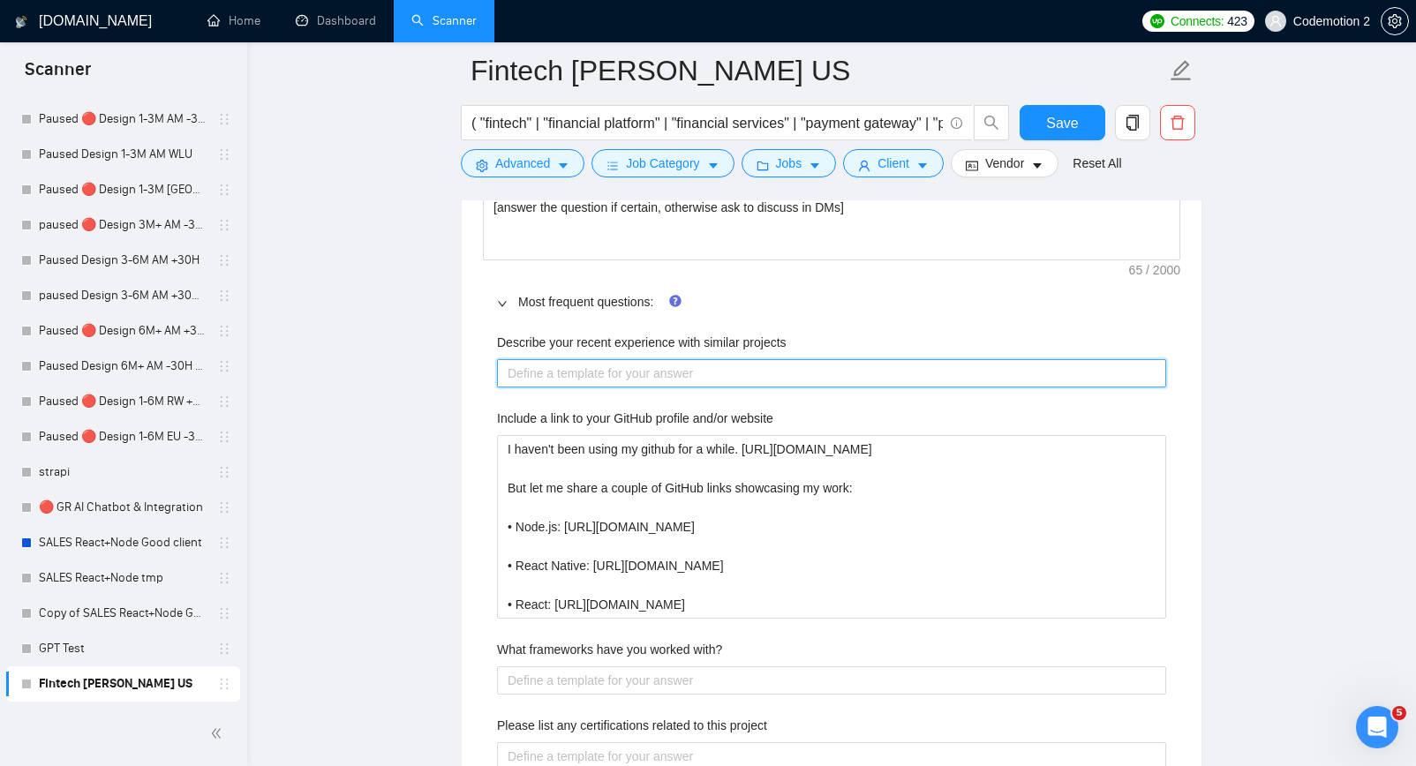
click at [577, 372] on projects "Describe your recent experience with similar projects" at bounding box center [831, 373] width 669 height 28
paste projects "[Answer based on information from the cover letter. Or provide a short answer w…"
type projects "[Answer based on information from the cover letter. Or provide a short answer w…"
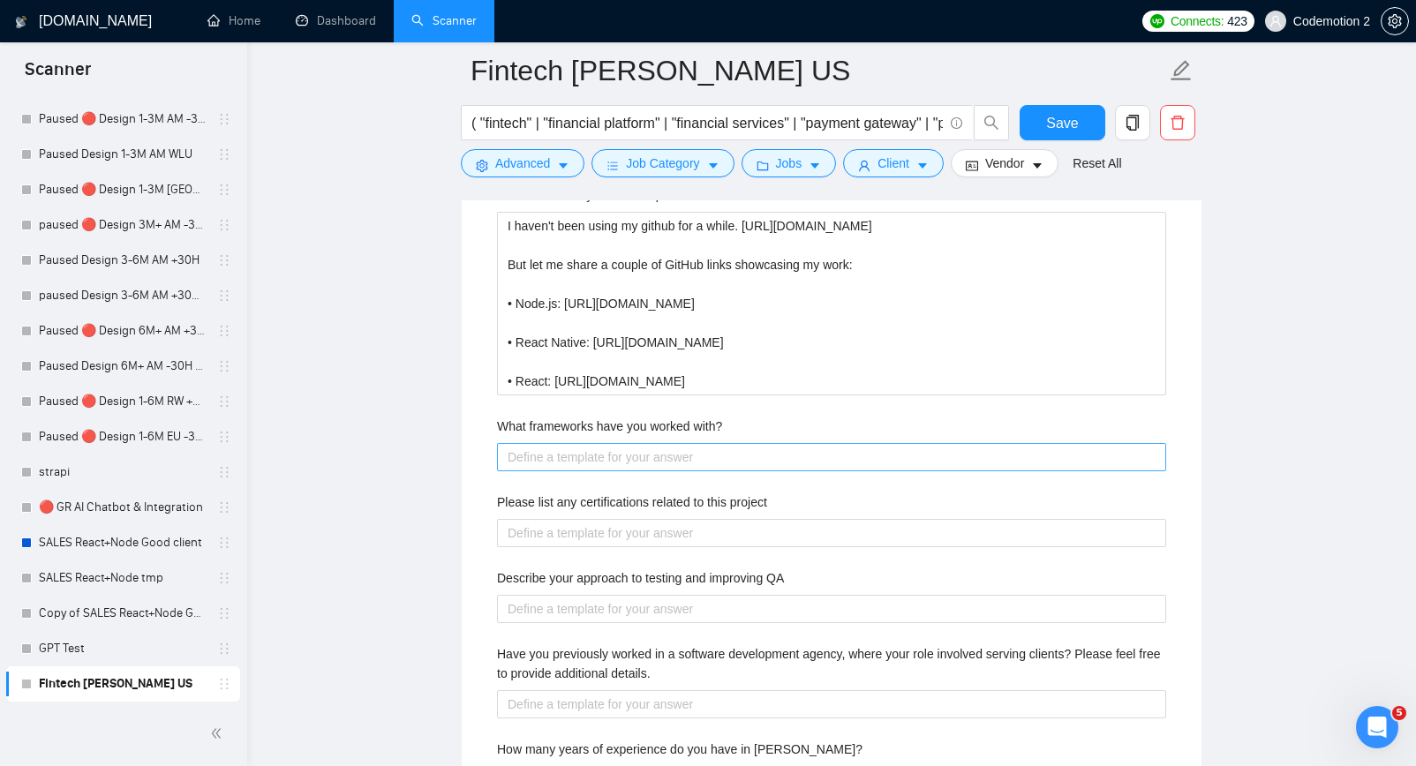
type projects "[Answer based on information from the cover letter. Or provide a short answer w…"
click at [622, 464] on with\? "What frameworks have you worked with?" at bounding box center [831, 457] width 669 height 28
click at [666, 458] on with\? "What frameworks have you worked with?" at bounding box center [831, 457] width 669 height 28
paste with\? "Nest.js, koa, apollo (for graphQL), react: mostly not frameworks, but tools & a…"
type with\? "Nest.js, koa, apollo (for graphQL), react: mostly not frameworks, but tools & a…"
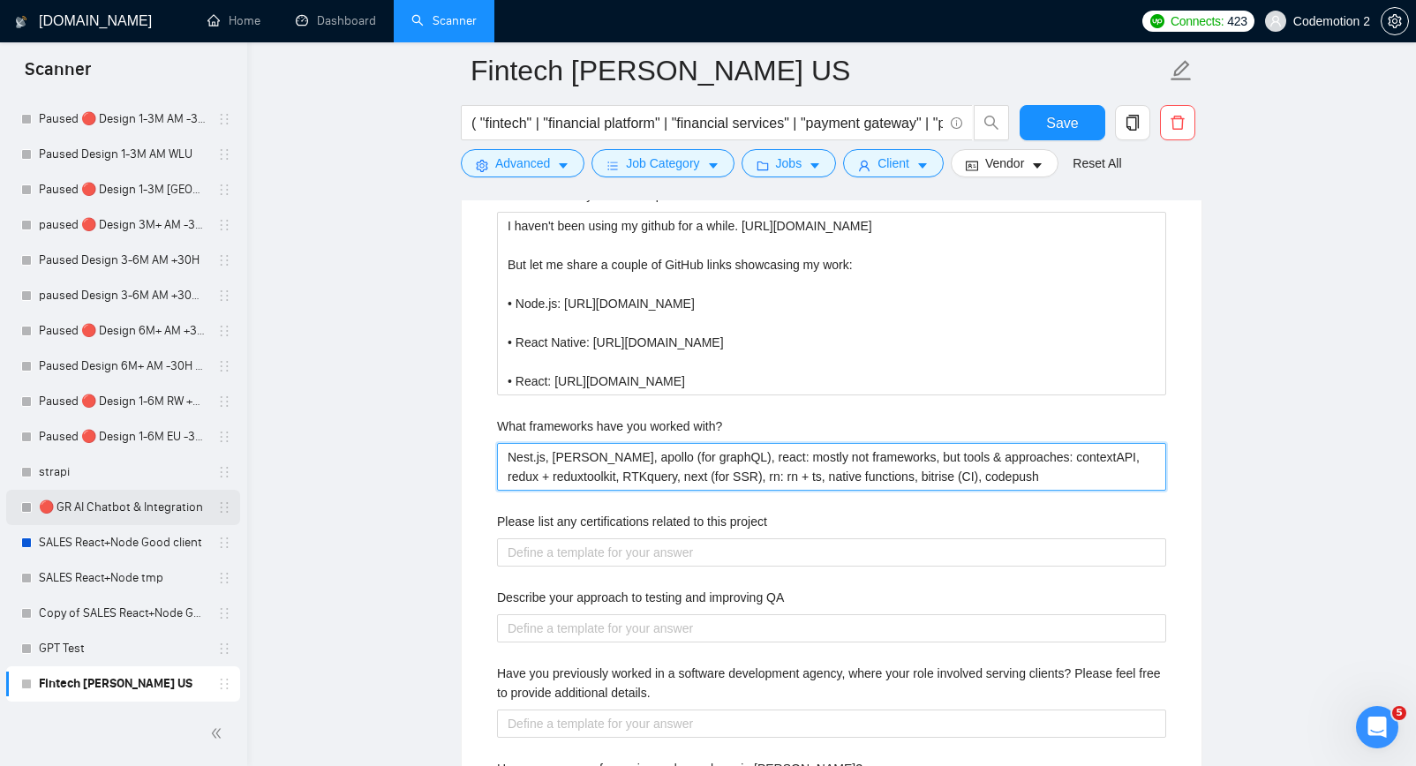
type with\? "Nest.js, koa, apollo (for graphQL), react: mostly not frameworks, but tools & a…"
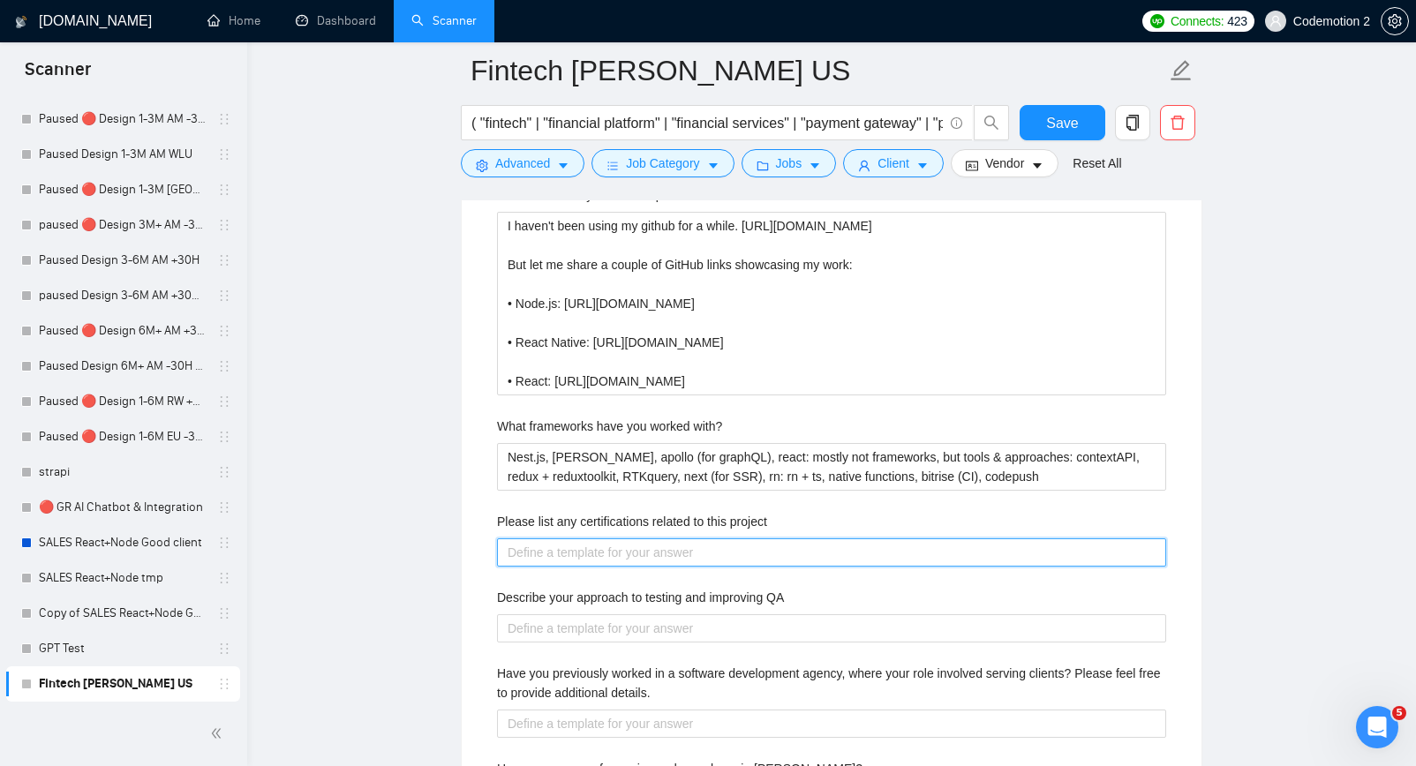
click at [593, 555] on project "Please list any certifications related to this project" at bounding box center [831, 553] width 669 height 28
paste project "[Answer based on information from the cover letter.]"
type project "[Answer based on information from the cover letter.]"
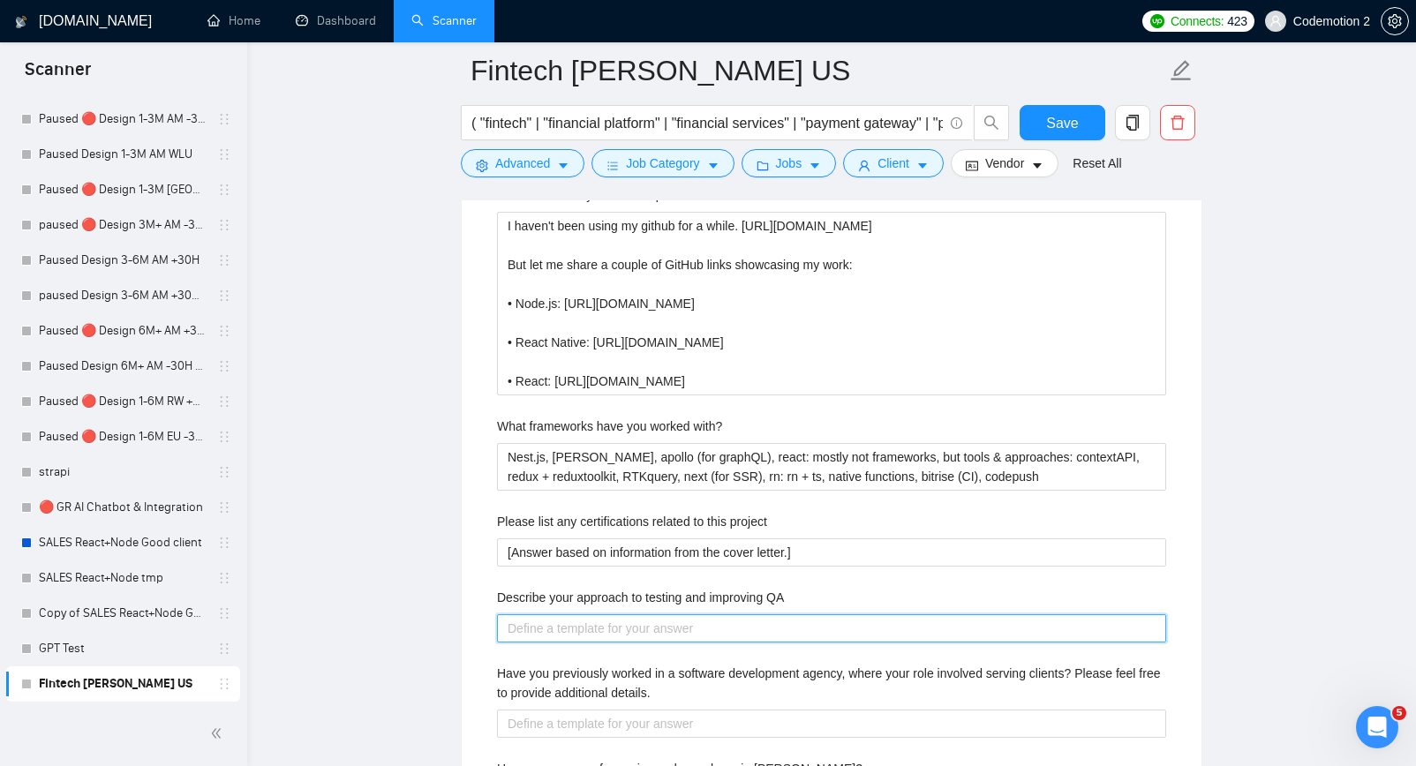
click at [603, 630] on QA "Describe your approach to testing and improving QA" at bounding box center [831, 629] width 669 height 28
paste QA "[answer]"
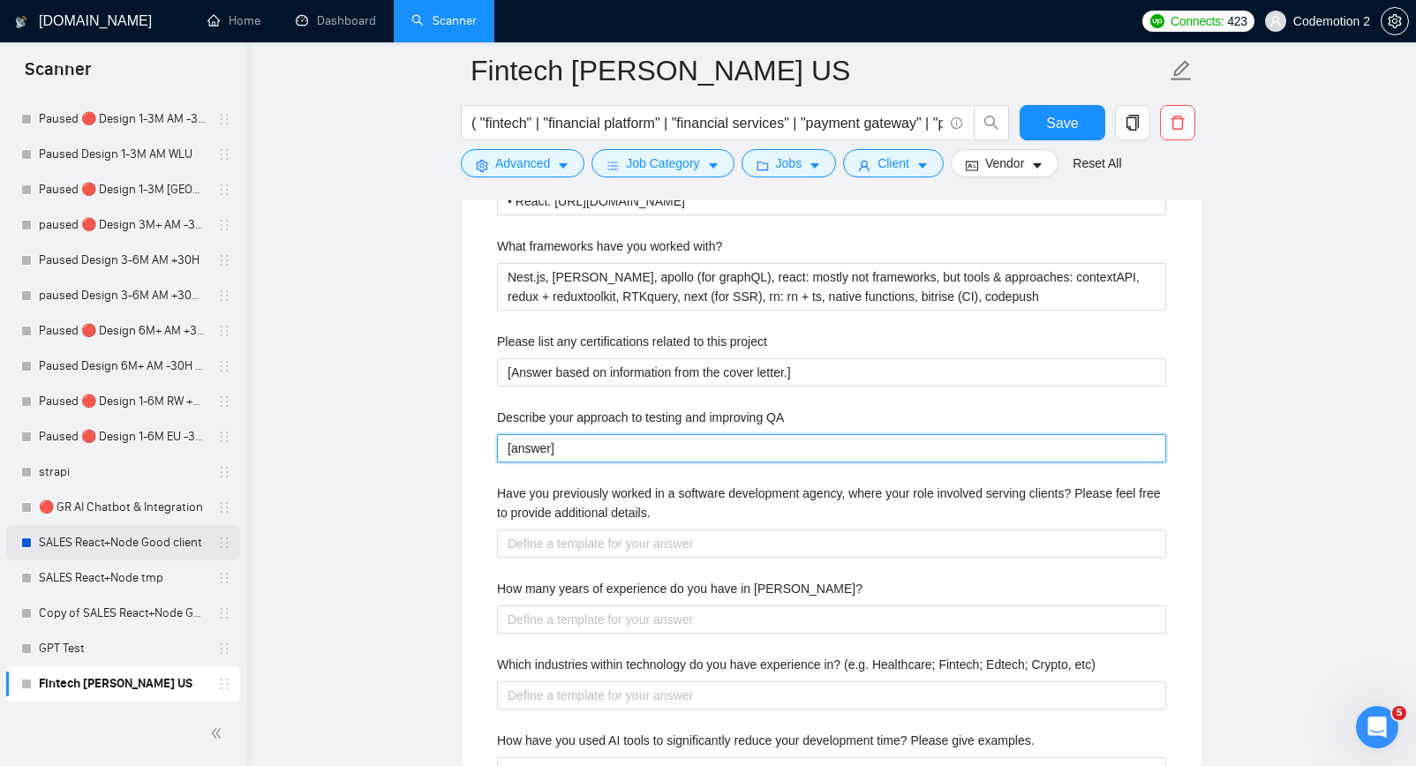
type QA "[answer]"
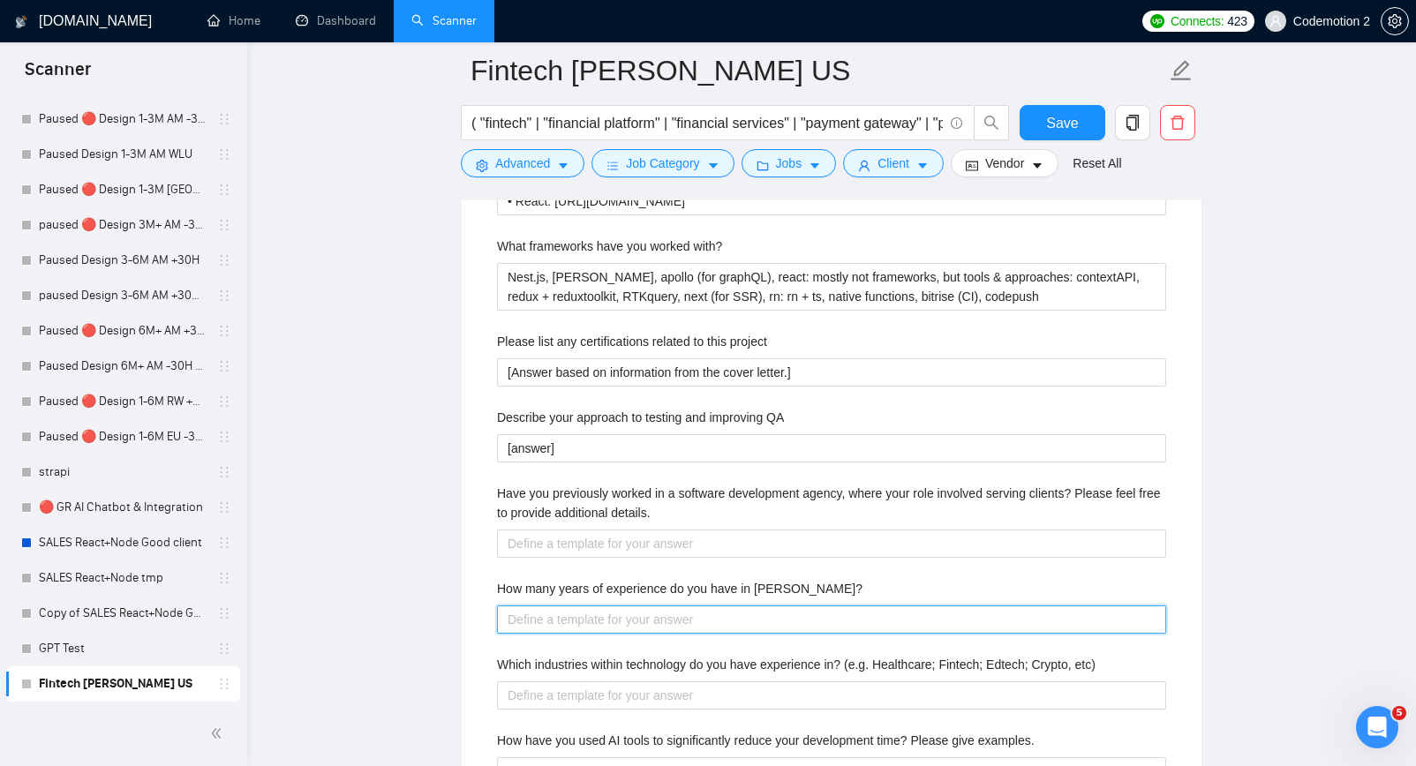
click at [630, 627] on Stack\? "How many years of experience do you have in MERN Stack?" at bounding box center [831, 620] width 669 height 28
type Stack\? "M"
type Stack\? "Mo"
type Stack\? "Mor"
type Stack\? "More"
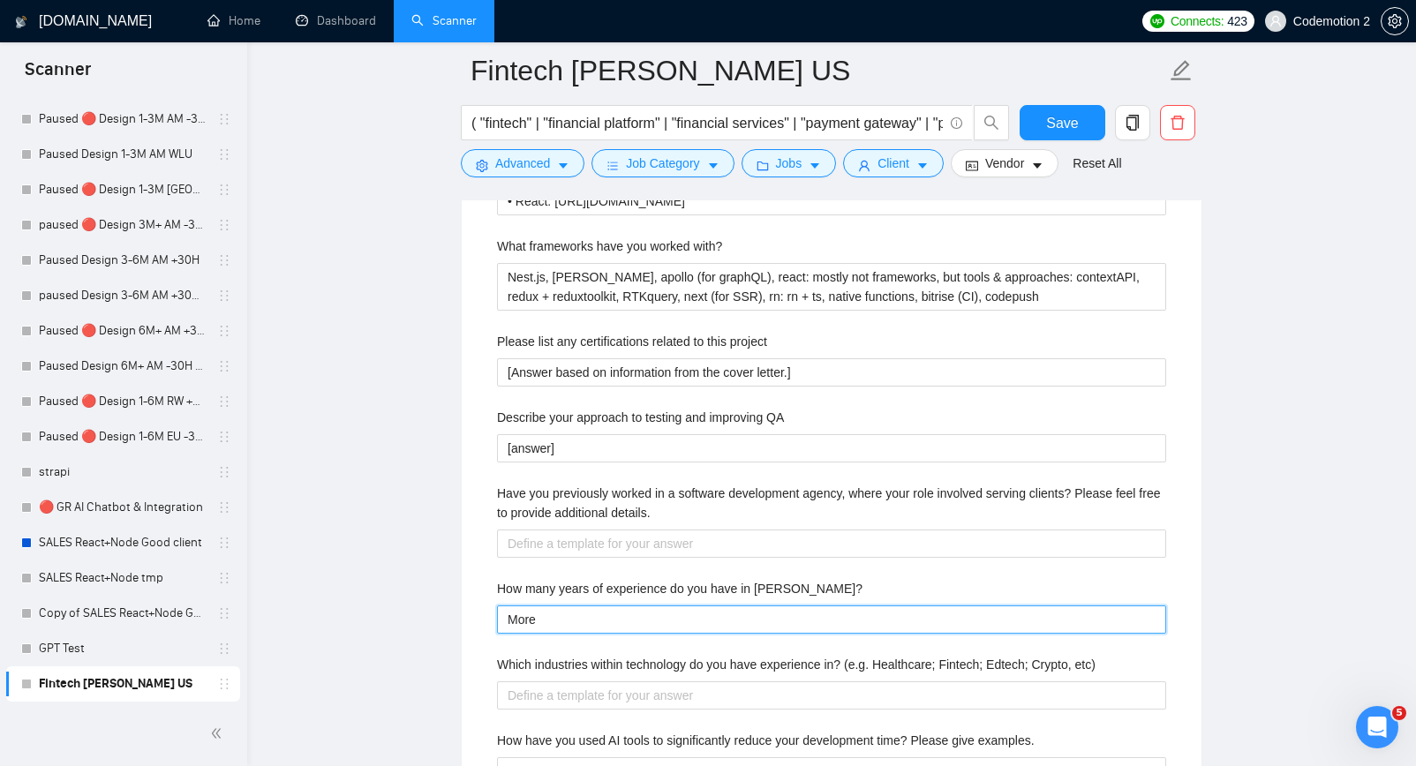
type Stack\? "More"
type Stack\? "More t"
type Stack\? "More th"
type Stack\? "More tha"
type Stack\? "More than"
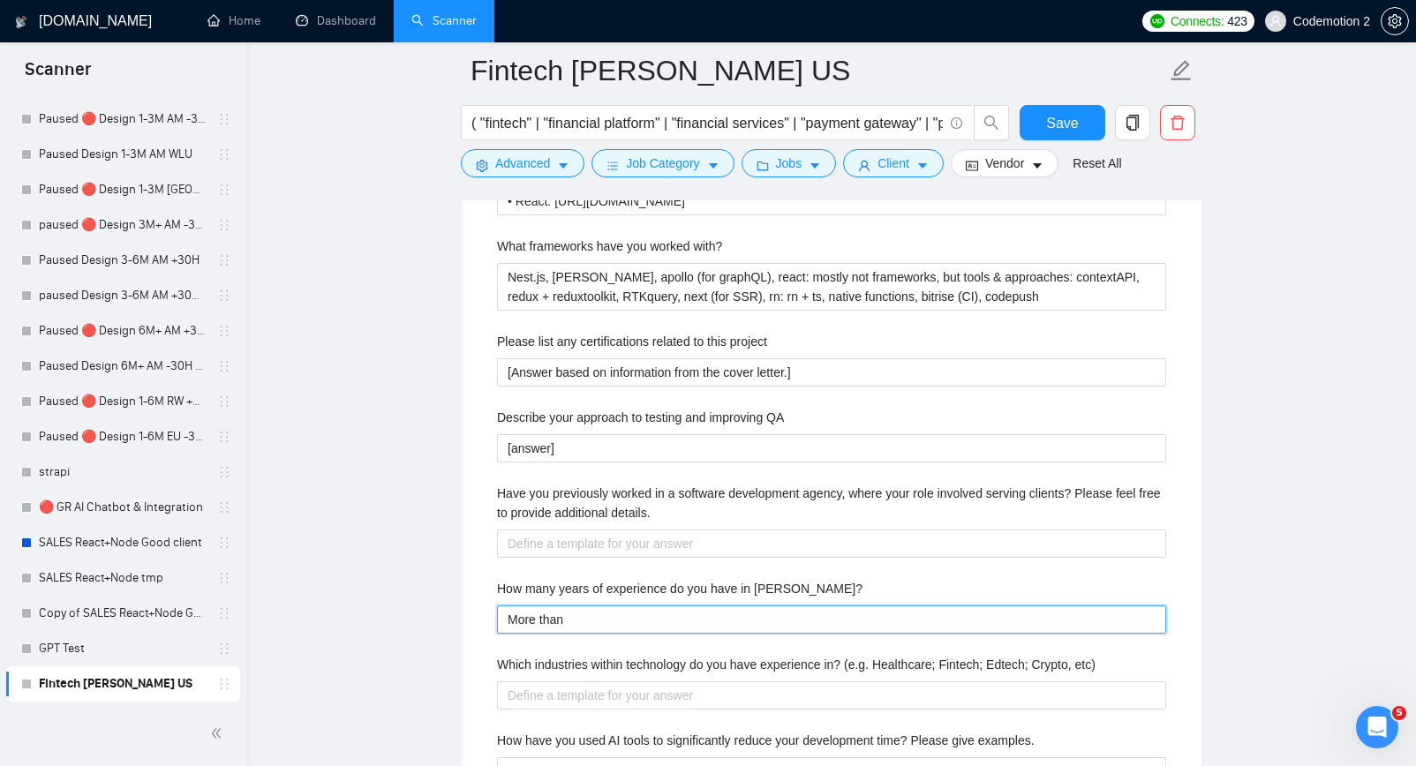
type Stack\? "More than"
type Stack\? "More than 7"
type Stack\? "More than"
type Stack\? "More than 5"
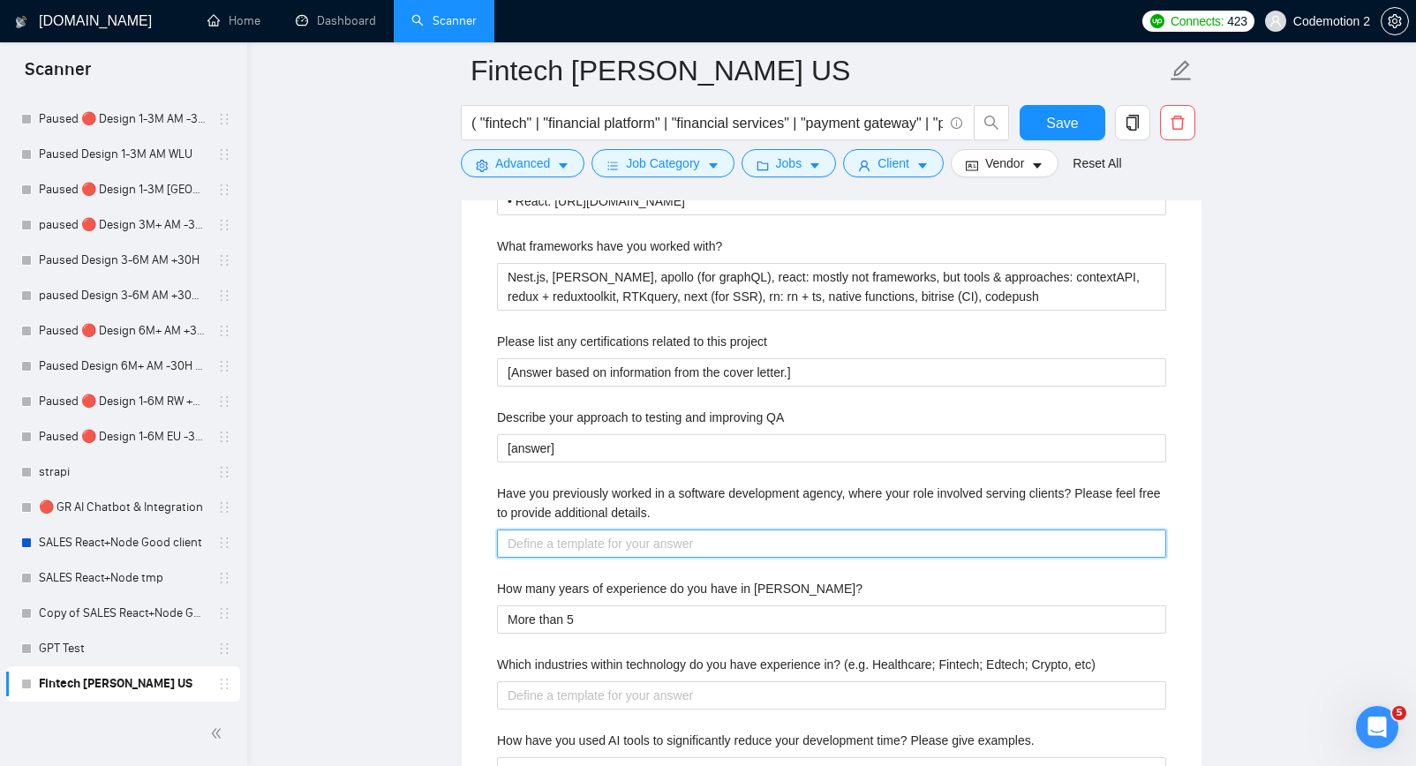
click at [647, 541] on details\ "Have you previously worked in a software development agency, where your role in…" at bounding box center [831, 544] width 669 height 28
paste details\ "[Answer based on information from the cover letter. Or provide a short answer w…"
type details\ "[Answer based on information from the cover letter. Or provide a short answer w…"
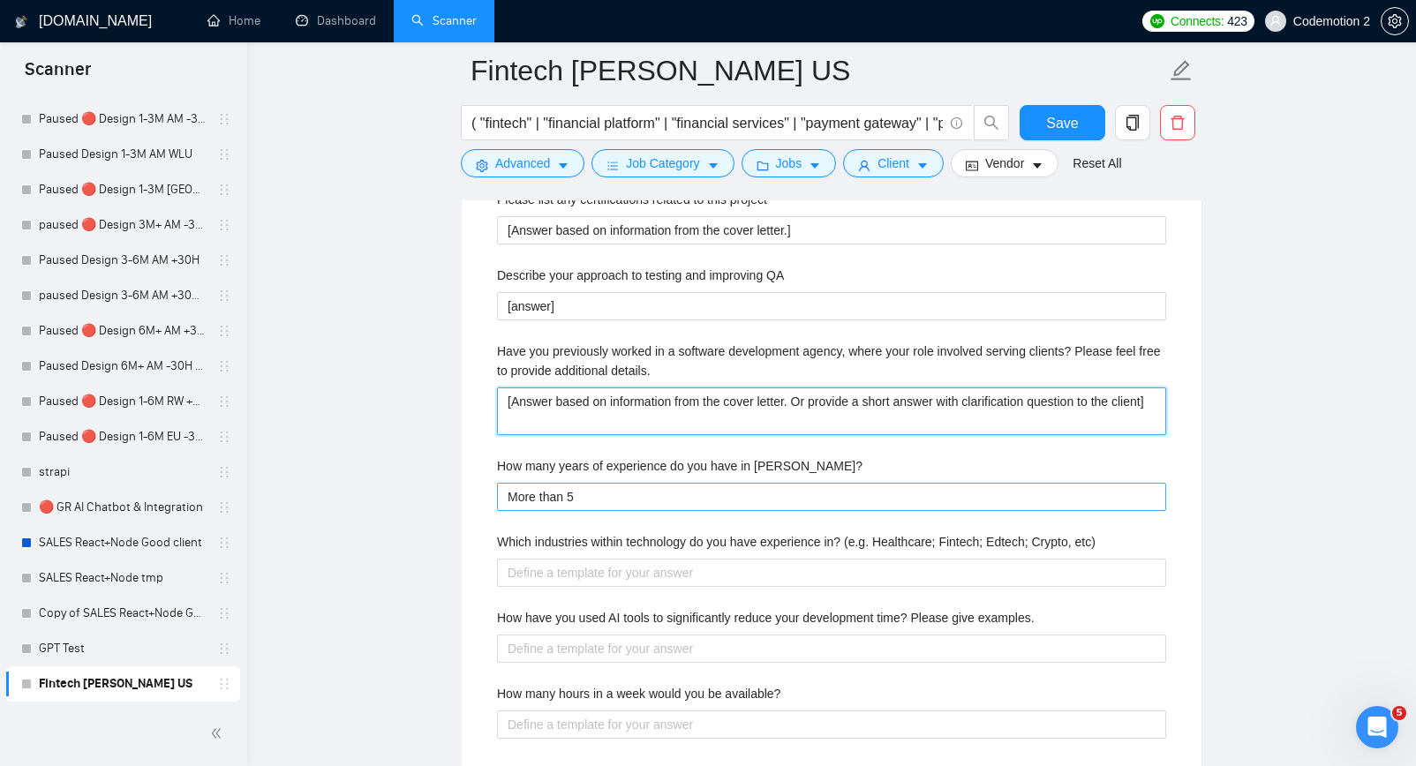
scroll to position [3089, 0]
type details\ "[Answer based on information from the cover letter. Or provide a short answer w…"
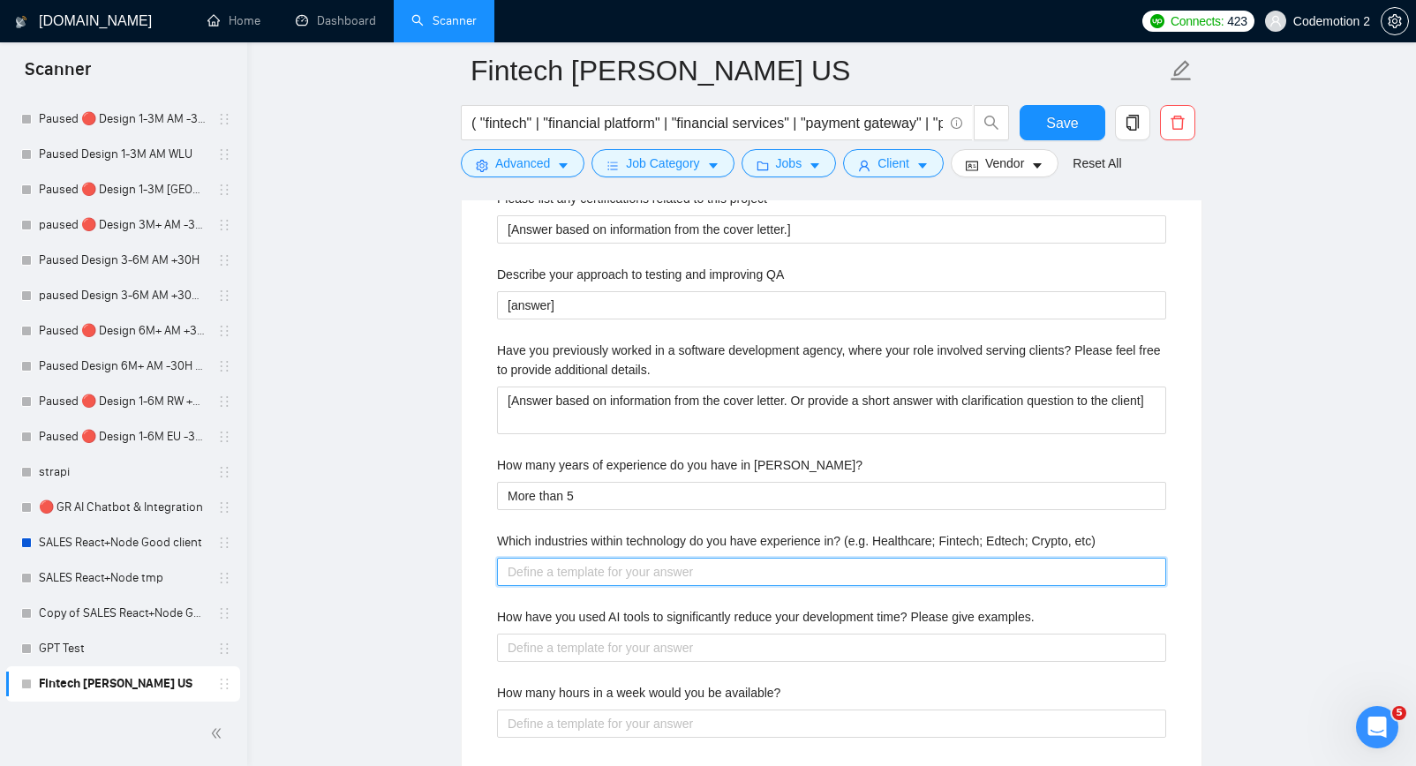
click at [636, 571] on etc\) "Which industries within technology do you have experience in? (e.g. Healthcare;…" at bounding box center [831, 572] width 669 height 28
type etc\) "F"
type etc\) "Fi"
type etc\) "Fin"
type etc\) "Fint"
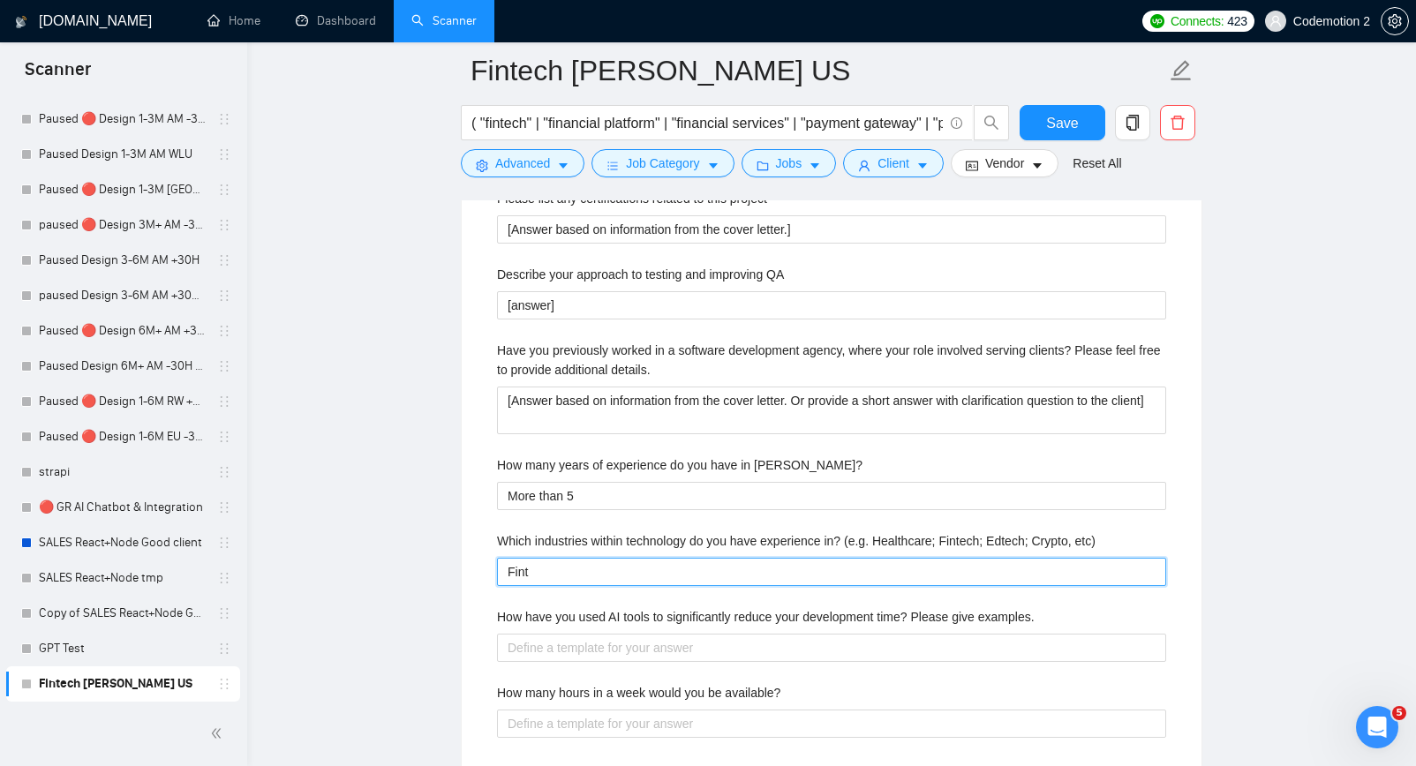
type etc\) "Finte"
type etc\) "Fintec"
type etc\) "Fintech"
type etc\) "Fintech,"
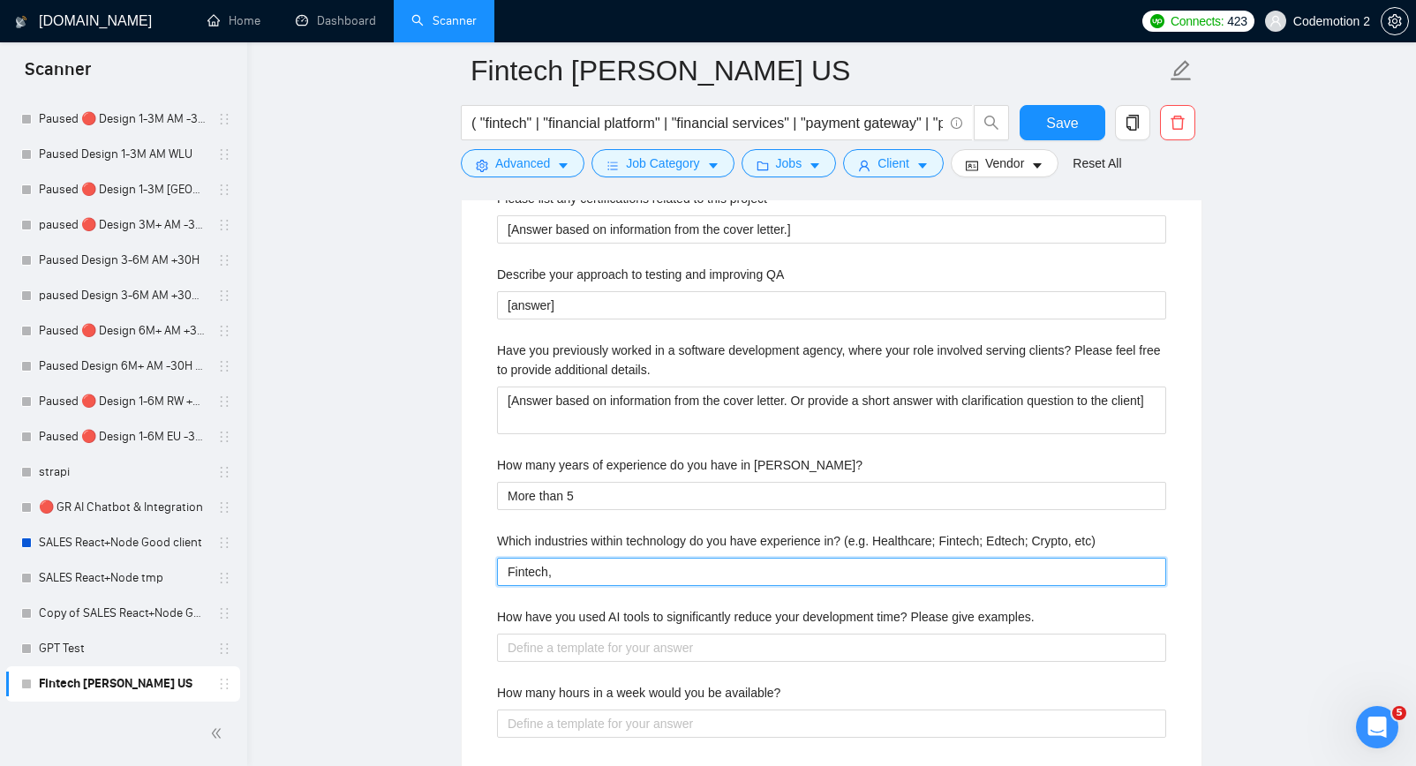
type etc\) "Fintech, C"
type etc\) "Fintech, Cr"
type etc\) "Fintech, Cry"
type etc\) "Fintech, Cryp"
type etc\) "Fintech, Crypt"
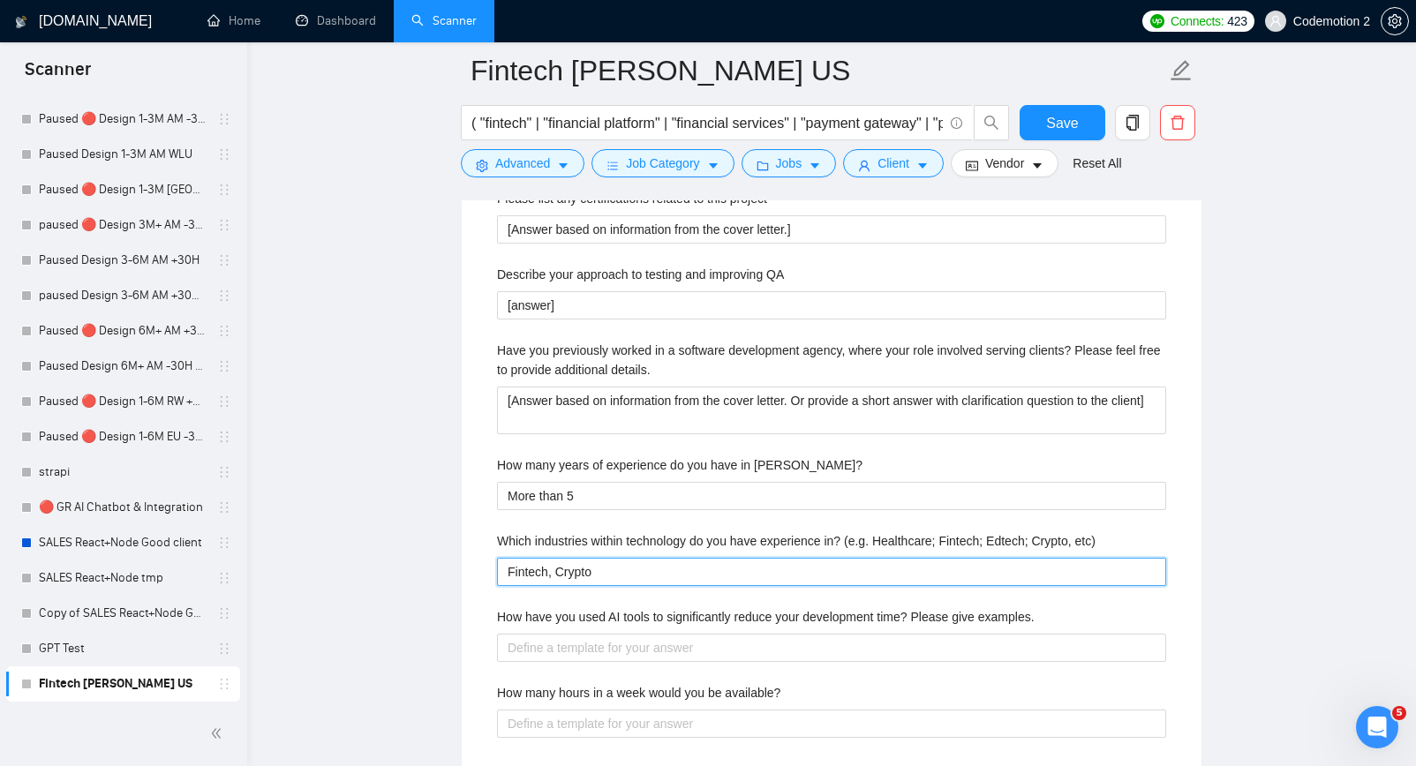
type etc\) "Fintech, Crypto,"
type etc\) "Fintech, Crypto, a"
type etc\) "Fintech, Crypto, an"
type etc\) "Fintech, Crypto, and"
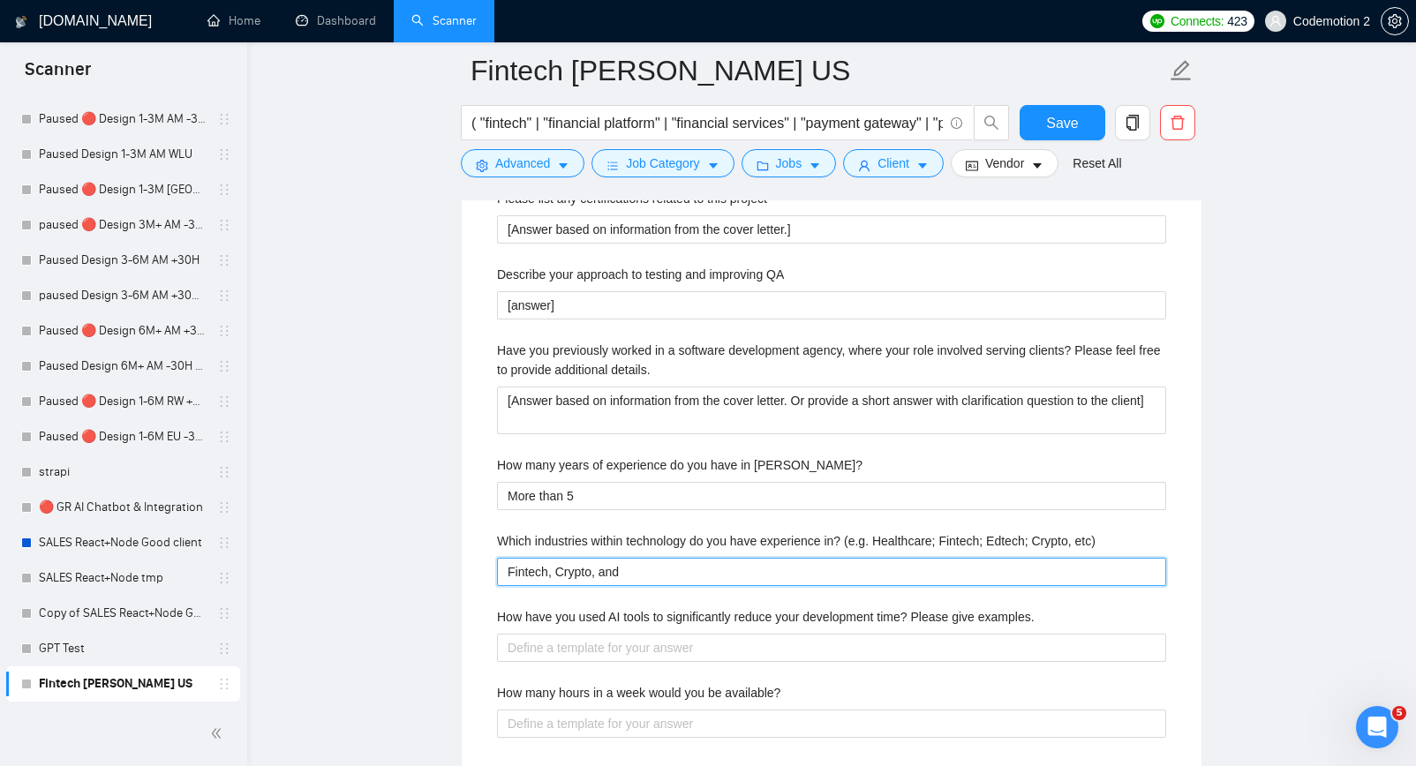
type etc\) "Fintech, Crypto, and"
type etc\) "Fintech, Crypto, an"
type etc\) "Fintech, Crypto, a"
type etc\) "Fintech, Crypto,"
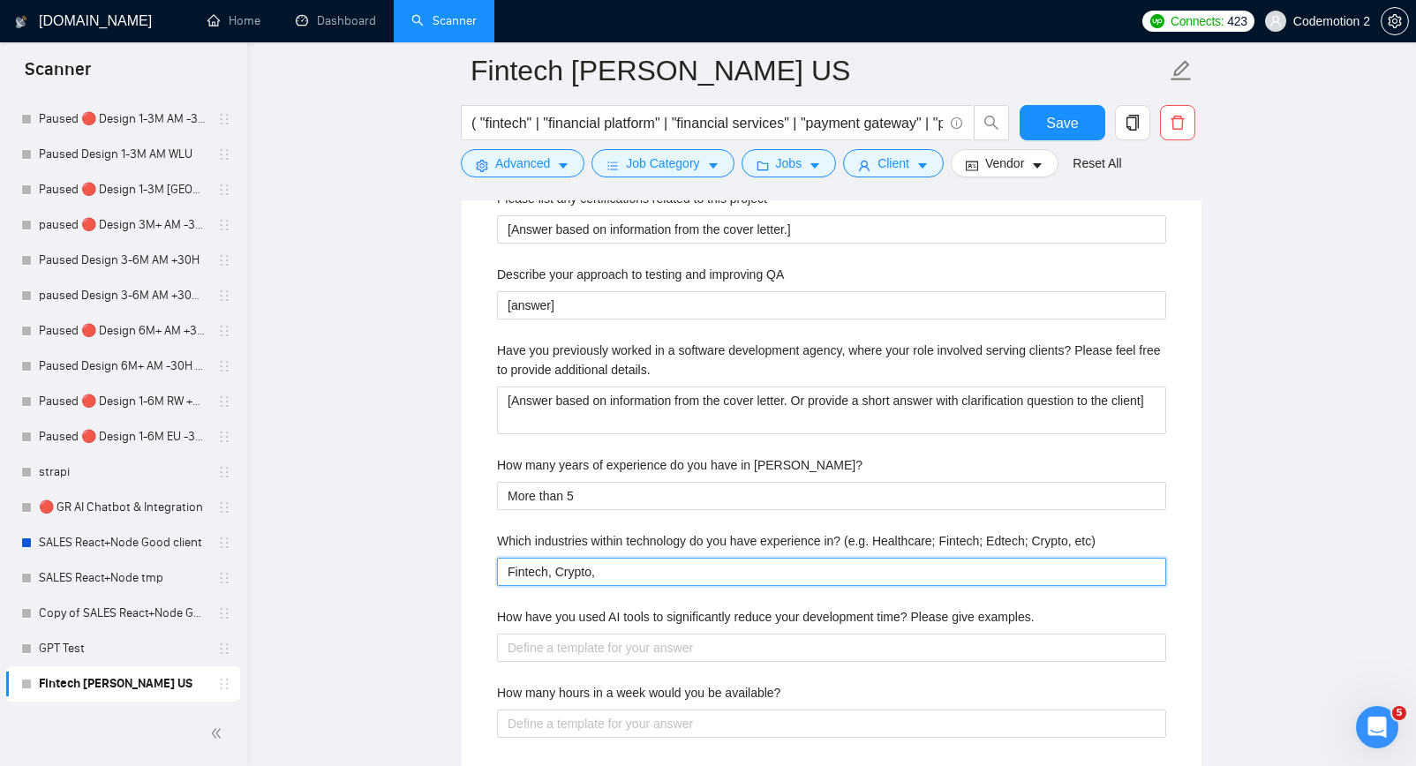
type etc\) "Fintech, Crypto,"
type etc\) "Fintech, Crypto"
type etc\) "Fintech,Crypto"
type etc\) "FintechCrypto"
type etc\) "Fintech Crypto"
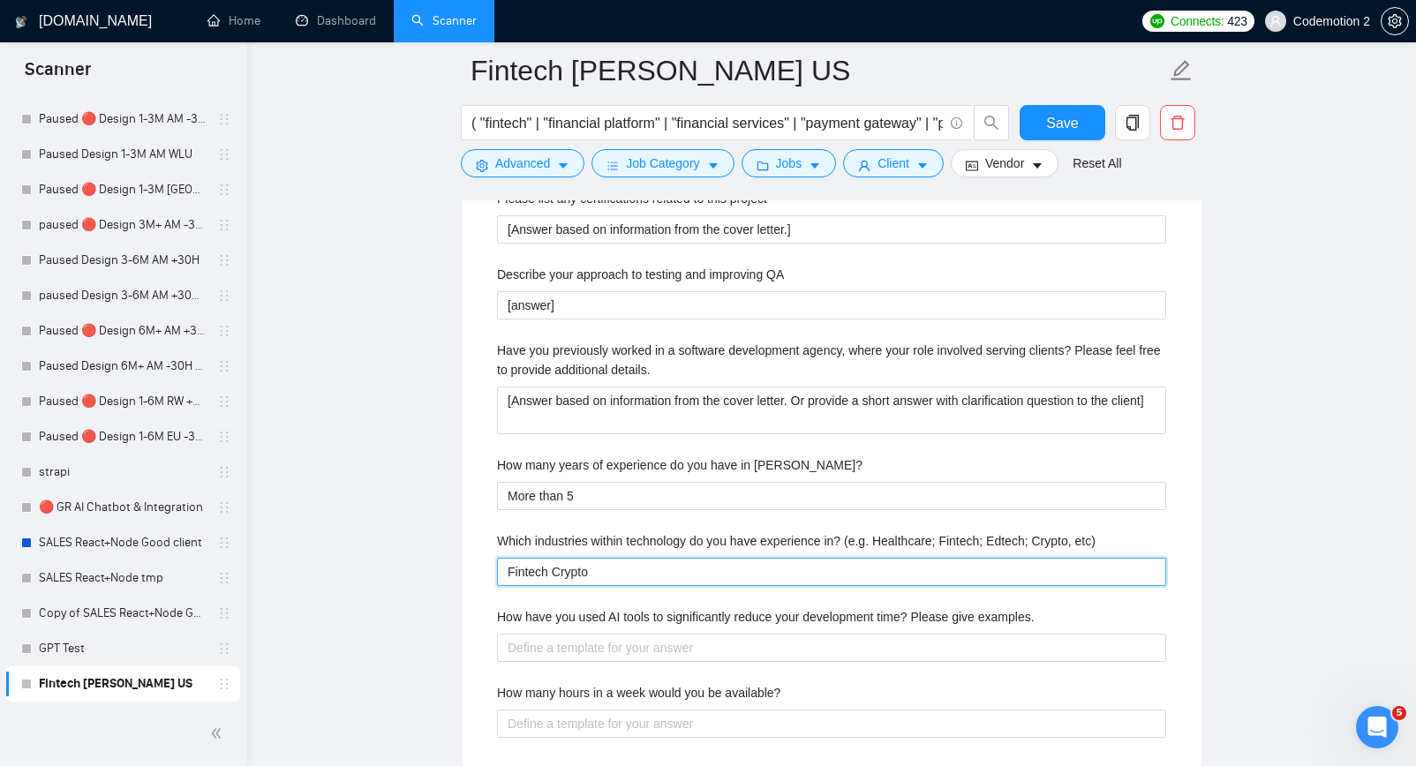
type etc\) "Fintech aCrypto"
type etc\) "Fintech anCrypto"
type etc\) "Fintech andCrypto"
type etc\) "Fintech and Crypto"
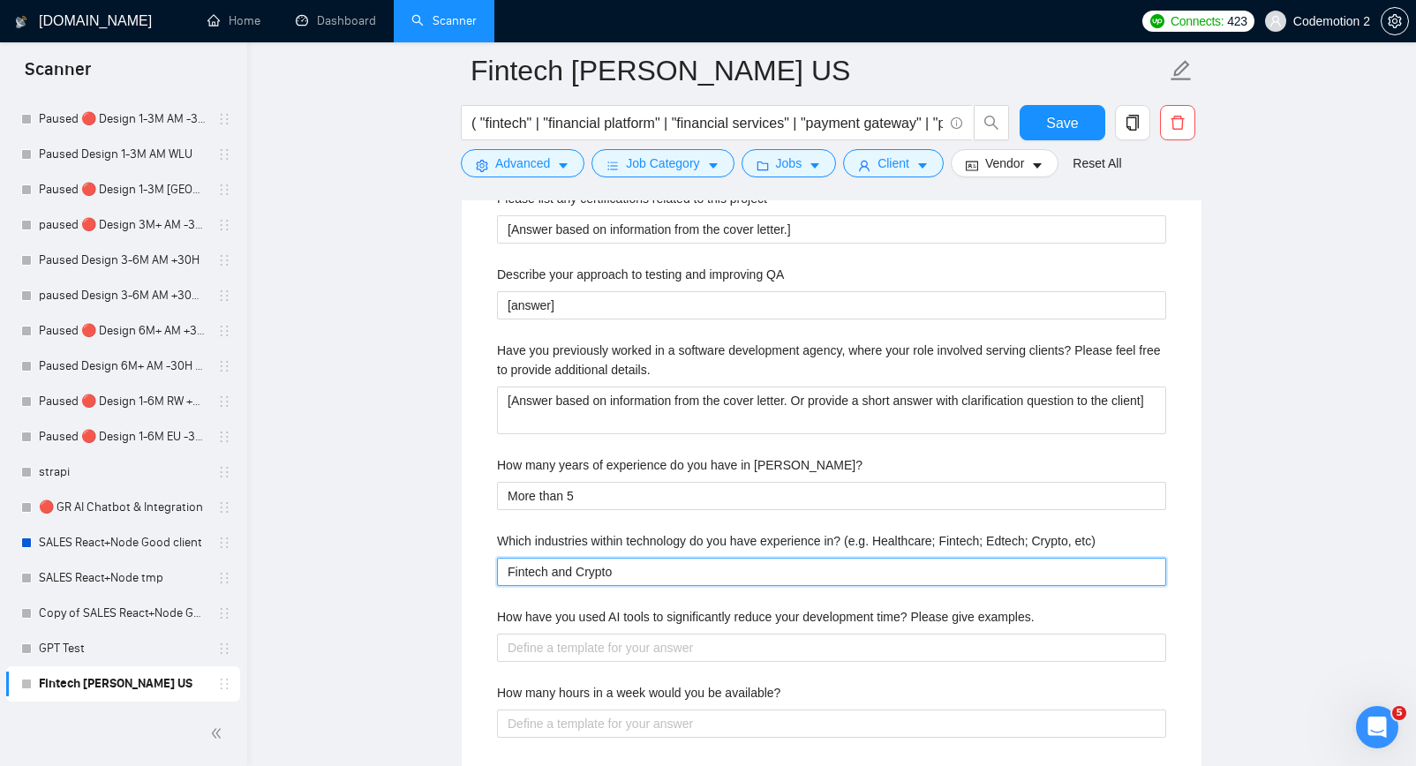
type etc\) "Fintech and Crypto m"
type etc\) "Fintech and Crypto mo"
type etc\) "Fintech and Crypto mos"
type etc\) "Fintech and Crypto most"
type etc\) "Fintech and Crypto mostl"
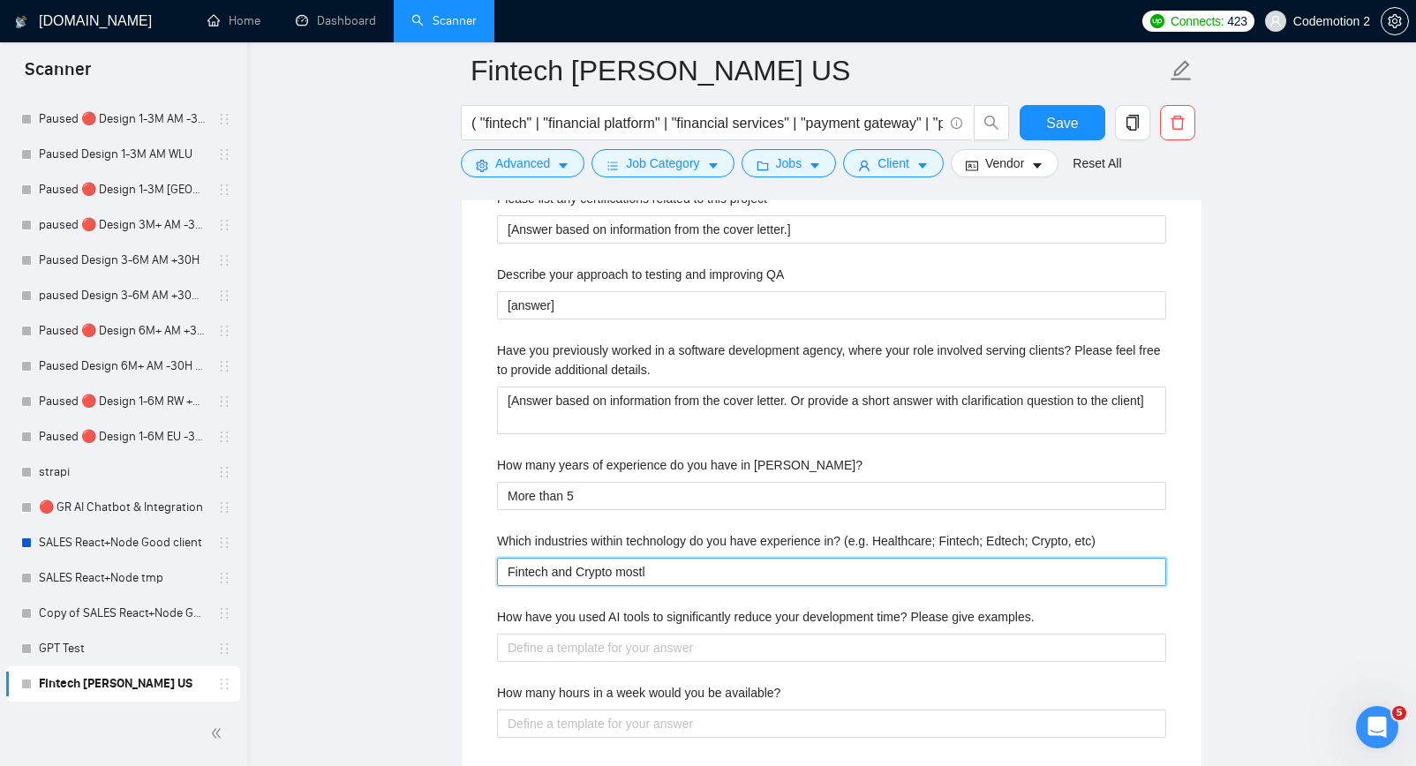
type etc\) "Fintech and Crypto mostly"
type etc\) "Fintech and Crypto mostly,"
click at [905, 573] on etc\) "Fintech and Crypto mostly, but i also worked with CRM's and other MVP" at bounding box center [831, 572] width 669 height 28
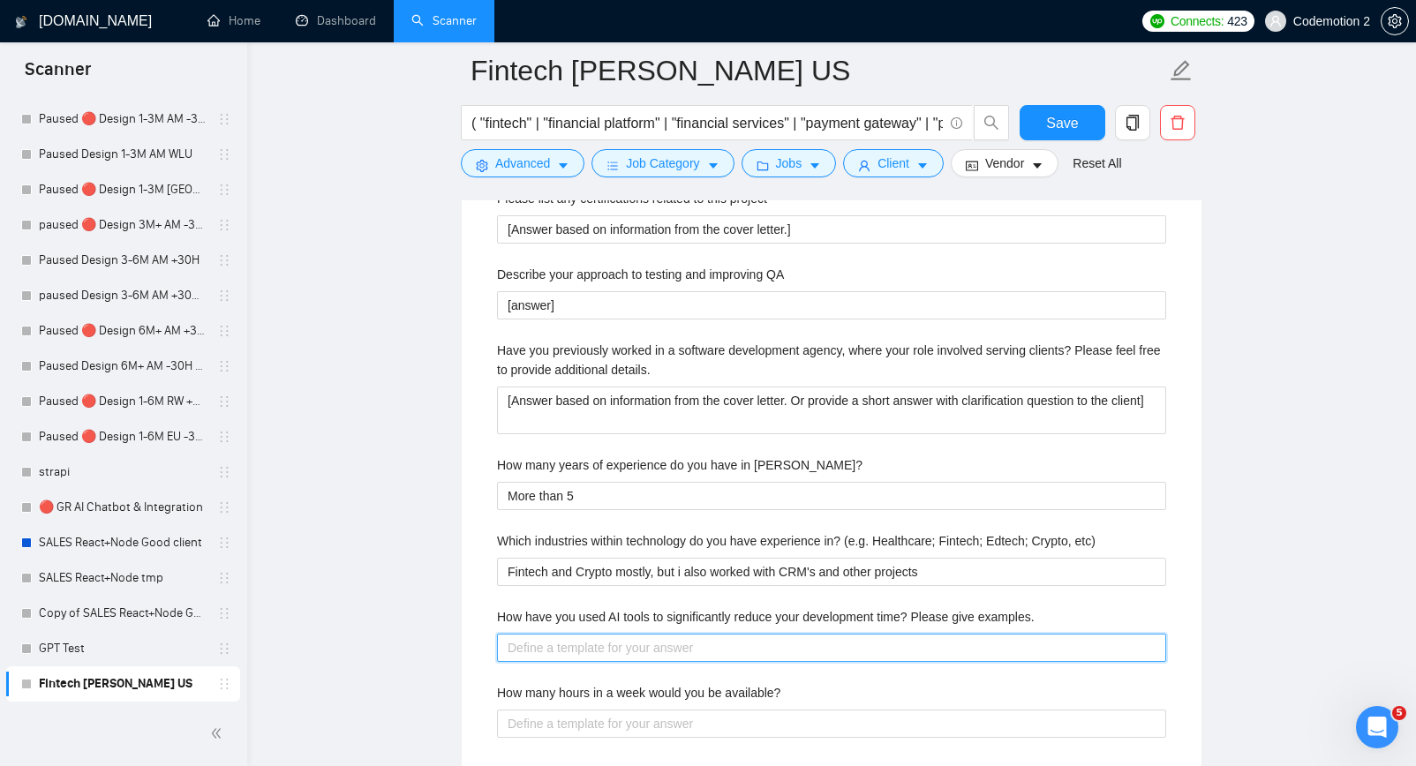
click at [772, 644] on examples\ "How have you used AI tools to significantly reduce your development time? Pleas…" at bounding box center [831, 648] width 669 height 28
paste examples\ "[Answer based on information from the cover letter. Or provide a short answer w…"
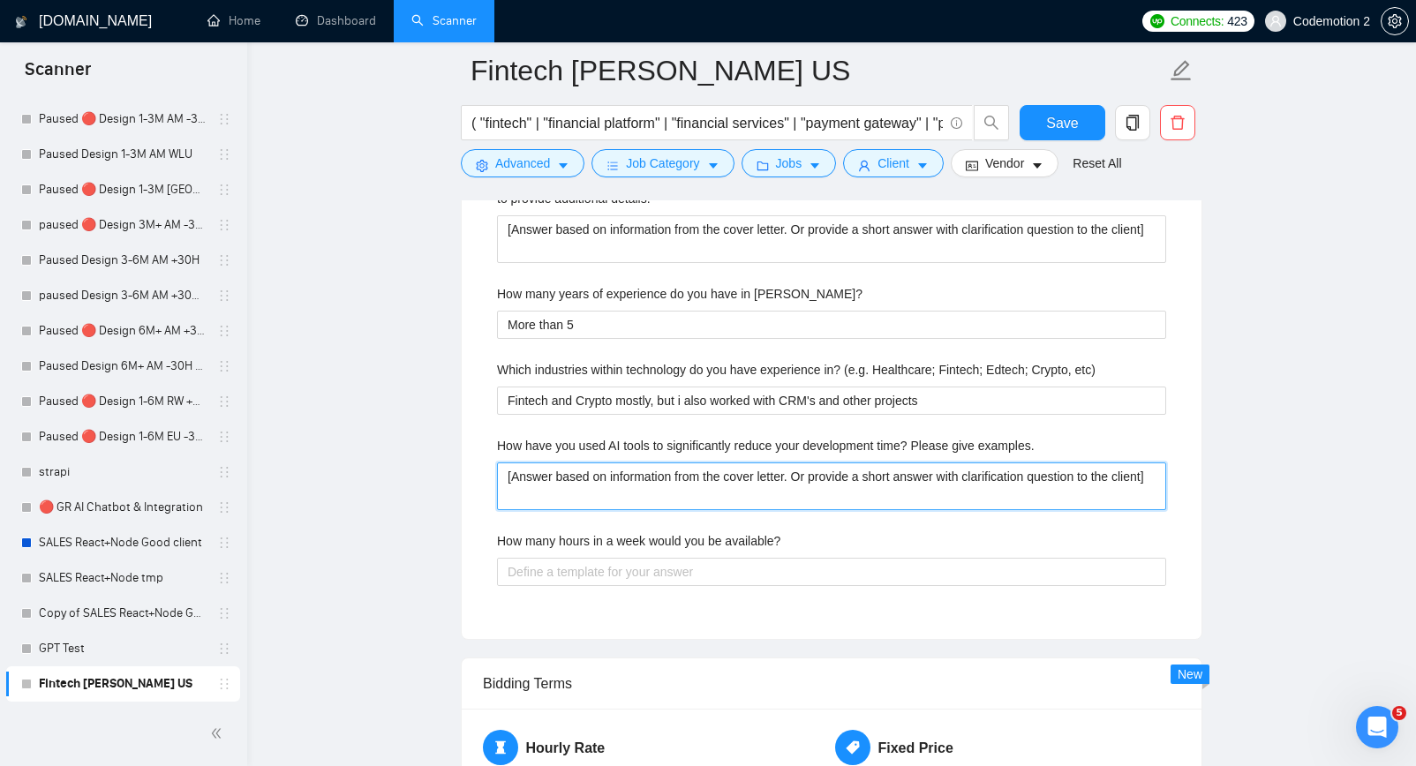
scroll to position [3260, 0]
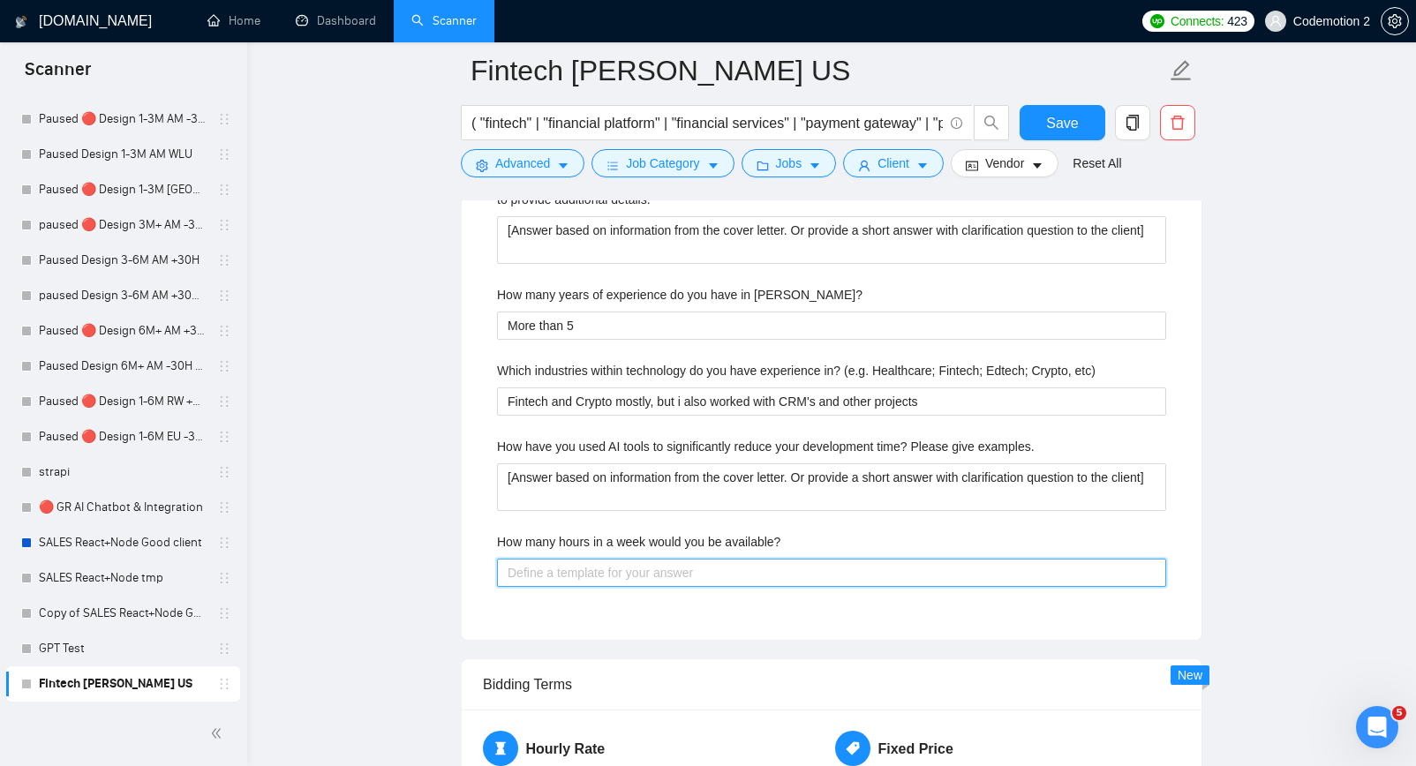
click at [632, 577] on available\? "How many hours in a week would you be available?" at bounding box center [831, 573] width 669 height 28
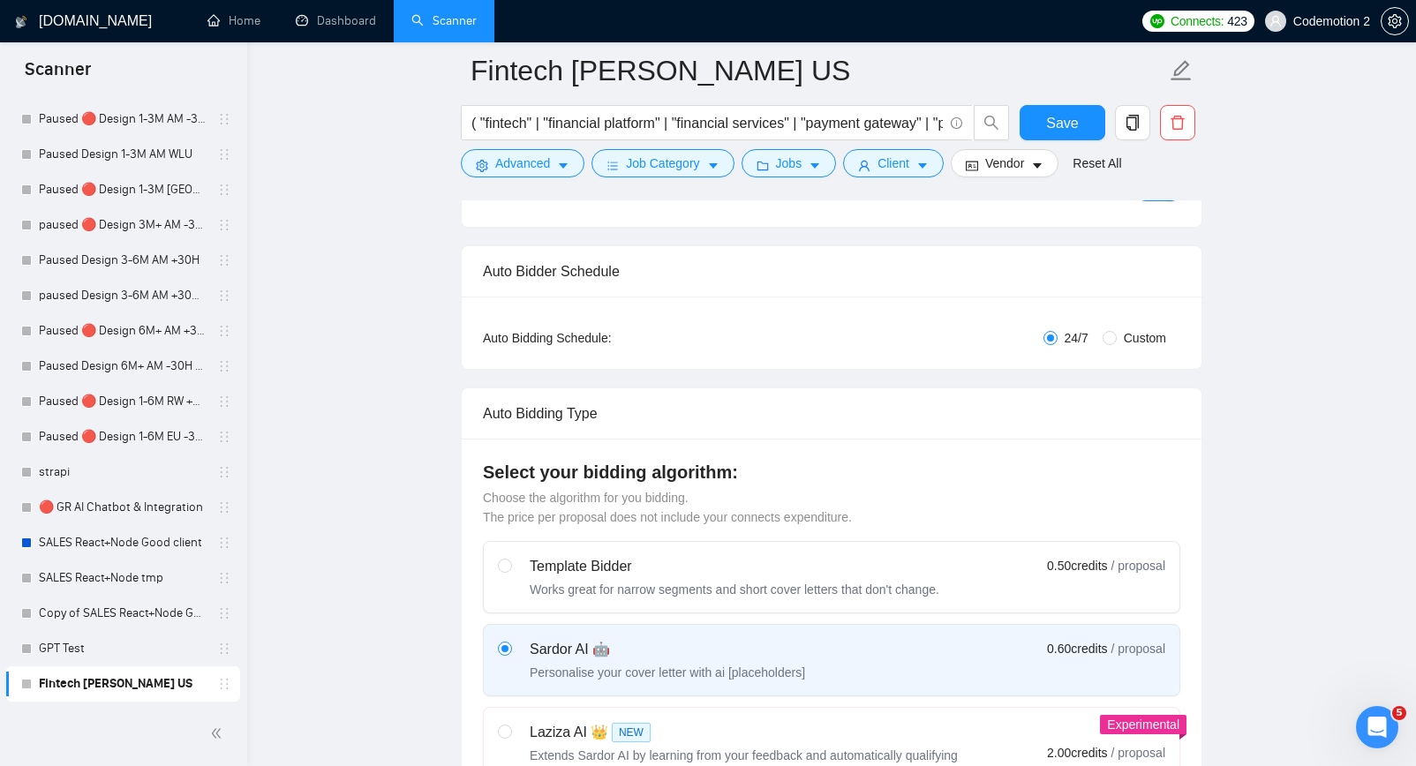
scroll to position [0, 0]
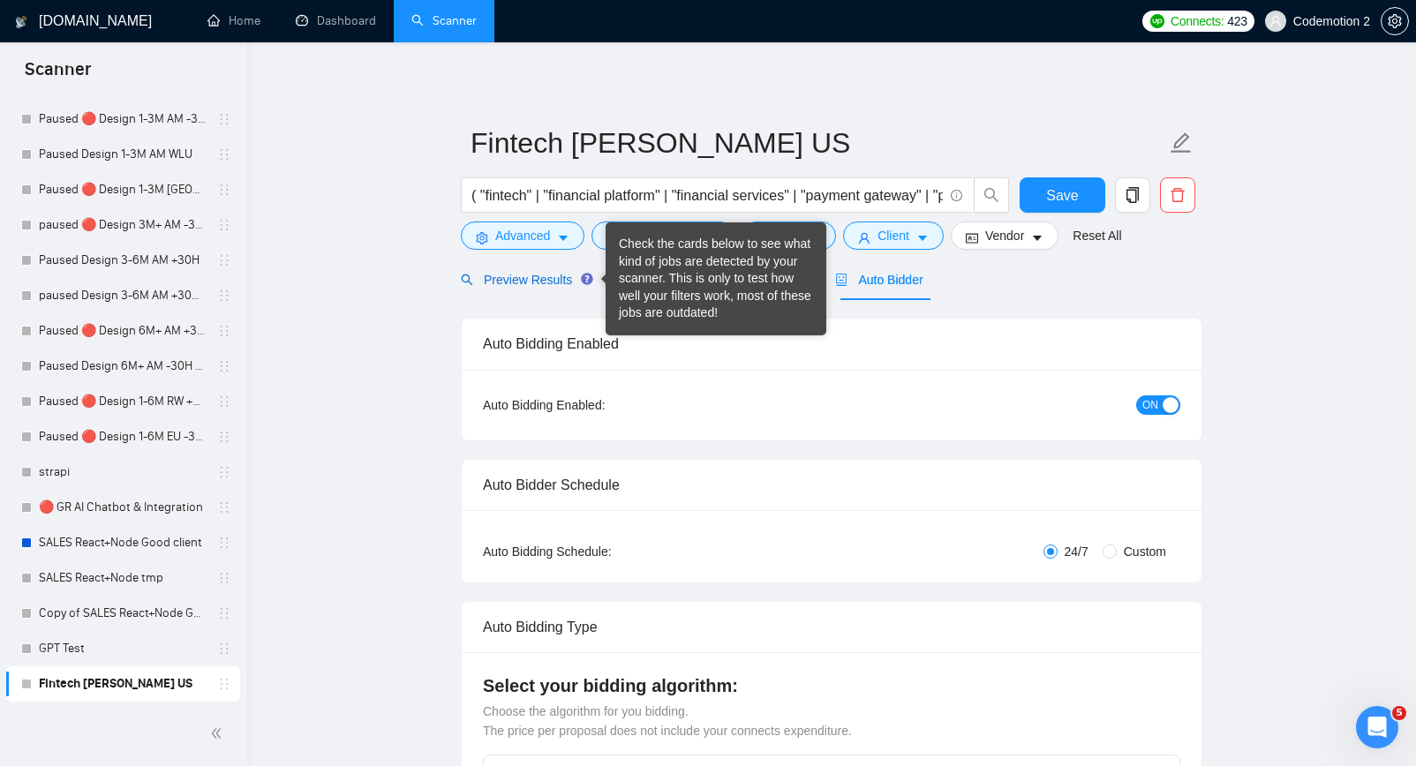
click at [542, 284] on span "Preview Results" at bounding box center [524, 280] width 127 height 14
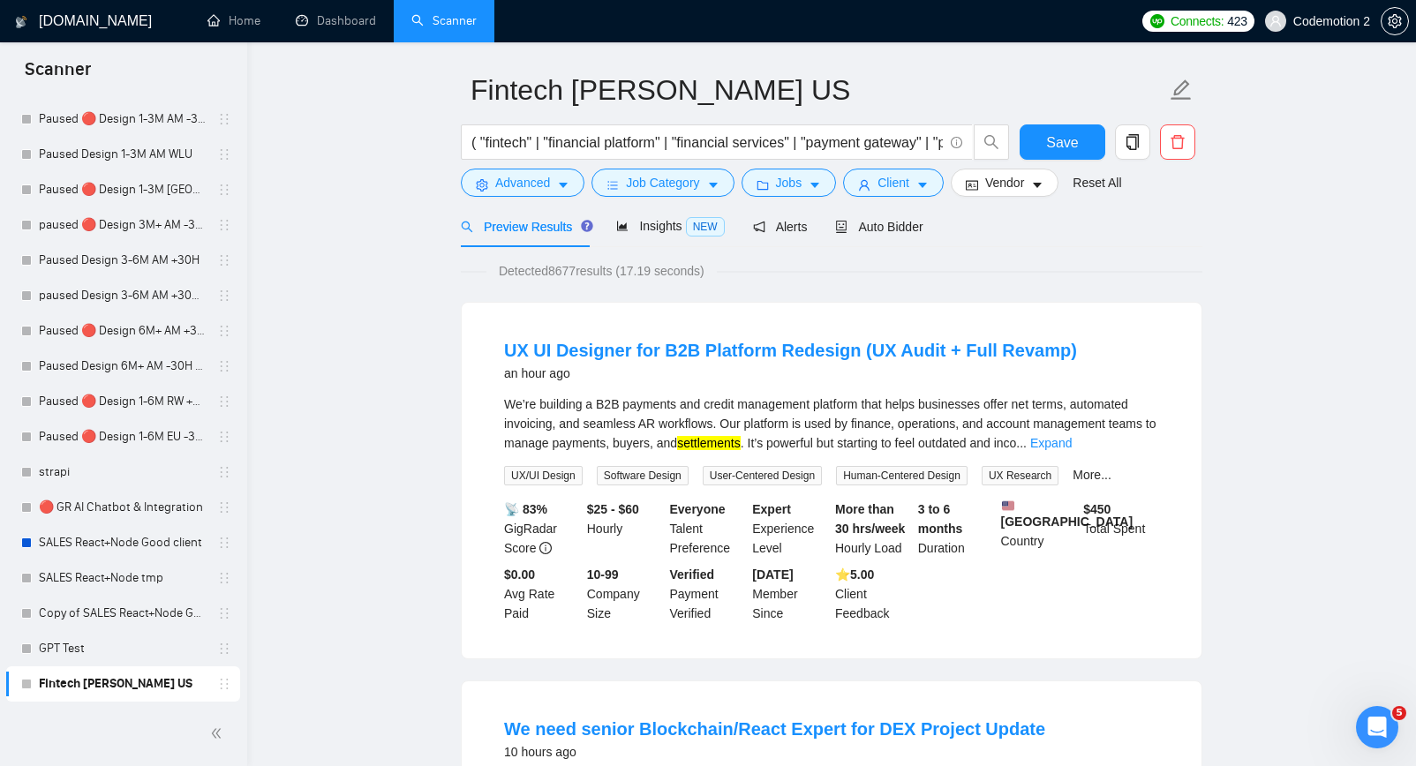
scroll to position [79, 0]
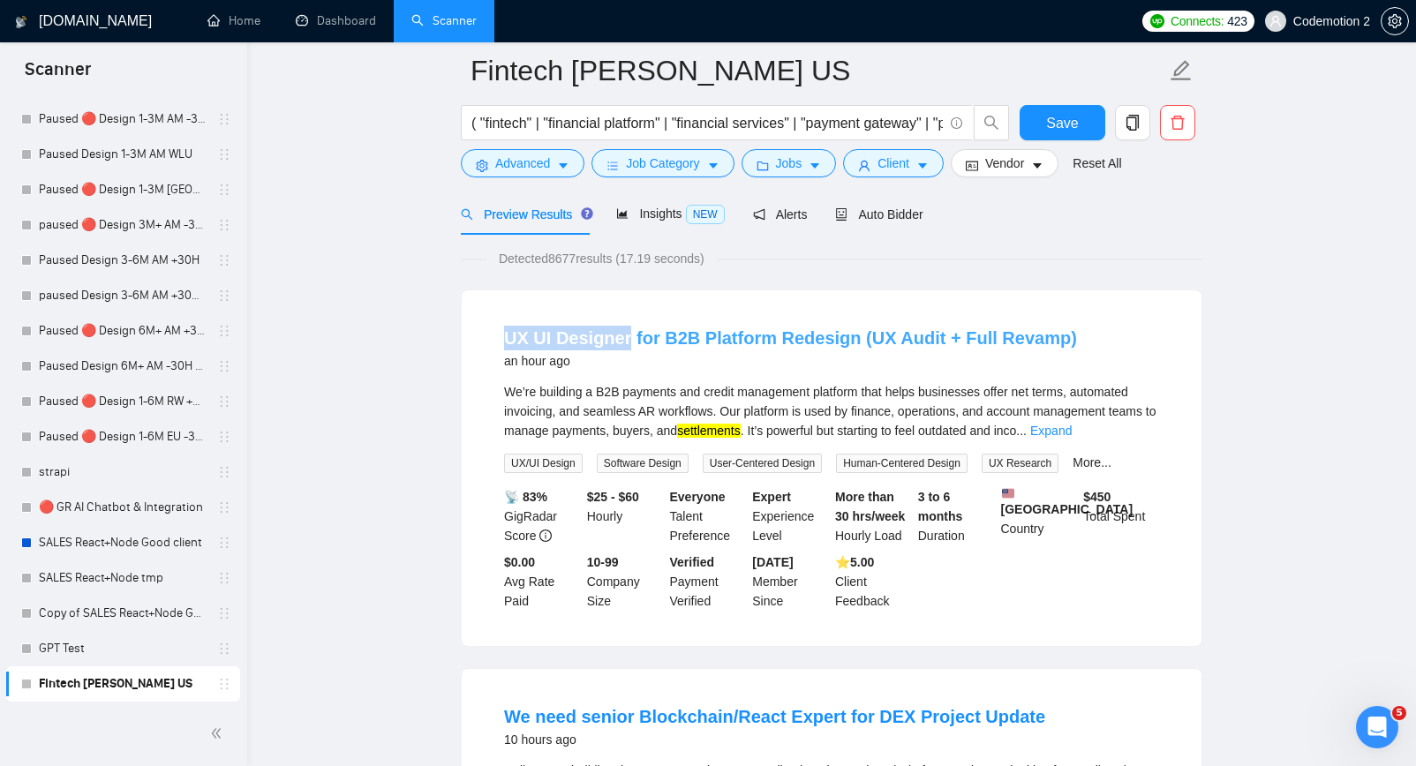
drag, startPoint x: 489, startPoint y: 333, endPoint x: 628, endPoint y: 335, distance: 138.6
click at [628, 335] on li "UX UI Designer for B2B Platform Redesign (UX Audit + Full Revamp) an hour ago W…" at bounding box center [832, 468] width 698 height 313
copy link "UX UI Designer"
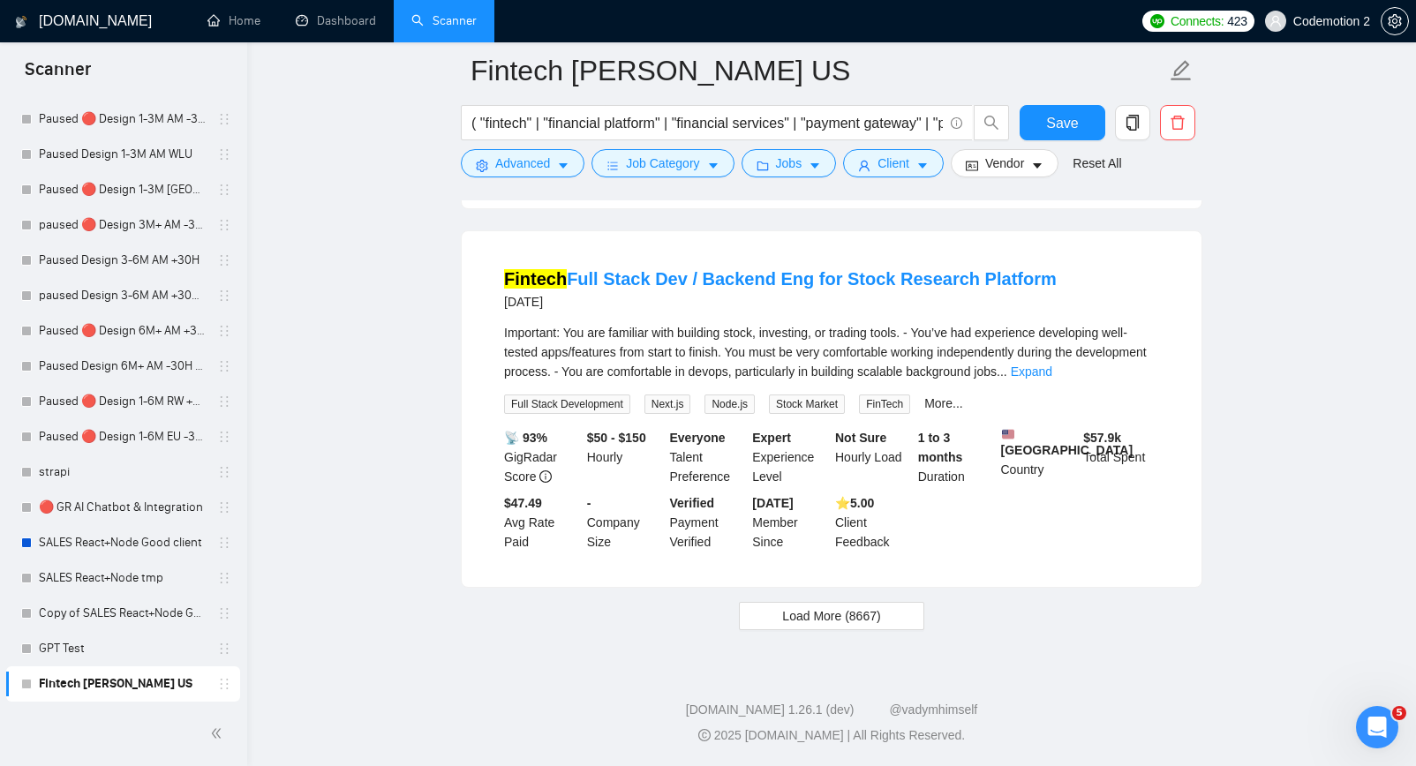
scroll to position [3673, 0]
click at [803, 619] on span "Load More (8667)" at bounding box center [831, 616] width 98 height 19
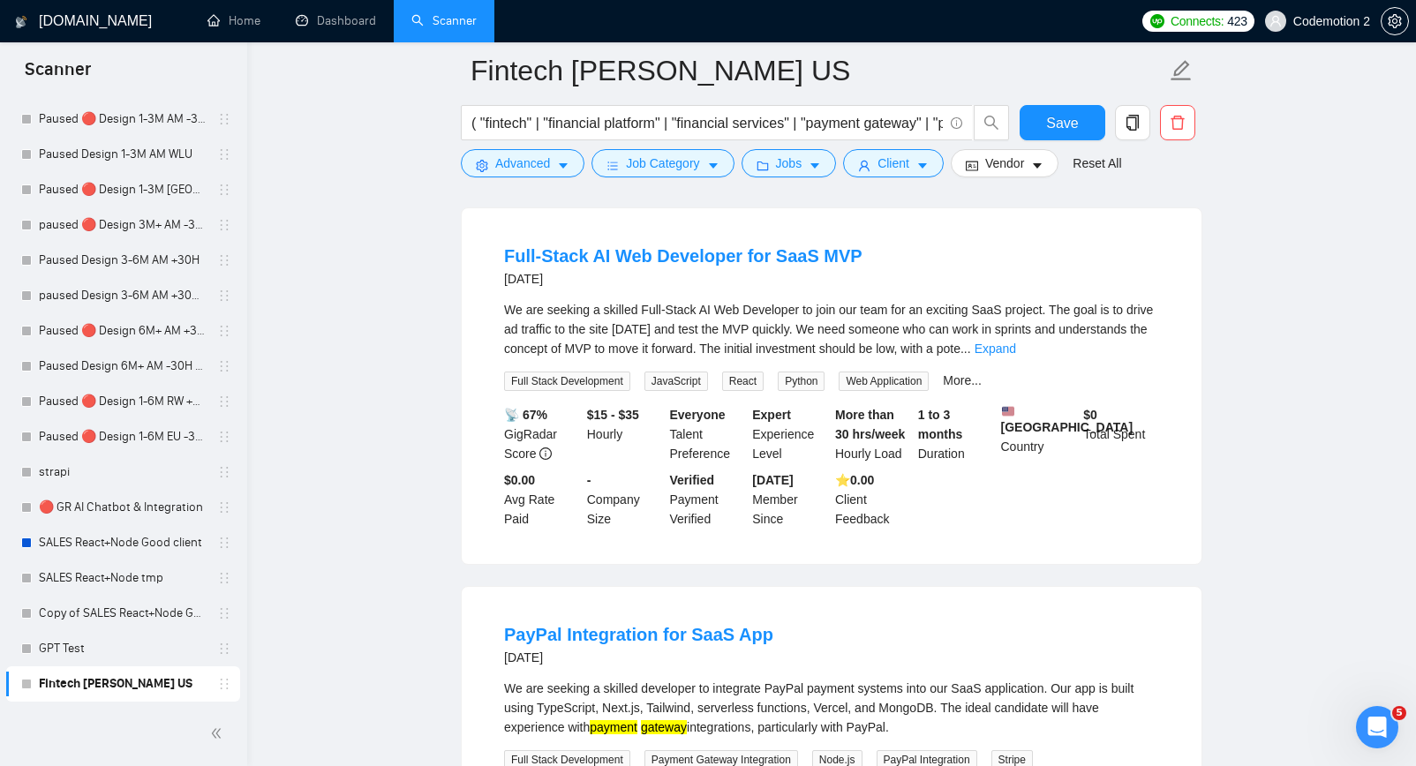
scroll to position [6821, 0]
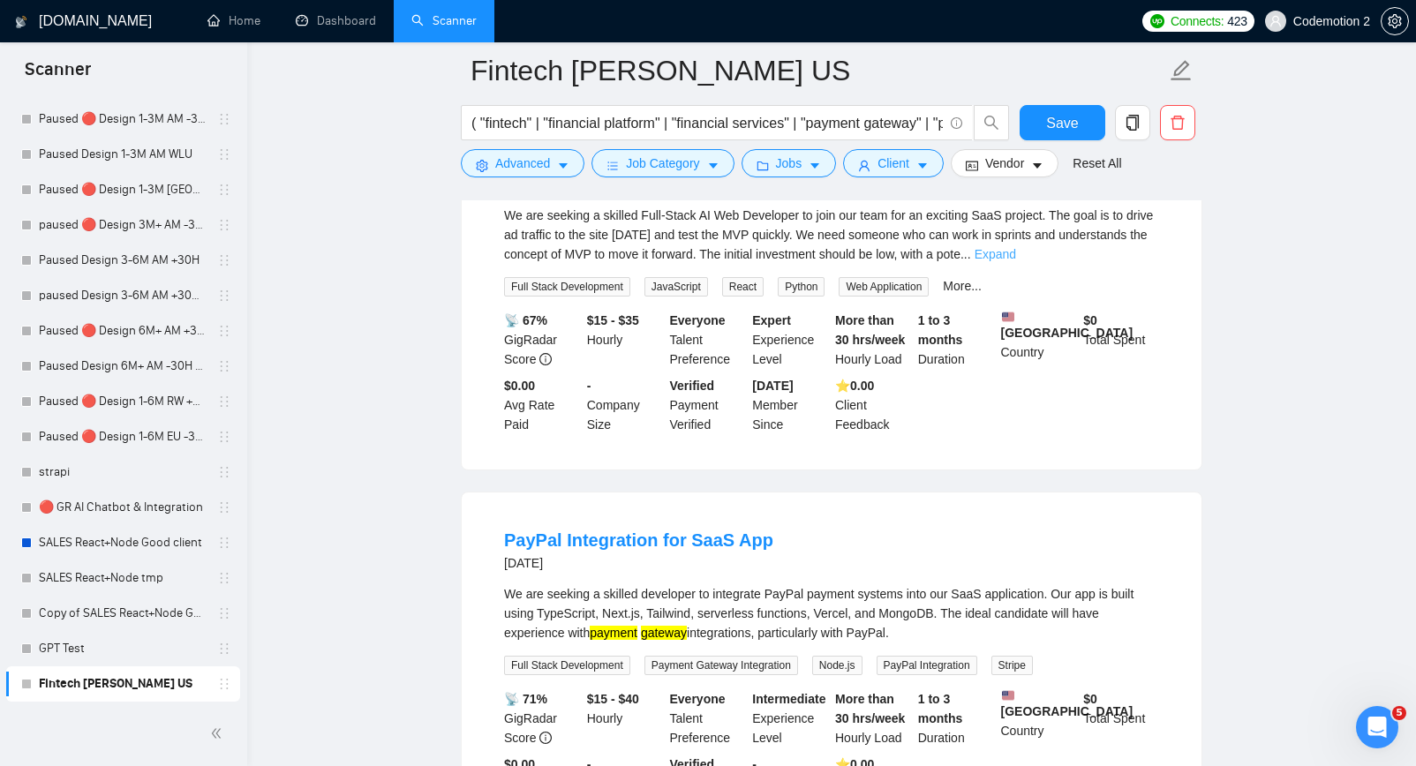
click at [1016, 261] on link "Expand" at bounding box center [995, 254] width 41 height 14
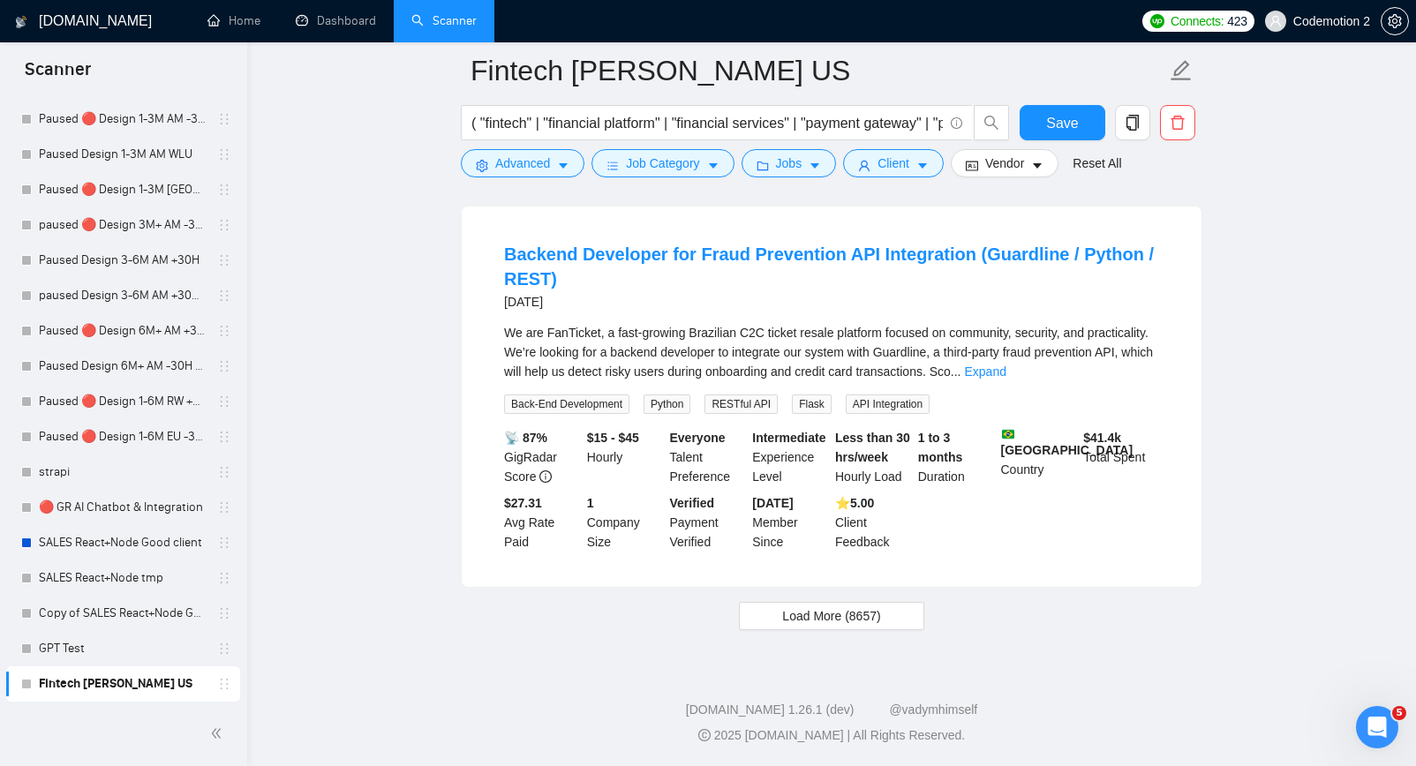
scroll to position [7805, 0]
click at [818, 607] on span "Load More (8657)" at bounding box center [831, 616] width 98 height 19
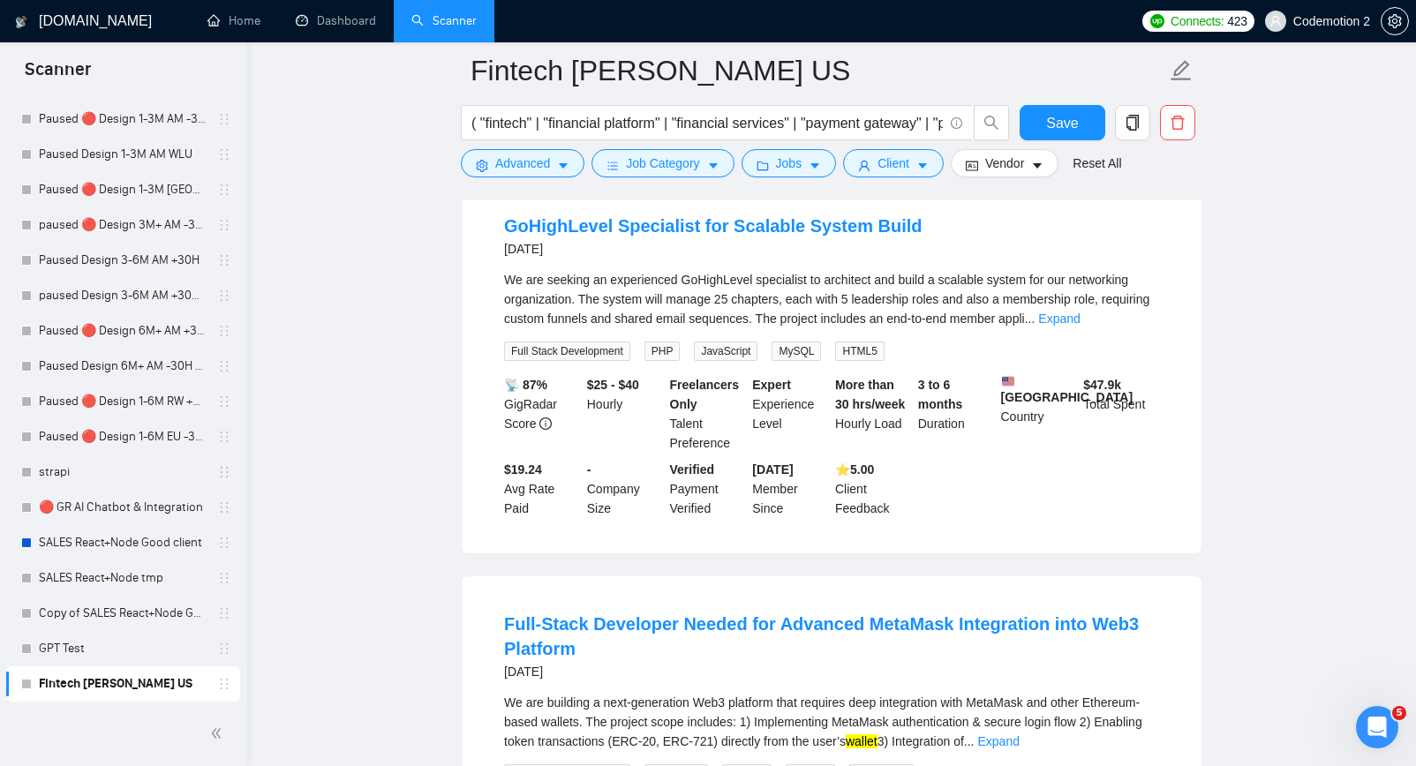
scroll to position [8055, 0]
click at [1080, 324] on link "Expand" at bounding box center [1058, 317] width 41 height 14
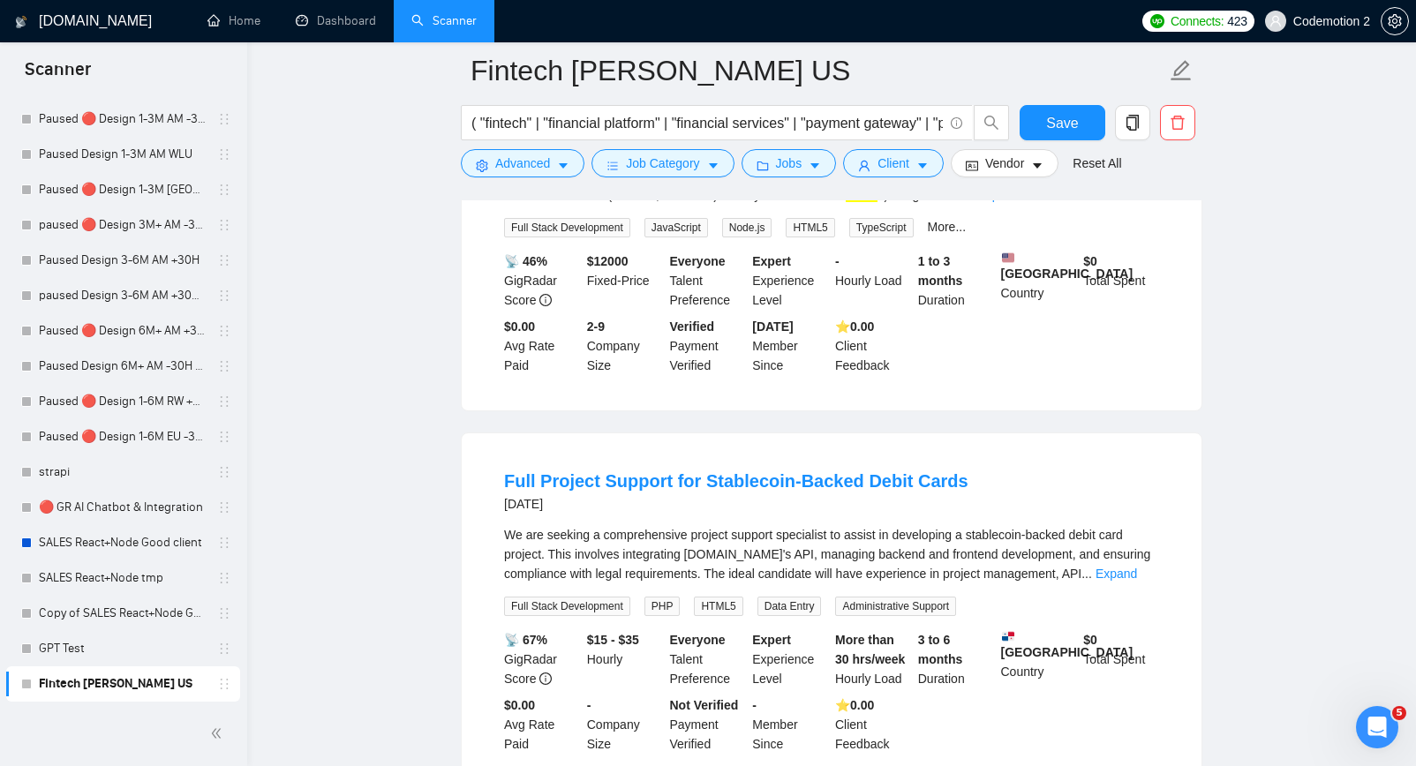
scroll to position [8558, 0]
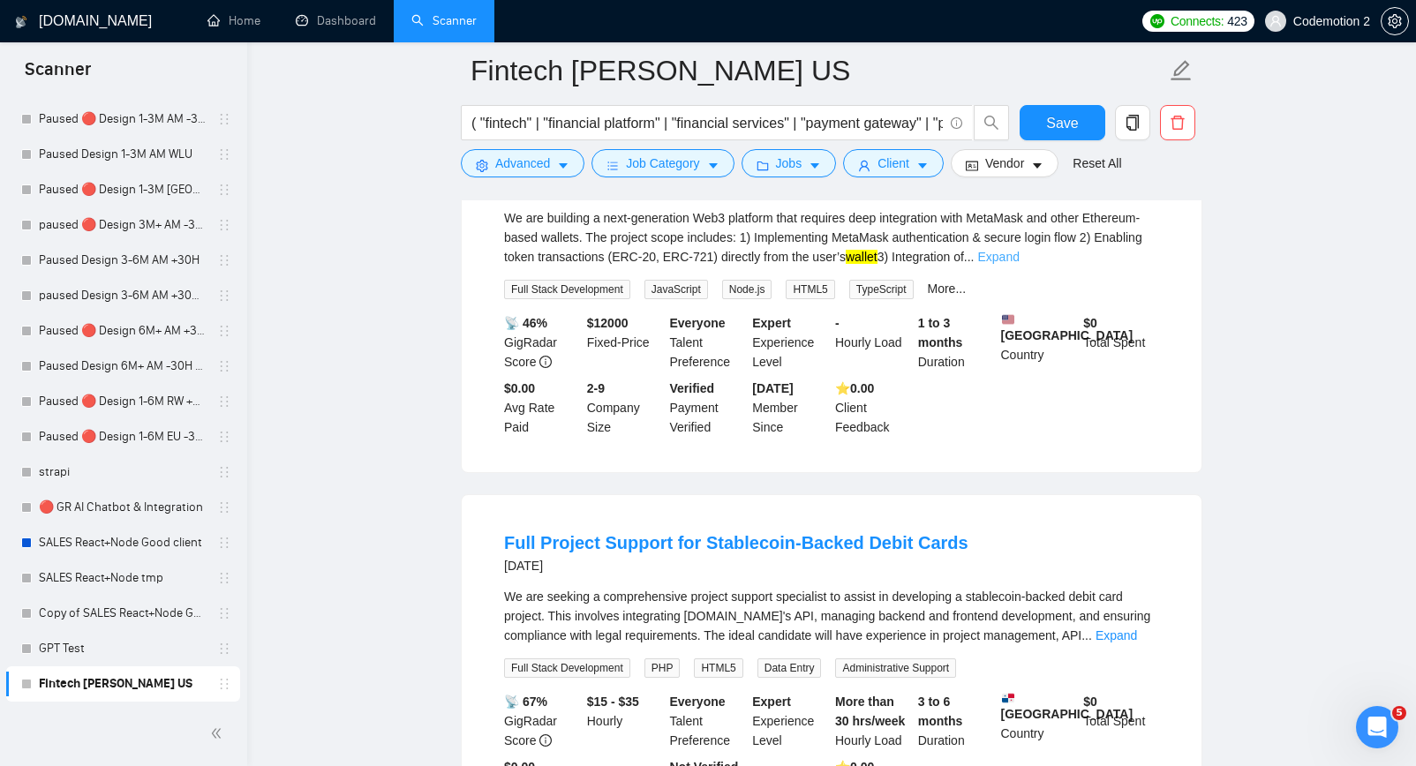
click at [1020, 264] on link "Expand" at bounding box center [998, 257] width 41 height 14
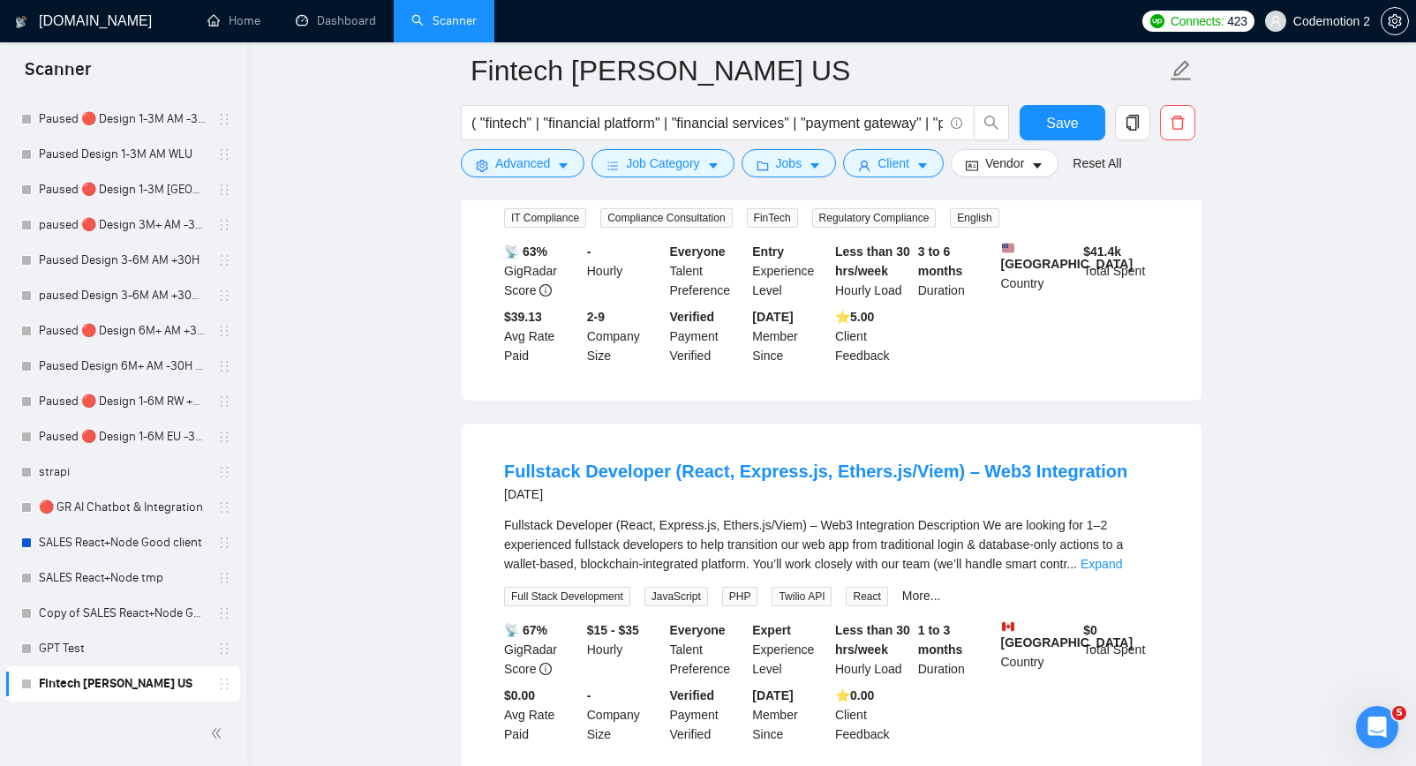
scroll to position [9842, 0]
click at [1133, 193] on link "Expand" at bounding box center [1111, 186] width 41 height 14
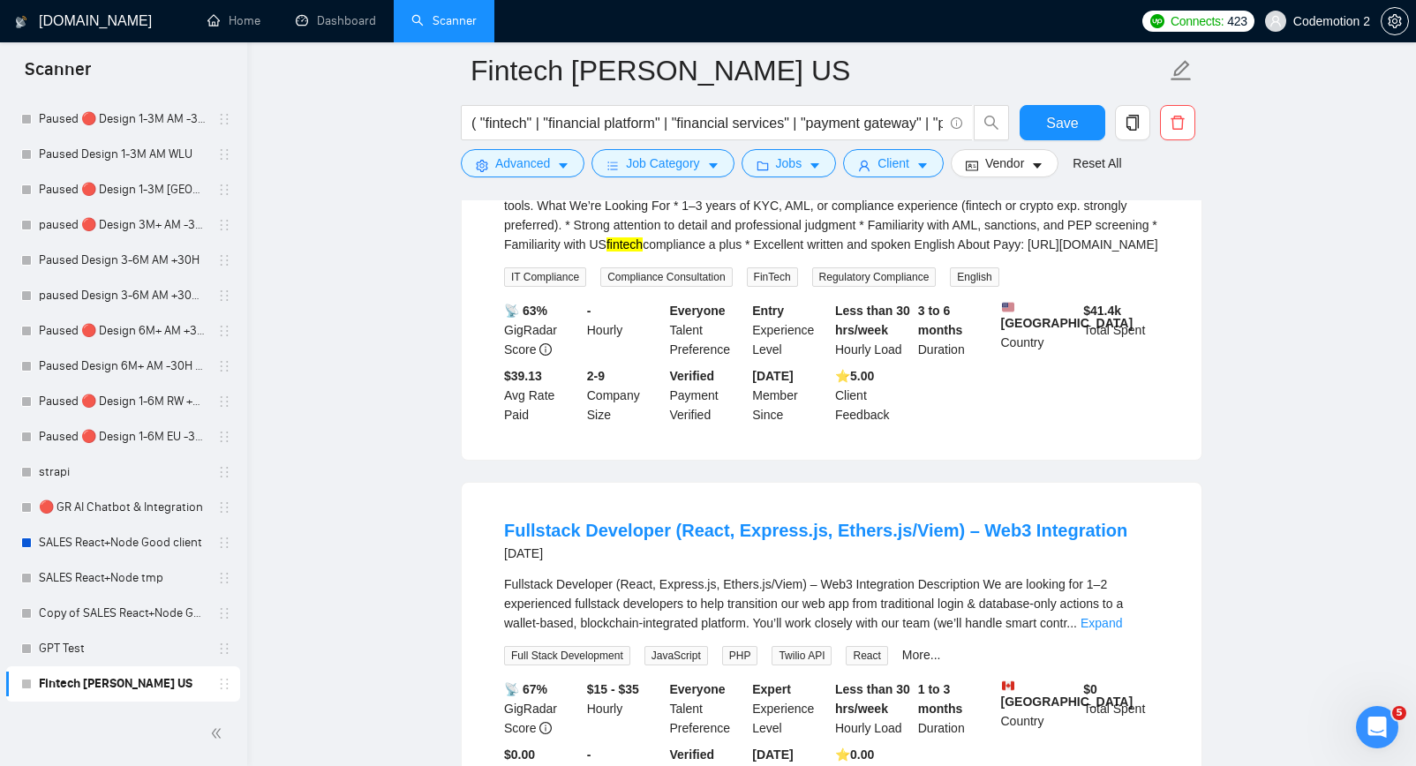
drag, startPoint x: 645, startPoint y: 317, endPoint x: 506, endPoint y: 313, distance: 138.7
click at [506, 127] on div "KYC Analyst 13 days ago" at bounding box center [831, 104] width 655 height 46
copy link "KYC Analyst"
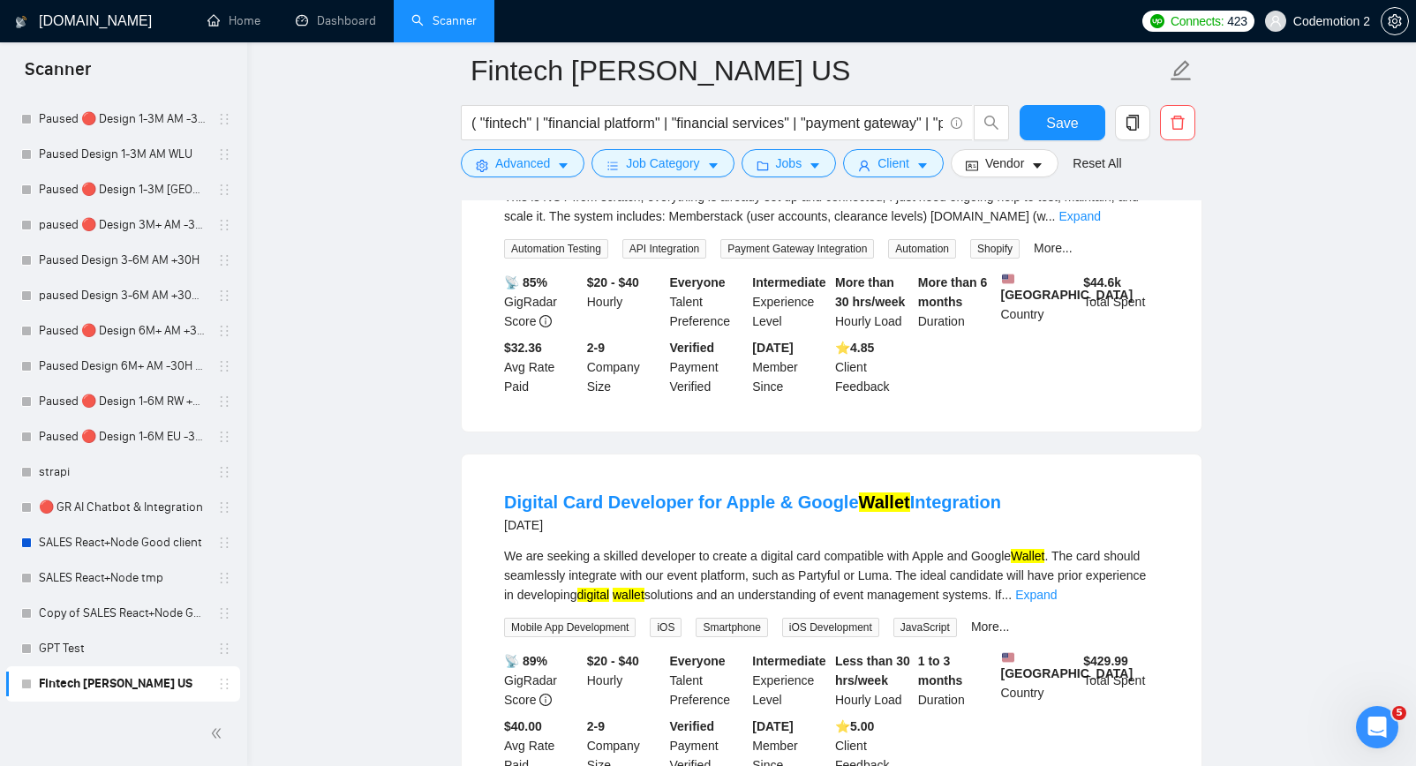
scroll to position [11533, 0]
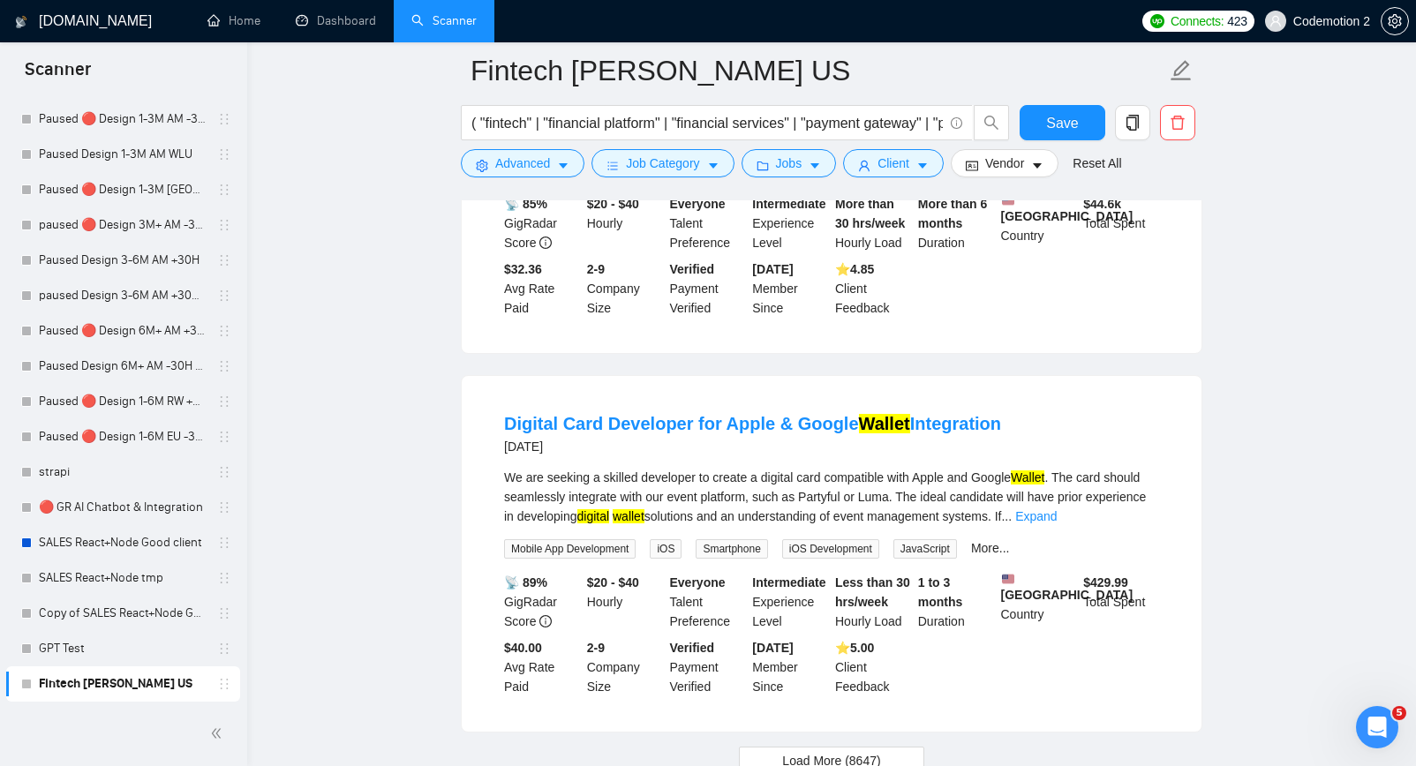
click at [1101, 145] on link "Expand" at bounding box center [1080, 138] width 41 height 14
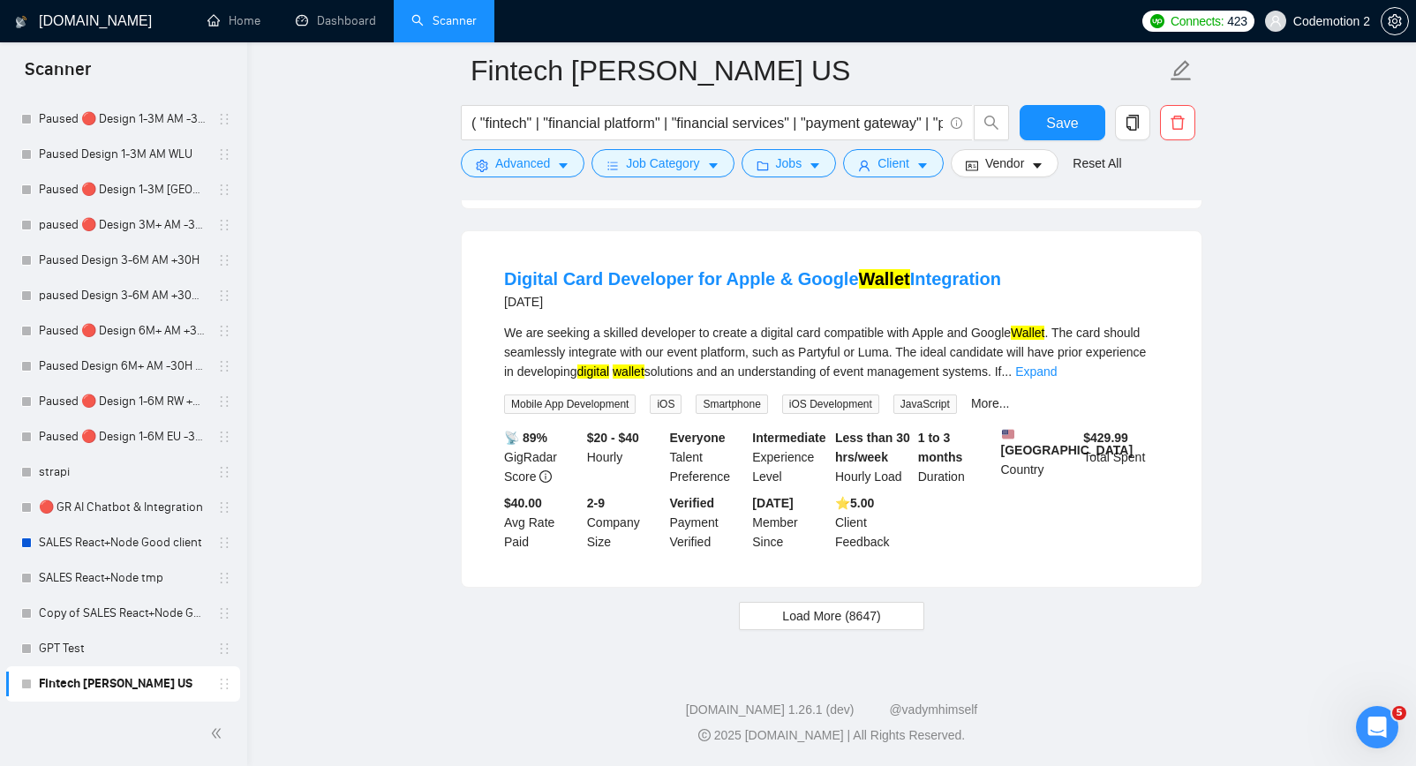
scroll to position [11998, 0]
click at [821, 626] on span "Load More (8647)" at bounding box center [831, 616] width 98 height 19
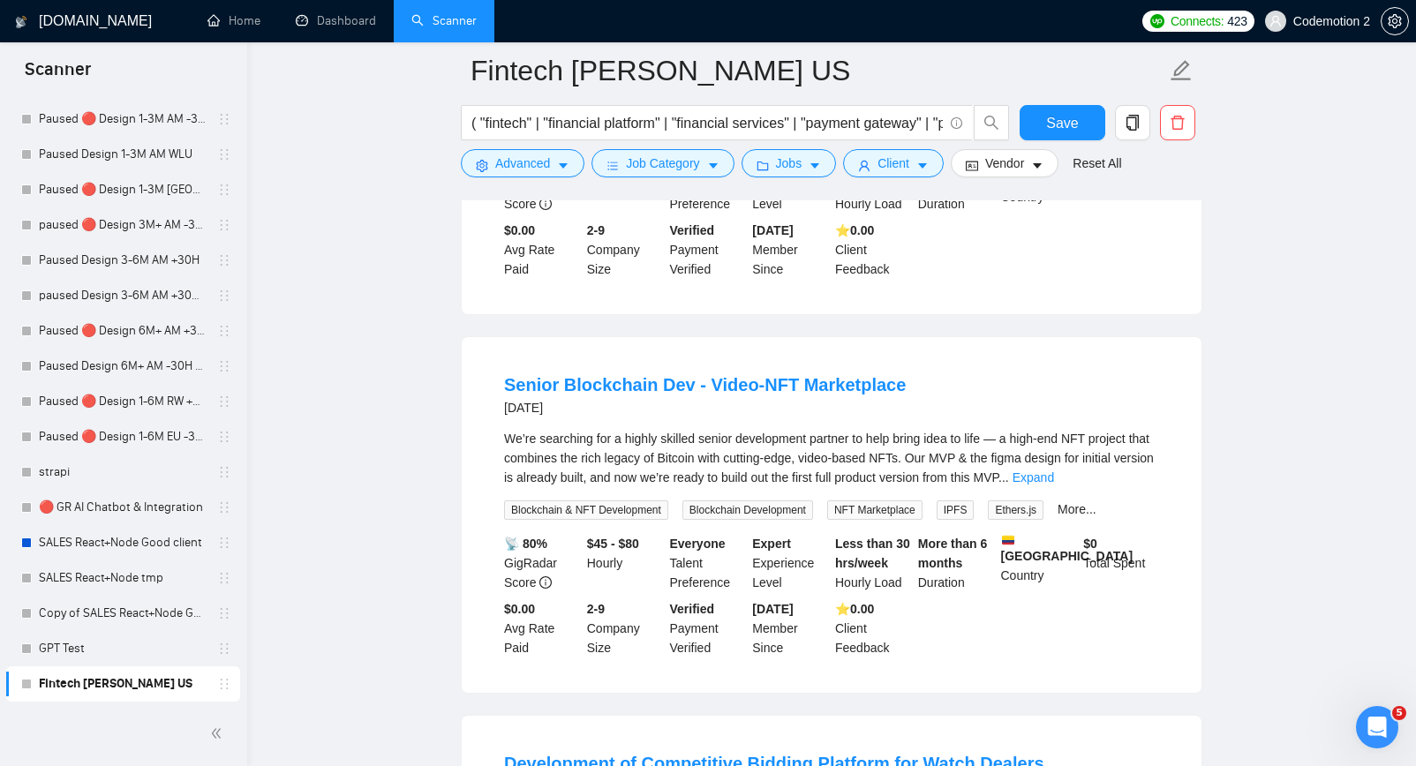
scroll to position [14757, 0]
click at [1128, 107] on link "Expand" at bounding box center [1118, 100] width 41 height 14
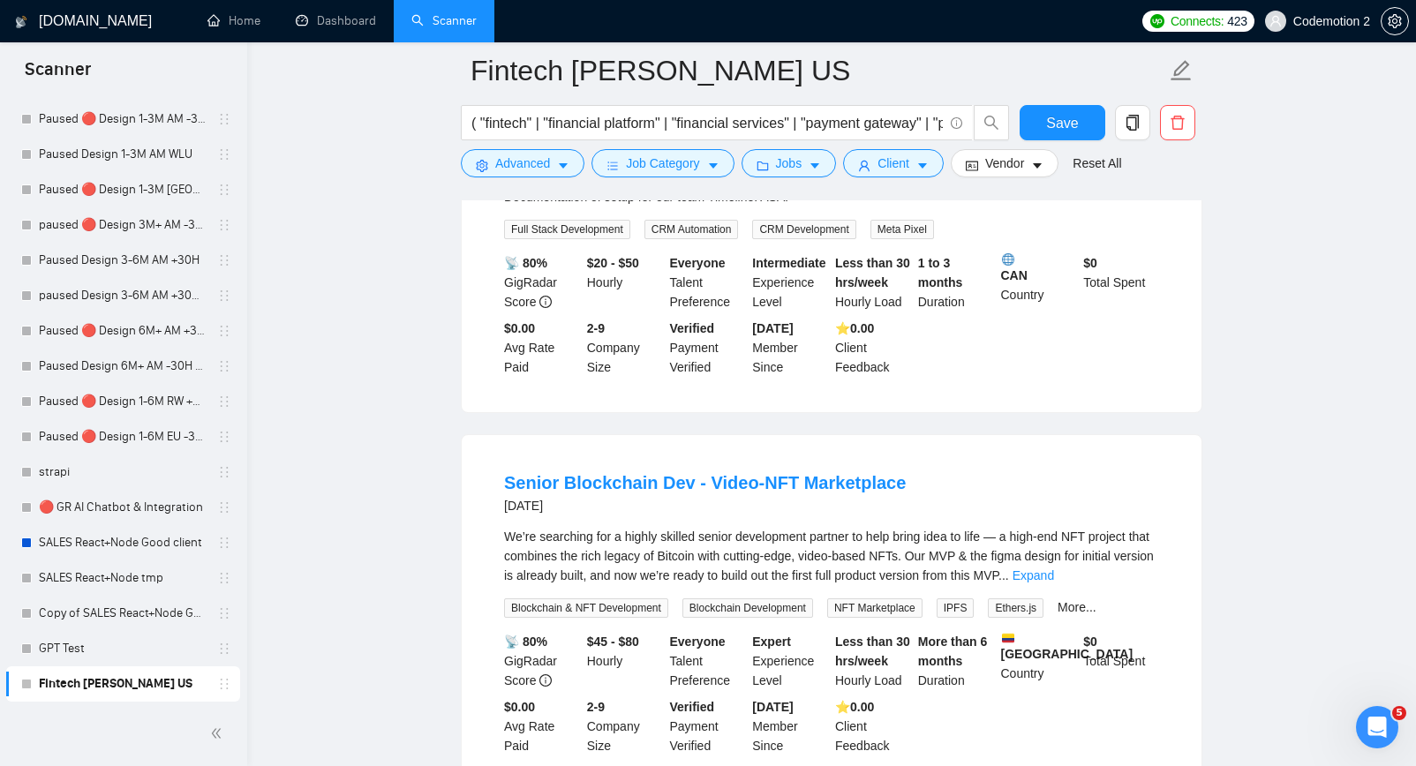
drag, startPoint x: 1007, startPoint y: 361, endPoint x: 1090, endPoint y: 360, distance: 83.9
click at [1090, 207] on div "We’re looking for an experienced freelancer to help us: Properly set up and con…" at bounding box center [831, 128] width 655 height 155
copy div "Facebook Pixel"
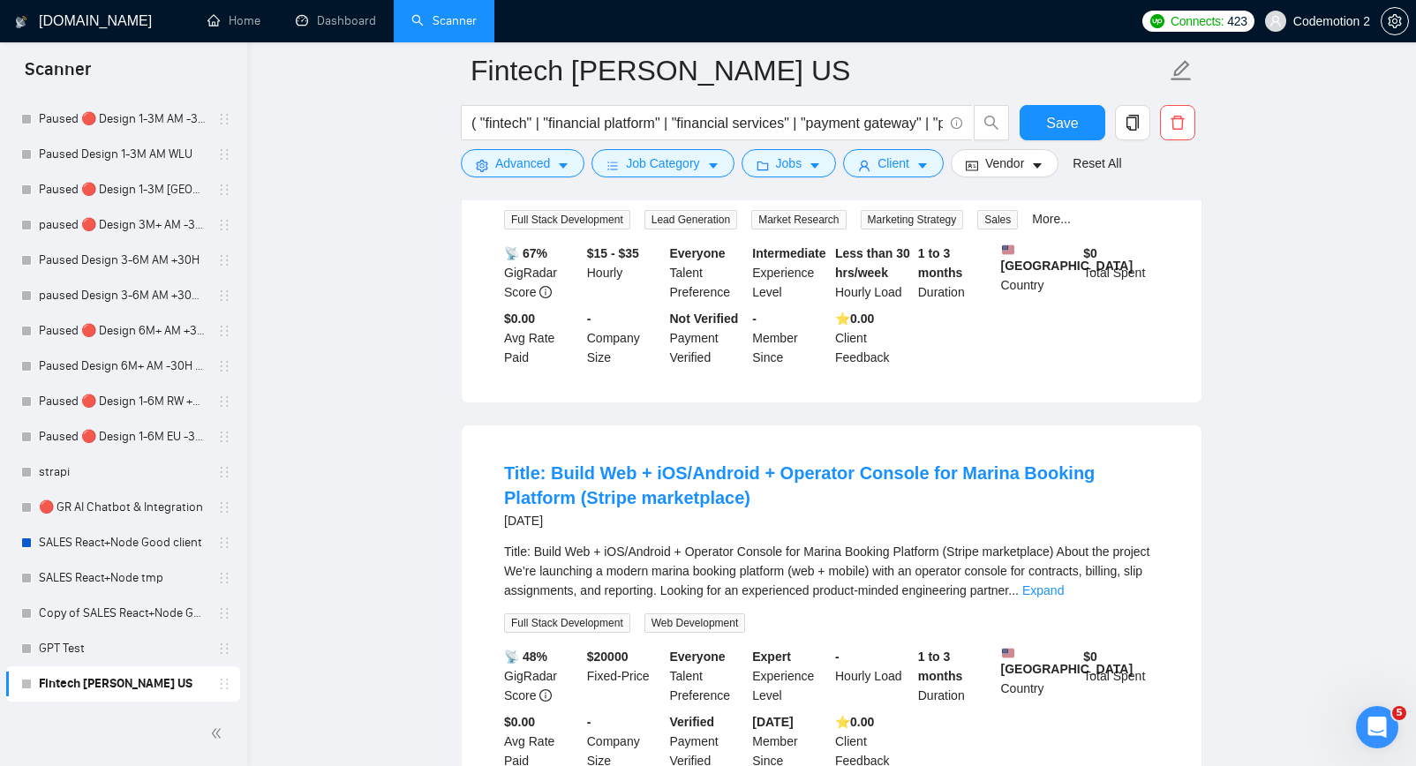
scroll to position [15532, 0]
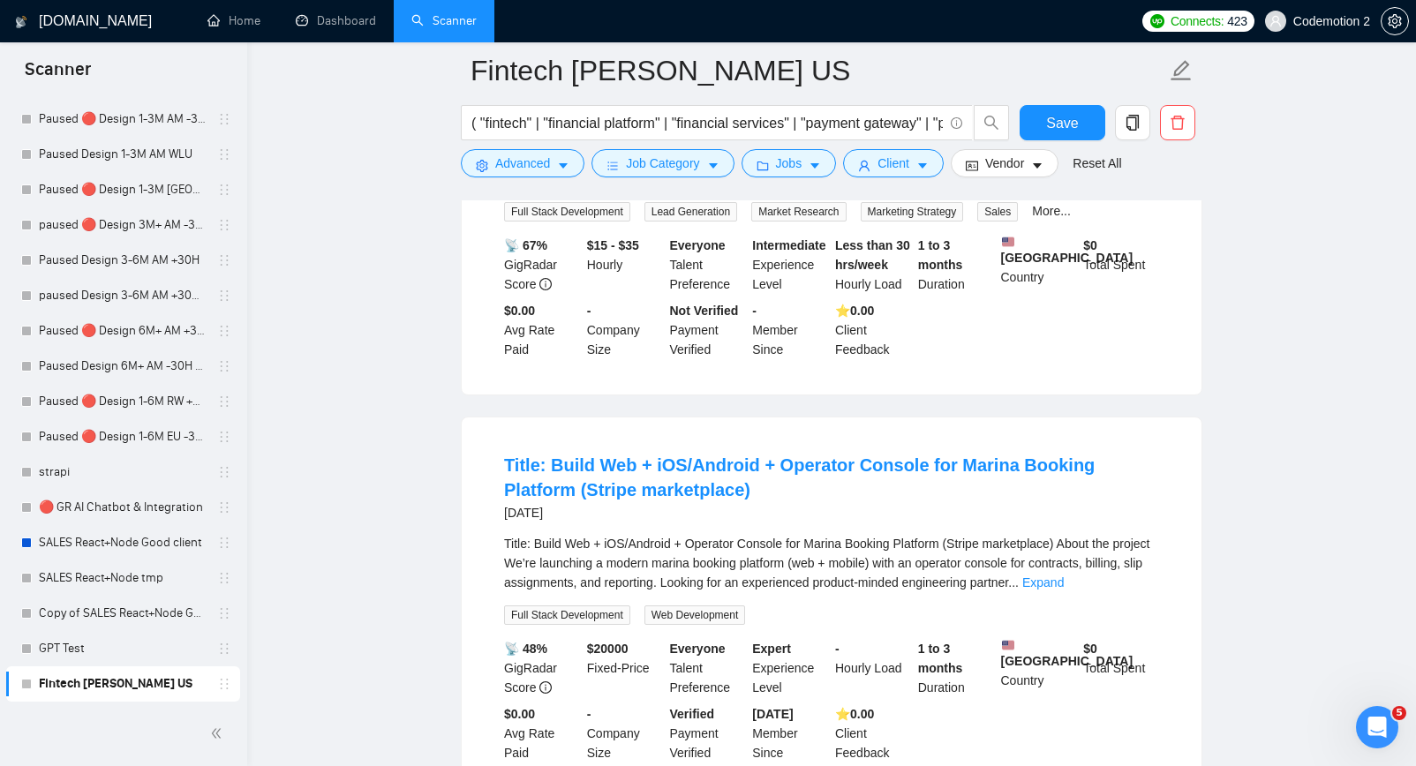
click at [1089, 186] on link "Expand" at bounding box center [1067, 179] width 41 height 14
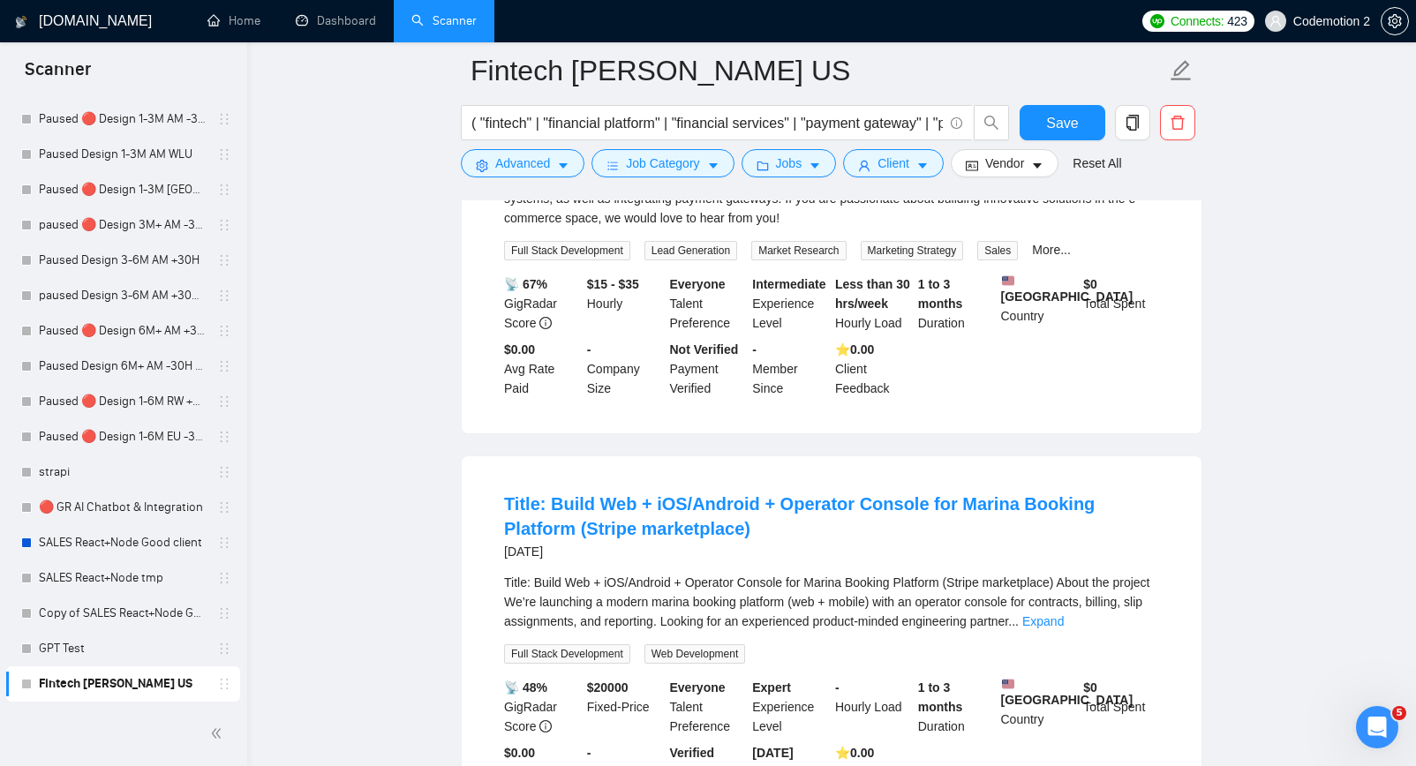
drag, startPoint x: 1034, startPoint y: 391, endPoint x: 909, endPoint y: 390, distance: 125.4
click at [909, 120] on div "Development of Competitive Bidding Platform for Watch Dealers 16 days ago" at bounding box center [831, 97] width 655 height 46
copy link "Watch Dealers"
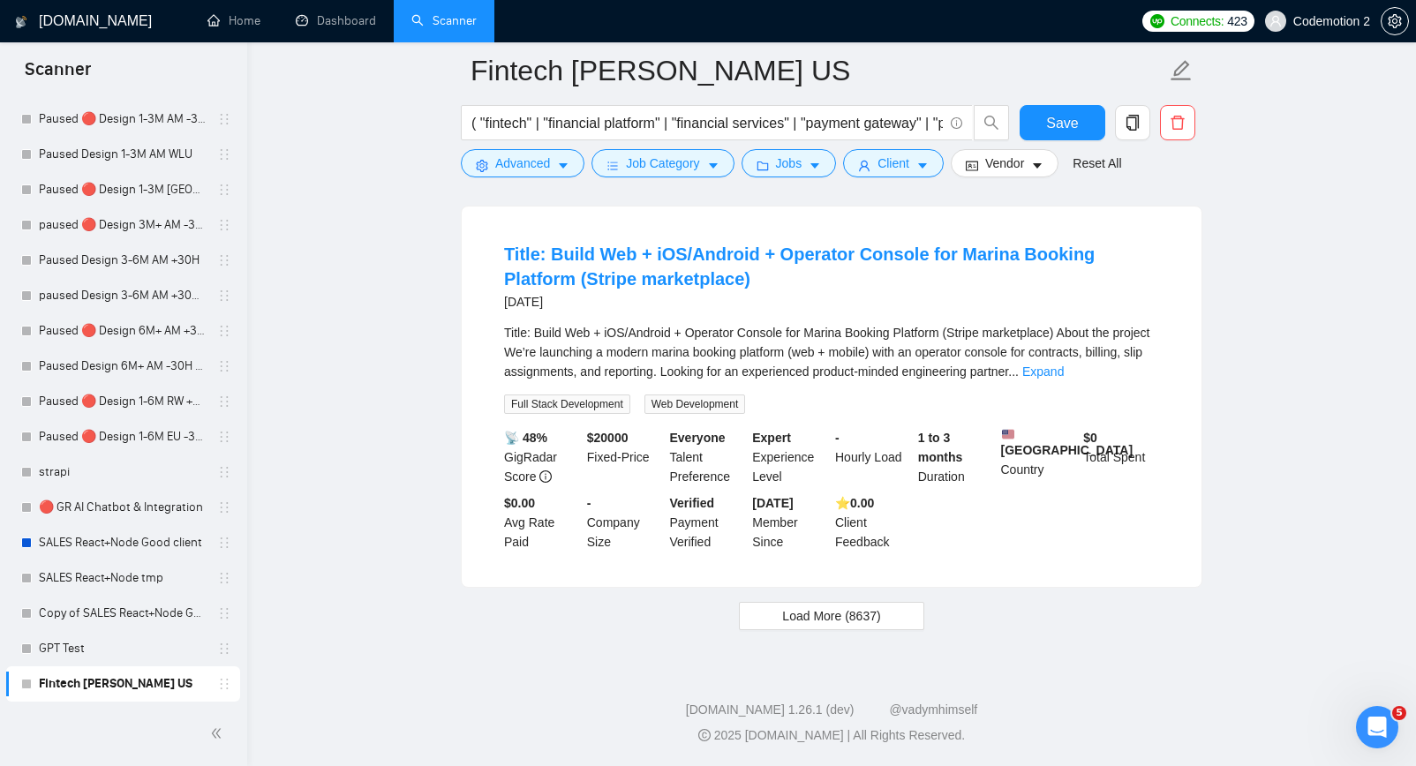
scroll to position [16087, 0]
click at [831, 626] on span "Load More (8637)" at bounding box center [831, 616] width 98 height 19
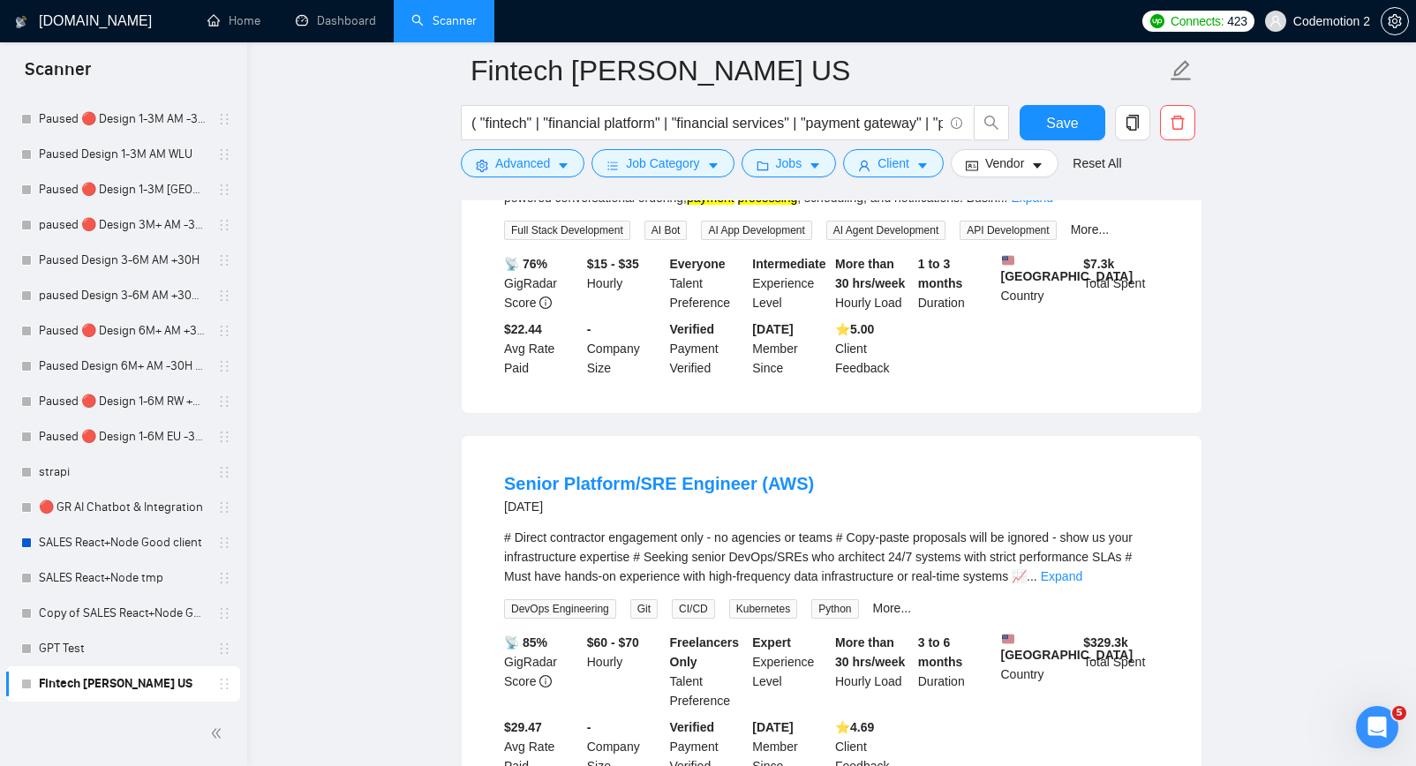
scroll to position [17097, 0]
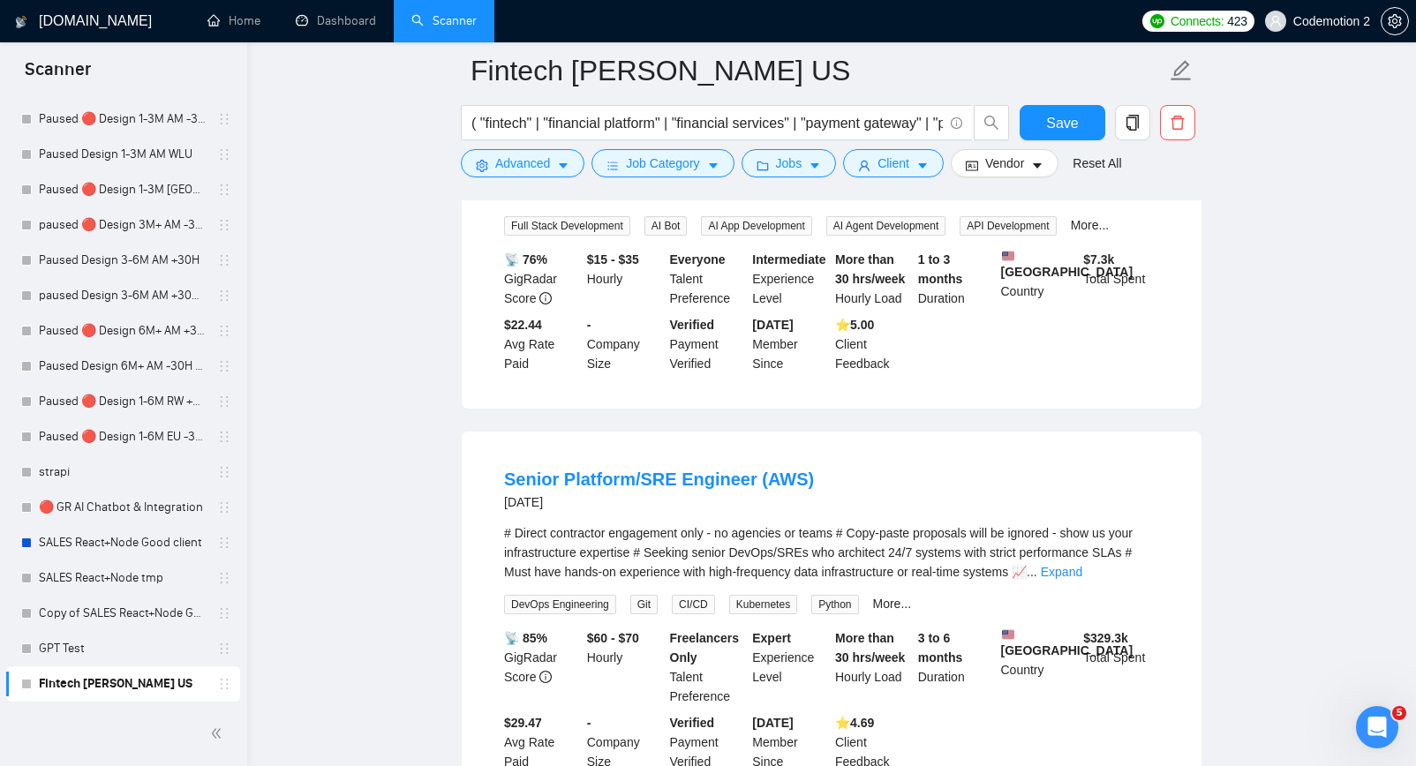
click at [1052, 200] on link "Expand" at bounding box center [1031, 193] width 41 height 14
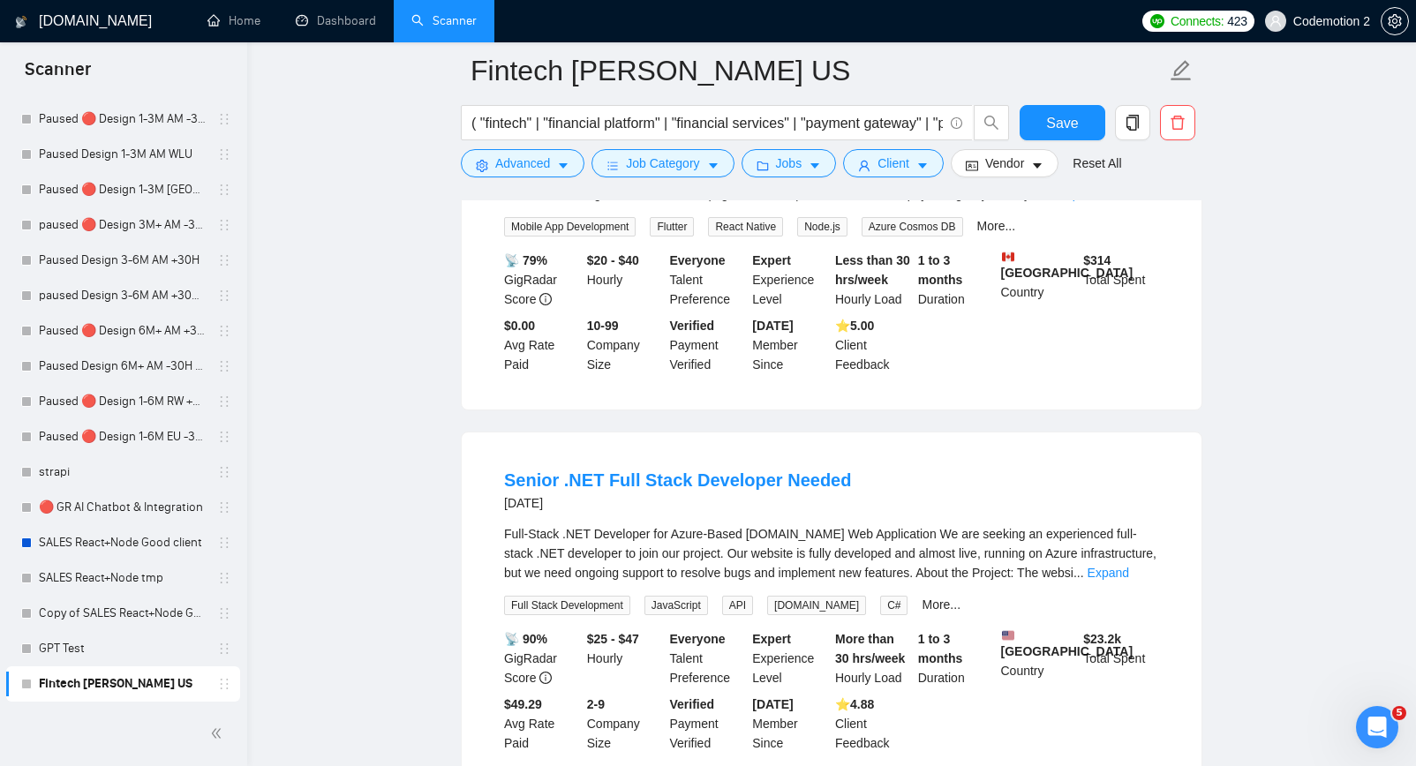
scroll to position [17986, 0]
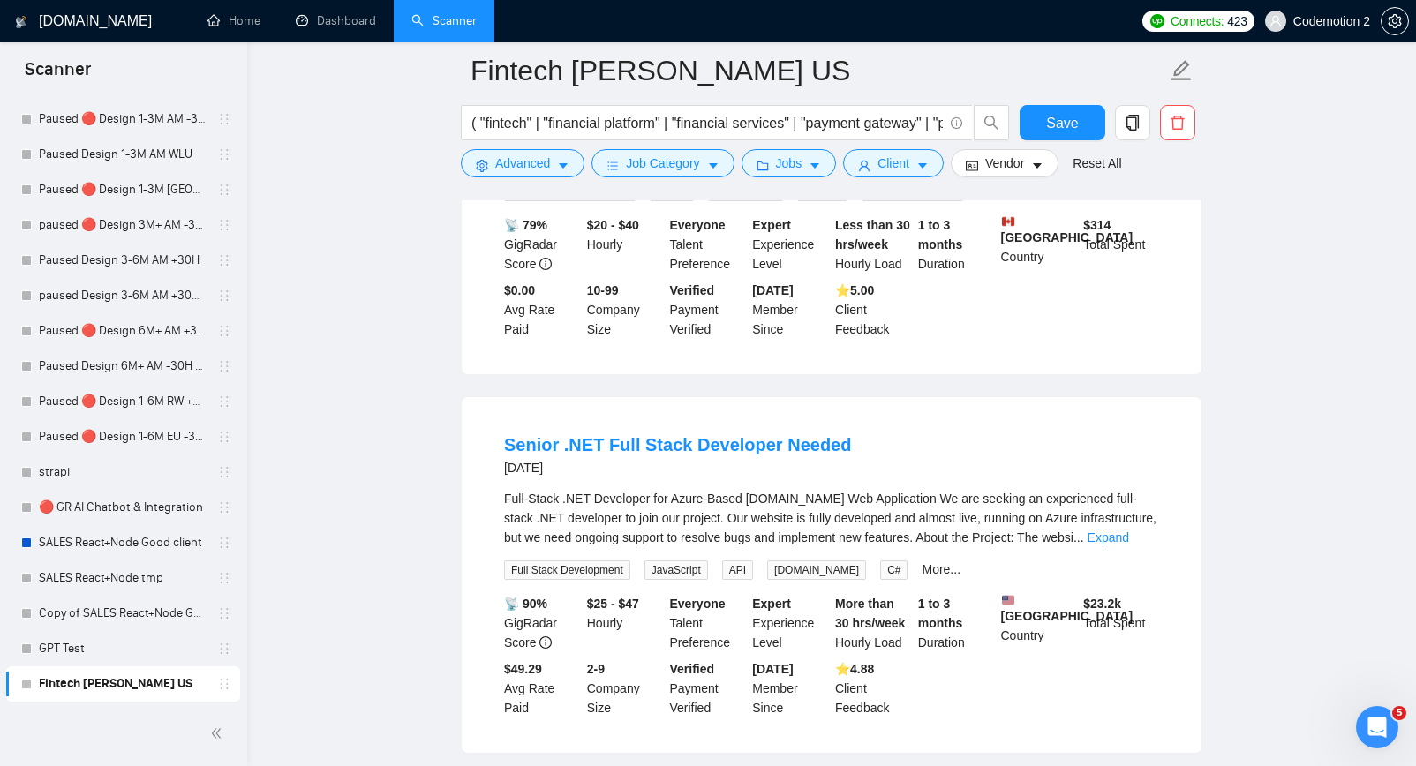
click at [1099, 166] on link "Expand" at bounding box center [1078, 159] width 41 height 14
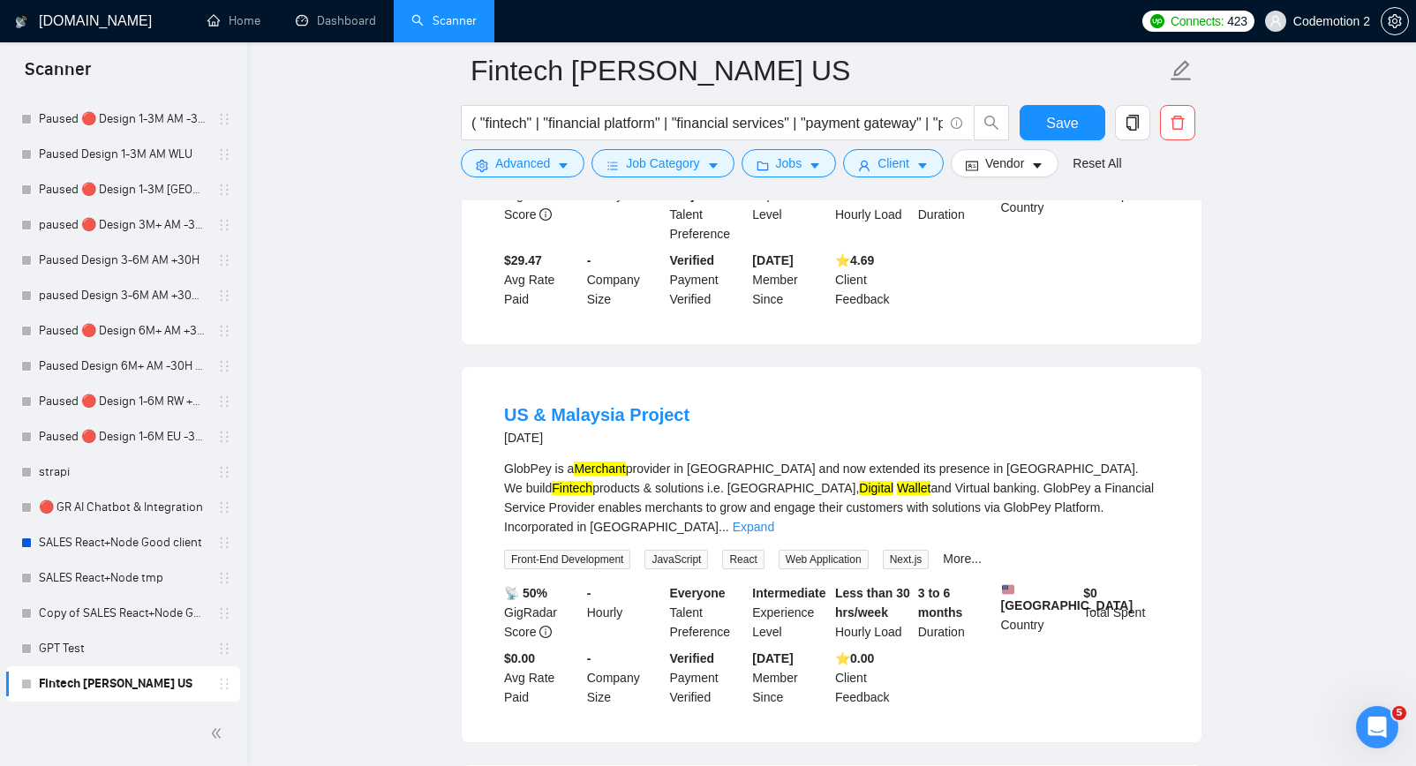
scroll to position [19522, 0]
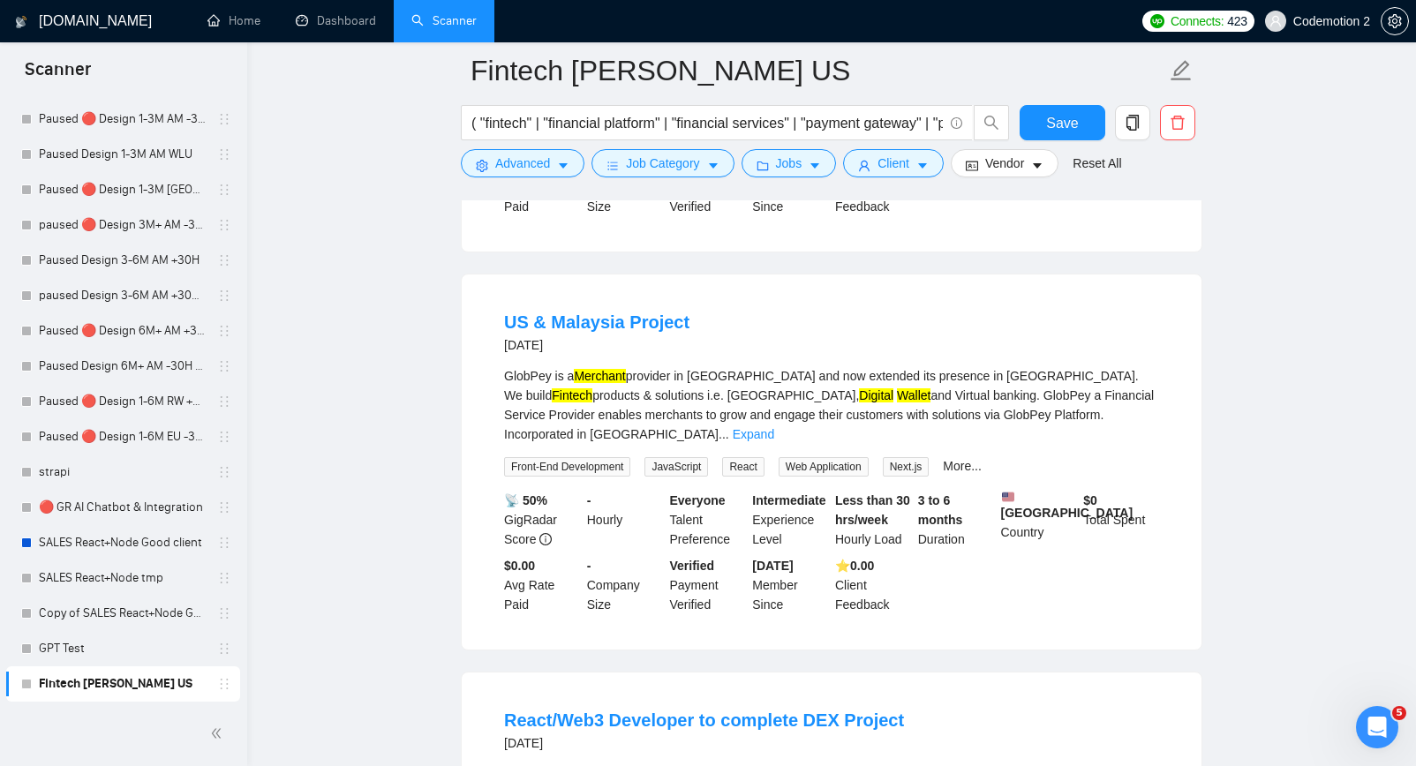
click at [1015, 24] on link "Expand" at bounding box center [993, 17] width 41 height 14
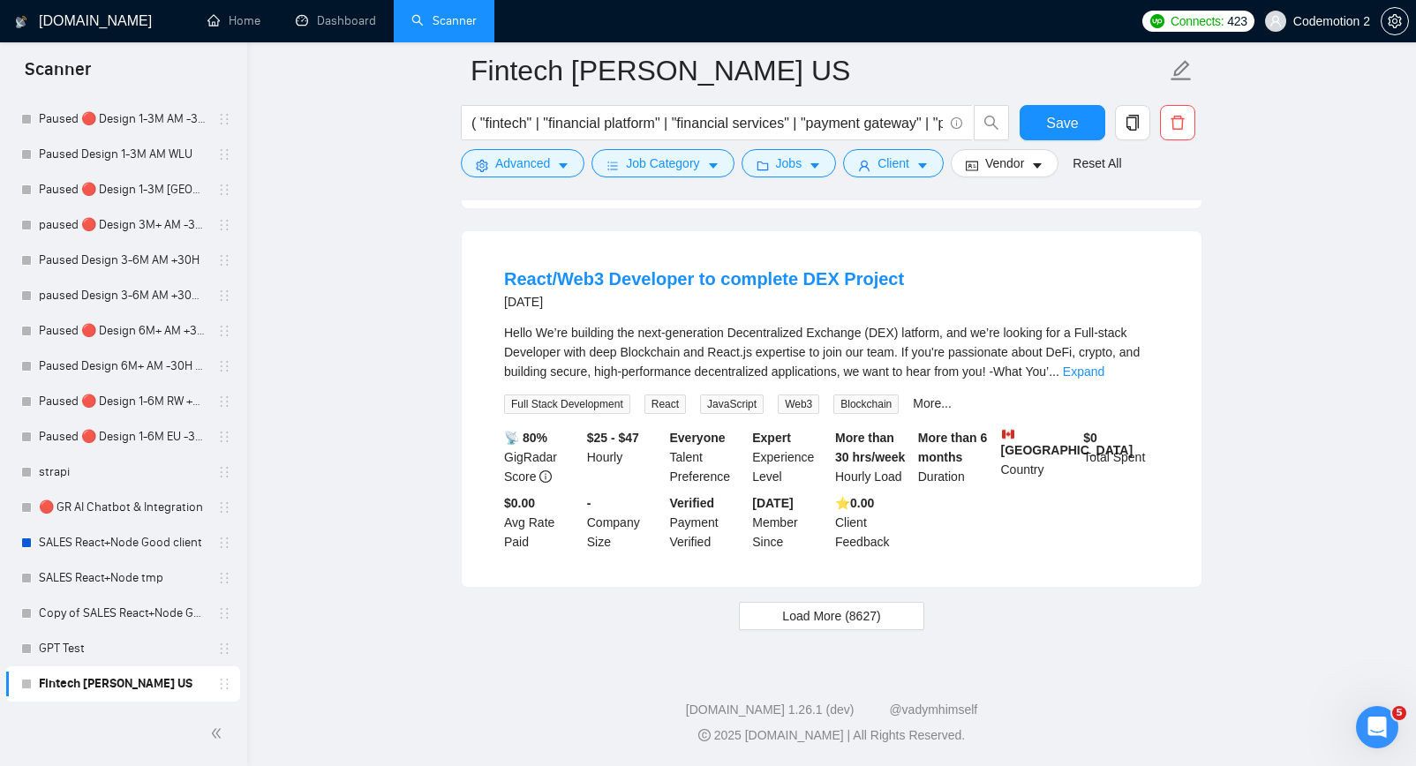
scroll to position [21048, 0]
click at [859, 622] on span "Load More (8627)" at bounding box center [831, 616] width 98 height 19
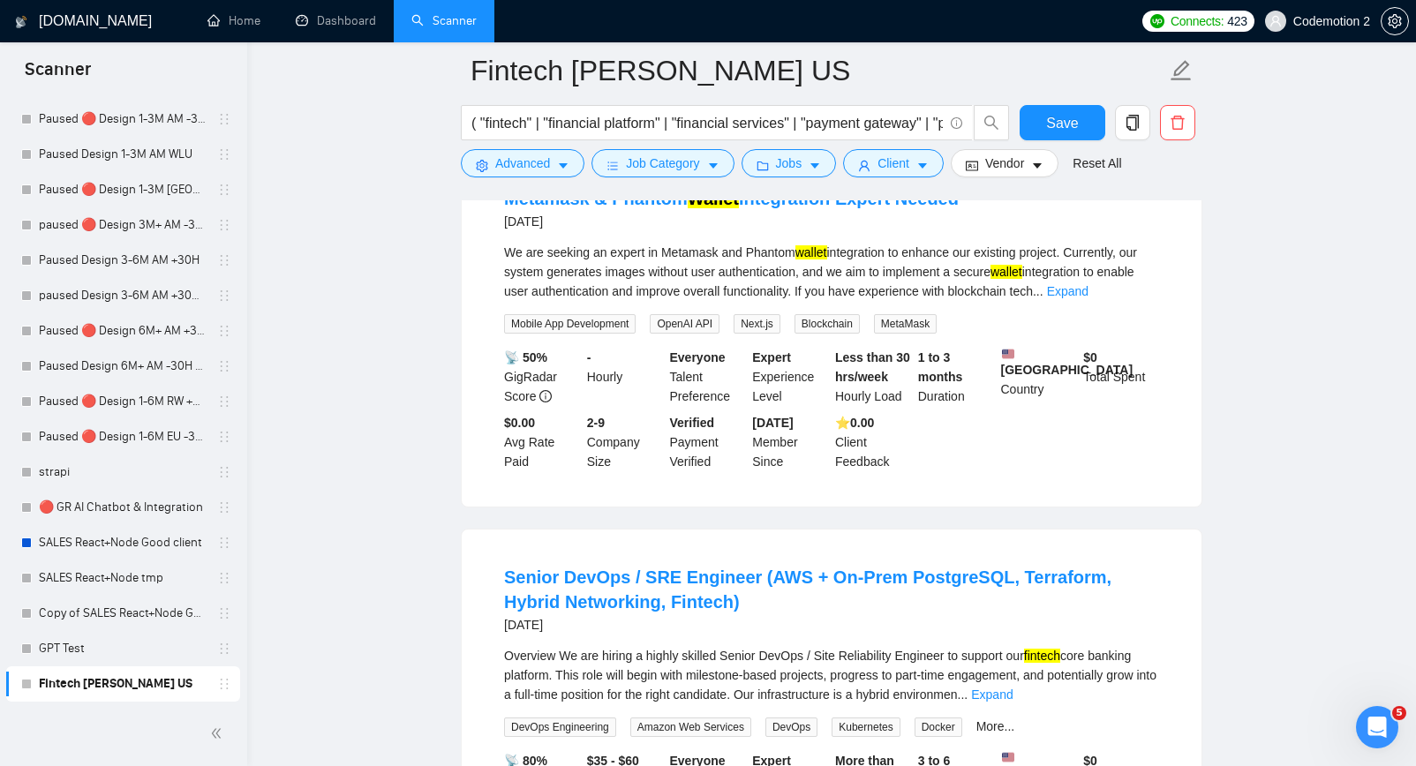
scroll to position [22611, 0]
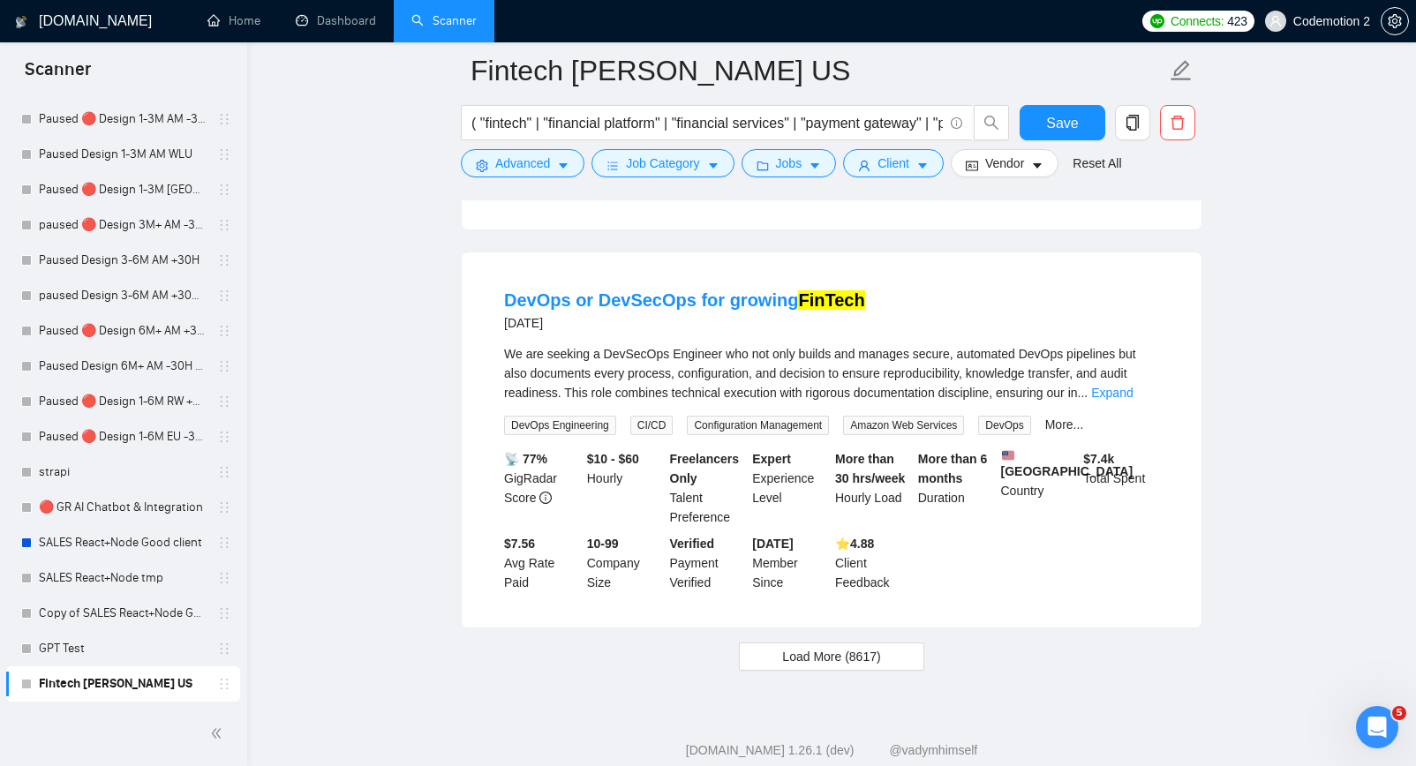
scroll to position [24855, 0]
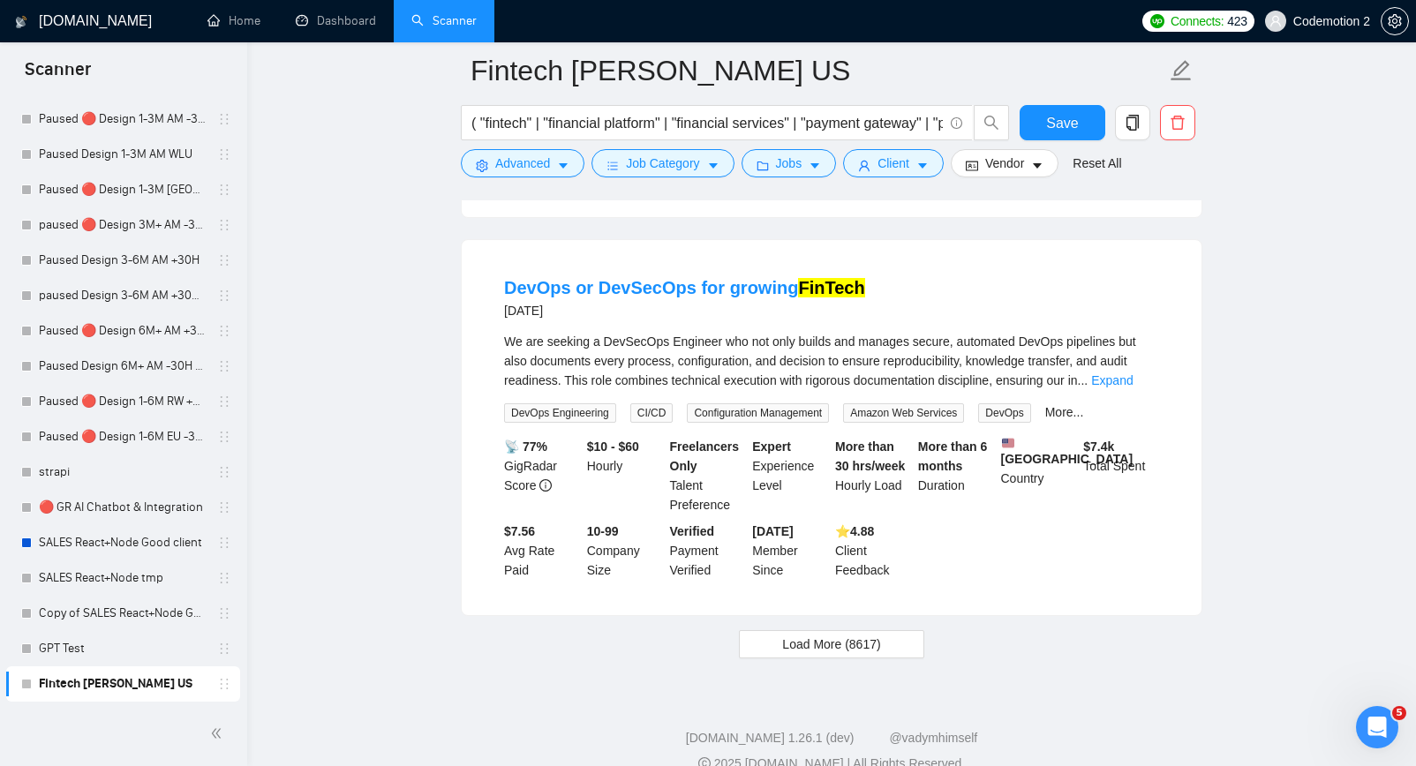
click at [1135, 9] on link "Expand" at bounding box center [1113, 2] width 41 height 14
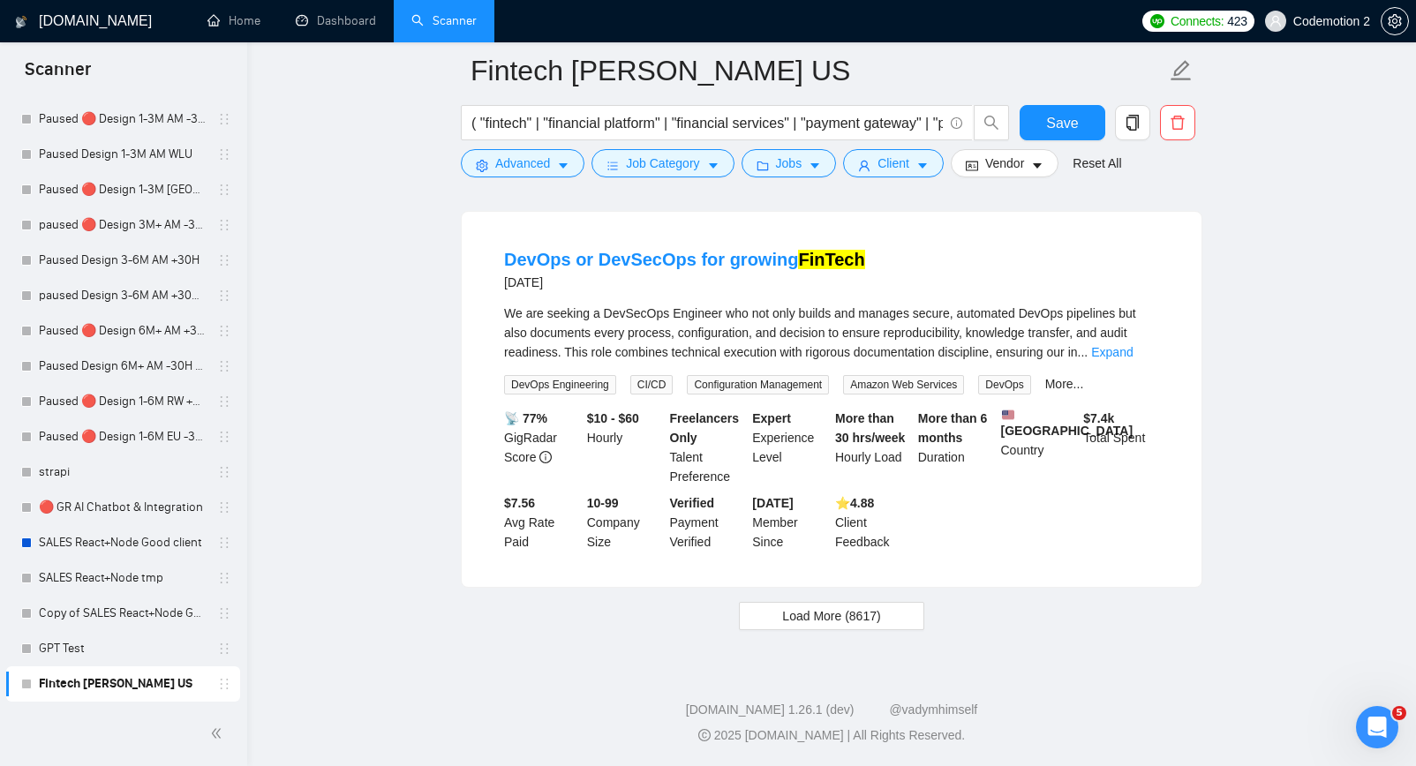
scroll to position [25508, 0]
click at [1133, 359] on link "Expand" at bounding box center [1111, 352] width 41 height 14
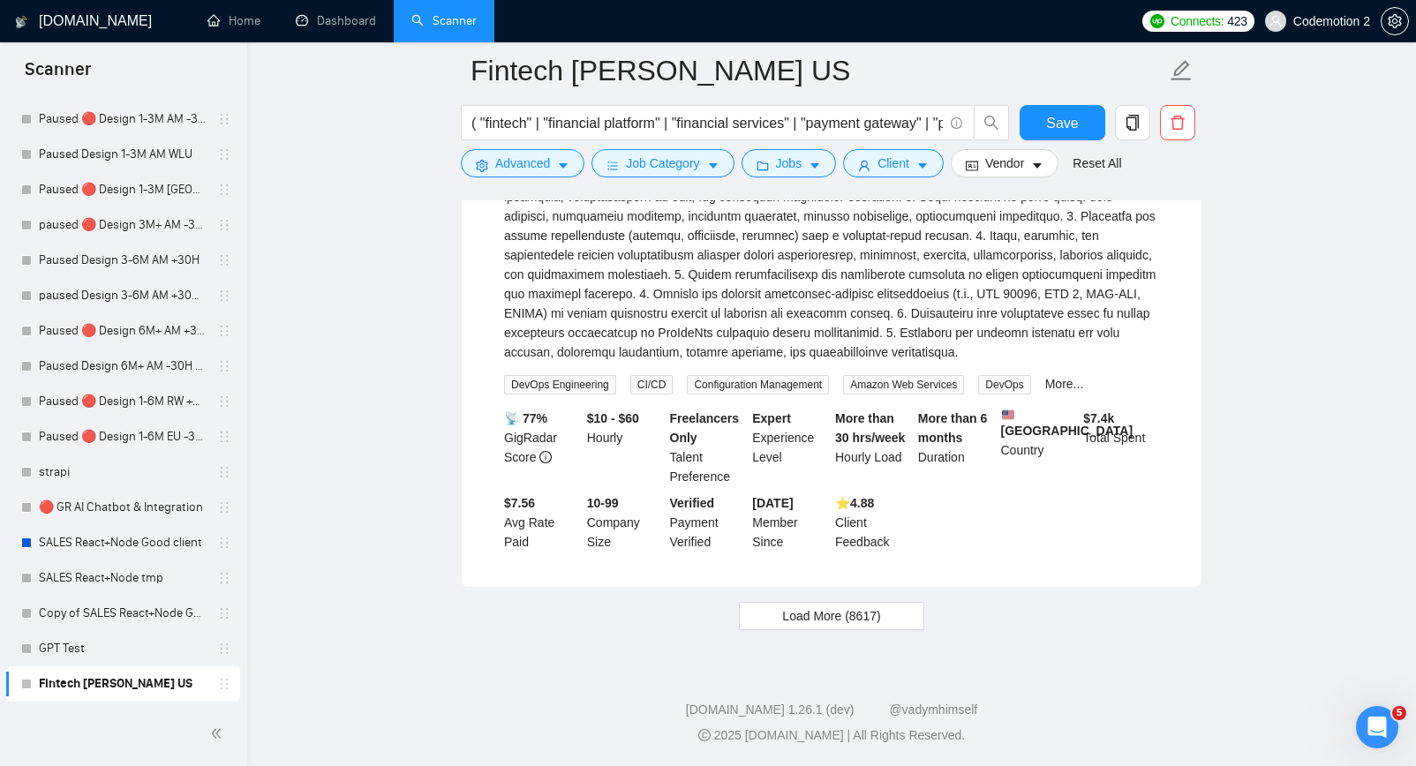
scroll to position [25789, 0]
click at [569, 160] on icon "caret-down" at bounding box center [563, 166] width 12 height 12
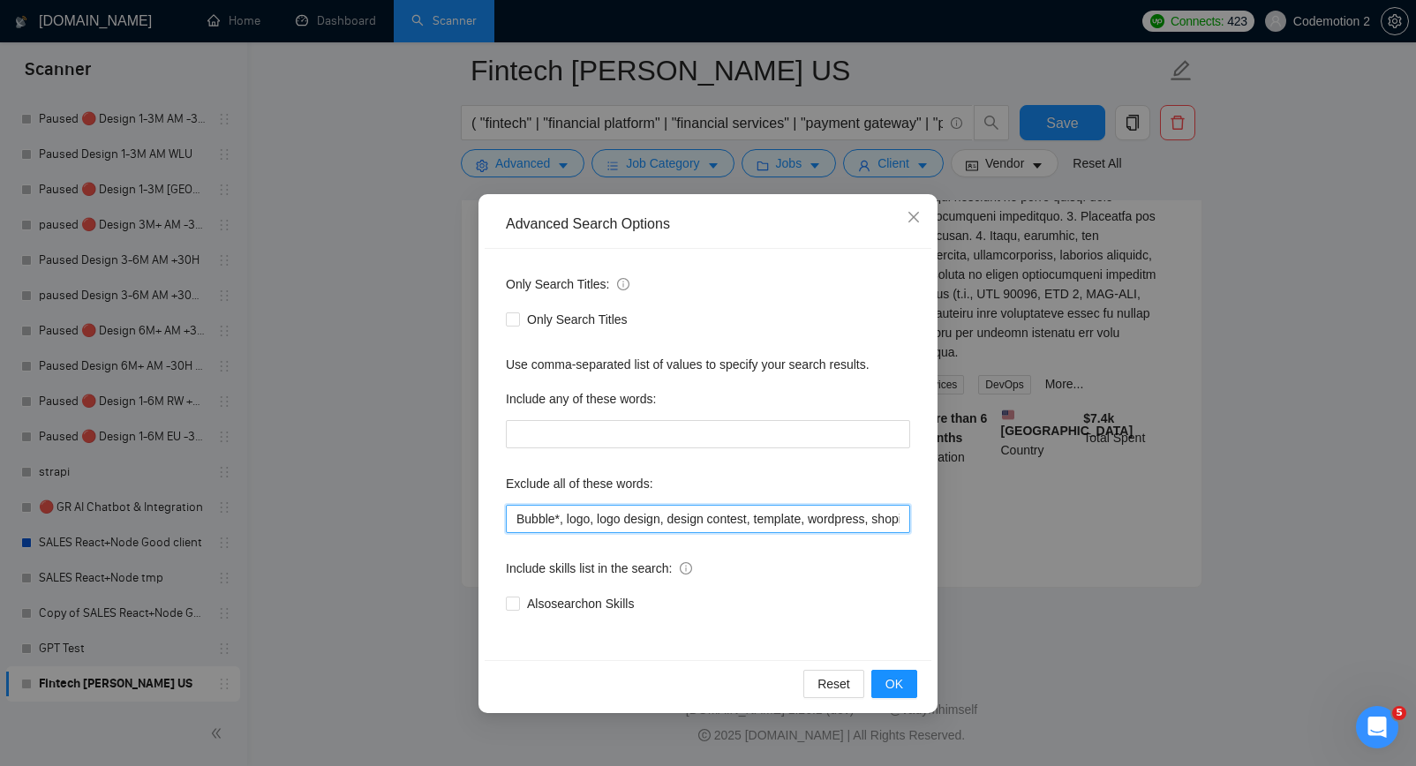
click at [615, 513] on input "Bubble*, logo, logo design, design contest, template, wordpress, shopify, wooco…" at bounding box center [708, 519] width 404 height 28
paste input "UX UI Designer, UX Designer, UI Designer, KYC Analyst, Facebook Pixel, Watch De…"
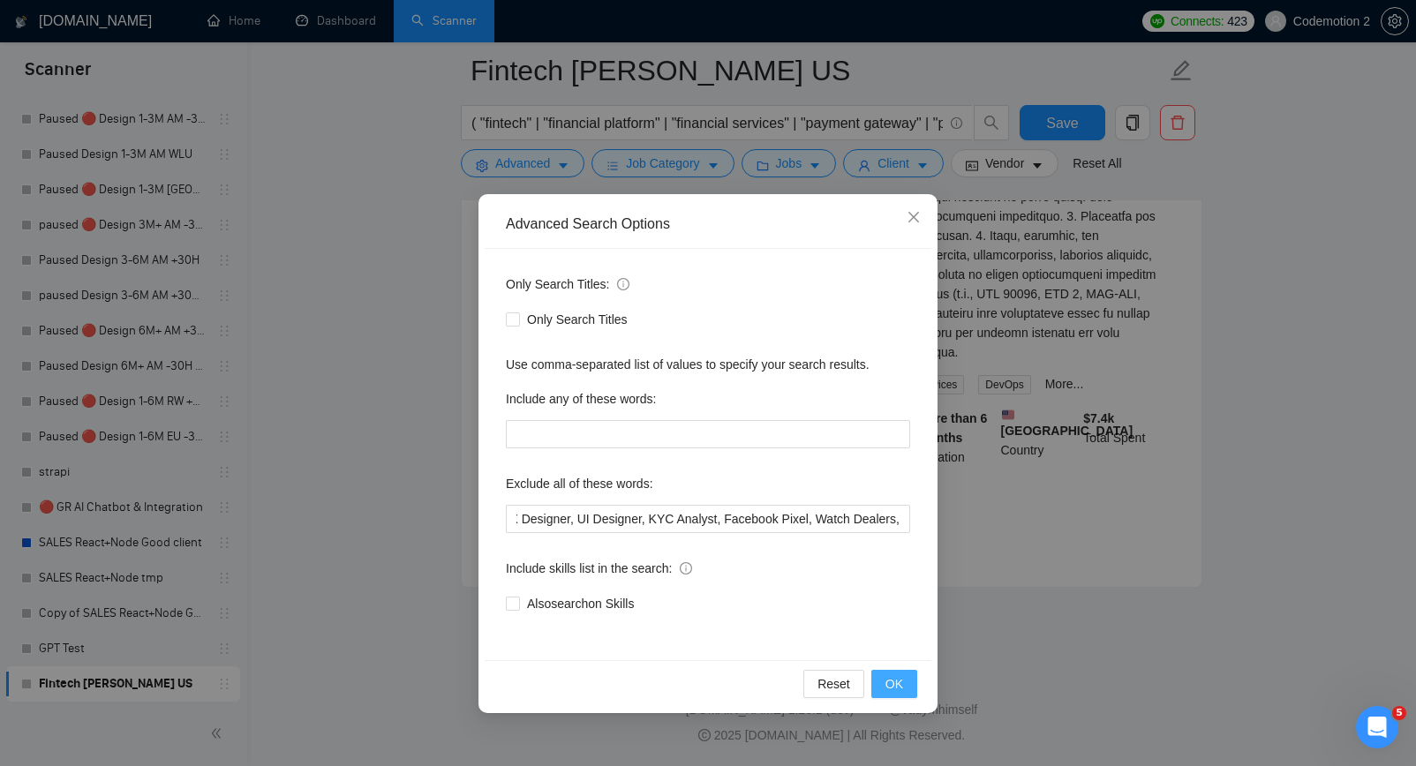
click at [894, 690] on span "OK" at bounding box center [895, 684] width 18 height 19
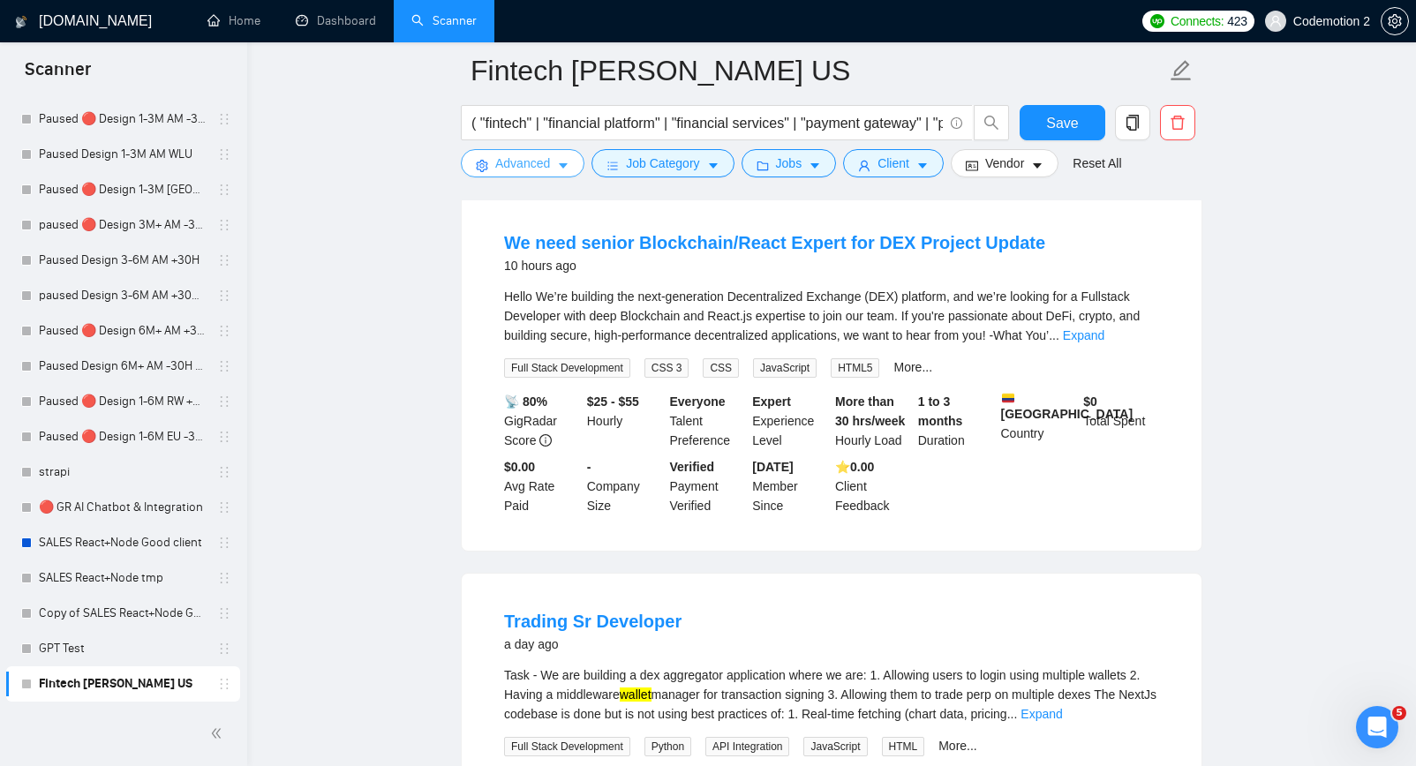
scroll to position [0, 0]
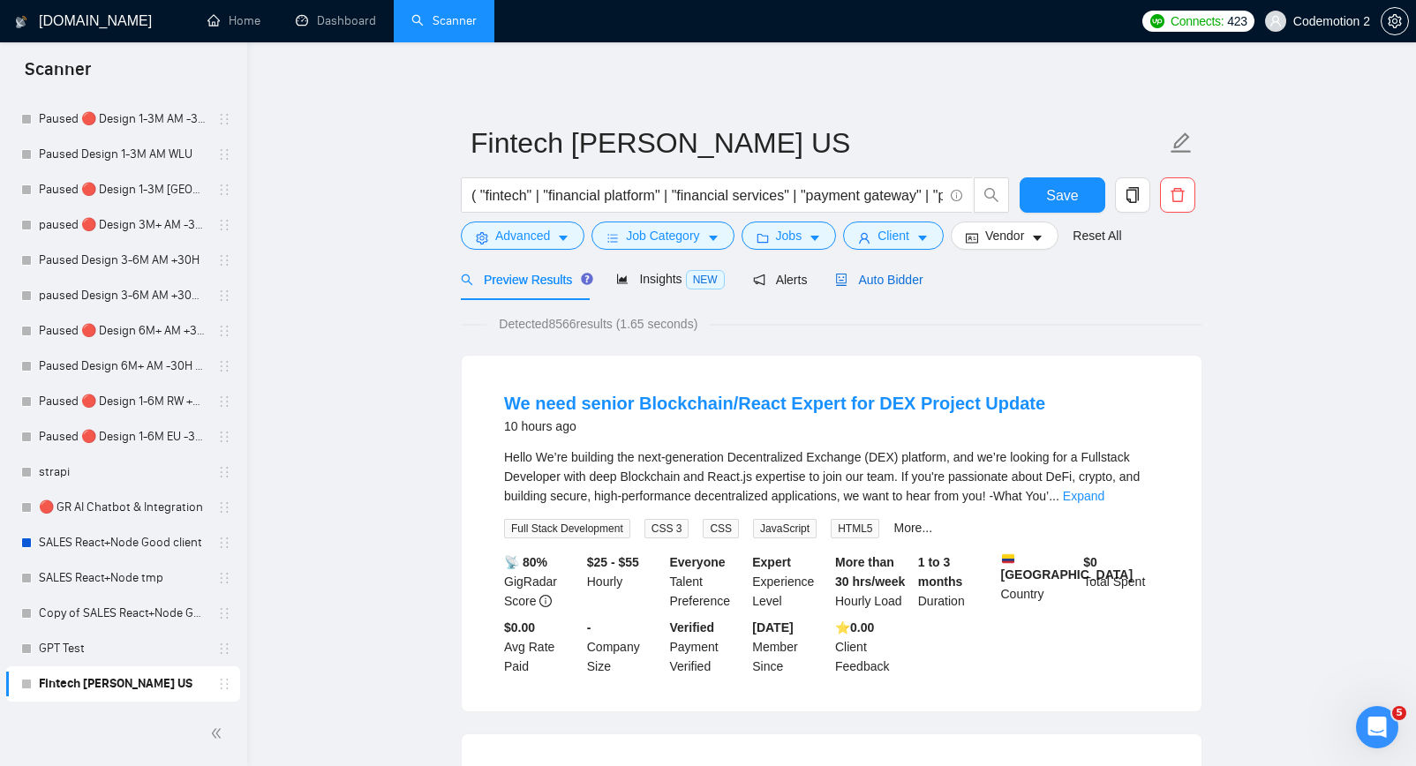
click at [891, 279] on span "Auto Bidder" at bounding box center [878, 280] width 87 height 14
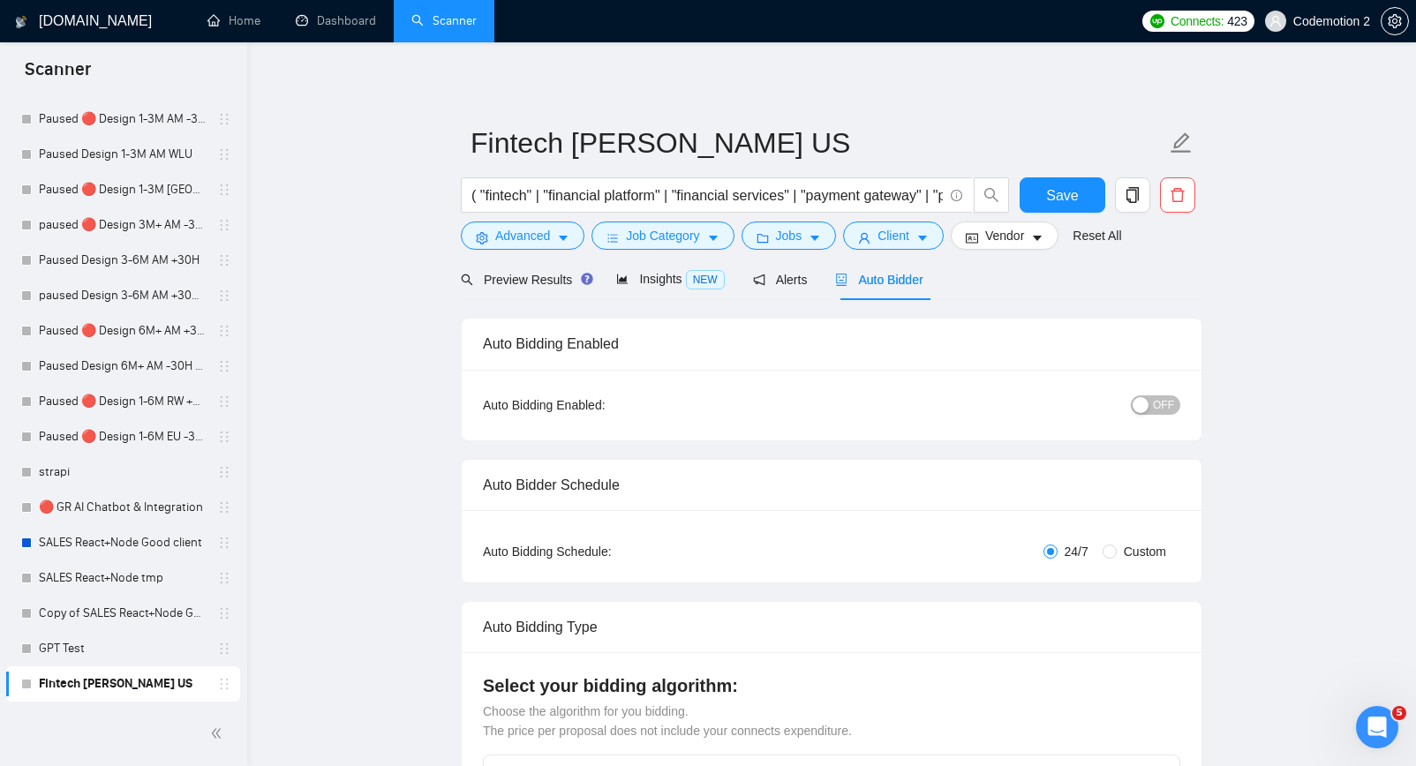
click at [1159, 409] on span "OFF" at bounding box center [1163, 405] width 21 height 19
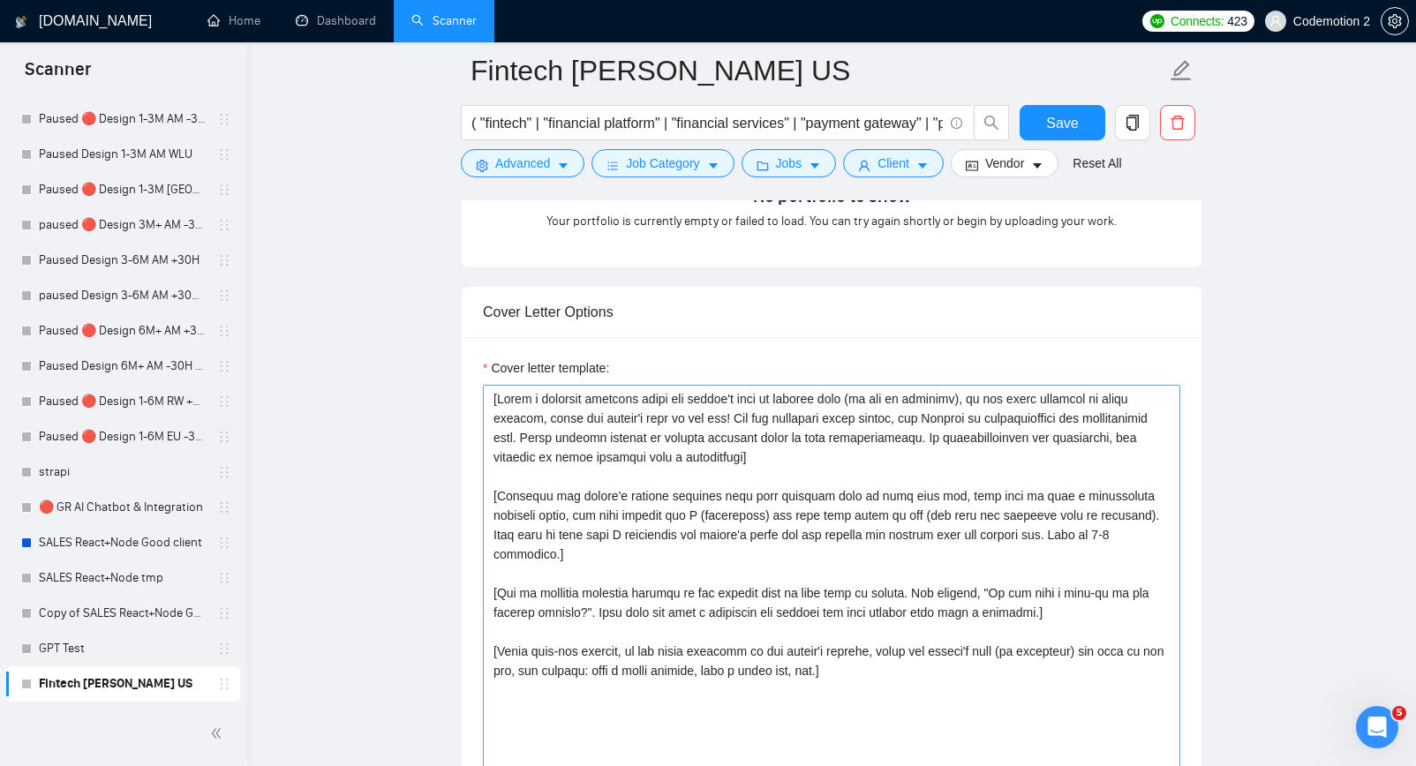
scroll to position [1861, 0]
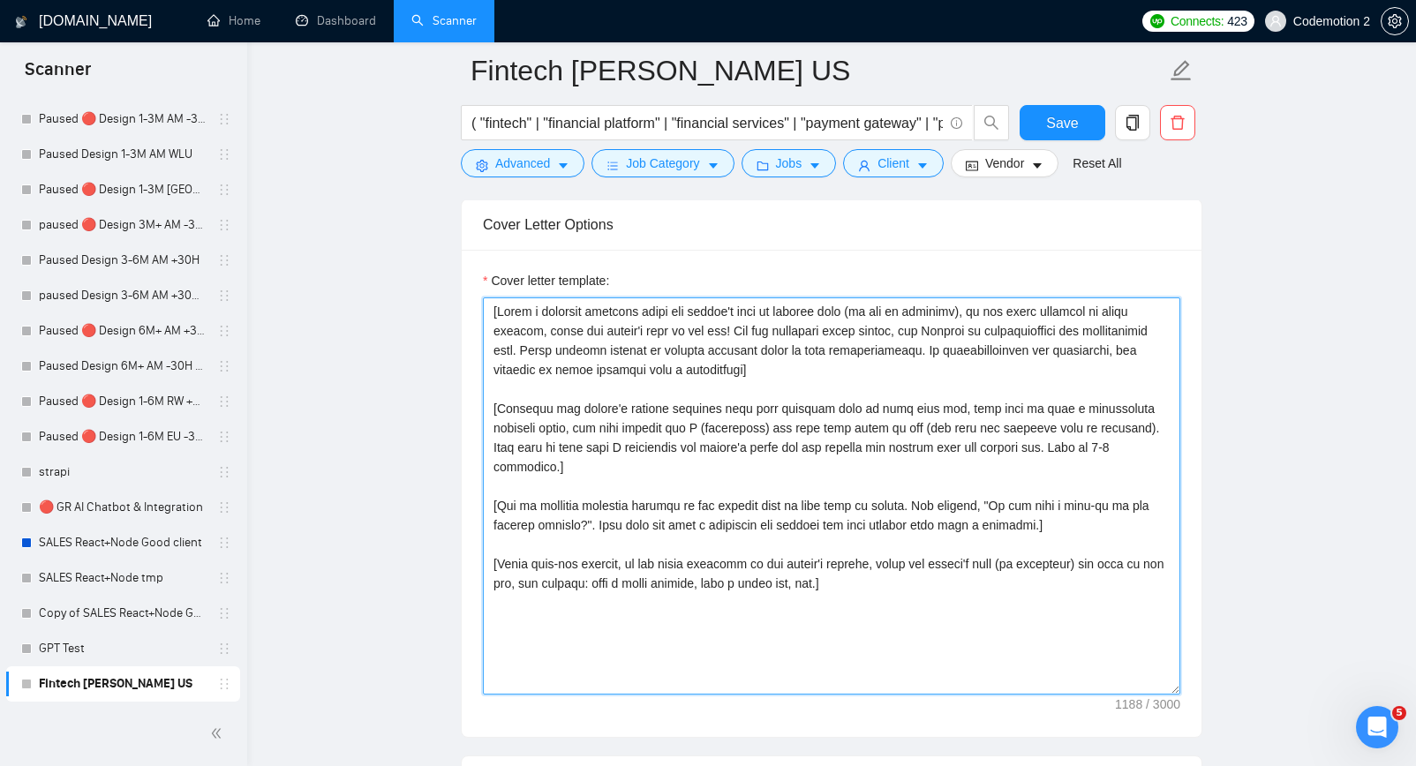
click at [713, 372] on textarea "Cover letter template:" at bounding box center [832, 496] width 698 height 397
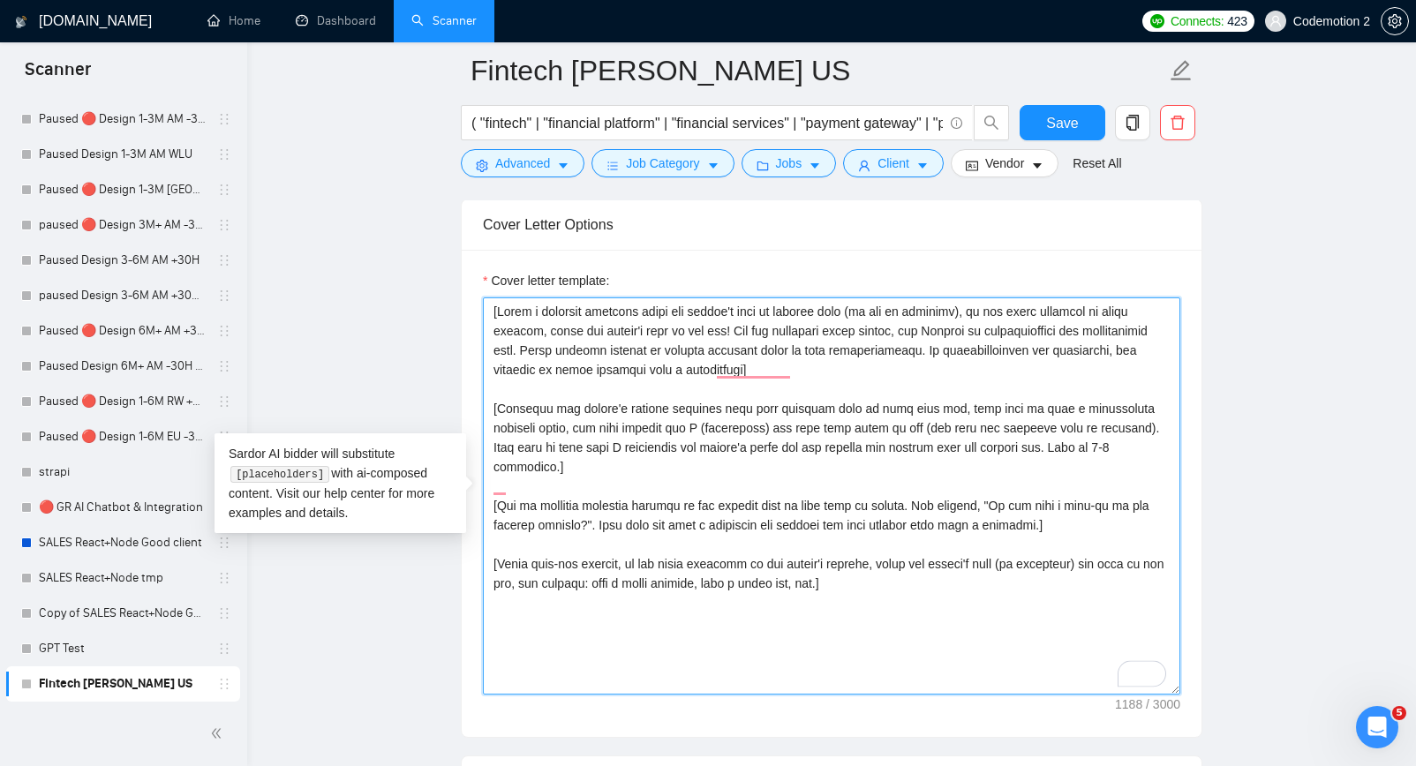
paste textarea "Analyze the tone of the following job posting and write the following cover let…"
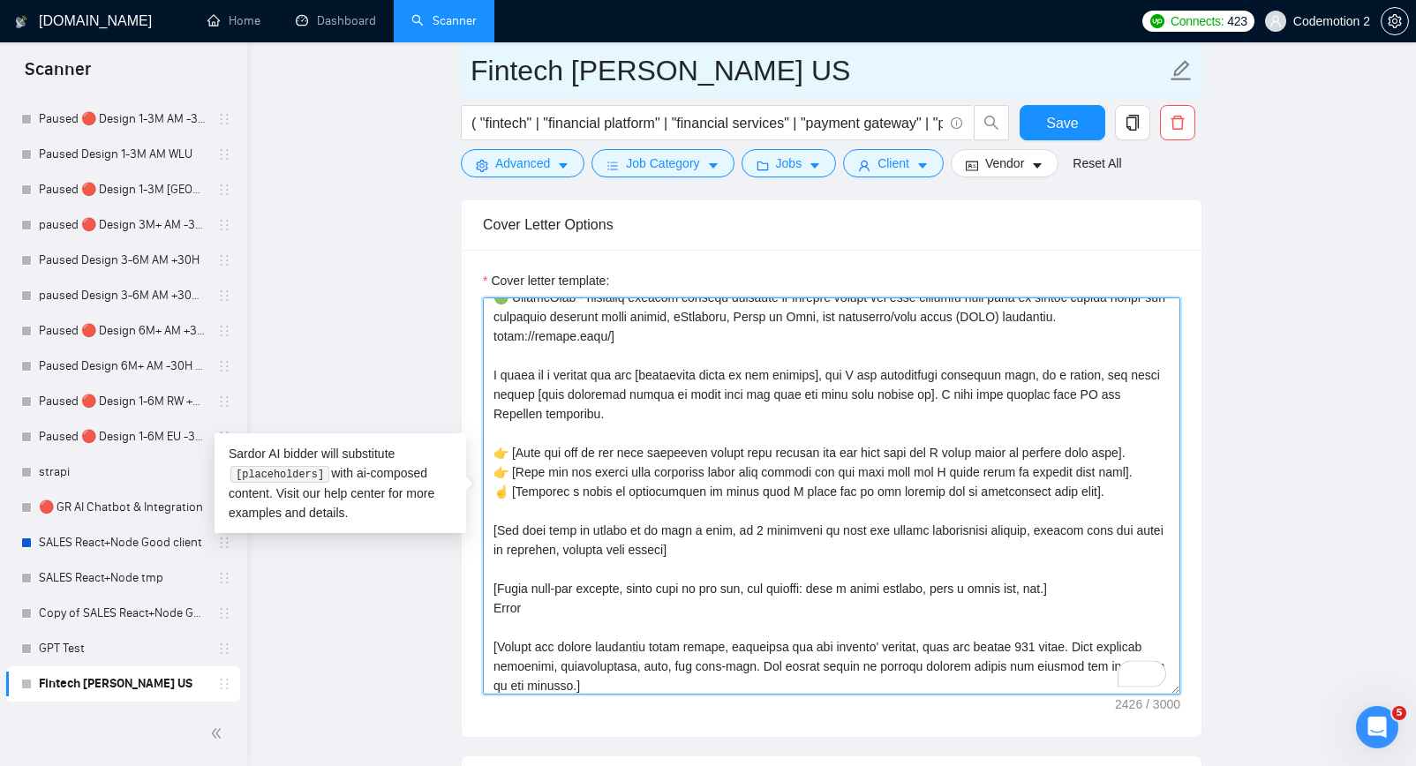
scroll to position [286, 0]
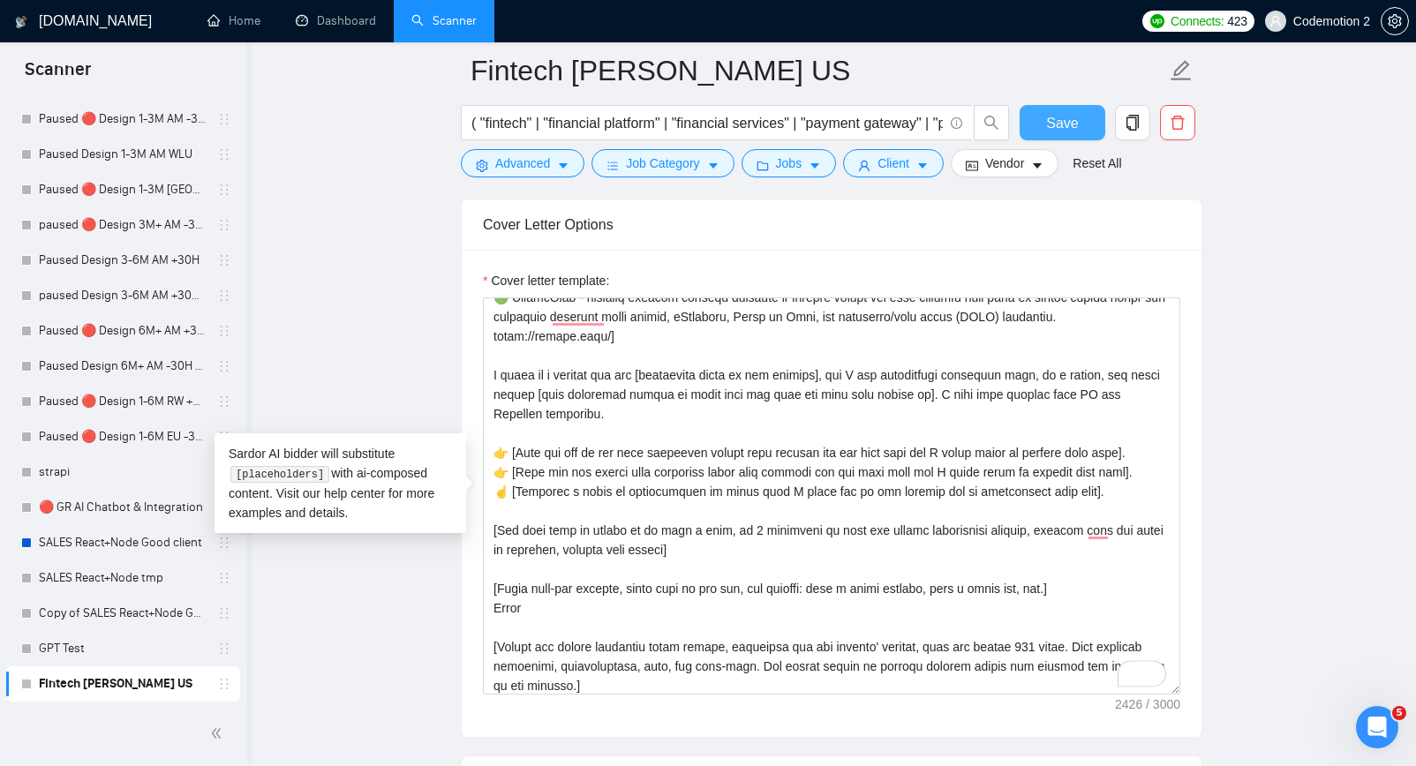
click at [1052, 131] on span "Save" at bounding box center [1062, 123] width 32 height 22
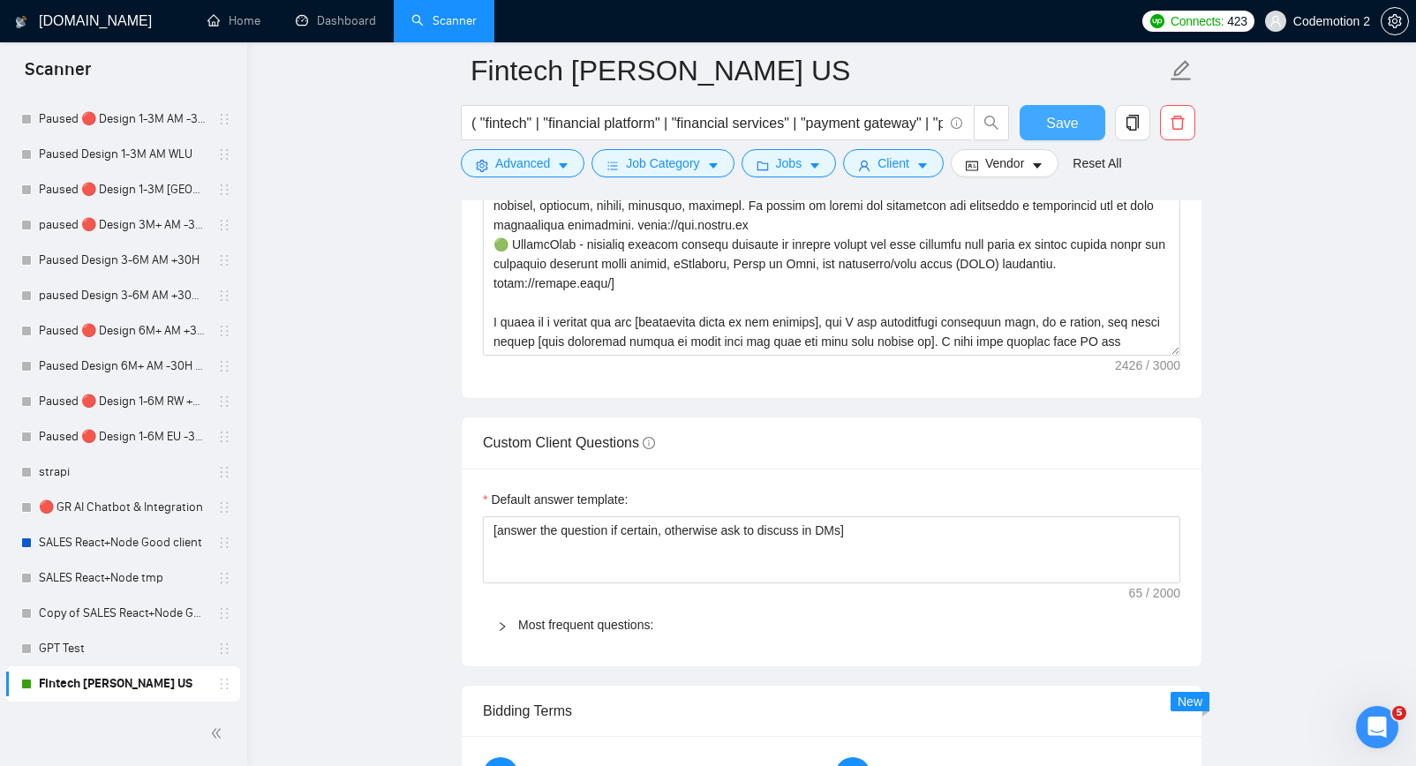
scroll to position [2249, 0]
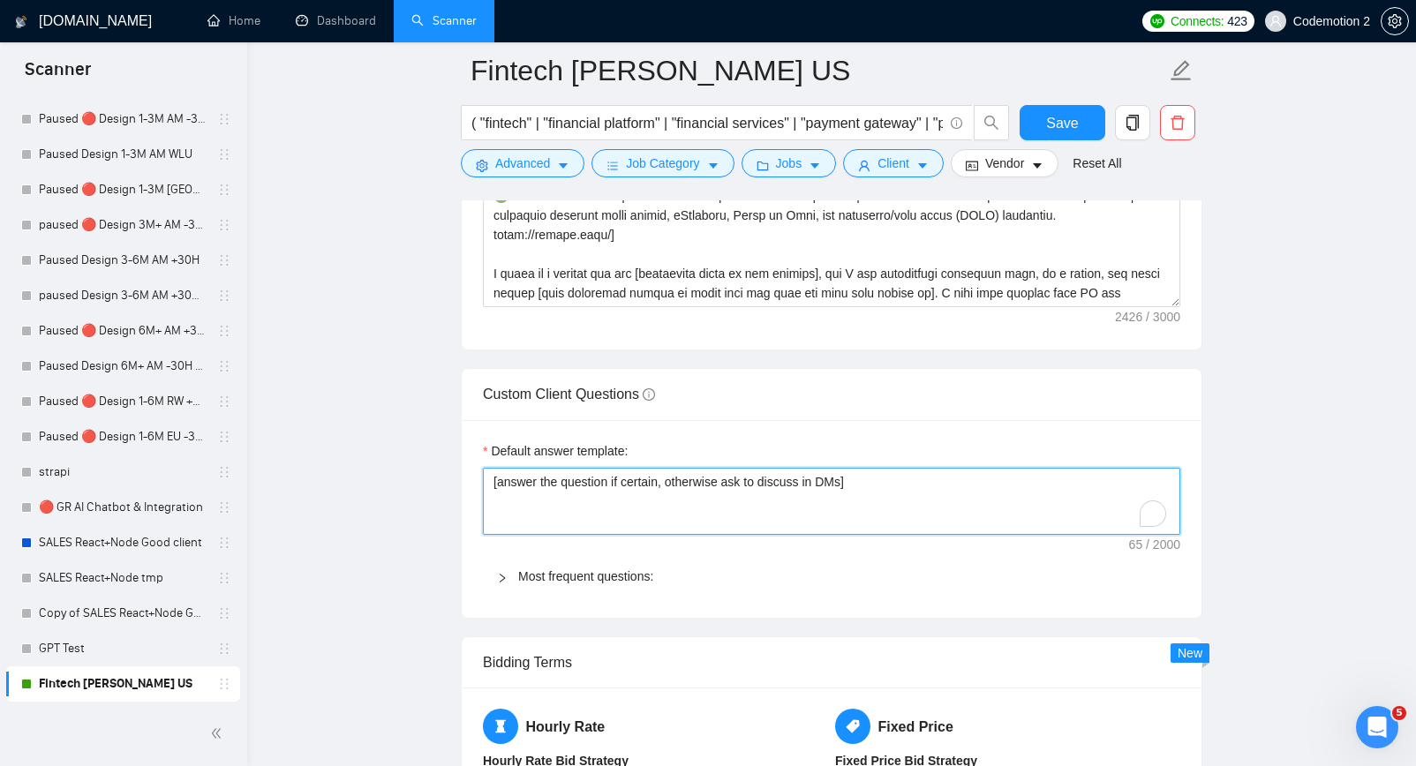
click at [586, 524] on textarea "[answer the question if certain, otherwise ask to discuss in DMs]" at bounding box center [832, 501] width 698 height 67
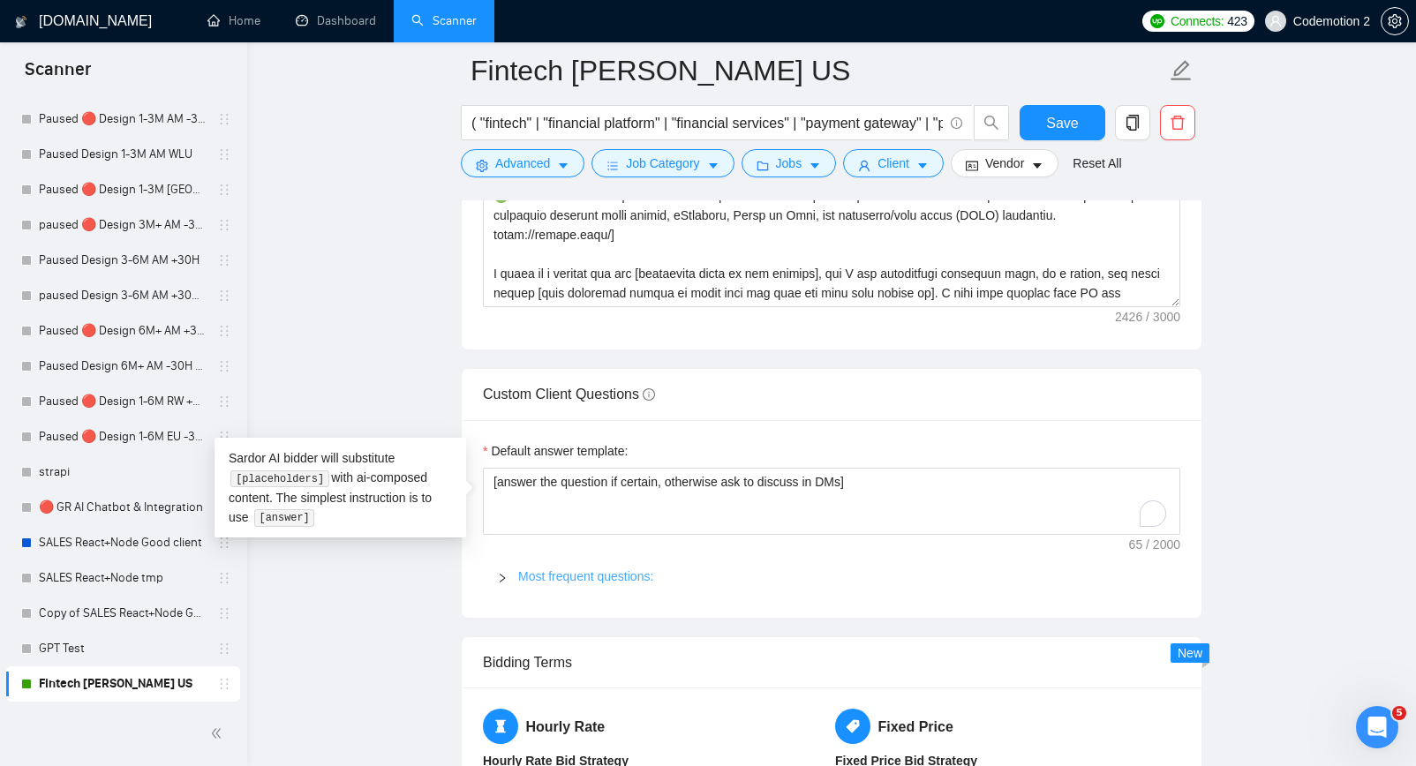
click at [577, 571] on link "Most frequent questions:" at bounding box center [585, 577] width 135 height 14
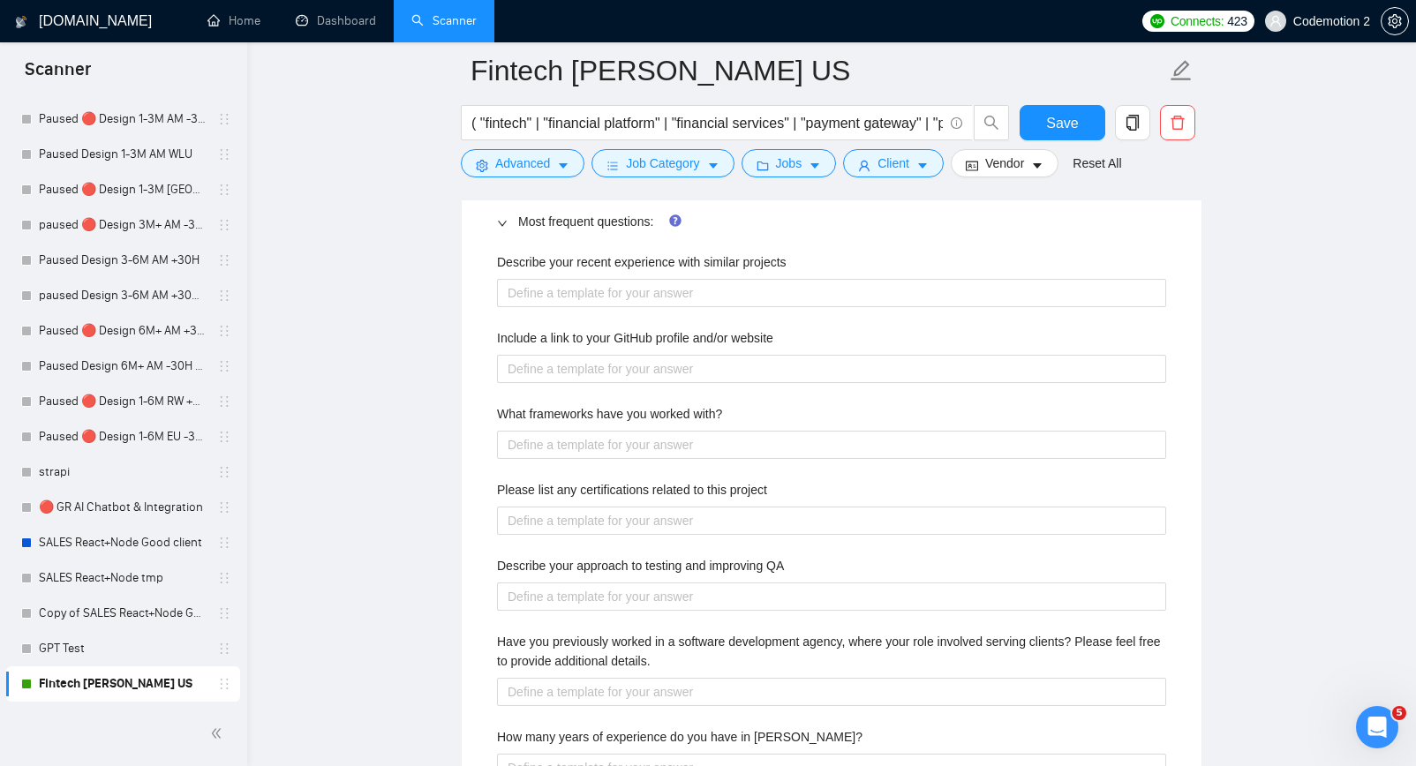
scroll to position [2583, 0]
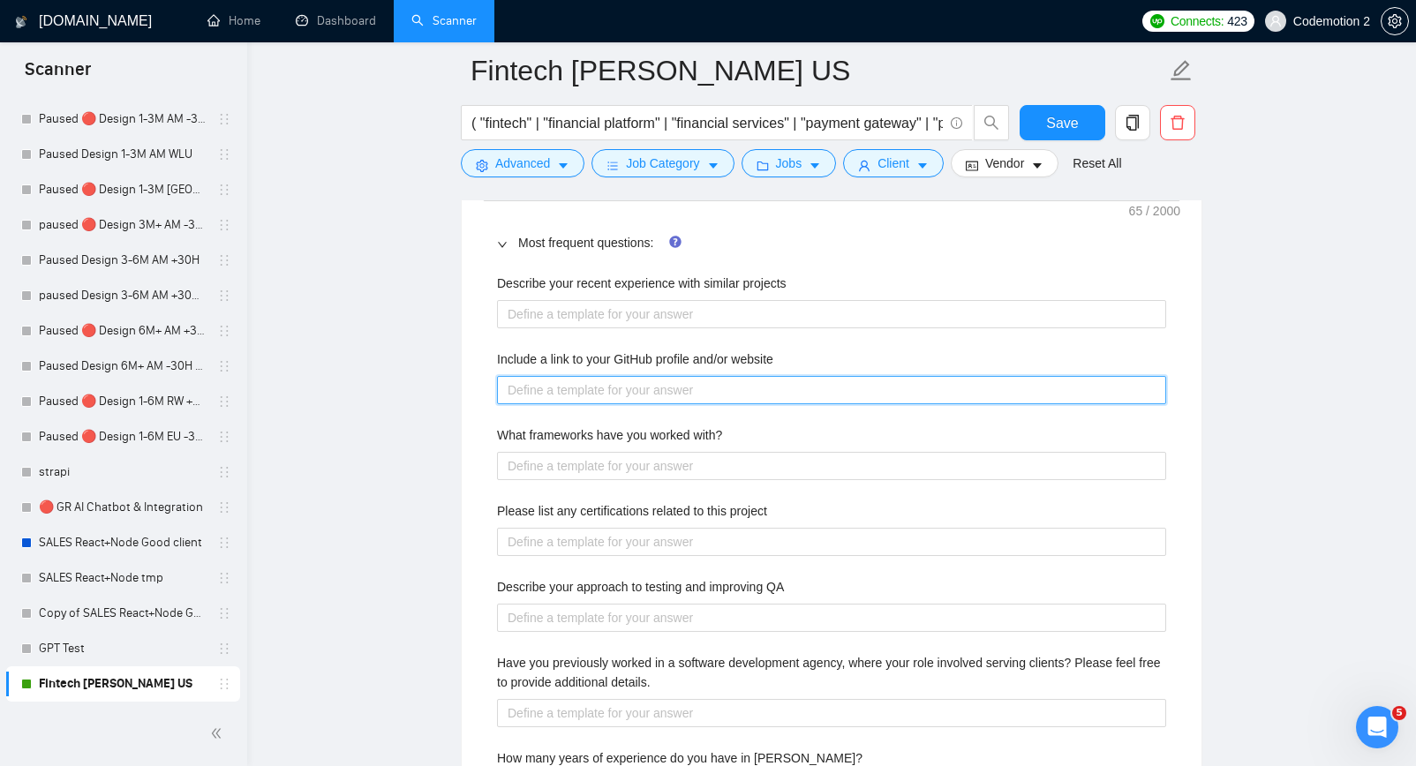
click at [603, 398] on website "Include a link to your GitHub profile and/or website" at bounding box center [831, 390] width 669 height 28
paste website "I haven't been using my github for a while. https://github.com/apshenychnyj But…"
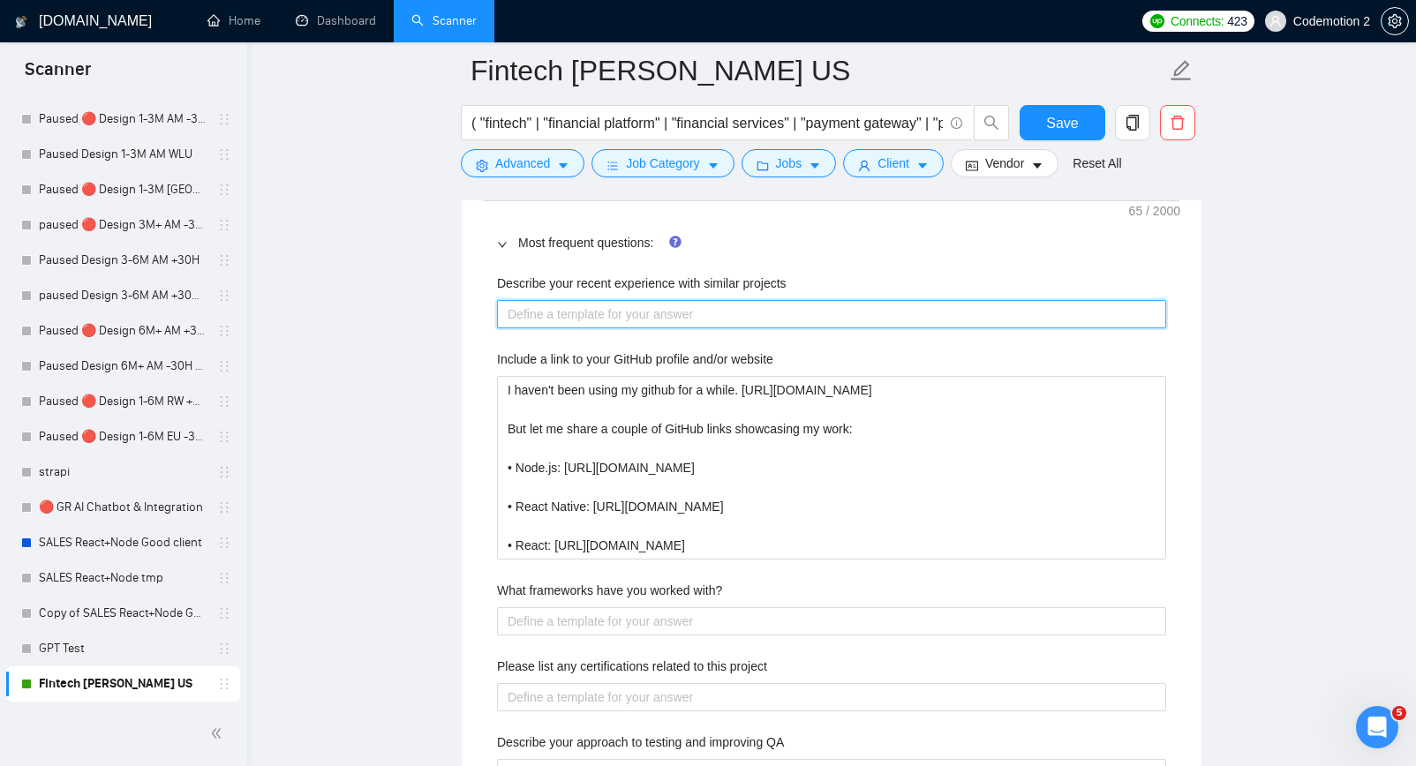
click at [633, 315] on projects "Describe your recent experience with similar projects" at bounding box center [831, 314] width 669 height 28
paste projects "I haven't been using my github for a while. https://github.com/apshenychnyj But…"
click at [583, 318] on projects "Describe your recent experience with similar projects" at bounding box center [831, 314] width 669 height 28
paste projects "[Answer based on information from the cover letter. Or provide a short answer w…"
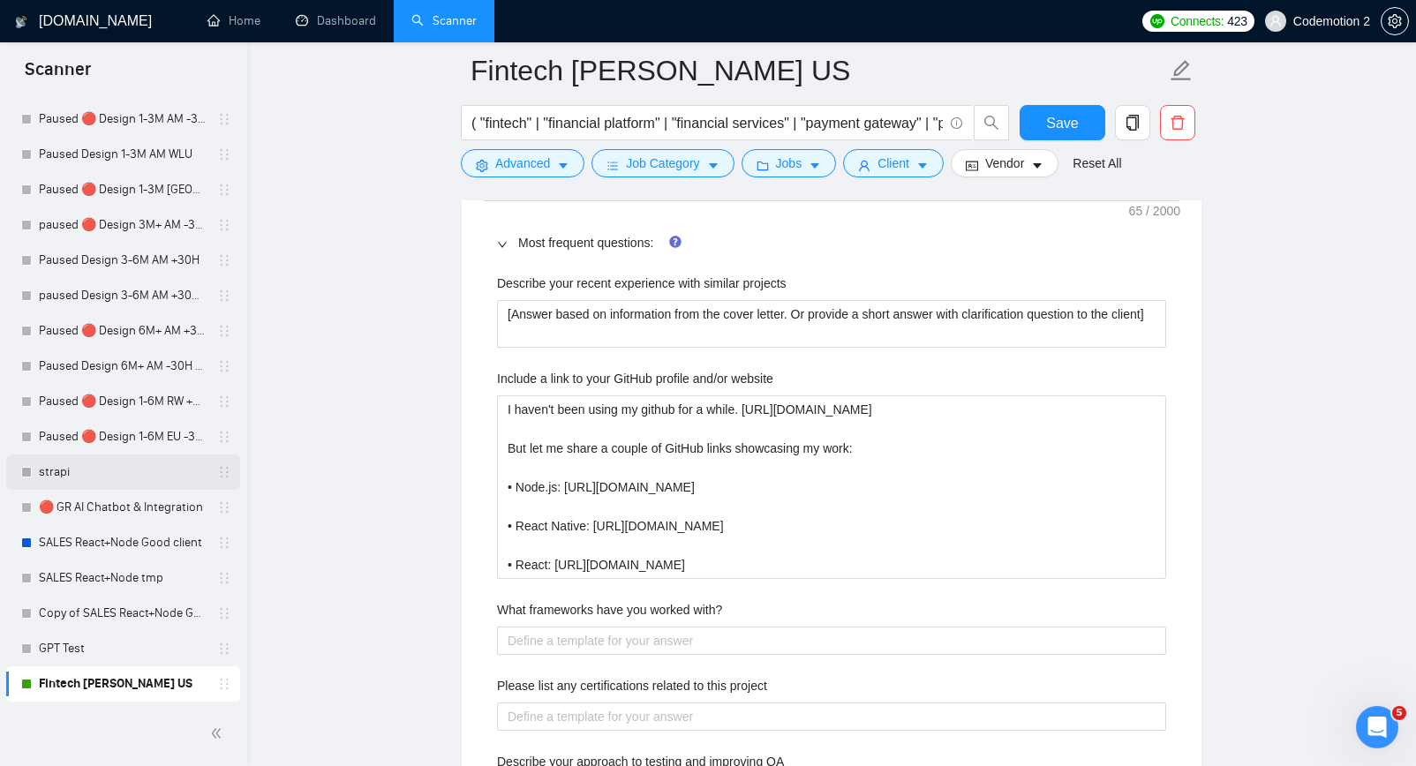
scroll to position [2701, 0]
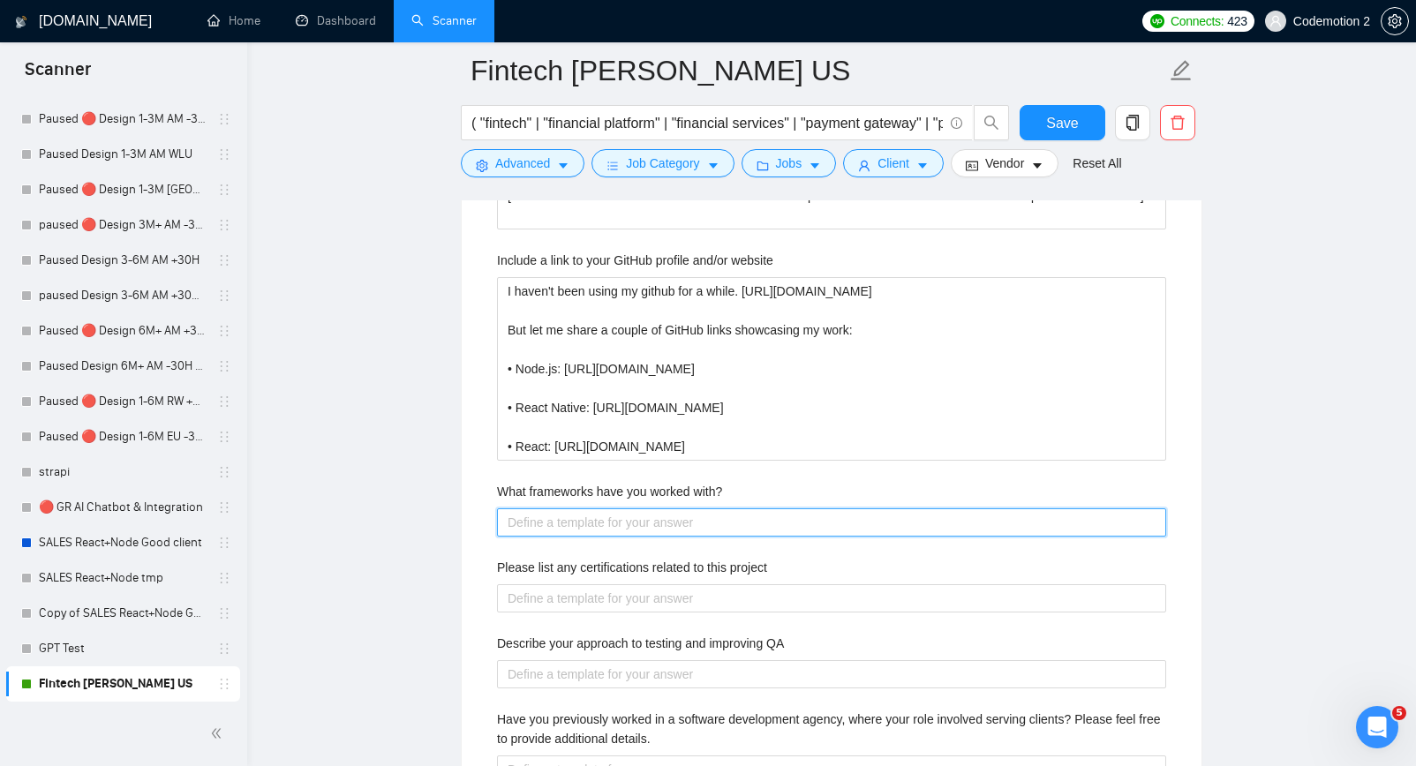
click at [640, 522] on with\? "What frameworks have you worked with?" at bounding box center [831, 523] width 669 height 28
click at [651, 526] on with\? "What frameworks have you worked with?" at bounding box center [831, 523] width 669 height 28
paste with\? "Nest.js, koa, apollo (for graphQL), react: mostly not frameworks, but tools & a…"
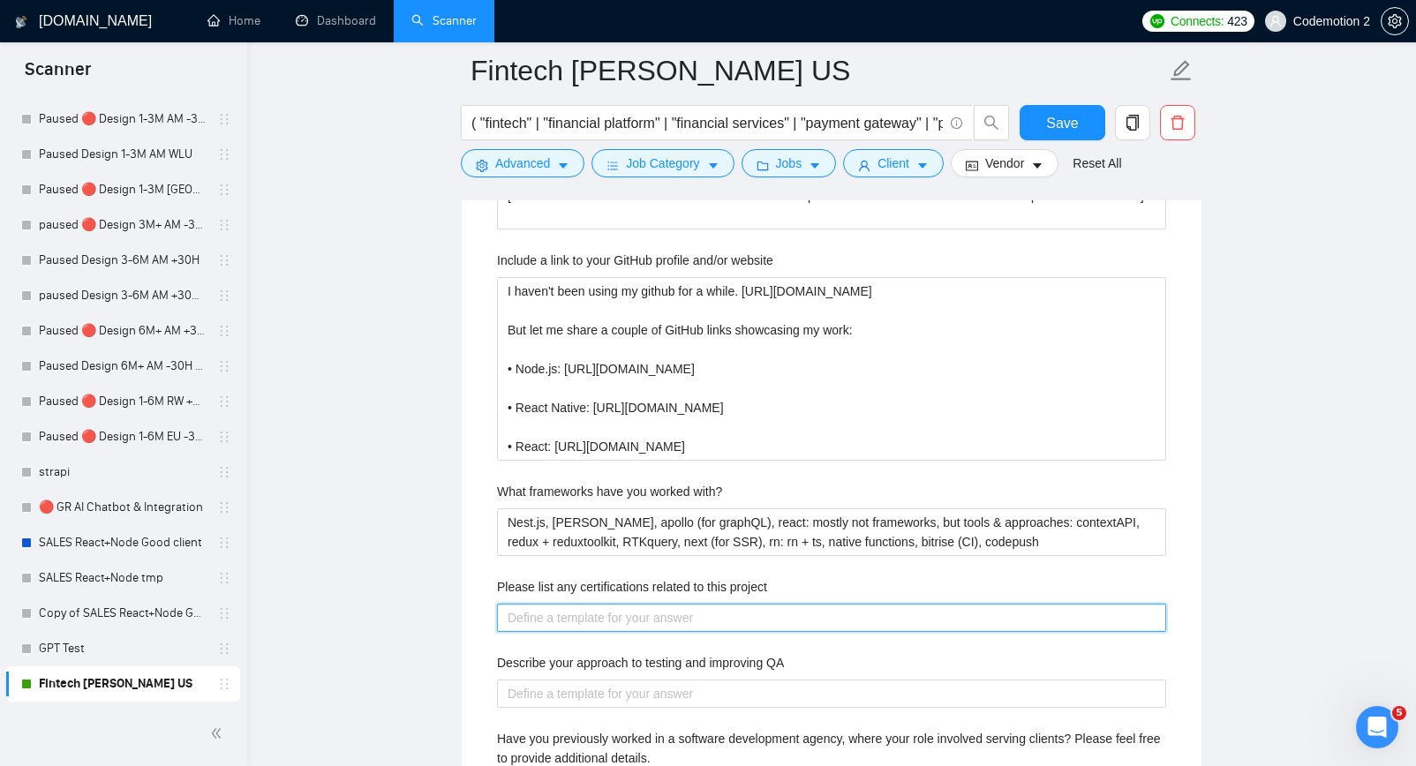
click at [720, 612] on project "Please list any certifications related to this project" at bounding box center [831, 618] width 669 height 28
paste project "[Answer based on information from the cover letter.]"
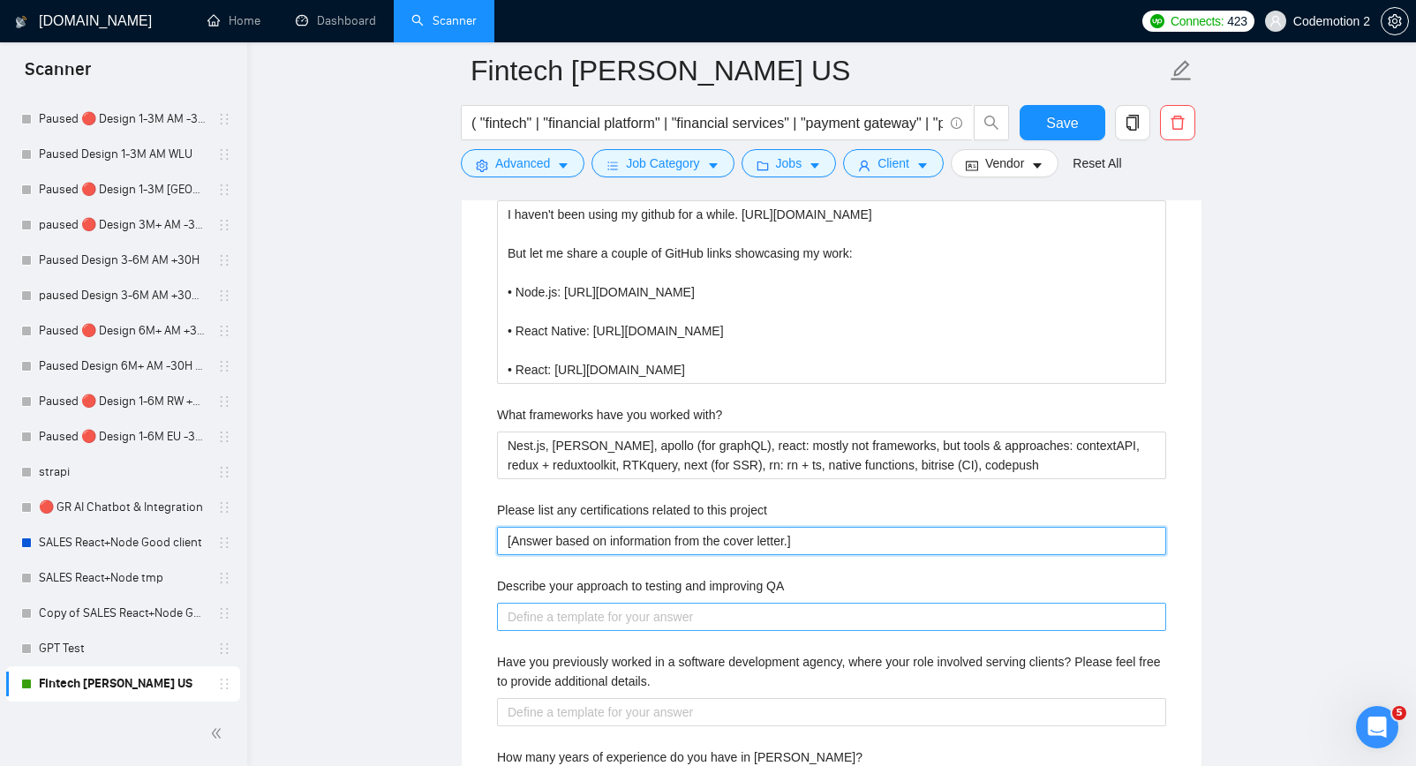
scroll to position [2786, 0]
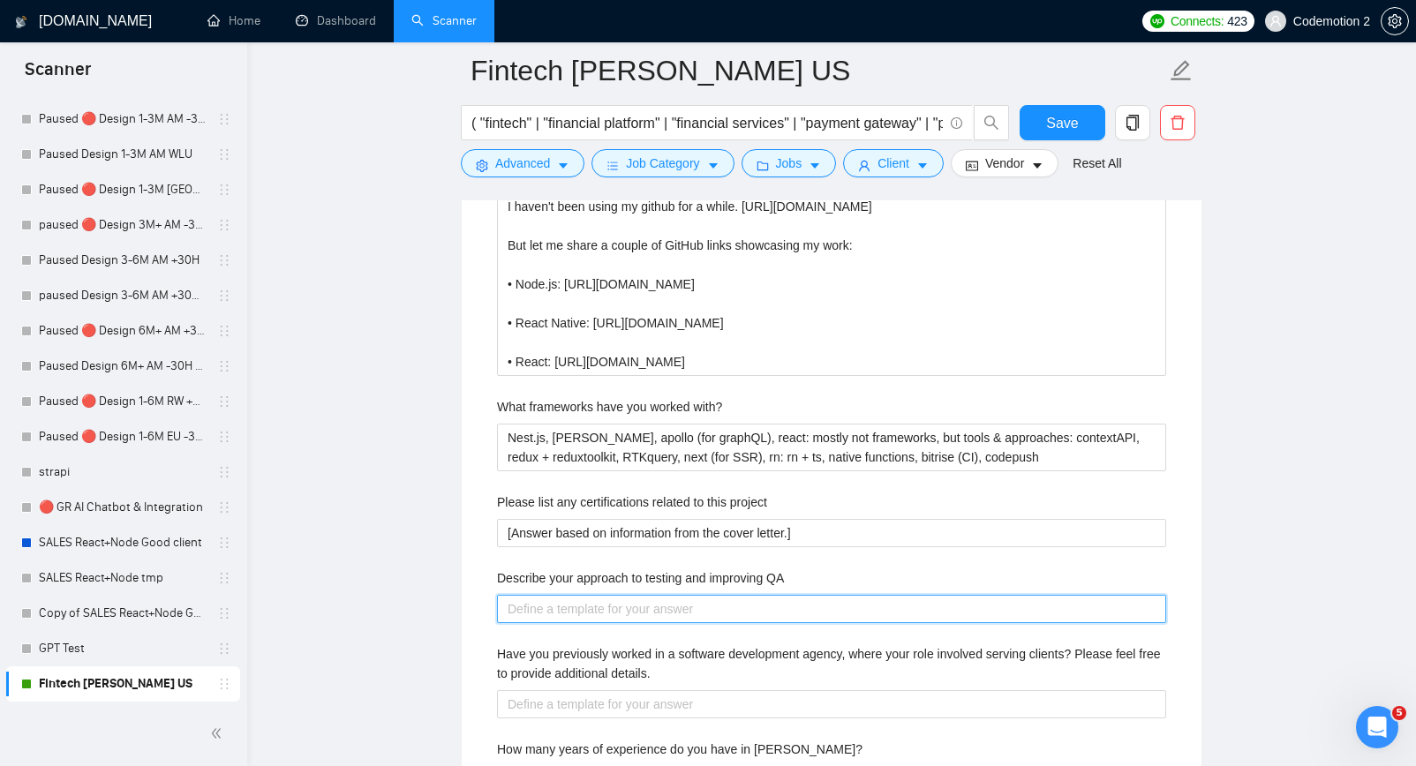
click at [670, 604] on QA "Describe your approach to testing and improving QA" at bounding box center [831, 609] width 669 height 28
paste QA "[Answer based on information from the cover letter.]"
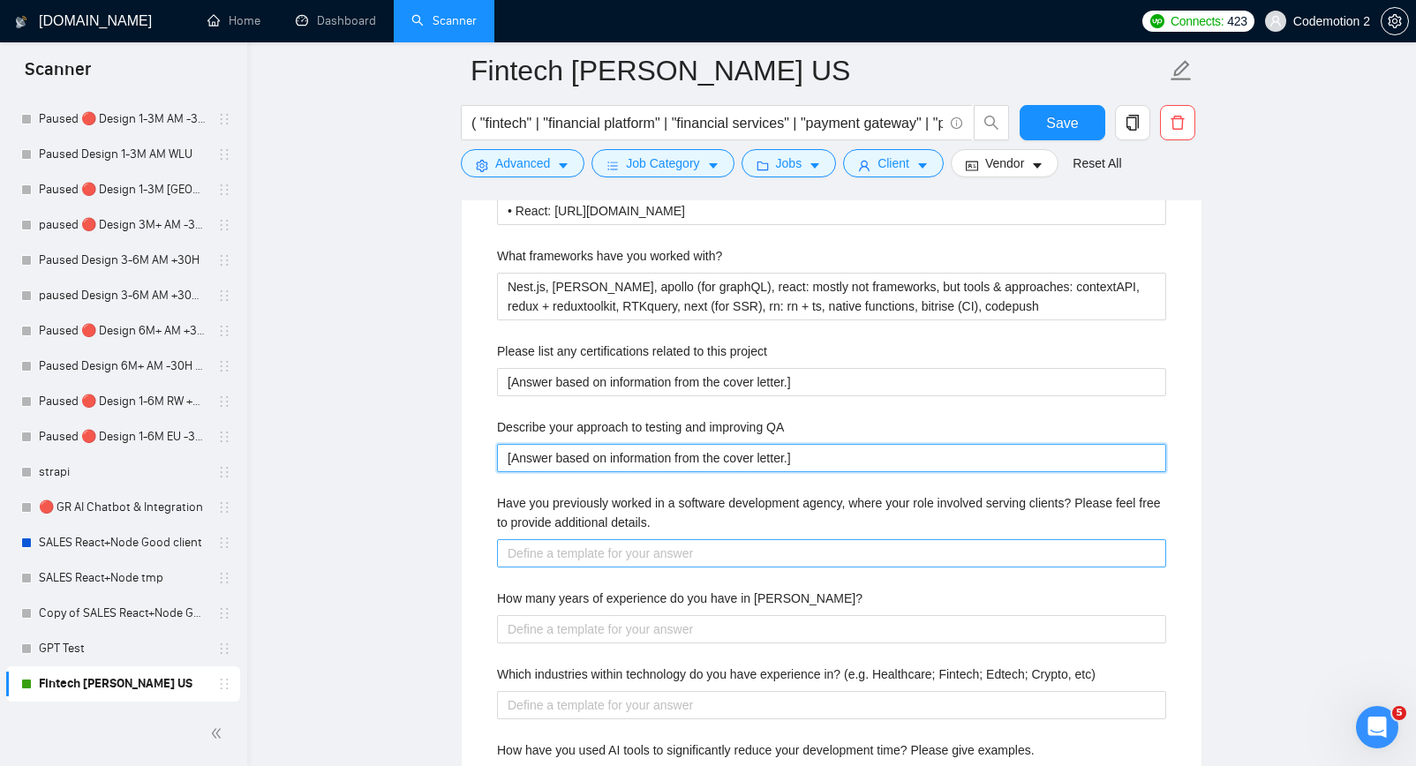
scroll to position [2946, 0]
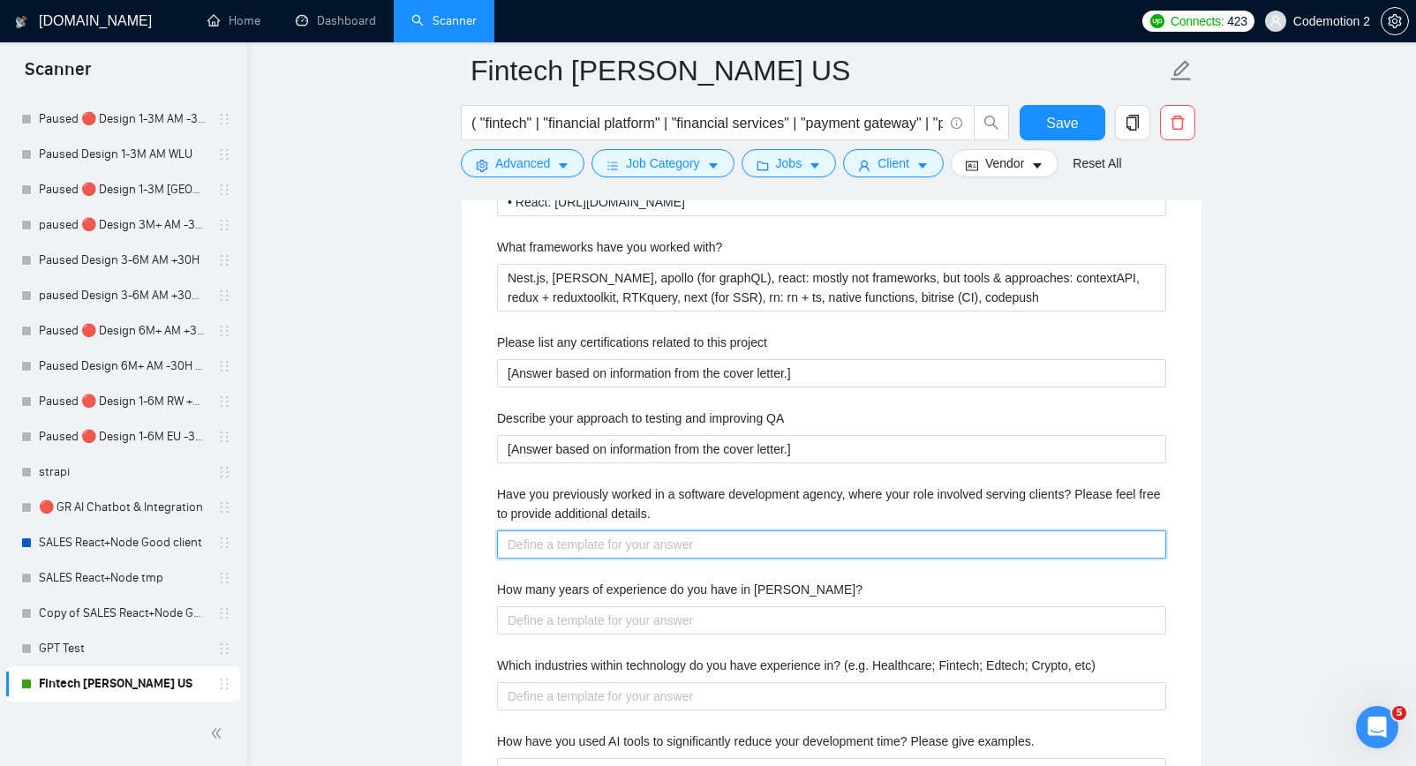
click at [706, 547] on details\ "Have you previously worked in a software development agency, where your role in…" at bounding box center [831, 545] width 669 height 28
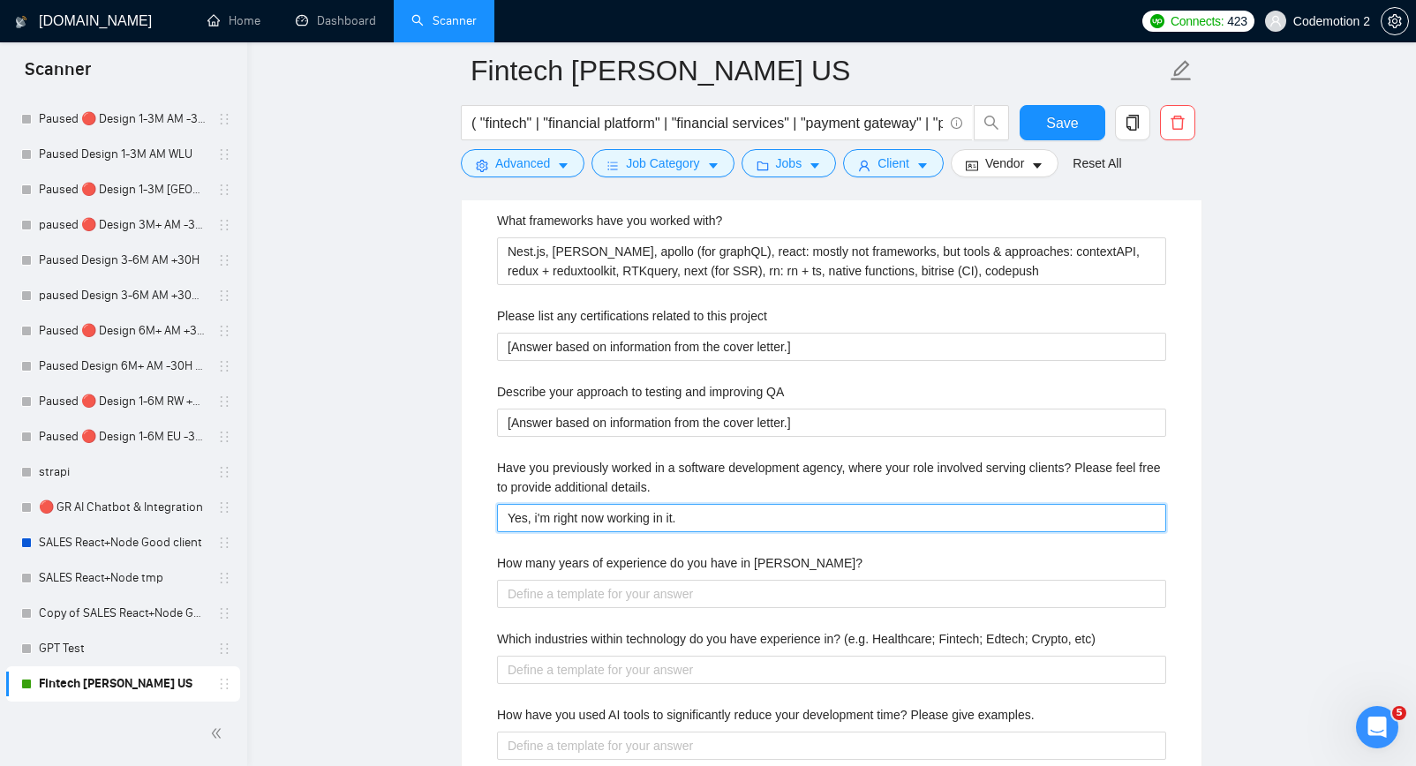
scroll to position [2976, 0]
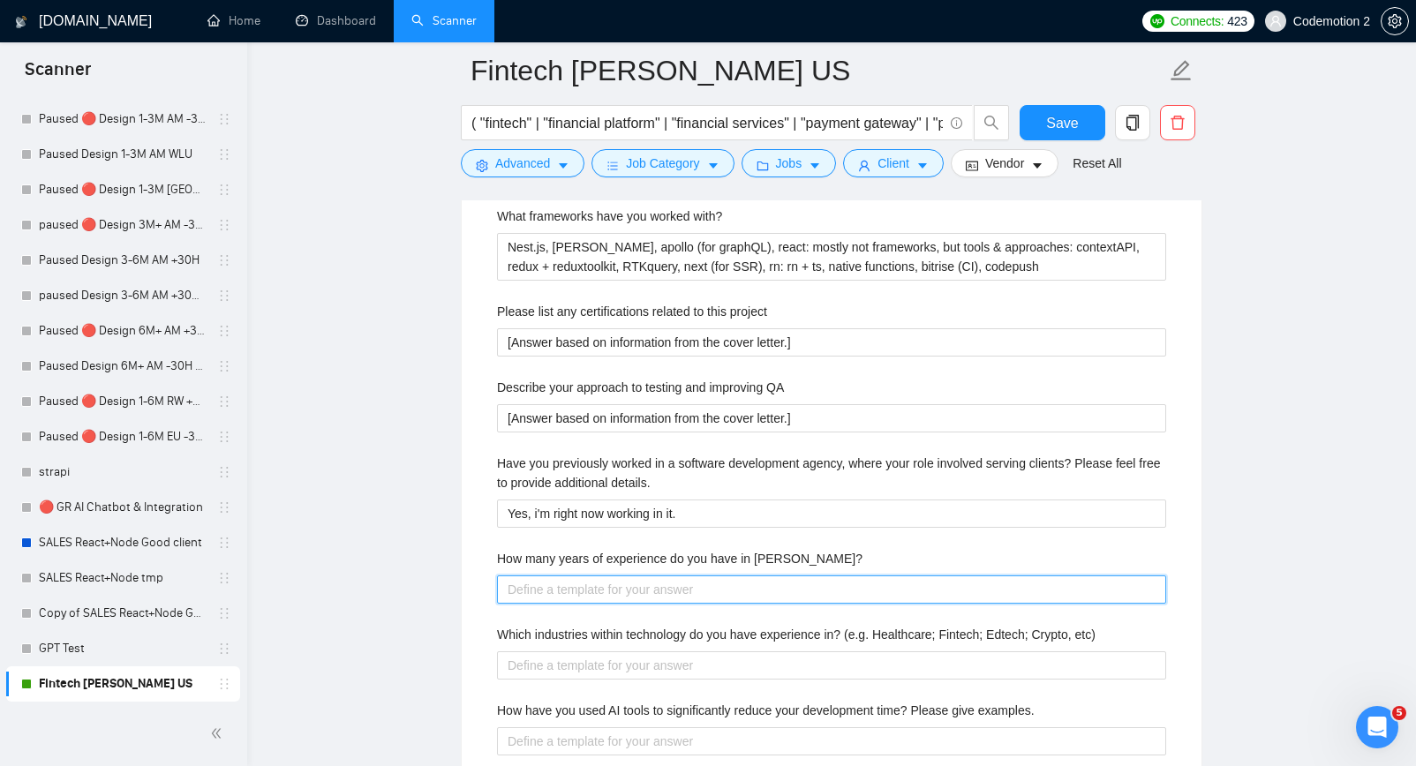
click at [724, 588] on Stack\? "How many years of experience do you have in MERN Stack?" at bounding box center [831, 590] width 669 height 28
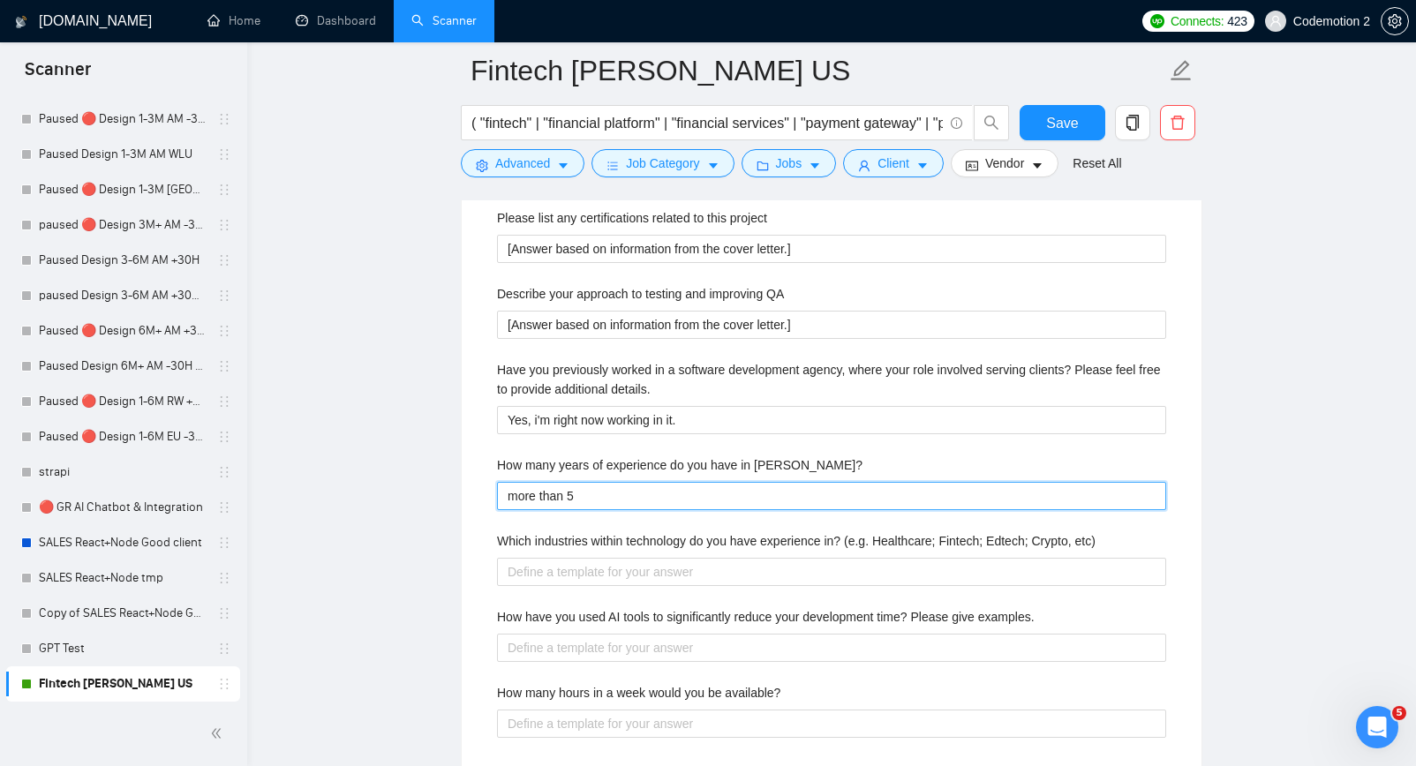
scroll to position [3075, 0]
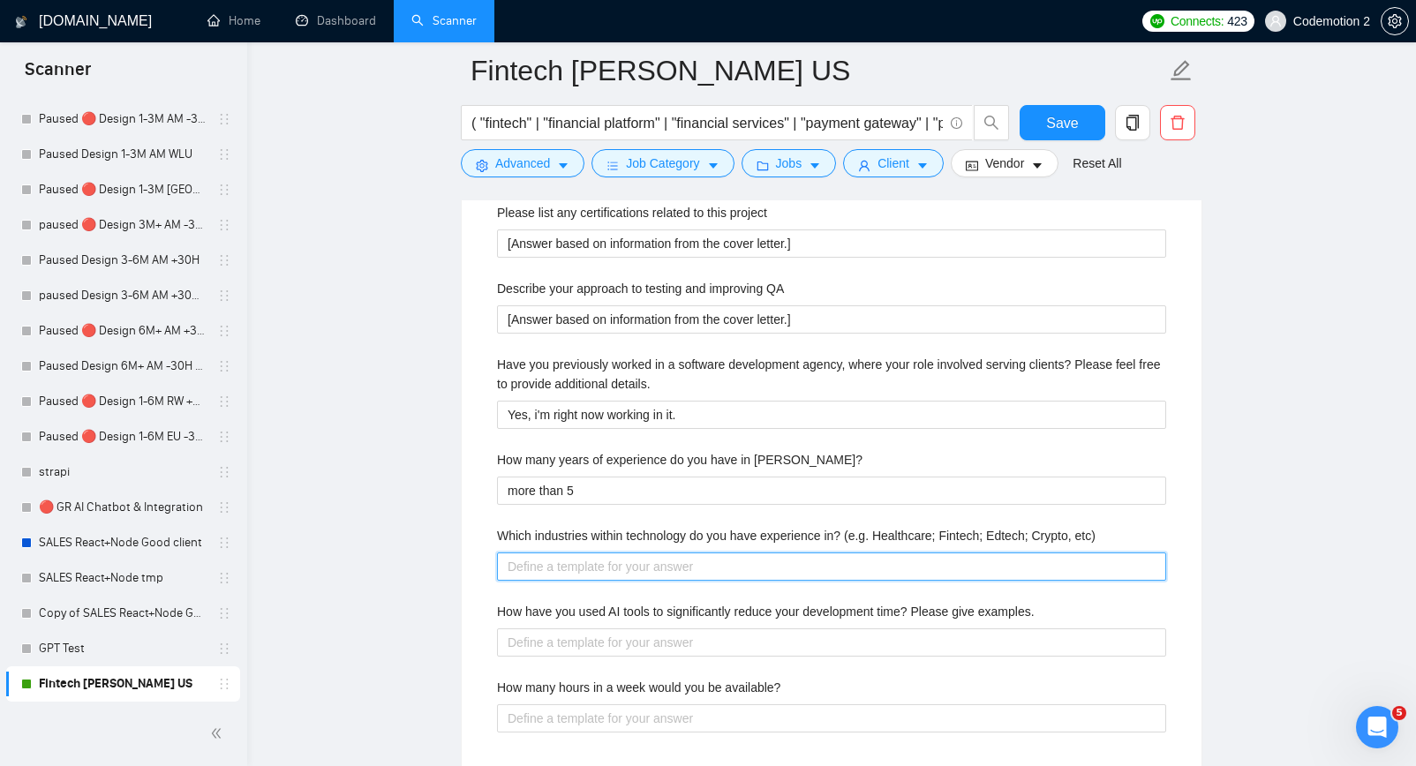
click at [702, 570] on etc\) "Which industries within technology do you have experience in? (e.g. Healthcare;…" at bounding box center [831, 567] width 669 height 28
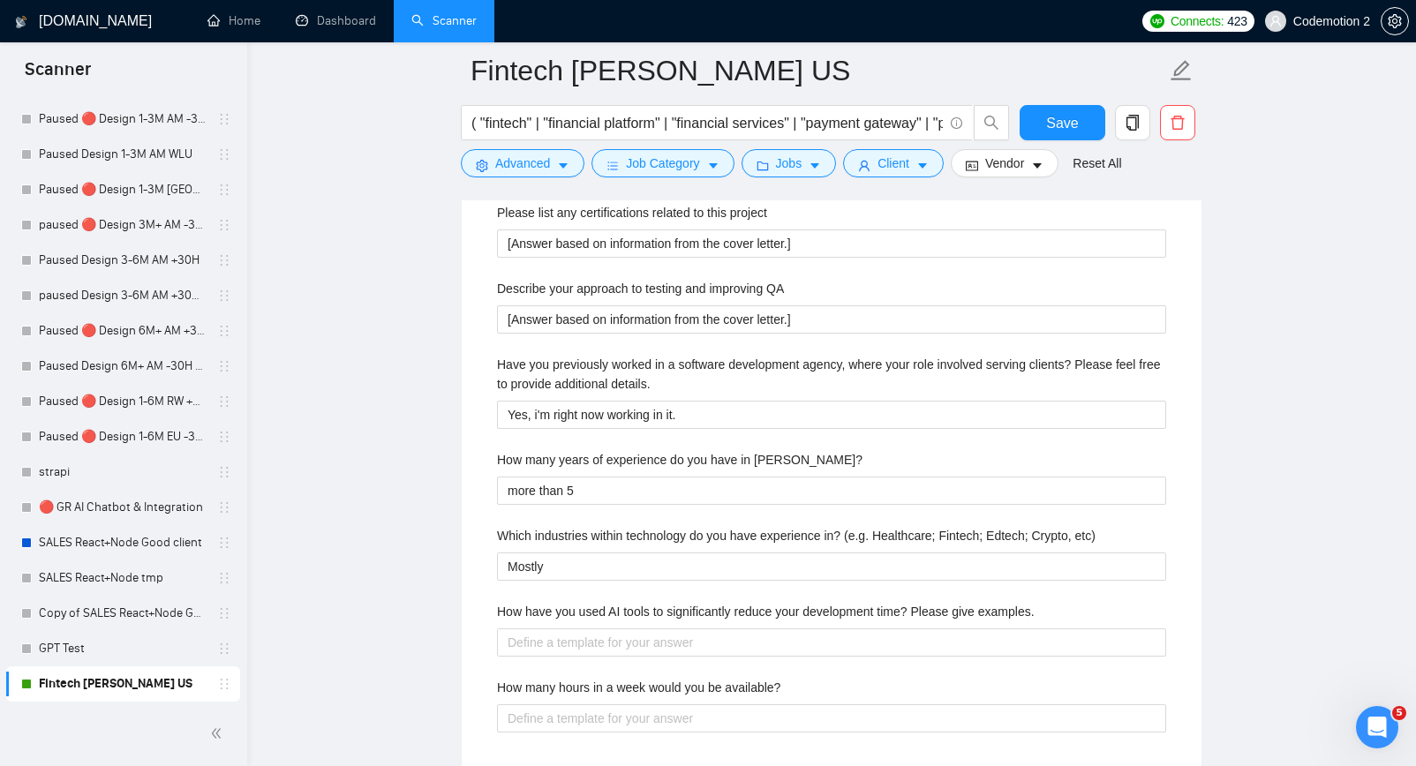
click at [957, 537] on label "Which industries within technology do you have experience in? (e.g. Healthcare;…" at bounding box center [796, 535] width 599 height 19
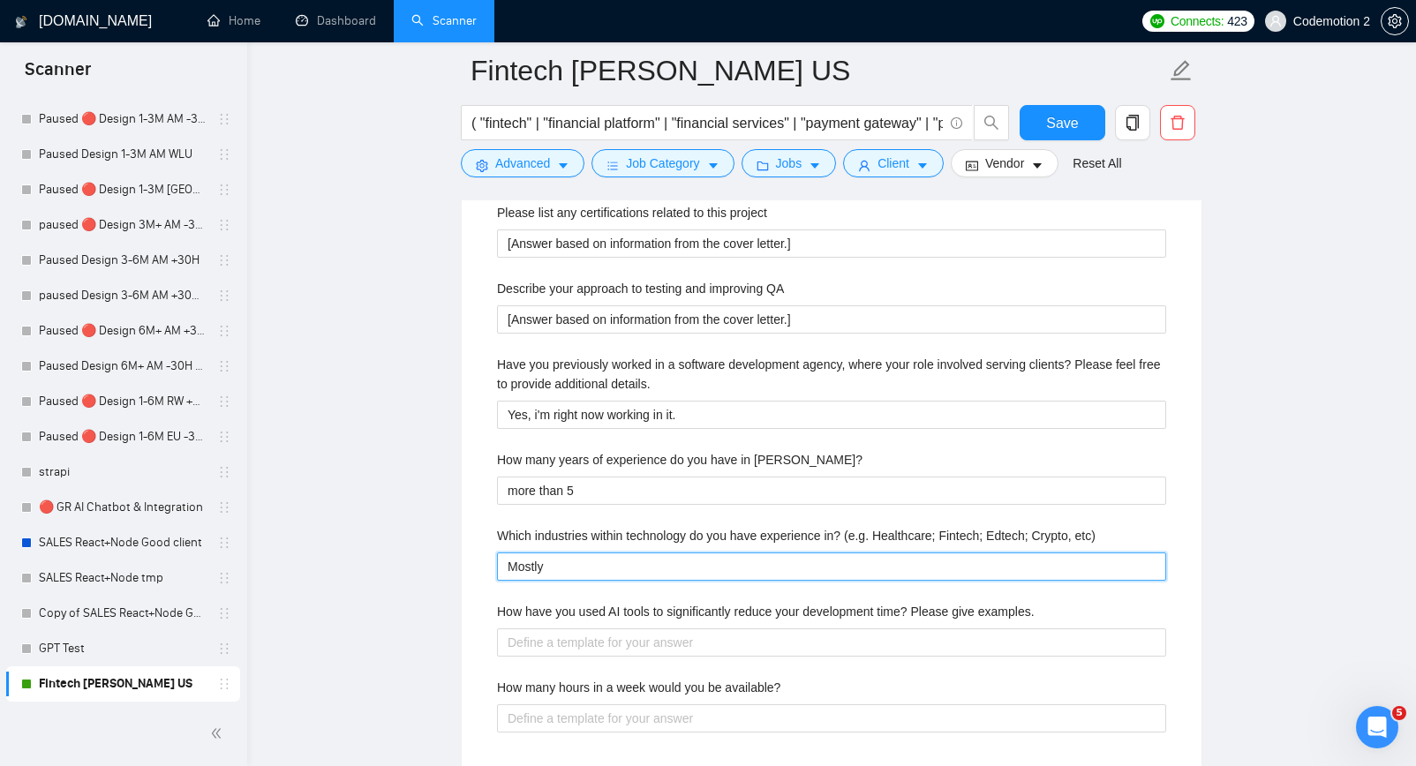
click at [957, 553] on etc\) "Mostly" at bounding box center [831, 567] width 669 height 28
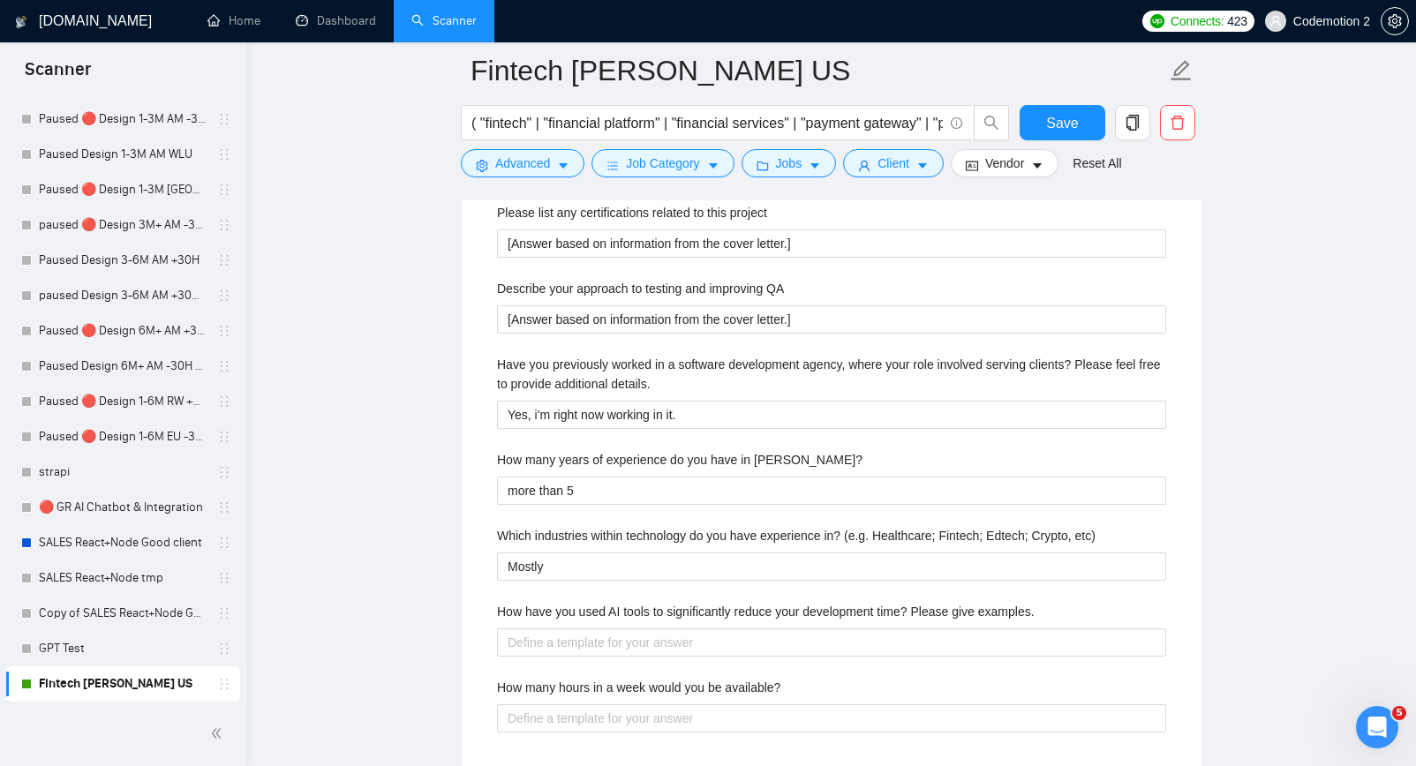
drag, startPoint x: 953, startPoint y: 535, endPoint x: 1100, endPoint y: 534, distance: 147.5
click at [1096, 534] on label "Which industries within technology do you have experience in? (e.g. Healthcare;…" at bounding box center [796, 535] width 599 height 19
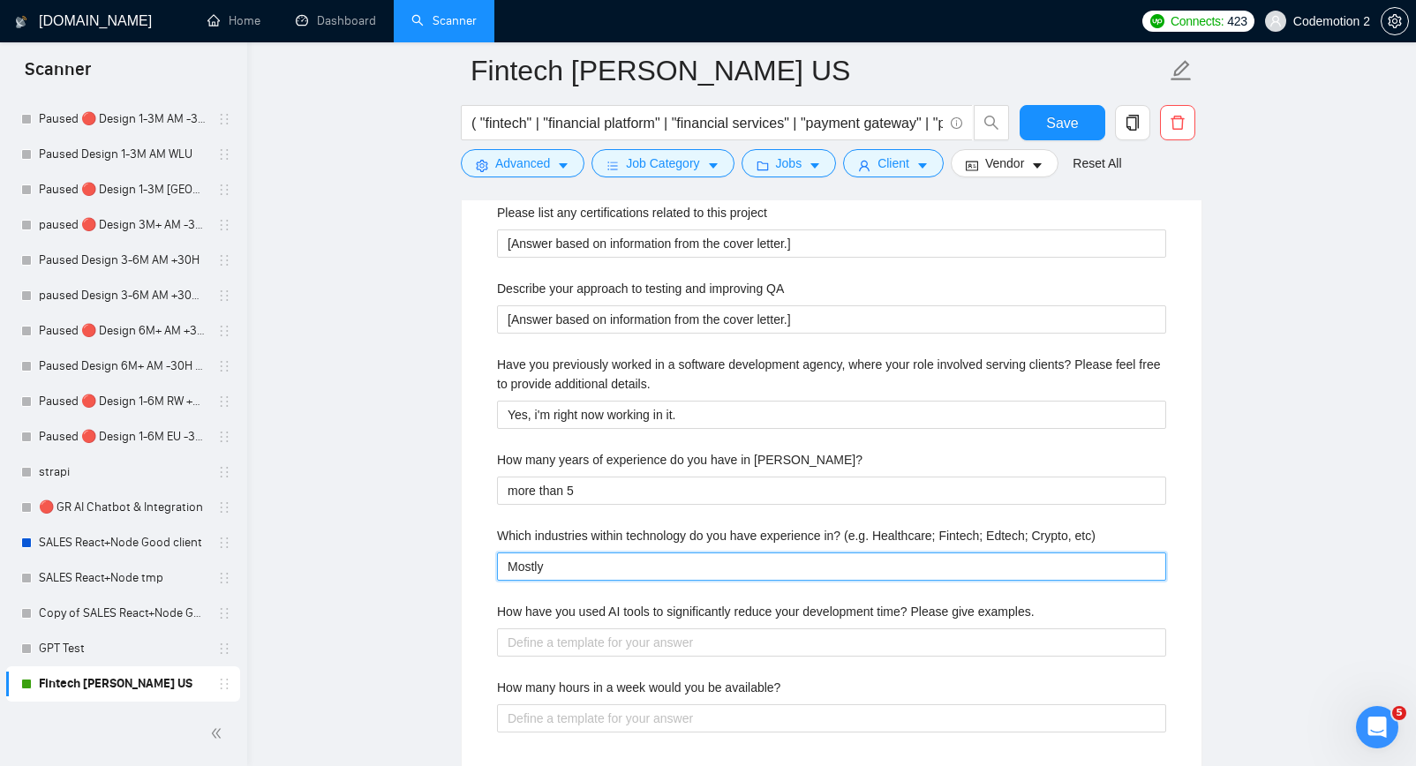
click at [1100, 553] on etc\) "Mostly" at bounding box center [831, 567] width 669 height 28
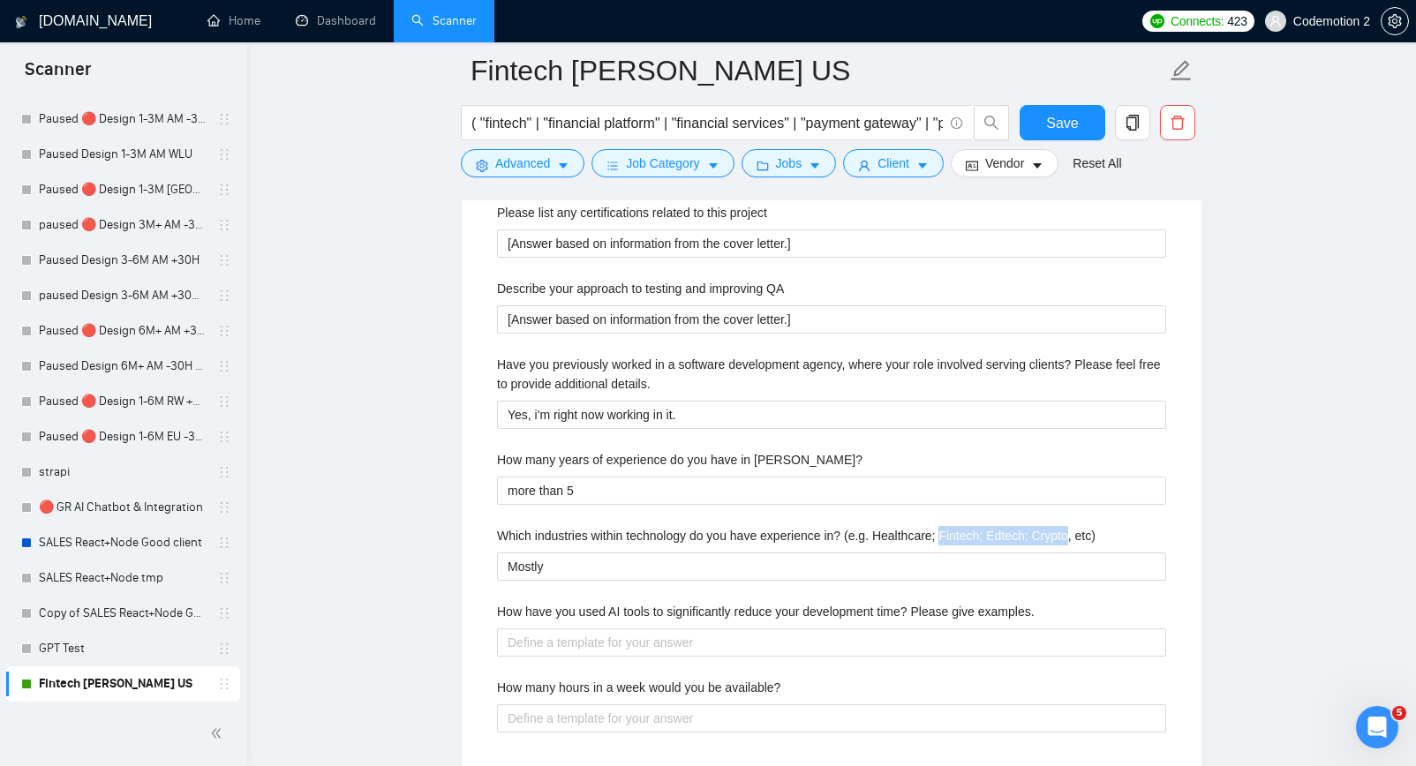
drag, startPoint x: 1087, startPoint y: 533, endPoint x: 956, endPoint y: 533, distance: 130.7
click at [956, 533] on label "Which industries within technology do you have experience in? (e.g. Healthcare;…" at bounding box center [796, 535] width 599 height 19
copy label "Fintech; Edtech; Crypto"
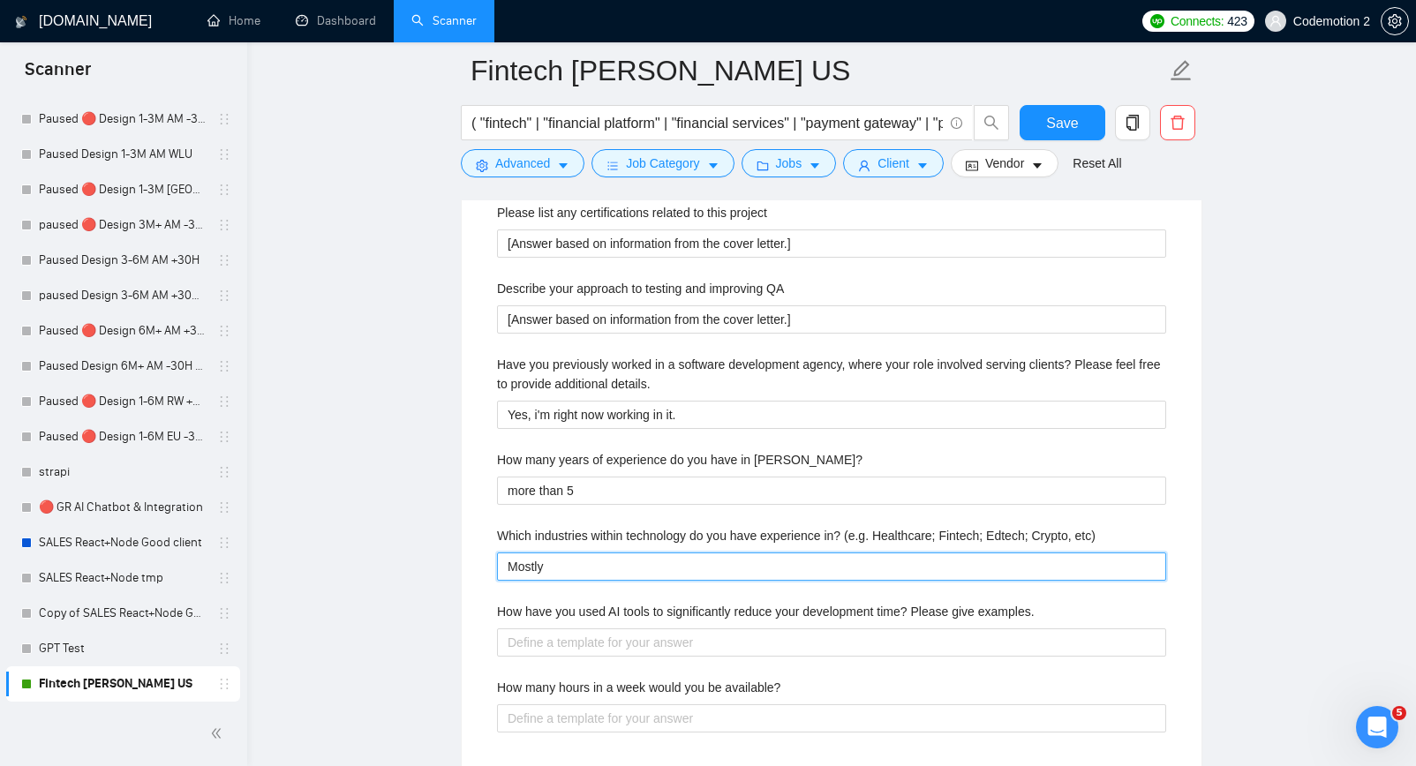
click at [715, 571] on etc\) "Mostly" at bounding box center [831, 567] width 669 height 28
paste etc\) "Fintech; Edtech; Crypto"
click at [617, 567] on etc\) "Mostly Fintech; Edtech; Crypto" at bounding box center [831, 567] width 669 height 28
click at [1051, 569] on etc\) "Mostly Fintech and Crypto, but i was working in many other projects from CRM's …" at bounding box center [831, 567] width 669 height 28
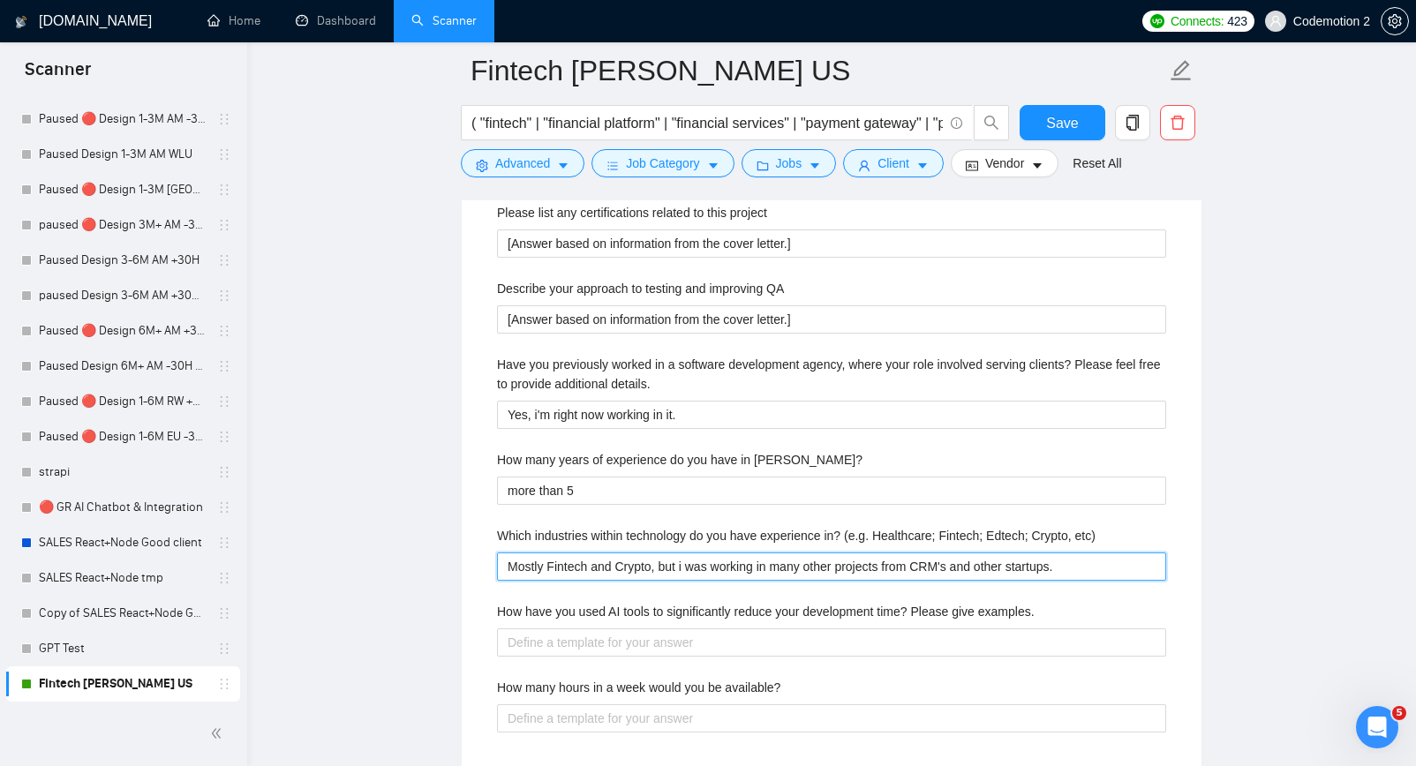
click at [1051, 569] on etc\) "Mostly Fintech and Crypto, but i was working in many other projects from CRM's …" at bounding box center [831, 567] width 669 height 28
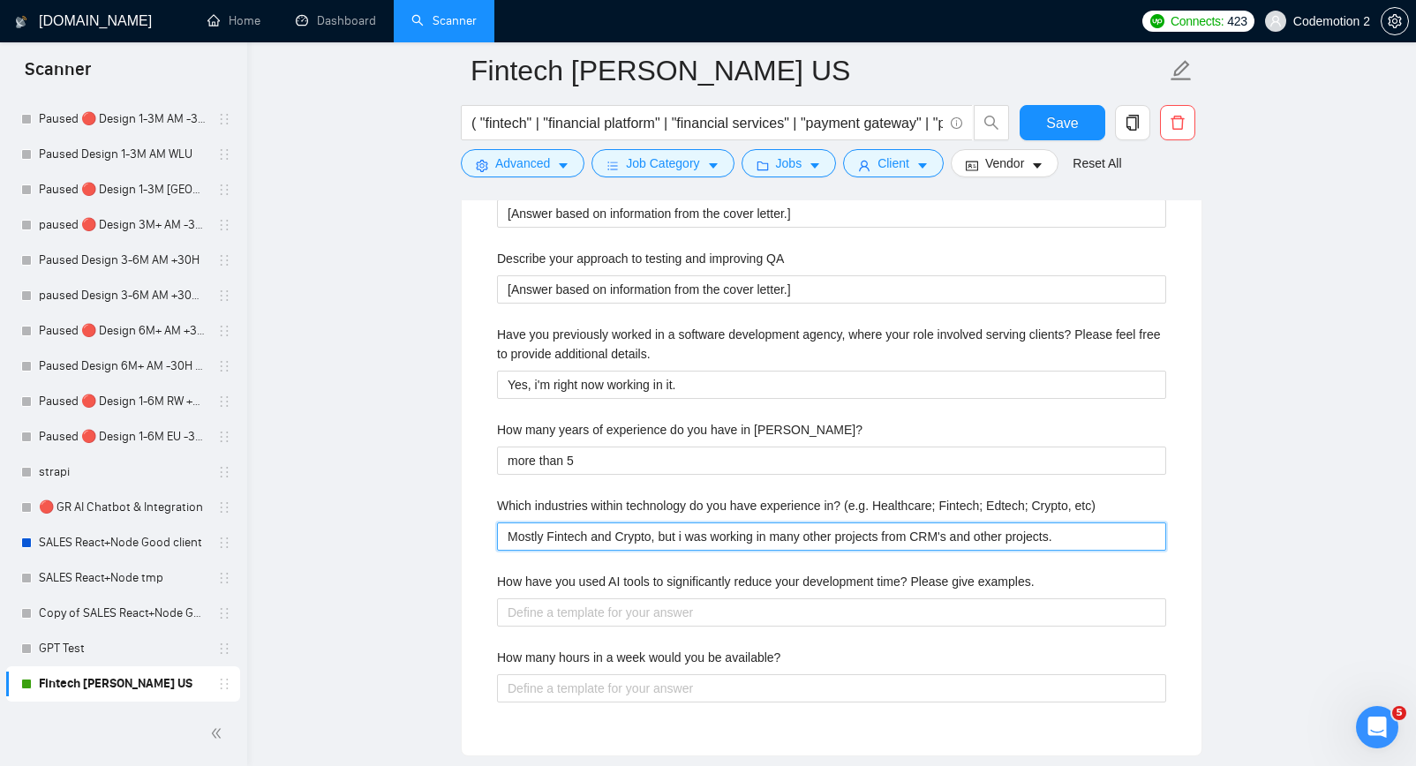
scroll to position [3112, 0]
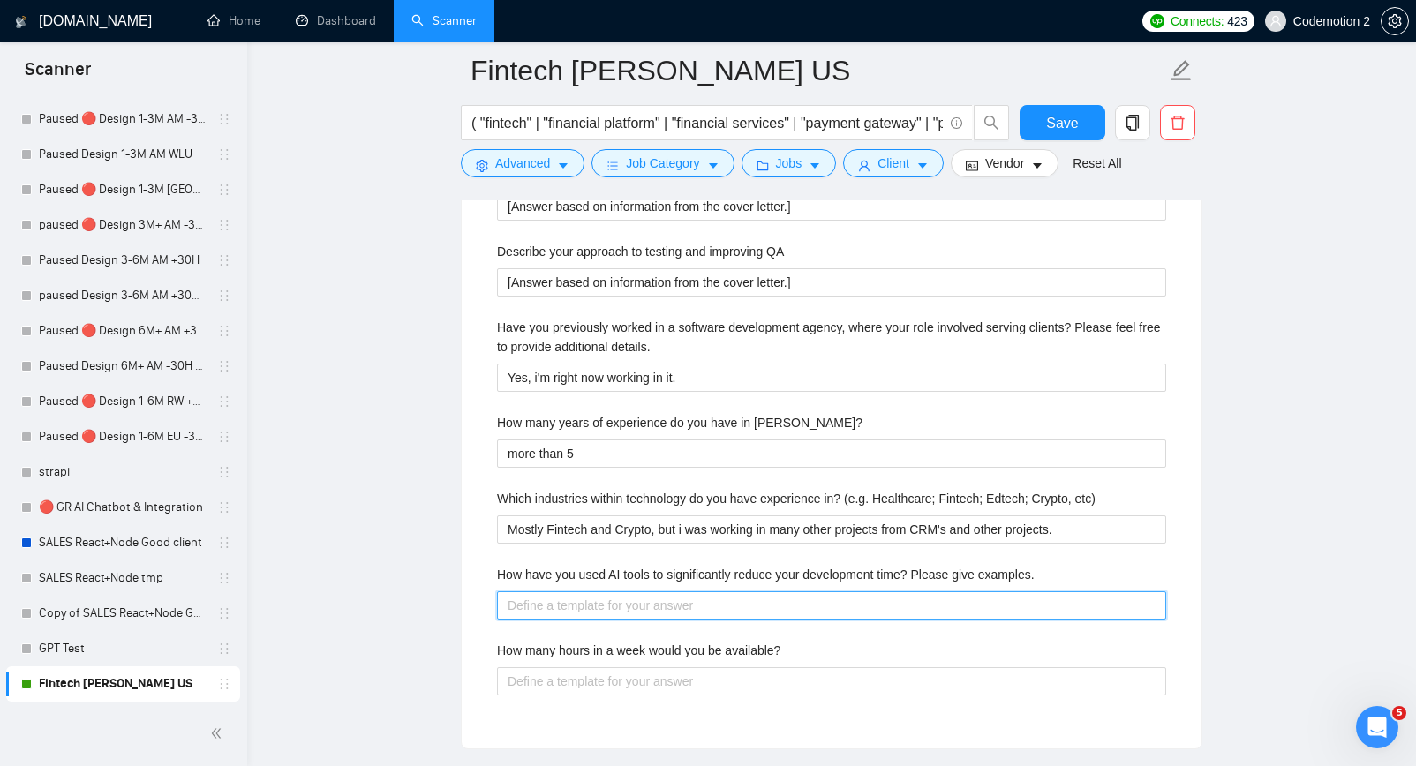
click at [761, 600] on examples\ "How have you used AI tools to significantly reduce your development time? Pleas…" at bounding box center [831, 606] width 669 height 28
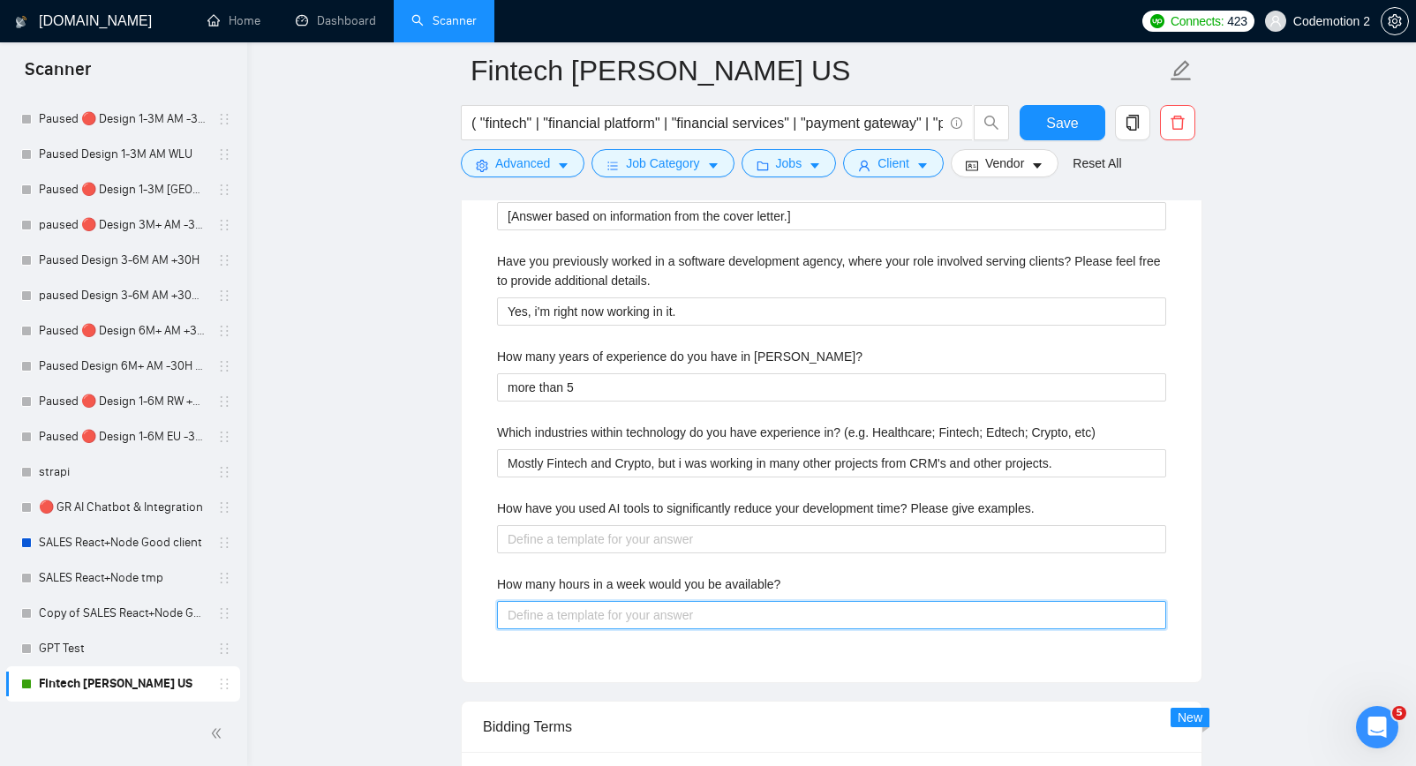
click at [614, 615] on available\? "How many hours in a week would you be available?" at bounding box center [831, 615] width 669 height 28
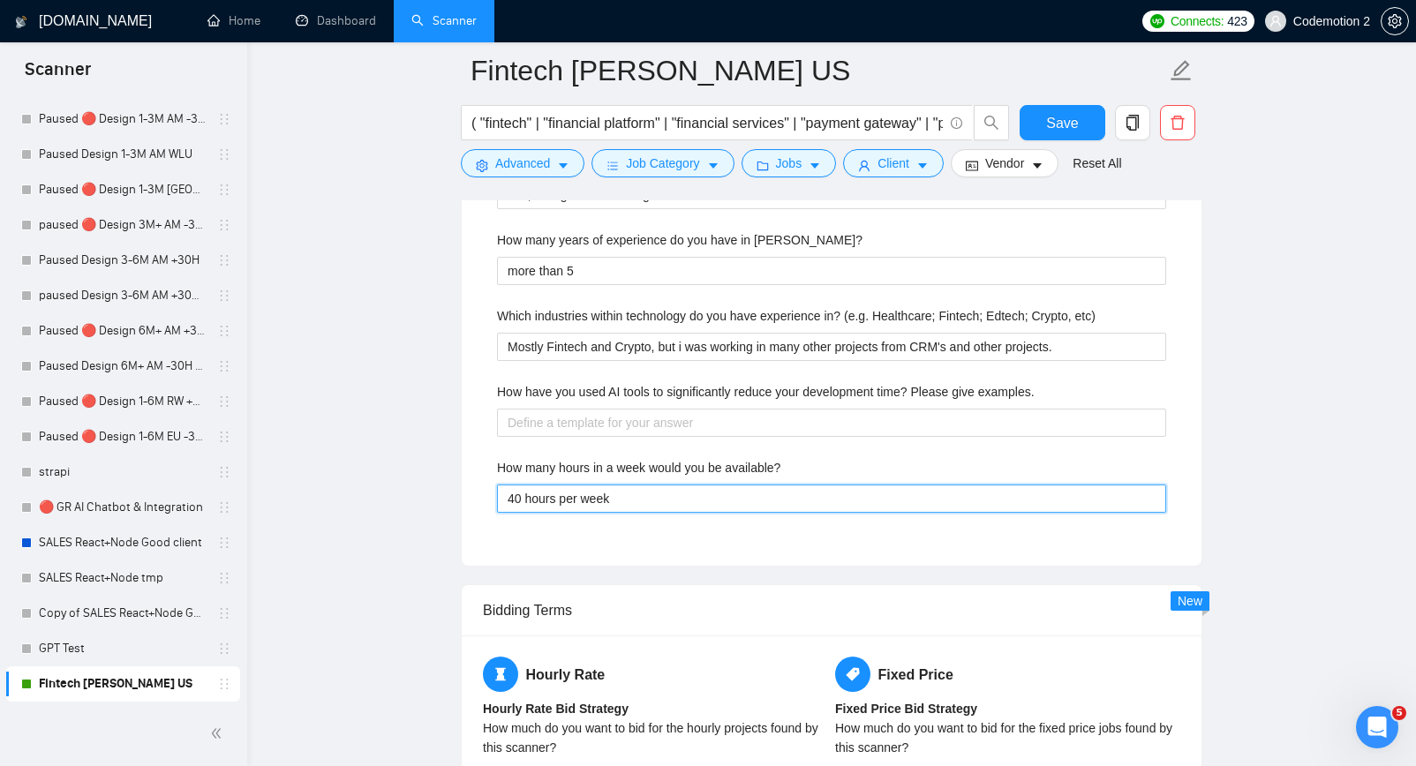
scroll to position [3271, 0]
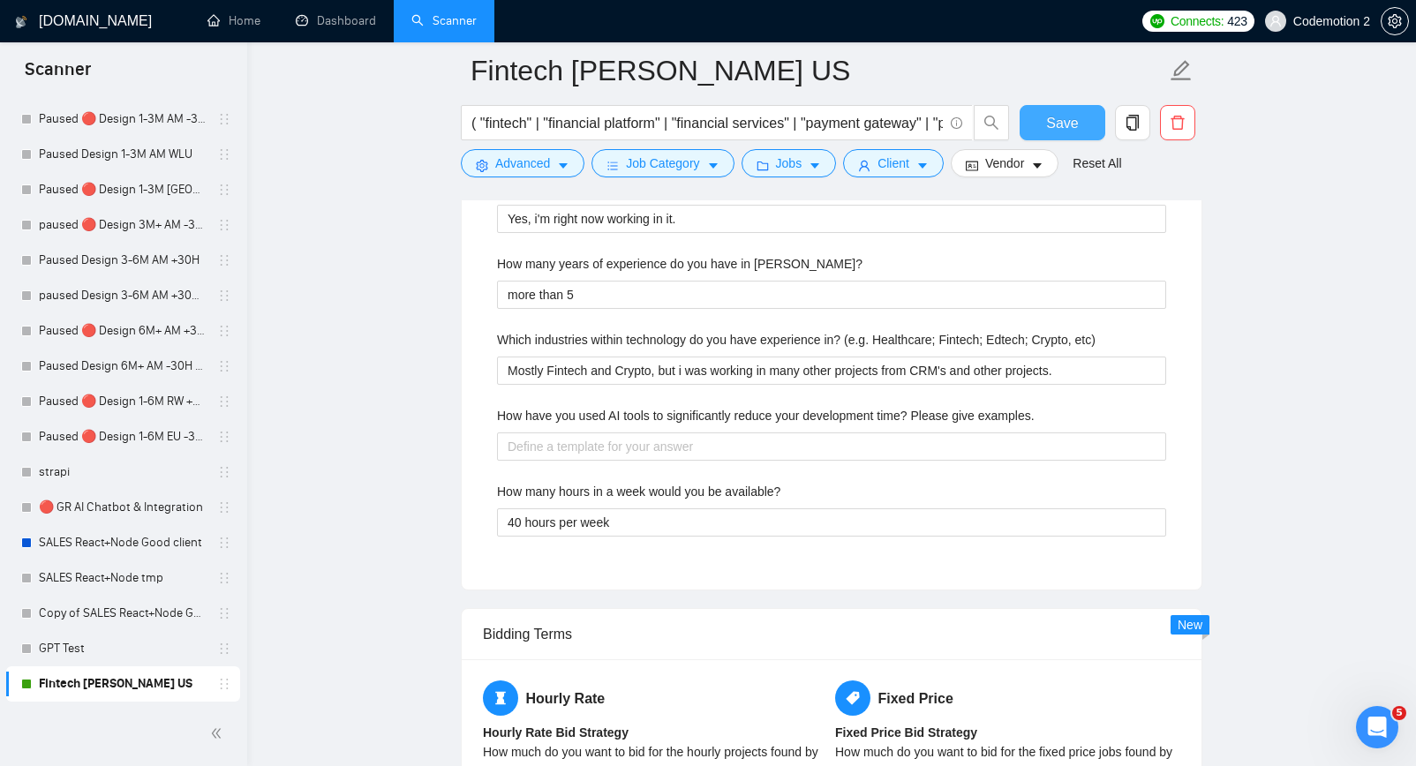
click at [1046, 136] on button "Save" at bounding box center [1063, 122] width 86 height 35
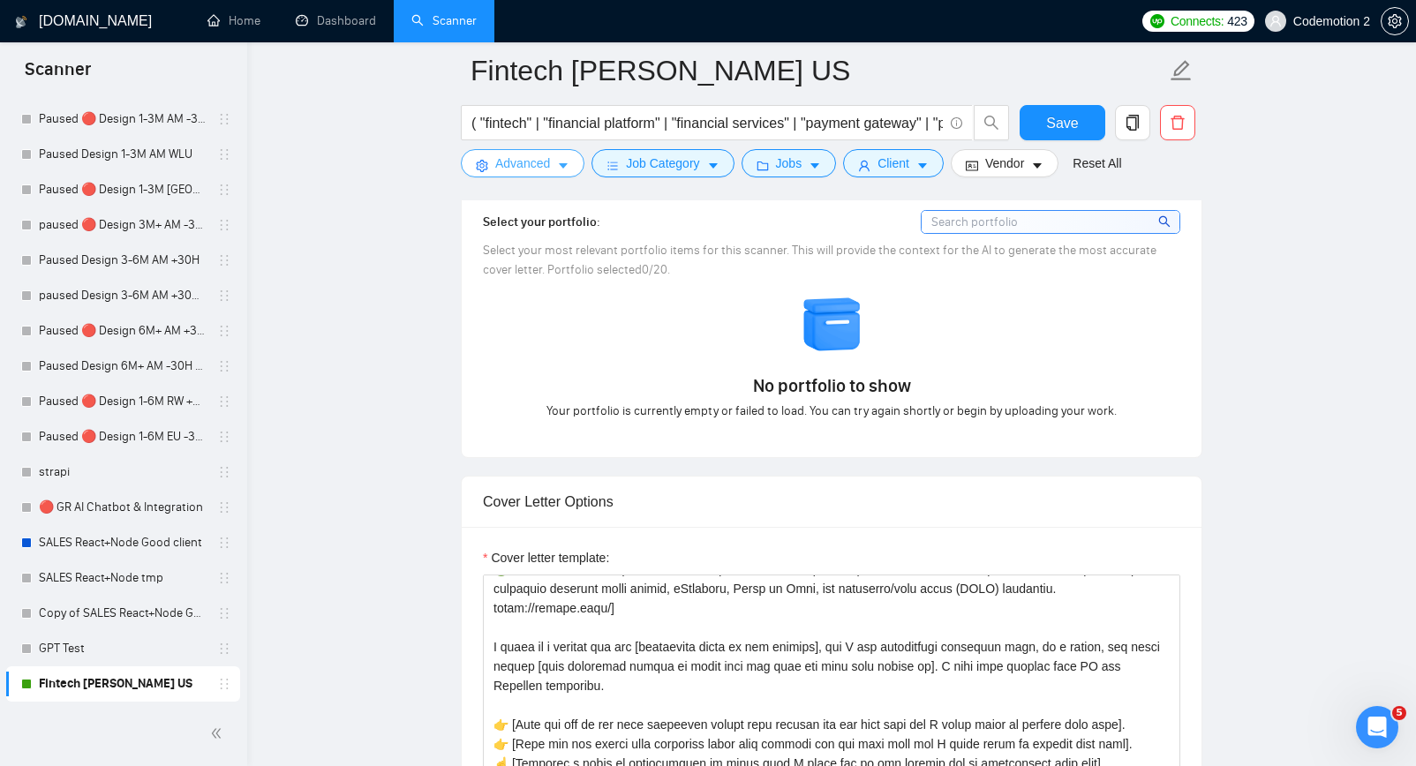
scroll to position [1581, 0]
click at [556, 170] on button "Advanced" at bounding box center [523, 163] width 124 height 28
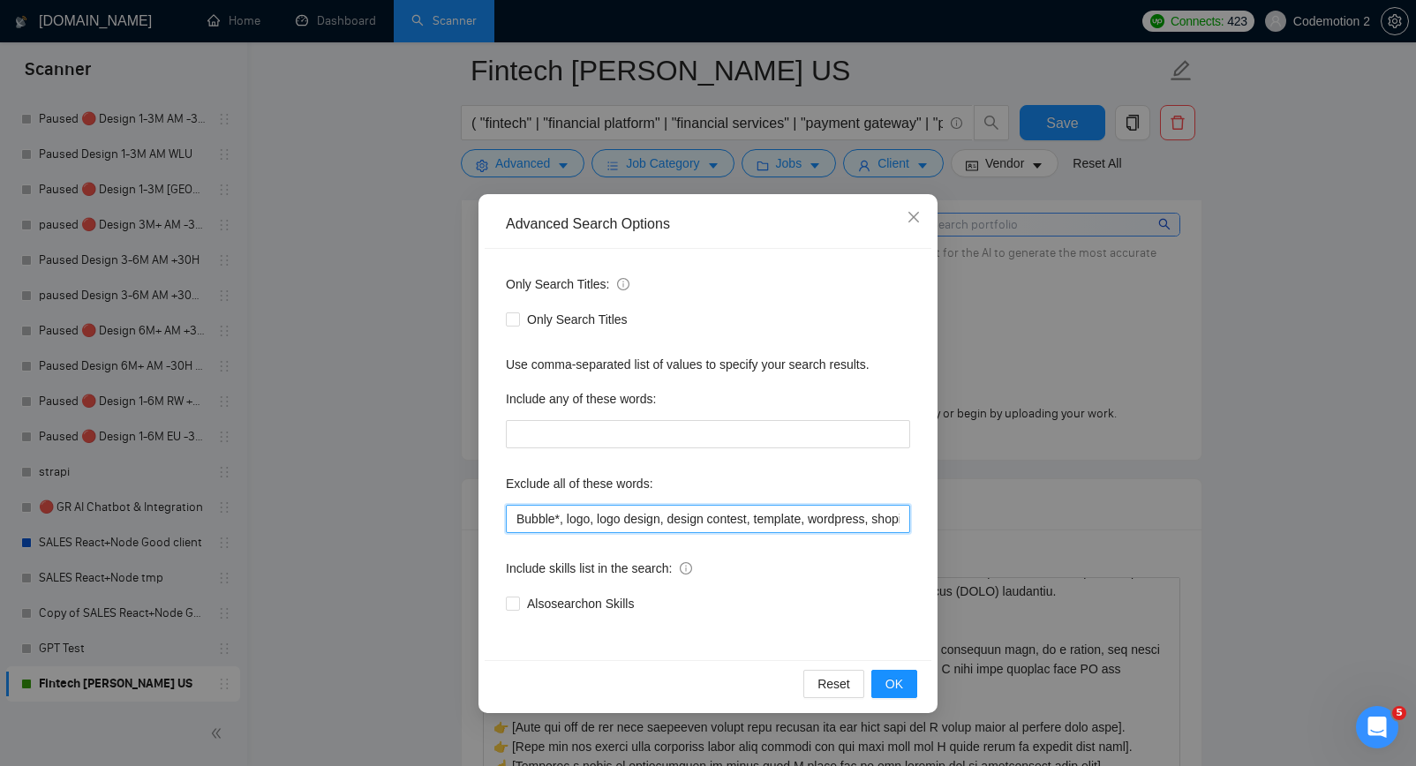
click at [620, 519] on input "Bubble*, logo, logo design, design contest, template, wordpress, shopify, wooco…" at bounding box center [708, 519] width 404 height 28
click at [1265, 445] on div "Advanced Search Options Only Search Titles: Only Search Titles Use comma-separa…" at bounding box center [708, 383] width 1416 height 766
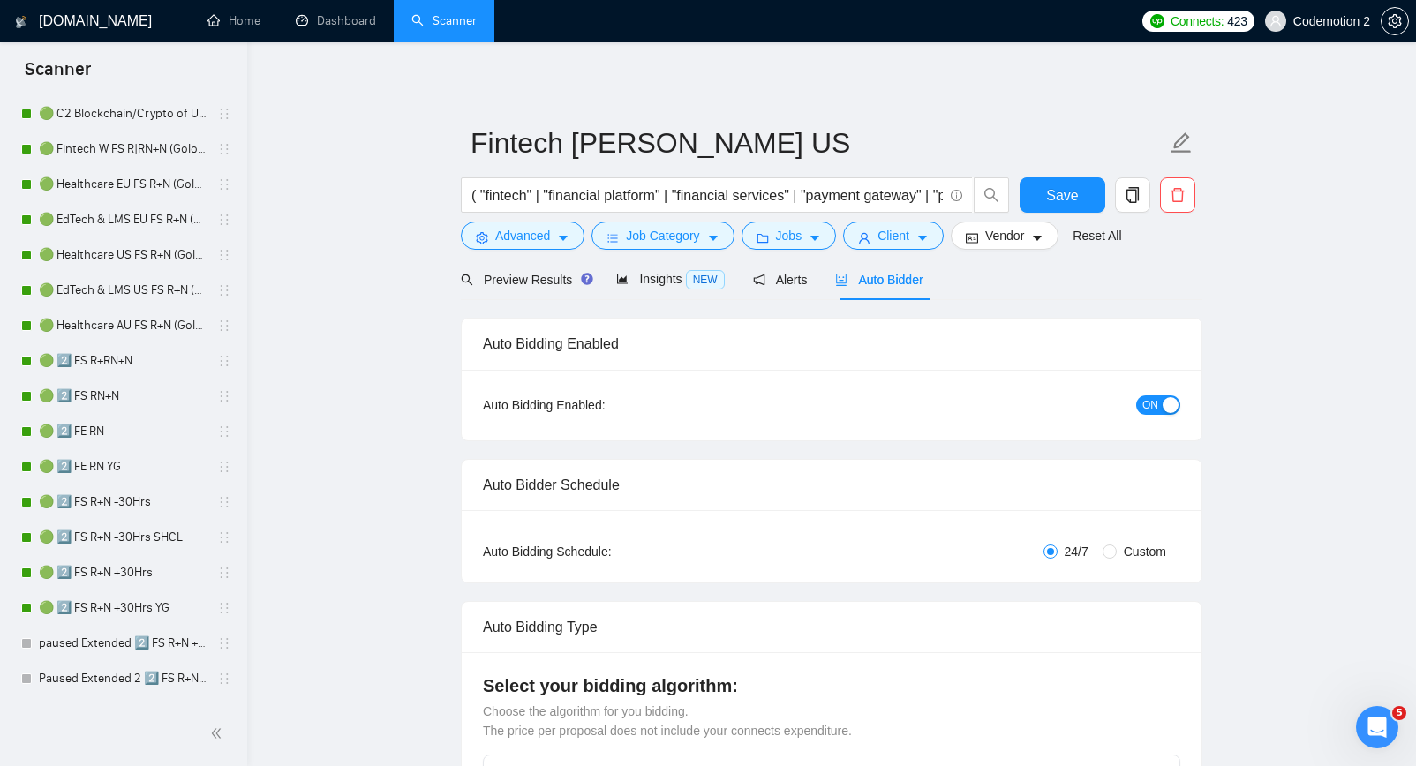
scroll to position [0, 0]
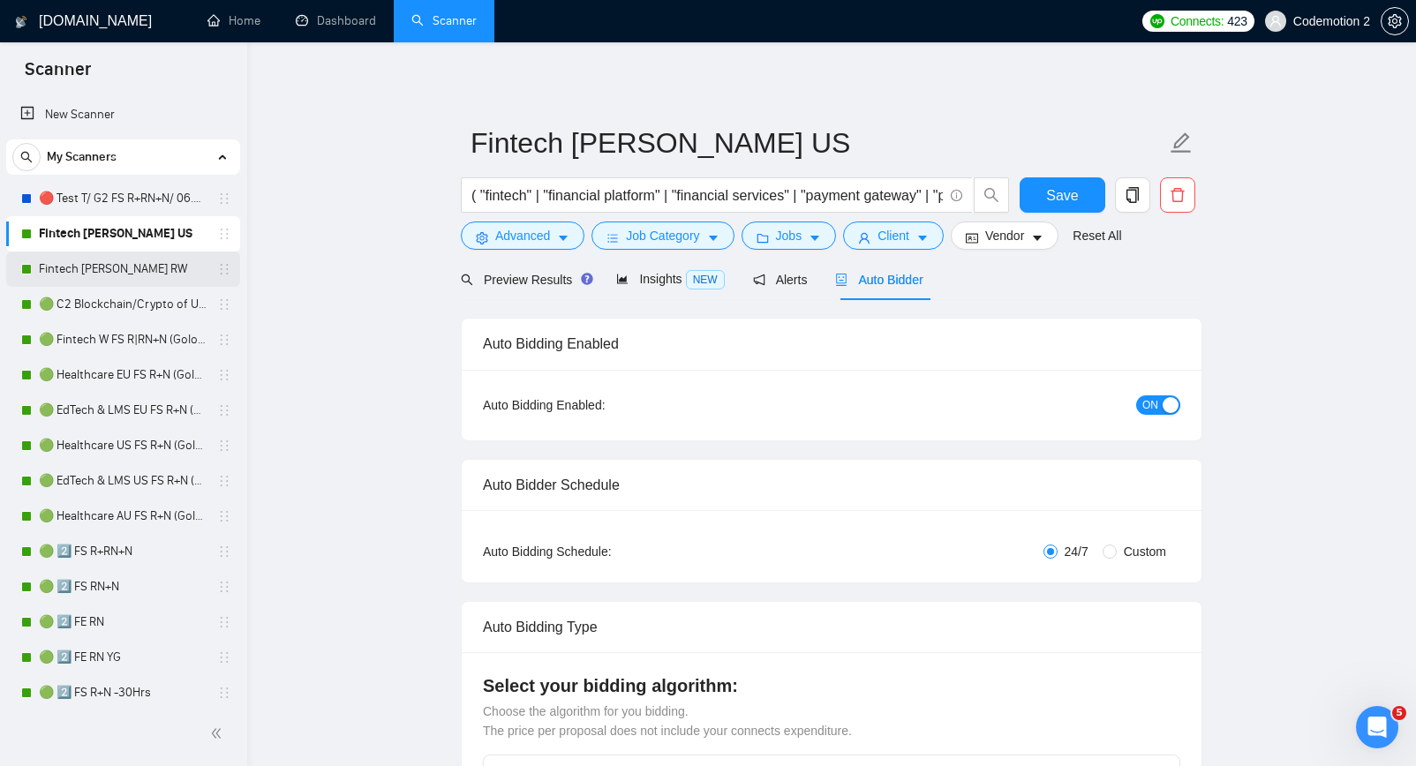
click at [129, 271] on link "Fintech [PERSON_NAME] RW" at bounding box center [123, 269] width 168 height 35
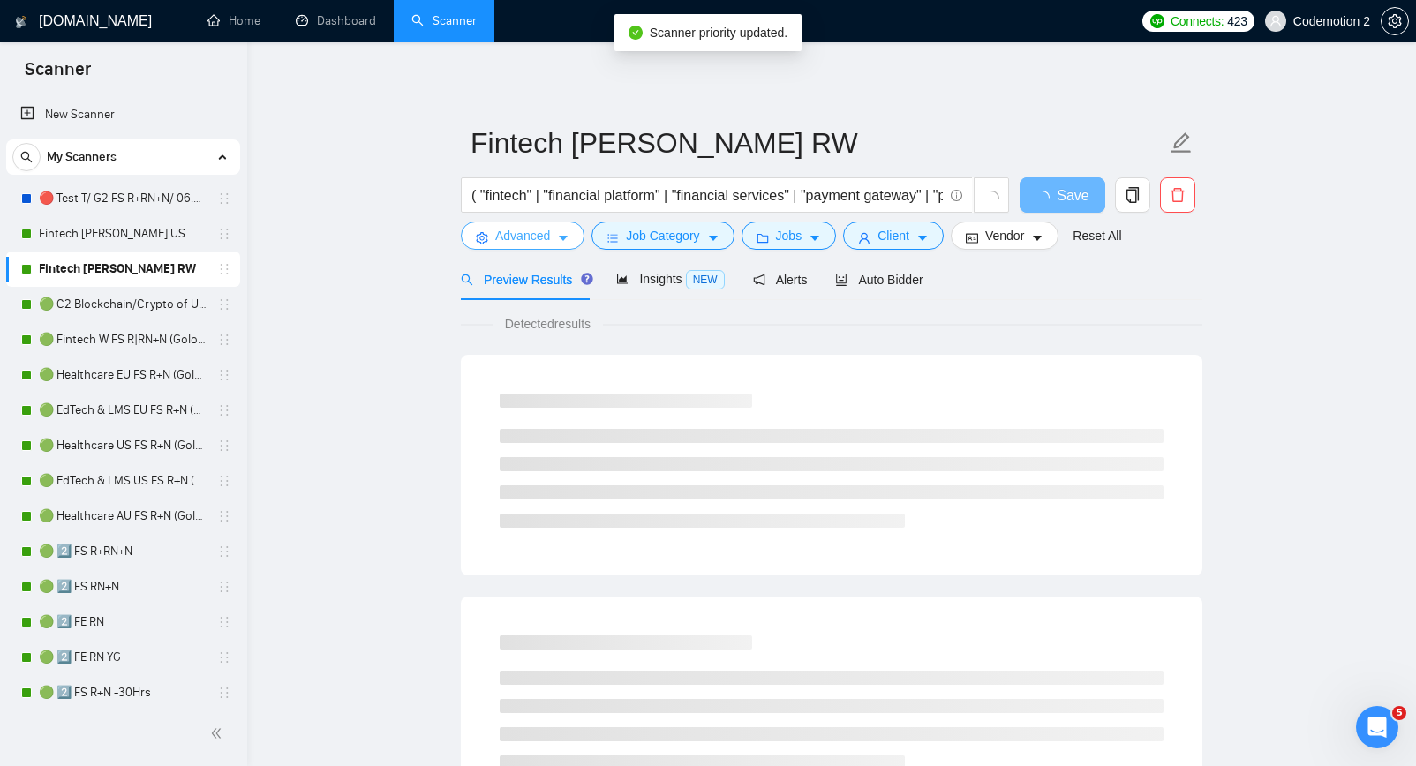
click at [568, 235] on icon "caret-down" at bounding box center [563, 238] width 12 height 12
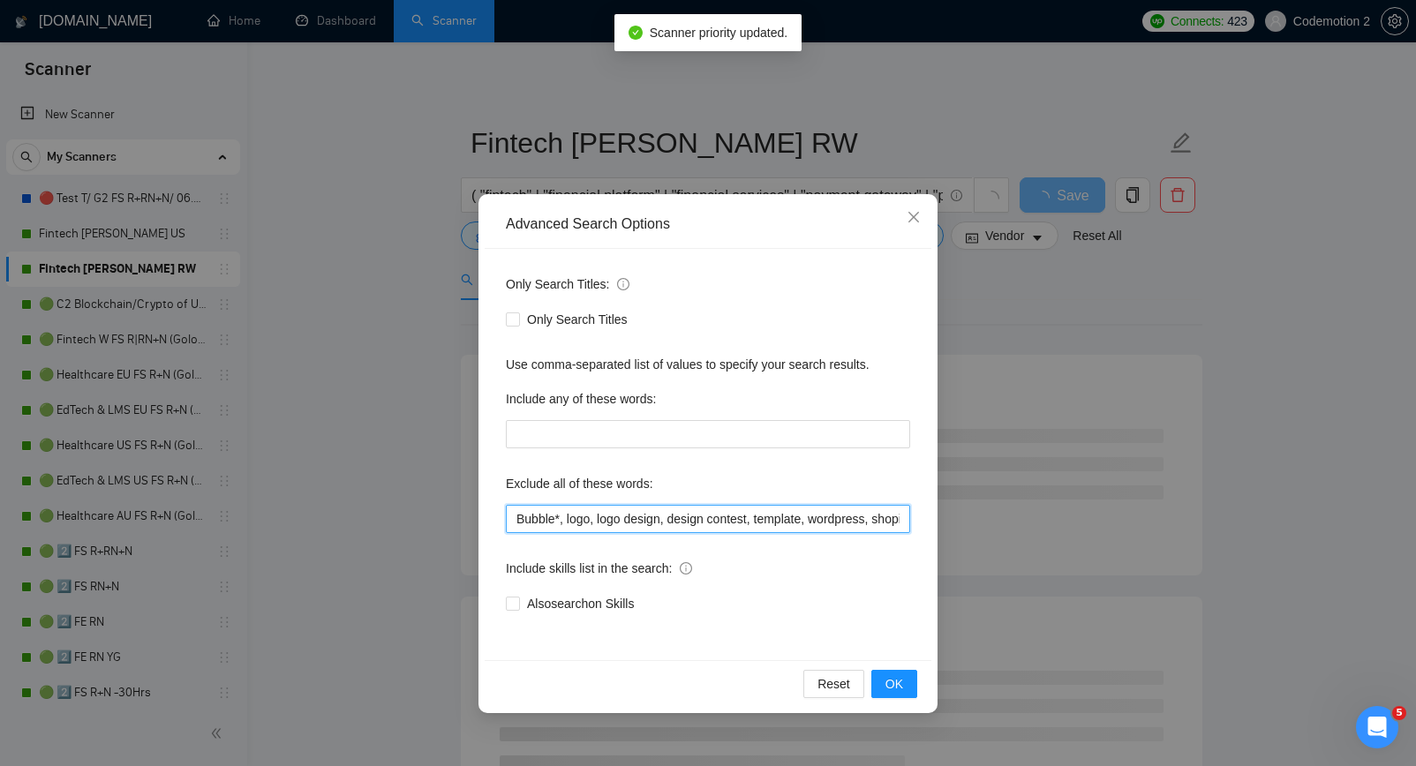
click at [608, 525] on input "Bubble*, logo, logo design, design contest, template, wordpress, shopify, wooco…" at bounding box center [708, 519] width 404 height 28
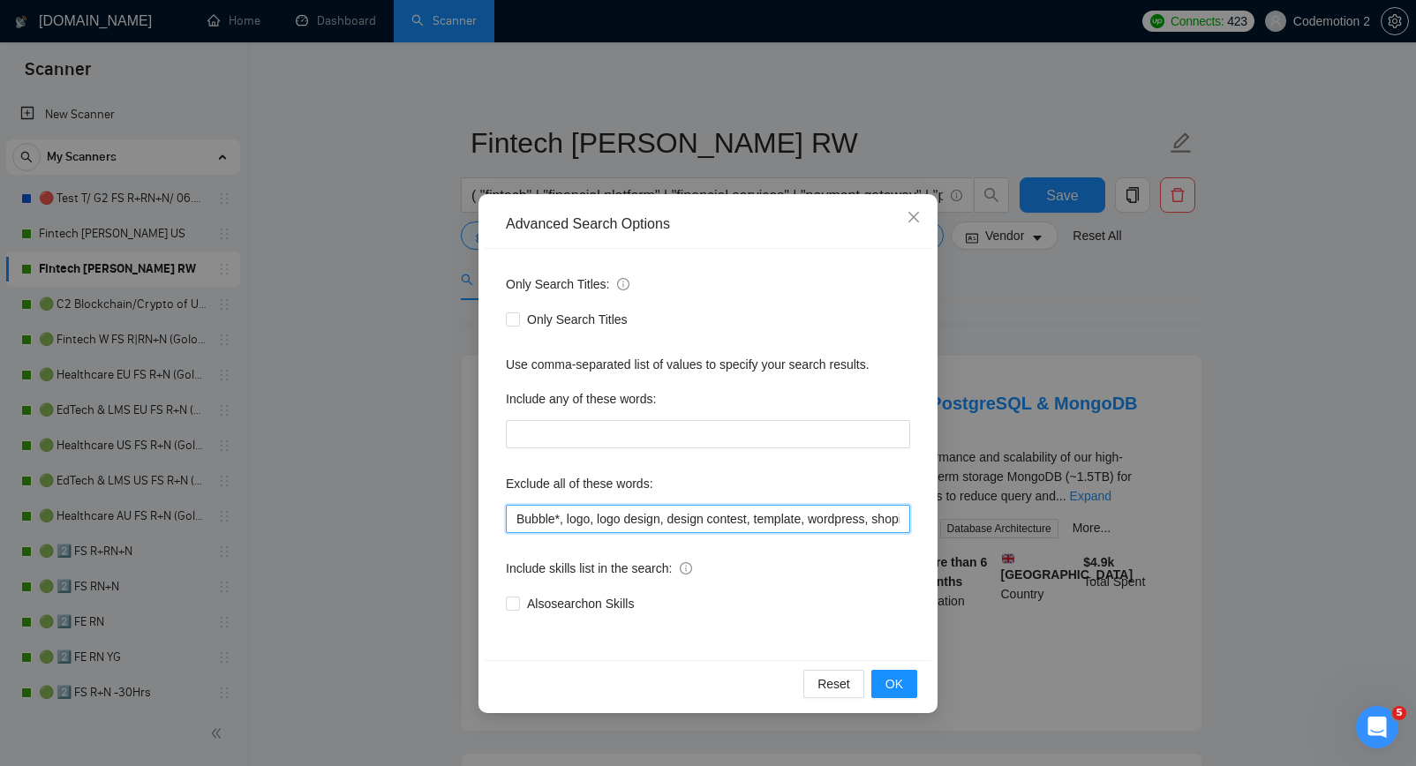
scroll to position [0, 3254]
paste input "Fintech; Edtech; Crypto"
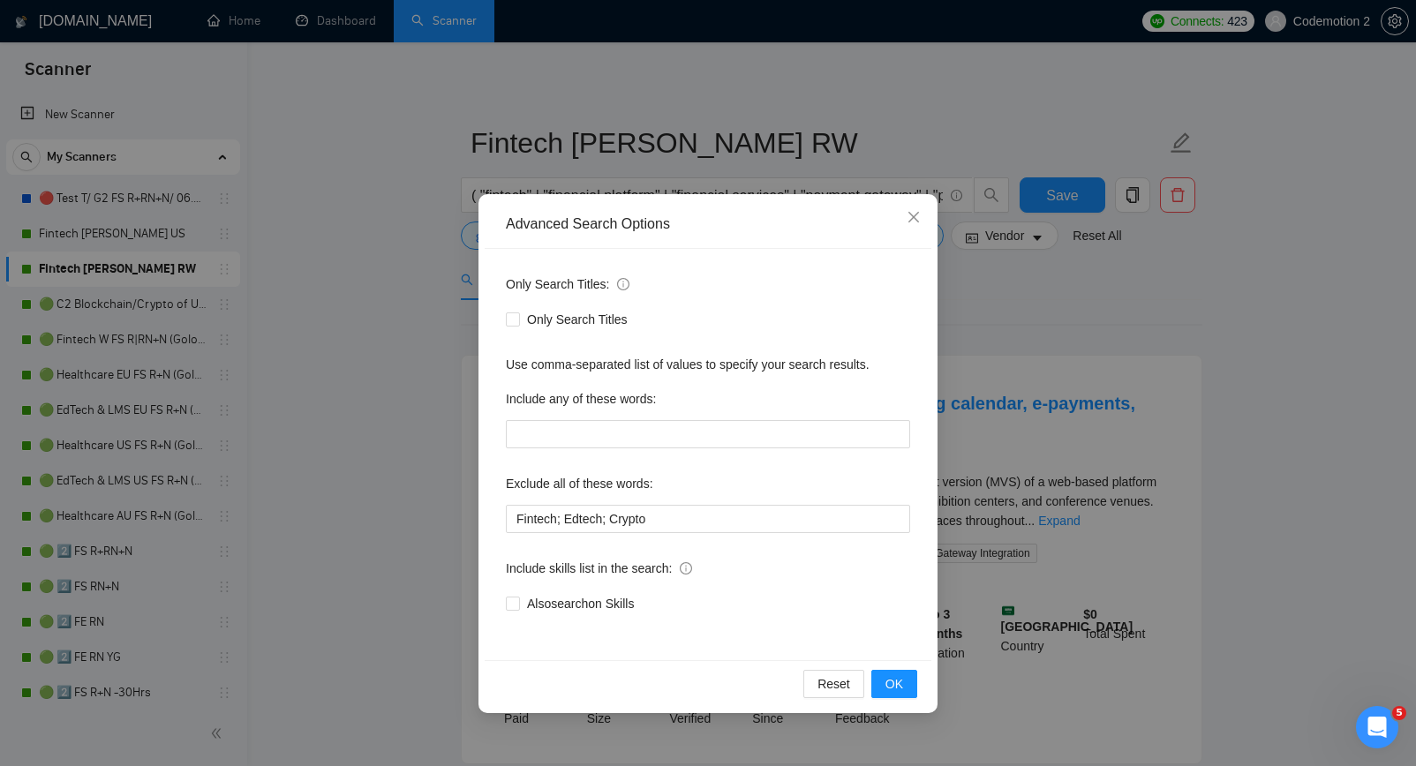
click at [583, 537] on div "Only Search Titles: Only Search Titles Use comma-separated list of values to sp…" at bounding box center [708, 454] width 447 height 411
click at [588, 516] on input "Fintech; Edtech; Crypto" at bounding box center [708, 519] width 404 height 28
paste input "Bubble*, logo, logo design, design contest, template, wordpress, shopify, wooco…"
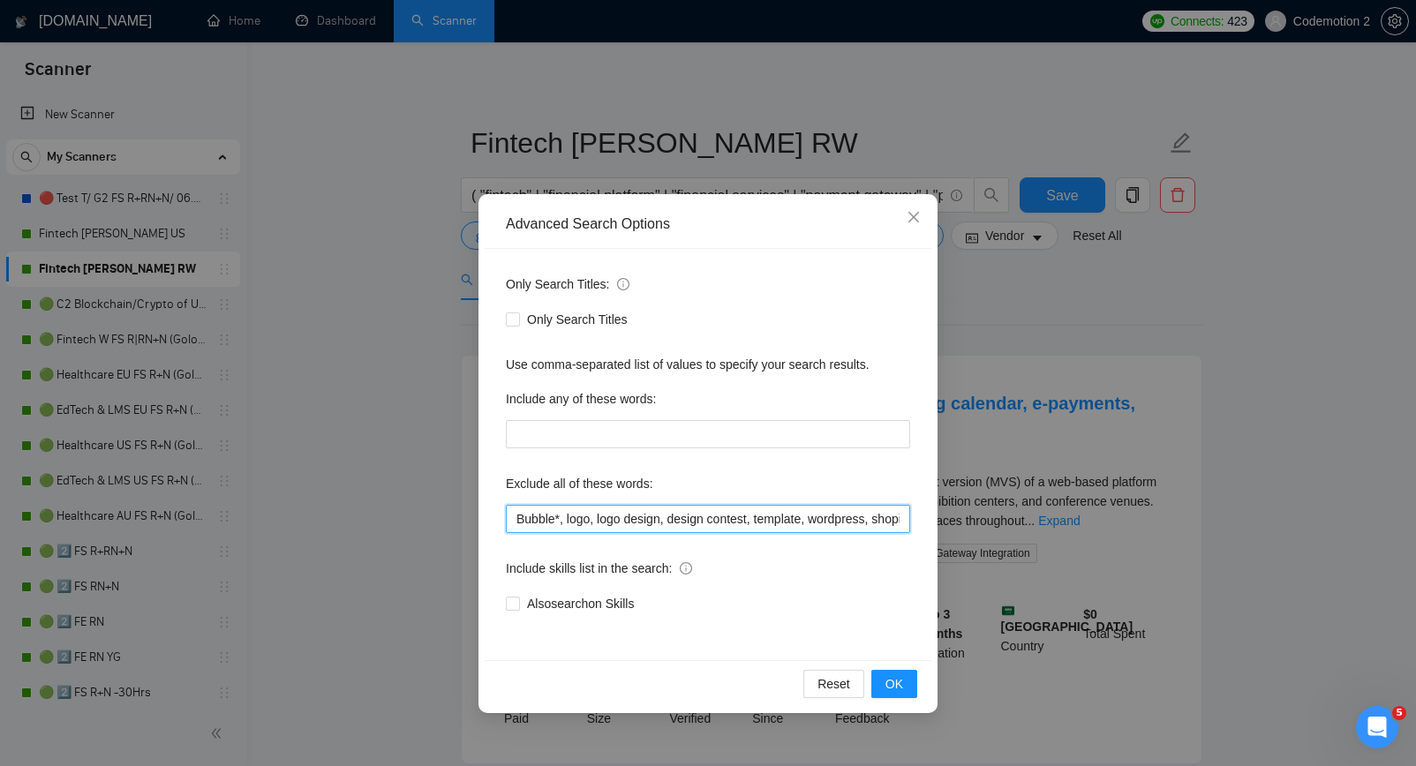
scroll to position [0, 3754]
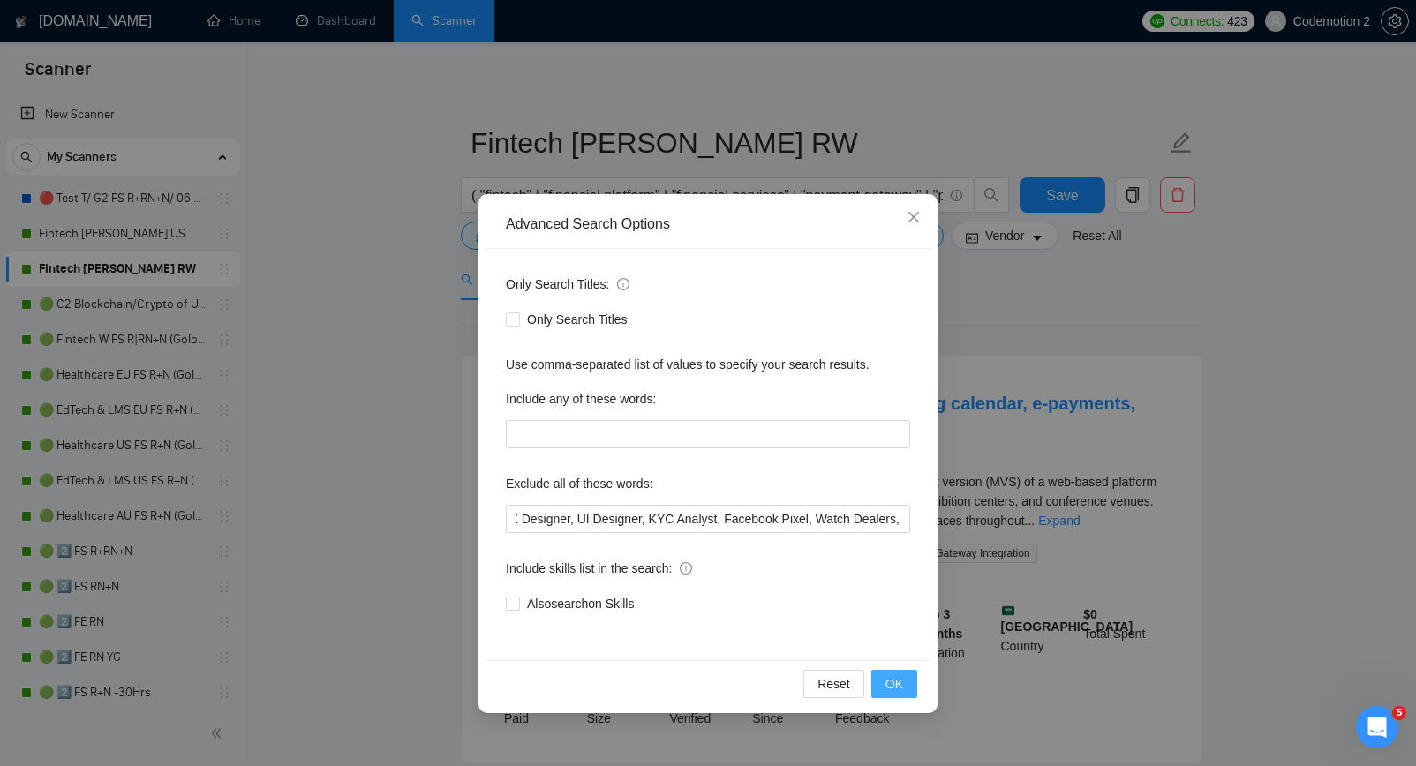
click at [903, 686] on button "OK" at bounding box center [894, 684] width 46 height 28
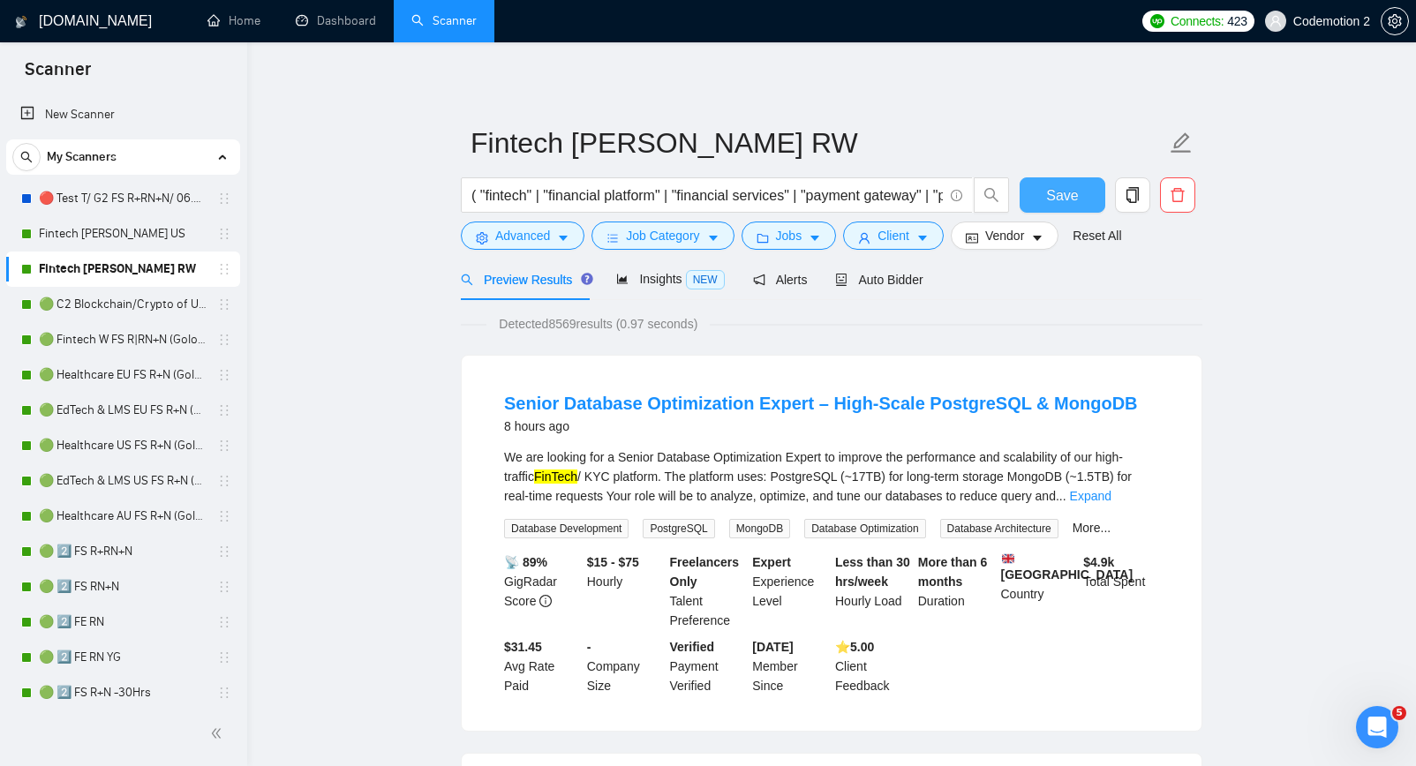
click at [1044, 184] on button "Save" at bounding box center [1063, 194] width 86 height 35
click at [737, 192] on input "( "fintech" | "financial platform" | "financial services" | "payment gateway" |…" at bounding box center [706, 196] width 471 height 22
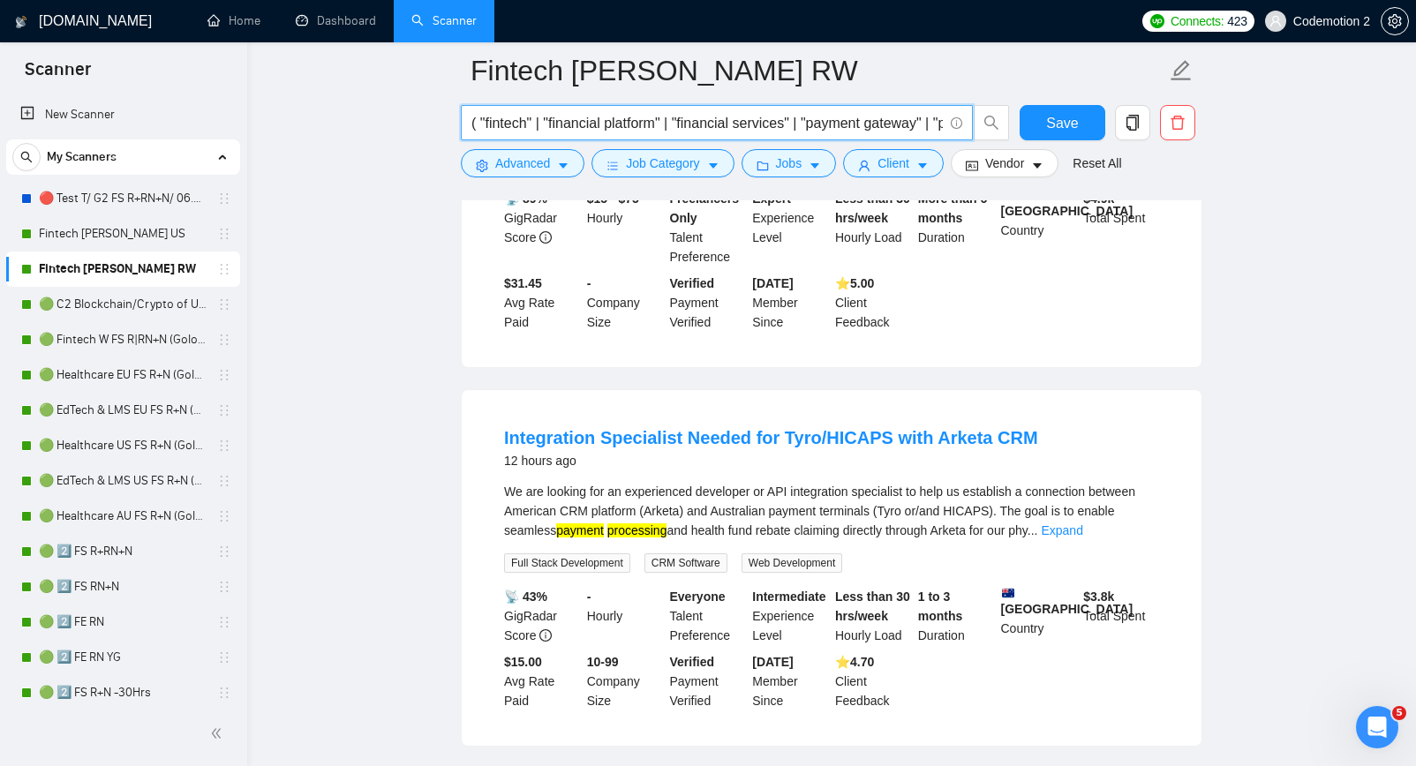
scroll to position [804, 0]
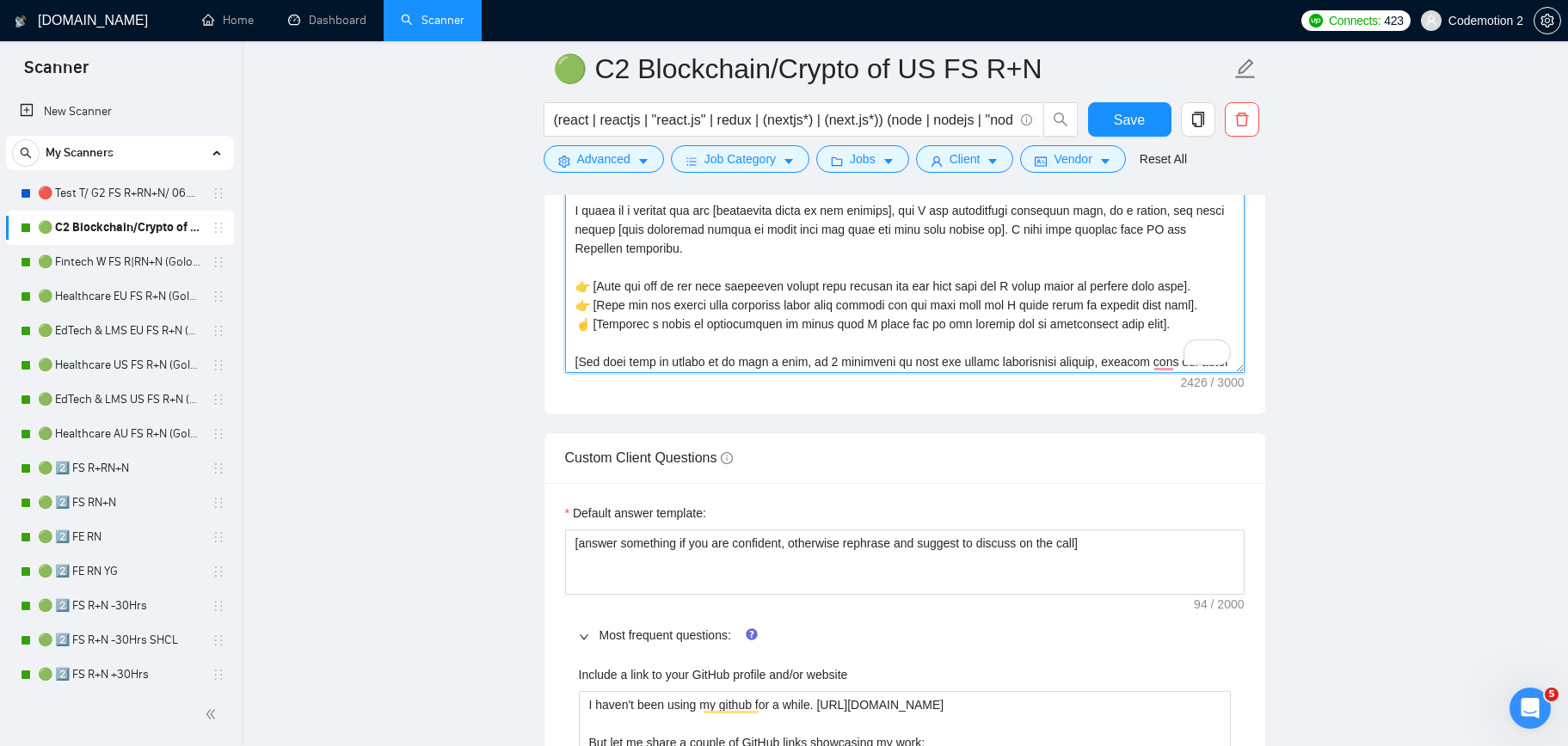
click at [833, 295] on textarea "Cover letter template:" at bounding box center [905, 179] width 680 height 387
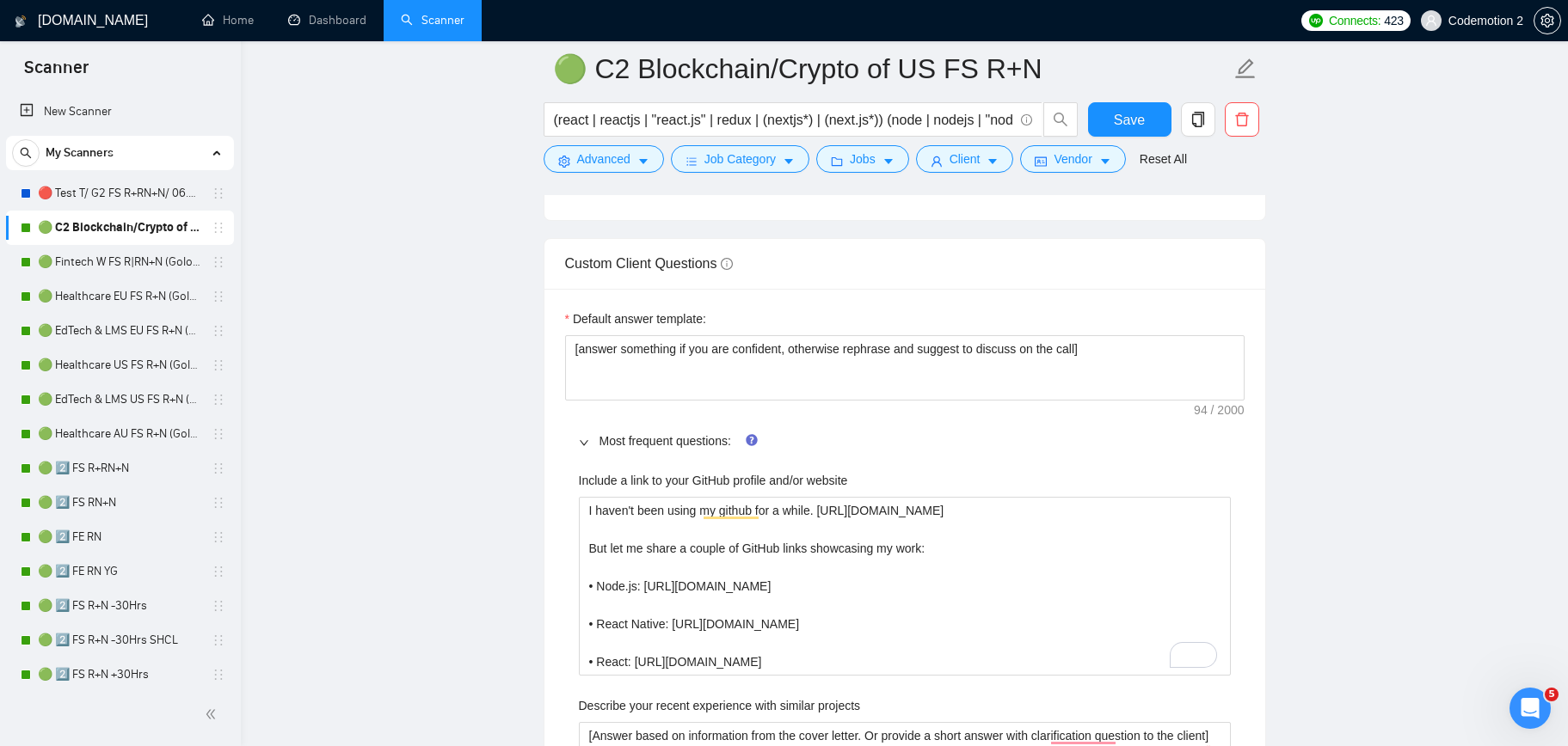
scroll to position [2336, 0]
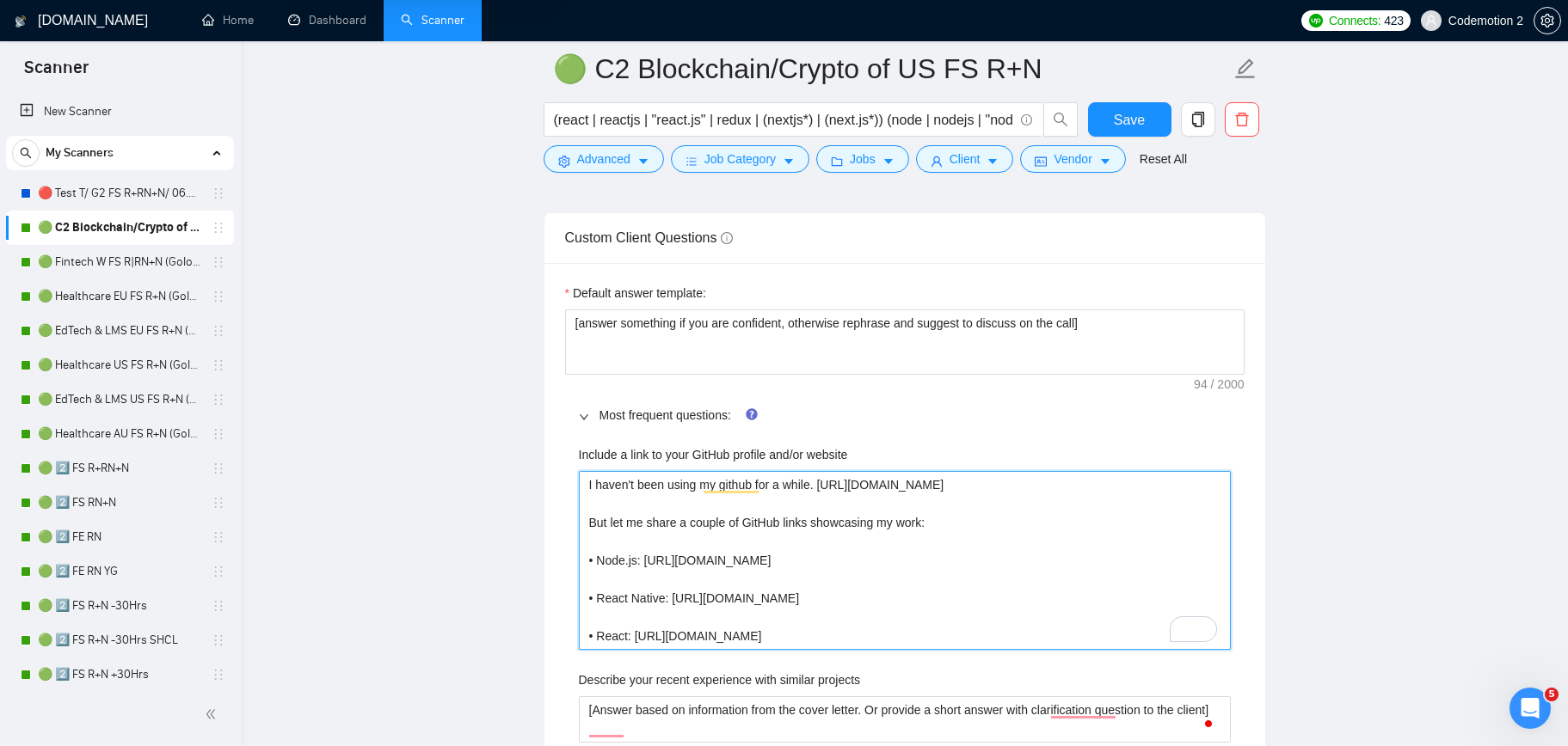
click at [993, 587] on website "I haven't been using my github for a while. [URL][DOMAIN_NAME] But let me share…" at bounding box center [904, 561] width 652 height 179
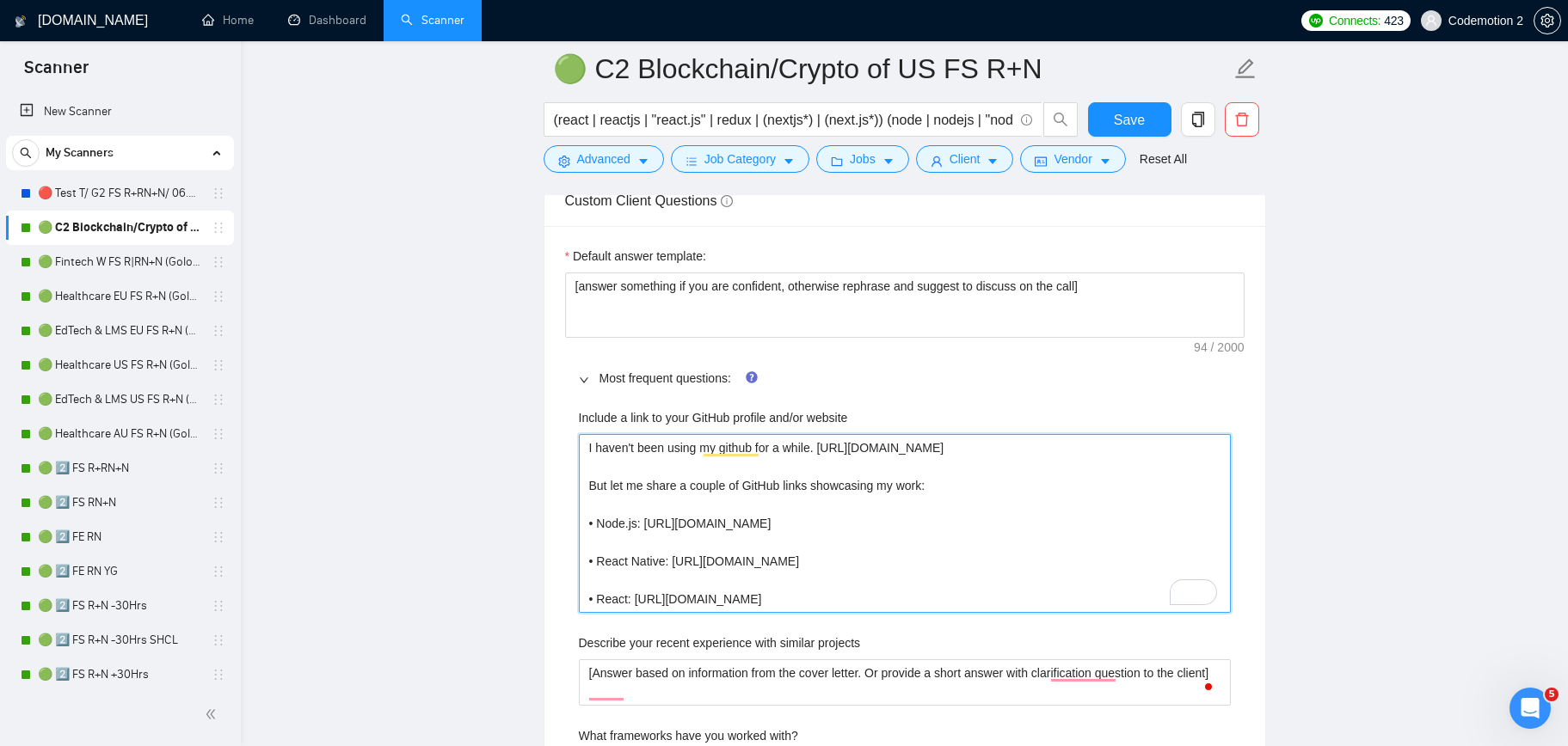
scroll to position [2497, 0]
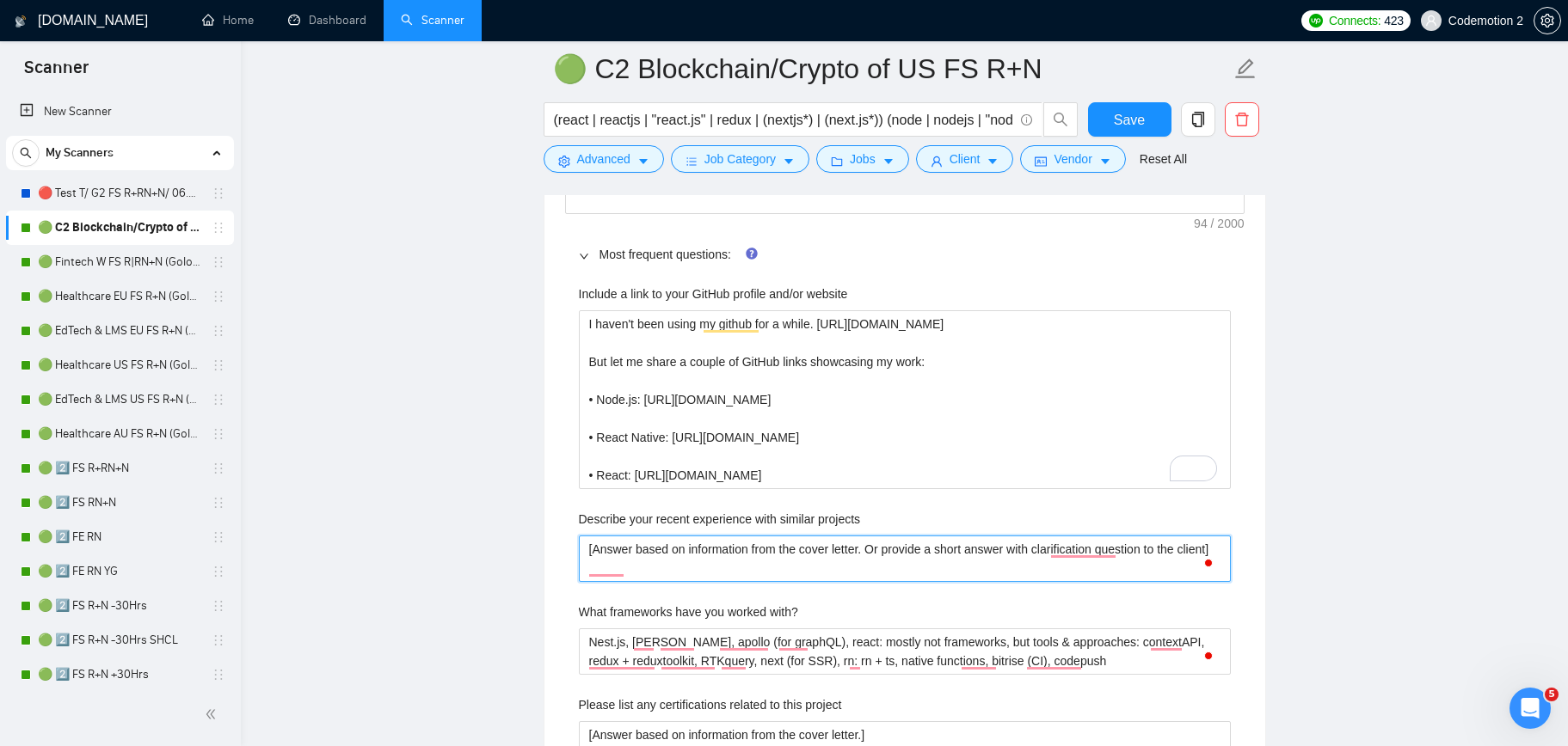
drag, startPoint x: 651, startPoint y: 574, endPoint x: 551, endPoint y: 546, distance: 103.8
click at [551, 546] on div "Default answer template: [answer something if you are confident, otherwise reph…" at bounding box center [905, 683] width 721 height 1161
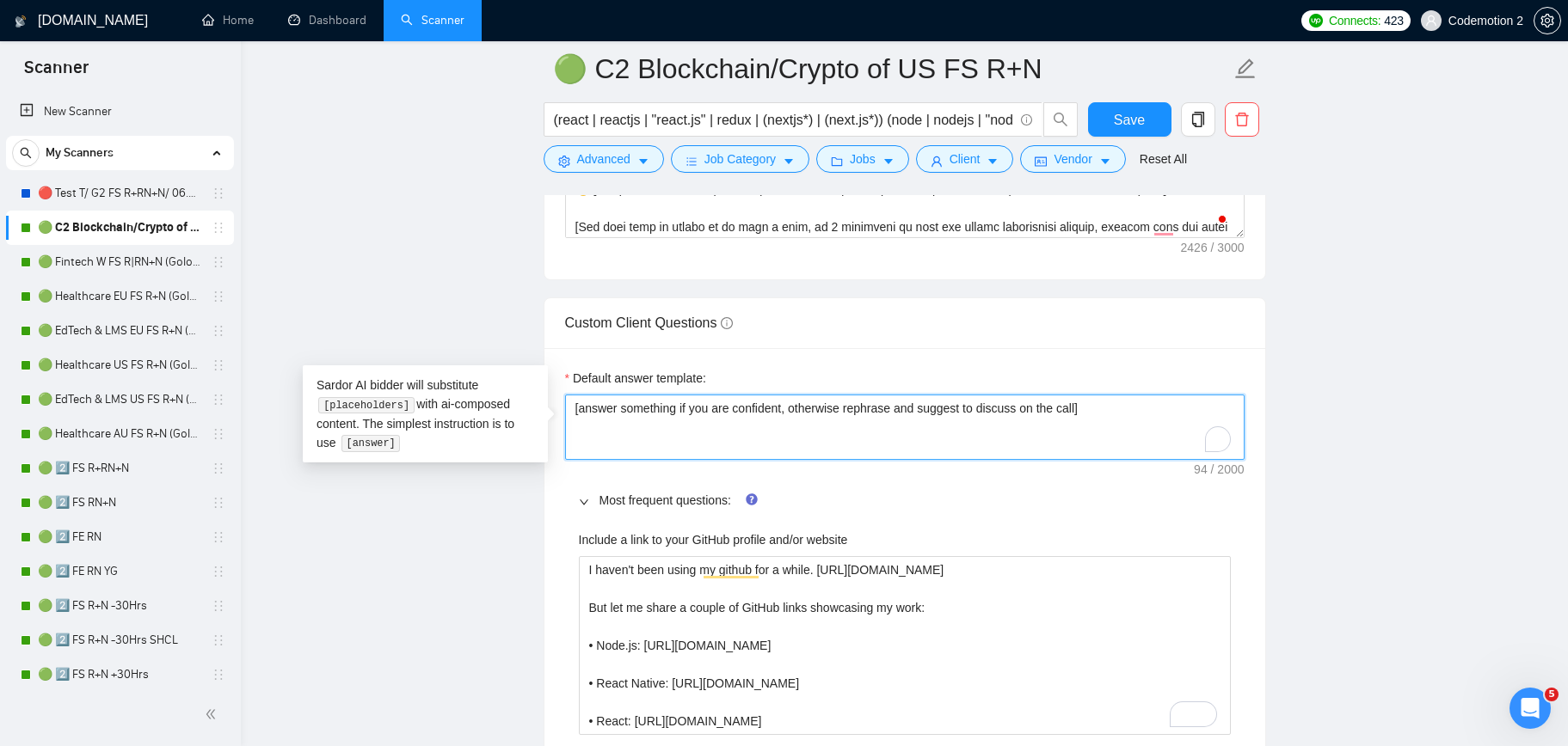
drag, startPoint x: 1135, startPoint y: 409, endPoint x: 563, endPoint y: 395, distance: 572.2
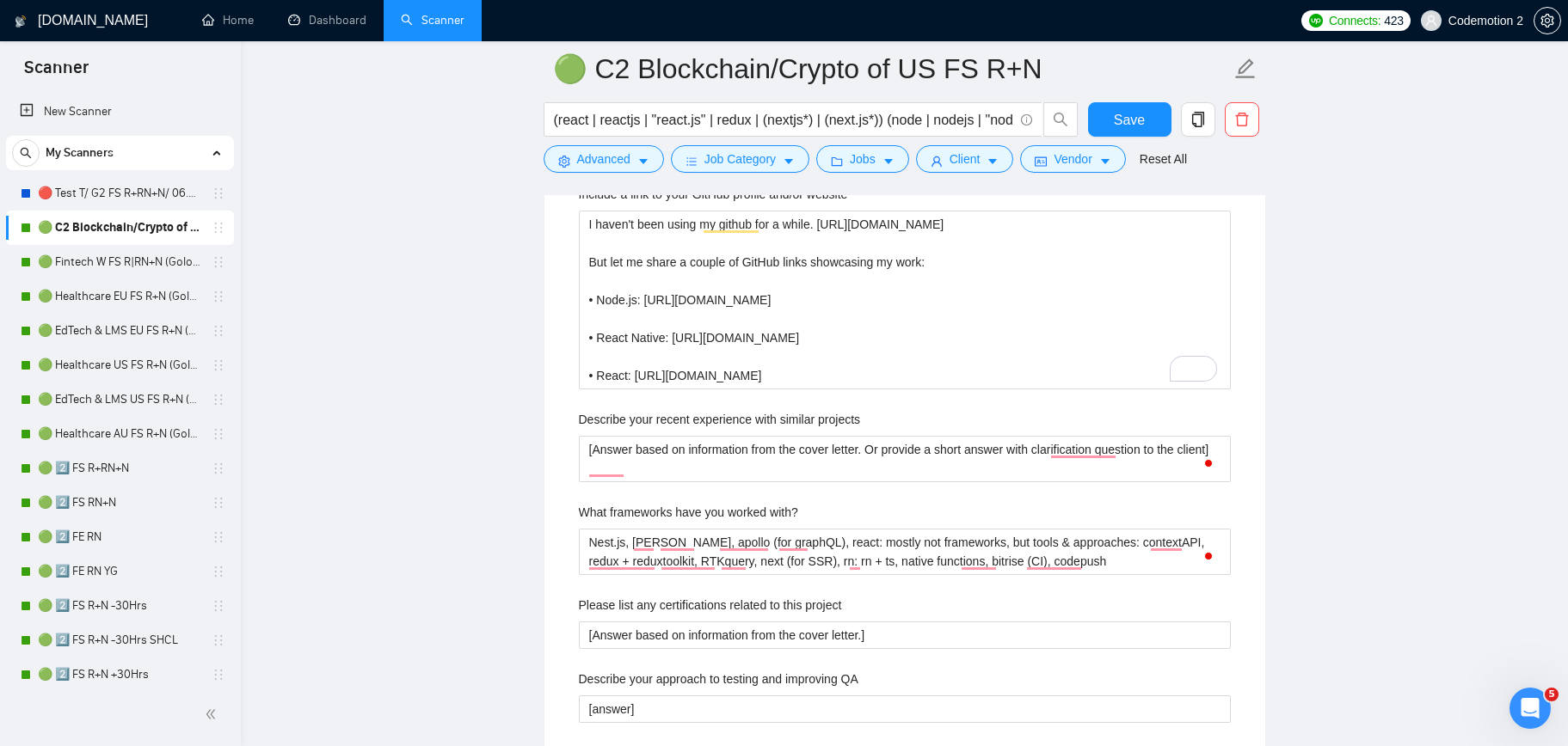
scroll to position [2647, 0]
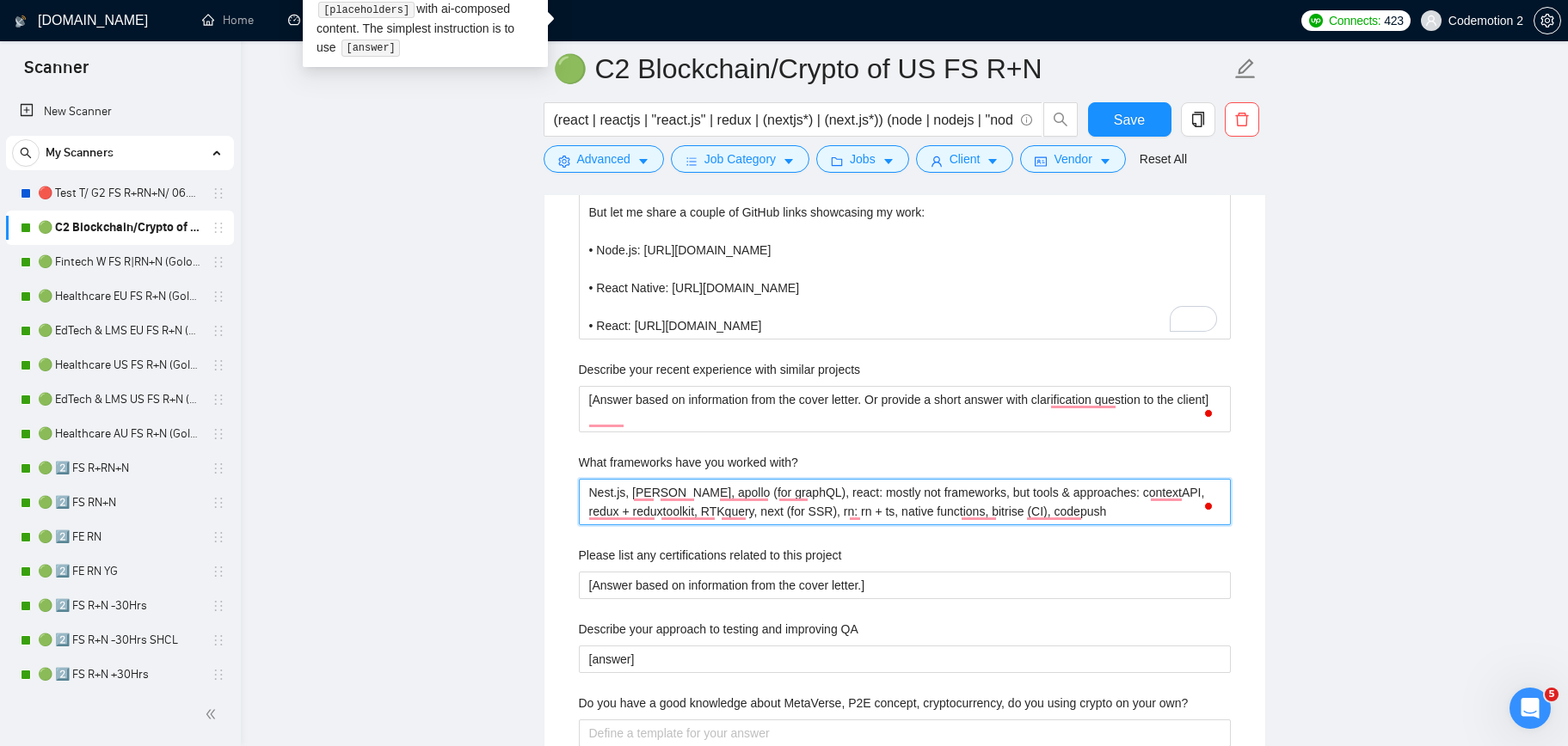
click at [952, 496] on with\? "Nest.js, koa, apollo (for graphQL), react: mostly not frameworks, but tools & a…" at bounding box center [904, 503] width 652 height 47
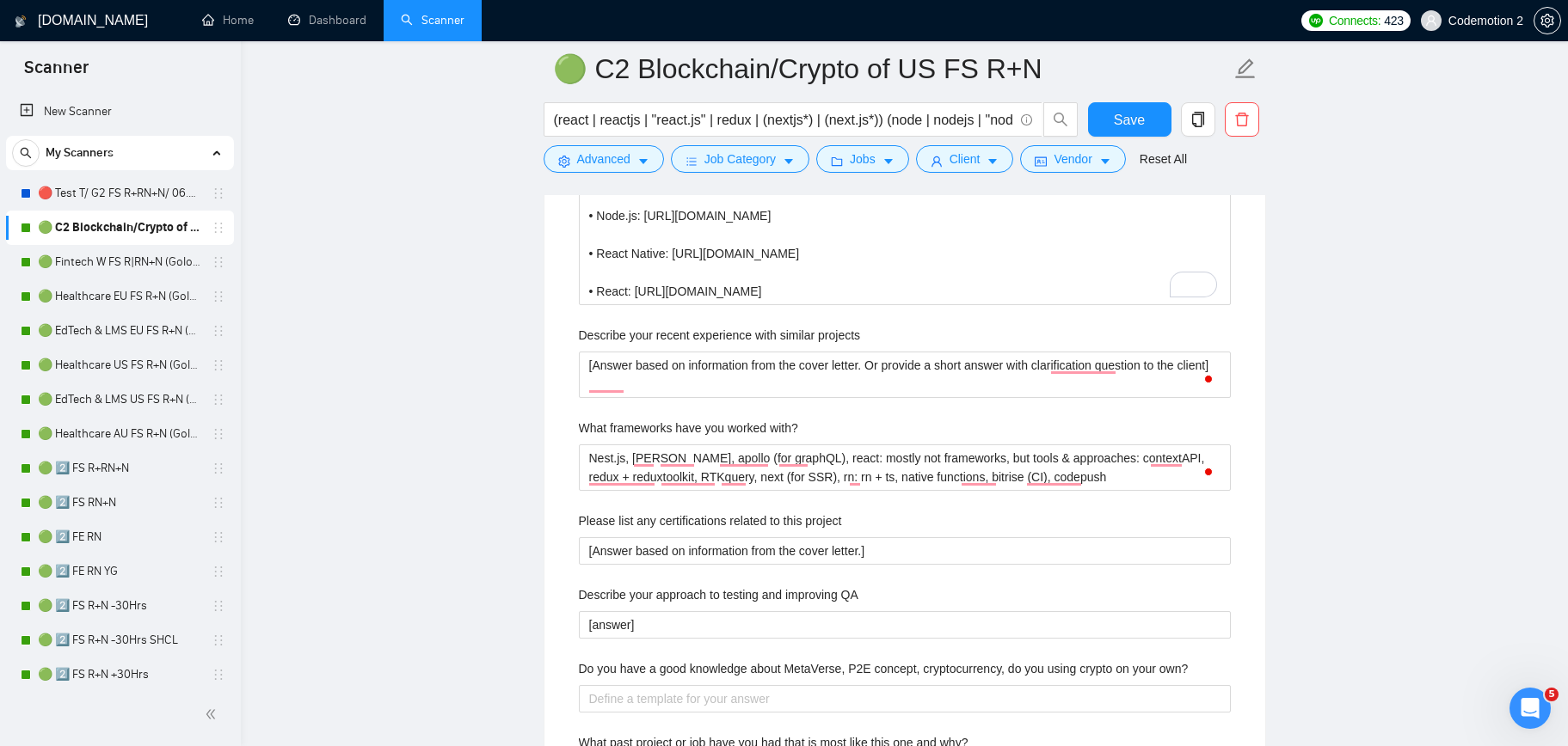
scroll to position [2692, 0]
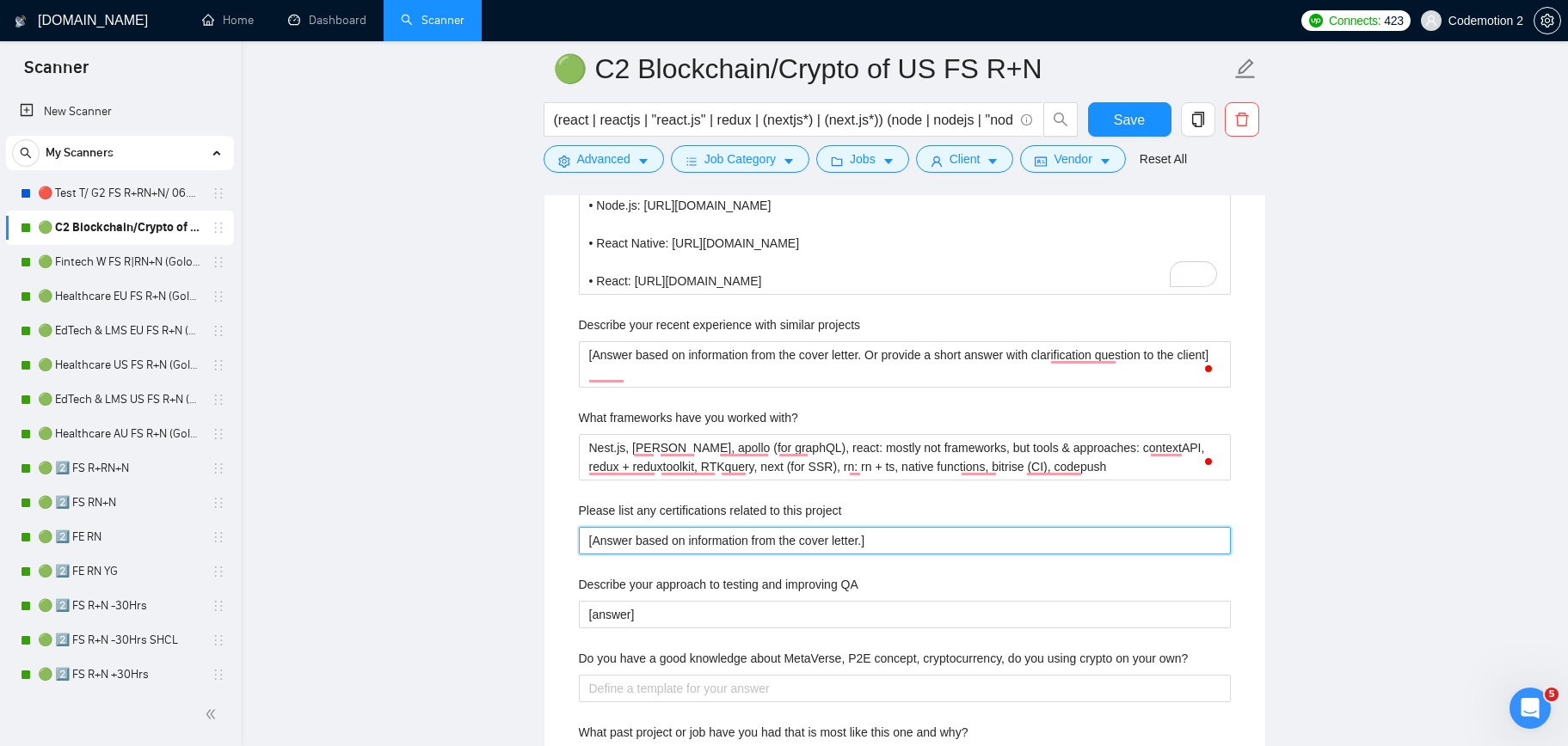
click at [926, 541] on project "[Answer based on information from the cover letter.]" at bounding box center [904, 541] width 652 height 27
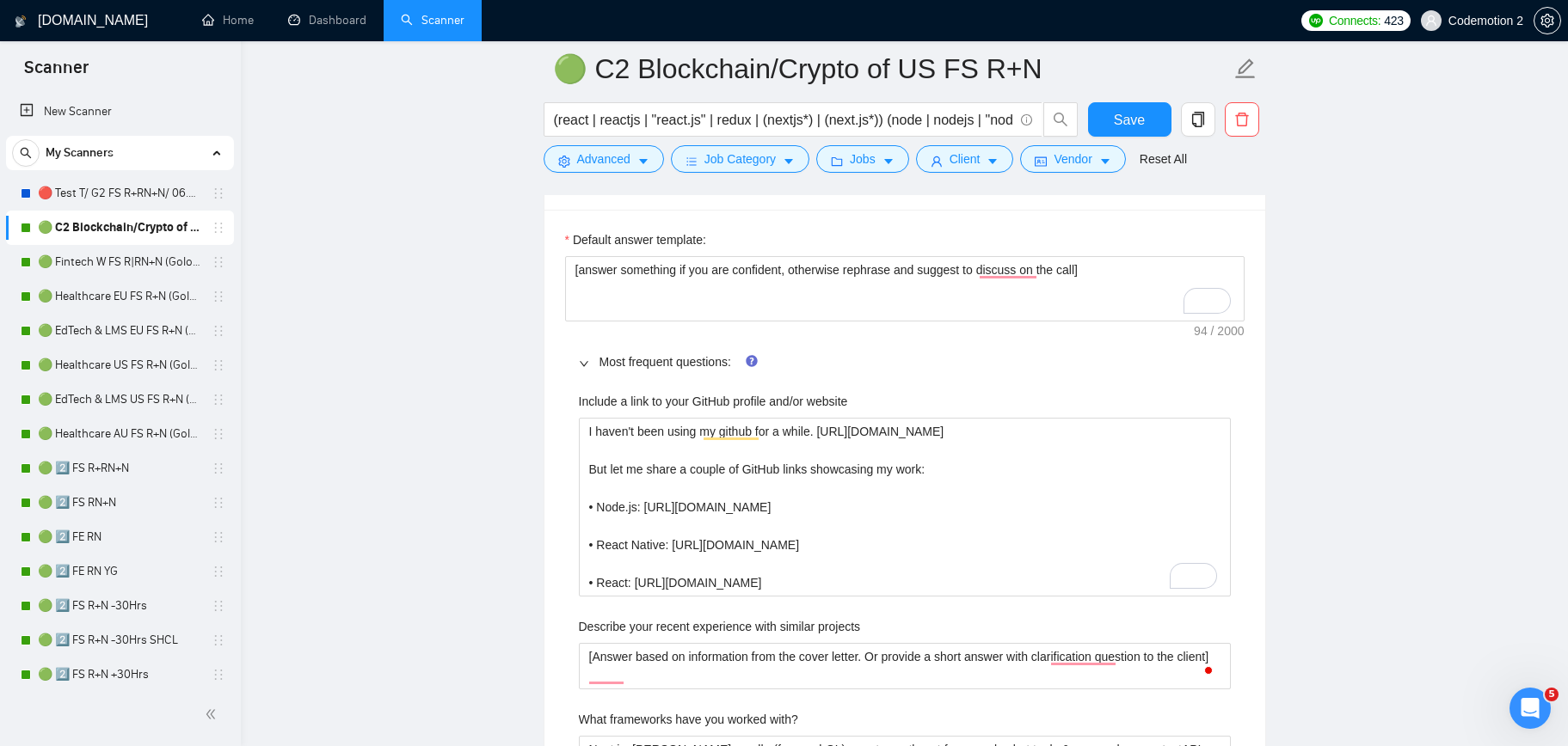
scroll to position [2260, 0]
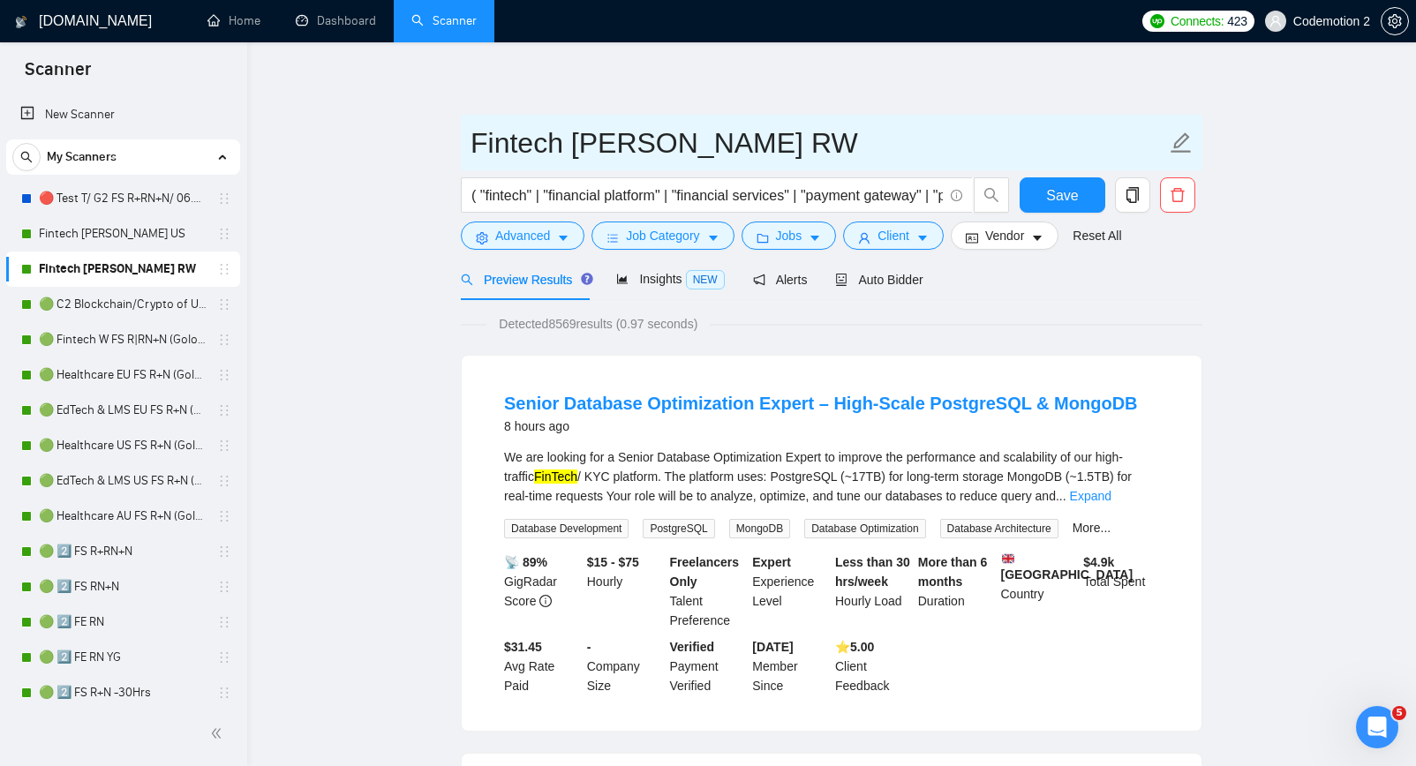
drag, startPoint x: 879, startPoint y: 149, endPoint x: 450, endPoint y: 164, distance: 428.5
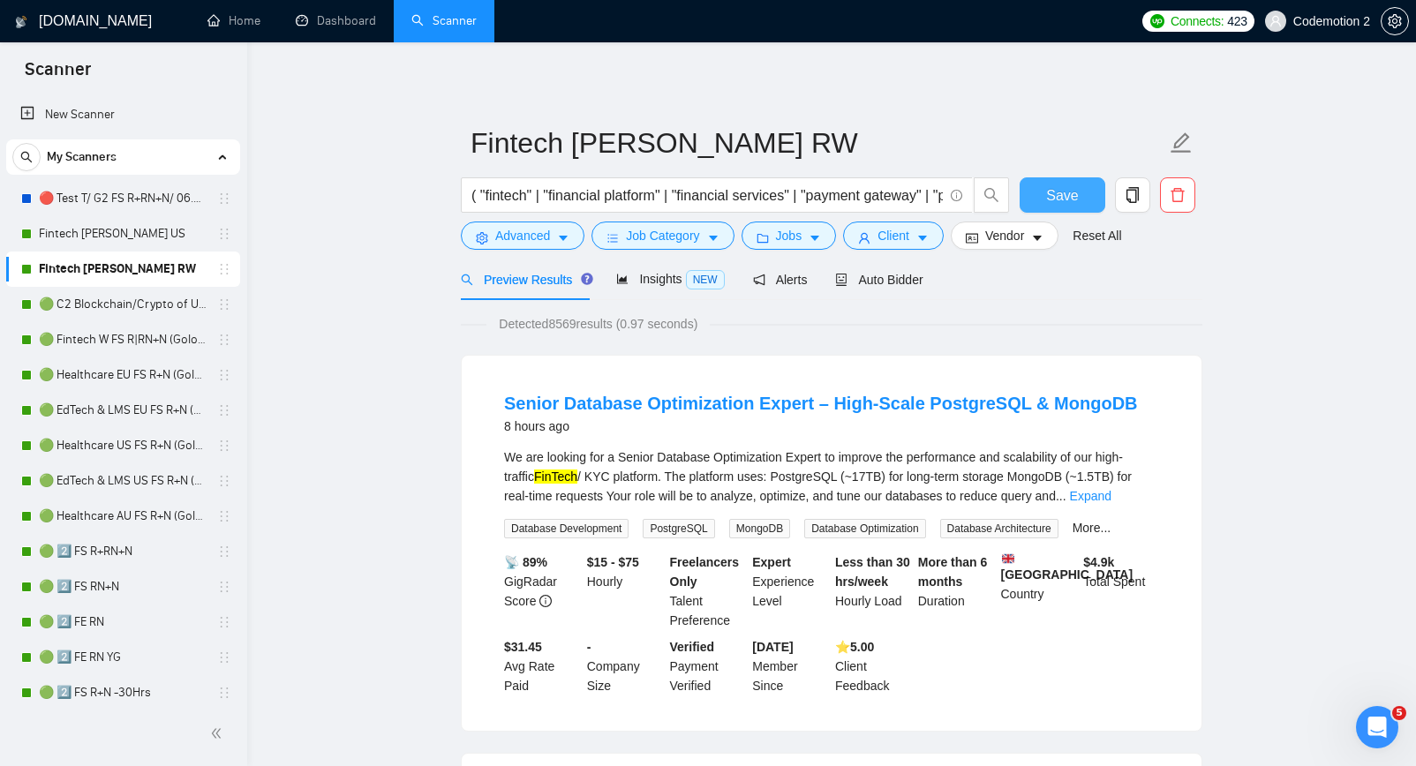
click at [1082, 191] on button "Save" at bounding box center [1063, 194] width 86 height 35
click at [122, 233] on link "Fintech [PERSON_NAME] US" at bounding box center [123, 233] width 168 height 35
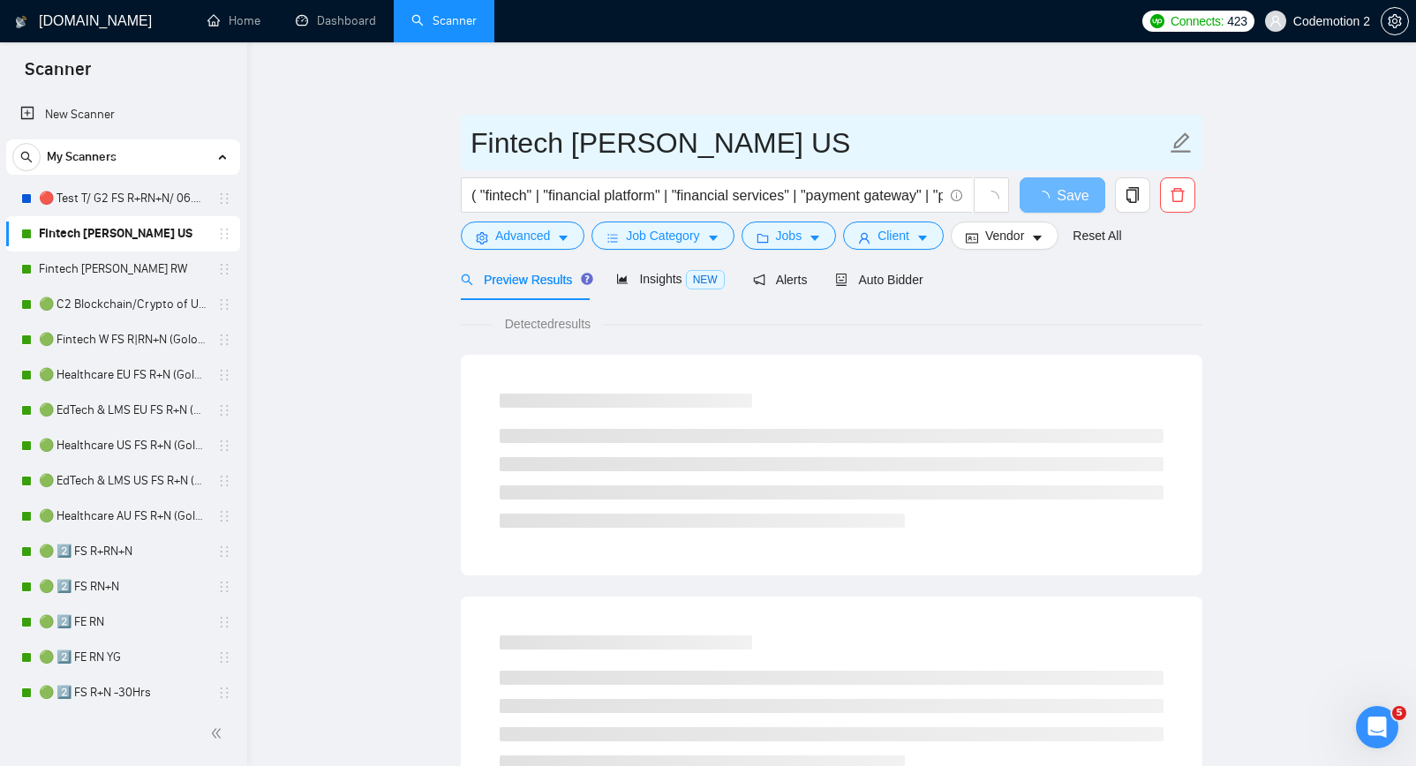
drag, startPoint x: 879, startPoint y: 143, endPoint x: 458, endPoint y: 144, distance: 421.2
